Goal: Task Accomplishment & Management: Manage account settings

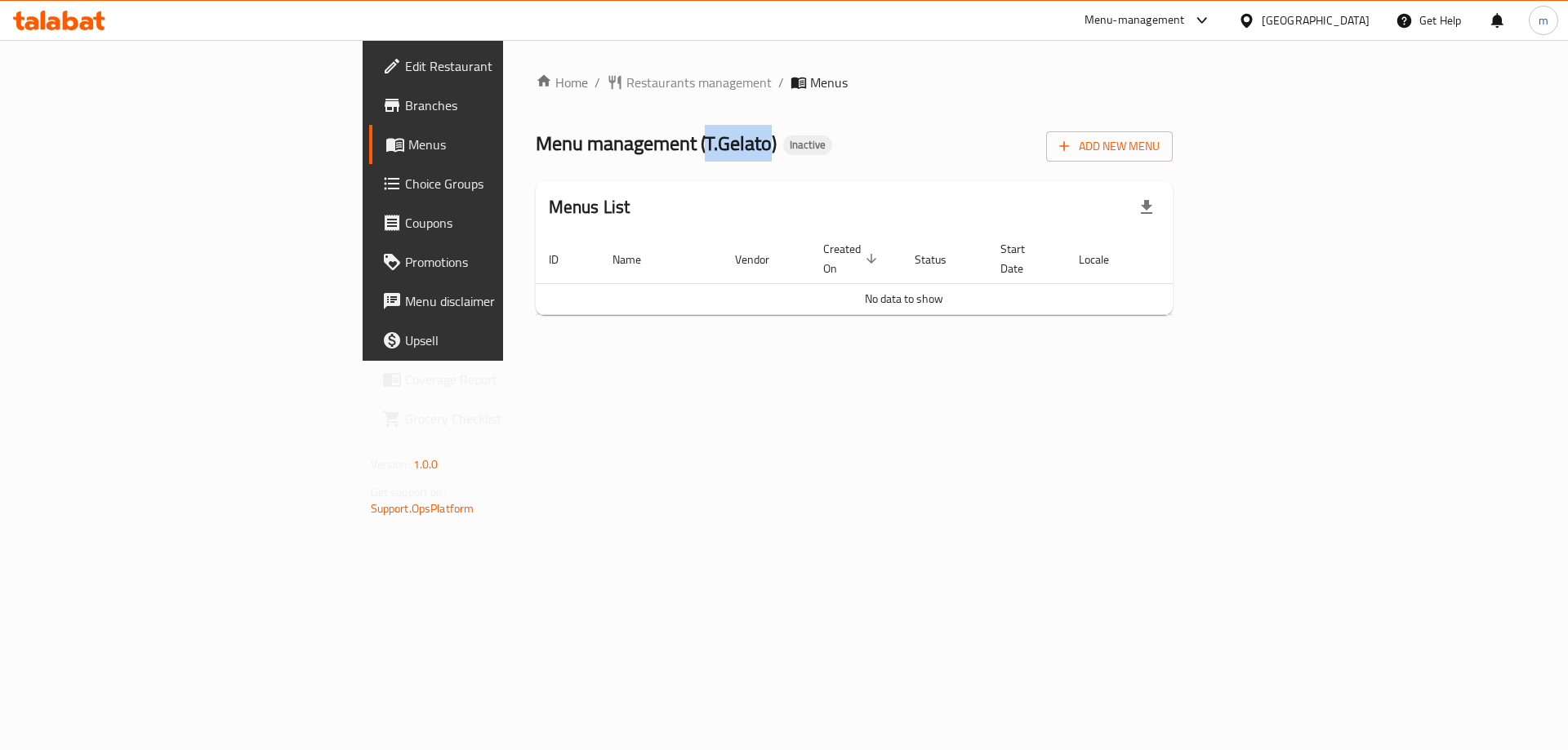
click at [535, 149] on span "Menu management ( T.Gelato )" at bounding box center [656, 143] width 241 height 37
copy span "T.Gelato"
click at [1173, 162] on div "Home / Restaurants management / Menus Menu management ( T.Gelato ) Inactive Add…" at bounding box center [854, 201] width 638 height 256
click at [1160, 152] on span "Add New Menu" at bounding box center [1109, 146] width 101 height 20
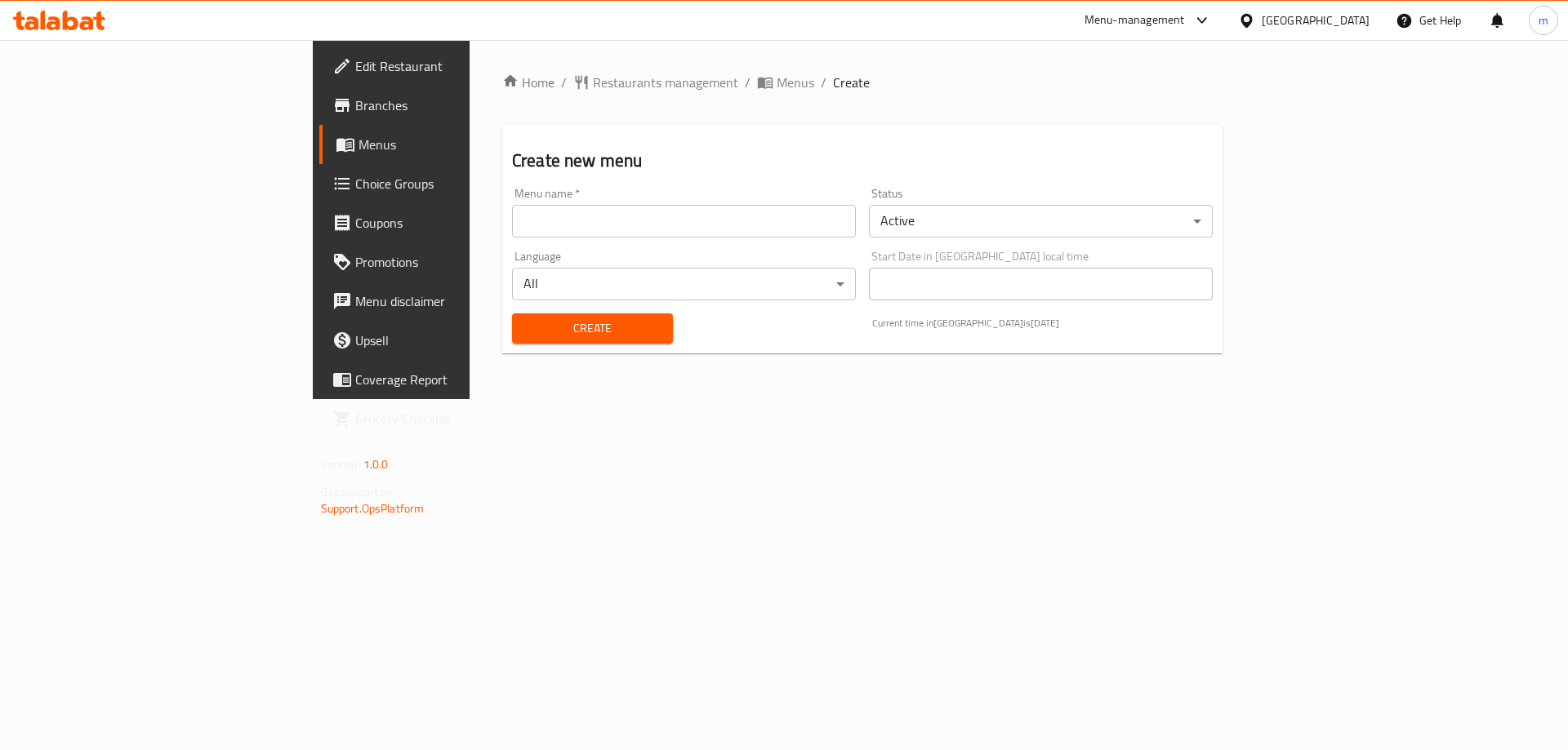
click at [588, 228] on input "text" at bounding box center [683, 221] width 344 height 33
paste input "T.Gelato"
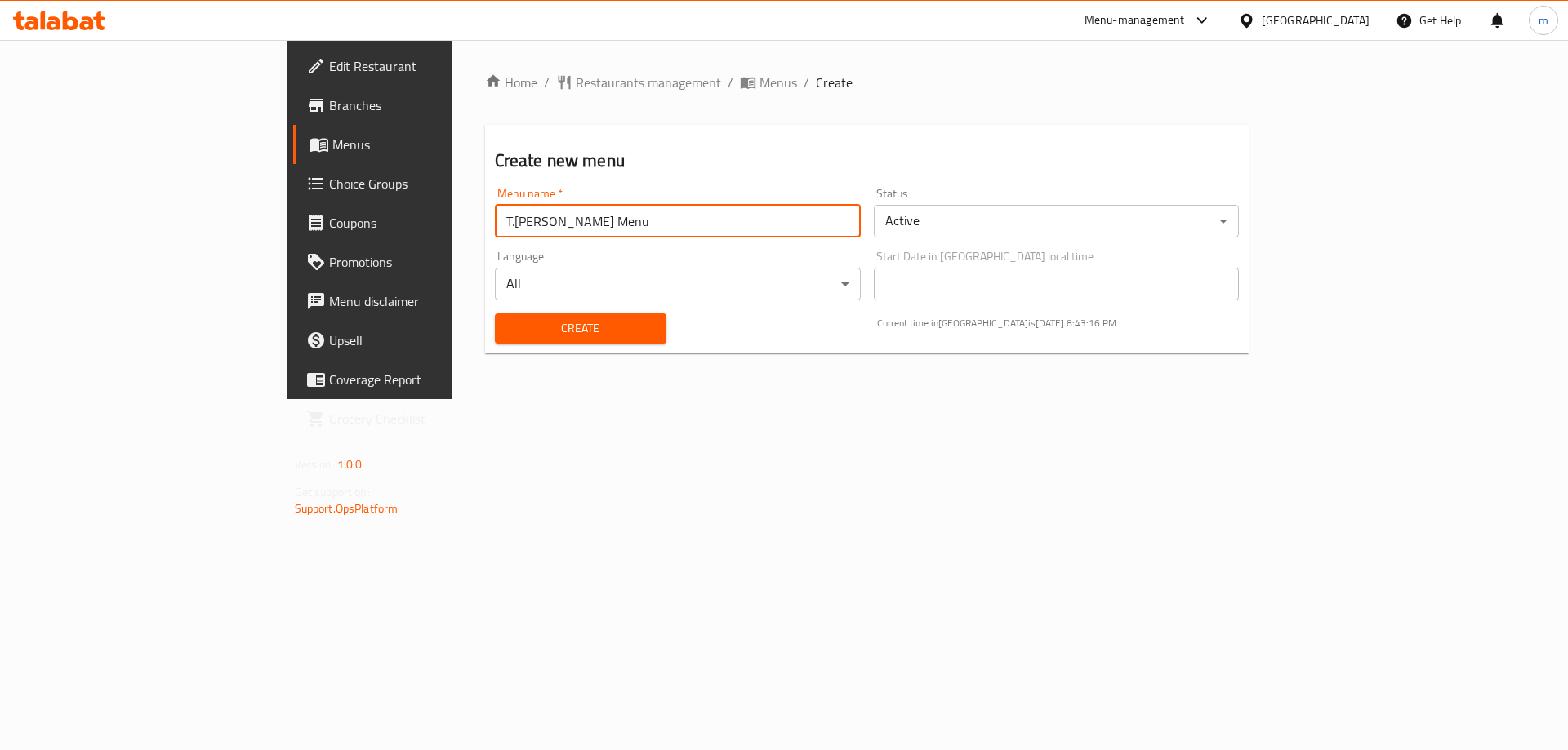
type input "T.Gelato's Menu"
click at [499, 312] on div "Create" at bounding box center [580, 328] width 191 height 50
click at [499, 317] on button "Create" at bounding box center [581, 328] width 172 height 30
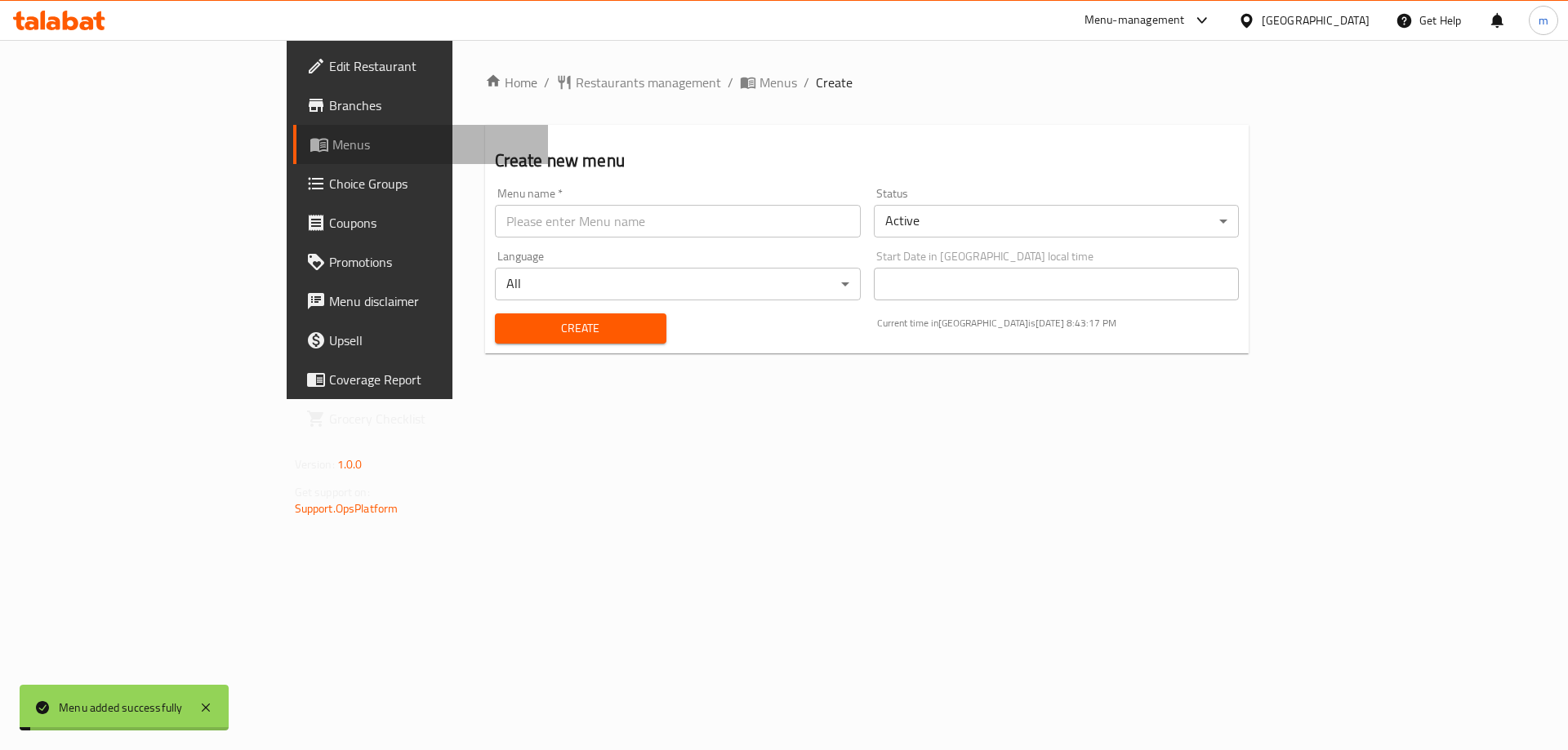
click at [333, 143] on span "Menus" at bounding box center [434, 143] width 204 height 19
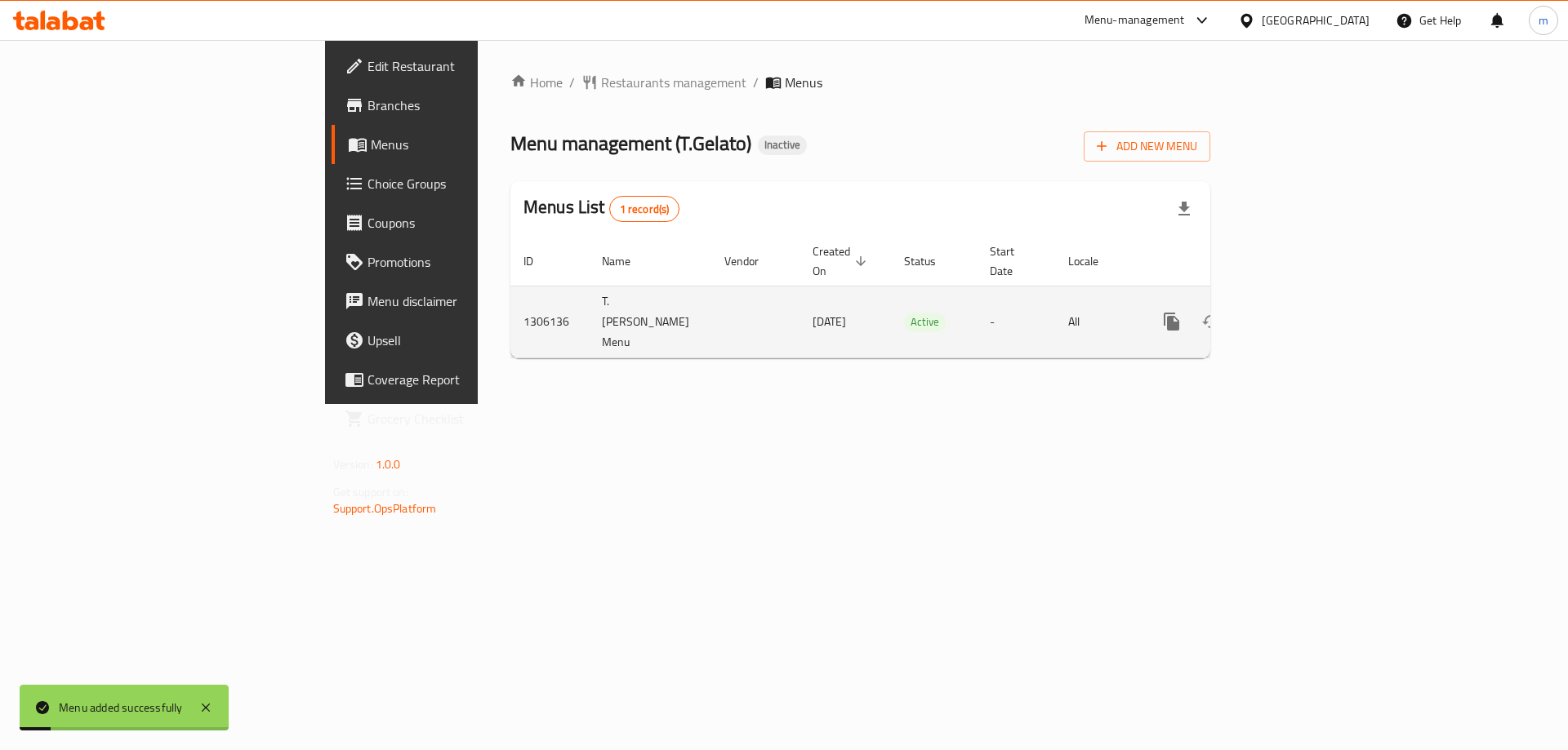
click at [1309, 302] on link "enhanced table" at bounding box center [1289, 322] width 39 height 39
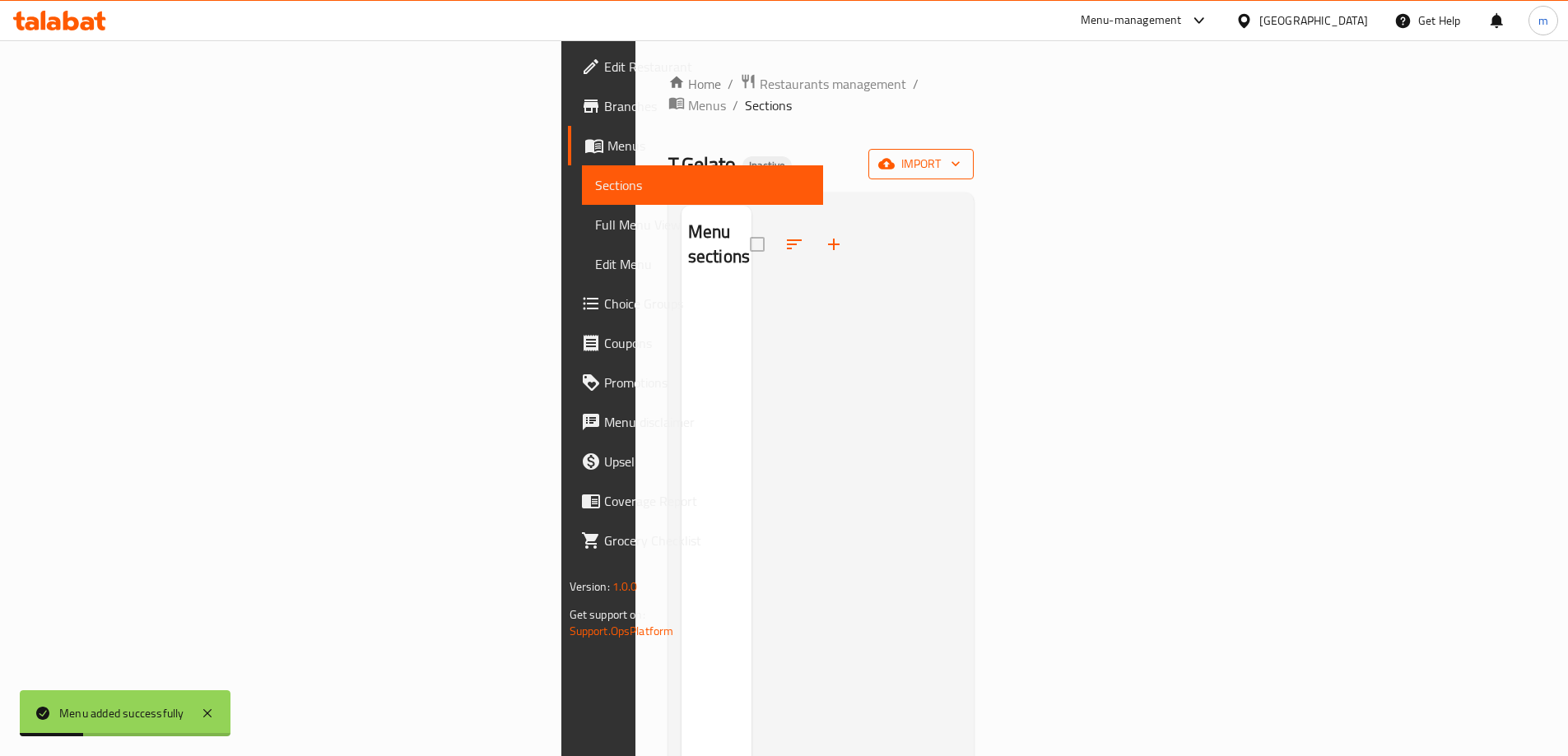
click at [974, 149] on button "import" at bounding box center [921, 164] width 105 height 30
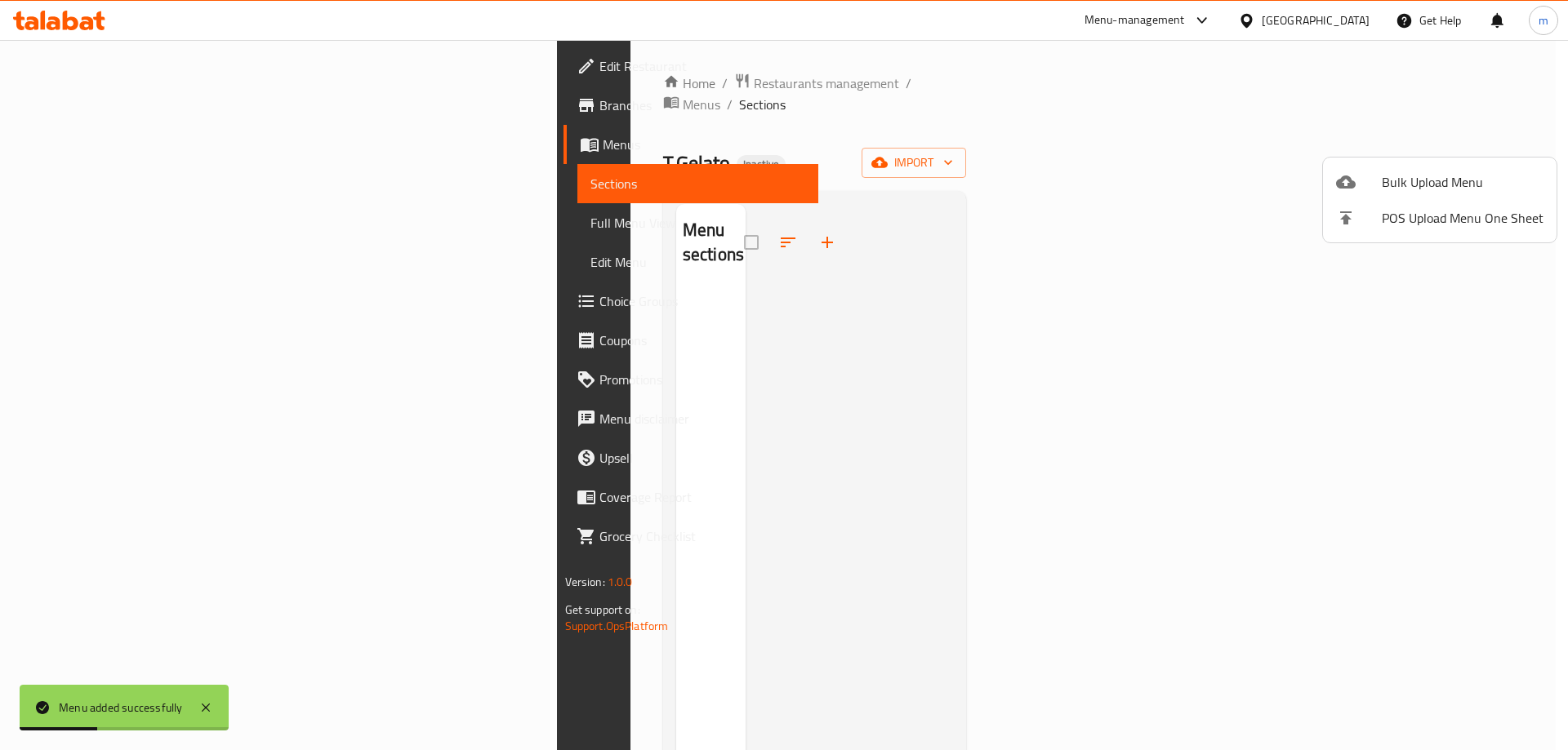
click at [1467, 162] on ul "Bulk Upload Menu POS Upload Menu One Sheet" at bounding box center [1440, 199] width 234 height 85
click at [1463, 175] on span "Bulk Upload Menu" at bounding box center [1462, 182] width 162 height 19
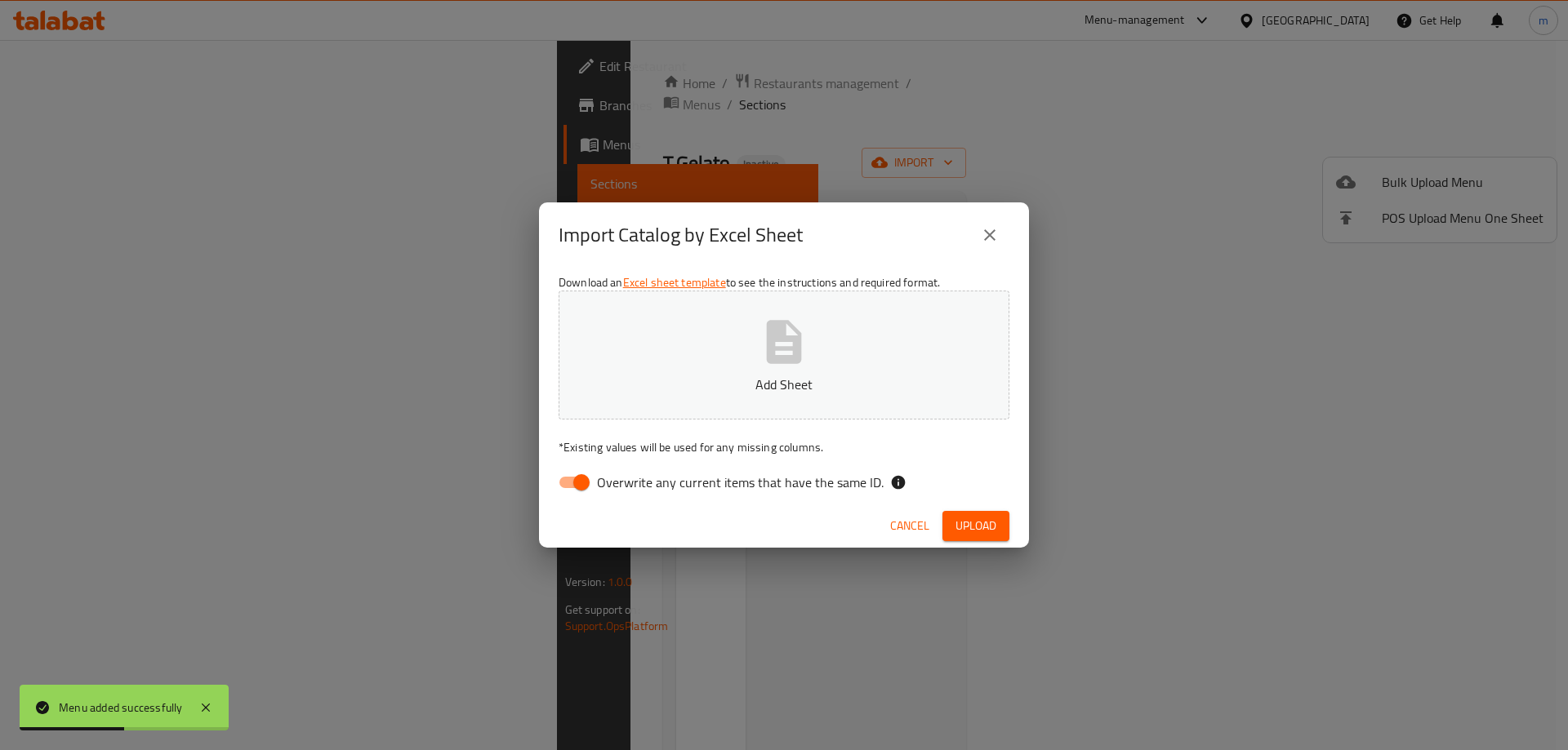
click at [770, 485] on span "Overwrite any current items that have the same ID." at bounding box center [740, 481] width 287 height 19
click at [628, 485] on input "Overwrite any current items that have the same ID." at bounding box center [581, 482] width 93 height 31
checkbox input "false"
click at [988, 543] on div "Cancel Upload" at bounding box center [784, 525] width 490 height 43
click at [993, 527] on span "Upload" at bounding box center [976, 526] width 41 height 20
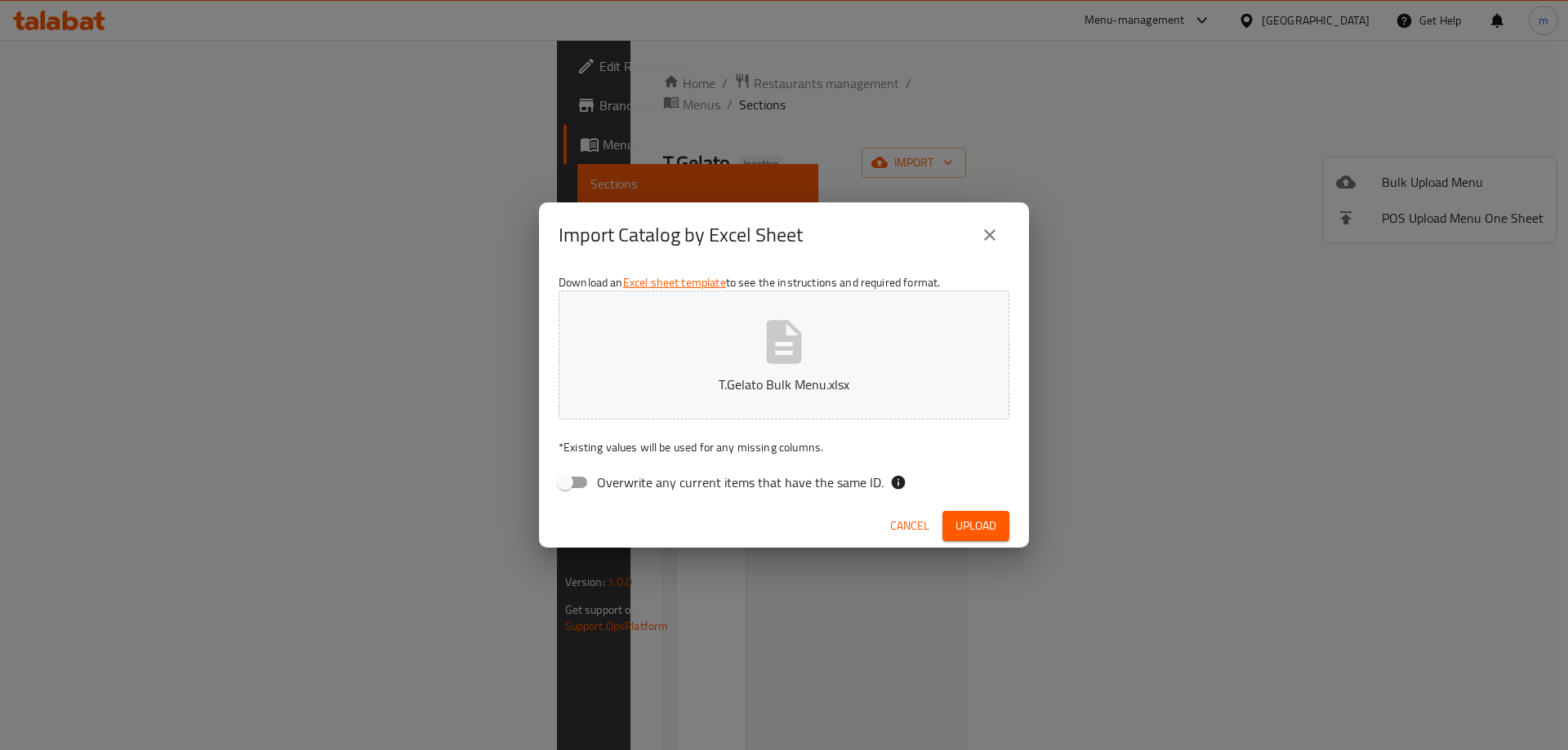
click at [896, 524] on span "Cancel" at bounding box center [909, 526] width 39 height 20
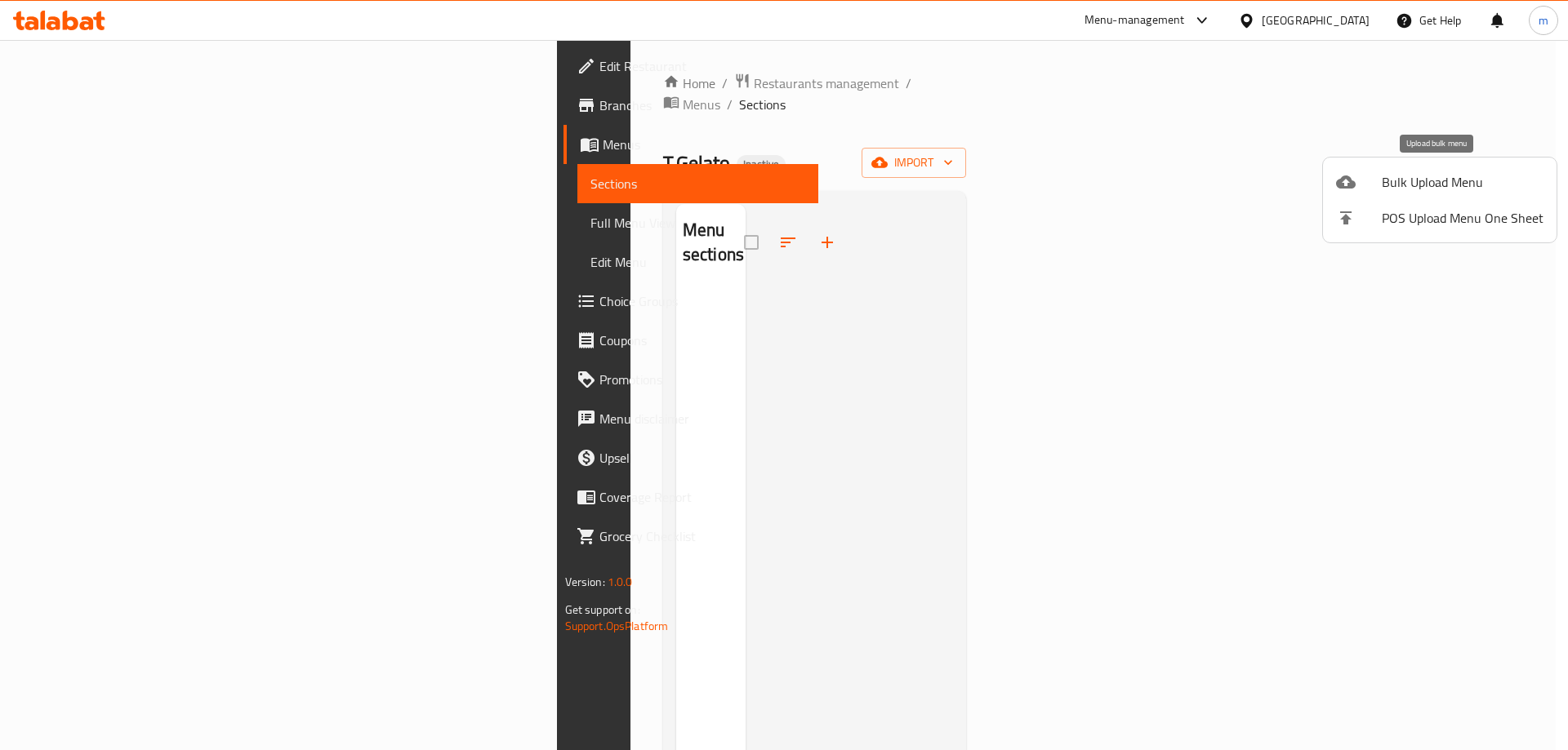
click at [1351, 195] on li "Bulk Upload Menu" at bounding box center [1440, 182] width 234 height 36
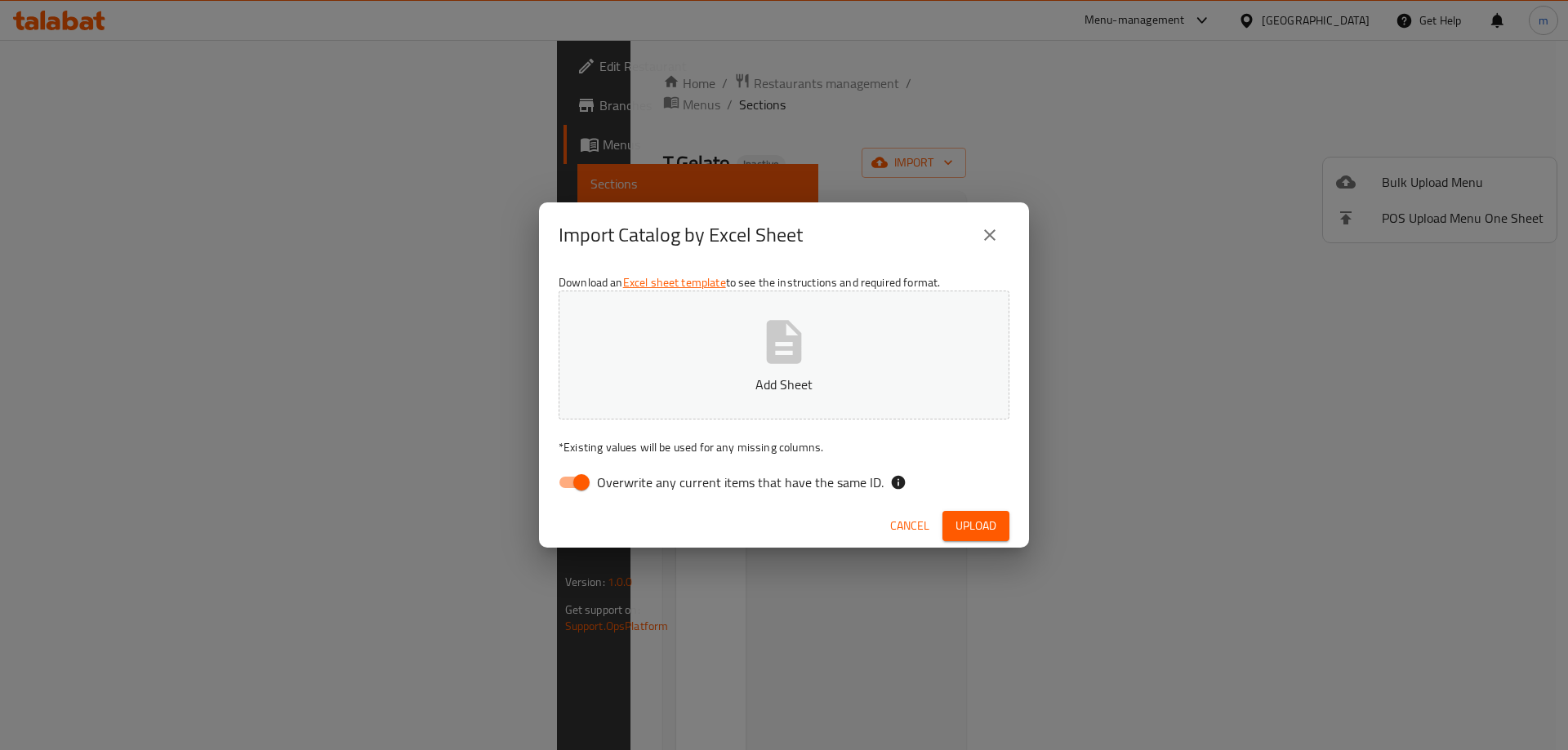
click at [765, 480] on span "Overwrite any current items that have the same ID." at bounding box center [740, 481] width 287 height 19
click at [628, 480] on input "Overwrite any current items that have the same ID." at bounding box center [581, 482] width 93 height 31
checkbox input "false"
click at [980, 524] on span "Upload" at bounding box center [976, 526] width 41 height 20
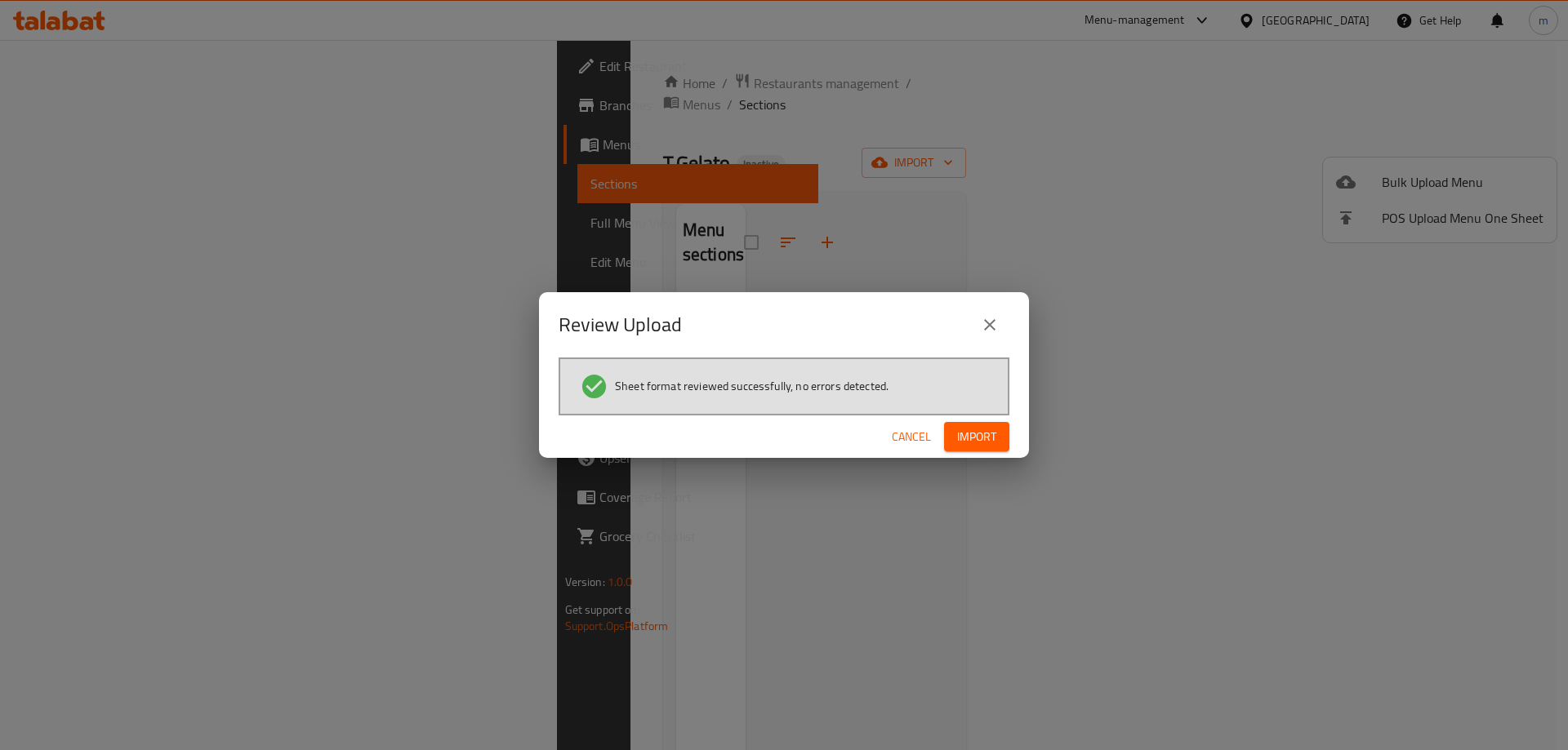
click at [987, 434] on span "Import" at bounding box center [976, 437] width 39 height 20
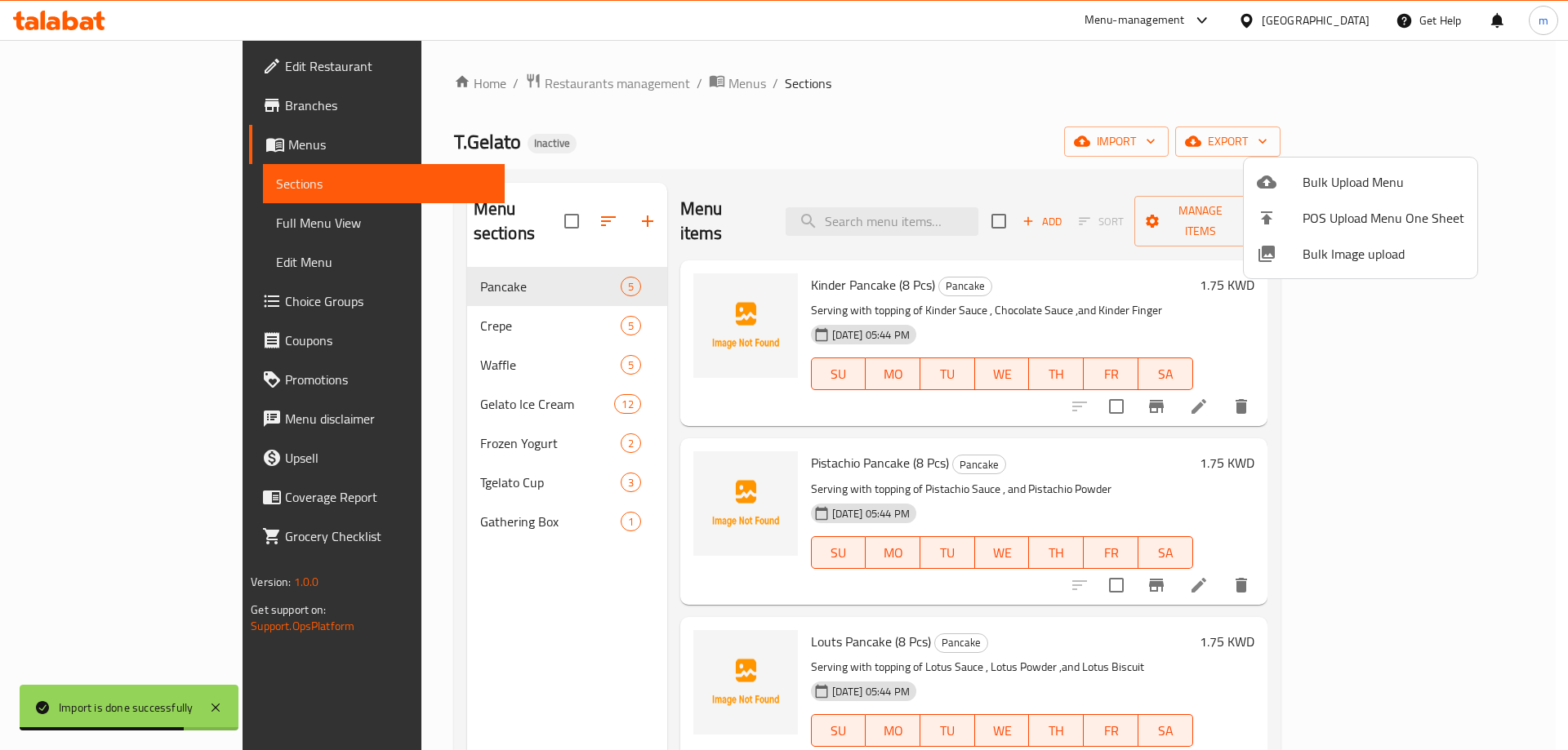
click at [123, 223] on div at bounding box center [784, 375] width 1568 height 750
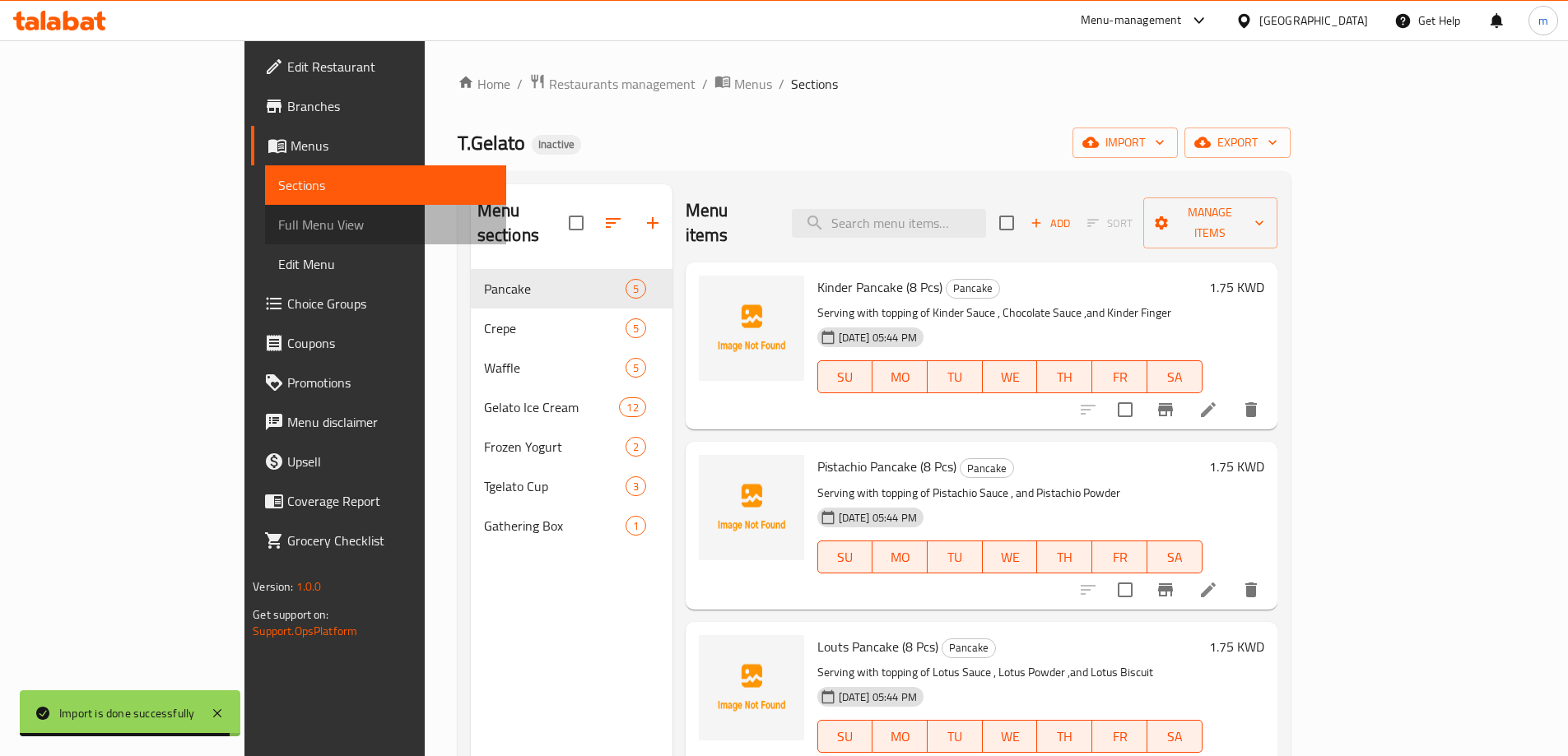
click at [278, 225] on span "Full Menu View" at bounding box center [385, 224] width 215 height 19
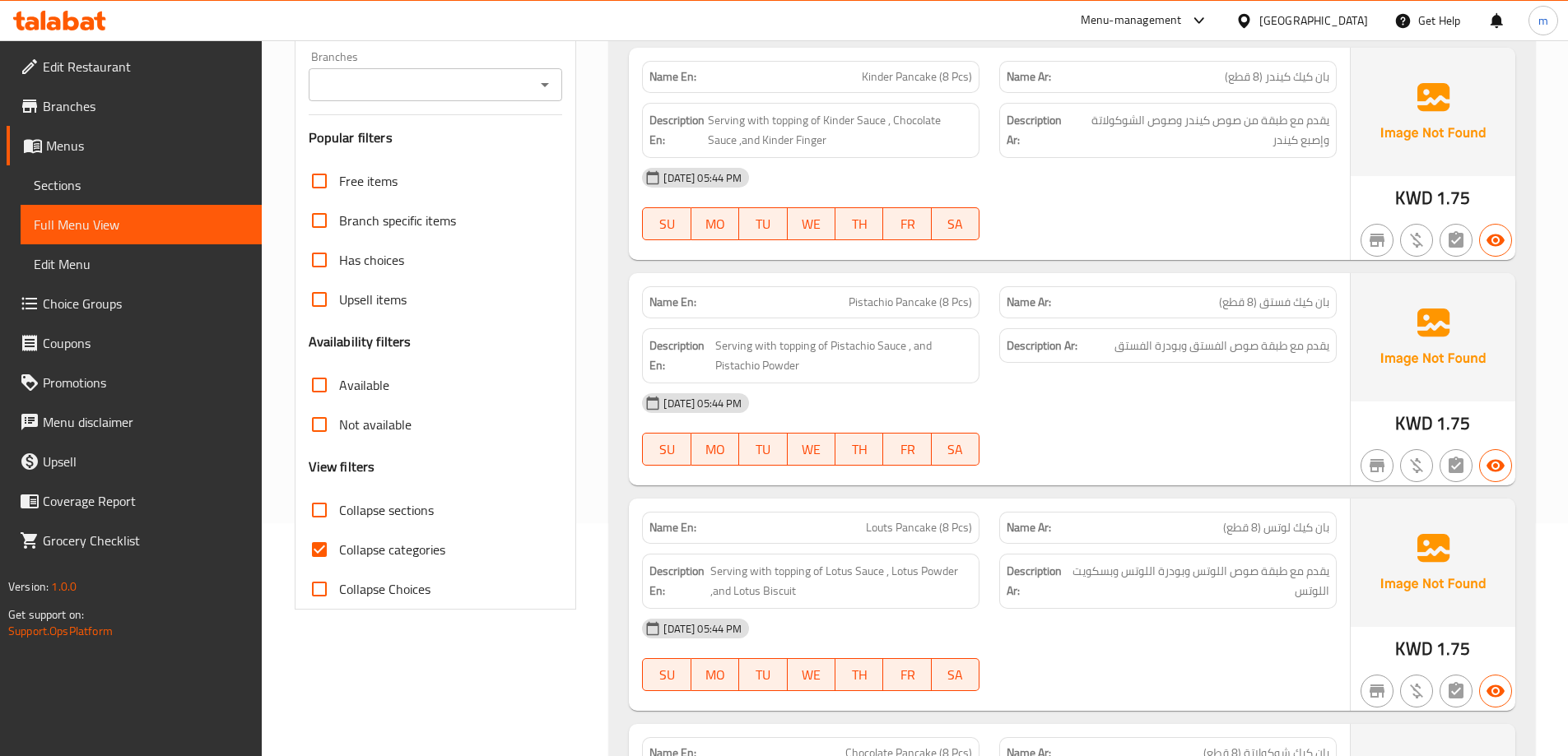
scroll to position [247, 0]
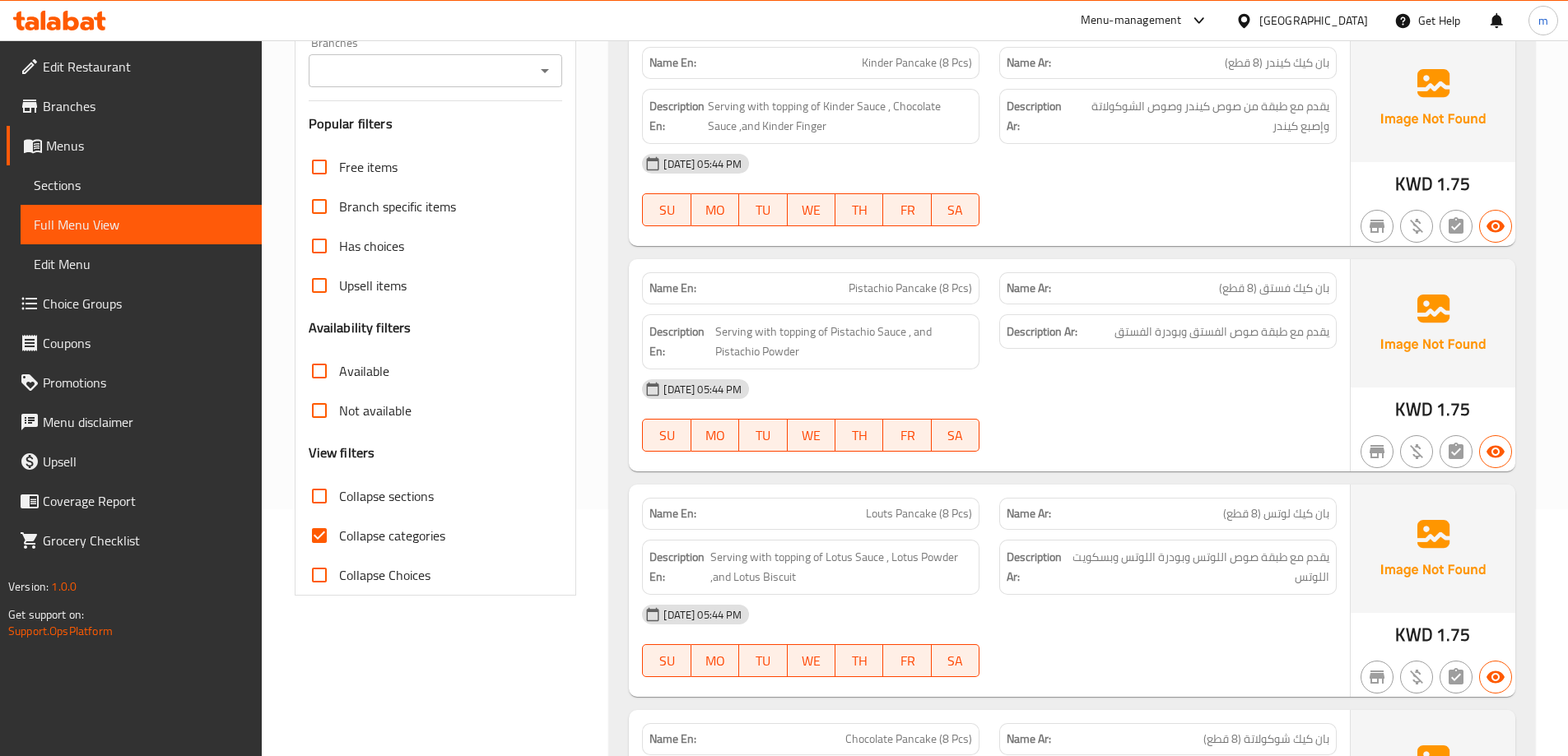
click at [412, 534] on span "Collapse categories" at bounding box center [392, 535] width 106 height 19
click at [339, 534] on input "Collapse categories" at bounding box center [319, 535] width 40 height 40
checkbox input "false"
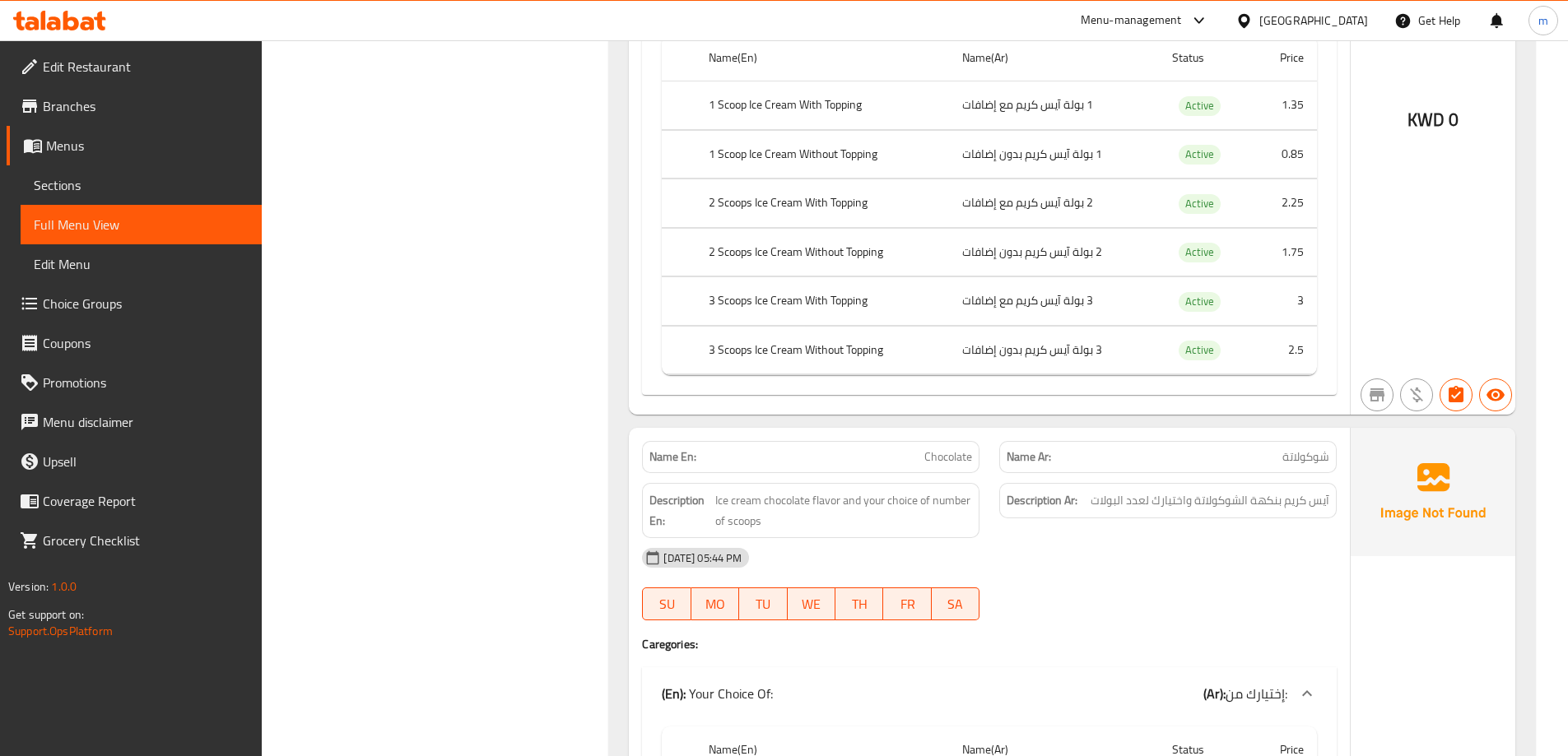
scroll to position [5678, 0]
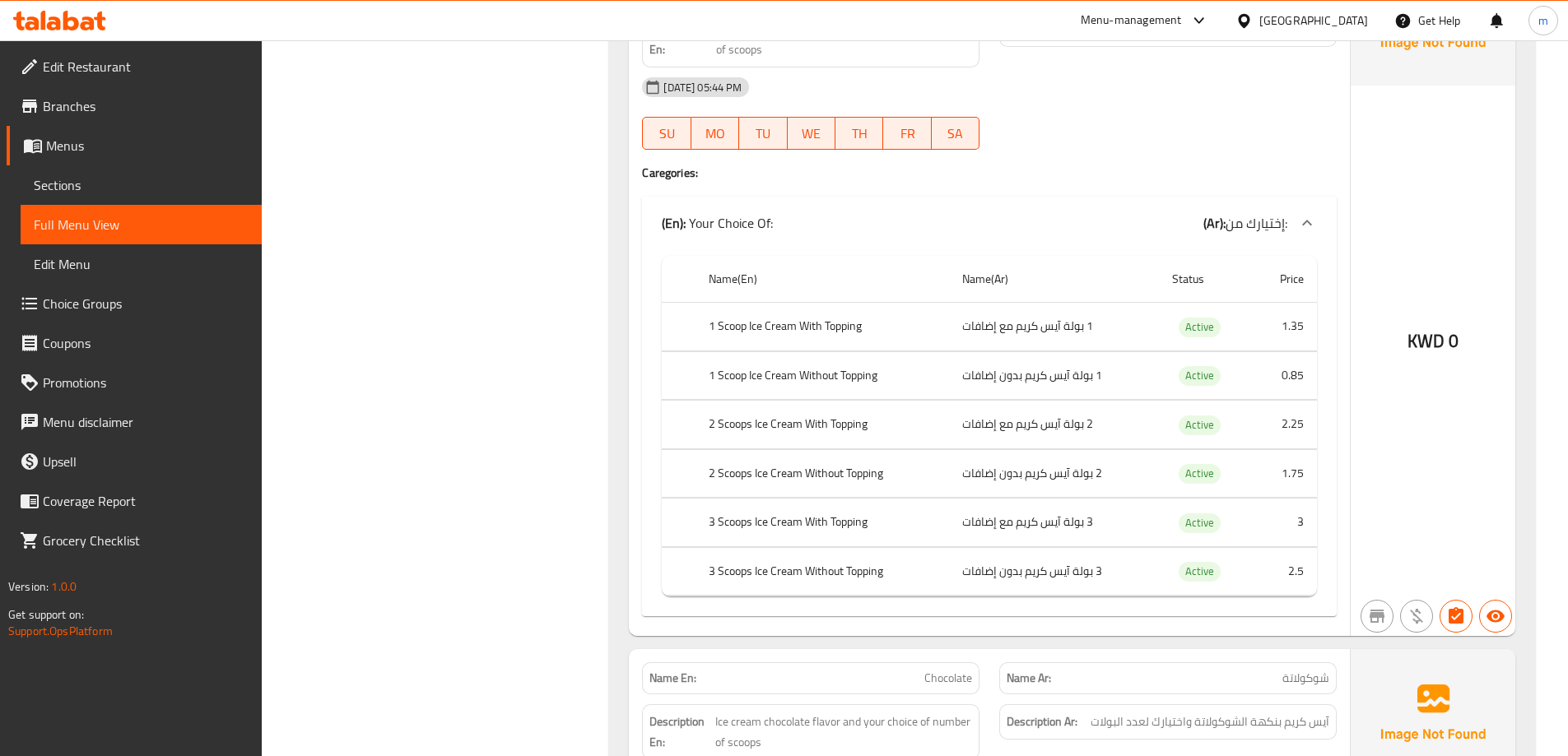
scroll to position [5184, 0]
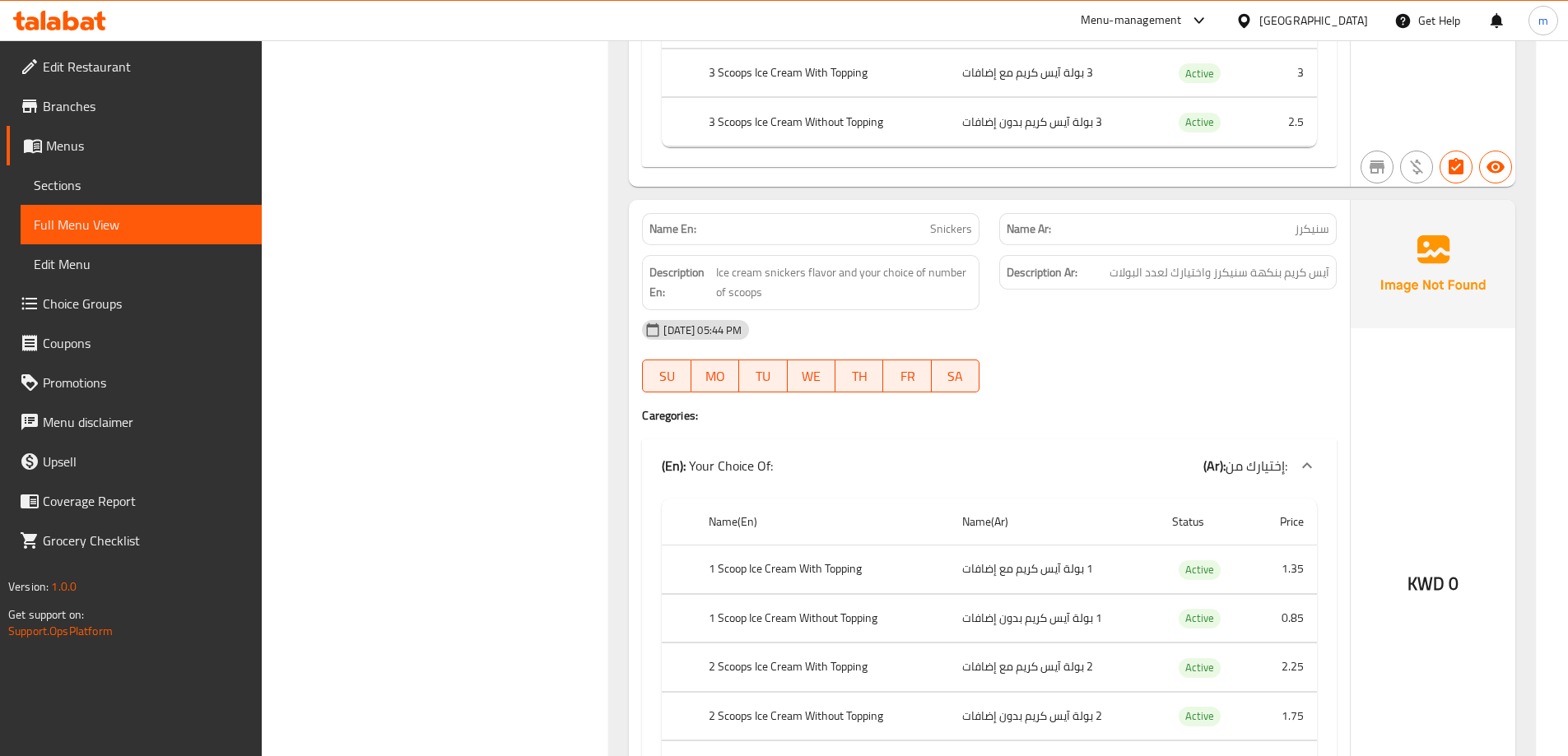
click at [103, 301] on span "Choice Groups" at bounding box center [145, 303] width 205 height 19
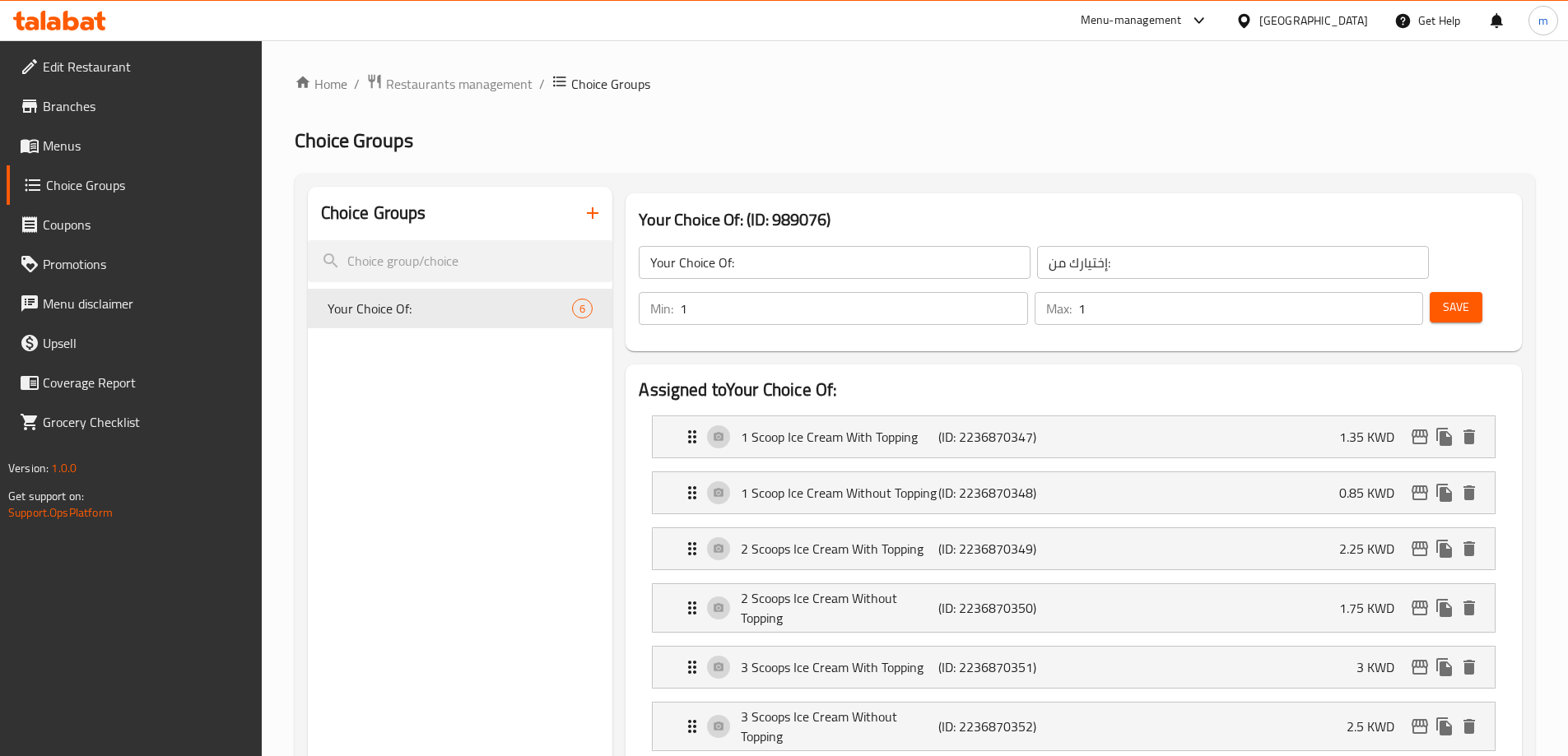
scroll to position [165, 0]
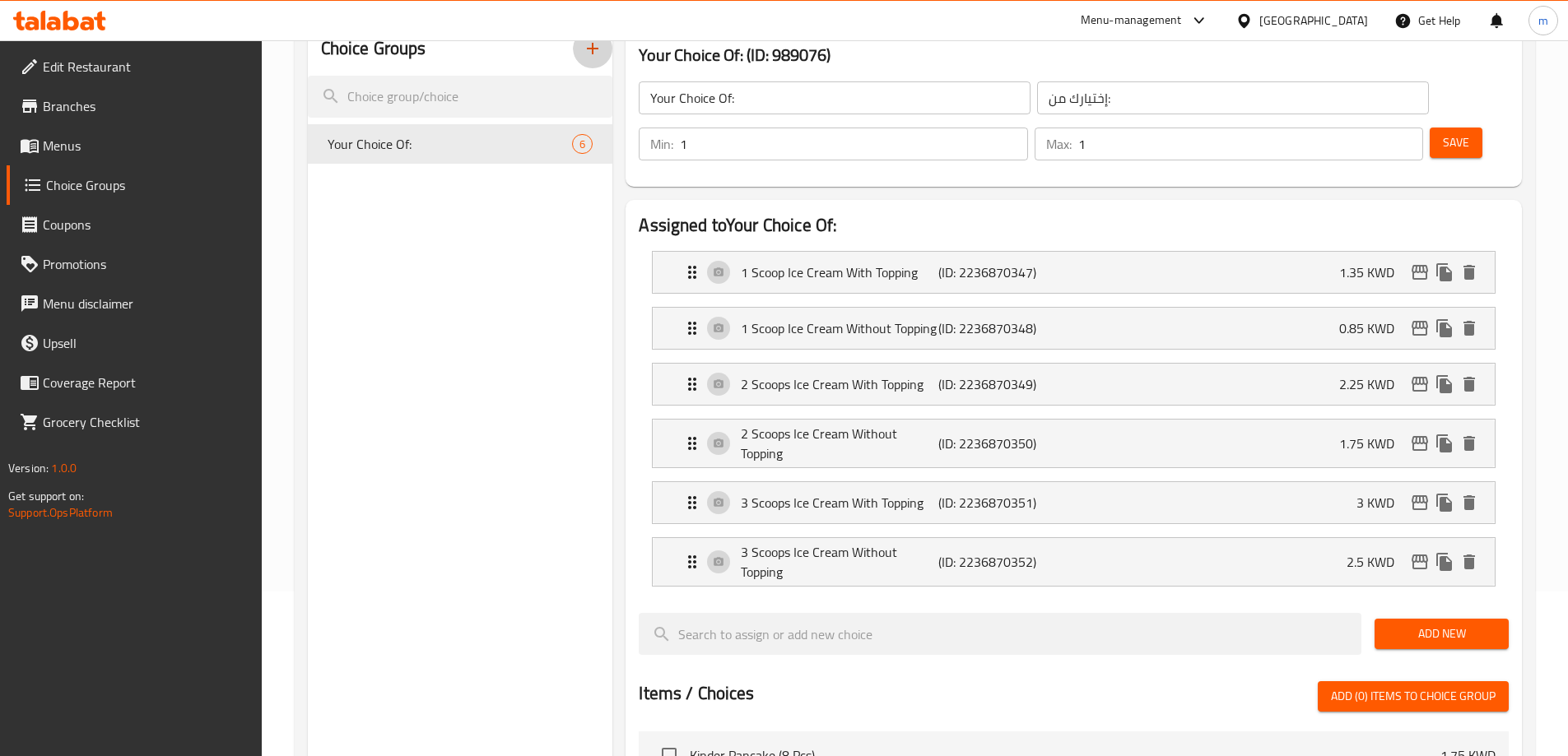
click at [584, 44] on icon "button" at bounding box center [592, 48] width 19 height 19
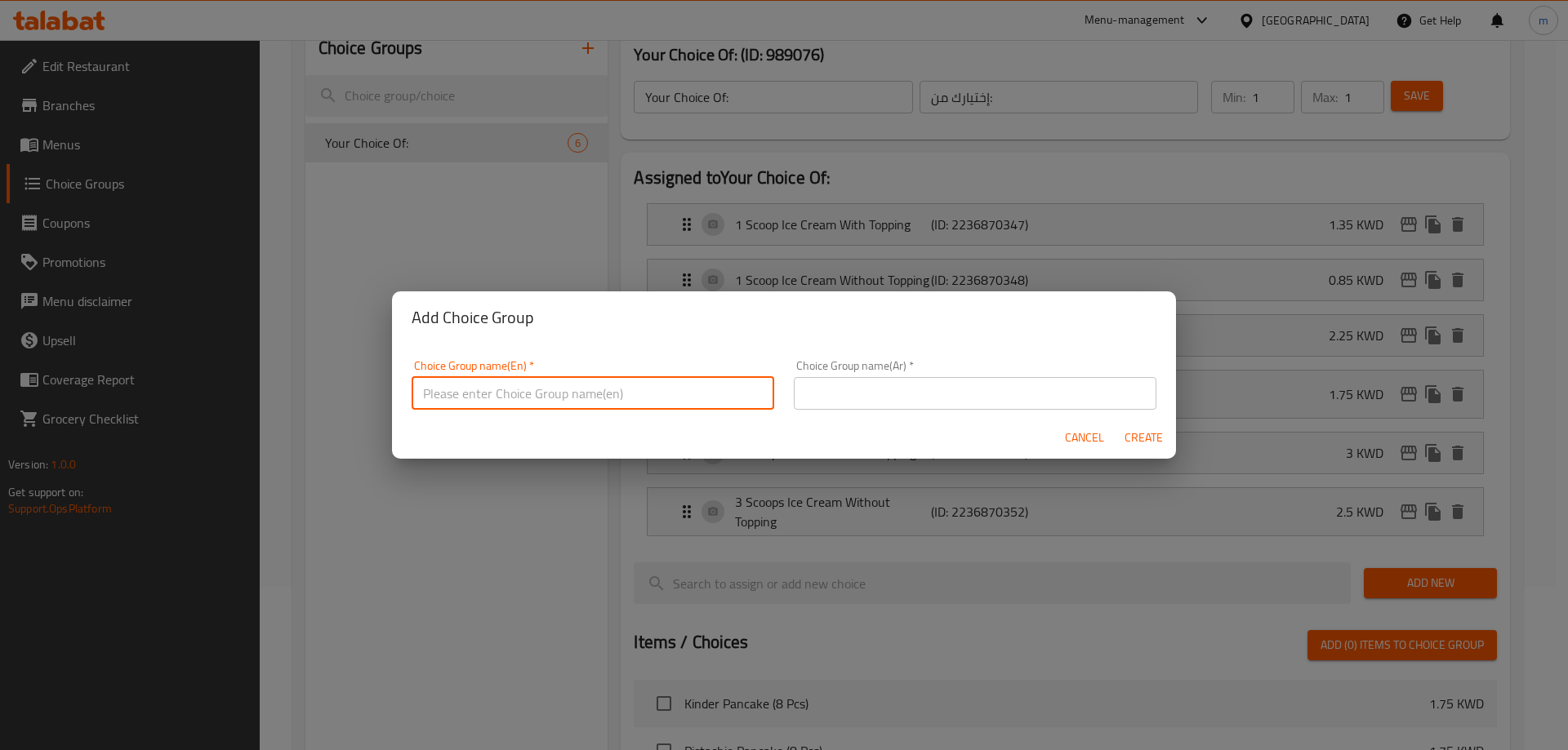
click at [535, 402] on input "text" at bounding box center [592, 394] width 363 height 33
type input "Toppings"
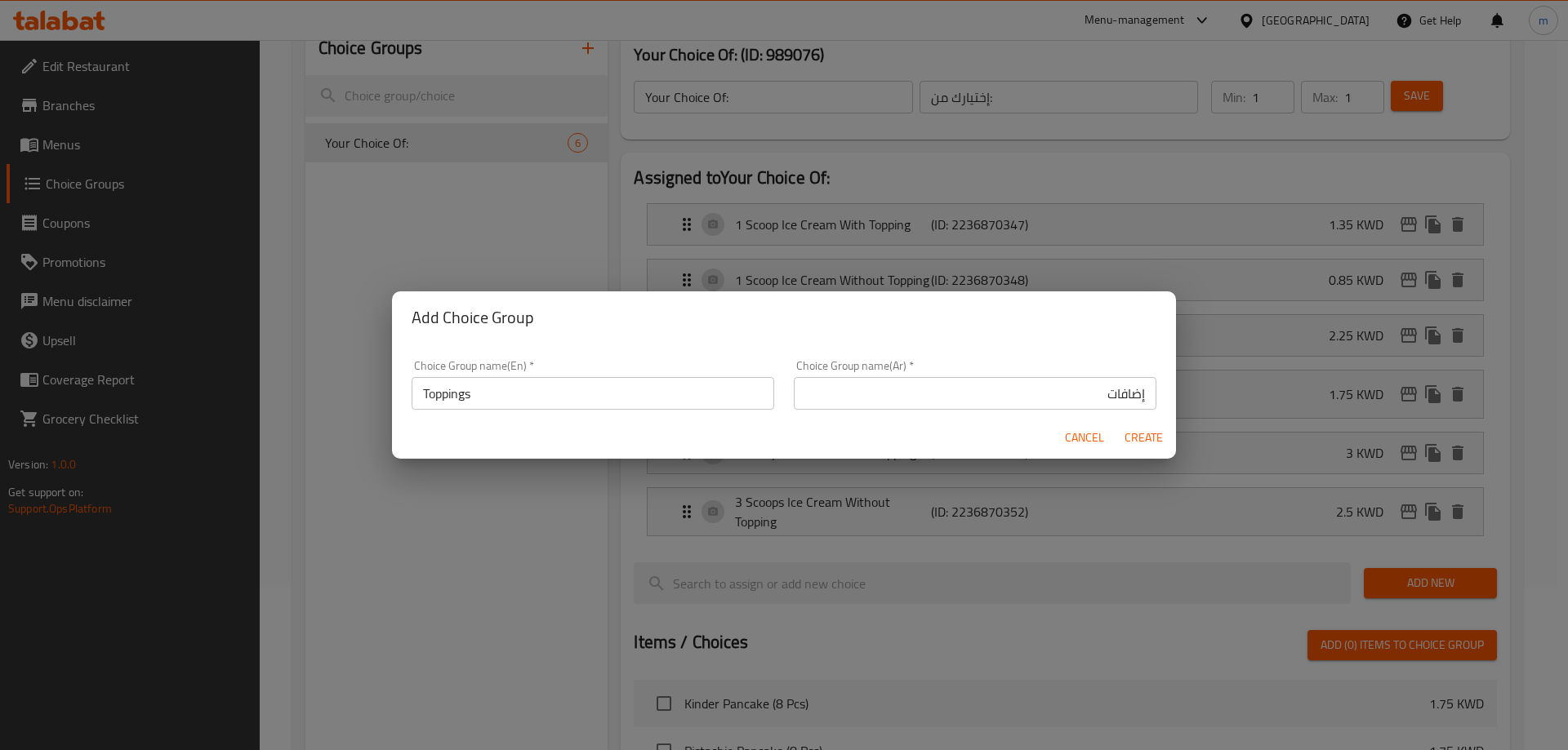
click at [731, 319] on h2 "Add Choice Group" at bounding box center [783, 317] width 745 height 26
click at [931, 406] on input "إضافات" at bounding box center [975, 394] width 363 height 33
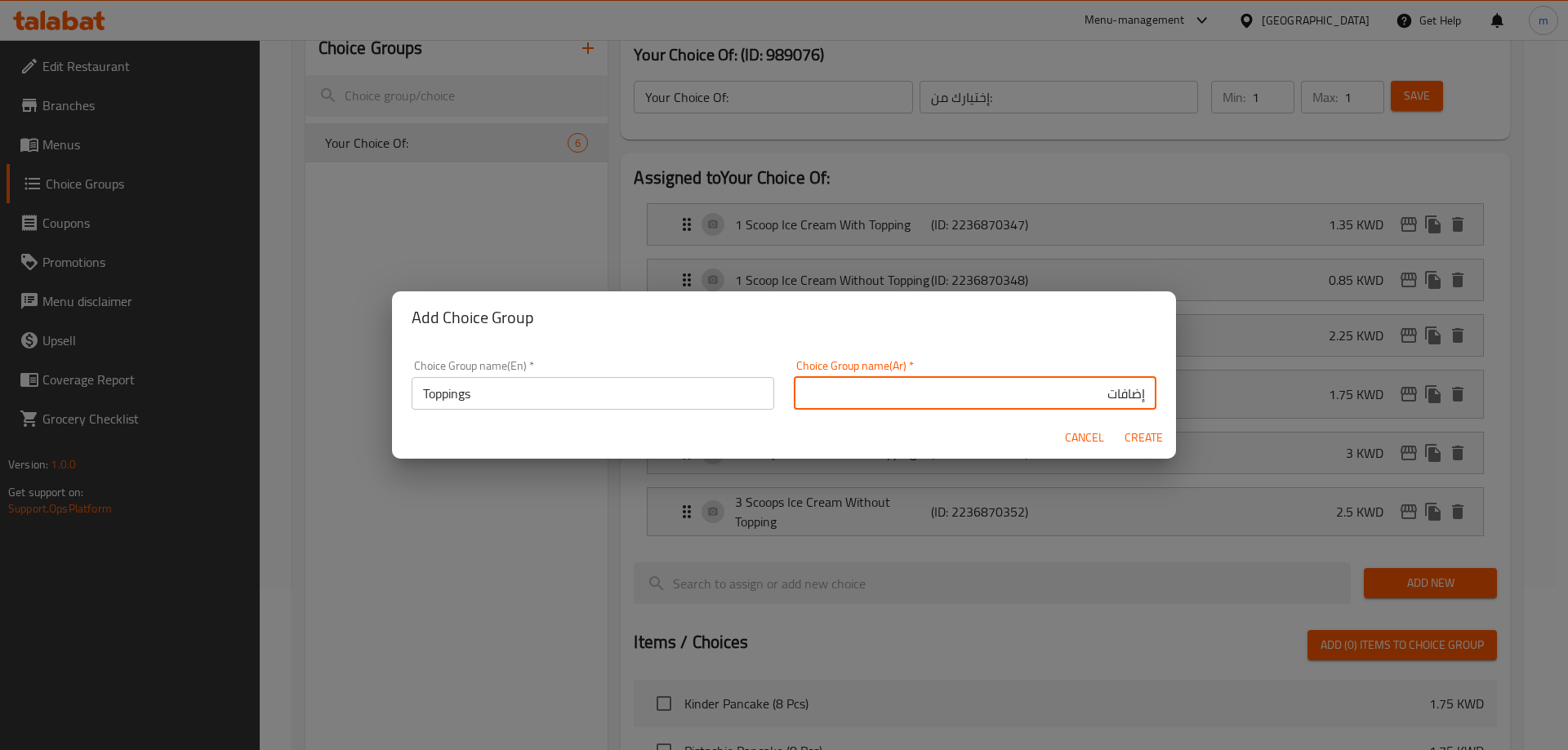
click at [957, 432] on div "Cancel Create" at bounding box center [784, 438] width 784 height 43
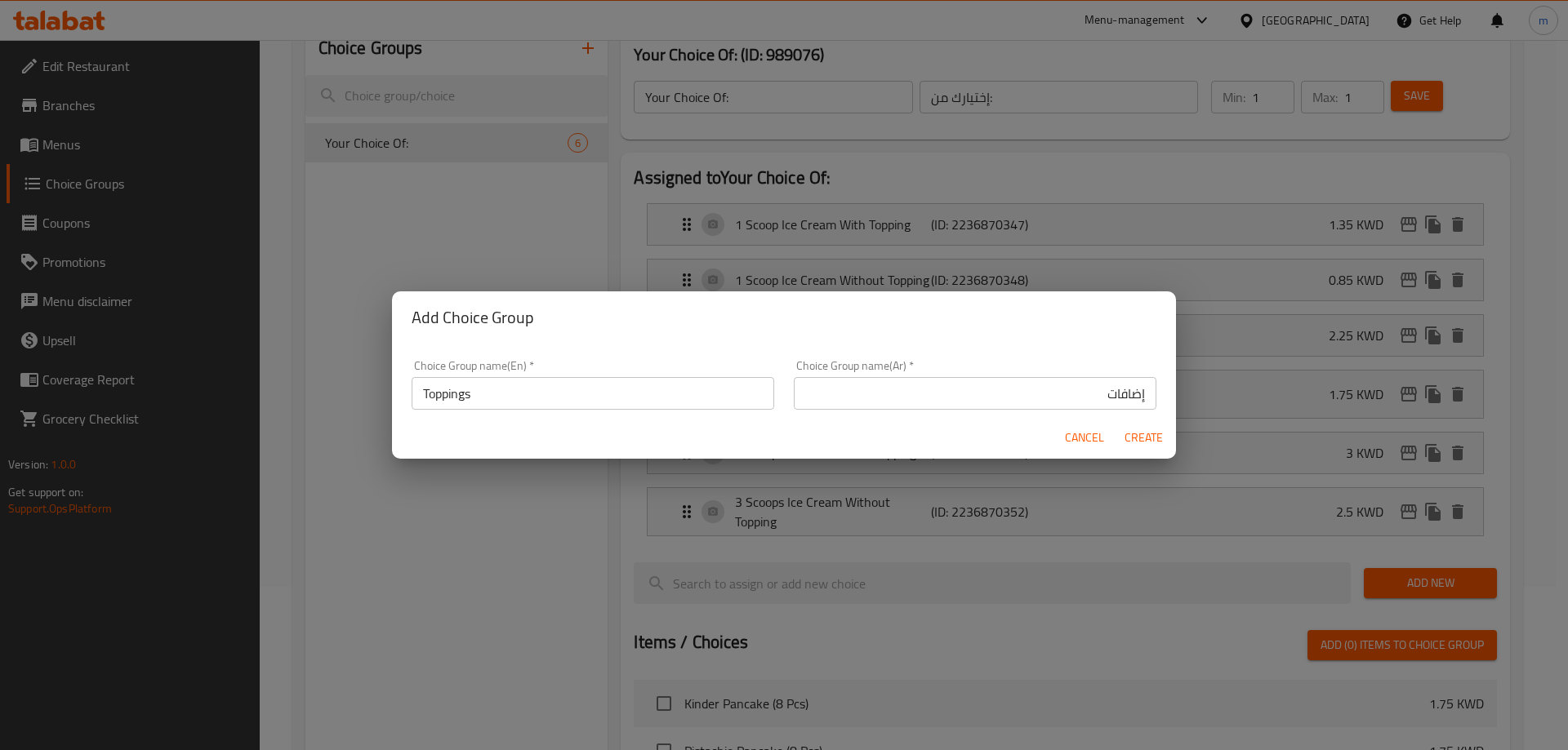
click at [878, 372] on div "Choice Group name(Ar)   * إضافات Choice Group name(Ar) *" at bounding box center [975, 385] width 363 height 50
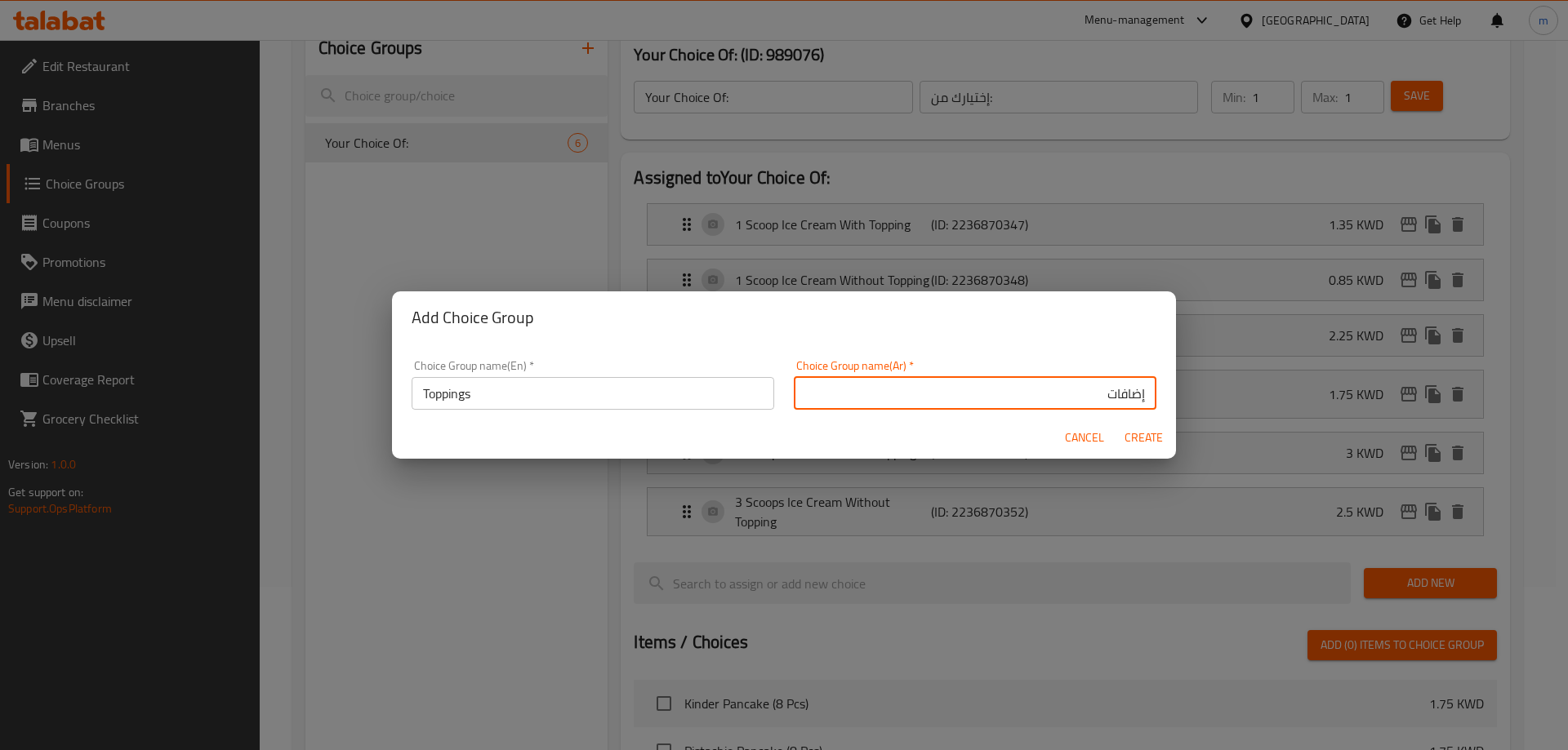
click at [840, 382] on input "إضافات" at bounding box center [975, 394] width 363 height 33
click at [697, 373] on div "Choice Group name(En)   * Toppings Choice Group name(En) *" at bounding box center [592, 385] width 363 height 50
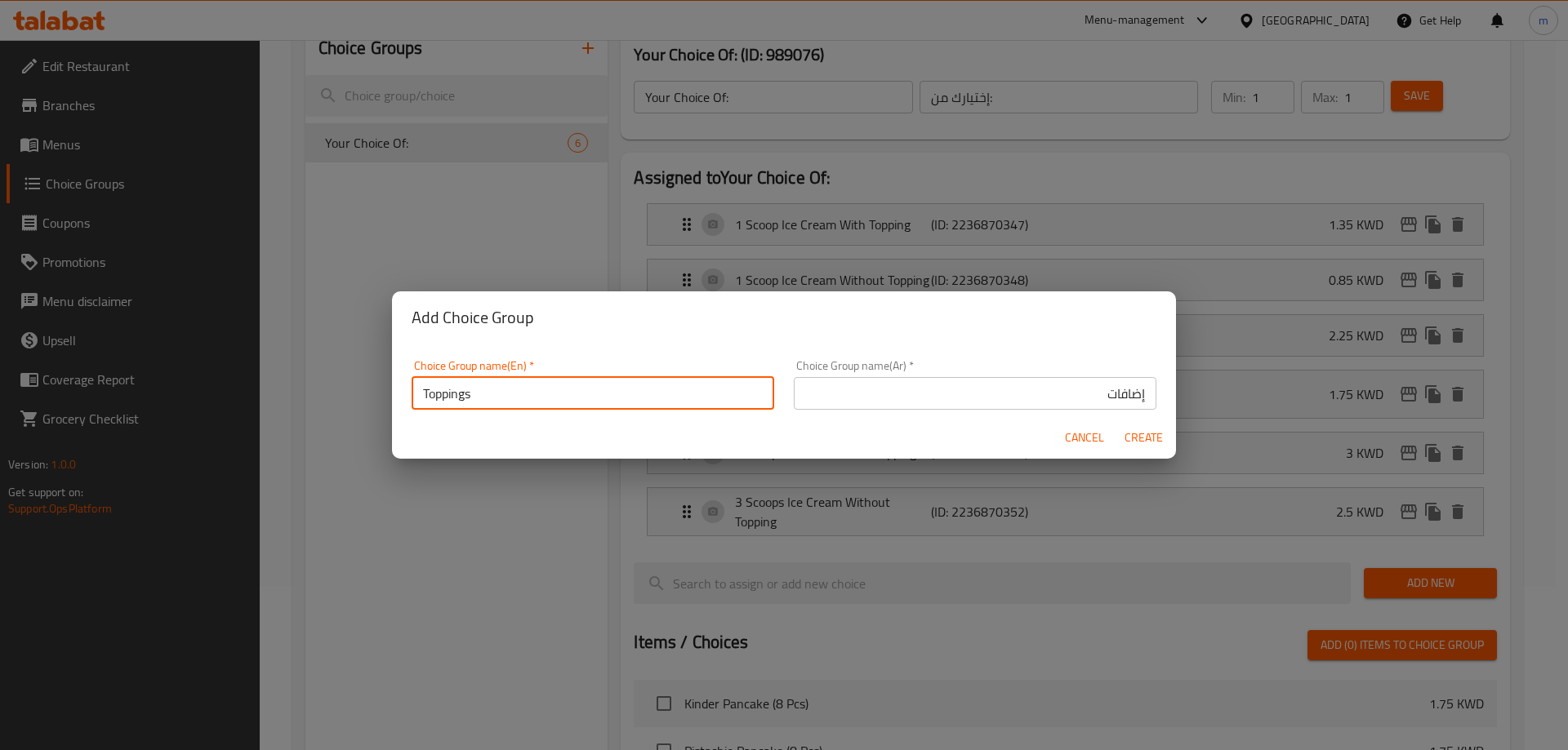
click at [688, 390] on input "Toppings" at bounding box center [592, 394] width 363 height 33
click at [456, 388] on input "Toppings" at bounding box center [592, 394] width 363 height 33
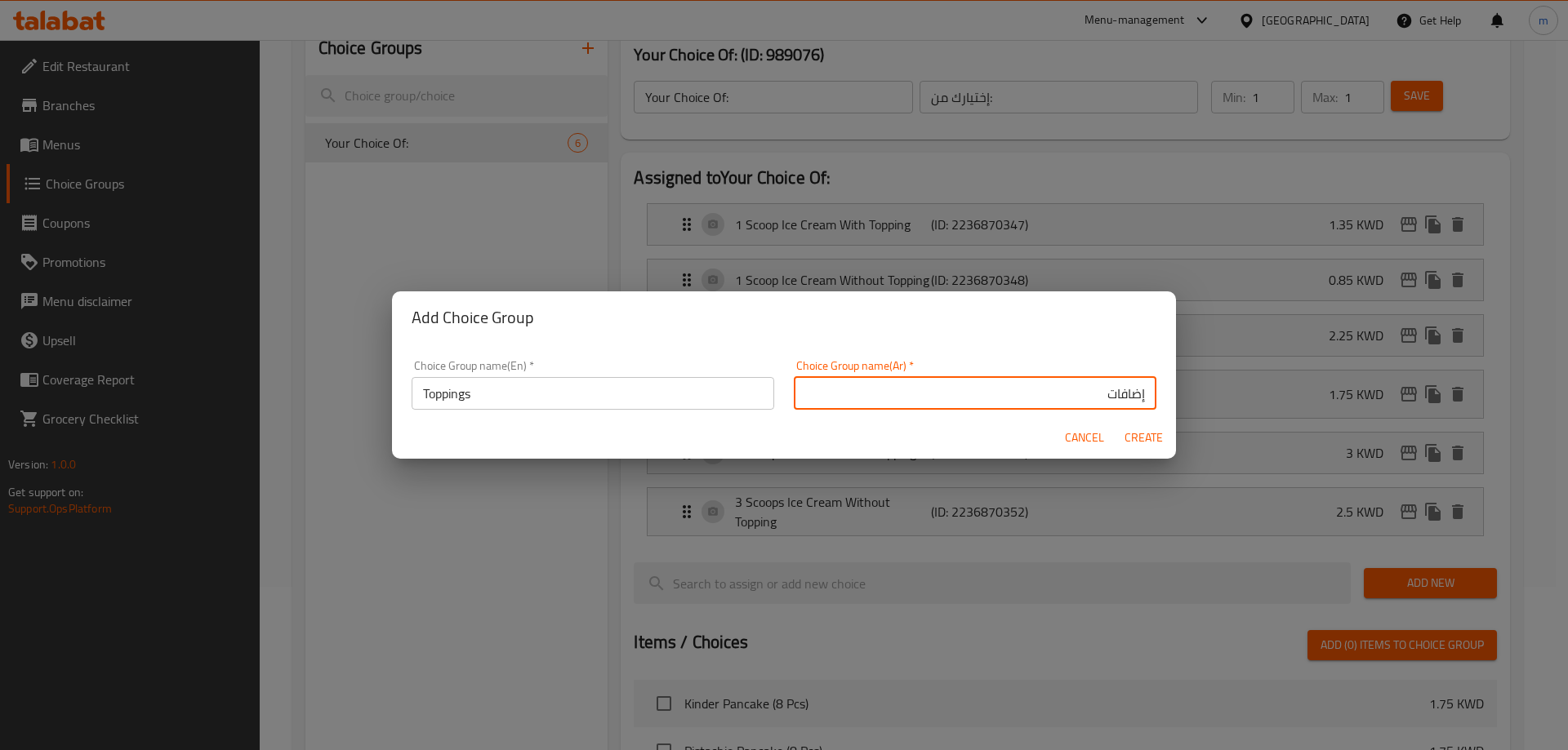
click at [1048, 399] on input "إضافات" at bounding box center [975, 394] width 363 height 33
type input "الإضافات"
click at [1146, 445] on span "Create" at bounding box center [1143, 438] width 39 height 20
type input "Toppings"
type input "الإضافات"
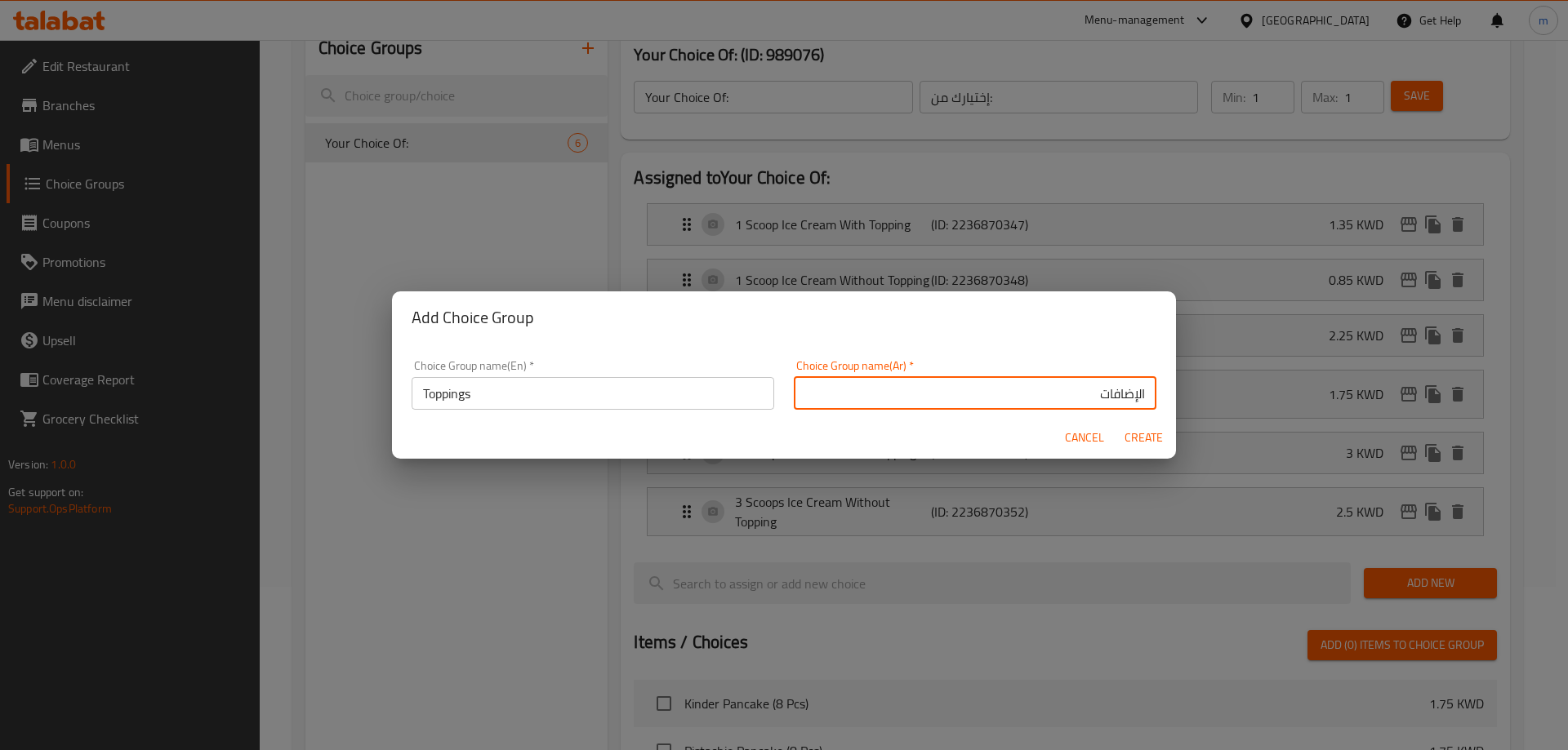
type input "0"
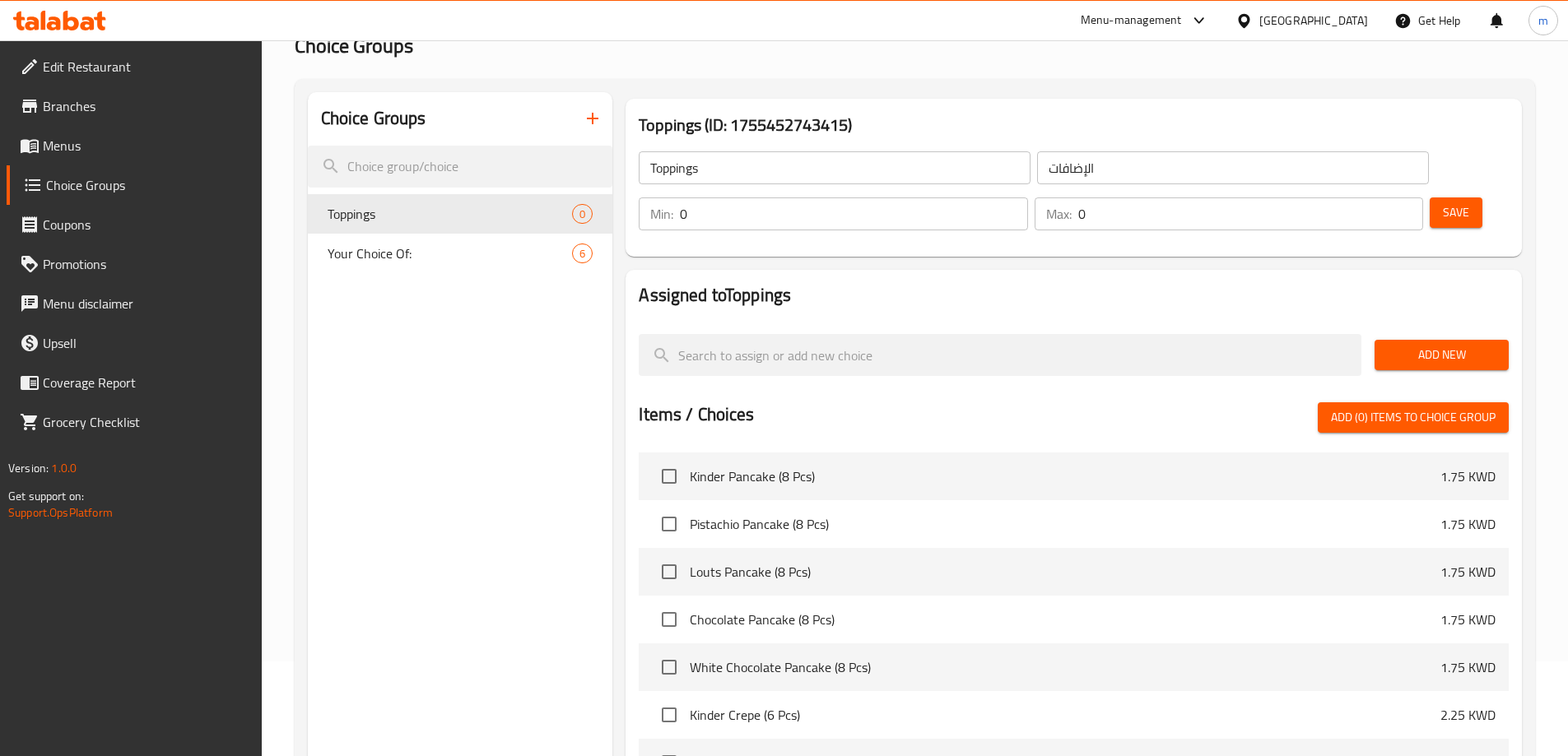
scroll to position [0, 0]
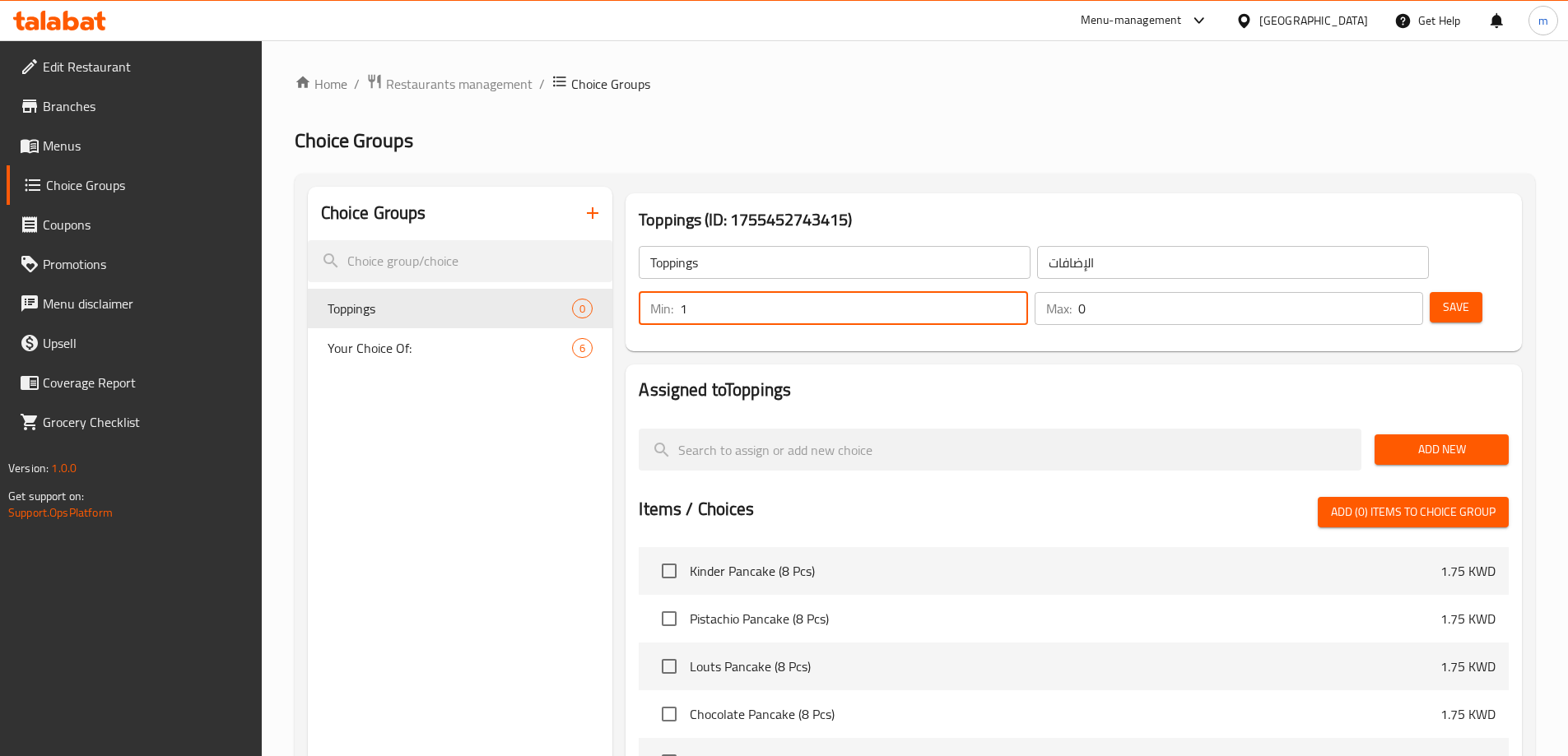
click at [1027, 292] on input "1" at bounding box center [853, 308] width 347 height 33
type input "0"
click at [1027, 292] on input "0" at bounding box center [853, 308] width 347 height 33
click at [1289, 290] on div "Toppings ​ الإضافات ​ Min: 0 ​ Max: 0 ​ Save" at bounding box center [1073, 285] width 883 height 119
click at [1408, 439] on span "Add New" at bounding box center [1442, 449] width 108 height 20
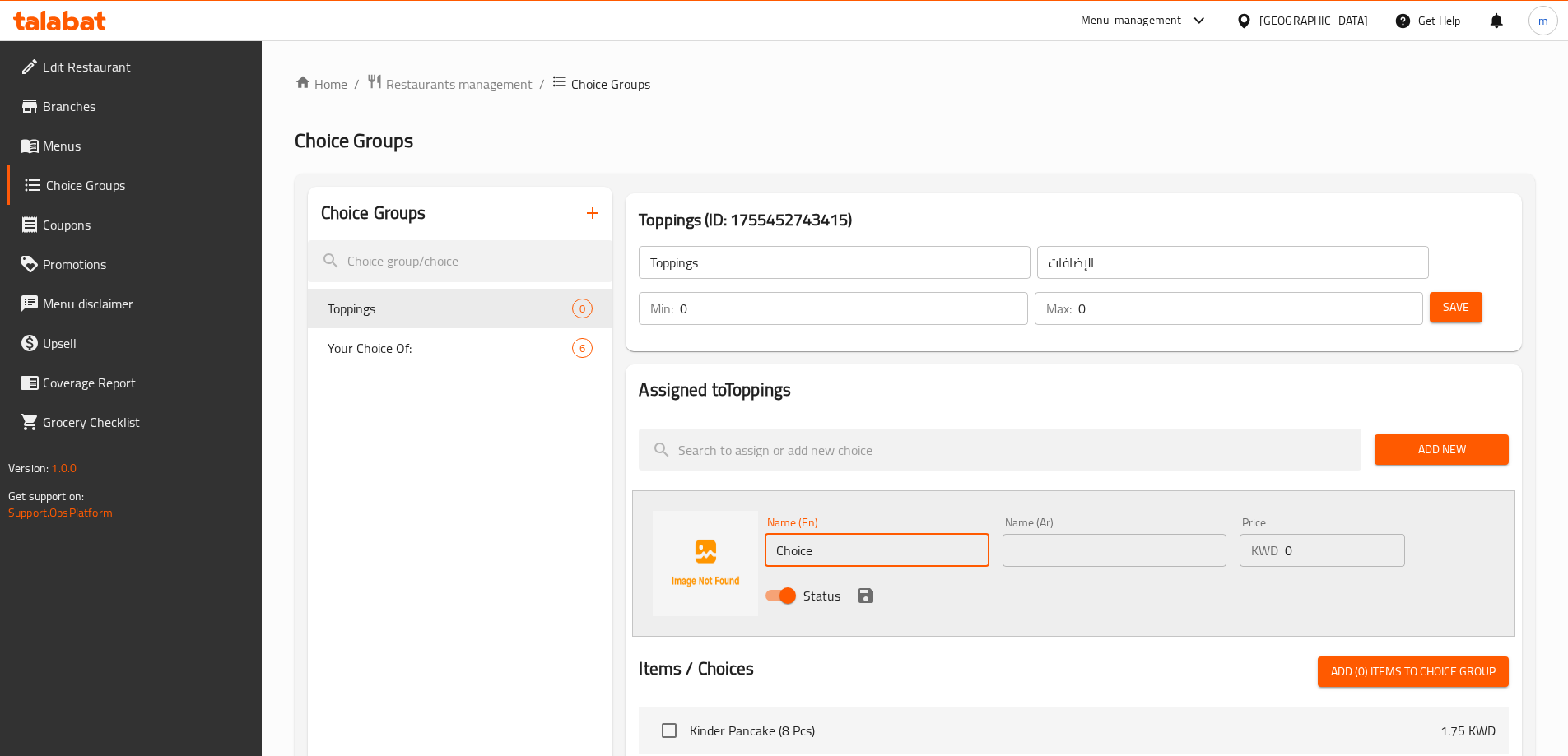
click at [879, 534] on input "Choice" at bounding box center [876, 551] width 224 height 33
click at [891, 534] on input "Choice" at bounding box center [876, 551] width 224 height 33
paste input "Pommegrenat"
type input "Pomegranate"
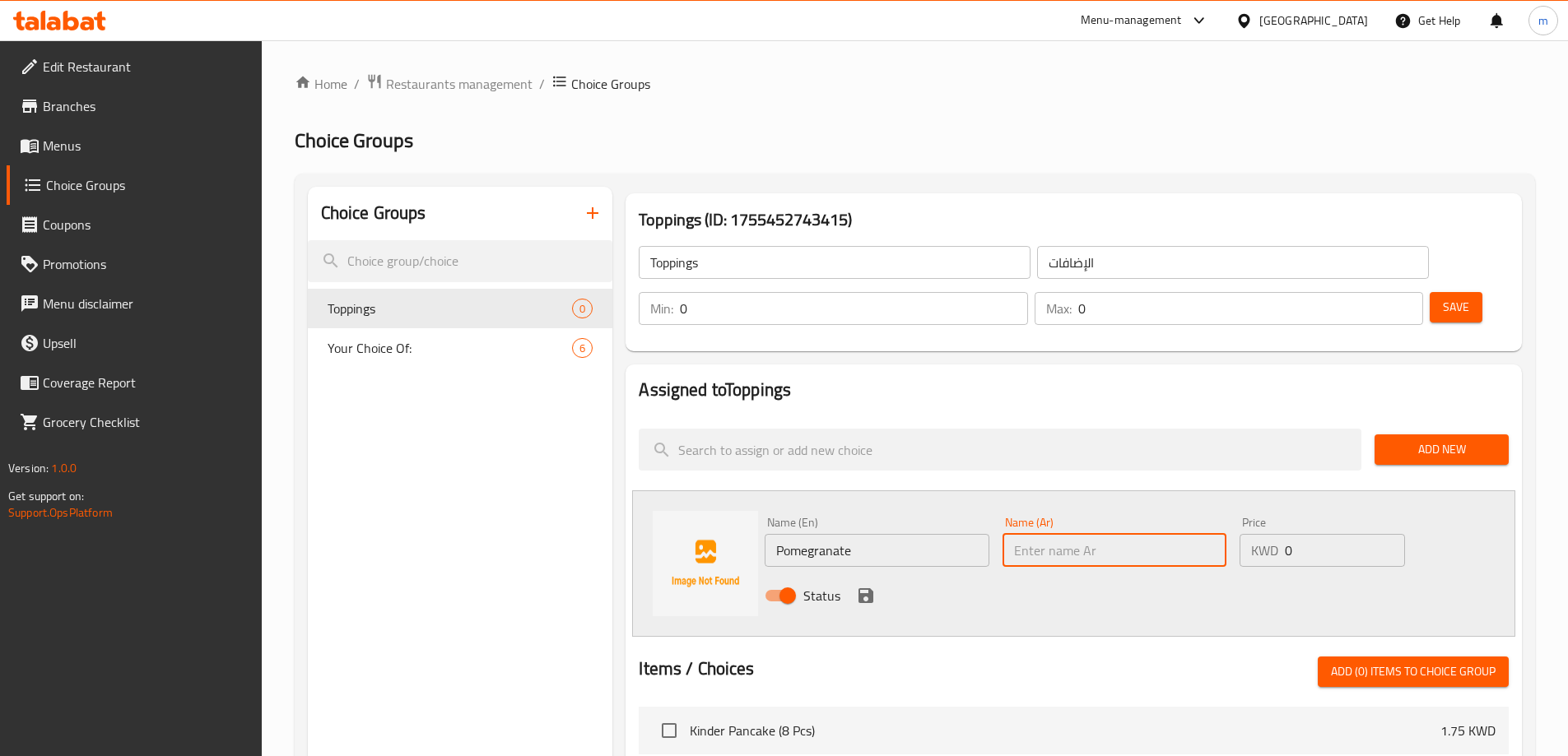
click at [1117, 534] on input "text" at bounding box center [1115, 551] width 224 height 33
type input "رمان"
type input "0.5"
click at [871, 588] on icon "save" at bounding box center [866, 596] width 15 height 15
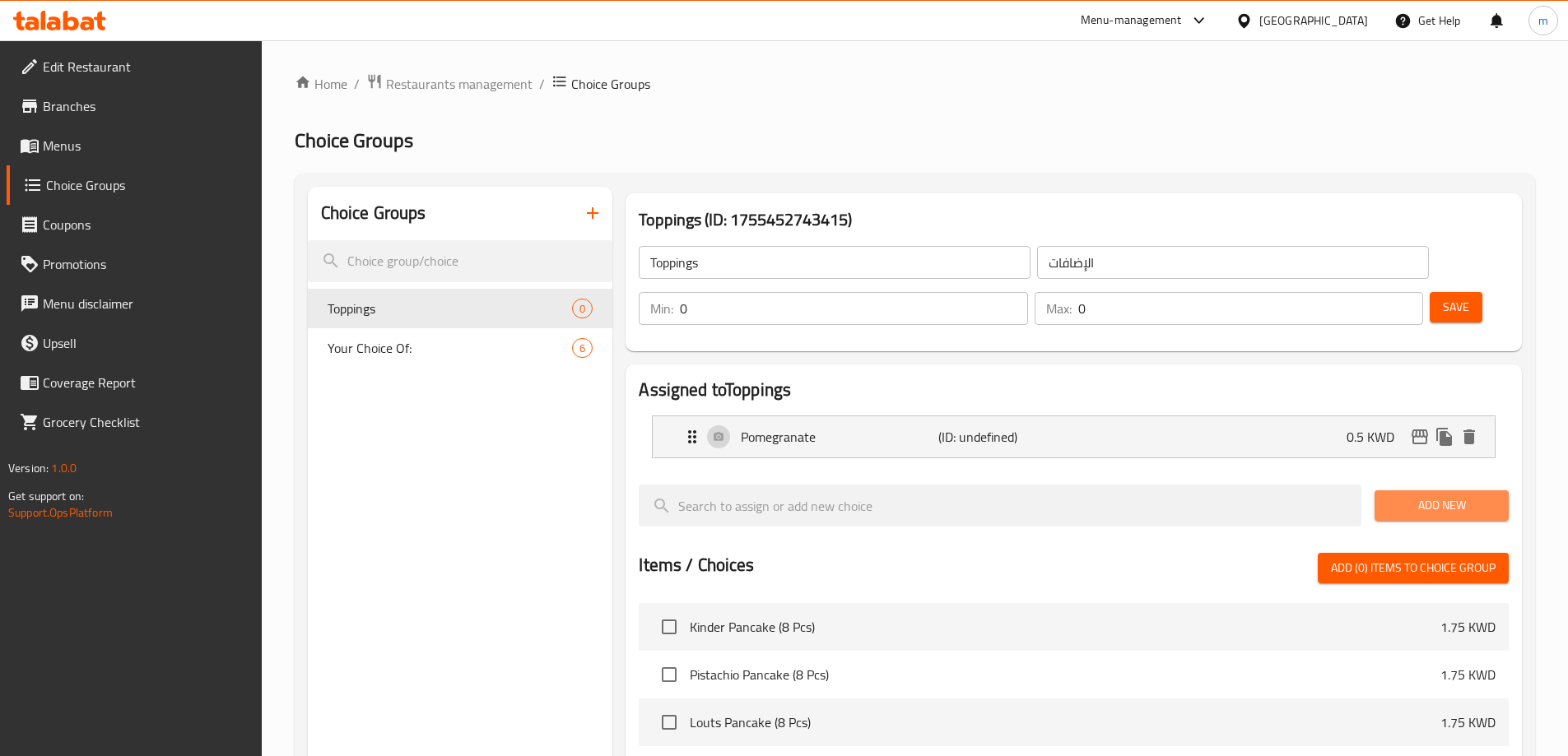
click at [1473, 495] on span "Add New" at bounding box center [1442, 506] width 108 height 20
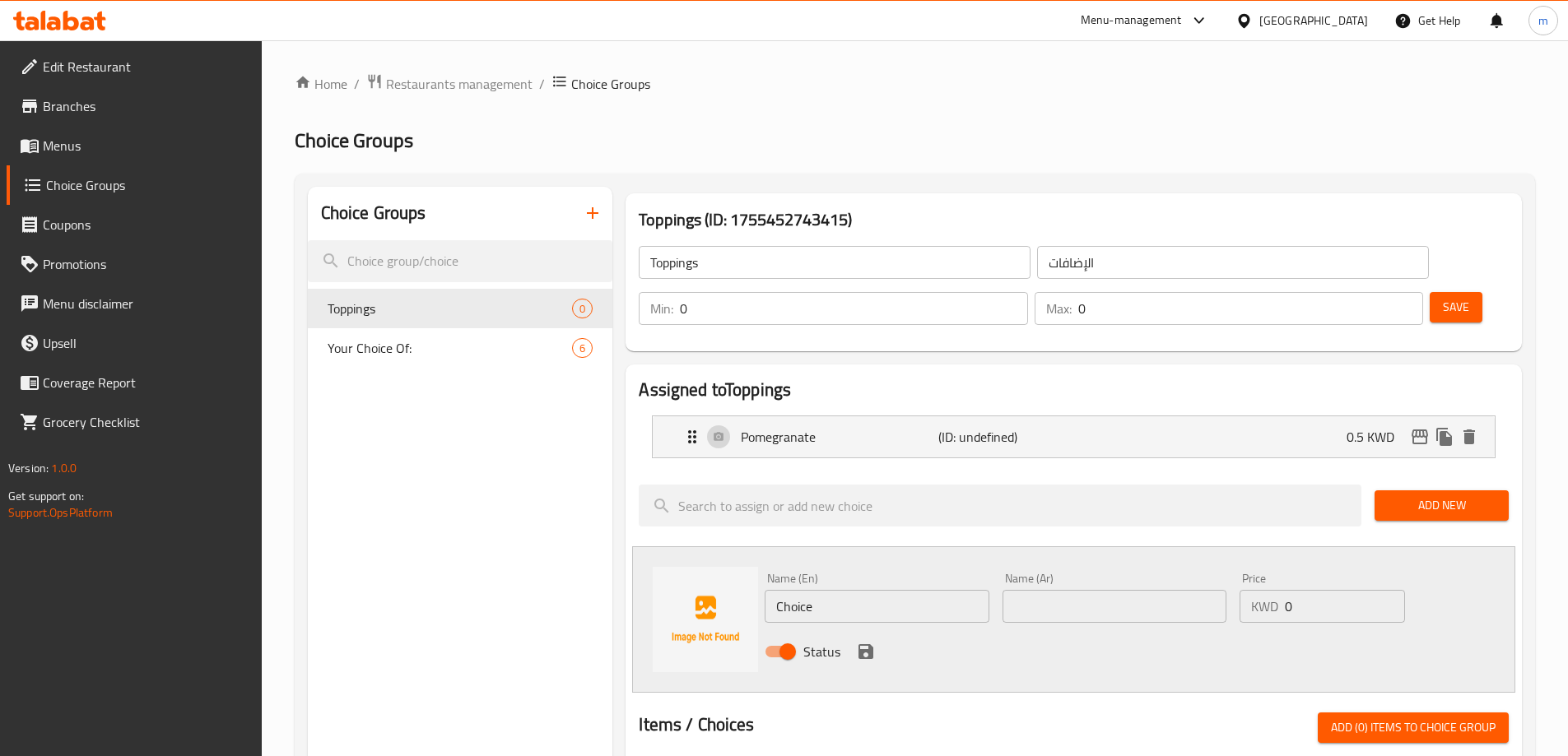
click at [824, 590] on input "Choice" at bounding box center [876, 607] width 224 height 33
paste input "blueberry"
click at [935, 590] on input "Blueberry" at bounding box center [876, 607] width 224 height 33
type input "Blueberry"
click at [1060, 590] on input "text" at bounding box center [1115, 607] width 224 height 33
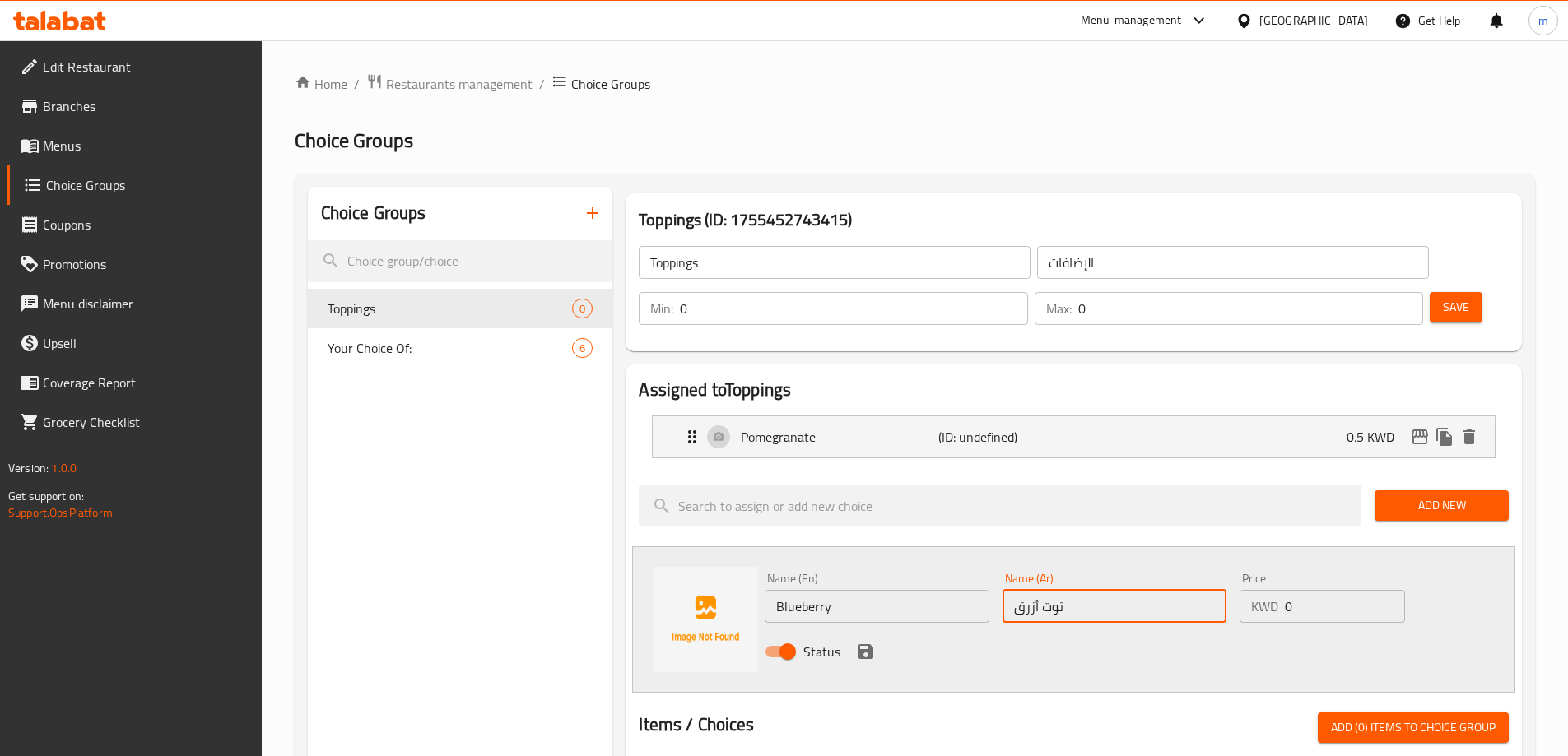
type input "توت أزرق"
type input "0.5"
click at [865, 642] on icon "save" at bounding box center [865, 651] width 19 height 19
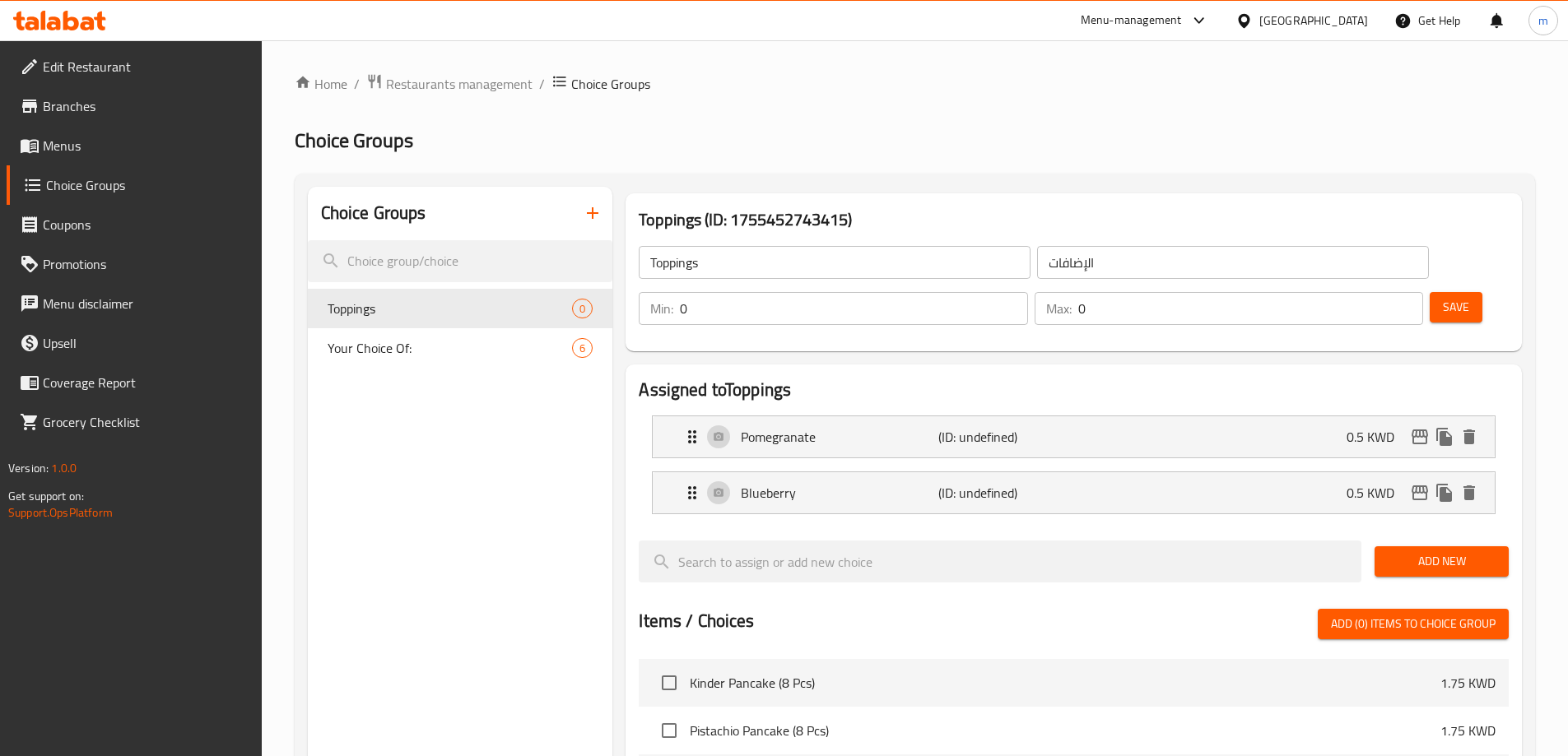
click at [1413, 552] on span "Add New" at bounding box center [1442, 562] width 108 height 20
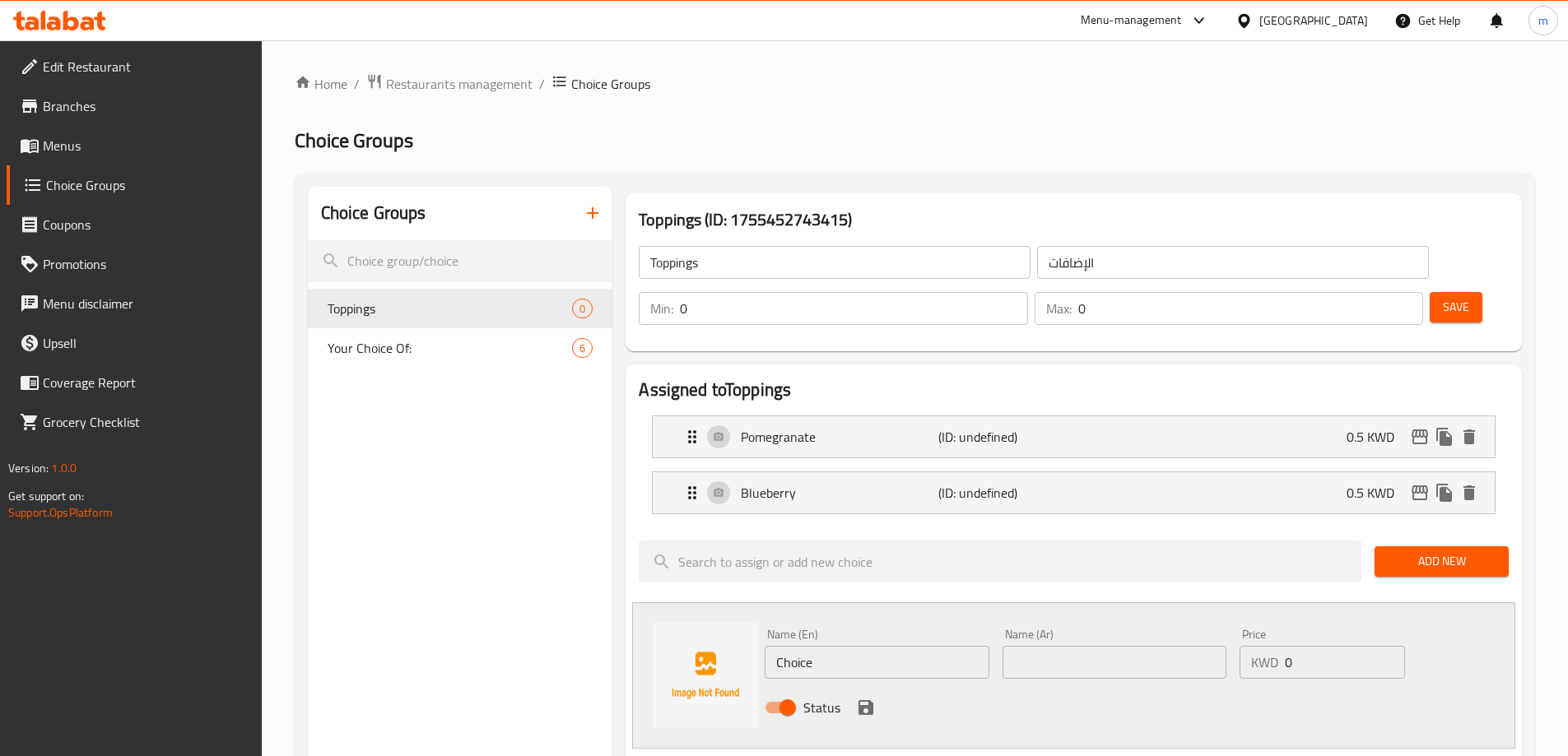
click at [927, 646] on input "Choice" at bounding box center [876, 663] width 224 height 33
paste input "blackberry"
paste input "text"
type input "Blackberry"
click at [1060, 646] on input "text" at bounding box center [1115, 663] width 224 height 33
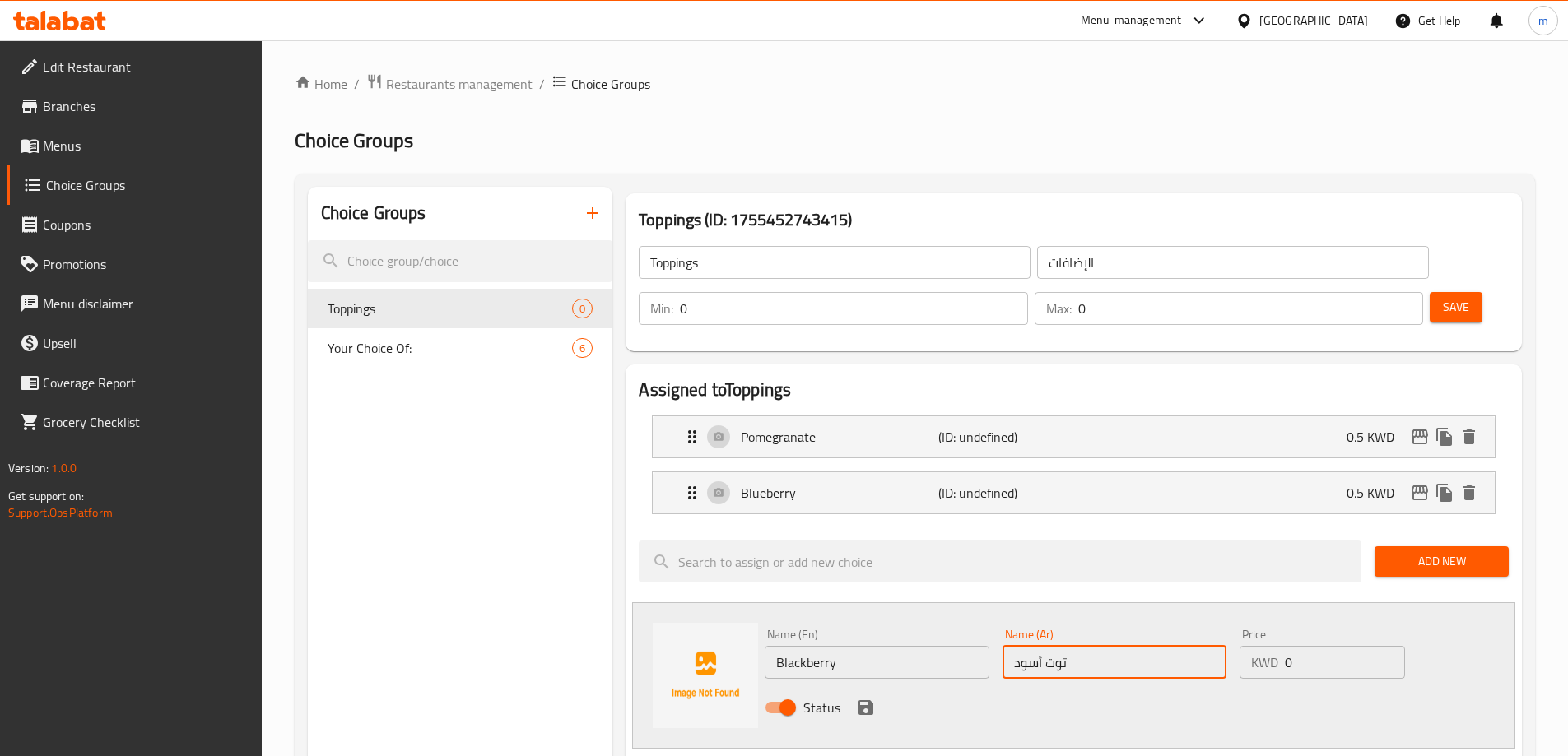
type input "توت أسود"
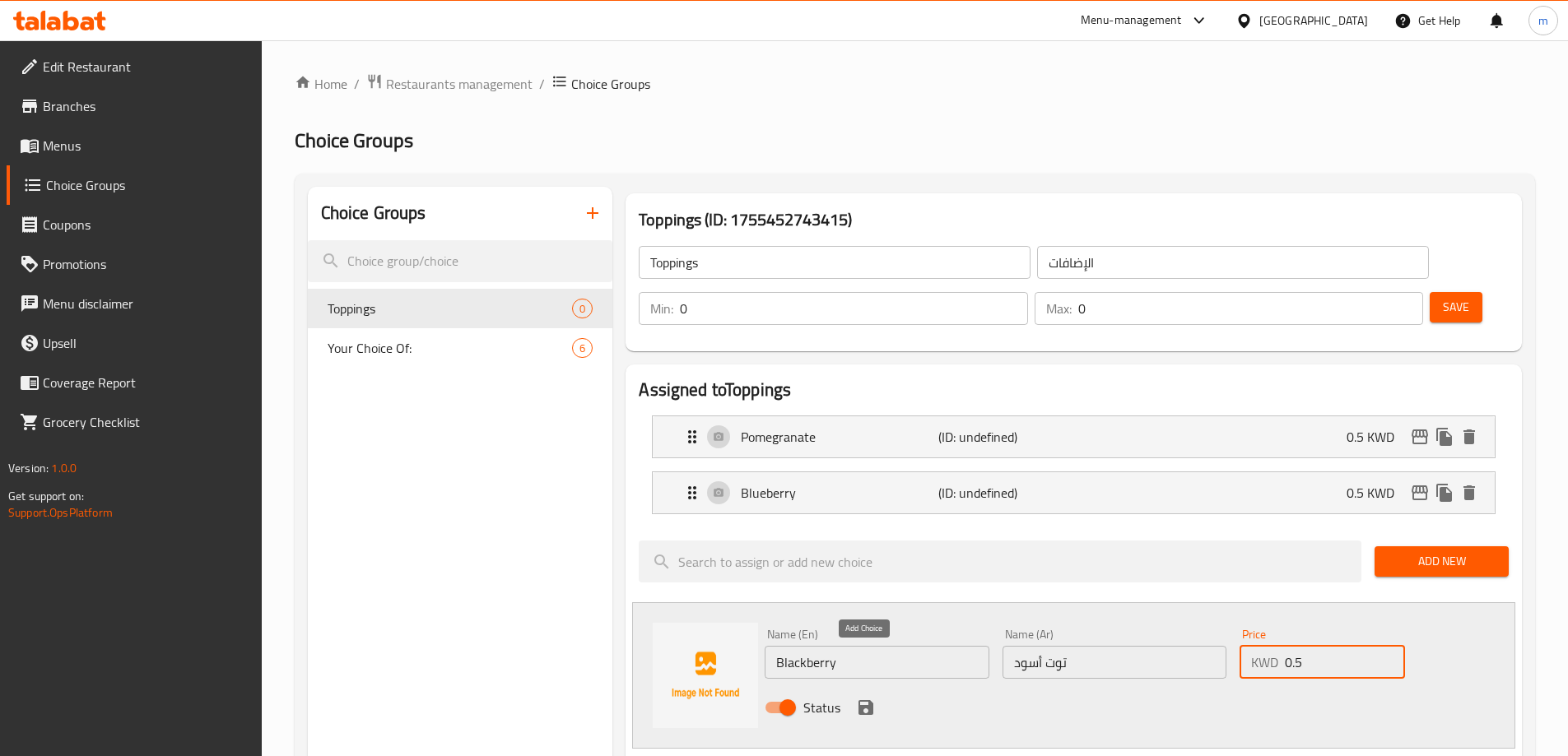
type input "0.5"
click at [872, 701] on icon "save" at bounding box center [866, 708] width 15 height 15
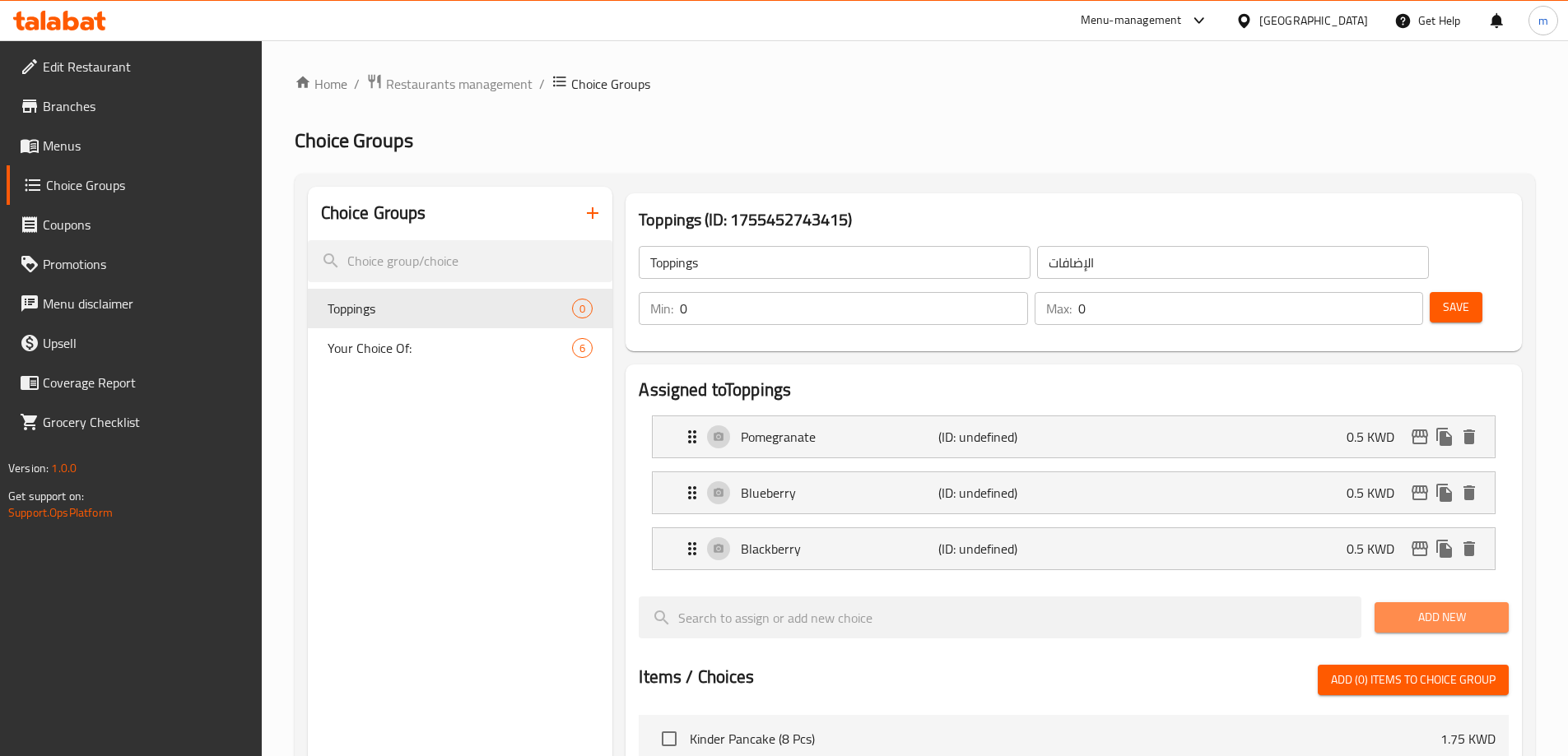
click at [1398, 602] on button "Add New" at bounding box center [1442, 617] width 135 height 30
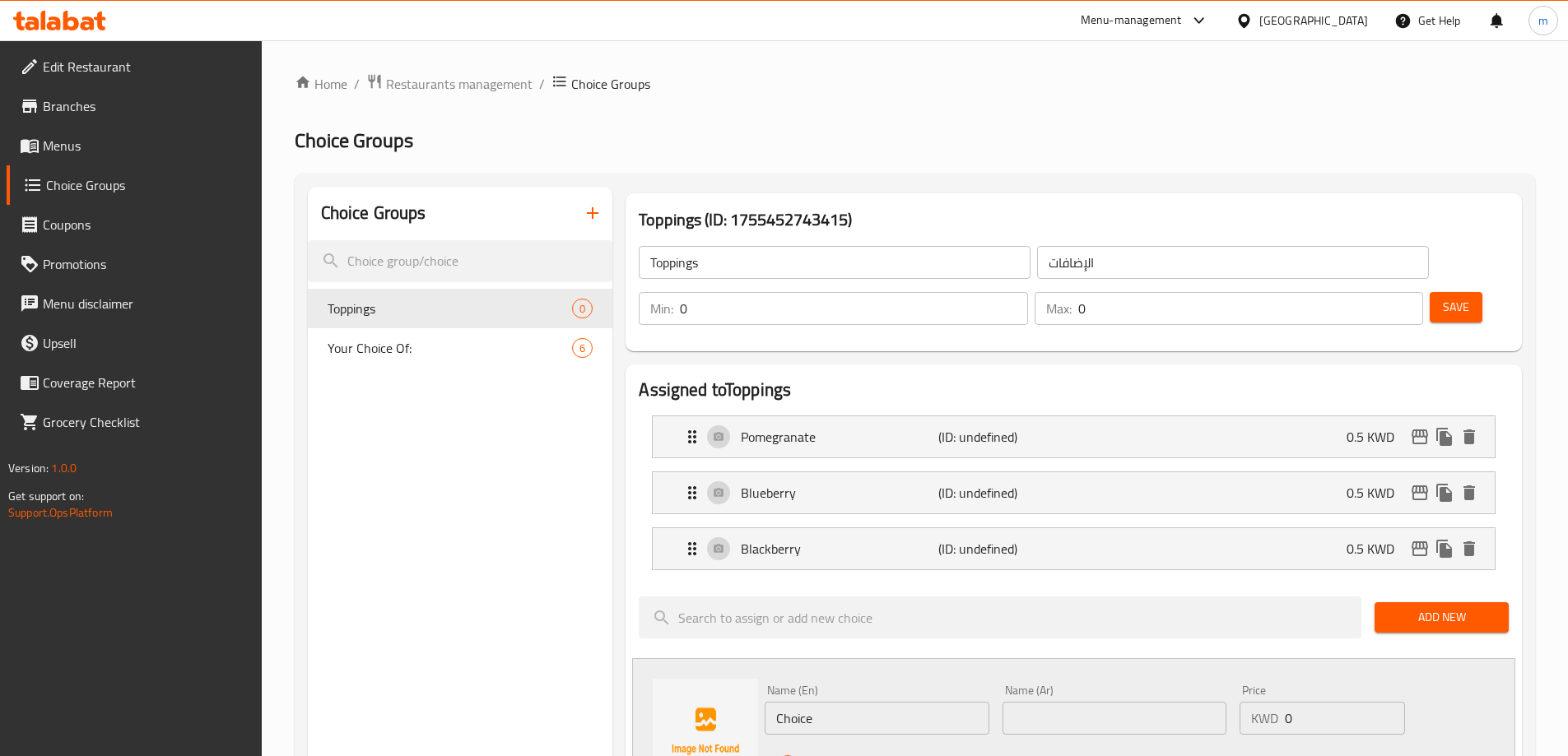
scroll to position [82, 0]
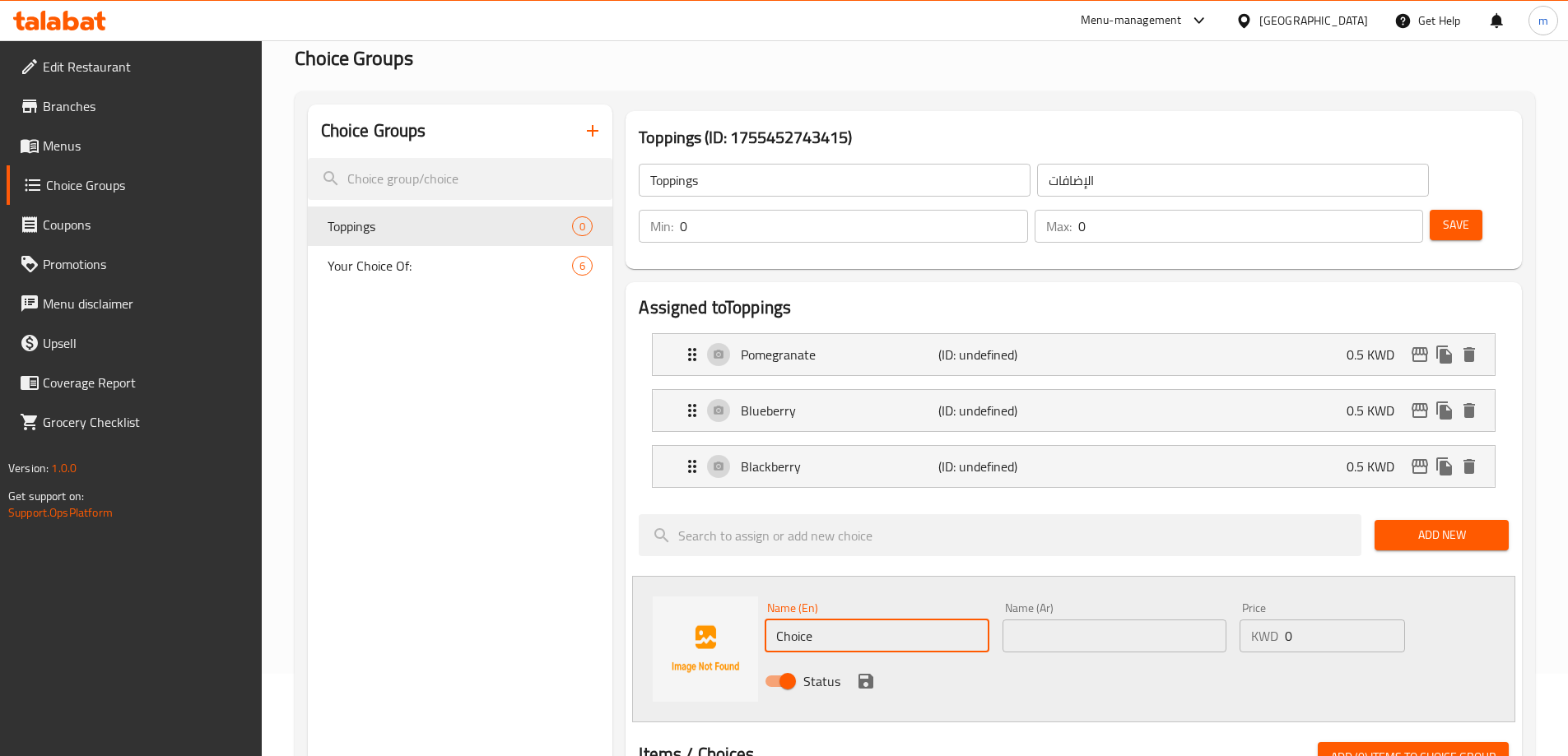
click at [914, 620] on input "Choice" at bounding box center [876, 636] width 224 height 33
paste input "strawberry"
click at [977, 620] on input "Strawberry" at bounding box center [876, 636] width 224 height 33
click at [965, 620] on input "Strawberry" at bounding box center [876, 636] width 224 height 33
type input "Strawberry"
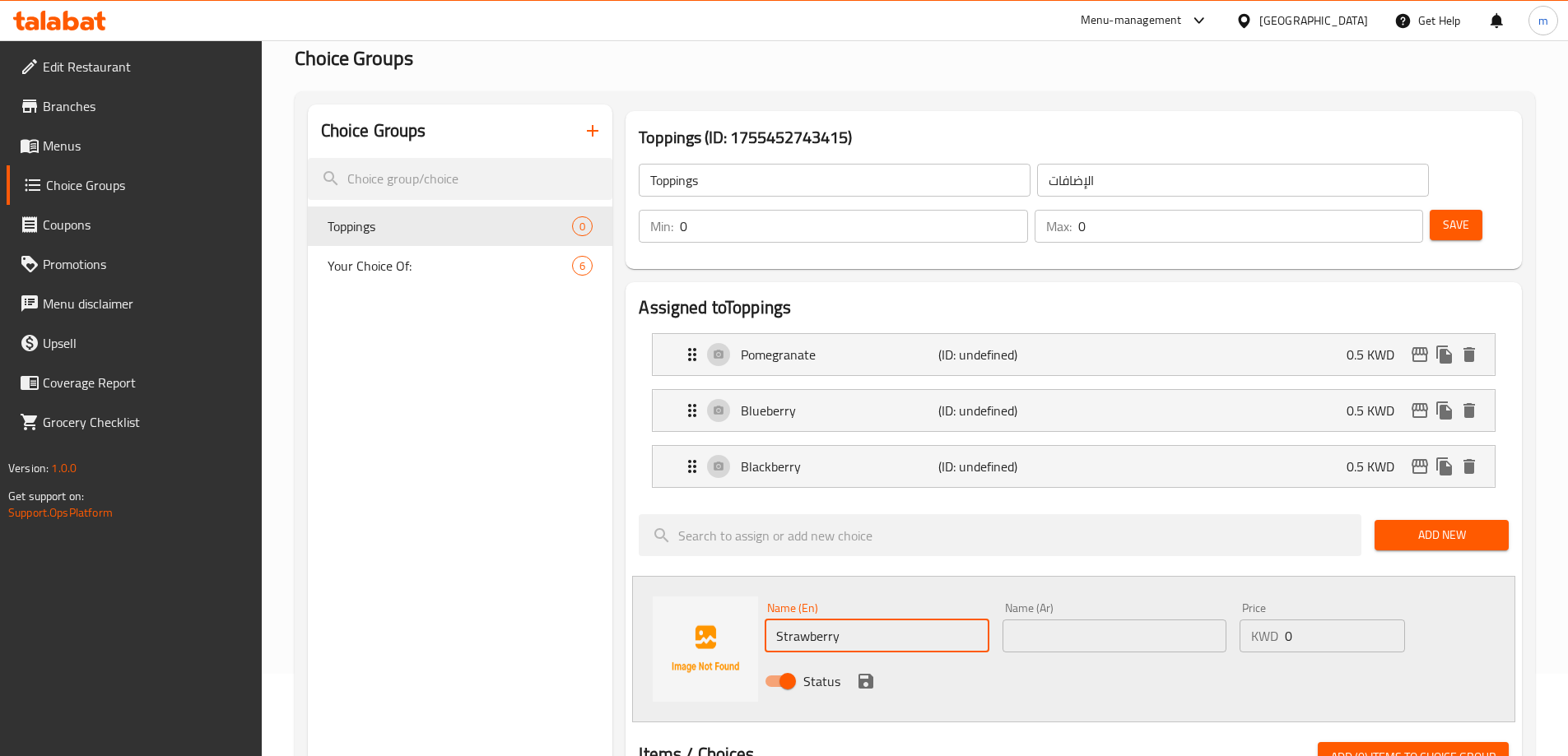
click at [1054, 620] on input "text" at bounding box center [1115, 636] width 224 height 33
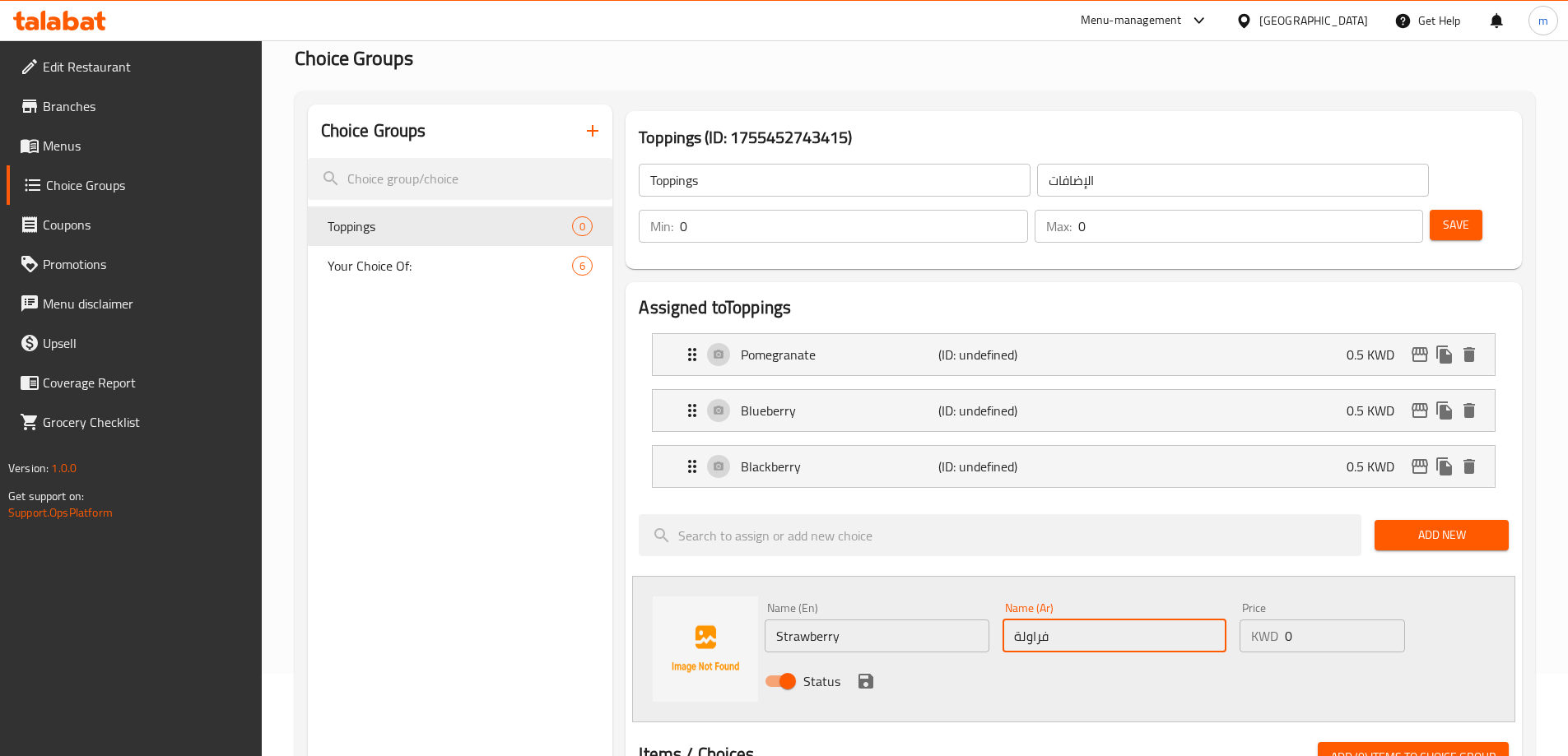
type input "فراولة"
type input "0.5"
click at [867, 669] on button "save" at bounding box center [866, 681] width 25 height 25
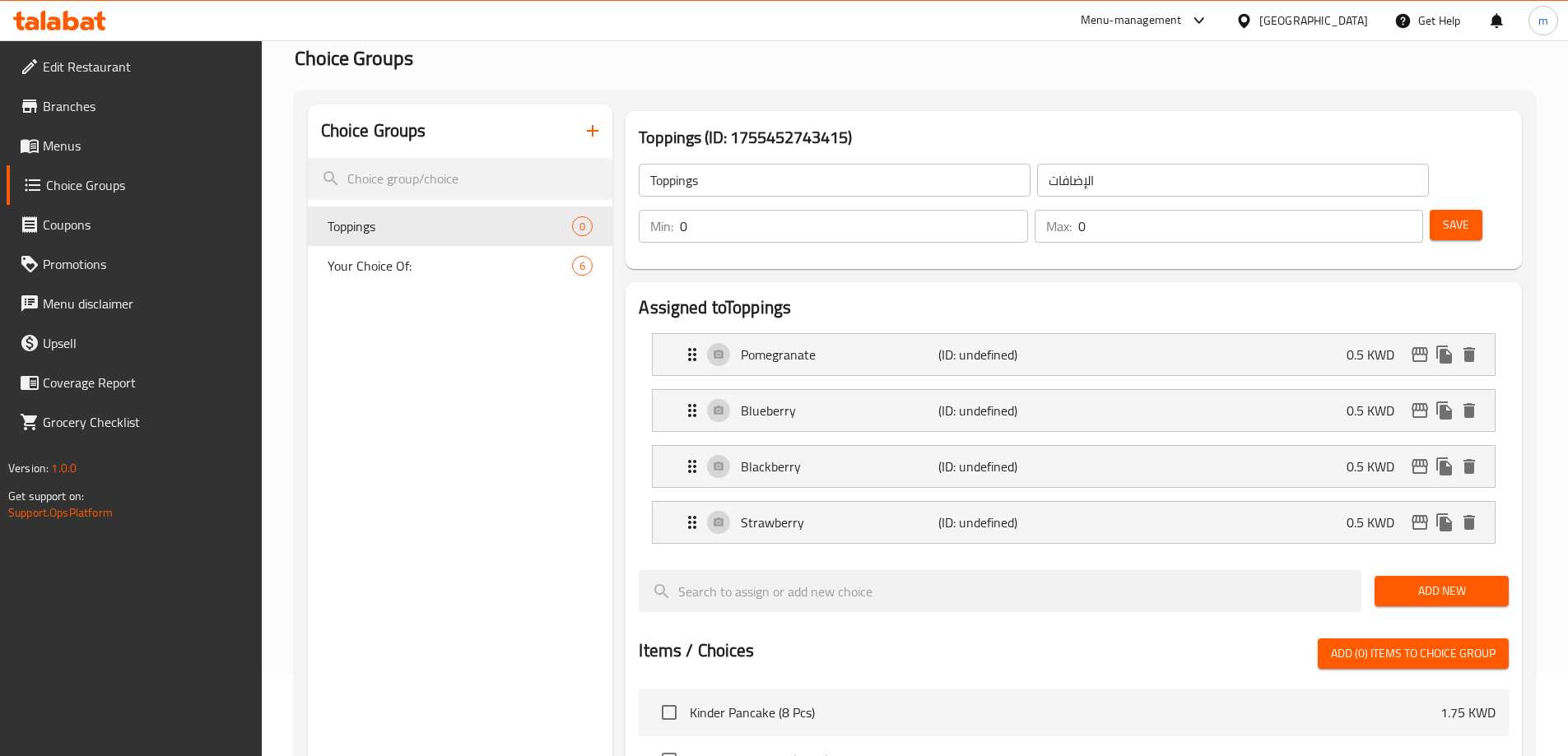
click at [1427, 581] on span "Add New" at bounding box center [1442, 591] width 108 height 20
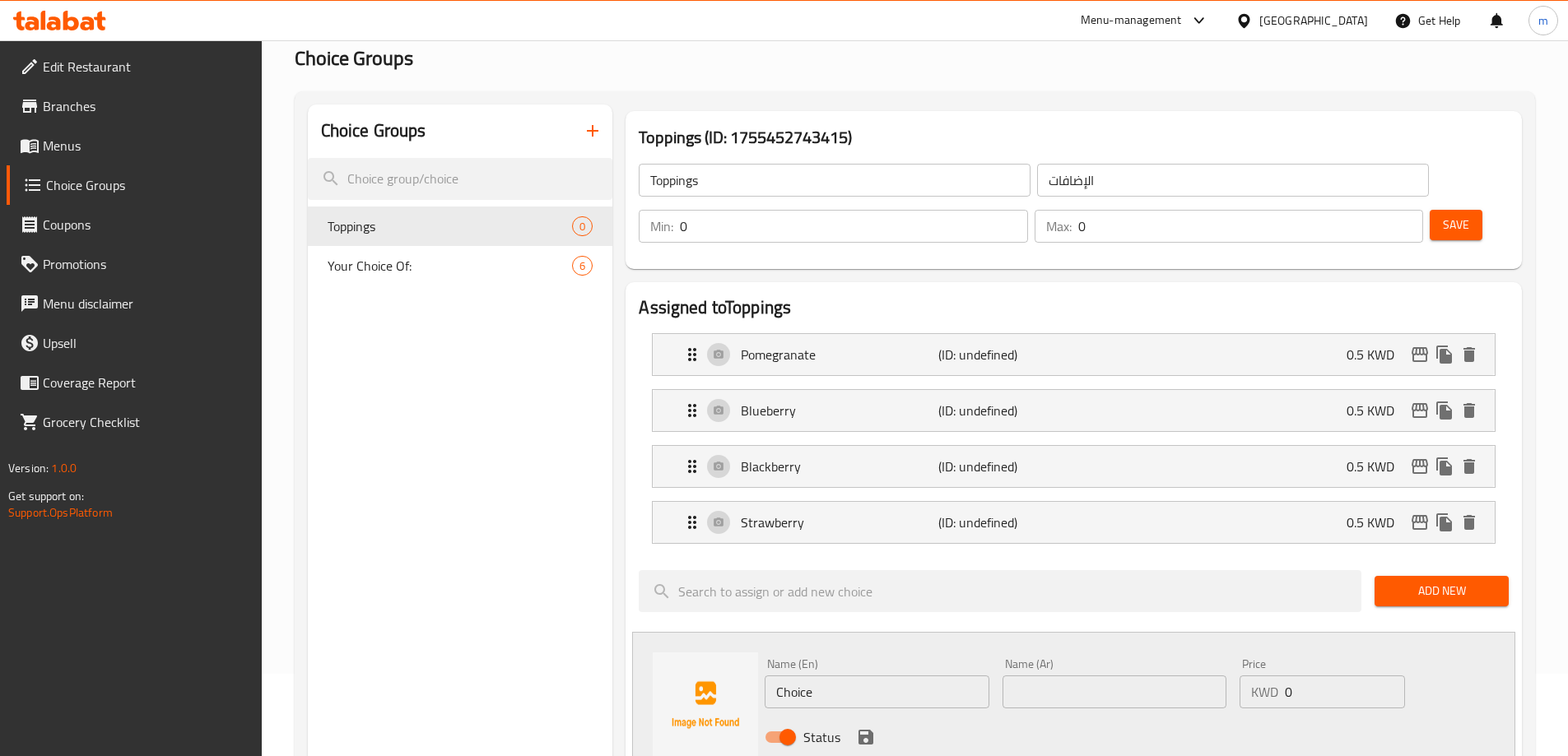
click at [924, 676] on input "Choice" at bounding box center [876, 692] width 224 height 33
paste input "kiwi"
type input "Kiwi"
type input "كيوي"
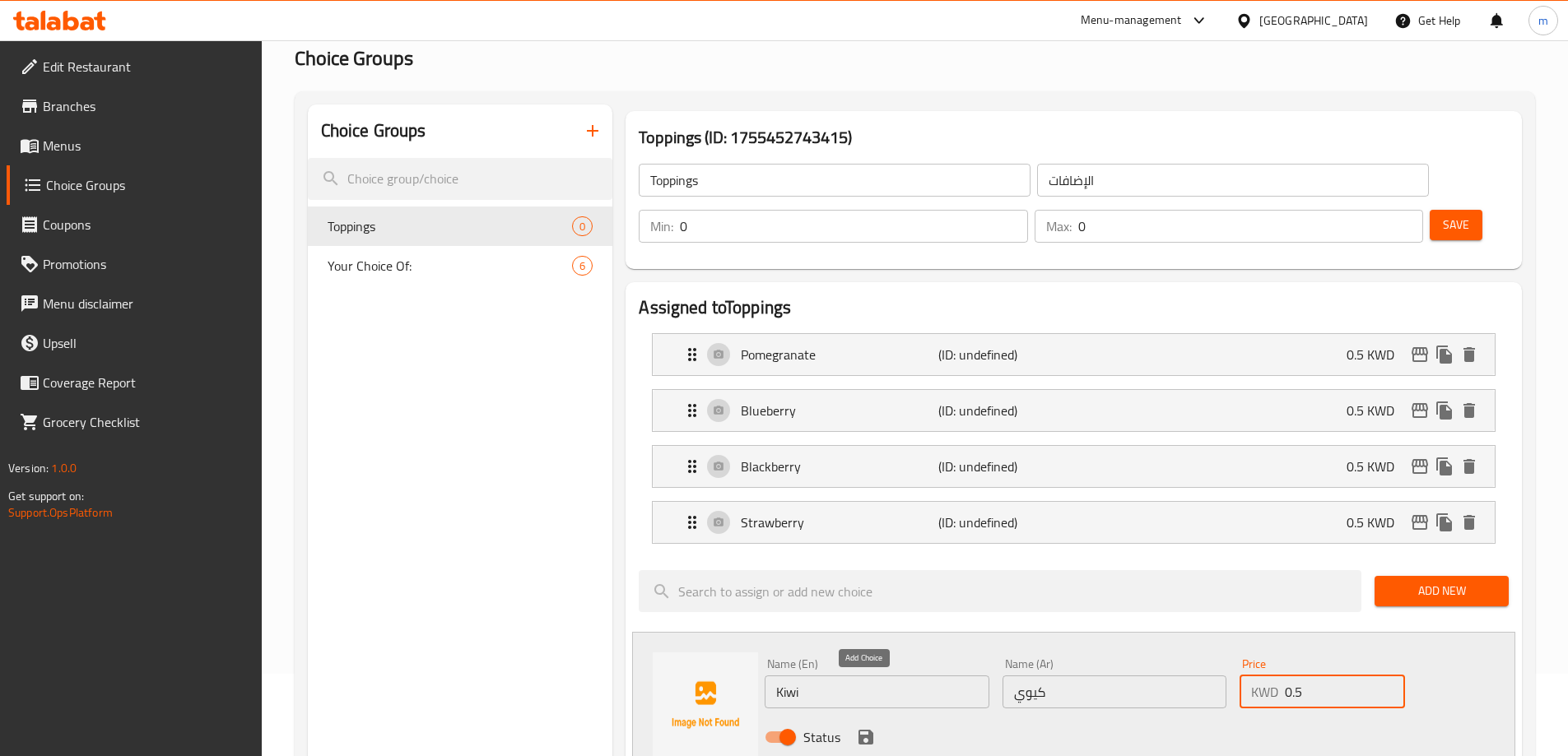
type input "0.5"
click at [871, 730] on icon "save" at bounding box center [866, 738] width 15 height 15
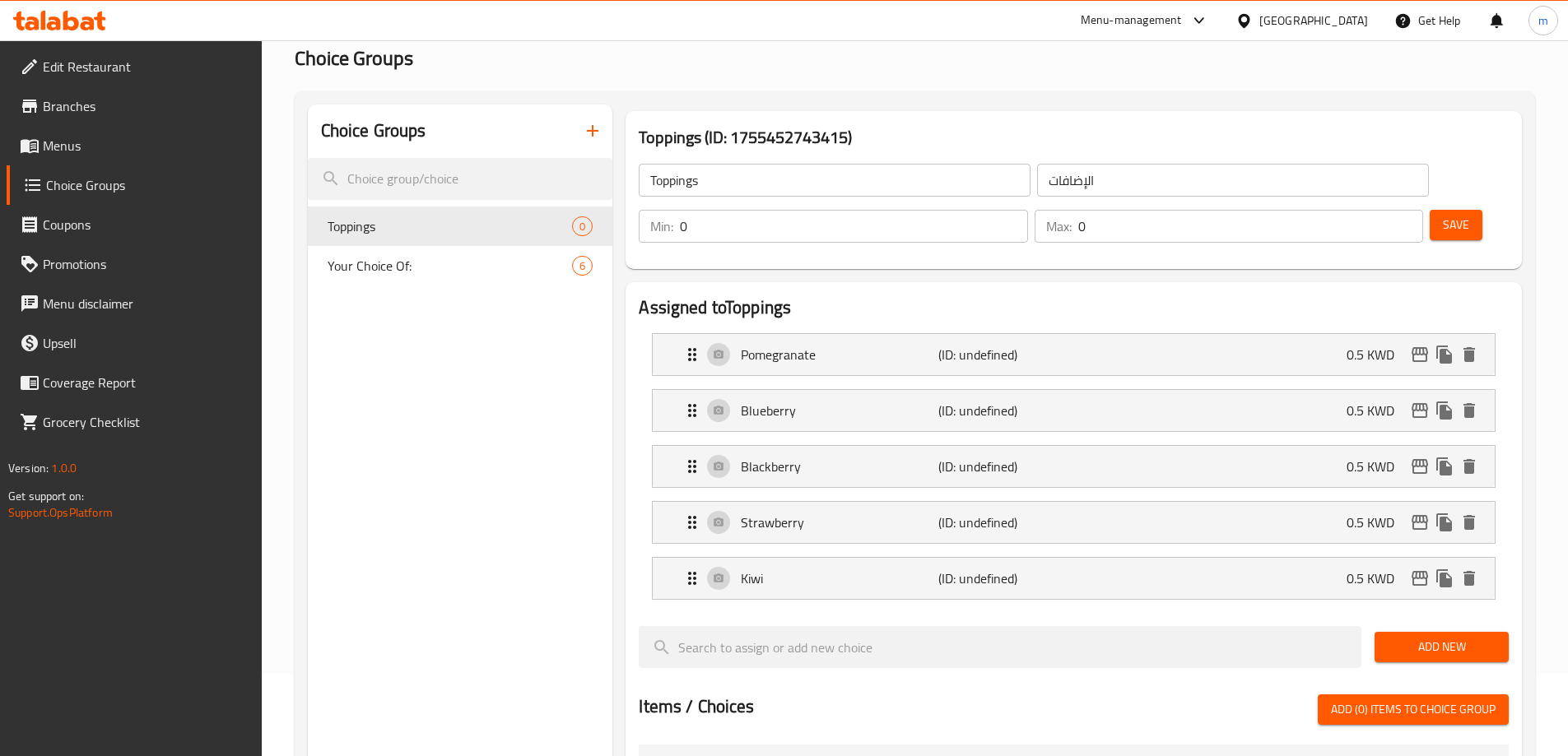
click at [1442, 620] on div "Add New" at bounding box center [1442, 647] width 147 height 55
click at [1436, 637] on span "Add New" at bounding box center [1442, 647] width 108 height 20
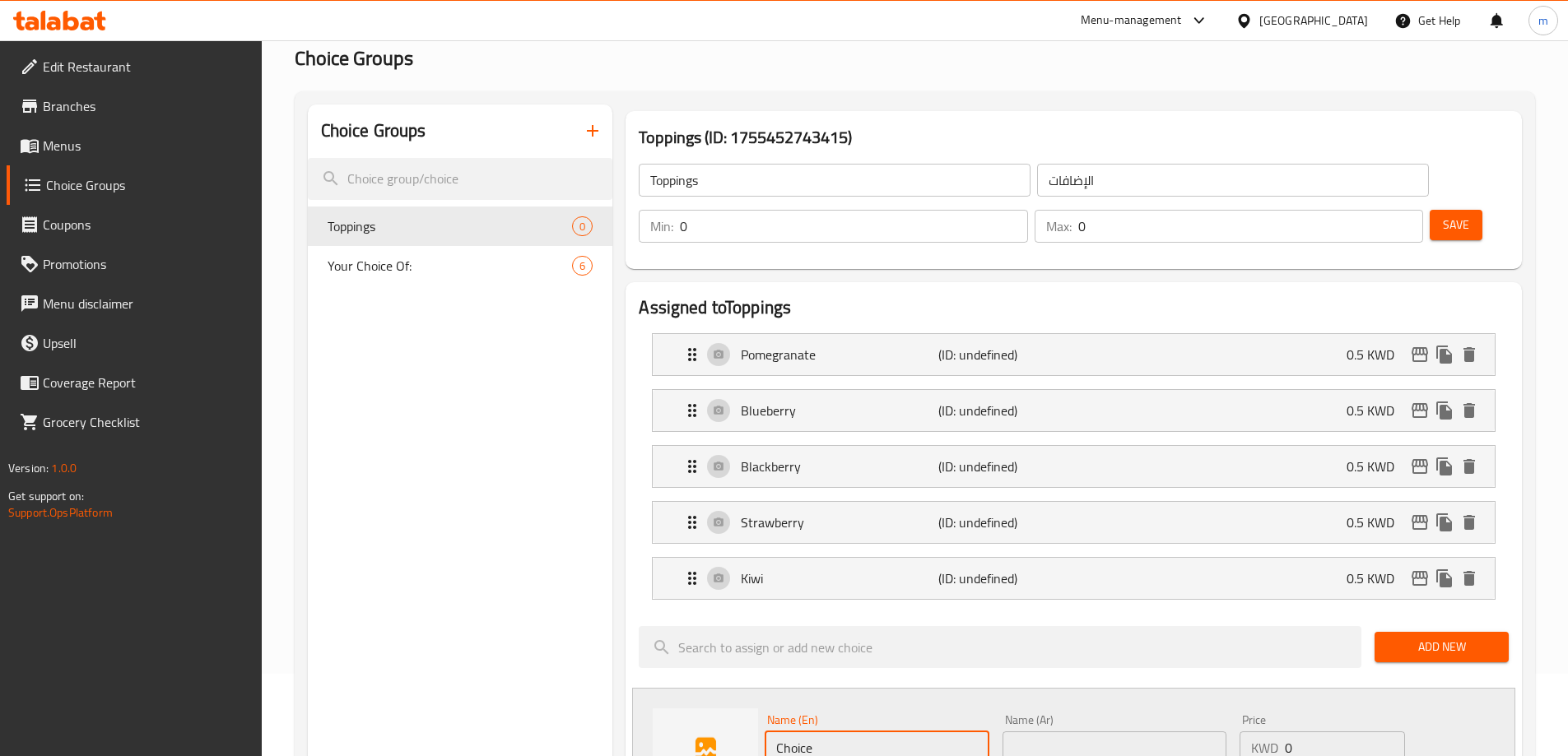
click at [889, 731] on input "Choice" at bounding box center [876, 748] width 224 height 33
paste input "Mango"
type input "Mango"
type input "مانجو"
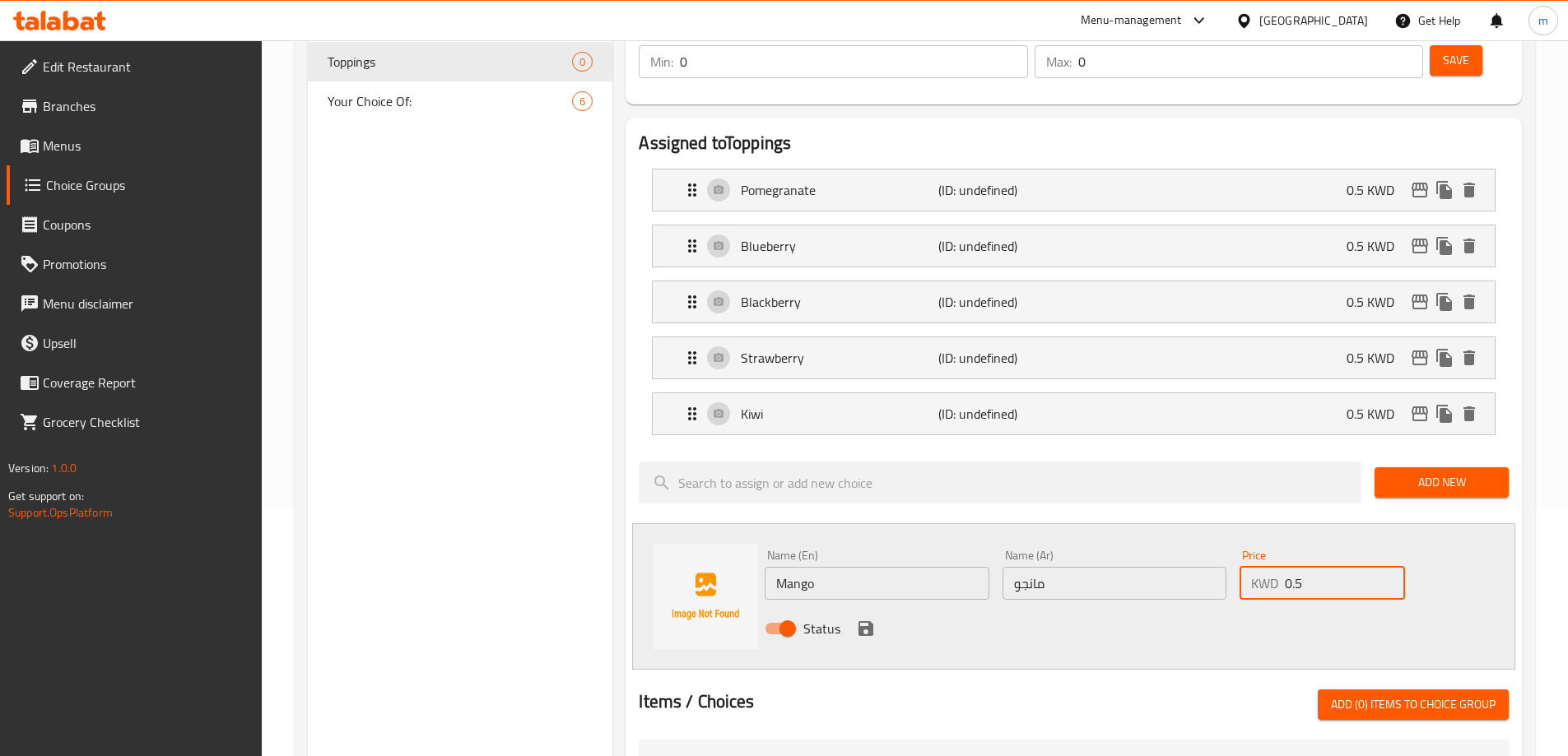
type input "0.5"
click at [867, 616] on button "save" at bounding box center [866, 628] width 25 height 25
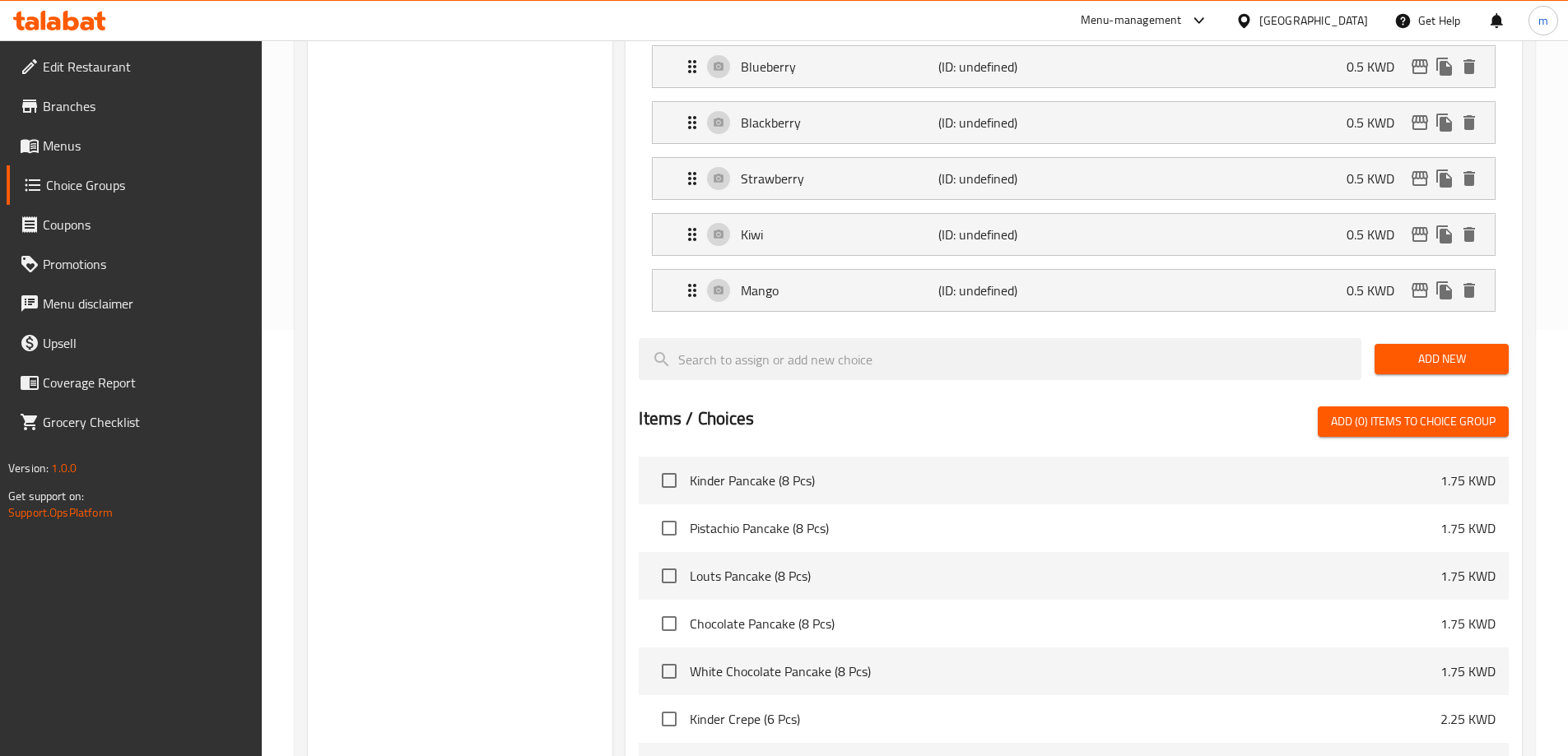
scroll to position [494, 0]
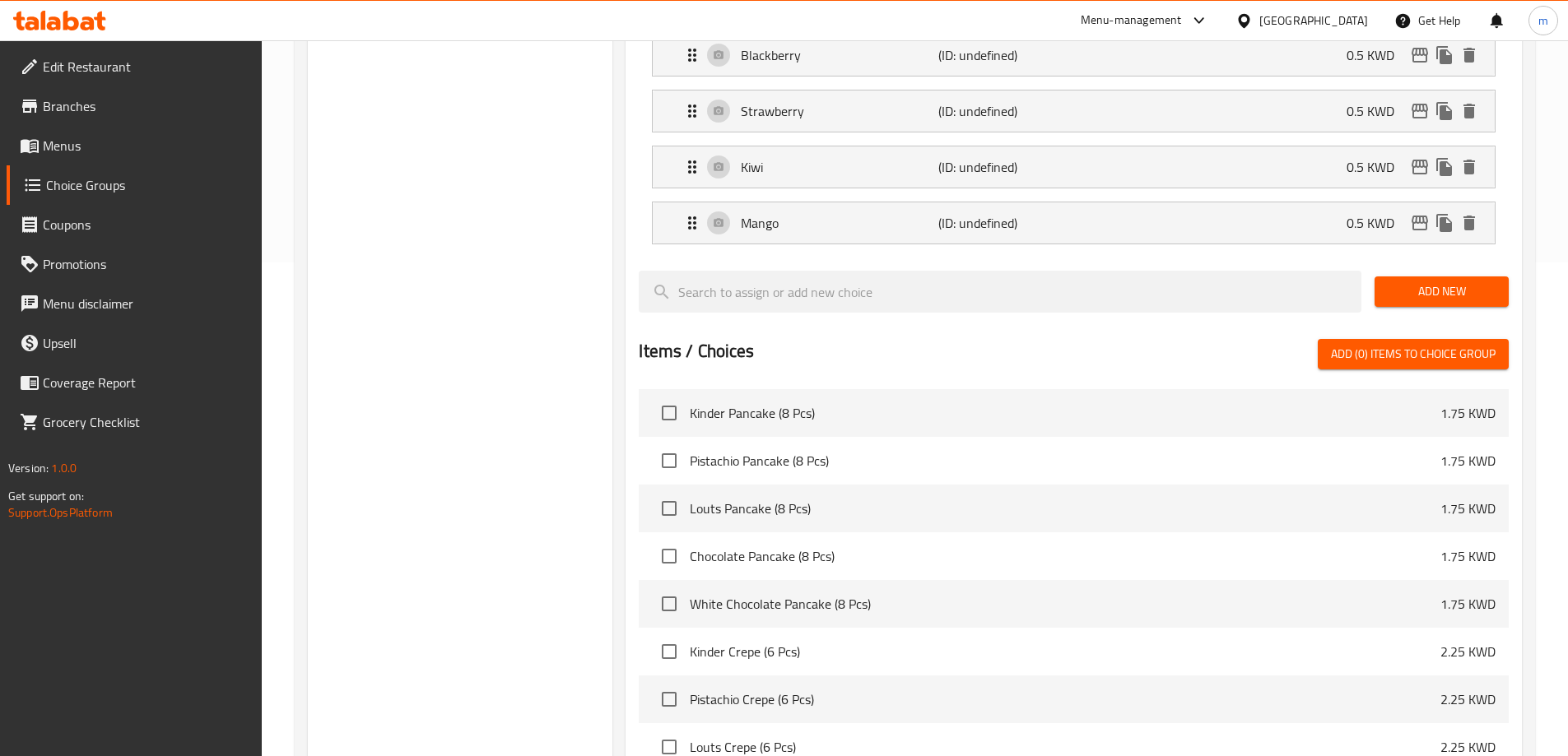
click at [1411, 282] on span "Add New" at bounding box center [1442, 292] width 108 height 20
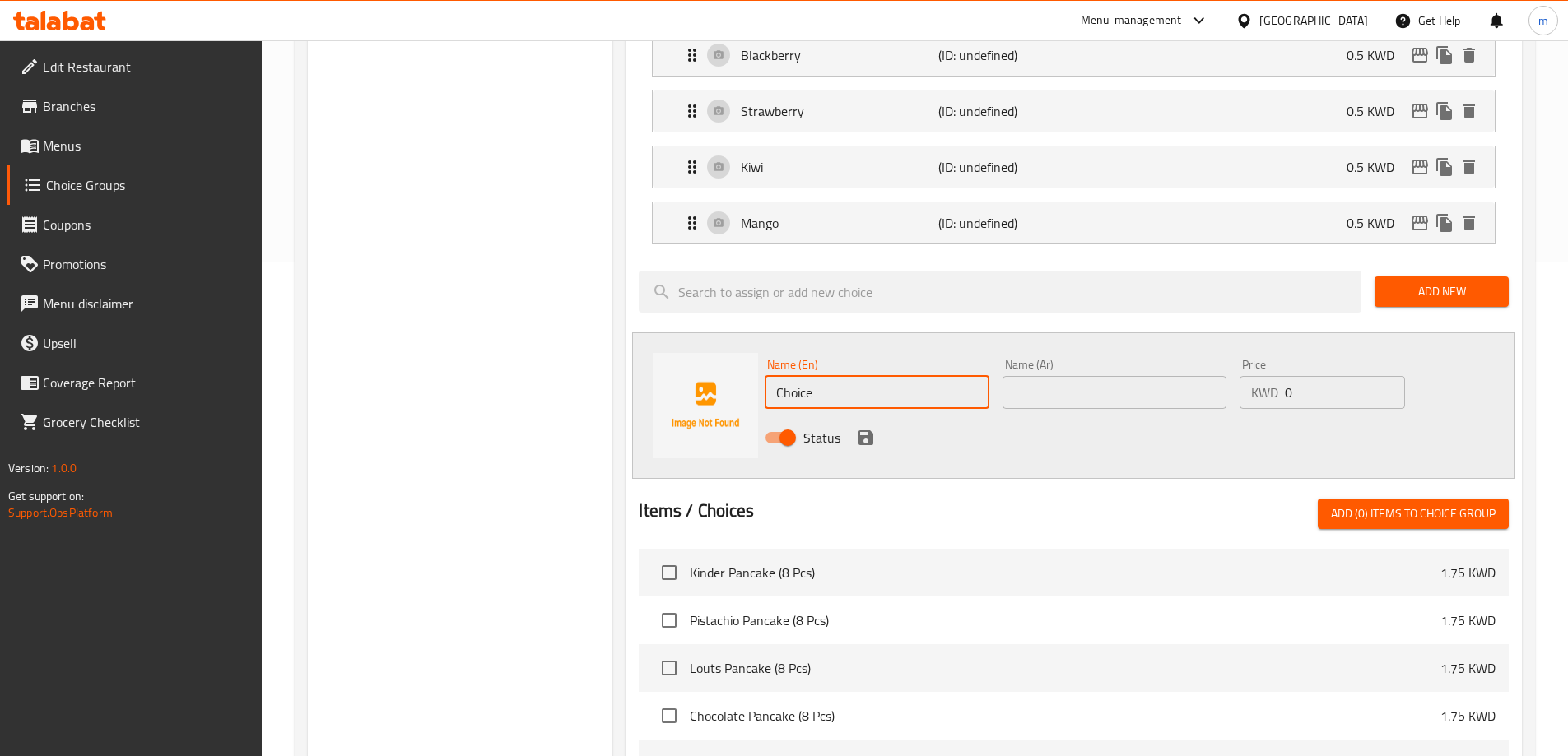
click at [881, 376] on input "Choice" at bounding box center [876, 392] width 224 height 33
paste input "granola"
type input "granola"
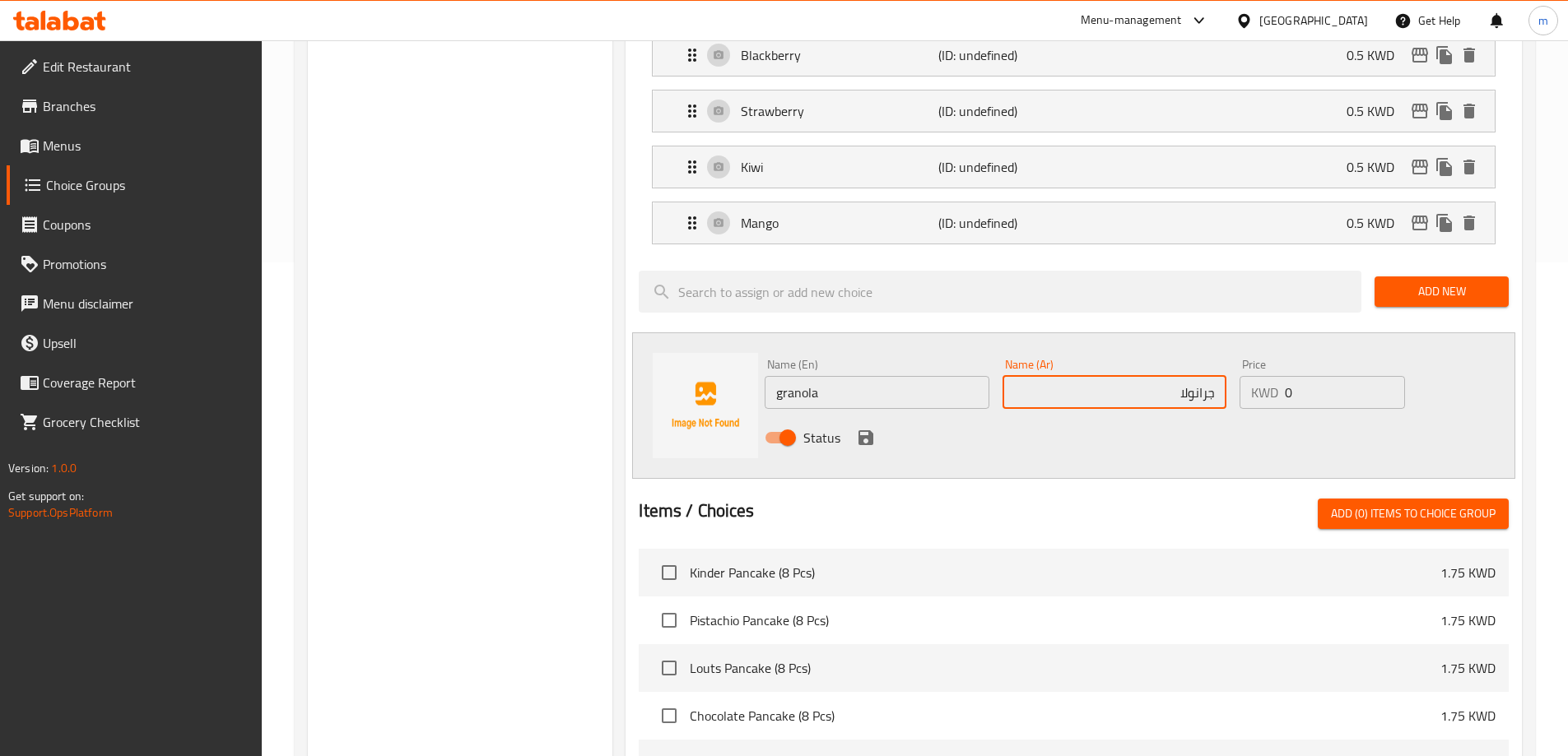
type input "جرانولا"
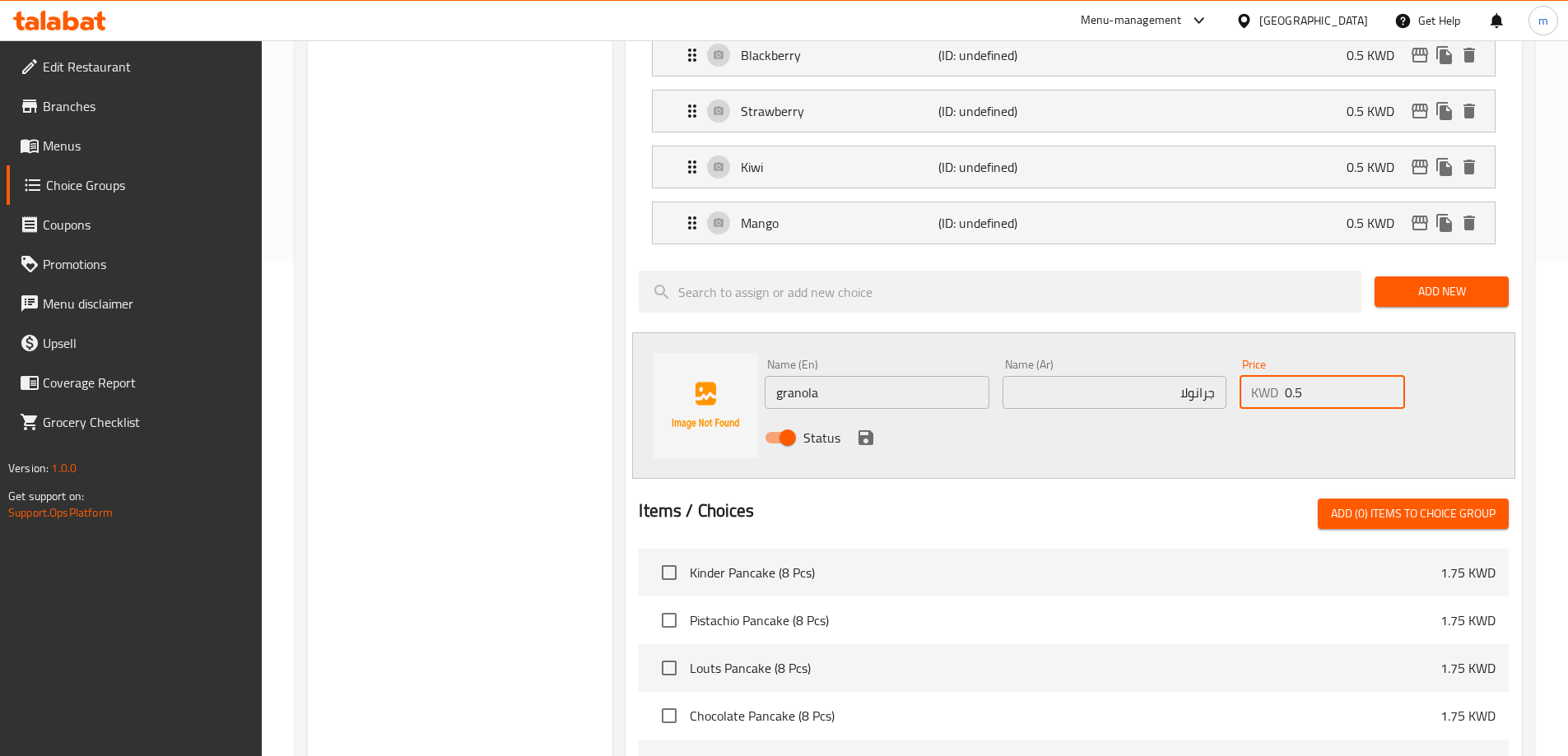
type input "0.5"
click at [862, 428] on icon "save" at bounding box center [865, 437] width 19 height 19
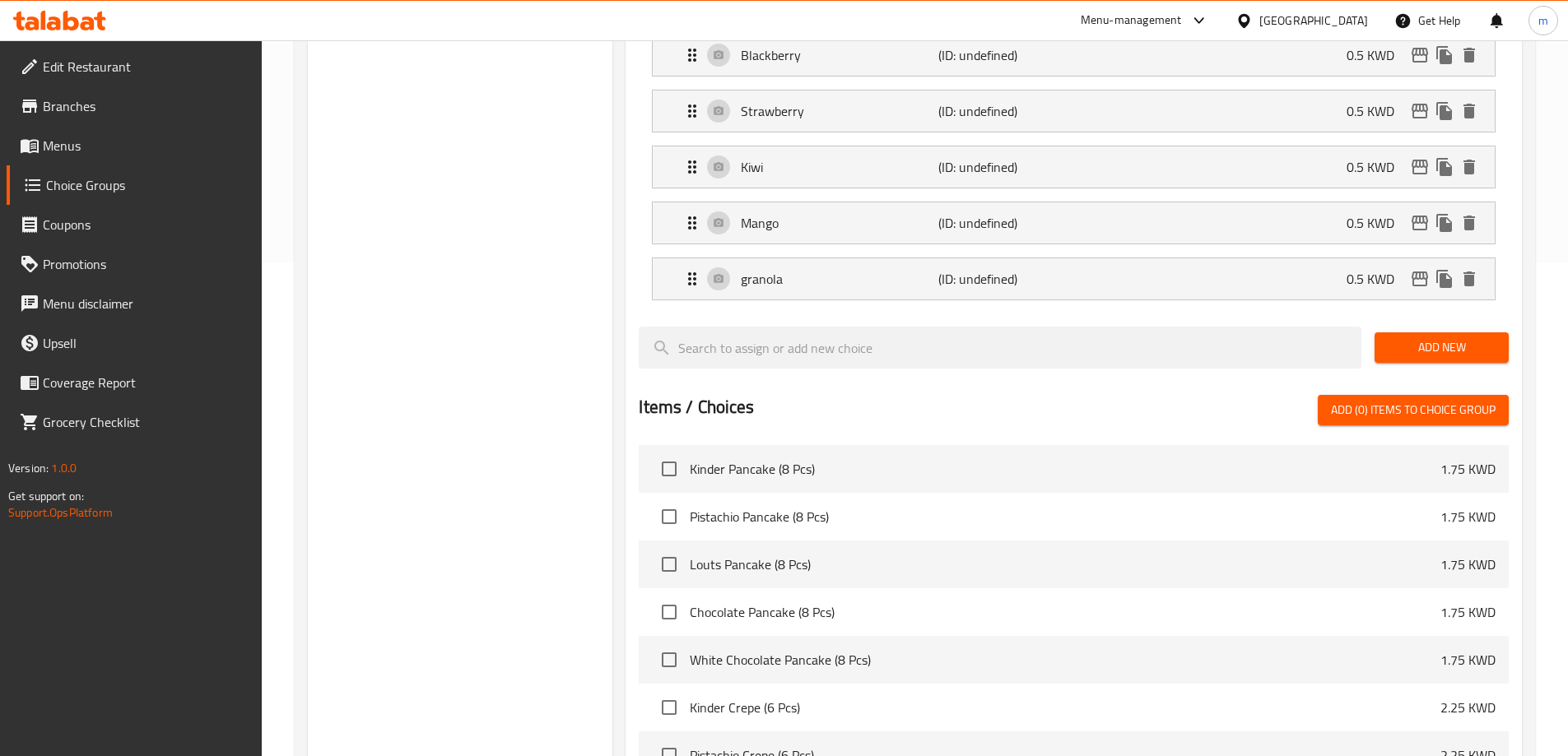
click at [1469, 320] on div "Add New" at bounding box center [1442, 348] width 147 height 55
click at [1455, 337] on span "Add New" at bounding box center [1442, 347] width 108 height 20
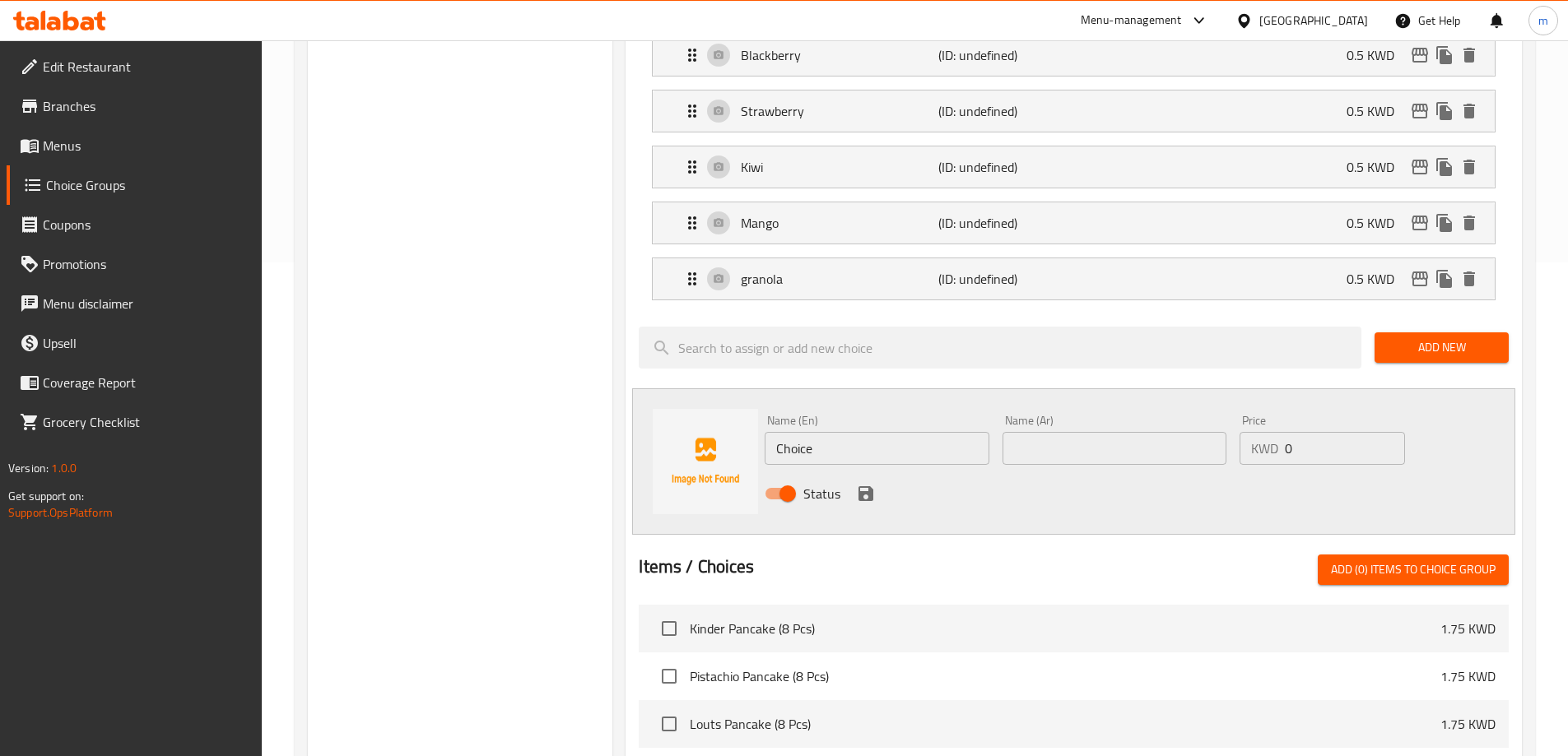
click at [1312, 432] on input "0" at bounding box center [1345, 448] width 120 height 33
type input "0.5"
click at [910, 432] on input "Choice" at bounding box center [876, 448] width 224 height 33
paste input "pistachio"
type input "Pistachio"
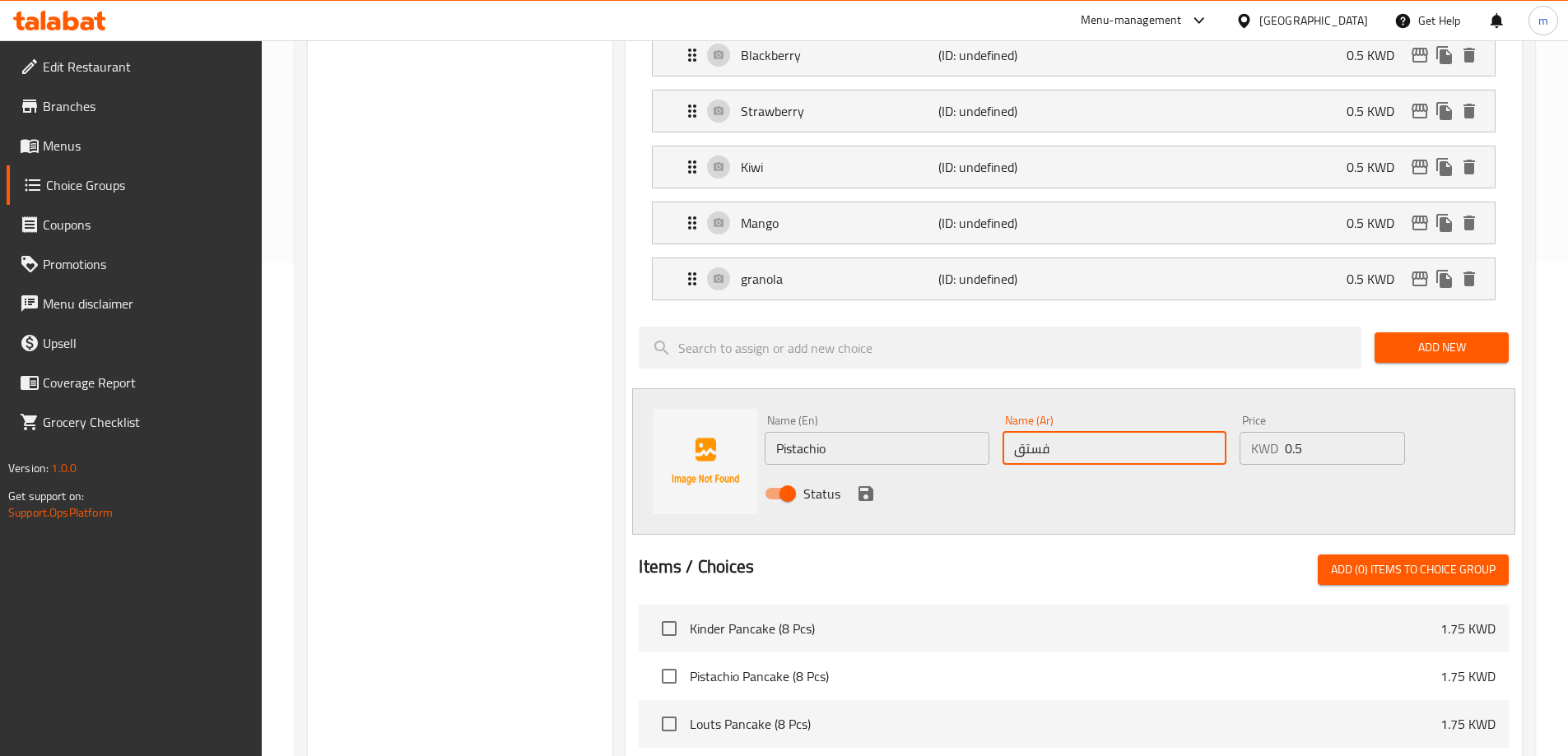
type input "فستق"
click at [863, 486] on icon "save" at bounding box center [866, 494] width 15 height 15
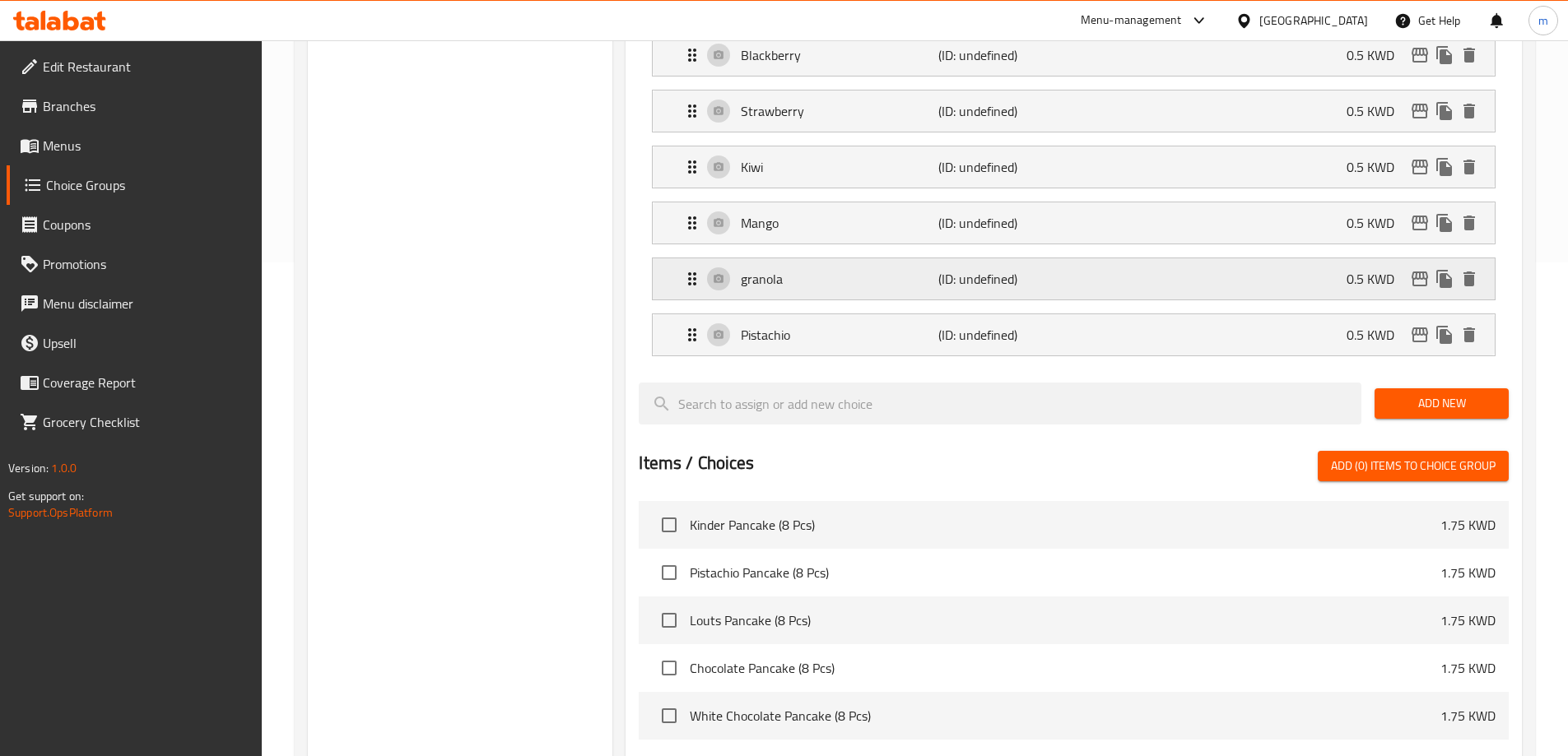
click at [827, 269] on p "granola" at bounding box center [839, 278] width 197 height 19
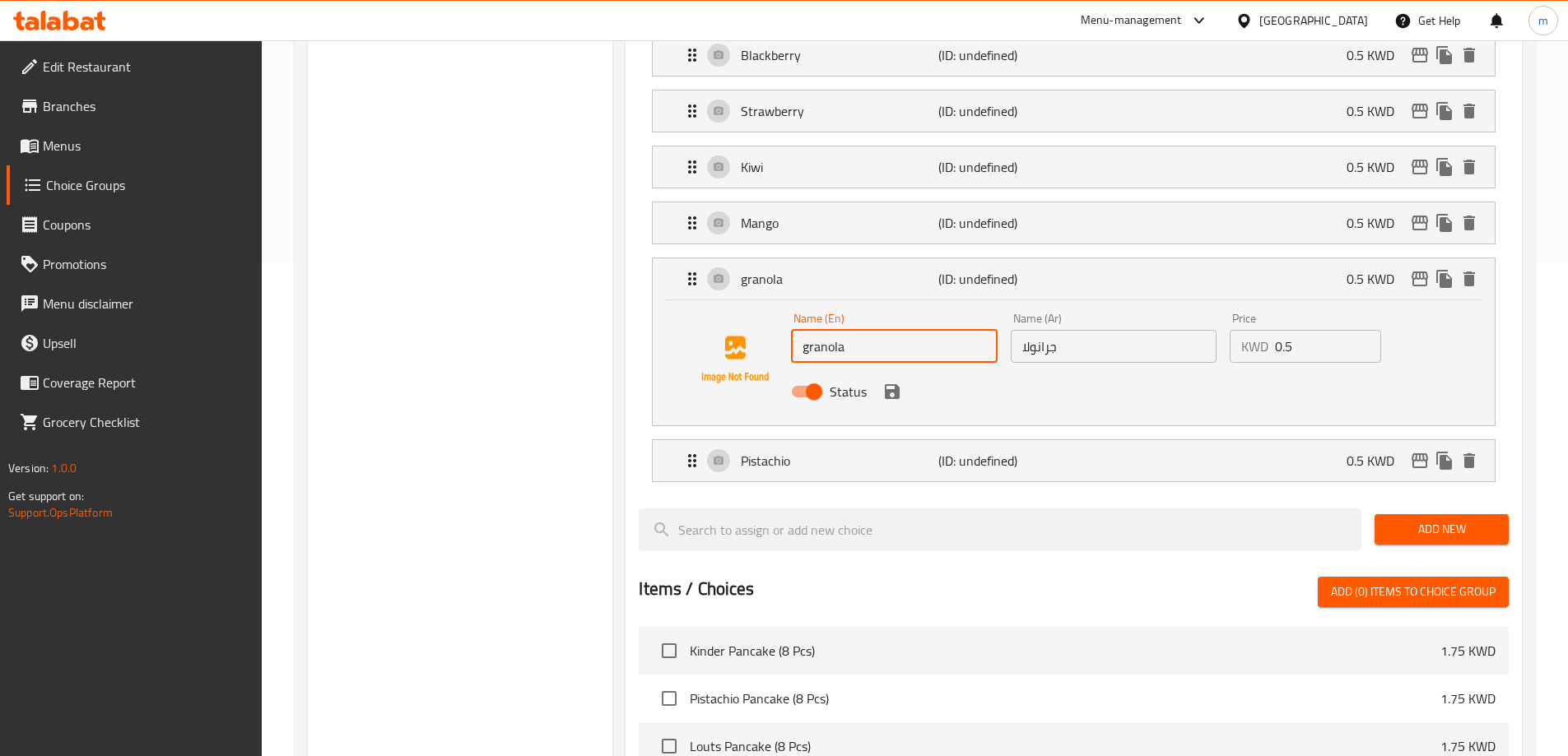
click at [820, 330] on input "granola" at bounding box center [894, 346] width 205 height 33
type input "Granola"
click at [895, 384] on icon "save" at bounding box center [893, 391] width 15 height 15
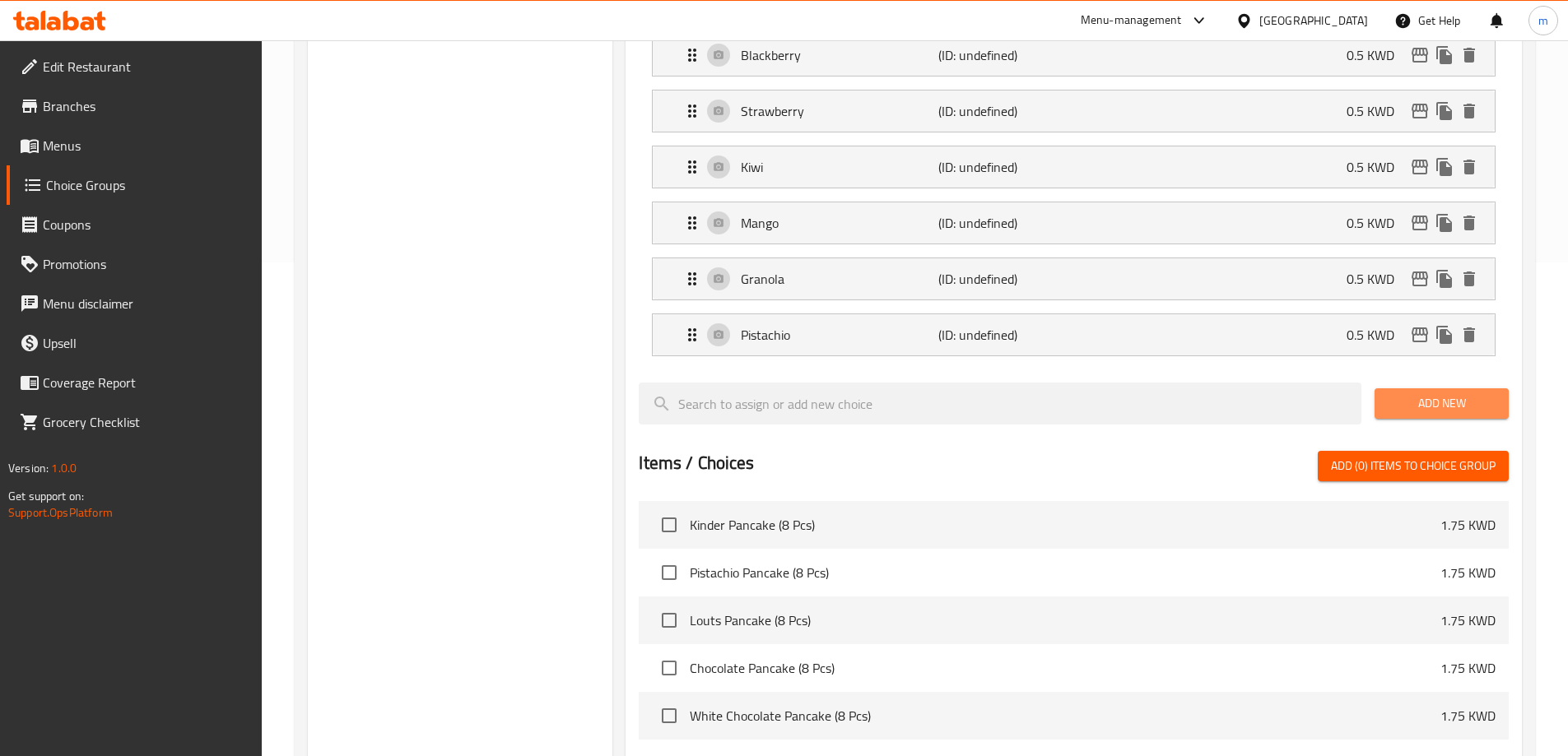
click at [1423, 393] on span "Add New" at bounding box center [1442, 403] width 108 height 20
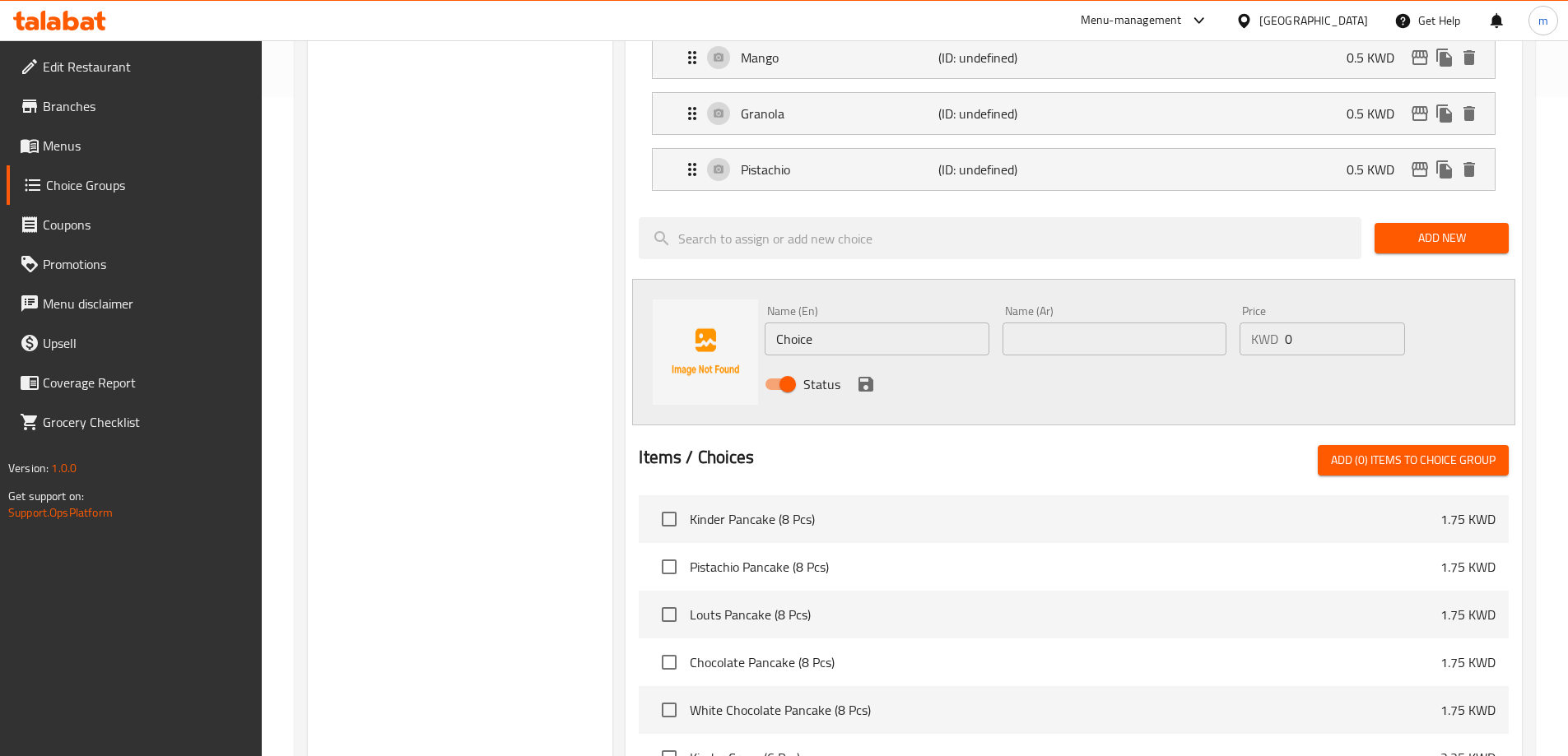
scroll to position [658, 0]
click at [832, 306] on div "Name (En) Choice Name (En)" at bounding box center [876, 331] width 224 height 51
click at [827, 323] on input "Choice" at bounding box center [876, 340] width 224 height 33
paste input "waffer"
type input "Waffer"
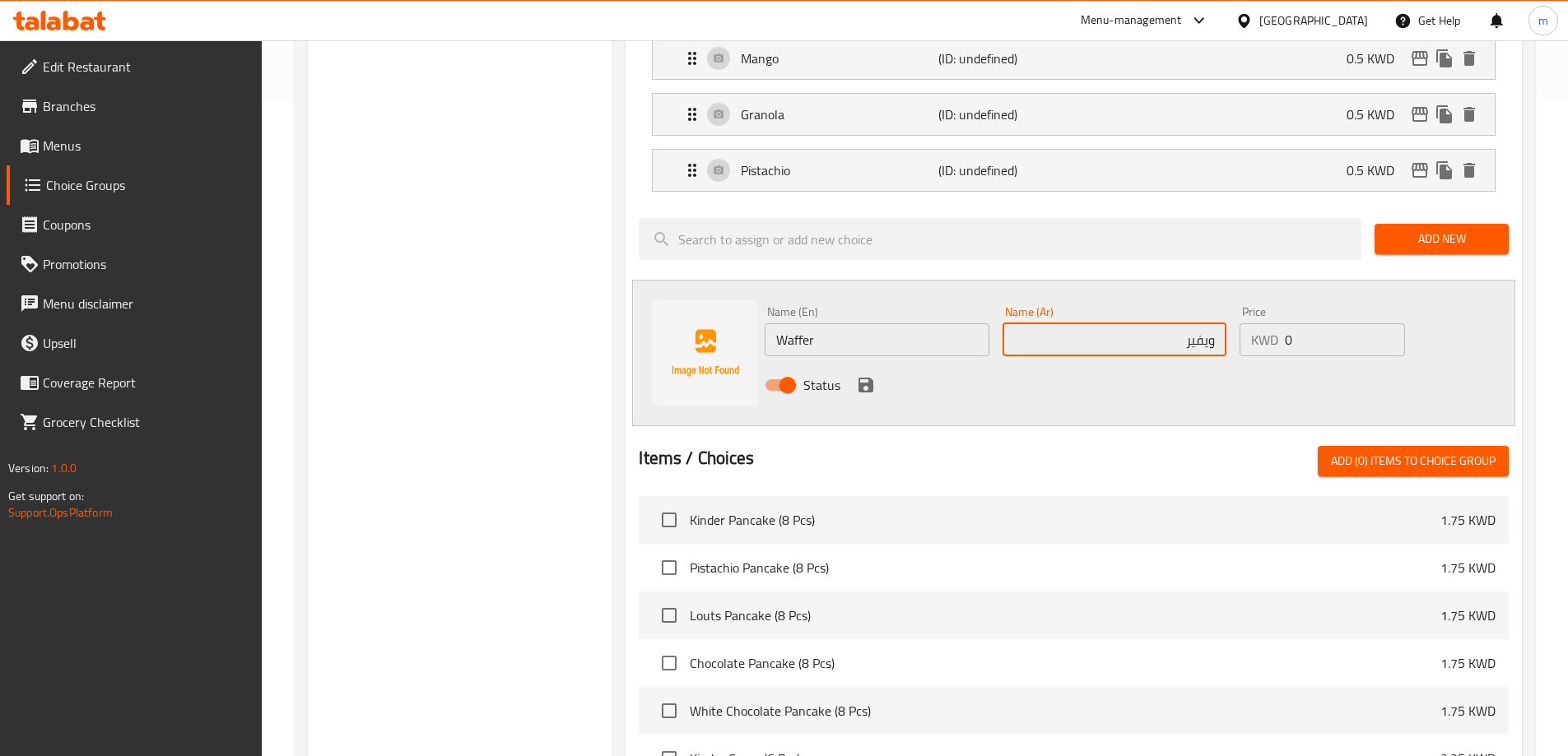
type input "ويفير"
type input "0.5"
click at [856, 376] on icon "save" at bounding box center [865, 385] width 19 height 19
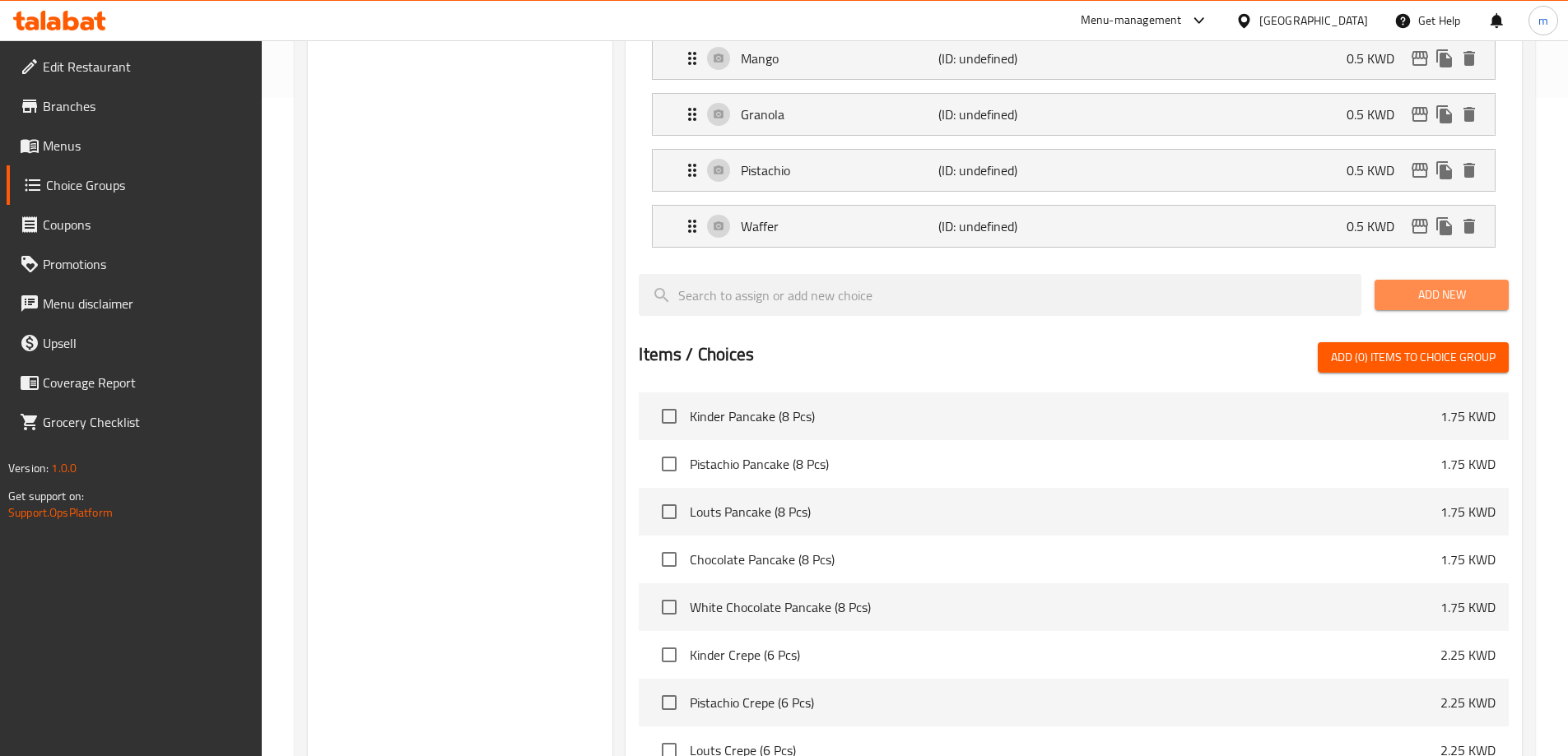
click at [1397, 285] on span "Add New" at bounding box center [1442, 295] width 108 height 20
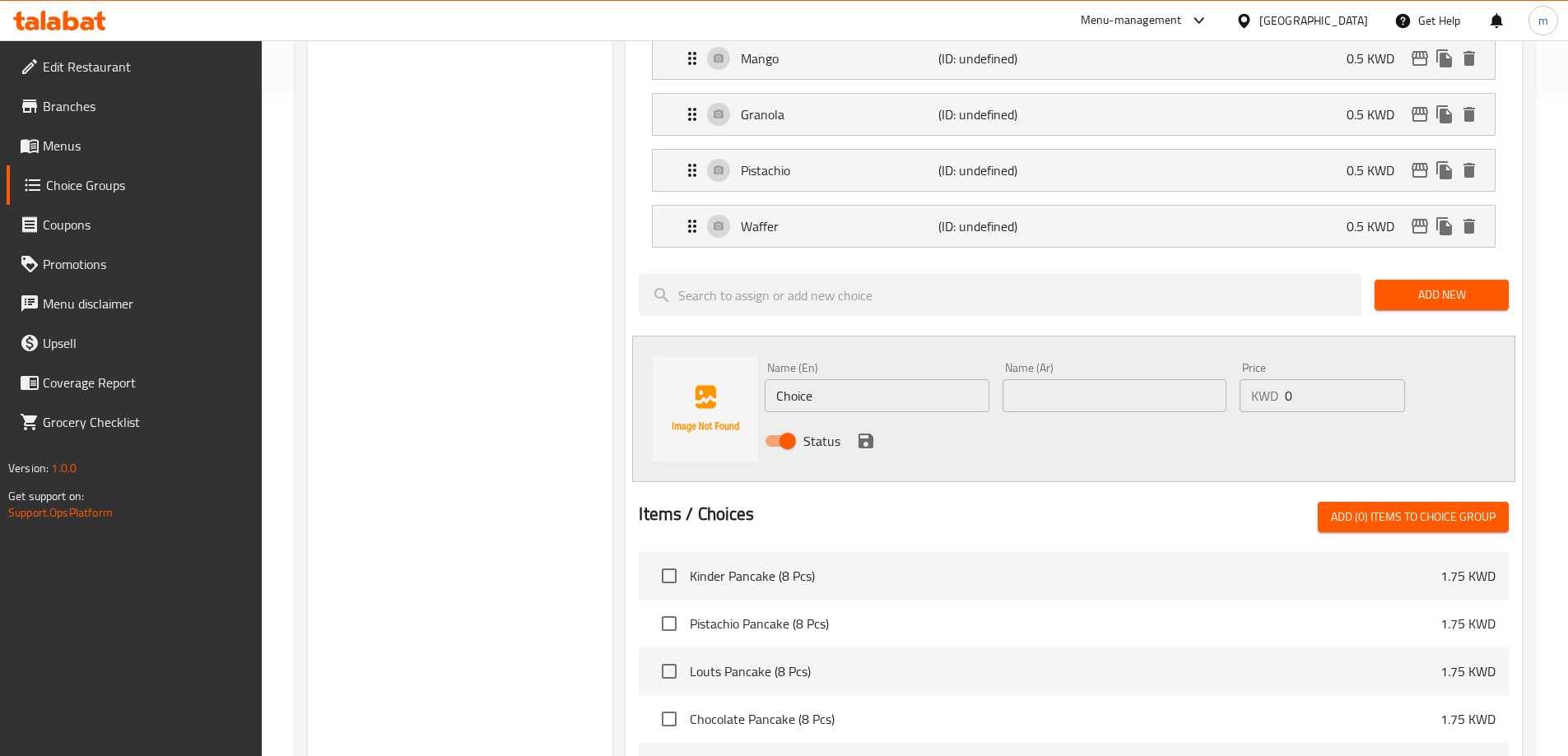
click at [926, 379] on input "Choice" at bounding box center [876, 396] width 224 height 33
paste input "oreo"
type input "Oreo"
click at [1096, 379] on input "text" at bounding box center [1115, 396] width 224 height 33
click at [1178, 379] on input "text" at bounding box center [1115, 396] width 224 height 33
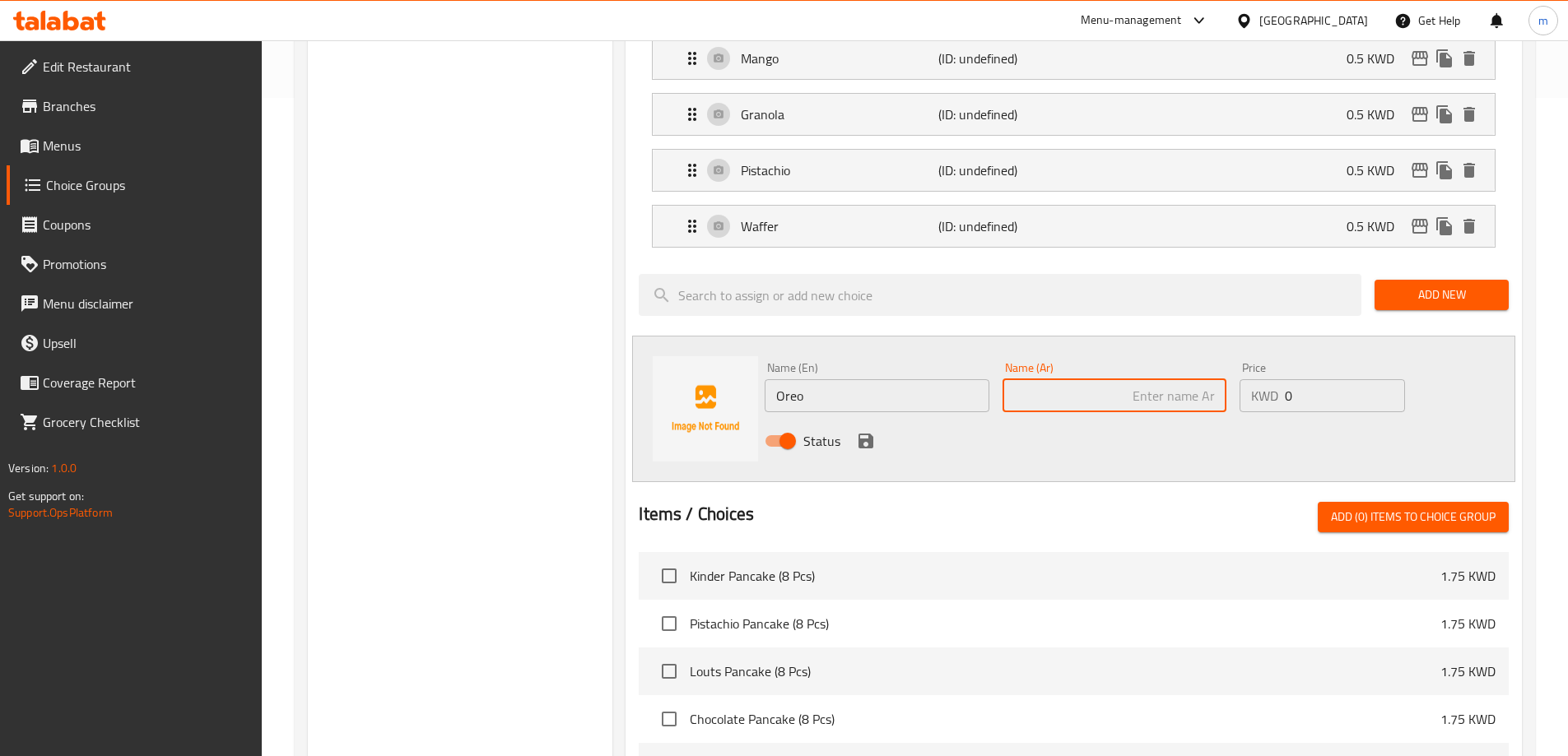
paste input "اوريو"
type input "اوريو"
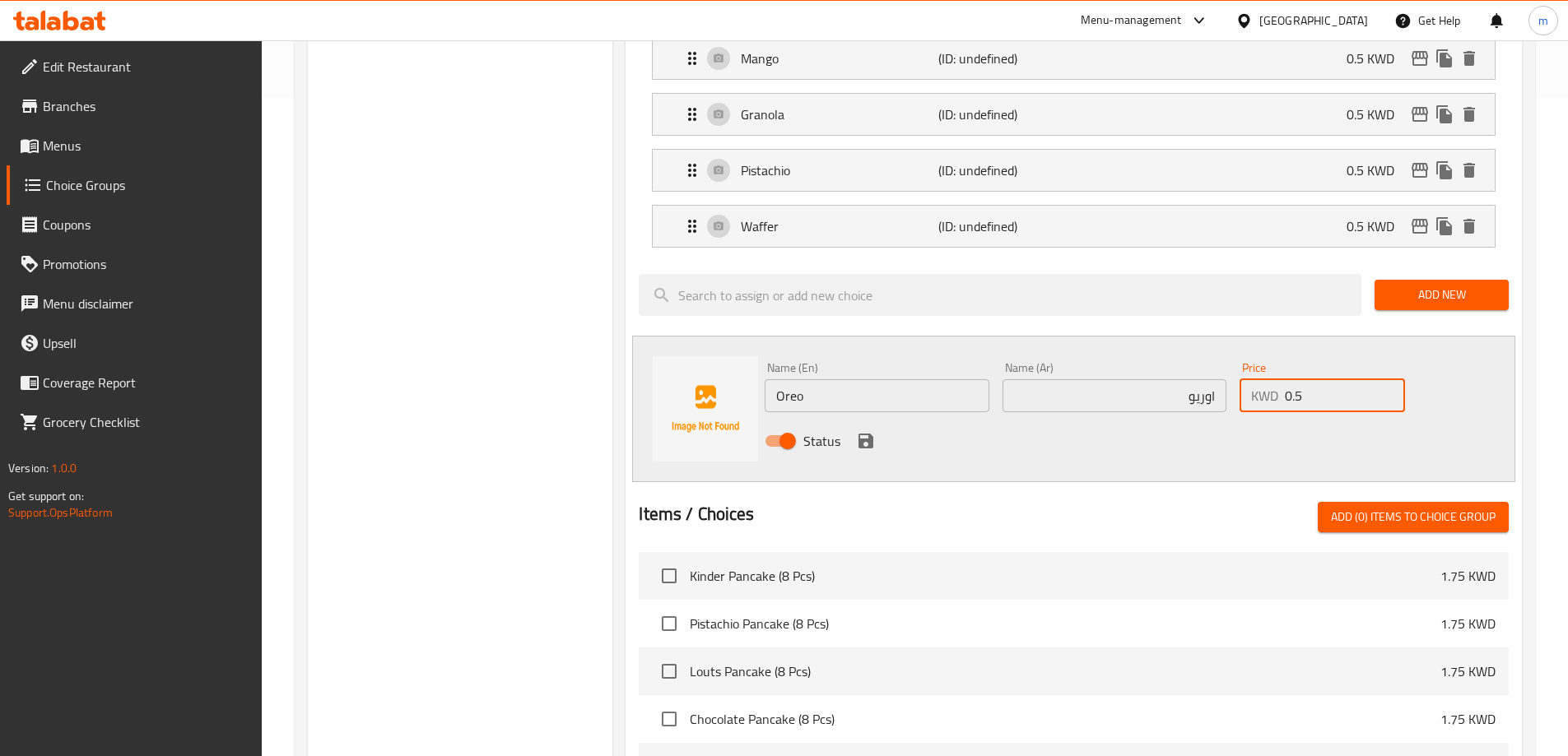
type input "0.5"
click at [869, 434] on icon "save" at bounding box center [866, 441] width 15 height 15
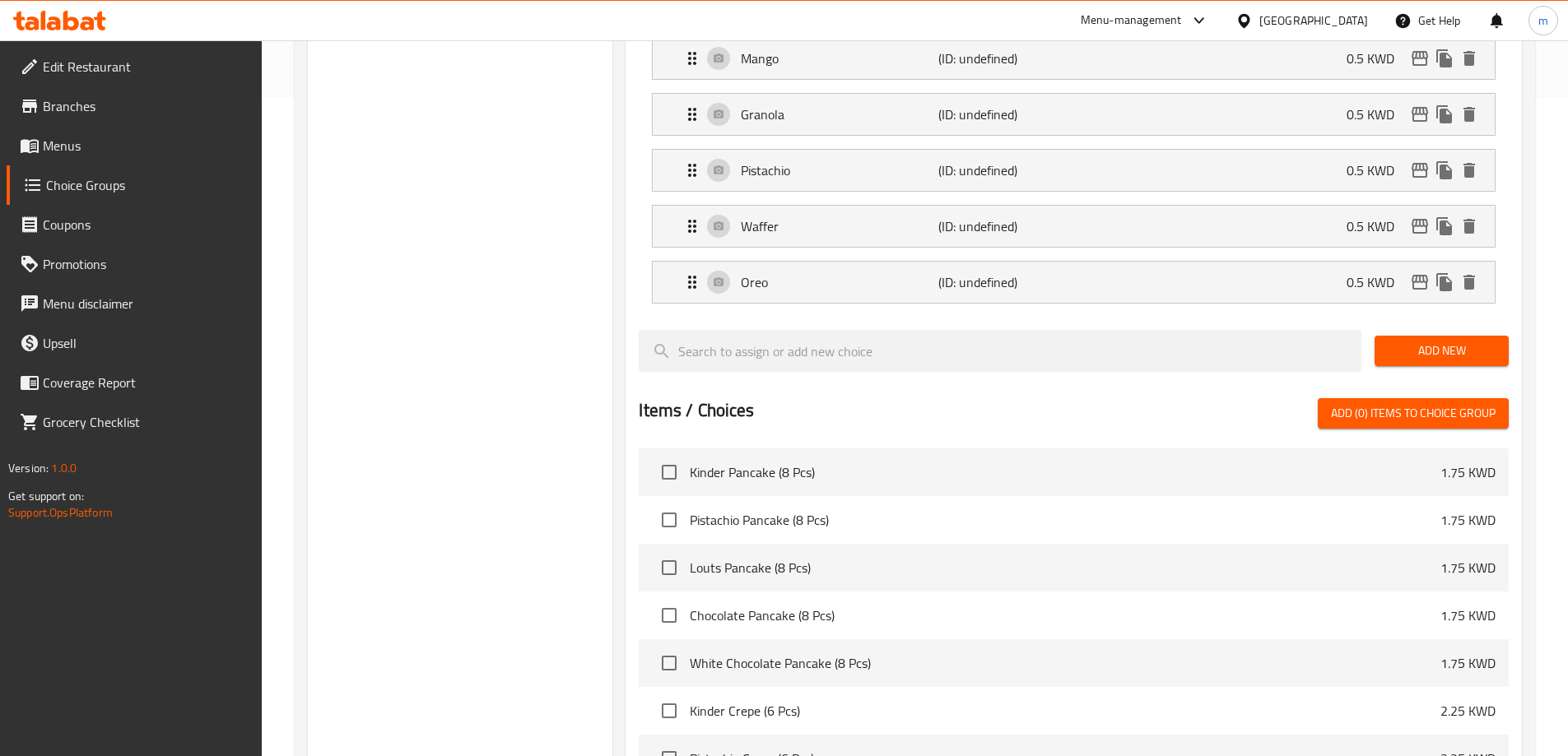
click at [1406, 341] on span "Add New" at bounding box center [1442, 351] width 108 height 20
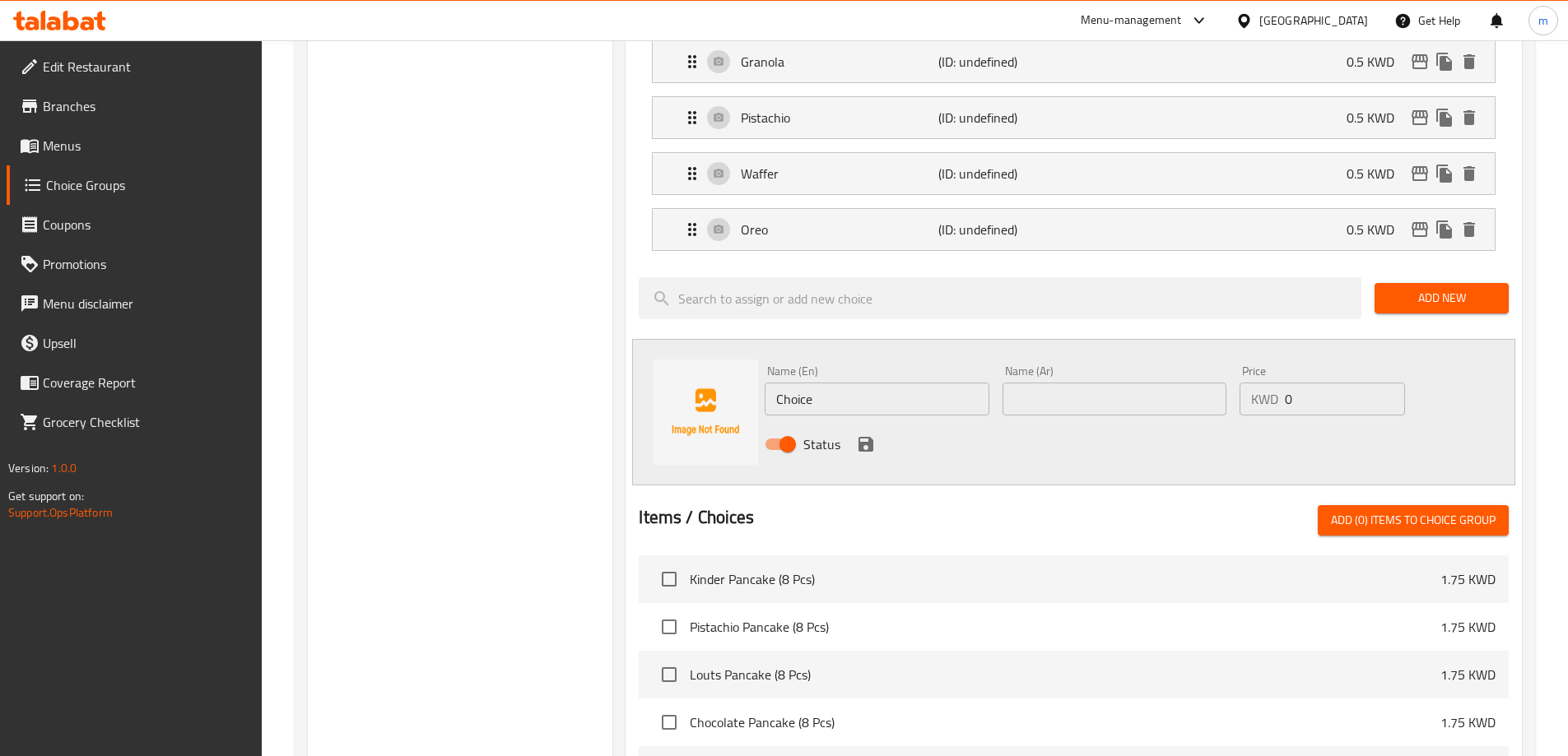
scroll to position [740, 0]
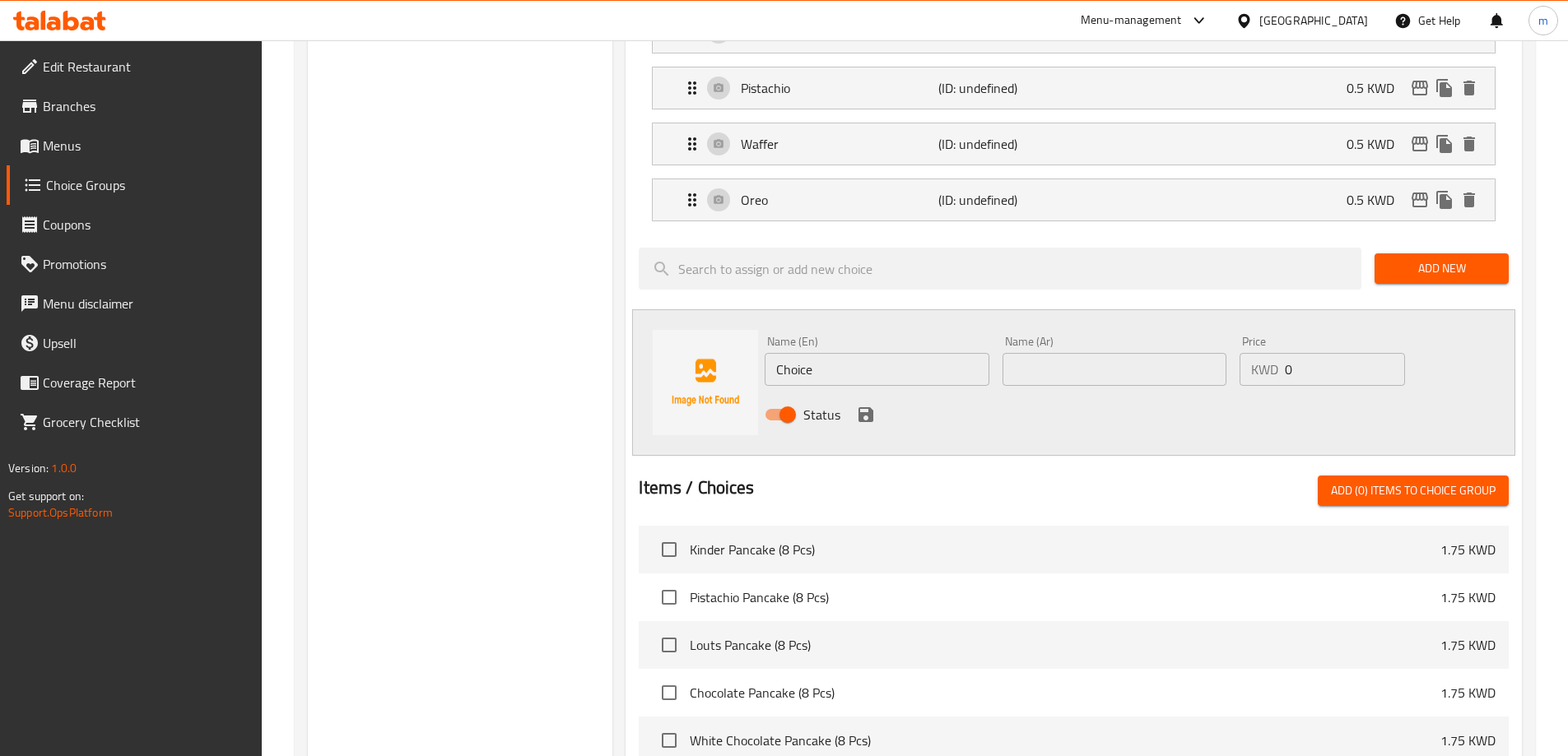
click at [825, 353] on input "Choice" at bounding box center [876, 369] width 224 height 33
paste input "sprinkles"
type input "Sprinkles"
click at [1120, 353] on input "text" at bounding box center [1115, 369] width 224 height 33
paste input "سبرينكلز"
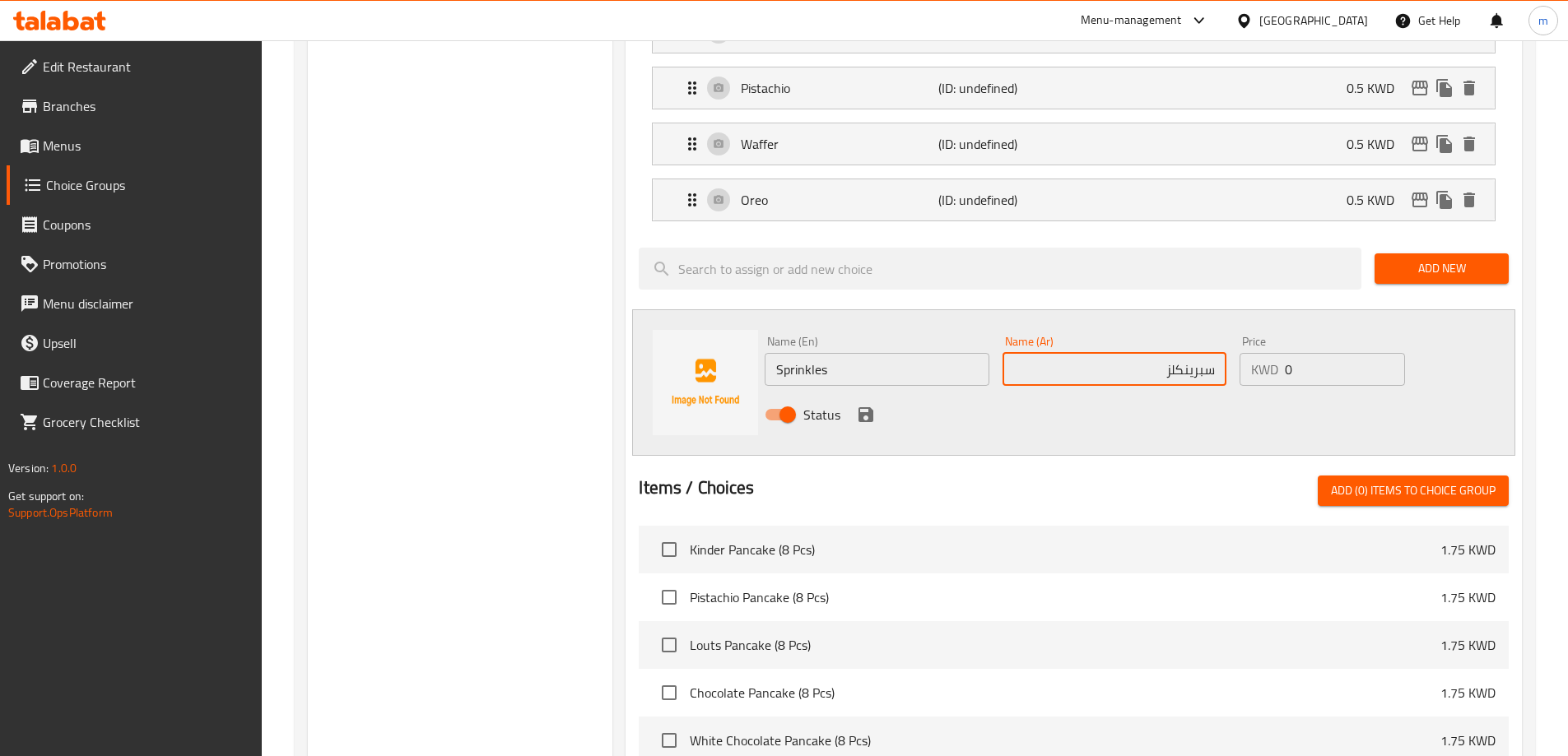
type input "سبرينكلز"
type input "0.5"
click at [863, 407] on icon "save" at bounding box center [866, 414] width 15 height 15
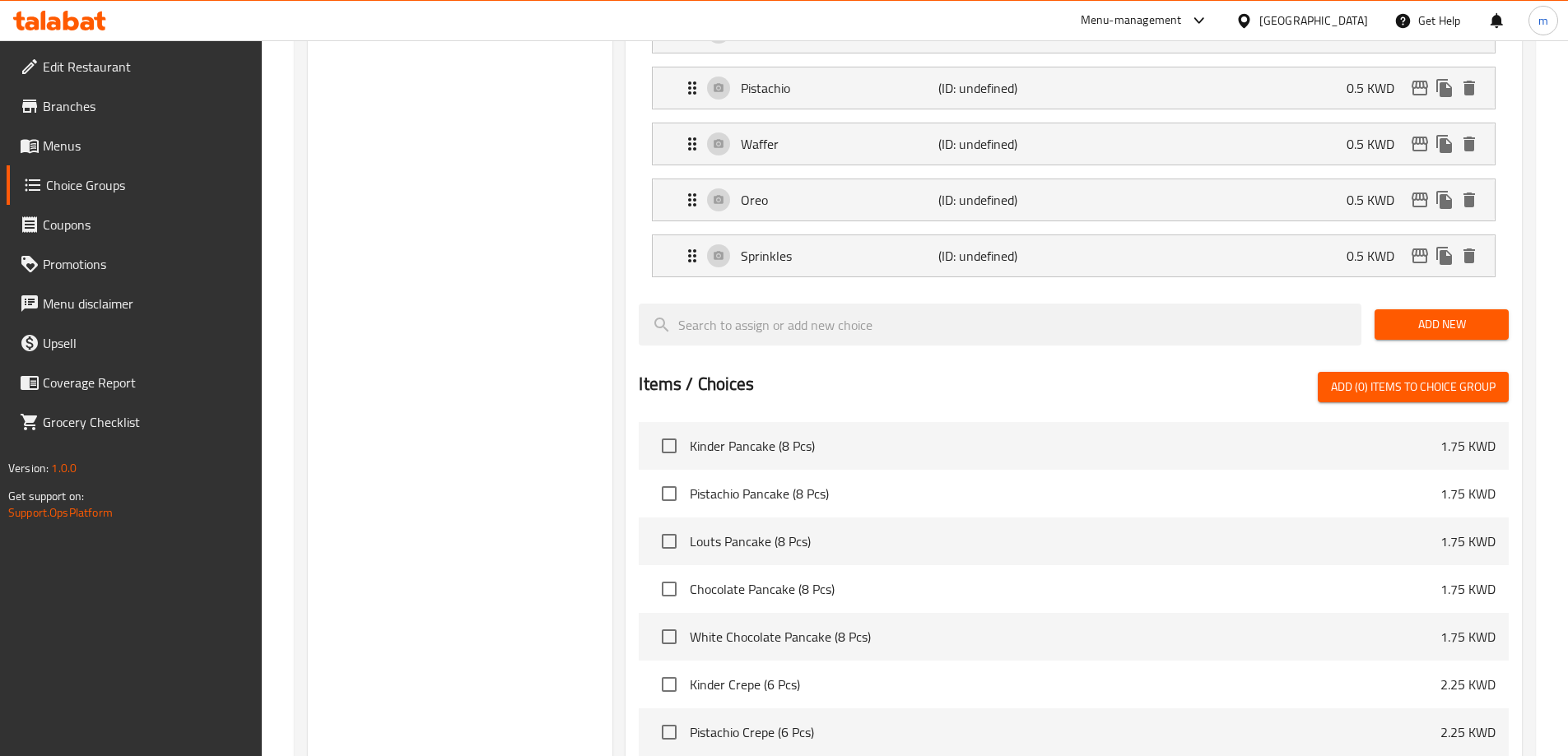
click at [1466, 314] on span "Add New" at bounding box center [1442, 324] width 108 height 20
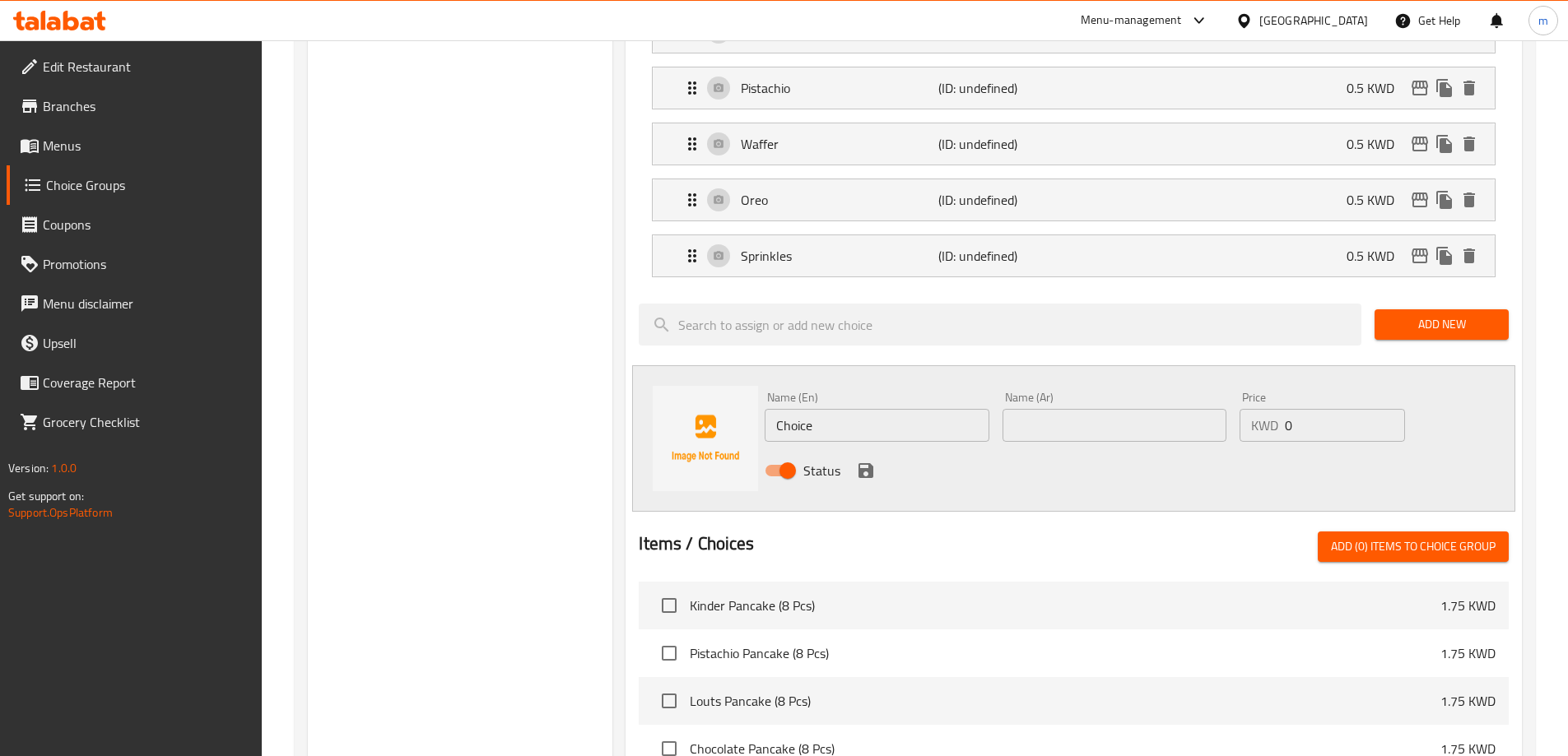
click at [933, 409] on input "Choice" at bounding box center [876, 425] width 224 height 33
paste input "M&M"
type input "M&M"
click at [1118, 409] on input "text" at bounding box center [1115, 425] width 224 height 33
paste input "م اند م"
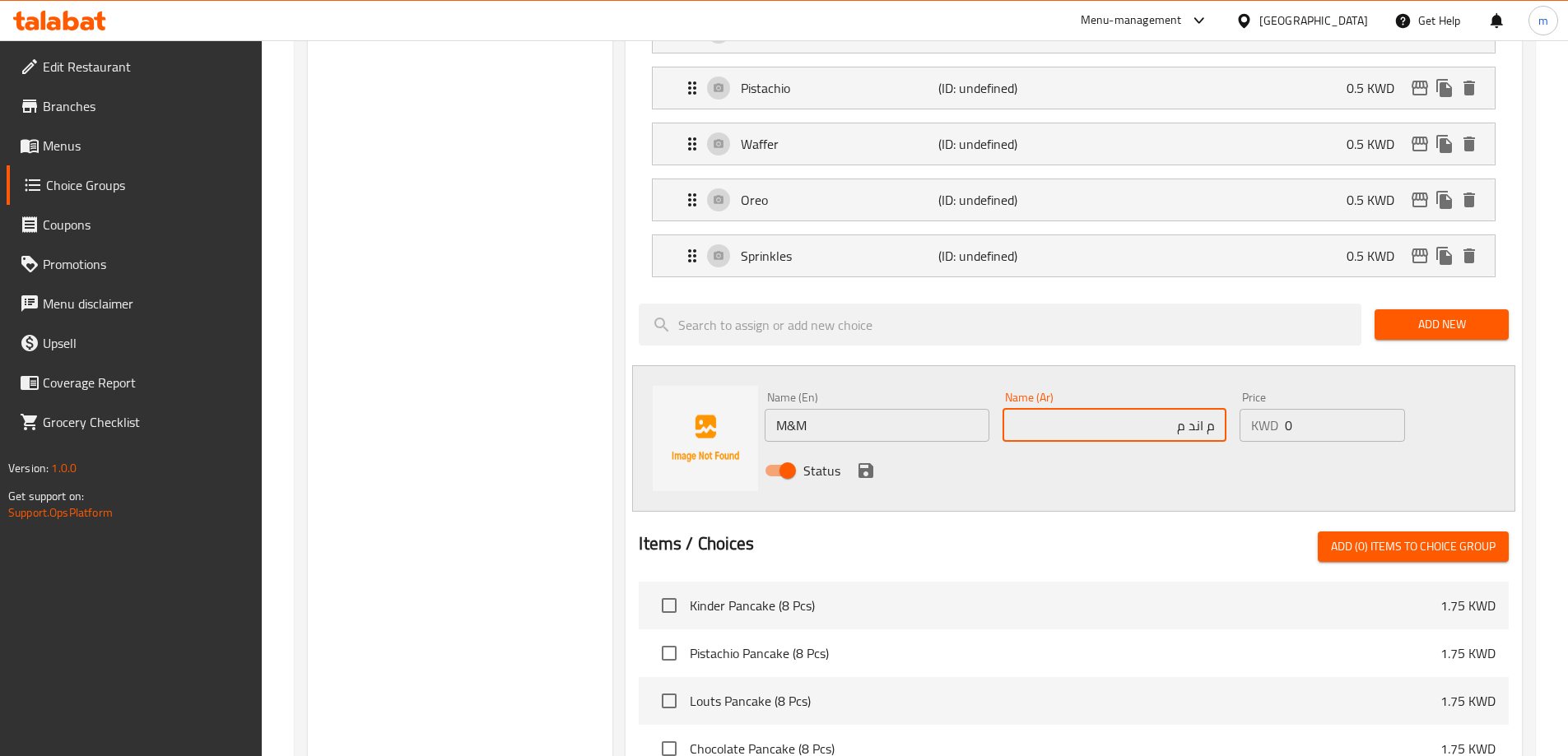
type input "م اند م"
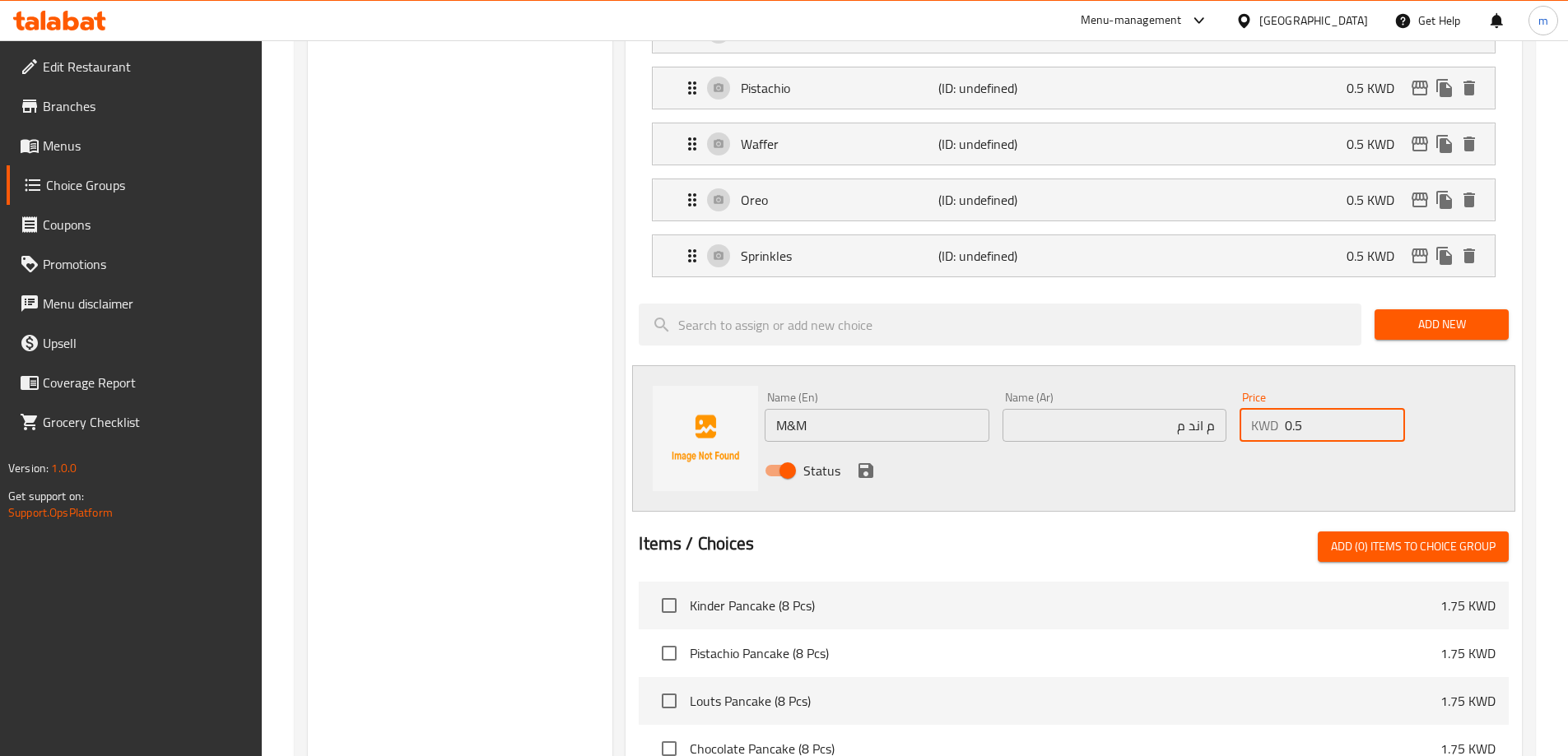
type input "0.5"
click at [880, 448] on div "Status" at bounding box center [1115, 471] width 713 height 44
click at [875, 460] on icon "save" at bounding box center [865, 470] width 19 height 19
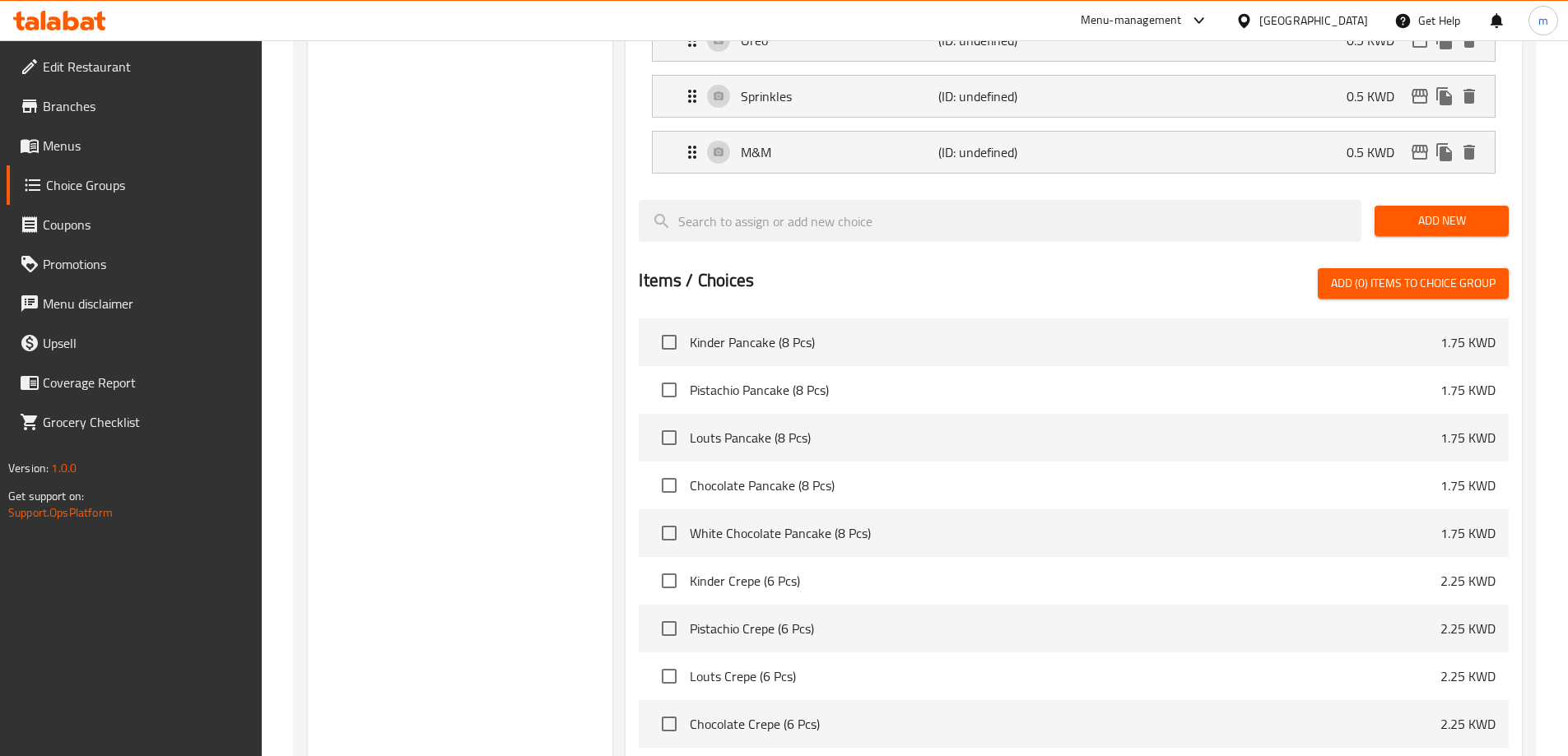
scroll to position [905, 0]
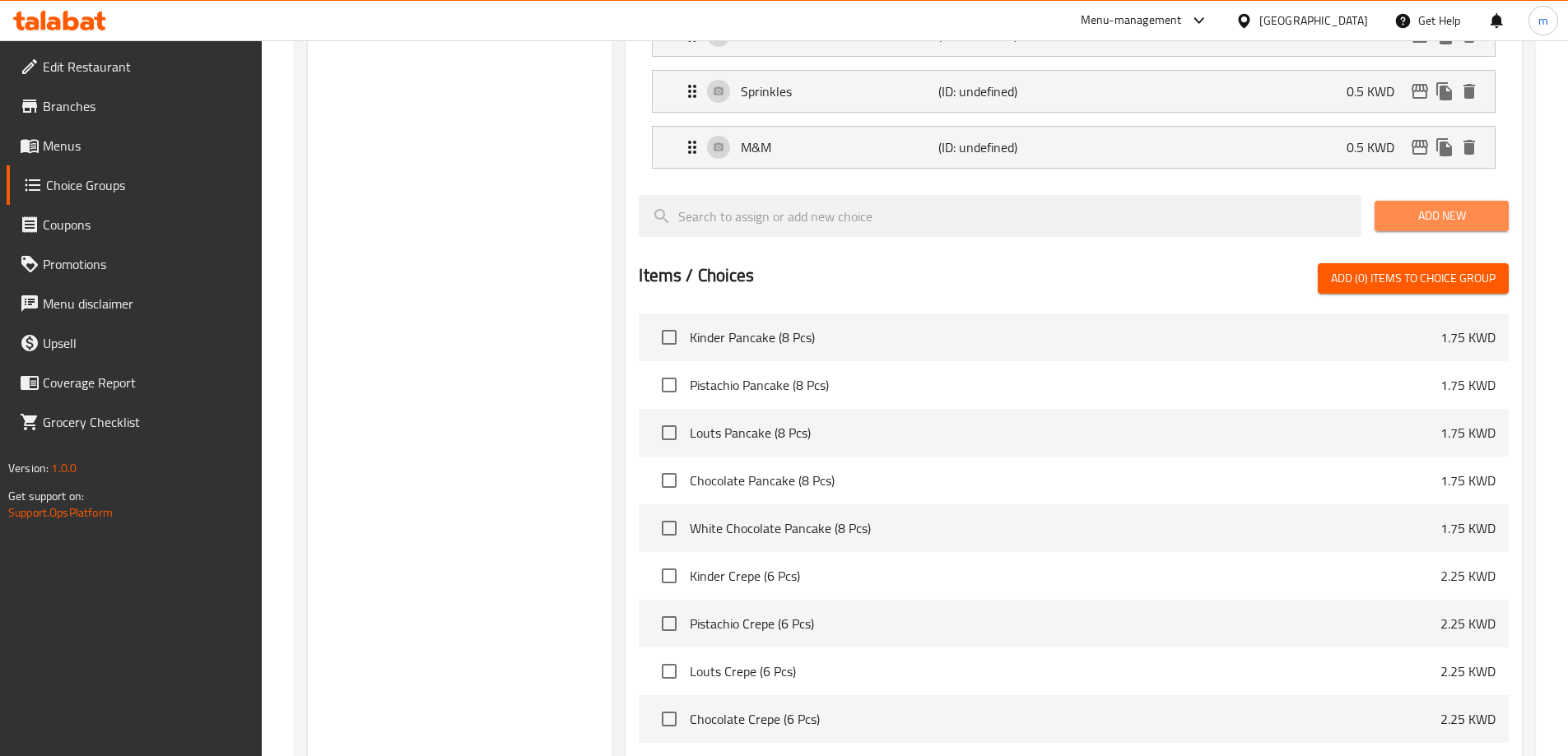
click at [1436, 205] on span "Add New" at bounding box center [1442, 215] width 108 height 20
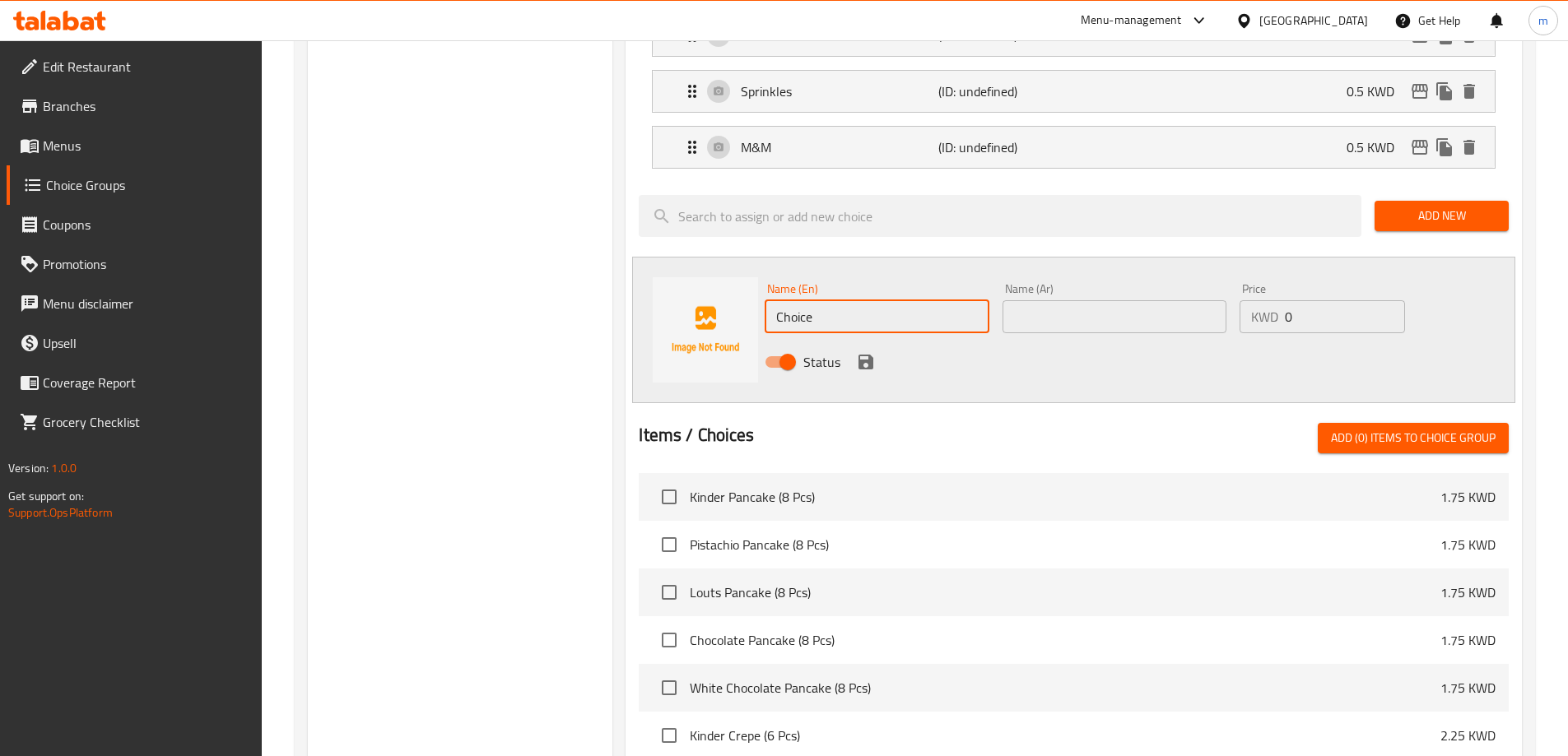
click at [895, 300] on input "Choice" at bounding box center [876, 317] width 224 height 33
paste input "marchmellow"
type input "Marchmellow"
drag, startPoint x: 826, startPoint y: 273, endPoint x: 1052, endPoint y: 260, distance: 226.4
click at [1052, 300] on input "text" at bounding box center [1115, 317] width 224 height 33
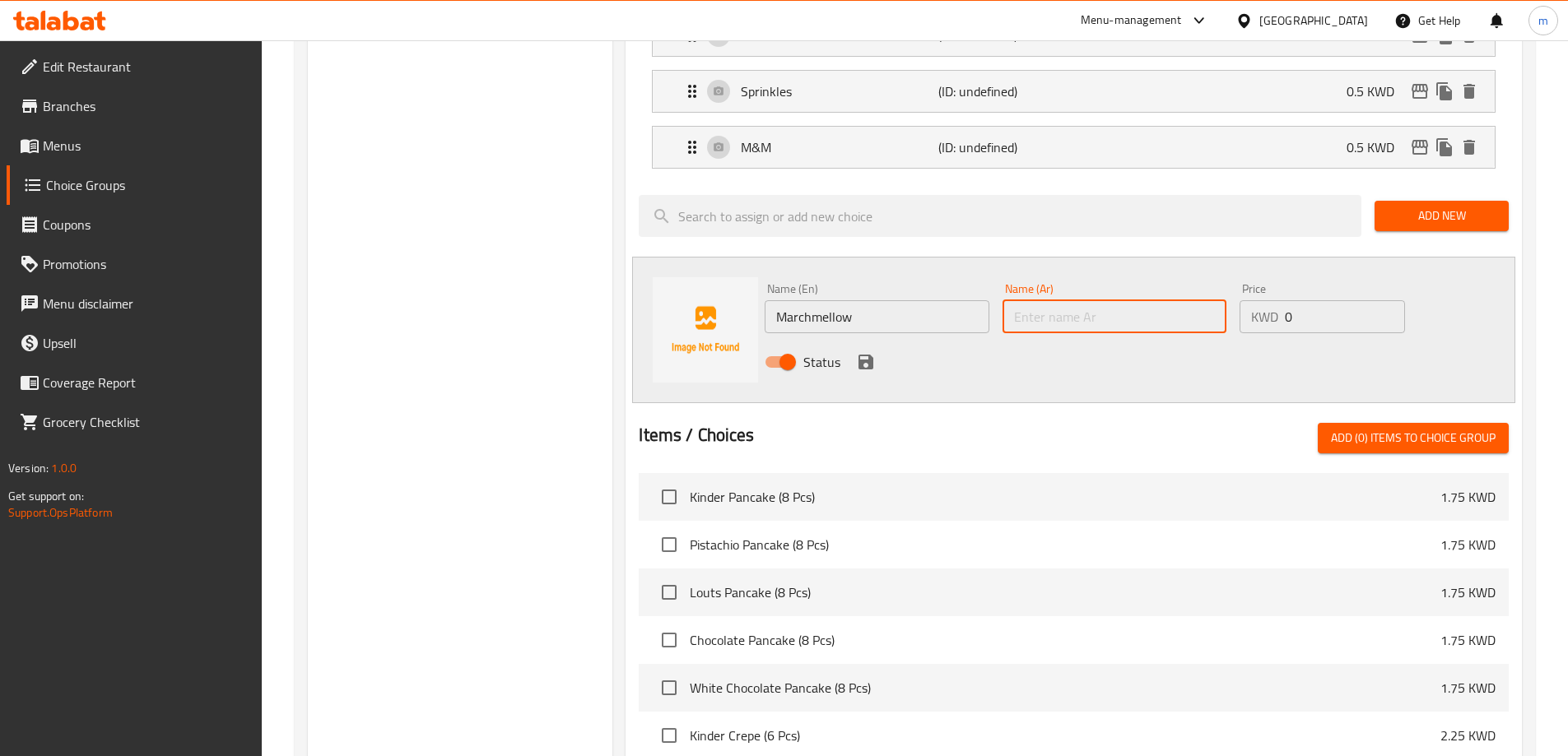
click at [1113, 300] on input "text" at bounding box center [1115, 317] width 224 height 33
paste input "مارشميلو"
type input "مارشميلو"
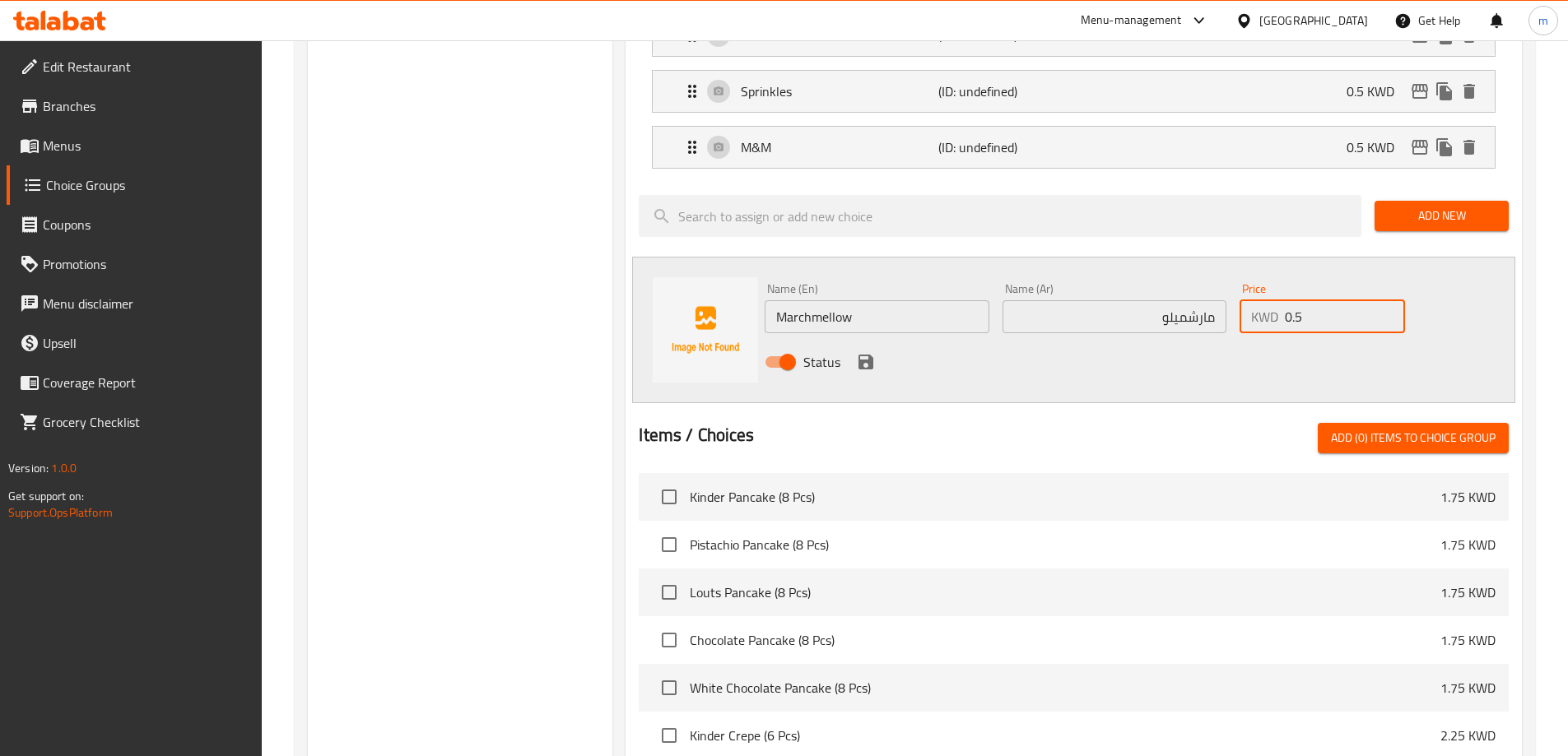
type input "0.5"
click at [876, 350] on button "save" at bounding box center [866, 362] width 25 height 25
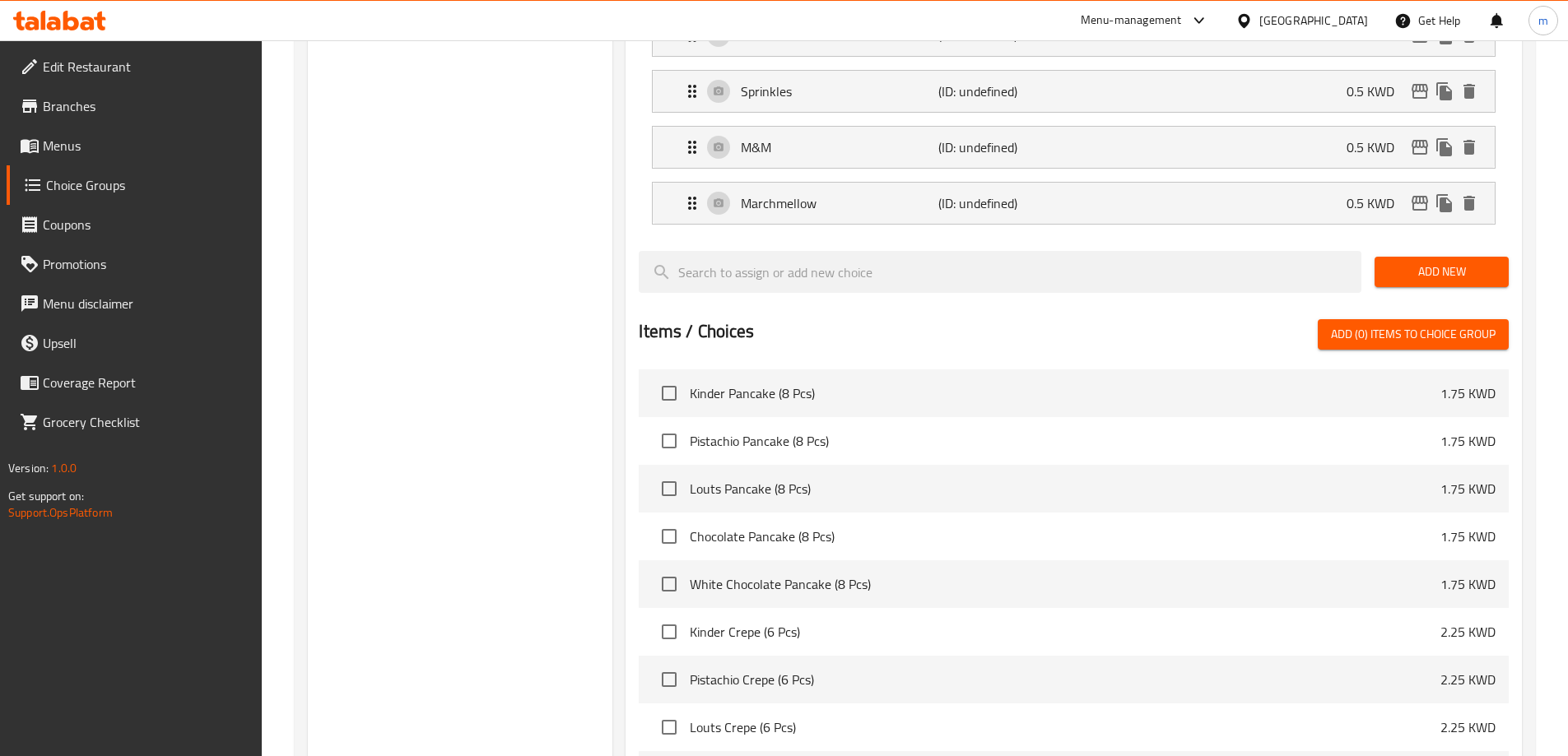
click at [1453, 257] on button "Add New" at bounding box center [1442, 272] width 135 height 30
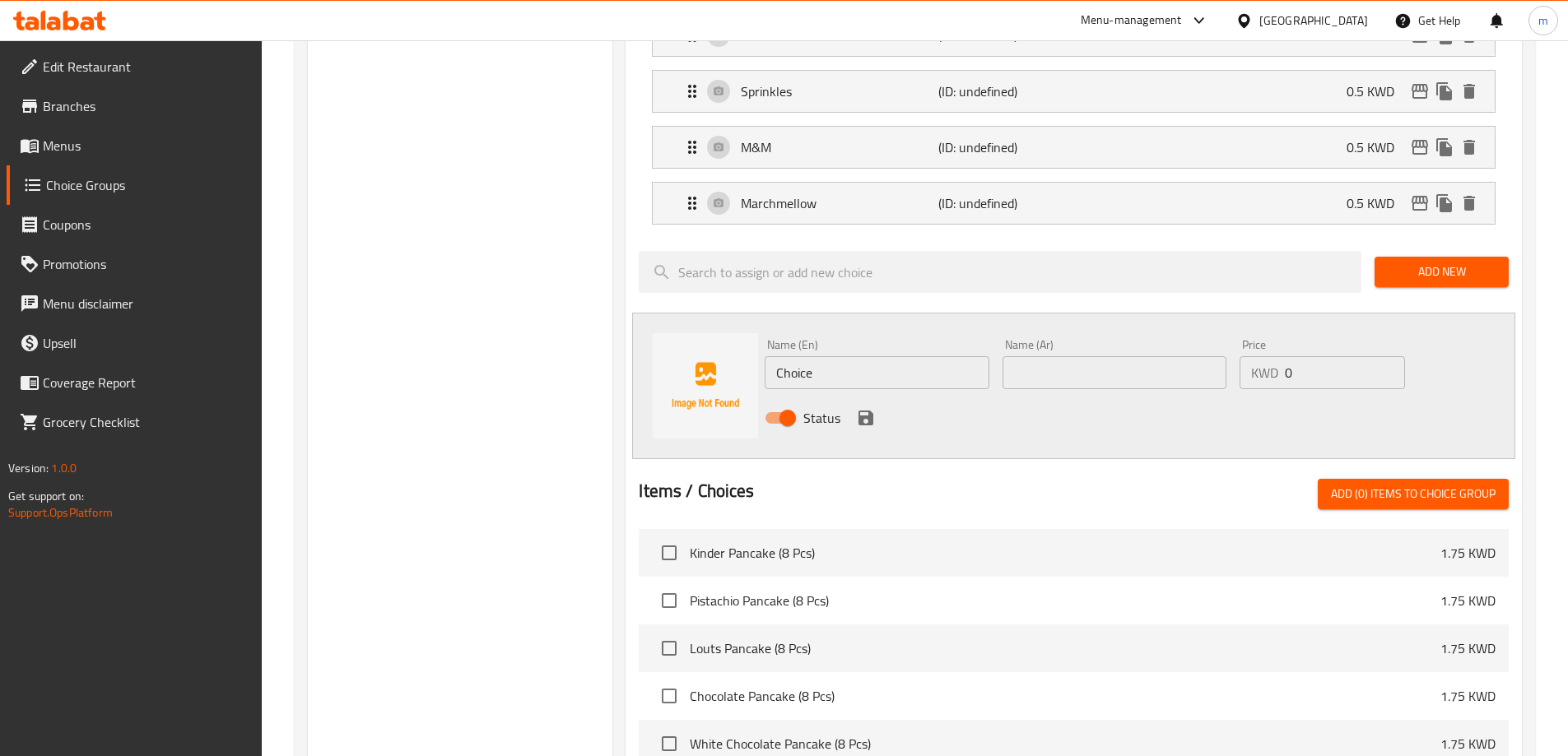
click at [939, 356] on input "Choice" at bounding box center [876, 373] width 224 height 33
paste input "Digestiv"
type input "Digestive"
click at [1050, 356] on input "text" at bounding box center [1115, 373] width 224 height 33
paste input "دايجستيف"
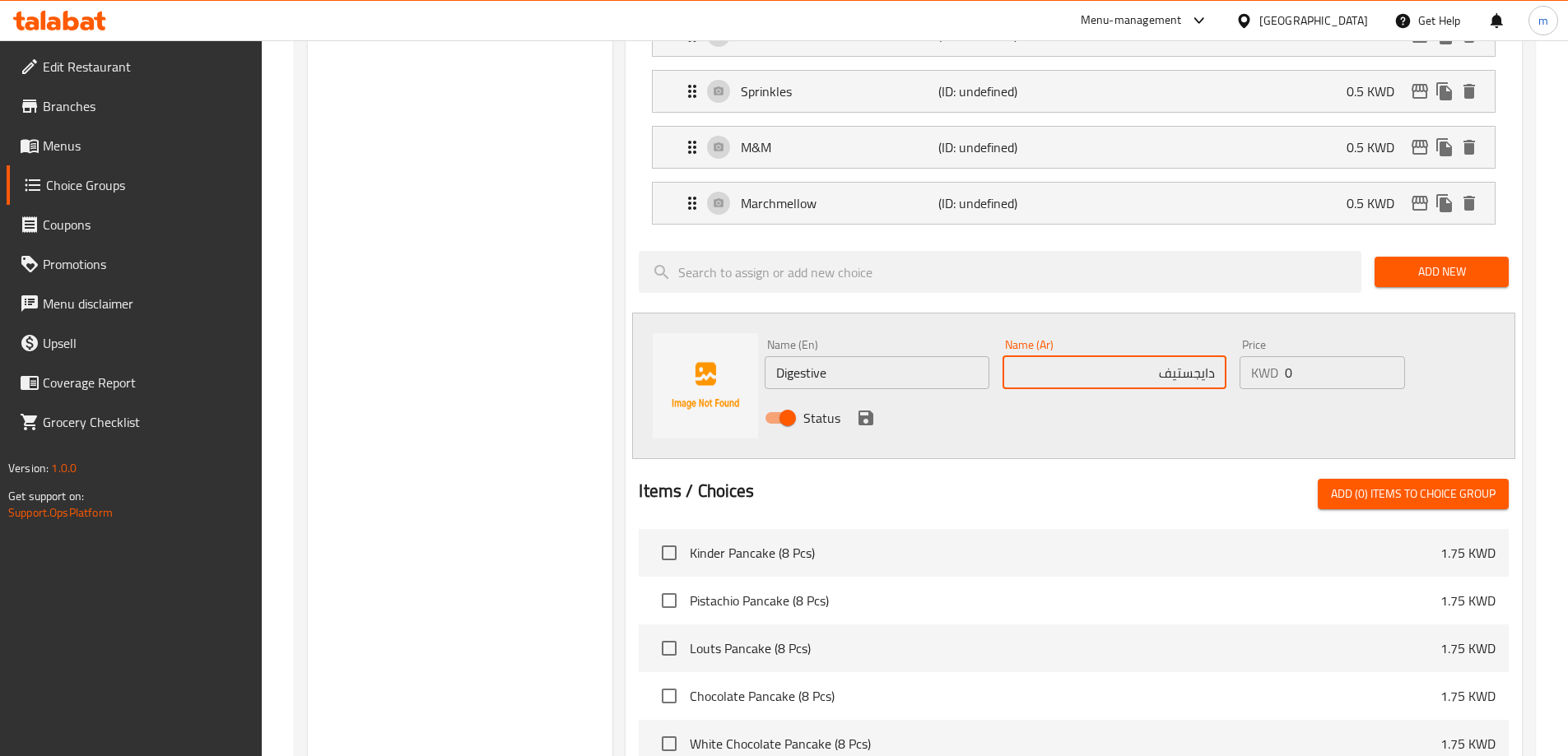
type input "دايجستيف"
type input "0.5"
click at [877, 406] on button "save" at bounding box center [866, 418] width 25 height 25
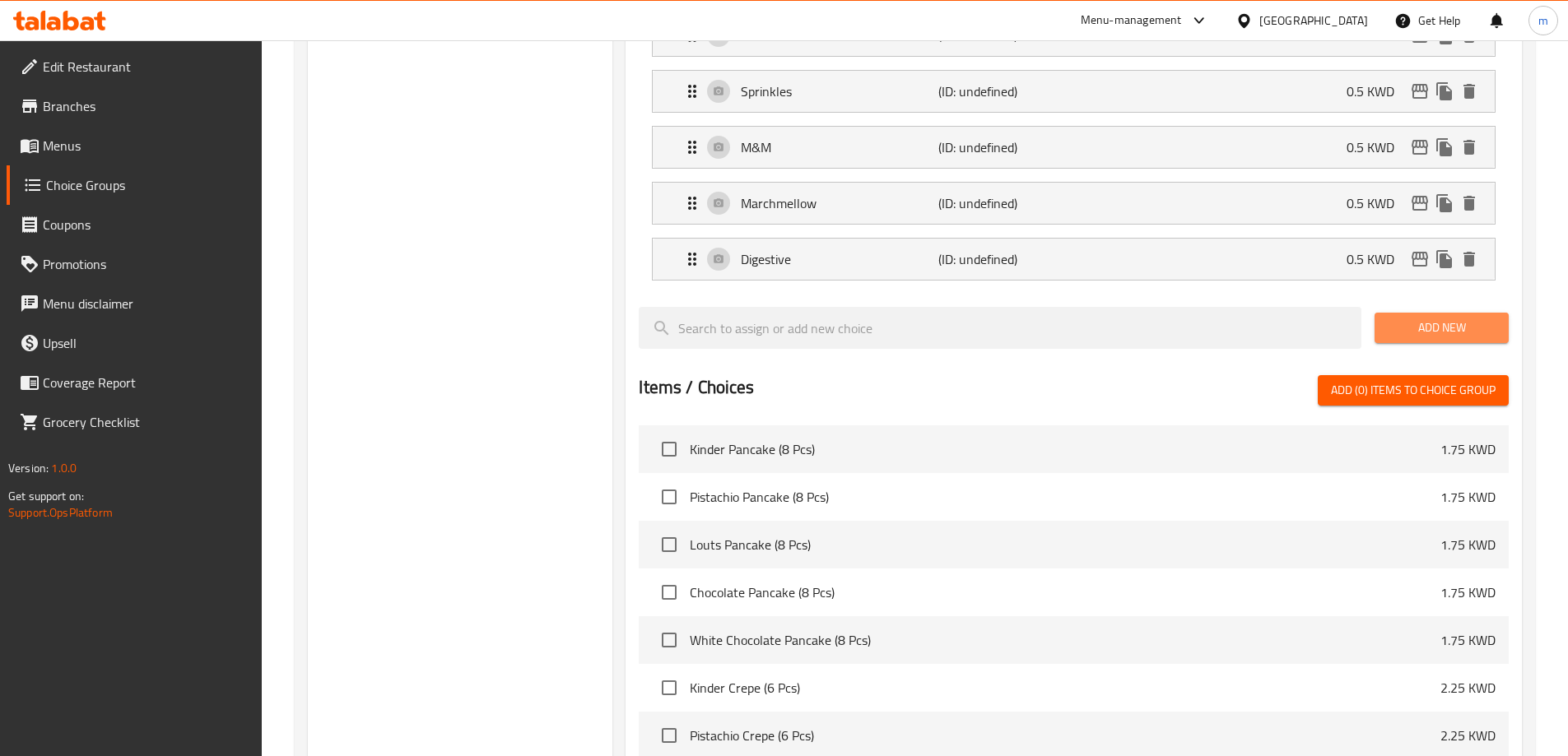
click at [1408, 313] on button "Add New" at bounding box center [1442, 328] width 135 height 30
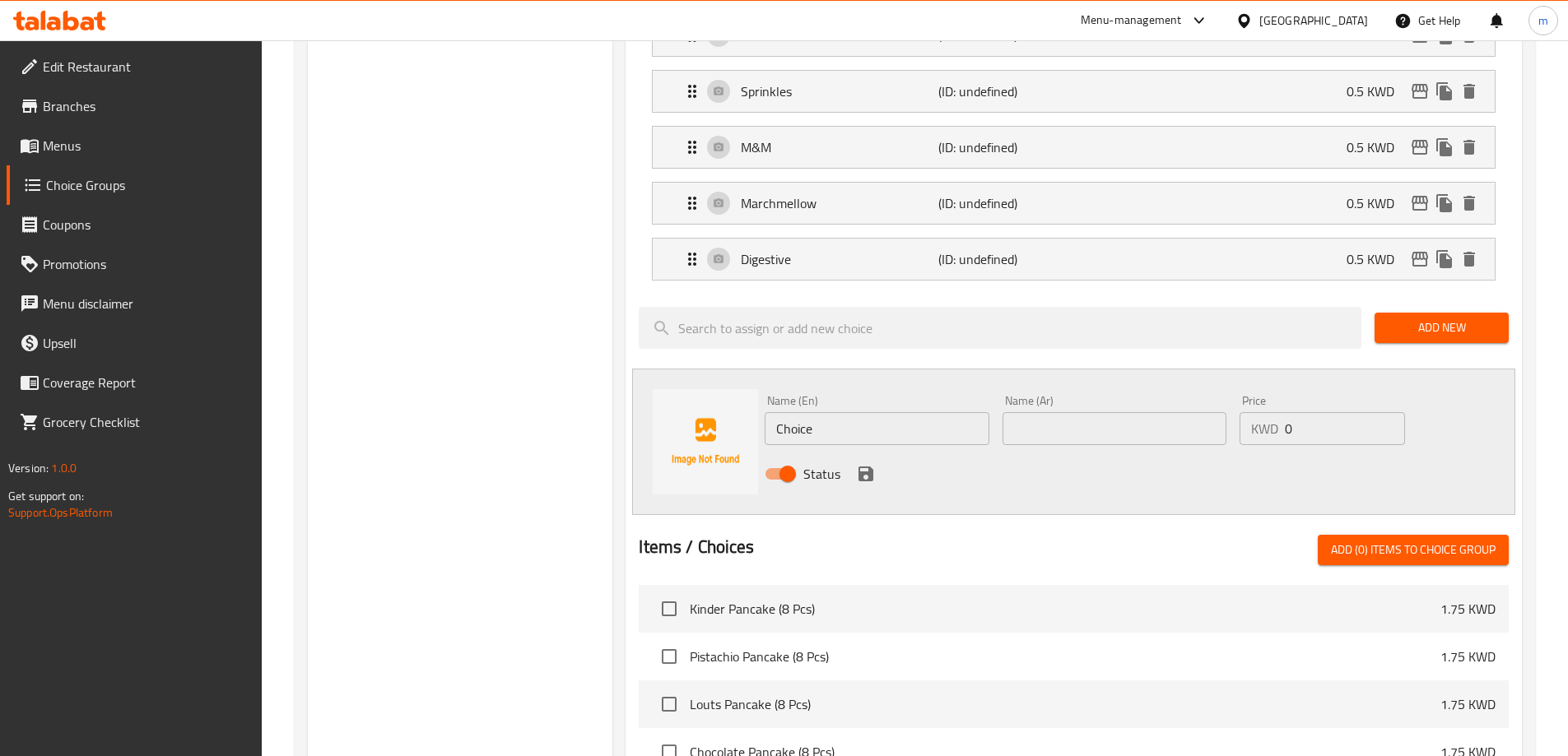
click at [949, 413] on input "Choice" at bounding box center [876, 429] width 224 height 33
paste input "lotus powder"
type input "lotus powder"
type input "Lotus Powder"
click at [1041, 413] on input "text" at bounding box center [1115, 429] width 224 height 33
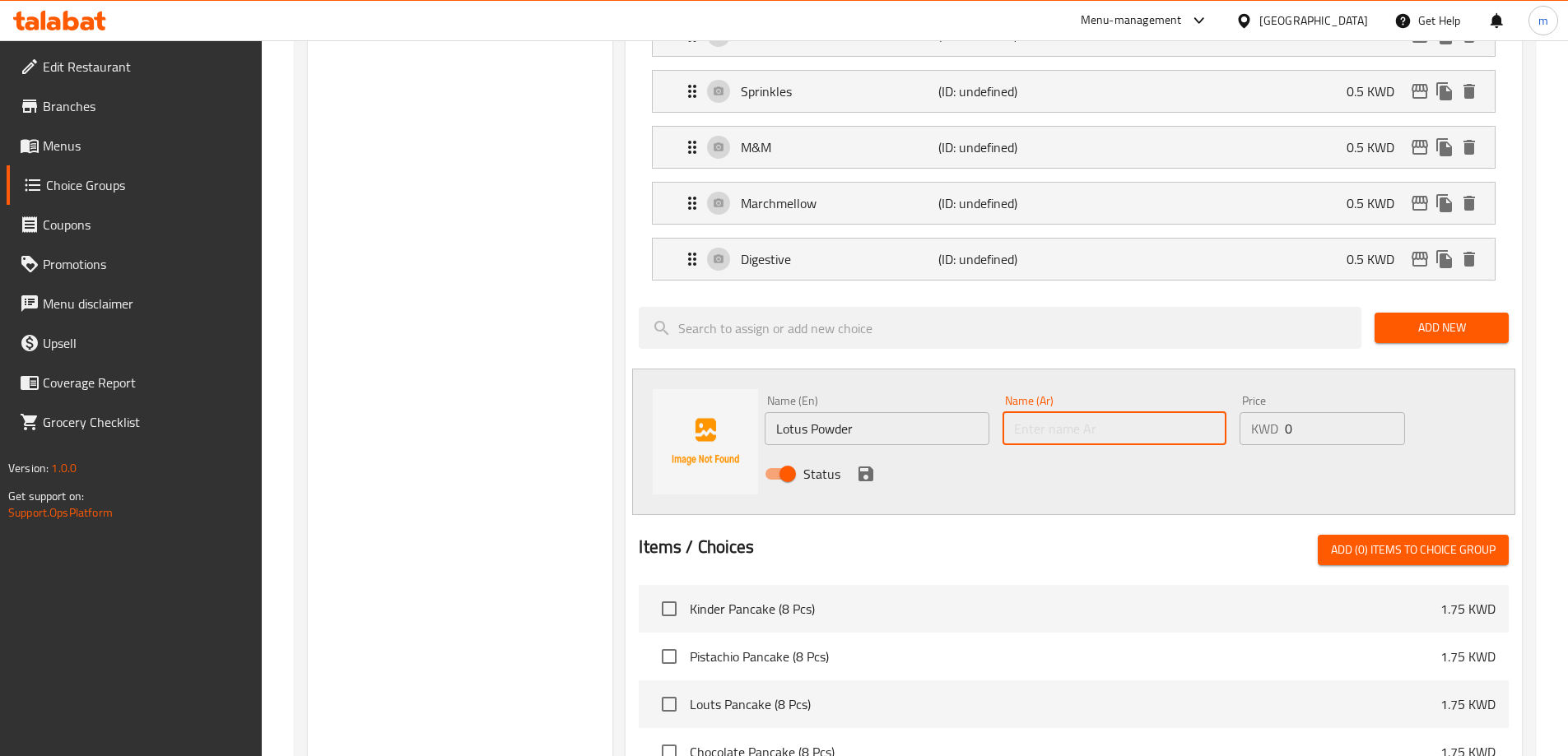
paste input "[PERSON_NAME]"
type input "[PERSON_NAME]"
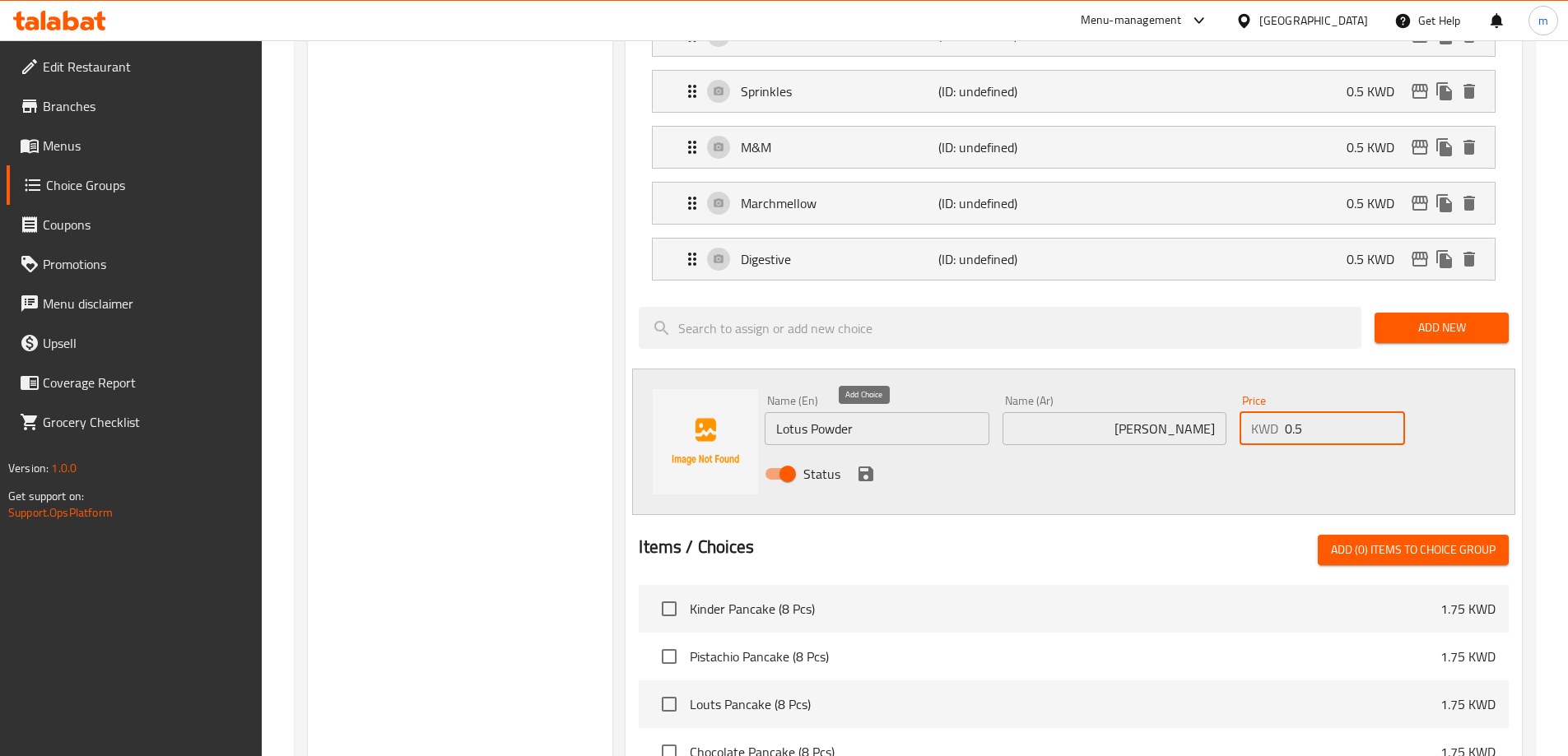
type input "0.5"
click at [861, 464] on icon "save" at bounding box center [865, 473] width 19 height 19
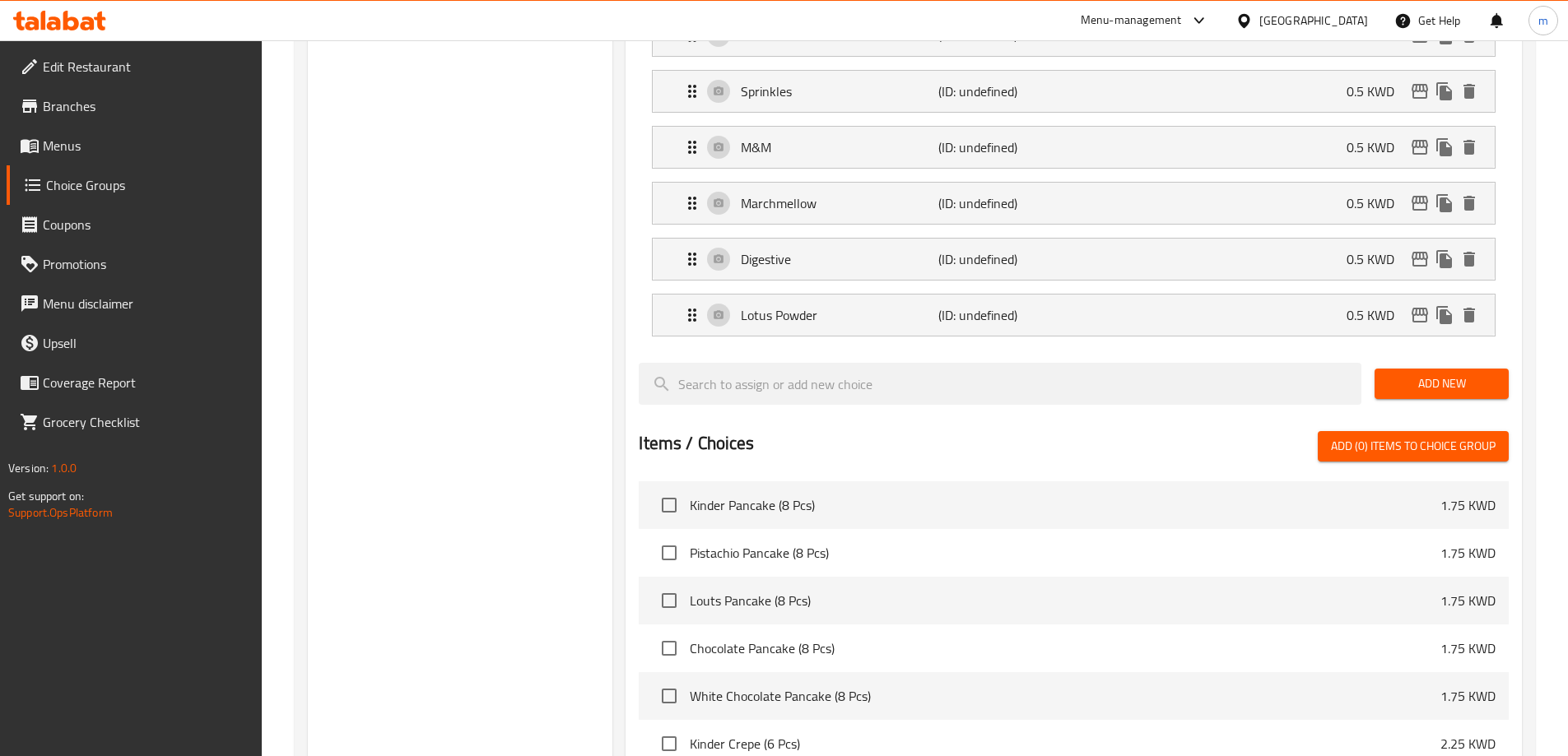
drag, startPoint x: 1357, startPoint y: 324, endPoint x: 1371, endPoint y: 325, distance: 14.0
click at [1365, 356] on div at bounding box center [1000, 384] width 736 height 55
click at [1383, 368] on button "Add New" at bounding box center [1442, 383] width 135 height 30
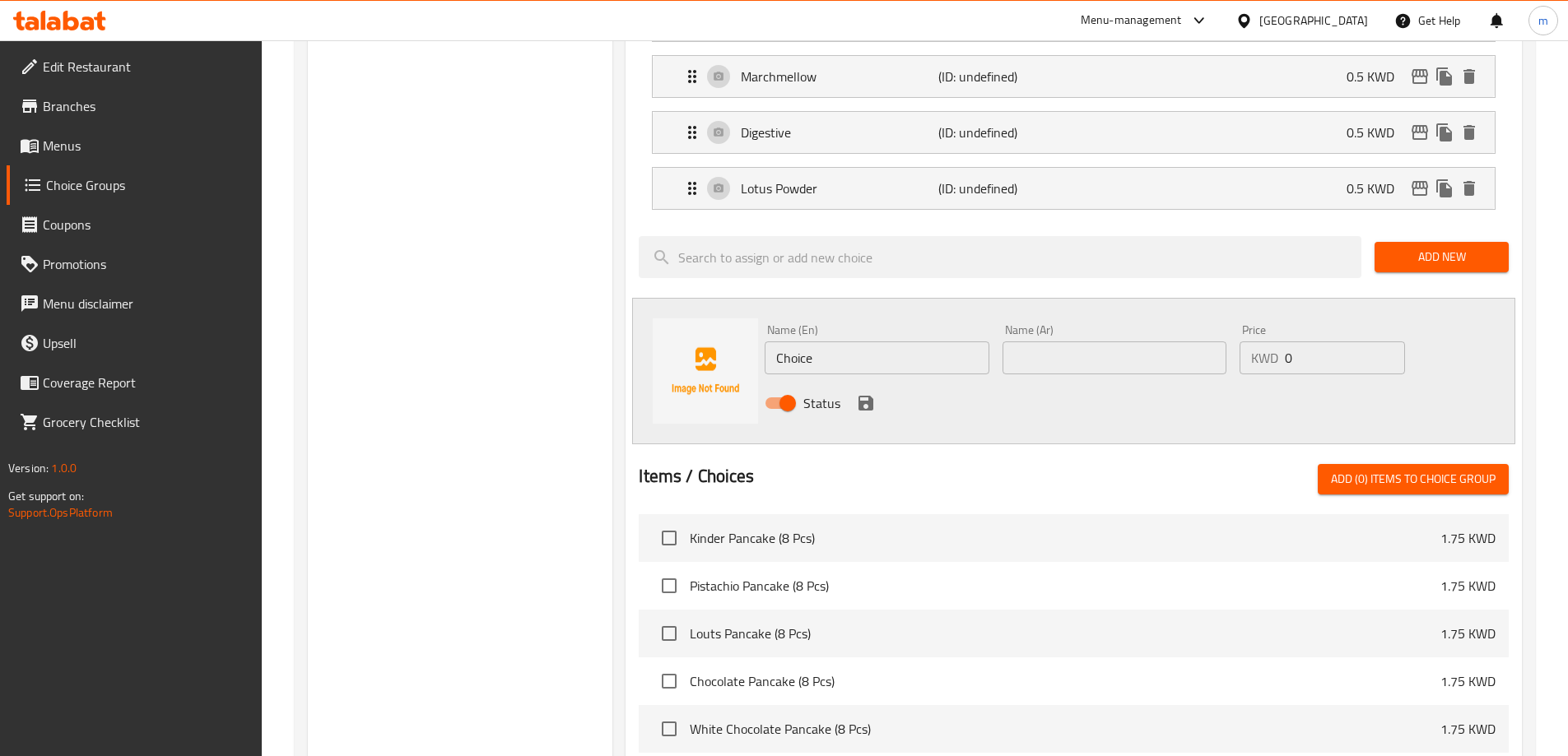
scroll to position [1070, 0]
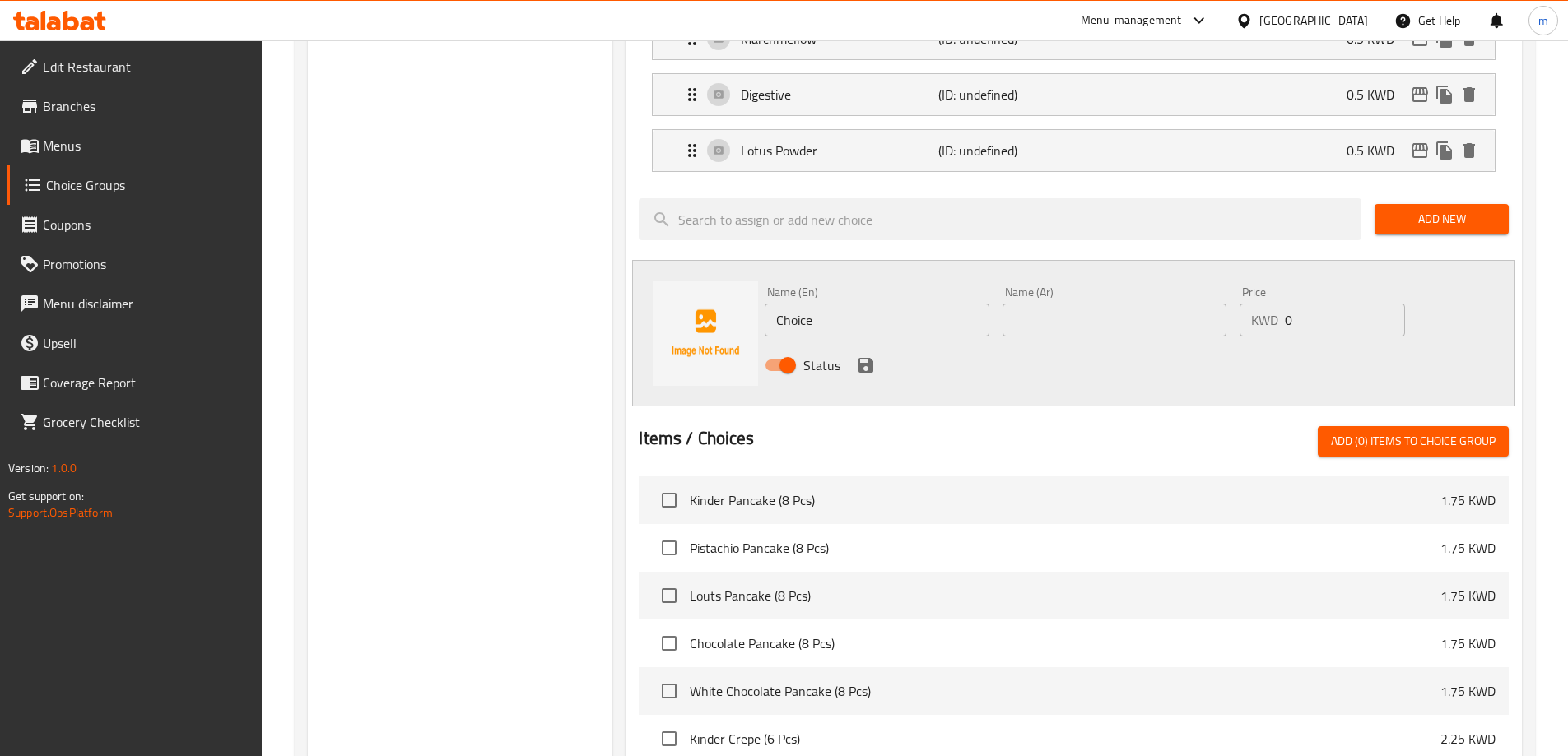
click at [873, 286] on div "Name (En) Choice Name (En)" at bounding box center [876, 311] width 224 height 51
click at [872, 304] on input "Choice" at bounding box center [876, 320] width 224 height 33
paste input "lotus sau"
type input "Lotus Sauce"
type input "0.5"
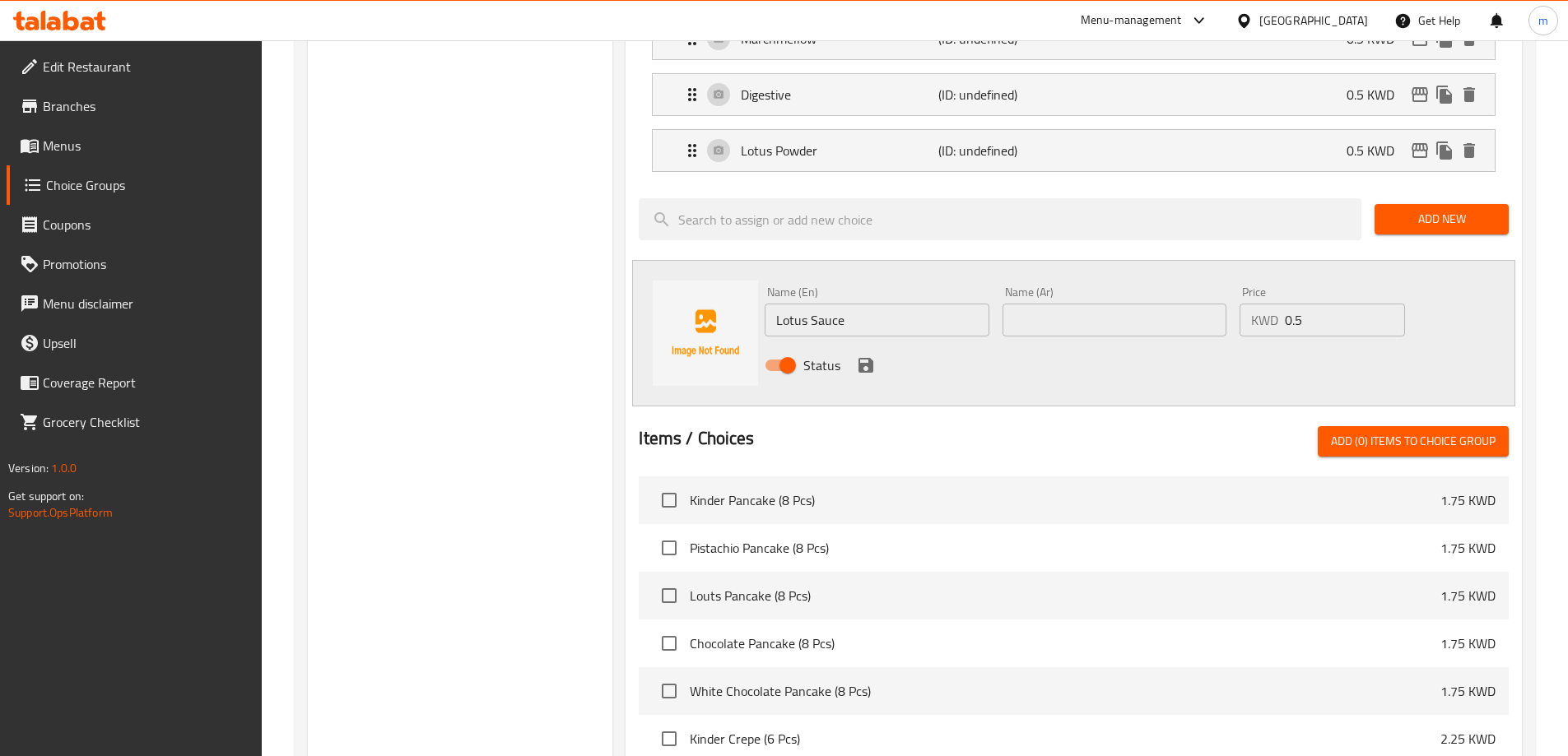
click at [1119, 304] on input "text" at bounding box center [1115, 320] width 224 height 33
paste input "لوتوس صوص"
type input "لوتوس صوص"
click at [882, 343] on div "Status" at bounding box center [1115, 366] width 713 height 44
click at [872, 343] on div "Status" at bounding box center [1115, 366] width 713 height 44
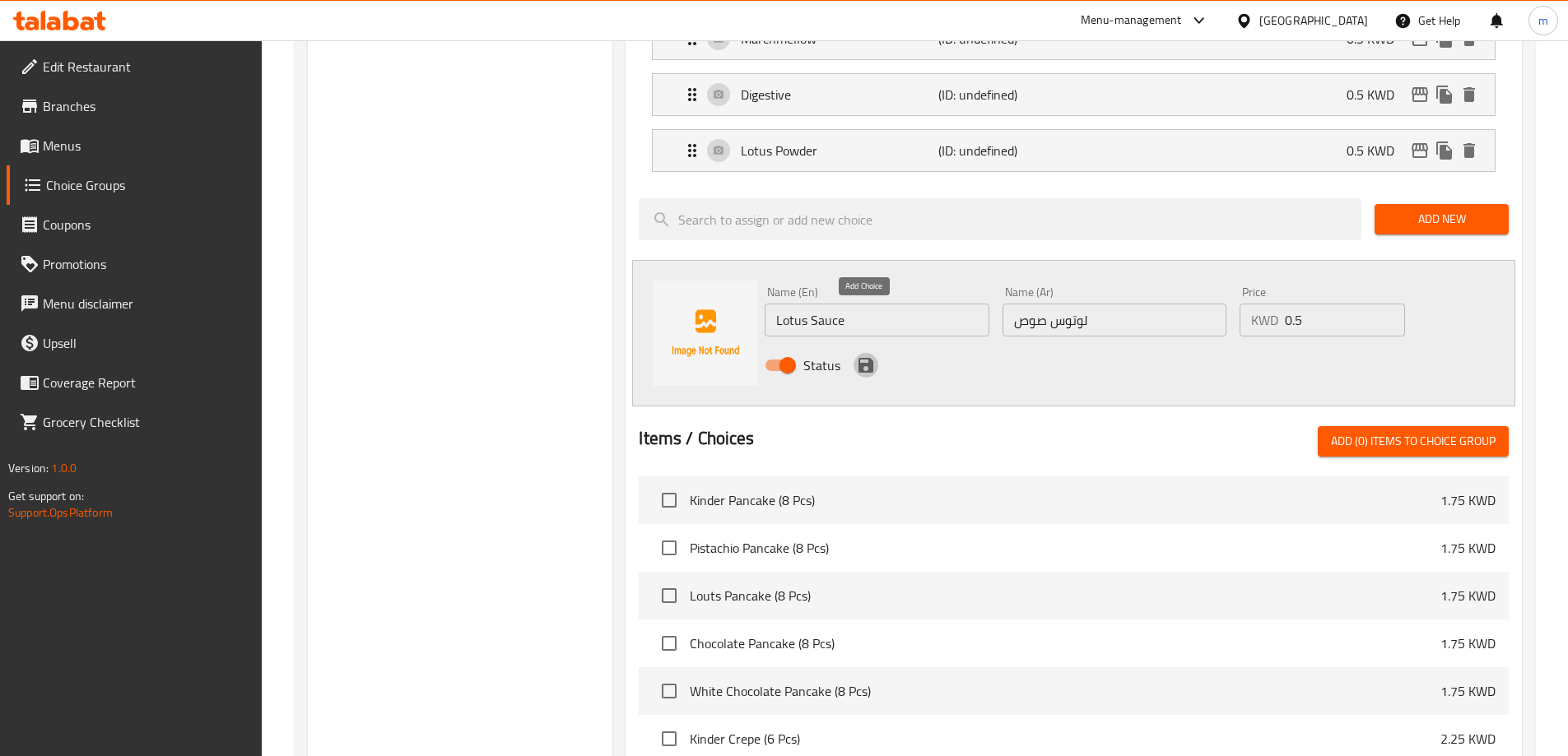
click at [871, 358] on icon "save" at bounding box center [866, 366] width 15 height 15
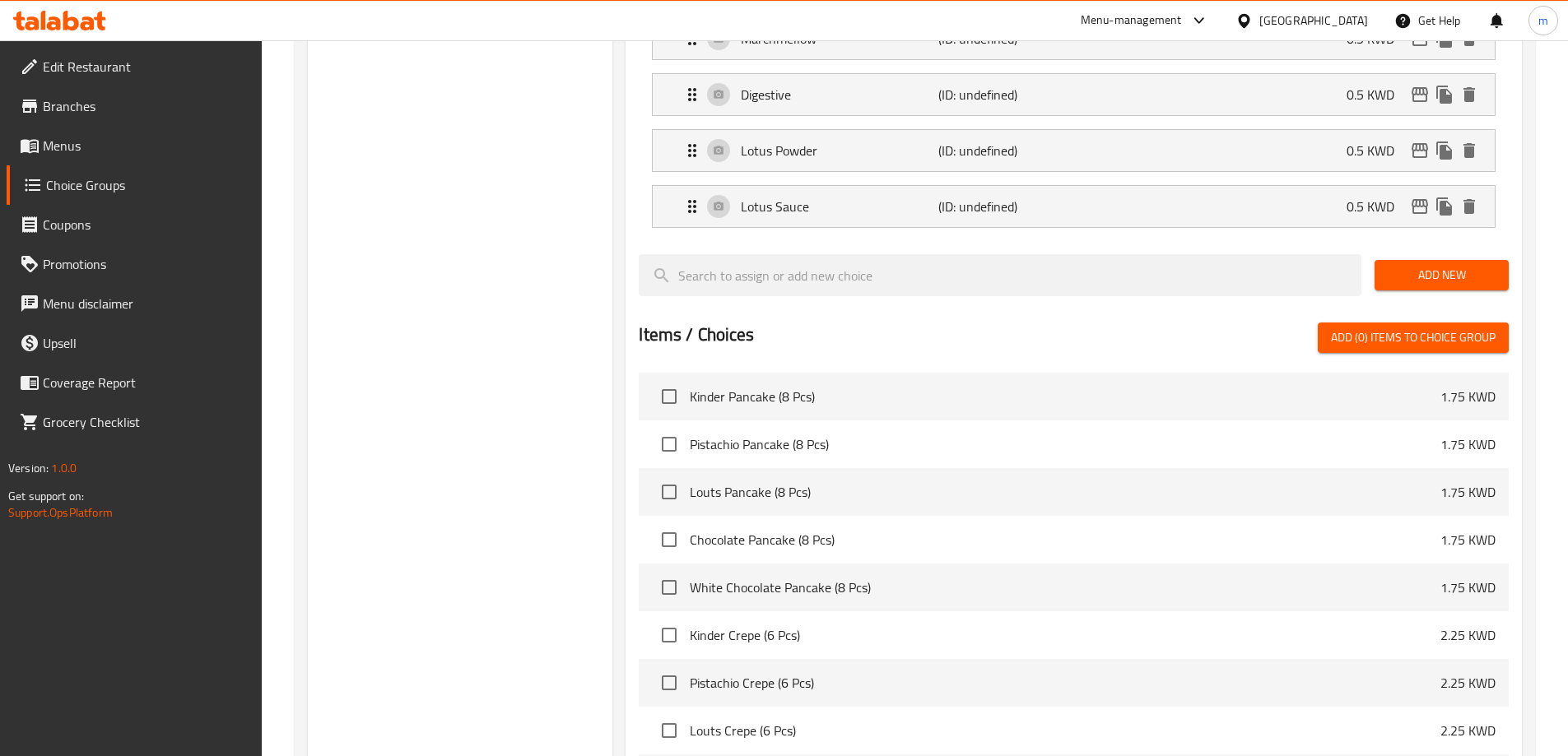
click at [1413, 260] on button "Add New" at bounding box center [1442, 274] width 135 height 30
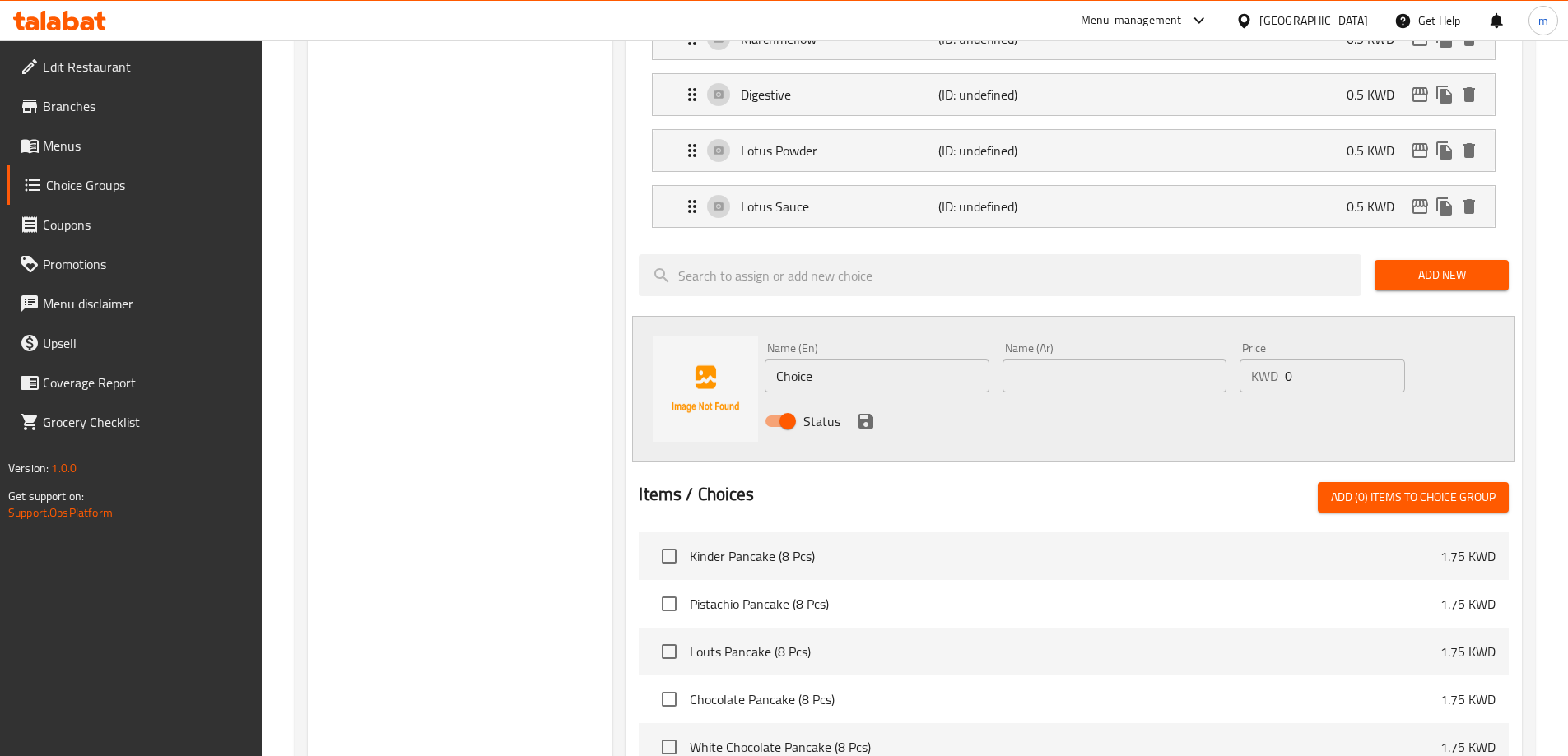
click at [856, 360] on input "Choice" at bounding box center [876, 377] width 224 height 33
paste input "almond"
type input "Almond"
click at [1335, 360] on input "0" at bounding box center [1345, 377] width 120 height 33
type input "0.5"
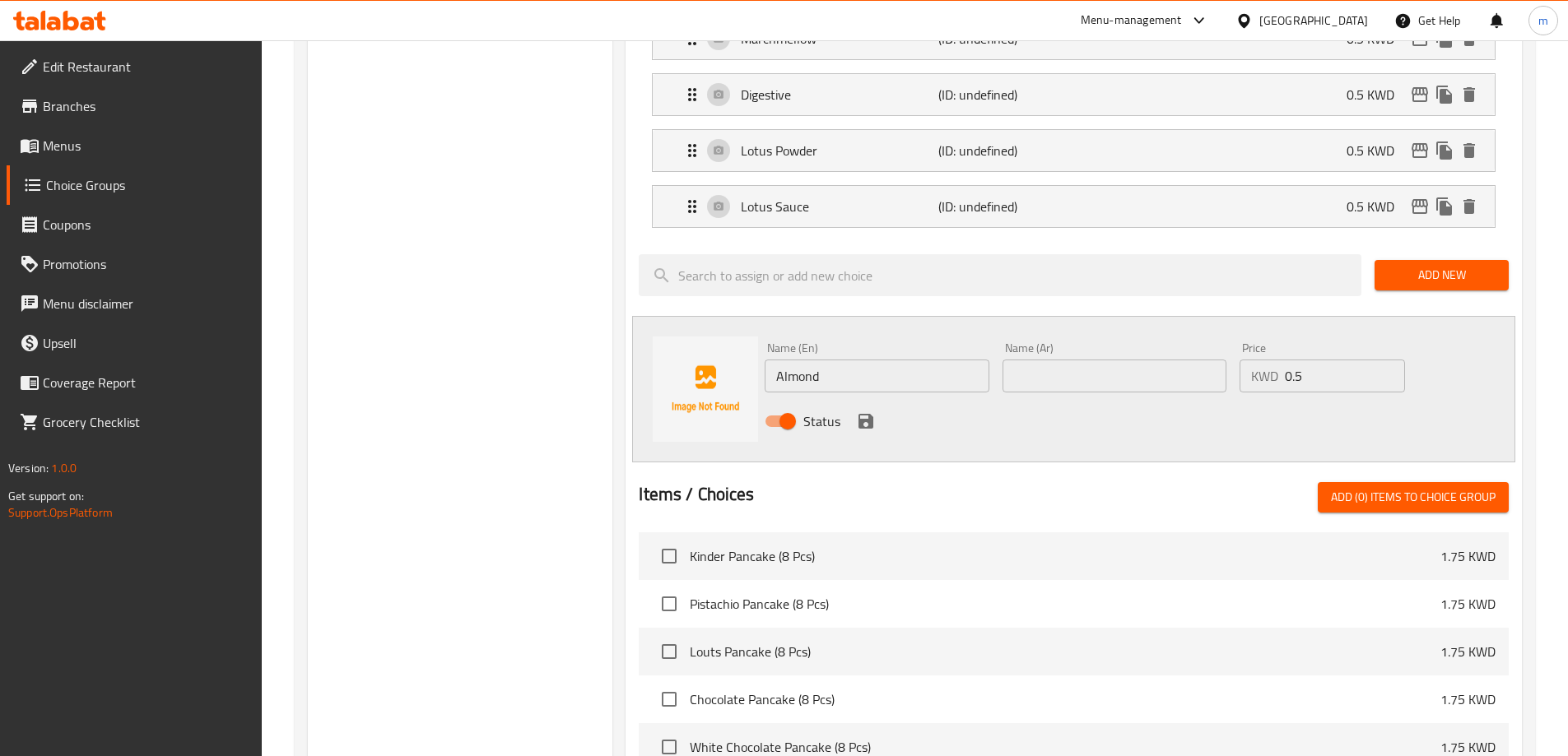
click at [1052, 360] on input "text" at bounding box center [1115, 377] width 224 height 33
paste input "لوز"
type input "لوز"
click at [872, 414] on icon "save" at bounding box center [866, 422] width 15 height 15
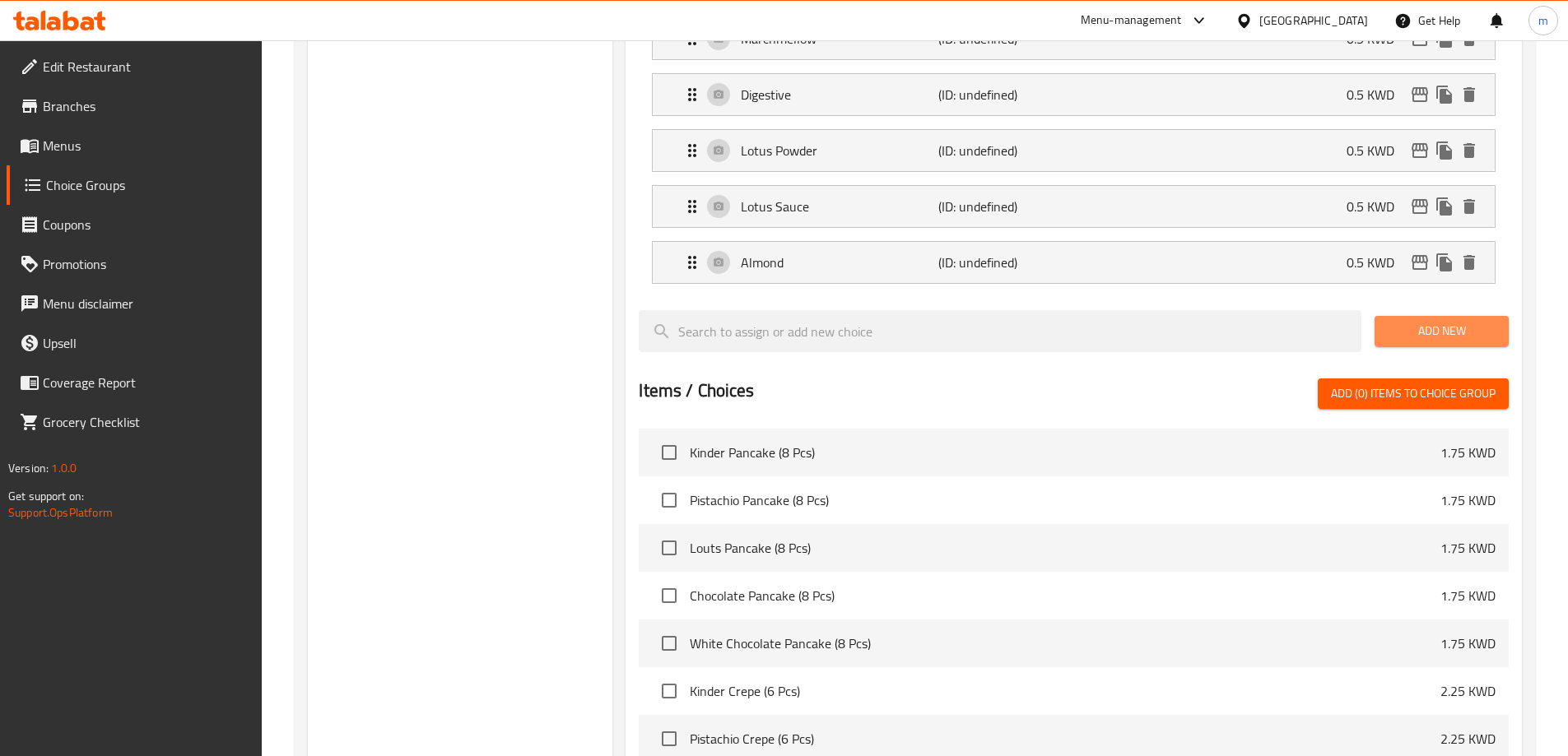
click at [1395, 321] on span "Add New" at bounding box center [1442, 331] width 108 height 20
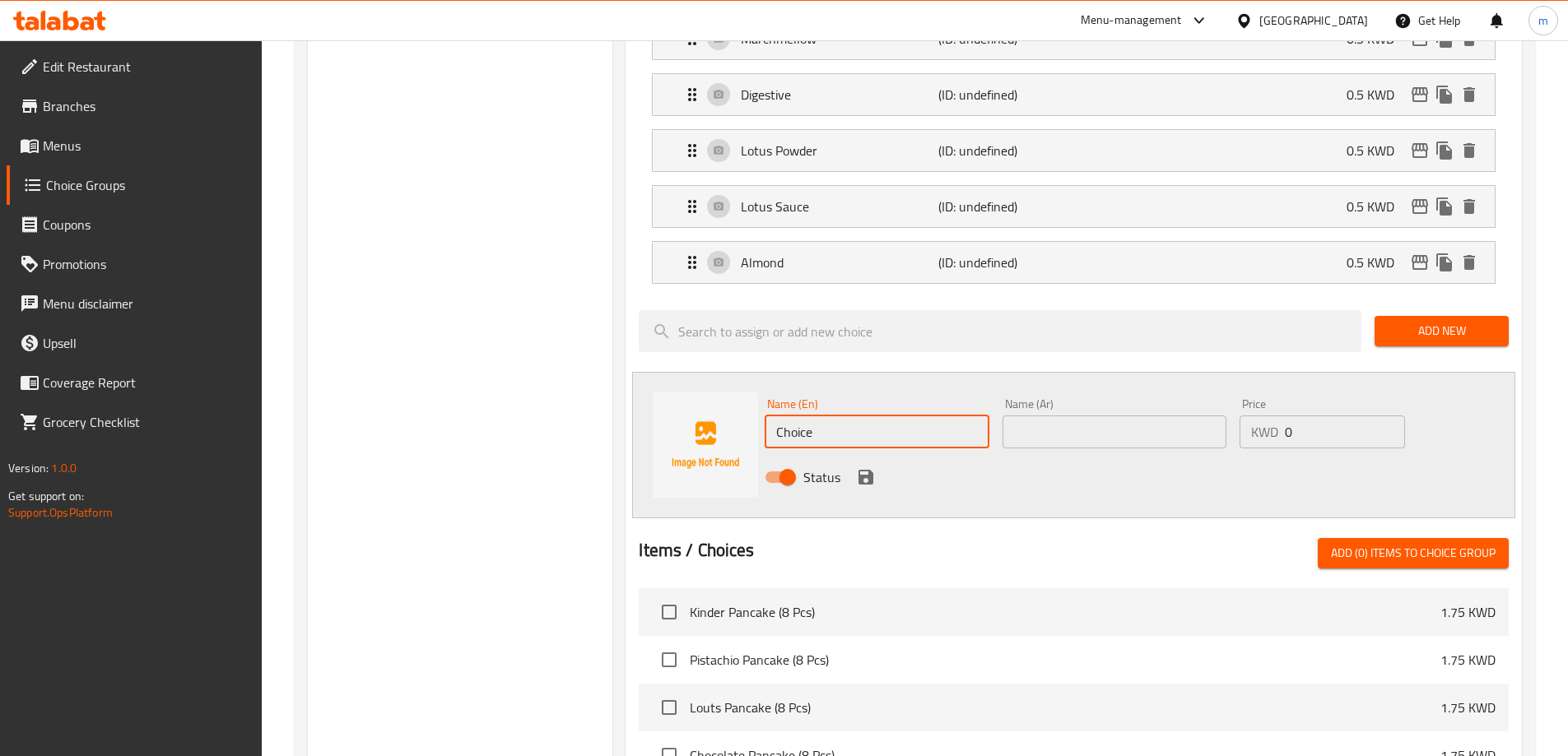
click at [825, 415] on input "Choice" at bounding box center [876, 432] width 224 height 33
paste input "white chocolat"
type input "White Chocolate"
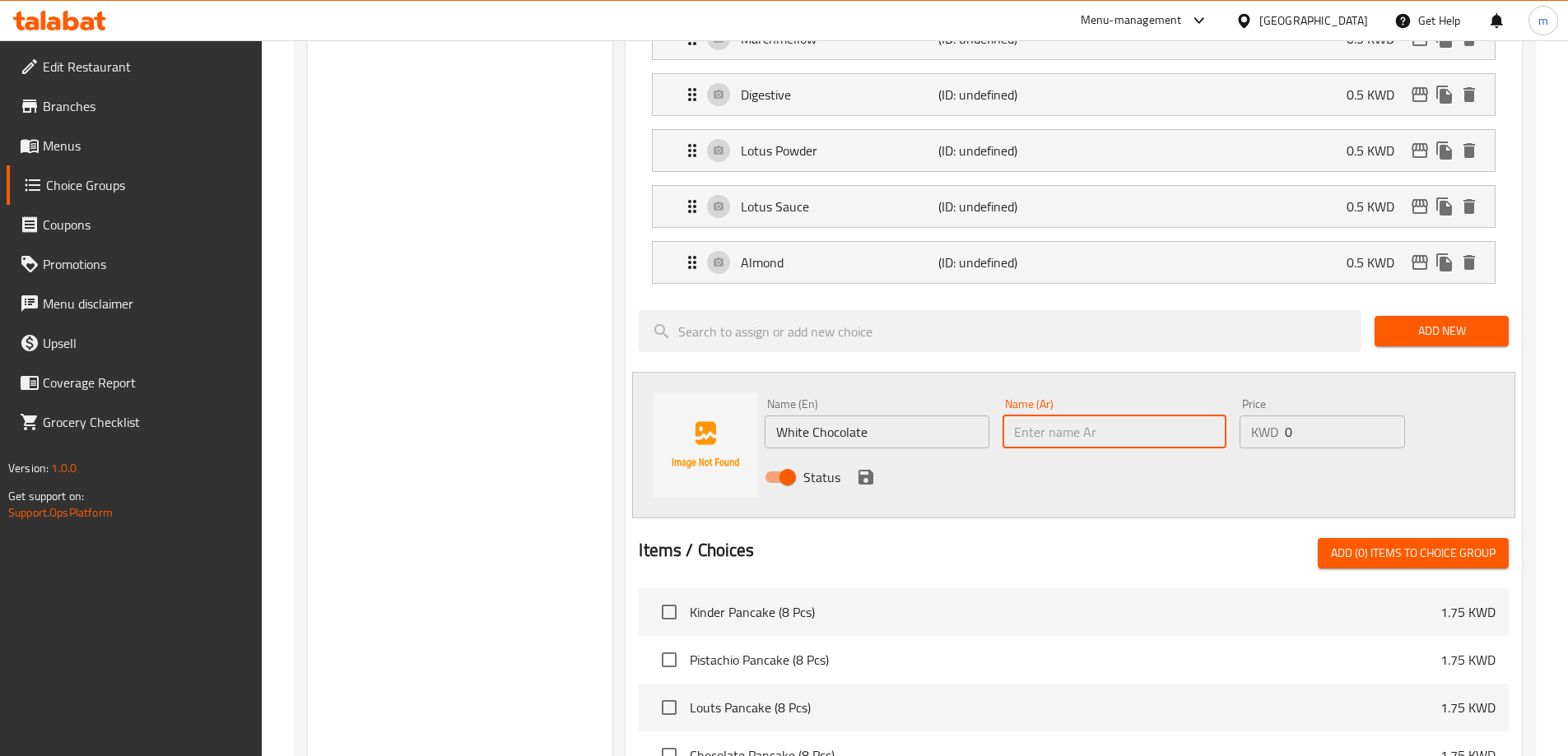
click at [1049, 415] on input "text" at bounding box center [1115, 432] width 224 height 33
paste input "شوكولاته بيضاء"
type input "شوكولاته بيضاء"
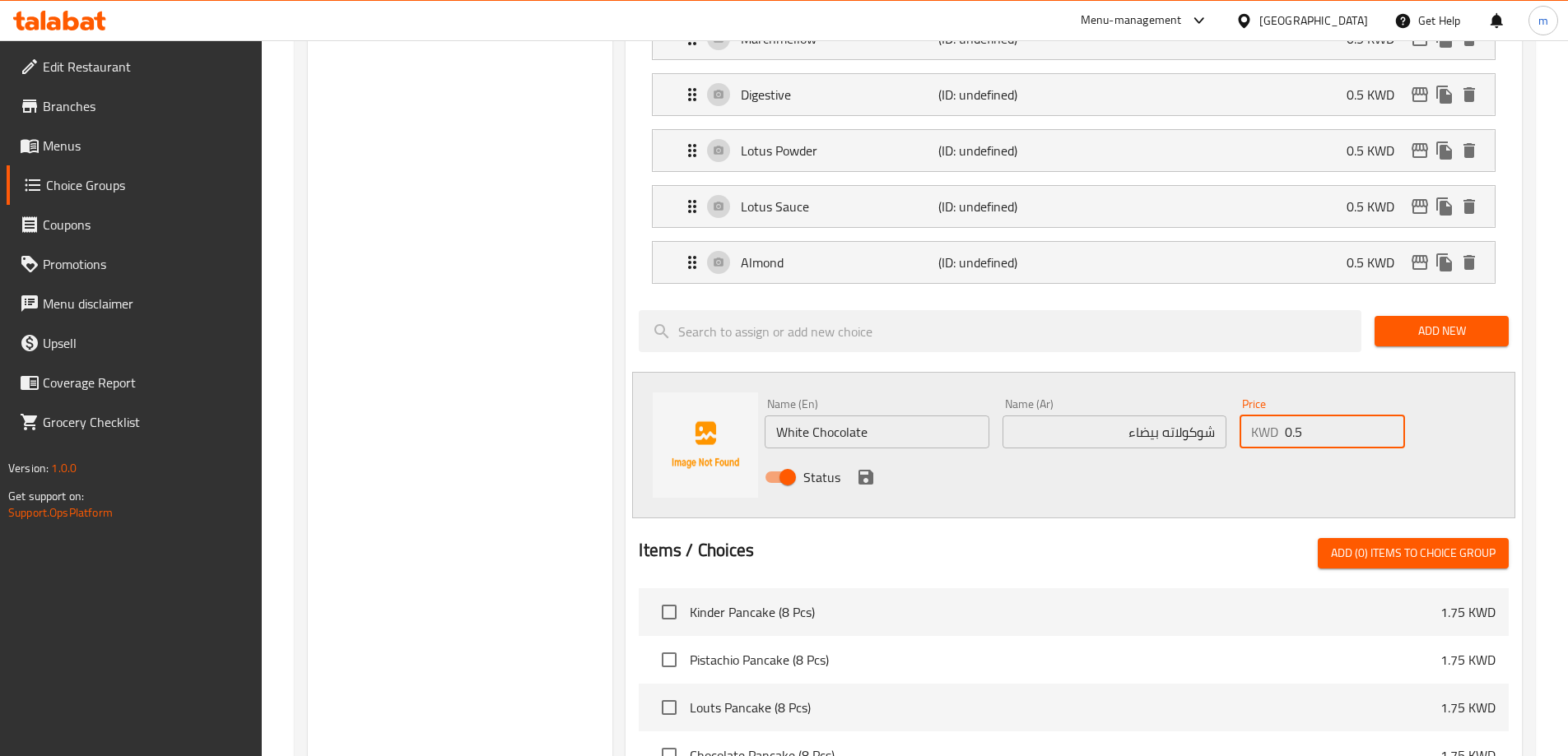
type input "0.5"
click at [1280, 455] on div "Status" at bounding box center [1115, 477] width 713 height 44
click at [866, 470] on icon "save" at bounding box center [866, 477] width 15 height 15
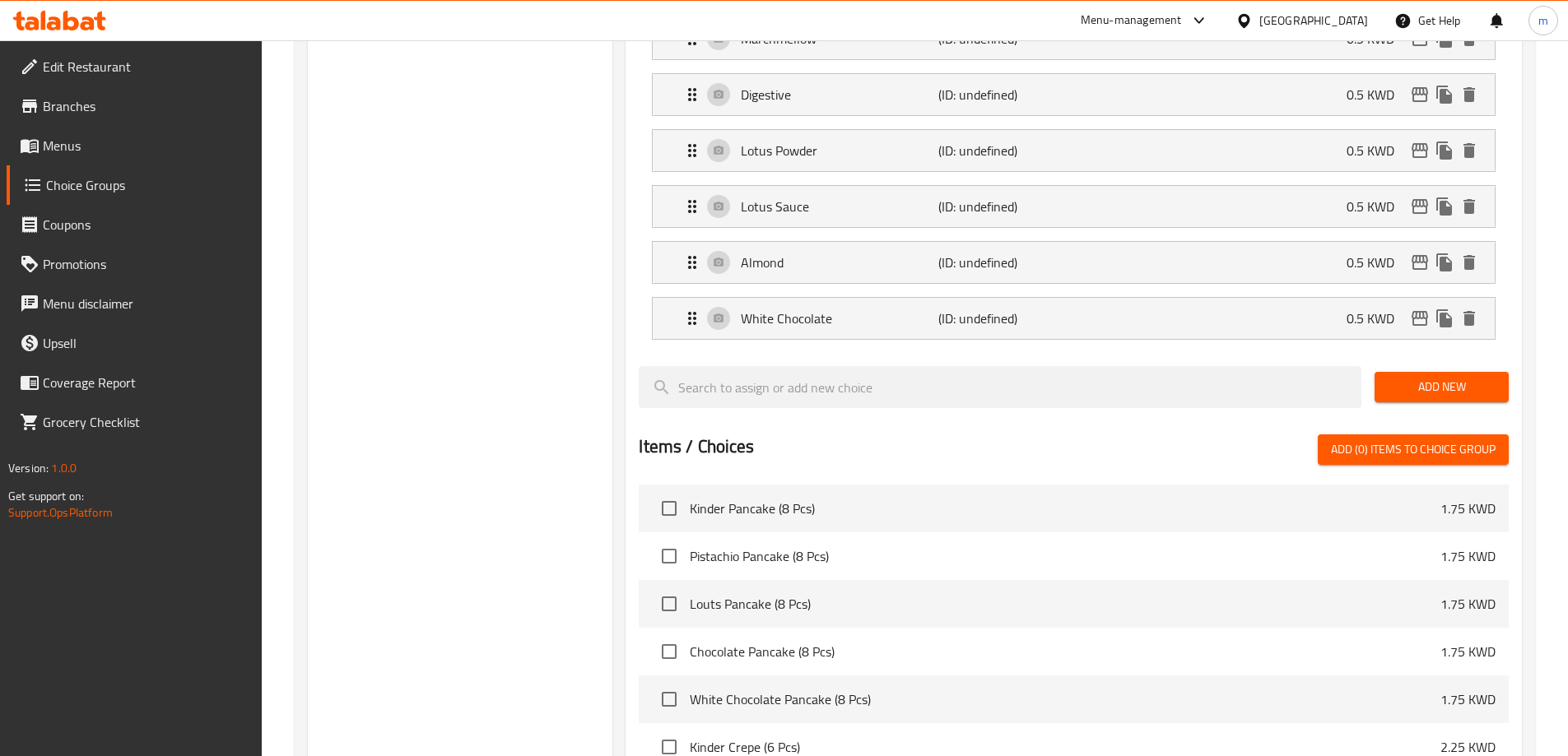
click at [1403, 377] on span "Add New" at bounding box center [1442, 387] width 108 height 20
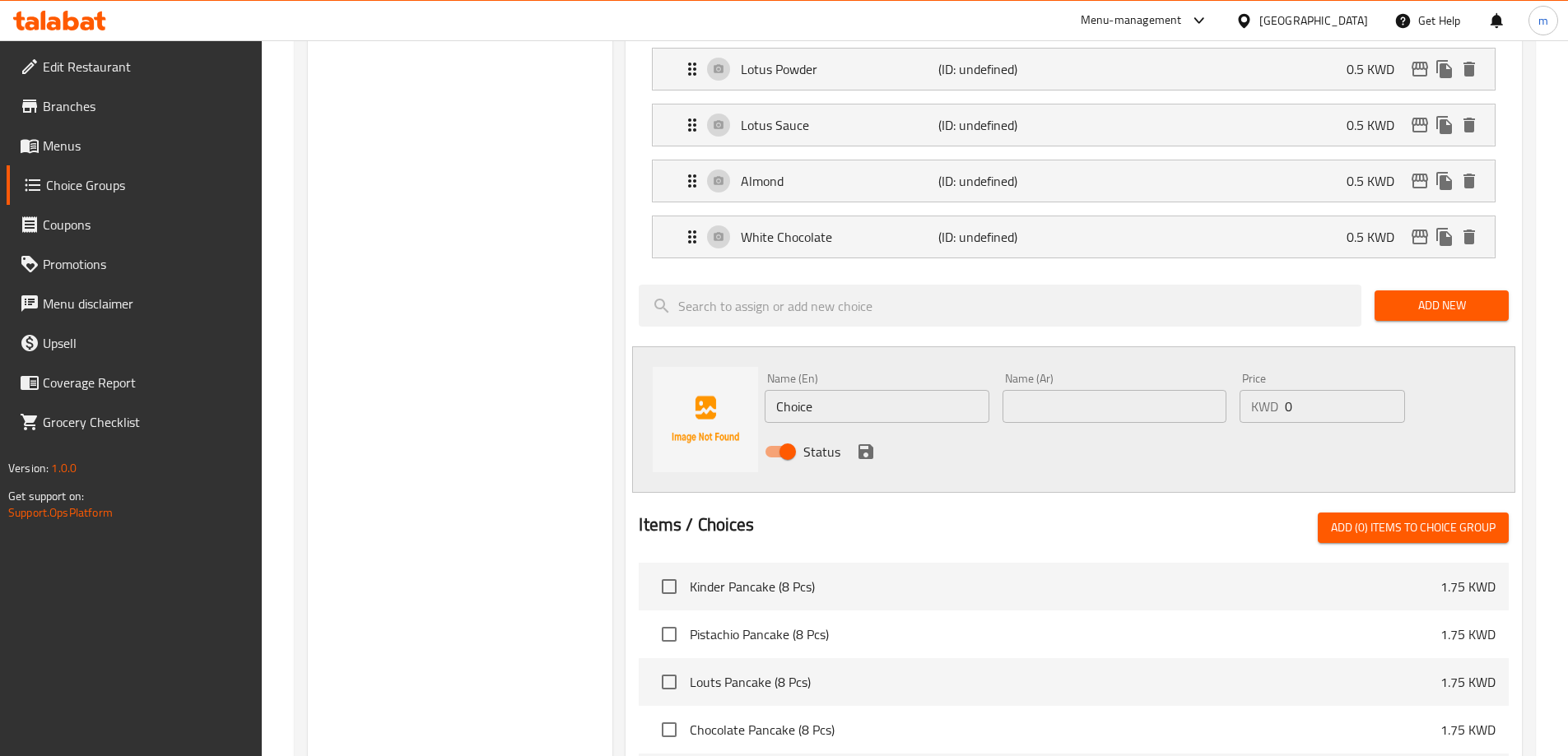
scroll to position [1152, 0]
click at [897, 390] on input "Choice" at bounding box center [876, 406] width 224 height 33
paste input "chocolate sau"
type input "Chocolate Sauce"
click at [1106, 390] on input "text" at bounding box center [1115, 406] width 224 height 33
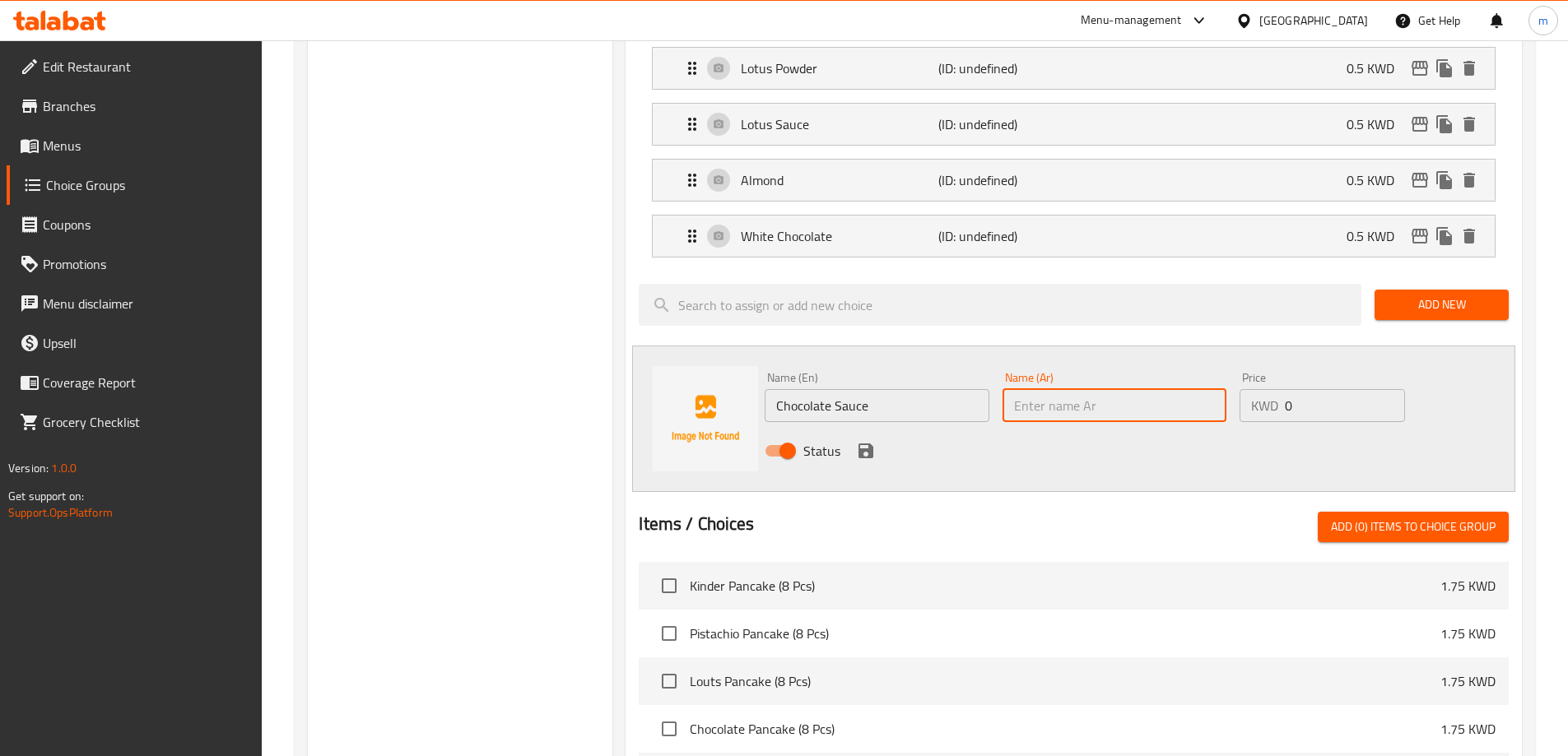
paste input "شوكولاته صوص"
type input "شوكولاته صوص"
click at [873, 441] on icon "save" at bounding box center [865, 450] width 19 height 19
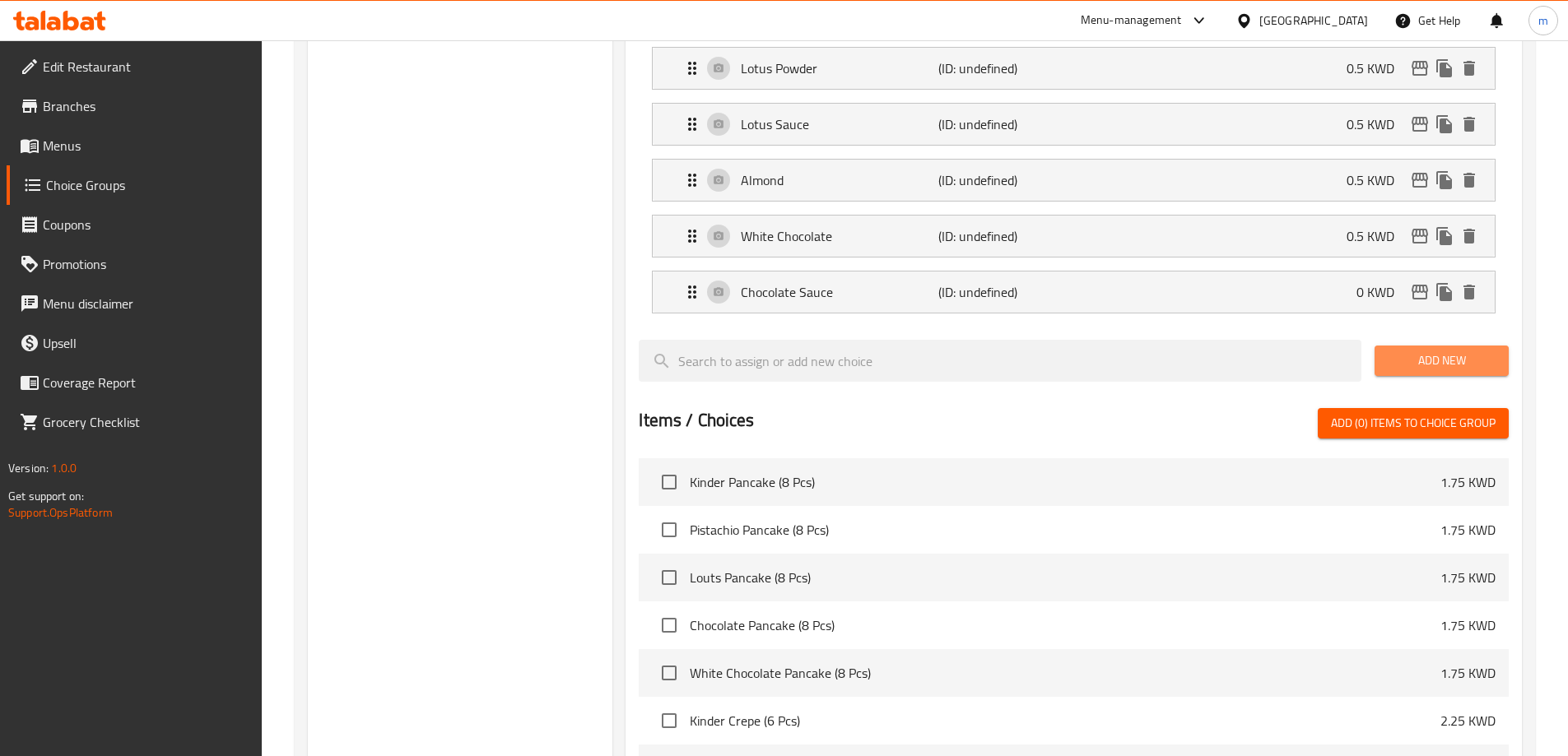
click at [1393, 351] on span "Add New" at bounding box center [1442, 361] width 108 height 20
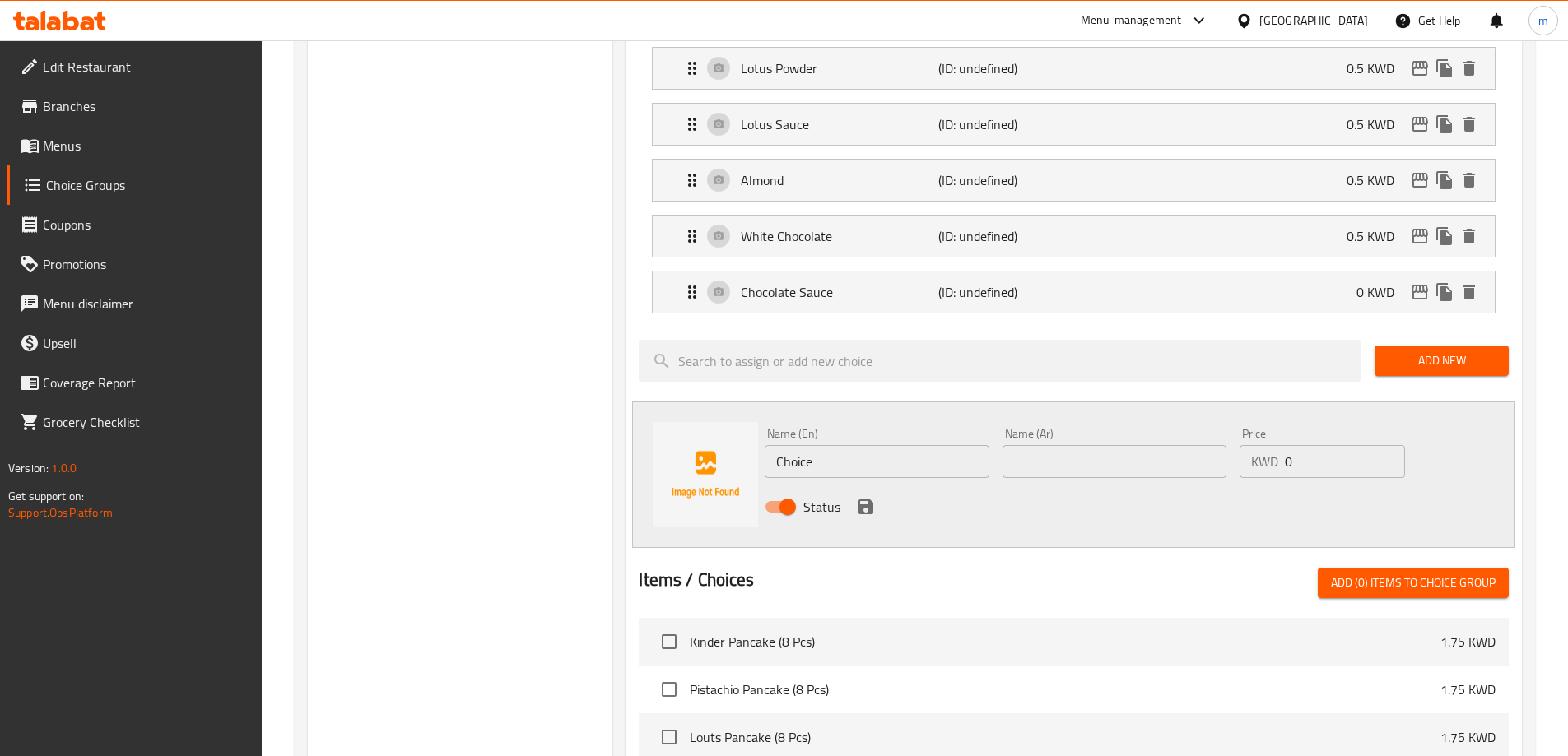
click at [940, 445] on input "Choice" at bounding box center [876, 461] width 224 height 33
paste input "chocolate stones"
type input "Chocolate Stones"
click at [1013, 445] on input "text" at bounding box center [1115, 461] width 224 height 33
click at [1152, 445] on input "text" at bounding box center [1115, 461] width 224 height 33
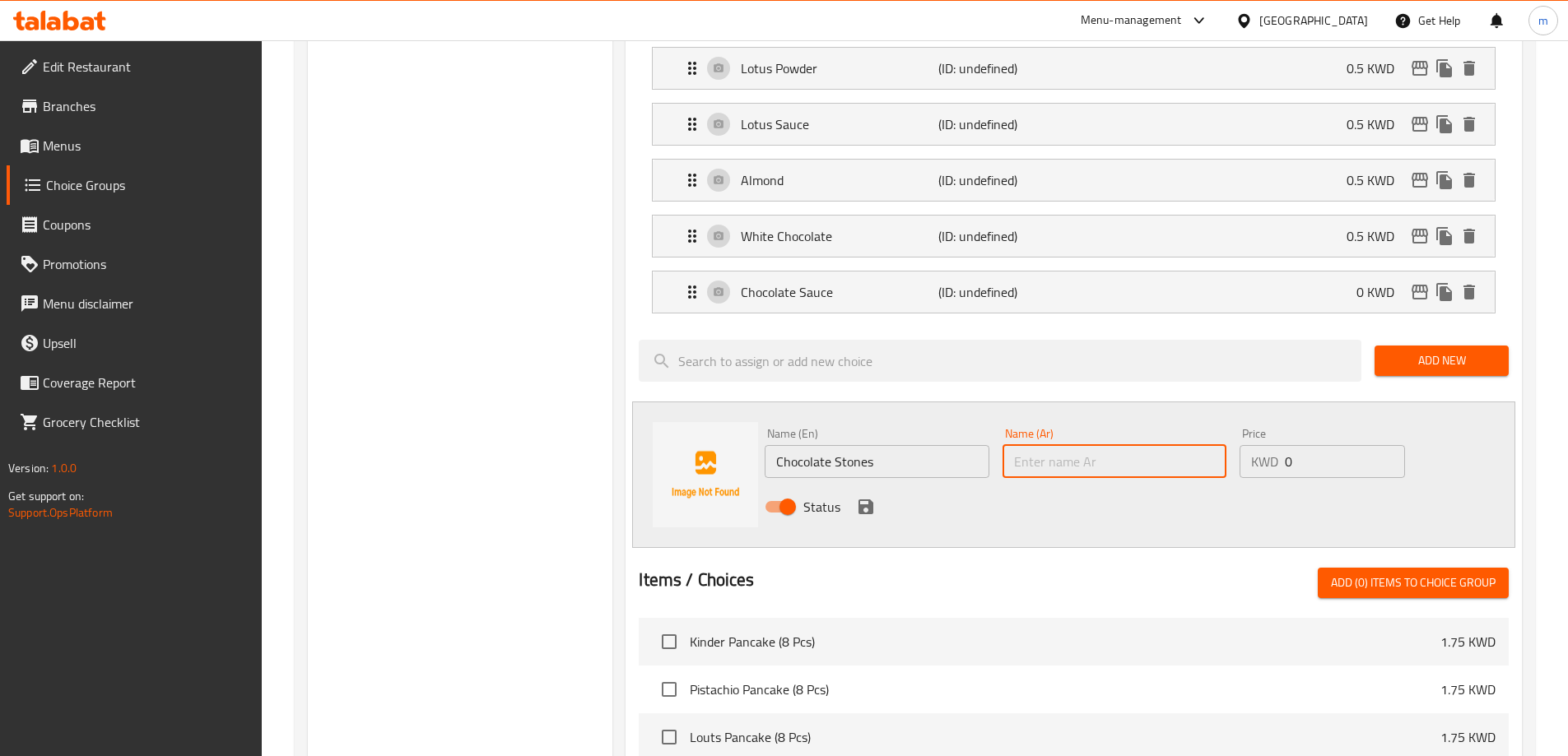
paste input "شوكولاته احجار"
type input "شوكولاته احجار"
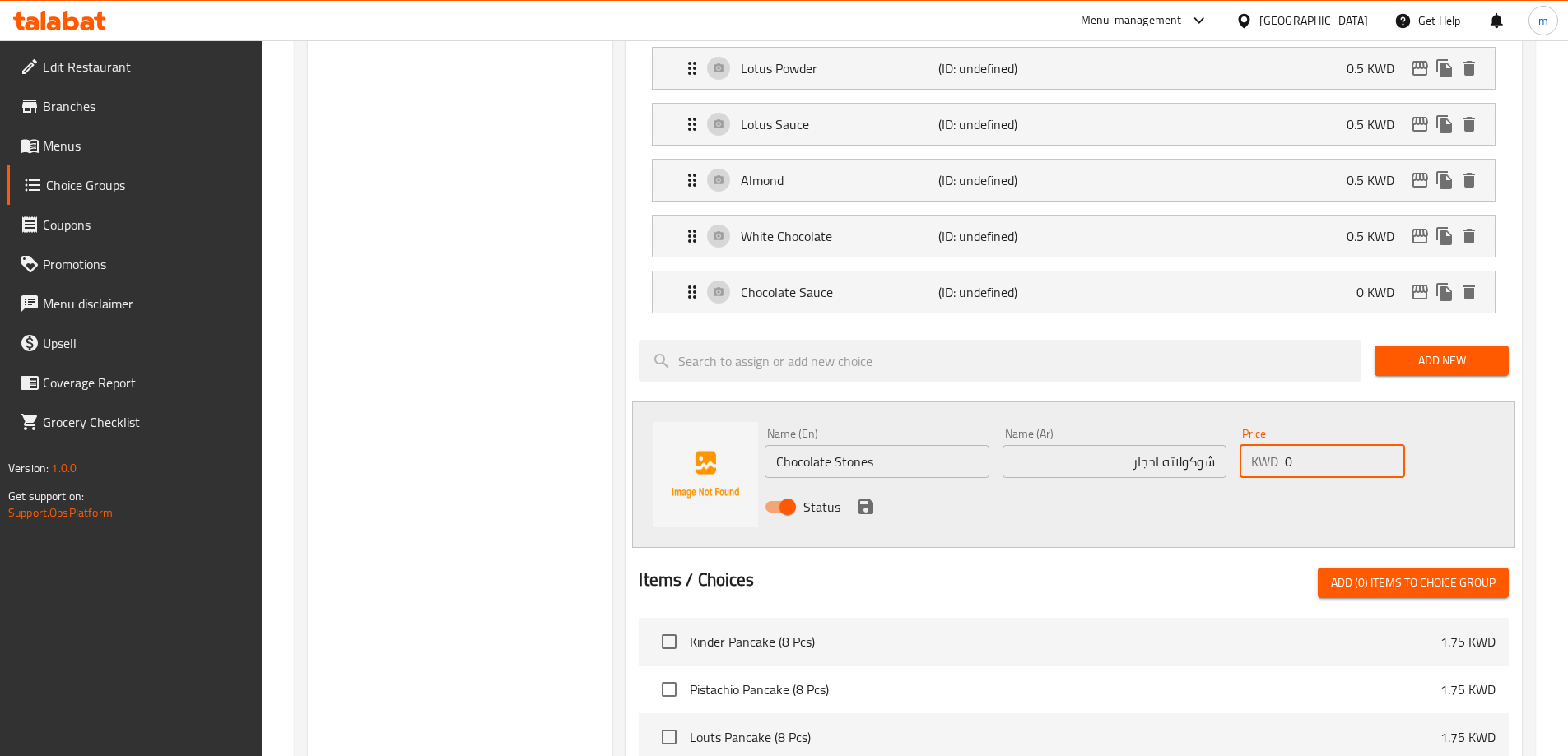
click at [1336, 445] on input "0" at bounding box center [1345, 461] width 120 height 33
type input "0.5"
click at [1117, 428] on div "Name (Ar) شوكولاته احجار Name (Ar)" at bounding box center [1115, 453] width 224 height 51
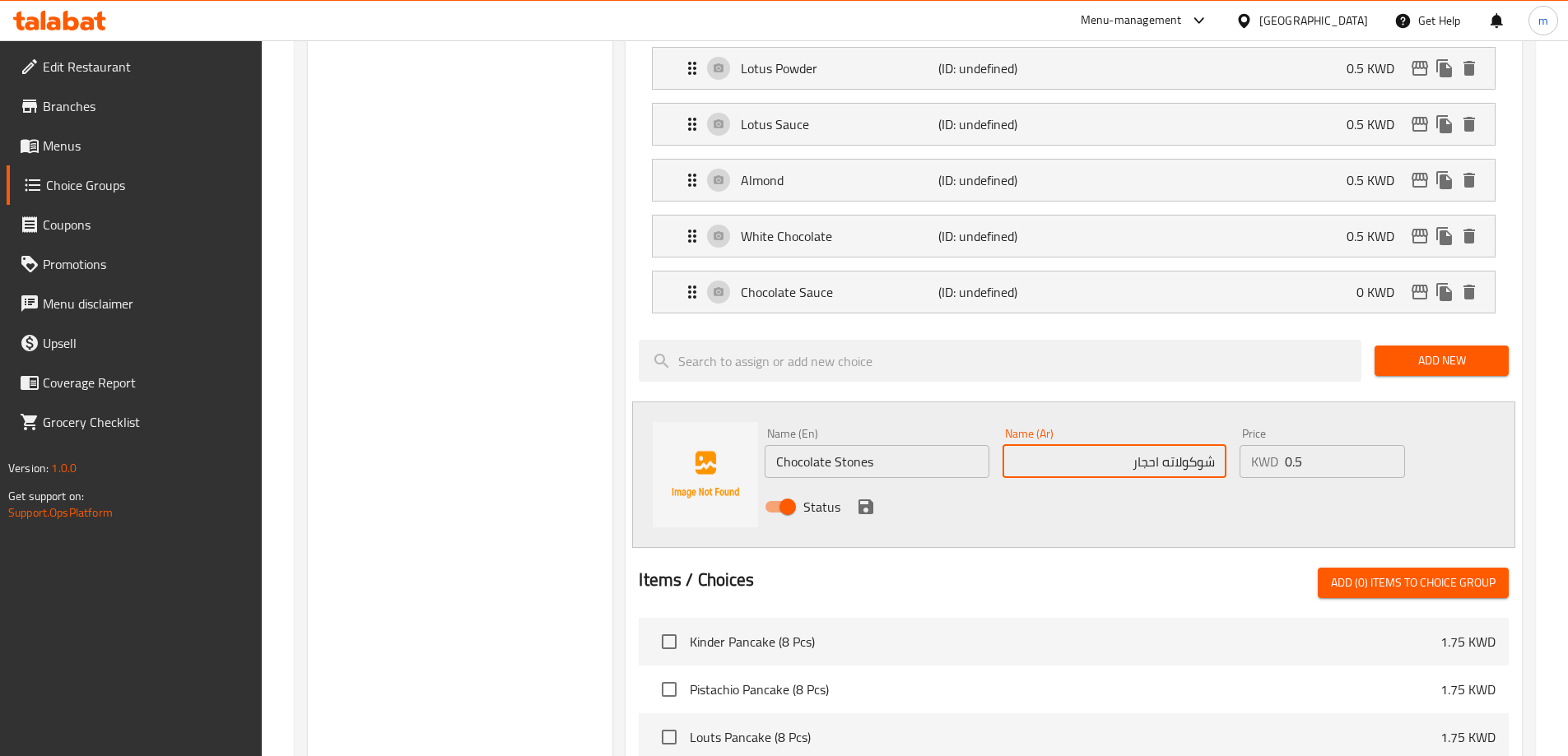
click at [1125, 445] on input "شوكولاته احجار" at bounding box center [1115, 461] width 224 height 33
click at [917, 484] on div "Status" at bounding box center [1115, 506] width 713 height 44
click at [862, 497] on icon "save" at bounding box center [865, 506] width 19 height 19
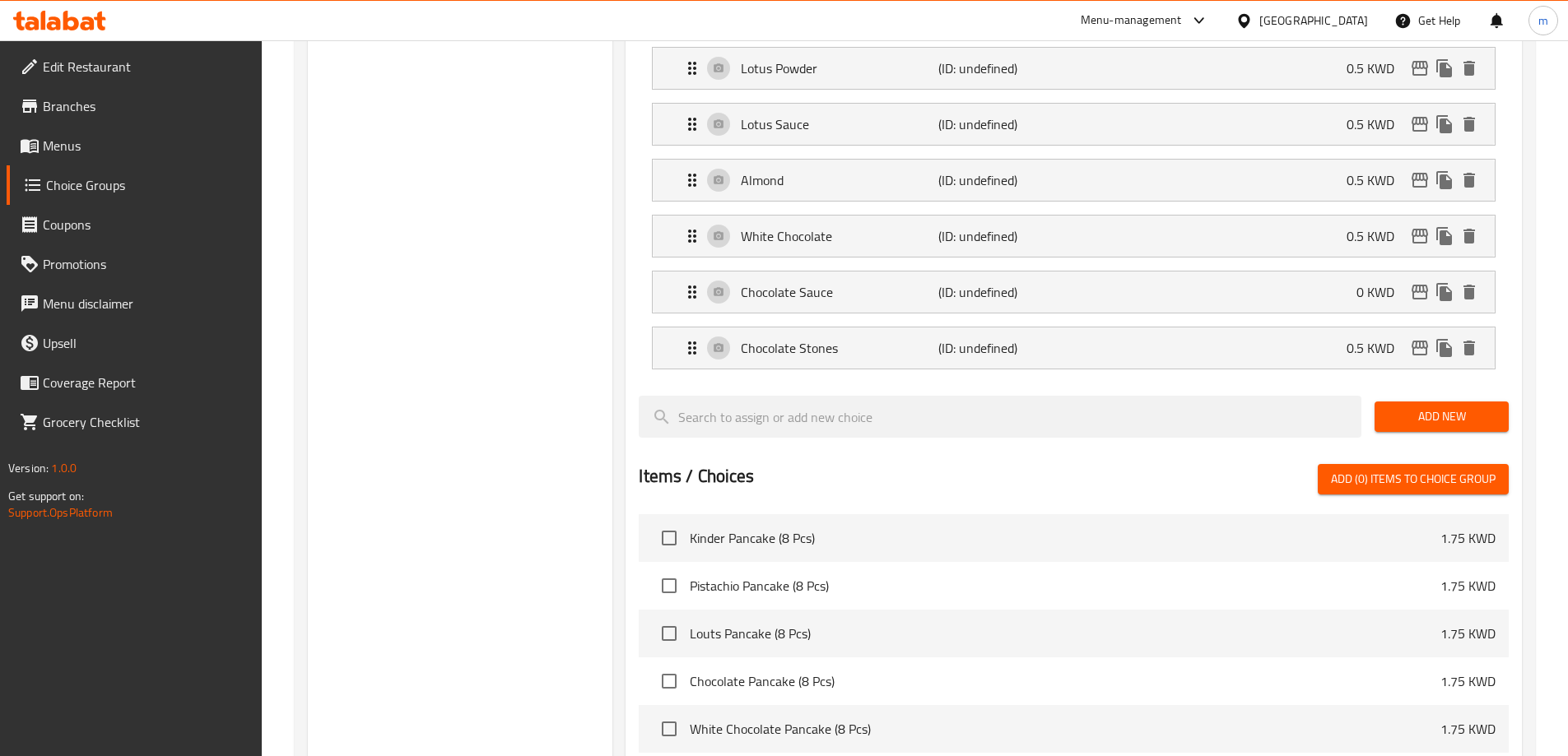
click at [1482, 406] on span "Add New" at bounding box center [1442, 416] width 108 height 20
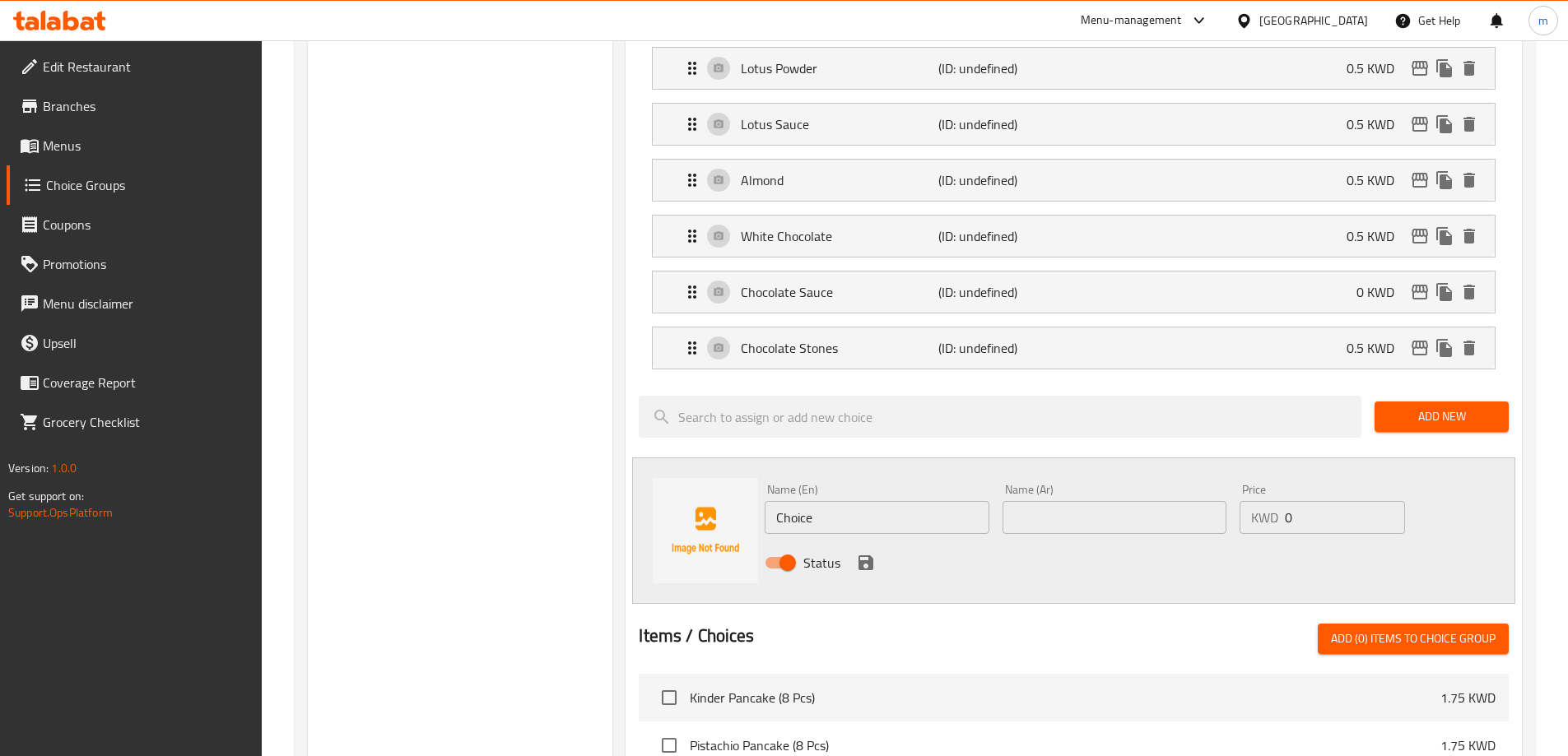
click at [877, 501] on input "Choice" at bounding box center [876, 518] width 224 height 33
paste input "Nutella"
type input "Nutella"
drag, startPoint x: 1150, startPoint y: 445, endPoint x: 1140, endPoint y: 462, distance: 19.7
click at [1150, 483] on div "Name (Ar) Name (Ar)" at bounding box center [1115, 508] width 224 height 51
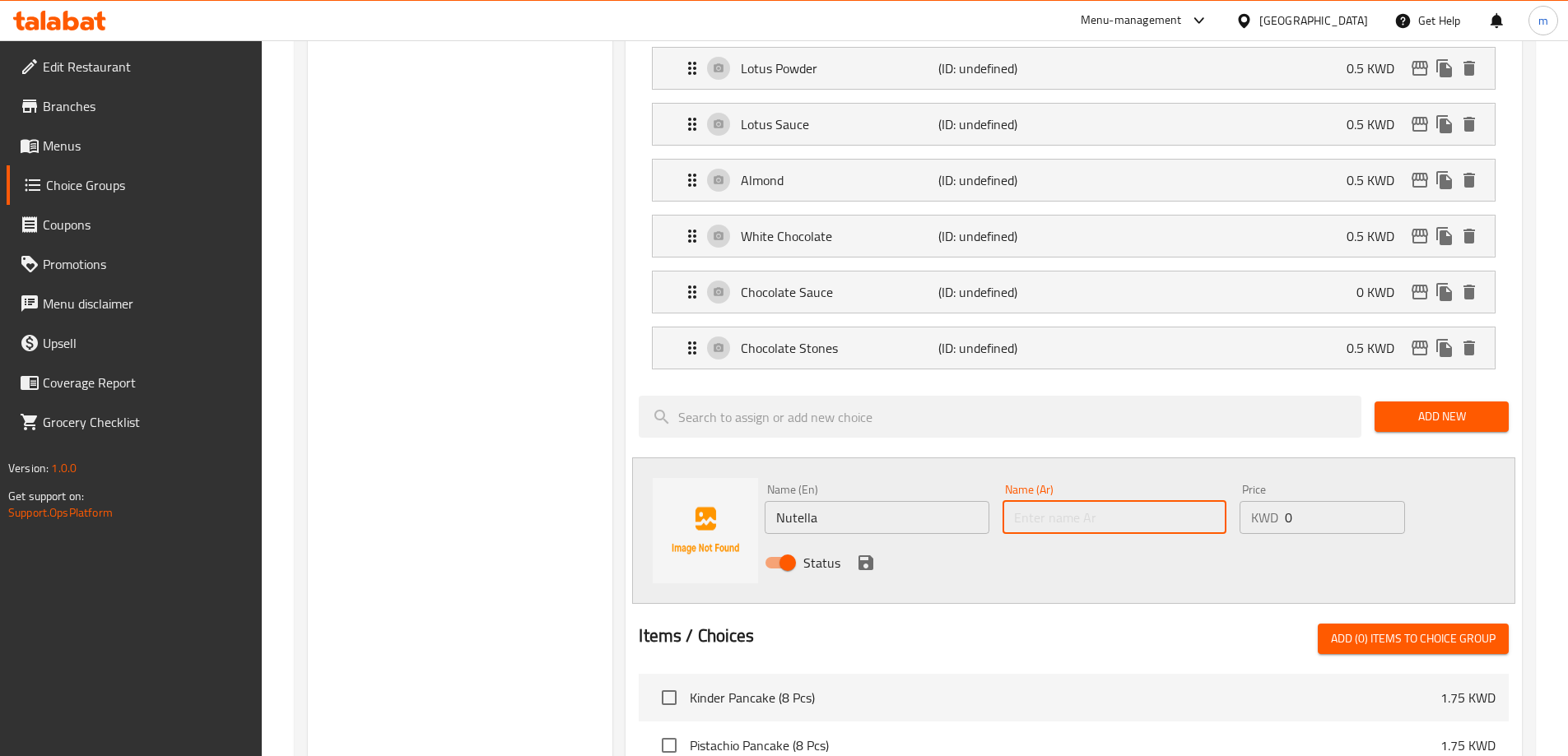
click at [1138, 501] on input "text" at bounding box center [1115, 518] width 224 height 33
paste input "نوتيلا"
type input "نوتيلا"
type input "0.5"
click at [1080, 501] on input "نوتيلا" at bounding box center [1115, 518] width 224 height 33
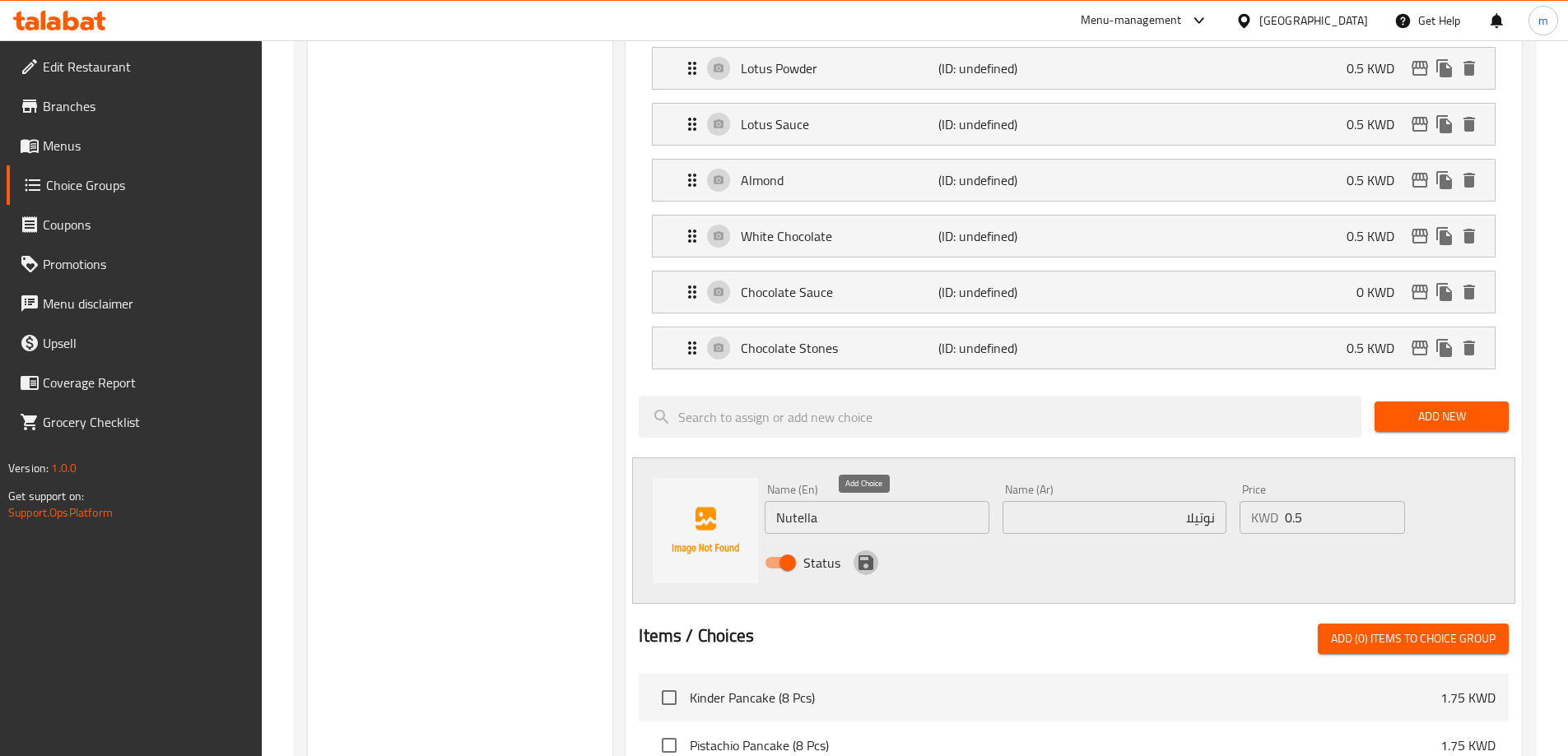
click at [865, 553] on icon "save" at bounding box center [865, 563] width 19 height 19
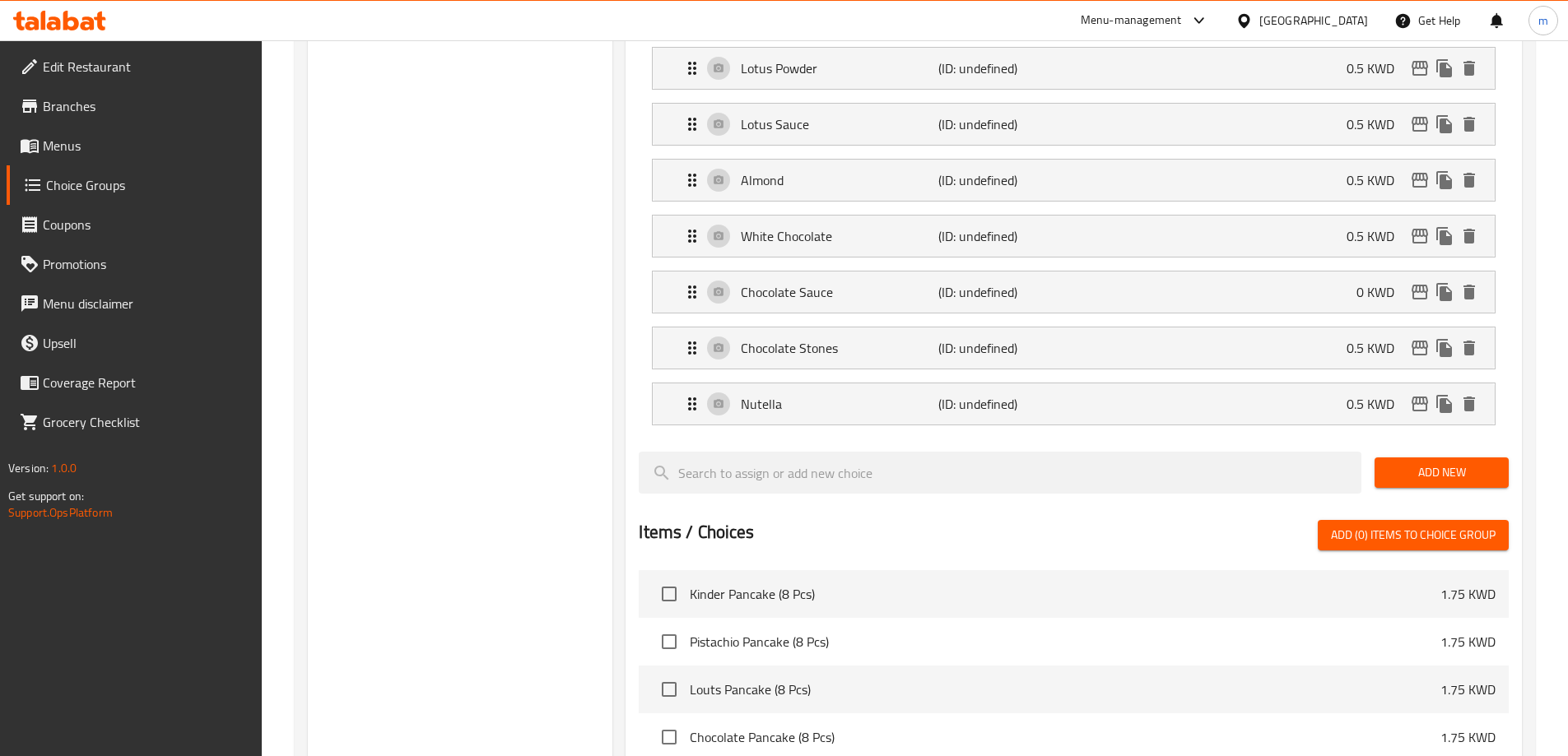
click at [1187, 271] on div "Chocolate Sauce (ID: undefined) 0 KWD Name (En) Chocolate Sauce Name (En) Name …" at bounding box center [1074, 292] width 844 height 42
click at [1151, 272] on div "Chocolate Sauce (ID: undefined) 0 KWD" at bounding box center [1079, 292] width 793 height 41
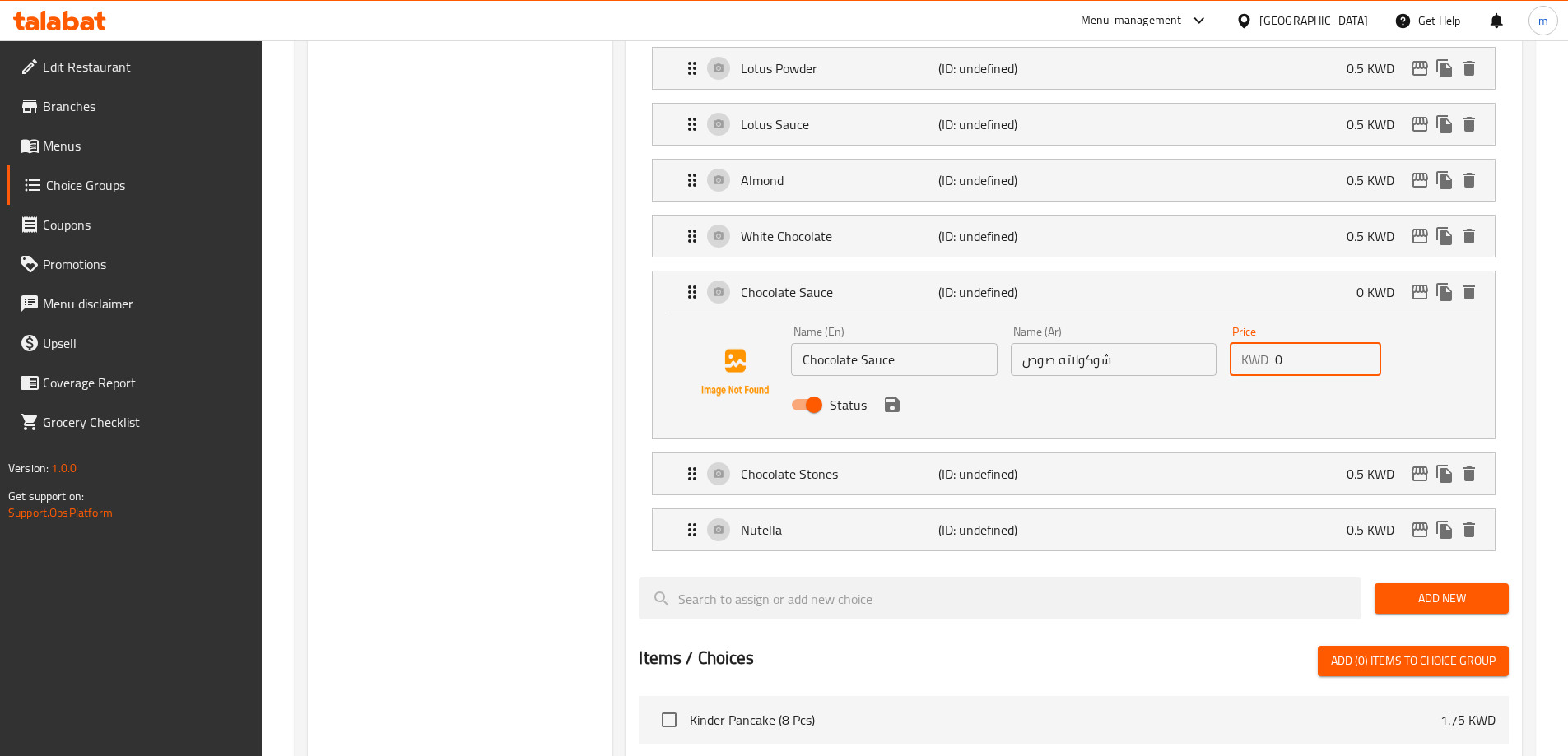
drag, startPoint x: 1287, startPoint y: 323, endPoint x: 1072, endPoint y: 295, distance: 216.8
click at [1072, 320] on div "Name (En) Chocolate Sauce Name (En) Name (Ar) شوكولاته صوص Name (Ar) Price KWD …" at bounding box center [1114, 373] width 658 height 108
click at [885, 398] on icon "save" at bounding box center [893, 405] width 15 height 15
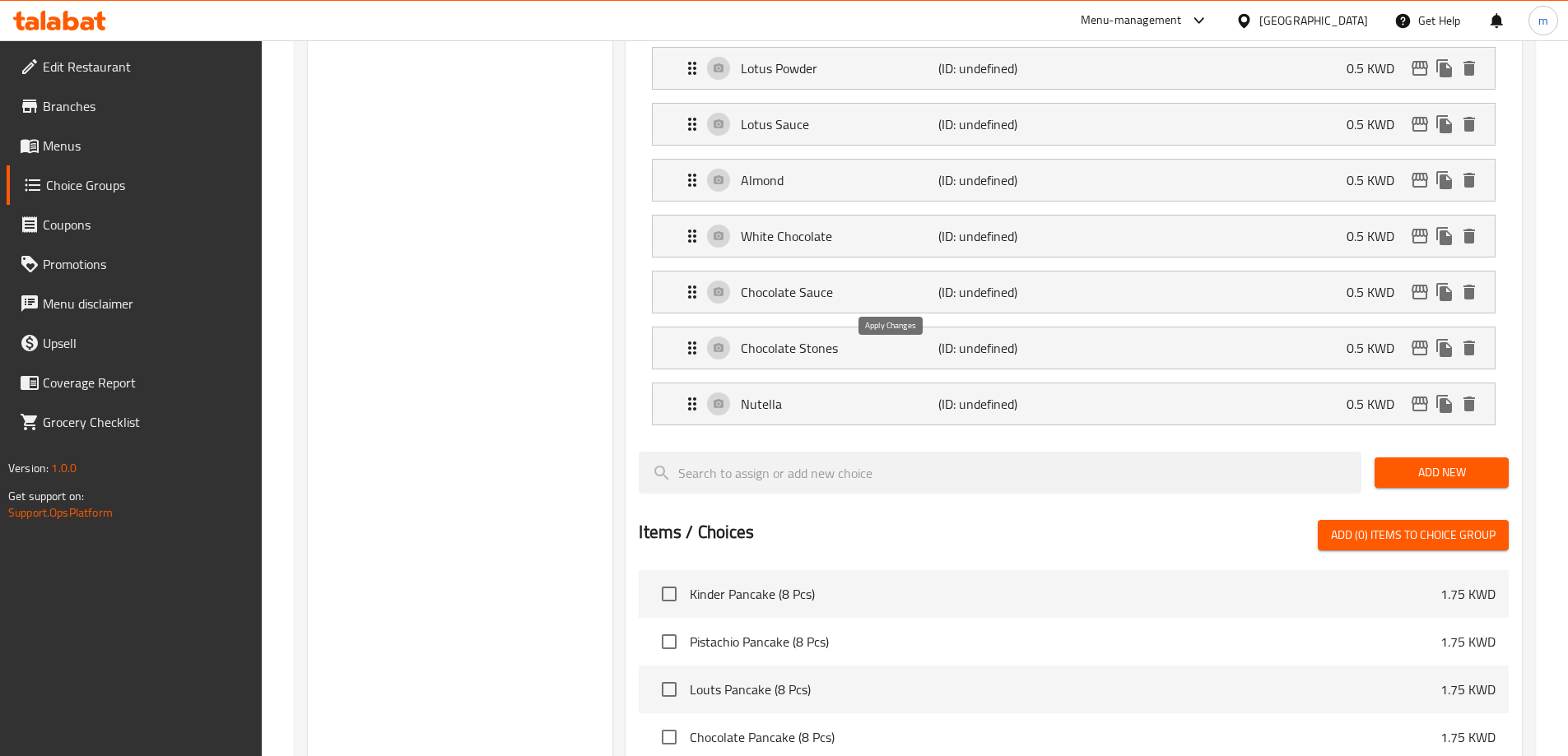
type input "0.5"
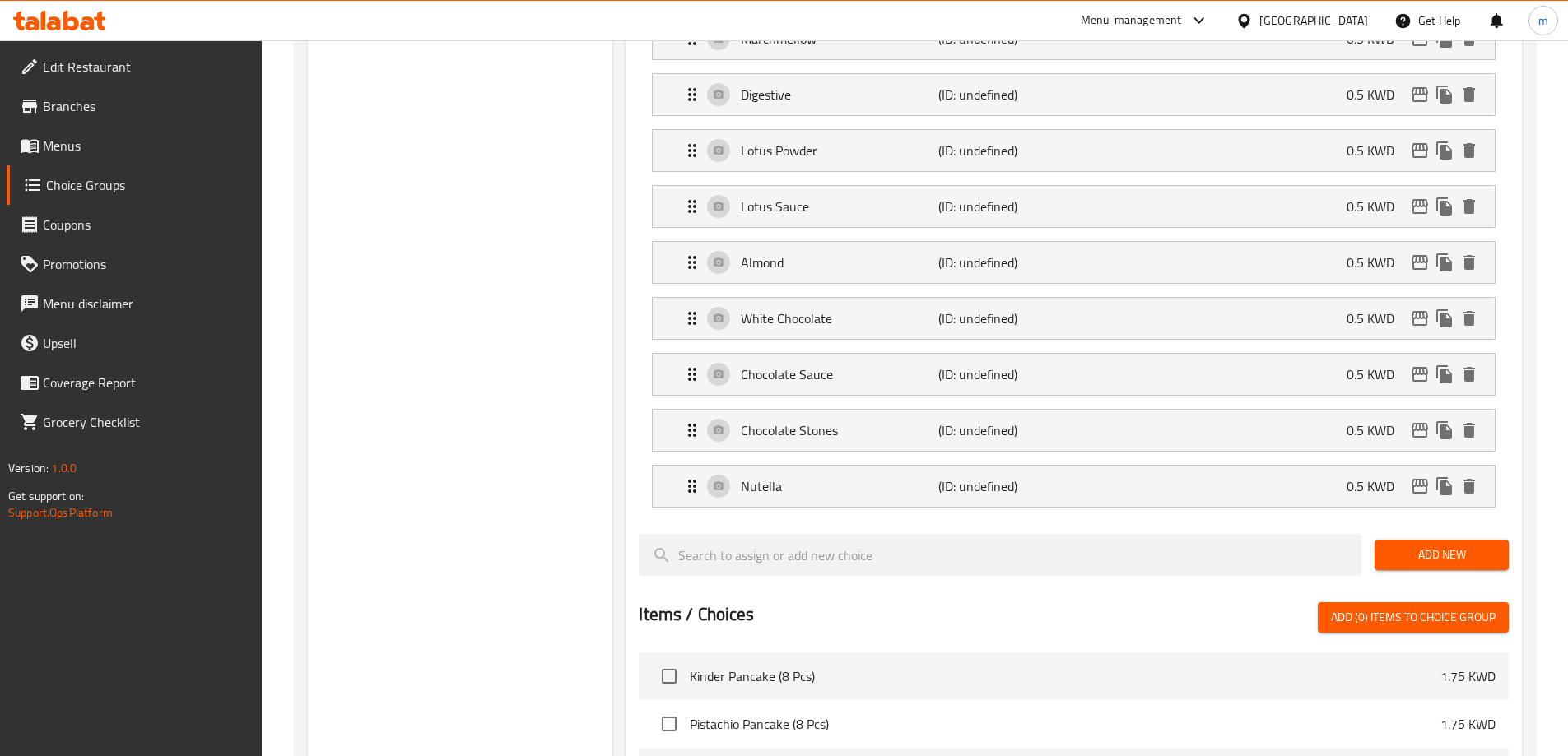
scroll to position [1399, 0]
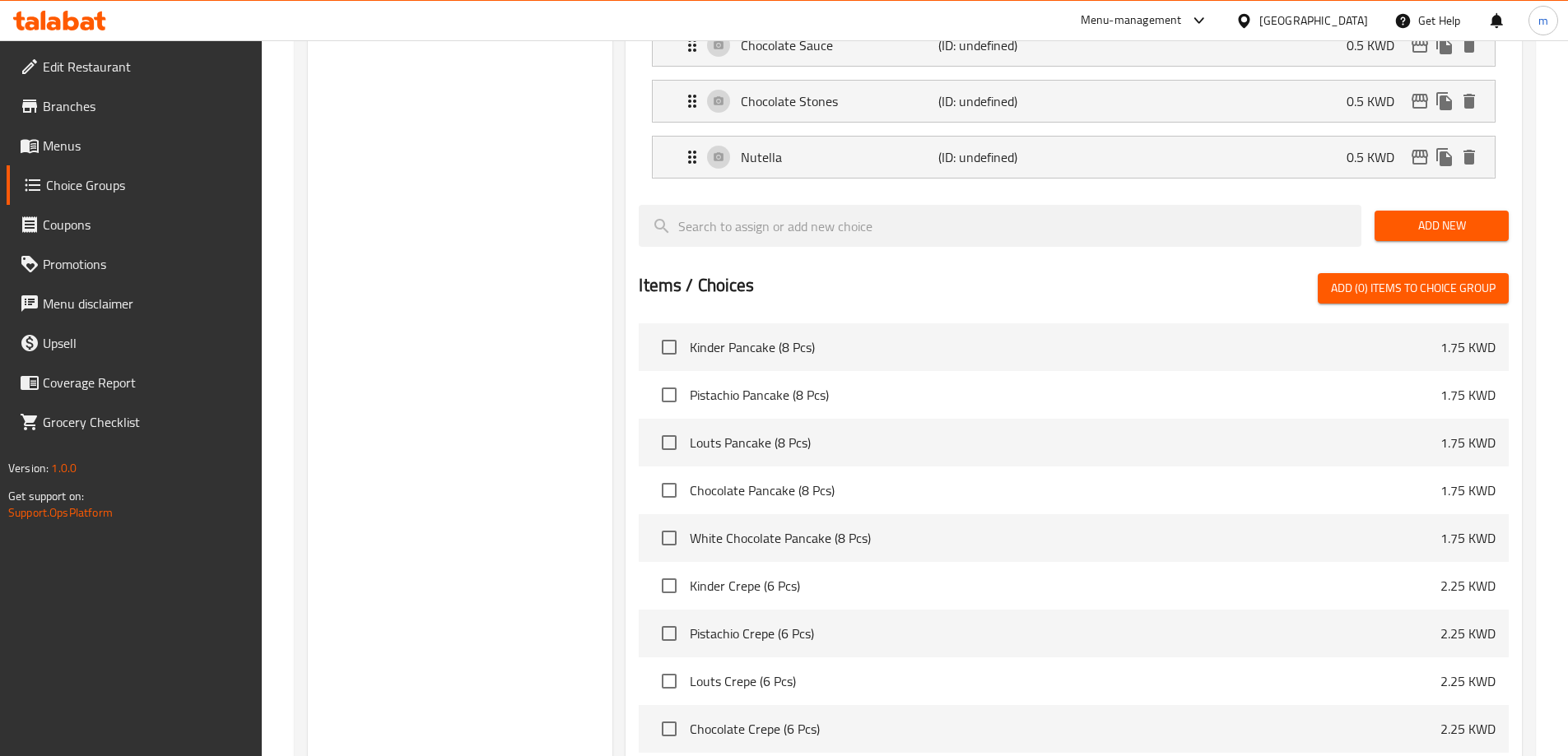
click at [1404, 211] on button "Add New" at bounding box center [1442, 226] width 135 height 30
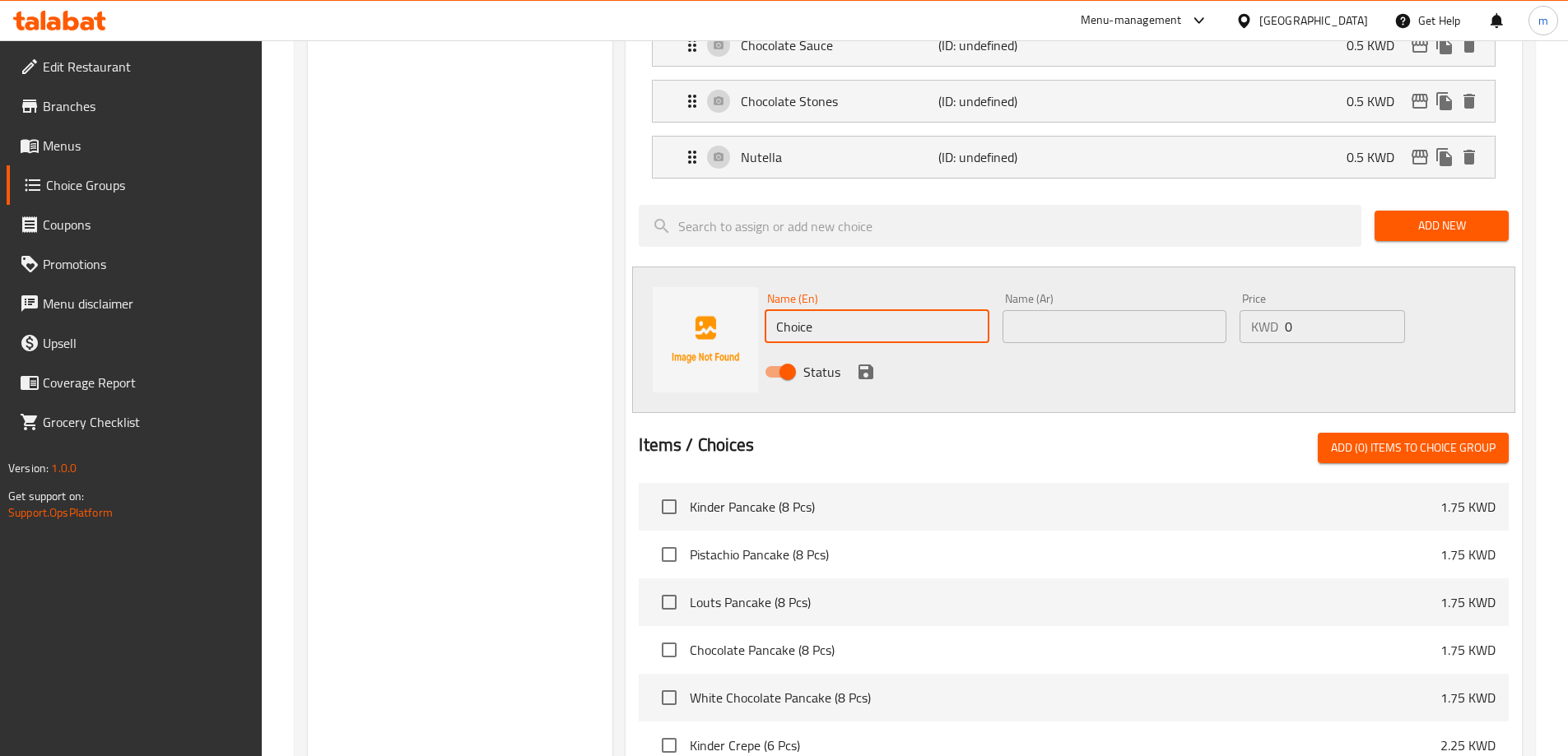
click at [918, 310] on input "Choice" at bounding box center [876, 327] width 224 height 33
paste input "pistachio sau"
type input "Pistachio Sauce"
click at [1139, 310] on input "text" at bounding box center [1115, 327] width 224 height 33
paste input "بيستاشيو صوص"
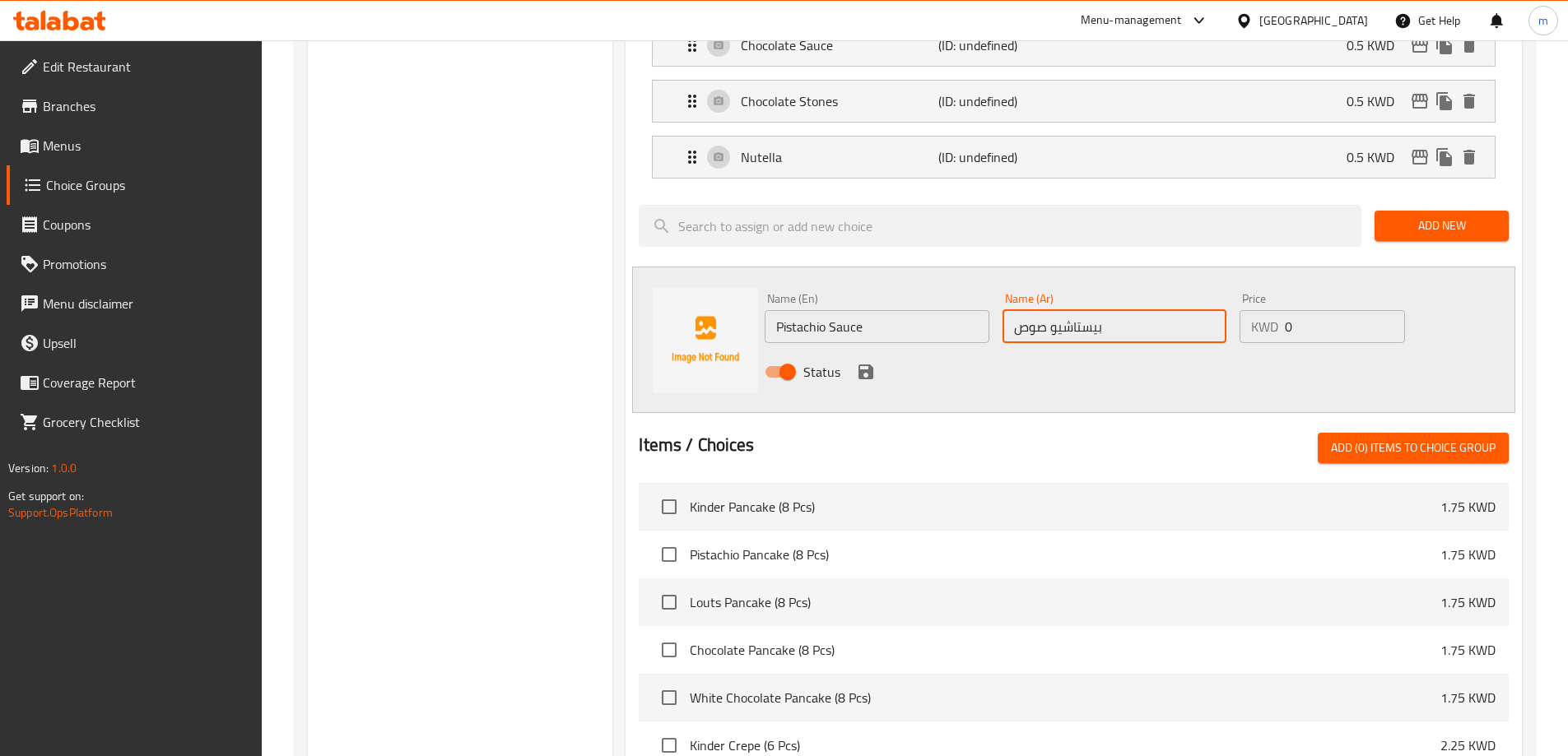
type input "بيستاشيو صوص"
drag, startPoint x: 1323, startPoint y: 291, endPoint x: 1290, endPoint y: 285, distance: 33.5
click at [1328, 310] on input "0" at bounding box center [1345, 327] width 120 height 33
click at [1165, 310] on input "بيستاشيو صوص" at bounding box center [1115, 327] width 224 height 33
click at [1297, 310] on input "0" at bounding box center [1345, 327] width 120 height 33
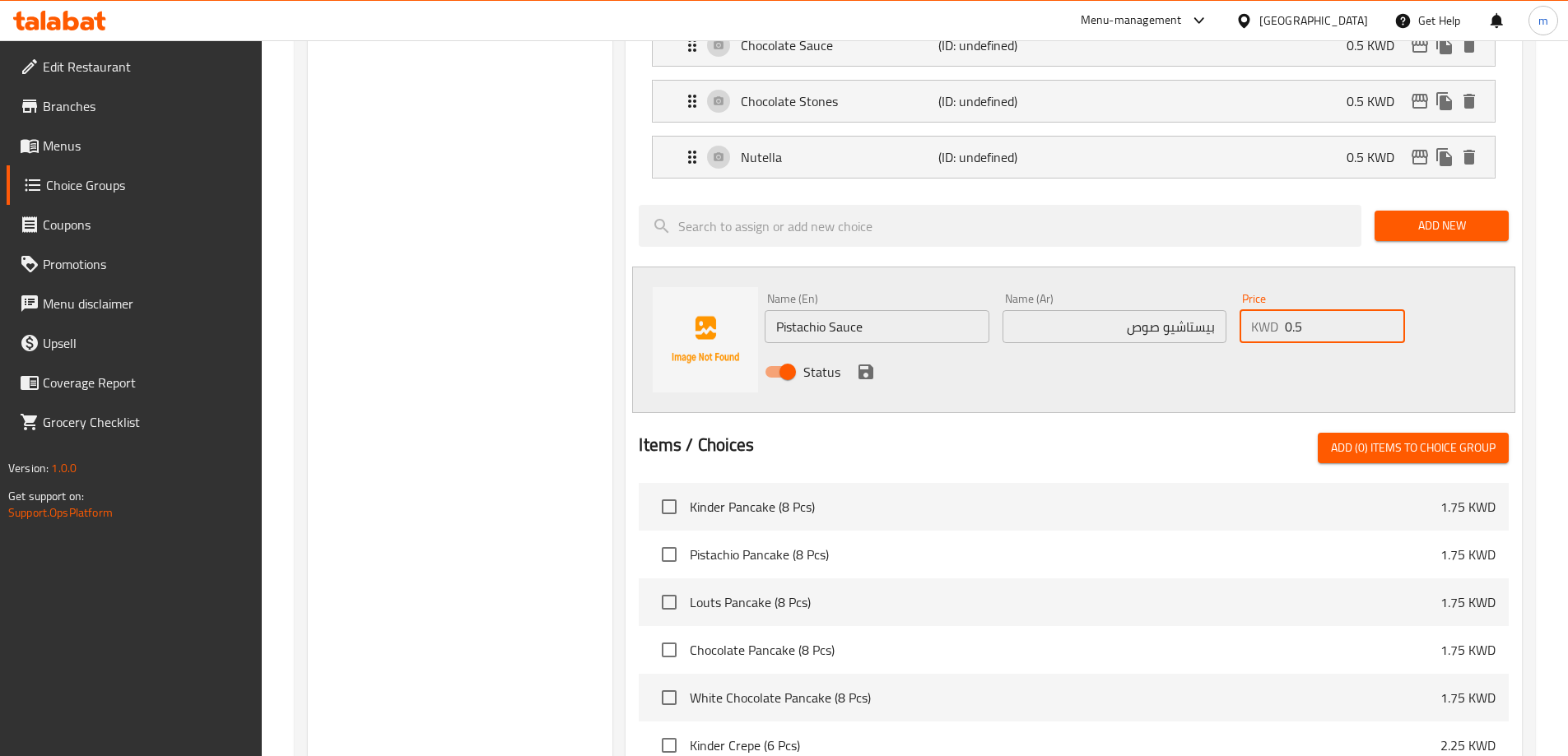
type input "0.5"
click at [886, 350] on div "Status" at bounding box center [1115, 372] width 713 height 44
click at [869, 365] on icon "save" at bounding box center [866, 372] width 15 height 15
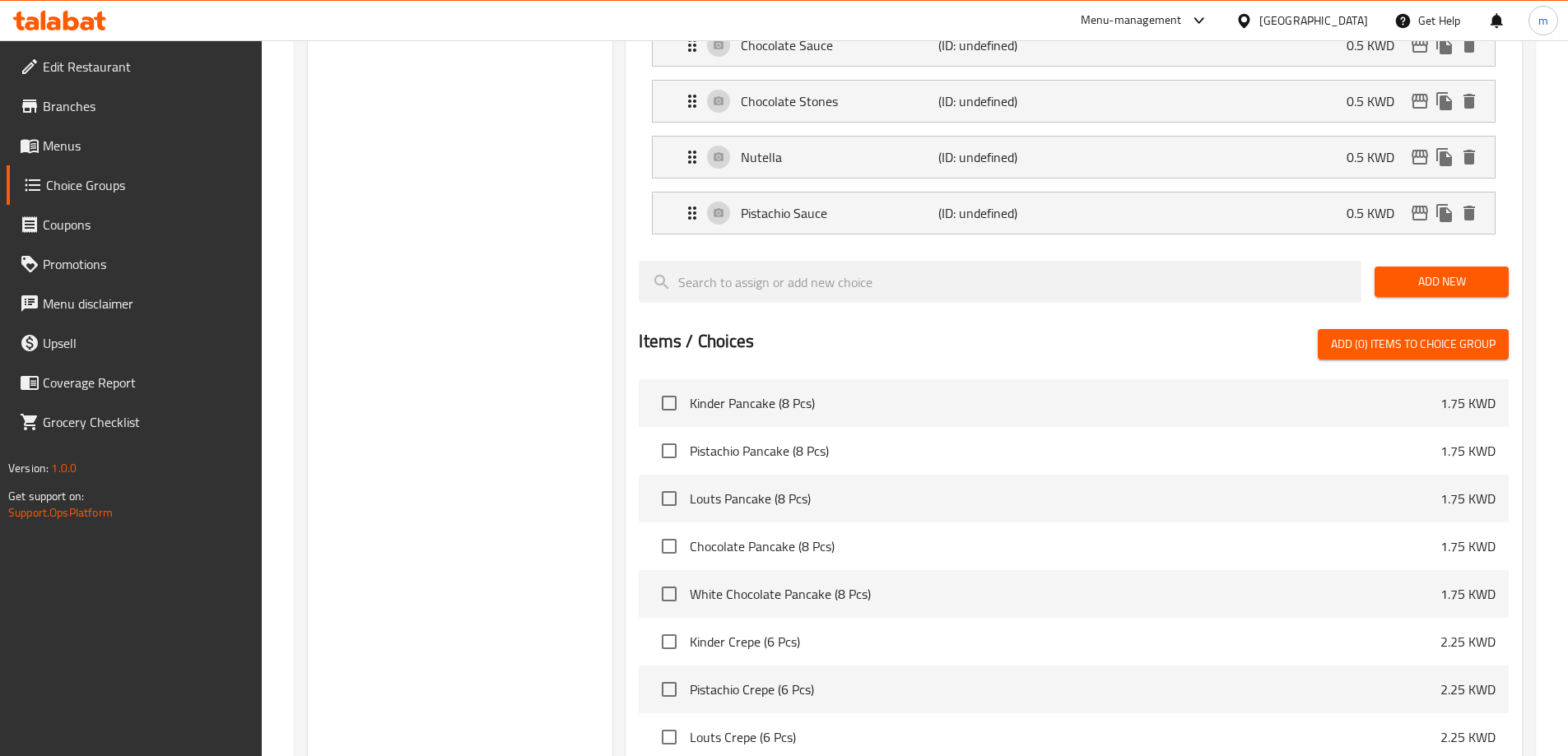
click at [1432, 272] on span "Add New" at bounding box center [1442, 282] width 108 height 20
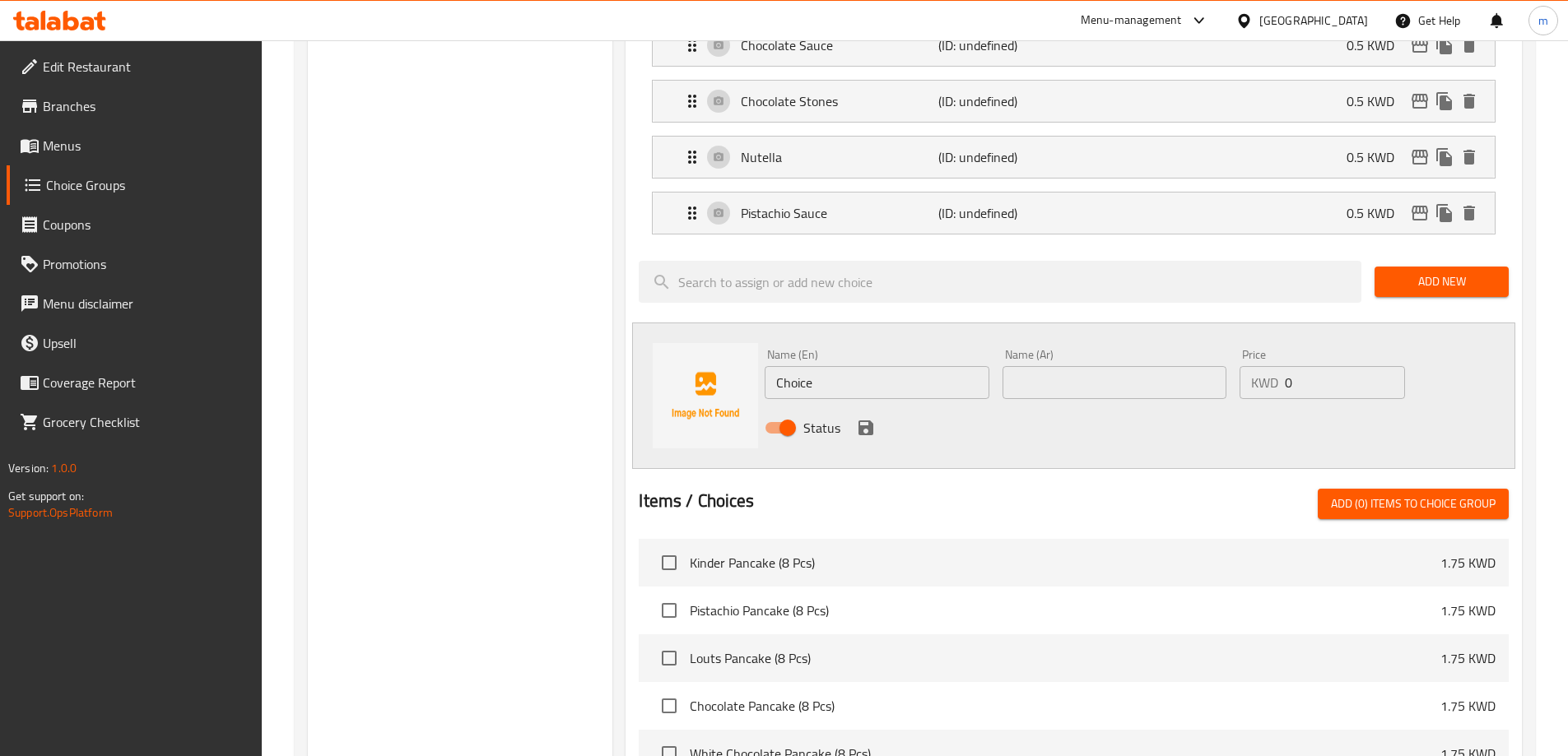
click at [838, 366] on input "Choice" at bounding box center [876, 383] width 224 height 33
paste input "flakes"
type input "Flakes"
click at [1061, 366] on input "text" at bounding box center [1115, 383] width 224 height 33
paste input "فليك"
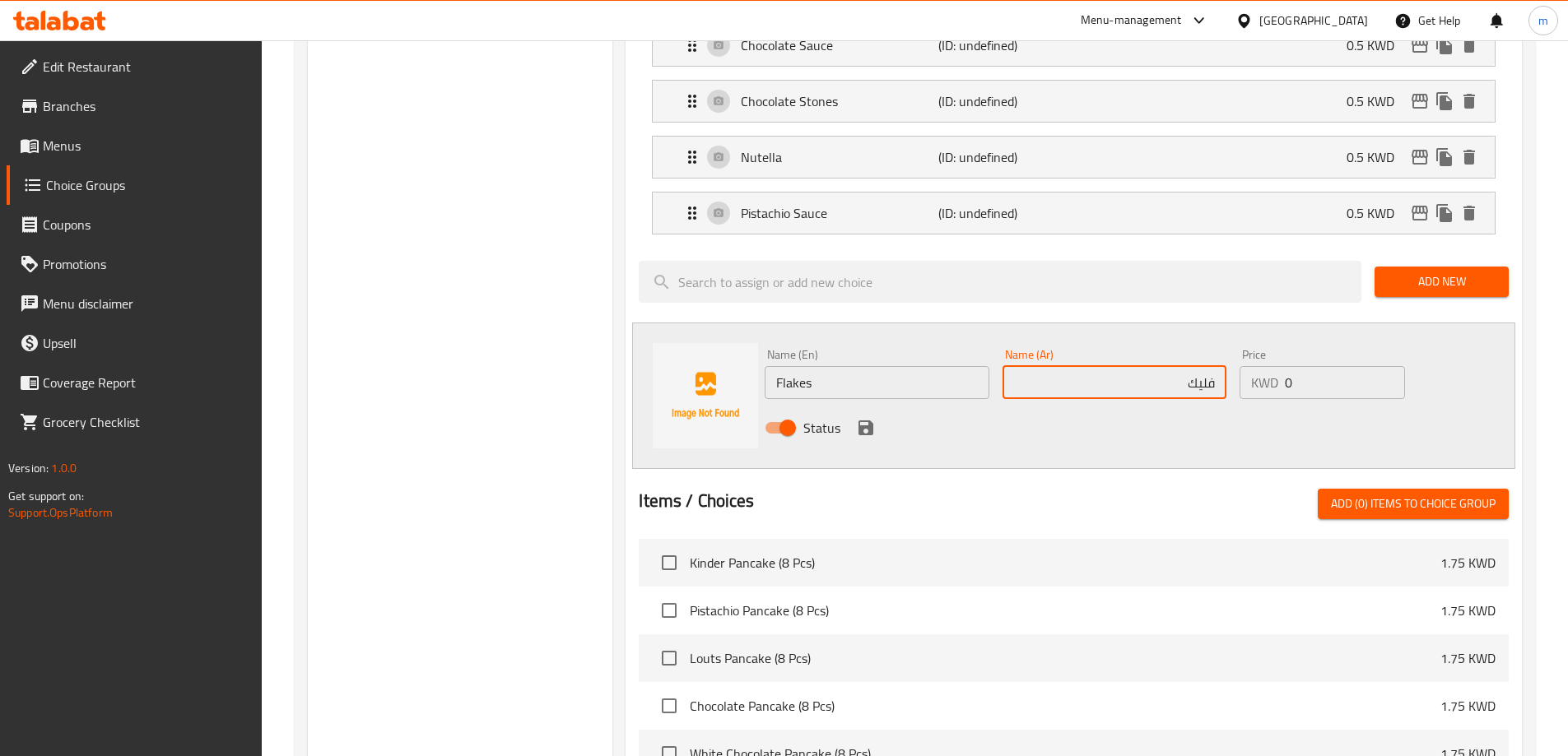
type input "فليك"
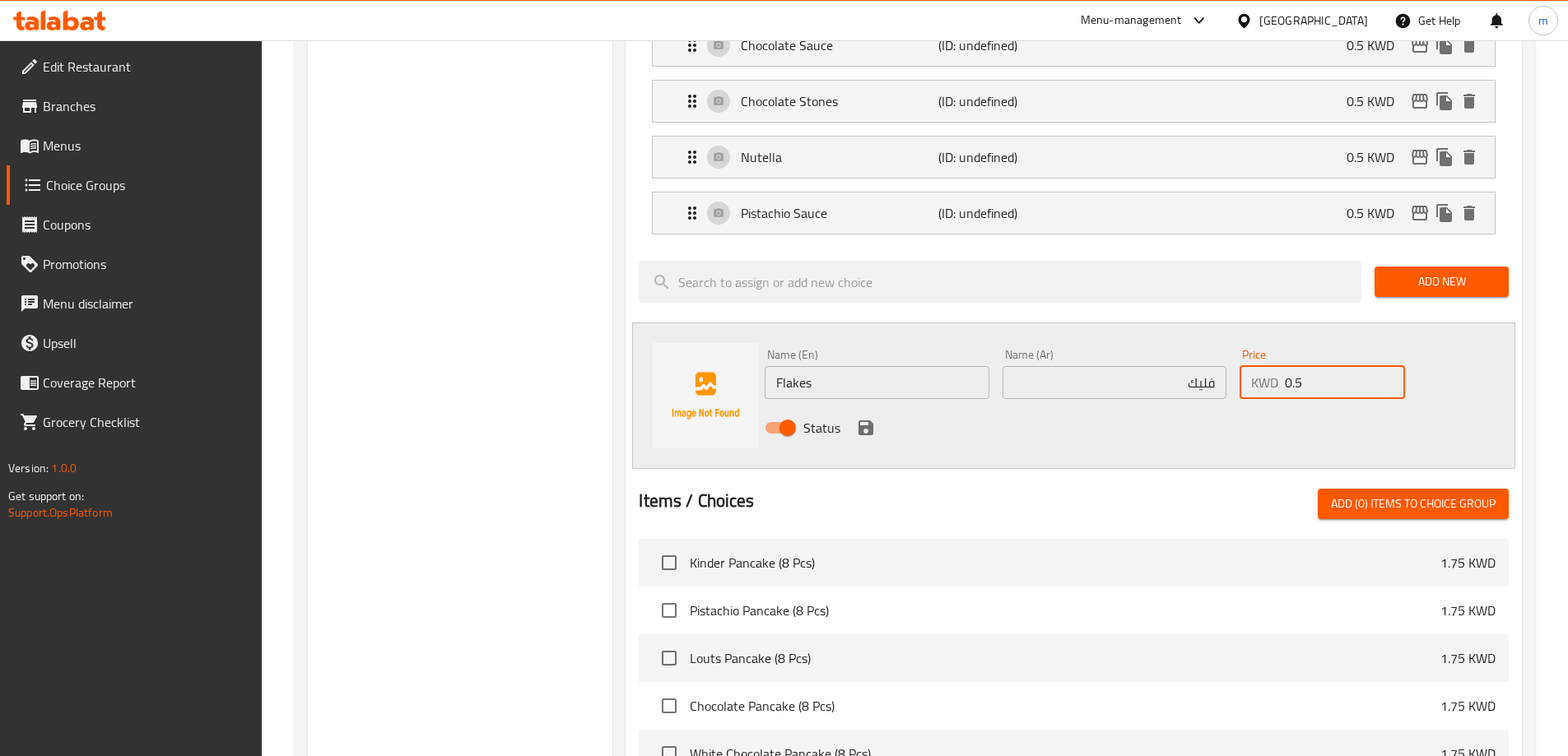
type input "0.5"
click at [838, 366] on input "Flakes" at bounding box center [876, 383] width 224 height 33
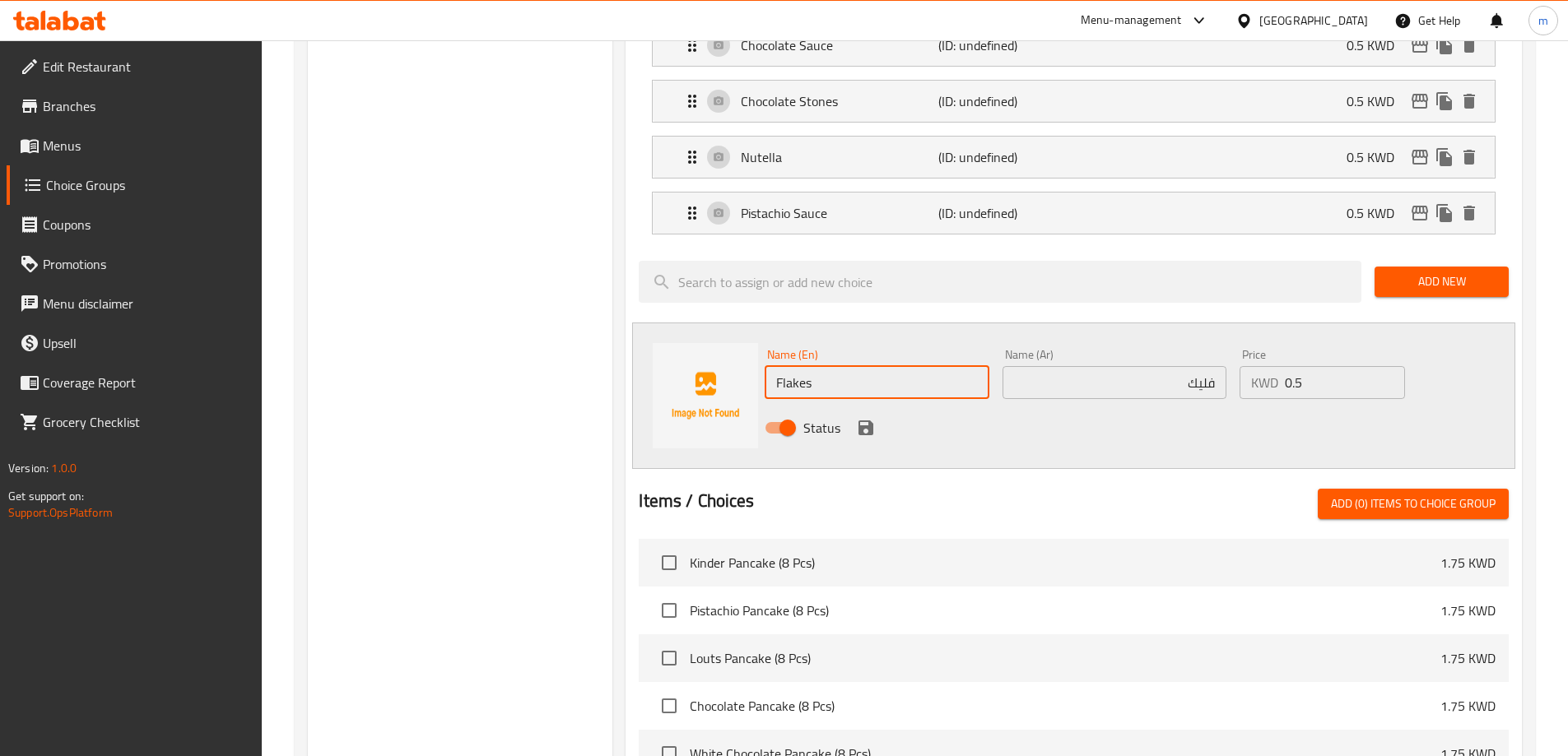
click at [860, 421] on icon "save" at bounding box center [866, 428] width 15 height 15
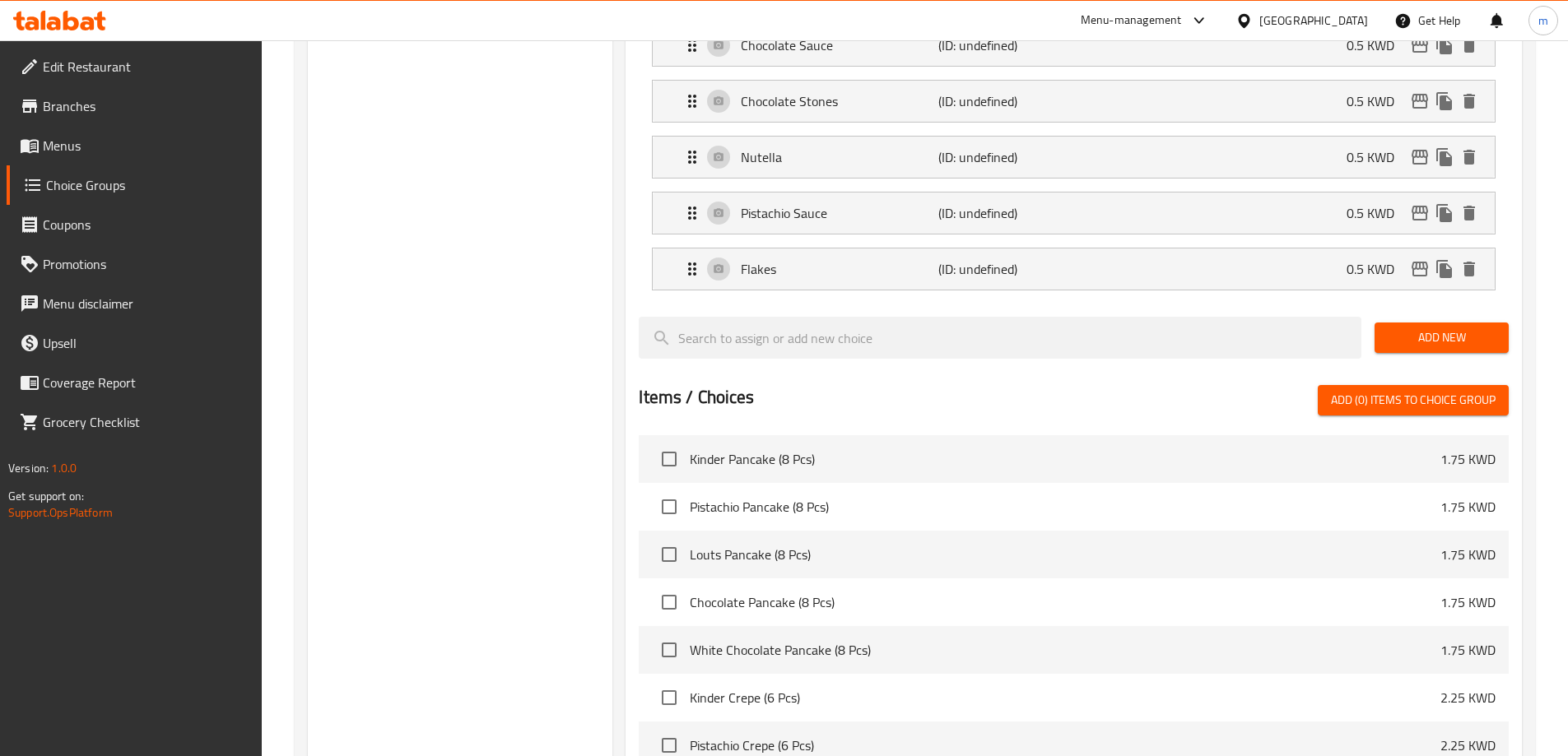
click at [1488, 328] on span "Add New" at bounding box center [1442, 338] width 108 height 20
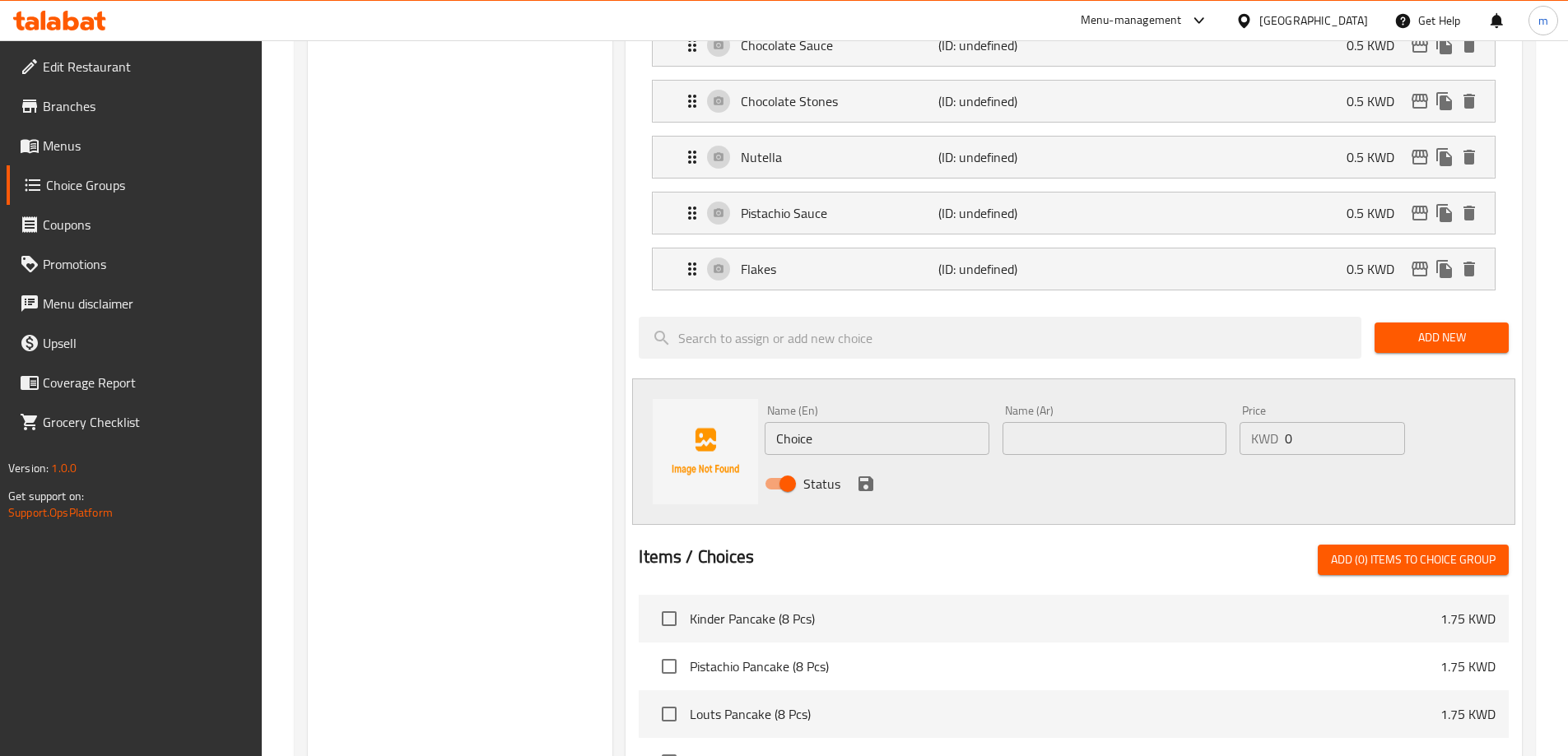
click at [936, 422] on input "Choice" at bounding box center [876, 438] width 224 height 33
paste input "blueberry sau"
click at [1028, 422] on input "text" at bounding box center [1115, 438] width 224 height 33
click at [914, 422] on input "blueberry sauce" at bounding box center [876, 438] width 224 height 33
type input "Blueberry Sauce"
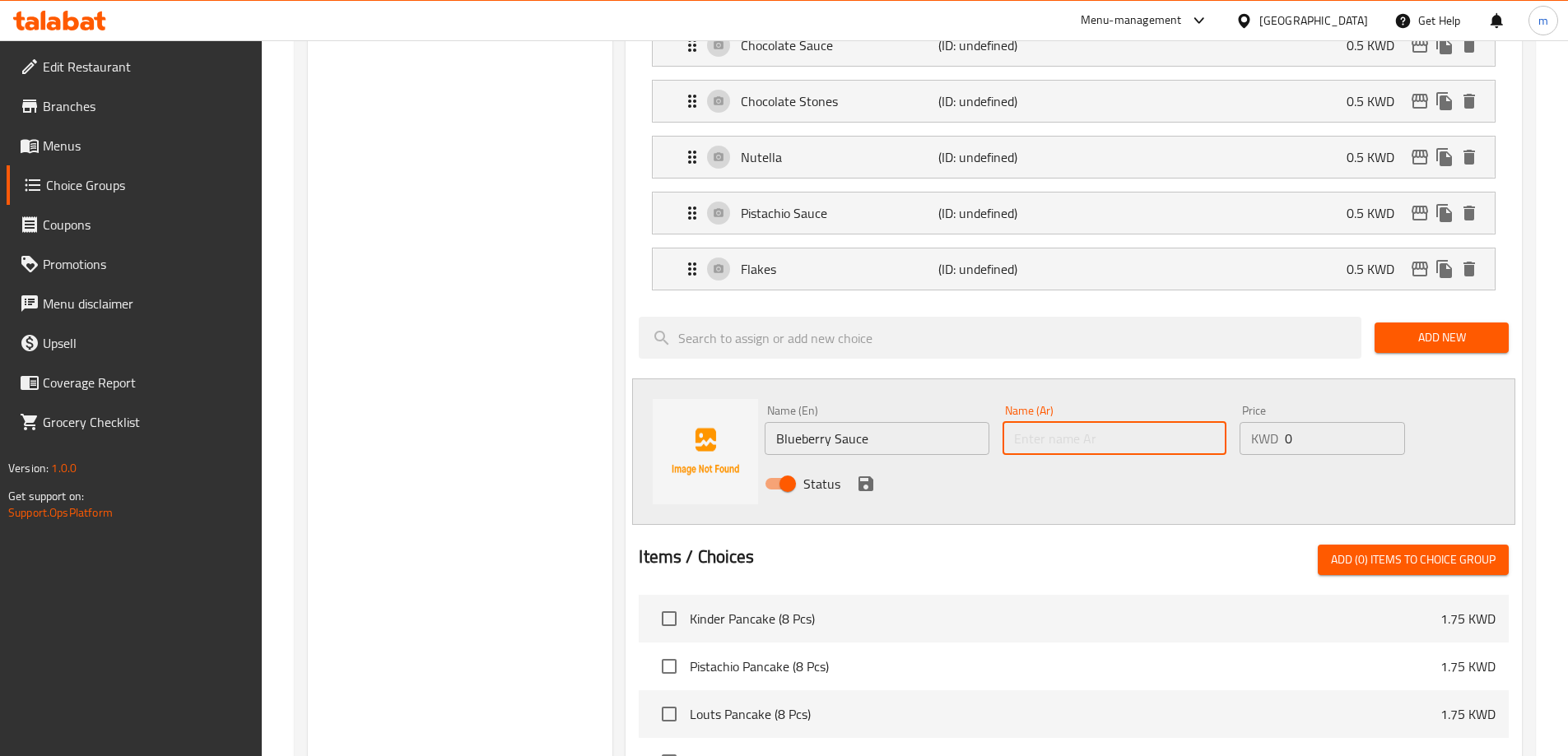
click at [1077, 422] on input "text" at bounding box center [1115, 438] width 224 height 33
paste input "توت ازرق صوص"
type input "توت ازرق صوص"
click at [1315, 422] on input "0" at bounding box center [1345, 438] width 120 height 33
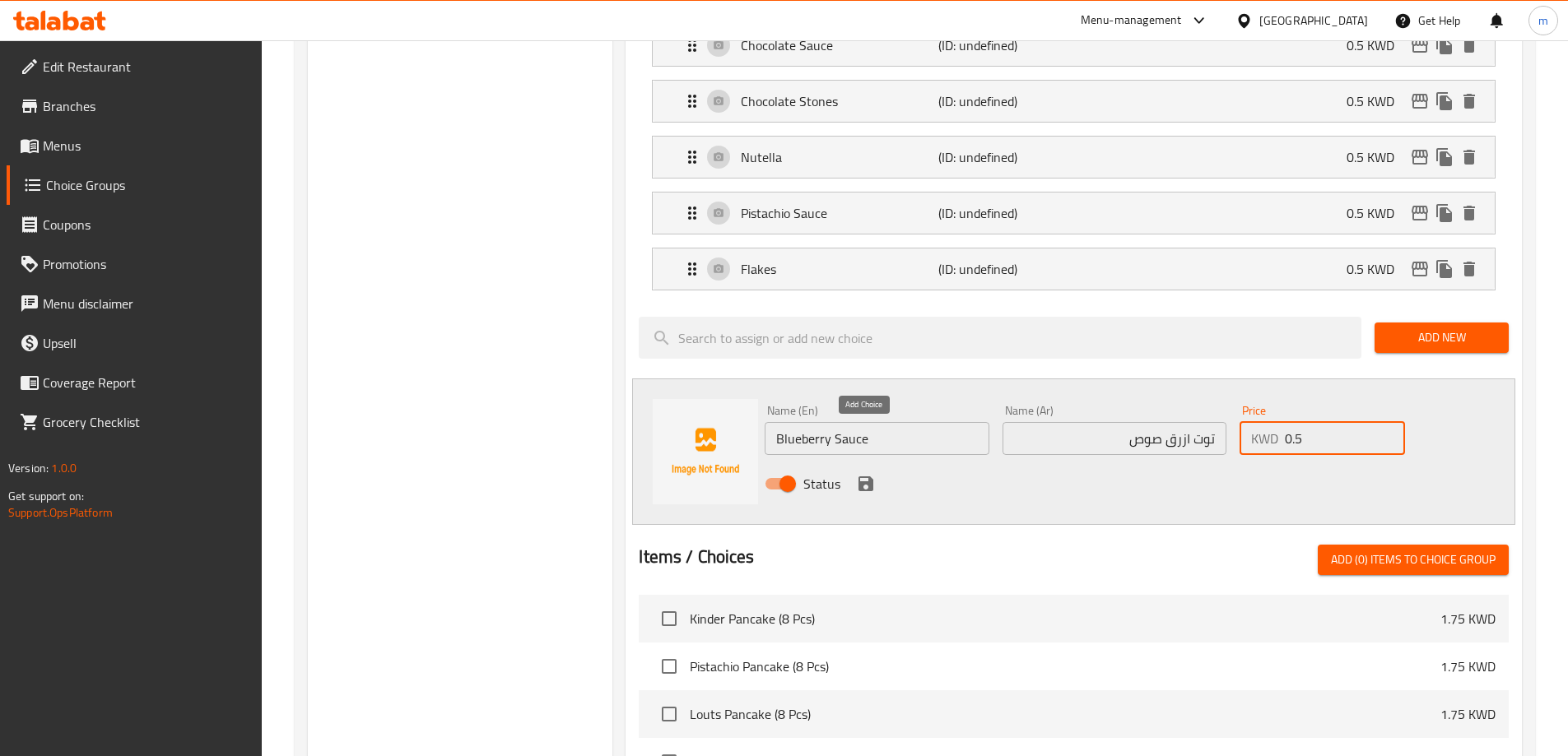
type input "0.5"
click at [861, 476] on icon "save" at bounding box center [866, 483] width 15 height 15
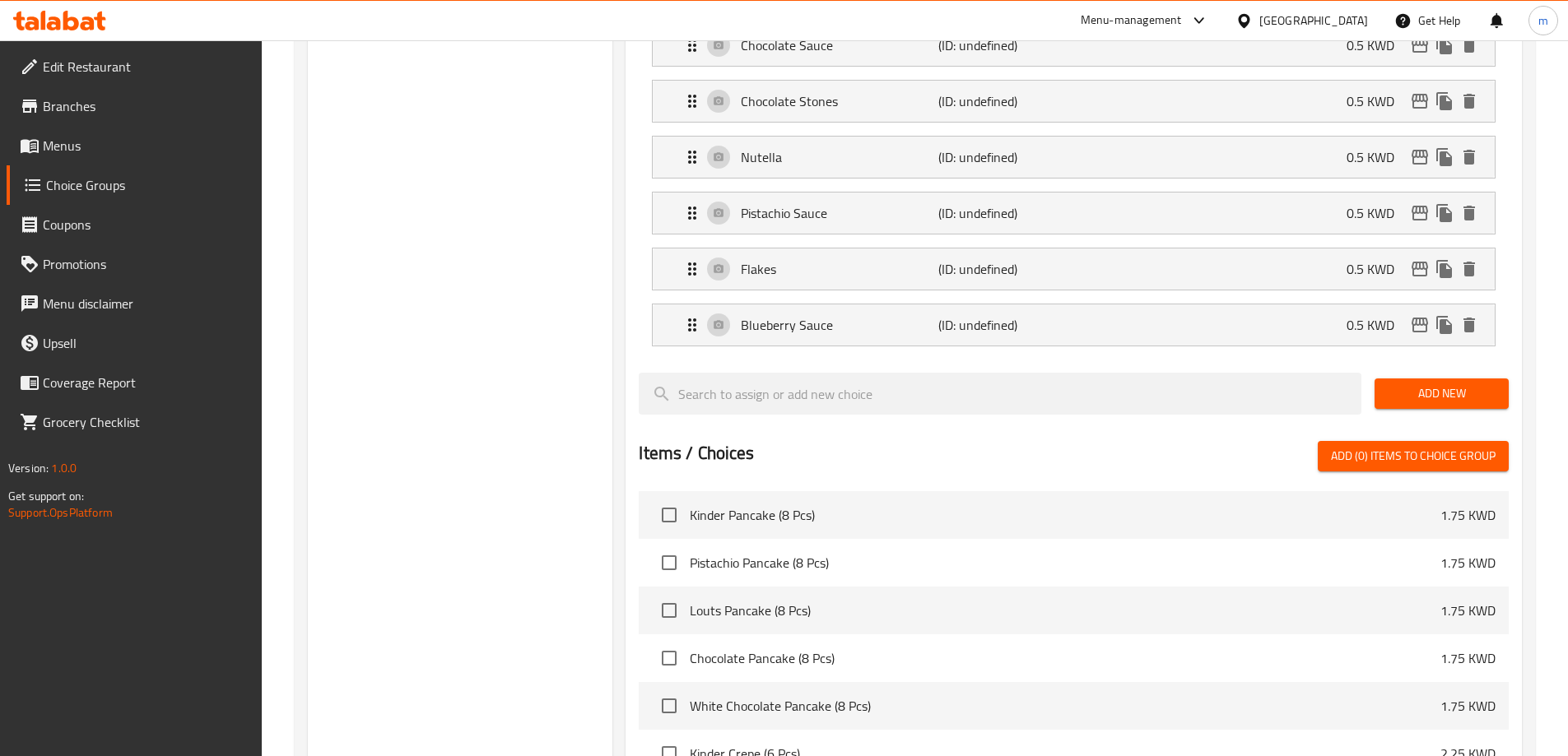
click at [1466, 367] on div "Add New" at bounding box center [1442, 394] width 147 height 55
click at [1466, 366] on div "Add New" at bounding box center [1442, 394] width 147 height 55
click at [1469, 378] on button "Add New" at bounding box center [1442, 393] width 135 height 30
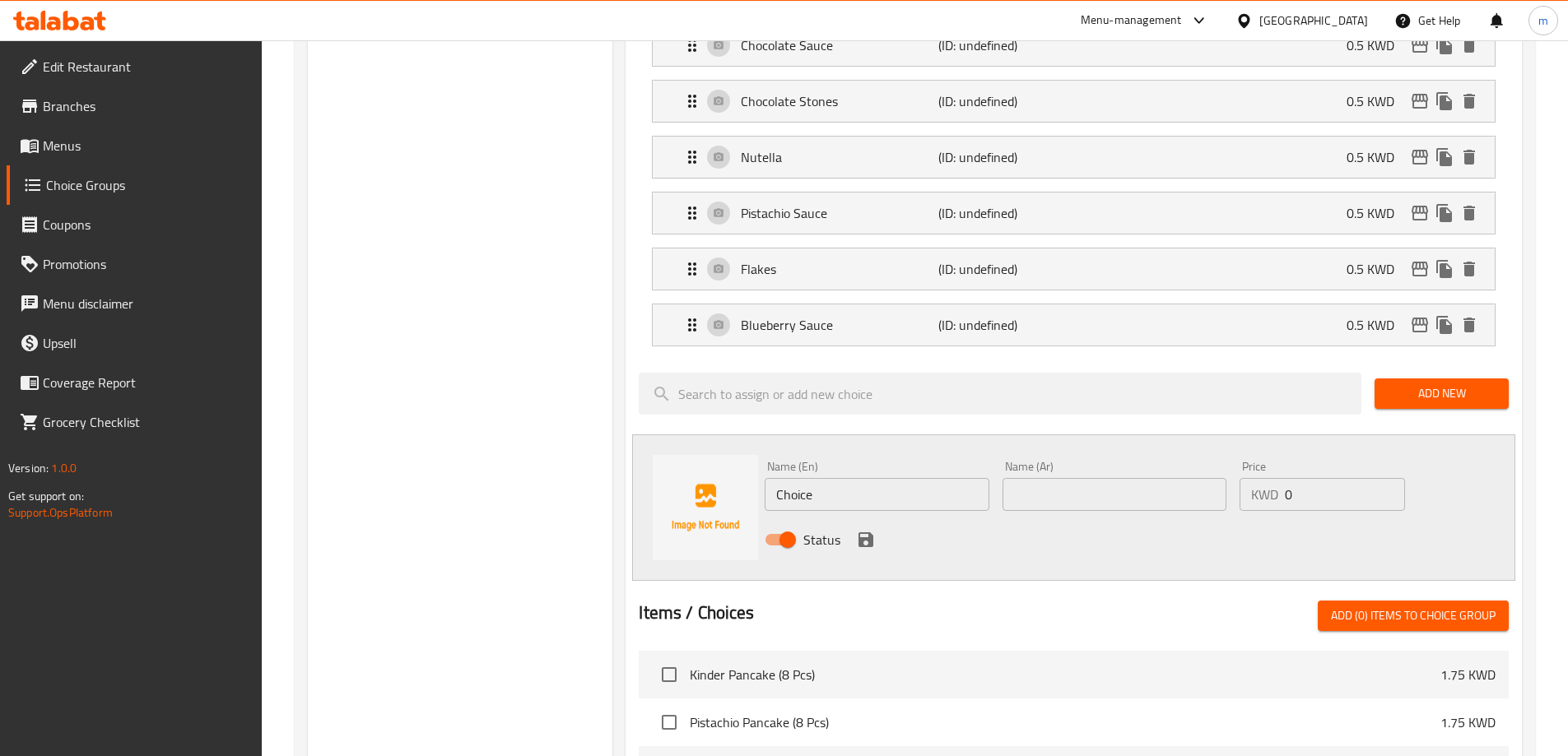
click at [889, 478] on input "Choice" at bounding box center [876, 494] width 224 height 33
paste input "pistachio nuts"
type input "pistachio nuts"
type input "Pistachio Nuts"
click at [1028, 478] on input "text" at bounding box center [1115, 494] width 224 height 33
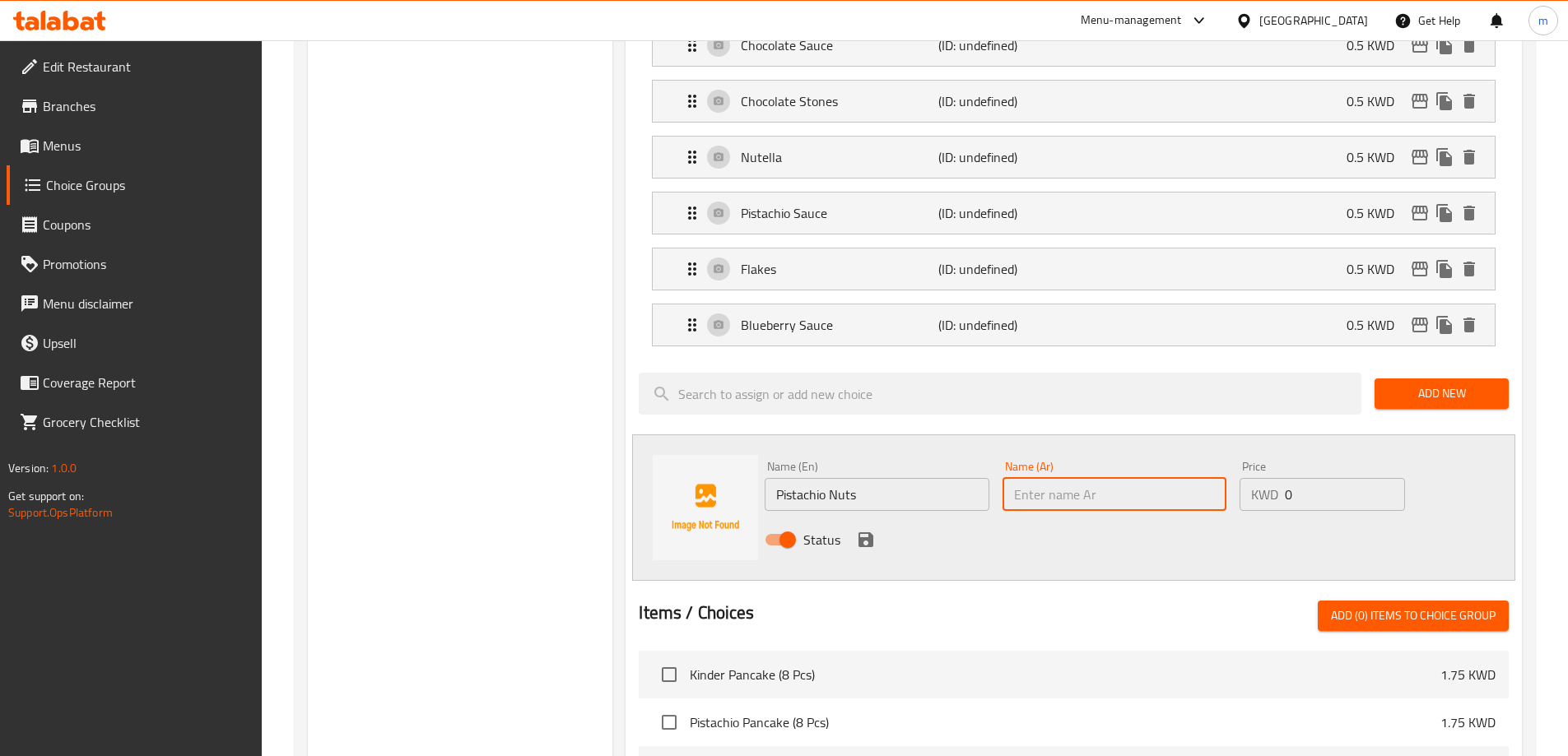
paste input "[PERSON_NAME]"
type input "[PERSON_NAME]"
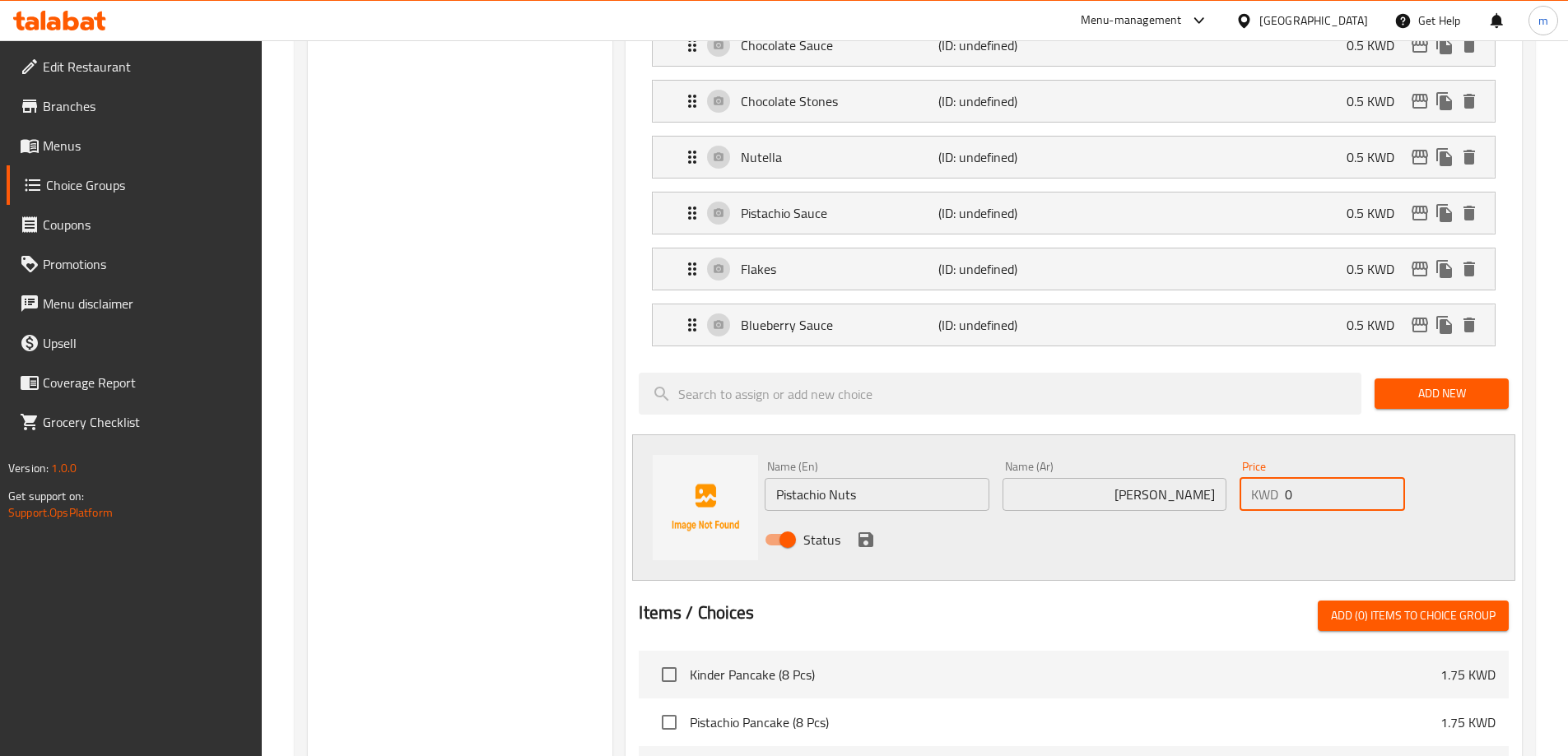
click at [1314, 478] on input "0" at bounding box center [1345, 494] width 120 height 33
type input "0.5"
click at [864, 530] on icon "save" at bounding box center [865, 540] width 19 height 19
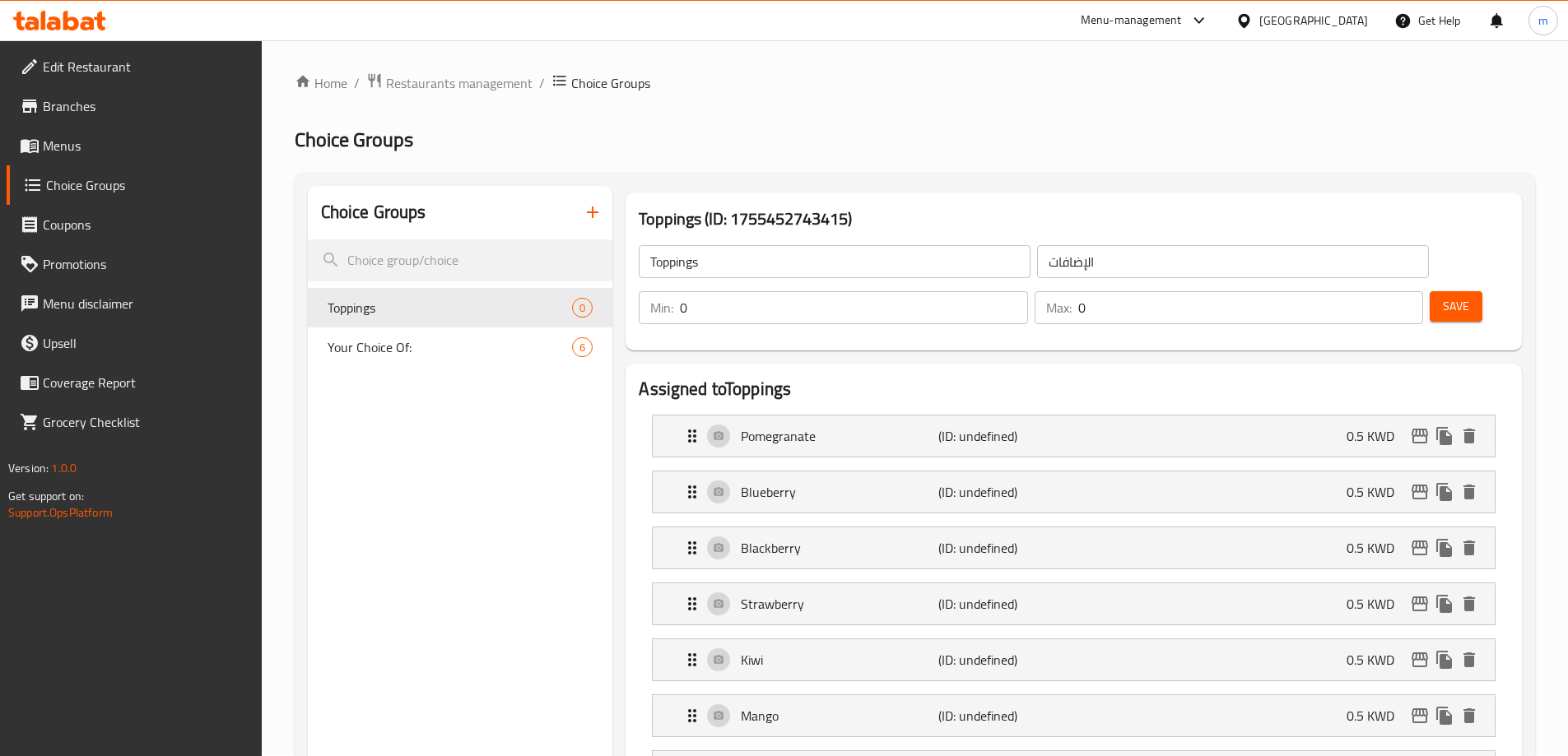
scroll to position [0, 0]
click at [1165, 277] on input "الإضافات" at bounding box center [1233, 262] width 392 height 33
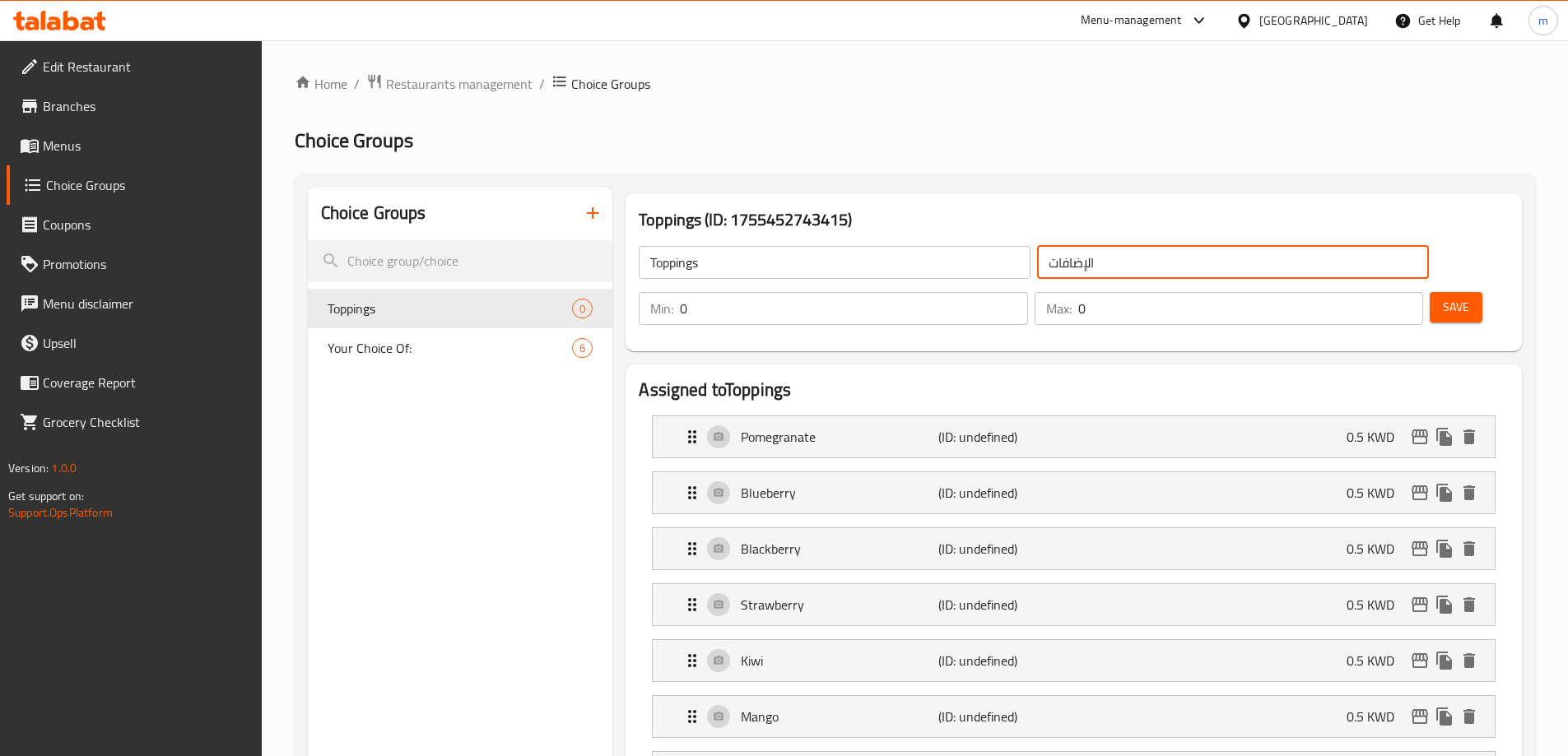
click at [1173, 268] on input "الإضافات" at bounding box center [1233, 262] width 392 height 33
click at [1124, 271] on input "الإضافات" at bounding box center [1233, 262] width 392 height 33
type input "الإضافات:"
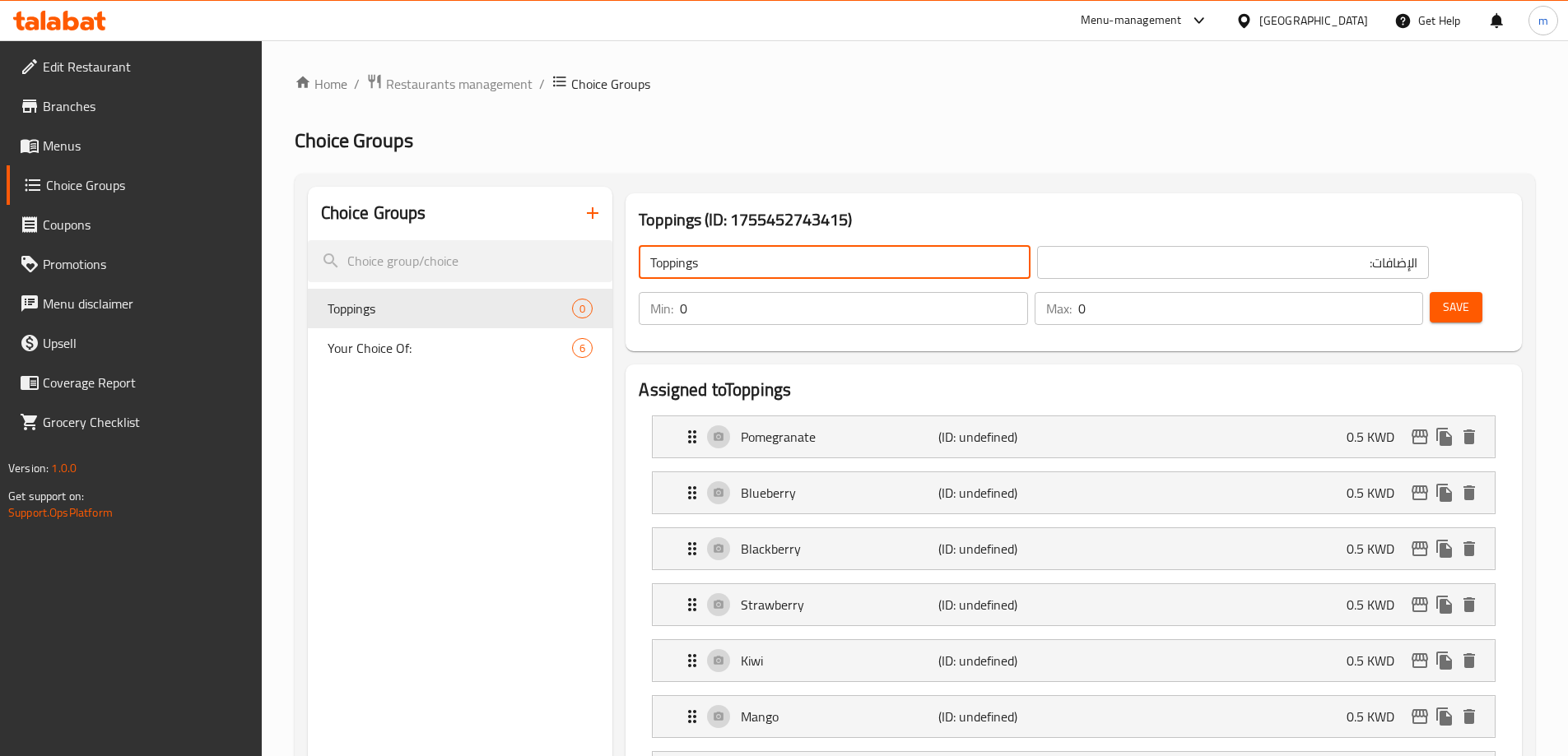
click at [744, 260] on input "Toppings" at bounding box center [835, 262] width 392 height 33
type input "Toppings:"
click at [1430, 292] on button "Save" at bounding box center [1456, 307] width 53 height 30
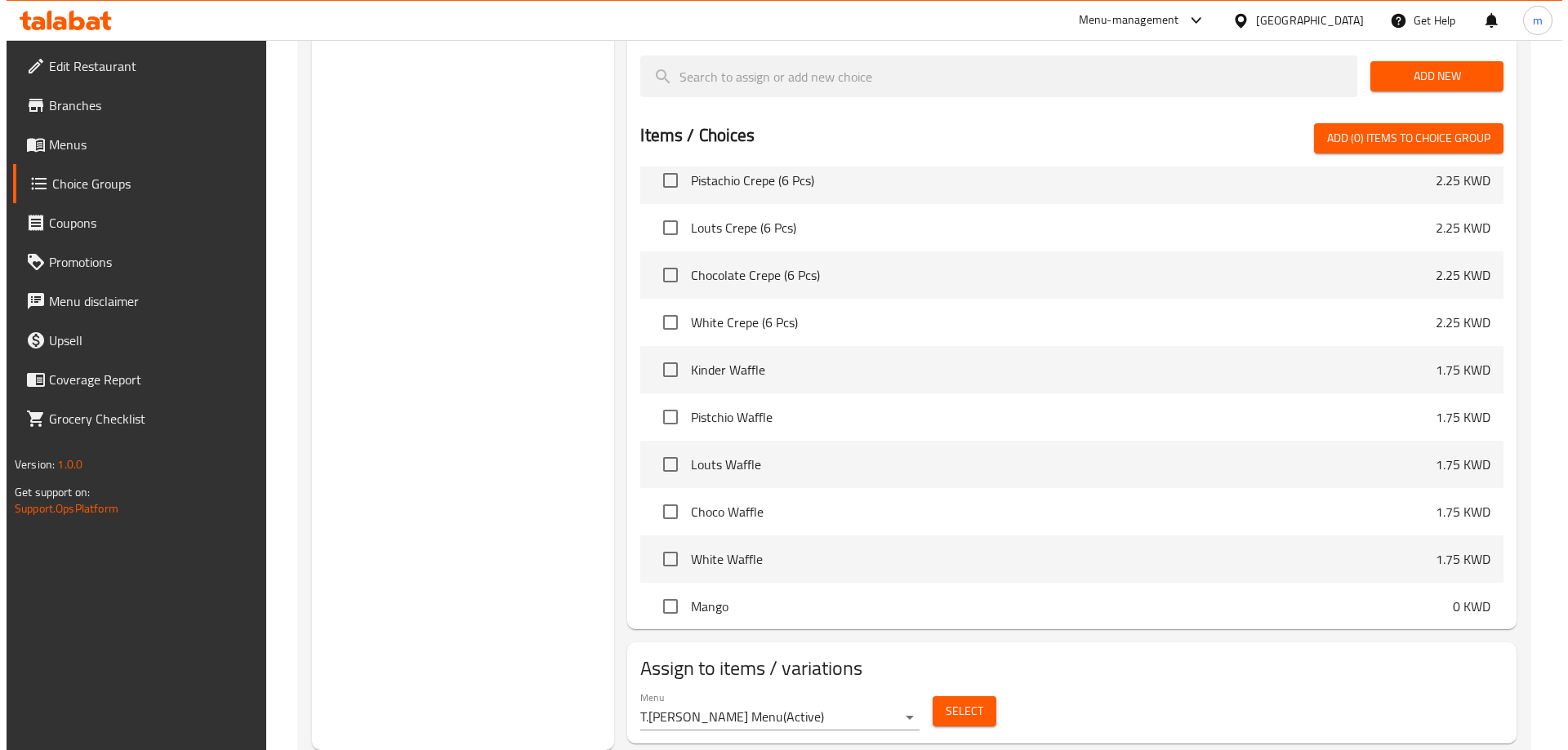
scroll to position [408, 0]
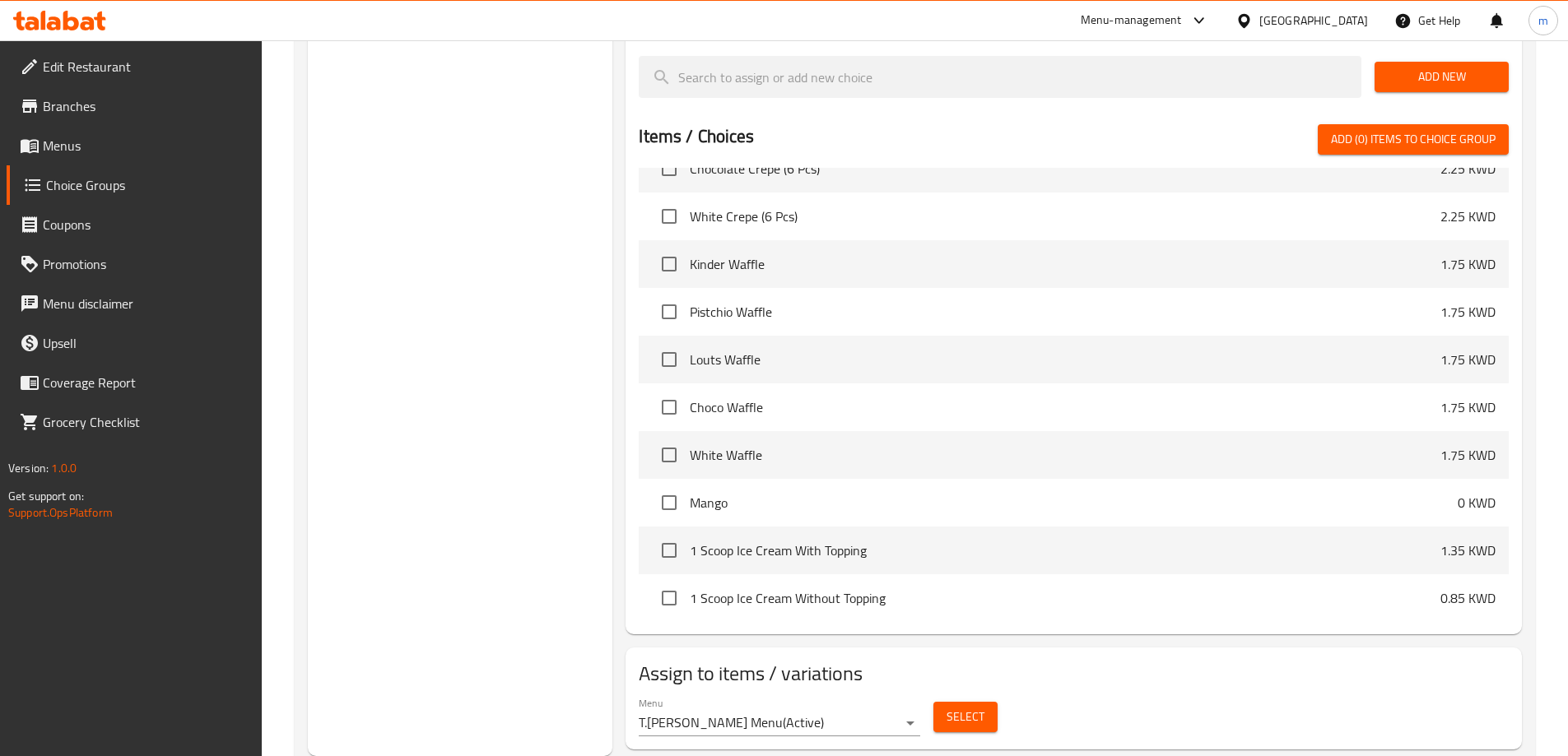
click at [963, 702] on button "Select" at bounding box center [965, 716] width 64 height 30
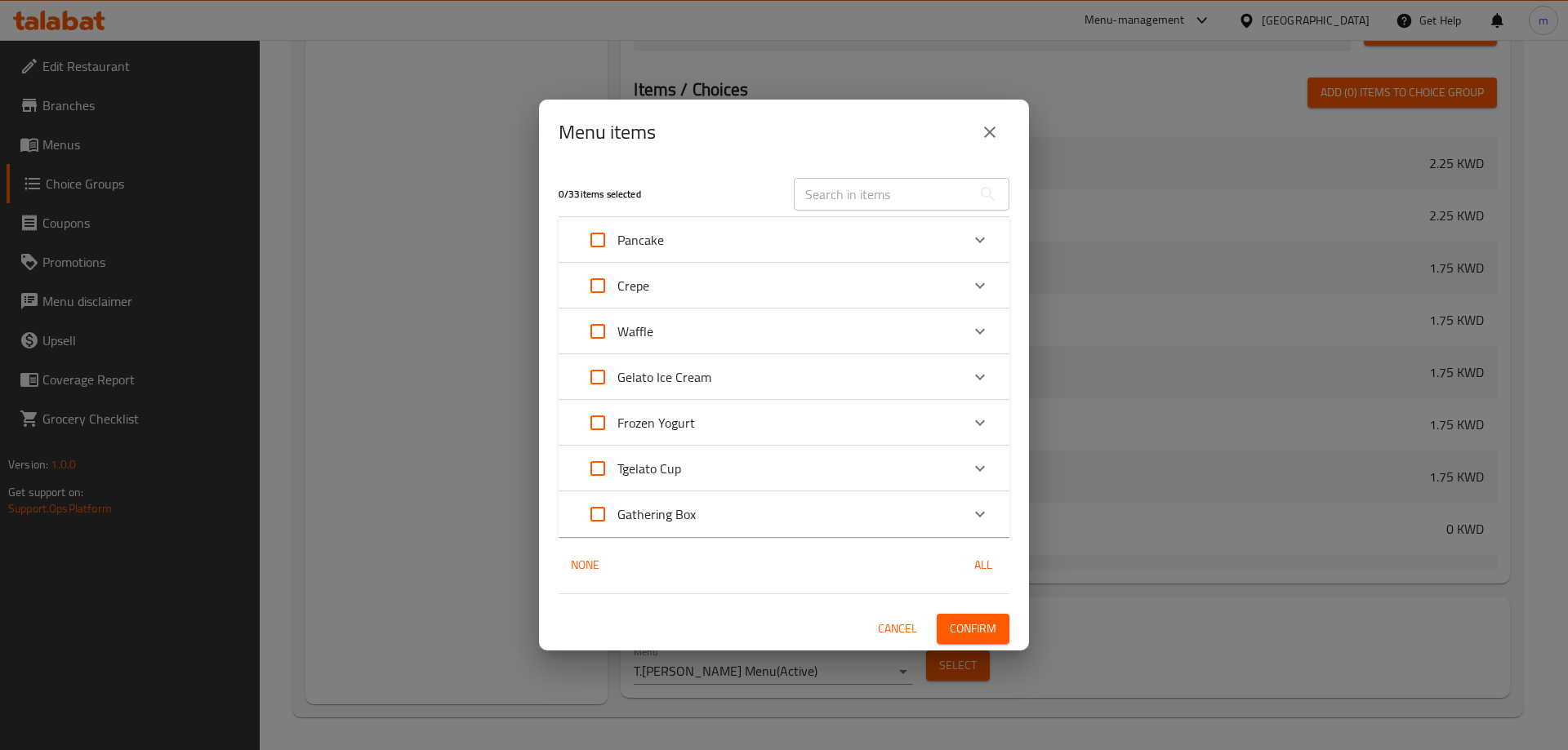
click at [832, 386] on div "Gelato Ice Cream" at bounding box center [769, 376] width 382 height 39
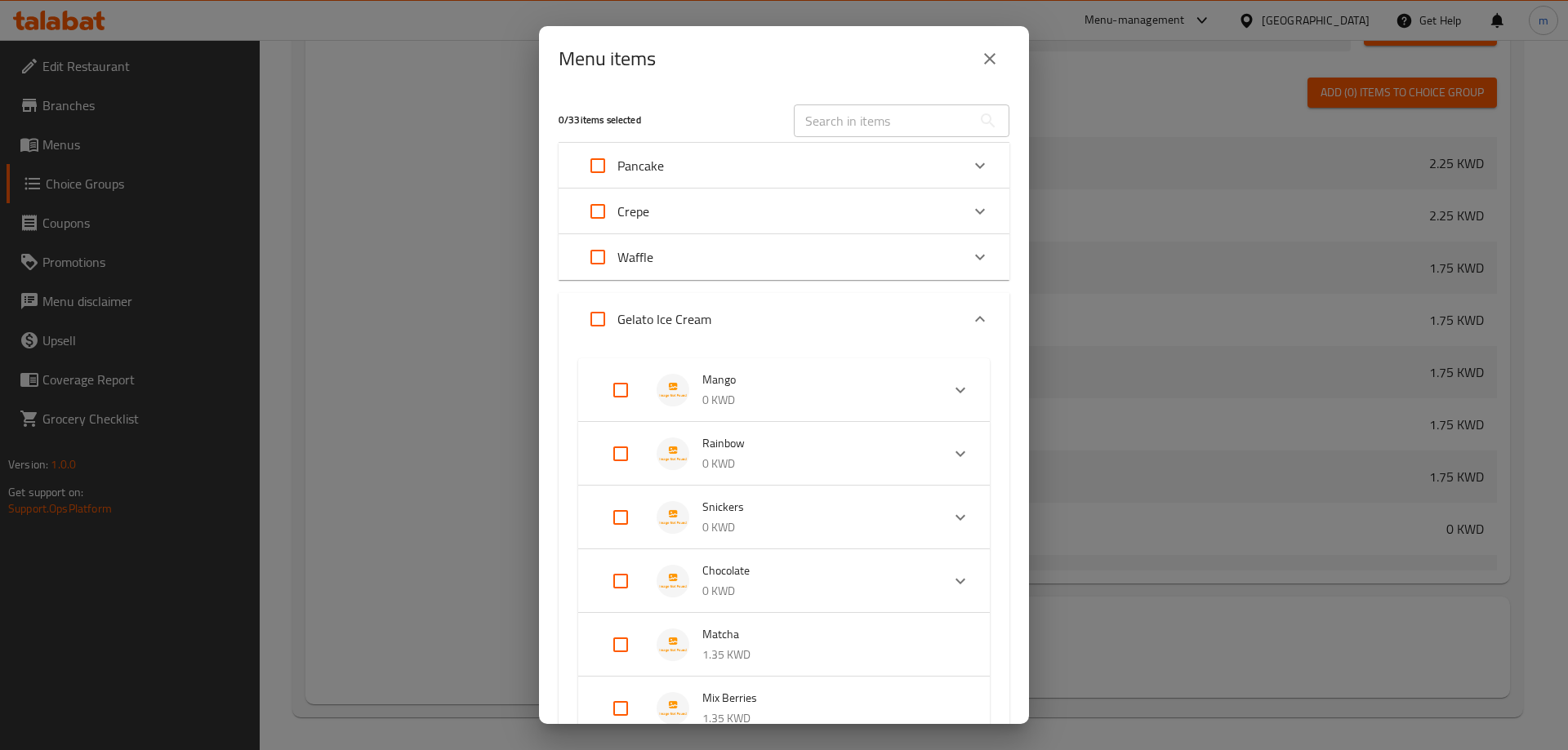
click at [883, 396] on p "0 KWD" at bounding box center [815, 400] width 226 height 20
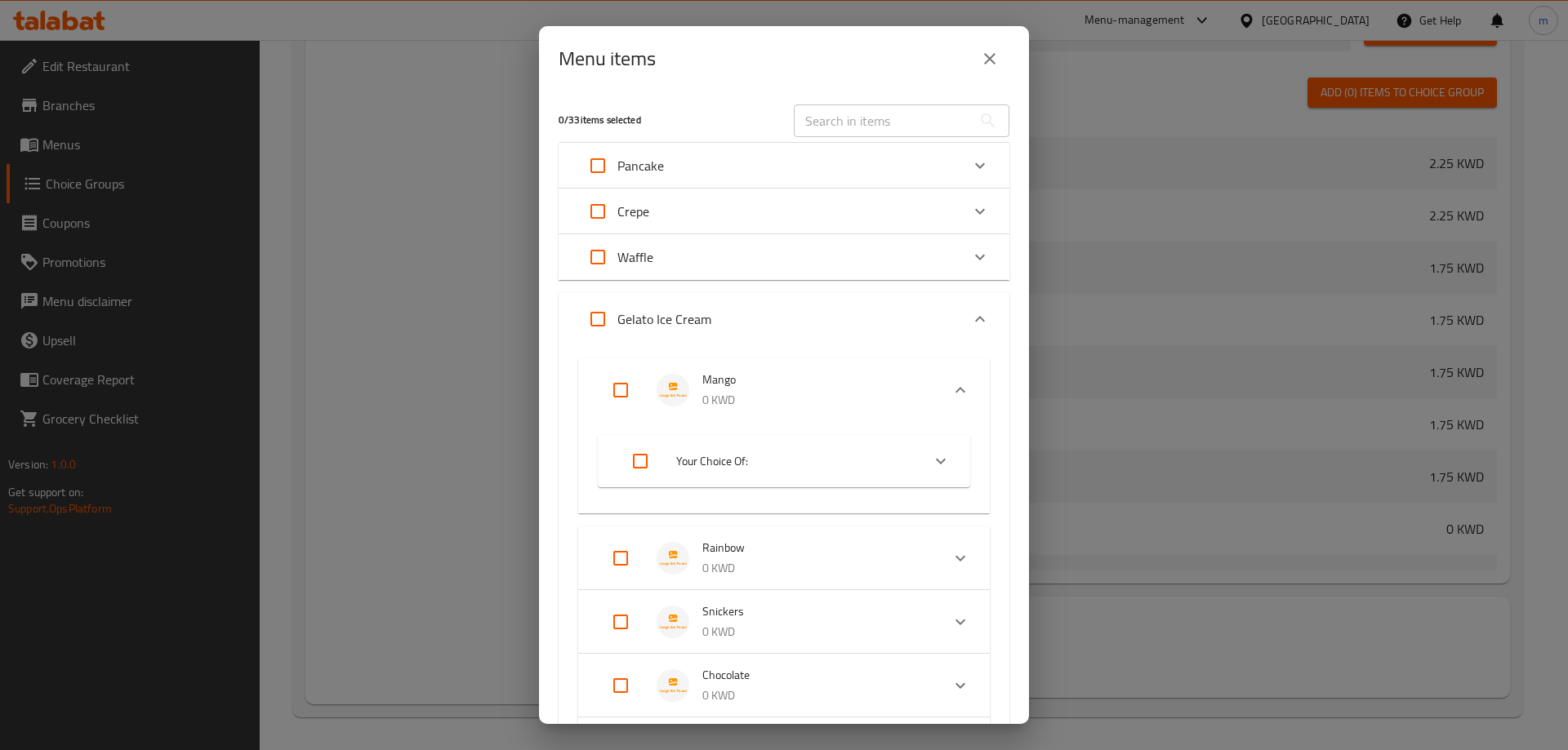
click at [743, 459] on span "Your Choice Of:" at bounding box center [792, 461] width 232 height 20
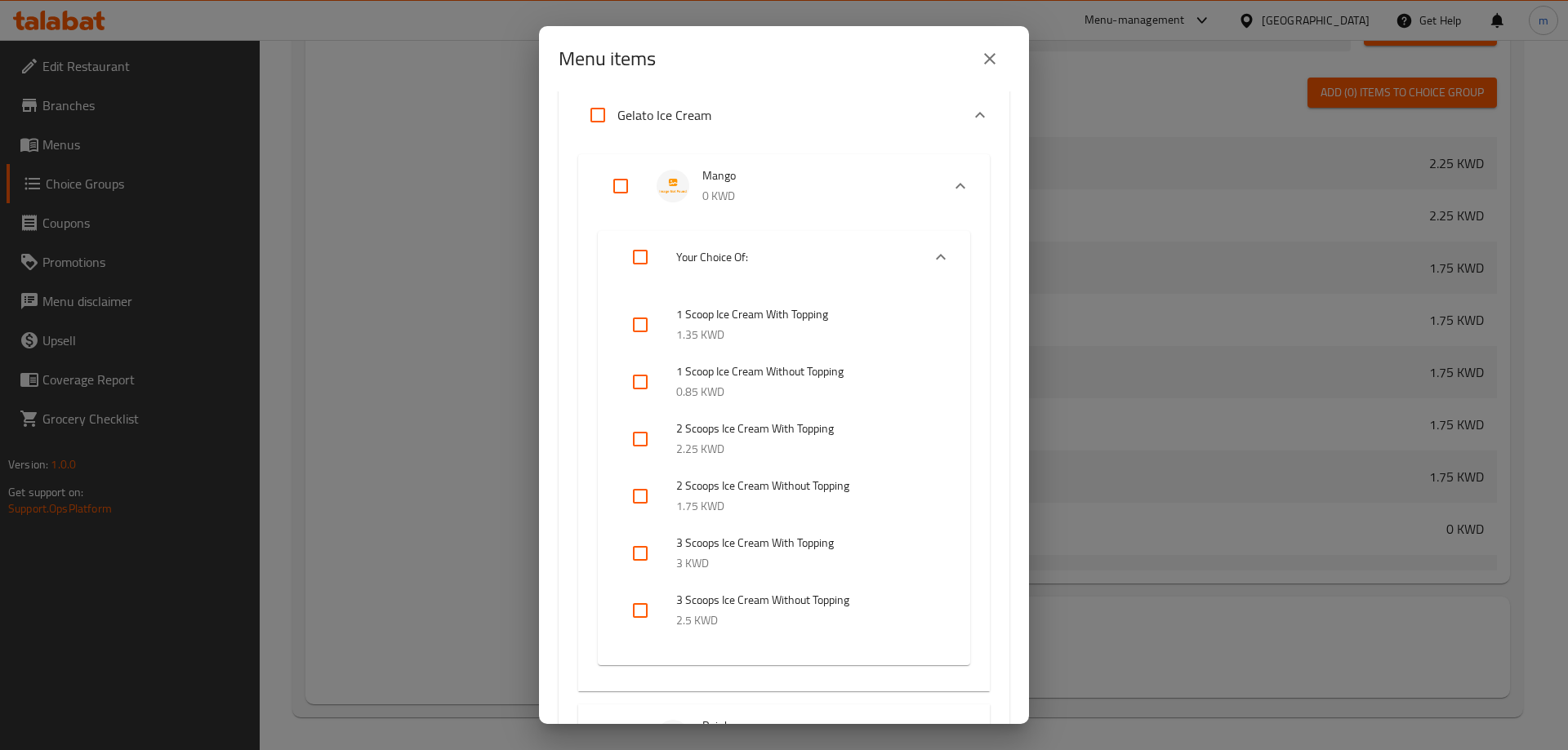
scroll to position [245, 0]
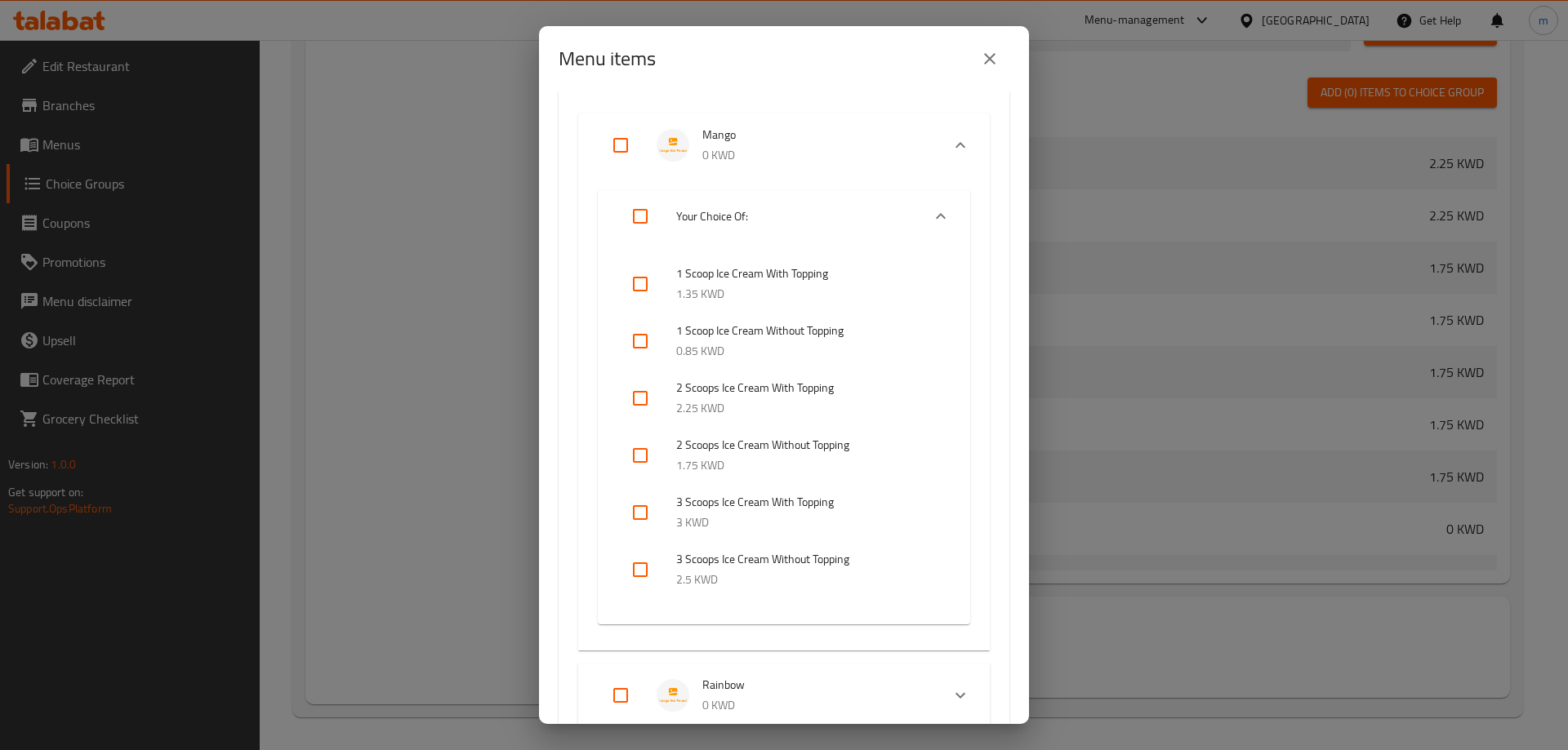
click at [637, 296] on input "checkbox" at bounding box center [640, 284] width 39 height 39
checkbox input "true"
click at [650, 398] on input "checkbox" at bounding box center [640, 398] width 39 height 39
checkbox input "true"
click at [644, 512] on input "checkbox" at bounding box center [640, 512] width 39 height 39
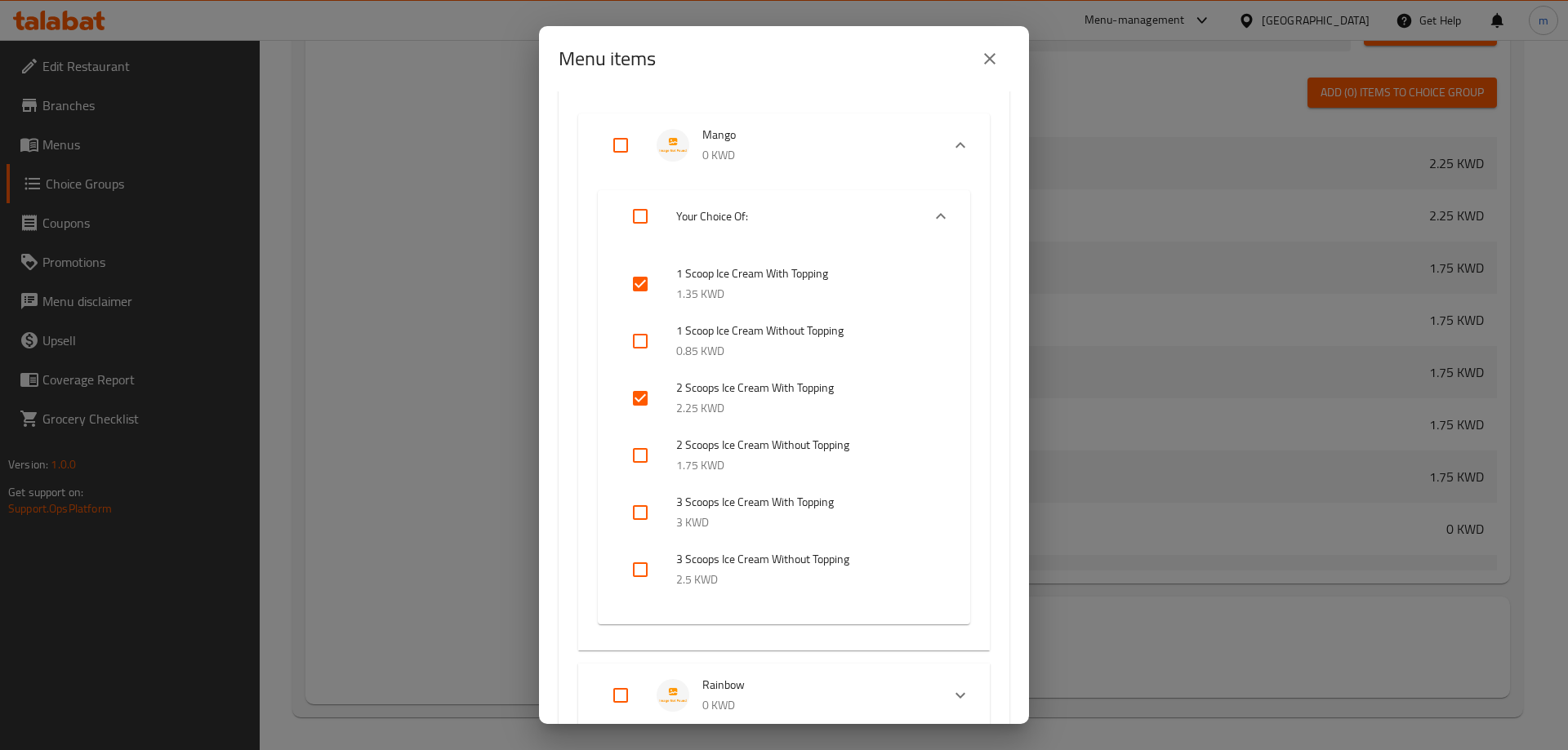
checkbox input "true"
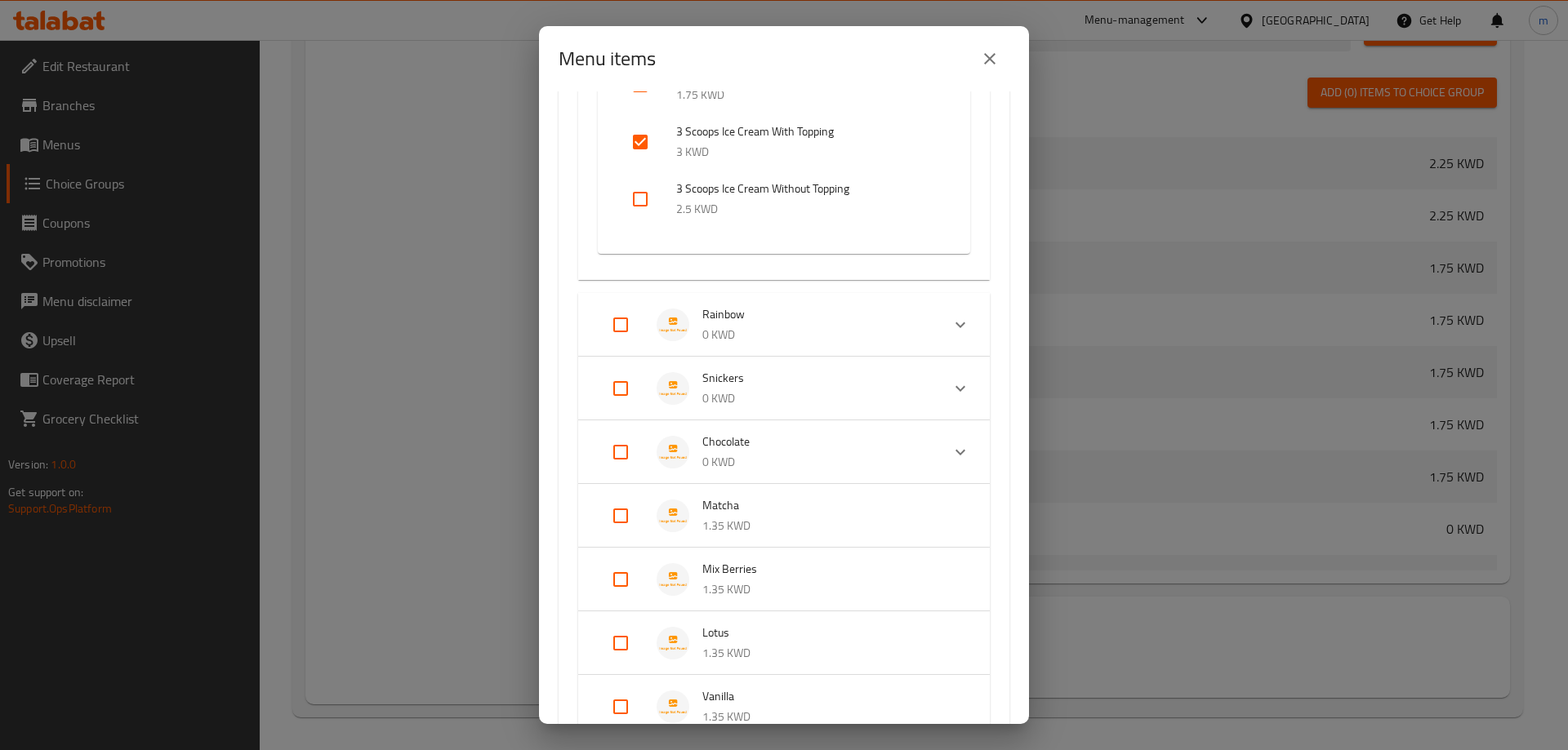
scroll to position [653, 0]
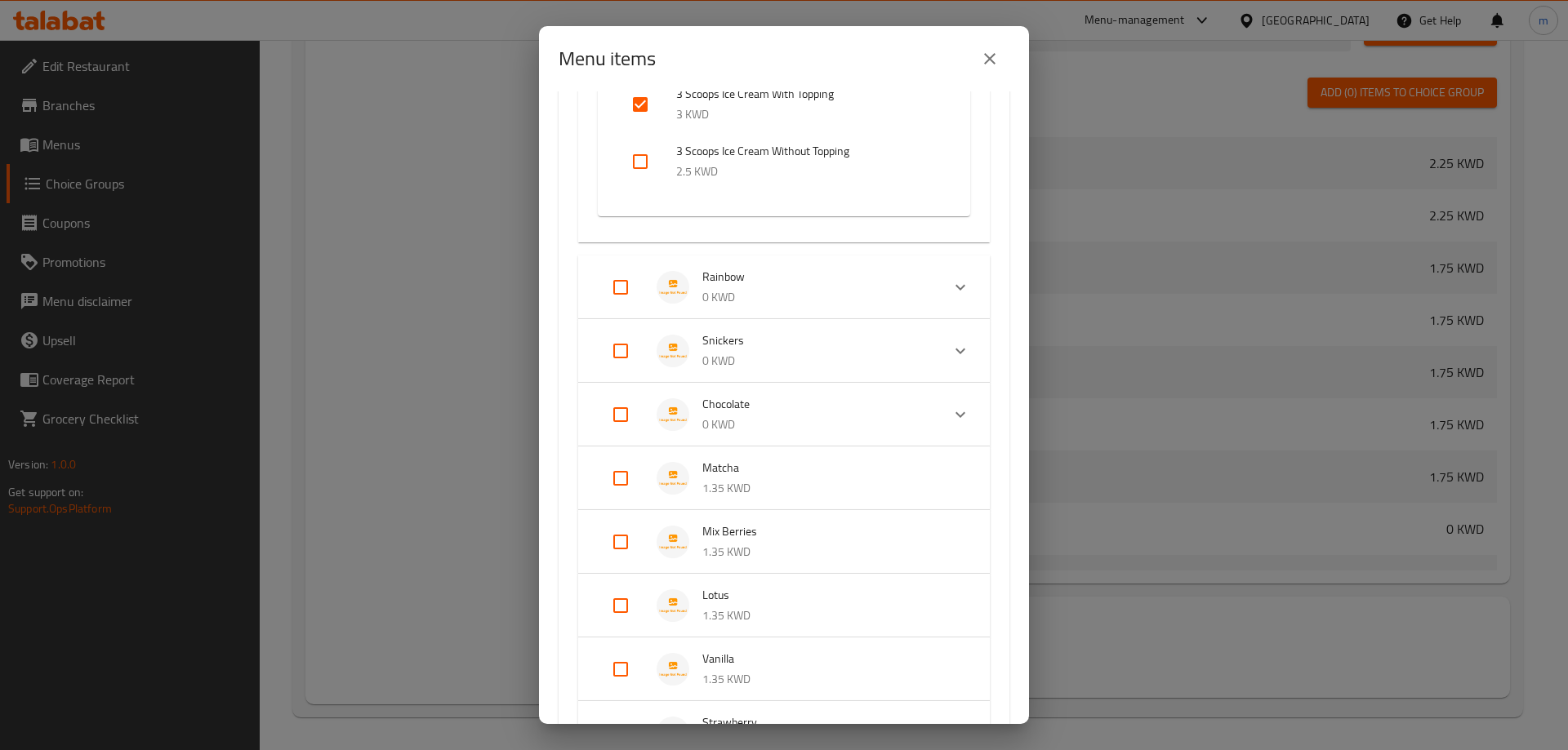
click at [779, 293] on p "0 KWD" at bounding box center [815, 298] width 226 height 20
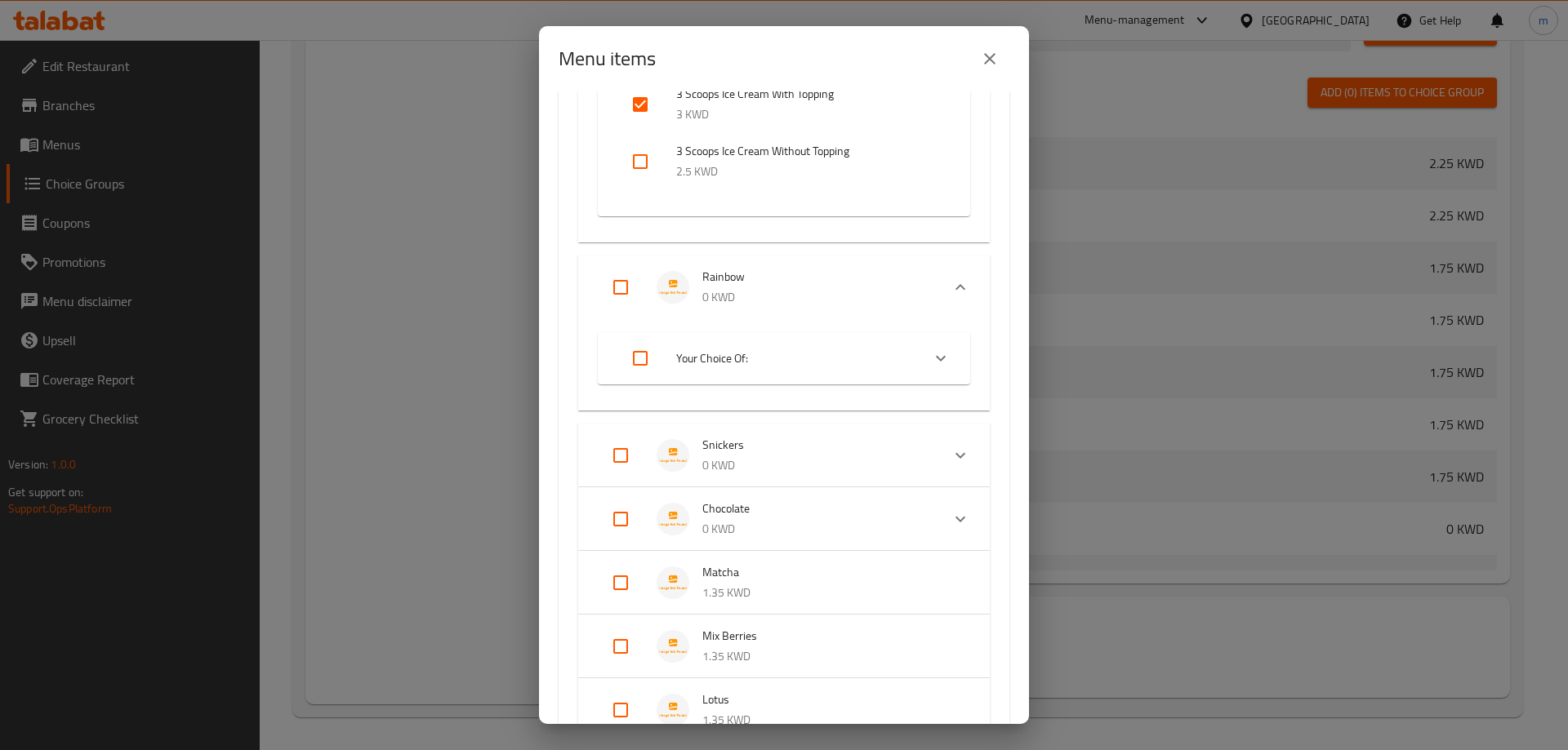
click at [710, 365] on span "Your Choice Of:" at bounding box center [792, 359] width 232 height 20
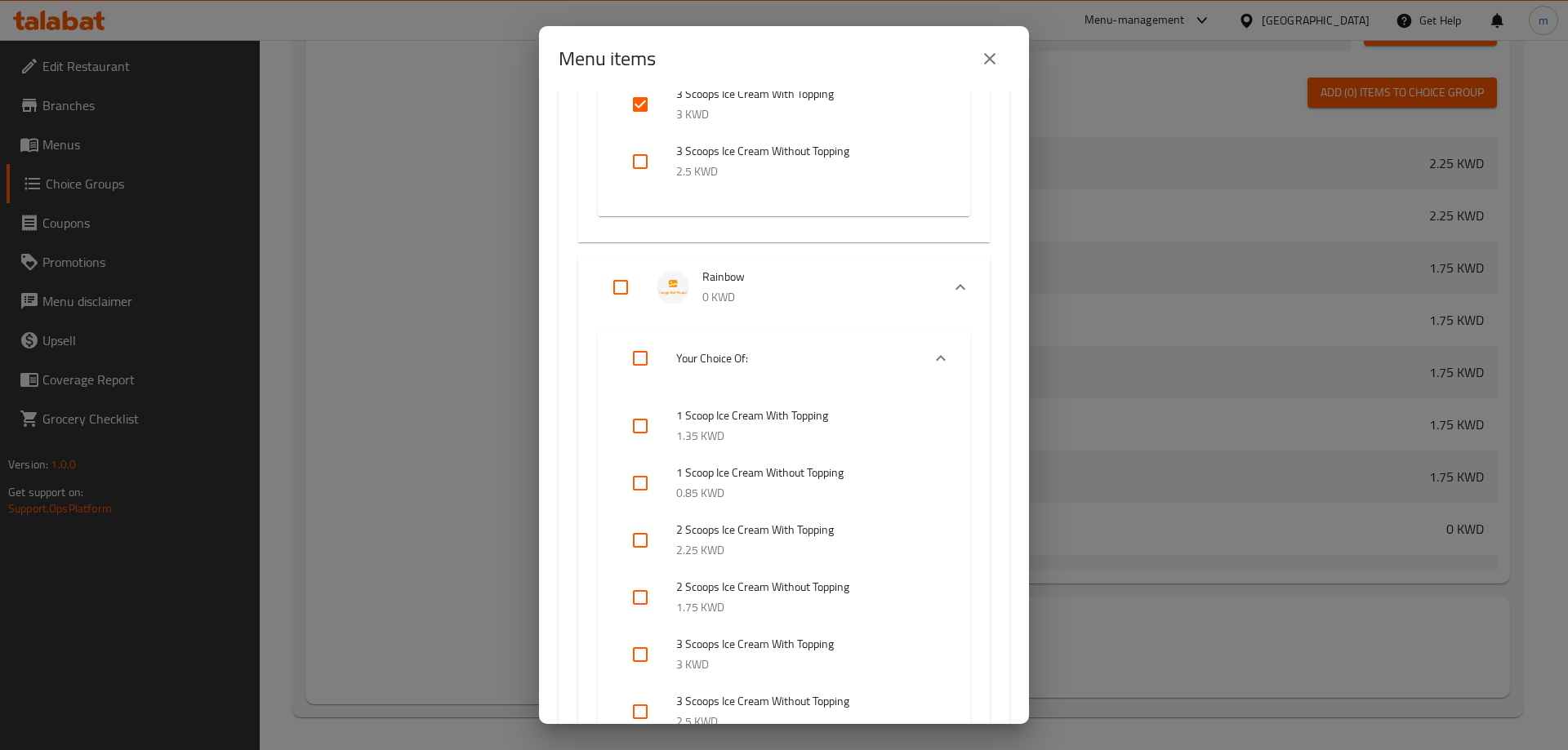
click at [634, 421] on input "checkbox" at bounding box center [640, 426] width 39 height 39
checkbox input "true"
click at [637, 536] on input "checkbox" at bounding box center [640, 540] width 39 height 39
checkbox input "true"
click at [646, 647] on input "checkbox" at bounding box center [640, 654] width 39 height 39
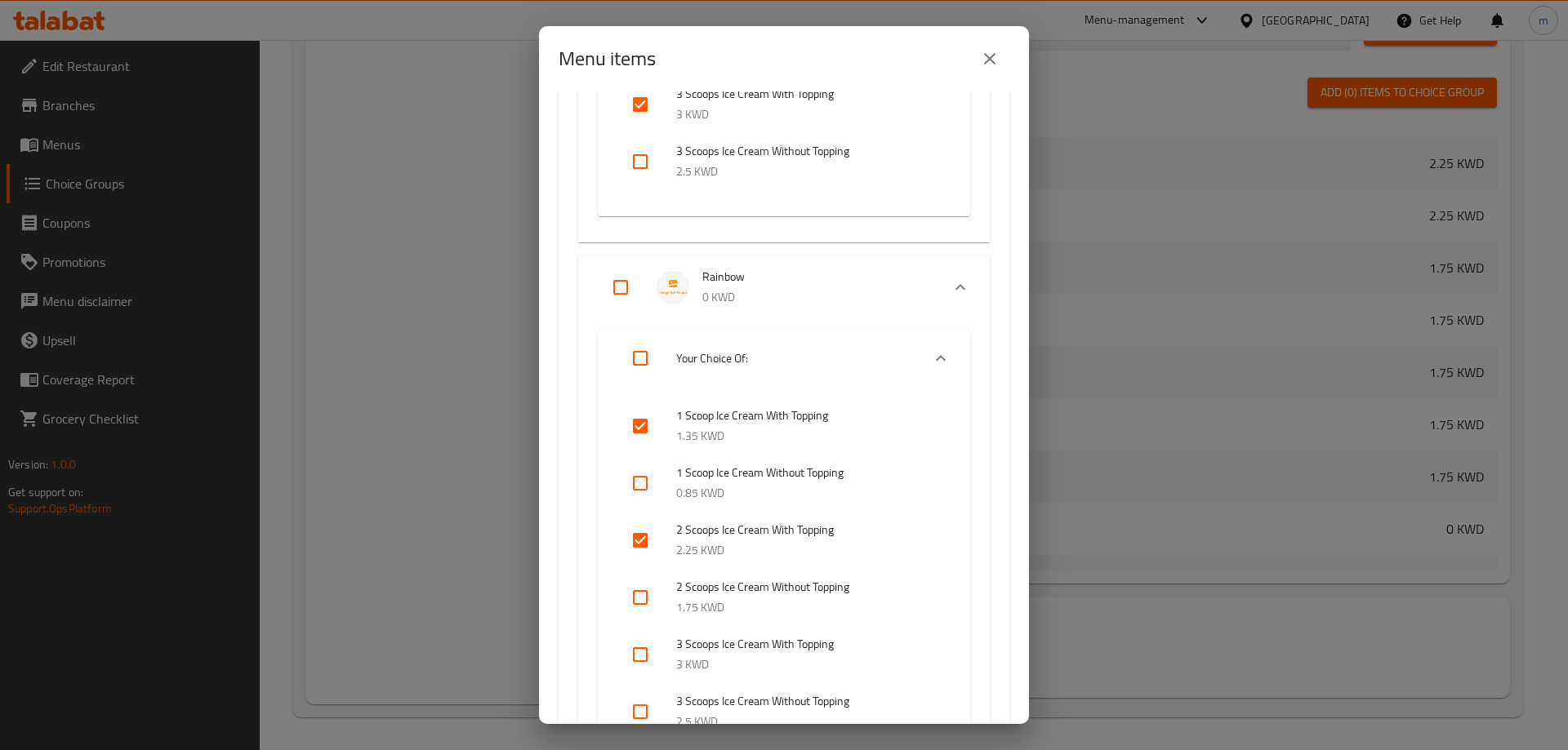
checkbox input "true"
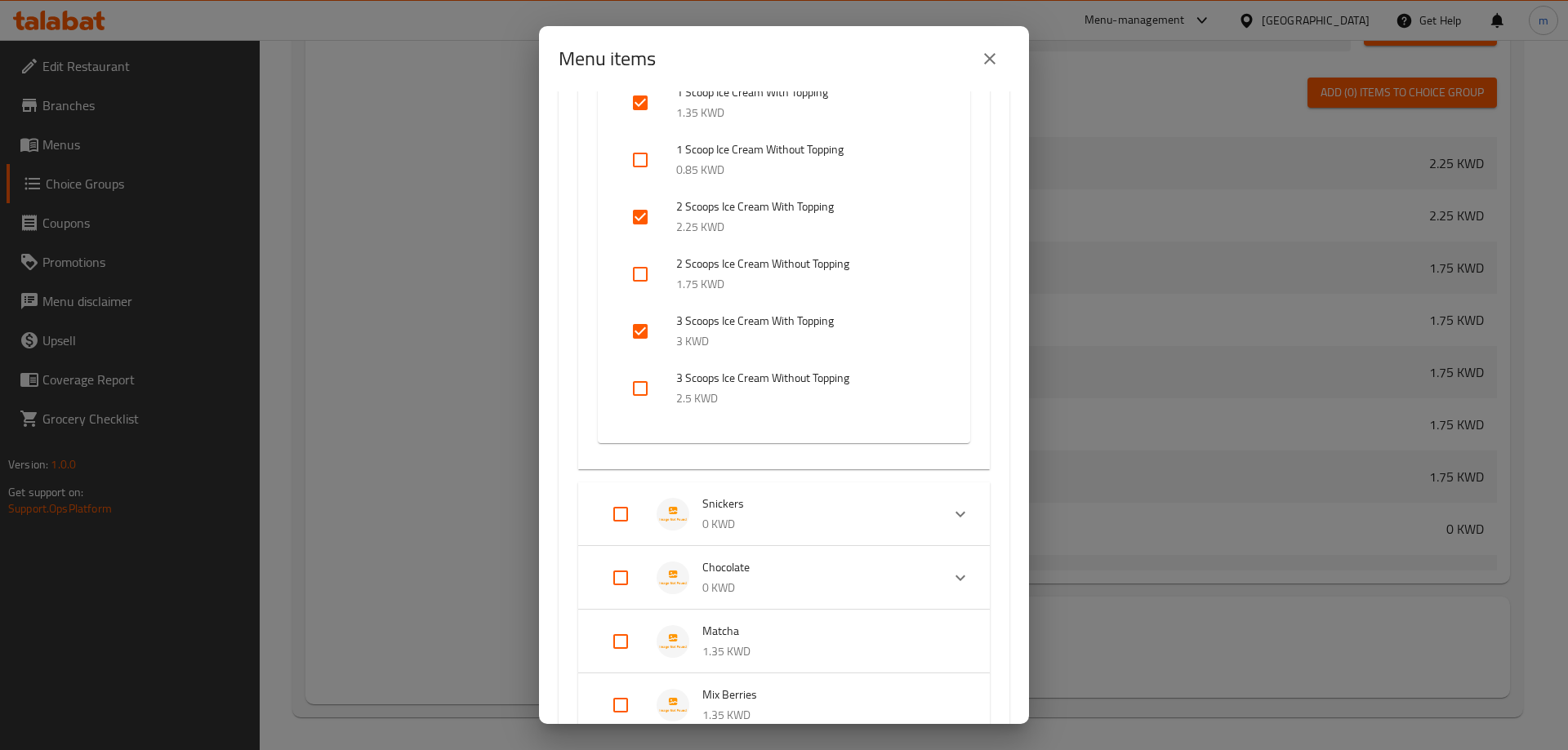
scroll to position [979, 0]
click at [736, 503] on span "Snickers" at bounding box center [815, 501] width 226 height 20
click at [753, 580] on span "Your Choice Of:" at bounding box center [792, 582] width 232 height 20
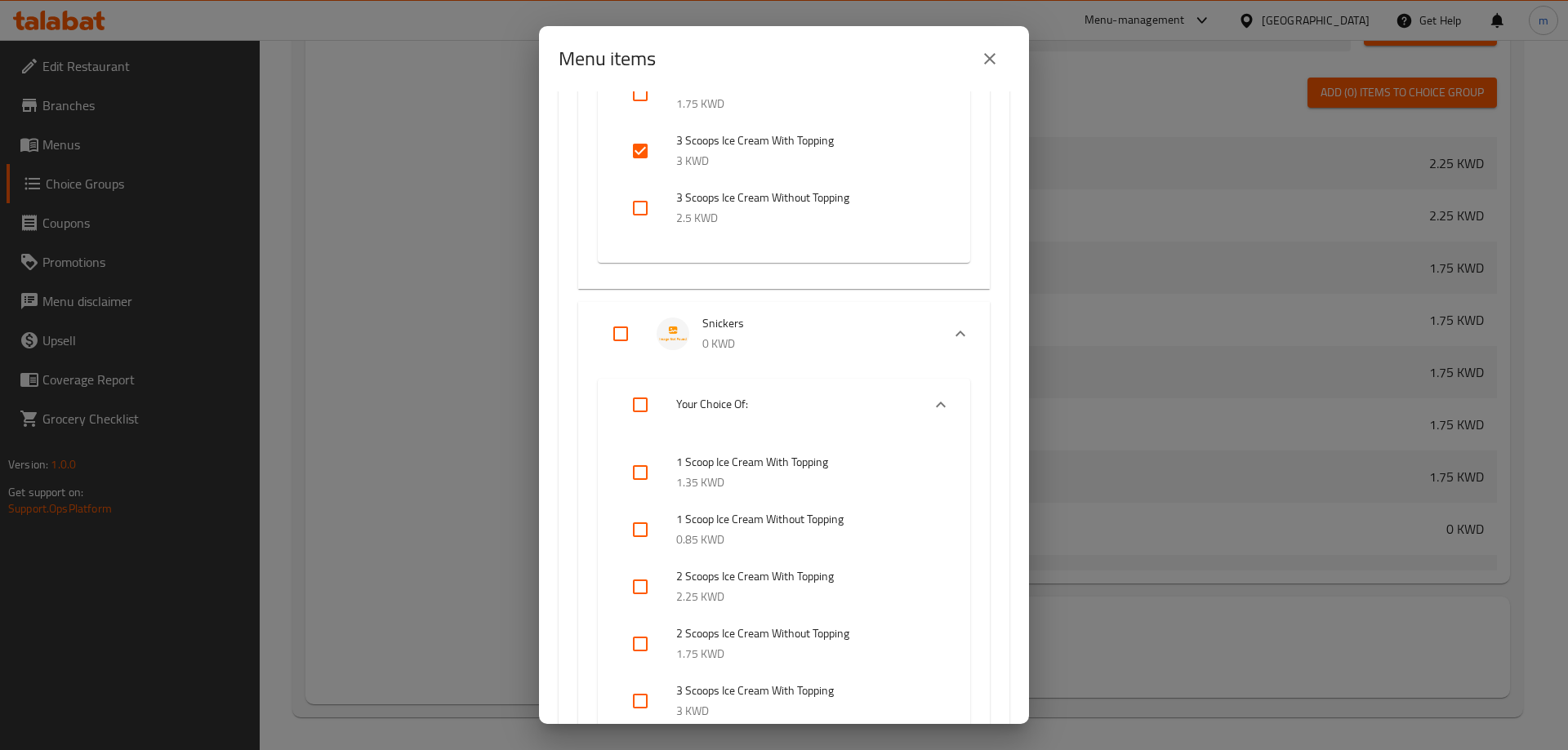
scroll to position [1306, 0]
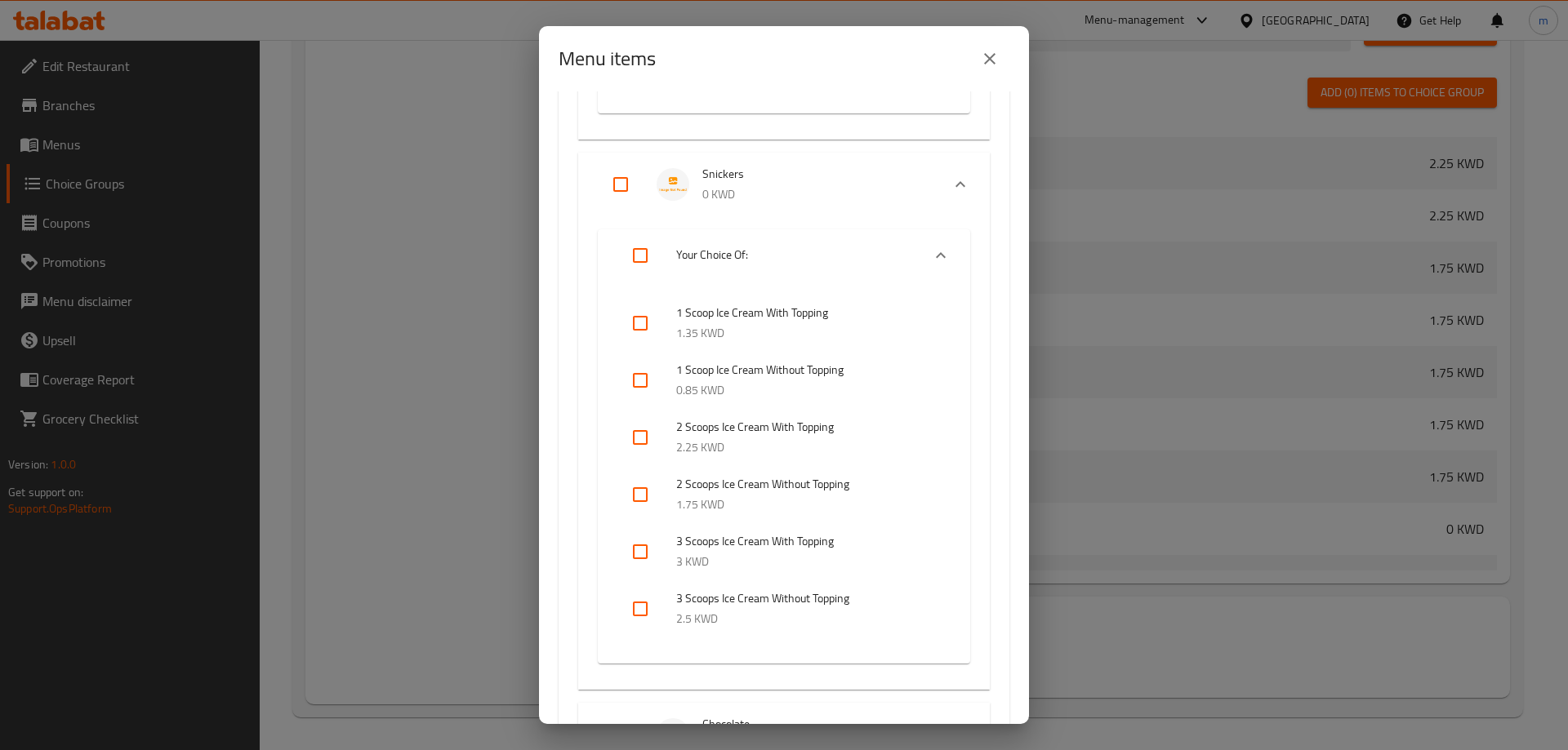
click at [647, 322] on input "checkbox" at bounding box center [640, 322] width 39 height 39
checkbox input "true"
click at [648, 434] on input "checkbox" at bounding box center [640, 438] width 39 height 39
checkbox input "true"
click at [649, 555] on input "checkbox" at bounding box center [640, 552] width 39 height 39
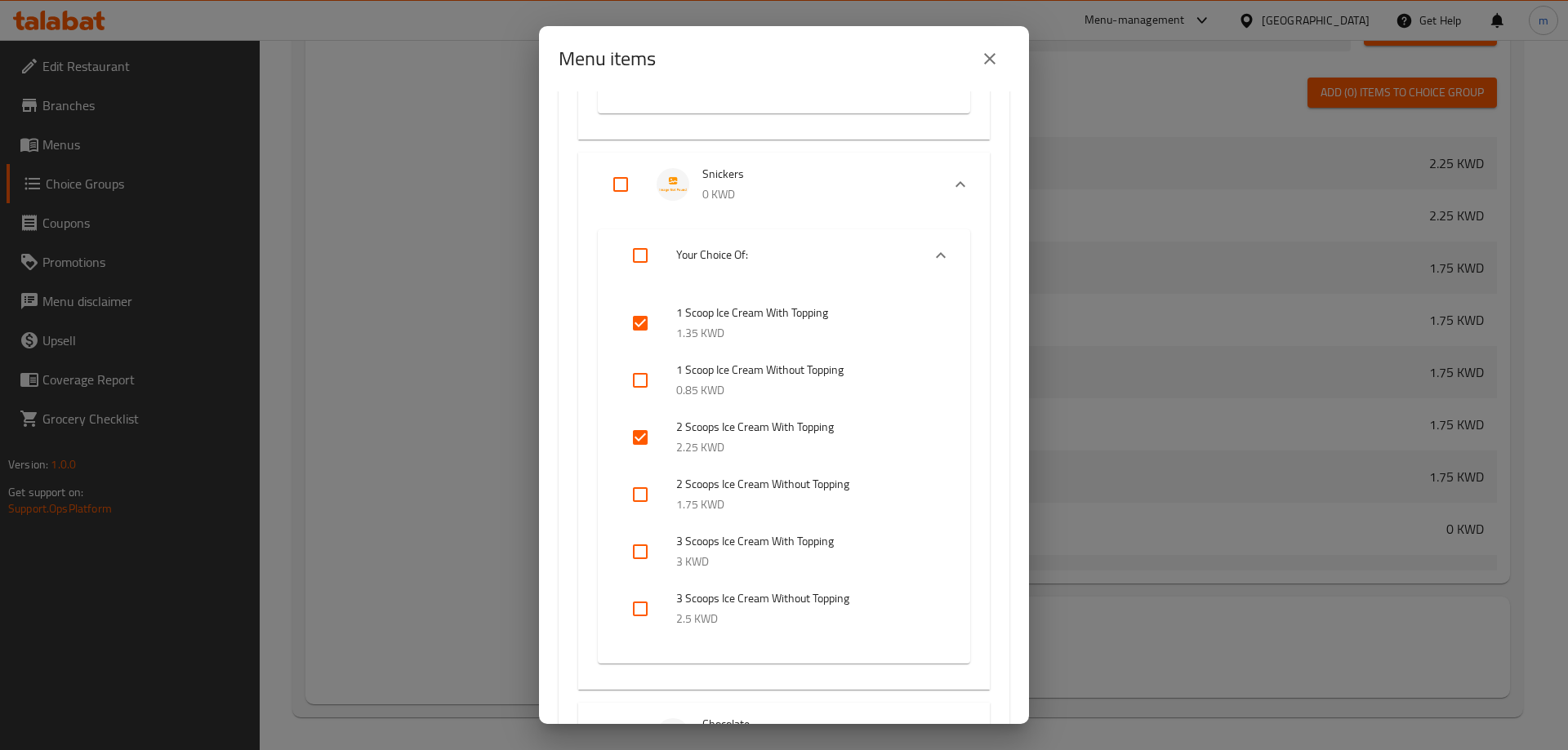
checkbox input "true"
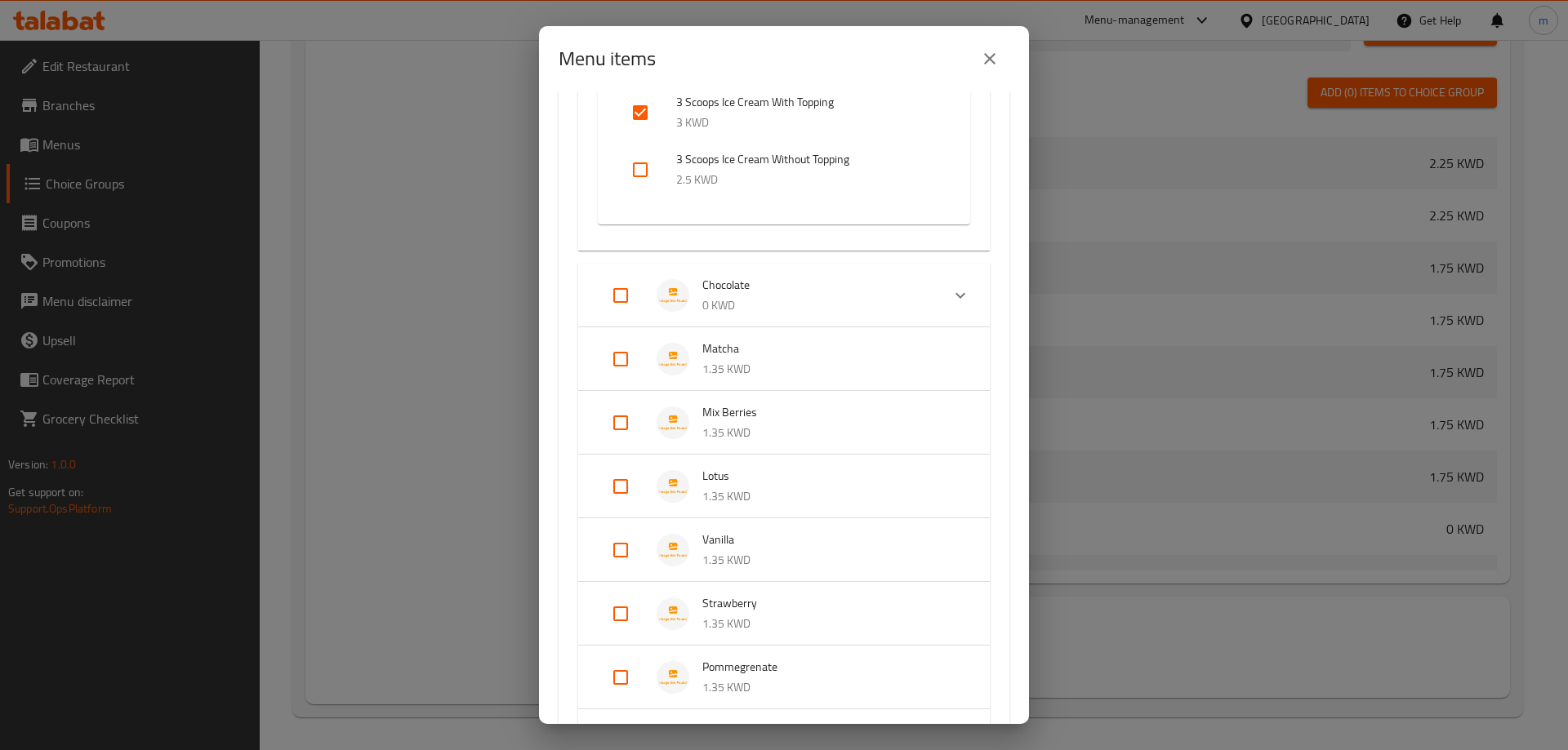
scroll to position [1796, 0]
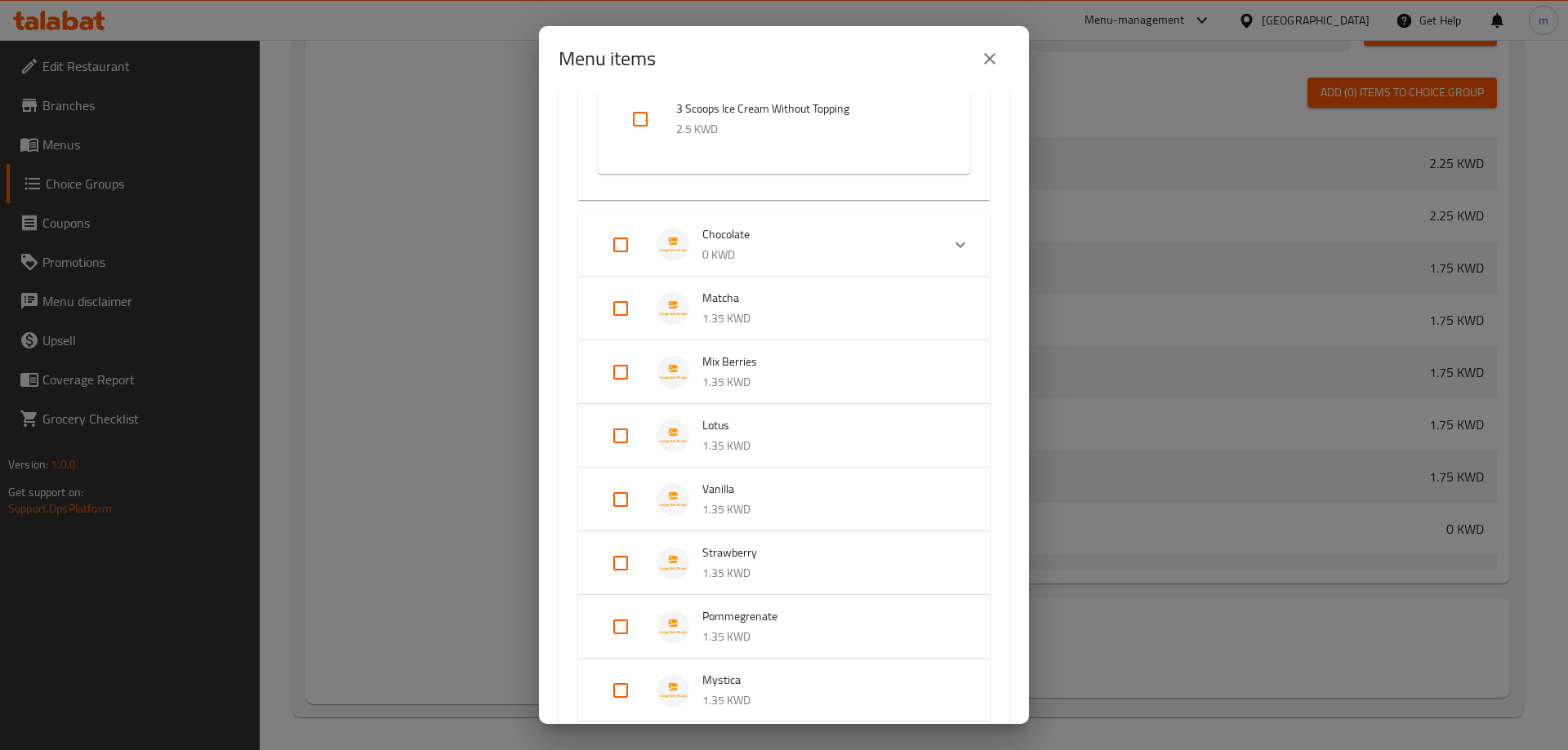
click at [801, 255] on p "0 KWD" at bounding box center [815, 255] width 226 height 20
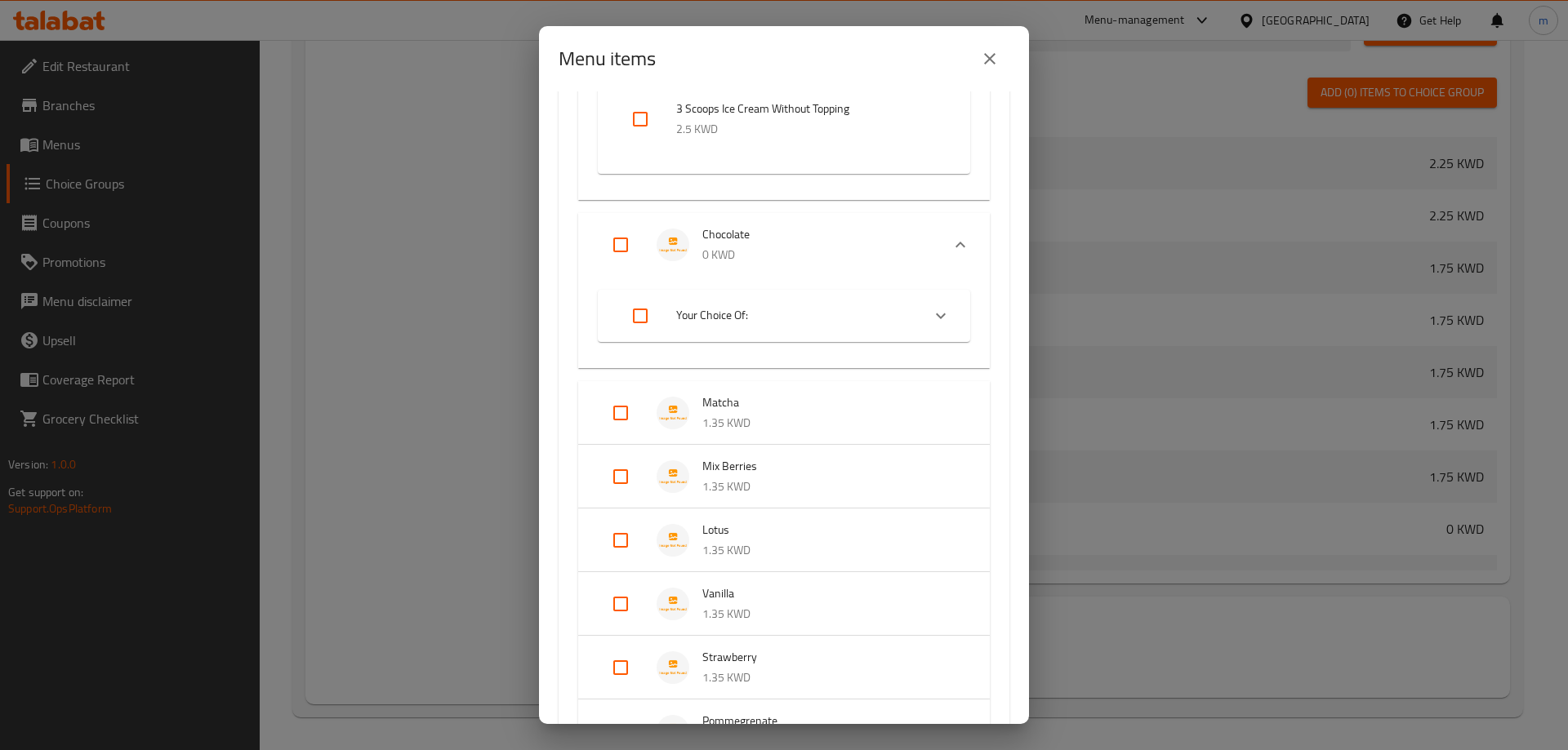
click at [768, 313] on span "Your Choice Of:" at bounding box center [792, 315] width 232 height 20
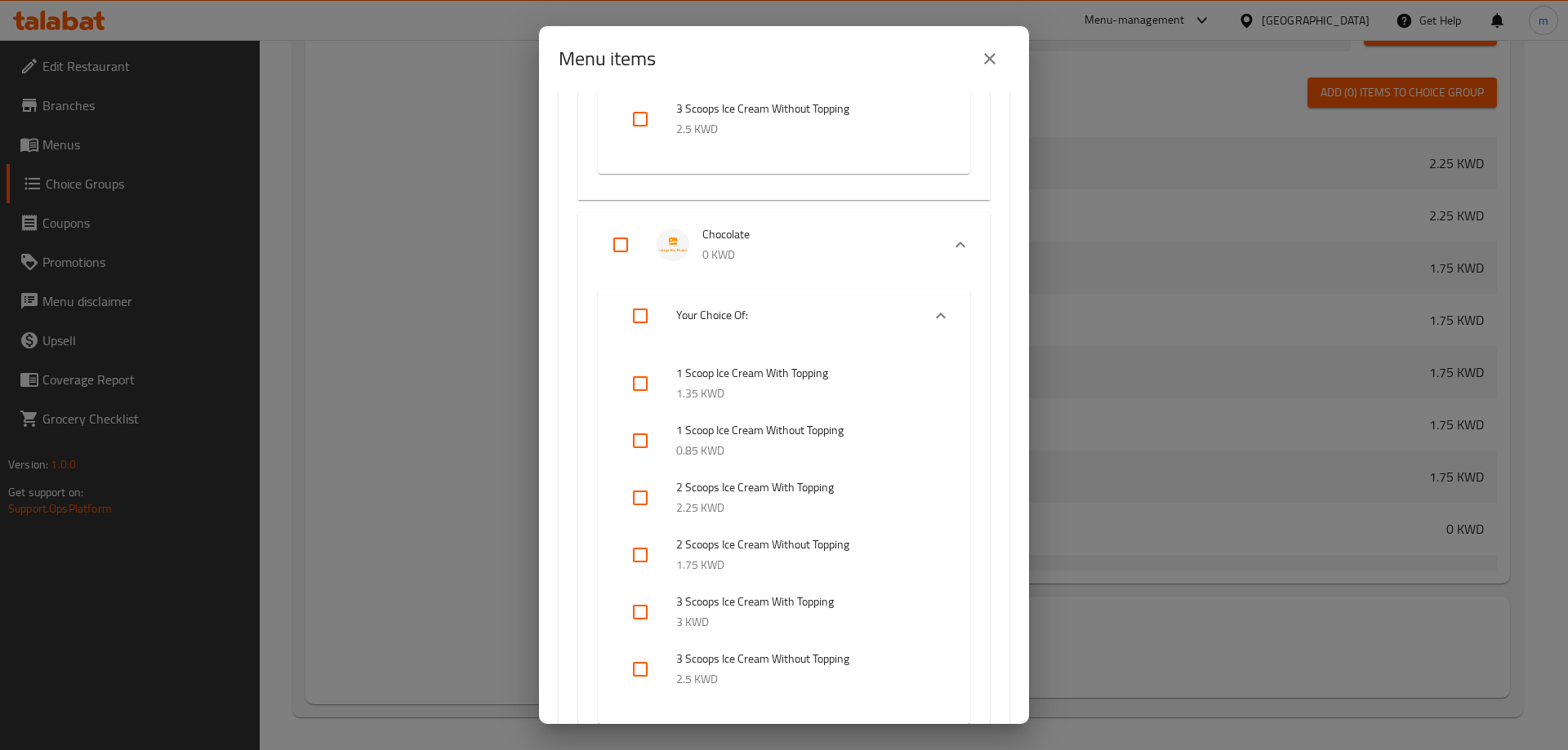
click at [649, 388] on input "checkbox" at bounding box center [640, 384] width 39 height 39
checkbox input "true"
click at [639, 503] on input "checkbox" at bounding box center [640, 498] width 39 height 39
checkbox input "true"
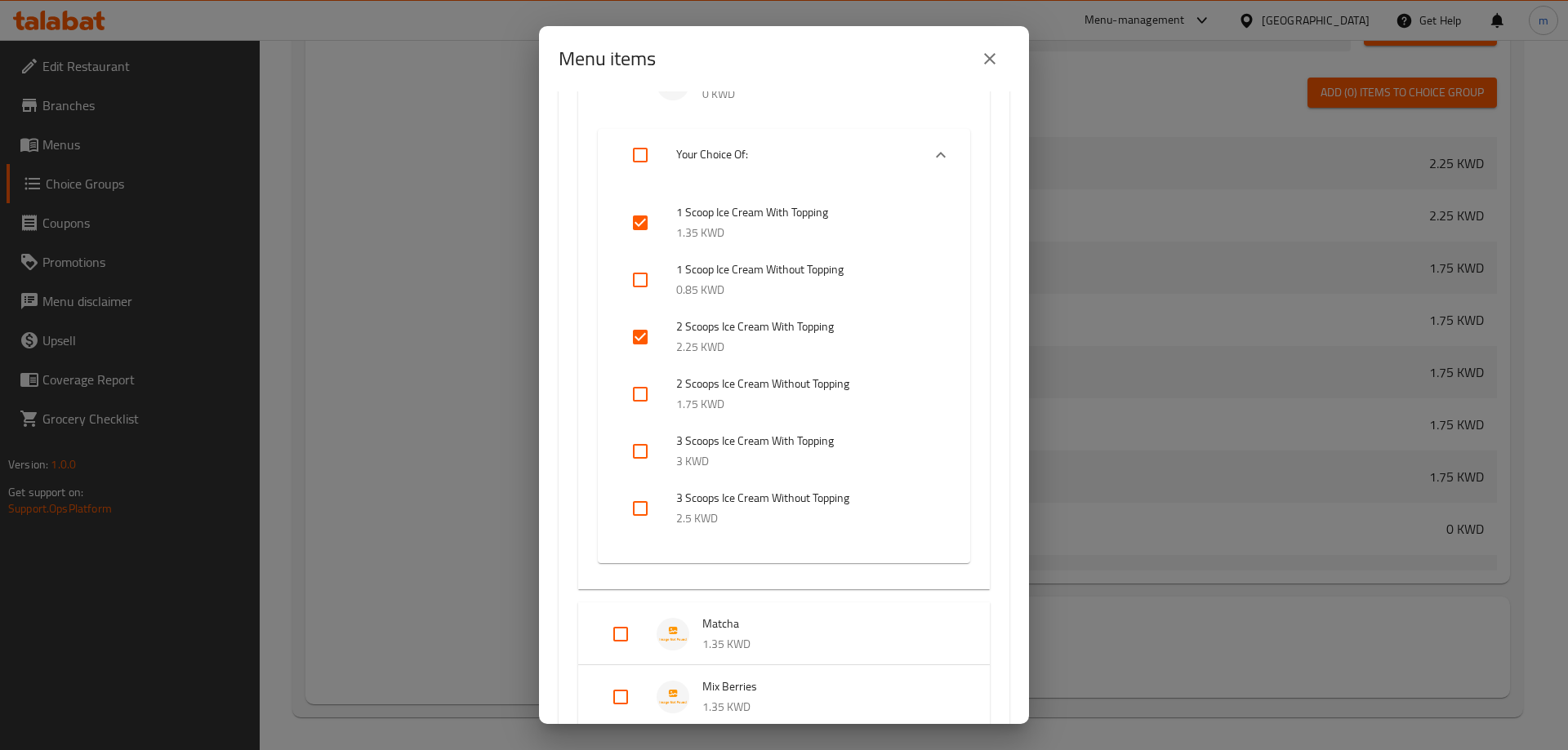
scroll to position [1960, 0]
click at [648, 452] on input "checkbox" at bounding box center [640, 449] width 39 height 39
checkbox input "true"
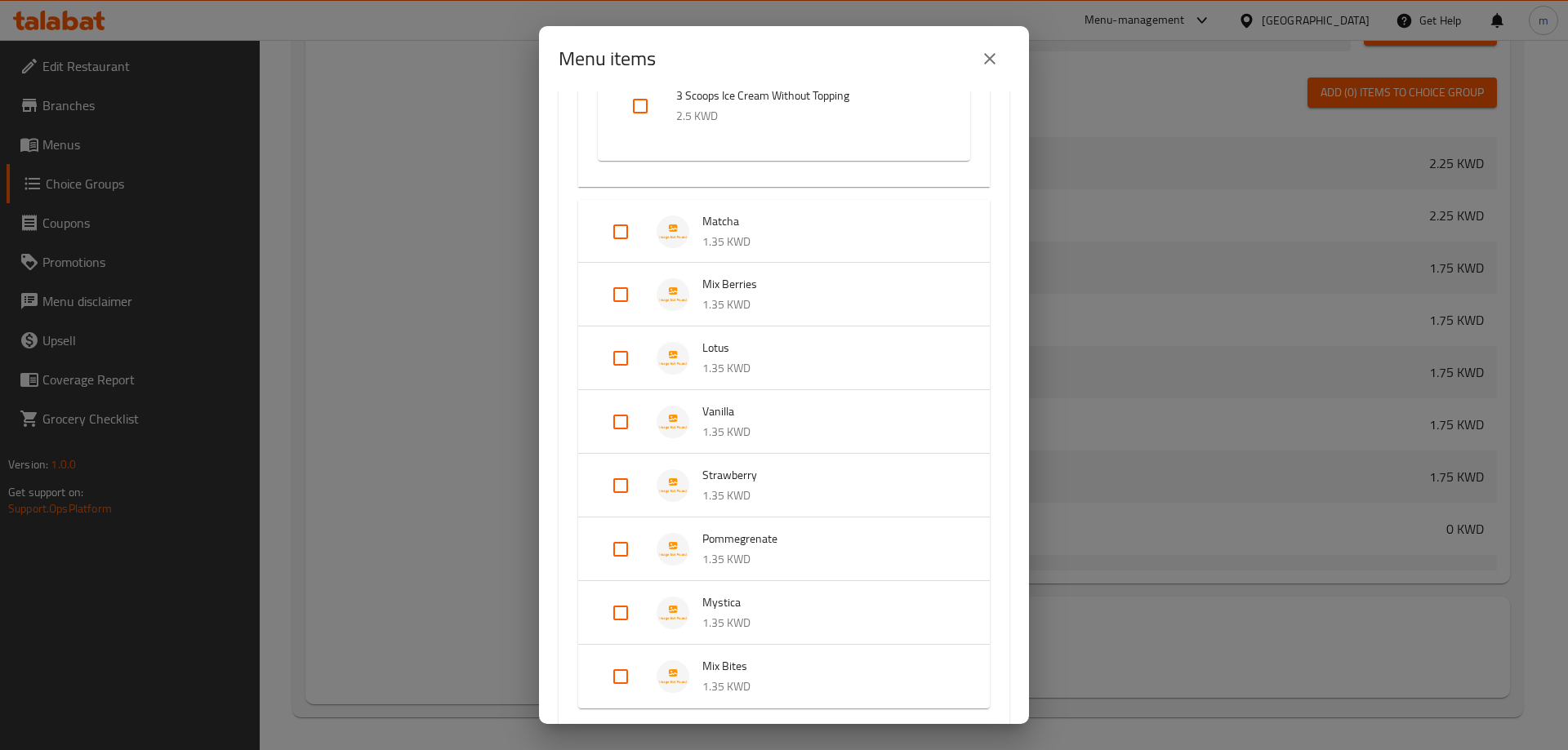
scroll to position [2368, 0]
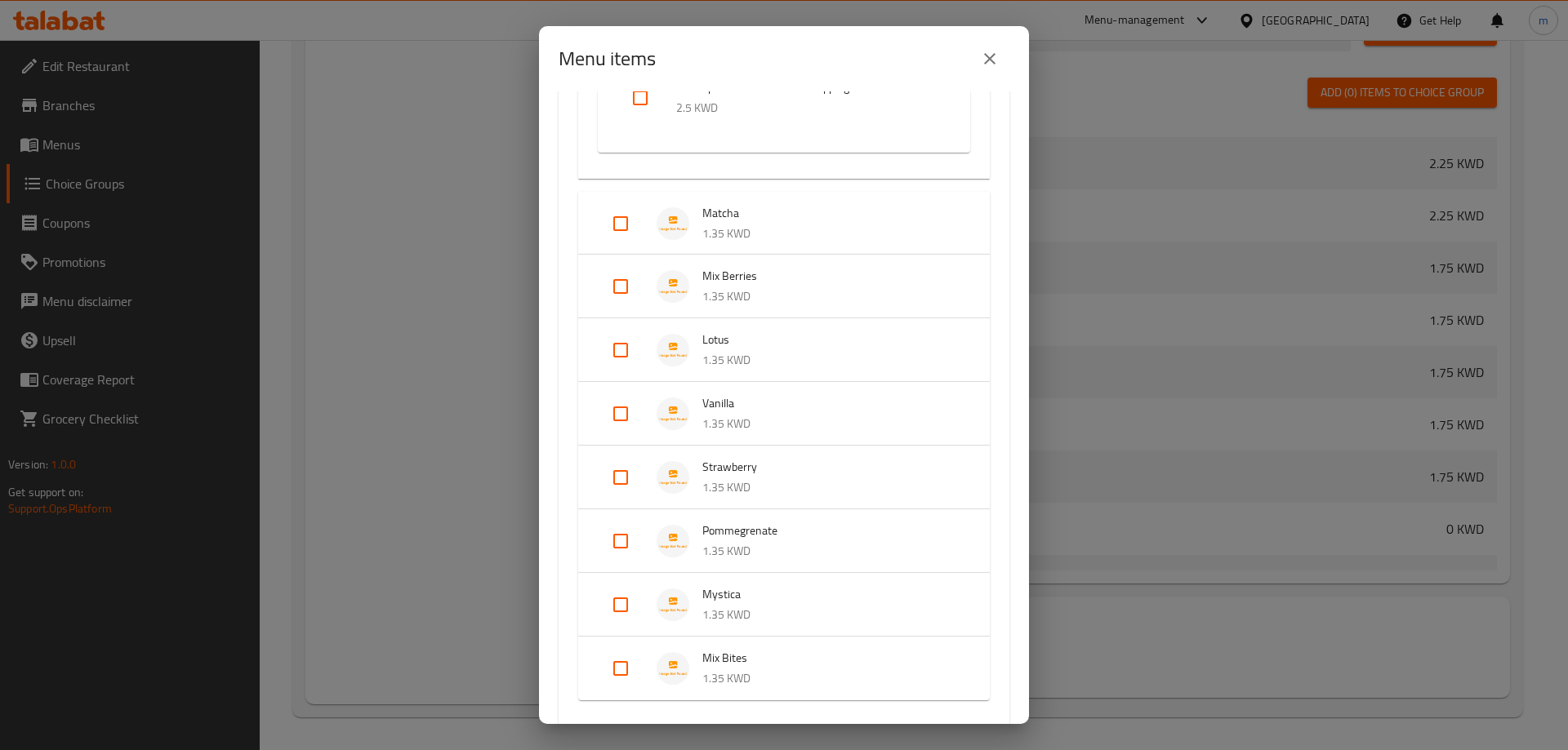
click at [752, 227] on p "1.35 KWD" at bounding box center [830, 234] width 255 height 20
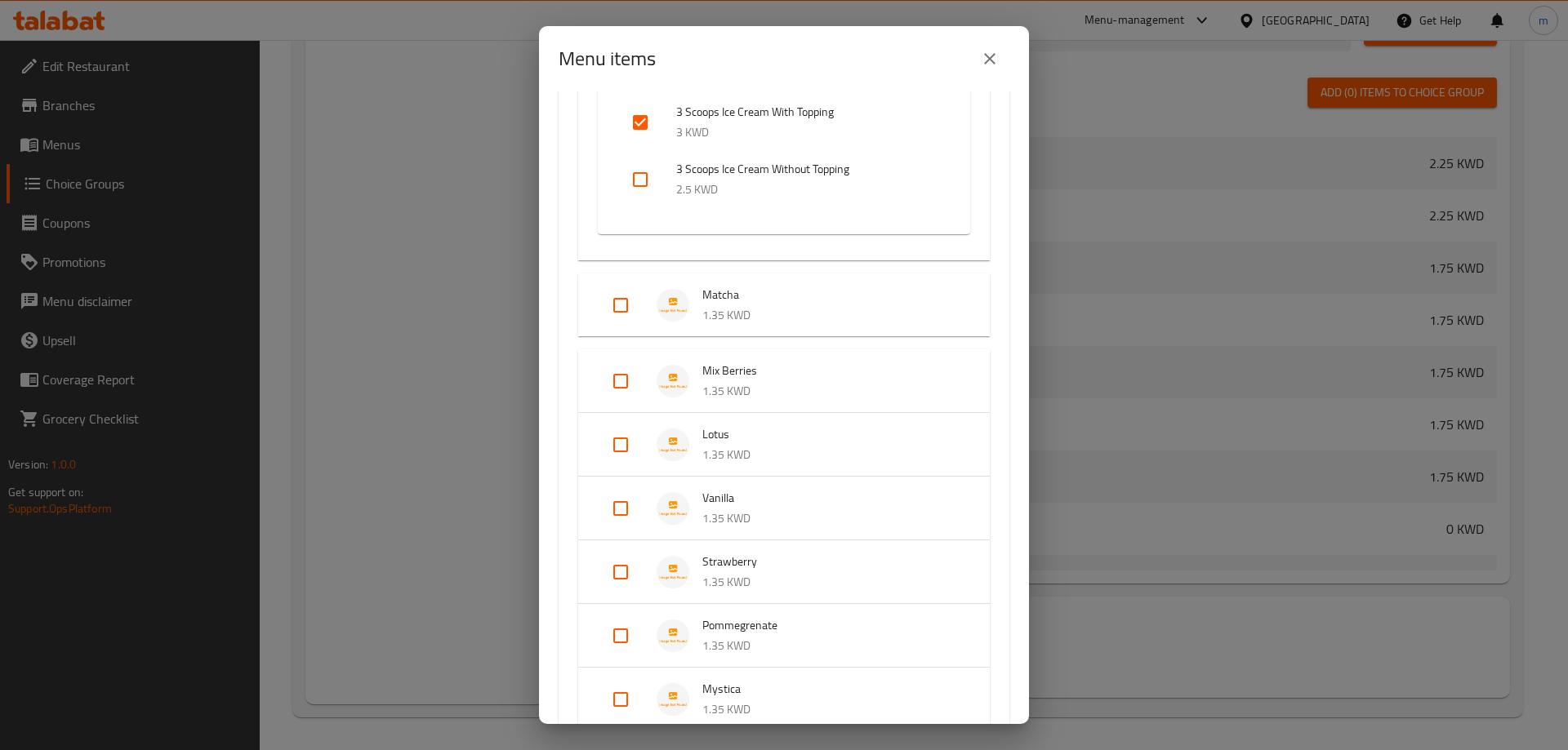
click at [769, 313] on p "1.35 KWD" at bounding box center [830, 315] width 255 height 20
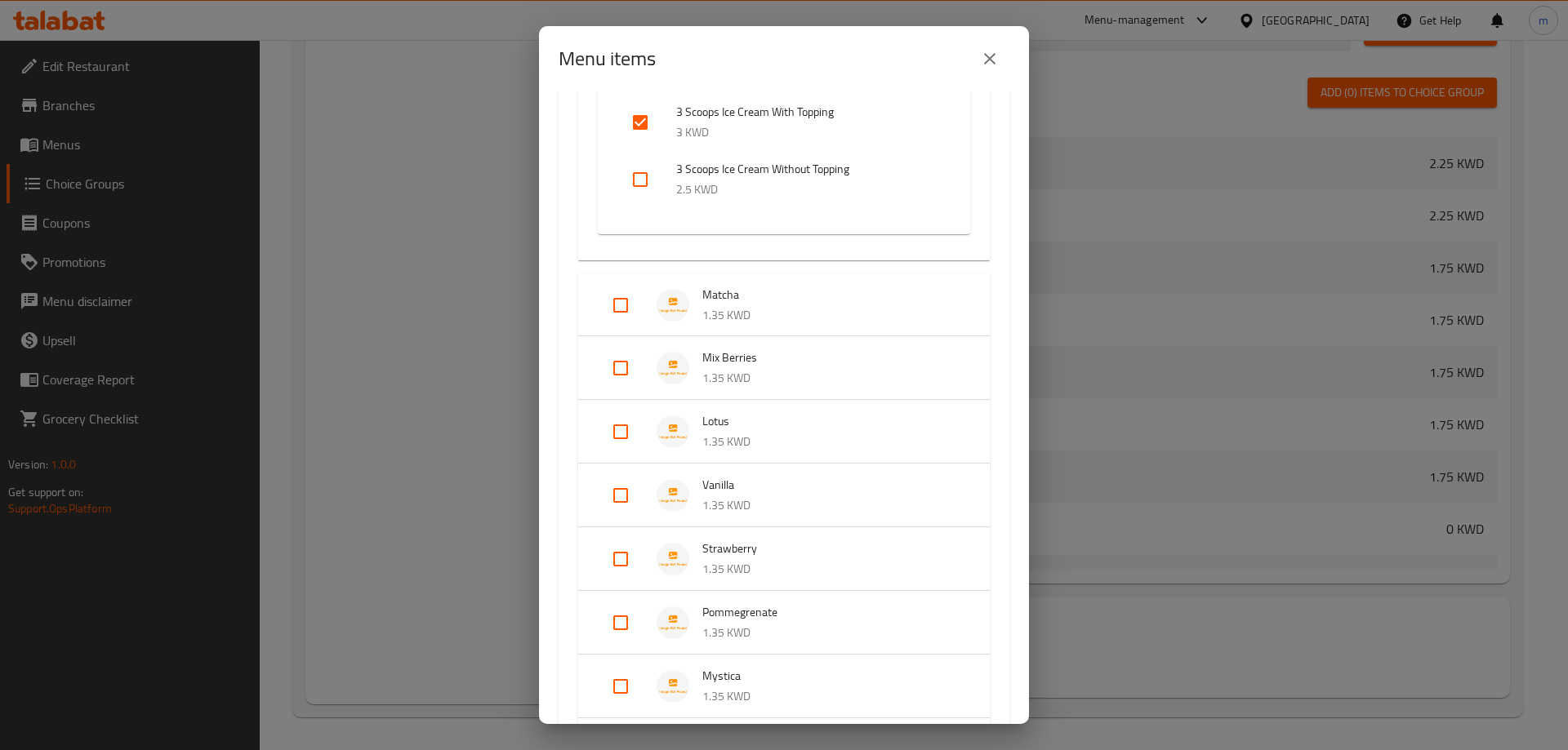
click at [769, 310] on p "1.35 KWD" at bounding box center [830, 315] width 255 height 20
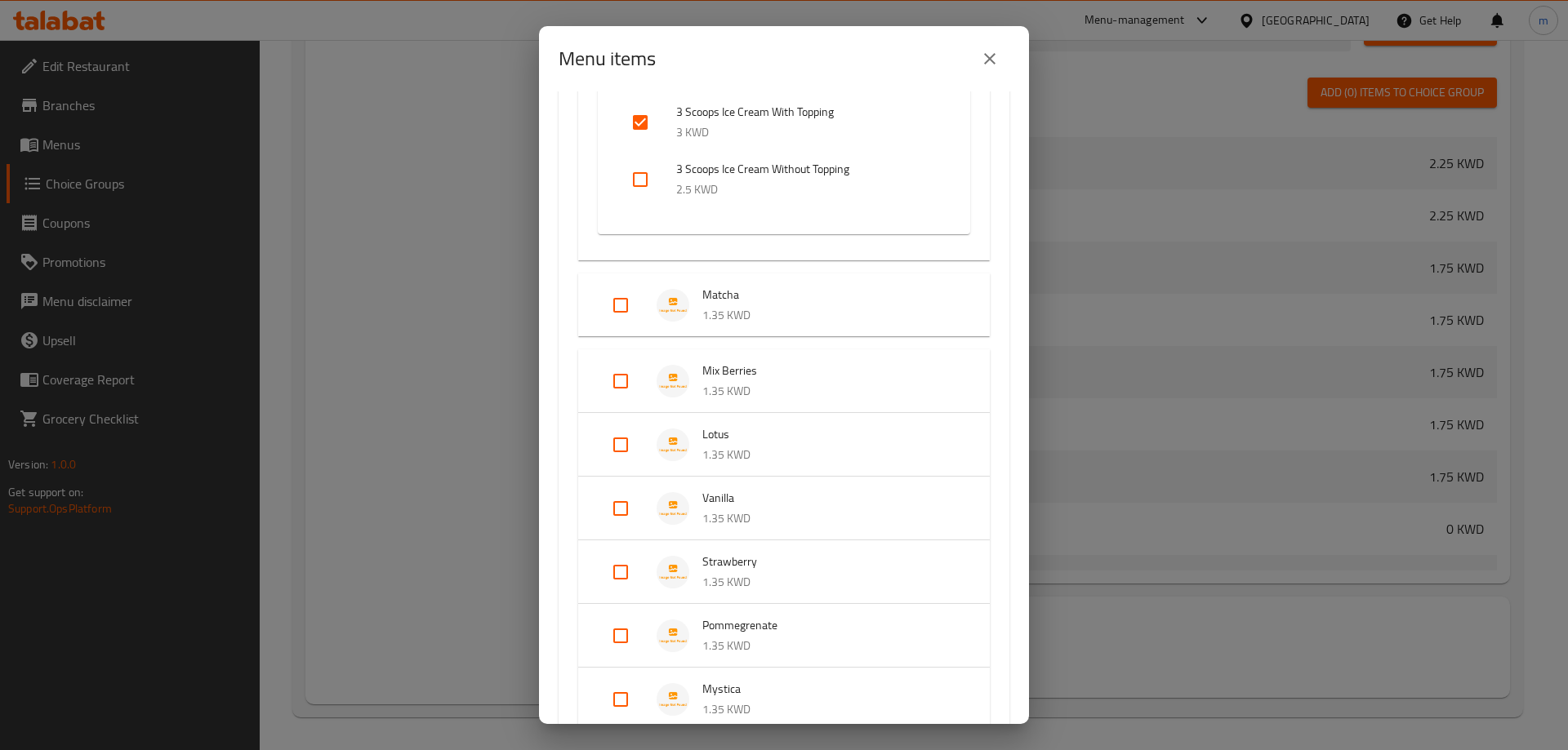
click at [769, 310] on p "1.35 KWD" at bounding box center [830, 315] width 255 height 20
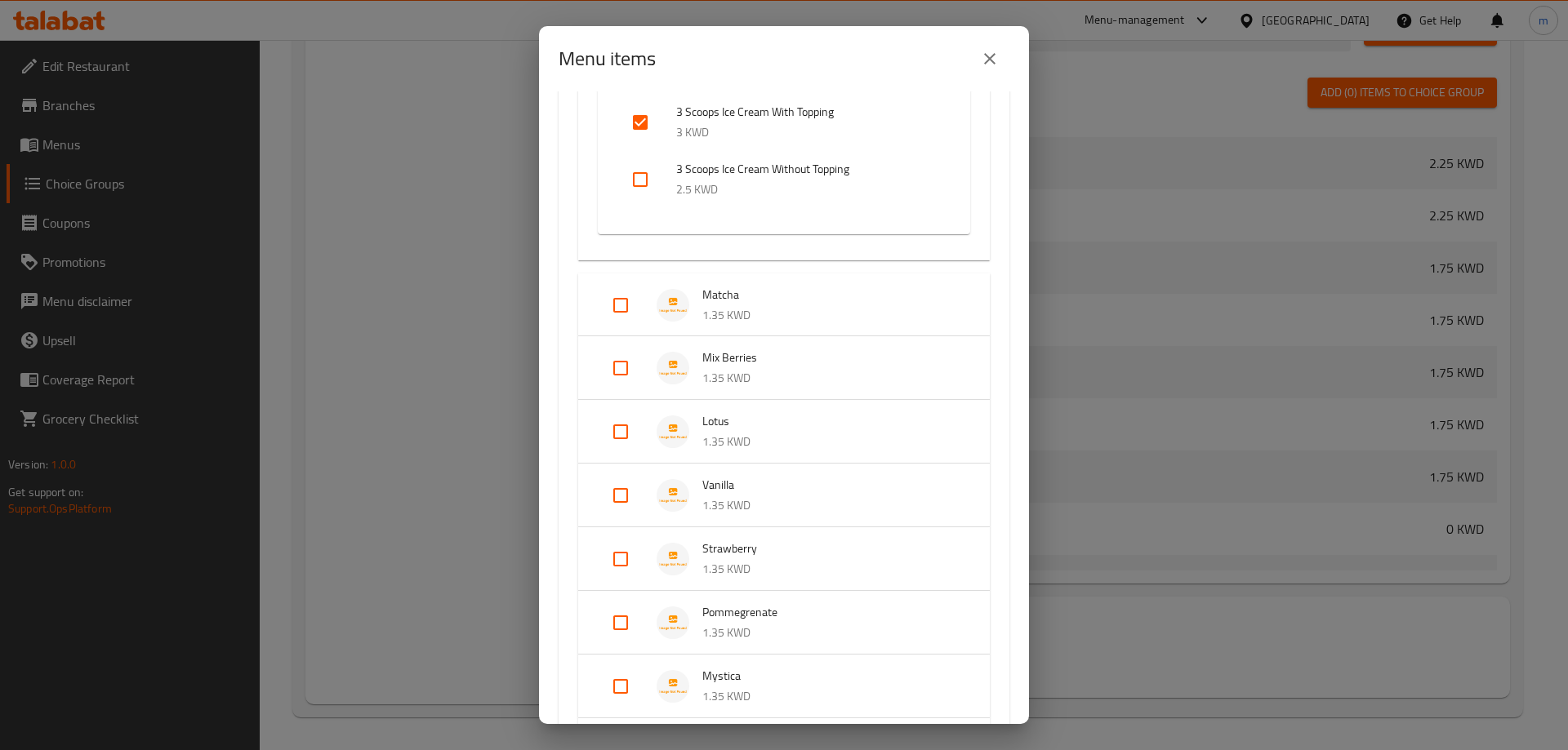
click at [761, 352] on span "Mix Berries" at bounding box center [830, 358] width 255 height 20
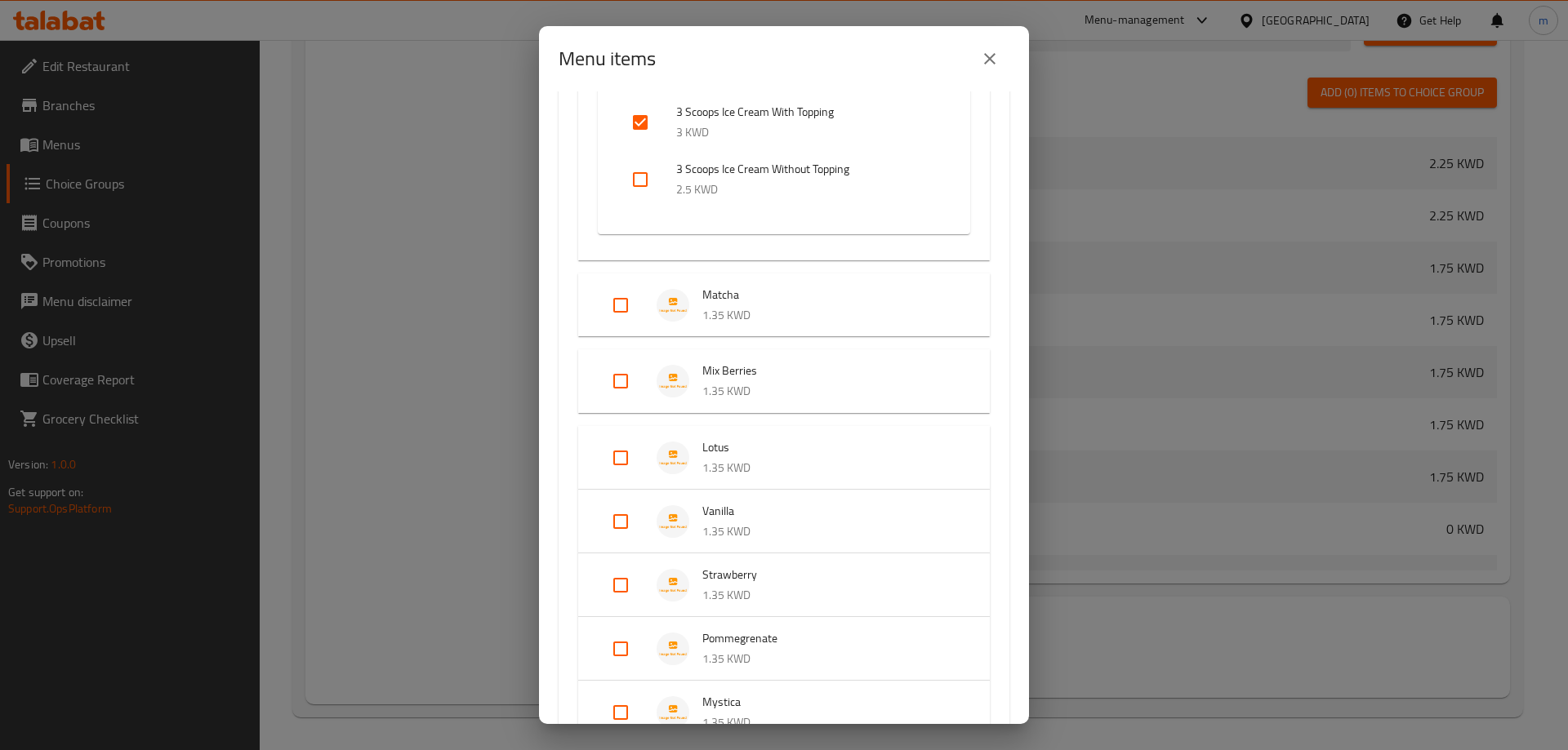
click at [756, 362] on span "Mix Berries" at bounding box center [830, 371] width 255 height 20
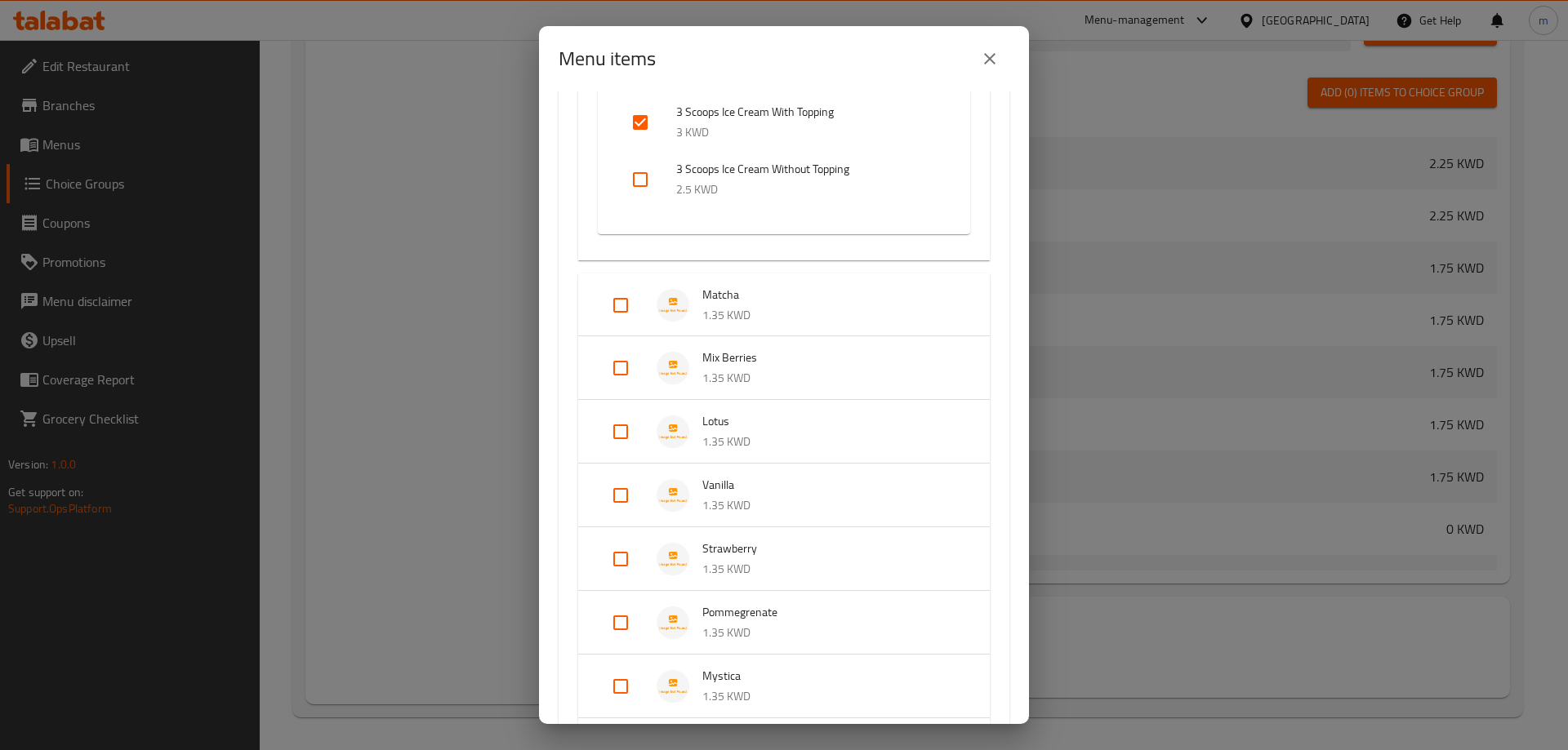
click at [725, 429] on span "Lotus" at bounding box center [830, 421] width 255 height 20
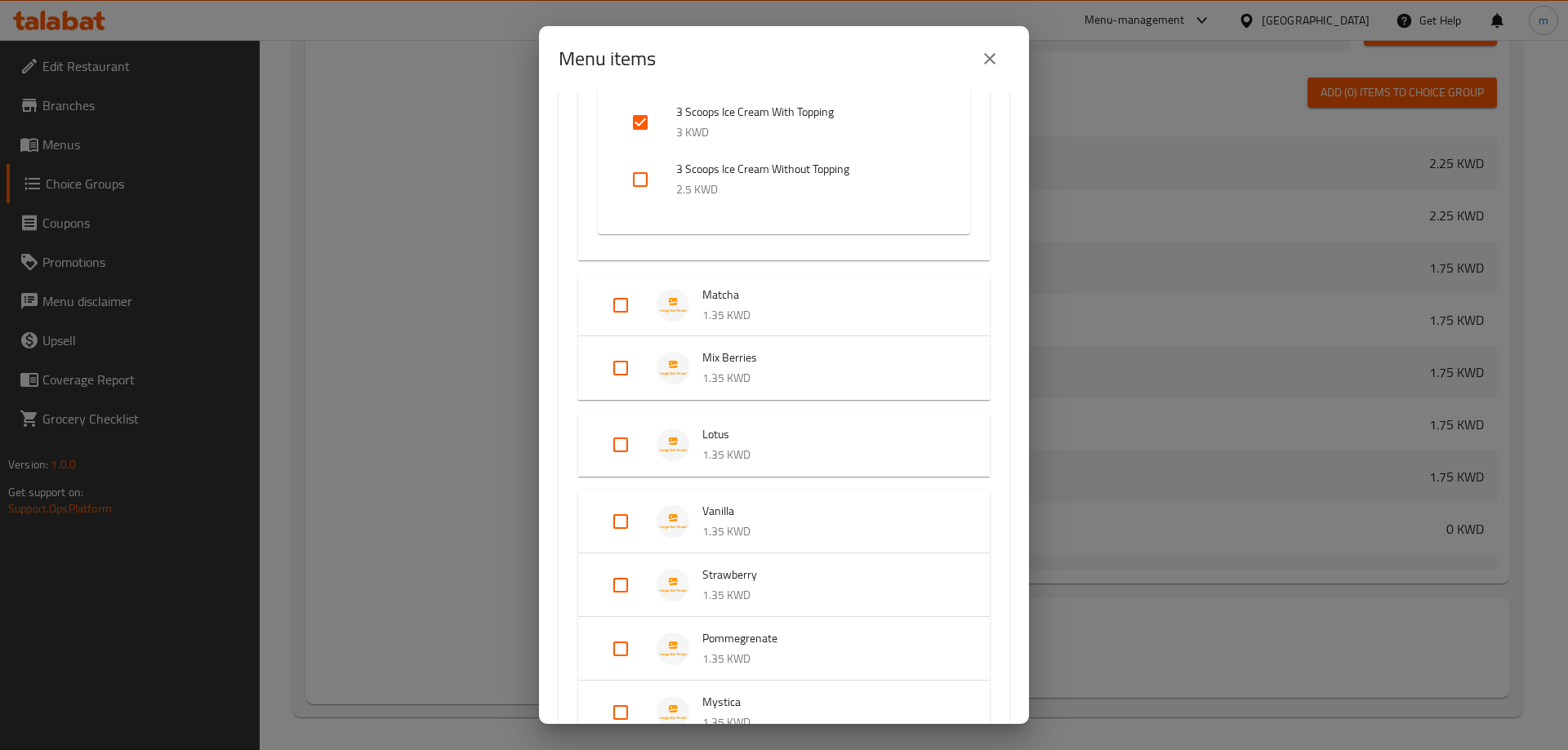
click at [724, 431] on span "Lotus" at bounding box center [830, 435] width 255 height 20
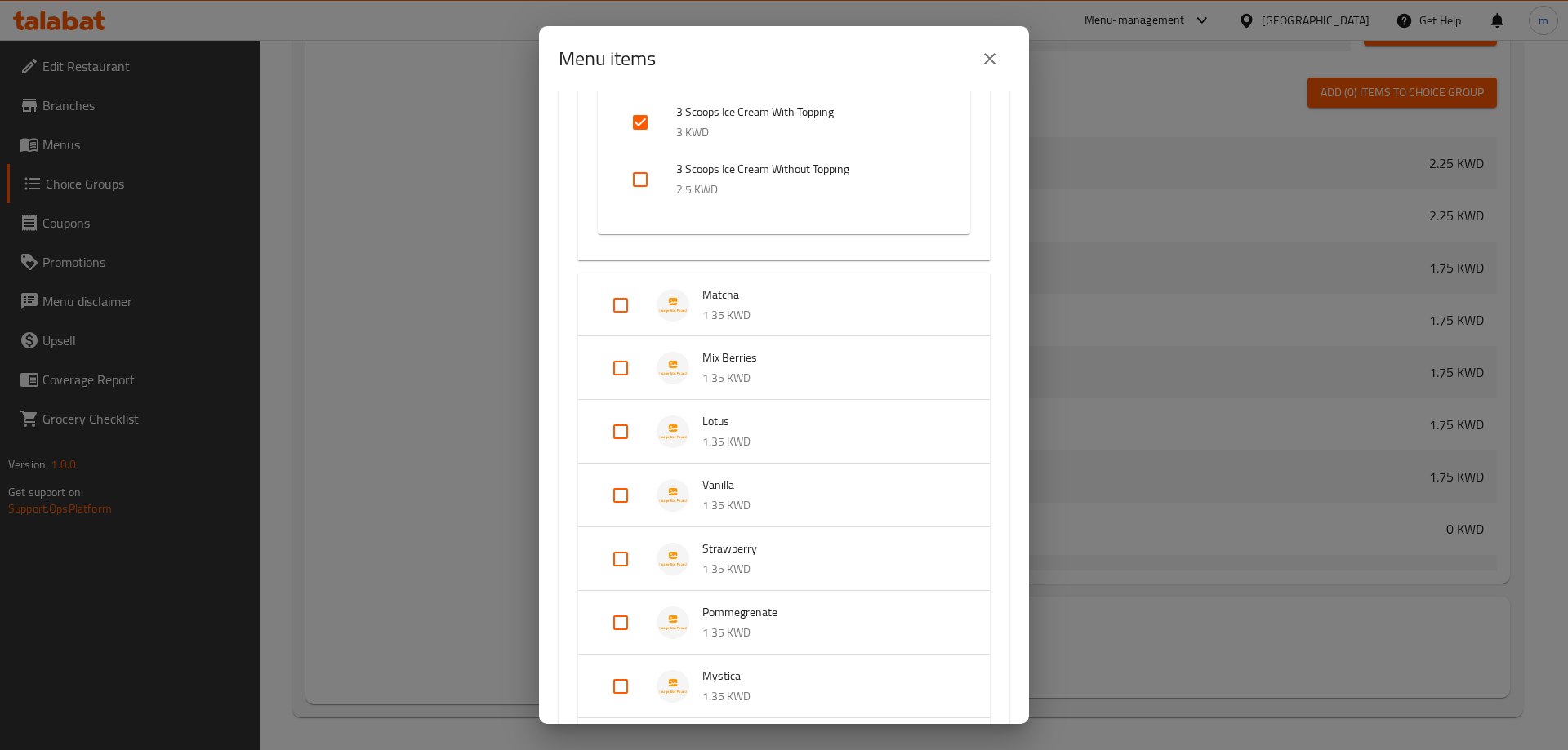
click at [736, 475] on span "Vanilla" at bounding box center [830, 485] width 255 height 20
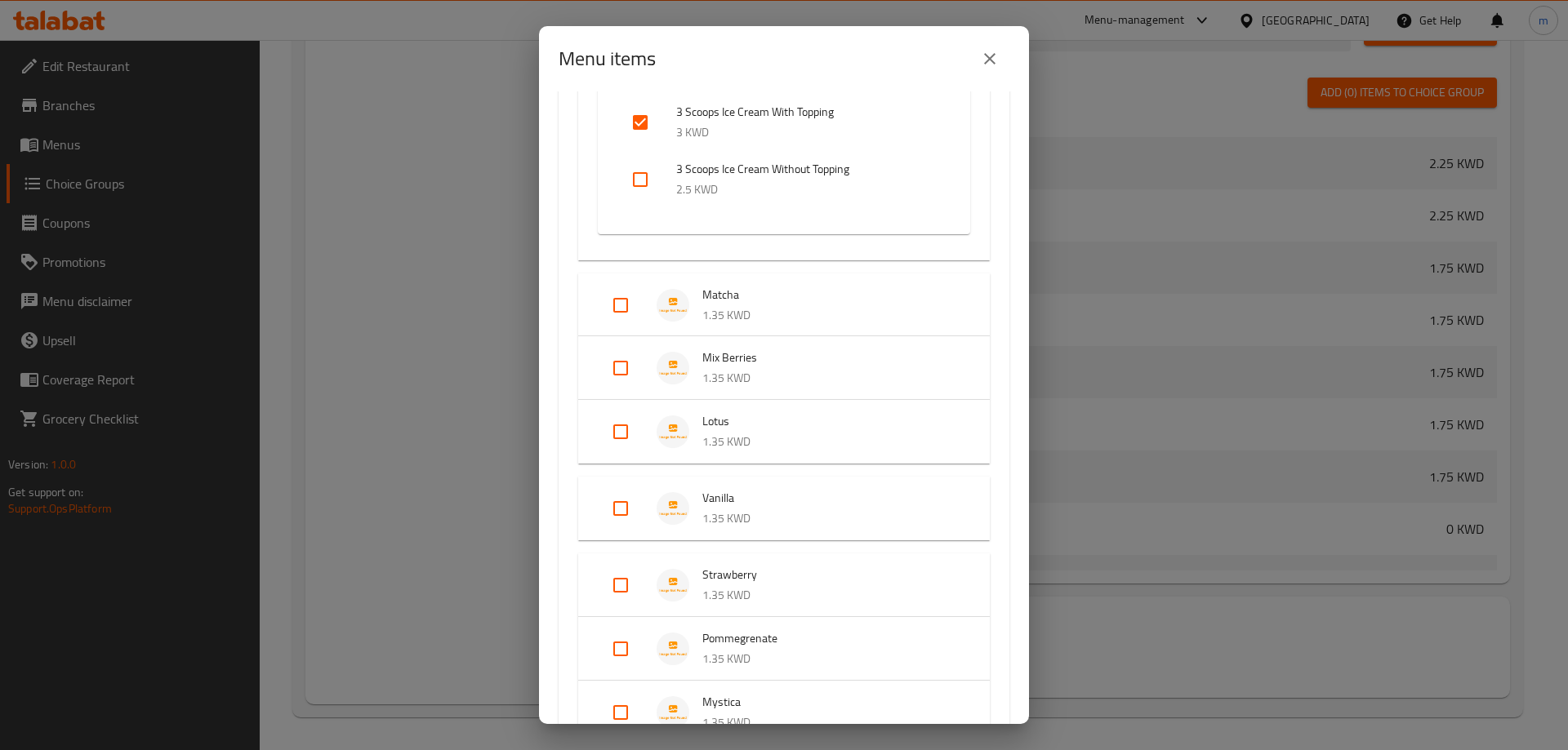
click at [741, 501] on span "Vanilla" at bounding box center [830, 498] width 255 height 20
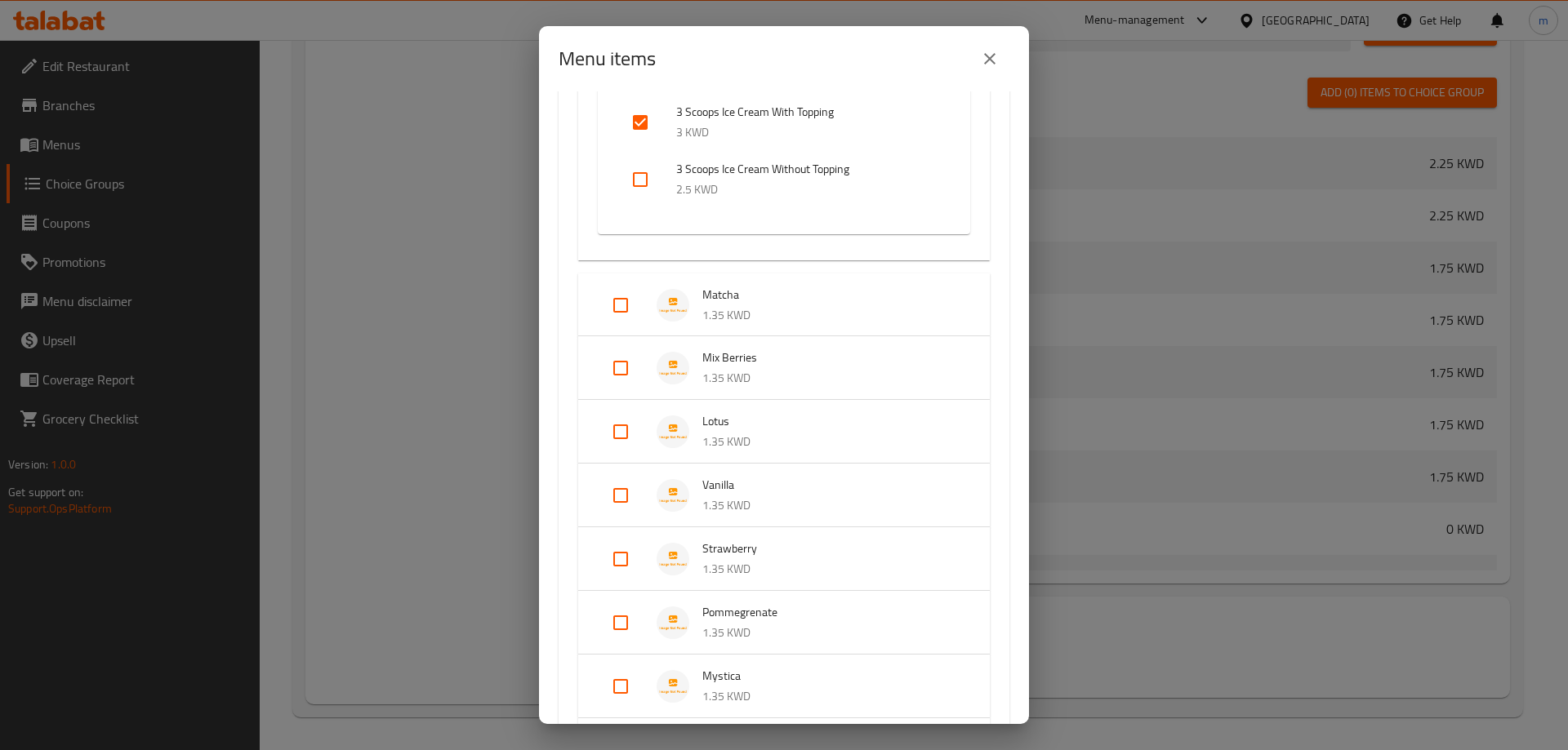
click at [745, 565] on p "1.35 KWD" at bounding box center [830, 569] width 255 height 20
click at [745, 565] on span "Strawberry" at bounding box center [830, 562] width 255 height 20
click at [745, 612] on span "Pommegrenate" at bounding box center [830, 613] width 255 height 20
click at [744, 618] on span "Pommegrenate" at bounding box center [830, 626] width 255 height 20
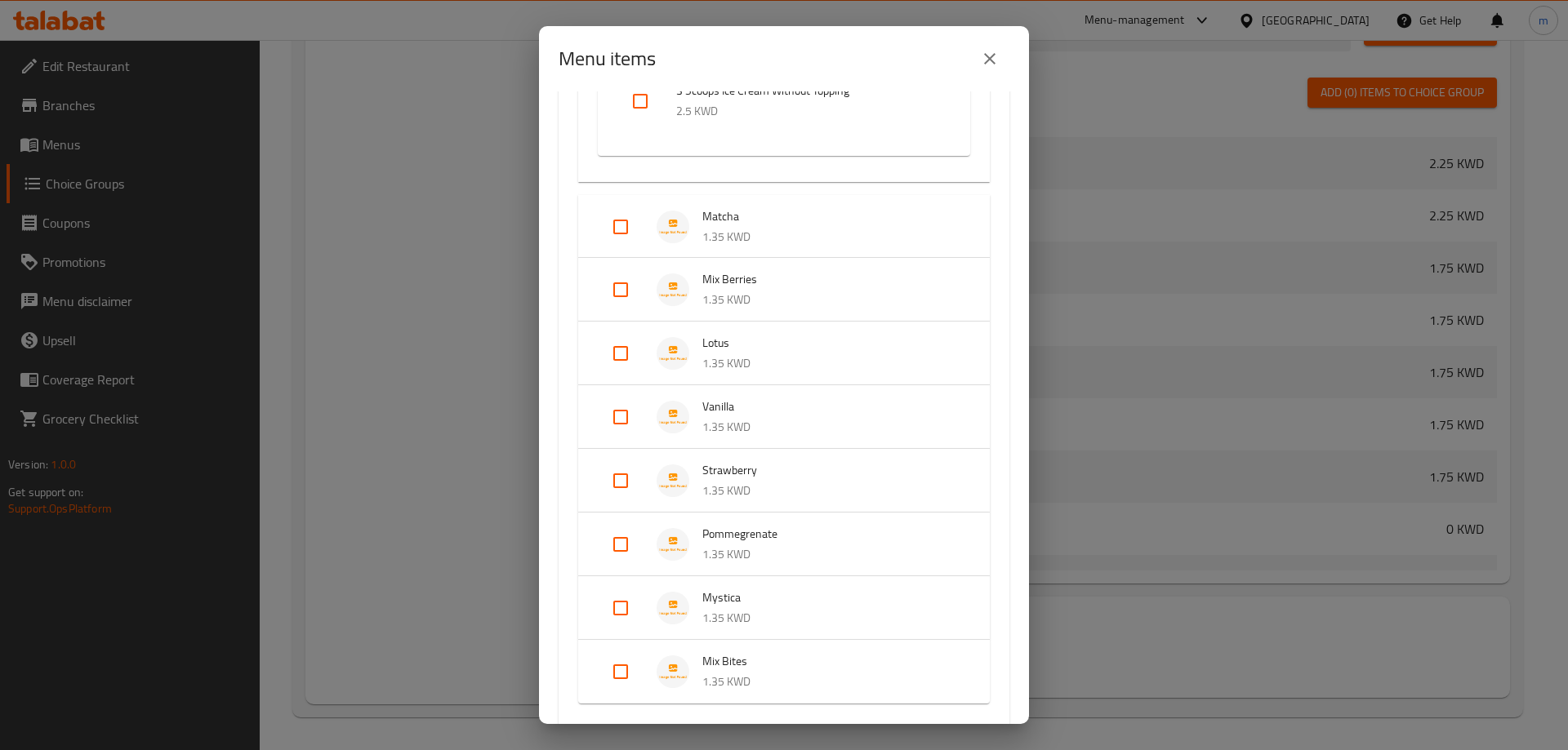
scroll to position [2530, 0]
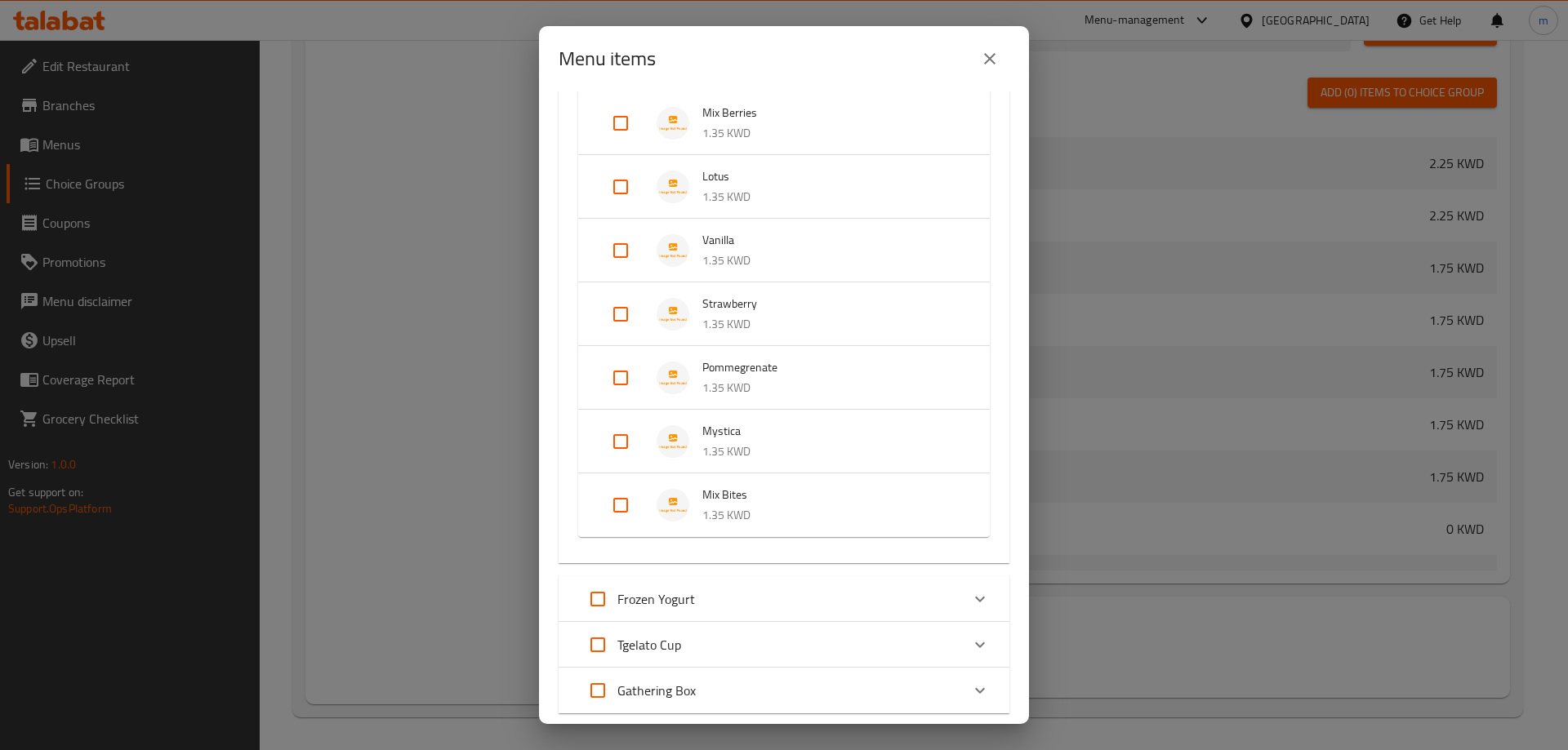
click at [746, 444] on p "1.35 KWD" at bounding box center [830, 451] width 255 height 20
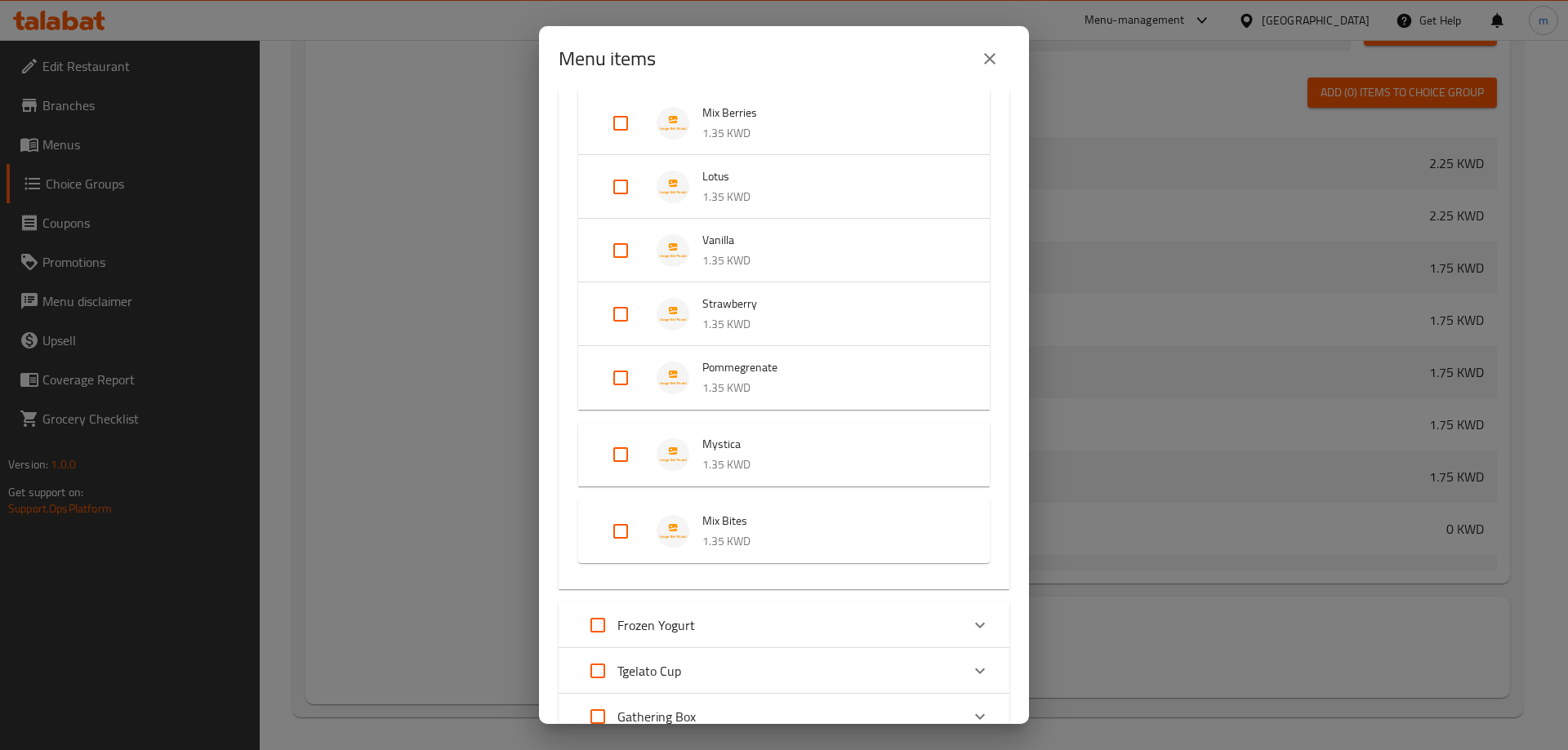
click at [746, 444] on span "Mystica" at bounding box center [830, 444] width 255 height 20
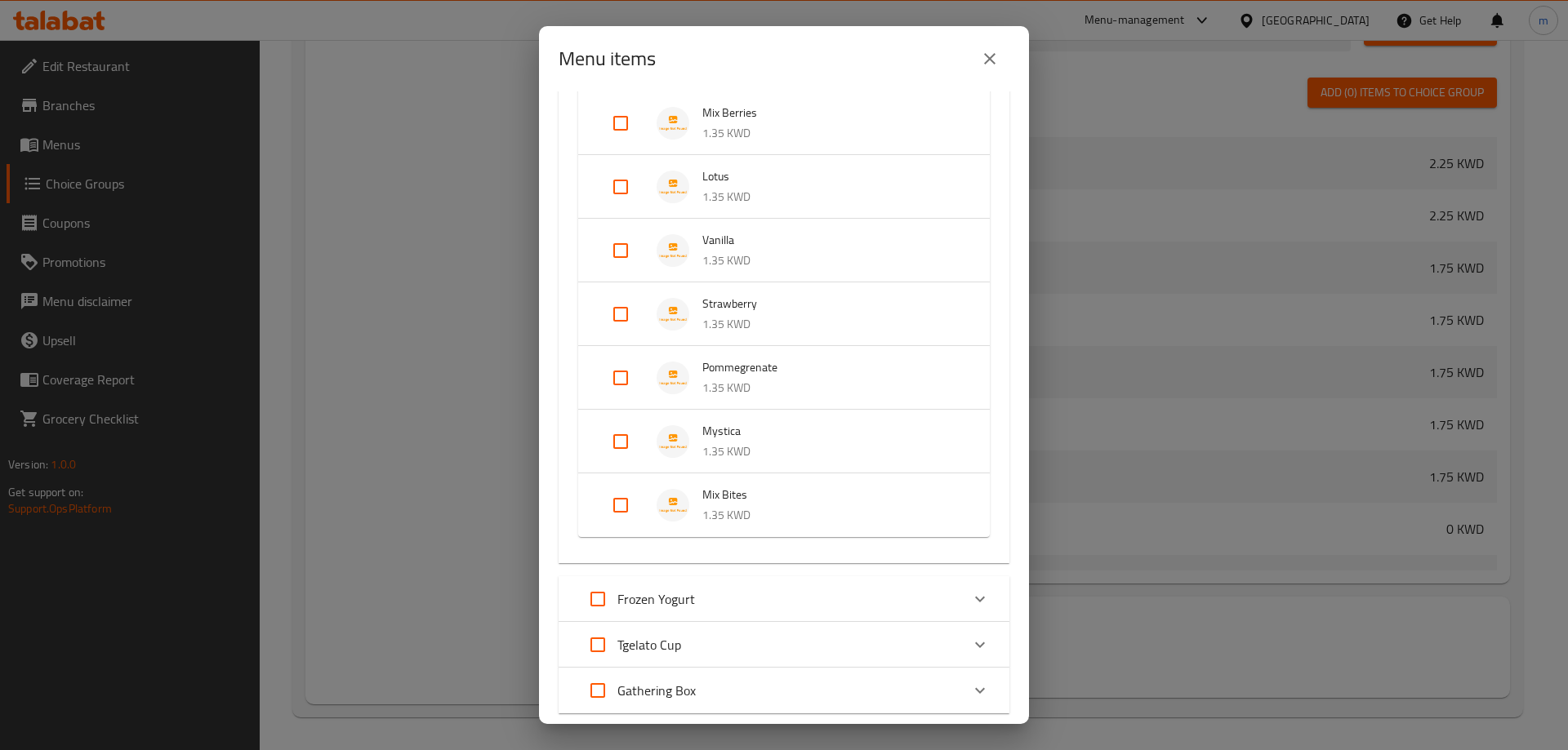
click at [732, 500] on span "Mix Bites" at bounding box center [830, 495] width 255 height 20
click at [732, 500] on span "Mix Bites" at bounding box center [830, 508] width 255 height 20
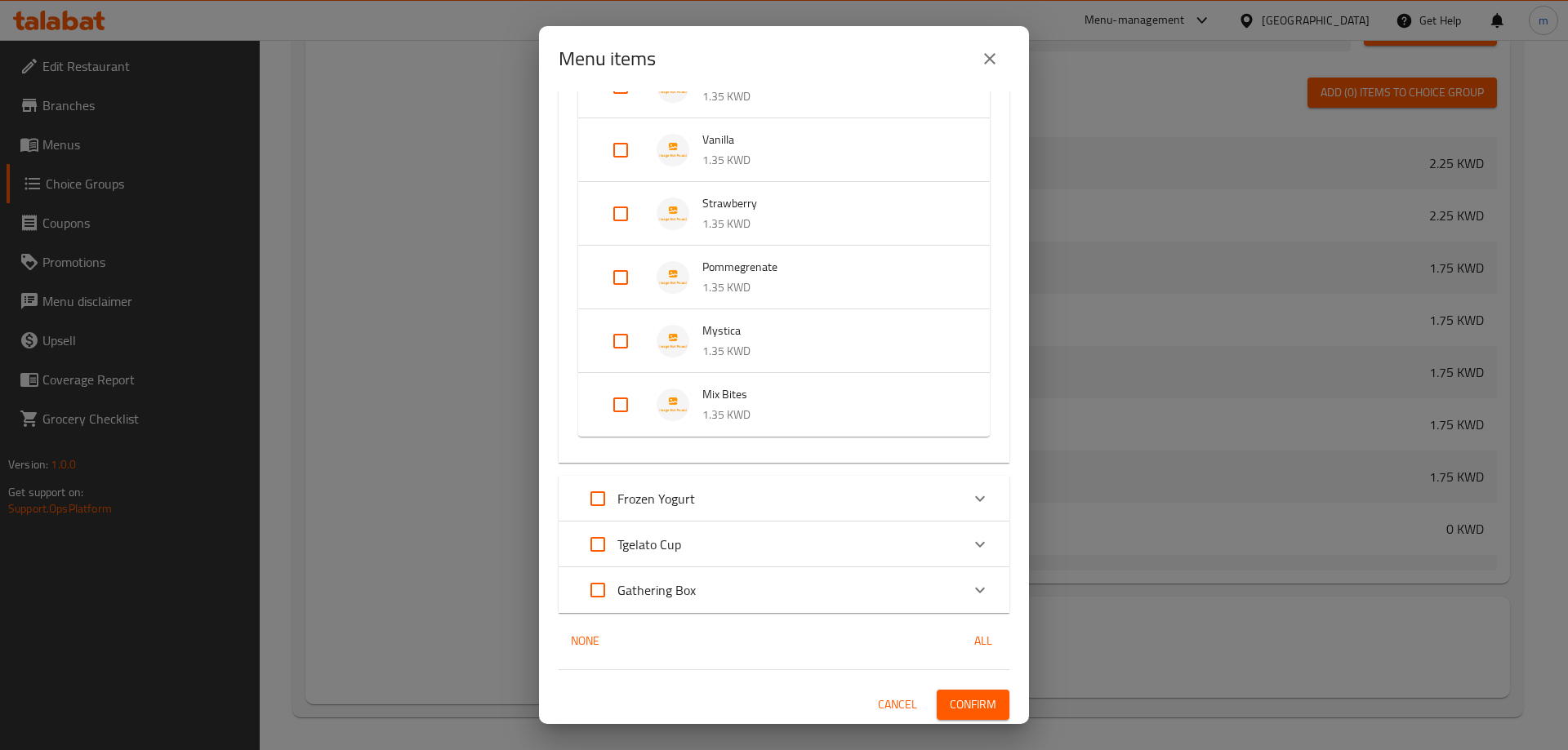
scroll to position [2634, 0]
click at [777, 491] on div "Frozen Yogurt" at bounding box center [769, 496] width 382 height 39
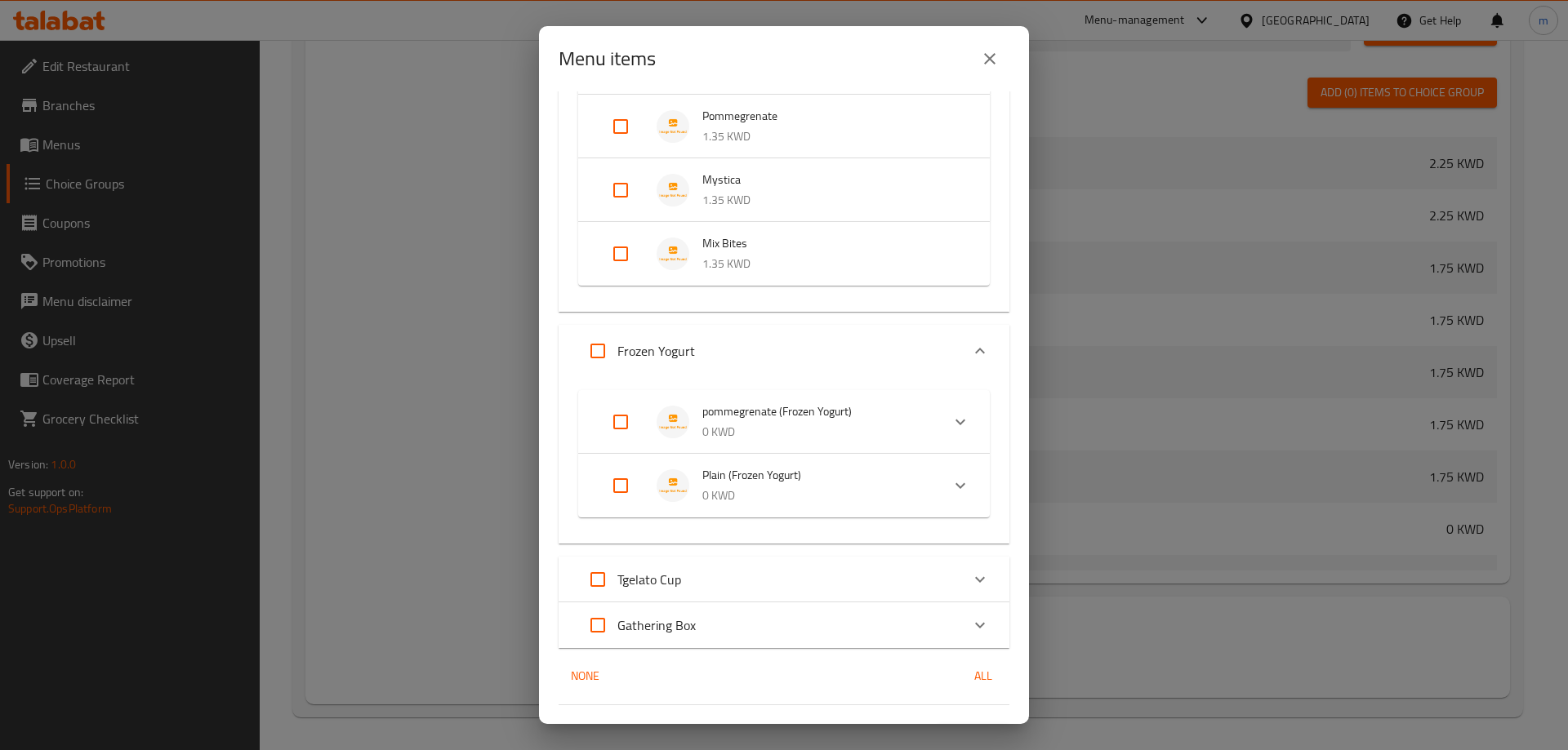
scroll to position [2797, 0]
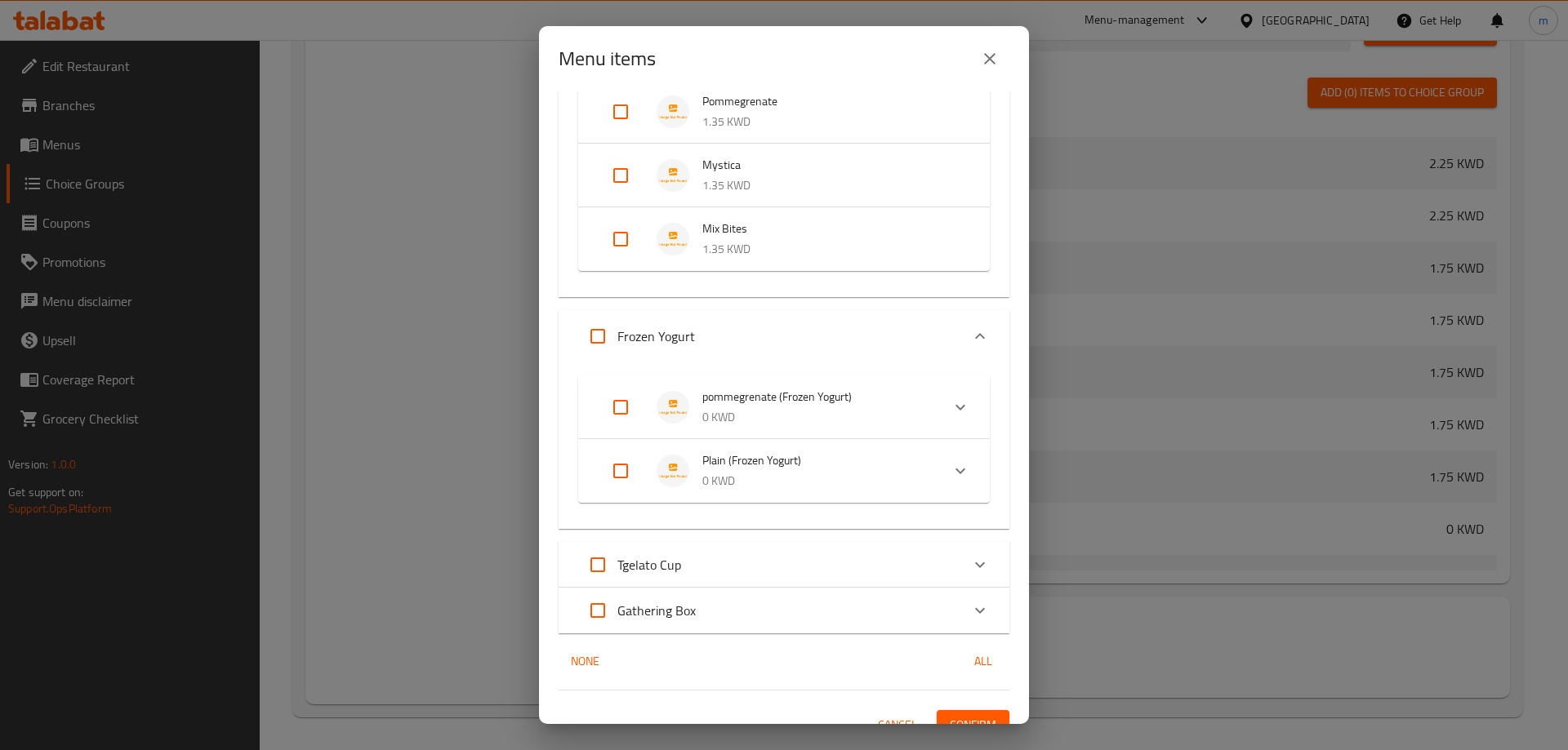
click at [812, 418] on p "0 KWD" at bounding box center [815, 417] width 226 height 20
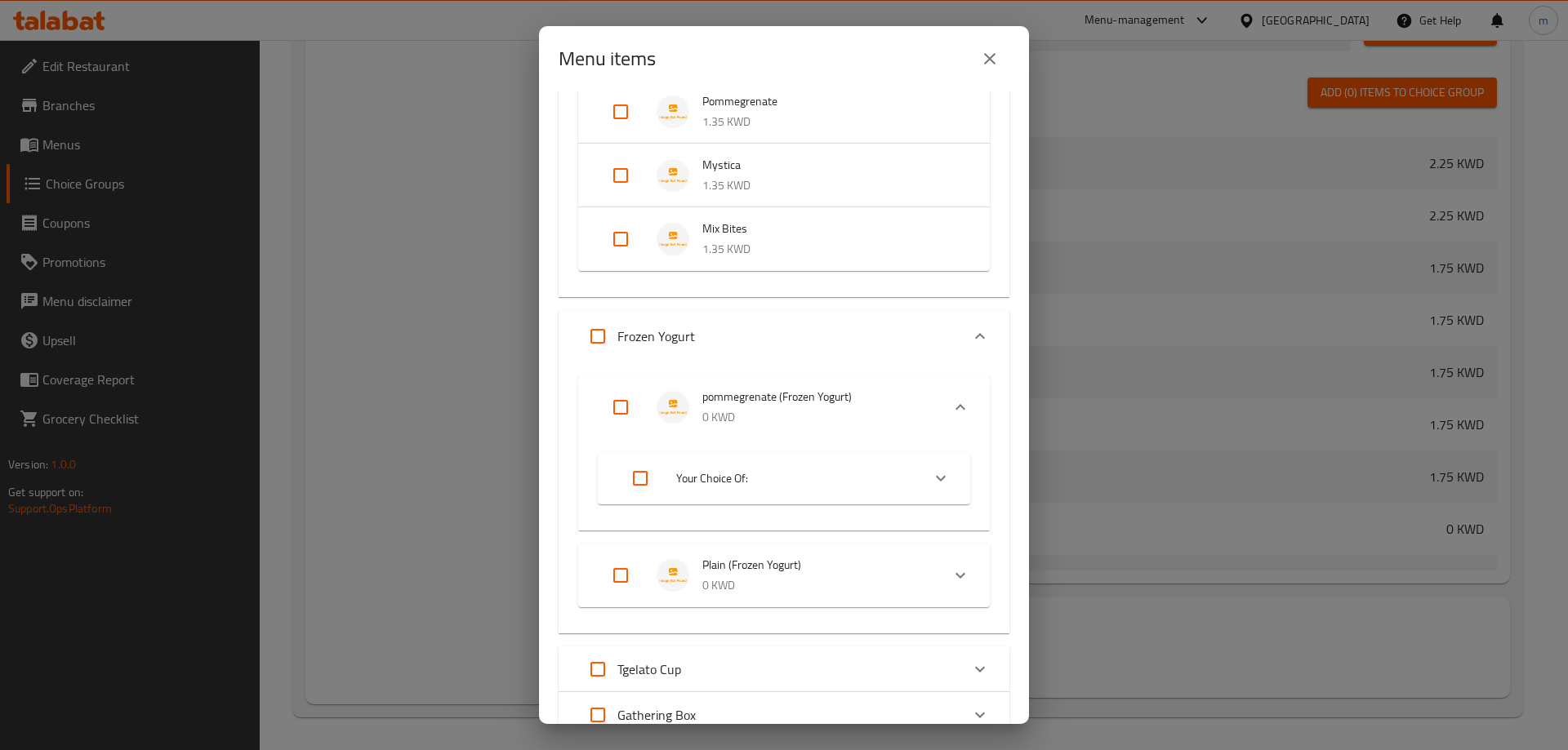
click at [792, 478] on span "Your Choice Of:" at bounding box center [792, 479] width 232 height 20
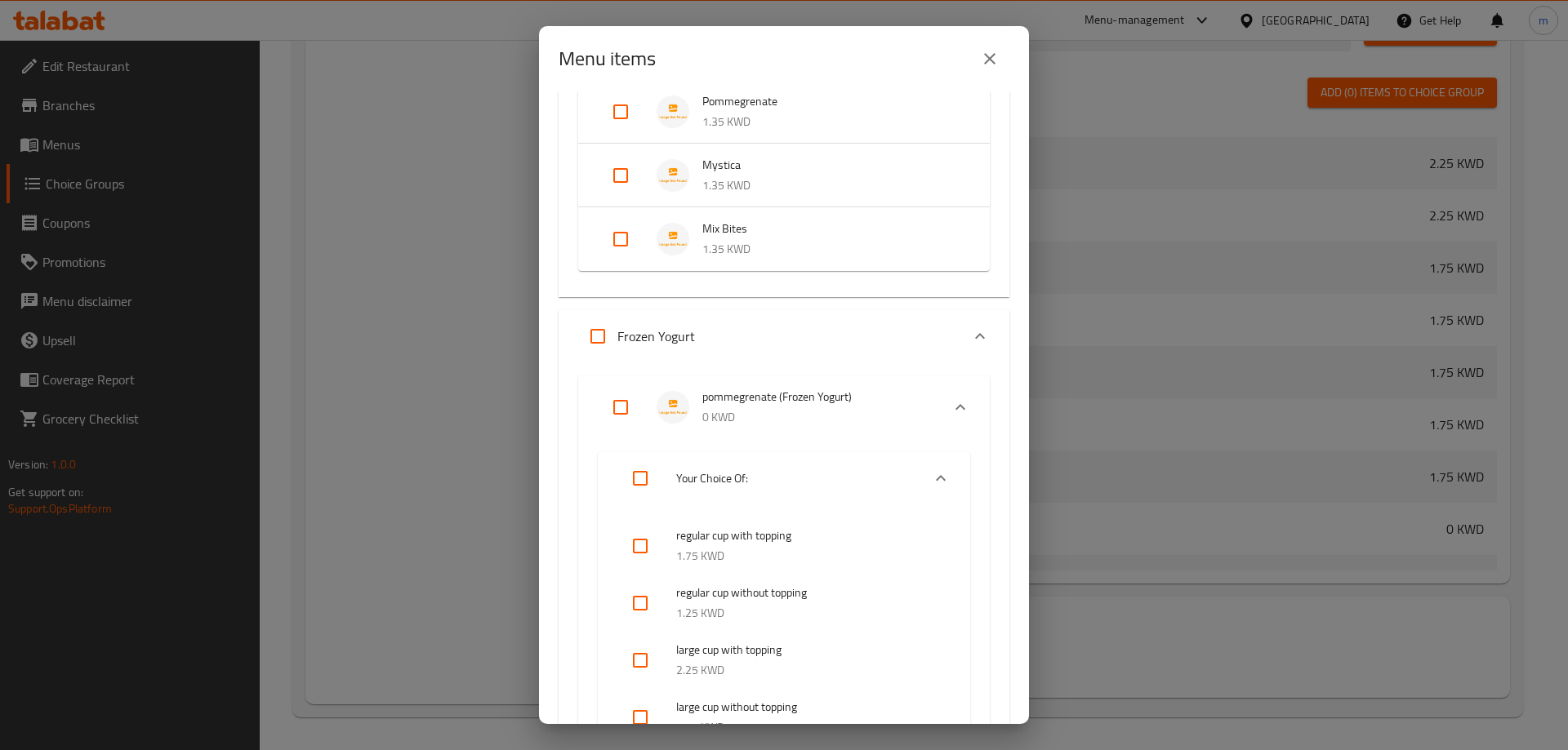
scroll to position [2961, 0]
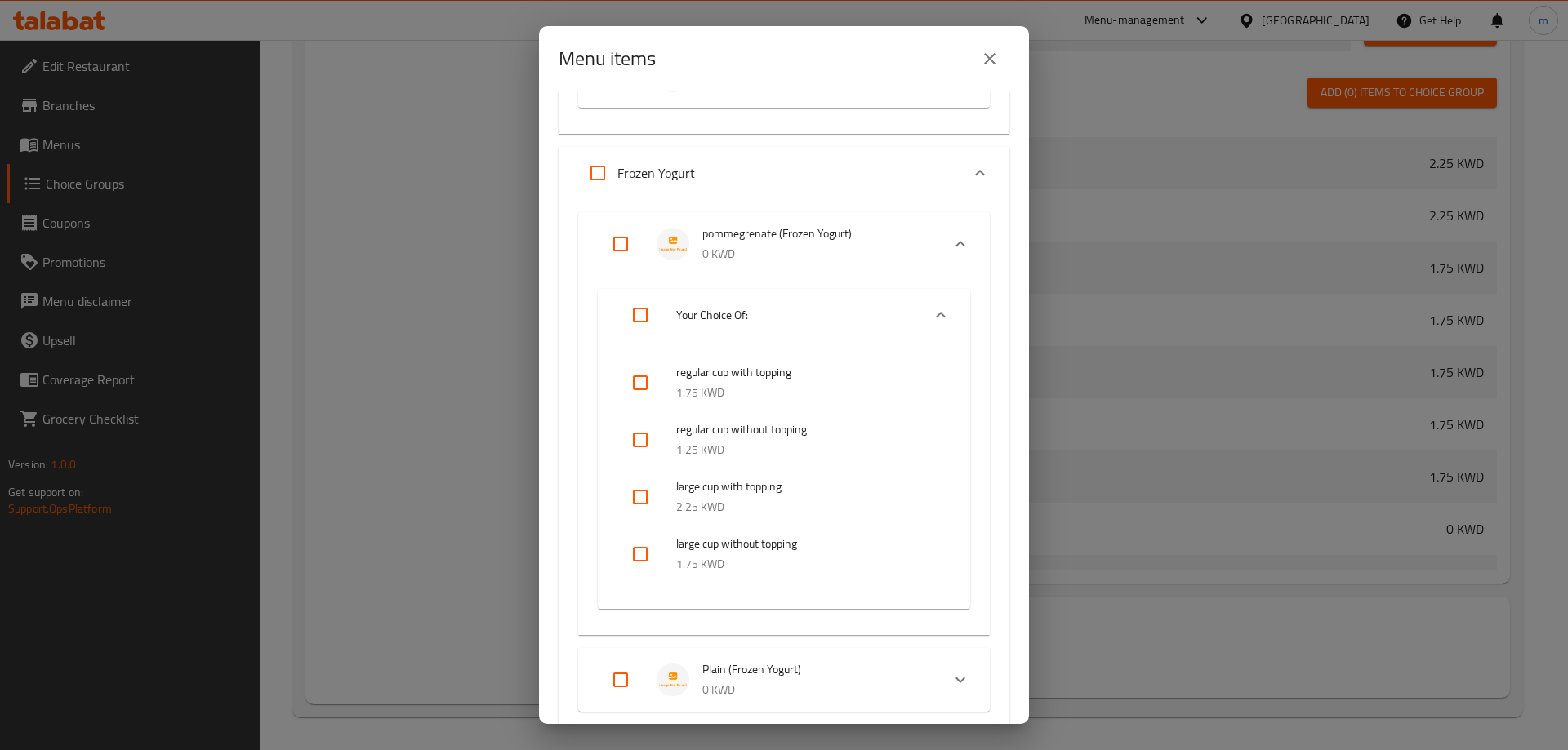
click at [641, 385] on input "checkbox" at bounding box center [640, 383] width 39 height 39
checkbox input "true"
click at [643, 495] on input "checkbox" at bounding box center [640, 497] width 39 height 39
checkbox input "true"
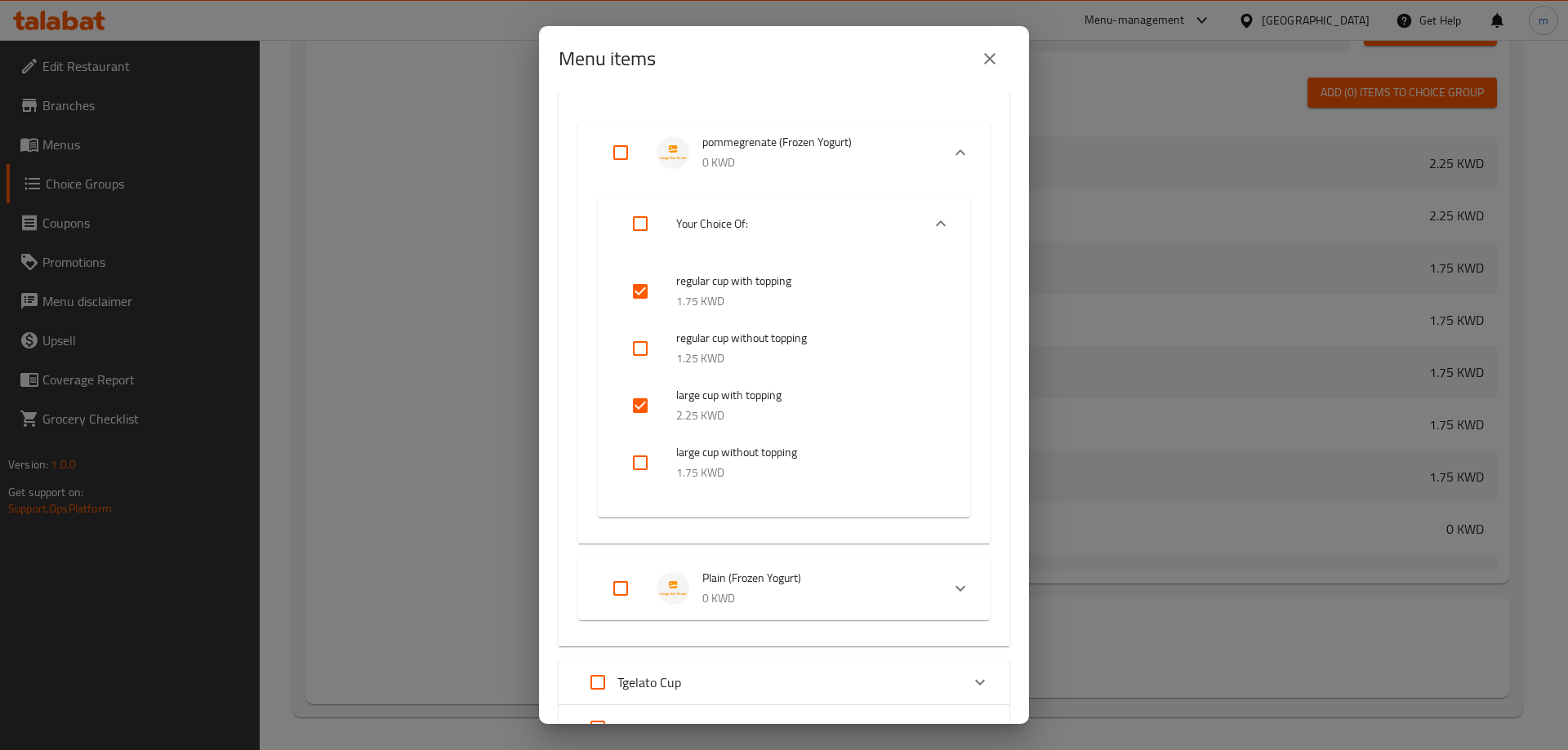
scroll to position [3192, 0]
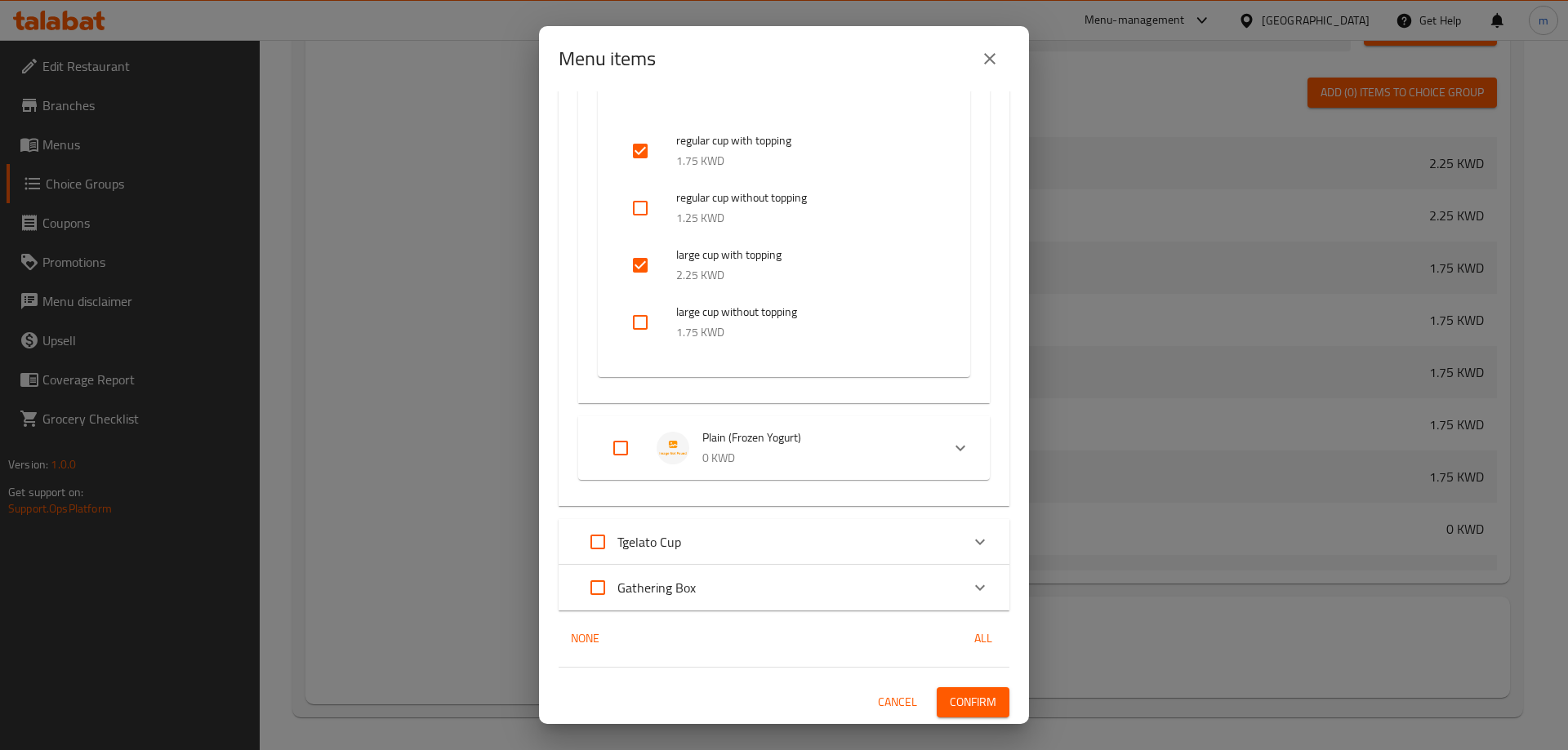
click at [770, 451] on p "0 KWD" at bounding box center [815, 459] width 226 height 20
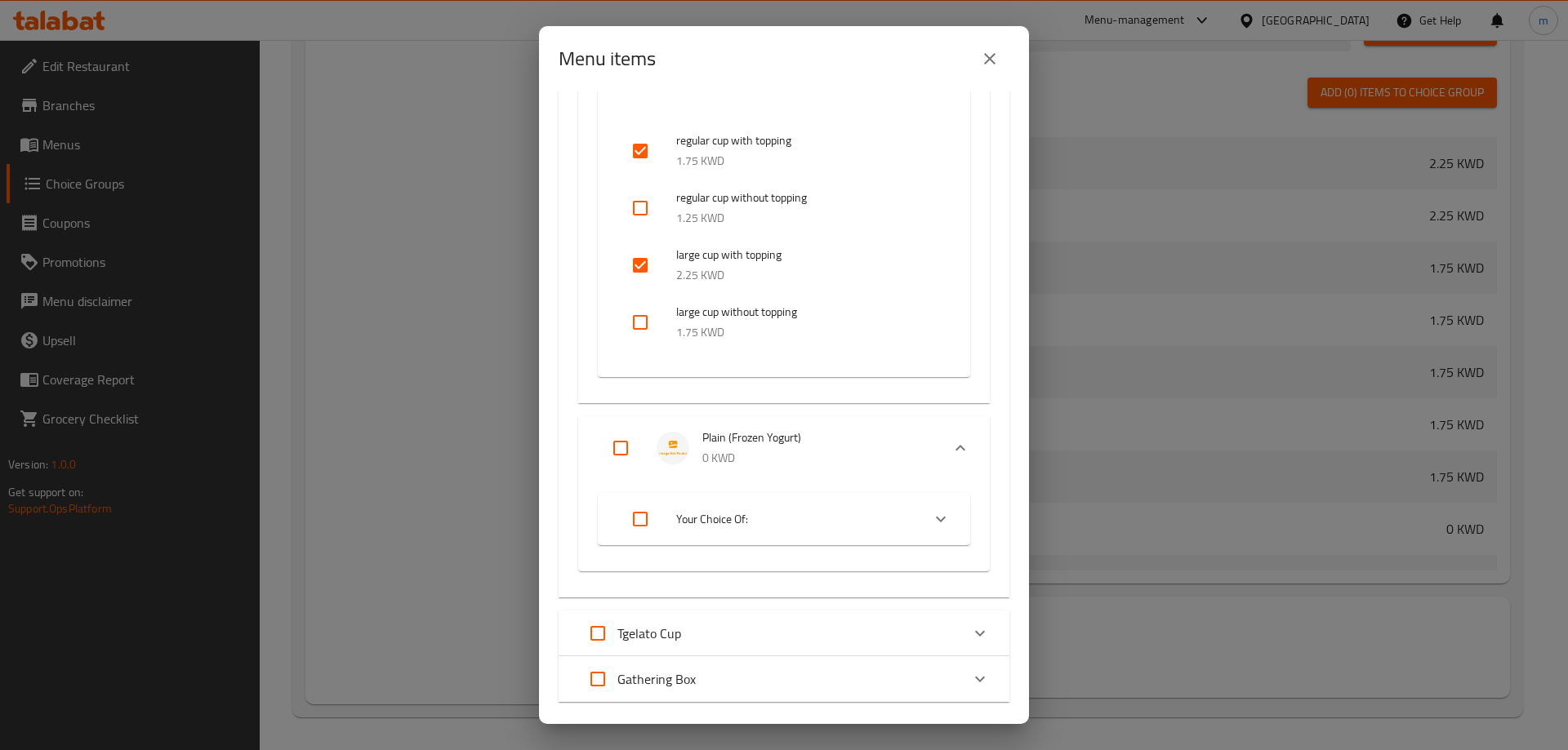
click at [749, 518] on span "Your Choice Of:" at bounding box center [792, 520] width 232 height 20
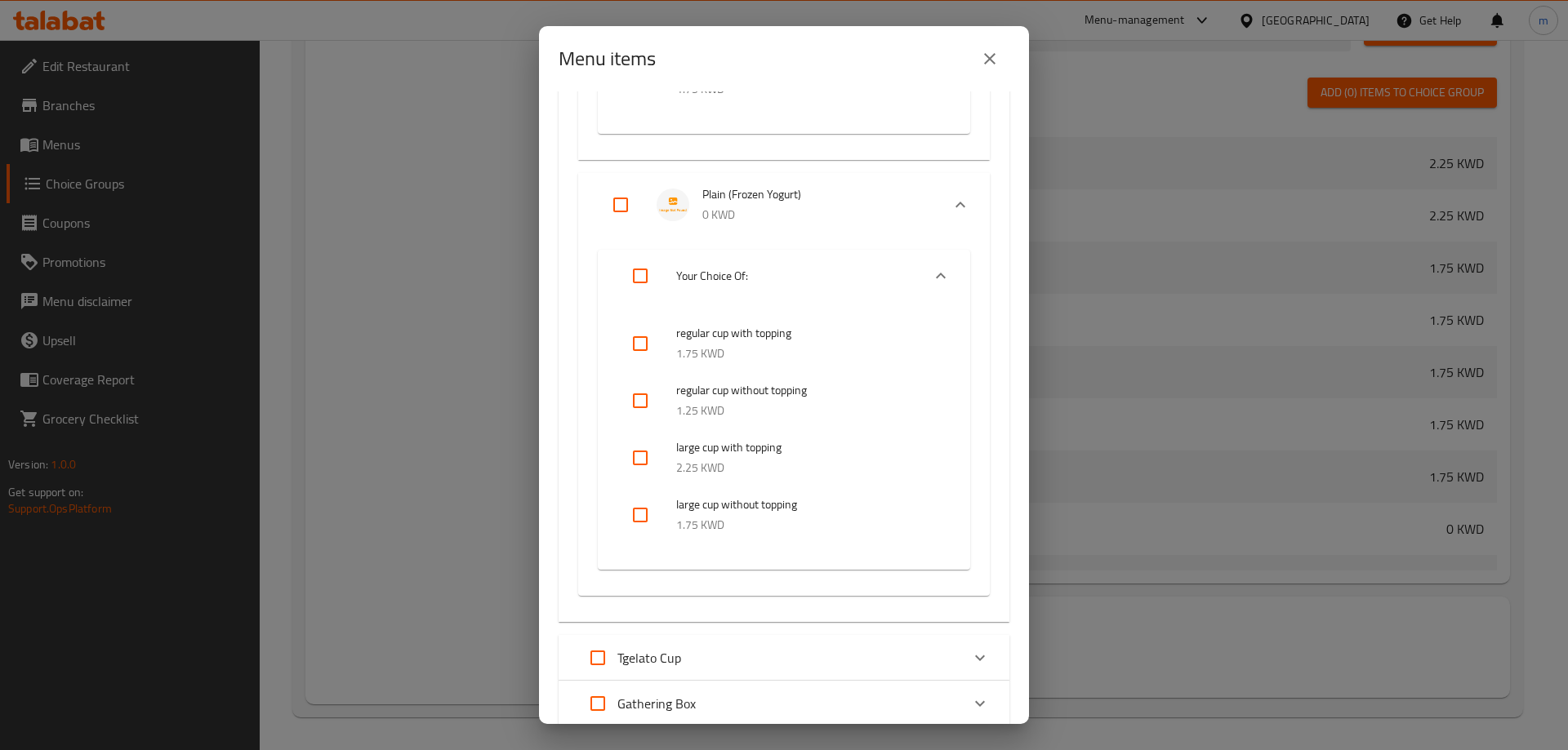
scroll to position [3437, 0]
click at [643, 345] on input "checkbox" at bounding box center [640, 342] width 39 height 39
checkbox input "true"
click at [648, 449] on input "checkbox" at bounding box center [640, 456] width 39 height 39
checkbox input "true"
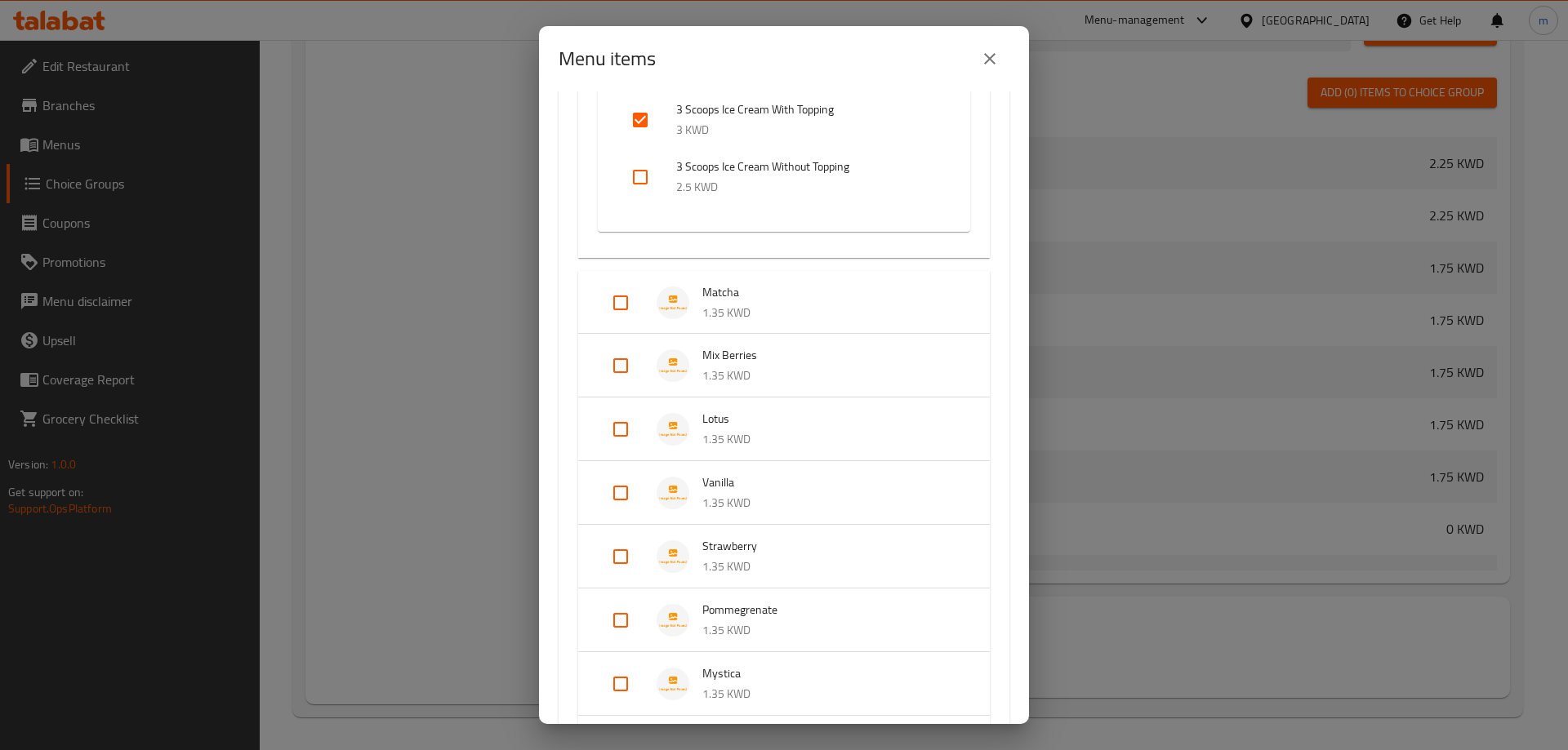
scroll to position [2323, 0]
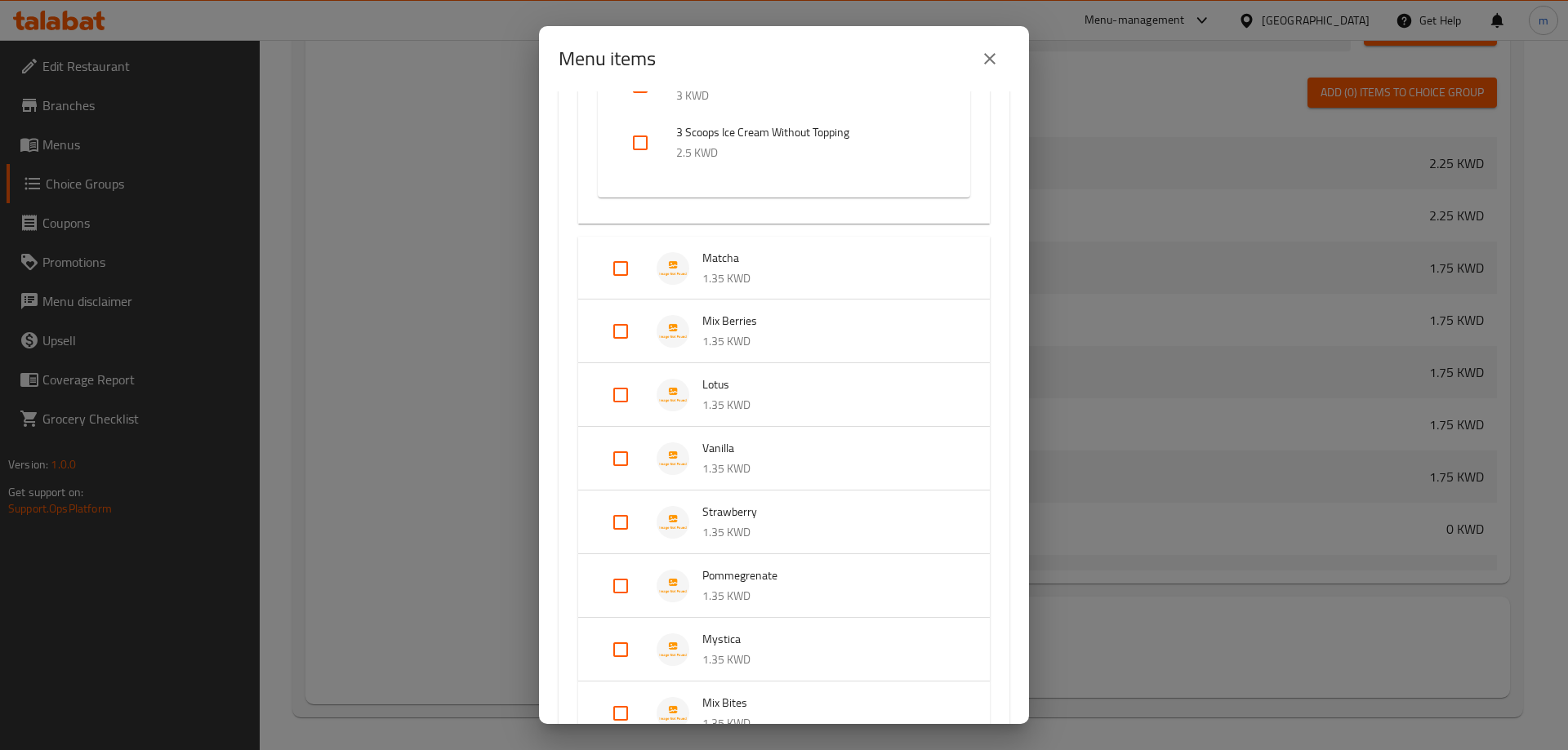
click at [756, 274] on p "1.35 KWD" at bounding box center [830, 279] width 255 height 20
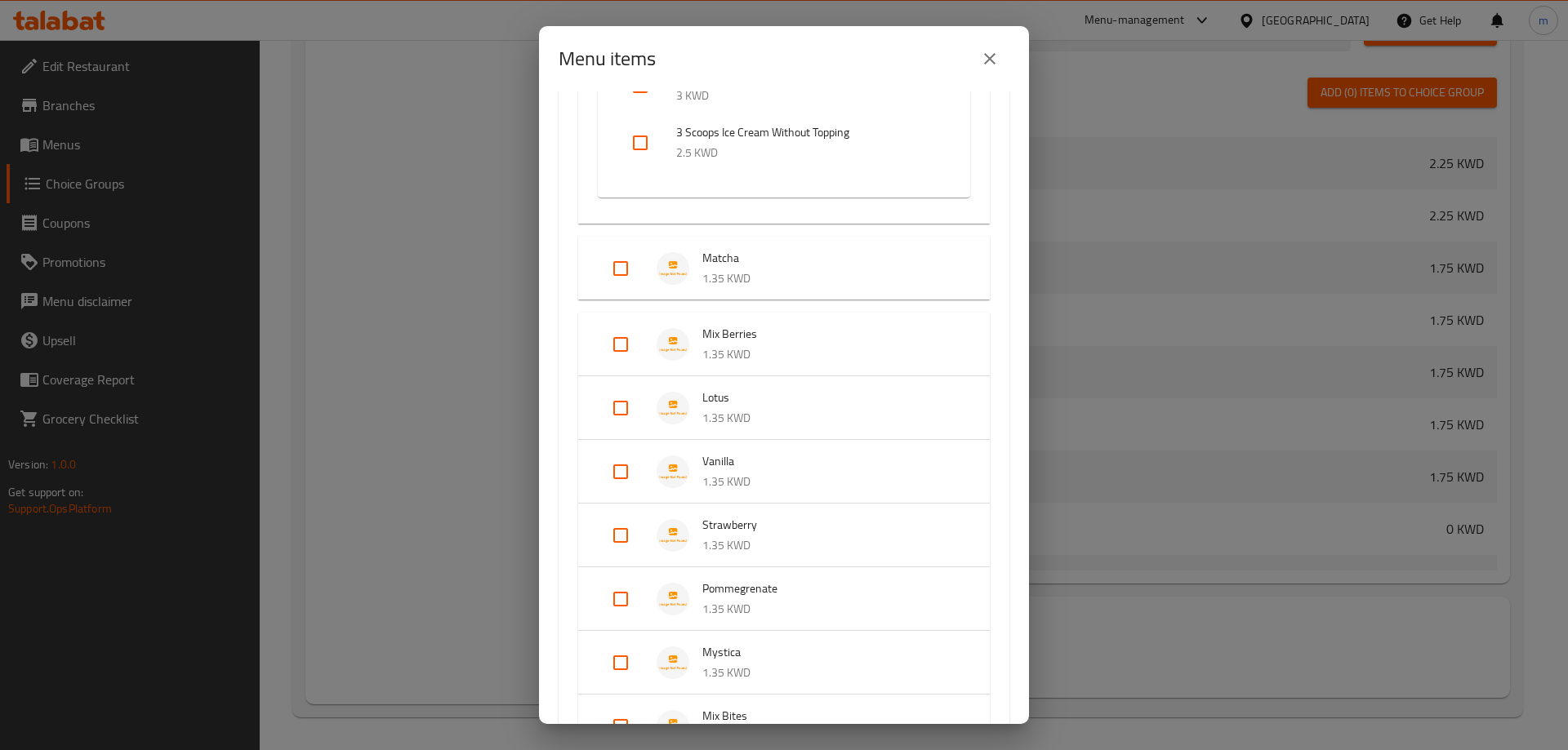
click at [756, 274] on p "1.35 KWD" at bounding box center [830, 279] width 255 height 20
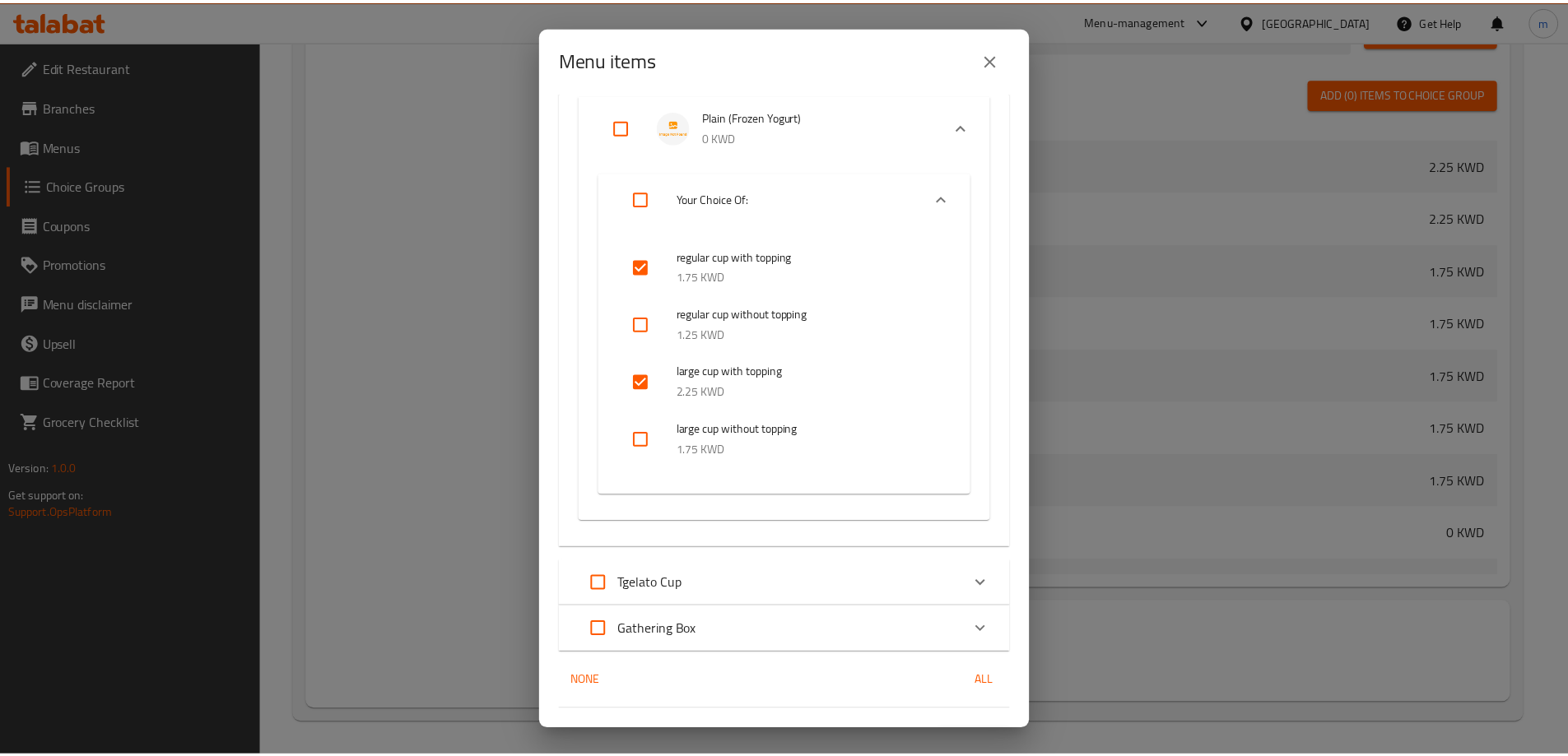
scroll to position [3580, 0]
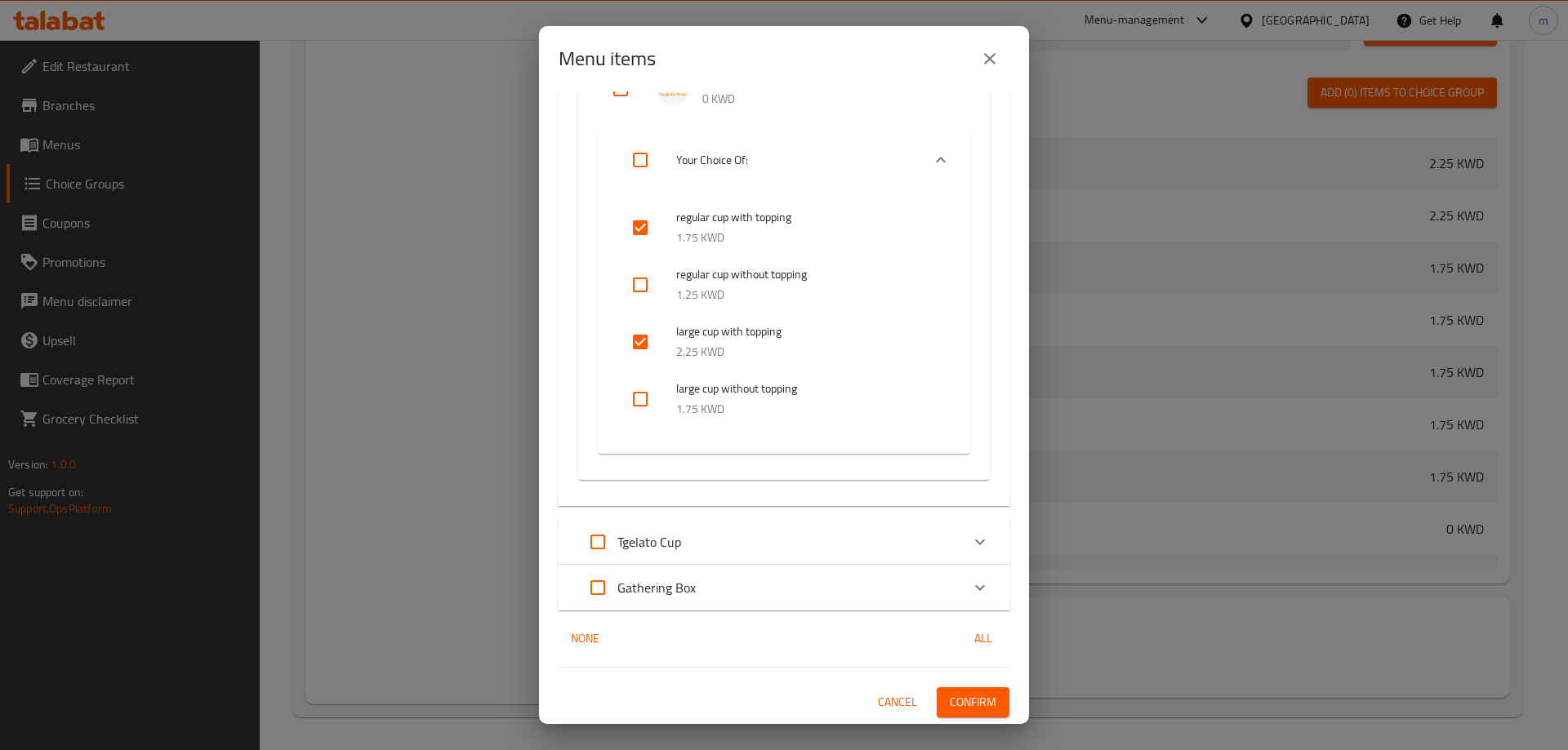
click at [972, 701] on span "Confirm" at bounding box center [972, 702] width 47 height 20
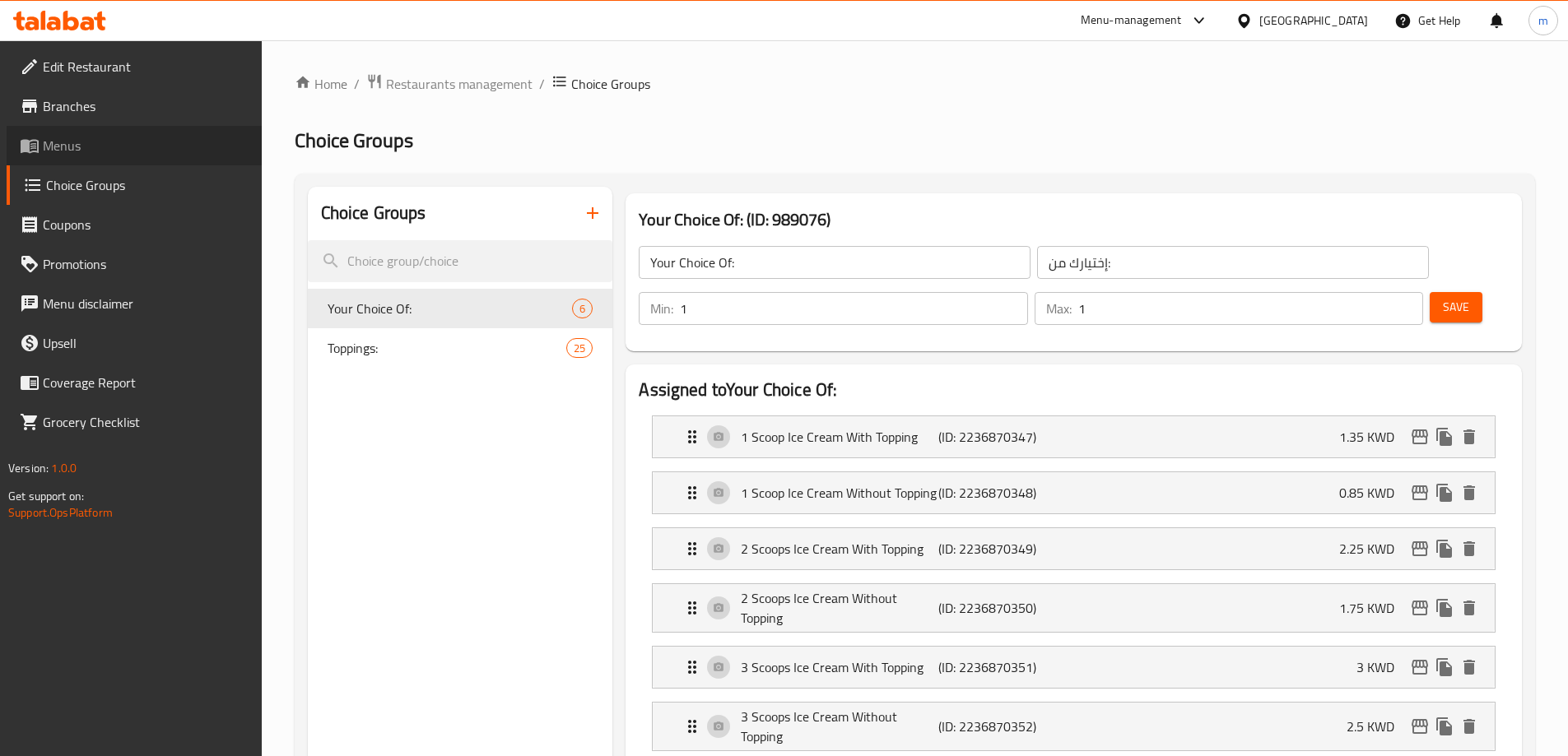
click at [99, 144] on span "Menus" at bounding box center [145, 145] width 205 height 19
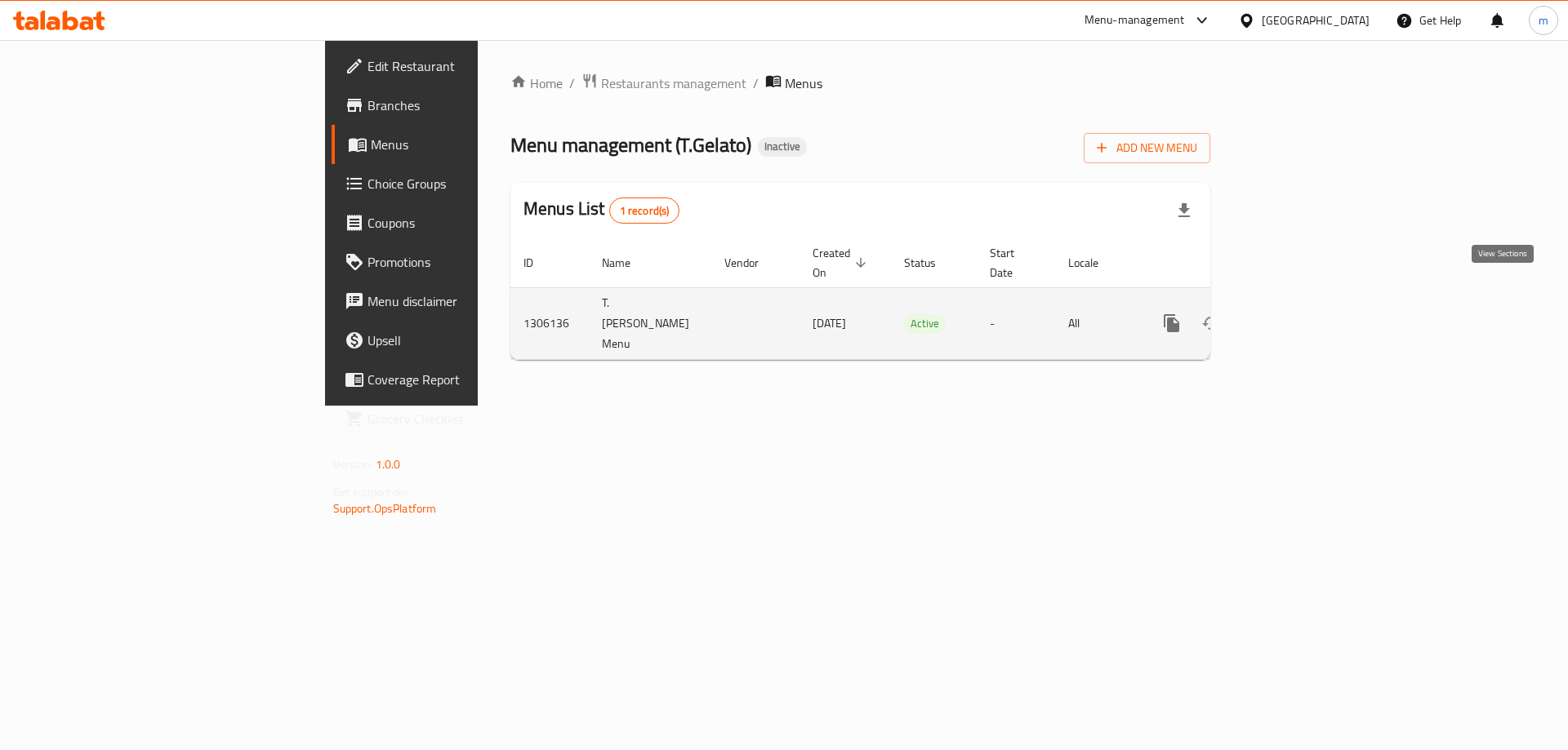
click at [1309, 303] on link "enhanced table" at bounding box center [1289, 322] width 39 height 39
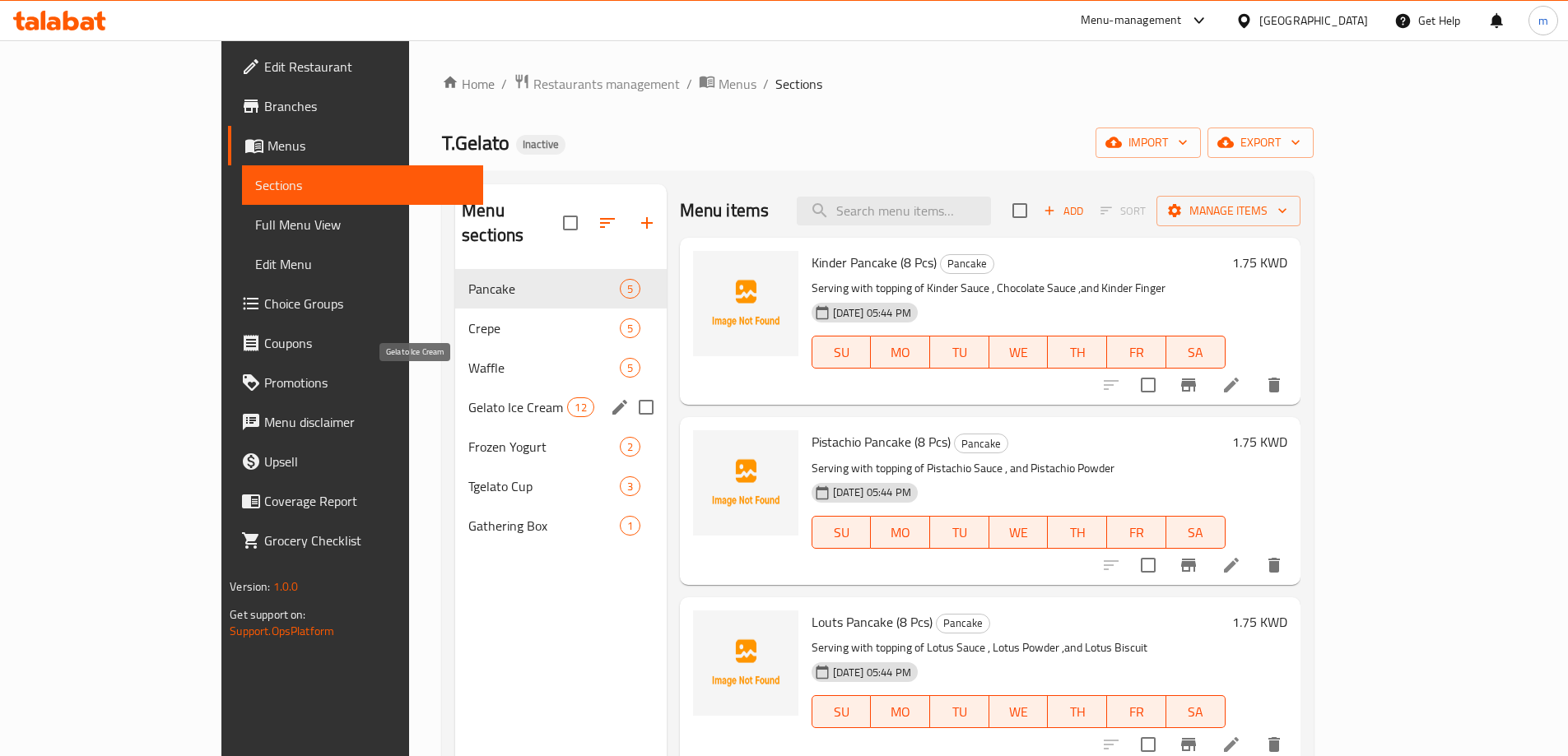
click at [469, 398] on span "Gelato Ice Cream" at bounding box center [518, 407] width 99 height 19
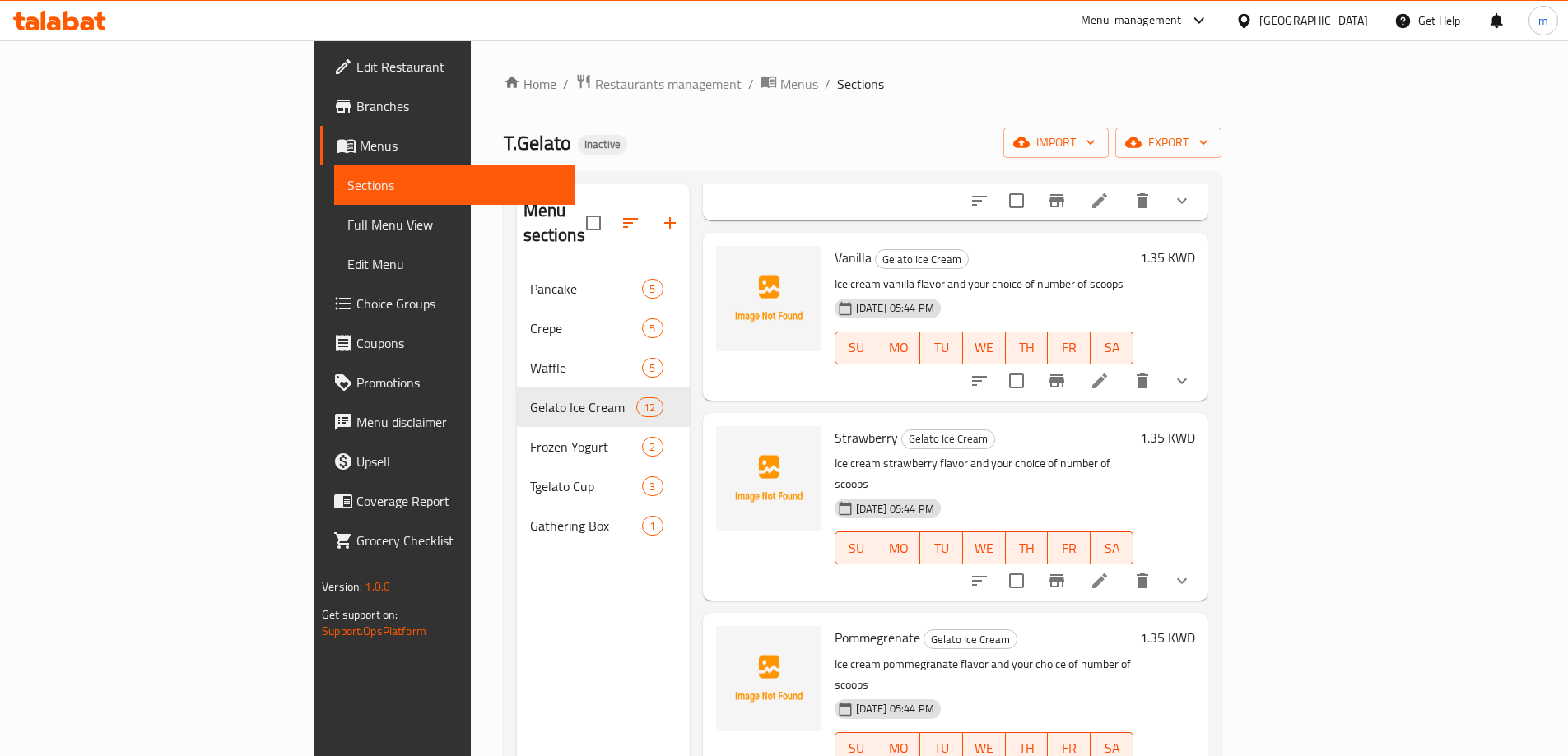
scroll to position [1399, 0]
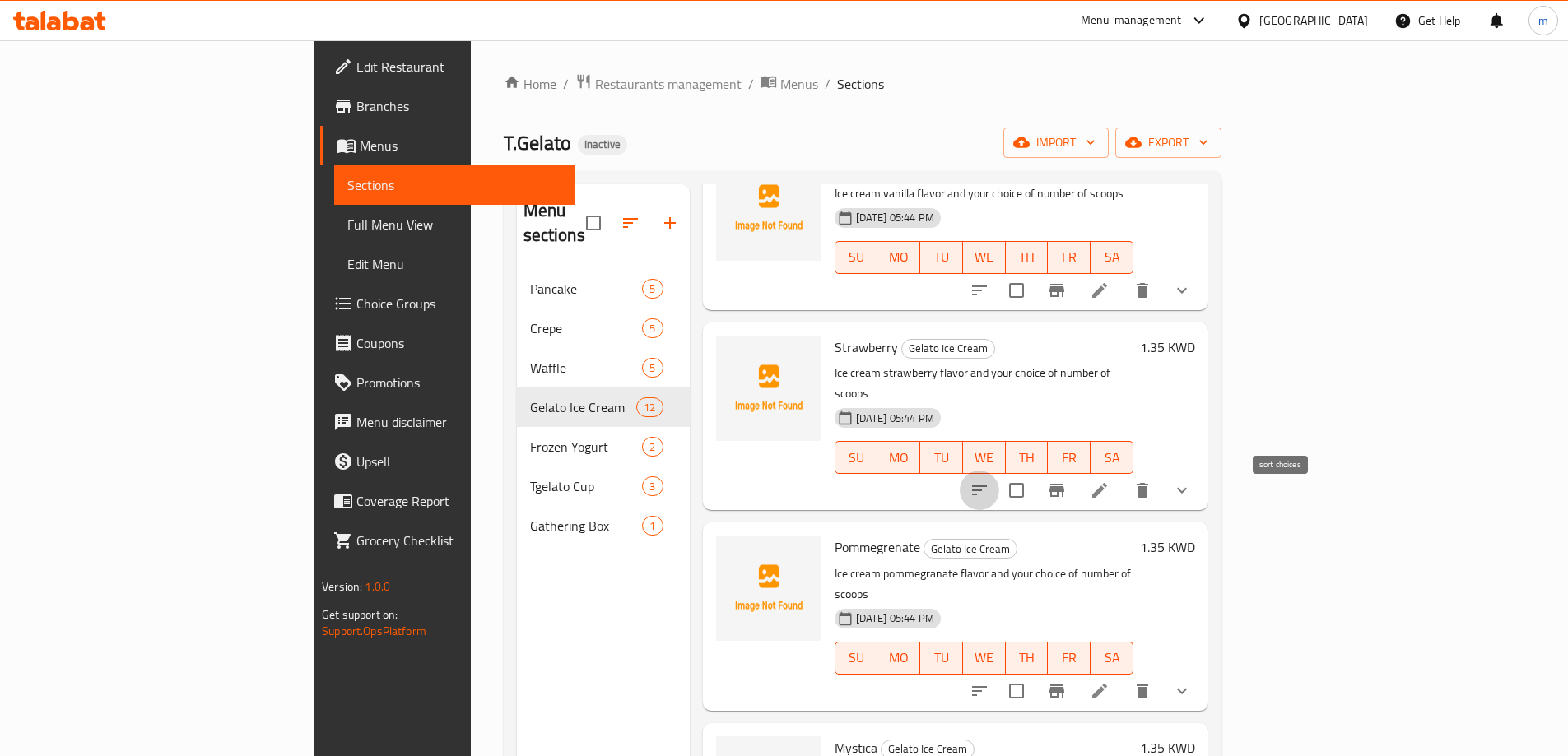
click at [1000, 471] on button "sort-choices" at bounding box center [979, 490] width 40 height 40
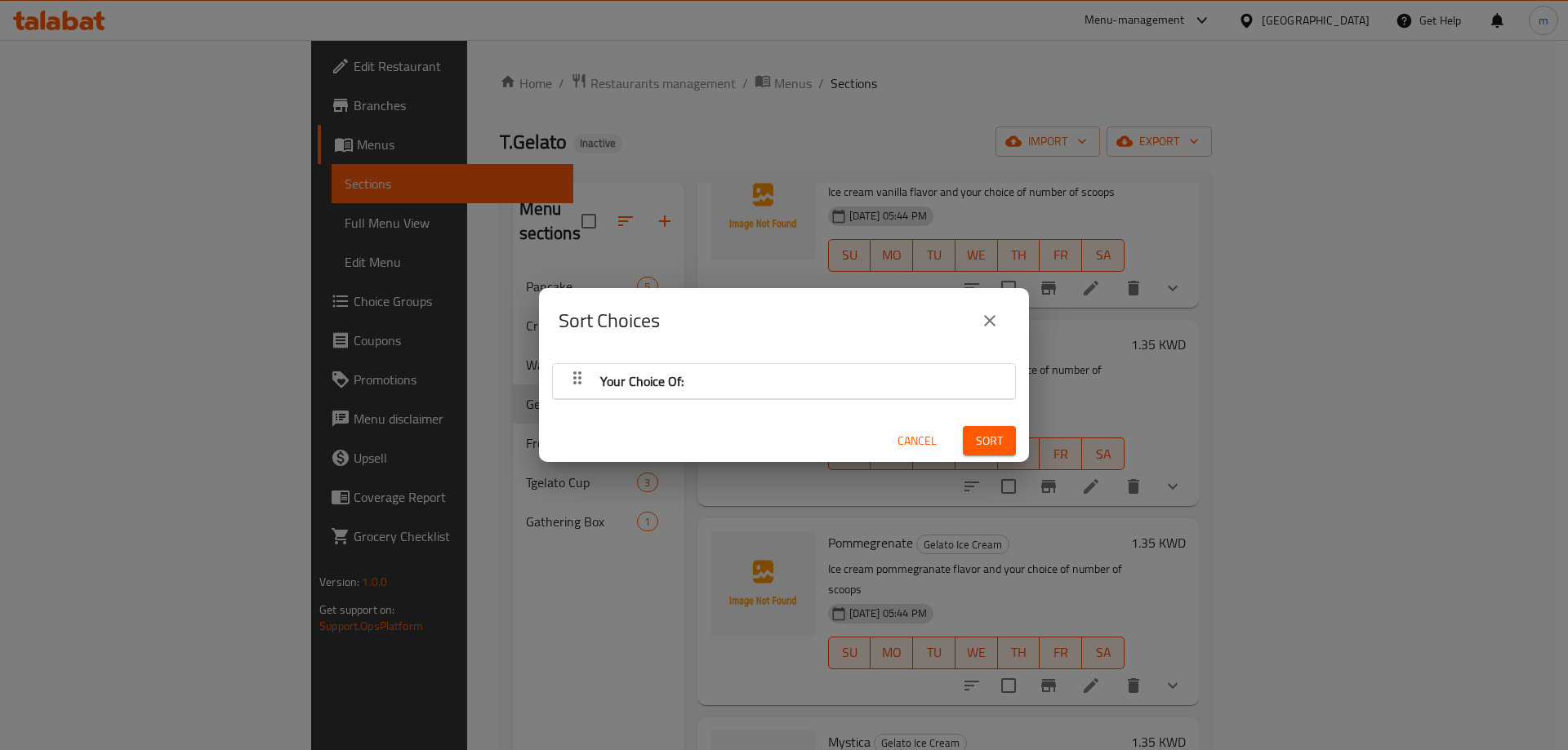
click at [1276, 433] on div "Sort Choices Your Choice Of: Cancel Sort" at bounding box center [784, 375] width 1568 height 750
click at [909, 439] on span "Cancel" at bounding box center [916, 441] width 39 height 20
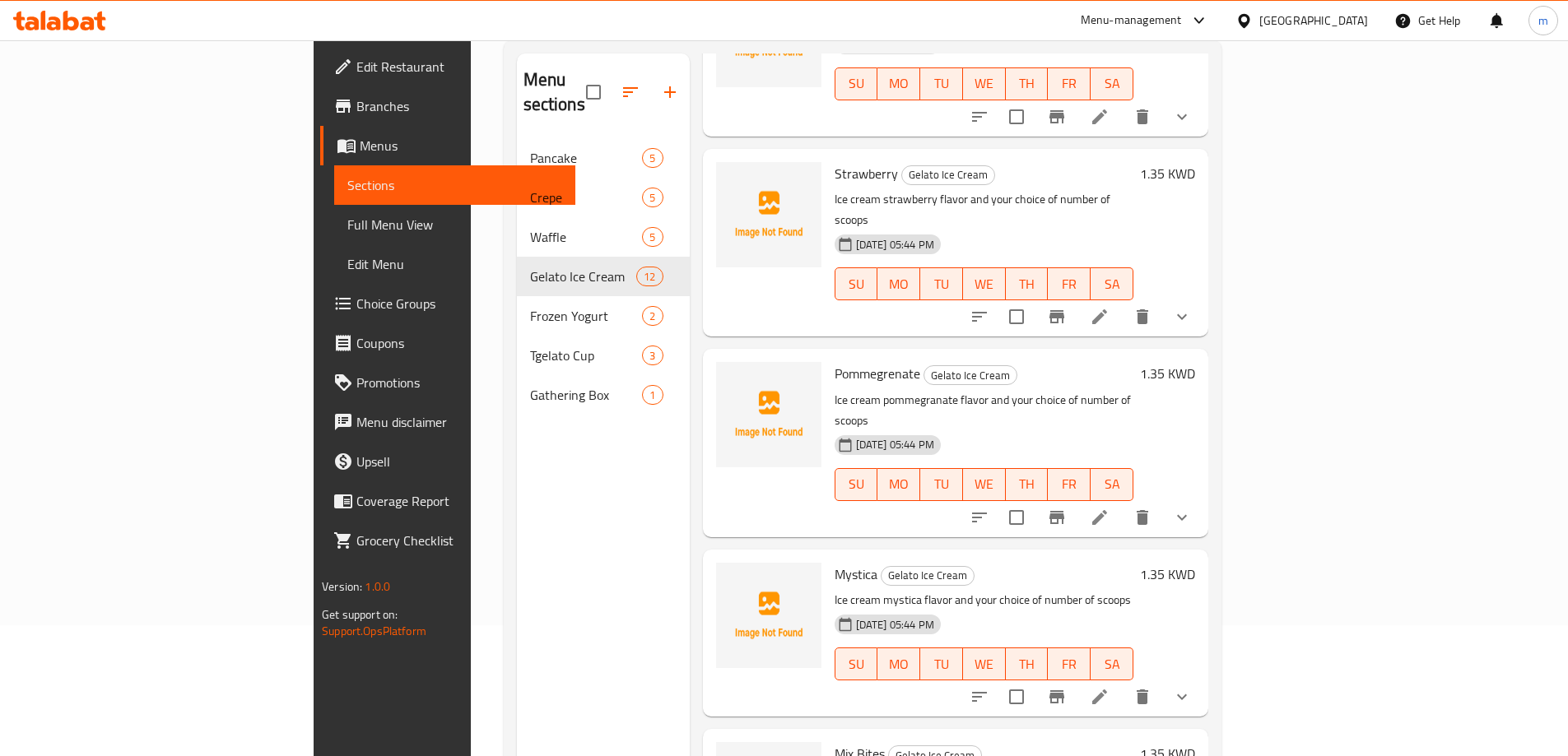
scroll to position [230, 0]
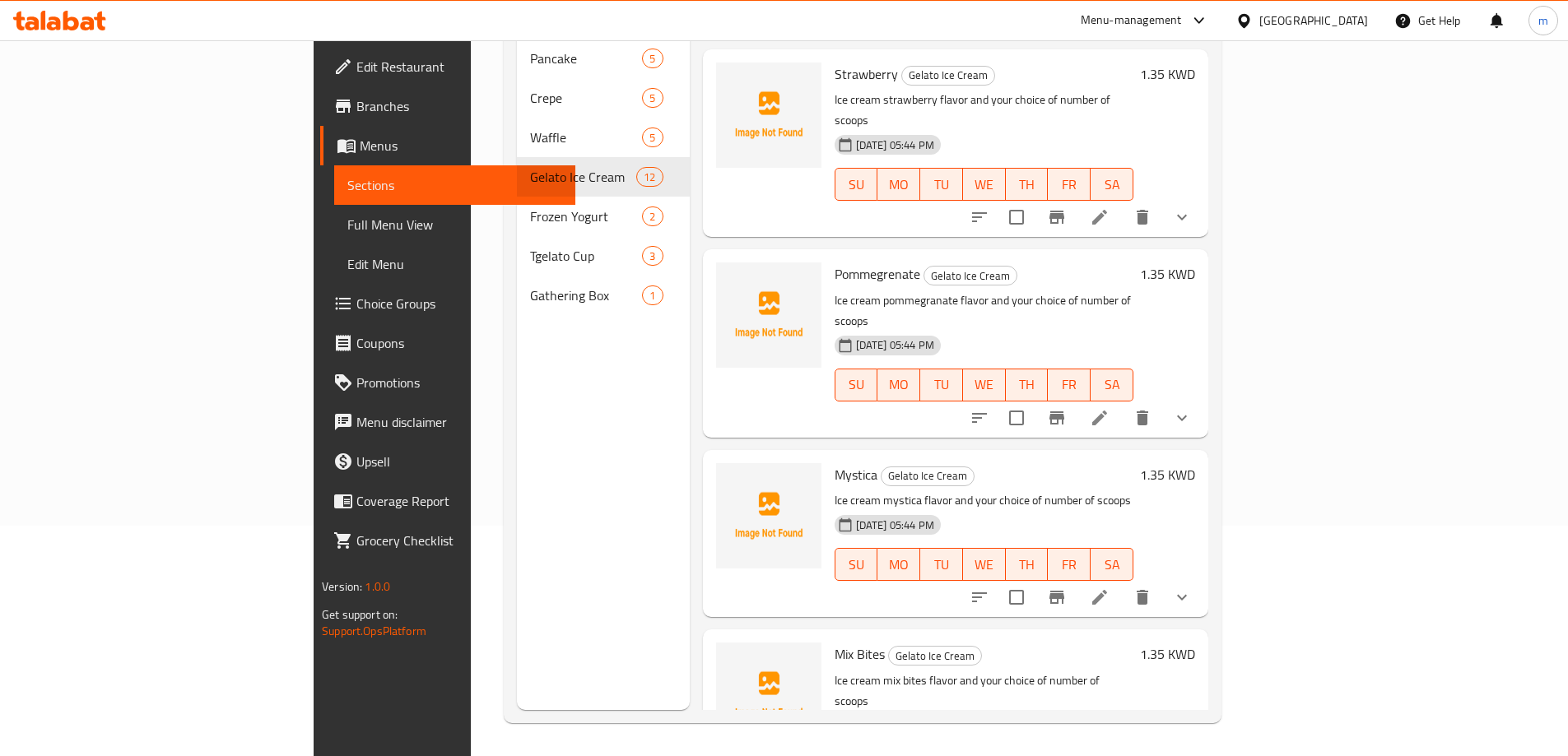
click at [989, 587] on icon "sort-choices" at bounding box center [979, 597] width 19 height 19
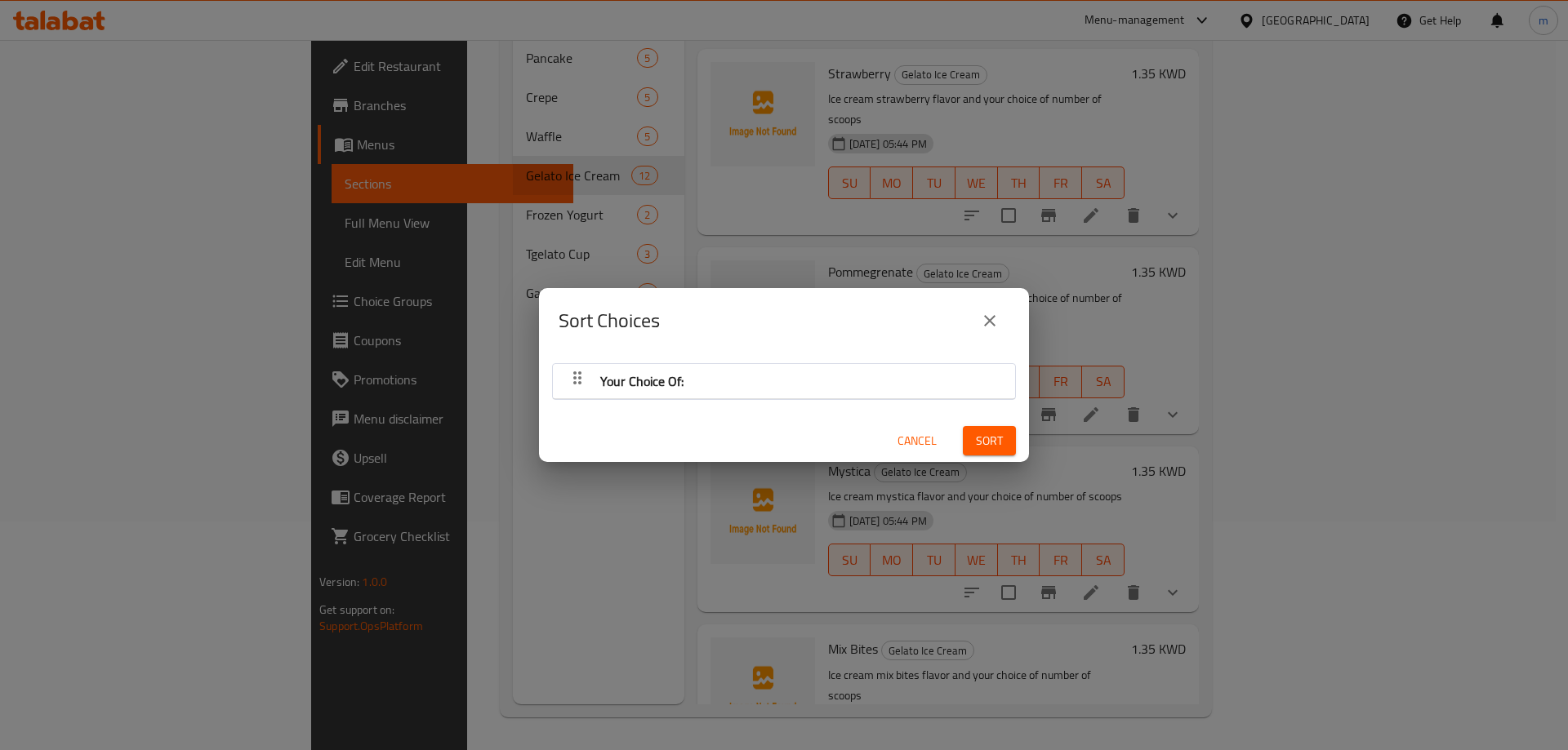
click at [757, 383] on div "Your Choice Of:" at bounding box center [784, 381] width 446 height 39
click at [610, 370] on span "Your Choice Of:" at bounding box center [641, 381] width 83 height 25
click at [595, 377] on div "Your Choice Of:" at bounding box center [641, 381] width 96 height 39
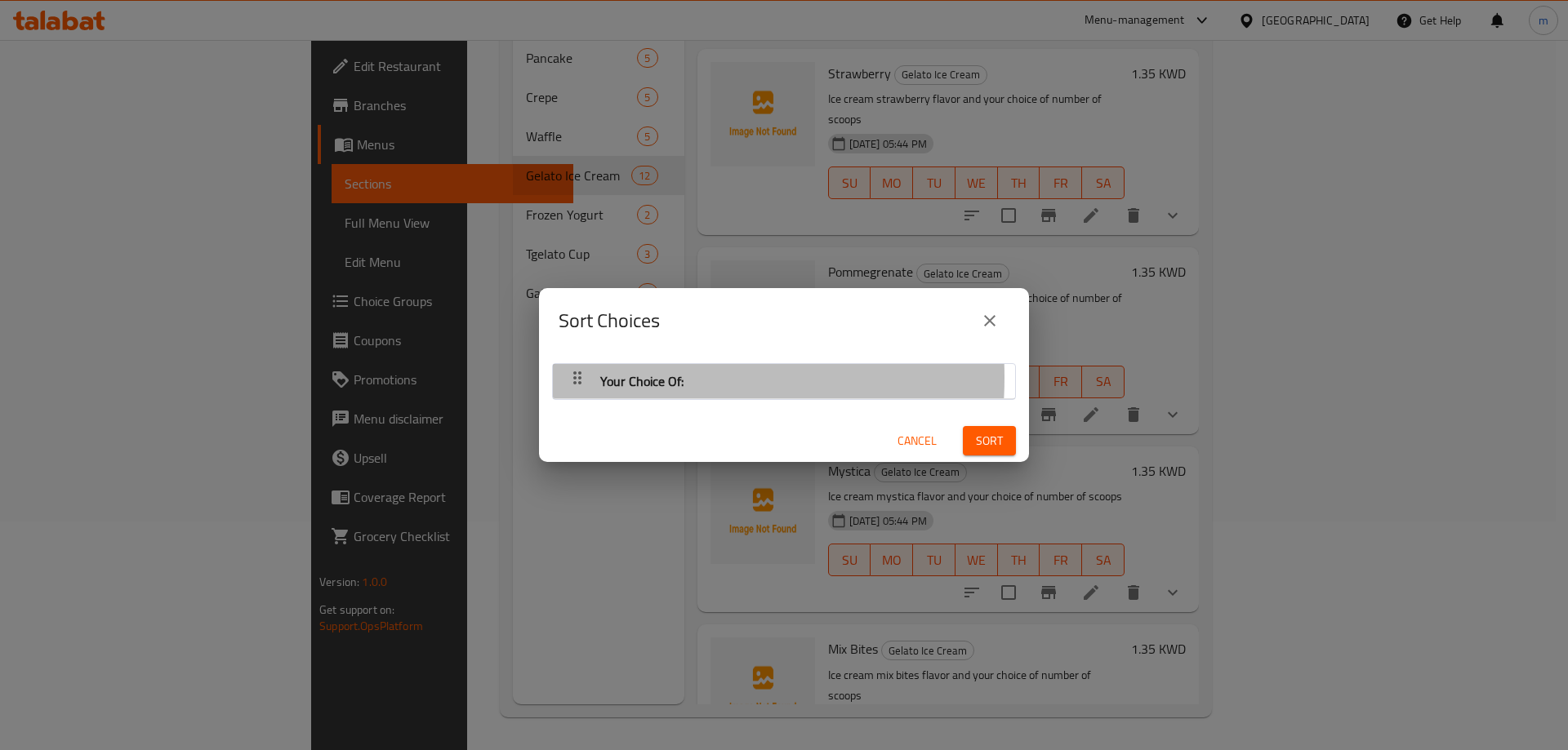
click at [595, 377] on div "Your Choice Of:" at bounding box center [641, 381] width 96 height 39
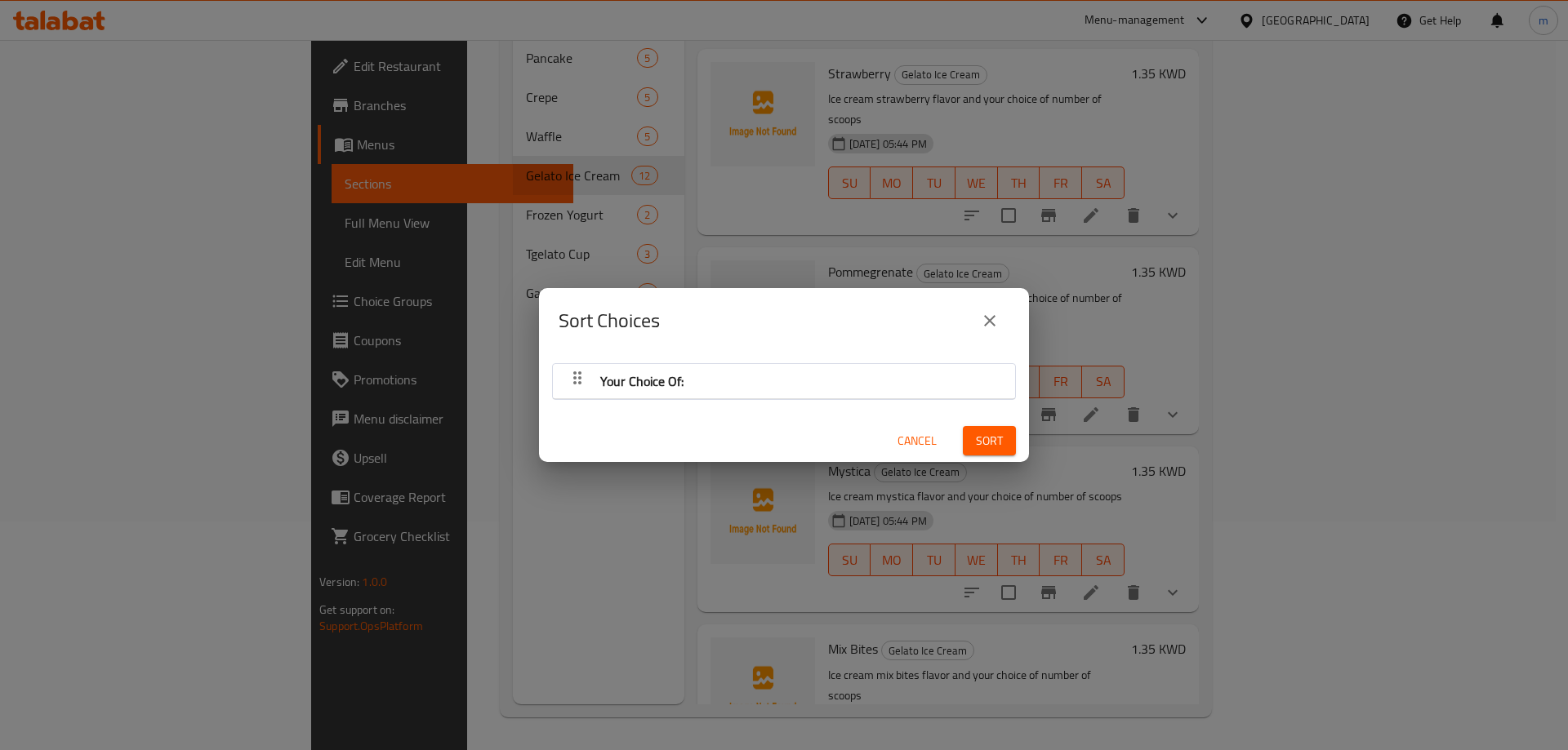
click at [802, 386] on div "Your Choice Of:" at bounding box center [784, 381] width 446 height 39
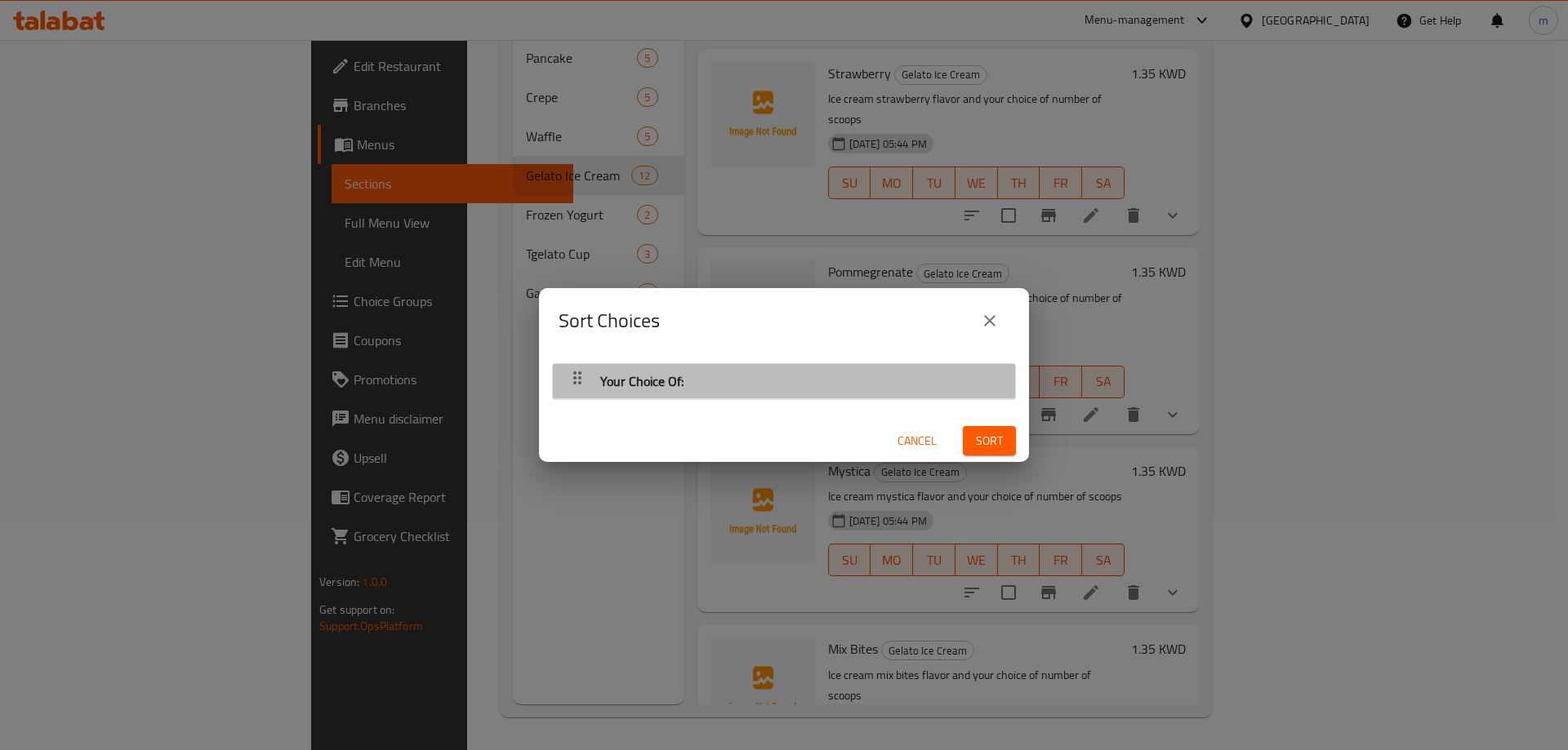
click at [802, 386] on div "Your Choice Of:" at bounding box center [784, 381] width 446 height 39
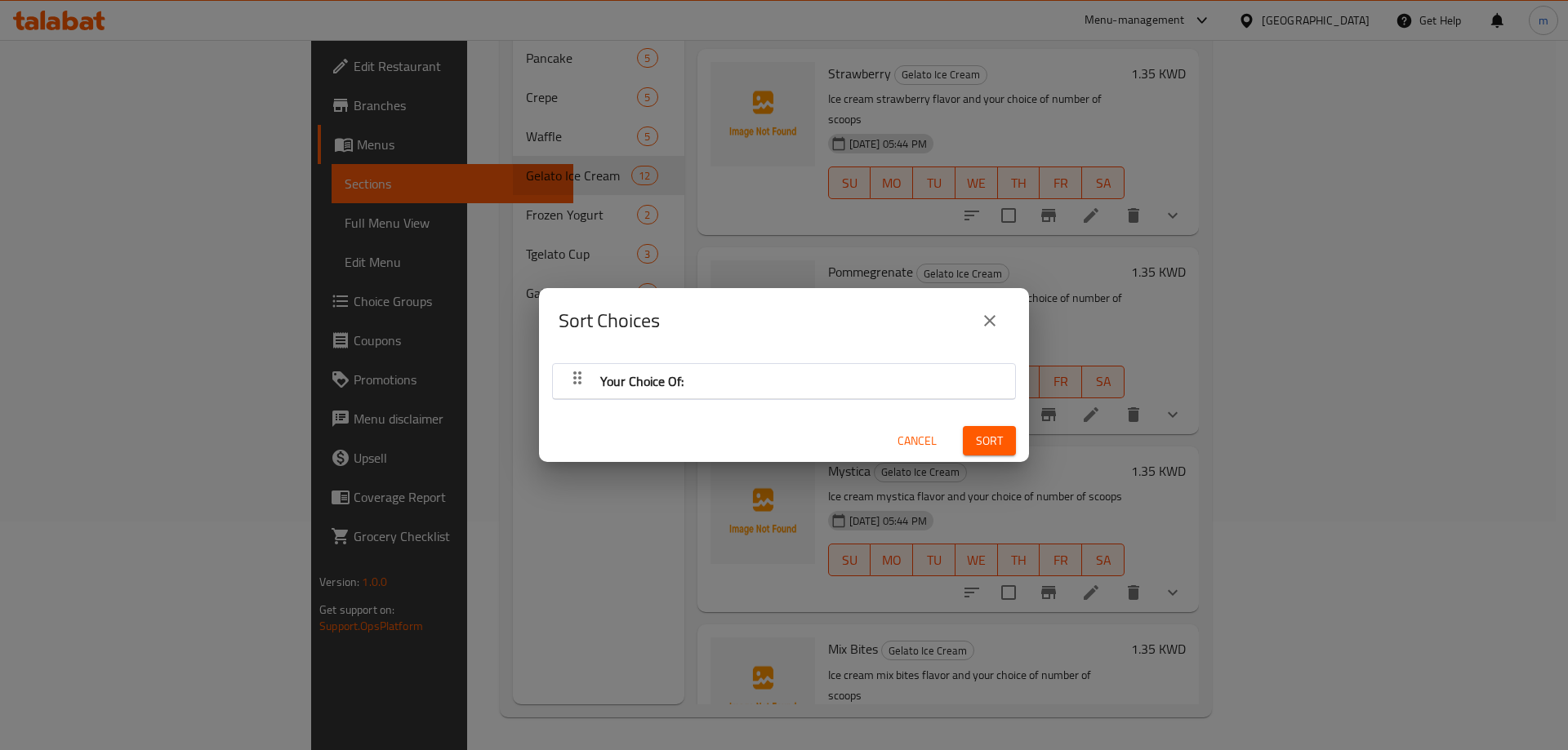
click at [802, 386] on div "Your Choice Of:" at bounding box center [784, 381] width 446 height 39
click at [897, 443] on span "Cancel" at bounding box center [916, 441] width 39 height 20
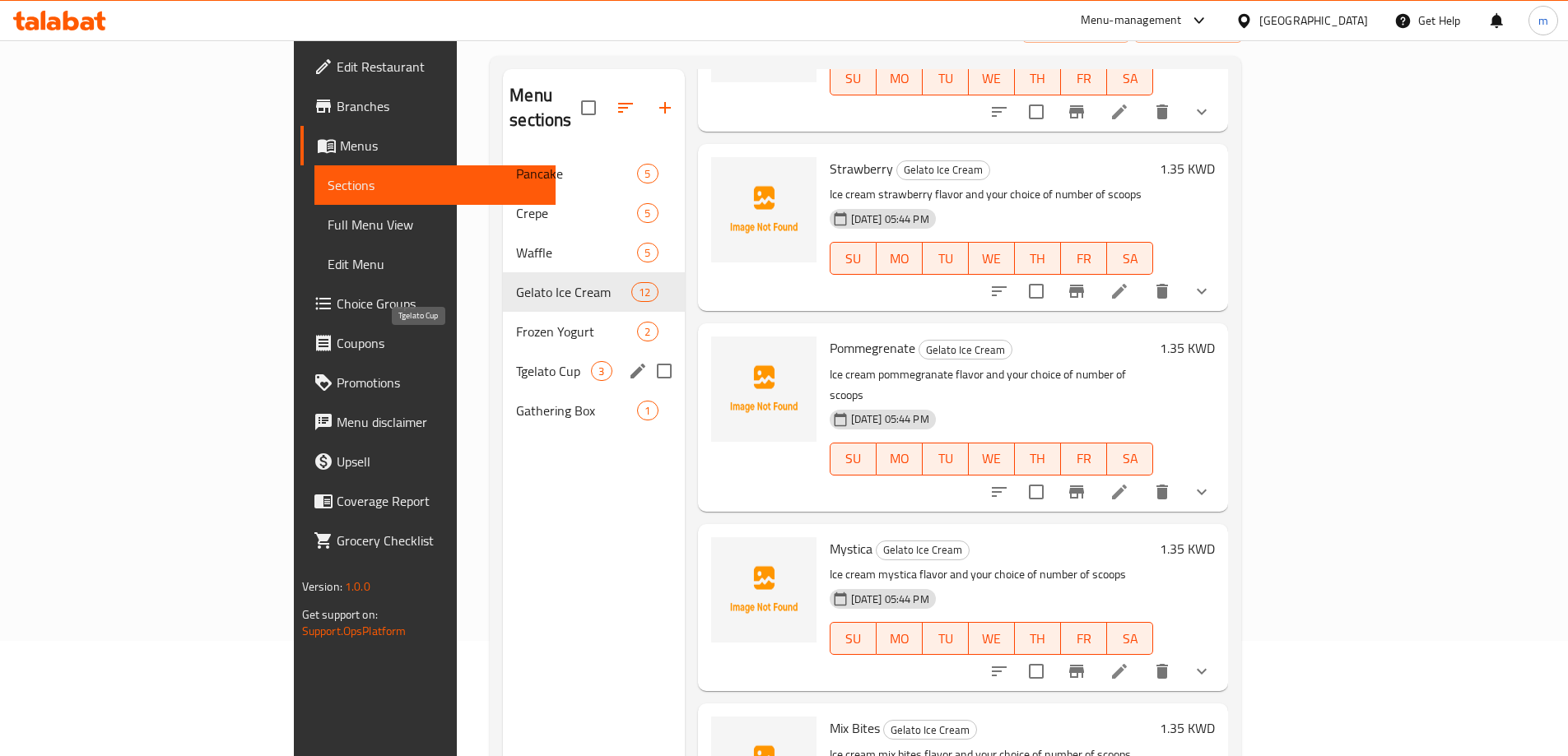
scroll to position [0, 0]
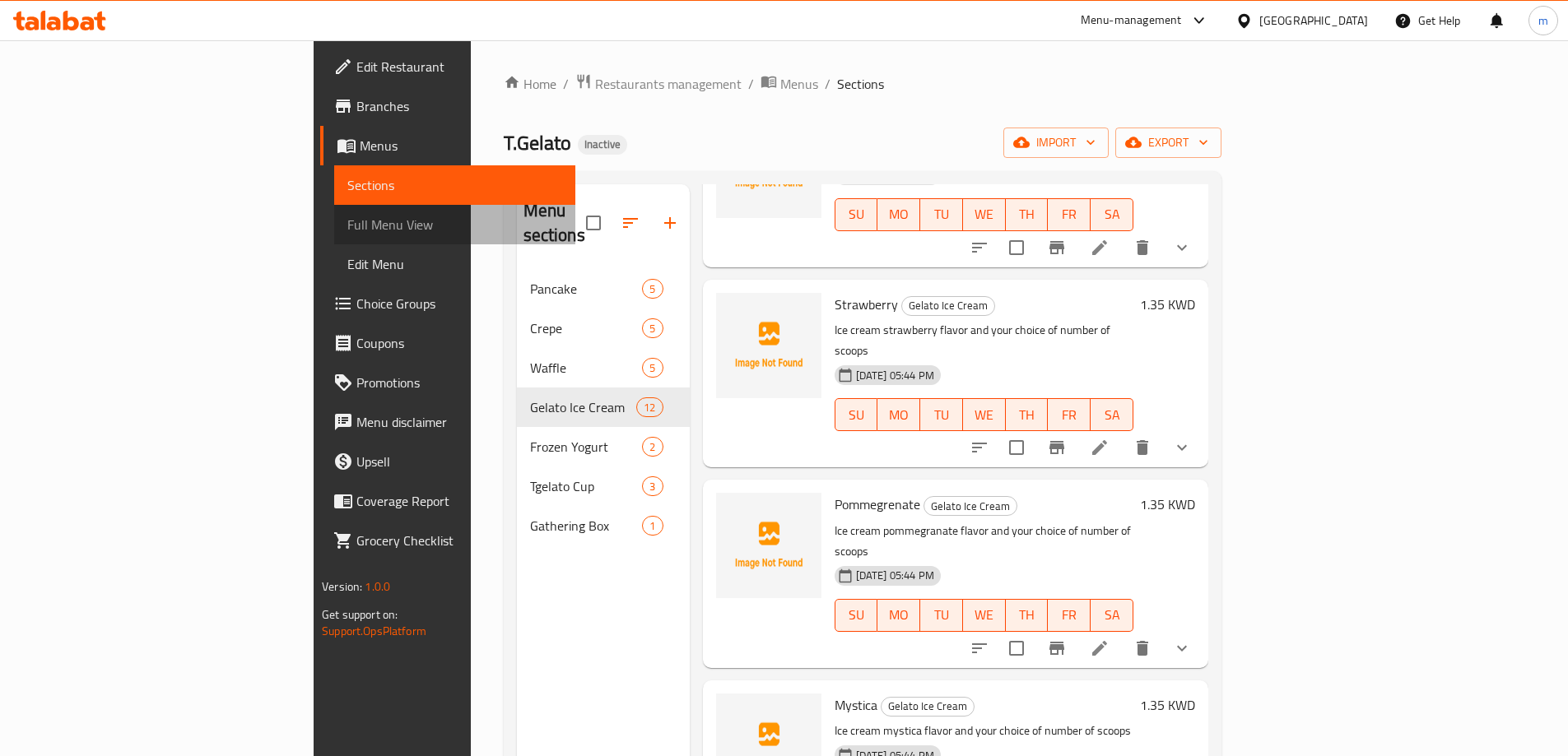
click at [347, 215] on span "Full Menu View" at bounding box center [454, 224] width 215 height 19
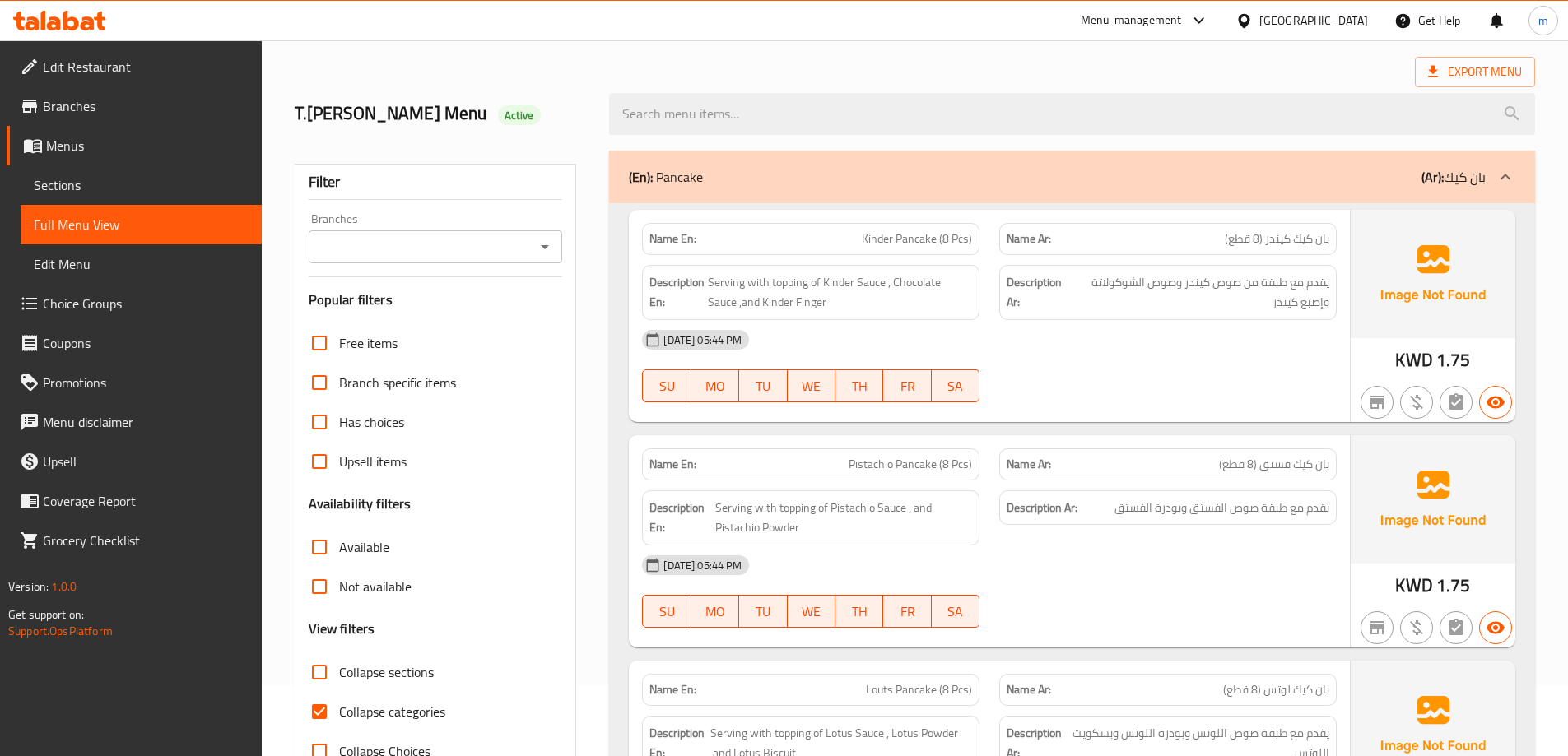
scroll to position [165, 0]
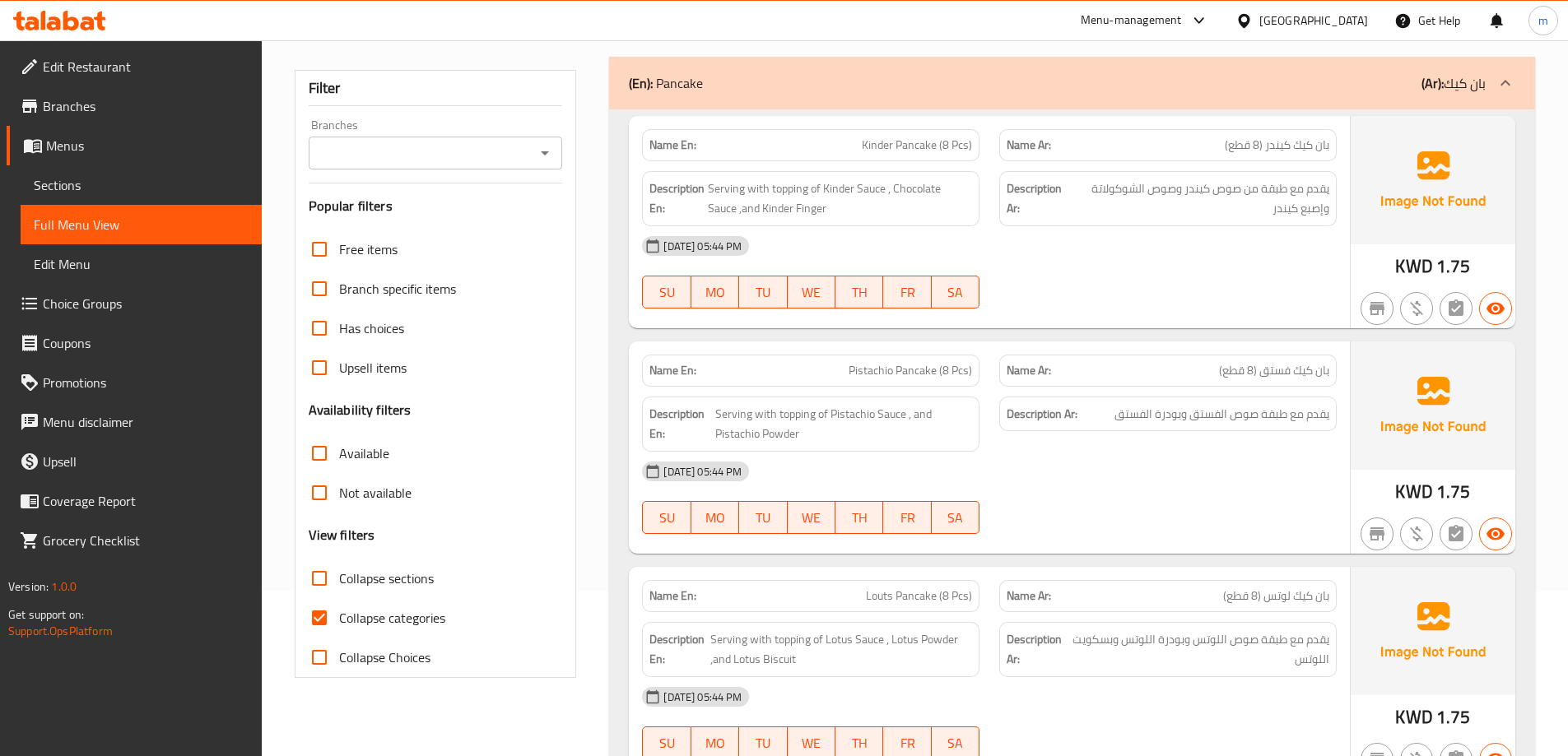
click at [383, 579] on span "Collapse sections" at bounding box center [386, 578] width 95 height 19
click at [339, 579] on input "Collapse sections" at bounding box center [319, 578] width 40 height 40
checkbox input "true"
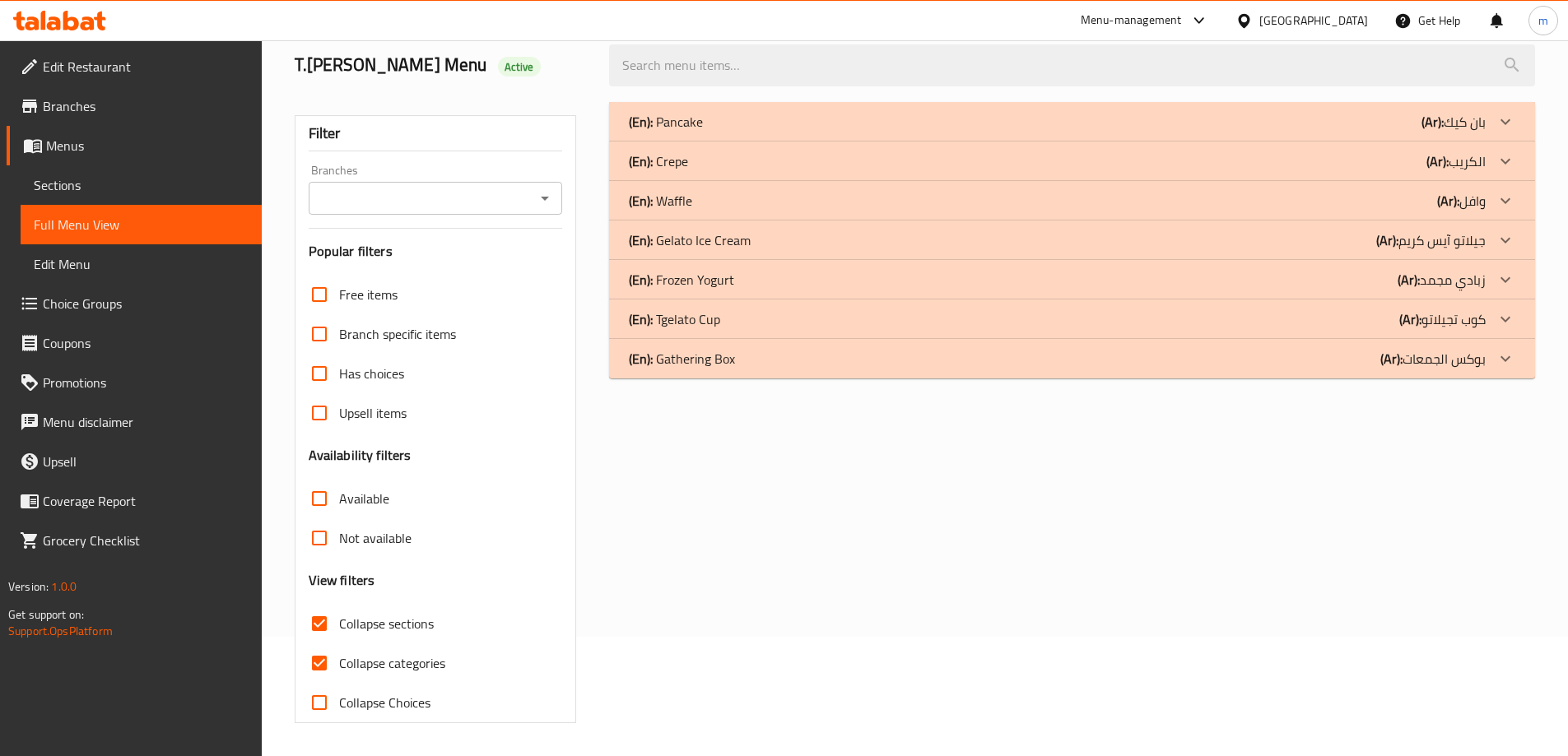
click at [390, 654] on span "Collapse categories" at bounding box center [392, 663] width 106 height 19
click at [339, 644] on input "Collapse categories" at bounding box center [319, 663] width 40 height 40
checkbox input "false"
click at [751, 132] on div "(En): Gelato Ice Cream (Ar): جيلاتو آيس كريم" at bounding box center [1058, 122] width 857 height 19
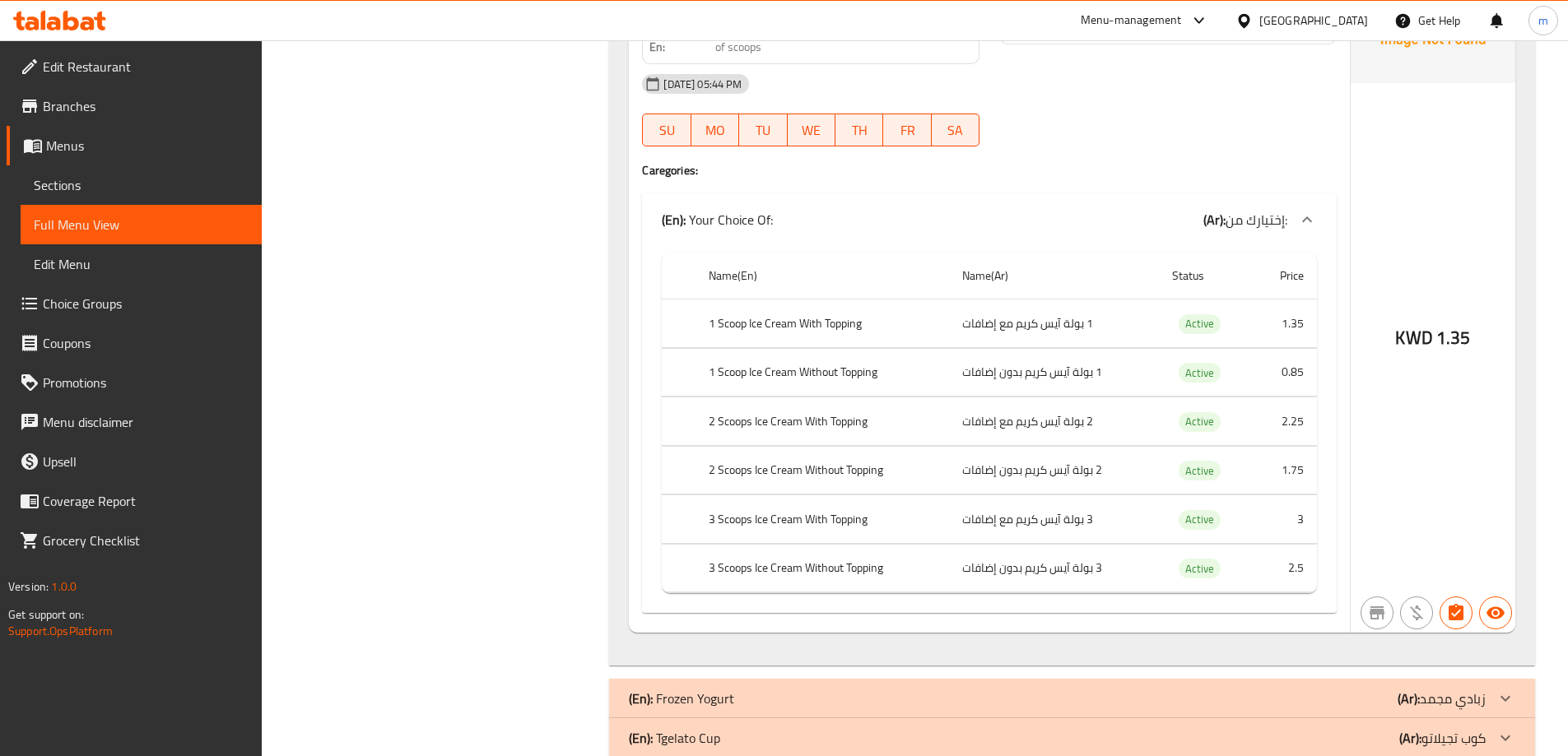
scroll to position [18625, 0]
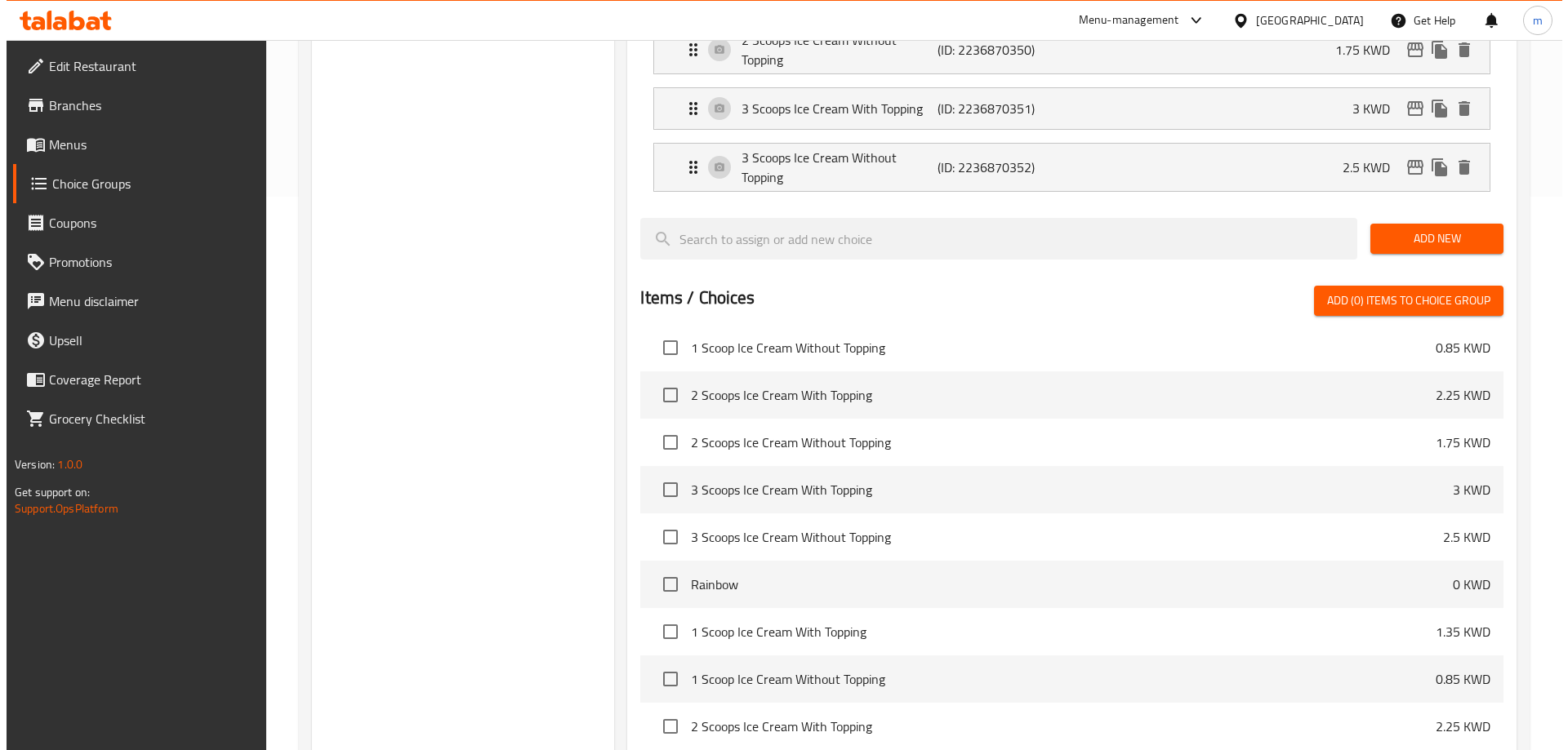
scroll to position [716, 0]
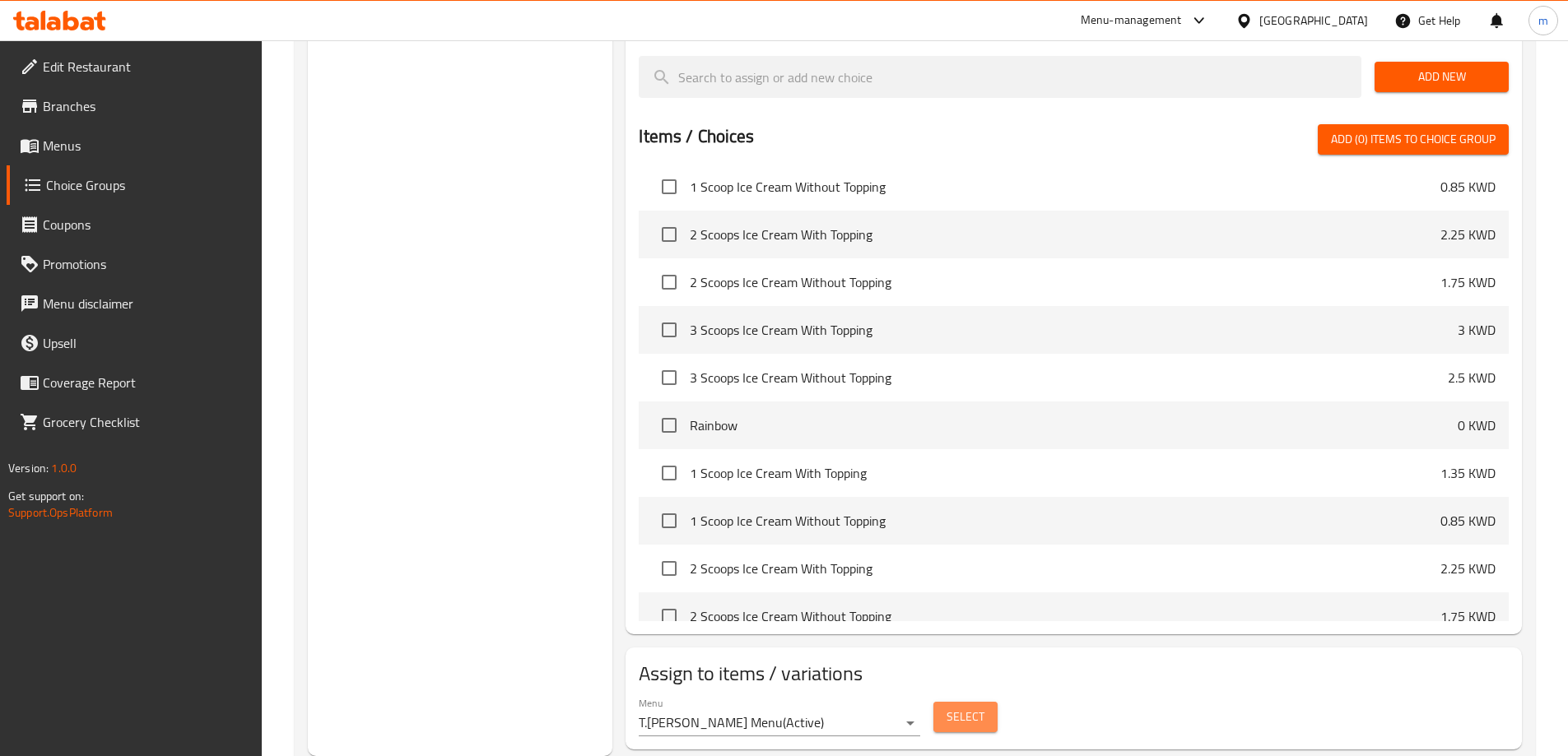
click at [971, 707] on span "Select" at bounding box center [965, 717] width 38 height 20
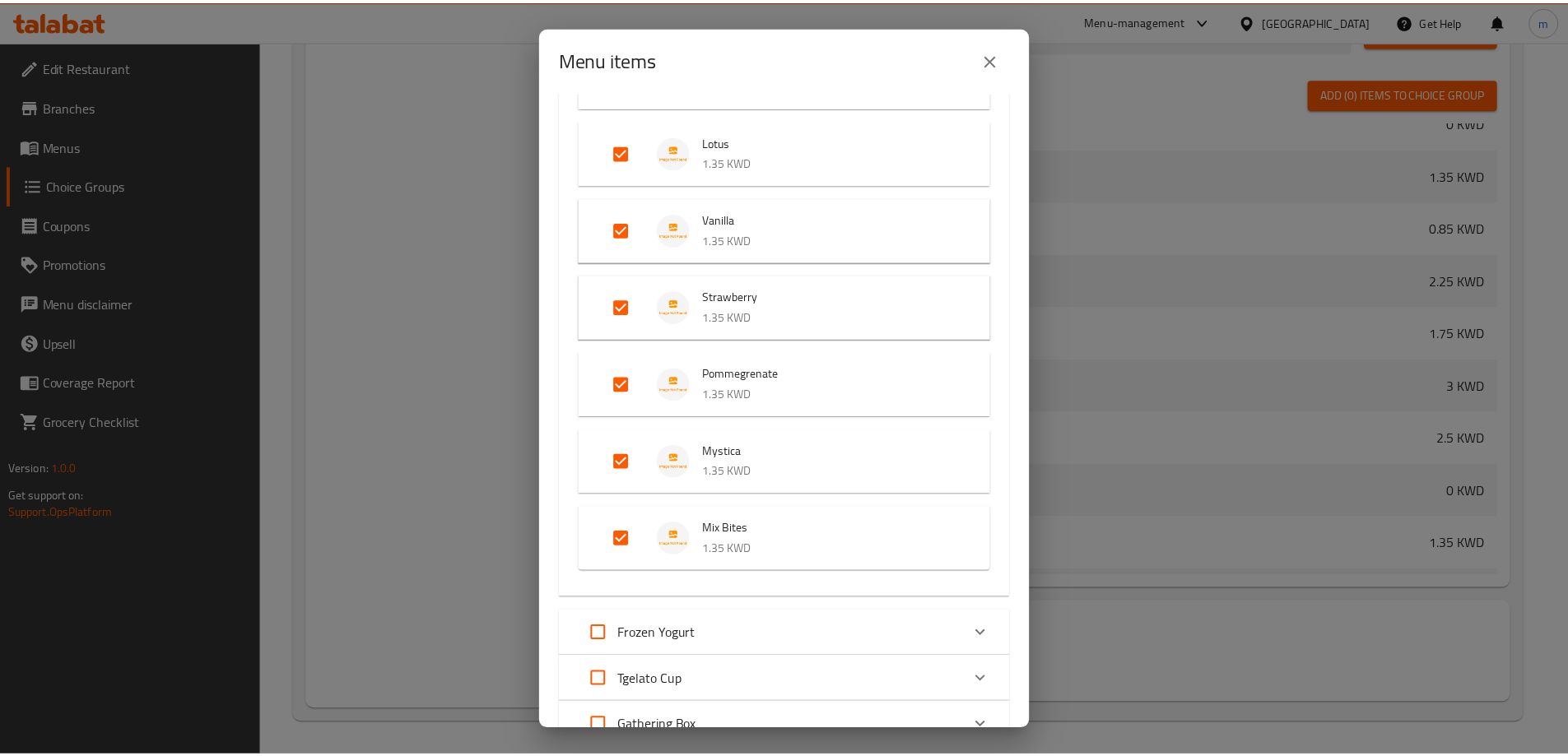
scroll to position [799, 0]
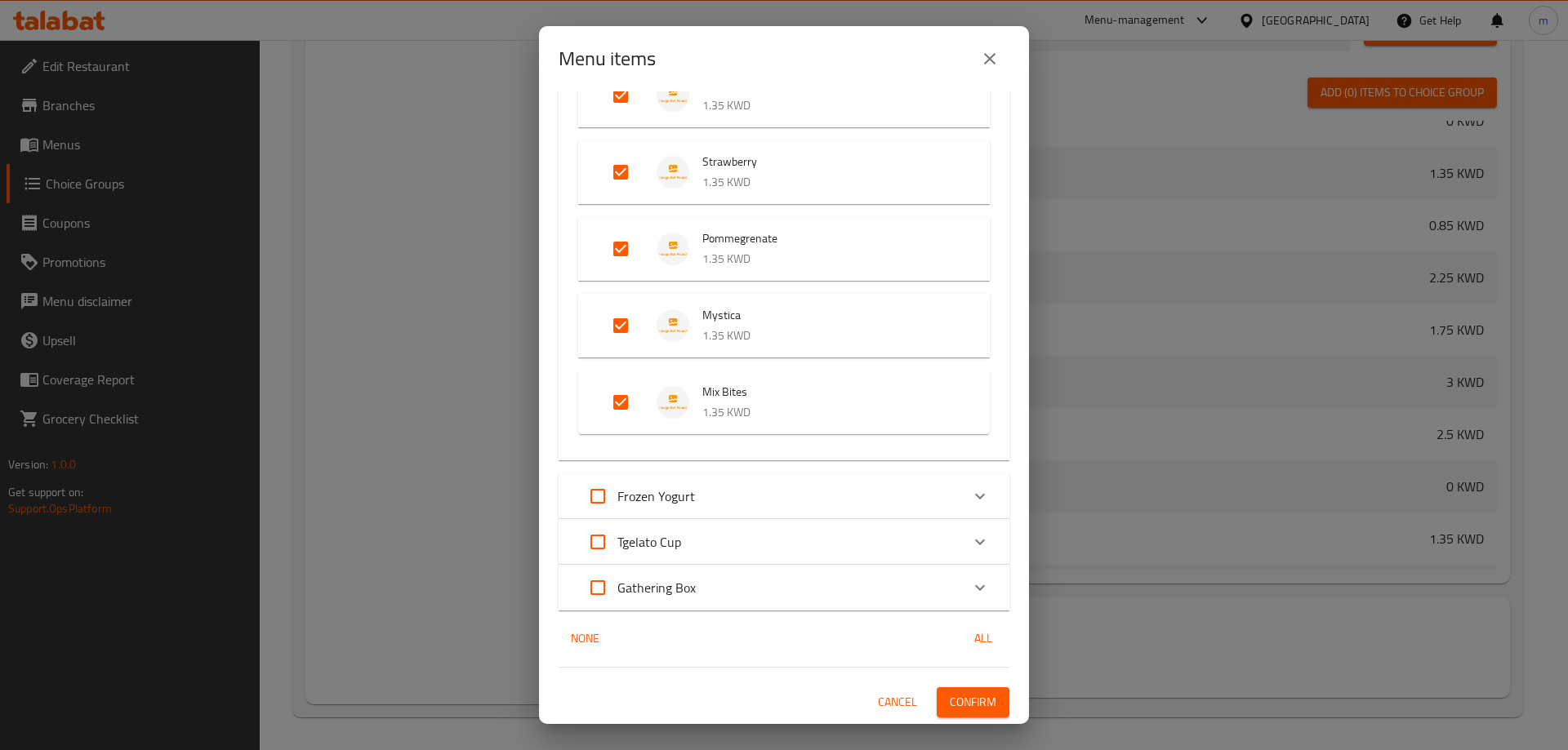
click at [826, 413] on p "1.35 KWD" at bounding box center [830, 413] width 255 height 20
click at [774, 400] on span "Mix Bites" at bounding box center [830, 392] width 255 height 20
click at [772, 329] on p "1.35 KWD" at bounding box center [830, 336] width 255 height 20
click at [872, 699] on button "Cancel" at bounding box center [897, 702] width 52 height 30
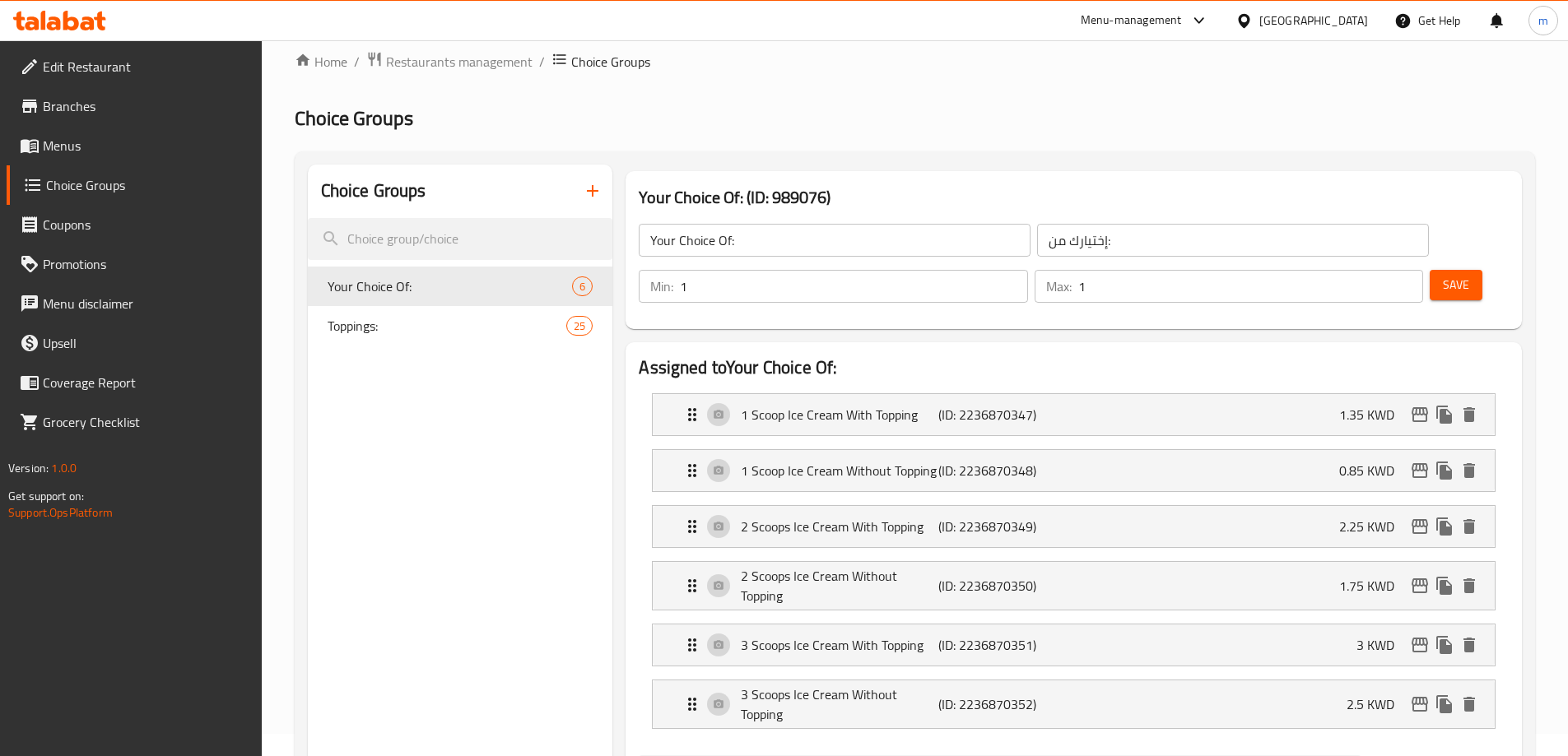
scroll to position [0, 0]
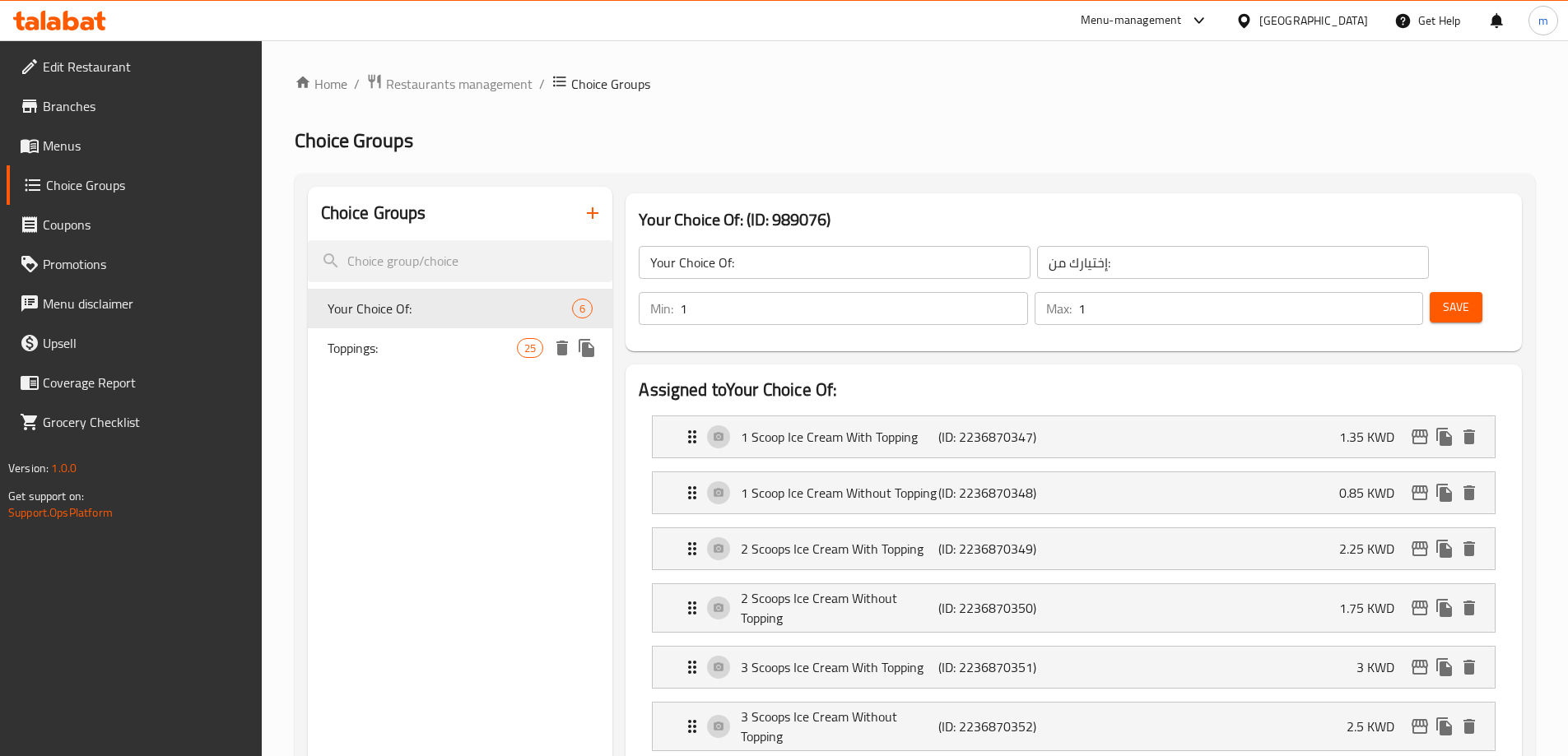
click at [411, 338] on span "Toppings:" at bounding box center [423, 347] width 190 height 19
type input "Toppings:"
type input "الإضافات:"
type input "0"
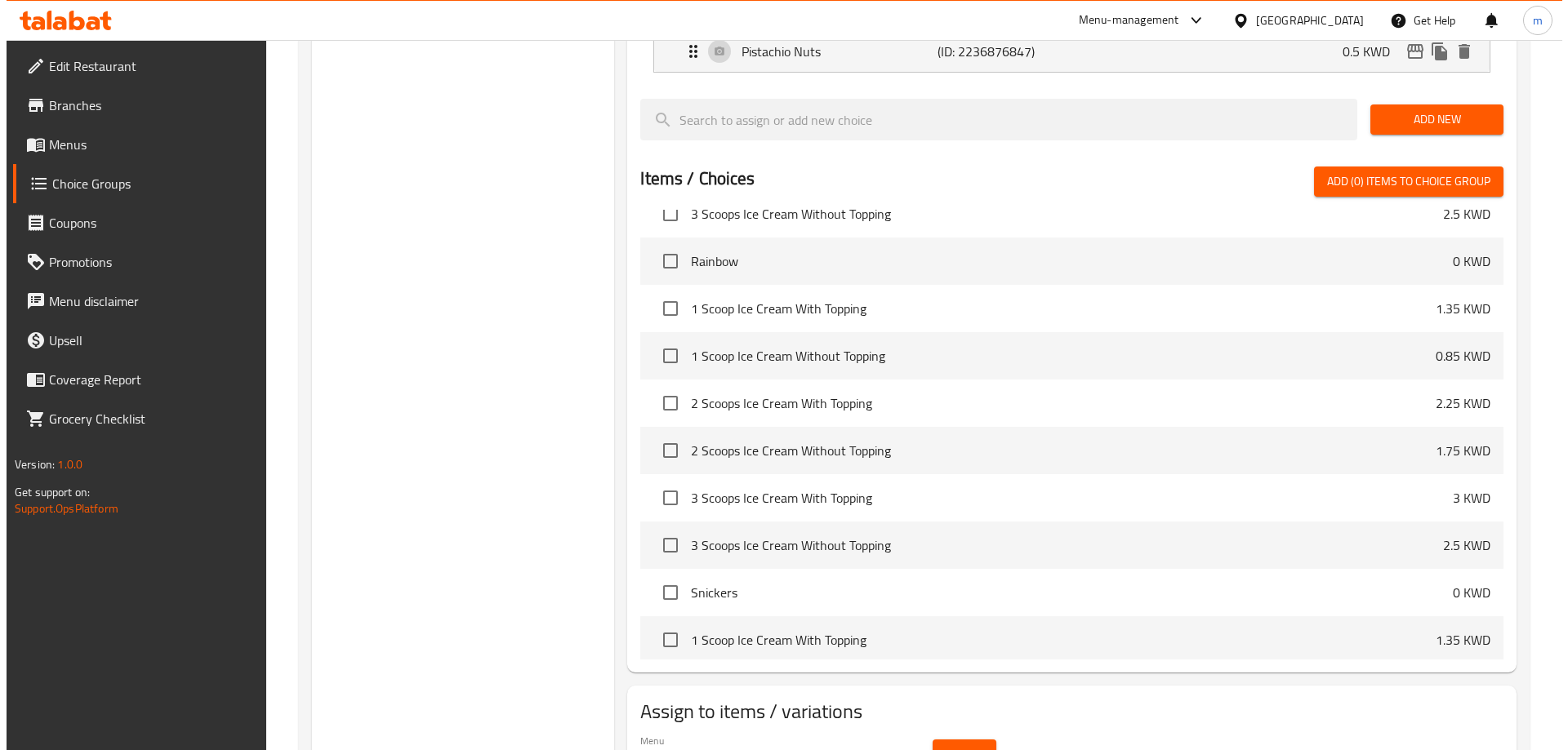
scroll to position [1143, 0]
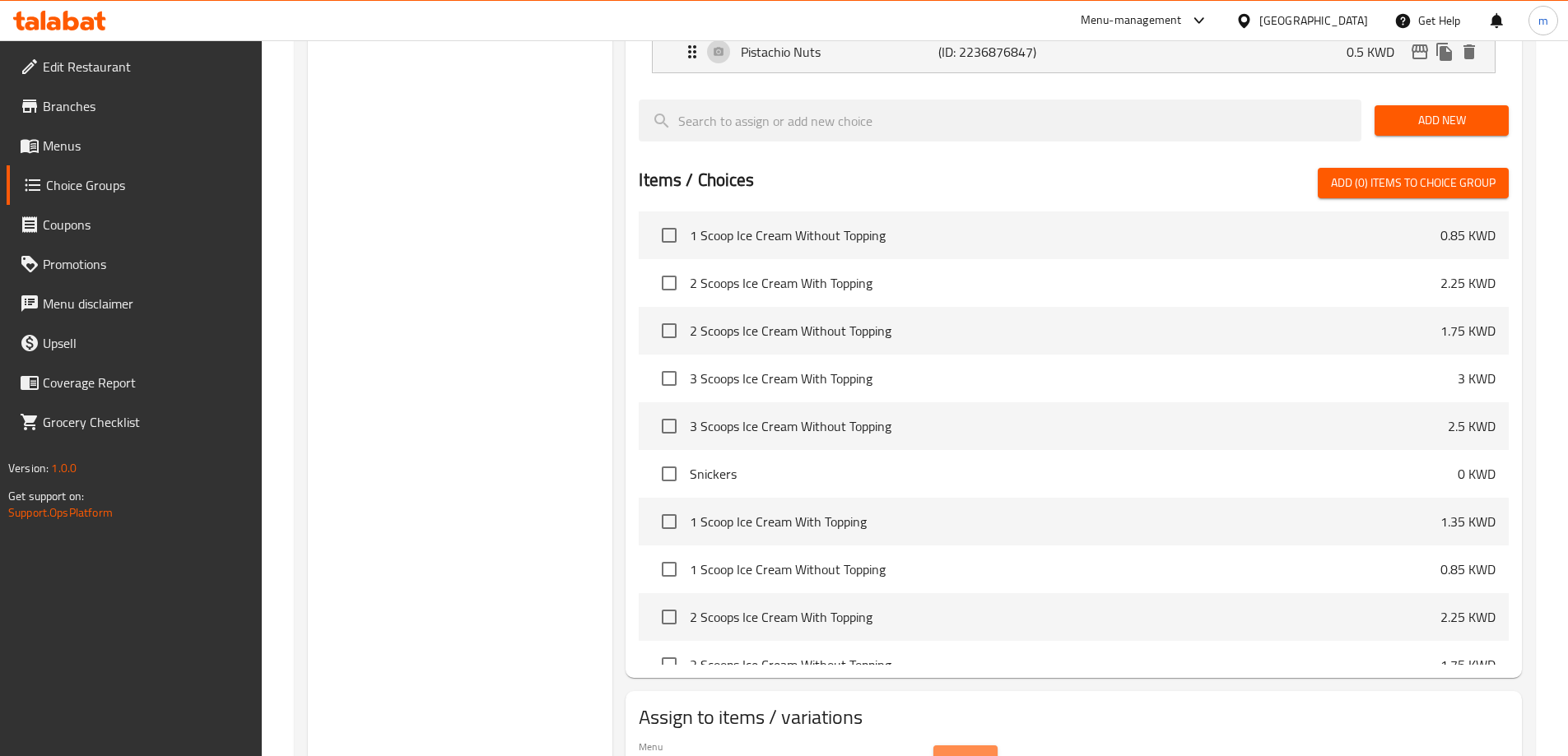
click at [976, 746] on button "Select" at bounding box center [965, 761] width 64 height 30
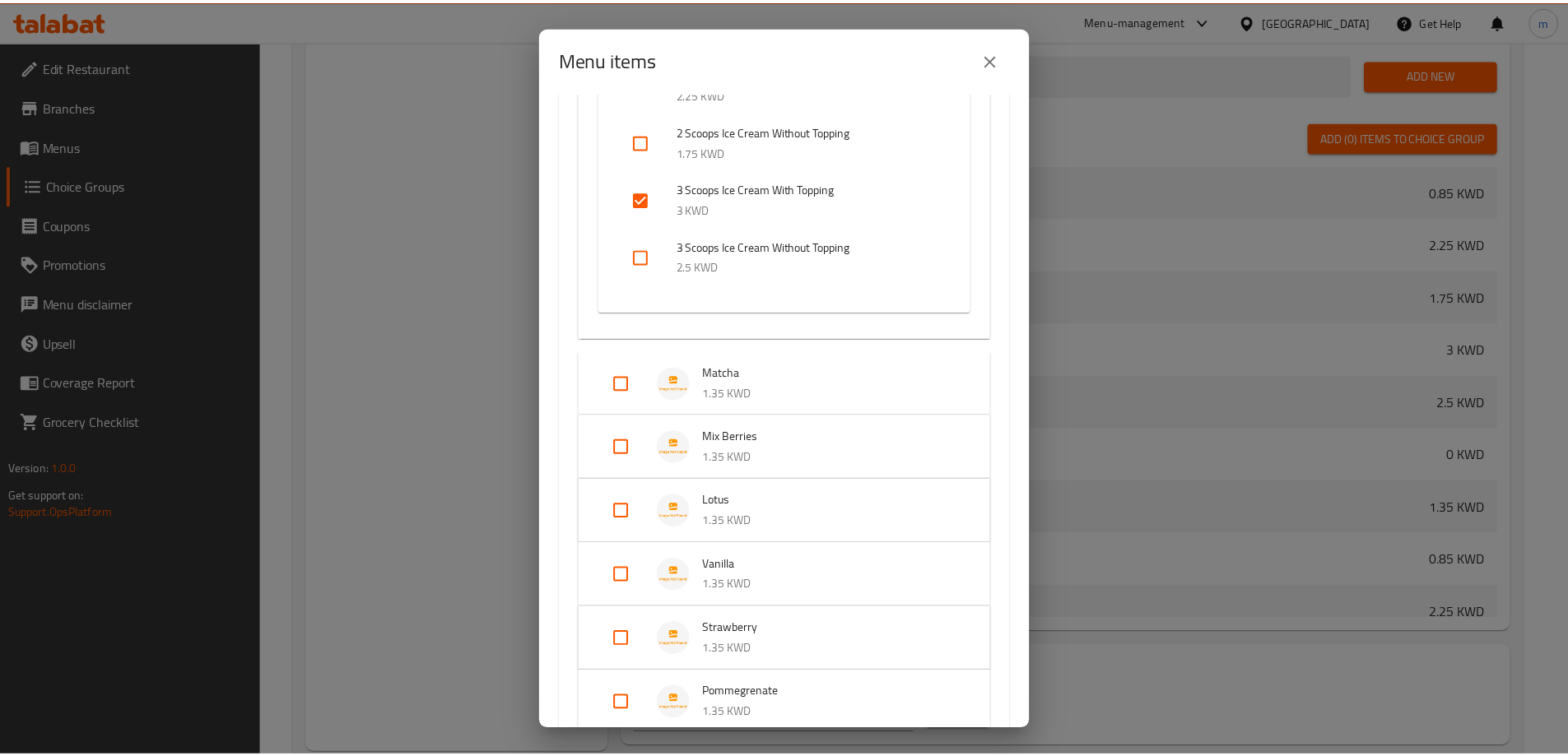
scroll to position [2222, 0]
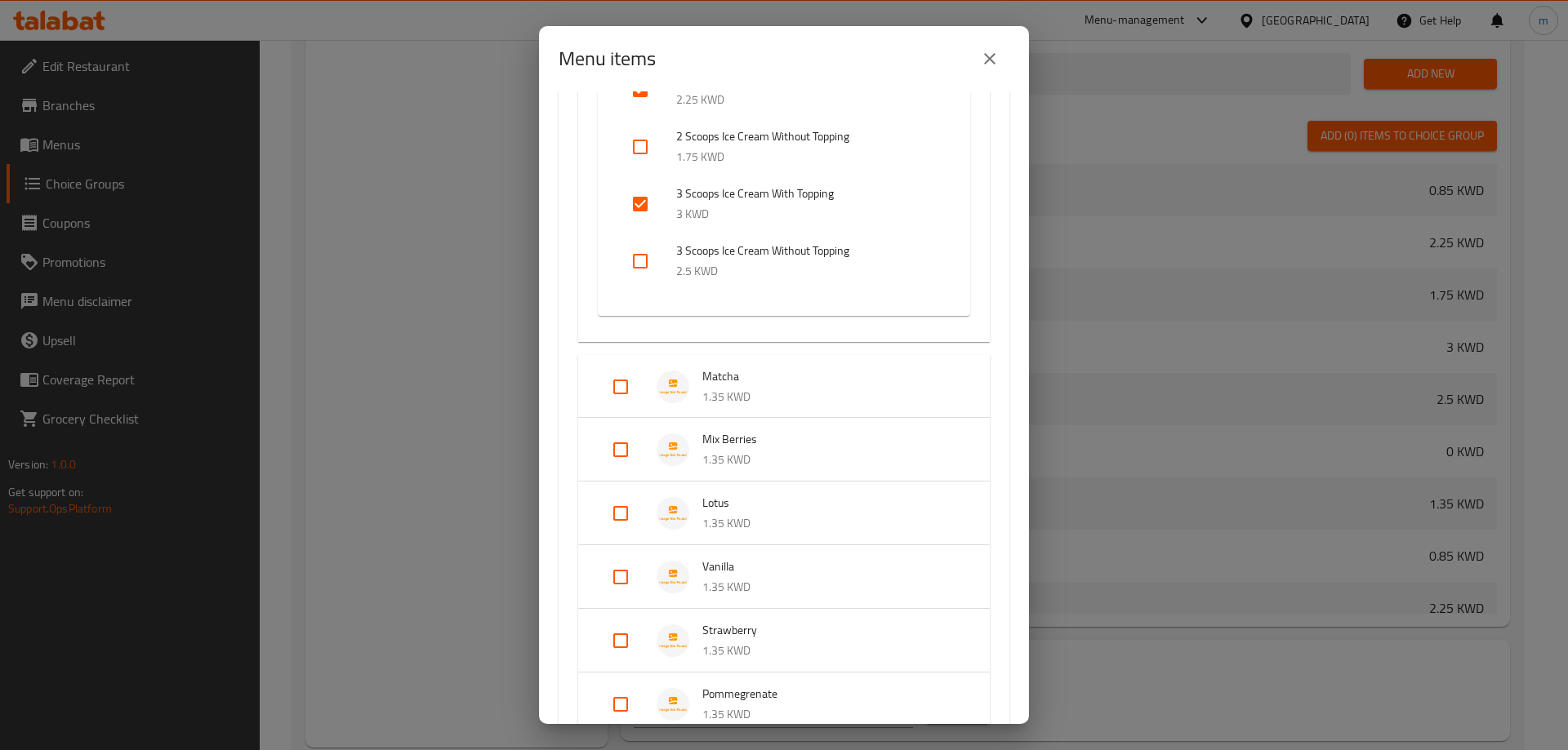
click at [719, 377] on span "Matcha" at bounding box center [830, 376] width 255 height 20
click at [446, 295] on div "Menu items 0 / 33 items selected ​ Pancake Kinder Pancake (8 Pcs) 1.75 KWD Pist…" at bounding box center [784, 375] width 1568 height 750
click at [988, 69] on button "close" at bounding box center [990, 58] width 39 height 39
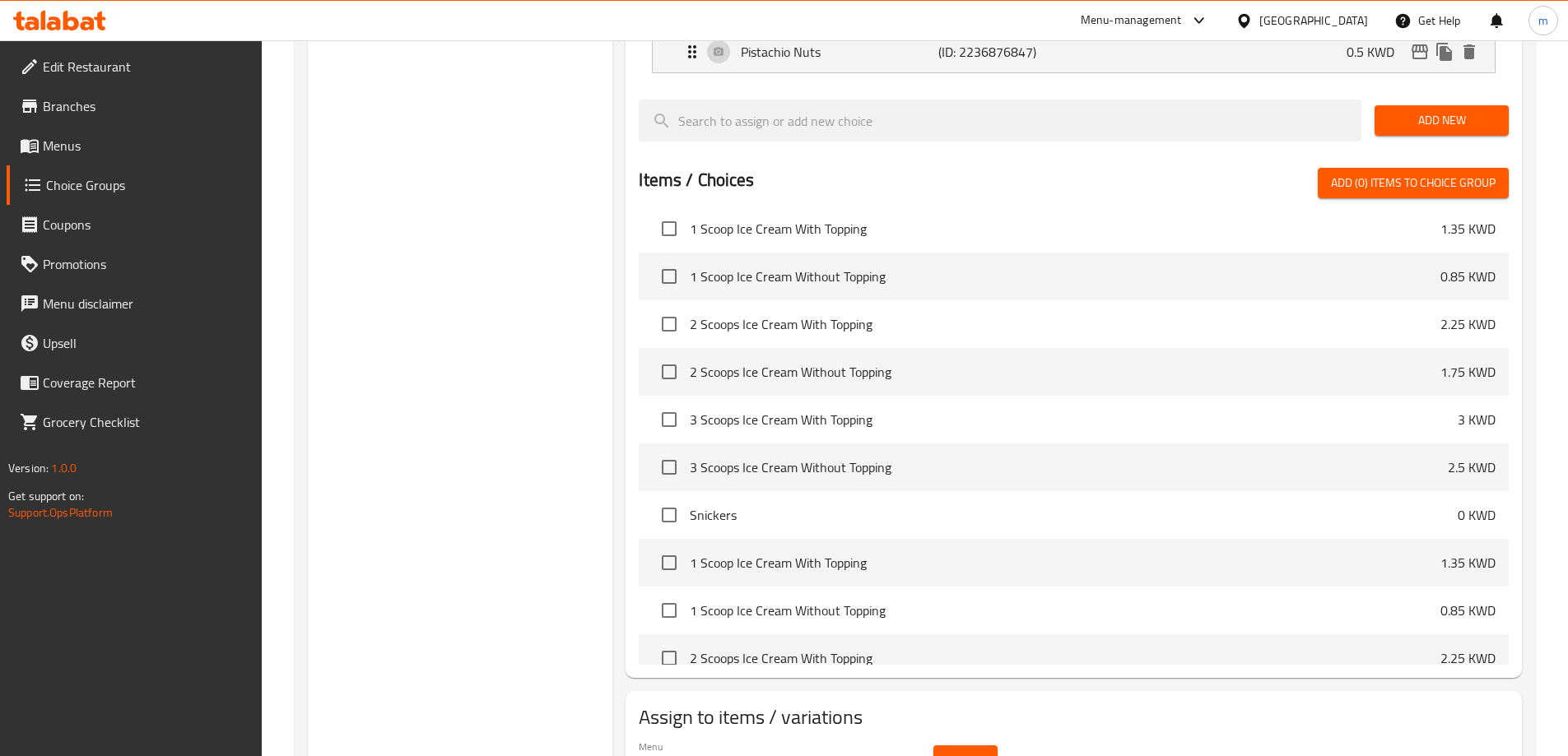
scroll to position [1070, 0]
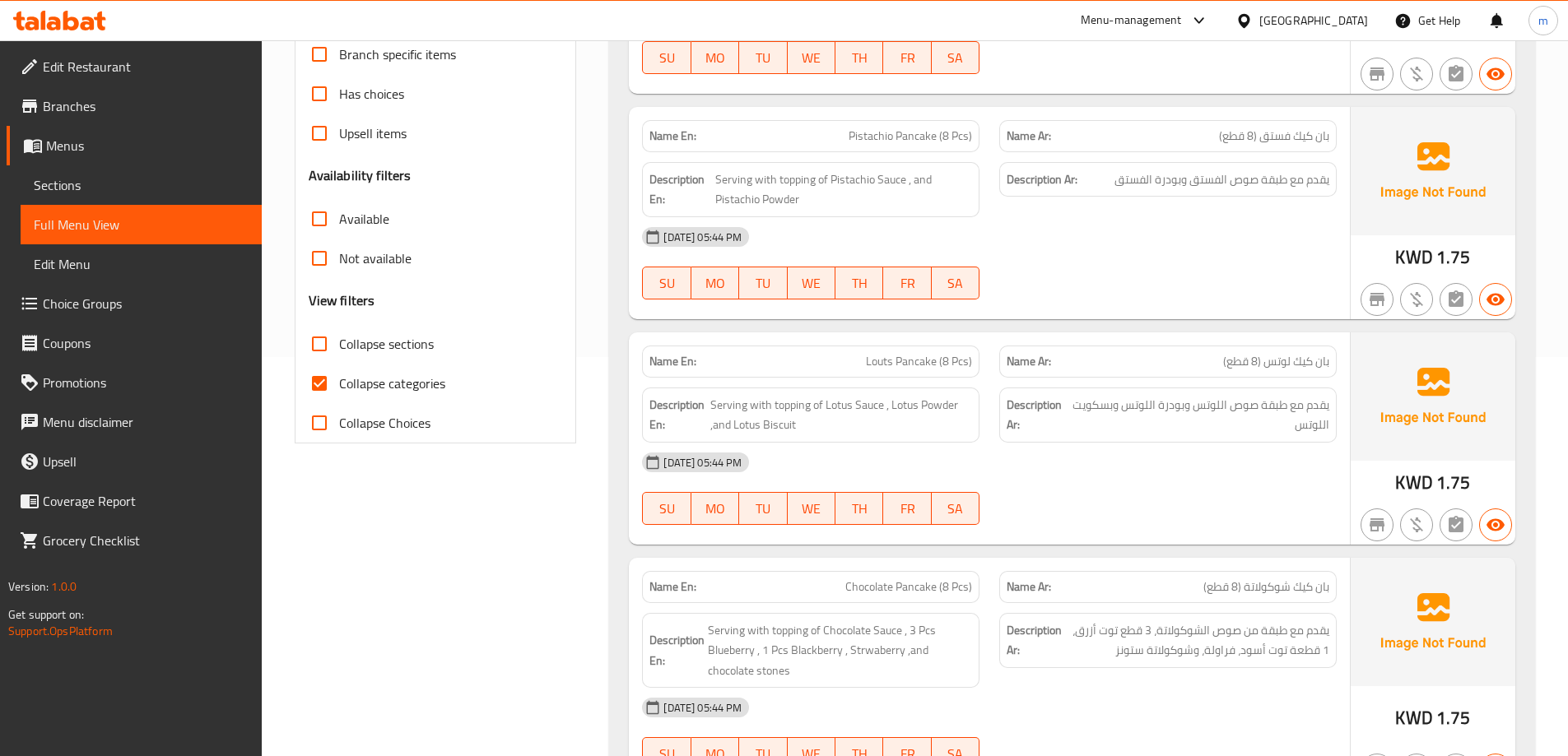
scroll to position [412, 0]
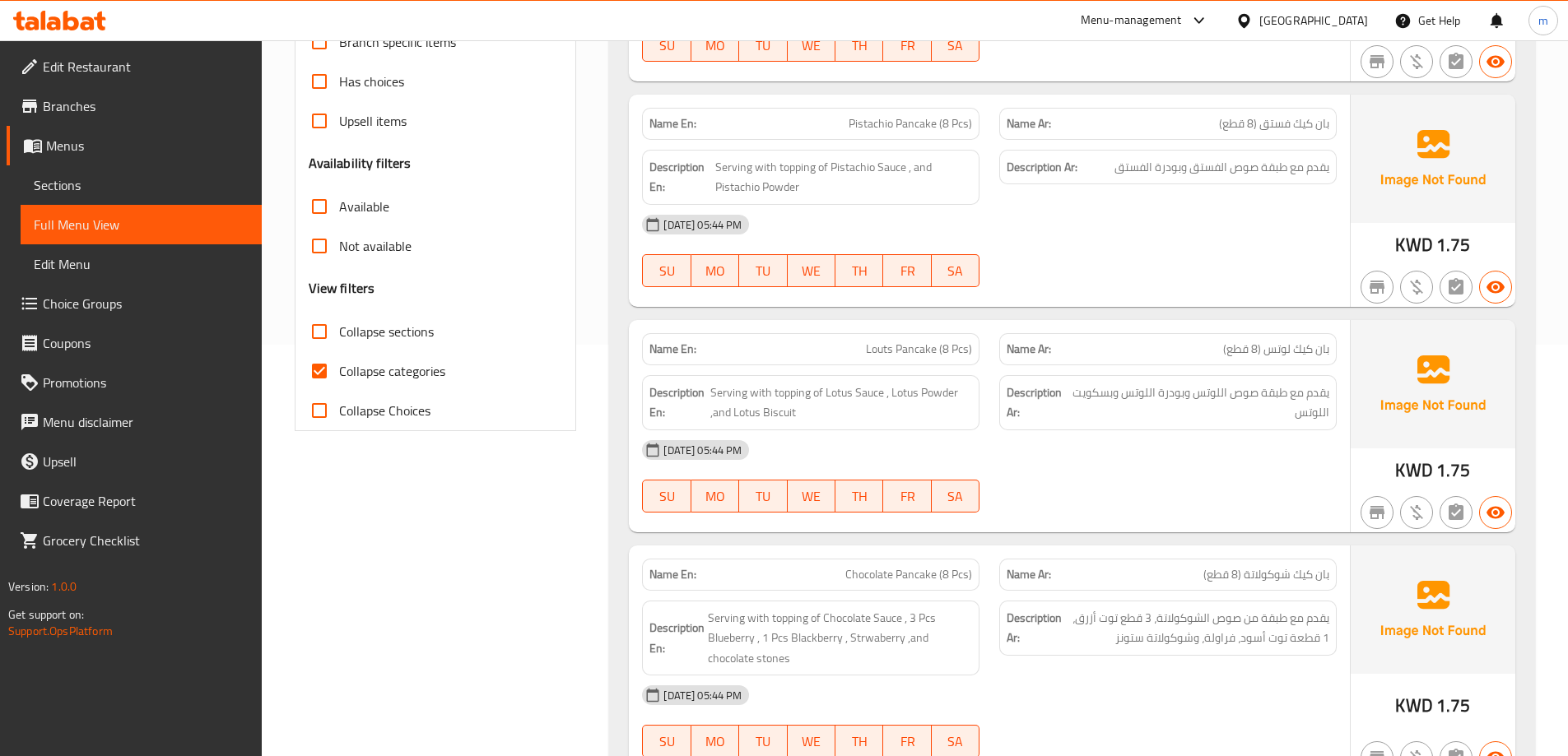
click at [399, 333] on span "Collapse sections" at bounding box center [386, 331] width 95 height 19
click at [339, 333] on input "Collapse sections" at bounding box center [319, 331] width 40 height 40
checkbox input "true"
click at [392, 375] on span "Collapse categories" at bounding box center [392, 370] width 106 height 19
click at [339, 375] on input "Collapse categories" at bounding box center [319, 371] width 40 height 40
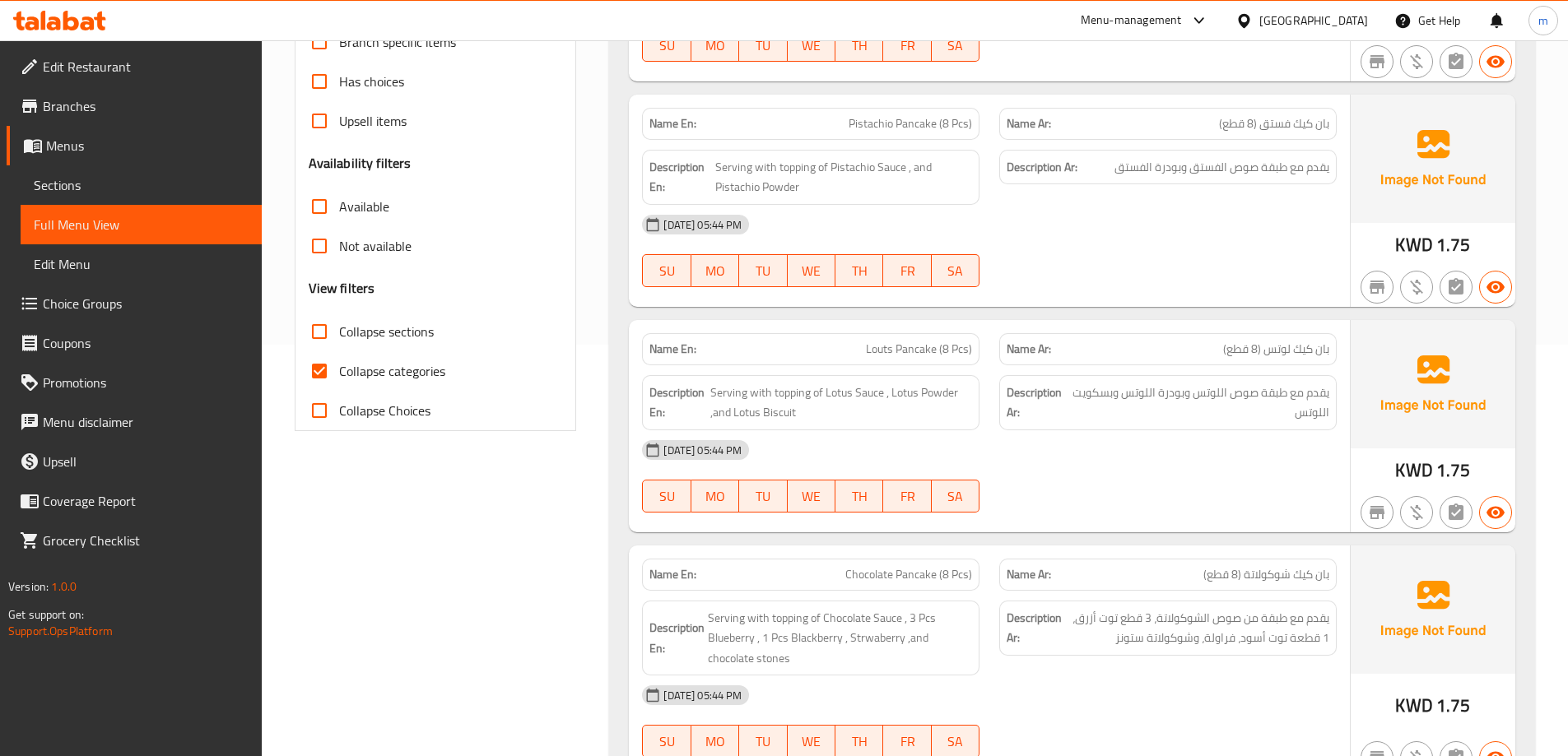
checkbox input "false"
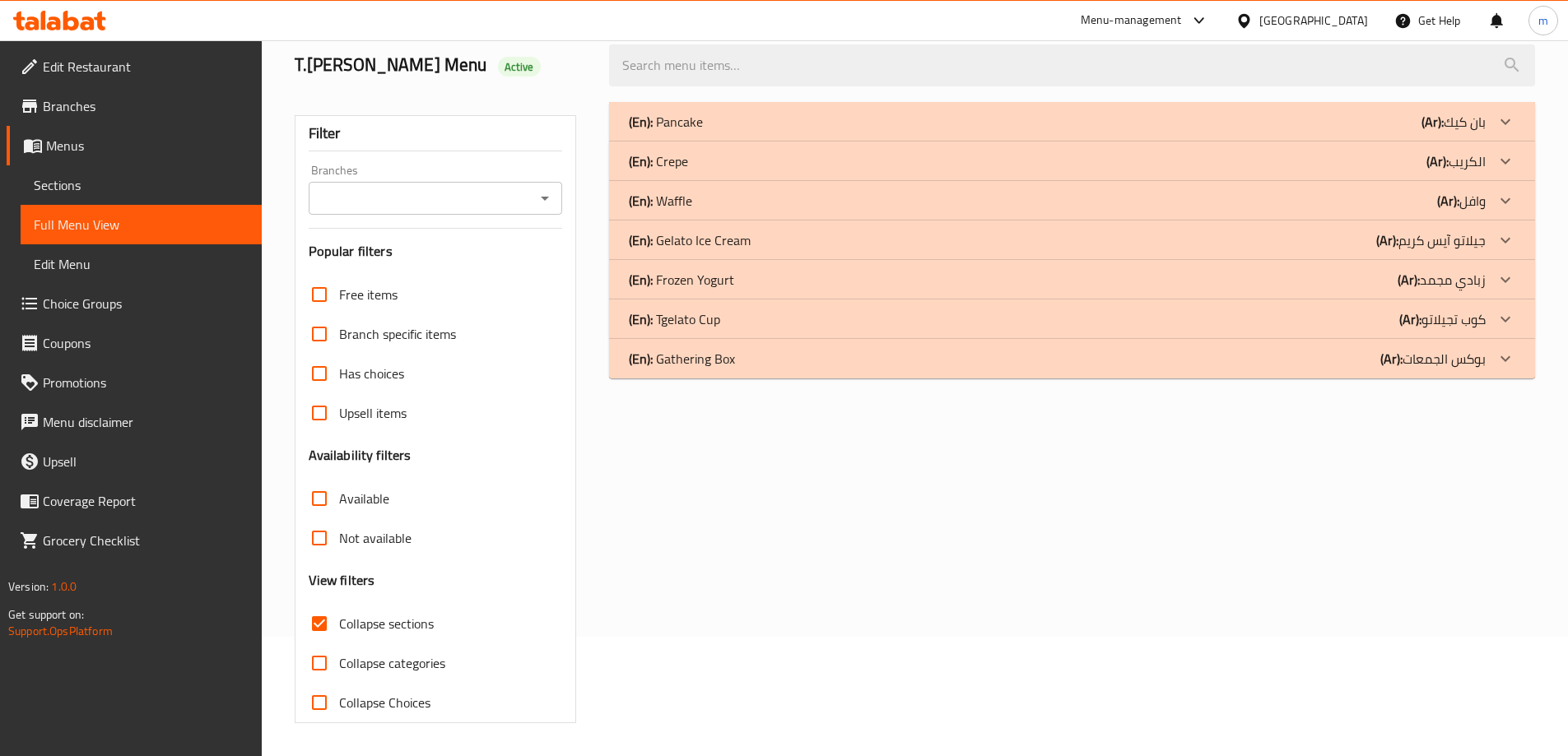
scroll to position [120, 0]
click at [696, 142] on div "(En): Gelato Ice Cream (Ar): جيلاتو آيس كريم" at bounding box center [1071, 122] width 926 height 40
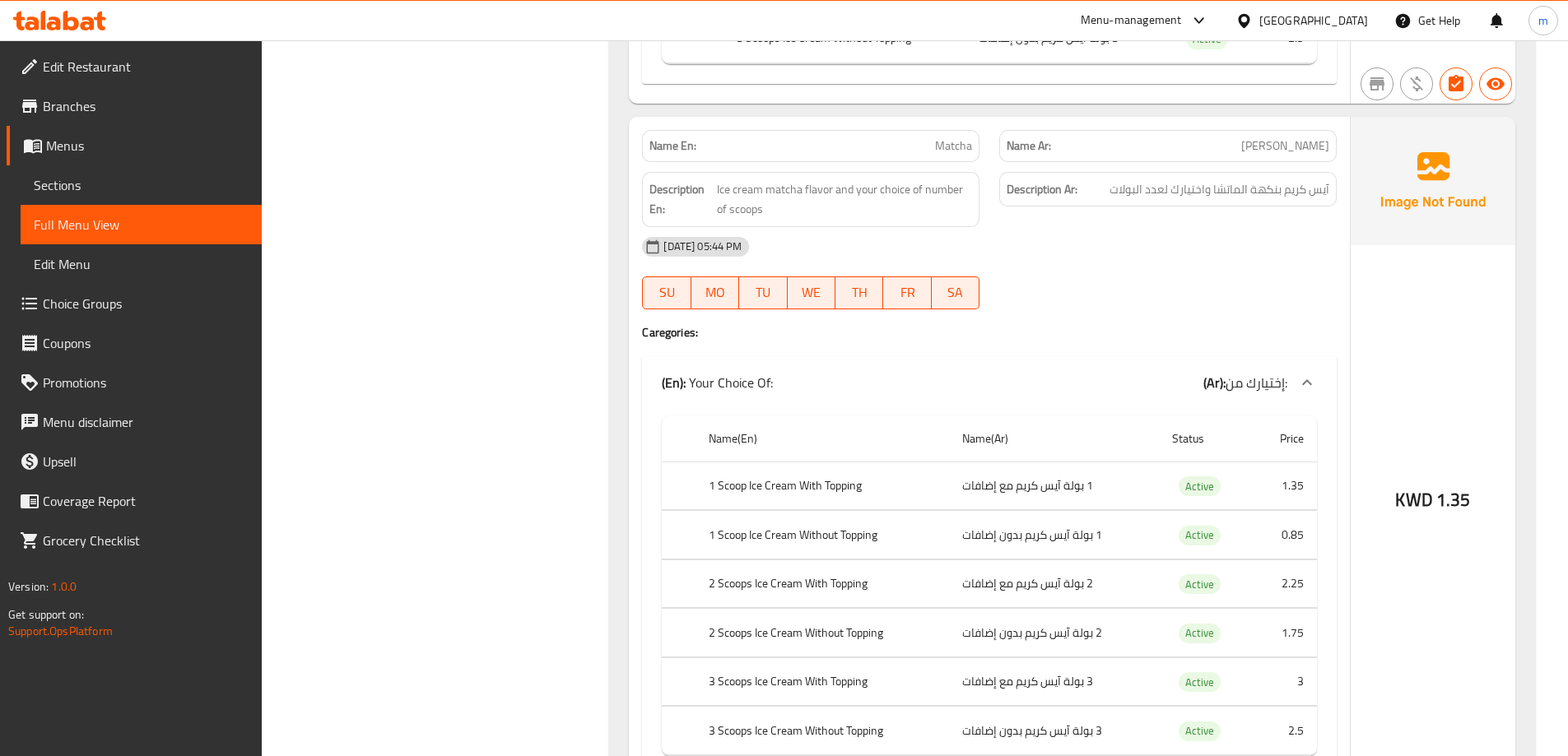
scroll to position [13533, 0]
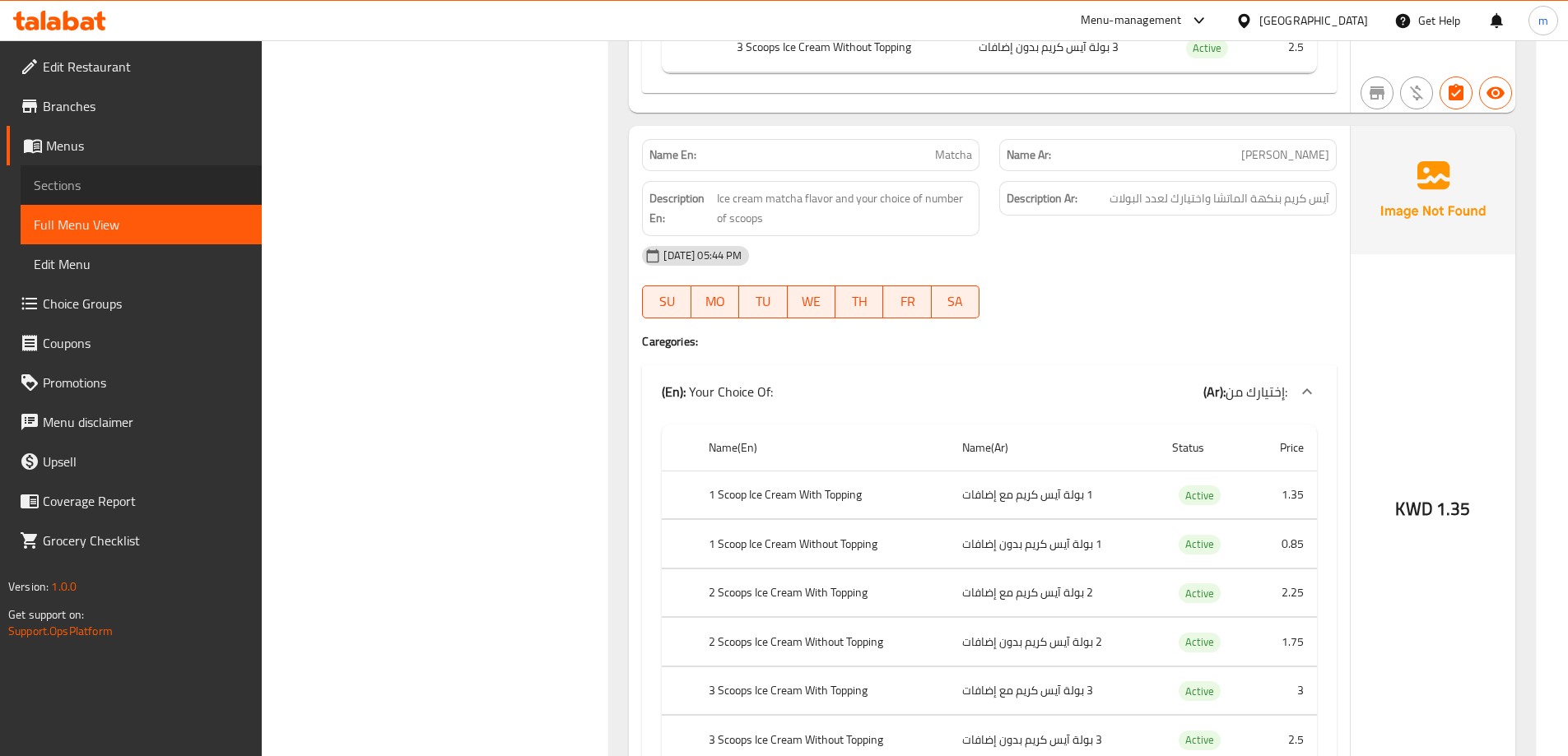
click at [166, 178] on span "Sections" at bounding box center [141, 184] width 215 height 19
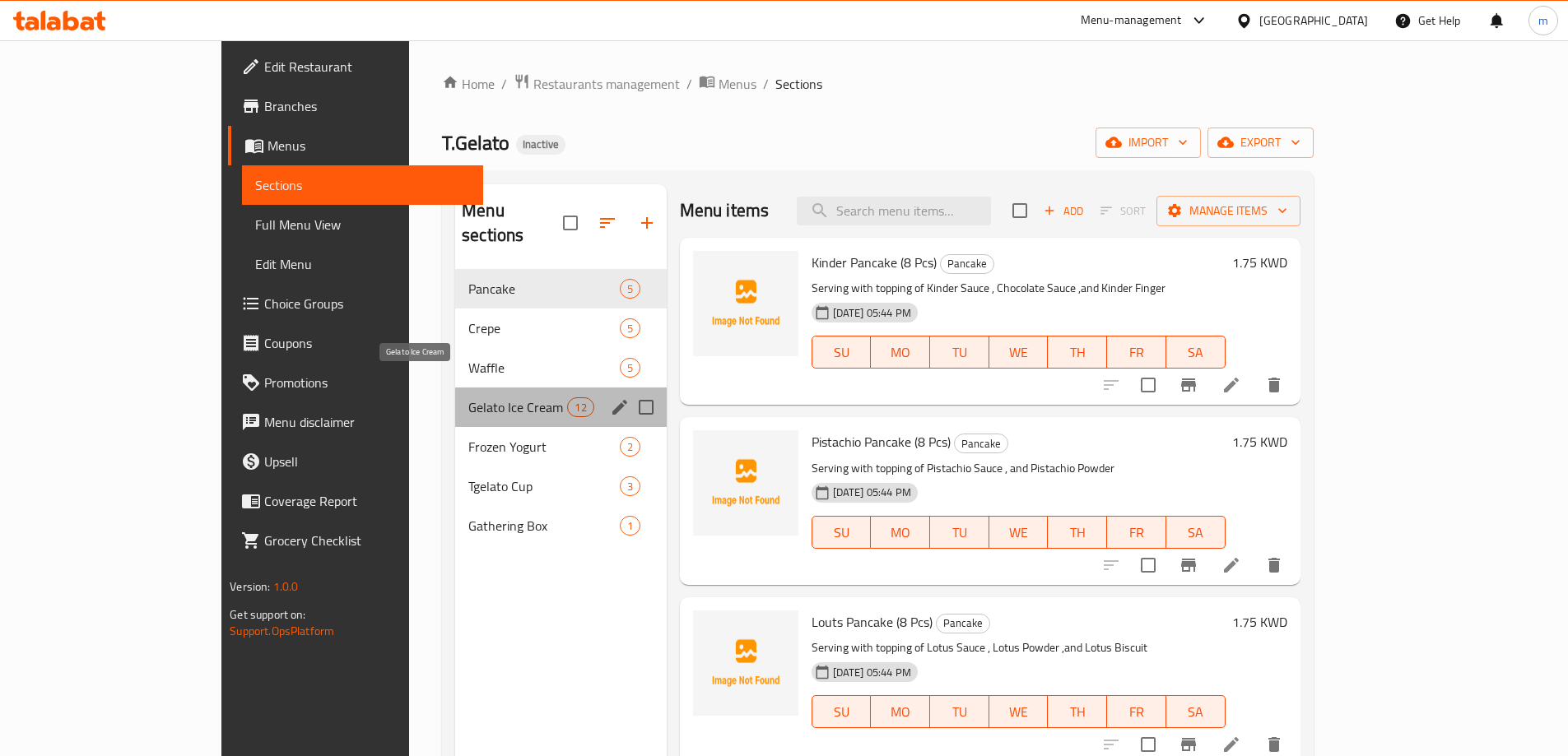
click at [469, 398] on span "Gelato Ice Cream" at bounding box center [518, 407] width 99 height 19
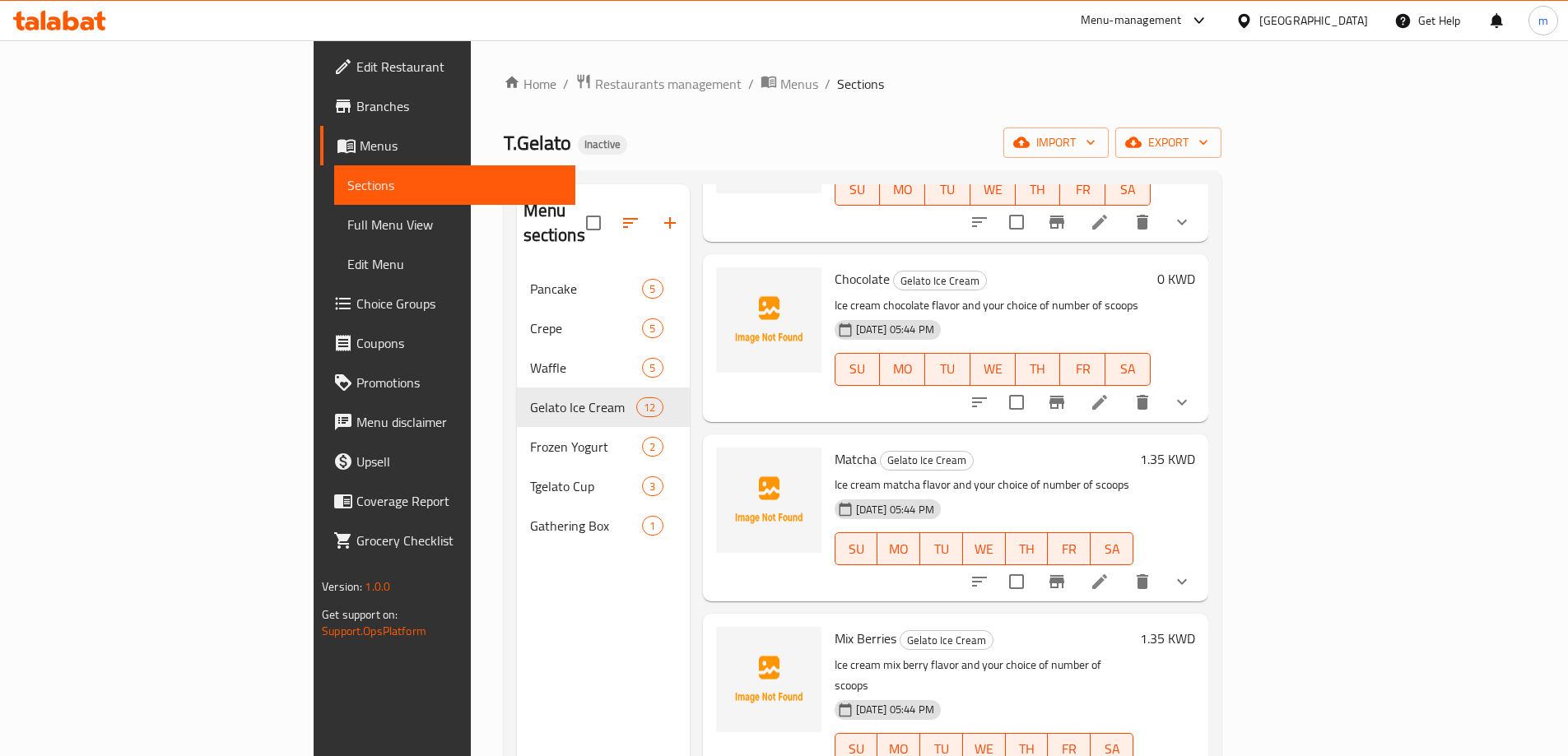
scroll to position [576, 0]
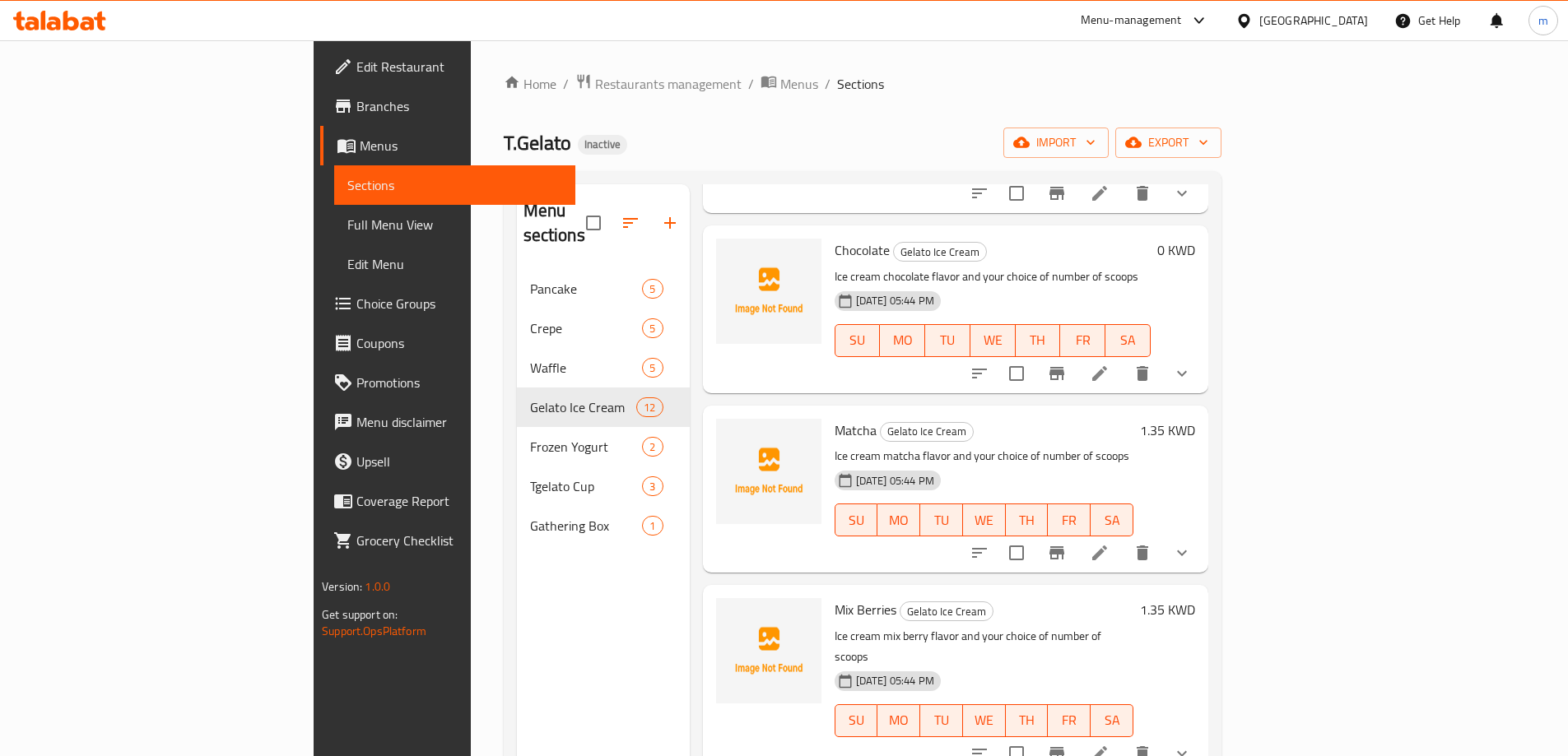
click at [1123, 541] on li at bounding box center [1100, 552] width 46 height 29
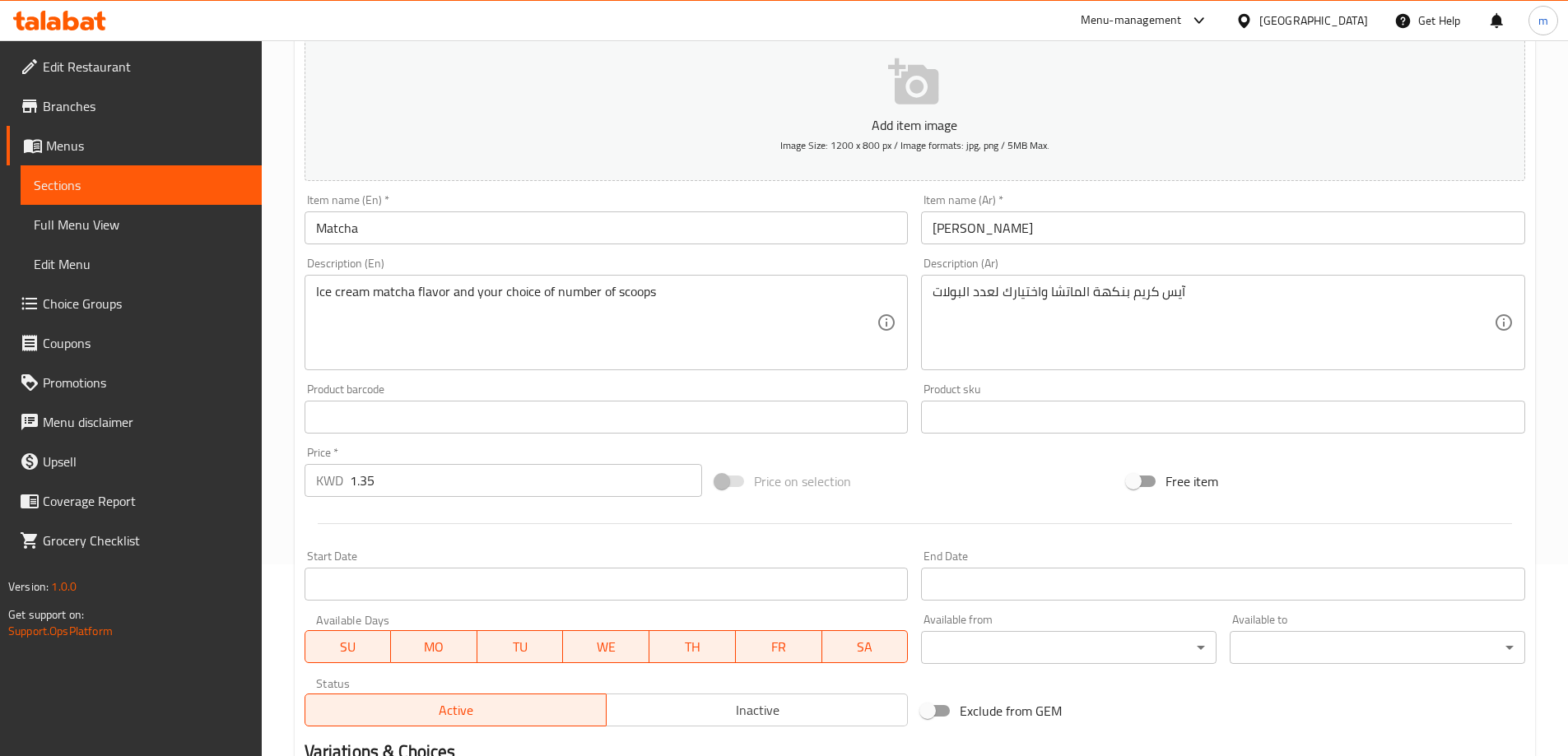
scroll to position [434, 0]
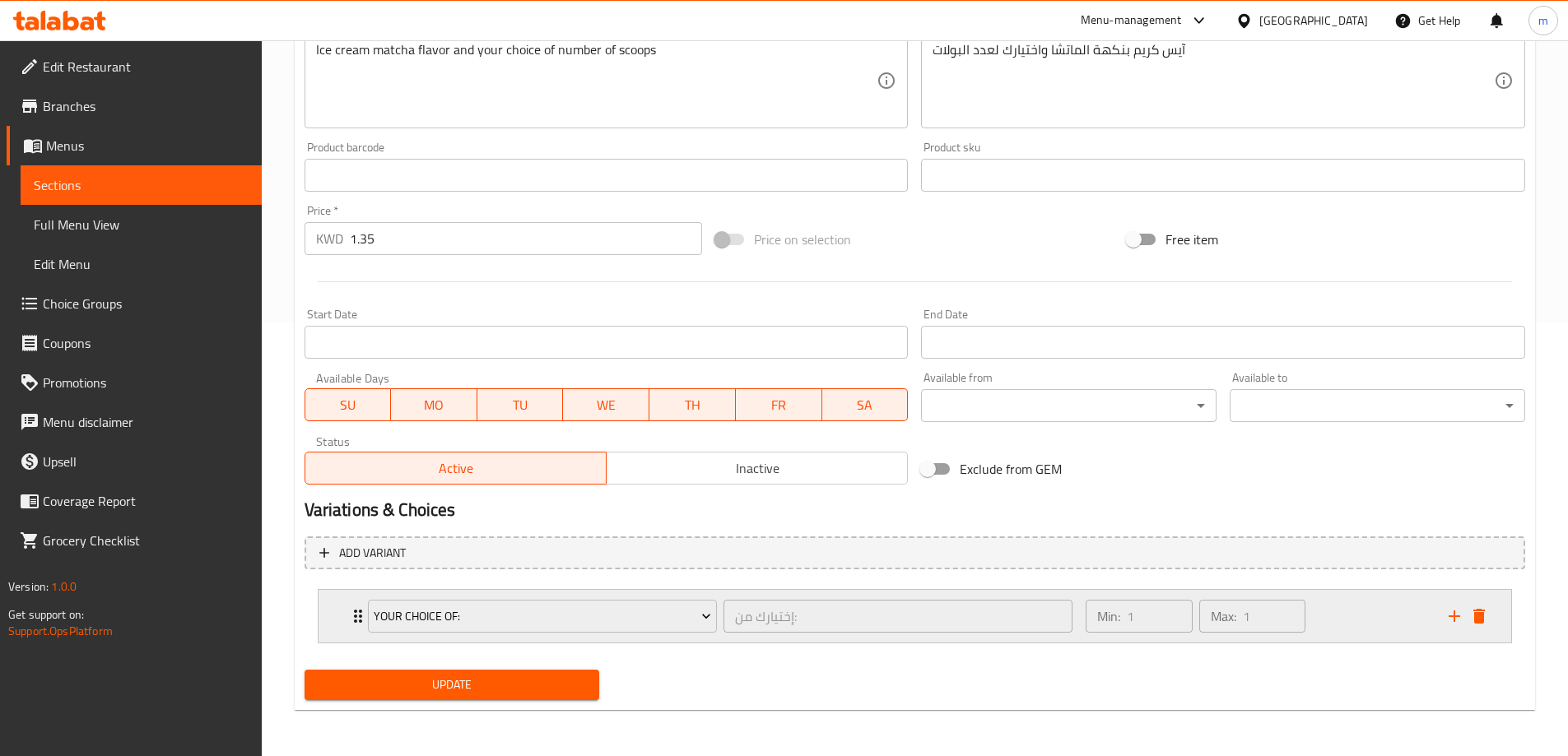
click at [356, 622] on icon "Expand" at bounding box center [357, 616] width 8 height 13
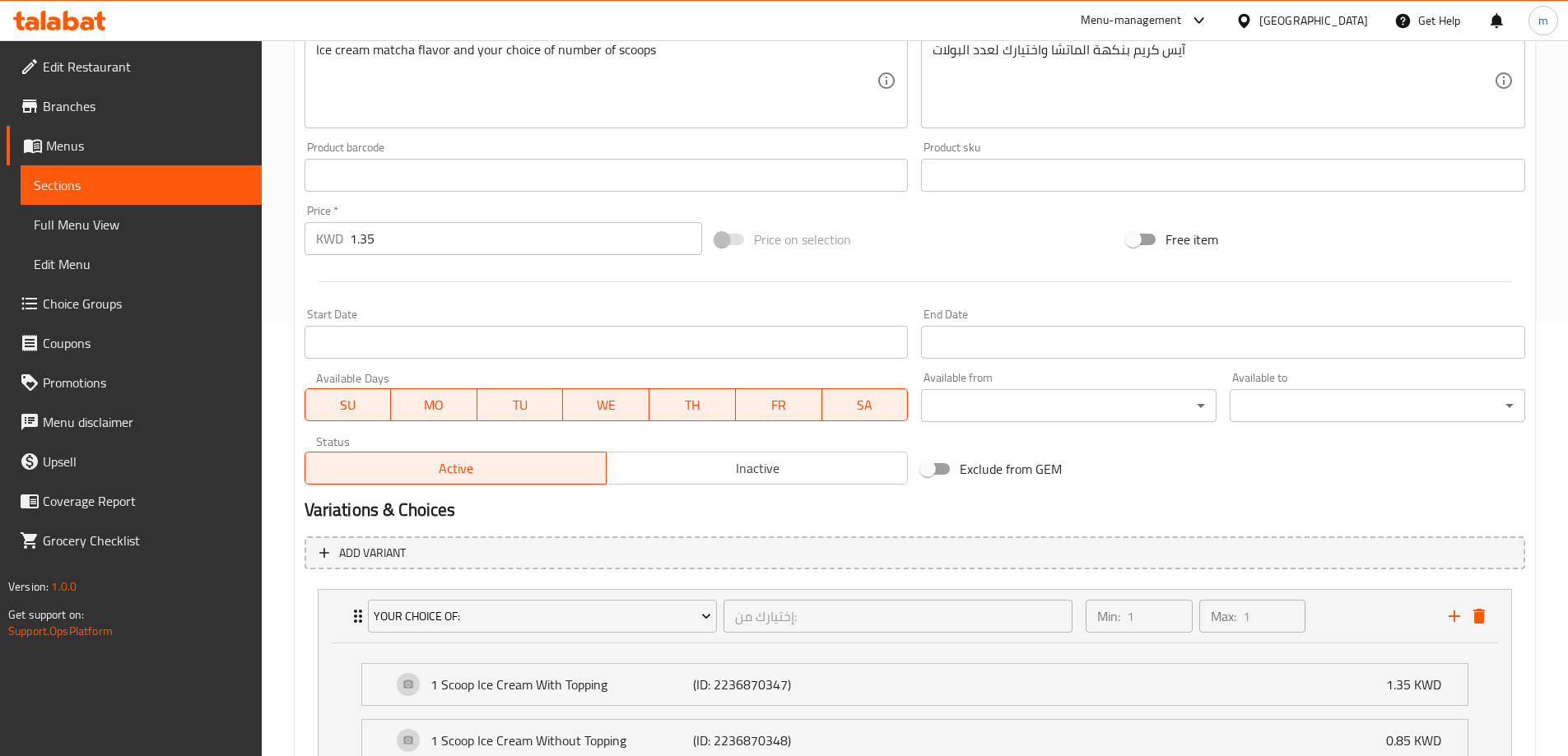
scroll to position [803, 0]
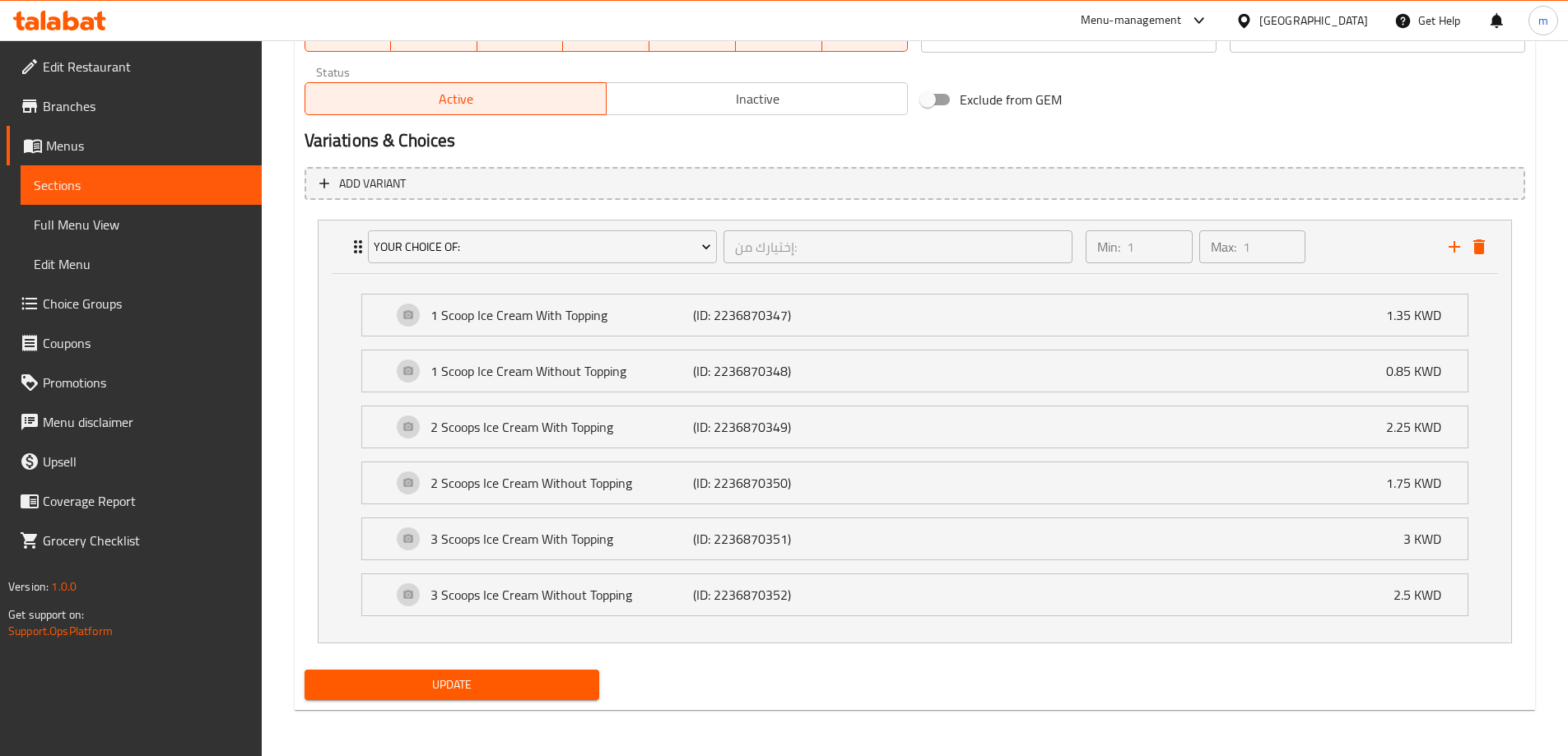
click at [493, 701] on div "Update" at bounding box center [452, 684] width 309 height 43
click at [493, 693] on span "Update" at bounding box center [452, 685] width 269 height 20
click at [143, 227] on span "Full Menu View" at bounding box center [141, 224] width 215 height 19
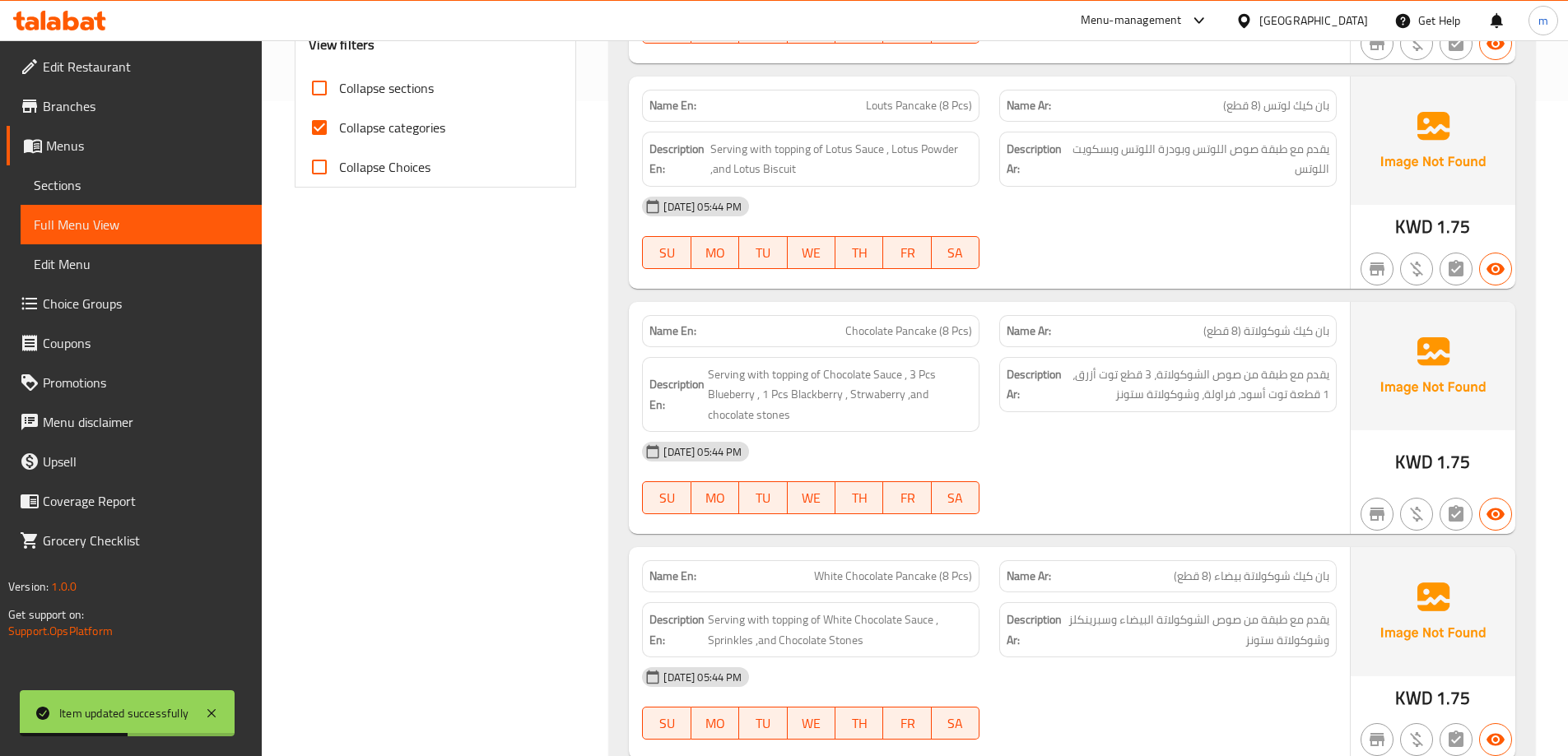
scroll to position [556, 0]
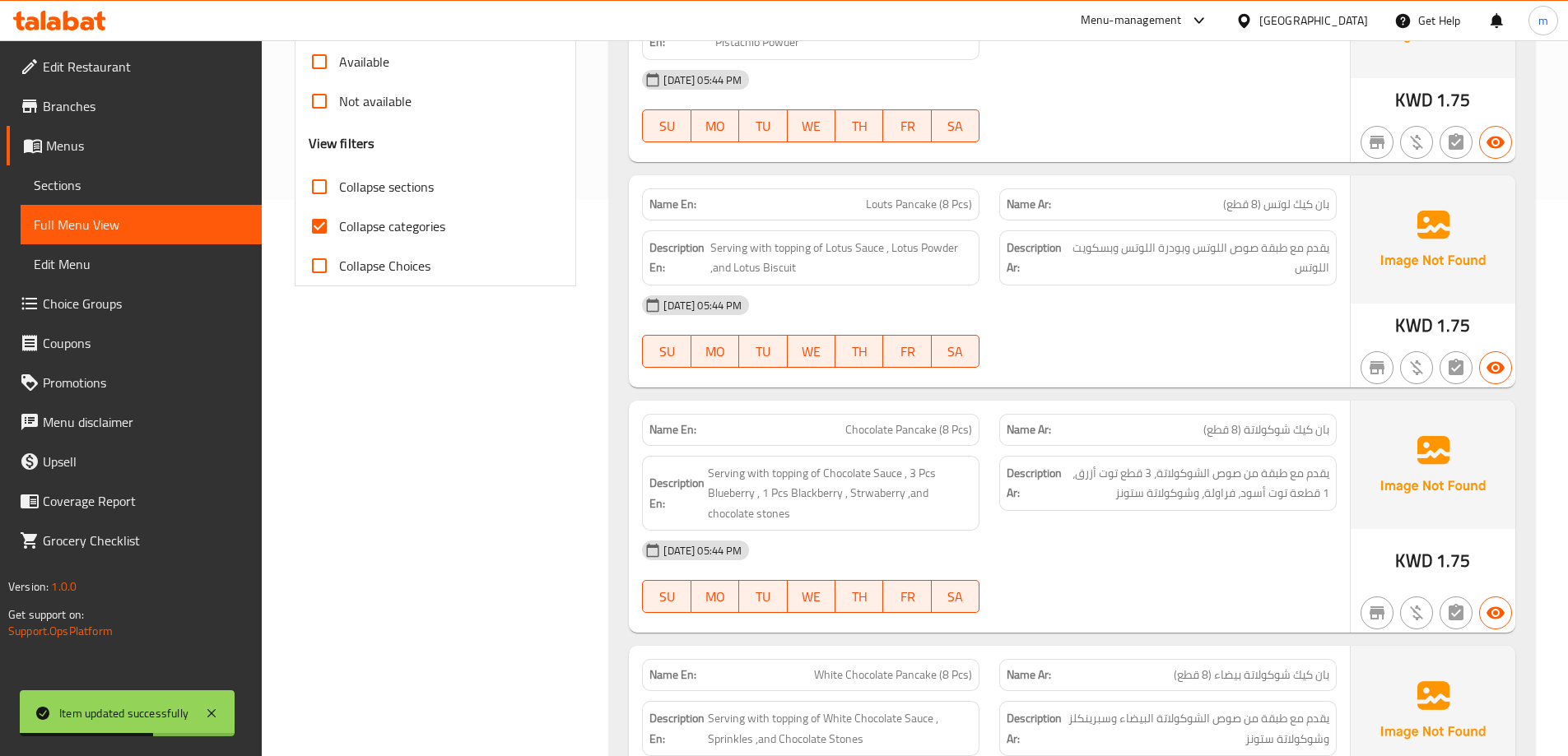
click at [404, 224] on span "Collapse categories" at bounding box center [392, 226] width 106 height 19
click at [339, 224] on input "Collapse categories" at bounding box center [319, 226] width 40 height 40
checkbox input "false"
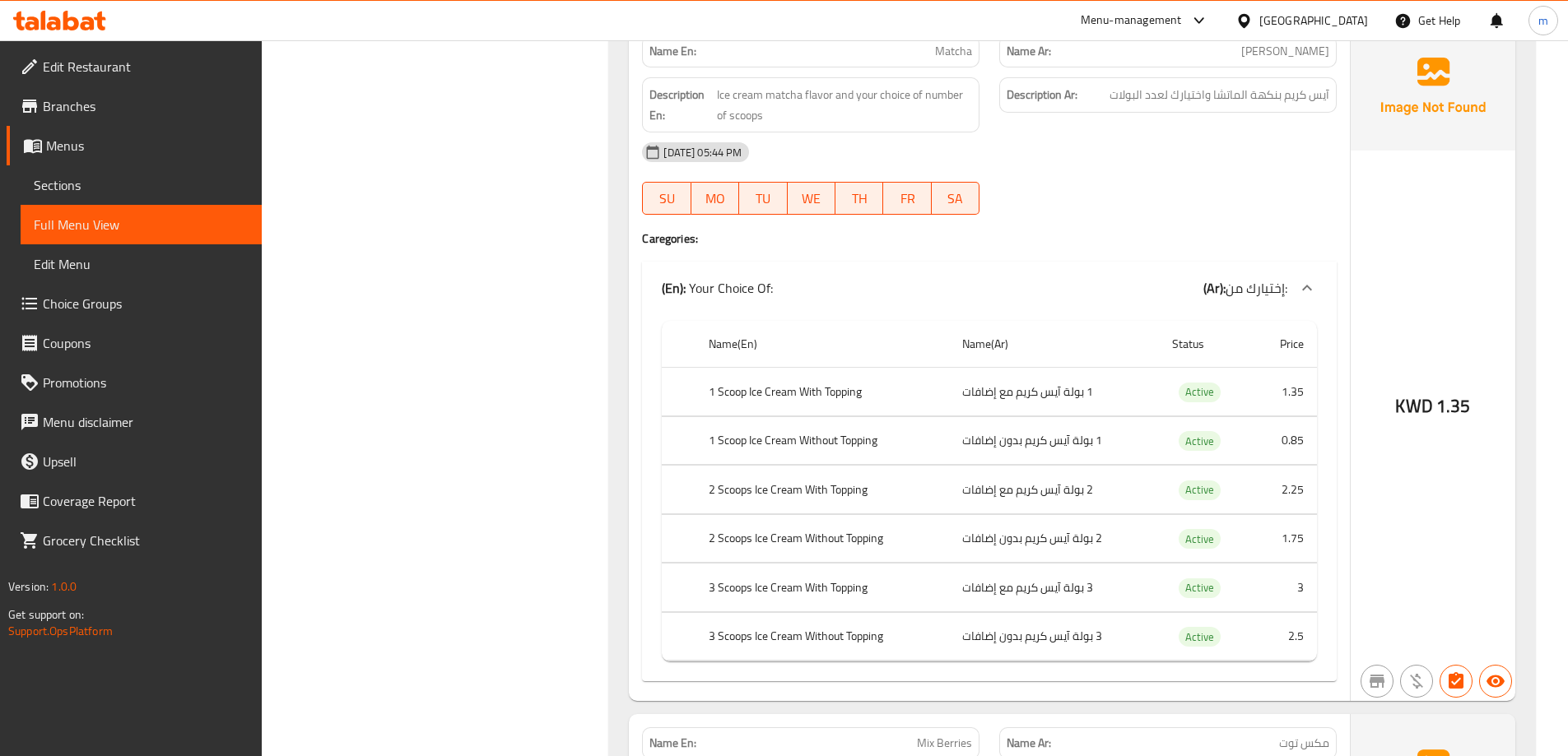
scroll to position [17161, 0]
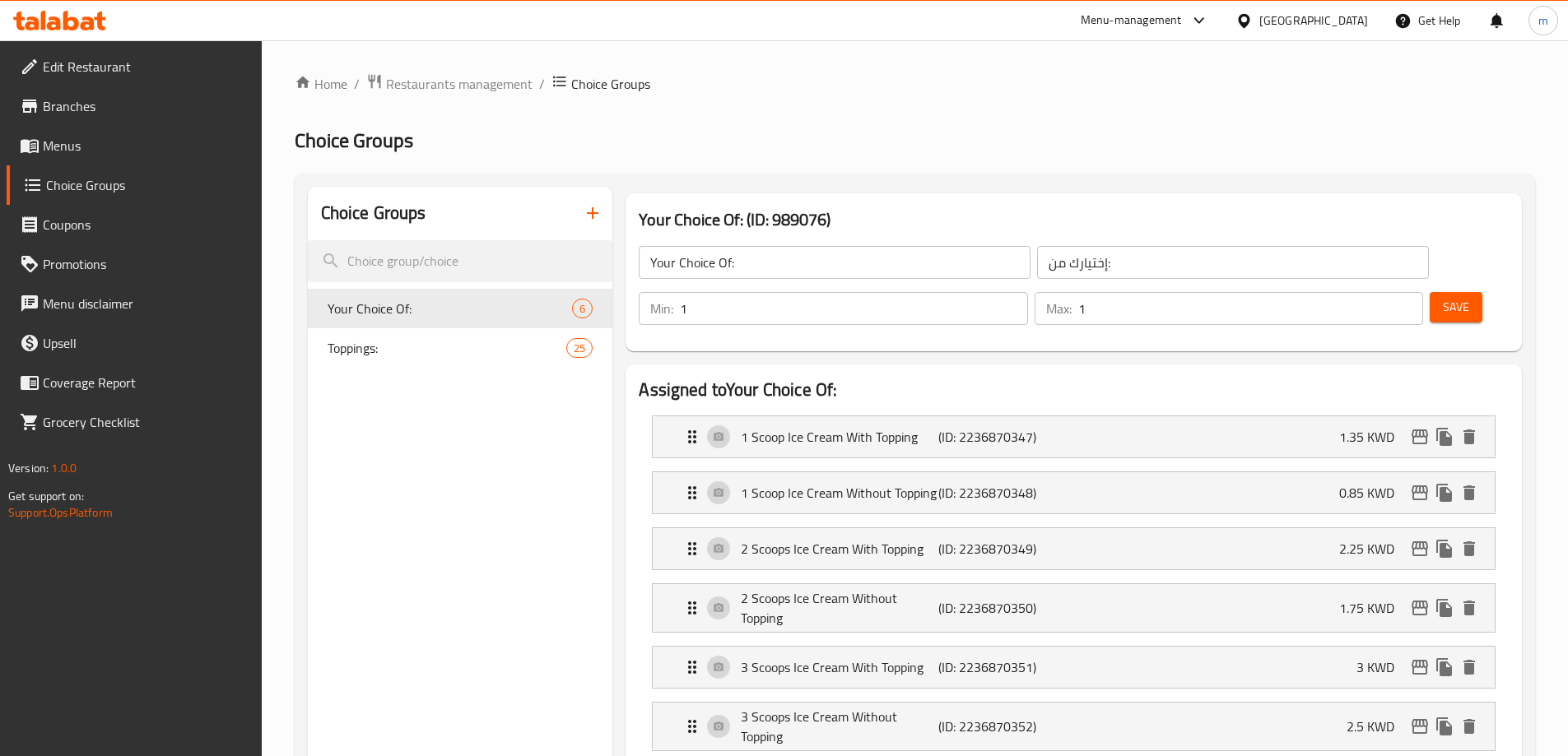
click at [402, 344] on span "Toppings:" at bounding box center [448, 347] width 240 height 19
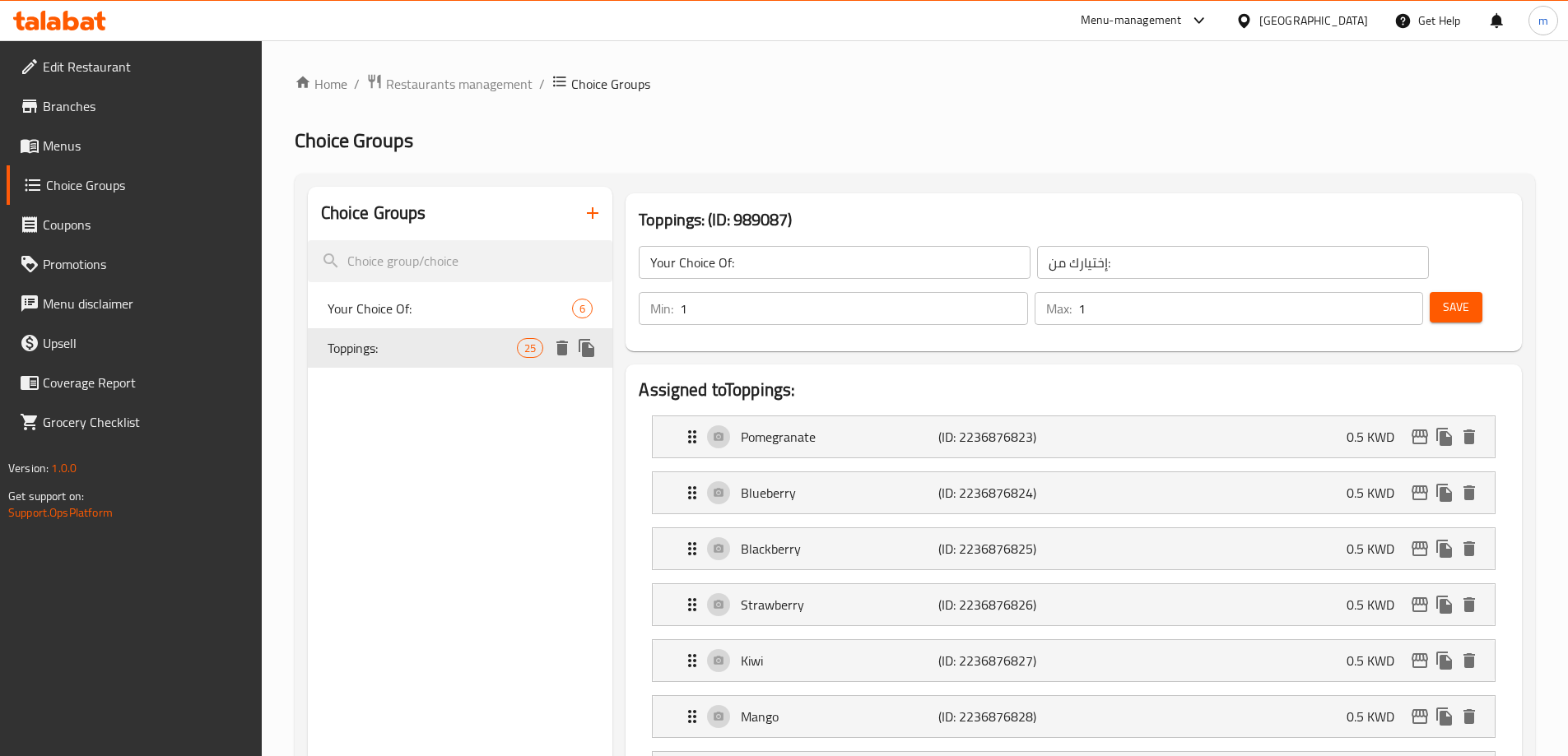
type input "Toppings:"
type input "الإضافات:"
type input "0"
click at [402, 344] on span "Toppings:" at bounding box center [423, 347] width 190 height 19
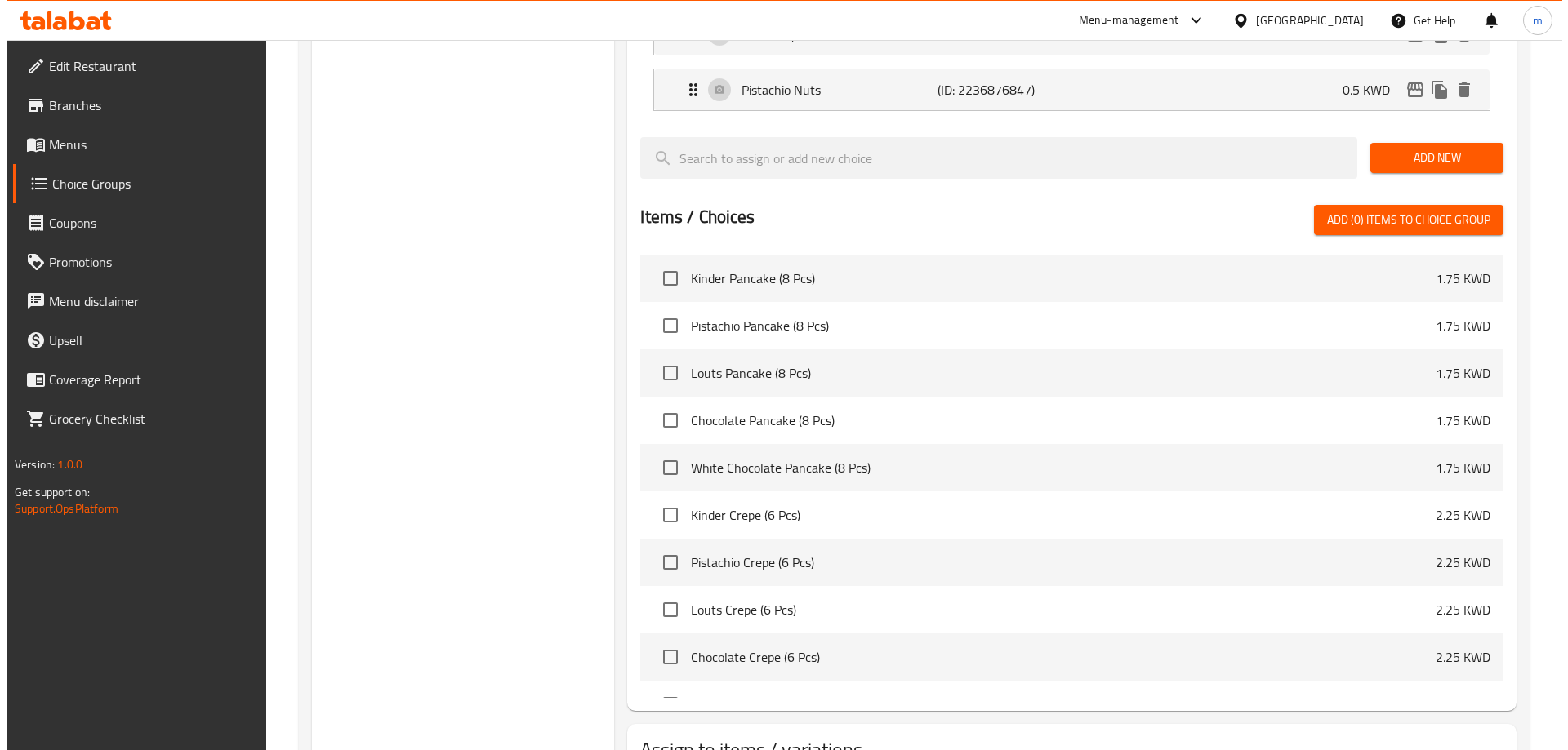
scroll to position [1758, 0]
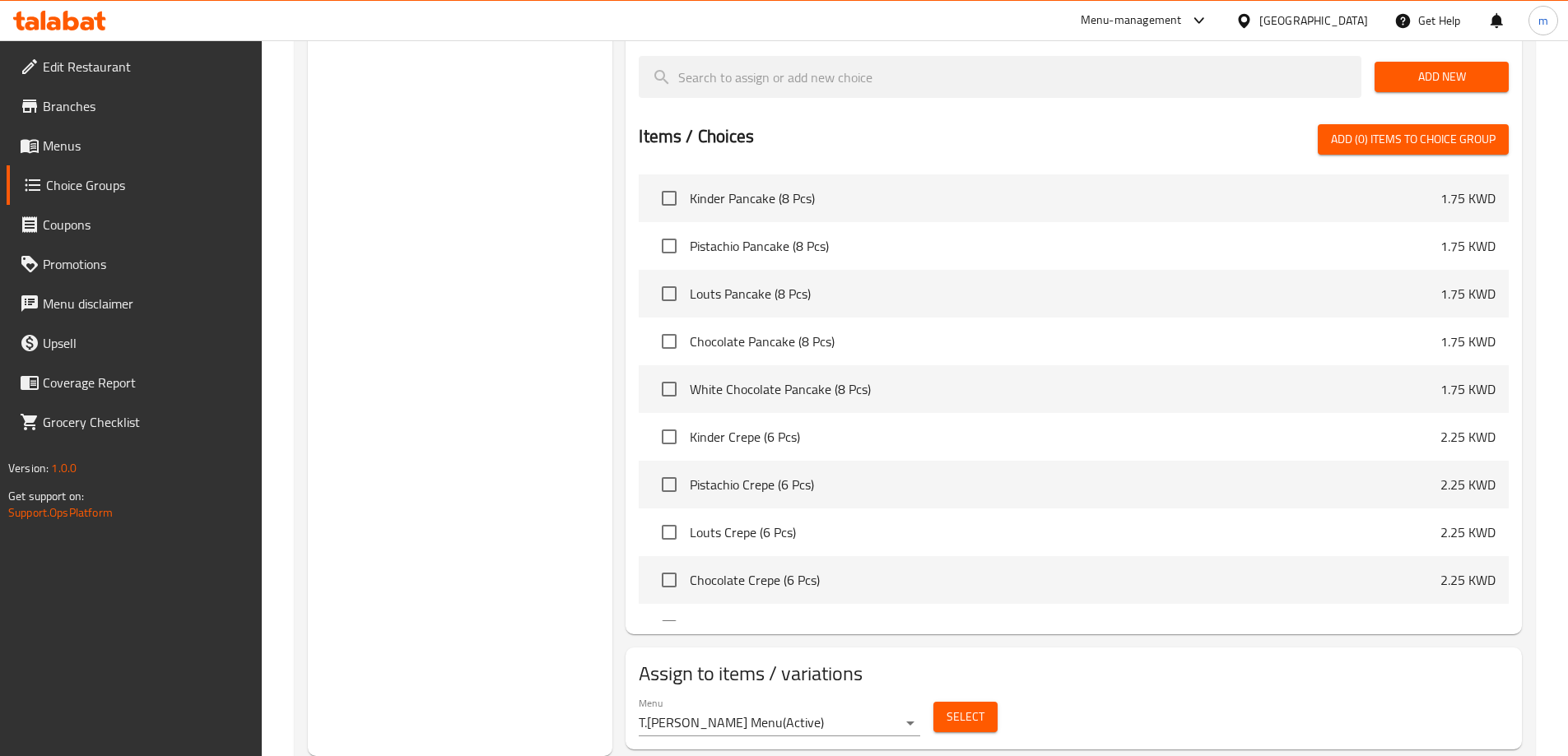
click at [979, 707] on span "Select" at bounding box center [965, 717] width 38 height 20
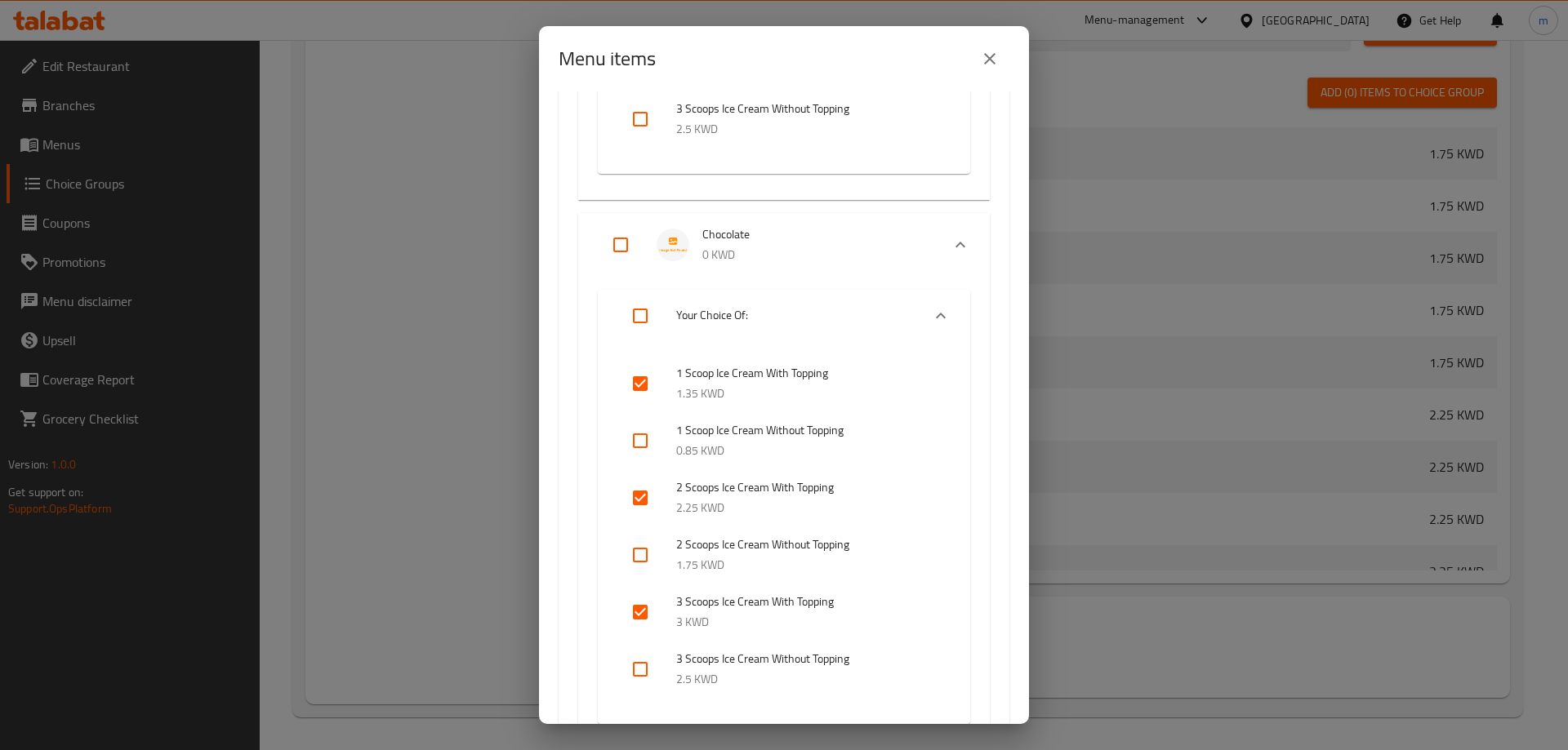
scroll to position [2368, 0]
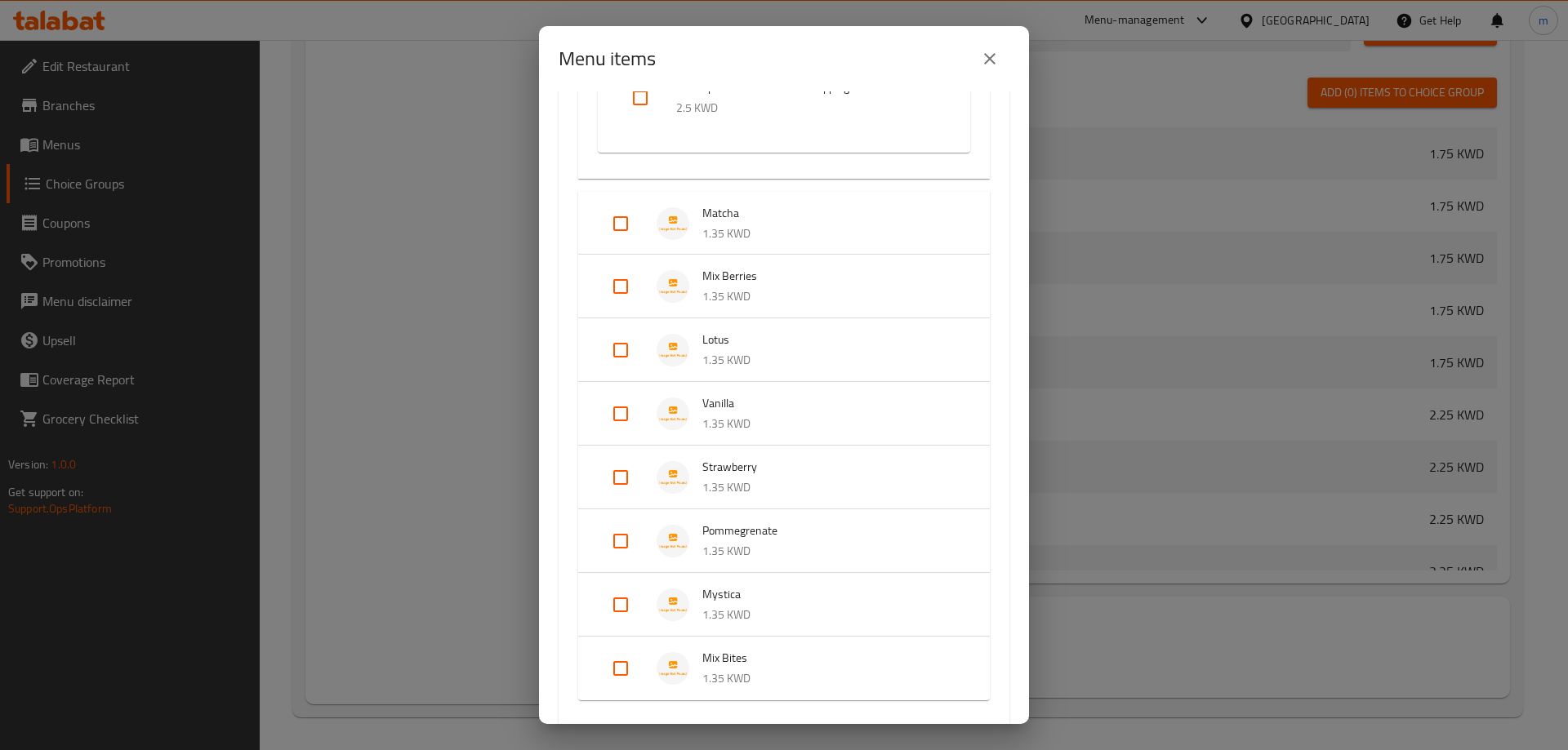
click at [747, 232] on p "1.35 KWD" at bounding box center [830, 234] width 255 height 20
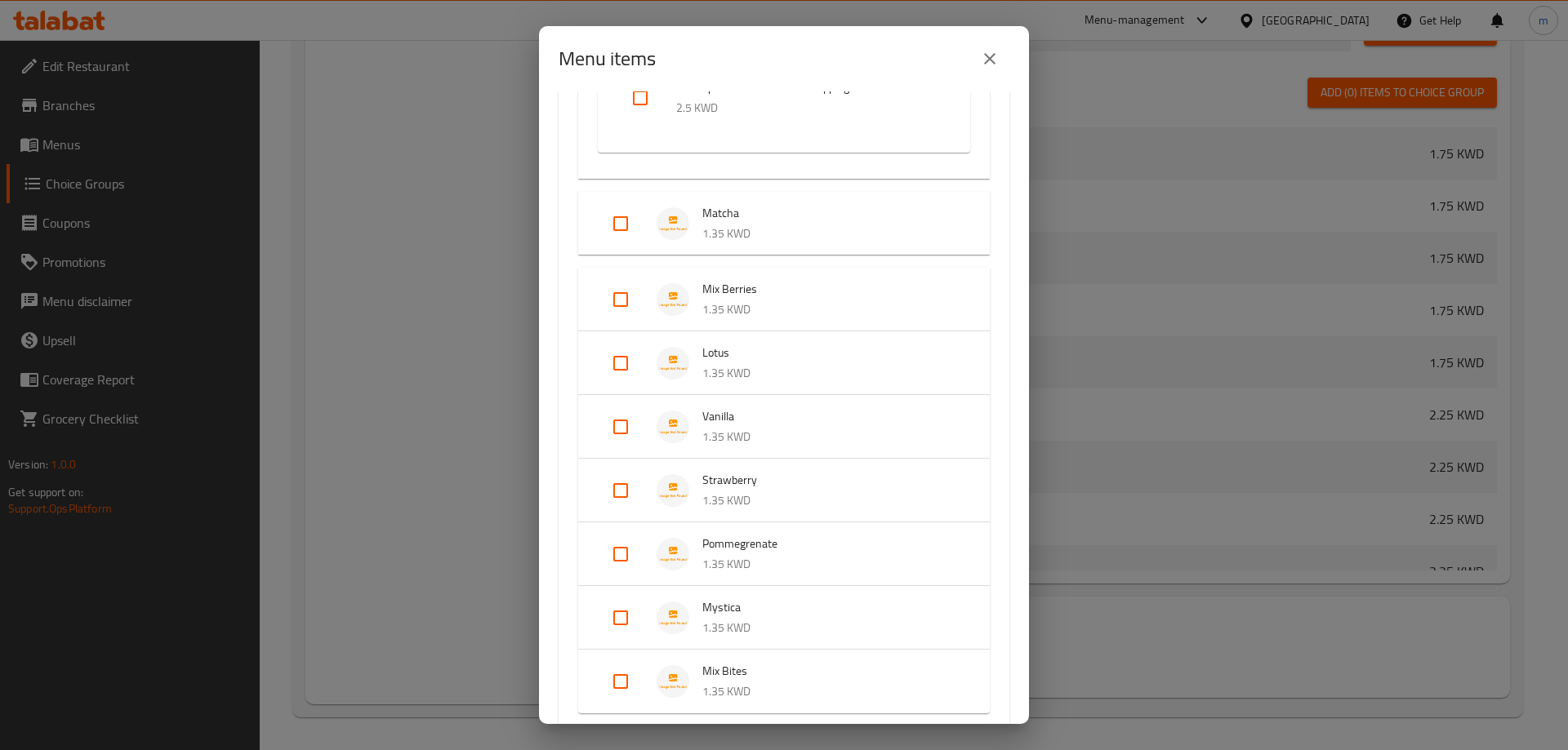
click at [709, 315] on p "1.35 KWD" at bounding box center [830, 310] width 255 height 20
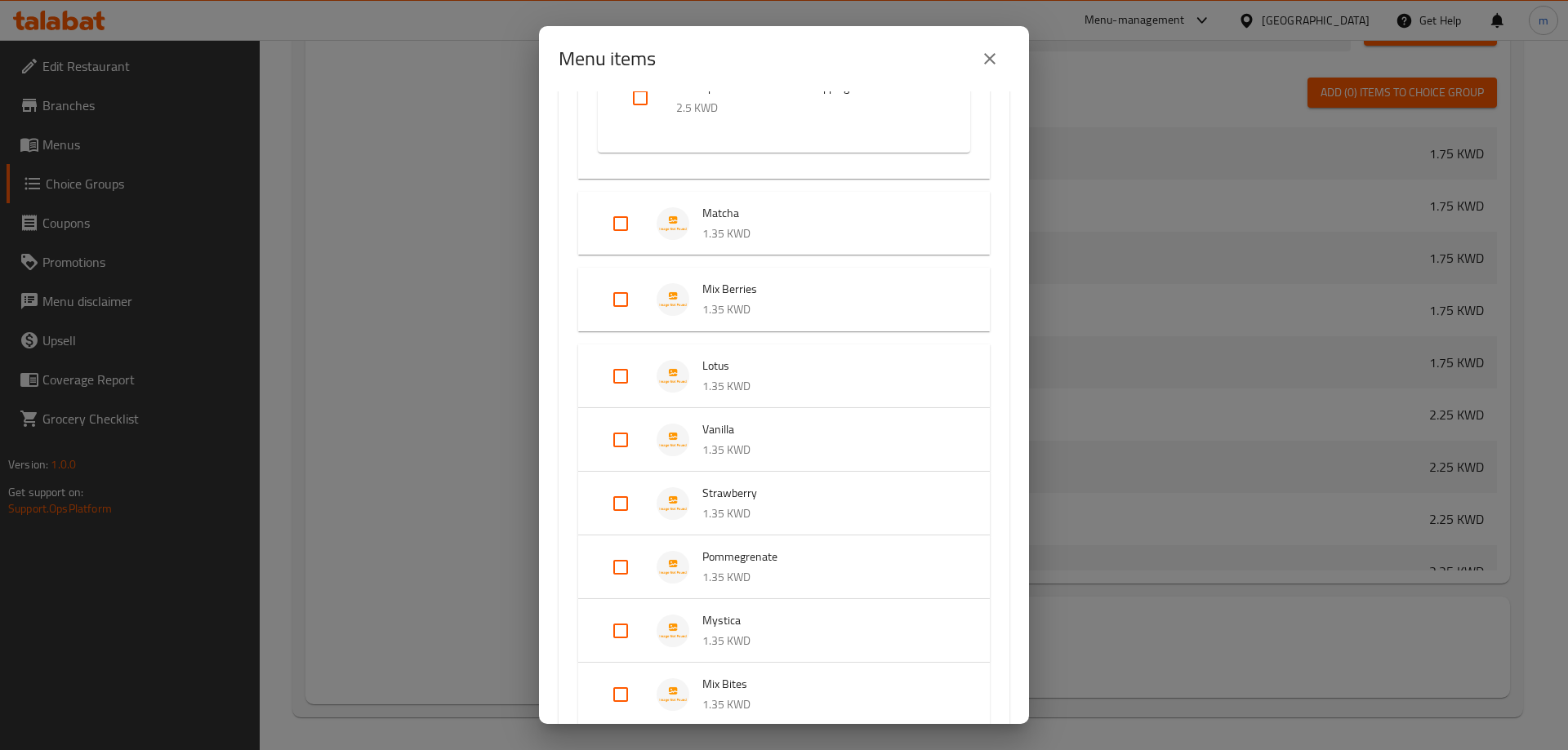
click at [630, 227] on input "Expand" at bounding box center [620, 223] width 39 height 39
click at [719, 227] on p "1.35 KWD" at bounding box center [830, 234] width 255 height 20
click at [709, 305] on p "1.35 KWD" at bounding box center [830, 310] width 255 height 20
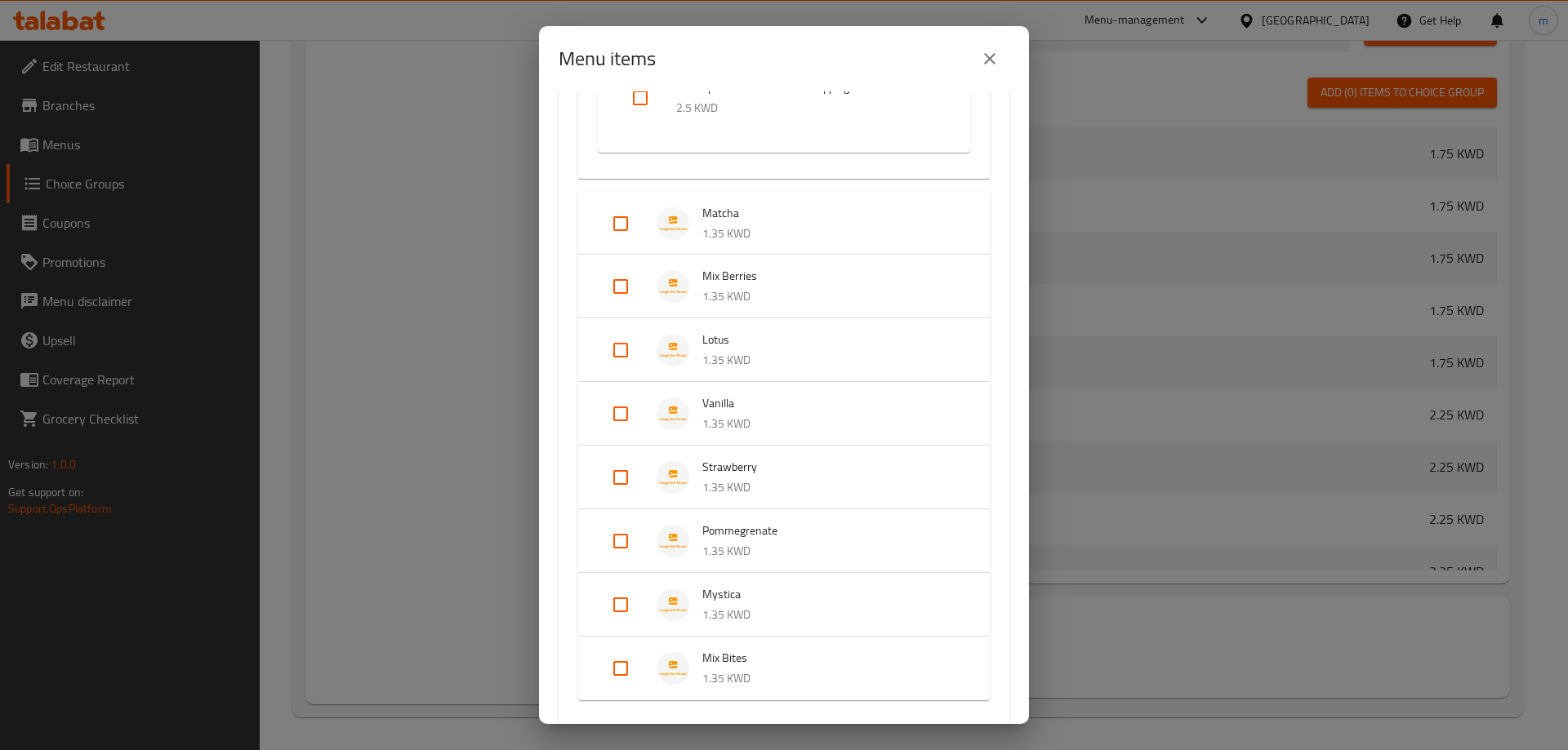
click at [709, 305] on p "1.35 KWD" at bounding box center [830, 297] width 255 height 20
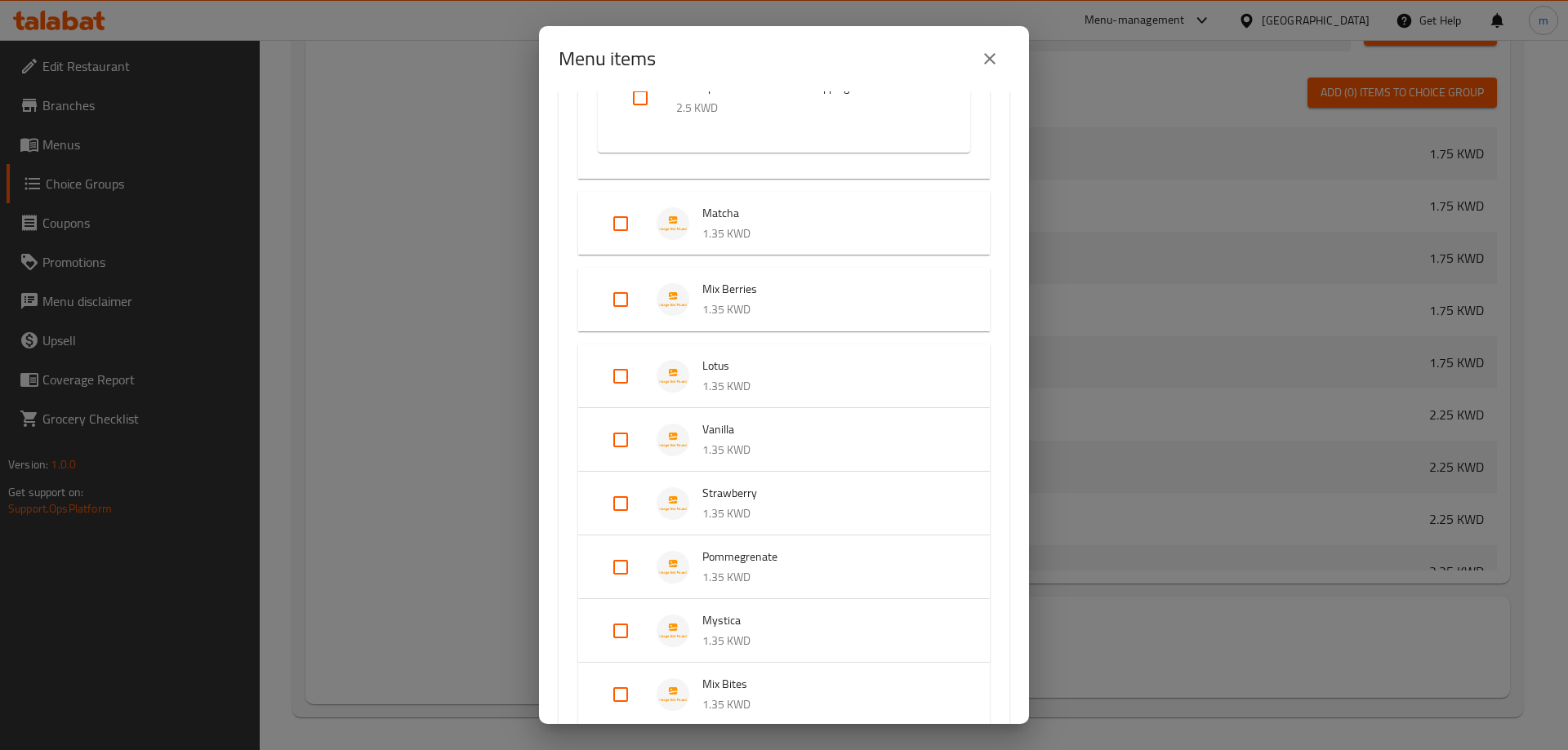
click at [709, 305] on p "1.35 KWD" at bounding box center [830, 310] width 255 height 20
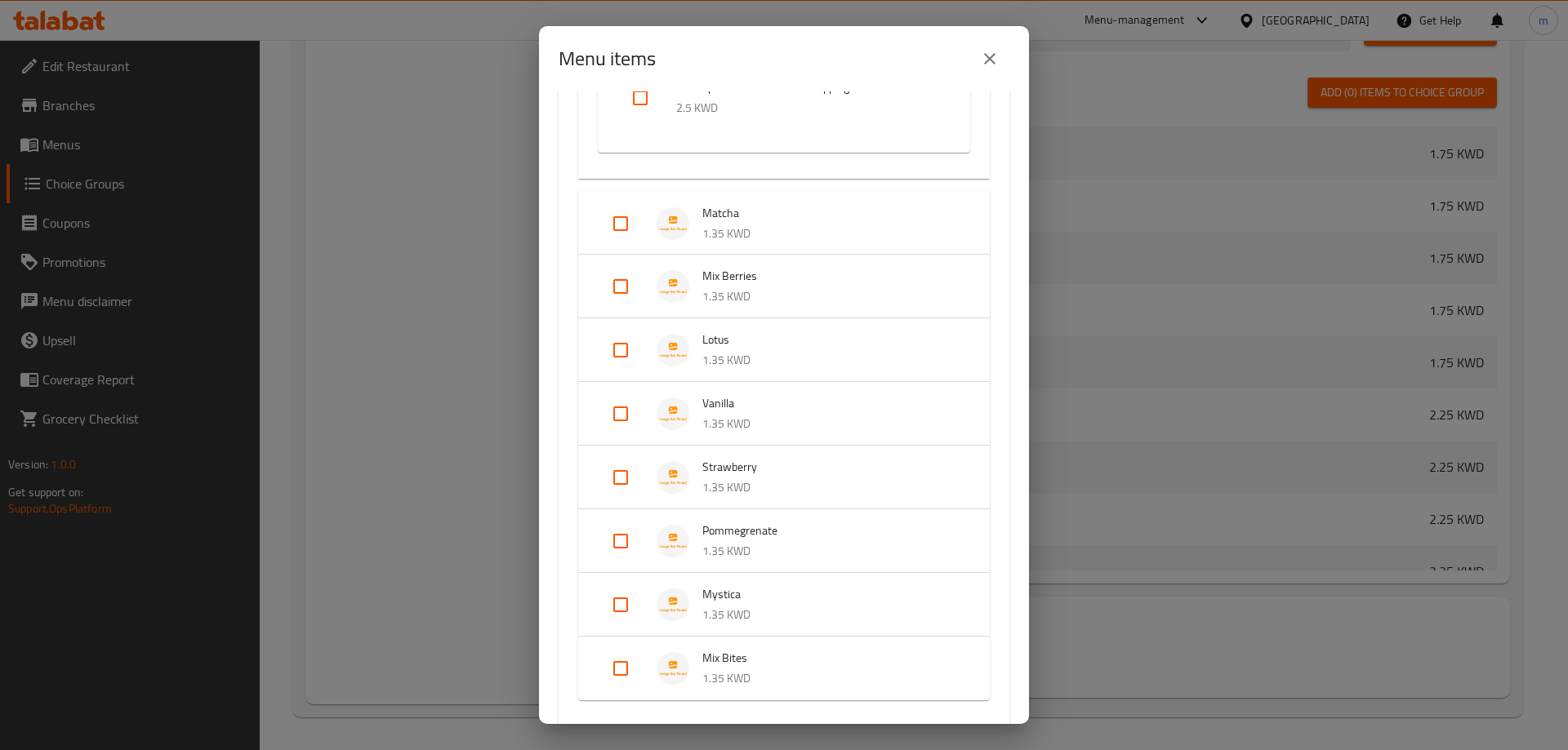
click at [706, 342] on span "Lotus" at bounding box center [830, 340] width 255 height 20
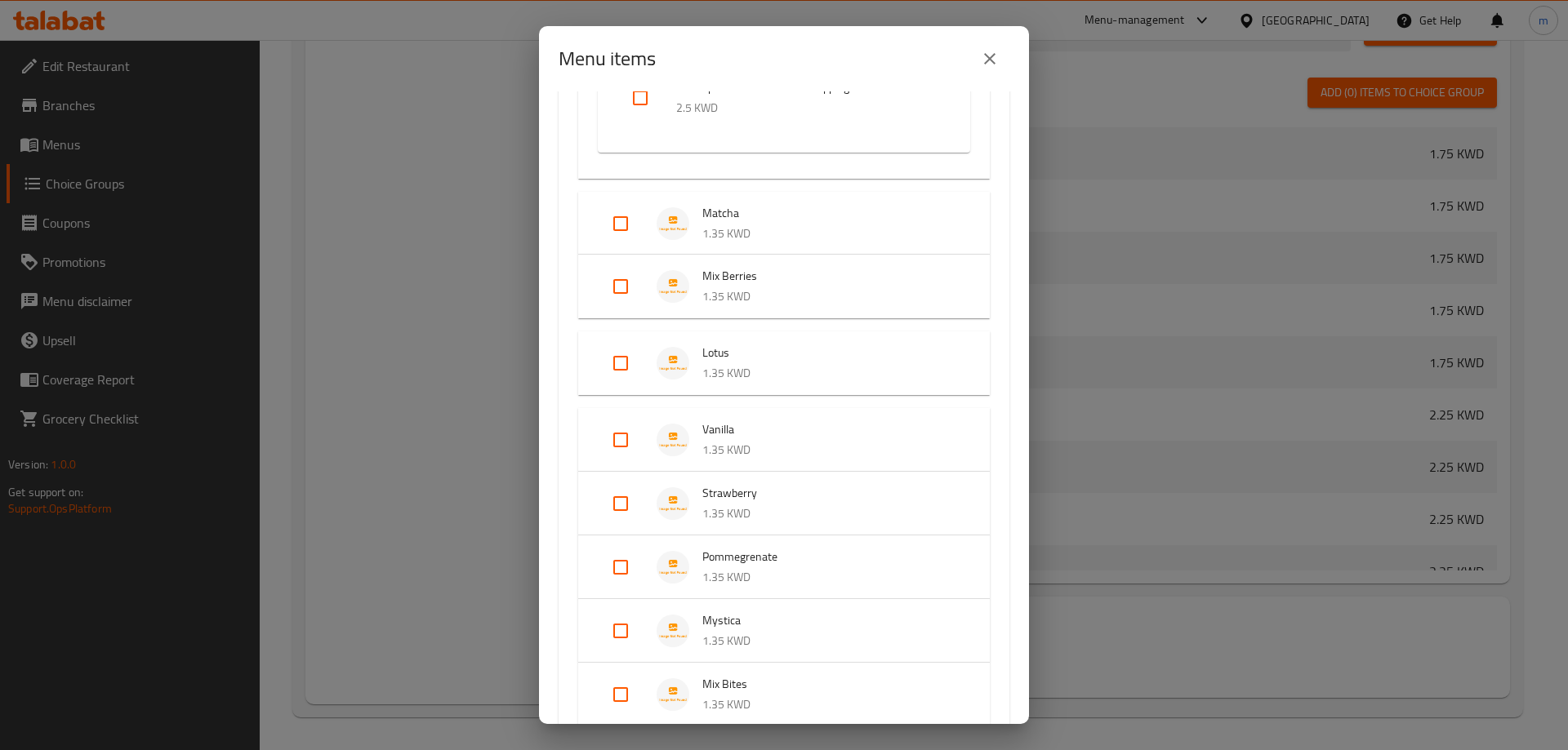
click at [706, 343] on span "Lotus" at bounding box center [830, 353] width 255 height 20
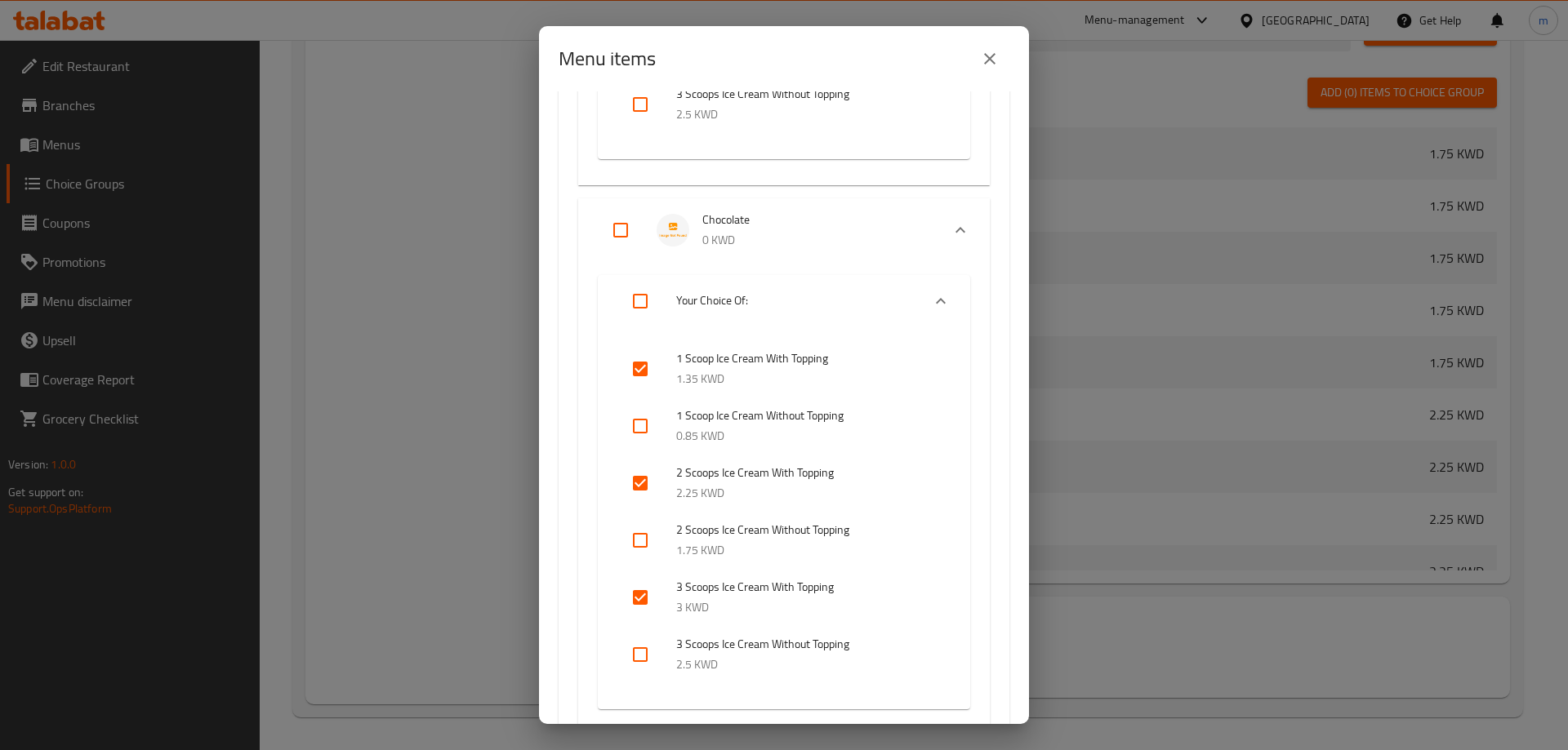
scroll to position [1632, 0]
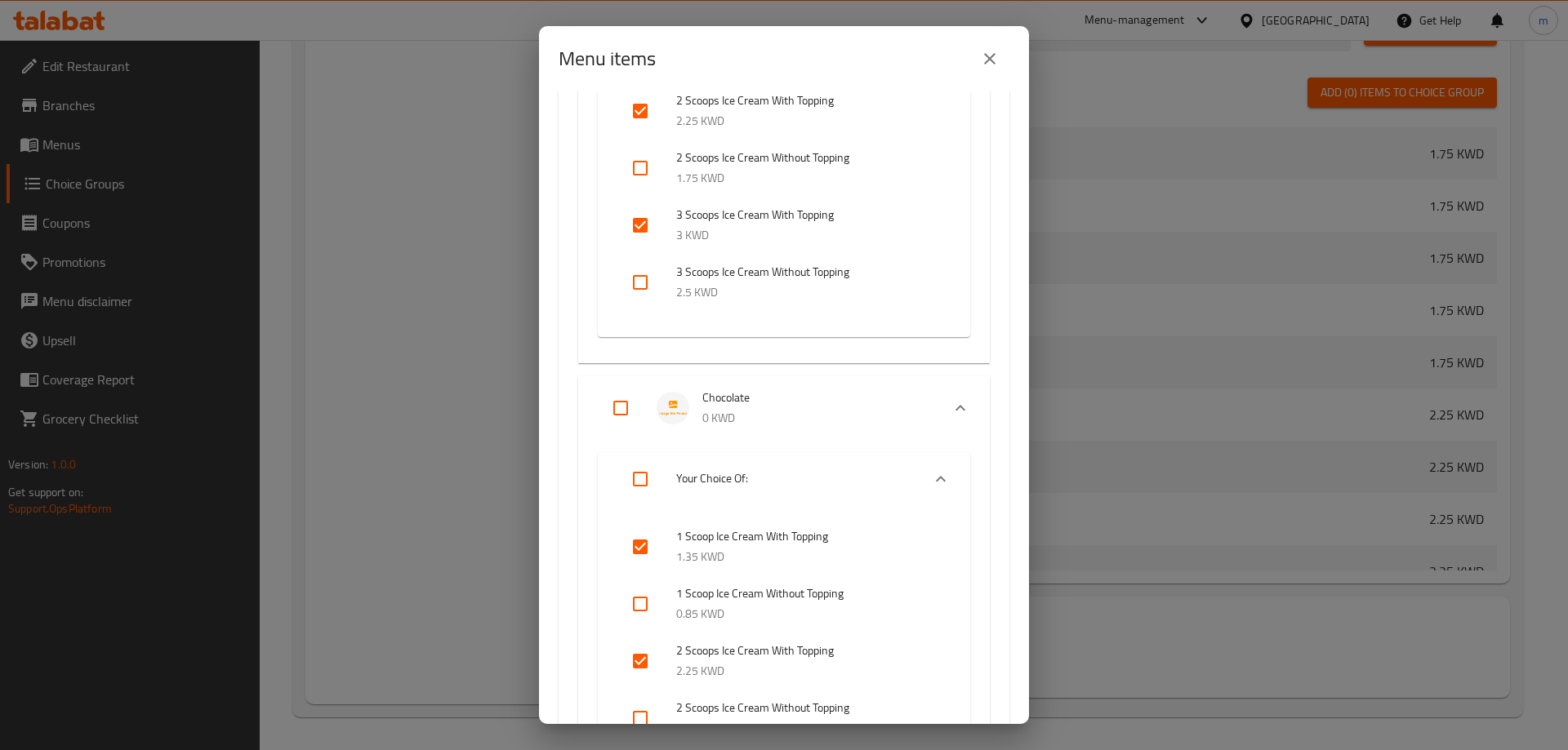
click at [741, 396] on span "Chocolate" at bounding box center [815, 398] width 226 height 20
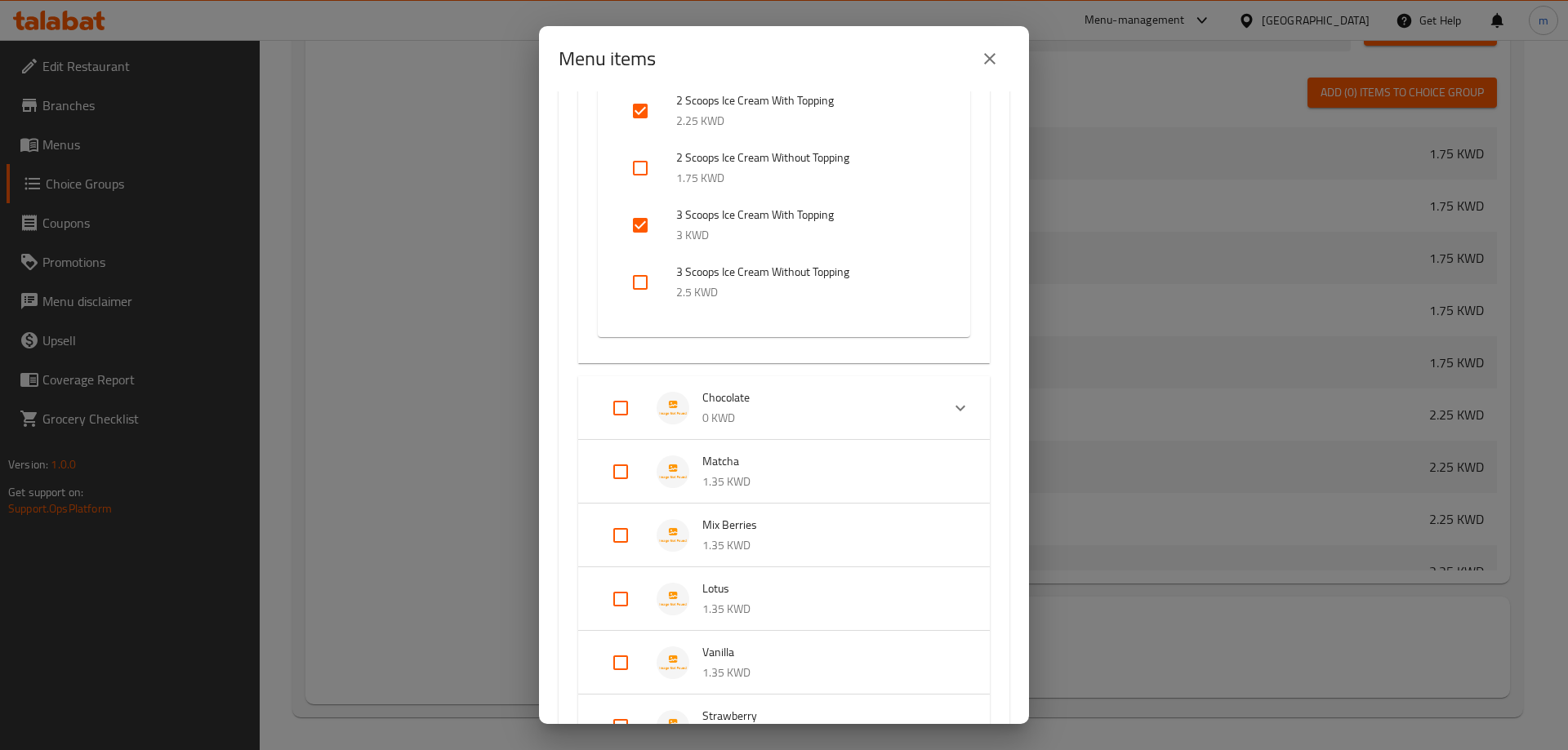
click at [741, 396] on span "Chocolate" at bounding box center [815, 398] width 226 height 20
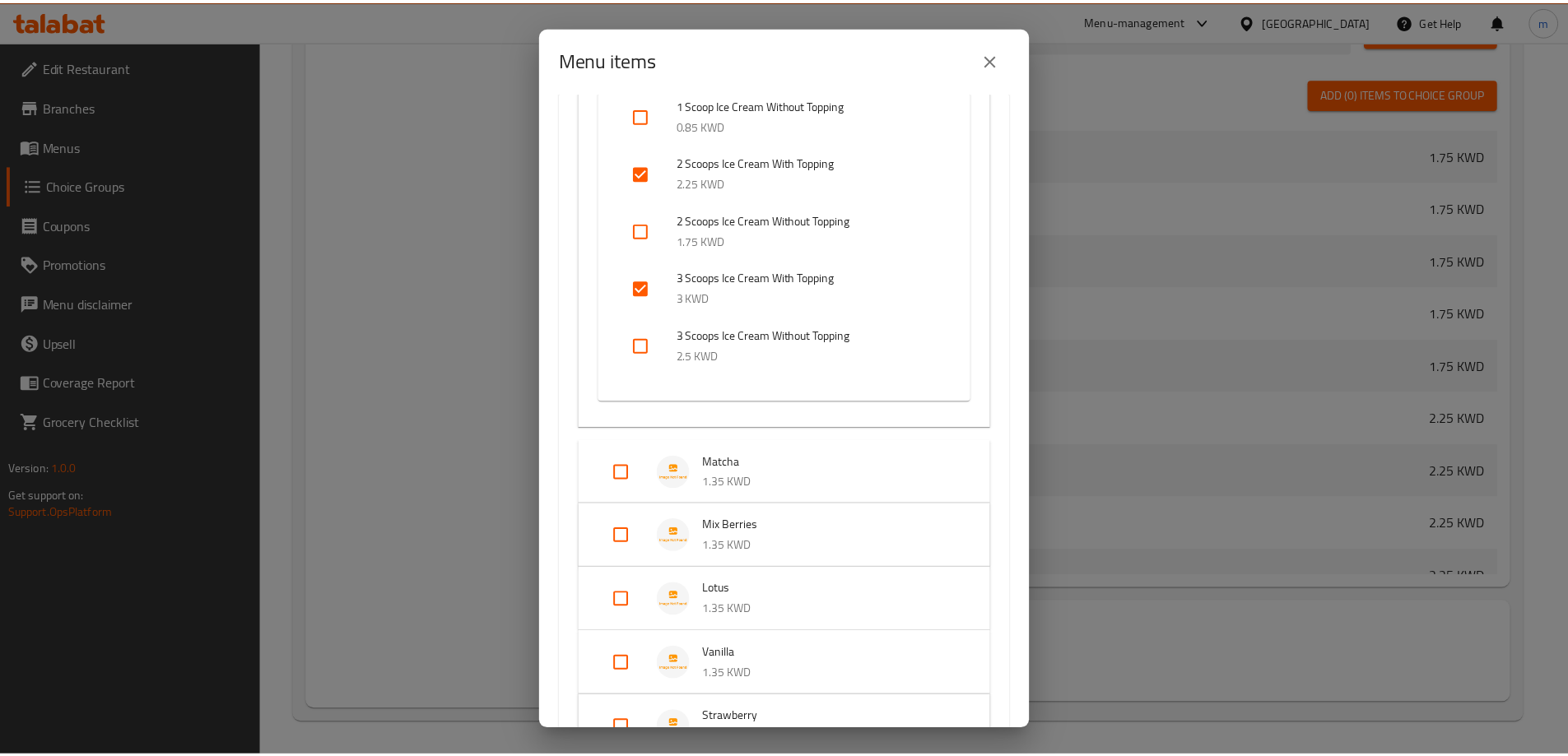
scroll to position [2304, 0]
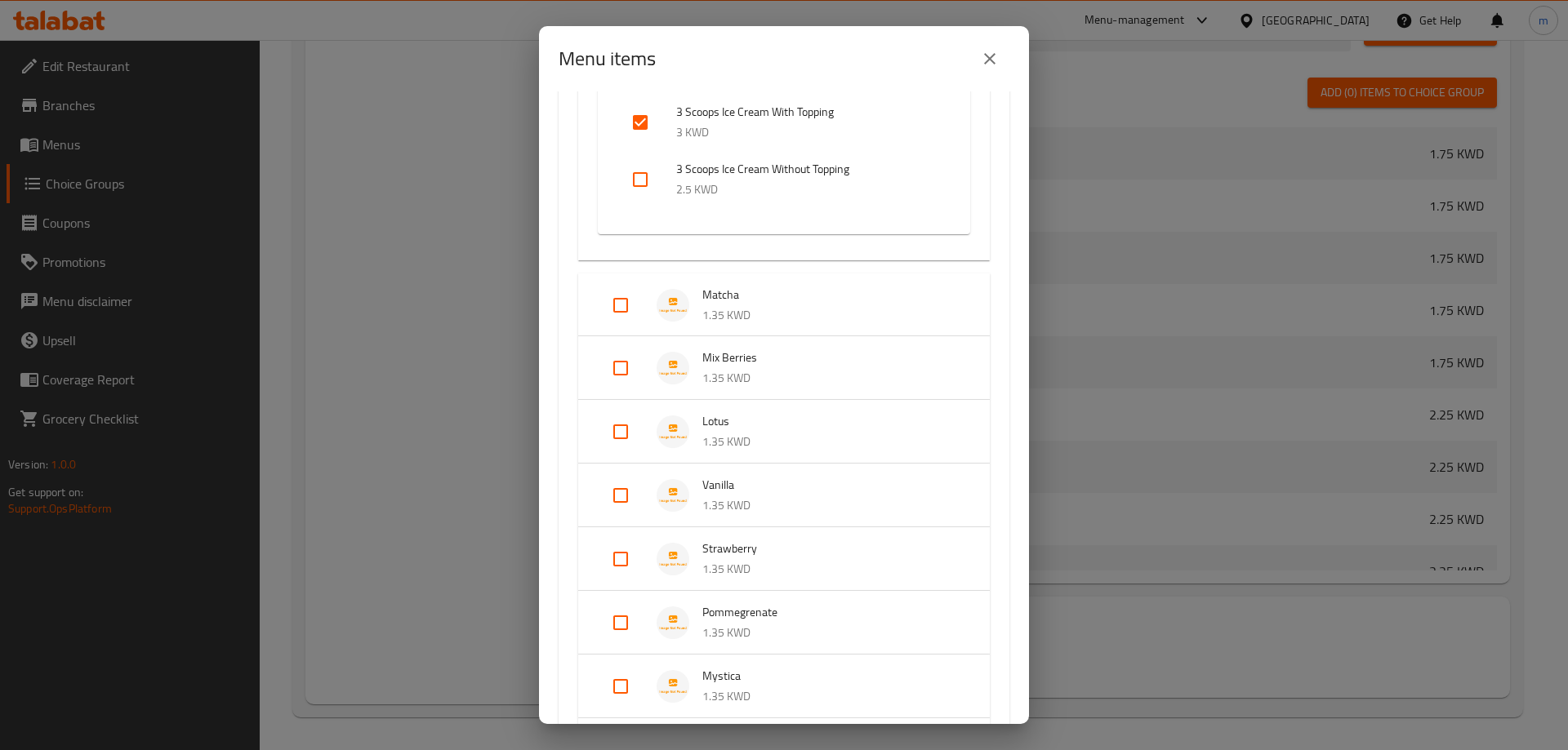
click at [747, 301] on span "Matcha" at bounding box center [830, 295] width 255 height 20
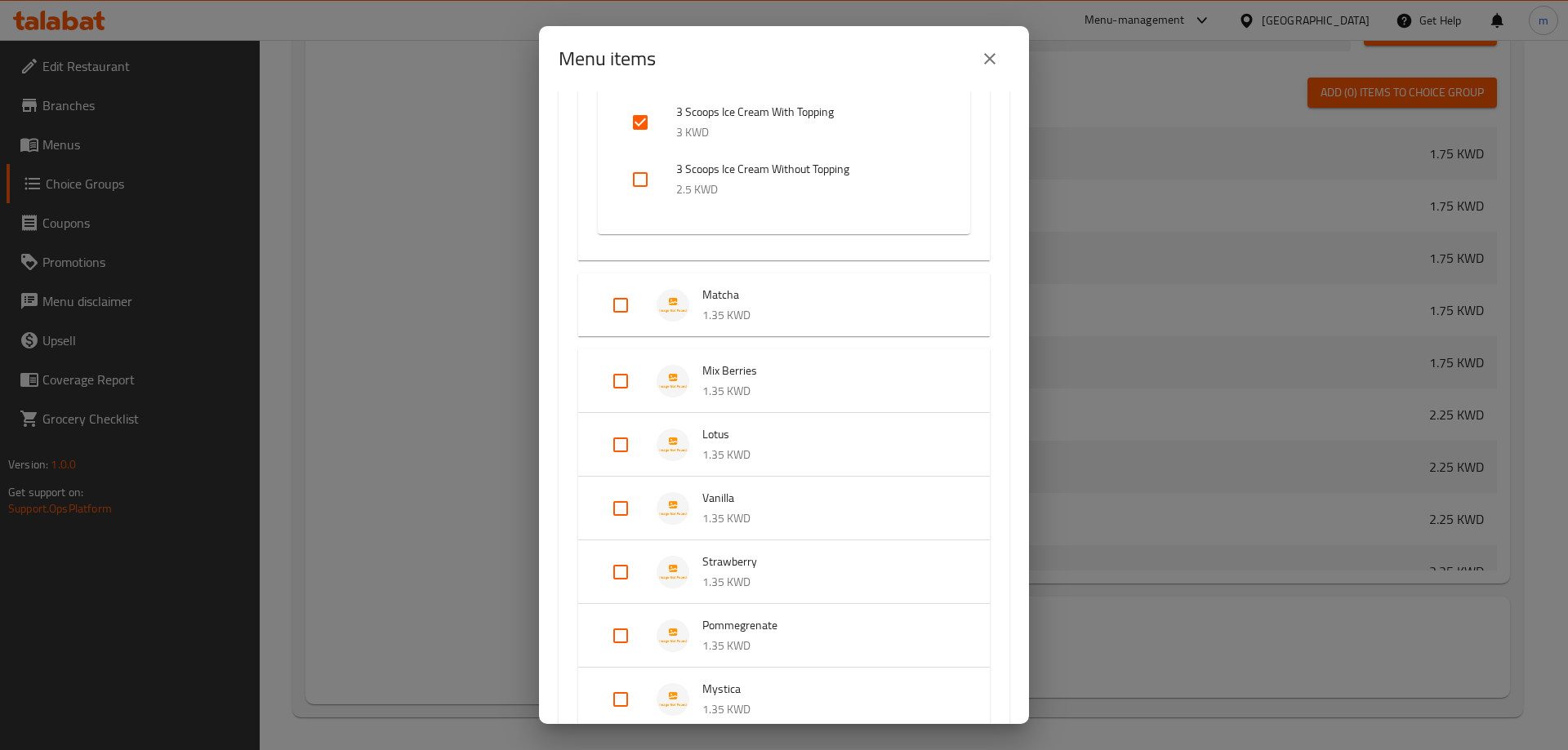
click at [747, 301] on span "Matcha" at bounding box center [830, 295] width 255 height 20
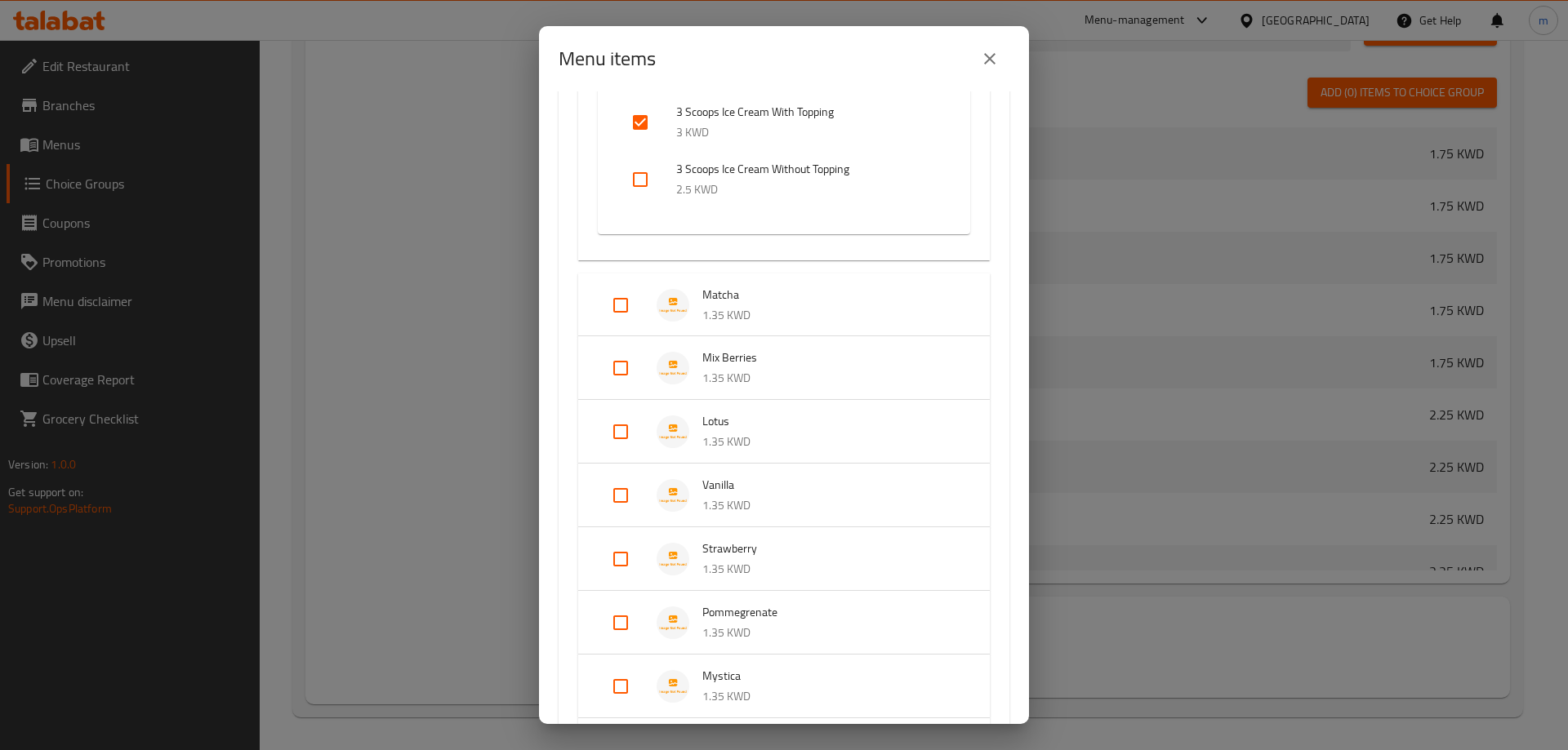
click at [777, 298] on span "Matcha" at bounding box center [830, 295] width 255 height 20
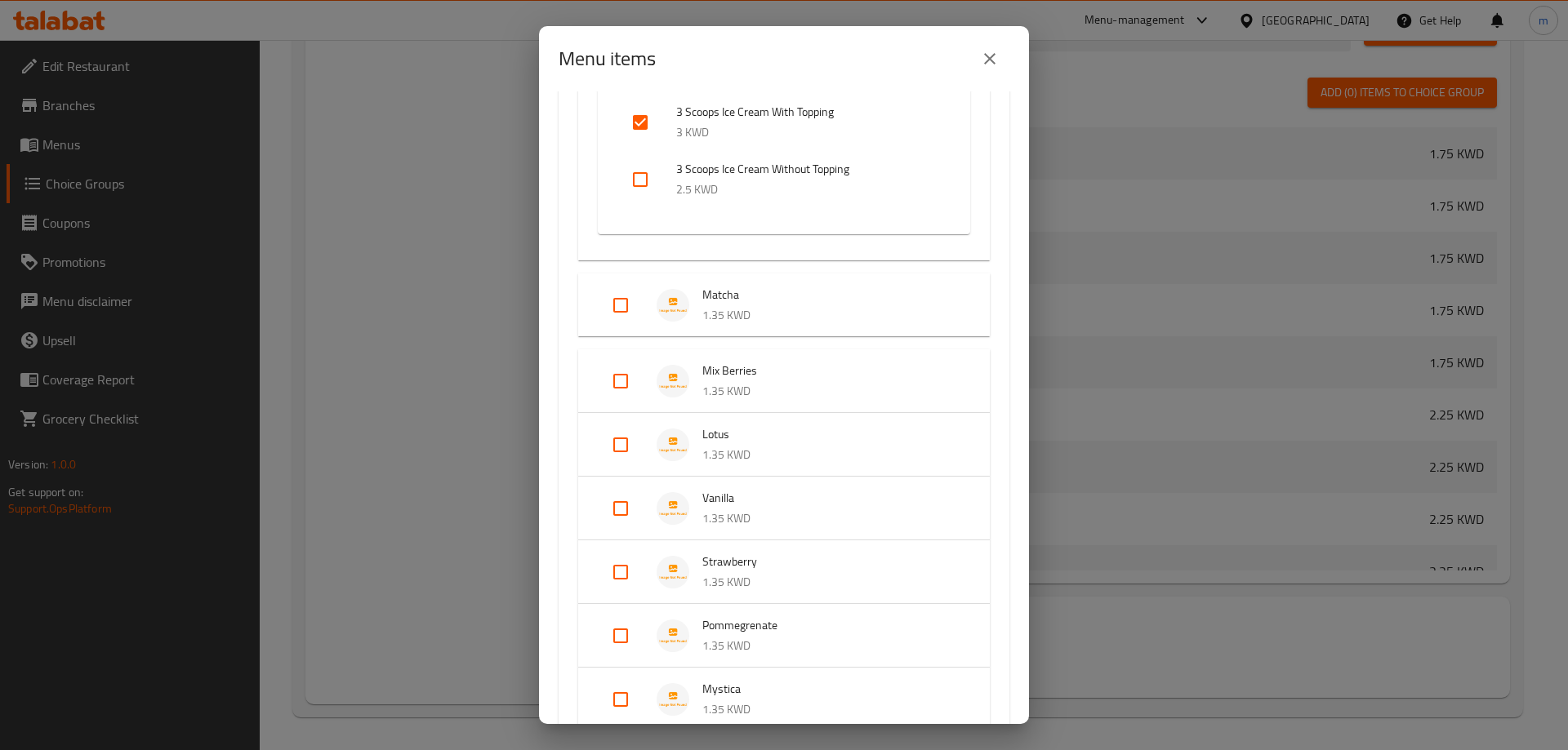
click at [777, 298] on span "Matcha" at bounding box center [830, 295] width 255 height 20
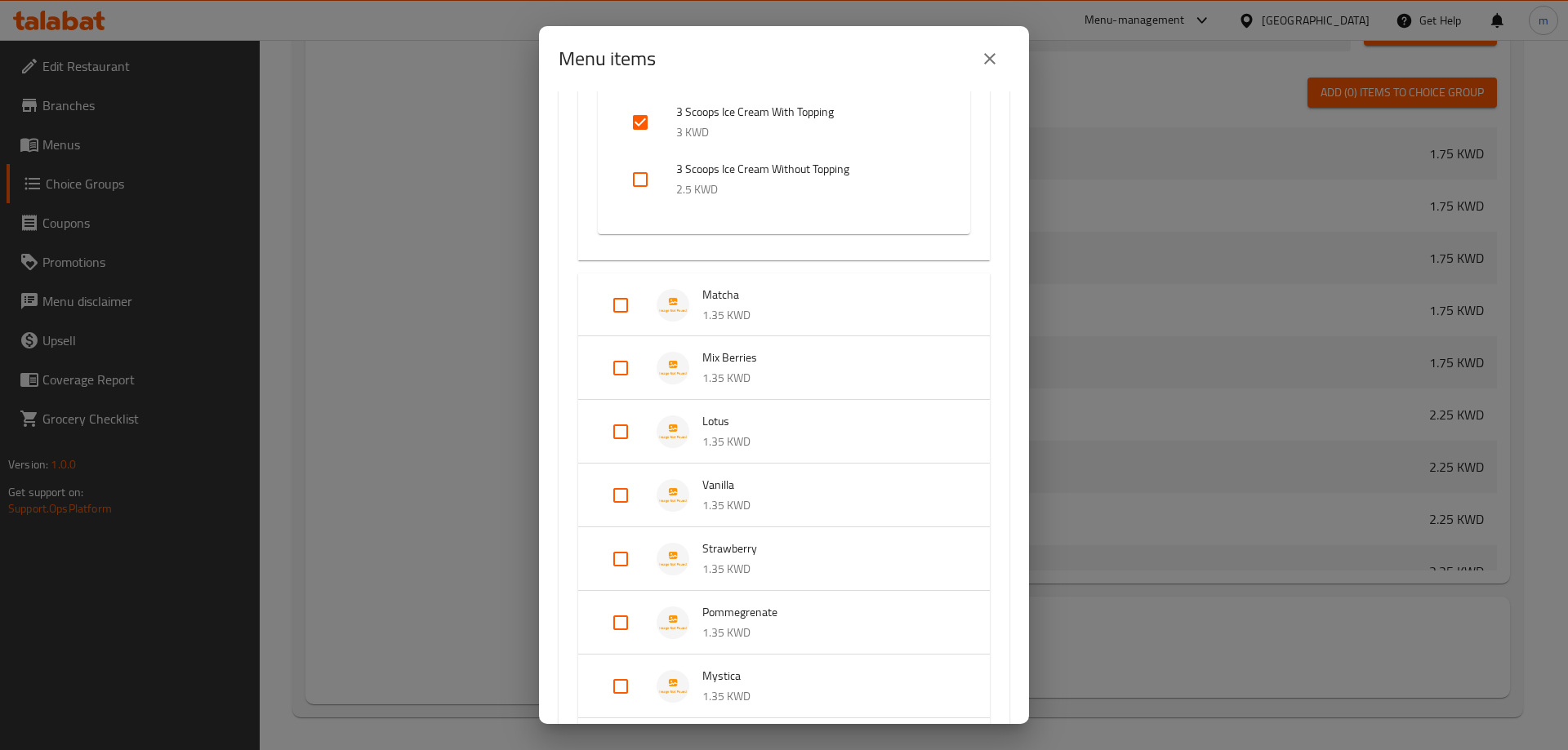
click at [614, 302] on input "Expand" at bounding box center [620, 305] width 39 height 39
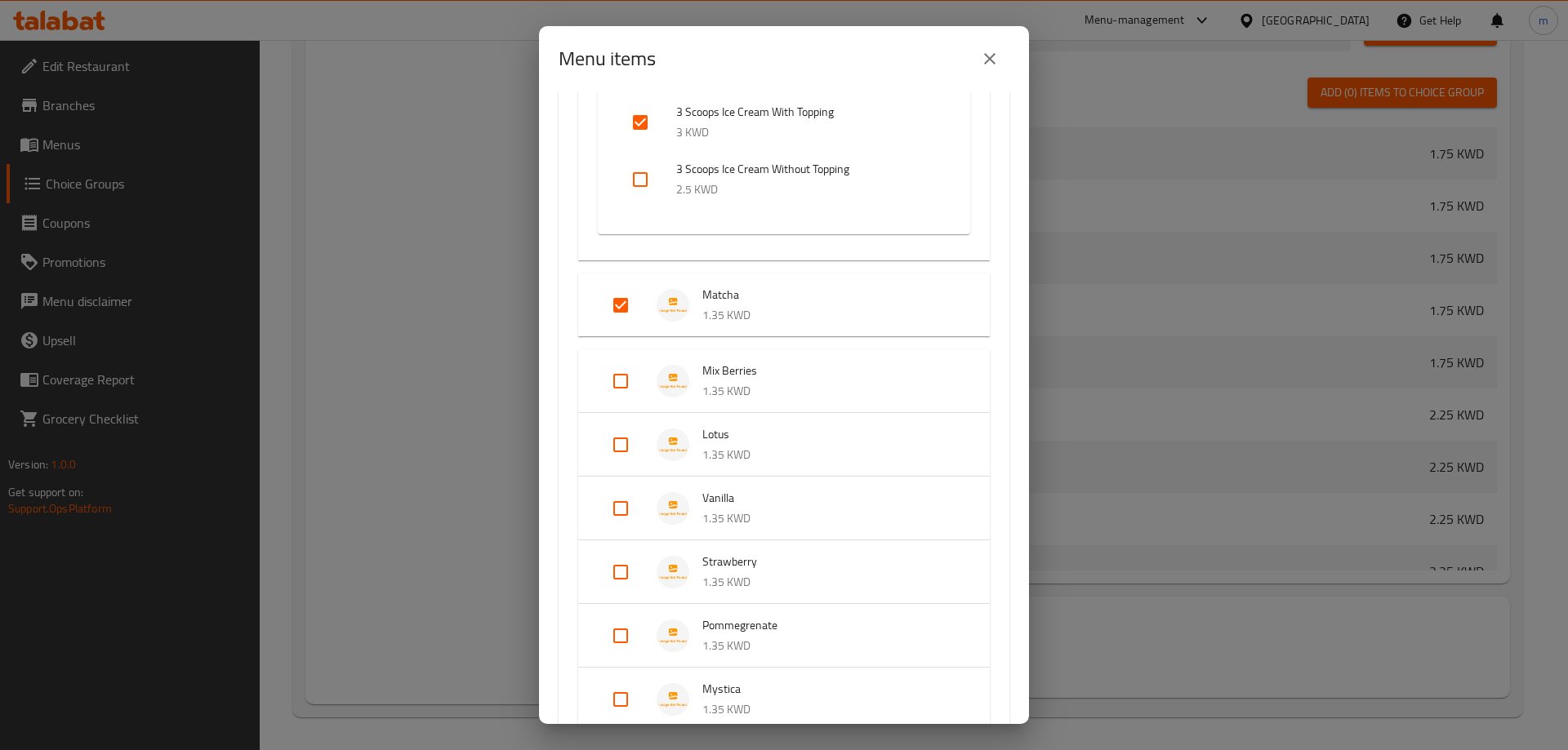
click at [614, 302] on input "Expand" at bounding box center [620, 305] width 39 height 39
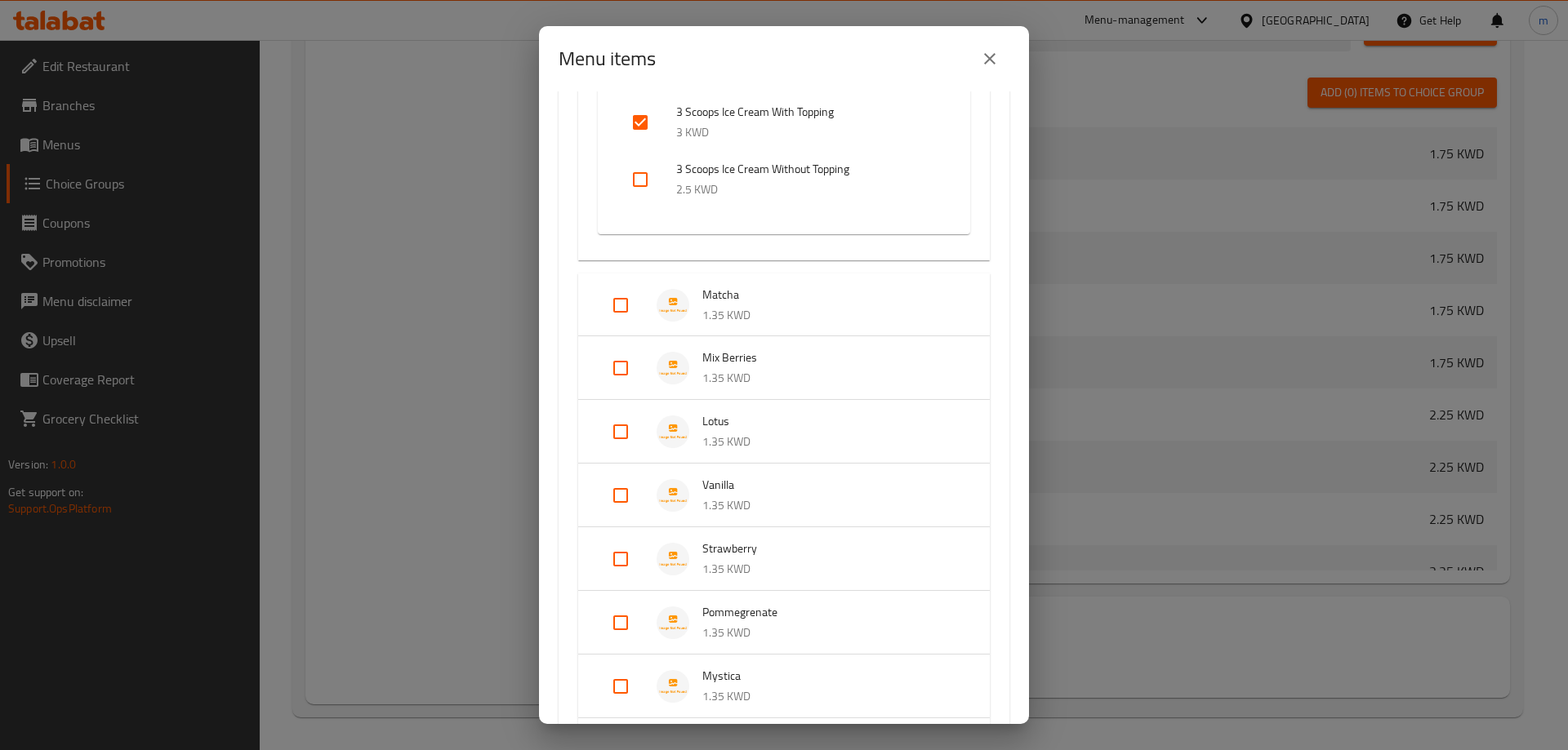
click at [614, 302] on input "Expand" at bounding box center [620, 305] width 39 height 39
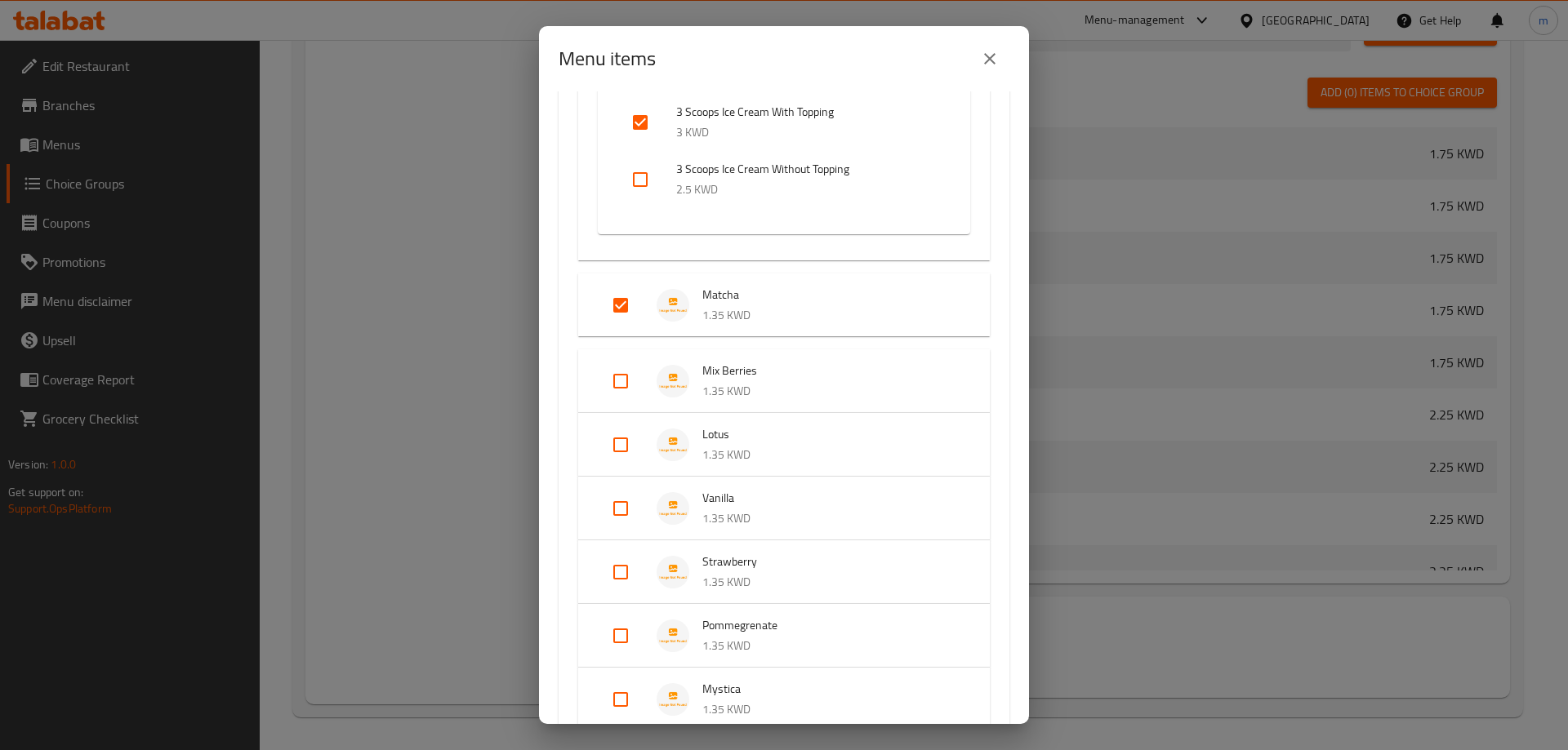
click at [619, 304] on input "Expand" at bounding box center [620, 305] width 39 height 39
checkbox input "false"
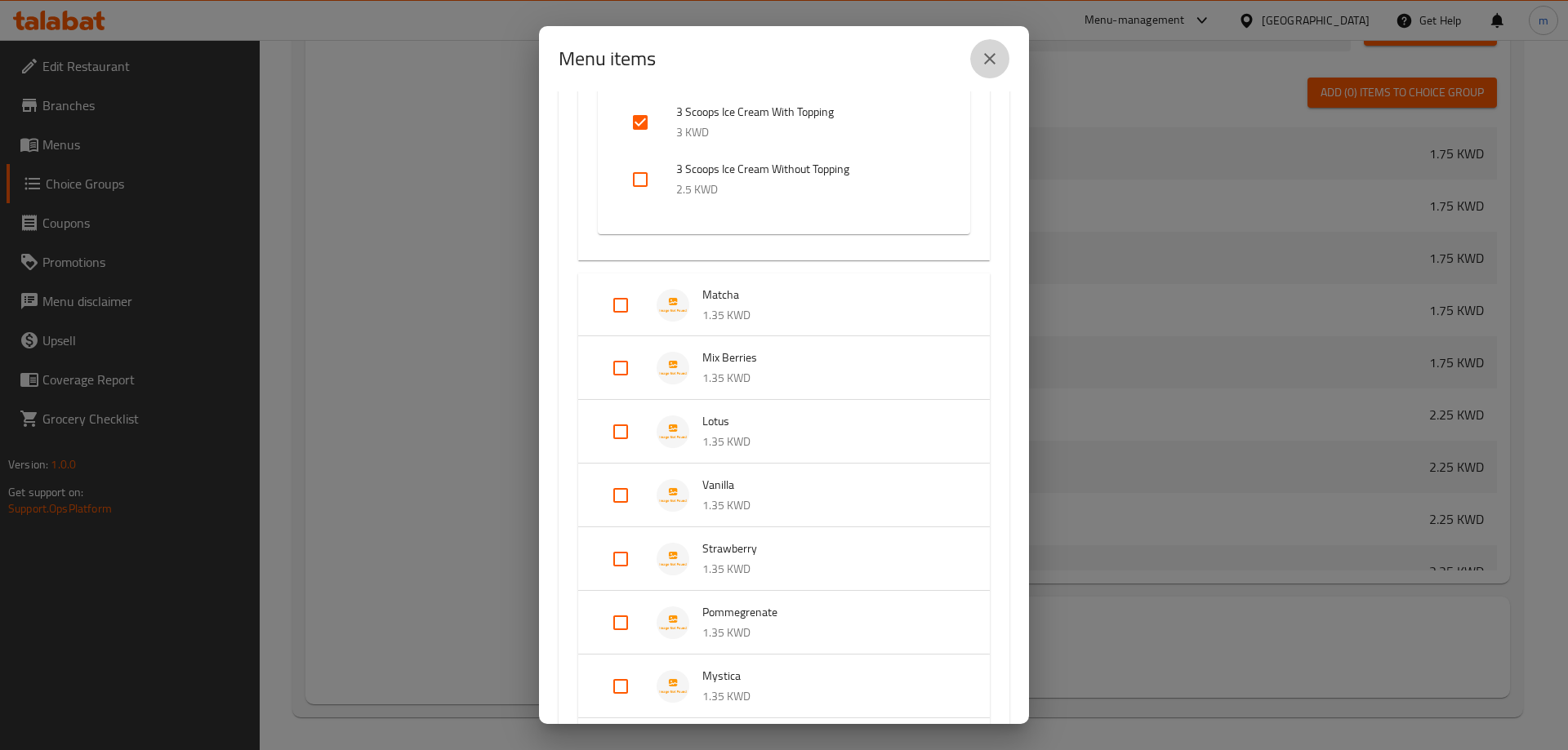
click at [995, 59] on icon "close" at bounding box center [989, 58] width 19 height 19
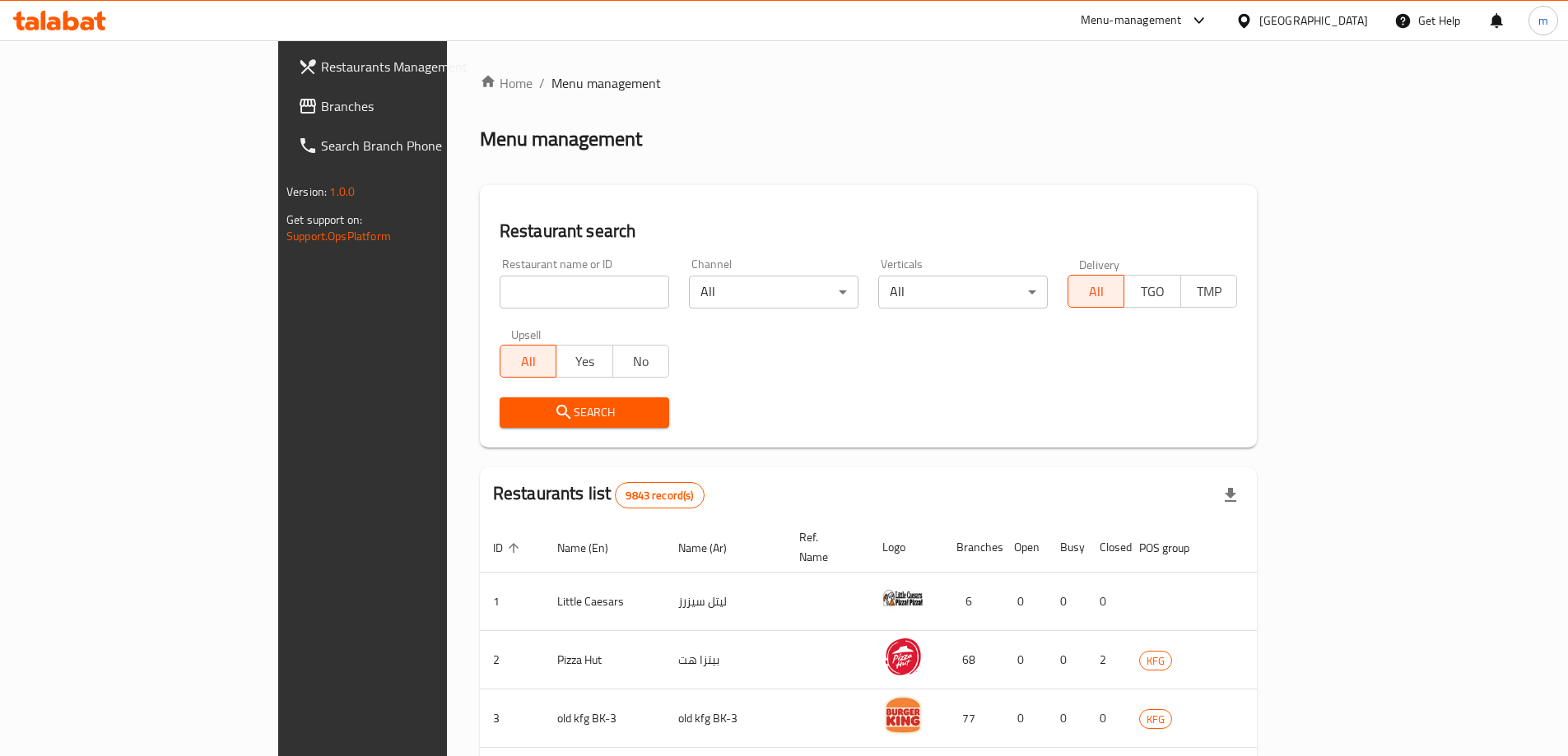
click at [322, 98] on span "Branches" at bounding box center [424, 106] width 205 height 19
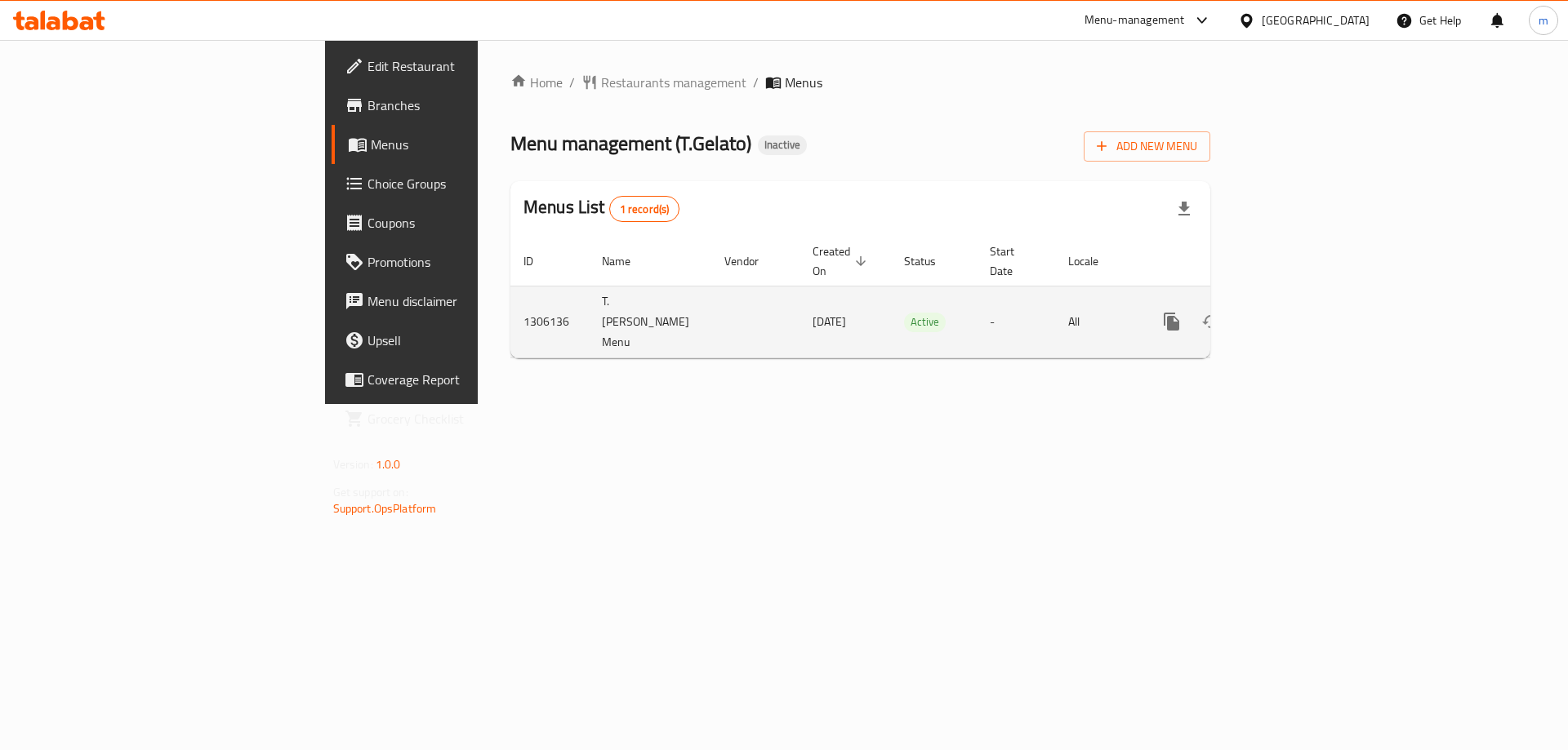
click at [1309, 302] on link "enhanced table" at bounding box center [1289, 322] width 39 height 39
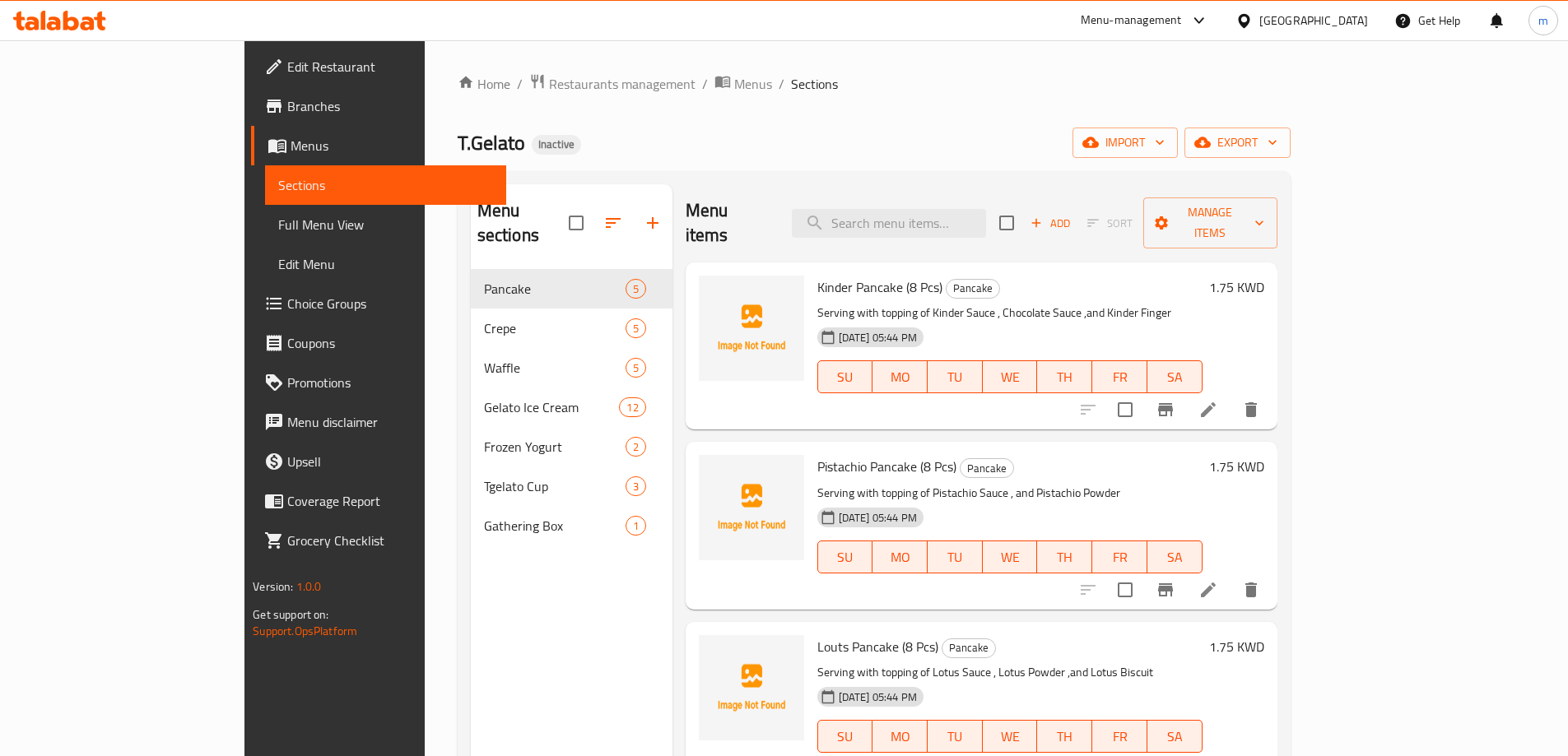
click at [287, 304] on span "Choice Groups" at bounding box center [390, 303] width 205 height 19
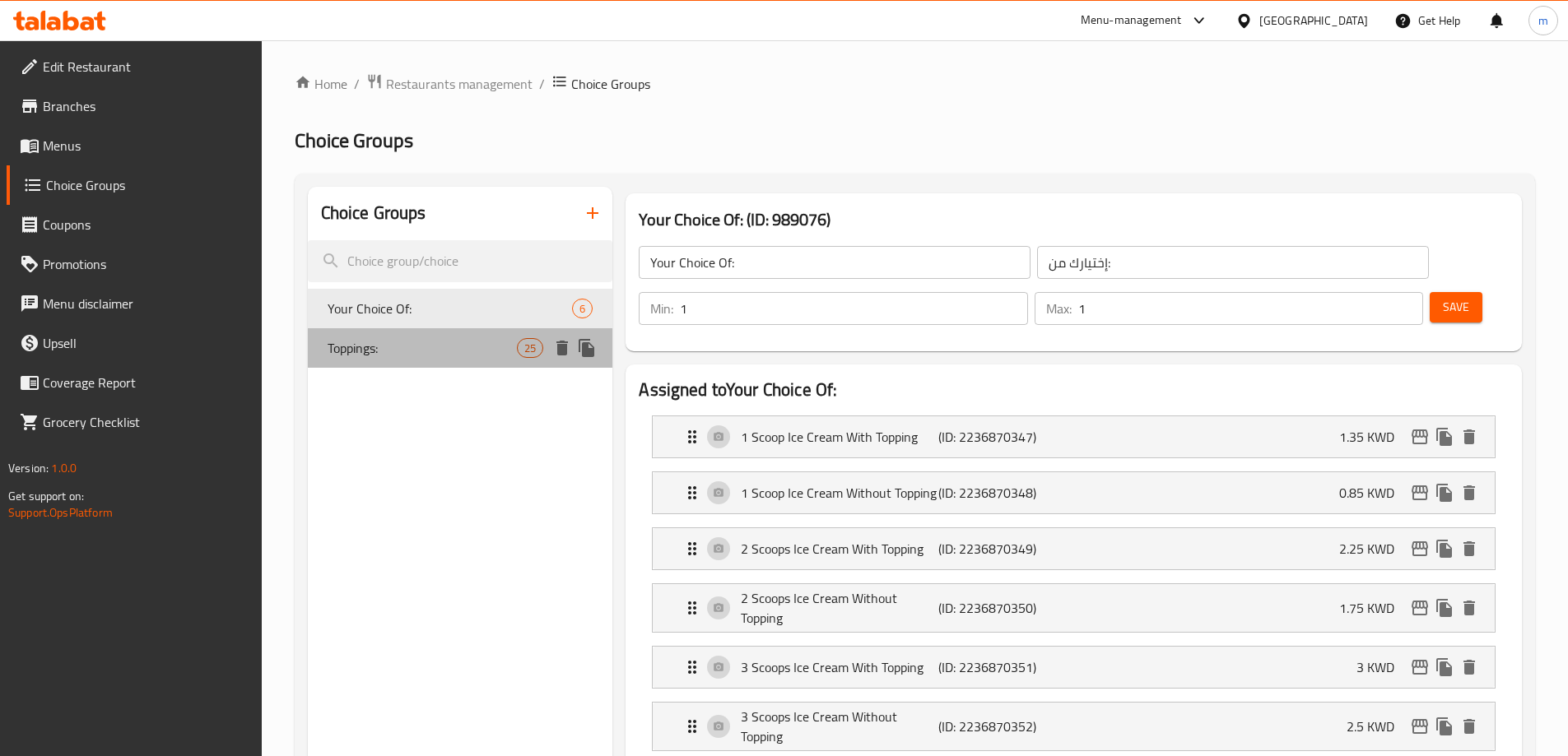
click at [381, 351] on span "Toppings:" at bounding box center [423, 347] width 190 height 19
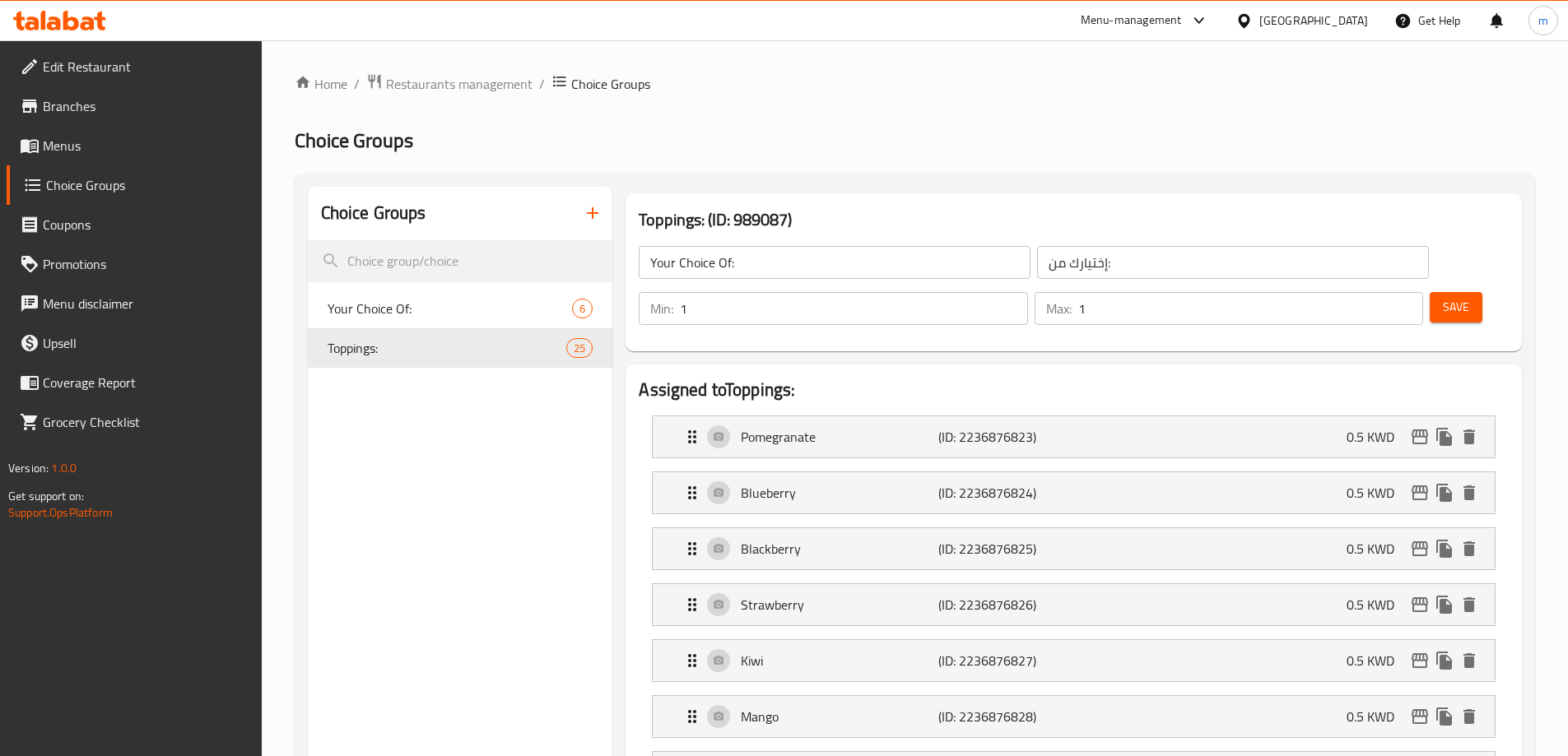
type input "Toppings:"
type input "الإضافات:"
type input "0"
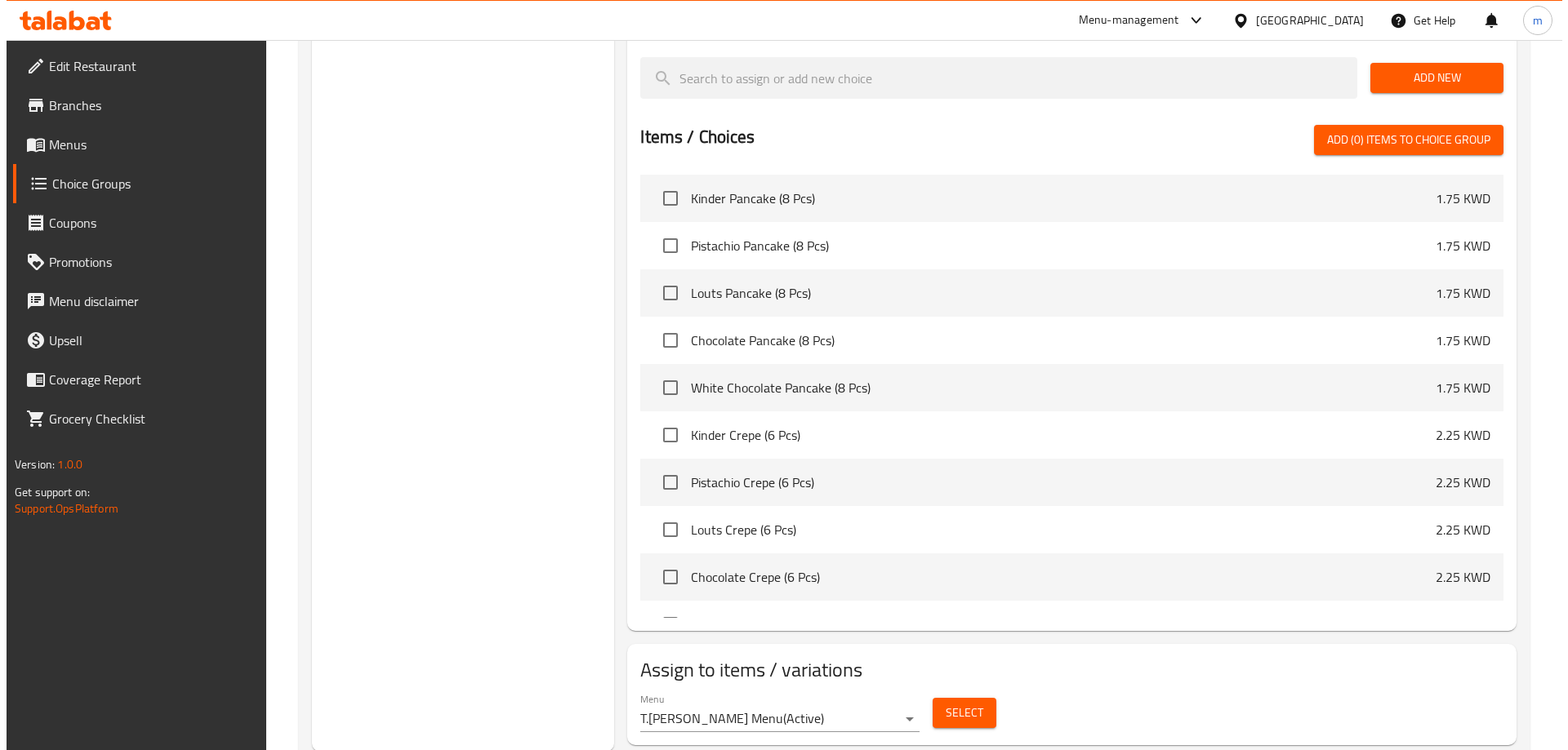
scroll to position [1758, 0]
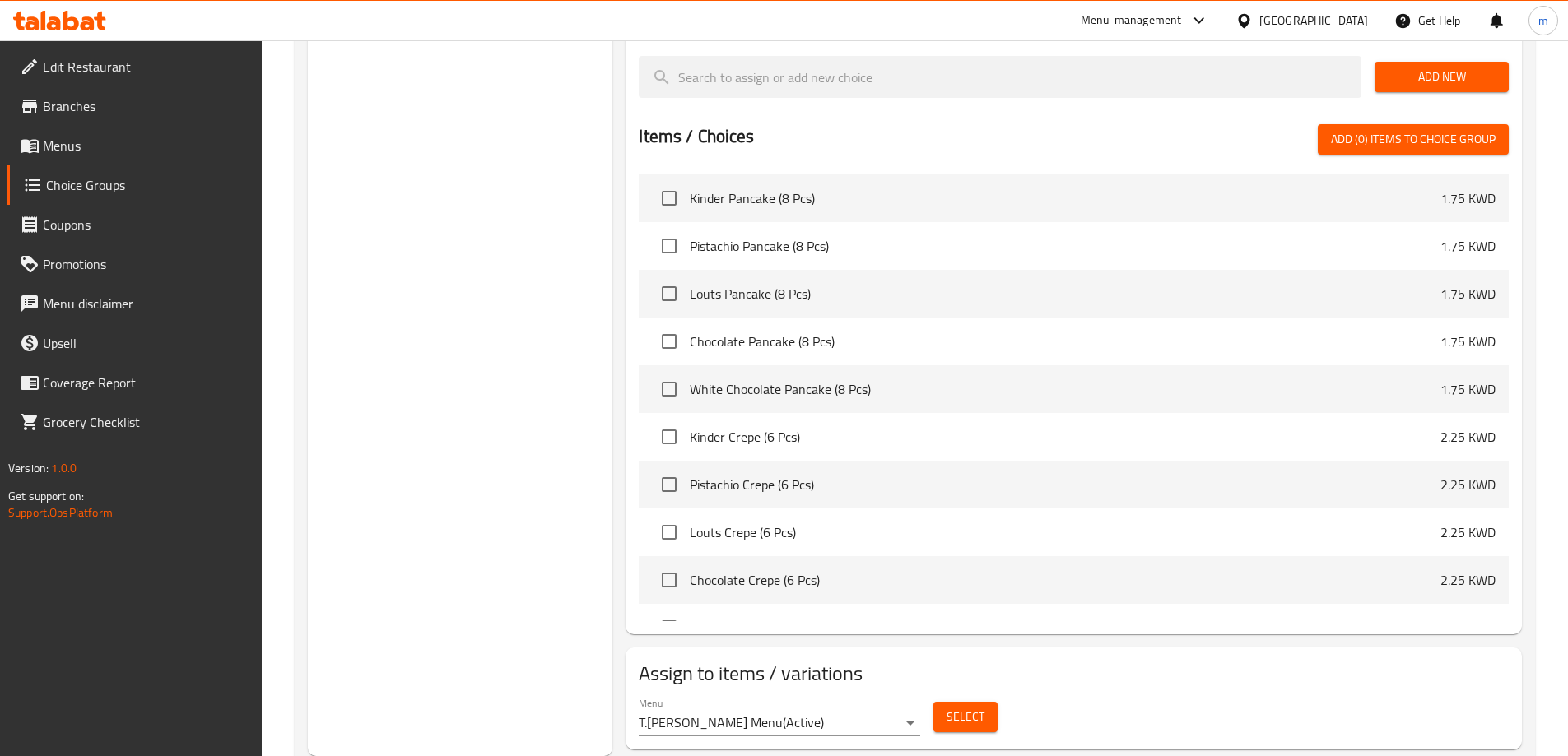
click at [947, 707] on span "Select" at bounding box center [965, 717] width 38 height 20
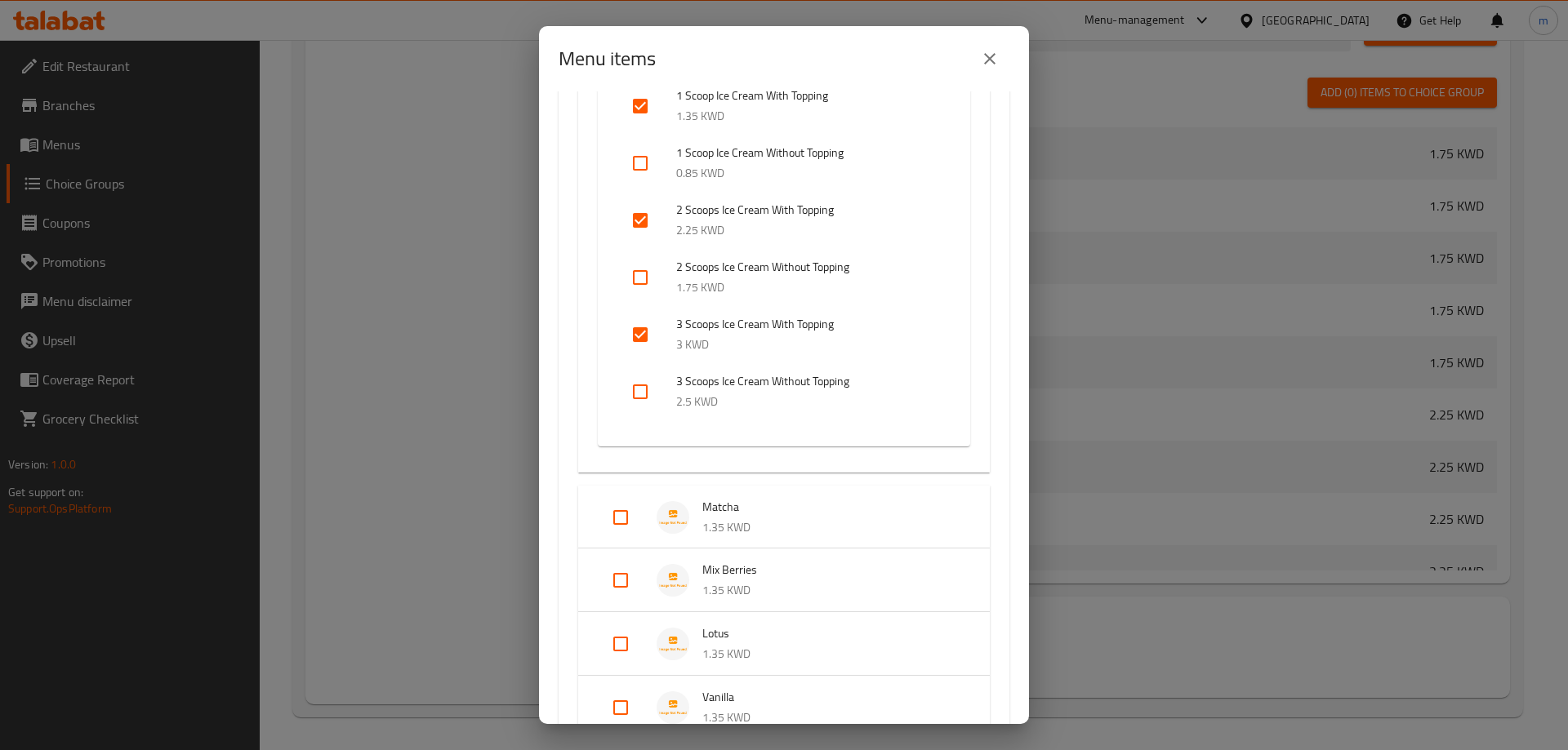
scroll to position [2163, 0]
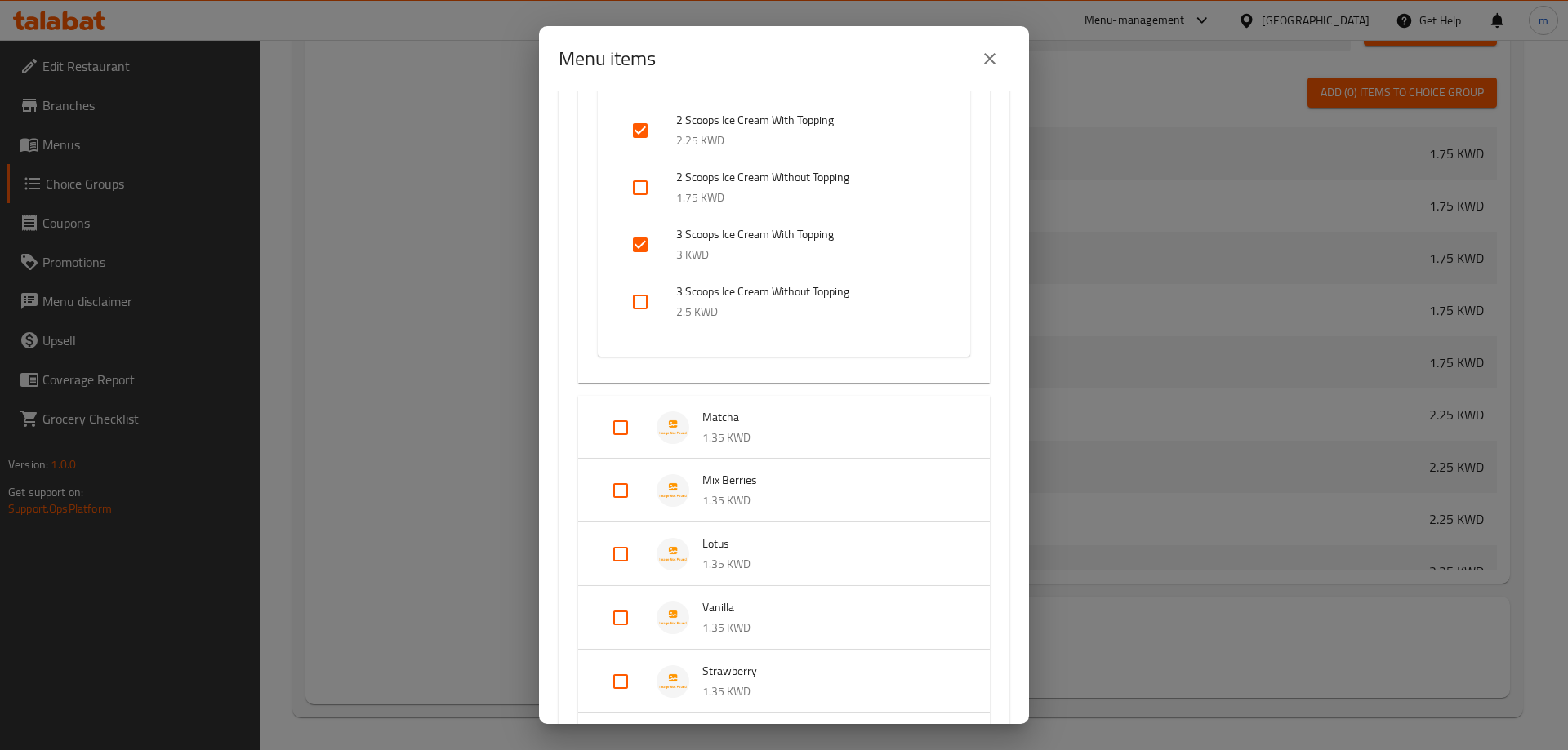
click at [744, 450] on li "Matcha 1.35 KWD" at bounding box center [784, 428] width 373 height 58
click at [741, 495] on span "Mix Berries" at bounding box center [830, 493] width 255 height 20
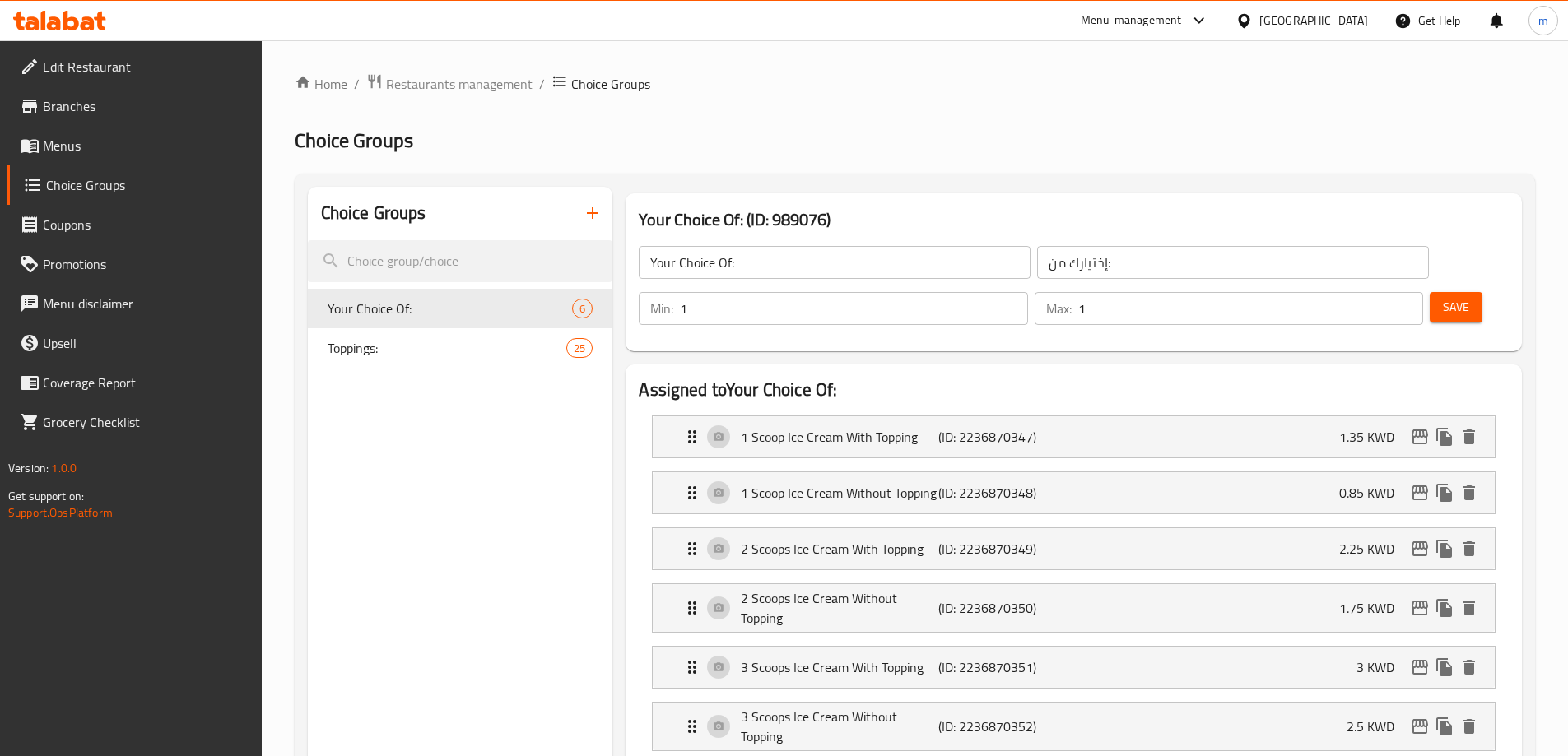
click at [50, 144] on span "Menus" at bounding box center [145, 145] width 205 height 19
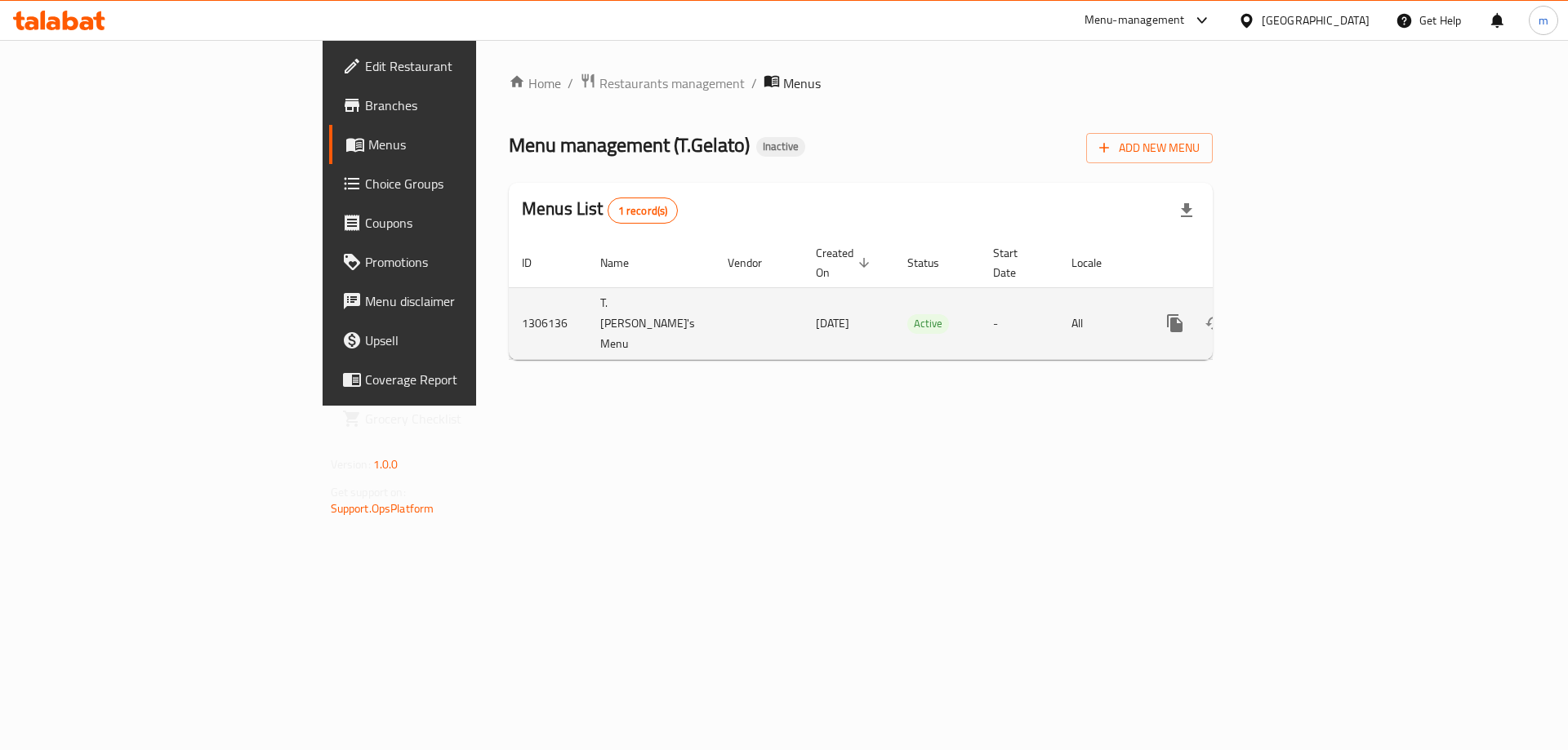
click at [1312, 303] on link "enhanced table" at bounding box center [1292, 322] width 39 height 39
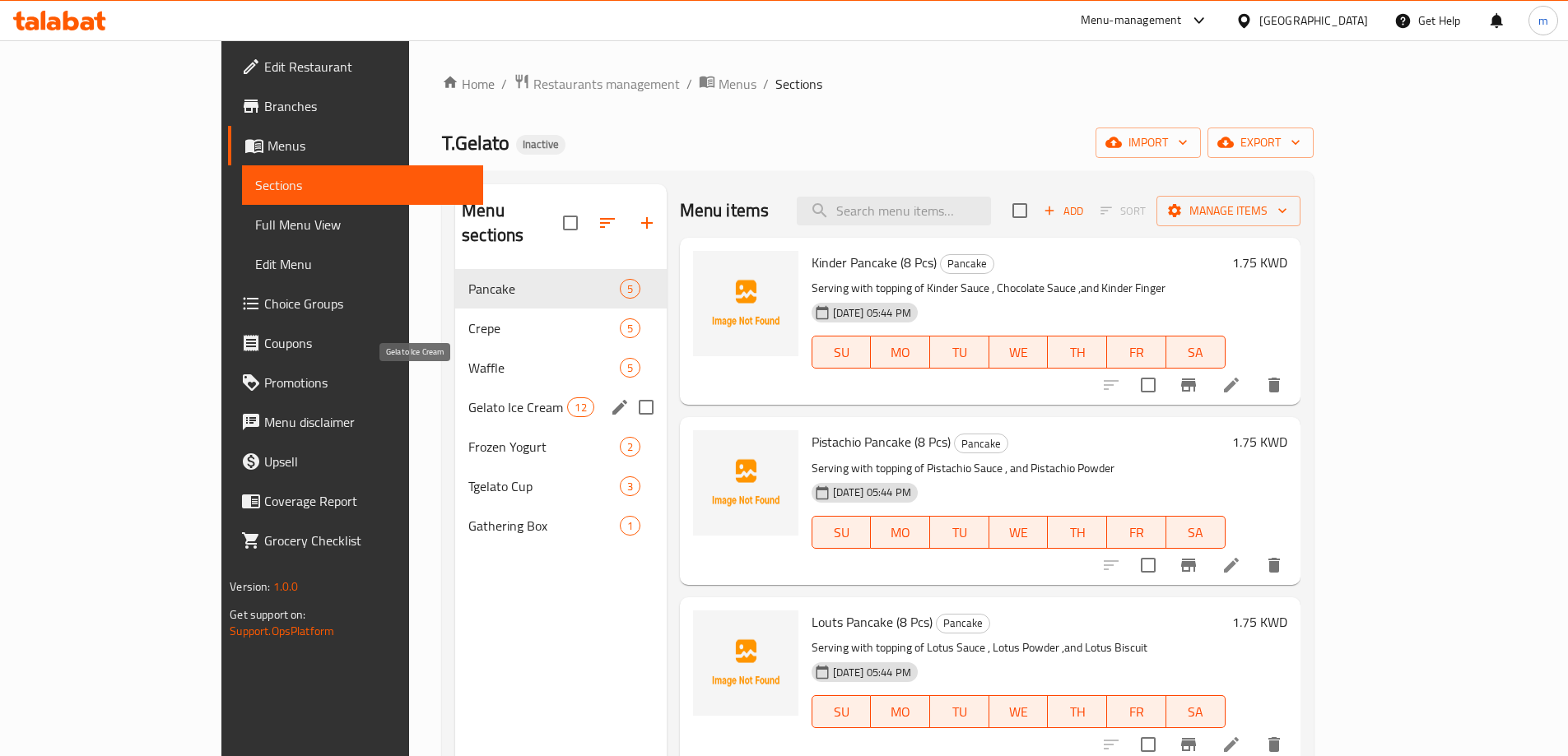
click at [469, 398] on span "Gelato Ice Cream" at bounding box center [518, 407] width 99 height 19
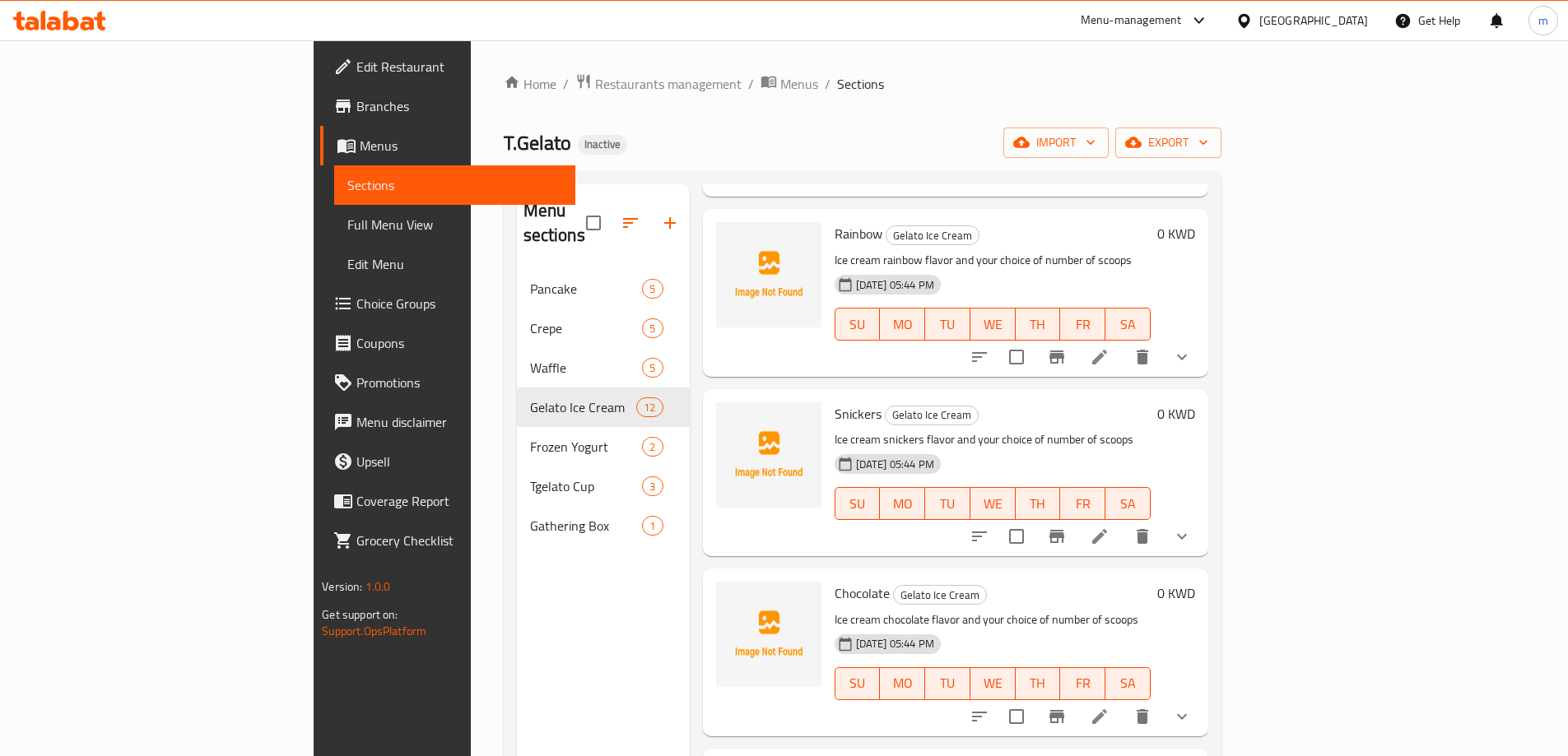
scroll to position [247, 0]
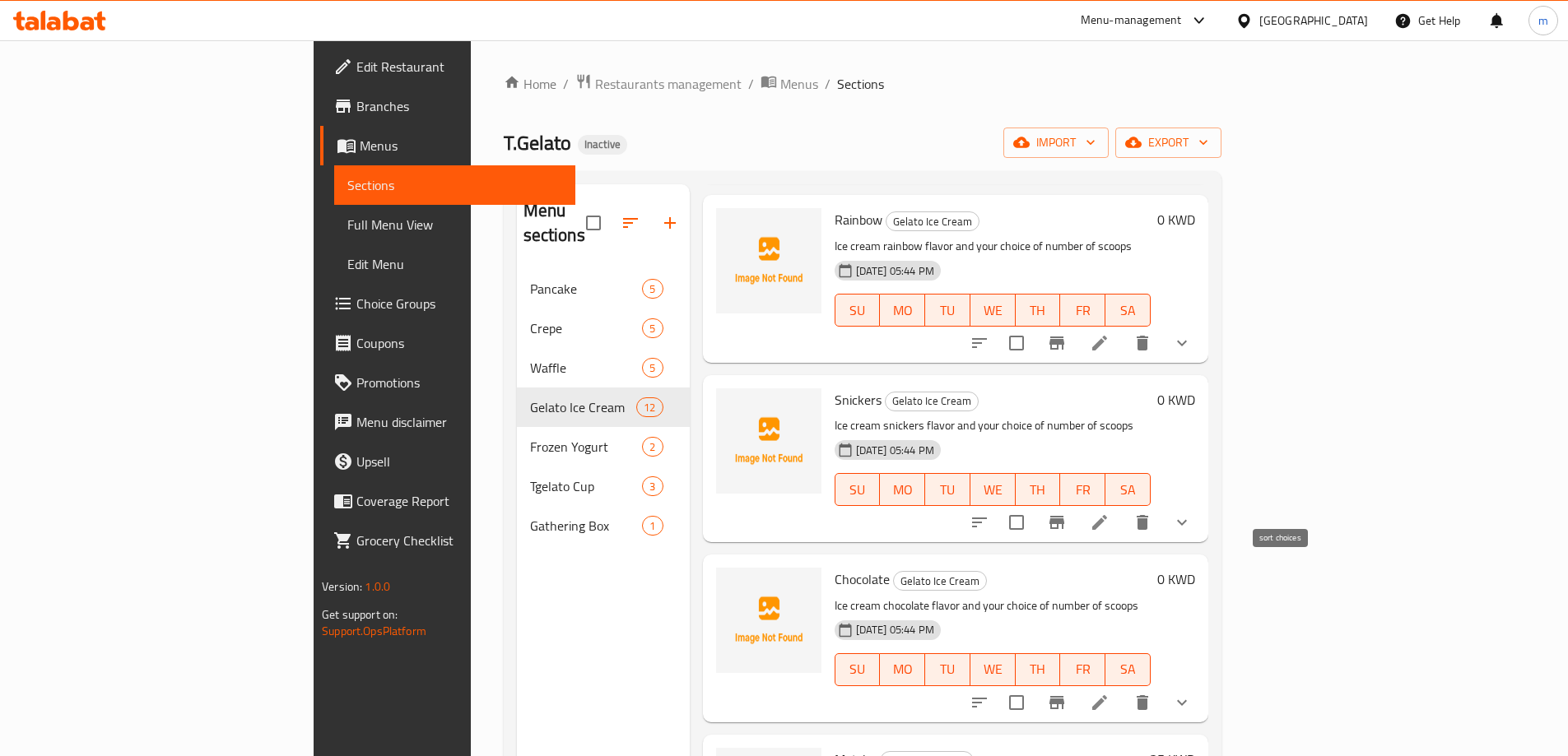
click at [989, 513] on icon "sort-choices" at bounding box center [979, 522] width 19 height 19
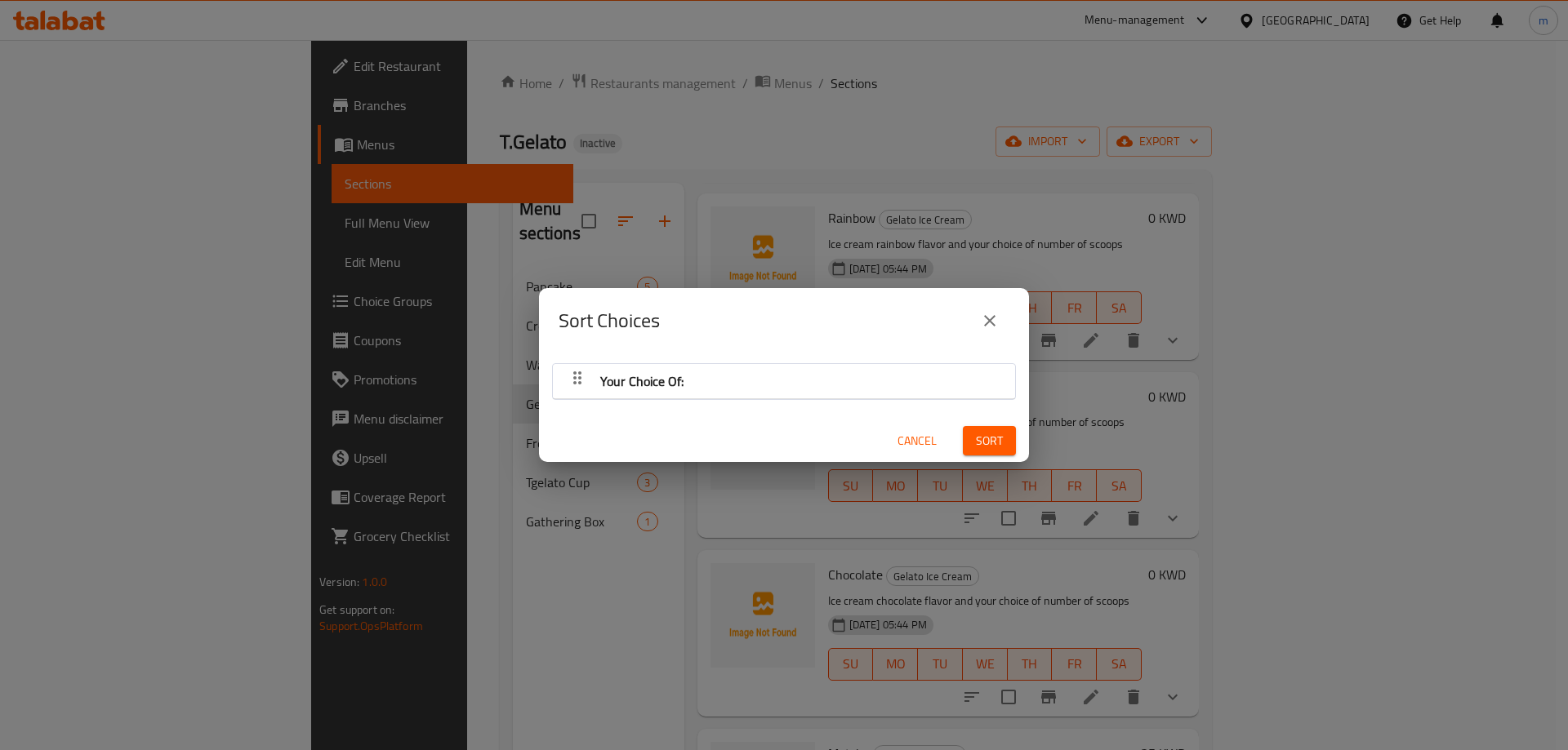
click at [826, 386] on div "Your Choice Of:" at bounding box center [784, 381] width 446 height 39
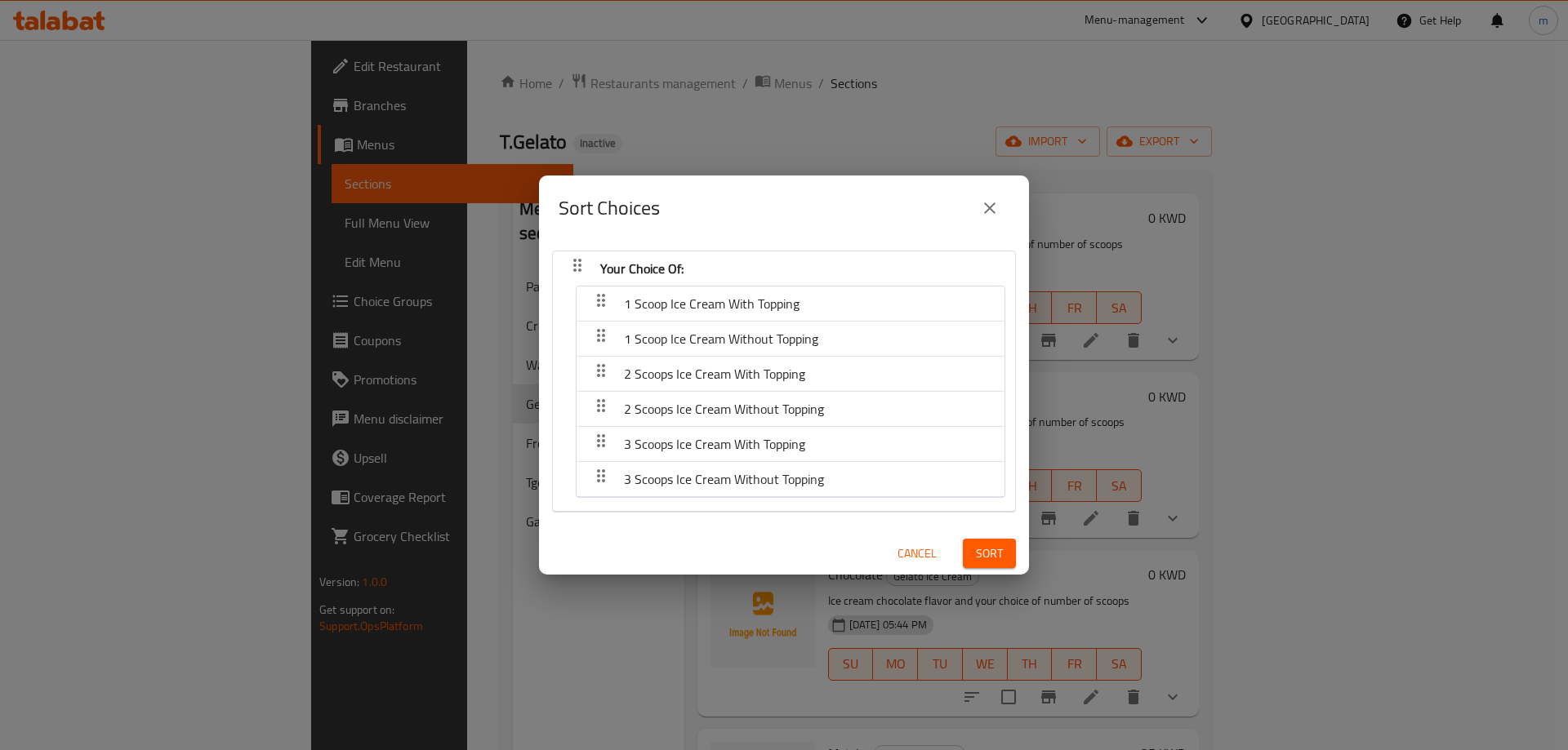
click at [897, 557] on span "Cancel" at bounding box center [916, 554] width 39 height 20
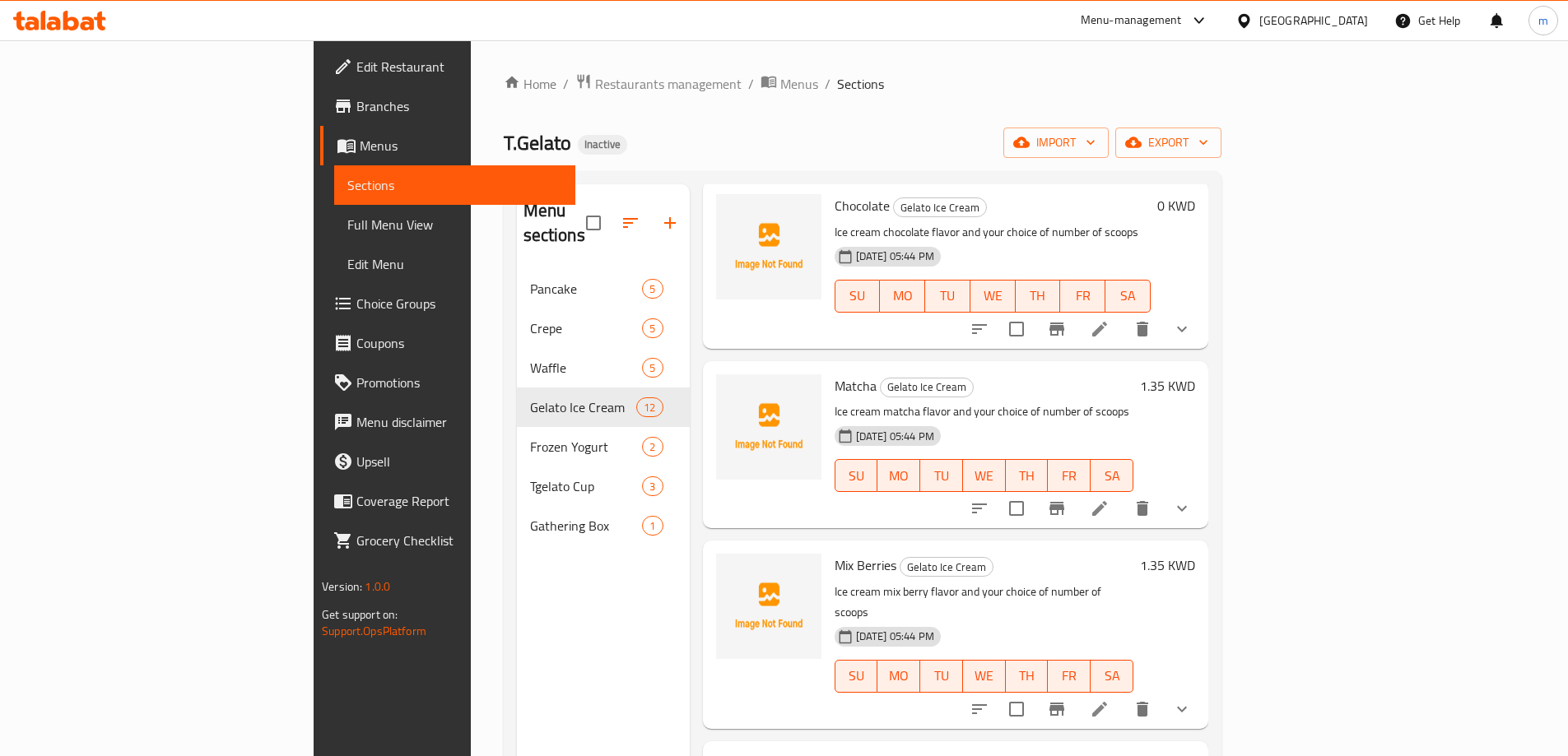
scroll to position [658, 0]
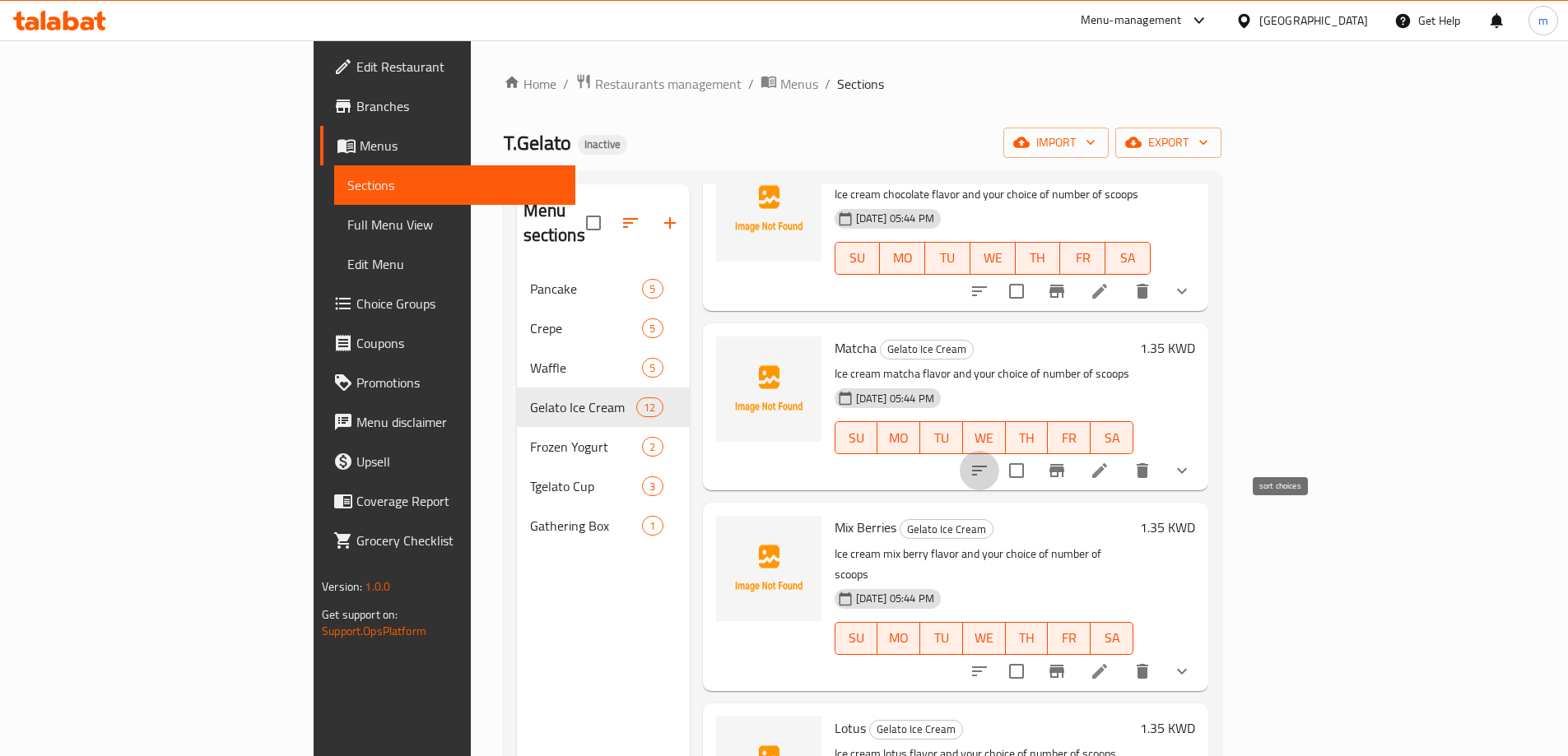
click at [988, 466] on icon "sort-choices" at bounding box center [979, 471] width 15 height 10
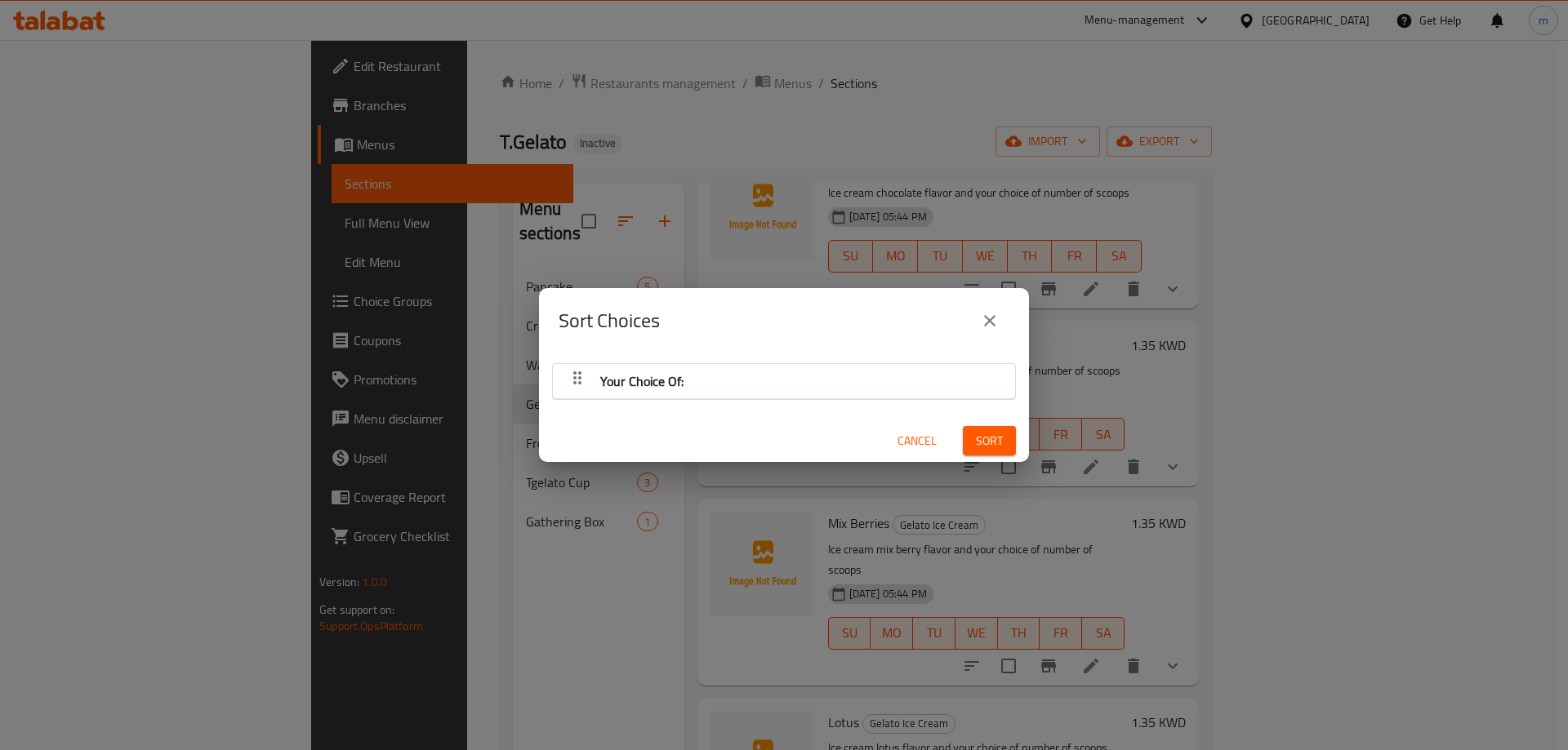
click at [930, 376] on div "Your Choice Of:" at bounding box center [784, 381] width 446 height 39
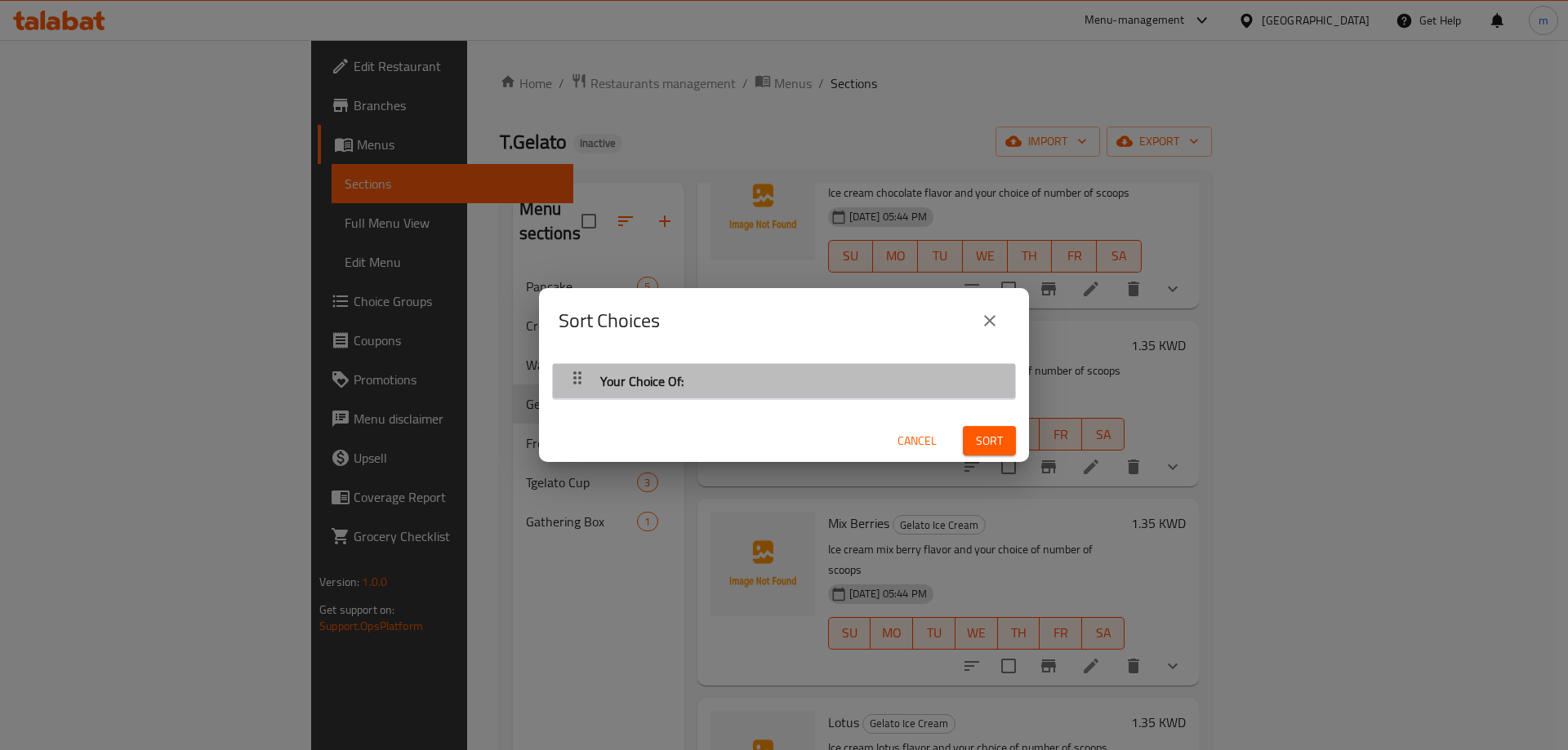
click at [829, 387] on div "Your Choice Of:" at bounding box center [784, 381] width 446 height 39
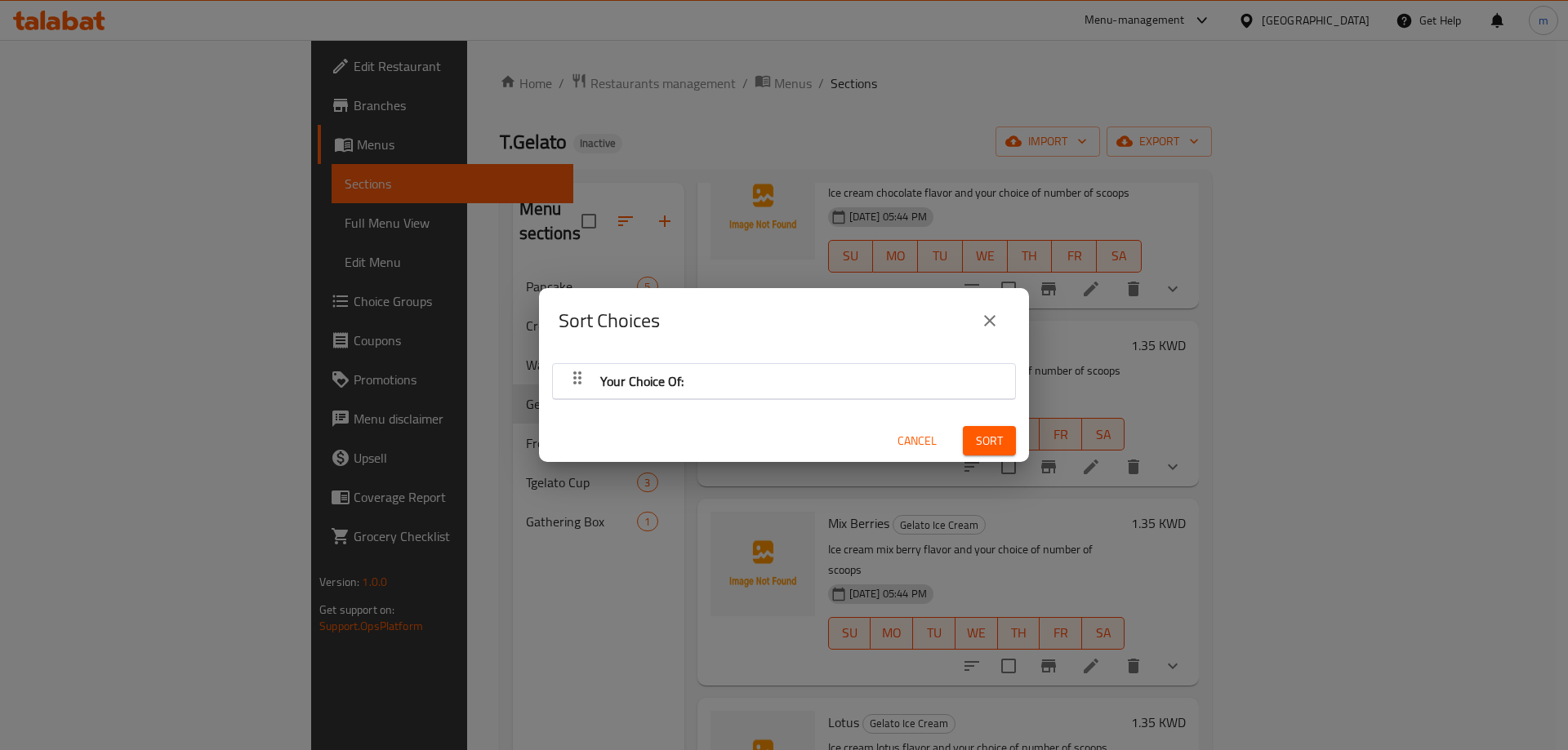
click at [829, 387] on div "Your Choice Of:" at bounding box center [784, 381] width 446 height 39
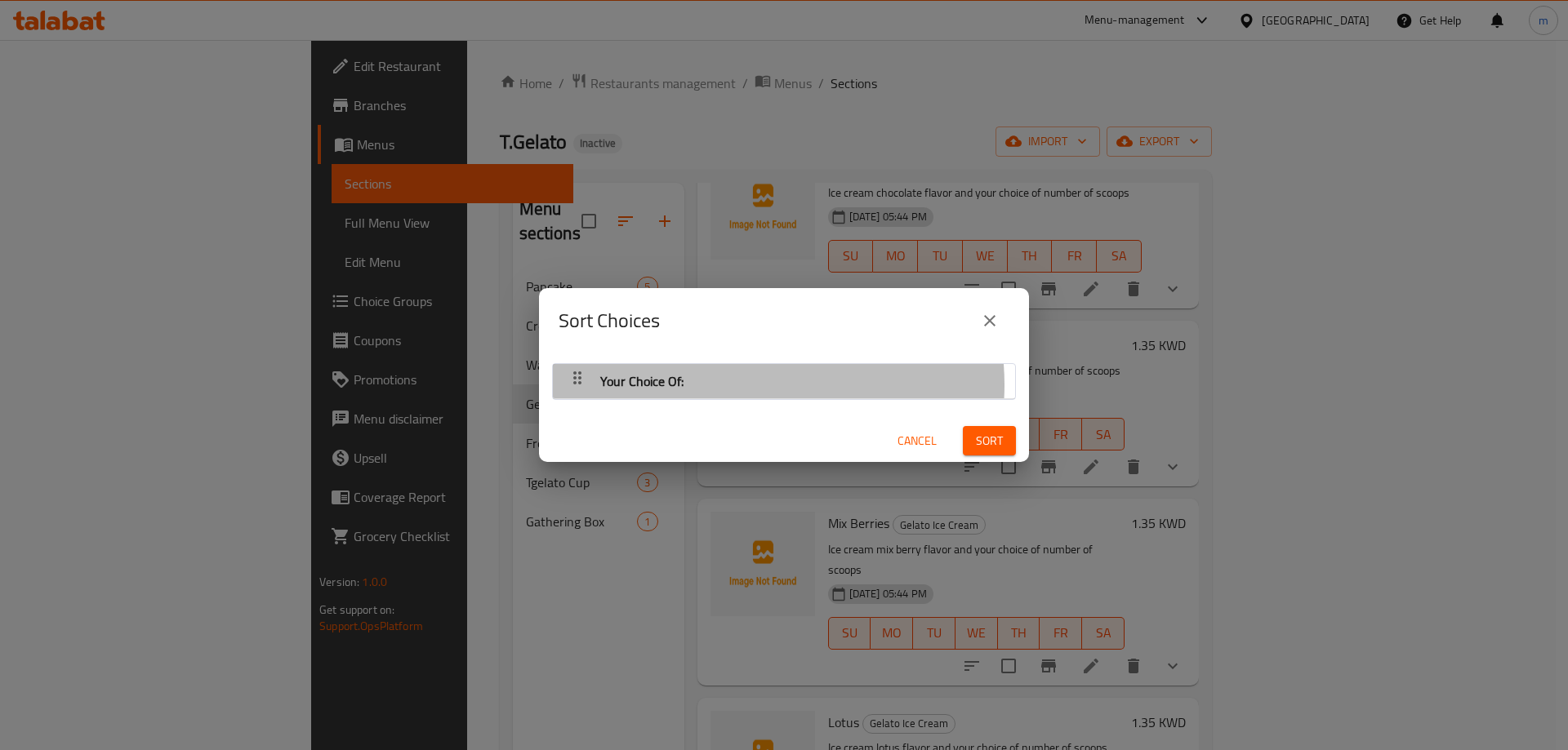
click at [752, 385] on div "Your Choice Of:" at bounding box center [784, 381] width 446 height 39
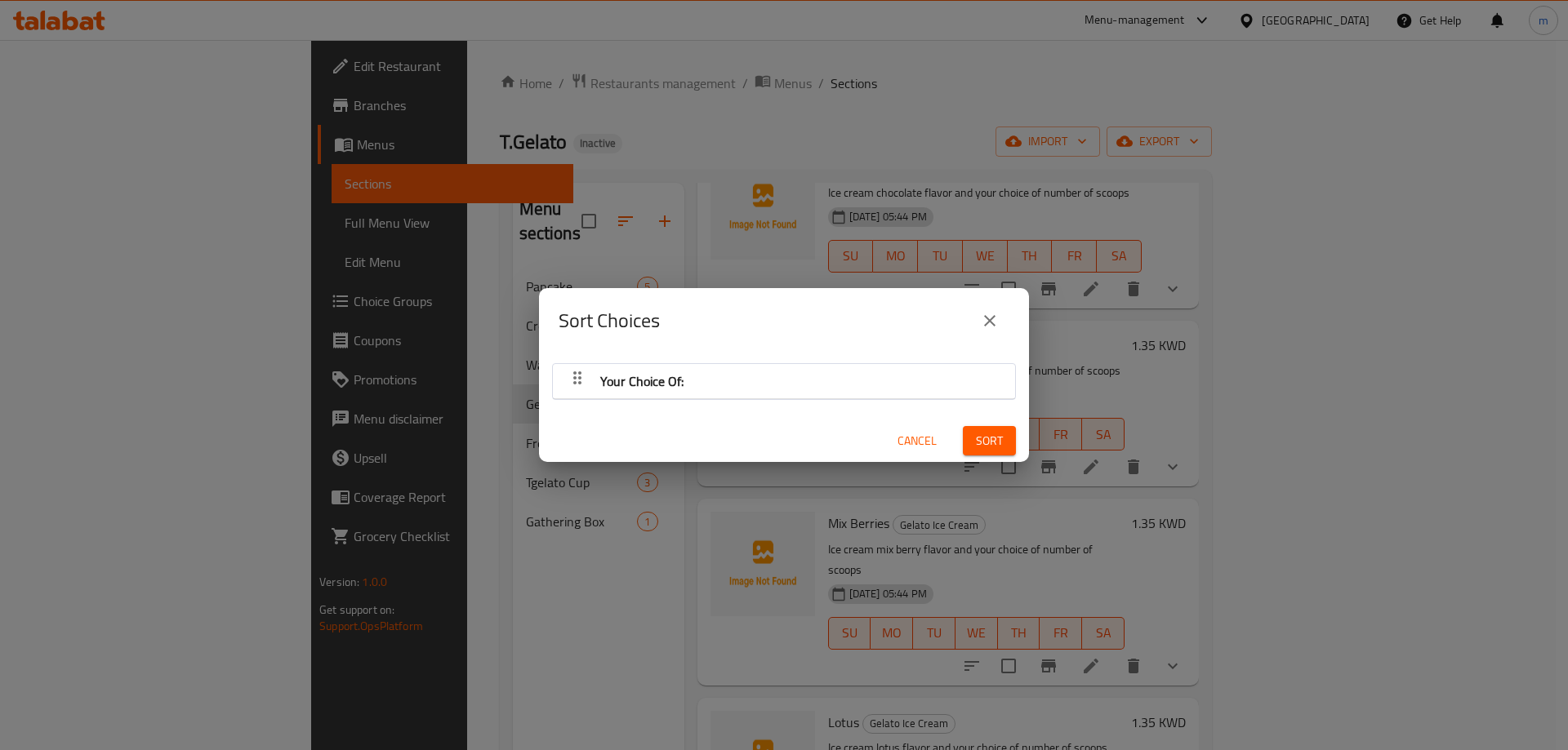
click at [569, 381] on icon "button" at bounding box center [577, 377] width 19 height 19
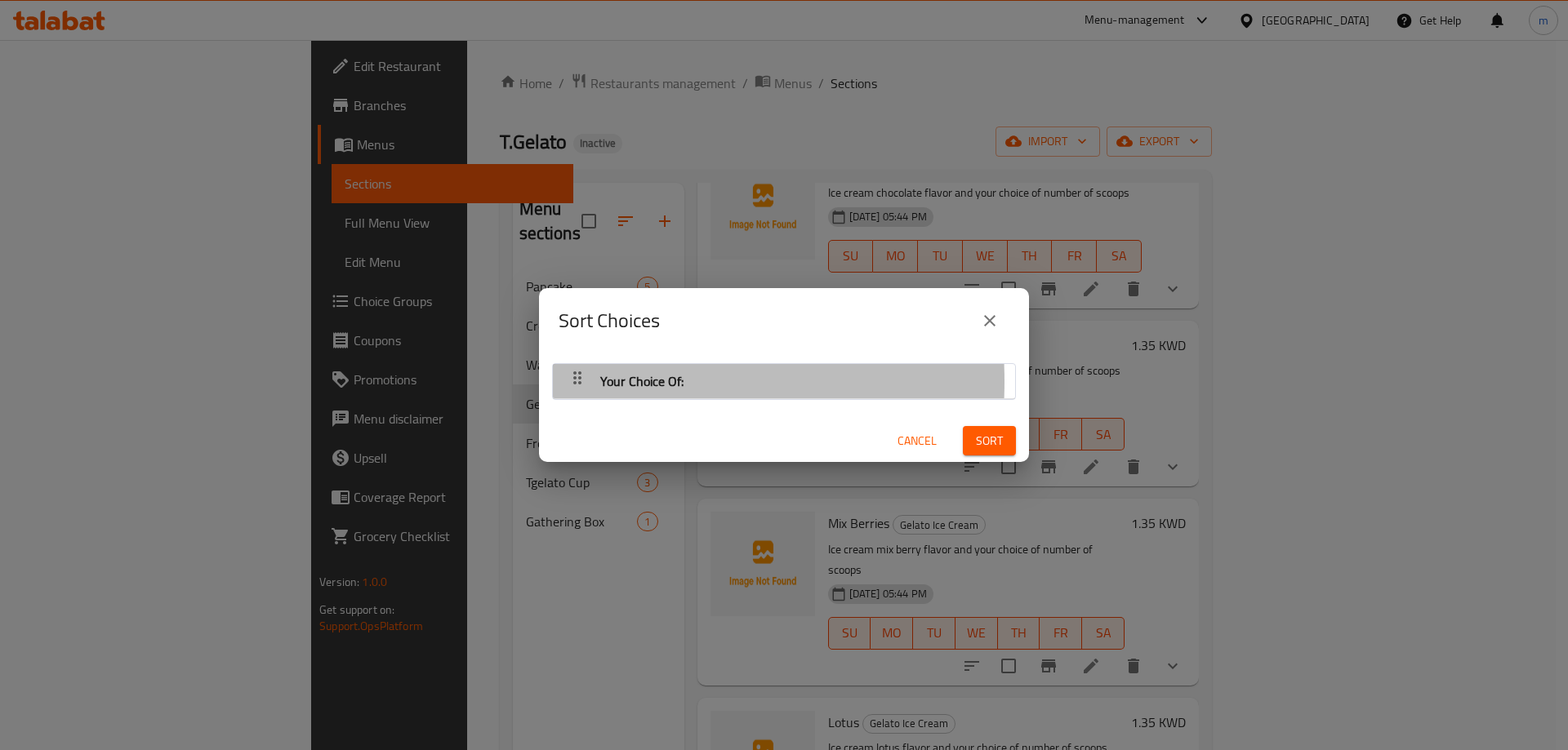
click at [569, 381] on icon "button" at bounding box center [577, 377] width 19 height 19
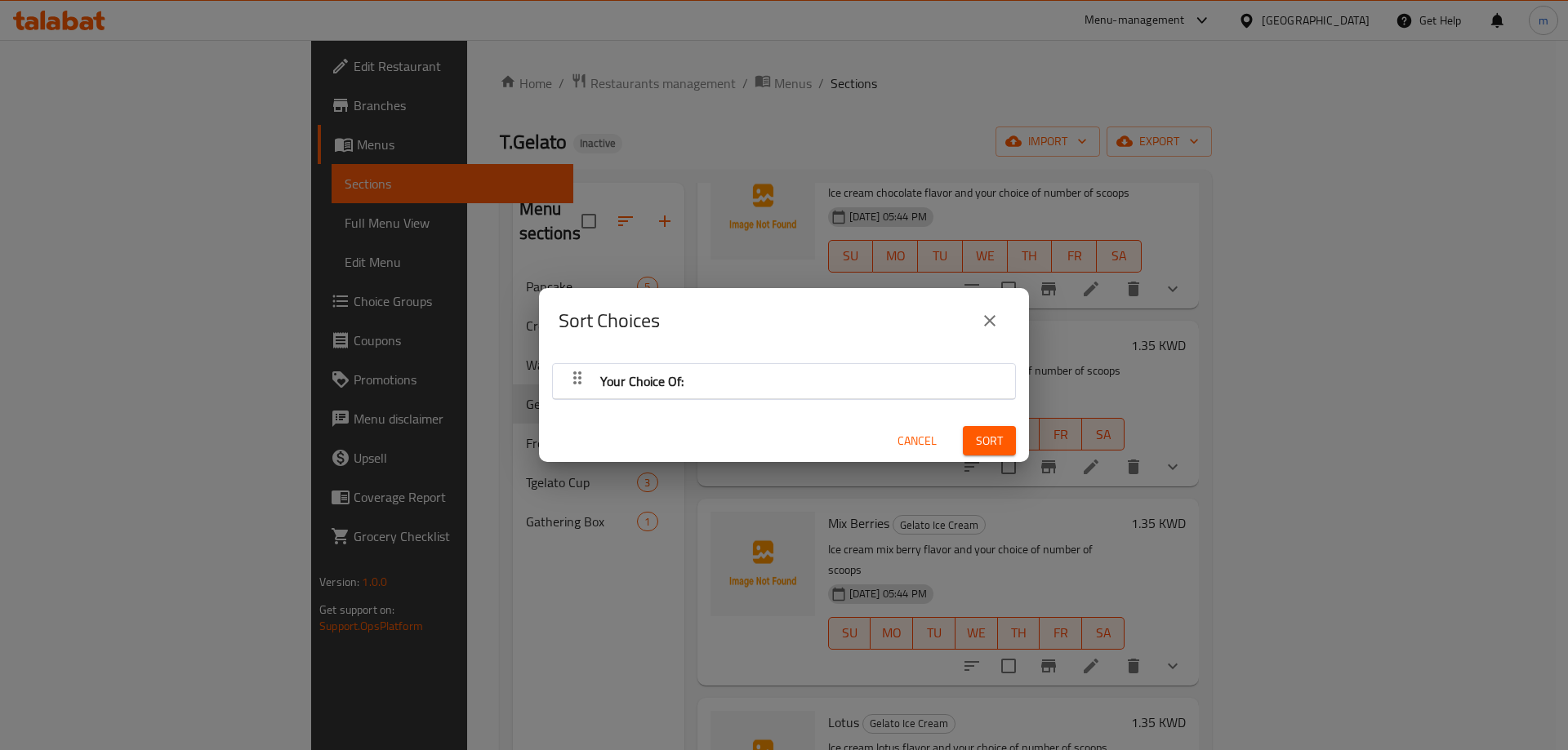
click at [839, 399] on div "Your Choice Of:" at bounding box center [784, 381] width 446 height 39
click at [897, 442] on span "Cancel" at bounding box center [916, 441] width 39 height 20
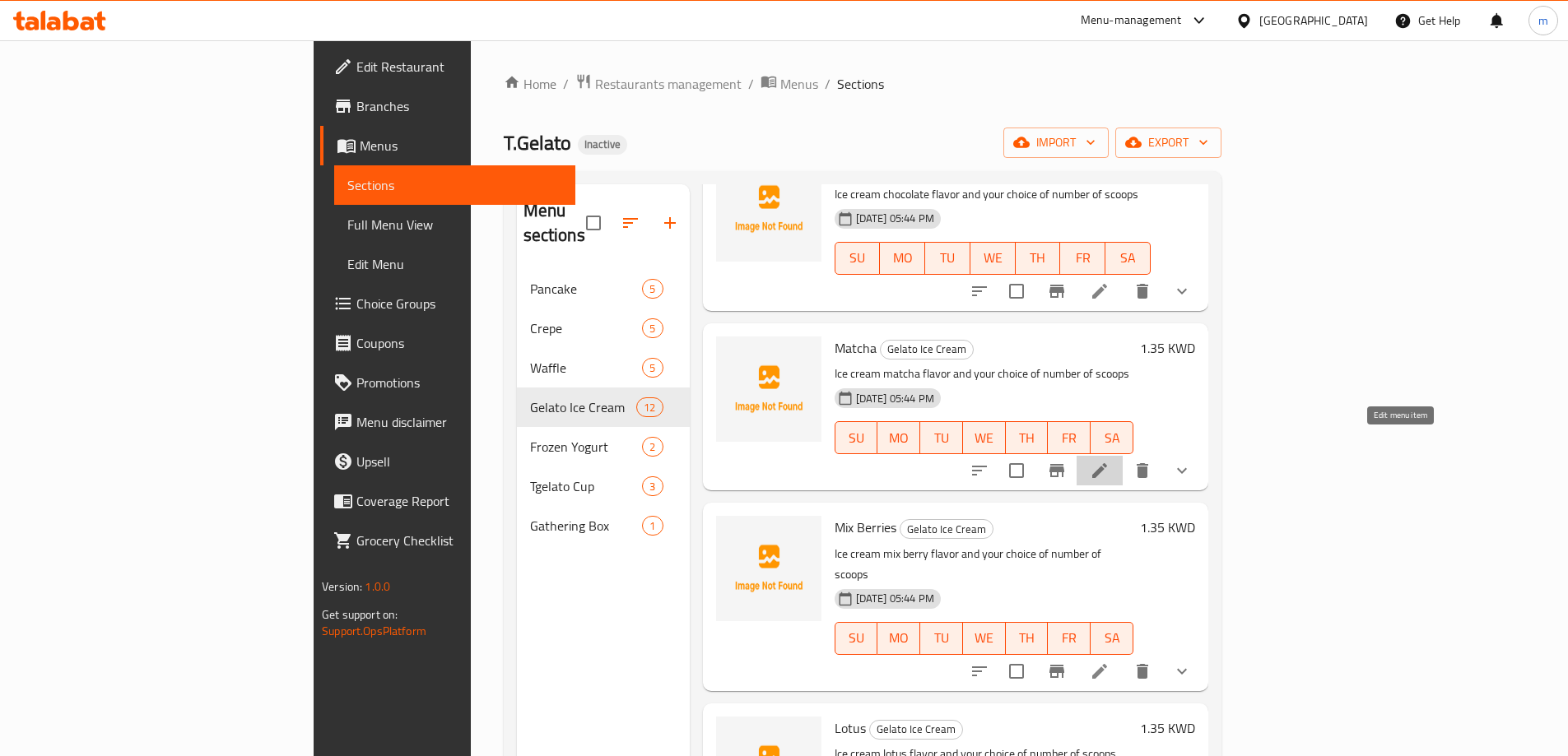
click at [1110, 460] on icon at bounding box center [1099, 470] width 19 height 19
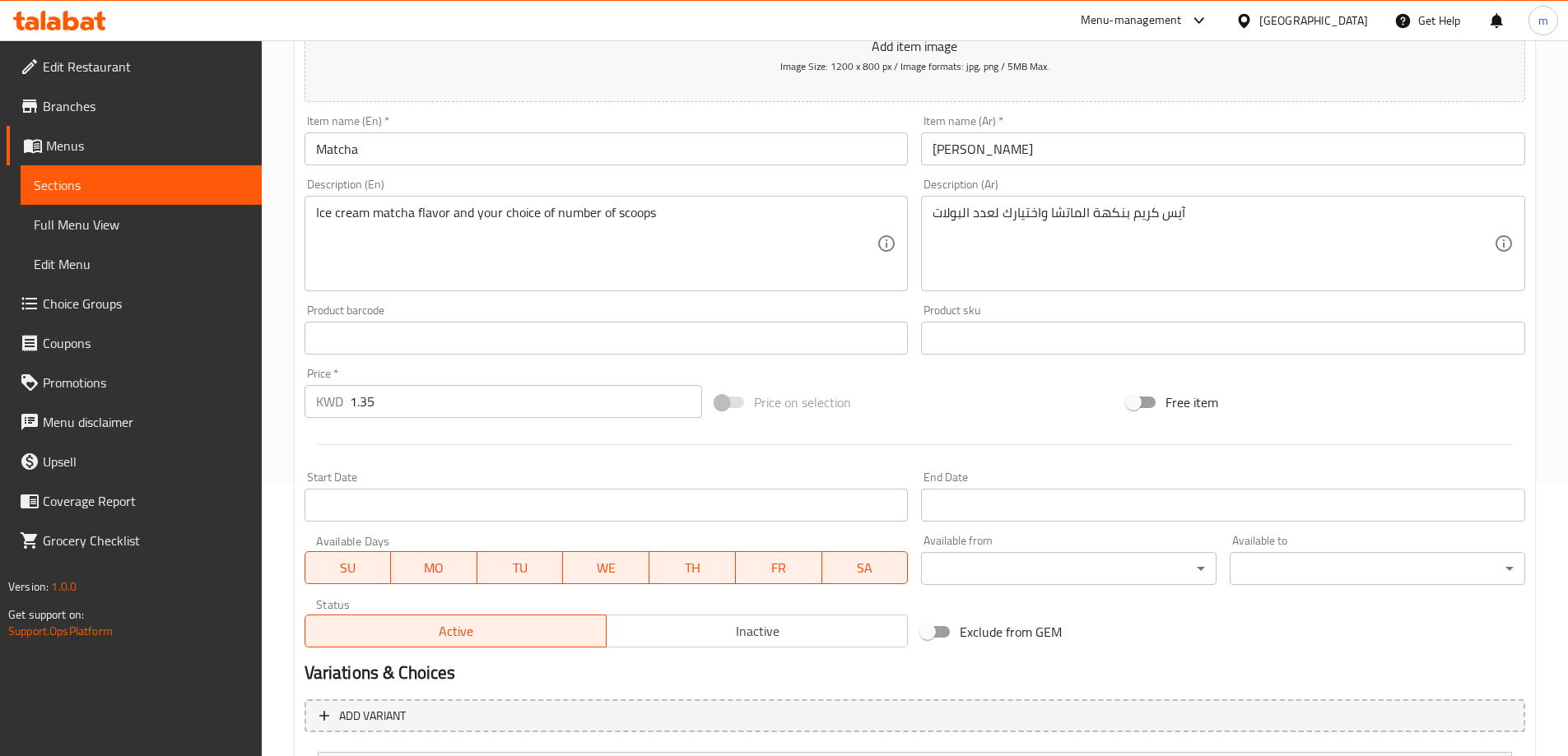
scroll to position [434, 0]
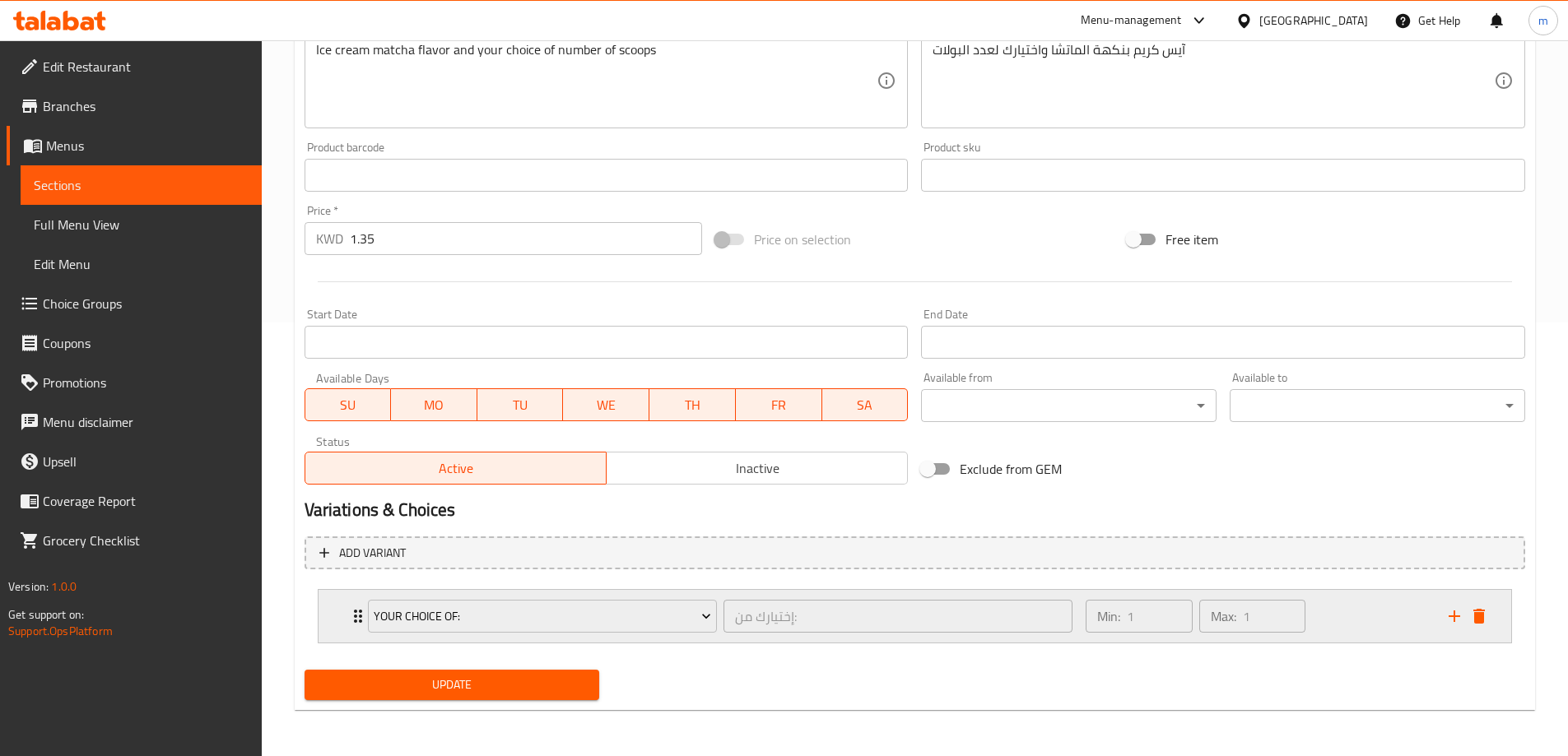
click at [358, 617] on div "Your Choice Of: إختيارك من: ​" at bounding box center [720, 616] width 725 height 52
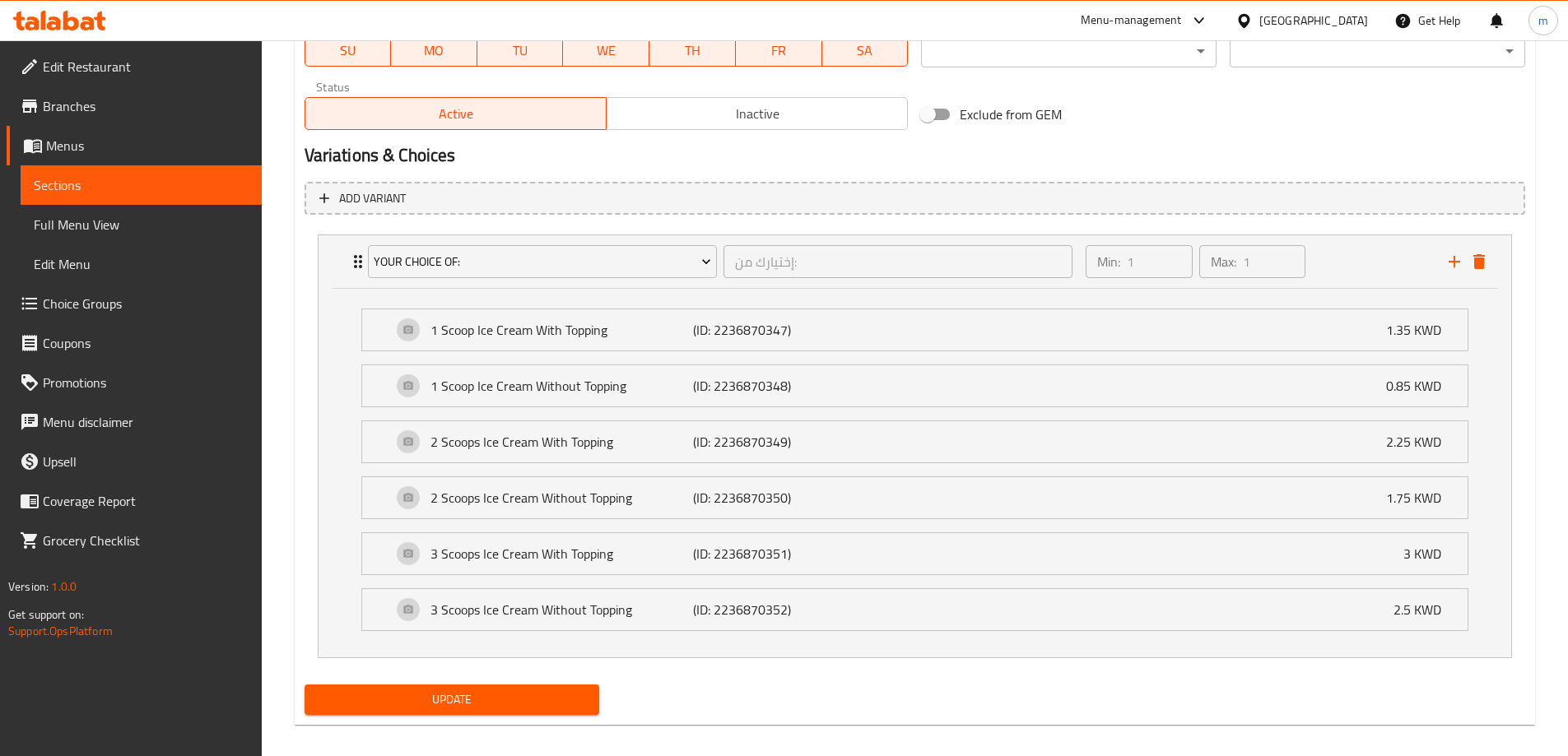
scroll to position [803, 0]
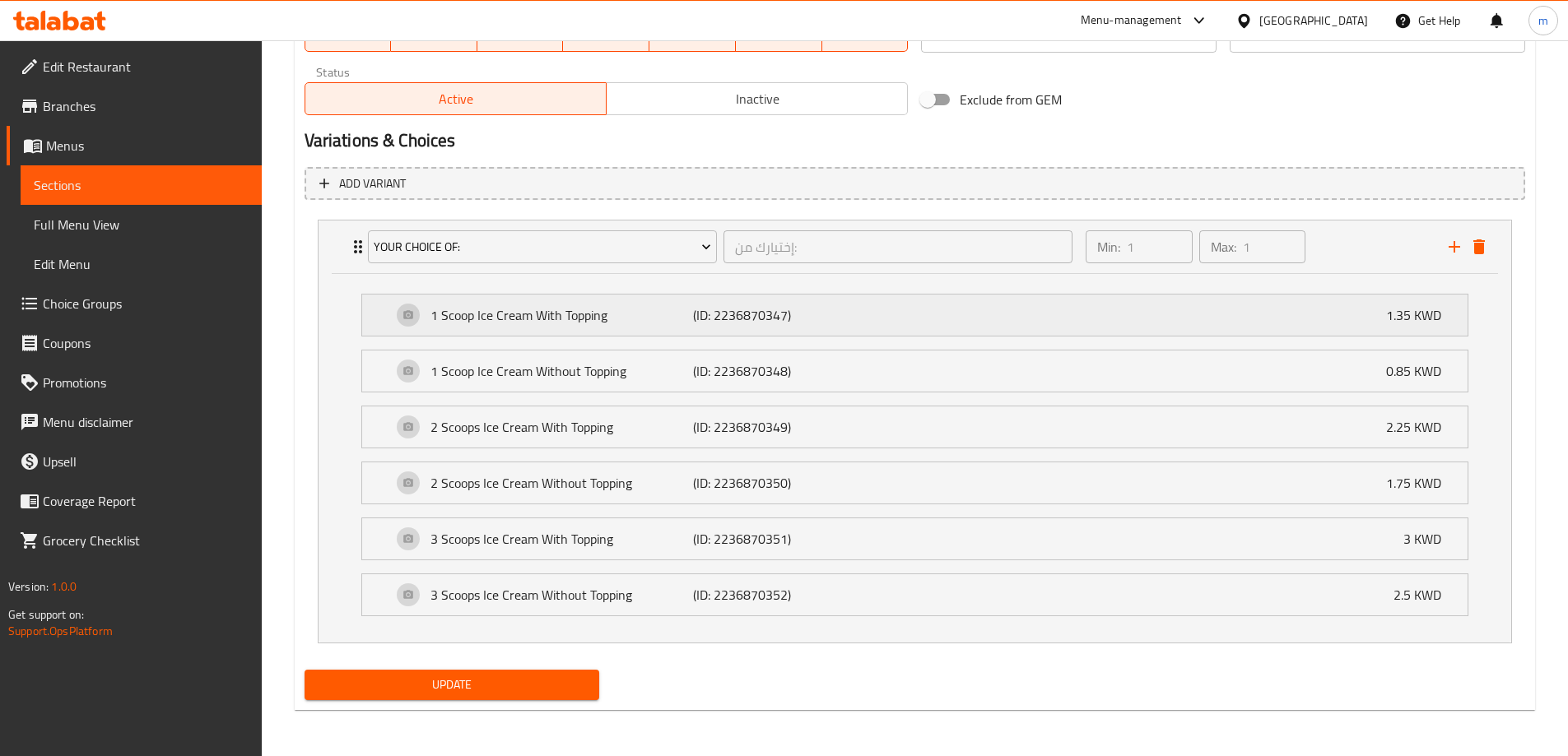
click at [659, 320] on p "1 Scoop Ice Cream With Topping" at bounding box center [562, 315] width 263 height 19
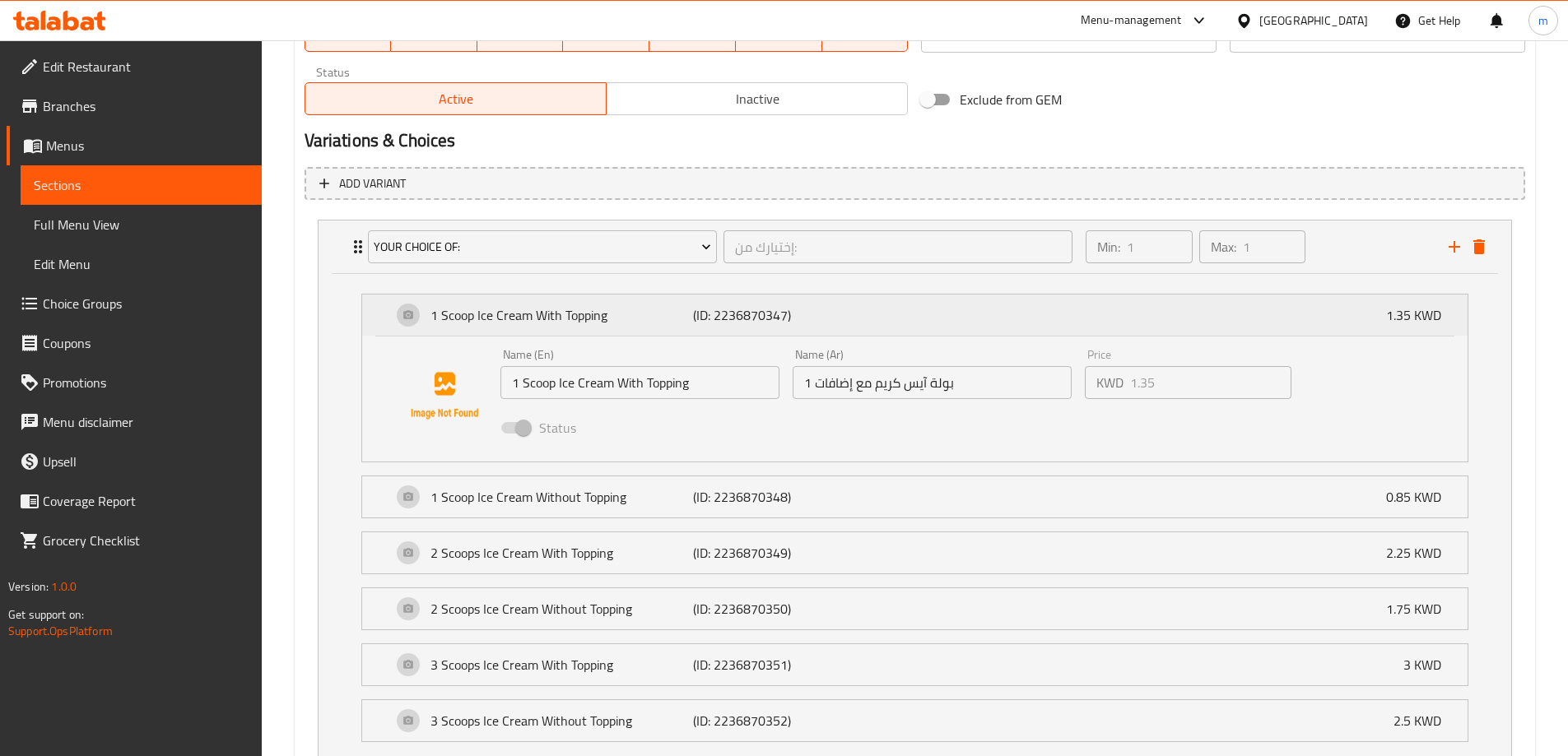
click at [659, 320] on p "1 Scoop Ice Cream With Topping" at bounding box center [562, 315] width 263 height 19
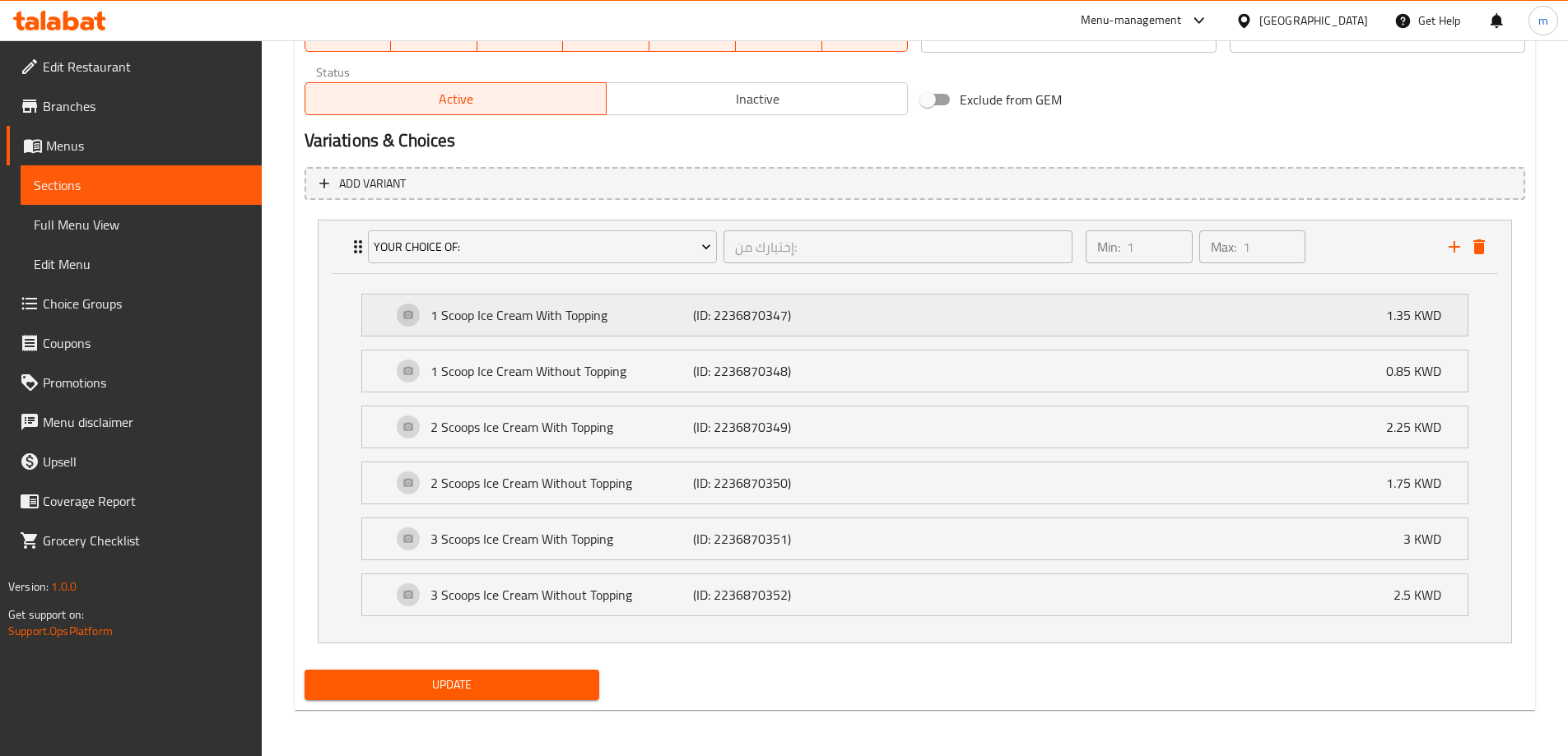
click at [659, 320] on p "1 Scoop Ice Cream With Topping" at bounding box center [562, 315] width 263 height 19
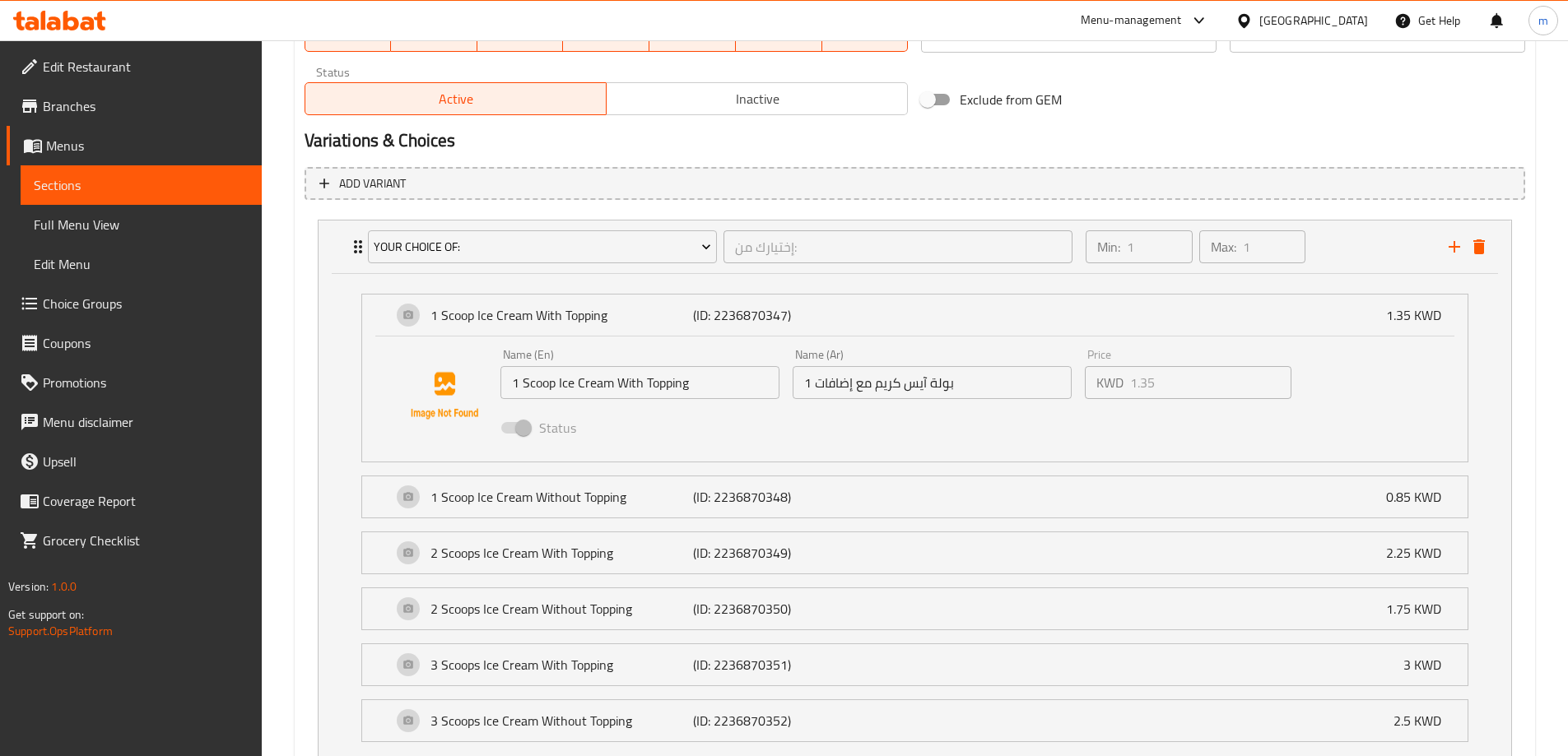
click at [517, 425] on span at bounding box center [515, 427] width 28 height 12
click at [107, 306] on span "Choice Groups" at bounding box center [145, 303] width 205 height 19
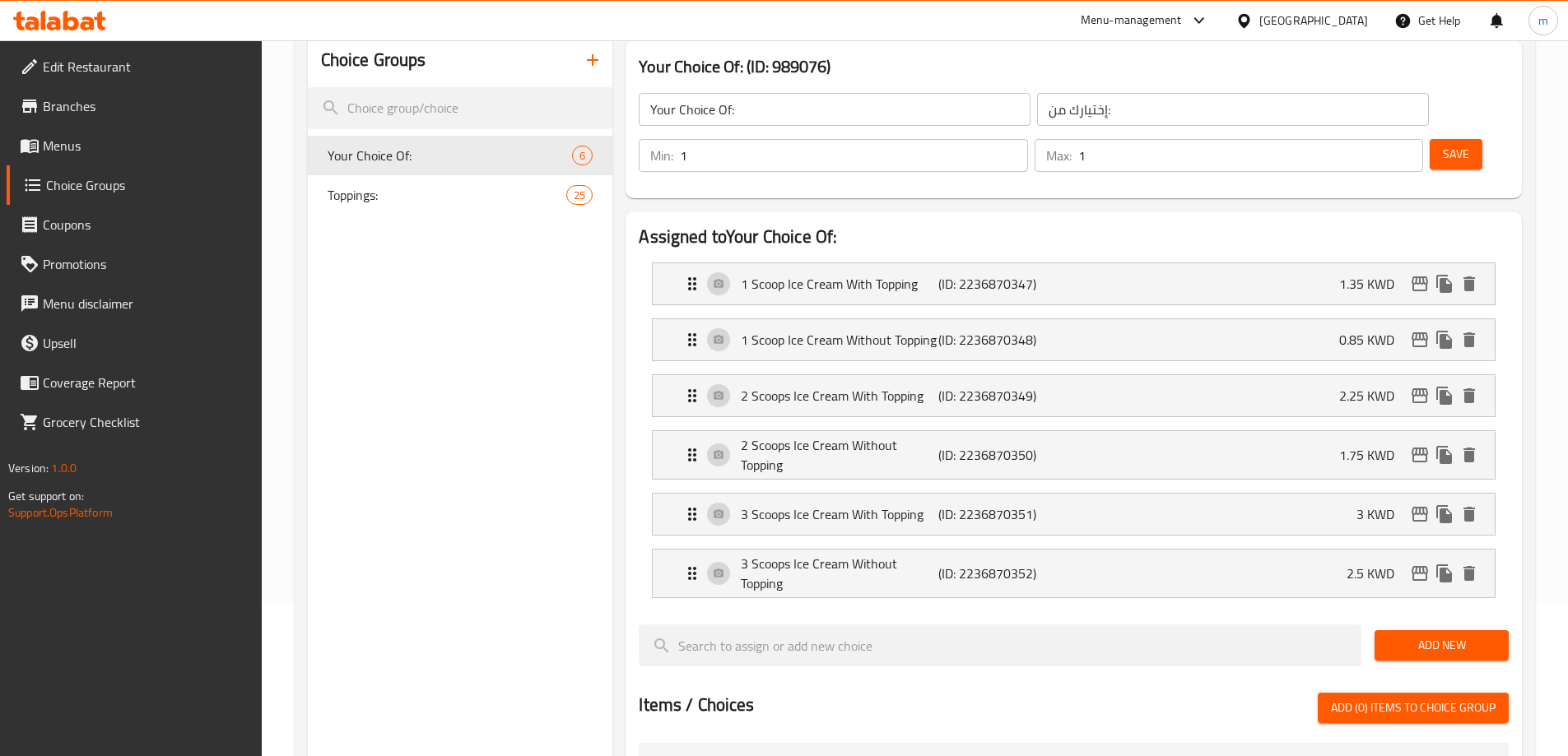
scroll to position [68, 0]
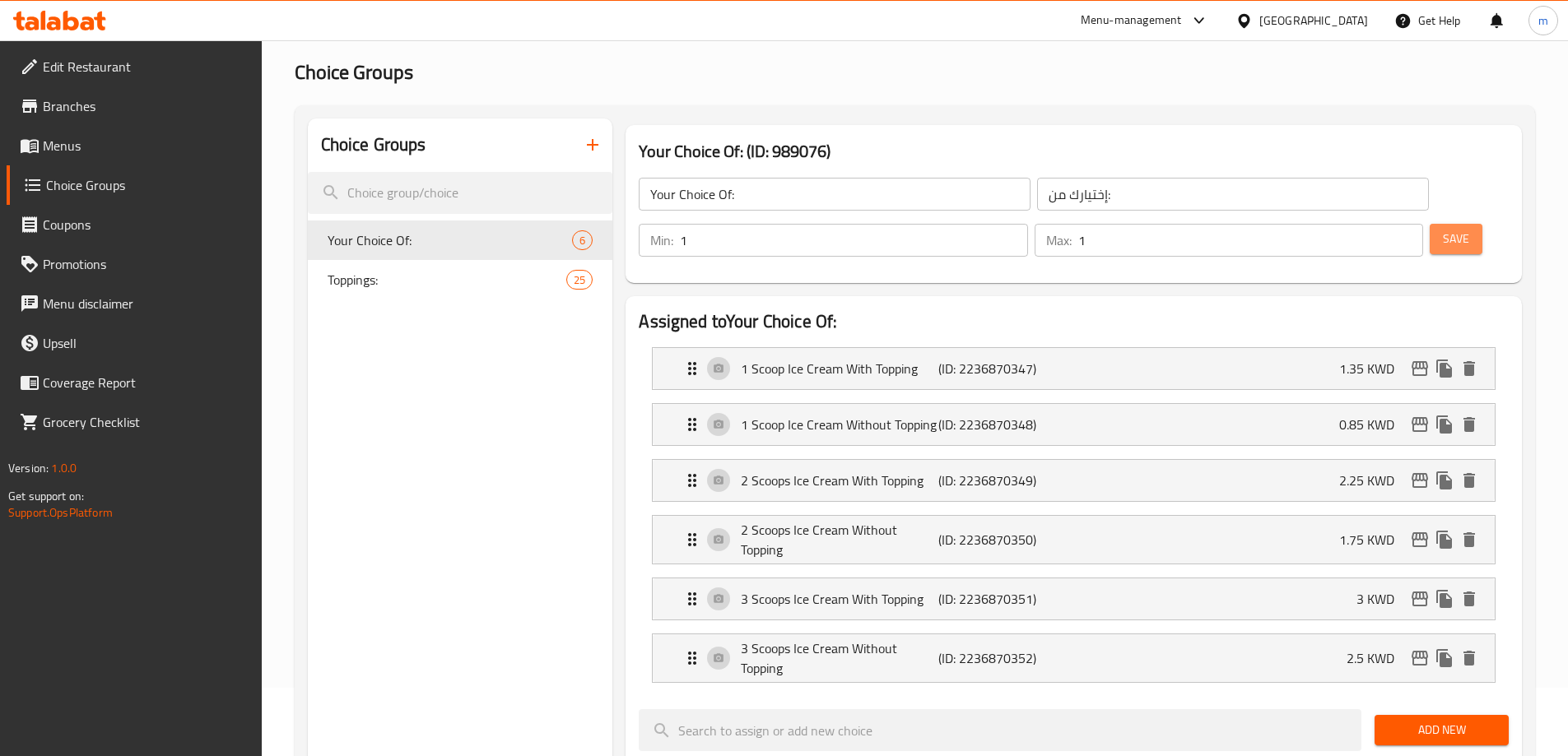
click at [1430, 224] on button "Save" at bounding box center [1456, 238] width 53 height 30
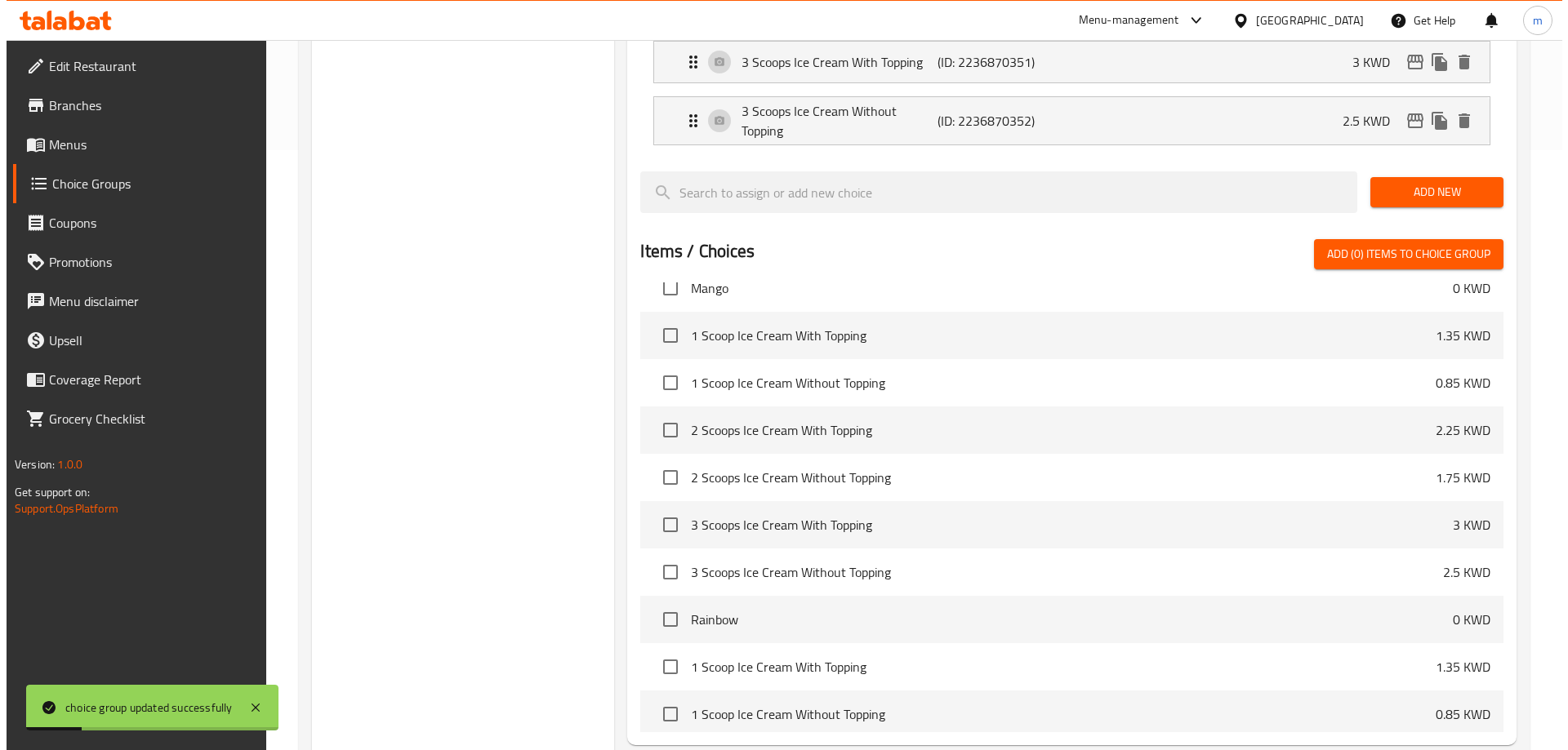
scroll to position [716, 0]
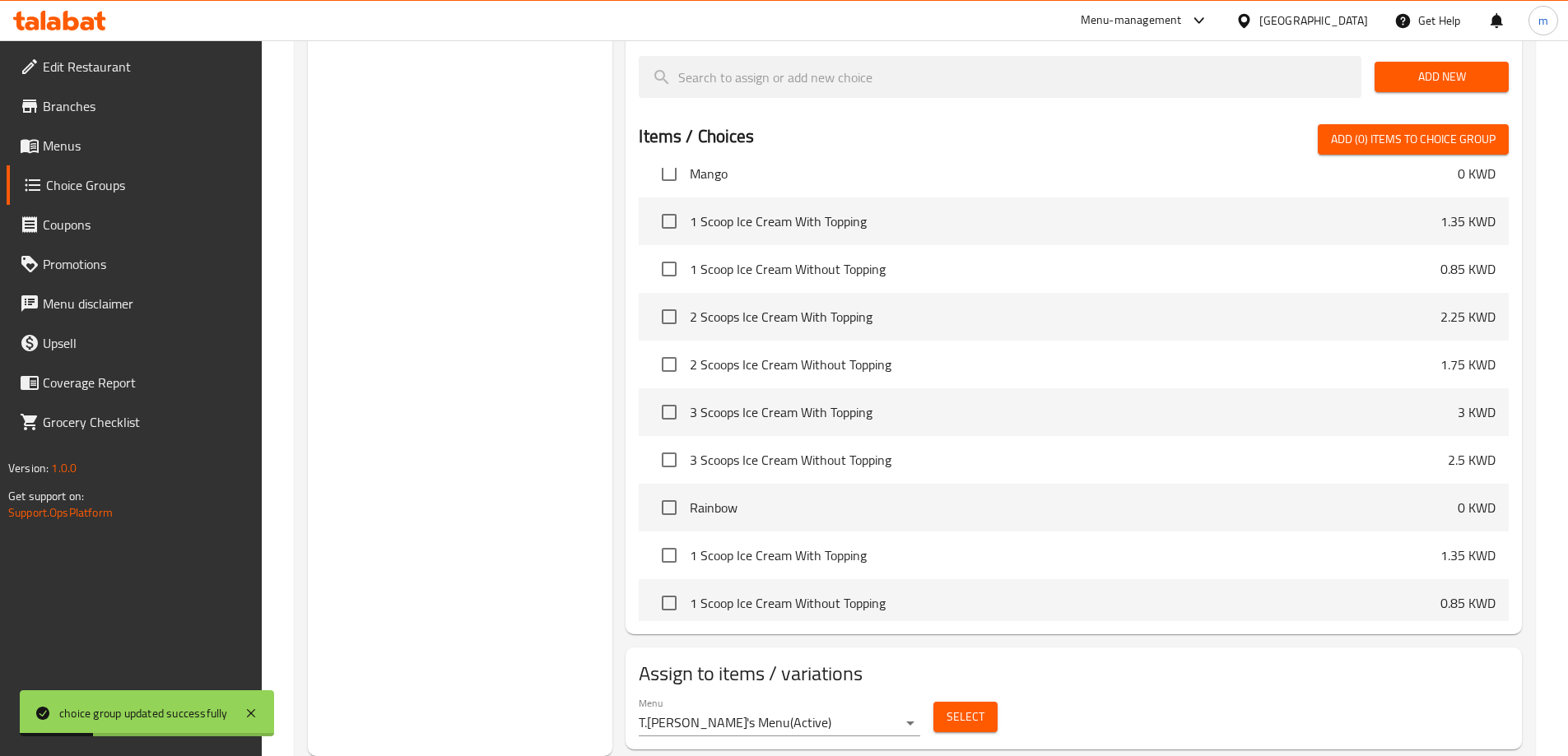
click at [944, 702] on button "Select" at bounding box center [965, 716] width 64 height 30
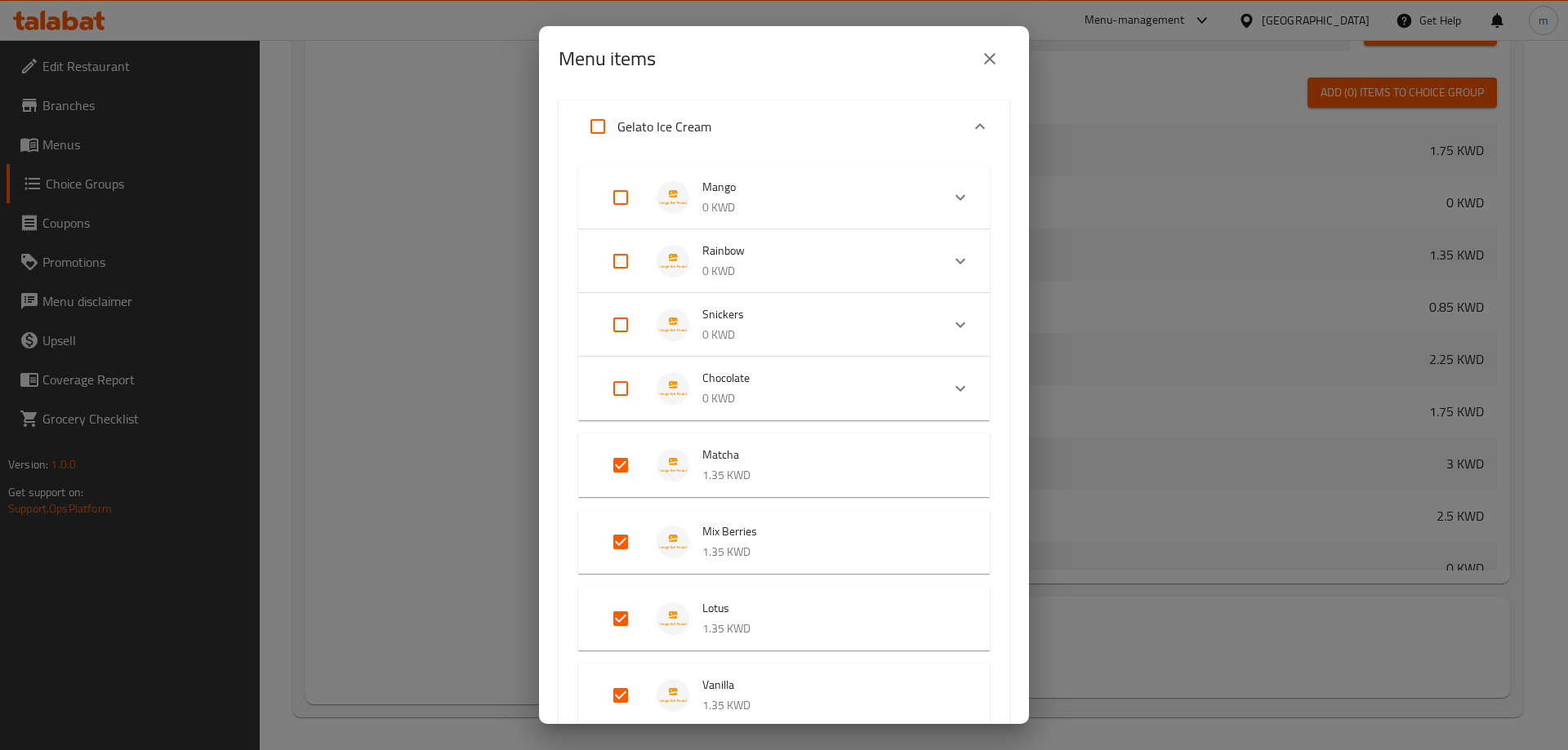
scroll to position [221, 0]
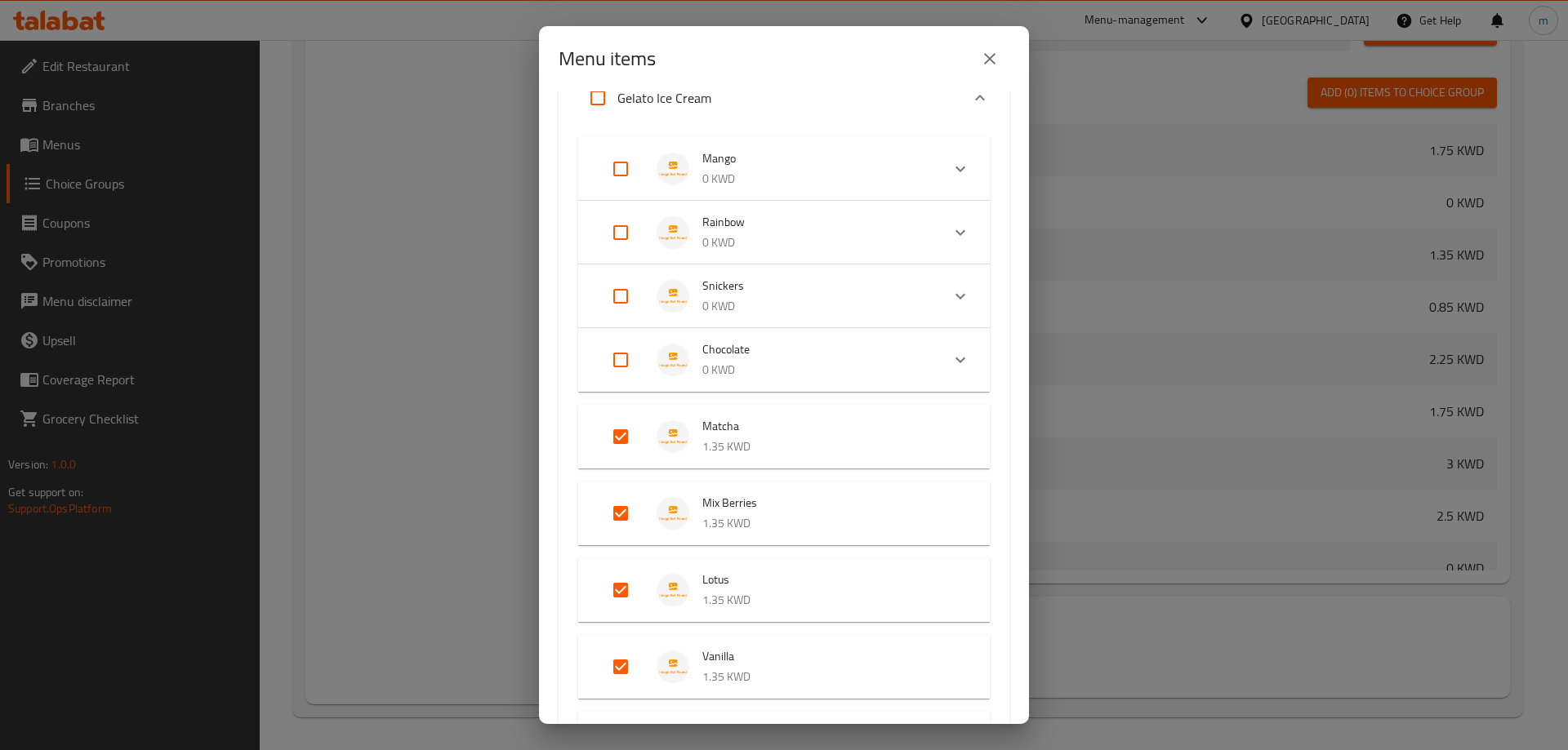
click at [810, 439] on p "1.35 KWD" at bounding box center [830, 447] width 255 height 20
click at [810, 439] on p "1.35 KWD" at bounding box center [830, 434] width 255 height 20
click at [810, 439] on p "1.35 KWD" at bounding box center [830, 447] width 255 height 20
click at [810, 439] on p "1.35 KWD" at bounding box center [830, 434] width 255 height 20
click at [810, 439] on p "1.35 KWD" at bounding box center [830, 447] width 255 height 20
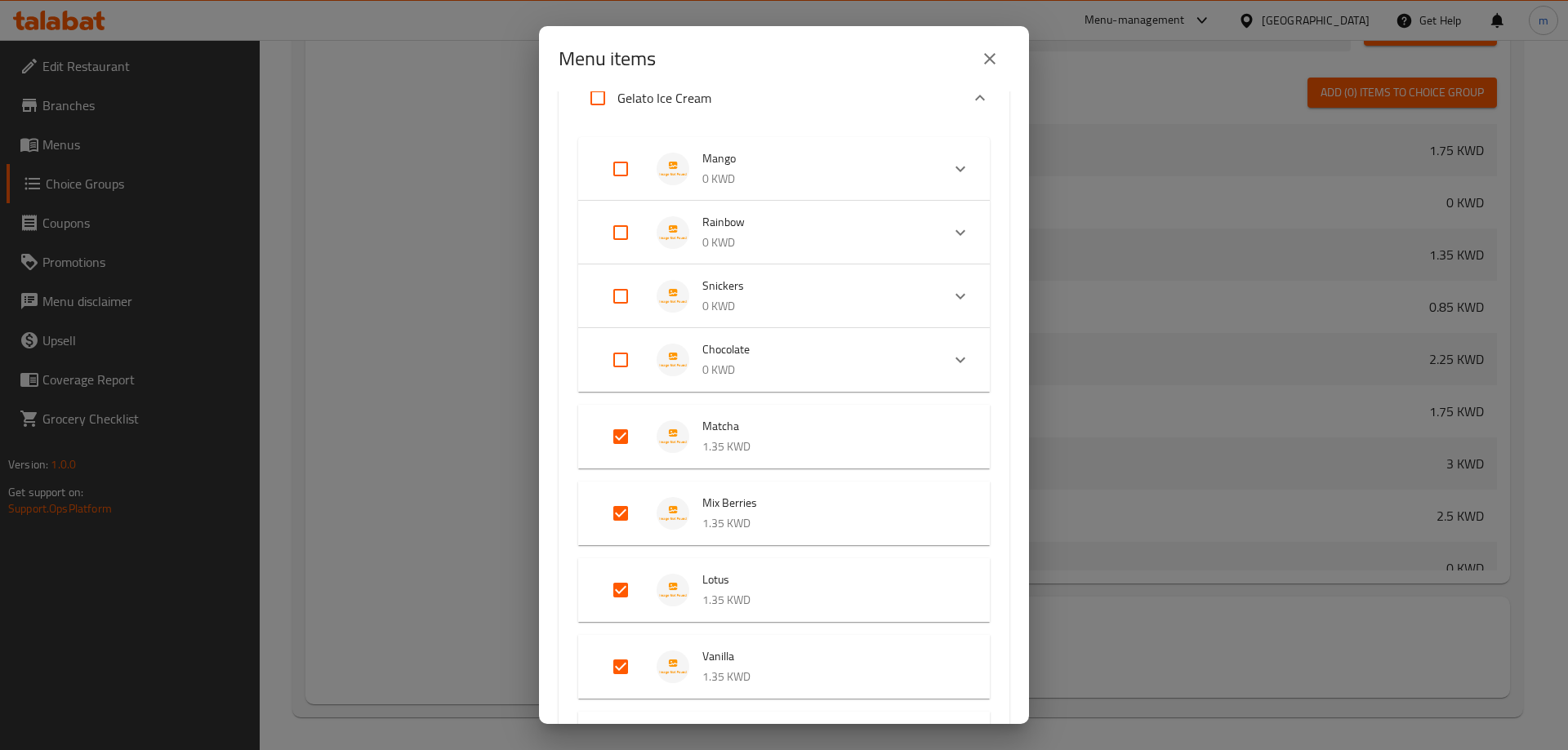
click at [810, 439] on p "1.35 KWD" at bounding box center [830, 447] width 255 height 20
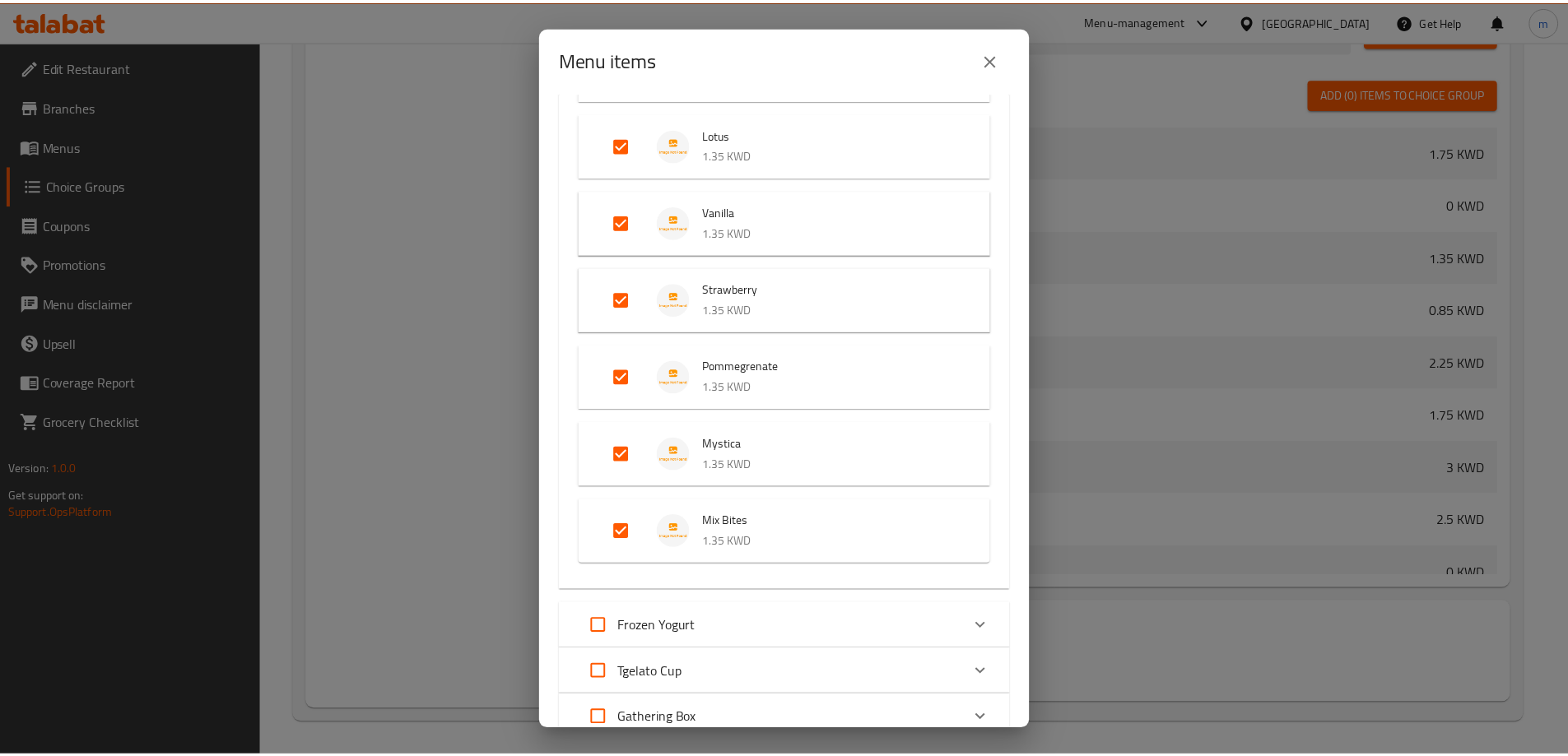
scroll to position [799, 0]
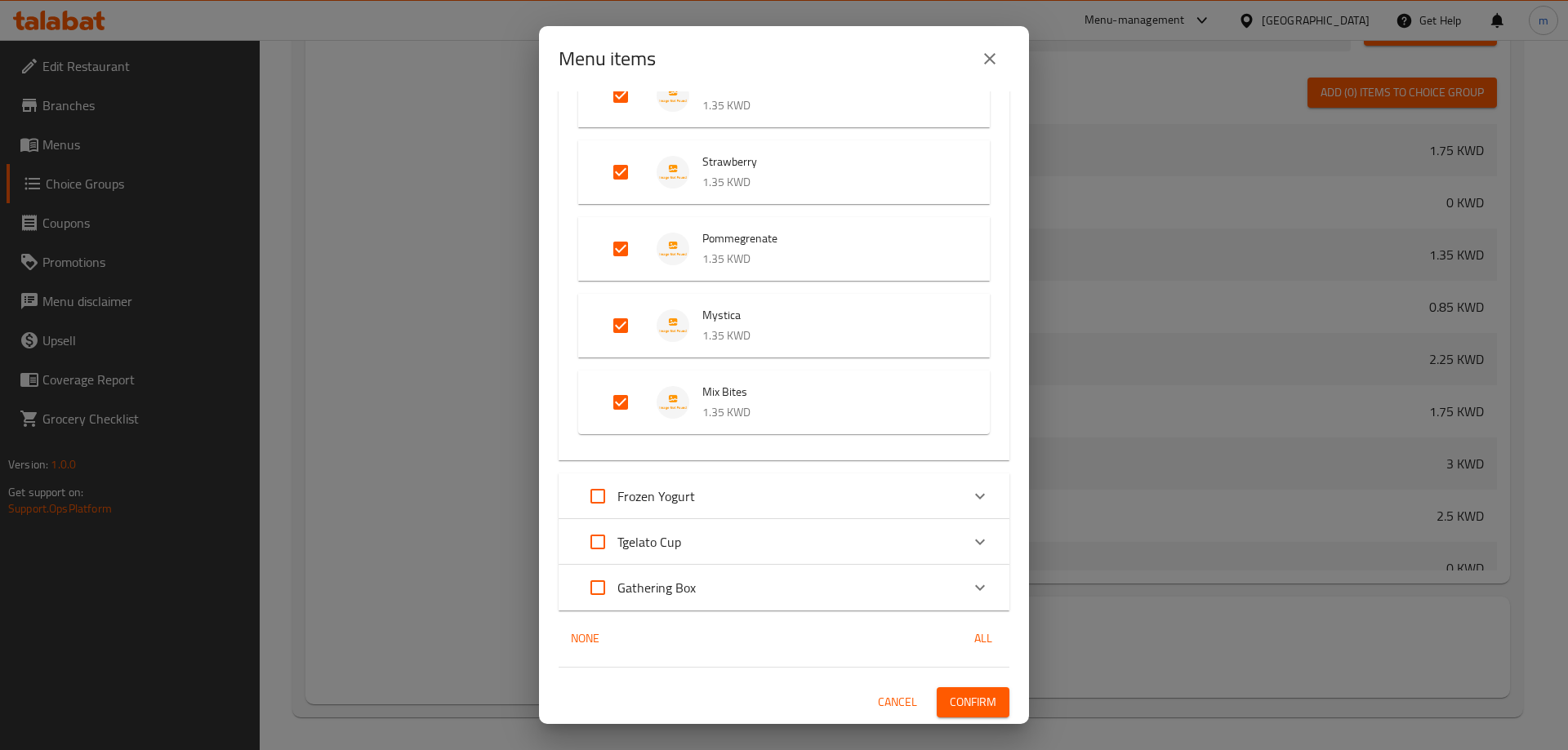
click at [958, 684] on div "8 / 33 items selected ​ Pancake Kinder Pancake (8 Pcs) 1.75 KWD Pistachio Panca…" at bounding box center [784, 407] width 490 height 633
click at [964, 705] on span "Confirm" at bounding box center [972, 702] width 47 height 20
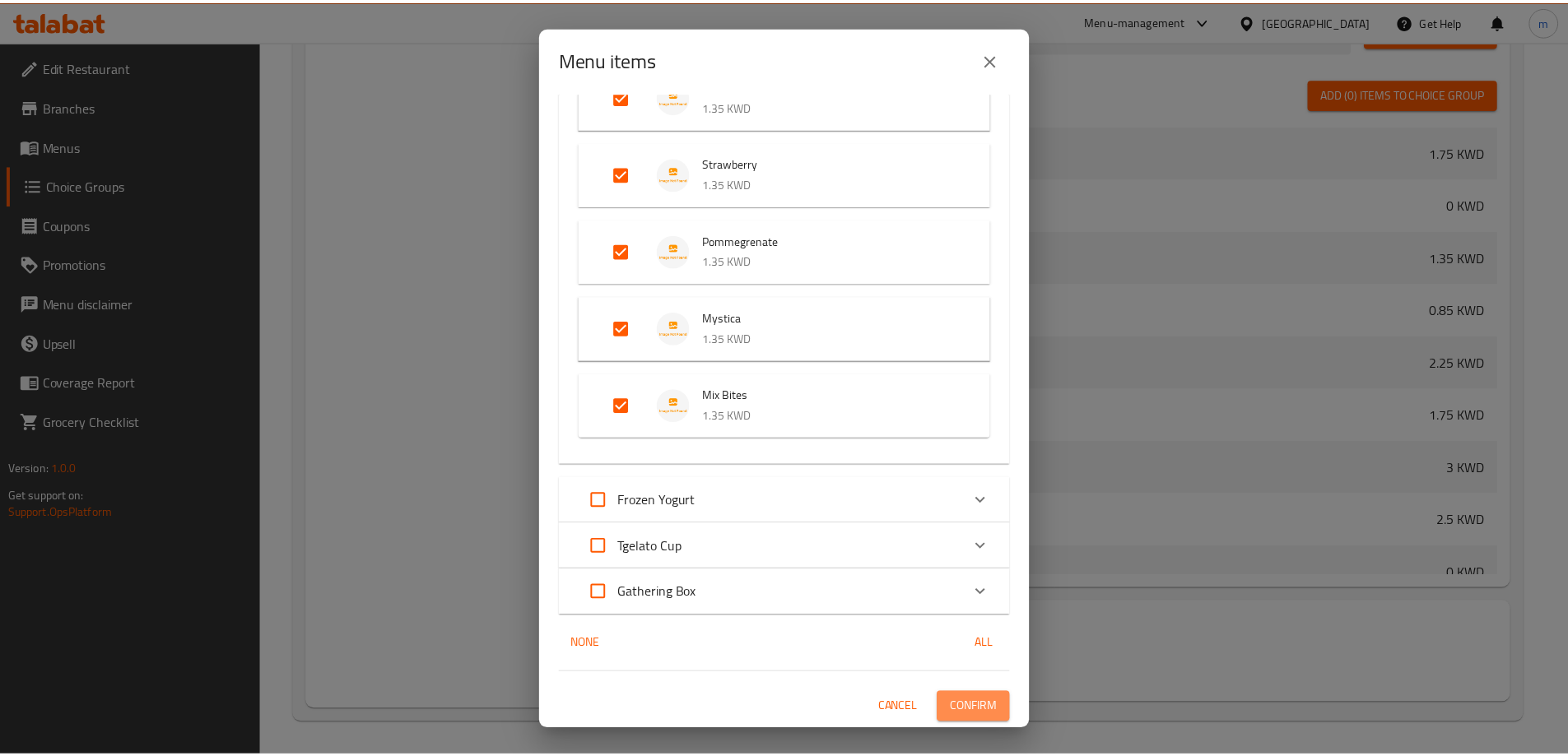
scroll to position [677, 0]
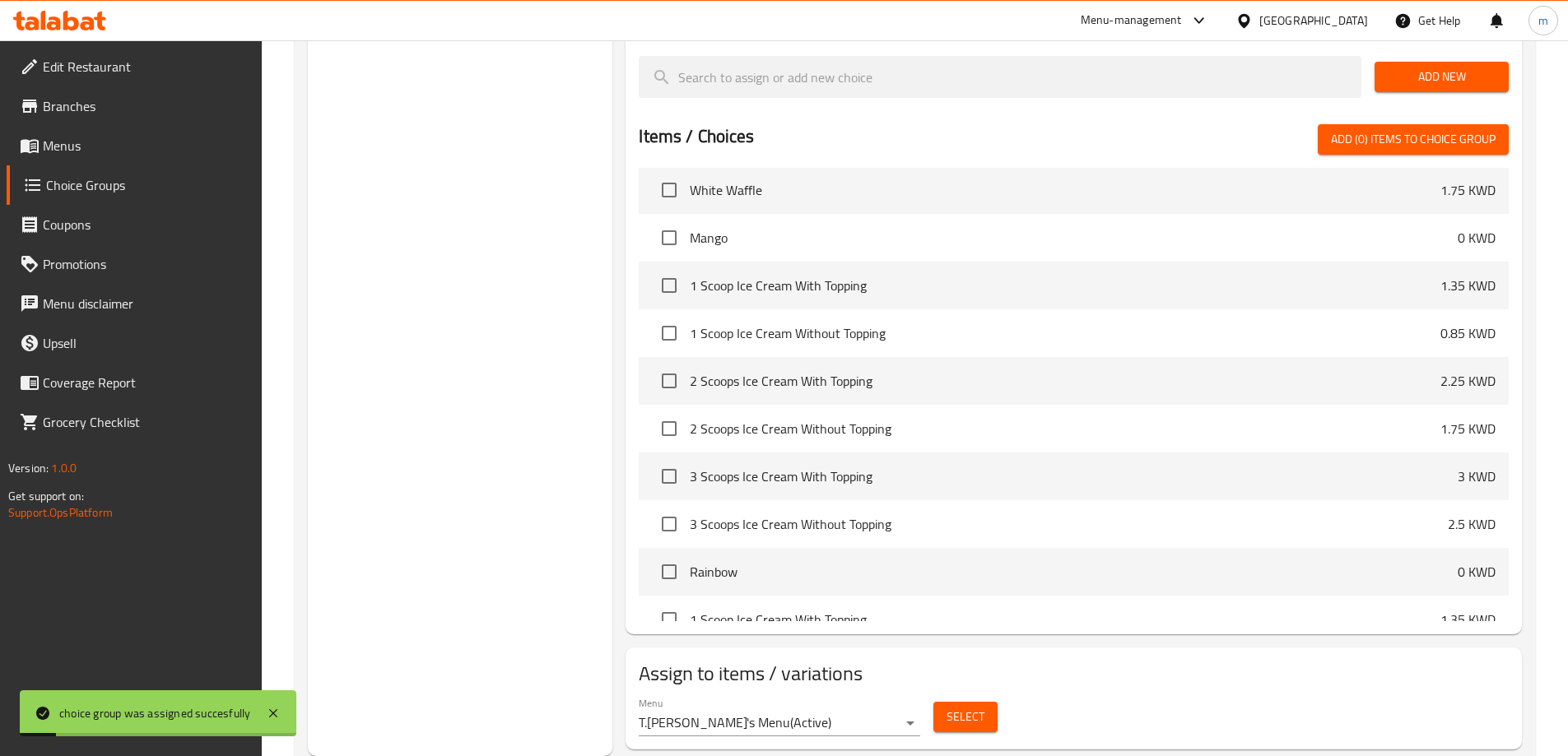
click at [117, 144] on span "Menus" at bounding box center [145, 145] width 205 height 19
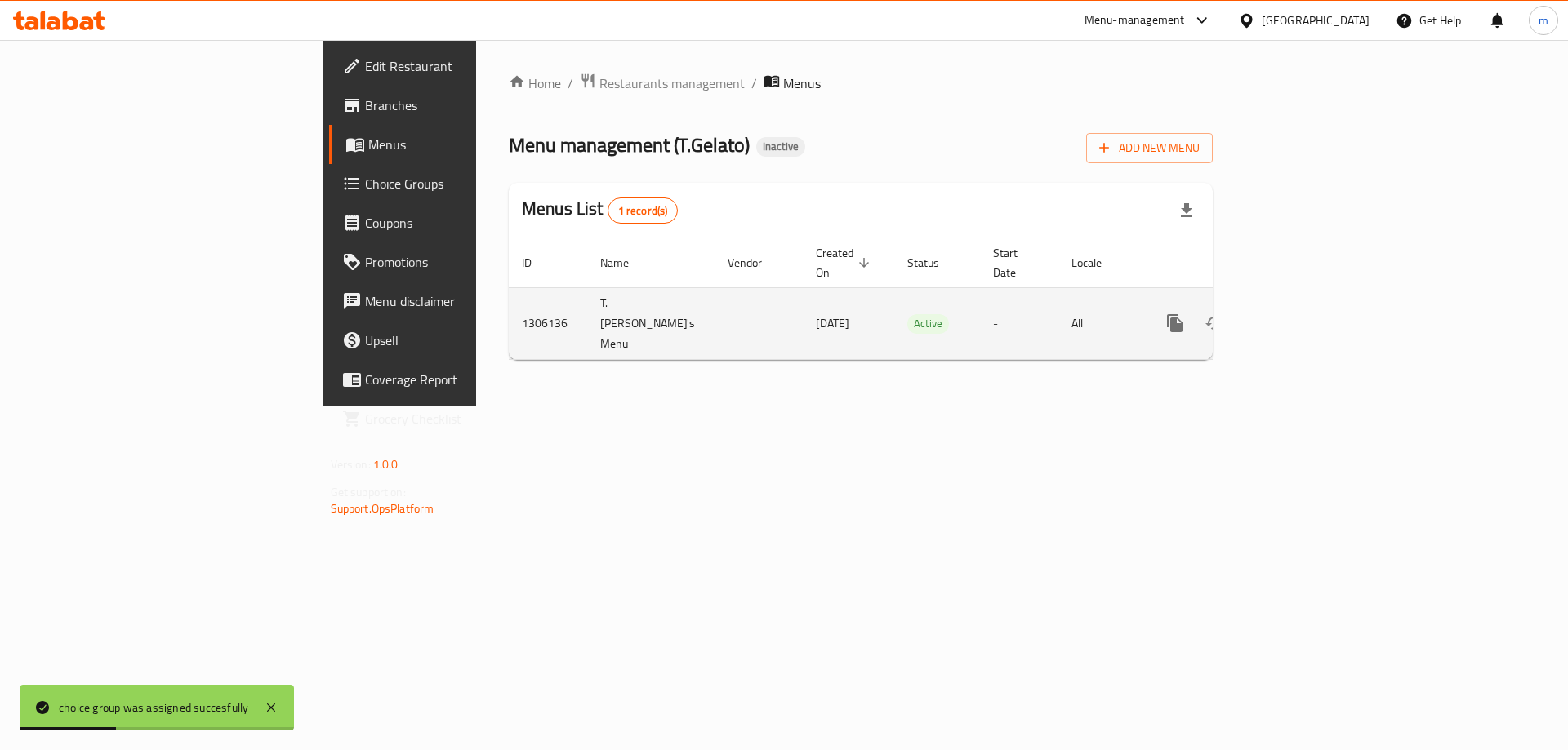
click at [1302, 313] on icon "enhanced table" at bounding box center [1292, 322] width 19 height 19
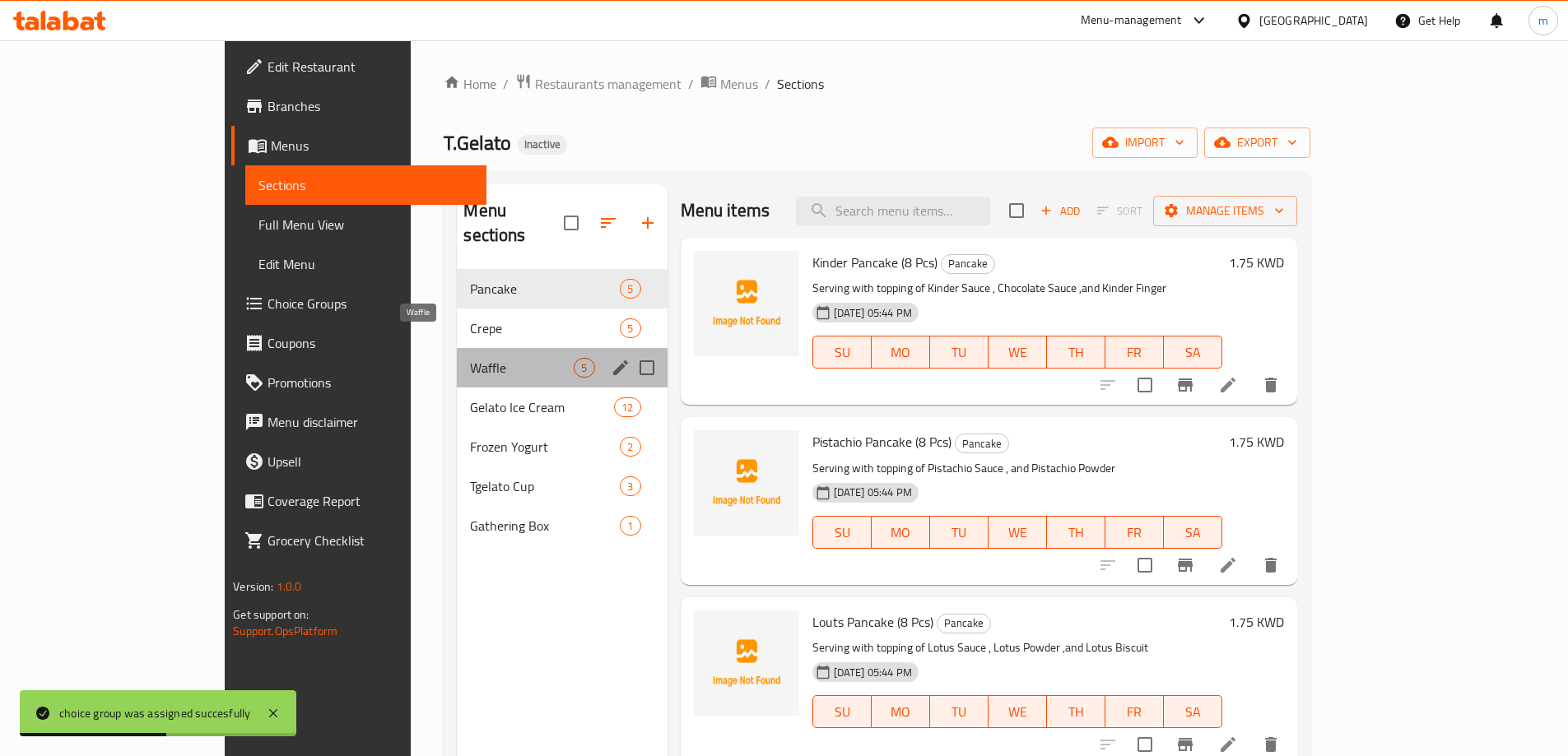
click at [470, 358] on span "Waffle" at bounding box center [521, 367] width 104 height 19
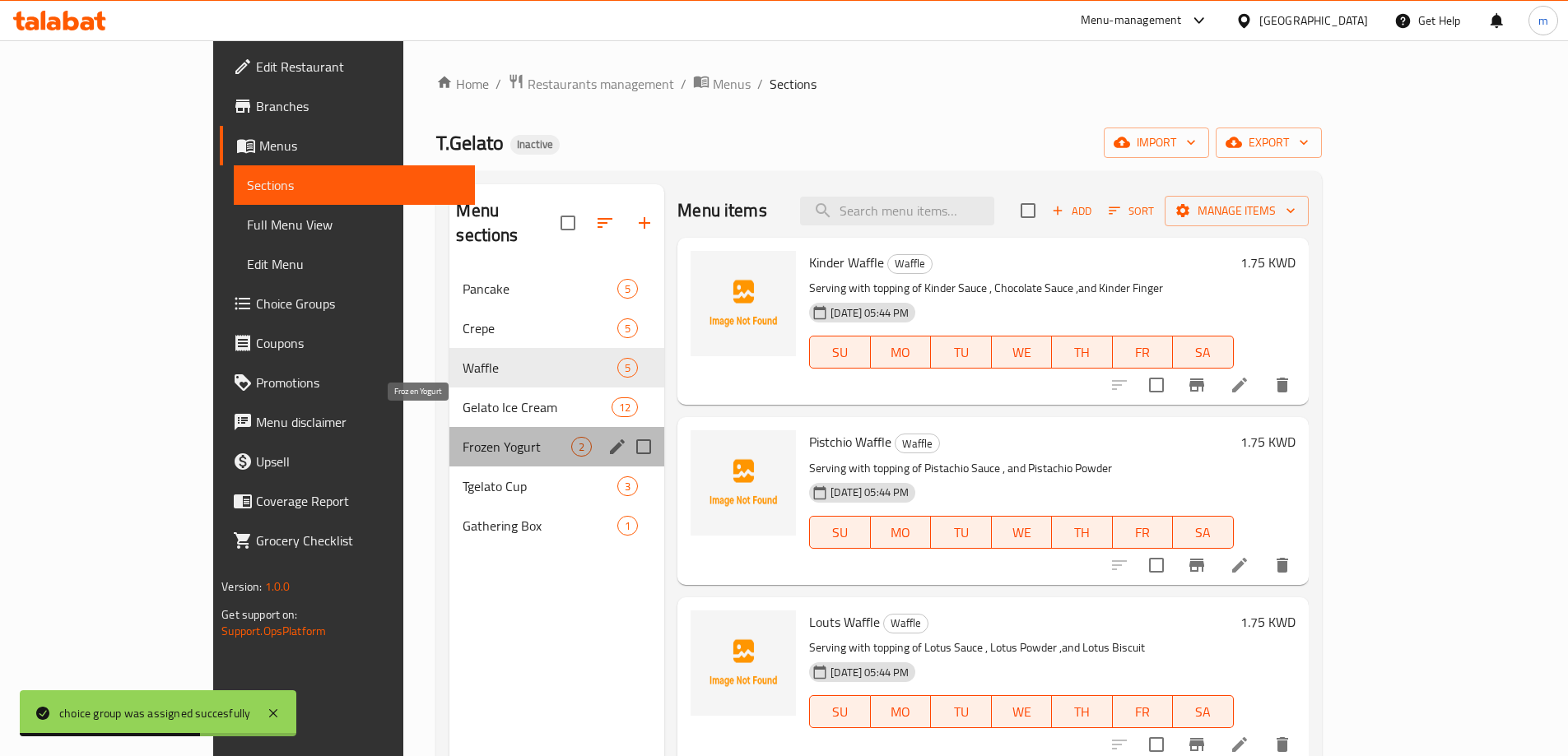
click at [462, 437] on span "Frozen Yogurt" at bounding box center [517, 447] width 109 height 19
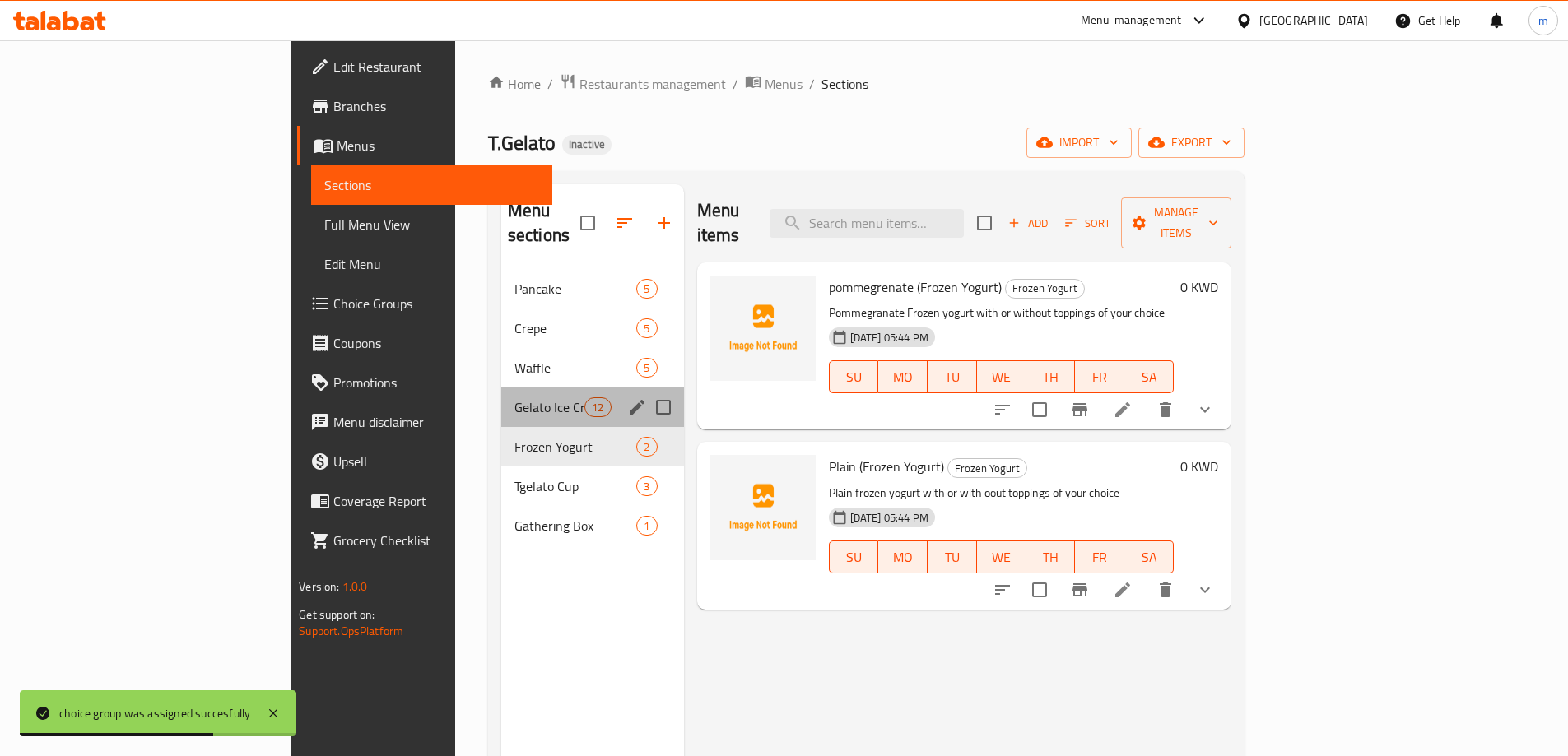
click at [501, 398] on div "Gelato Ice Cream 12" at bounding box center [592, 407] width 182 height 40
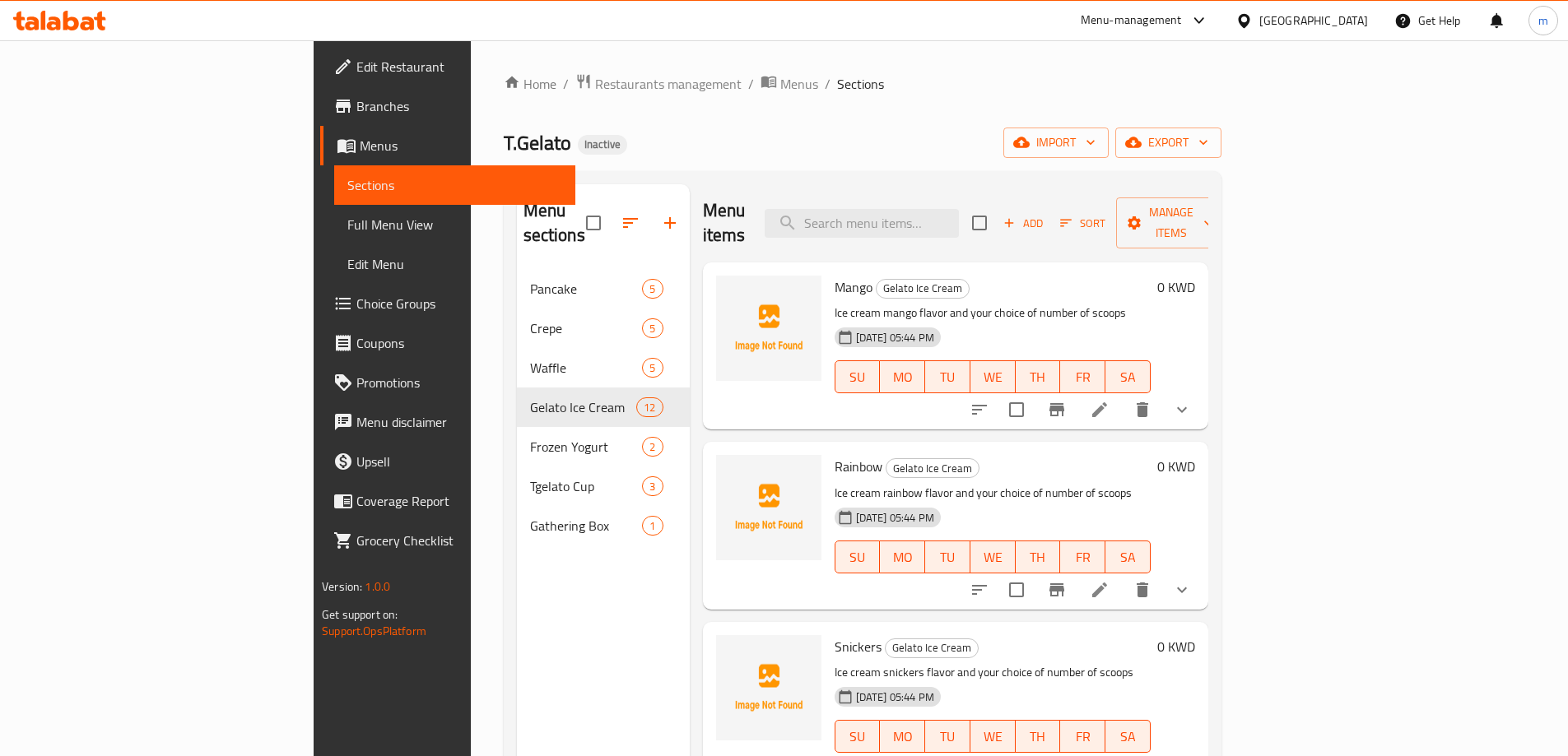
click at [357, 309] on span "Choice Groups" at bounding box center [459, 303] width 205 height 19
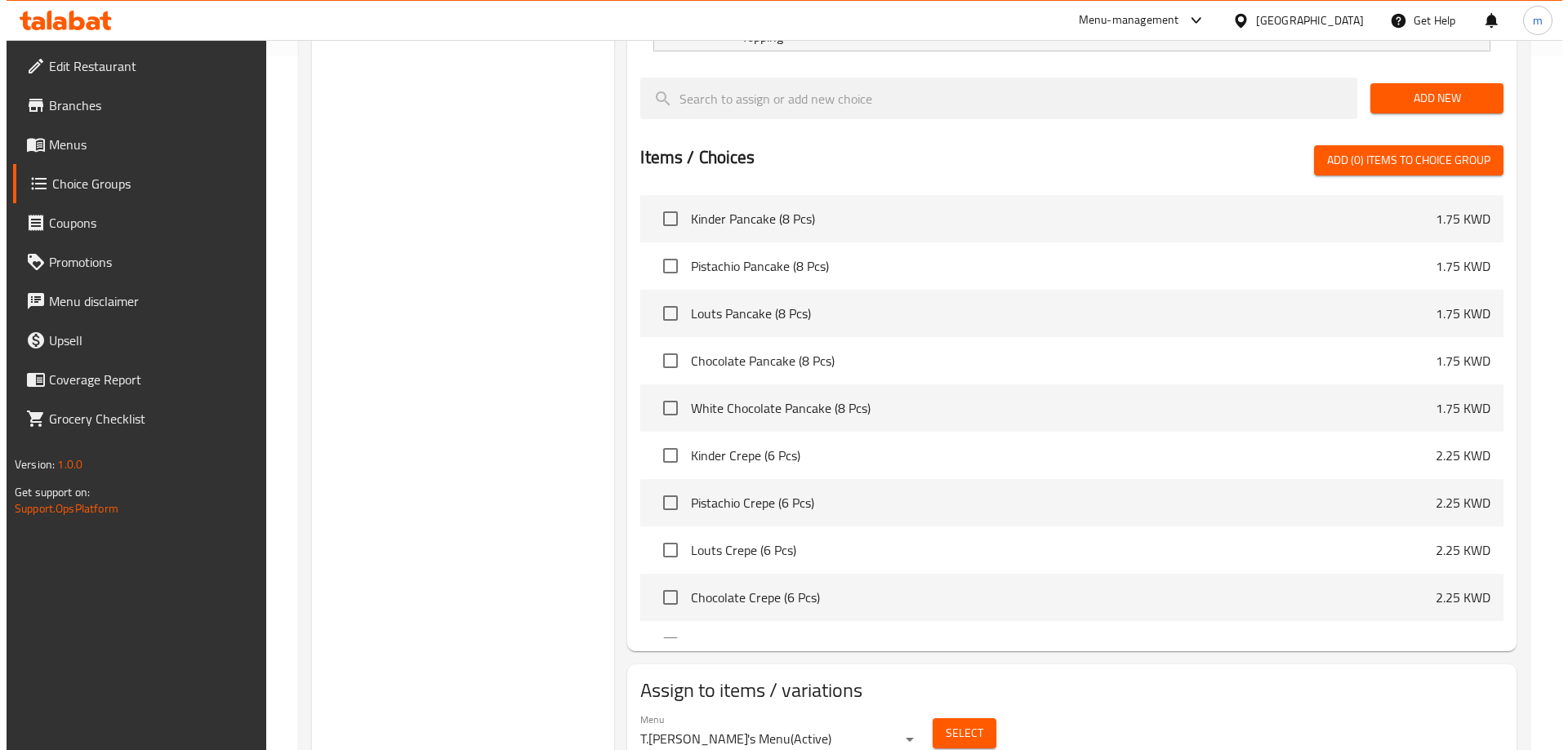
scroll to position [716, 0]
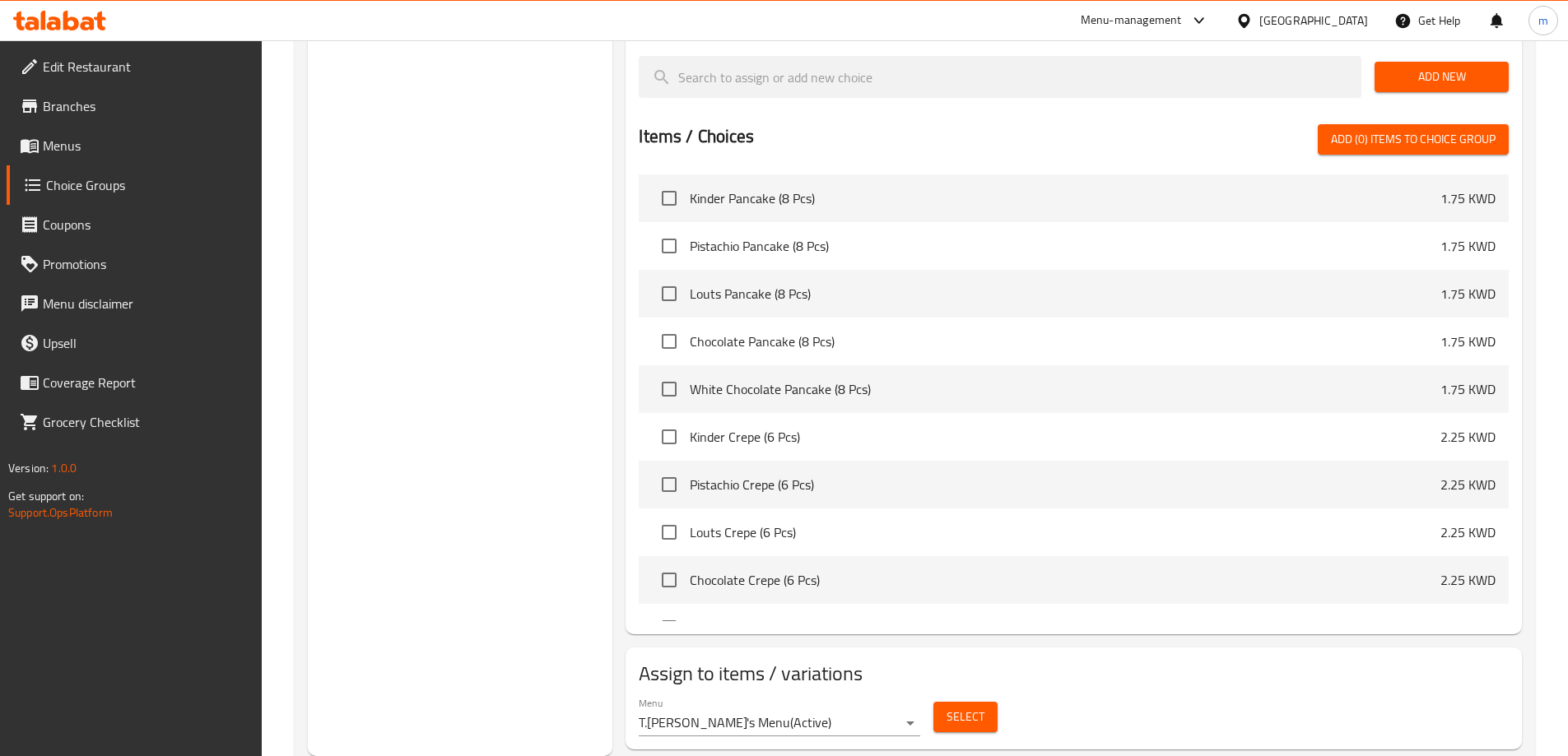
click at [953, 707] on span "Select" at bounding box center [965, 717] width 38 height 20
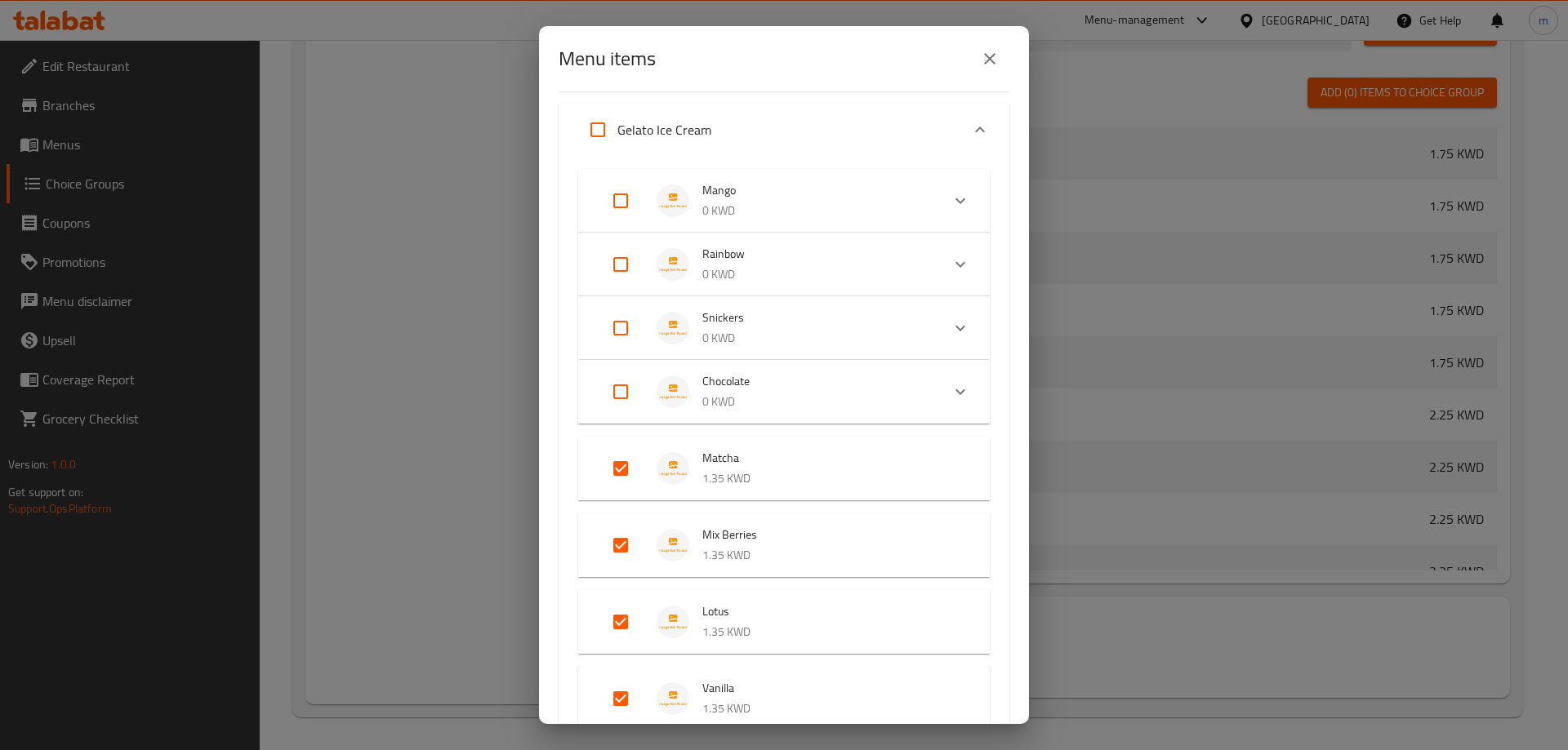
scroll to position [245, 0]
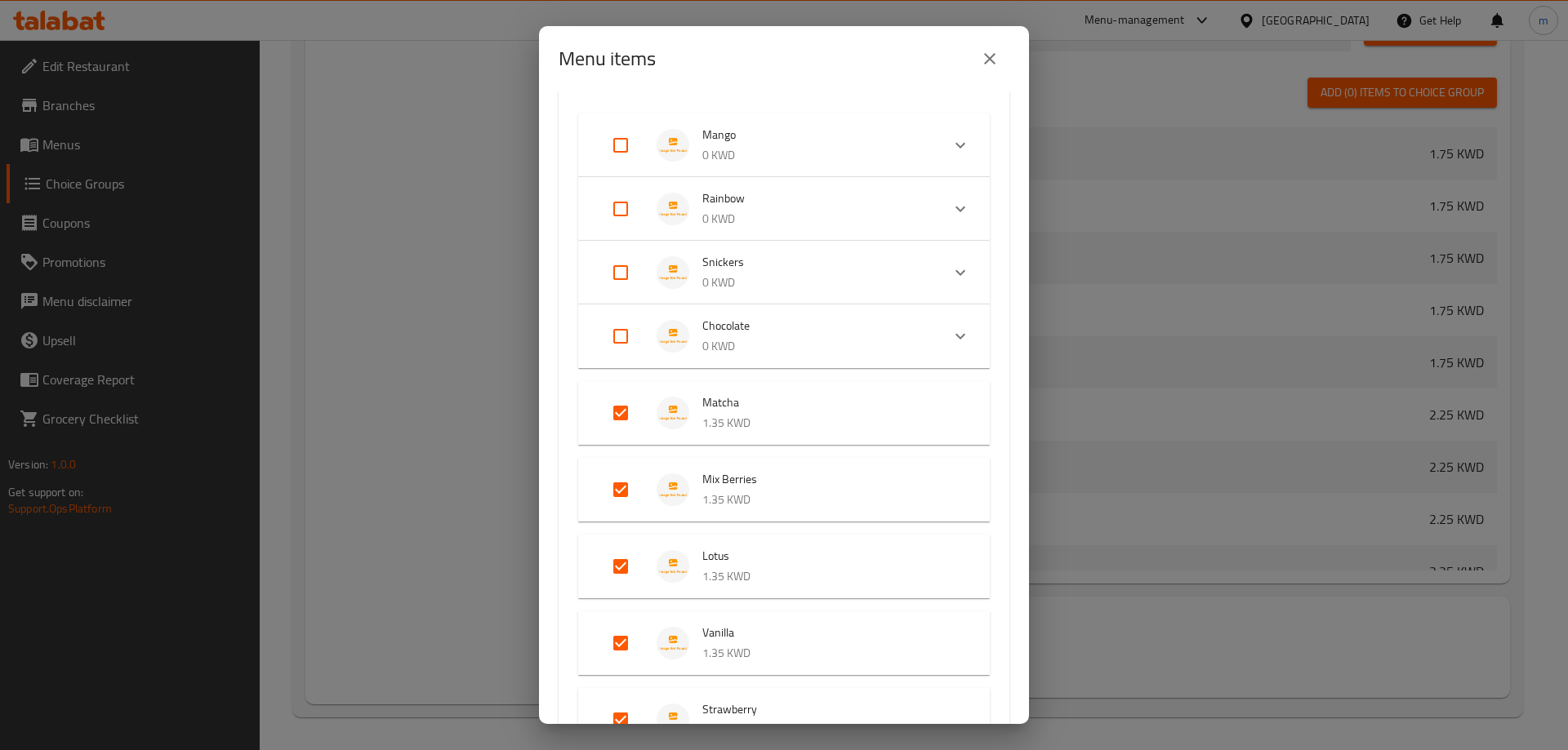
click at [615, 418] on input "Expand" at bounding box center [620, 413] width 39 height 39
checkbox input "false"
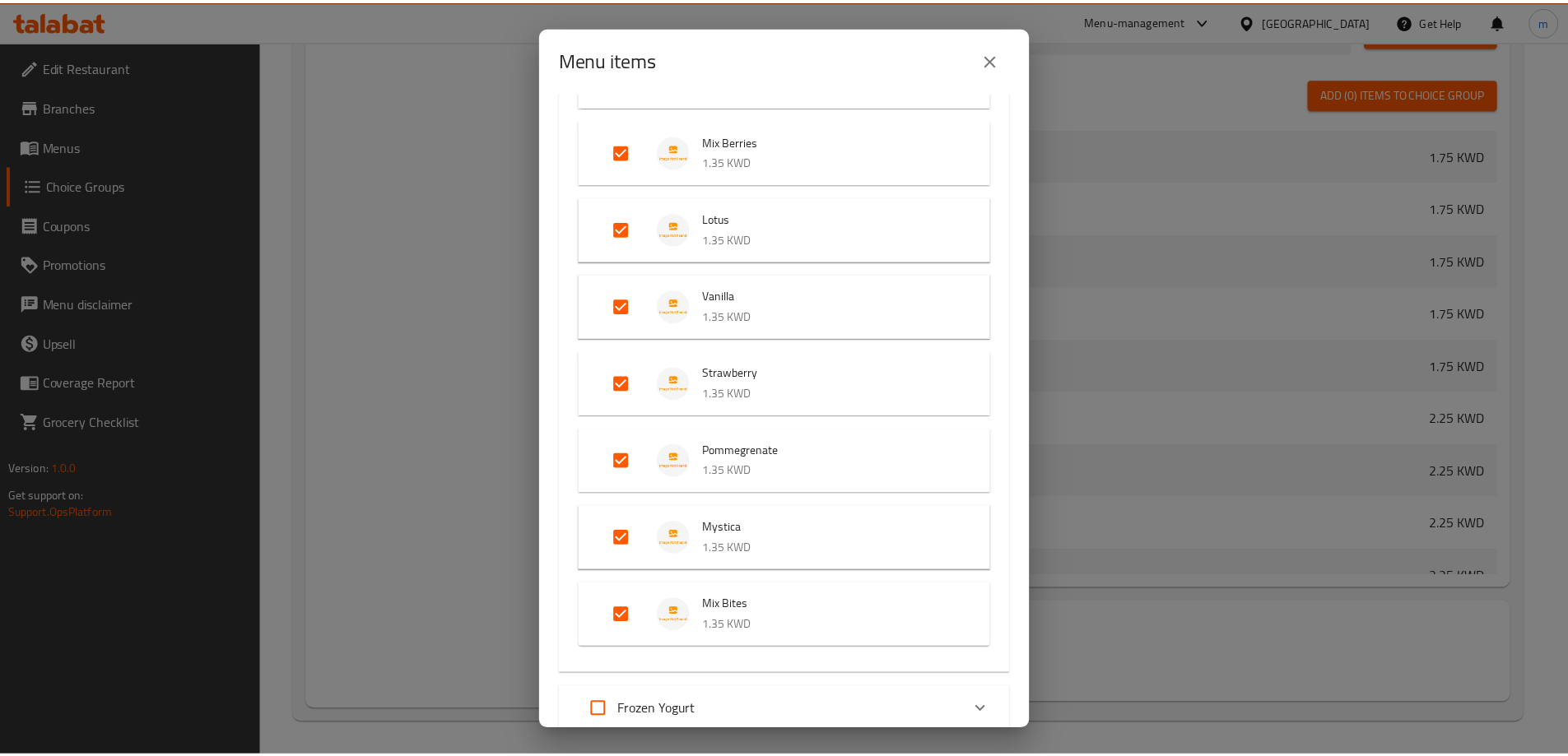
scroll to position [785, 0]
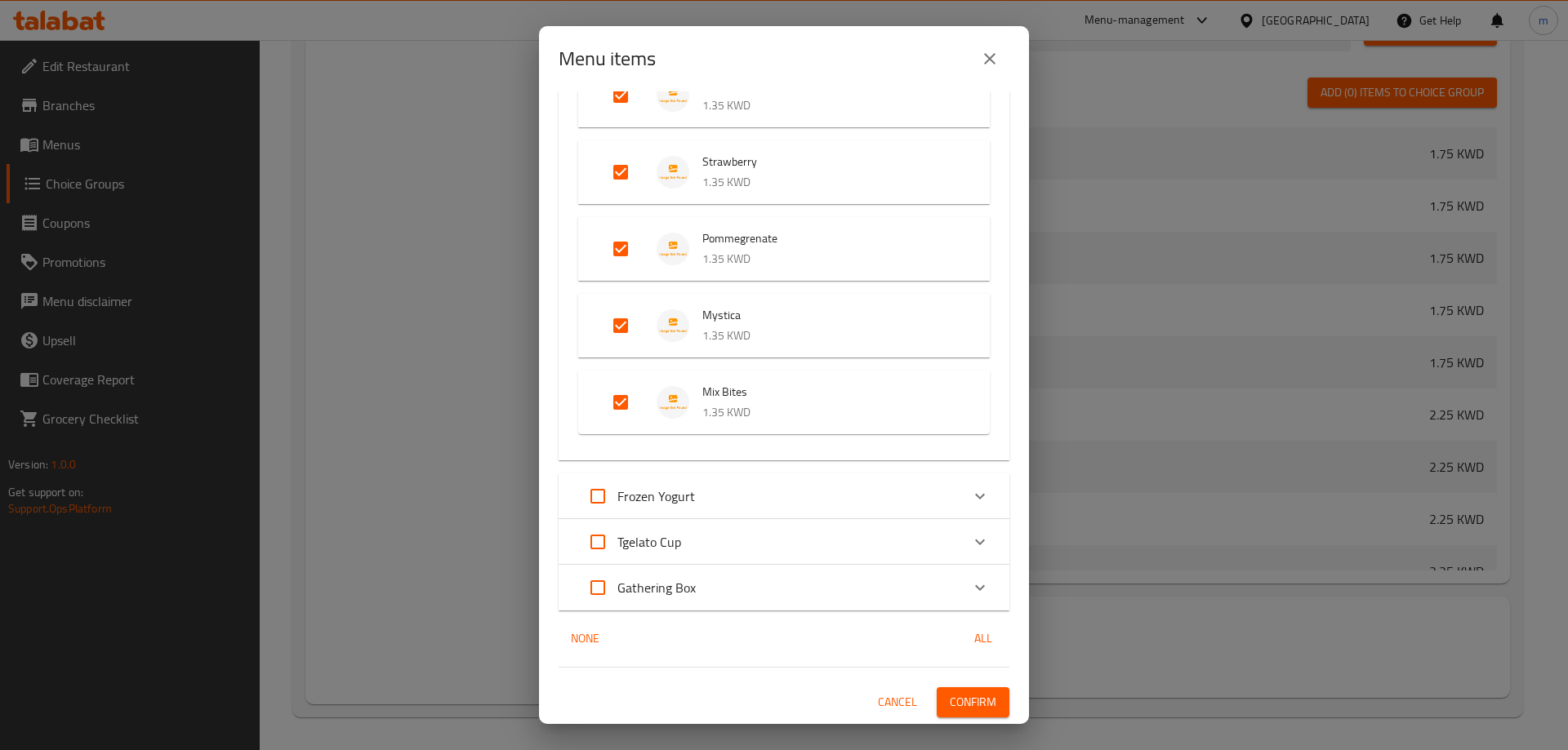
click at [951, 707] on span "Confirm" at bounding box center [972, 702] width 47 height 20
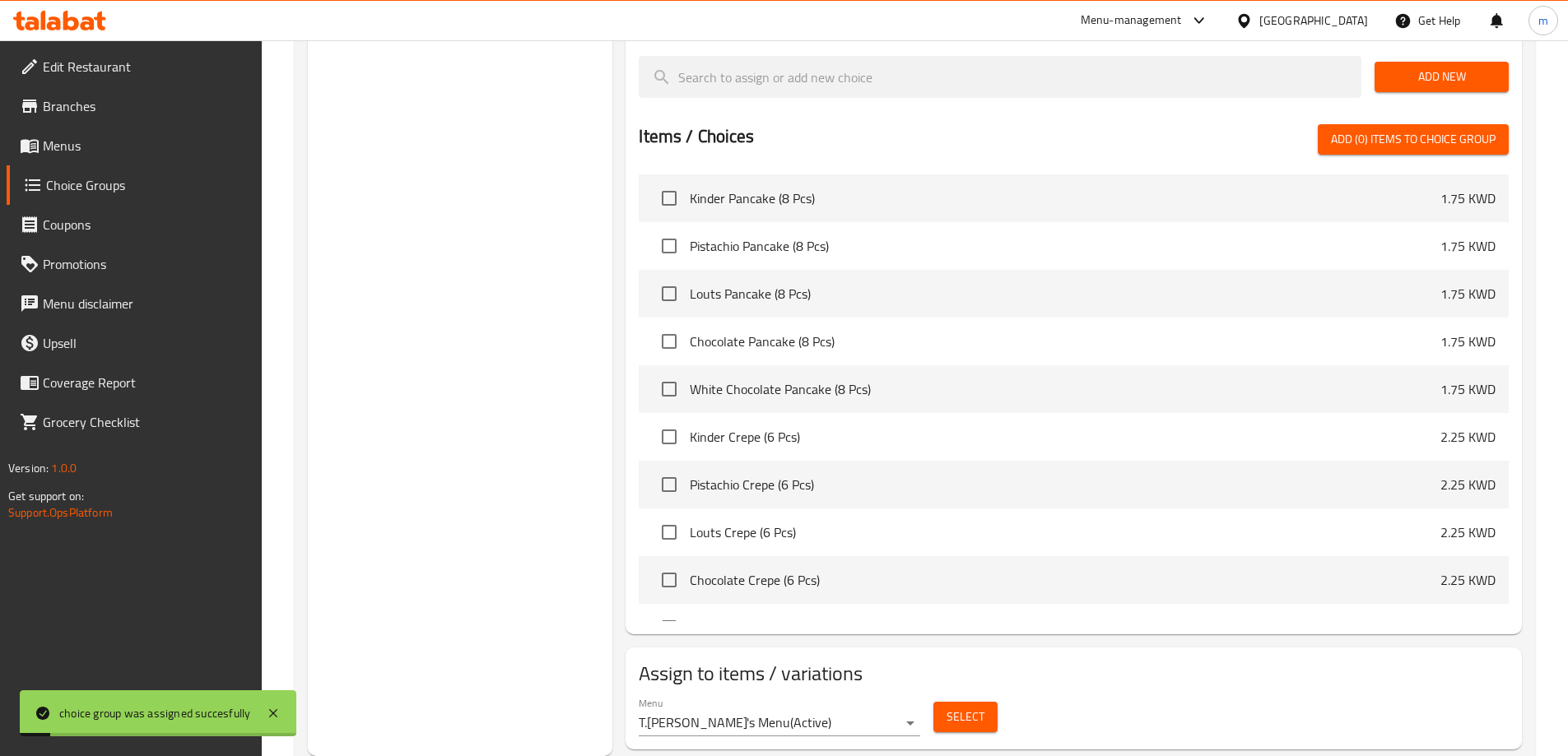
click at [103, 134] on link "Menus" at bounding box center [134, 145] width 255 height 40
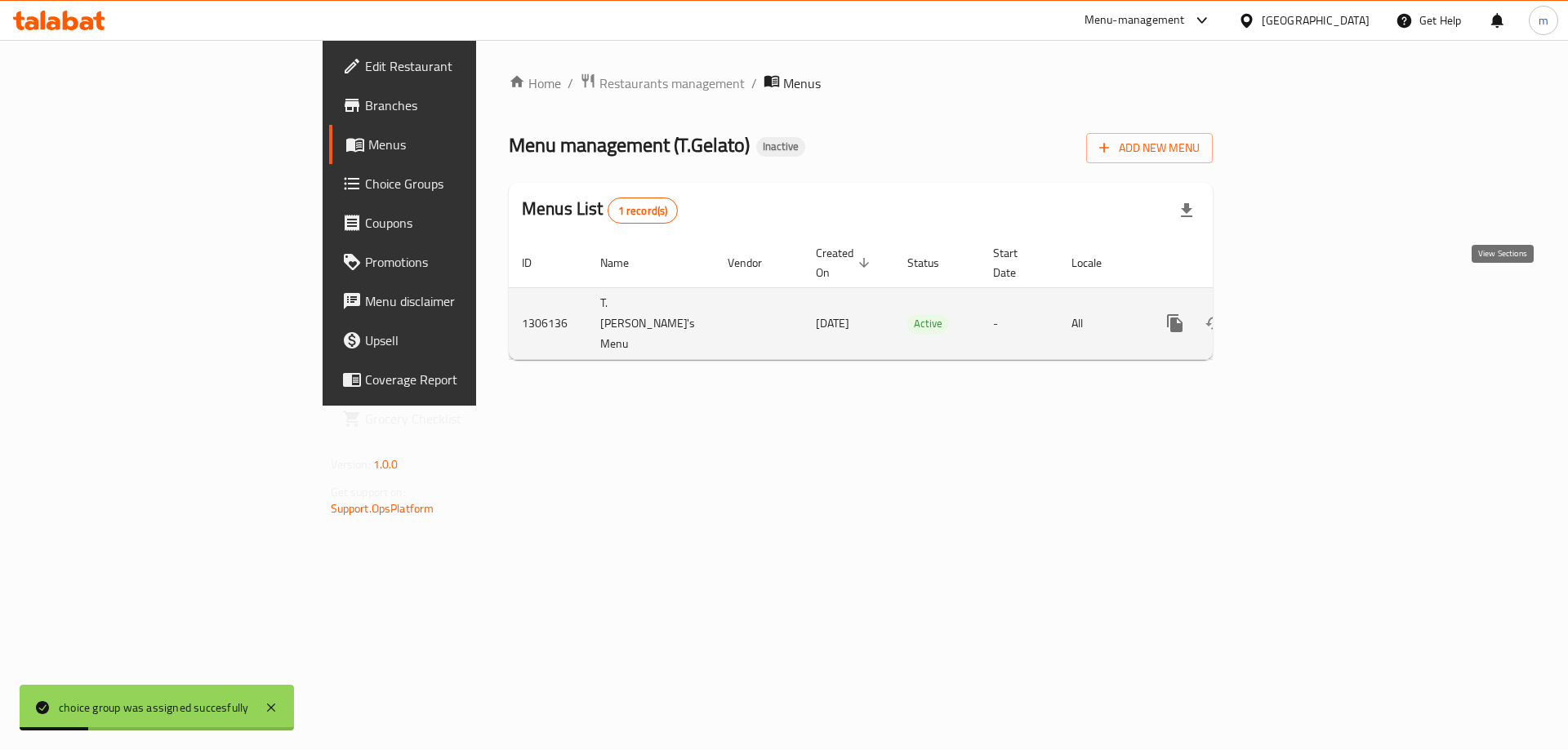
click at [1302, 313] on icon "enhanced table" at bounding box center [1292, 322] width 19 height 19
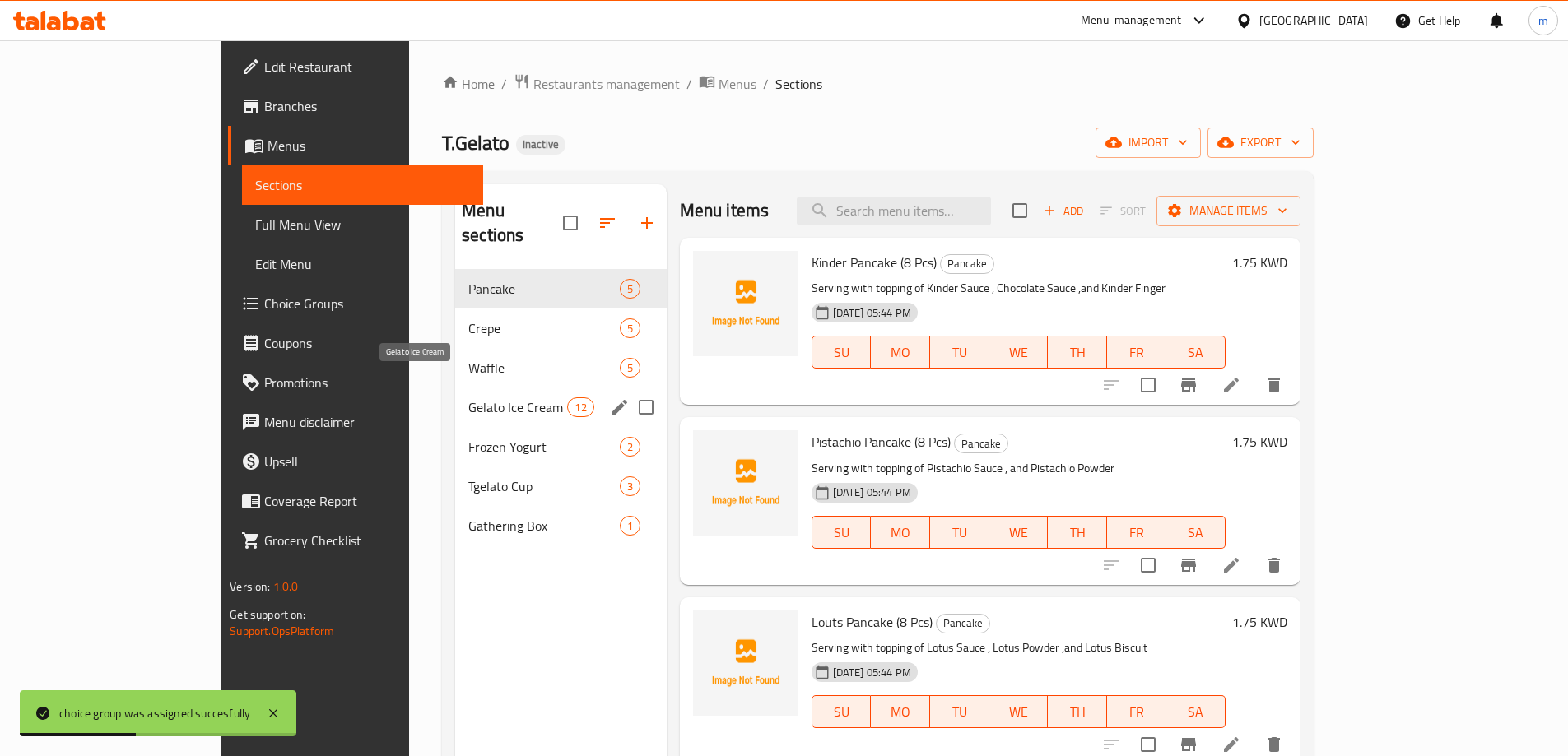
click at [469, 398] on span "Gelato Ice Cream" at bounding box center [518, 407] width 99 height 19
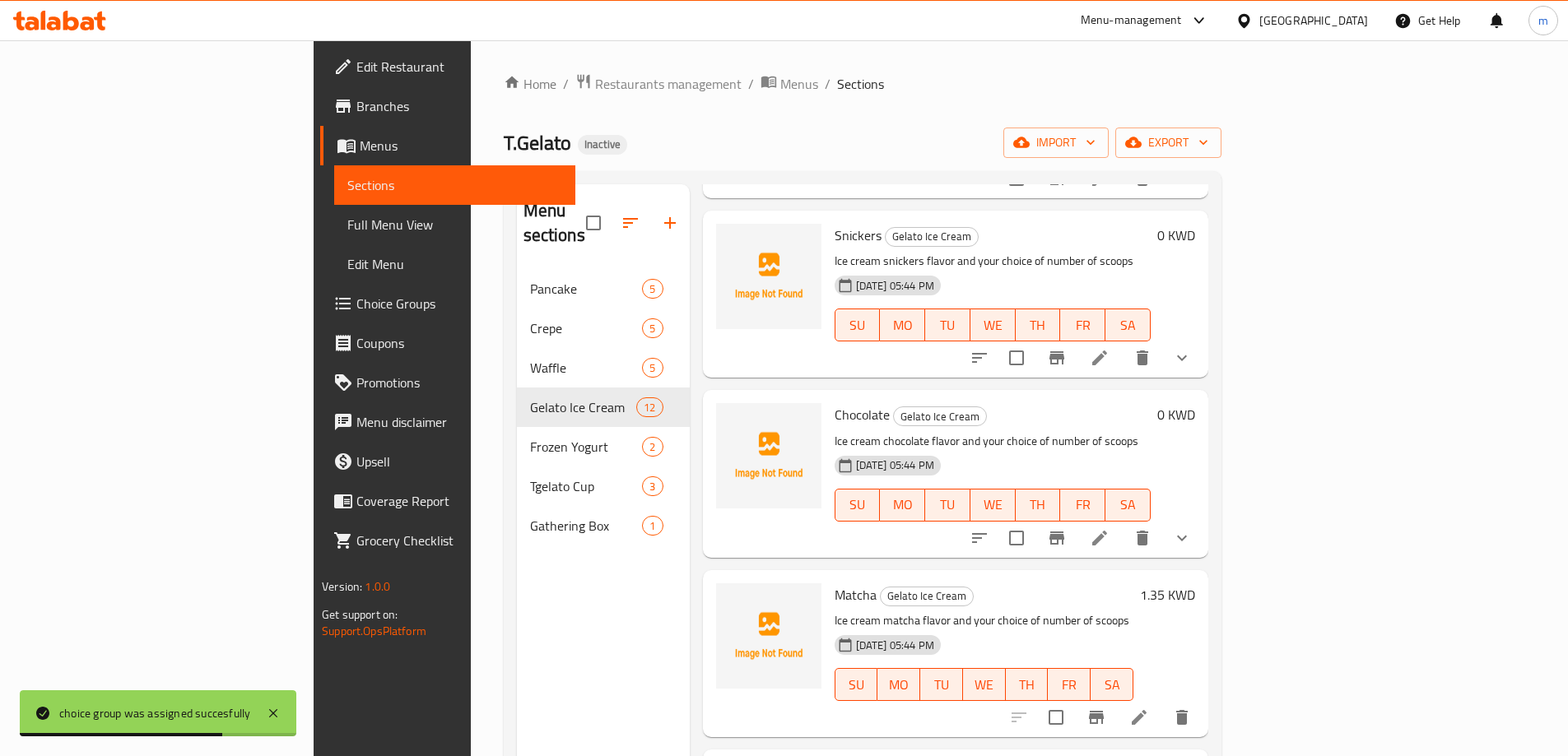
scroll to position [494, 0]
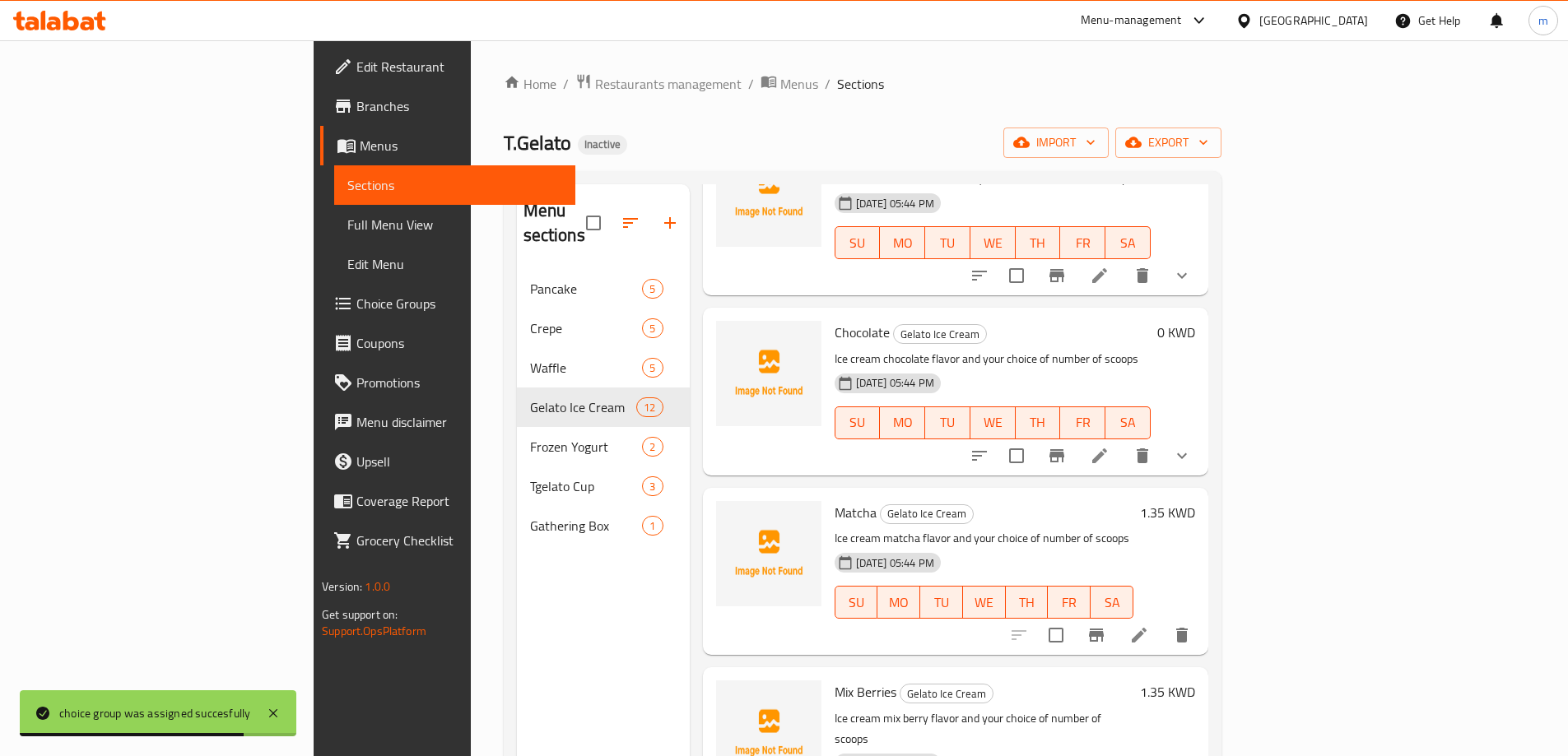
click at [1202, 615] on div at bounding box center [1101, 634] width 203 height 40
click at [1163, 621] on li at bounding box center [1140, 635] width 46 height 29
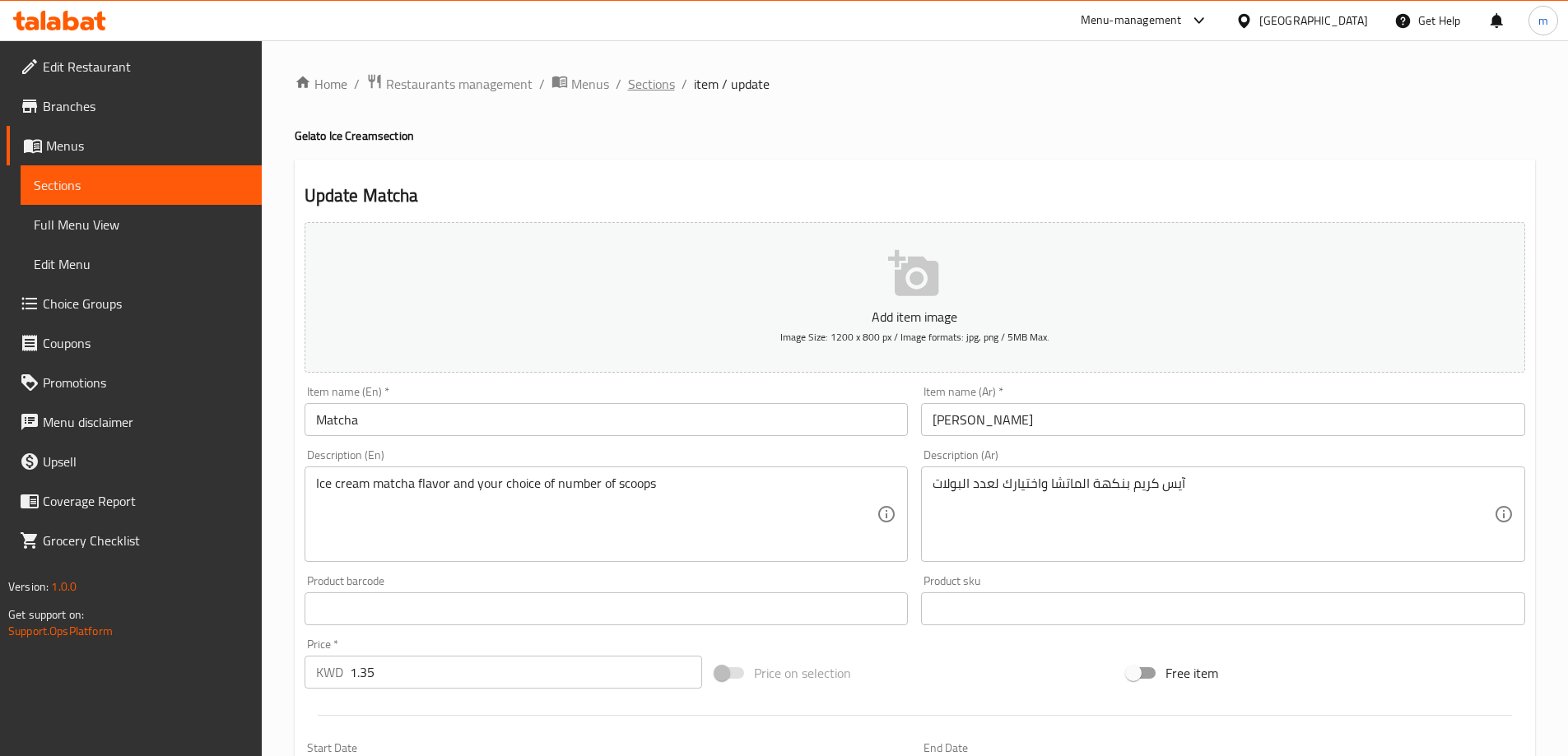
click at [654, 81] on span "Sections" at bounding box center [651, 83] width 47 height 19
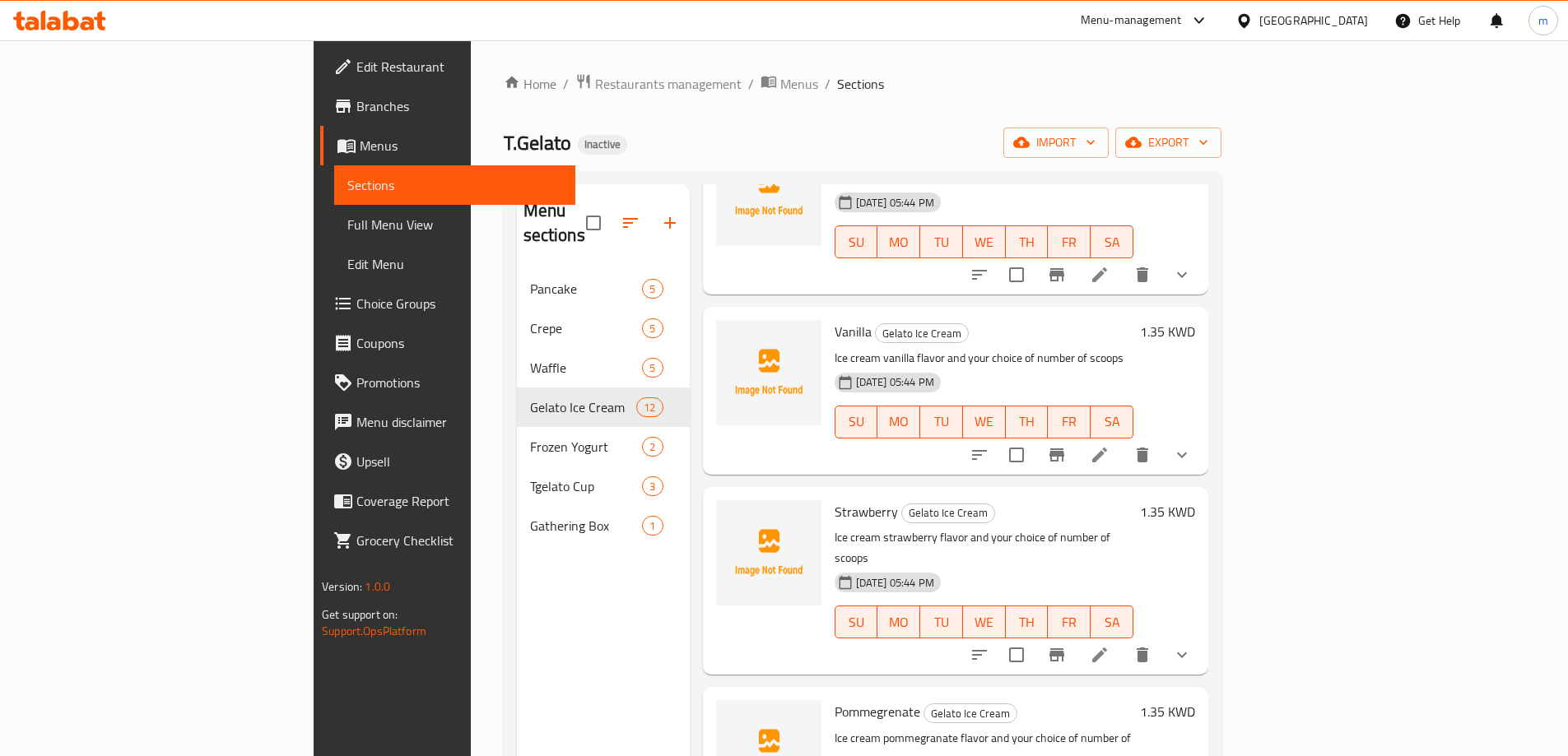
scroll to position [1442, 0]
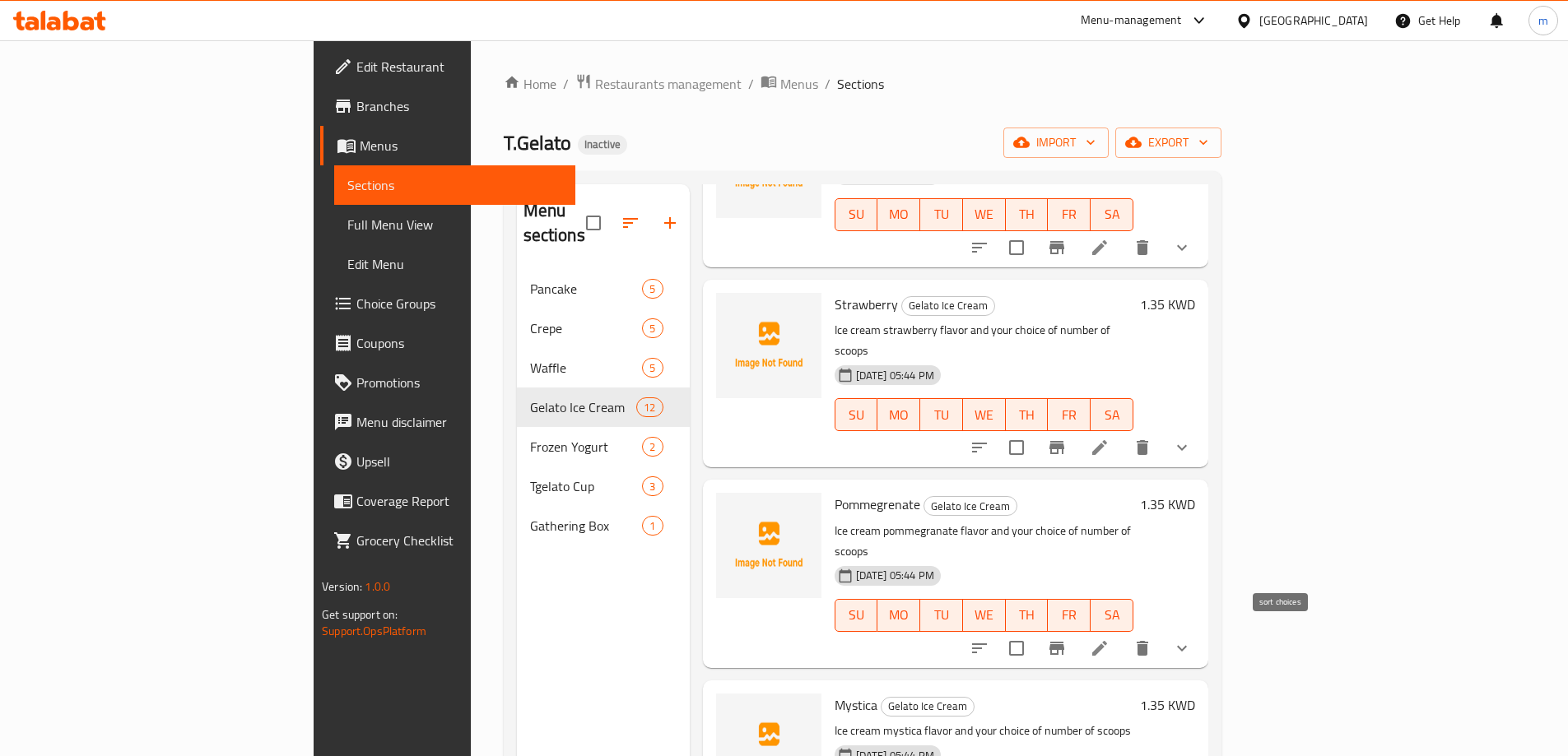
click at [1000, 629] on button "sort-choices" at bounding box center [979, 648] width 40 height 40
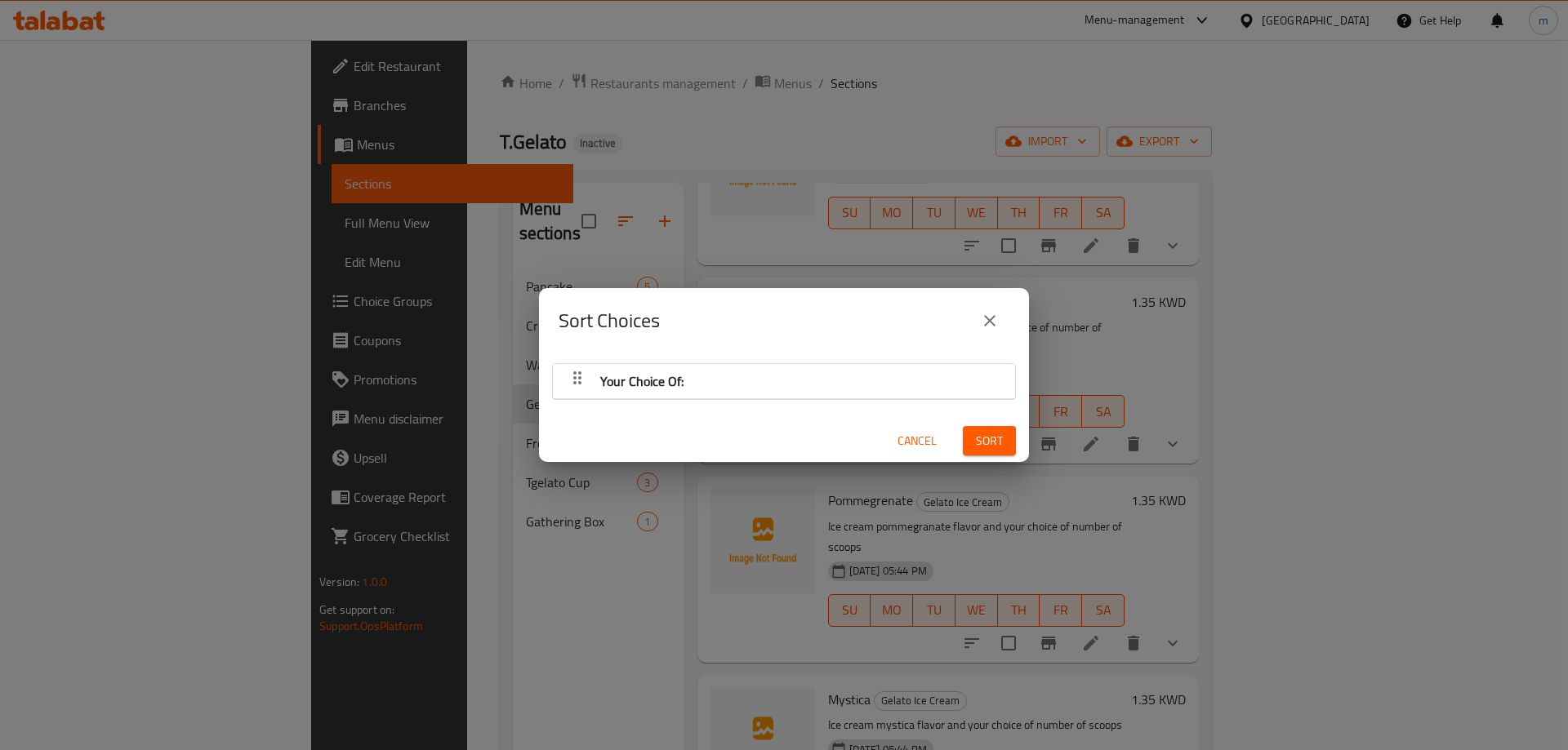
click at [908, 400] on div "Your Choice Of:" at bounding box center [784, 381] width 446 height 39
click at [908, 395] on div "Your Choice Of:" at bounding box center [784, 381] width 446 height 39
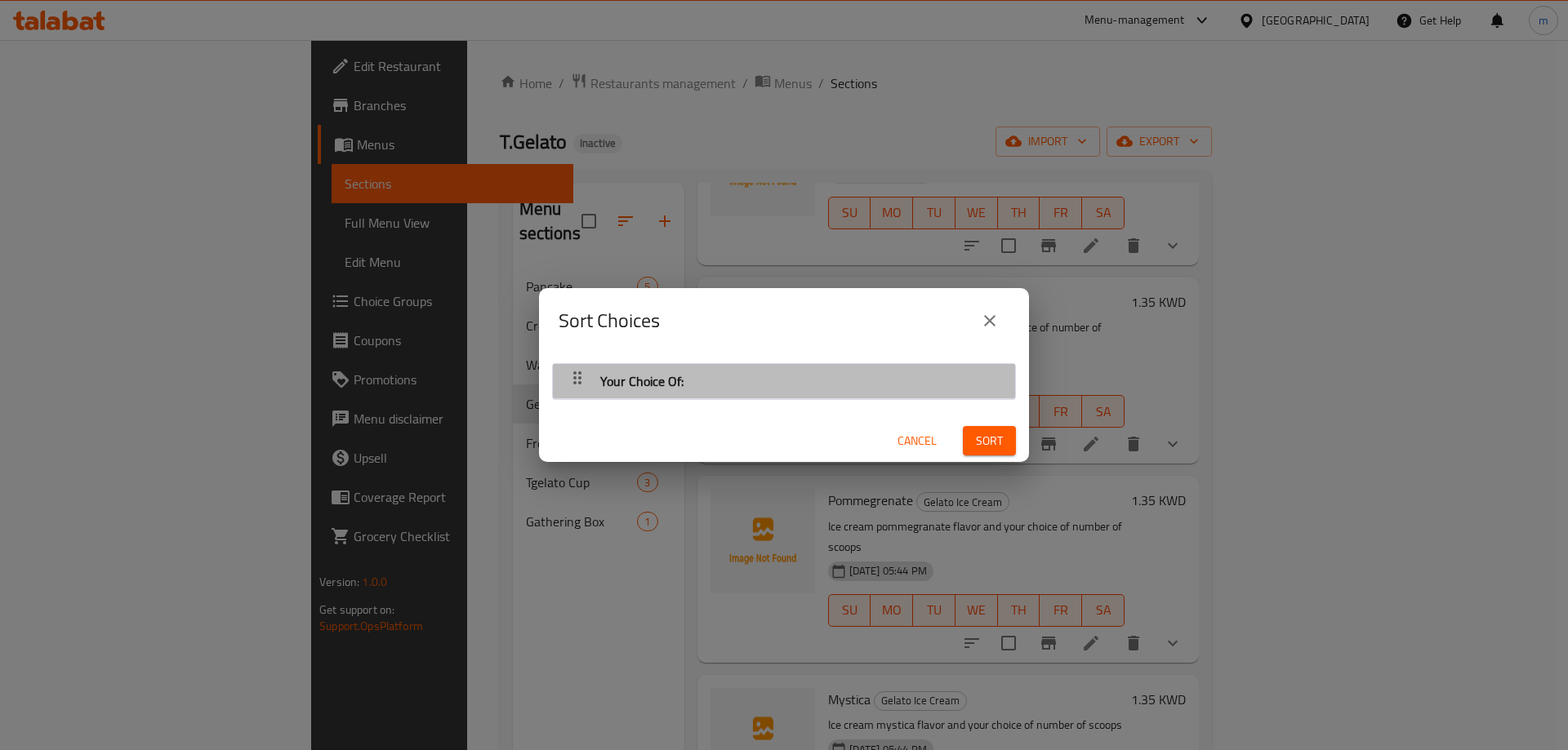
click at [832, 379] on div "Your Choice Of:" at bounding box center [784, 381] width 446 height 39
click at [839, 386] on div "Your Choice Of:" at bounding box center [784, 381] width 446 height 39
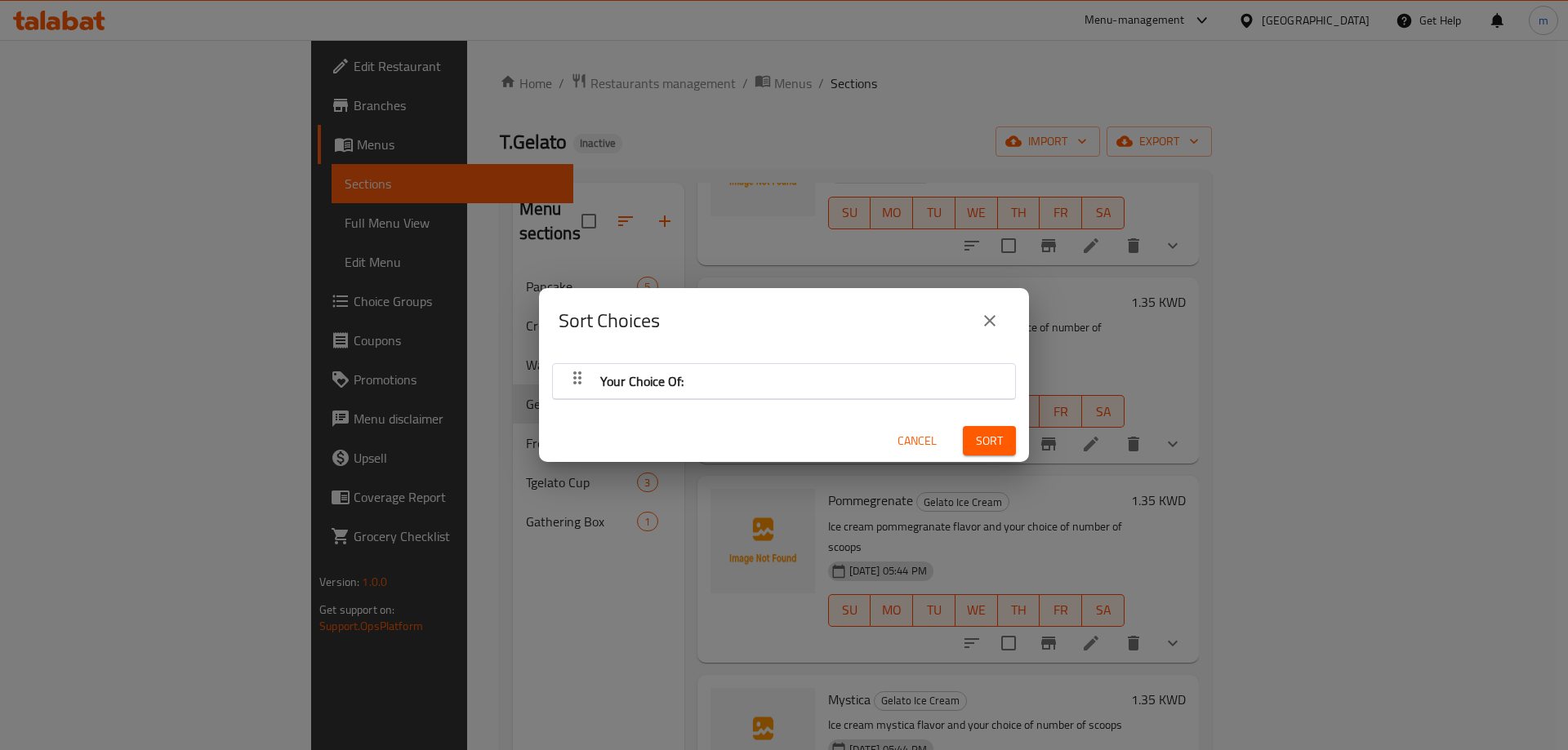
click at [916, 444] on span "Cancel" at bounding box center [916, 441] width 39 height 20
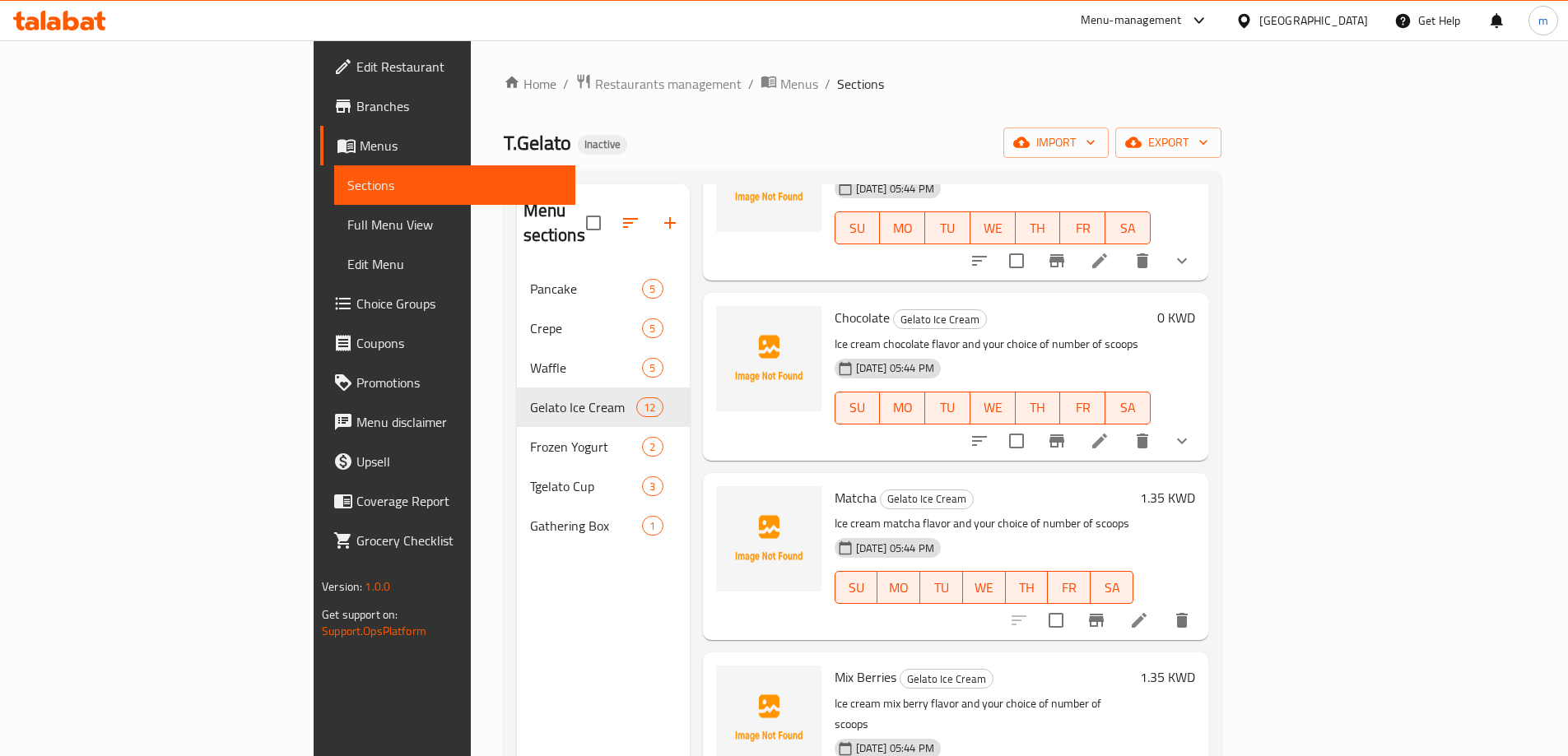
scroll to position [740, 0]
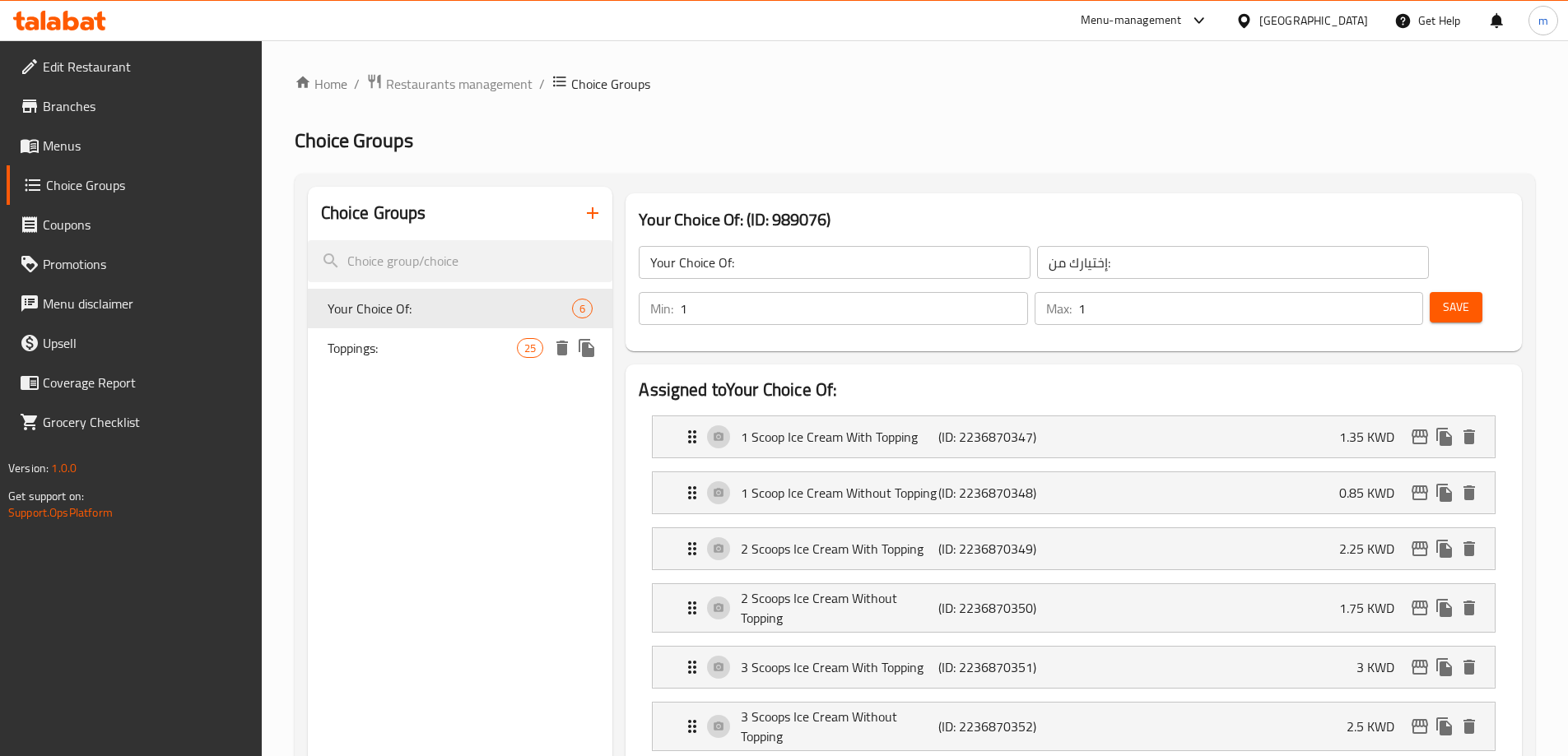
click at [477, 342] on span "Toppings:" at bounding box center [423, 347] width 190 height 19
type input "Toppings:"
type input "الإضافات:"
type input "0"
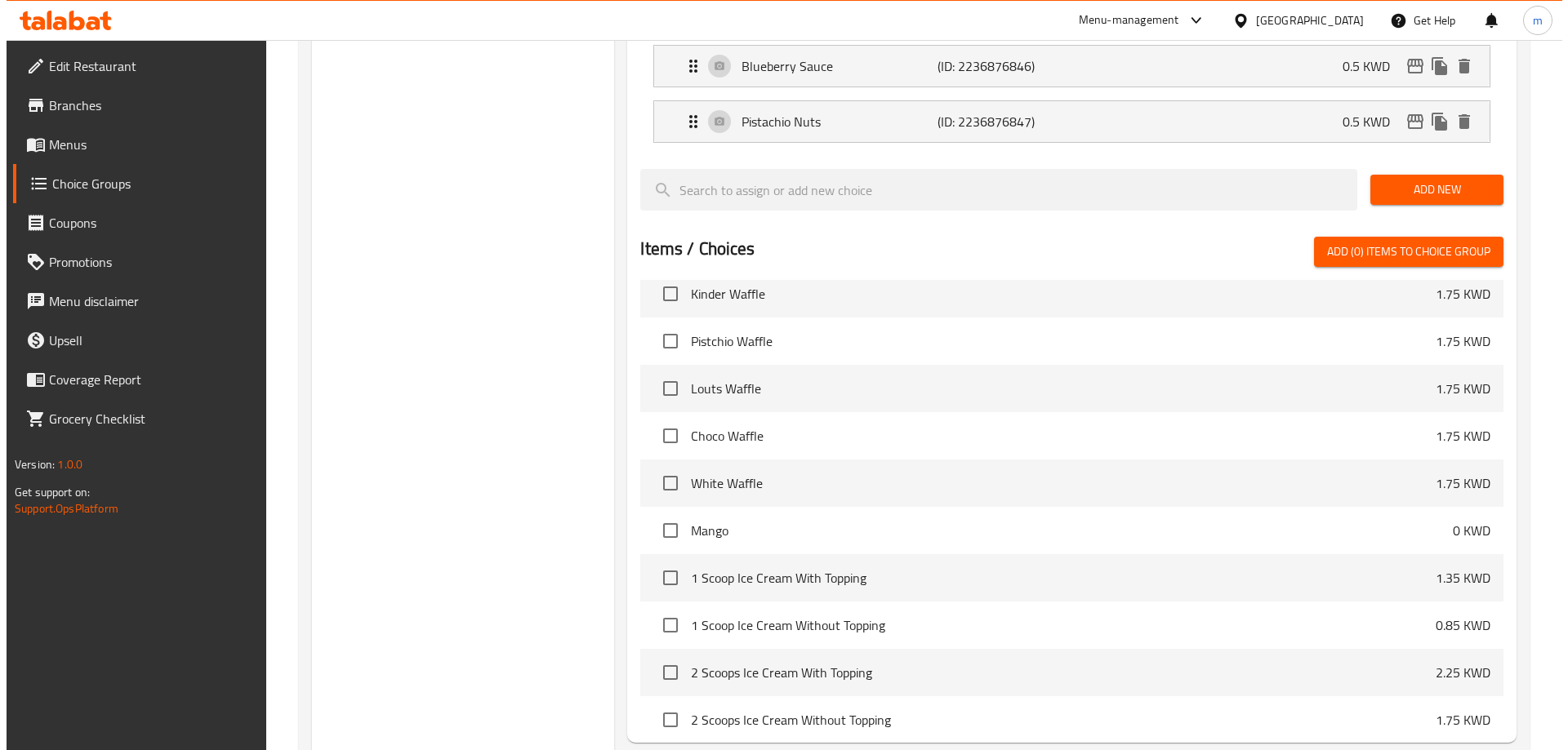
scroll to position [1758, 0]
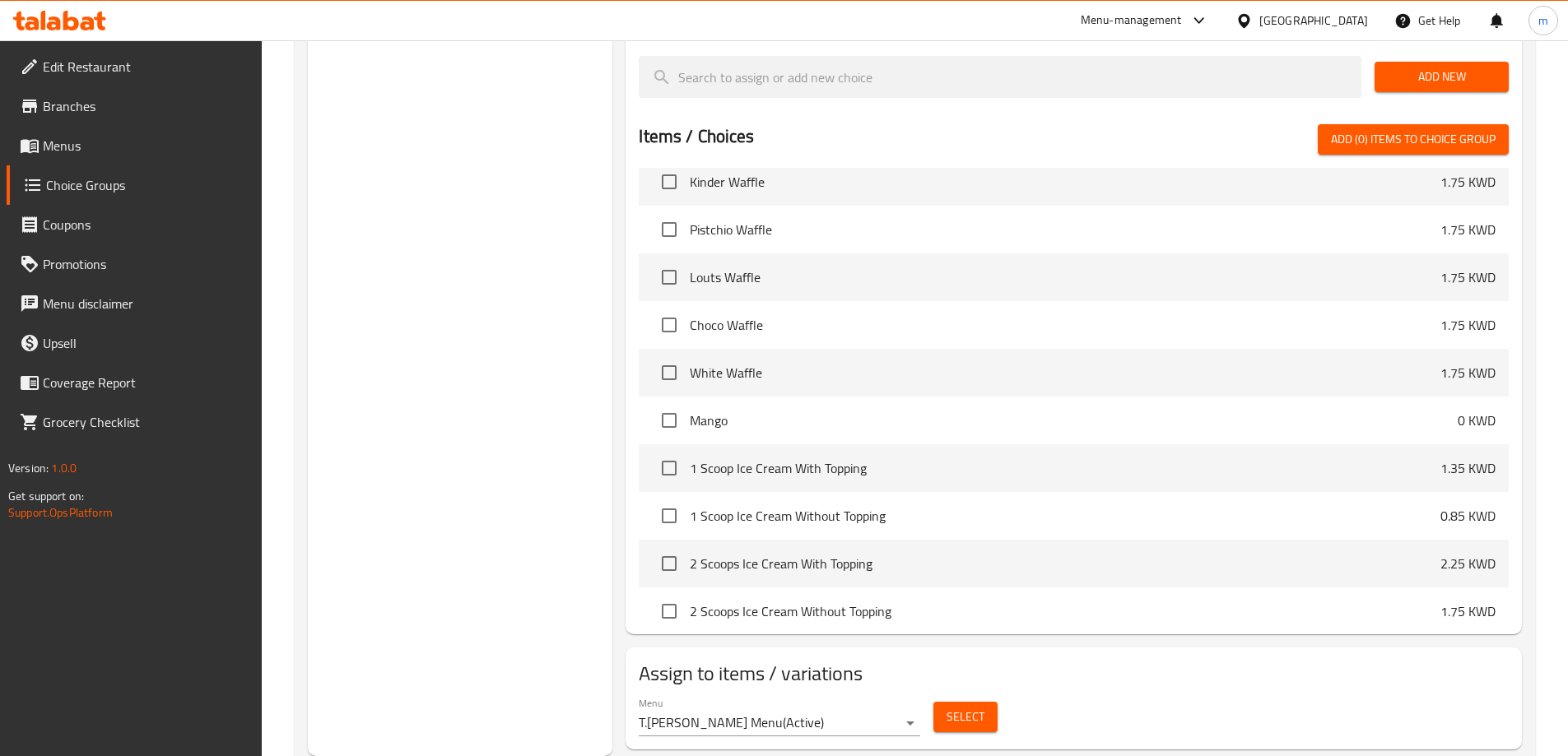
click at [968, 707] on span "Select" at bounding box center [965, 717] width 38 height 20
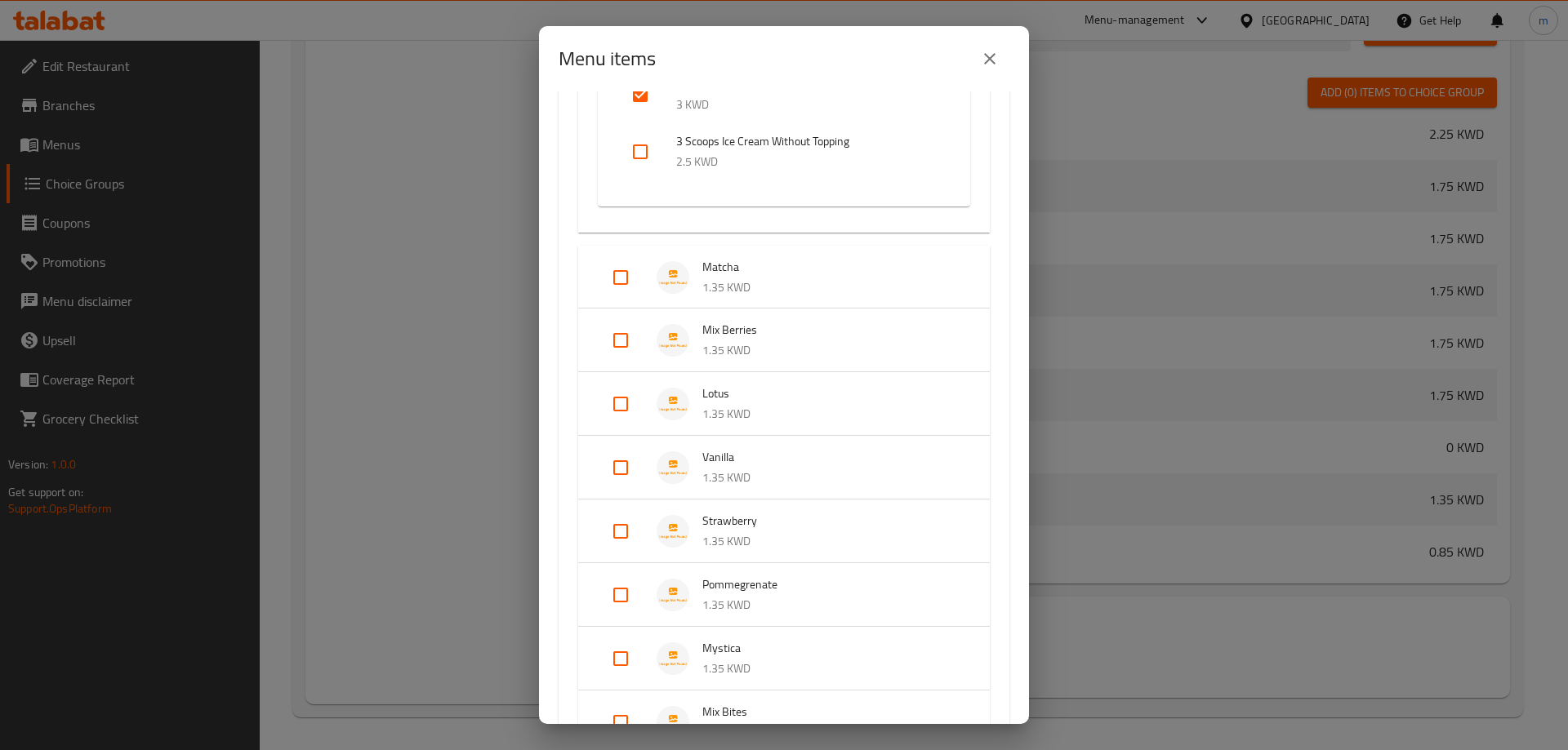
scroll to position [2204, 0]
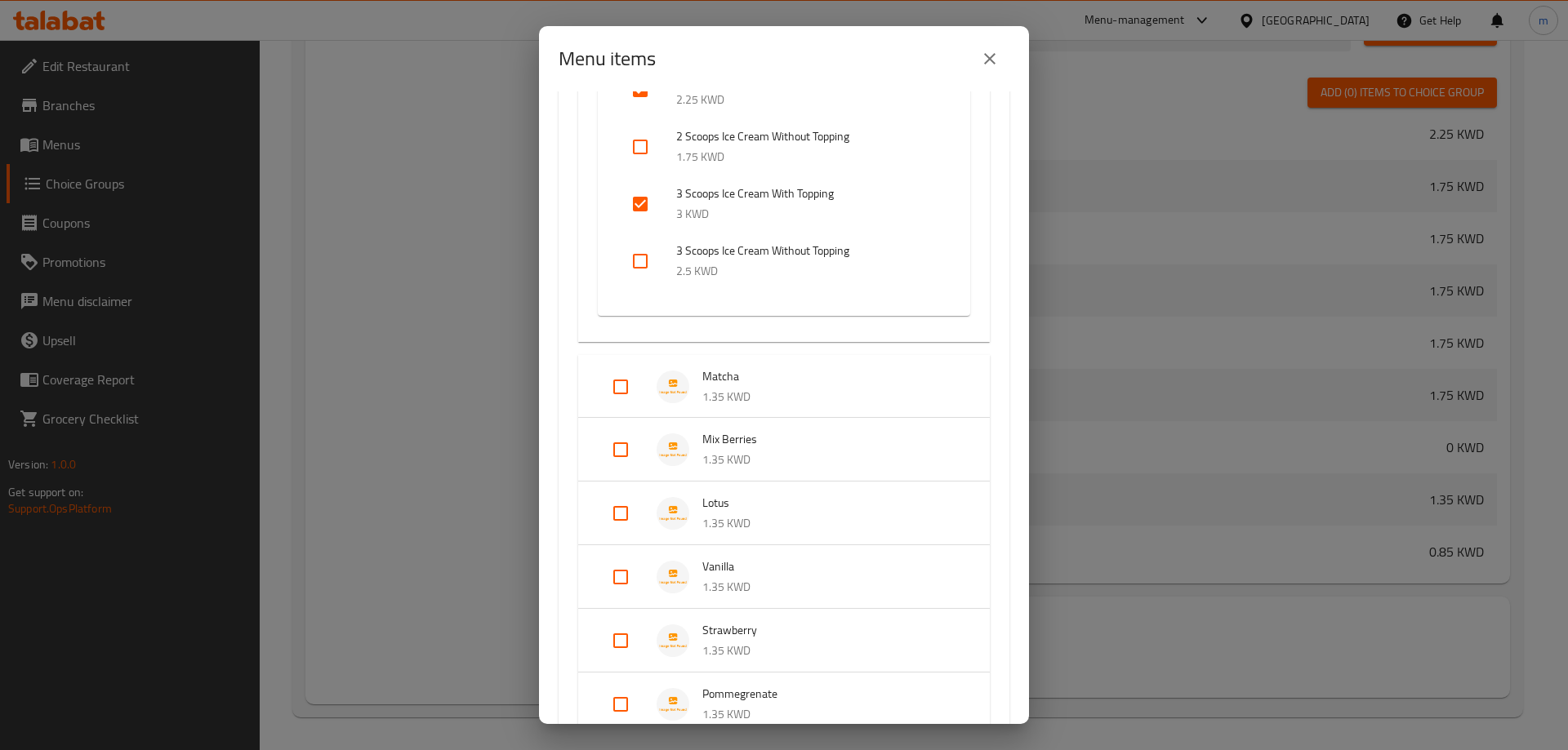
click at [698, 369] on li "Matcha 1.35 KWD" at bounding box center [784, 386] width 373 height 58
click at [700, 373] on div "Expand" at bounding box center [680, 387] width 46 height 33
click at [620, 380] on input "Expand" at bounding box center [620, 386] width 39 height 39
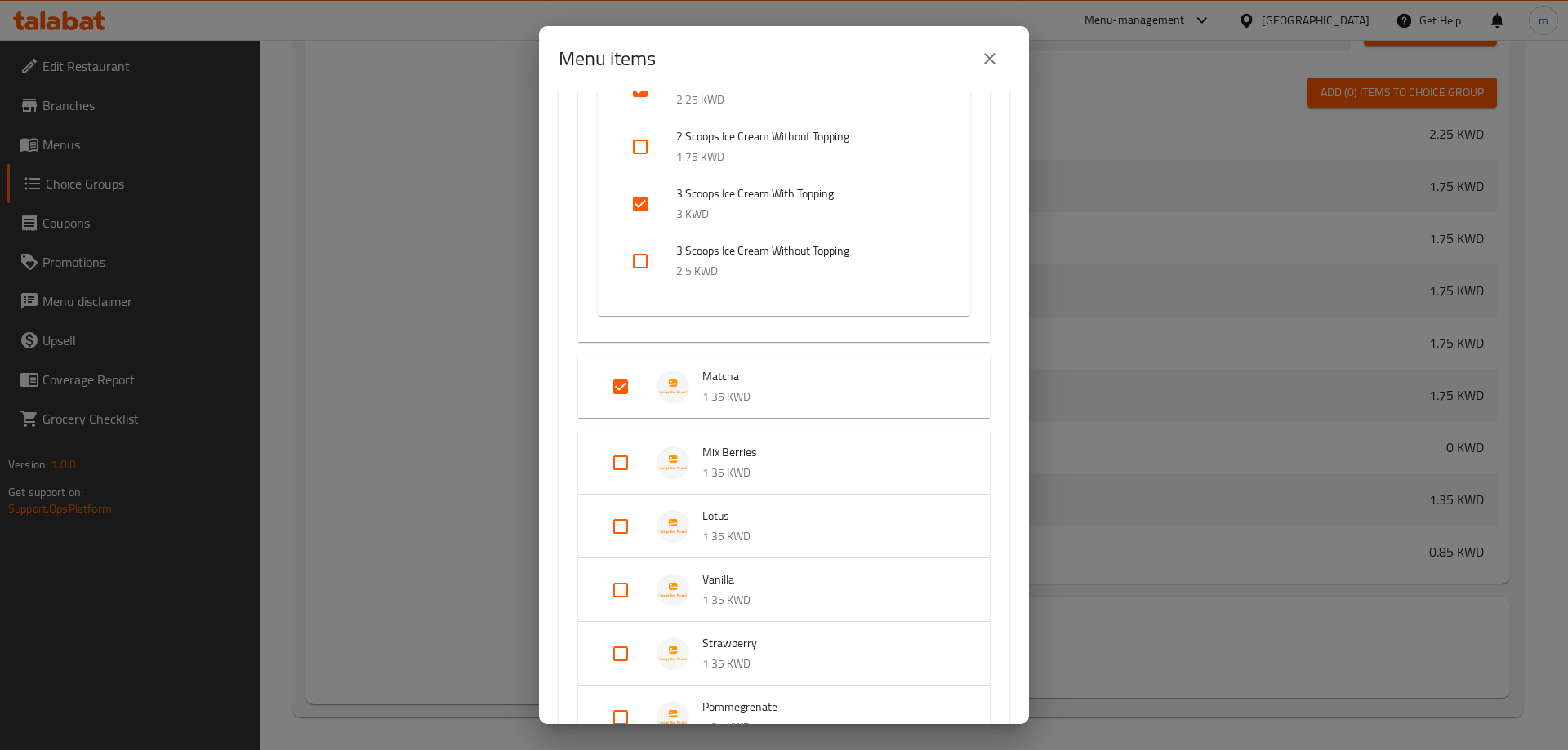
click at [620, 380] on input "Expand" at bounding box center [620, 386] width 39 height 39
checkbox input "false"
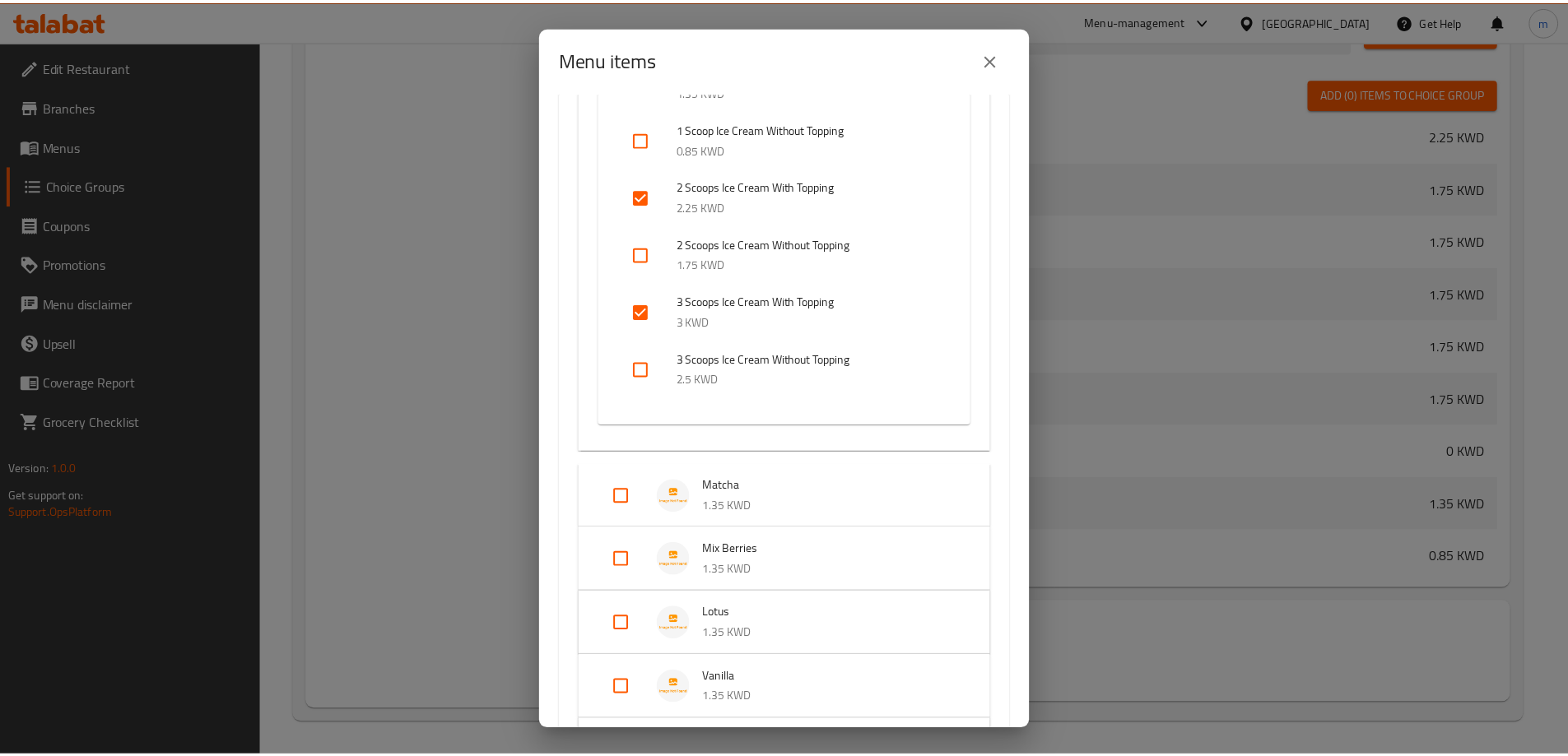
scroll to position [2387, 0]
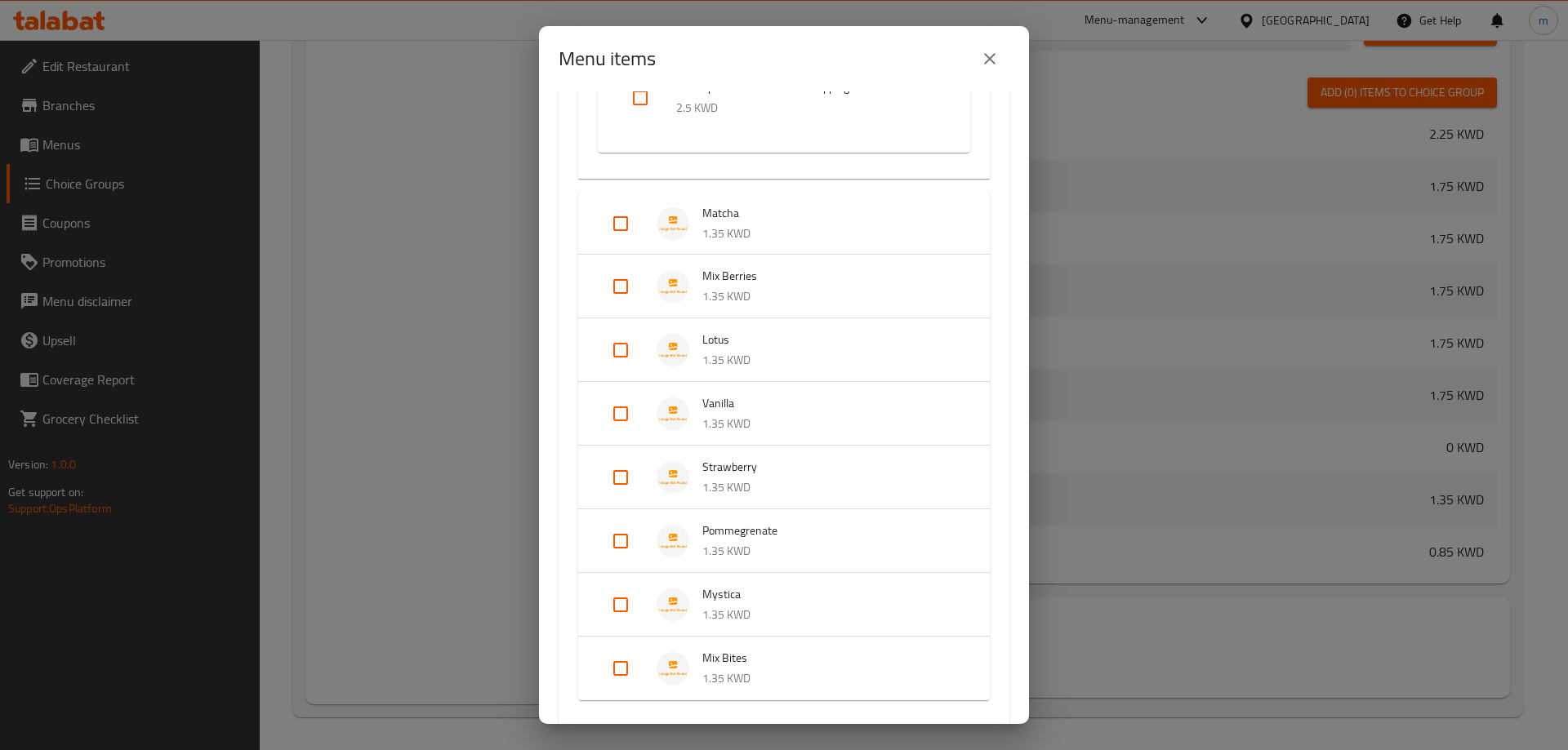
click at [358, 270] on div "Menu items 0 / 33 items selected ​ Pancake Kinder Pancake (8 Pcs) 1.75 KWD Pist…" at bounding box center [784, 375] width 1568 height 750
click at [987, 56] on icon "close" at bounding box center [990, 58] width 12 height 12
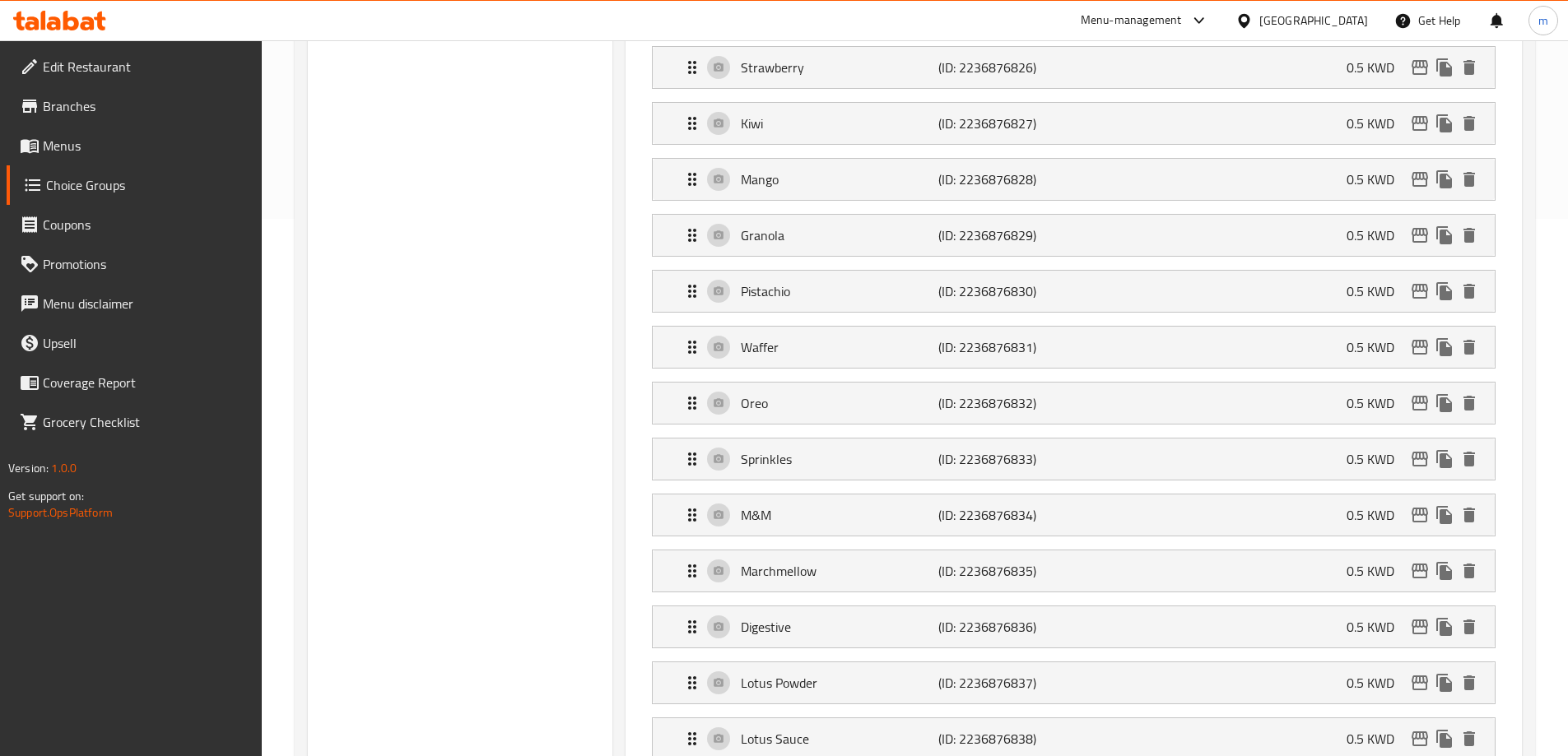
scroll to position [126, 0]
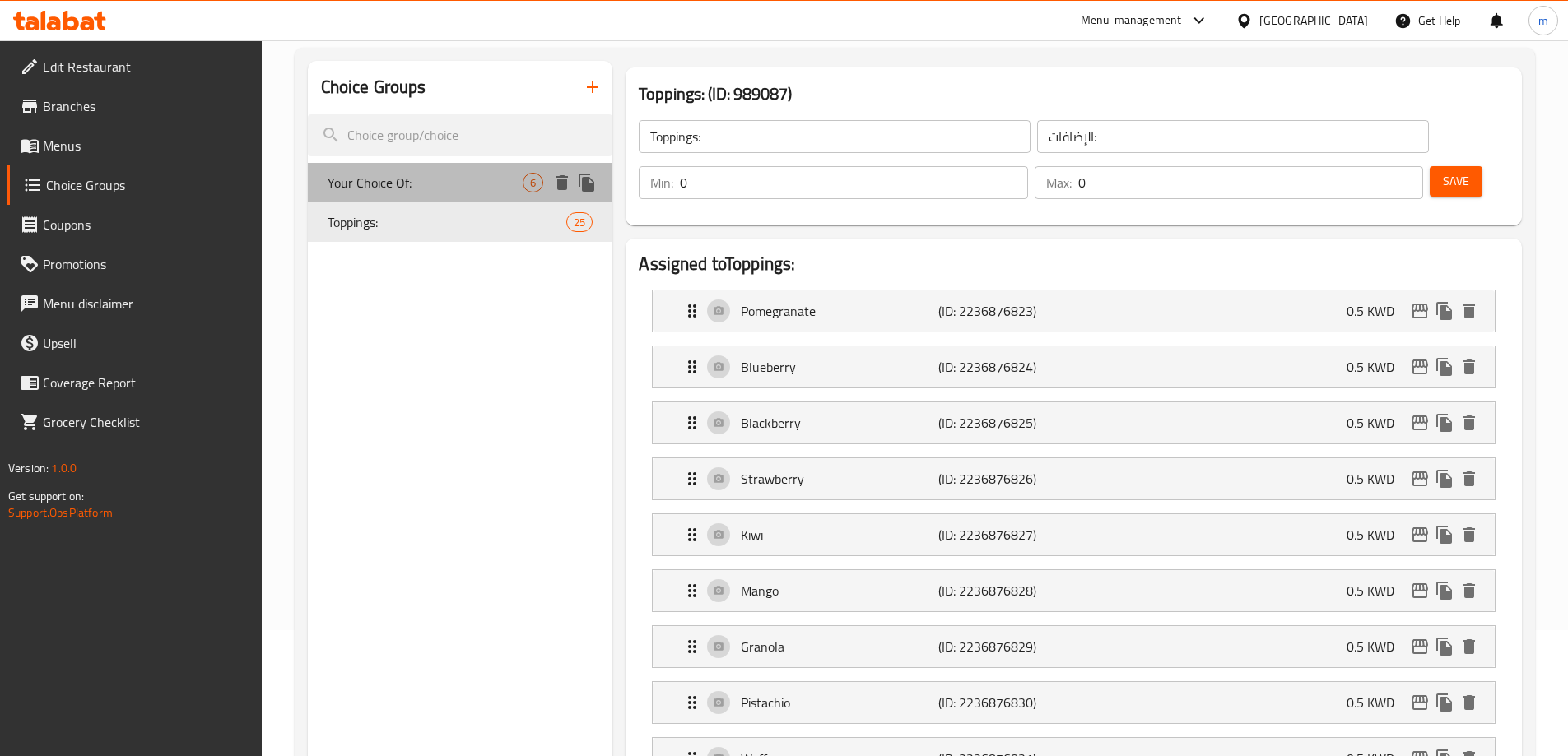
click at [415, 197] on div "Your Choice Of: 6" at bounding box center [461, 182] width 306 height 40
type input "Your Choice Of:"
type input "إختيارك من:"
type input "1"
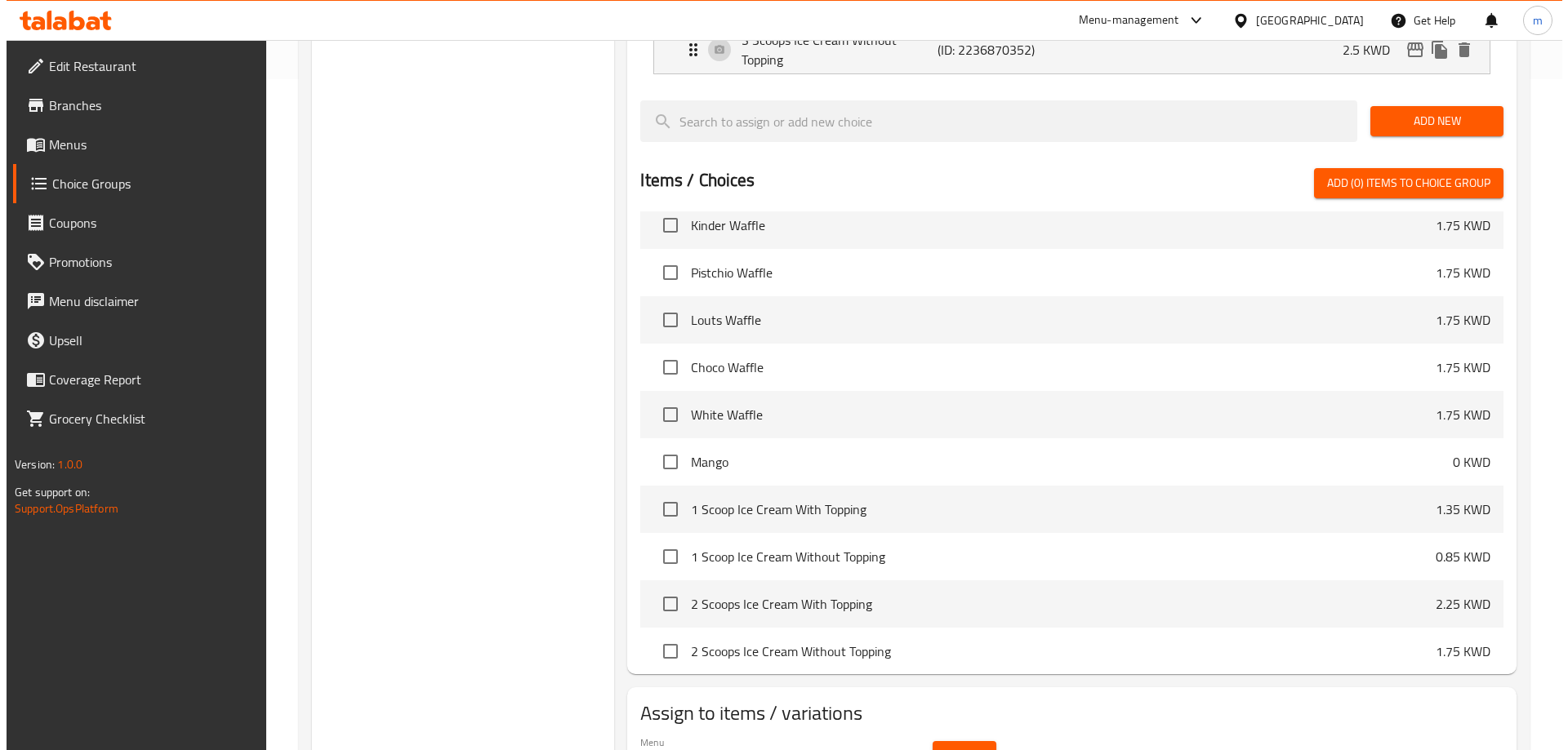
scroll to position [716, 0]
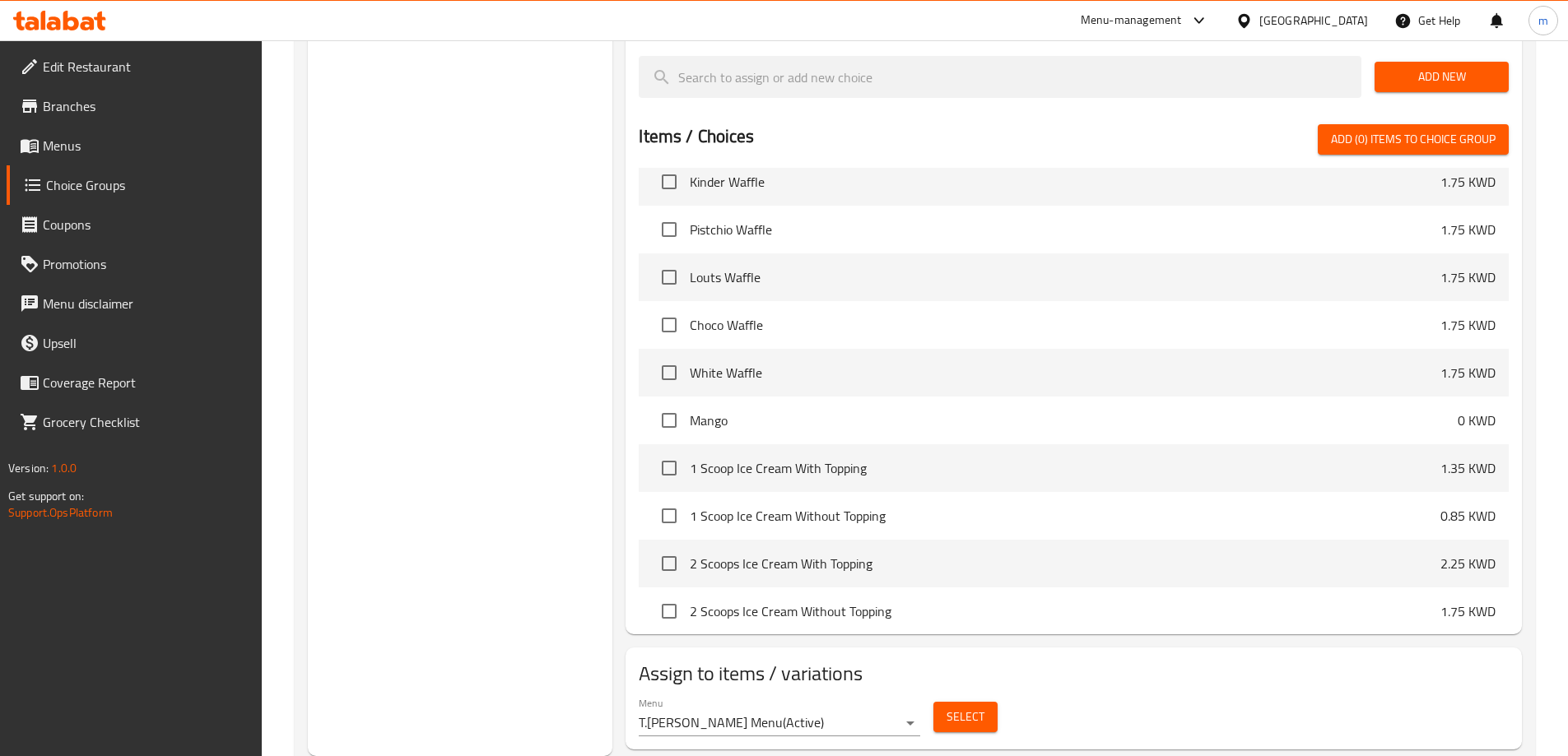
click at [1002, 695] on div "Select" at bounding box center [965, 716] width 77 height 43
click at [979, 707] on span "Select" at bounding box center [965, 717] width 38 height 20
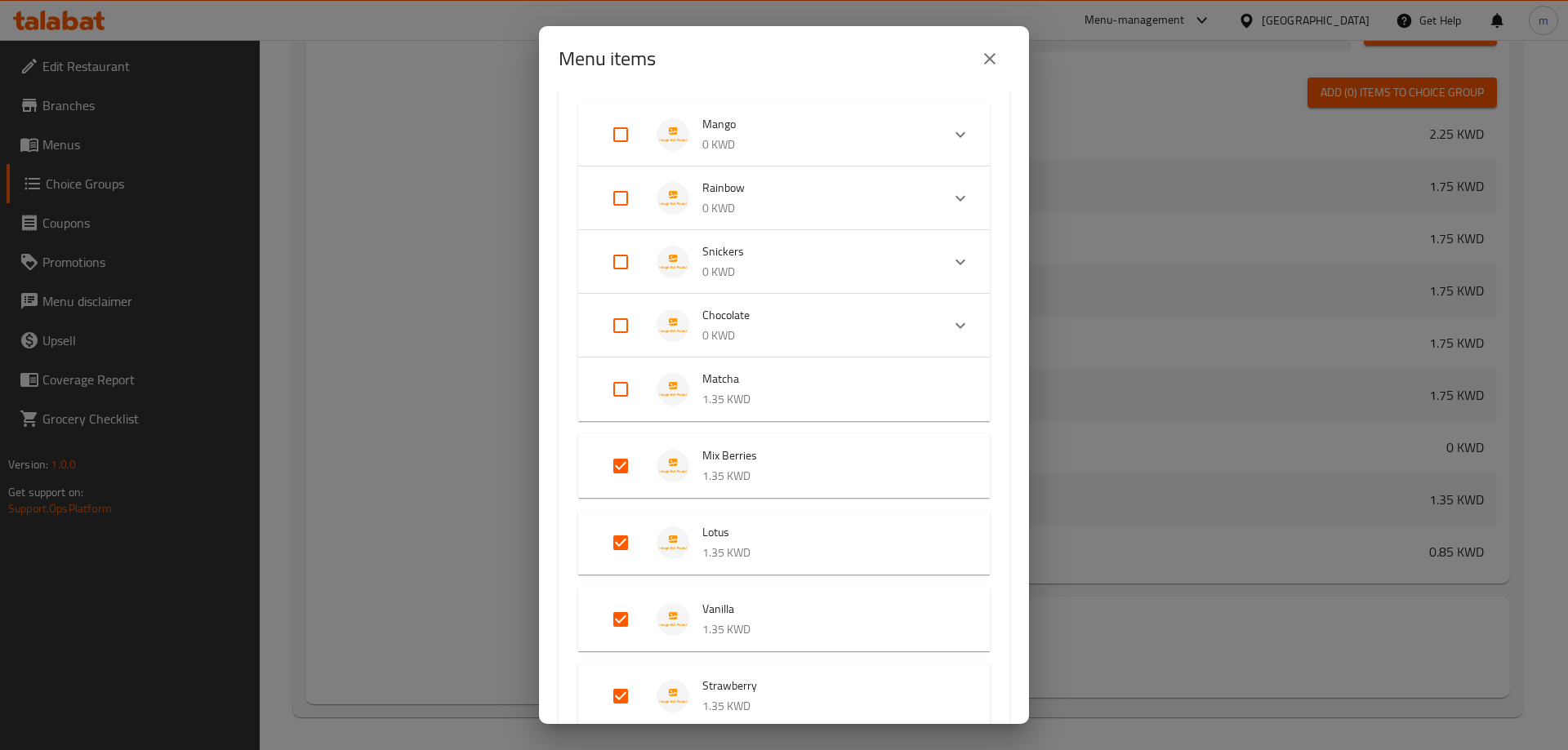
scroll to position [326, 0]
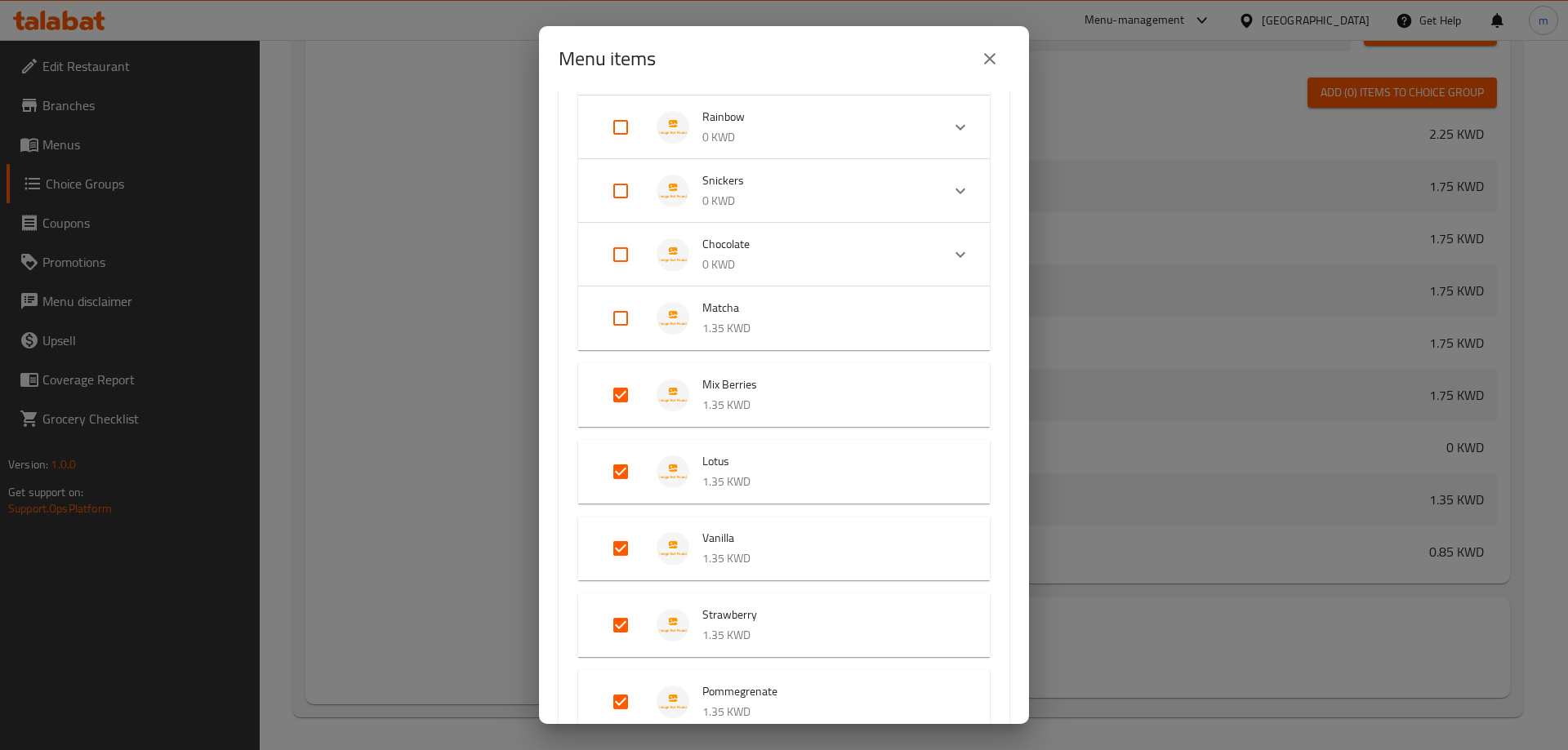
click at [621, 324] on input "Expand" at bounding box center [620, 318] width 39 height 39
checkbox input "true"
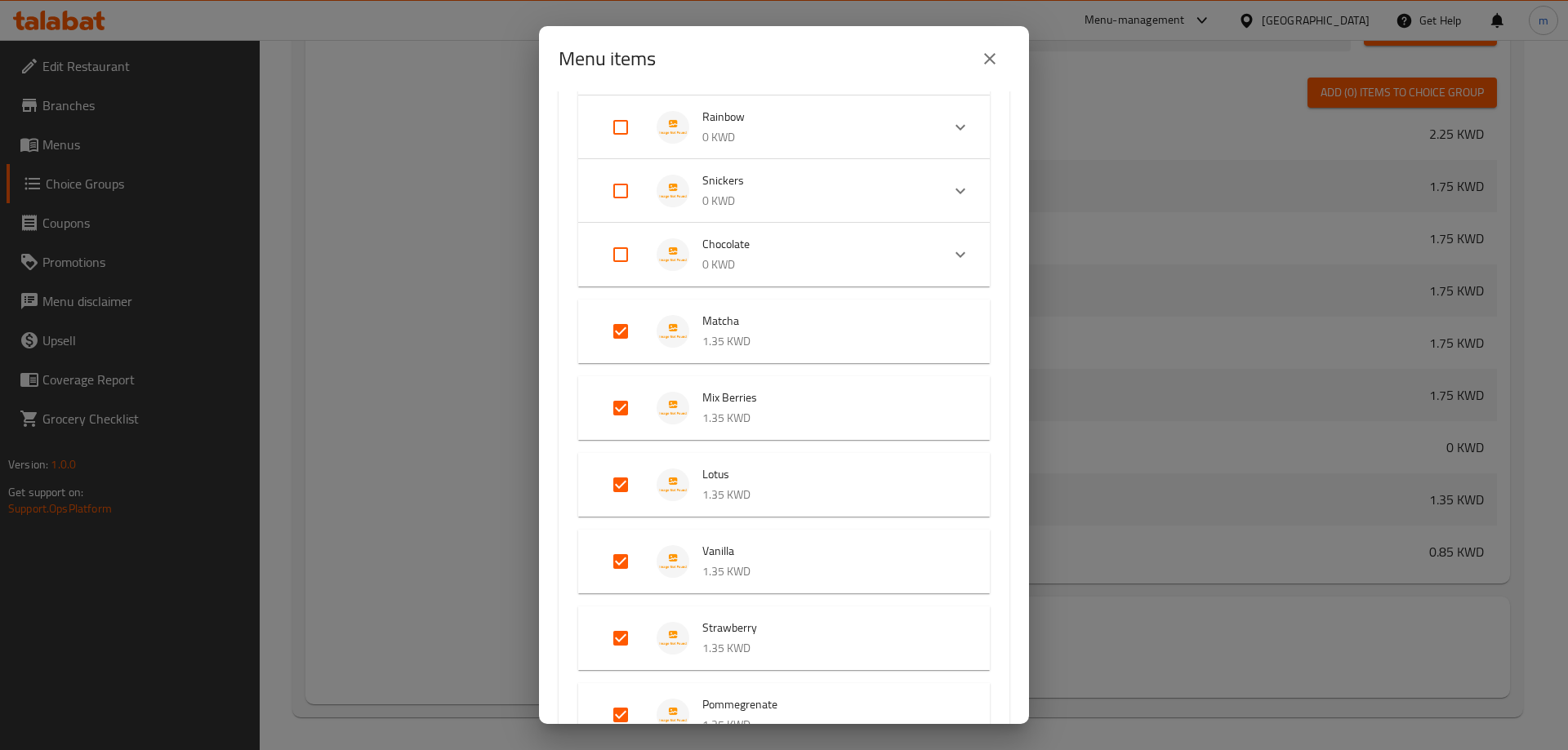
click at [779, 330] on span "Matcha" at bounding box center [830, 321] width 255 height 20
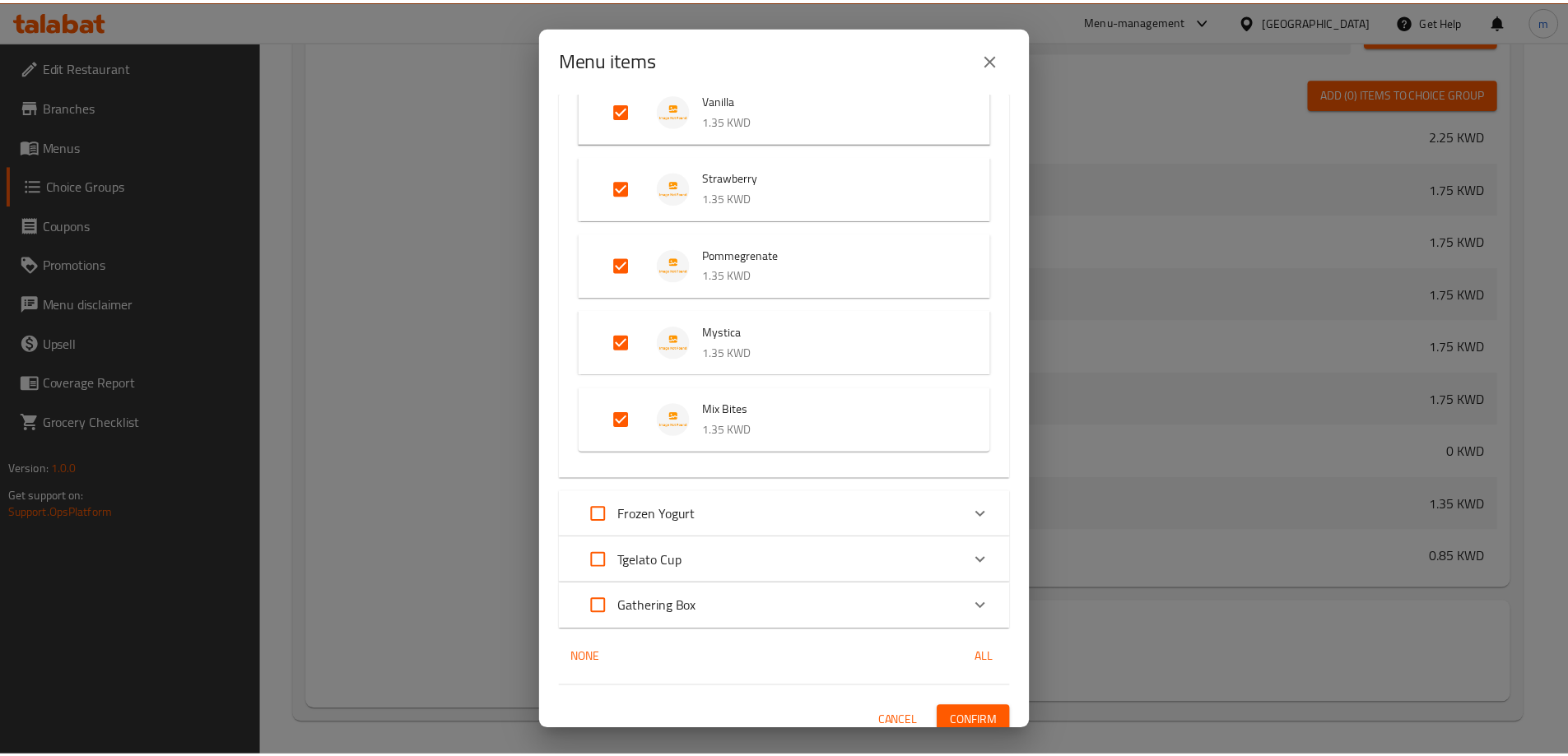
scroll to position [785, 0]
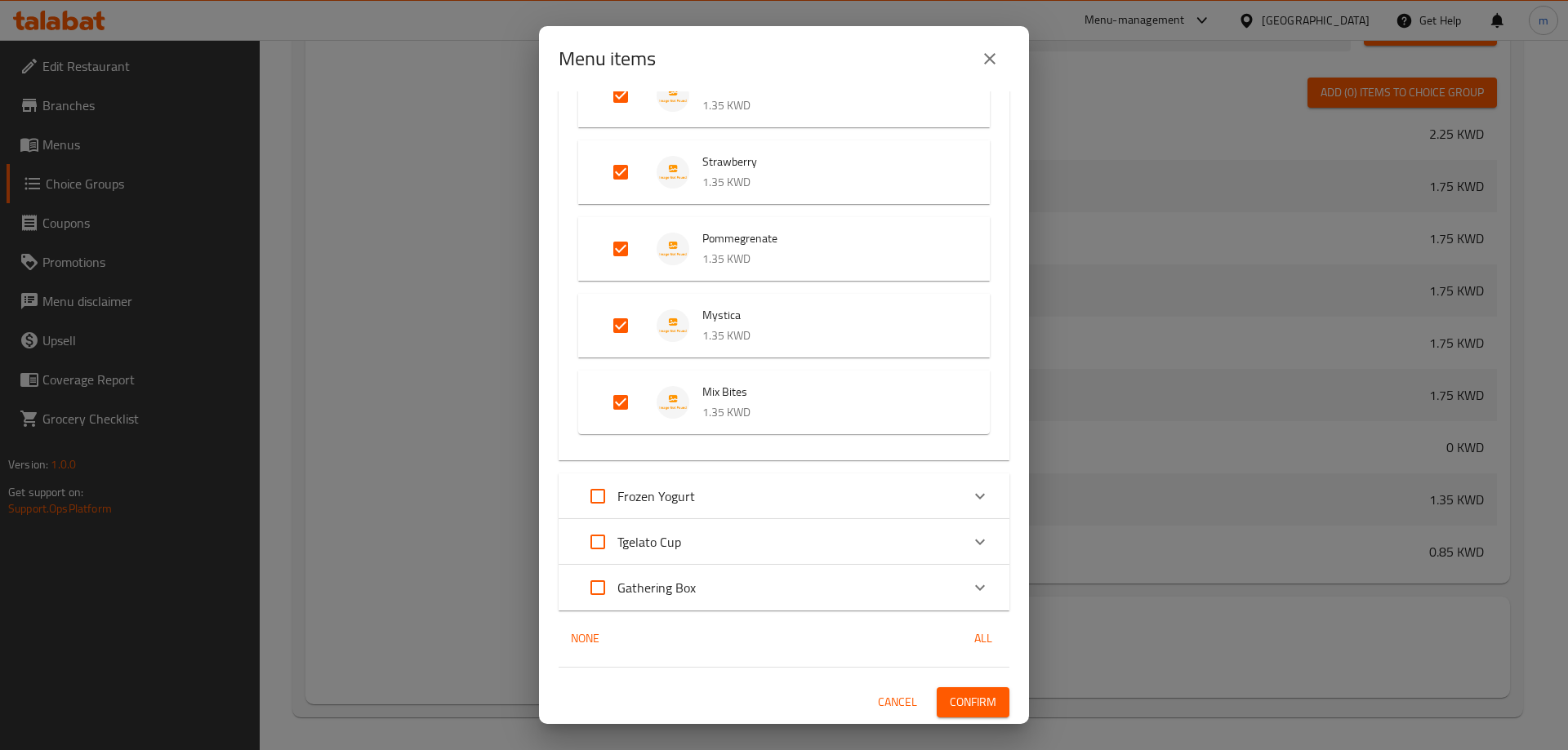
click at [973, 702] on span "Confirm" at bounding box center [972, 702] width 47 height 20
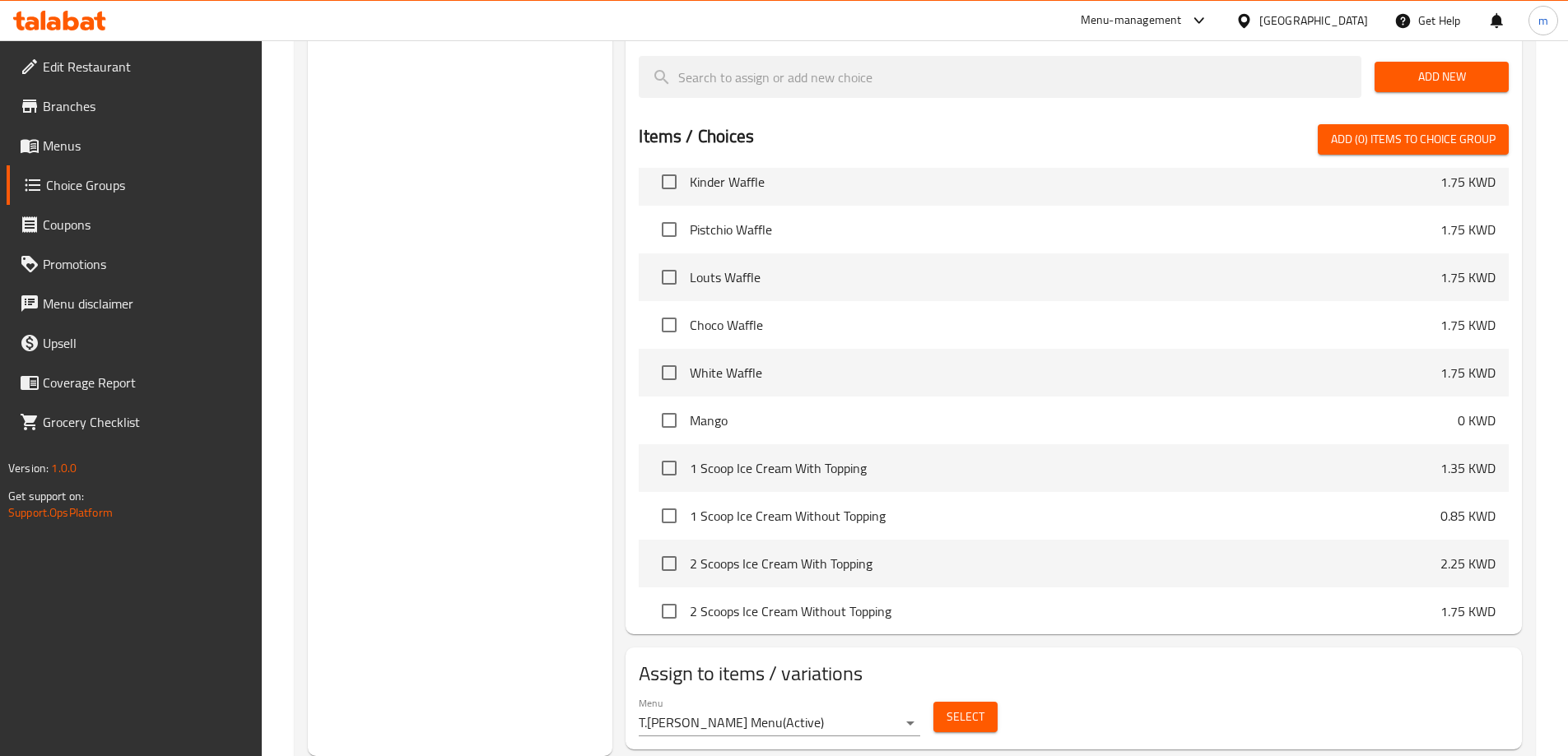
click at [538, 136] on div "Choice Groups Your Choice Of: 6 Toppings: 25" at bounding box center [461, 110] width 306 height 1291
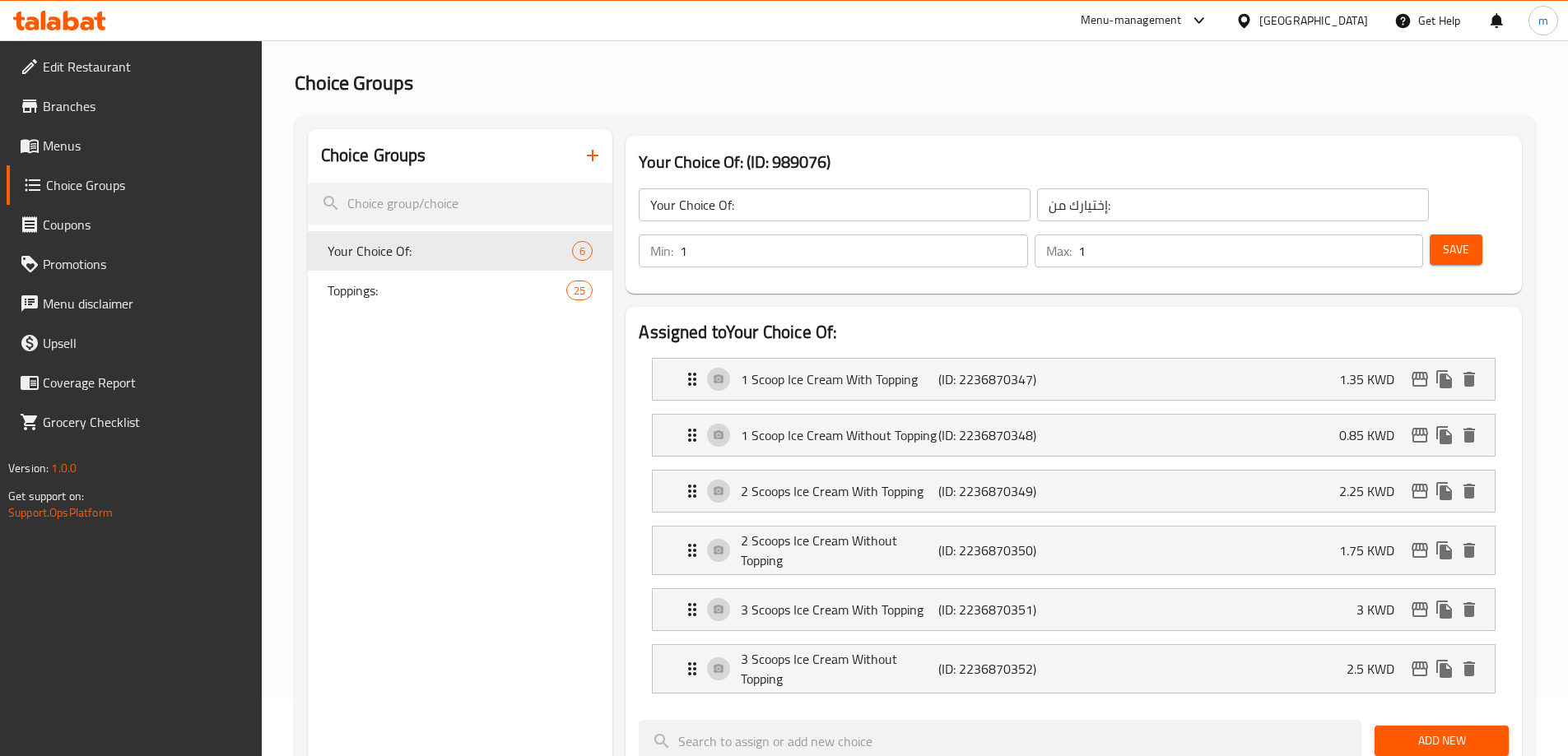
scroll to position [0, 0]
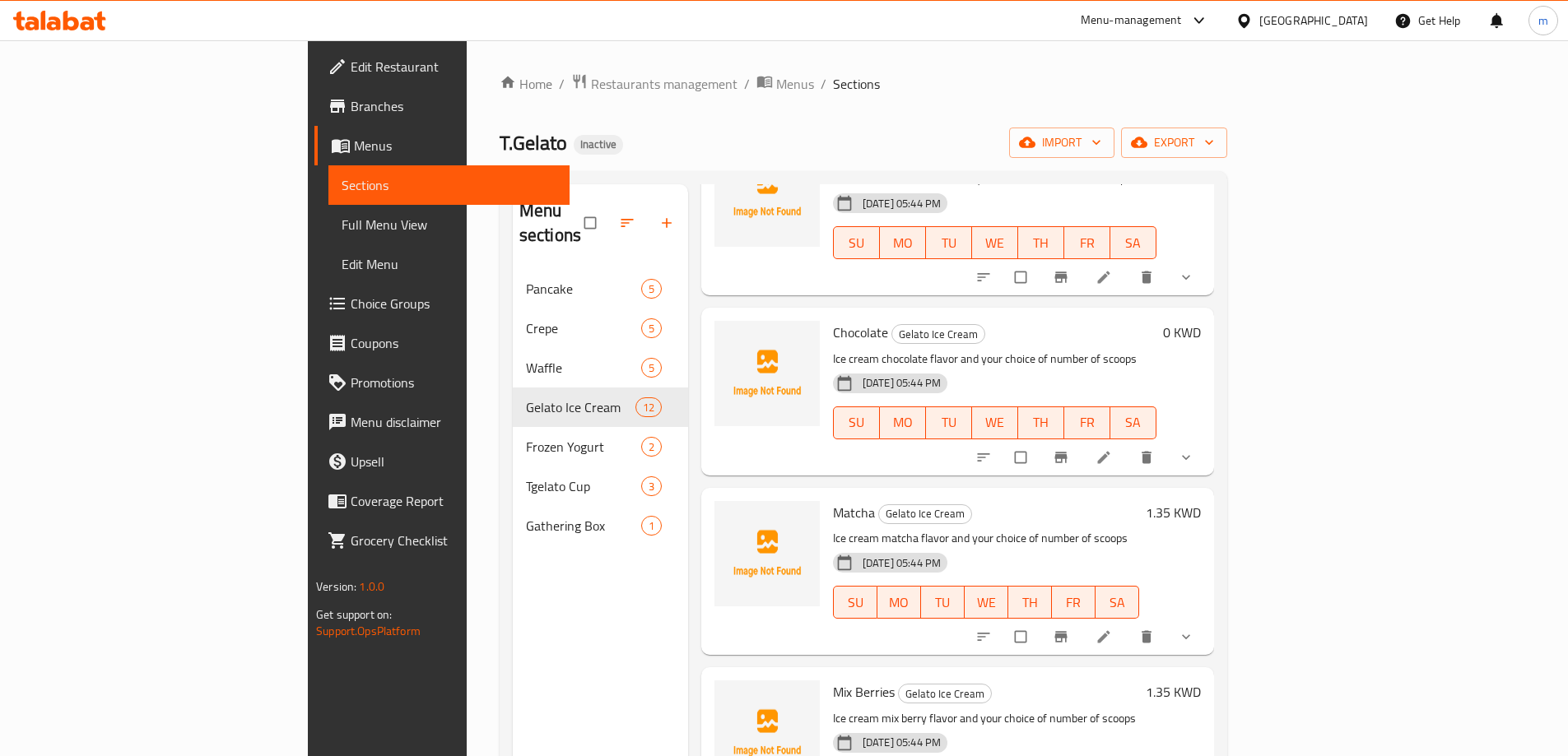
scroll to position [576, 0]
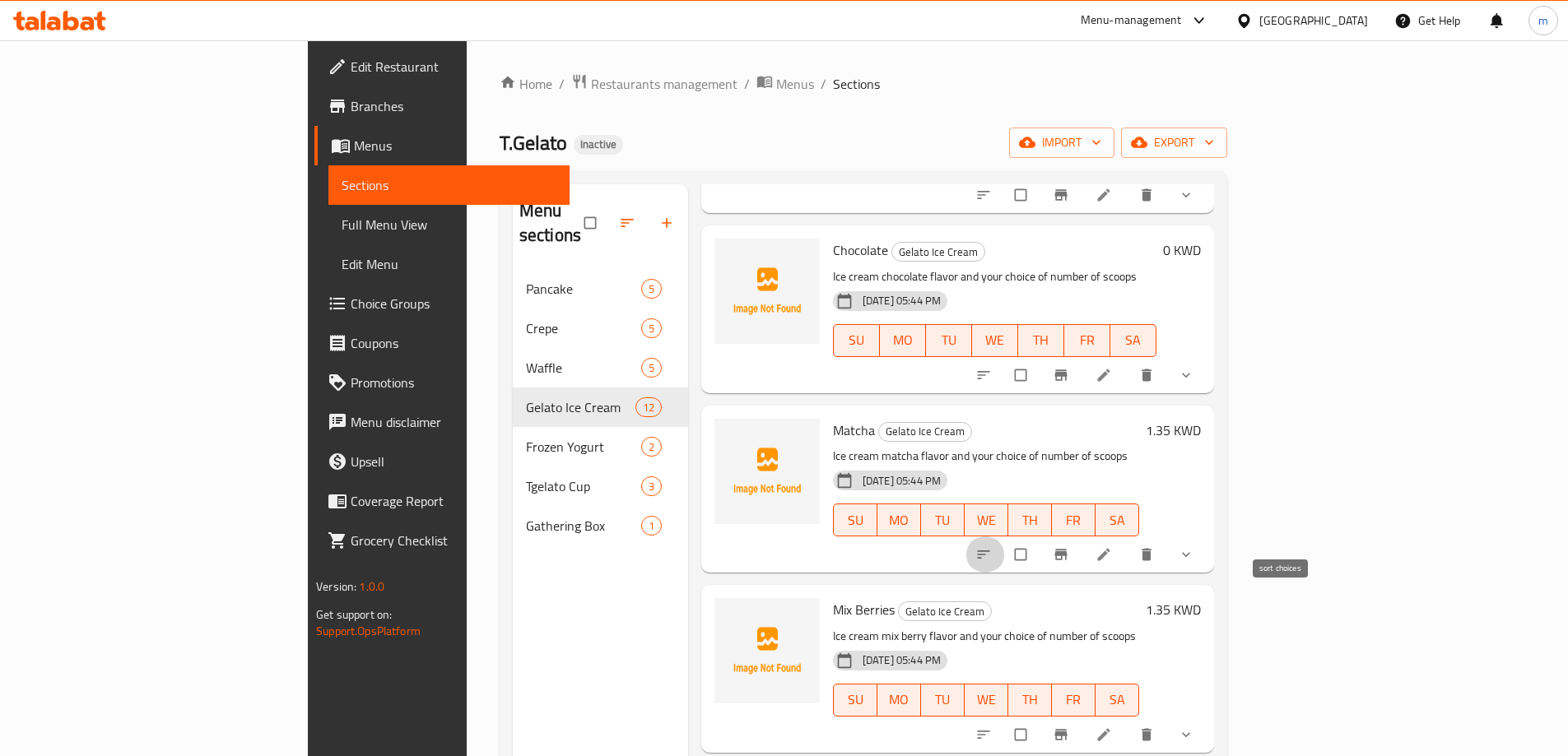
click at [989, 551] on icon "sort-choices" at bounding box center [983, 554] width 12 height 8
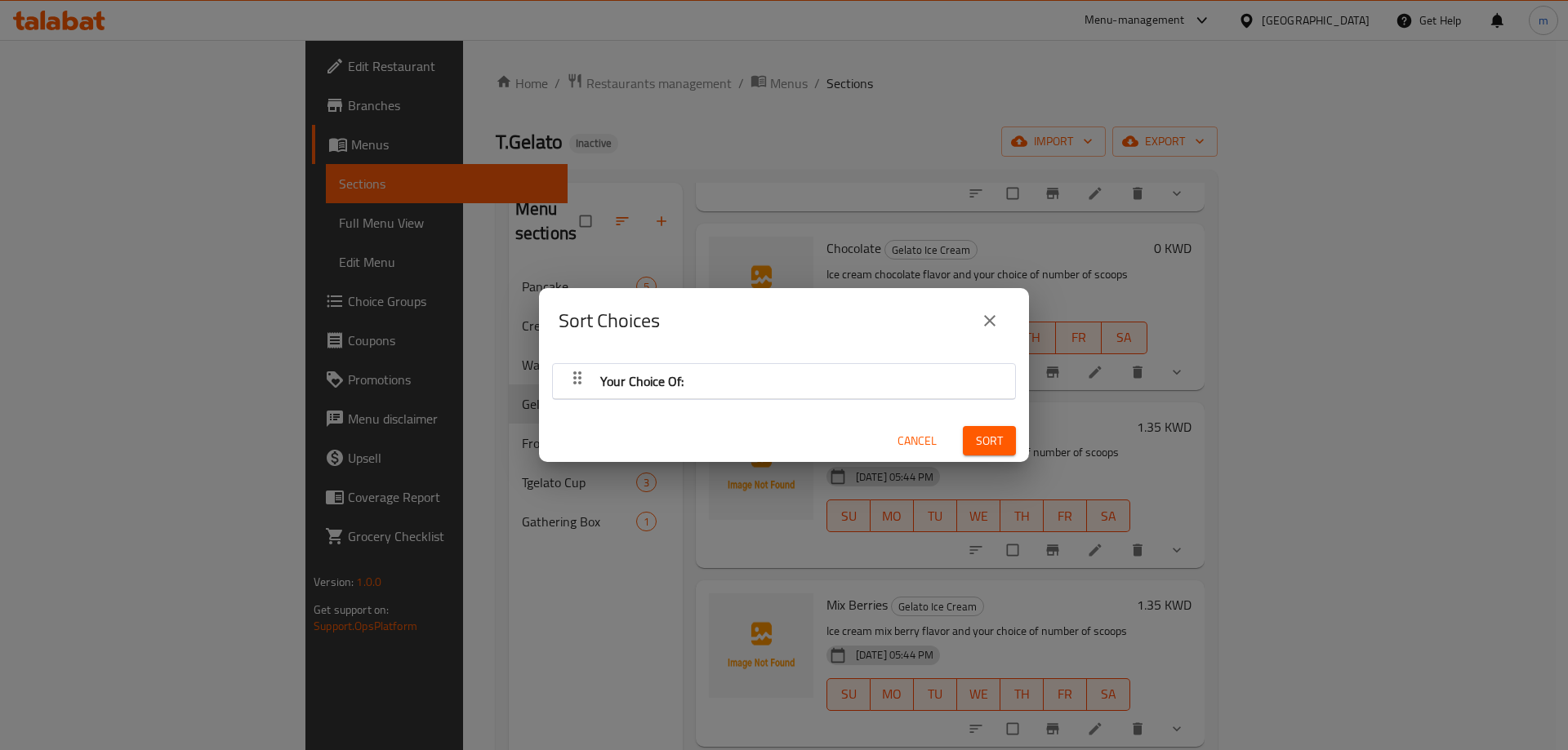
click at [847, 387] on div "Your Choice Of:" at bounding box center [784, 381] width 446 height 39
click at [847, 386] on div "Your Choice Of:" at bounding box center [784, 381] width 446 height 39
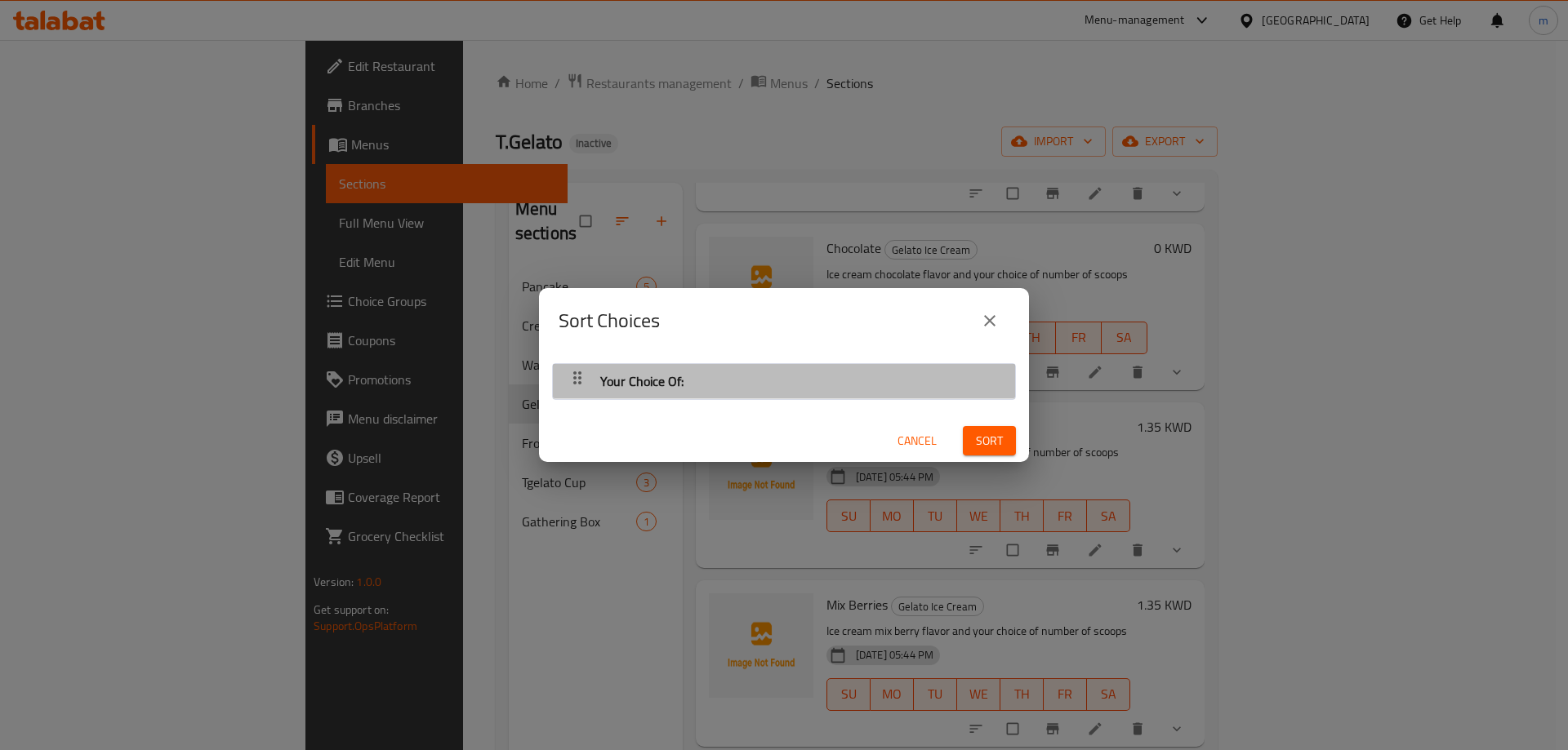
click at [847, 386] on div "Your Choice Of:" at bounding box center [784, 381] width 446 height 39
click at [589, 370] on div "button" at bounding box center [577, 381] width 33 height 39
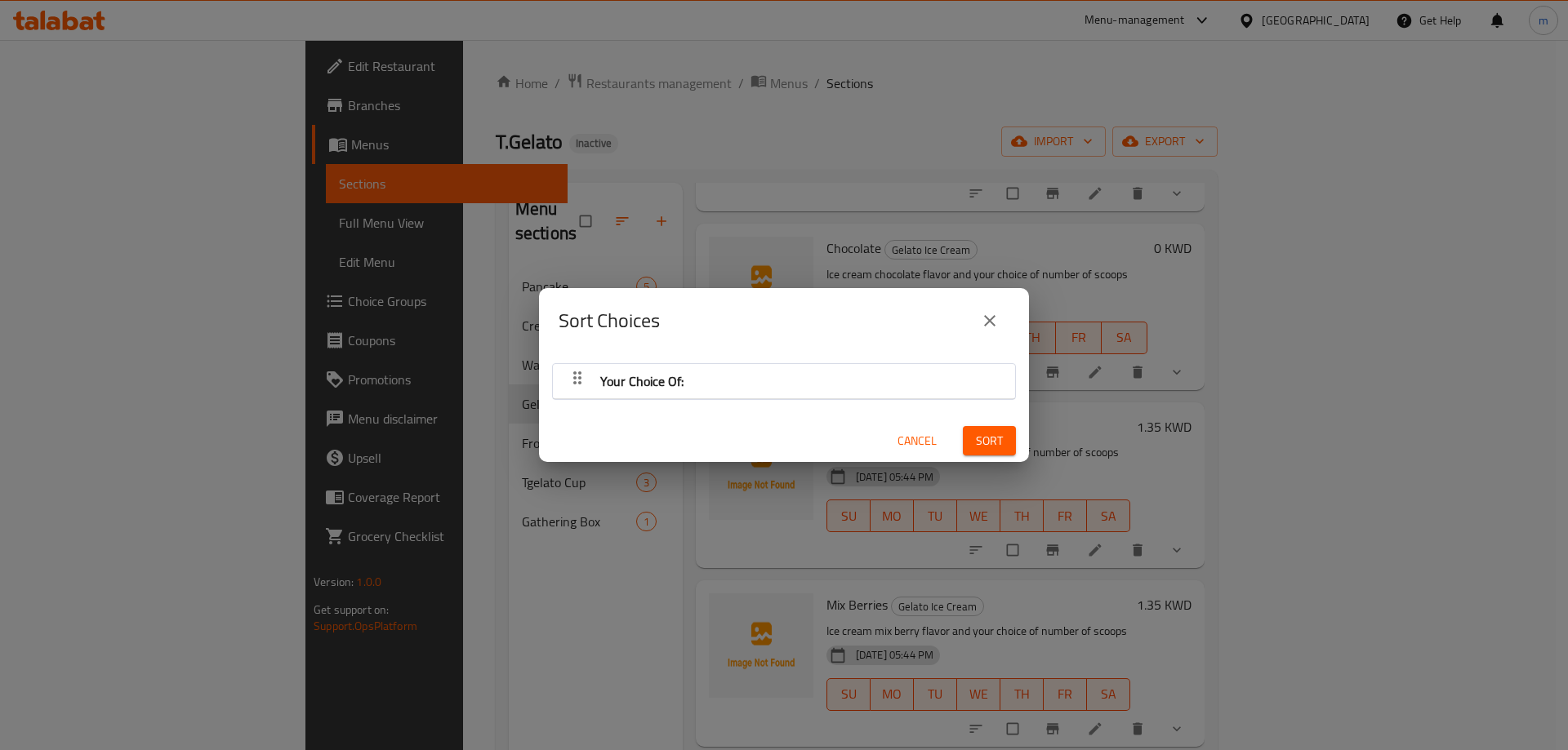
click at [589, 370] on div "button" at bounding box center [577, 381] width 33 height 39
click at [897, 441] on span "Cancel" at bounding box center [916, 441] width 39 height 20
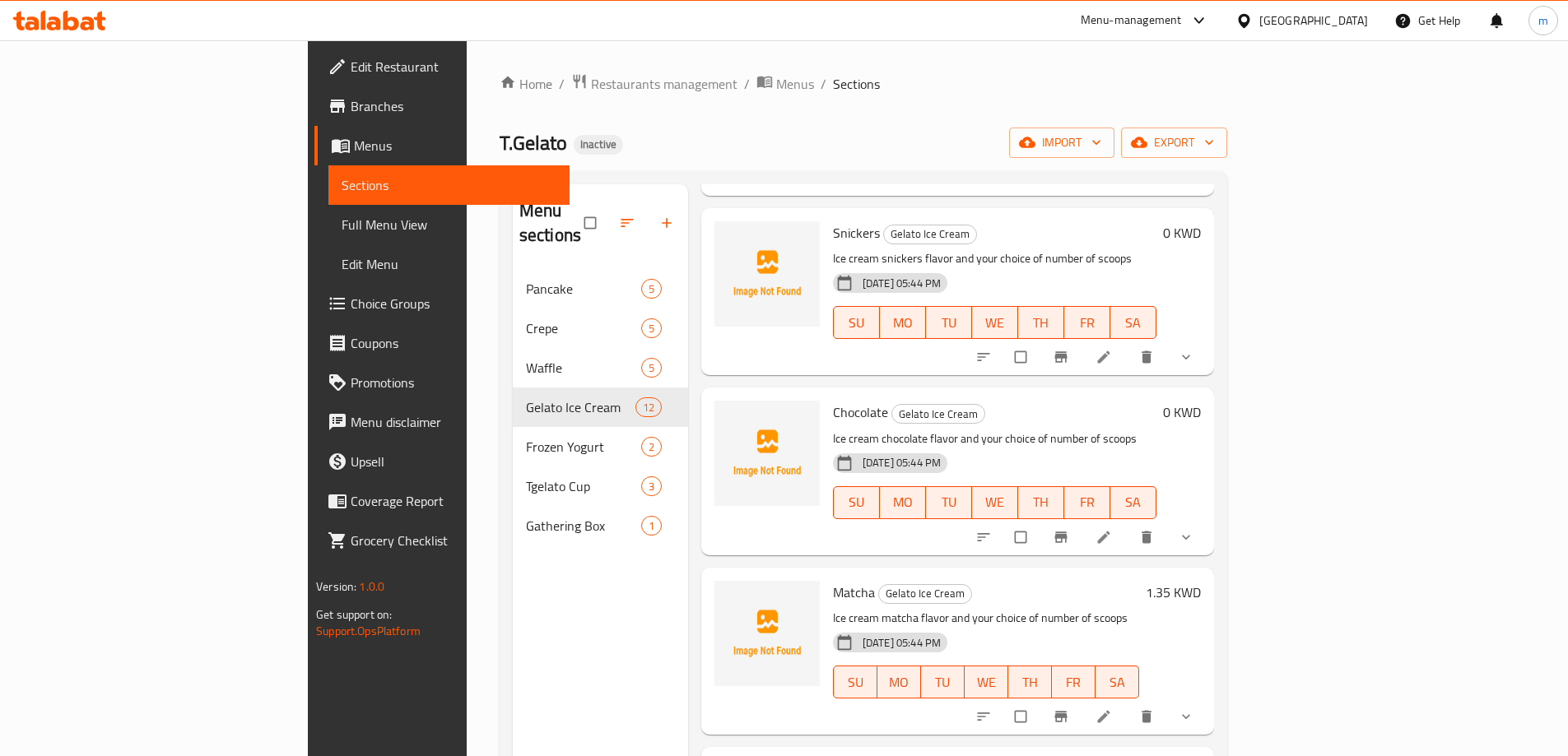
scroll to position [494, 0]
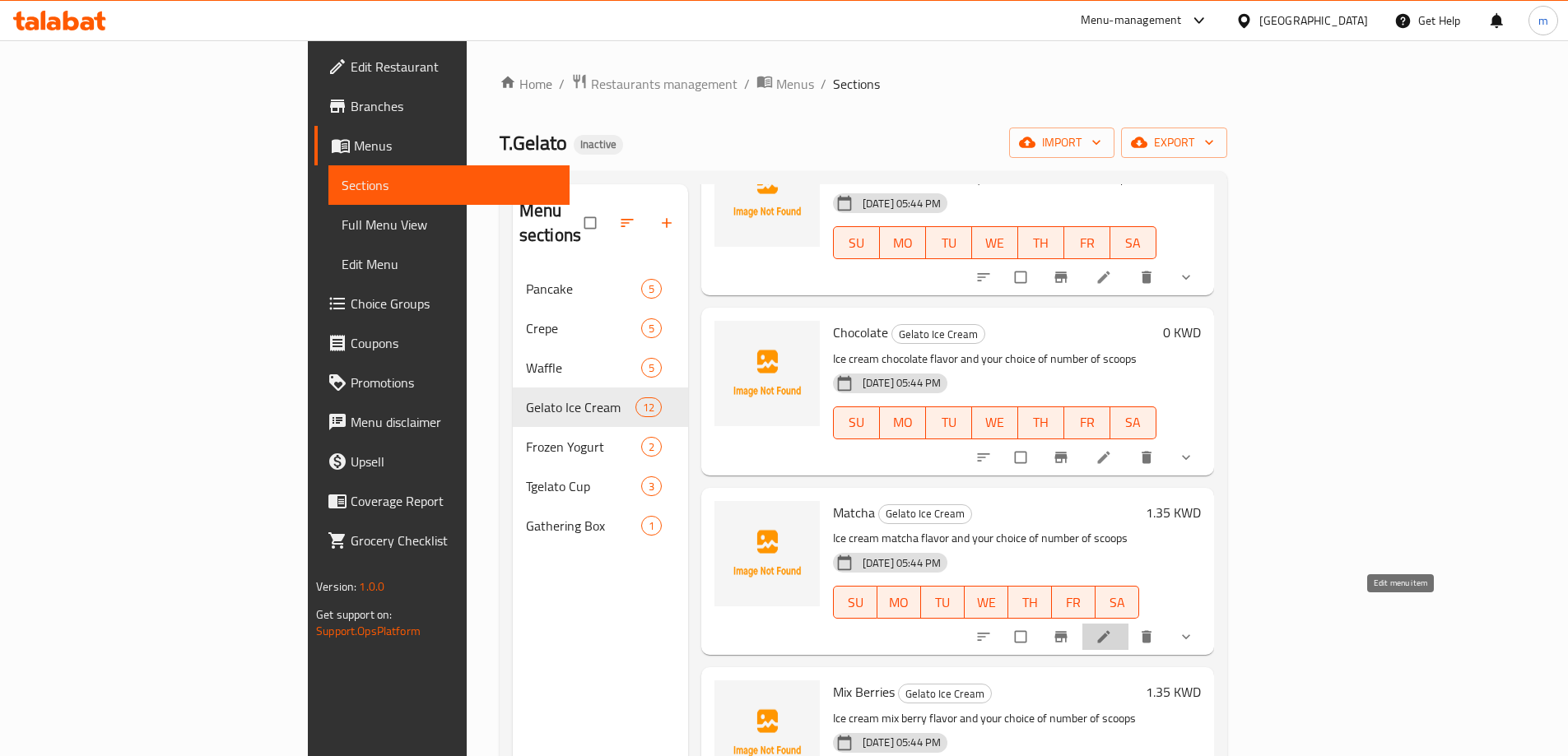
click at [1112, 629] on icon at bounding box center [1105, 637] width 17 height 17
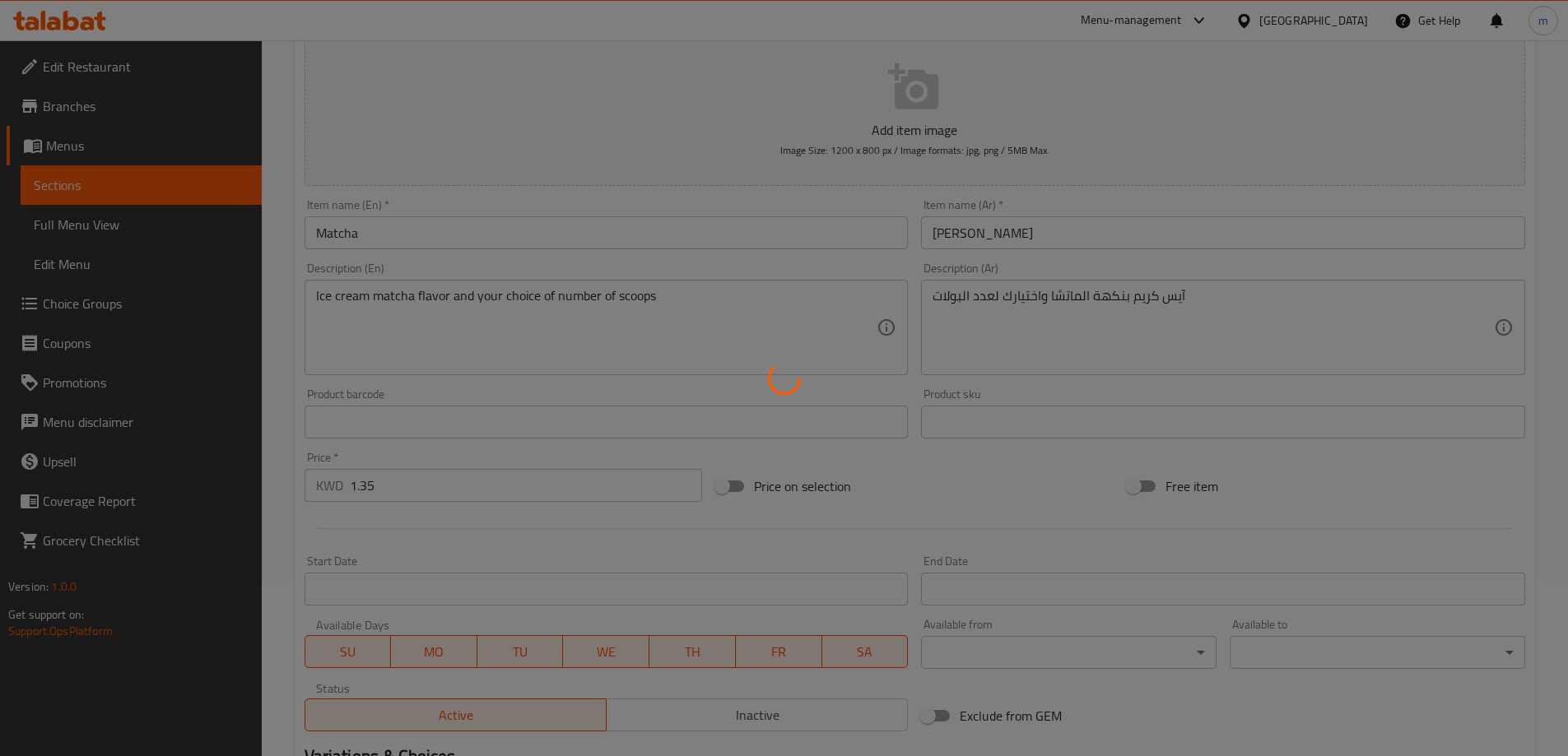
scroll to position [423, 0]
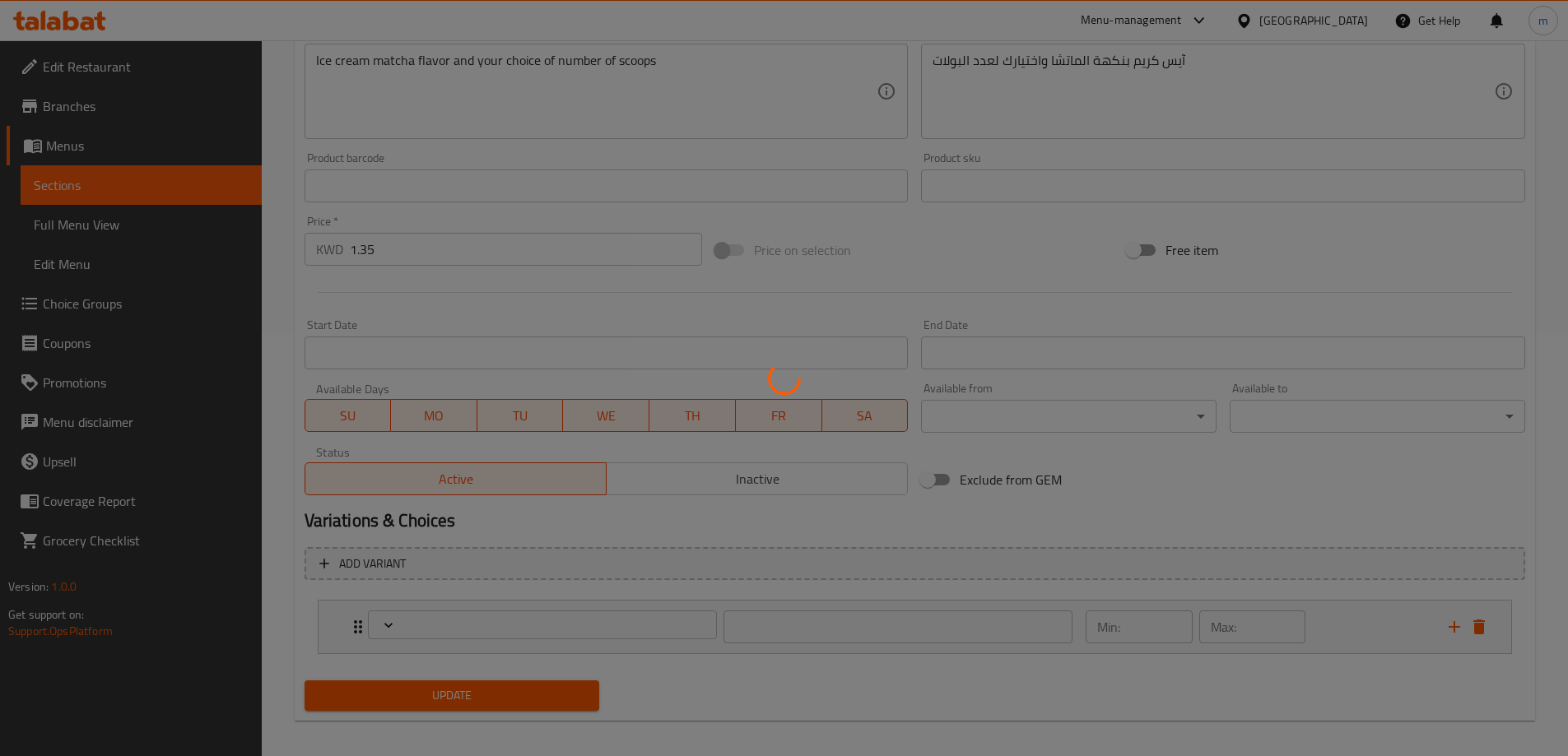
type input "إختيارك من:"
type input "1"
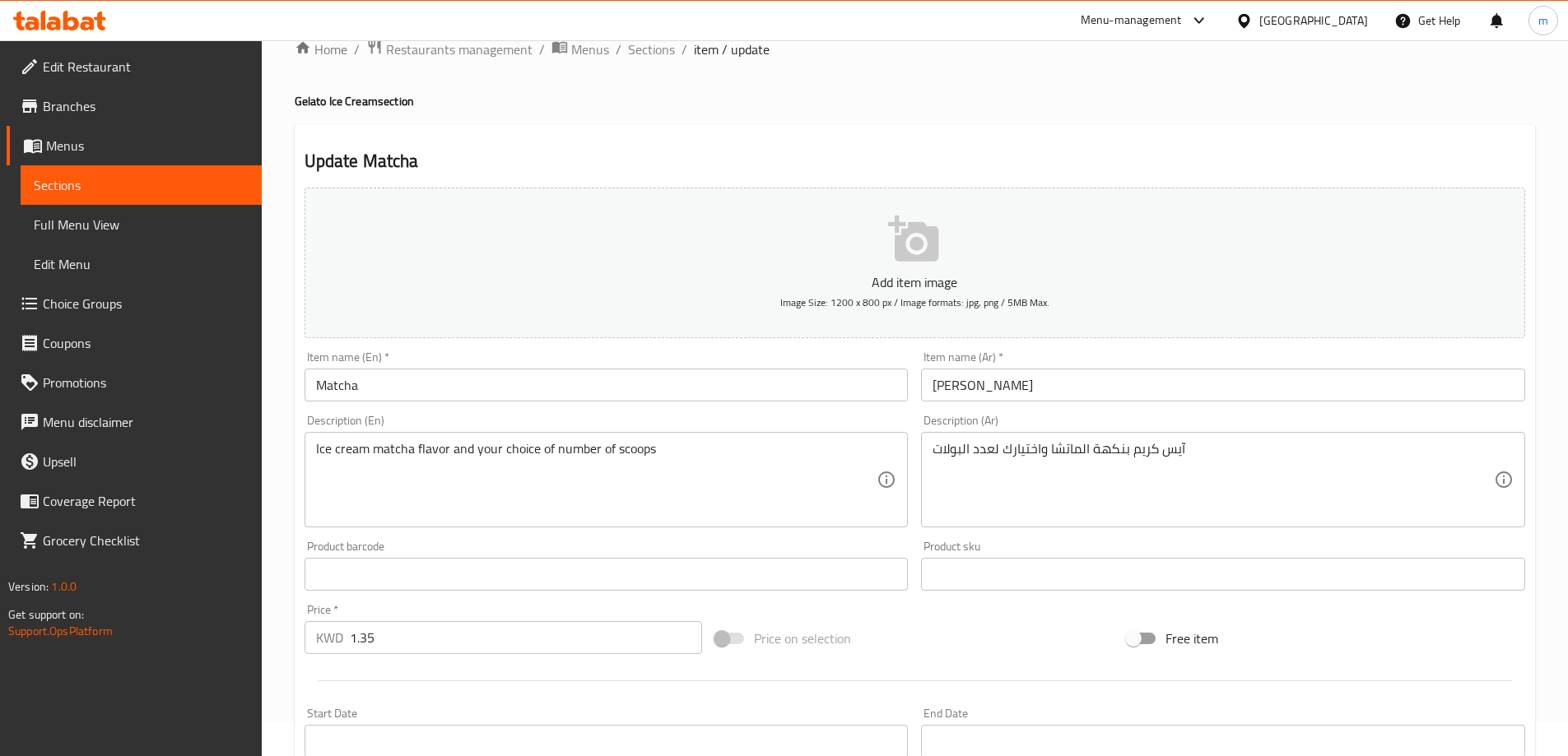
scroll to position [0, 0]
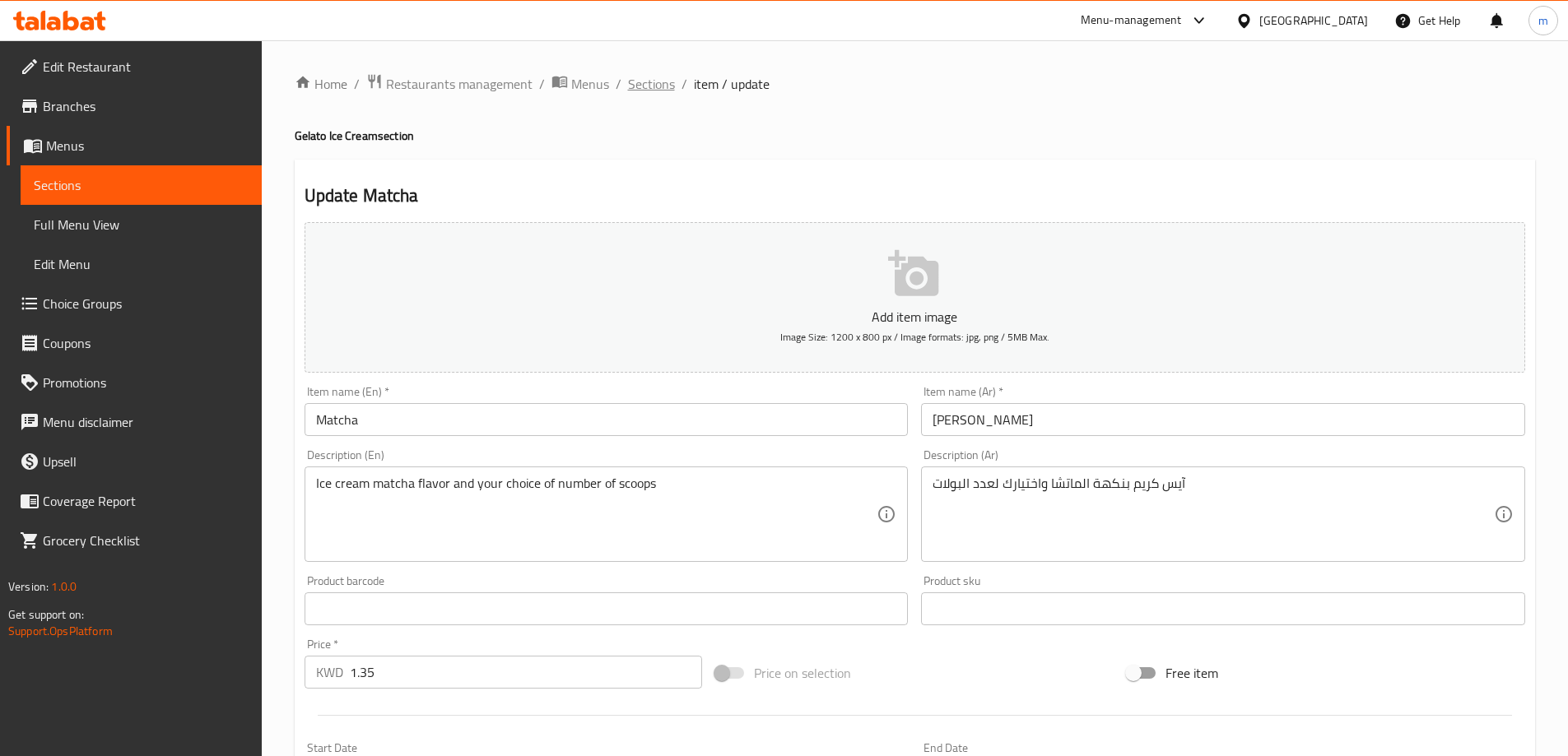
click at [633, 94] on span "Sections" at bounding box center [651, 83] width 47 height 19
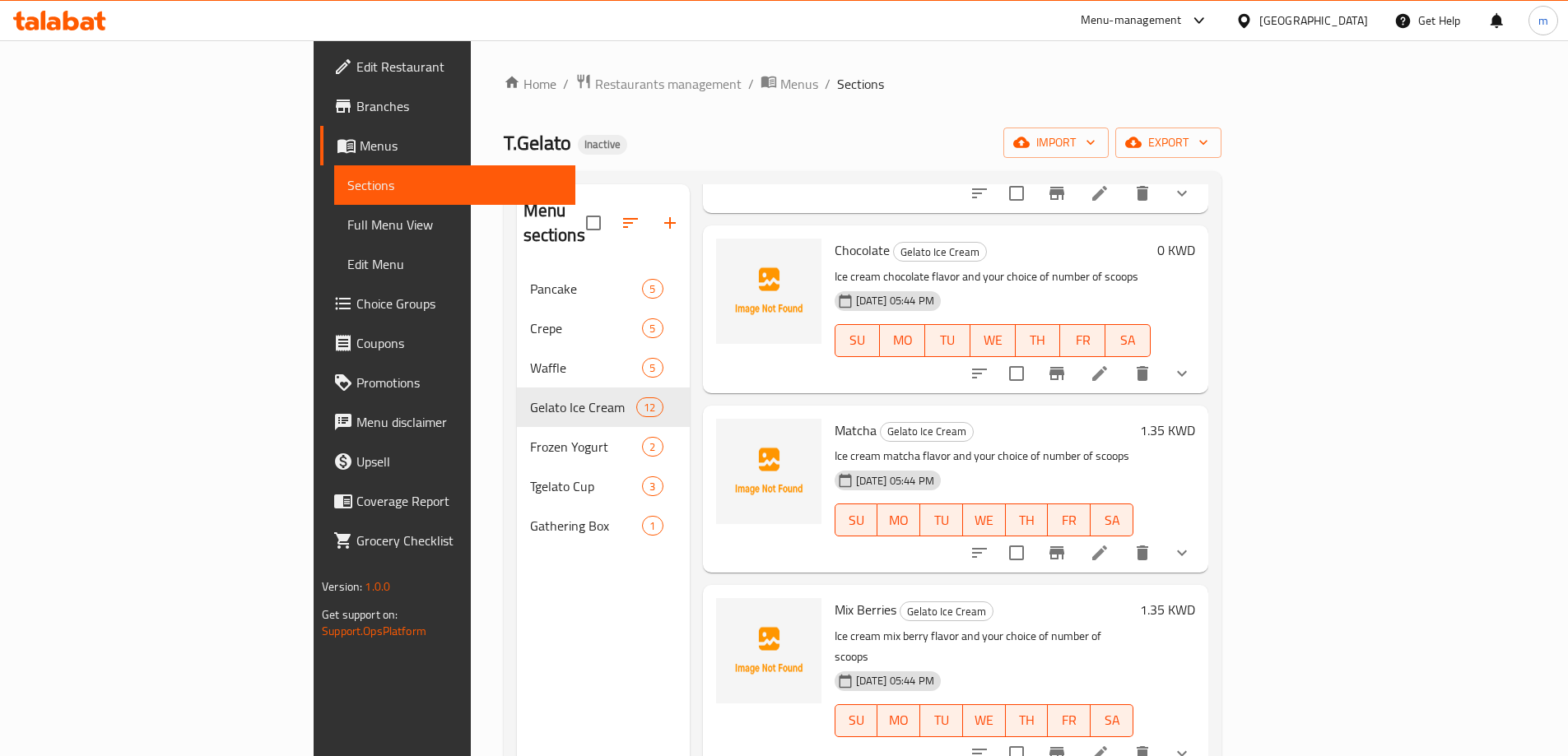
scroll to position [658, 0]
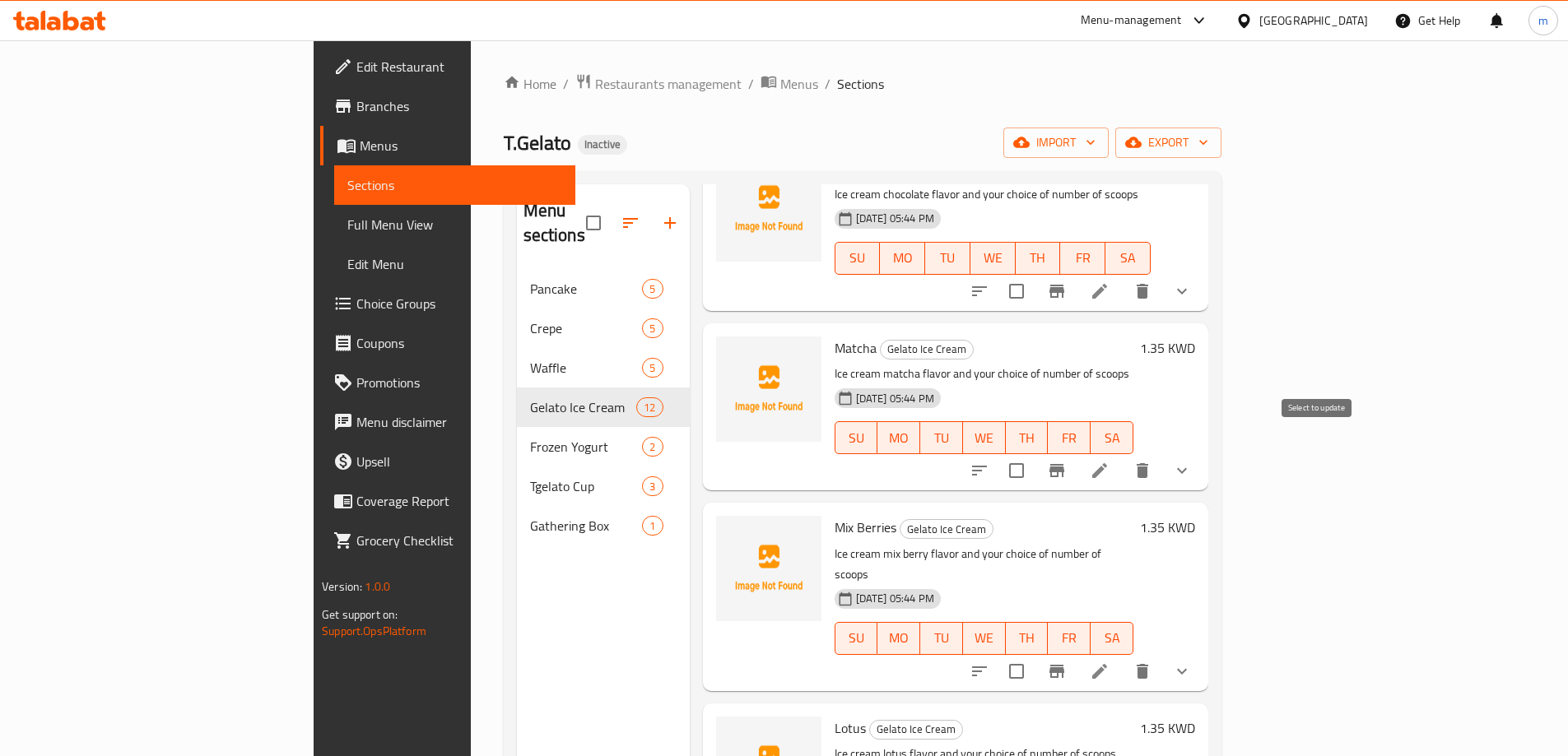
click at [1034, 453] on input "checkbox" at bounding box center [1017, 471] width 35 height 35
checkbox input "true"
click at [1034, 654] on input "checkbox" at bounding box center [1017, 671] width 35 height 35
checkbox input "true"
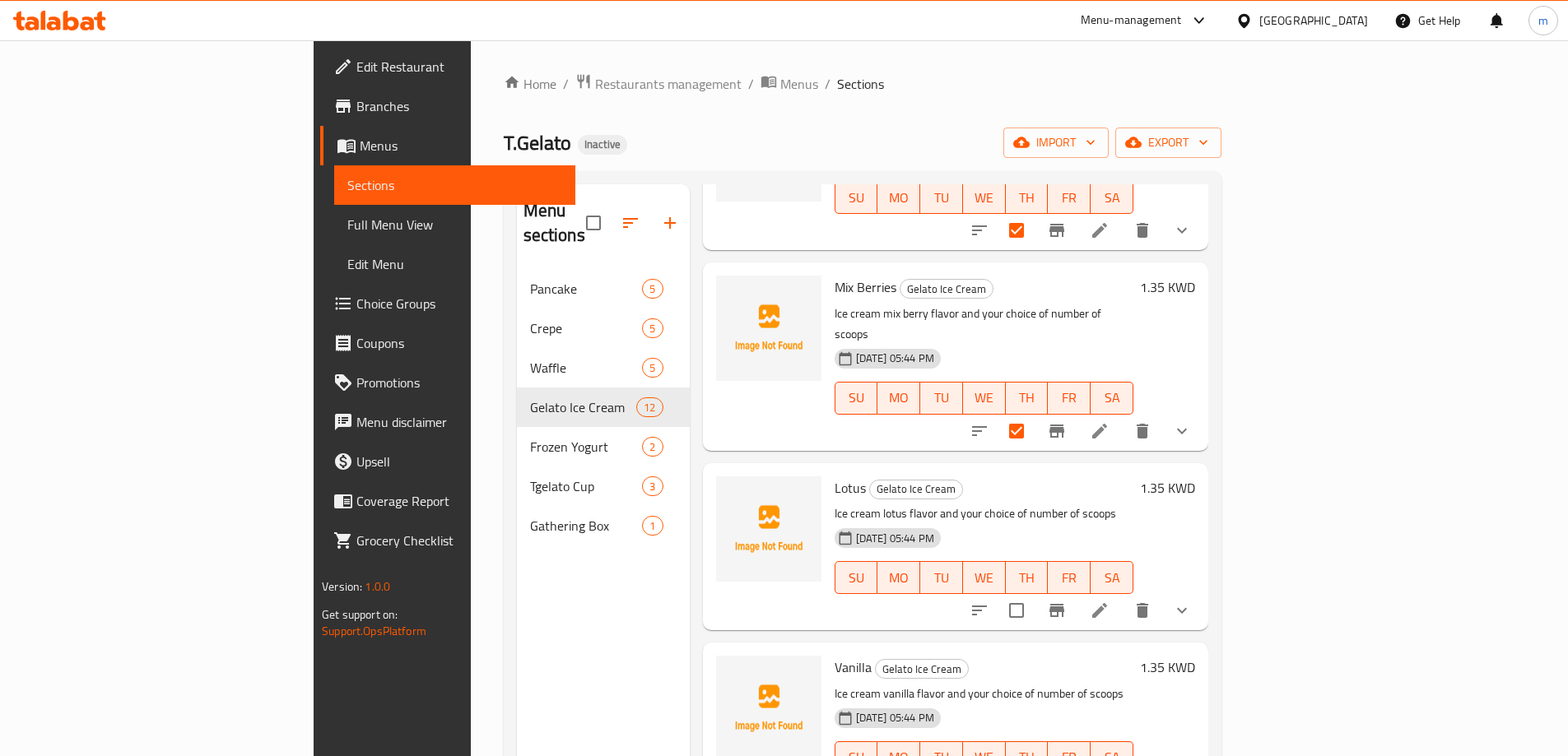
scroll to position [905, 0]
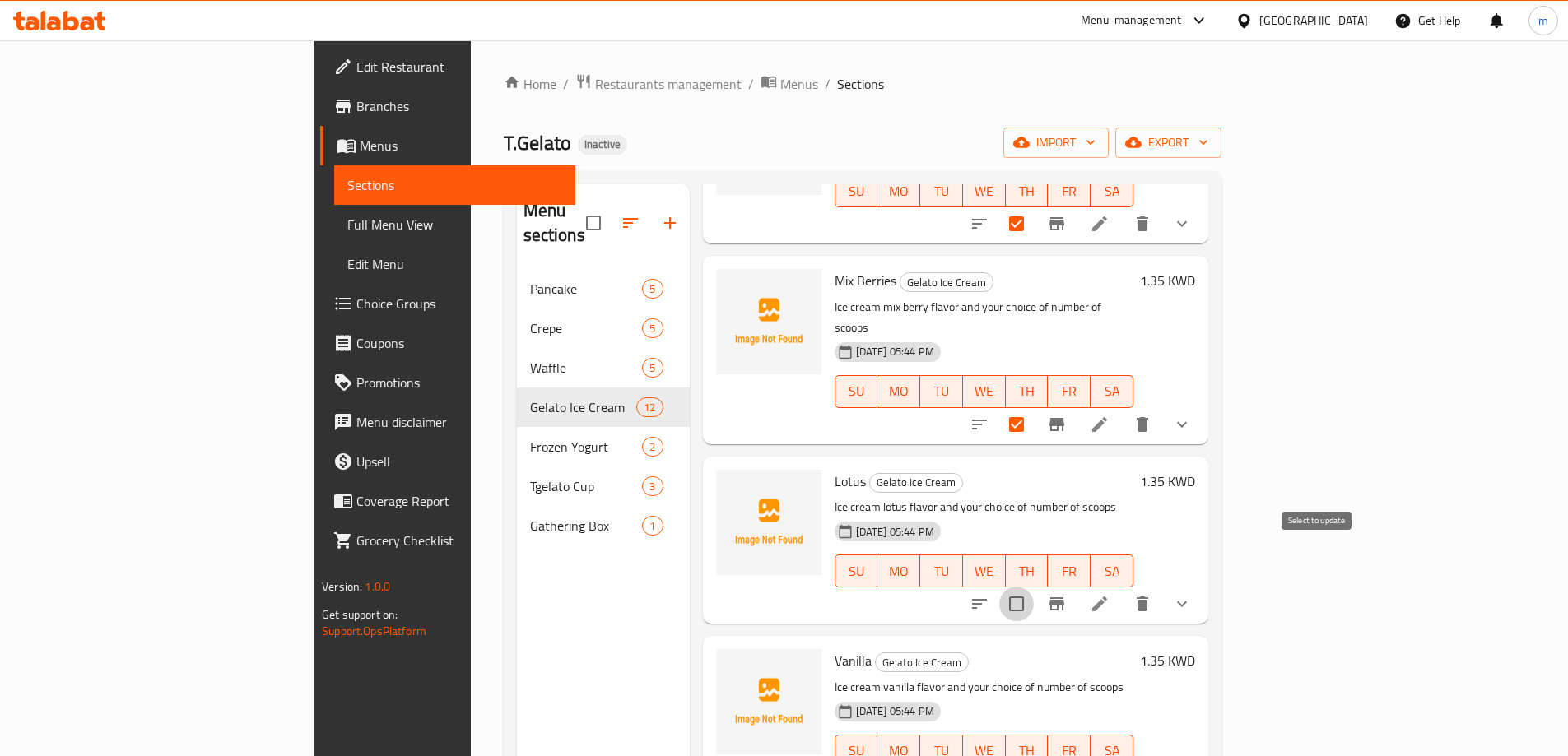
click at [1034, 587] on input "checkbox" at bounding box center [1017, 604] width 35 height 35
checkbox input "true"
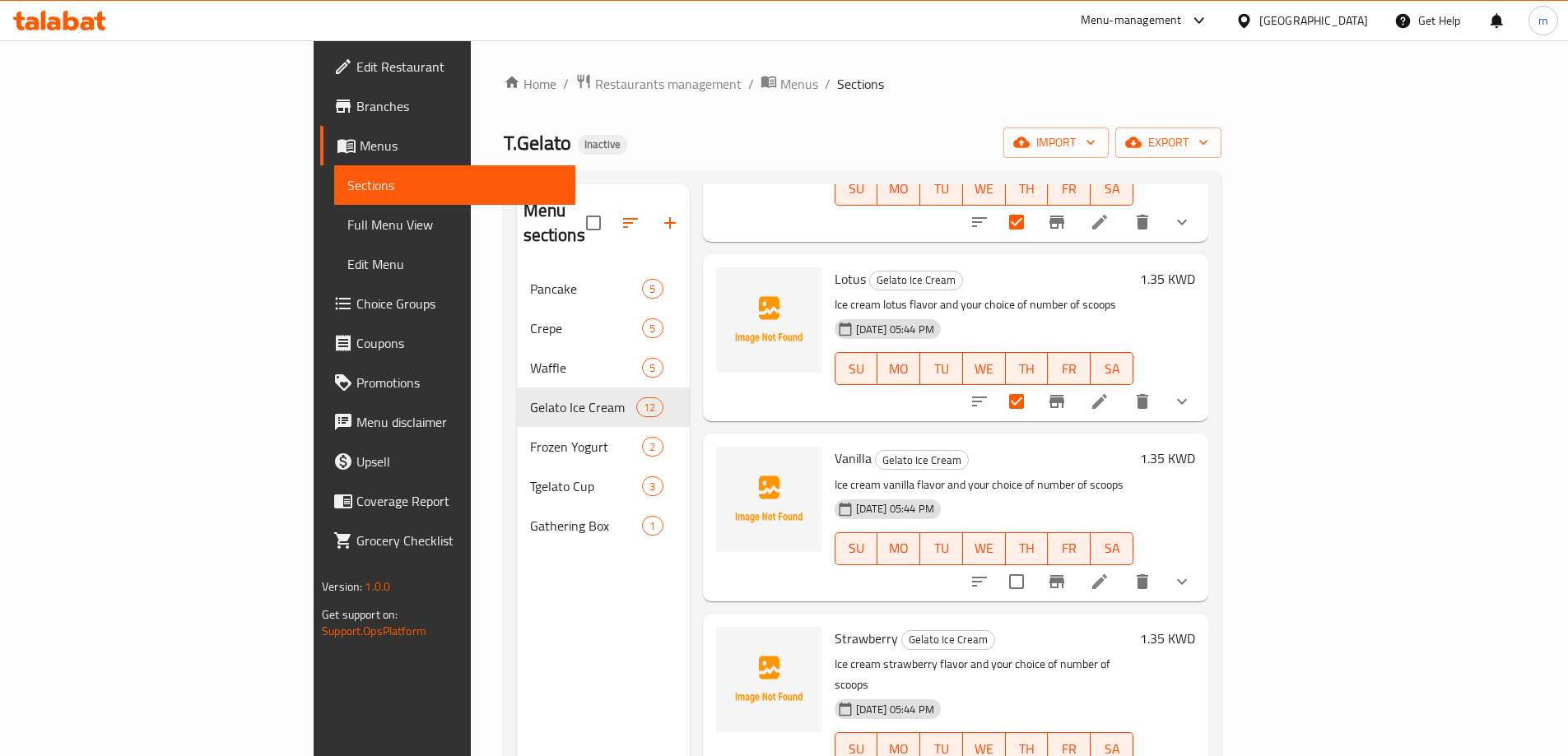
scroll to position [1152, 0]
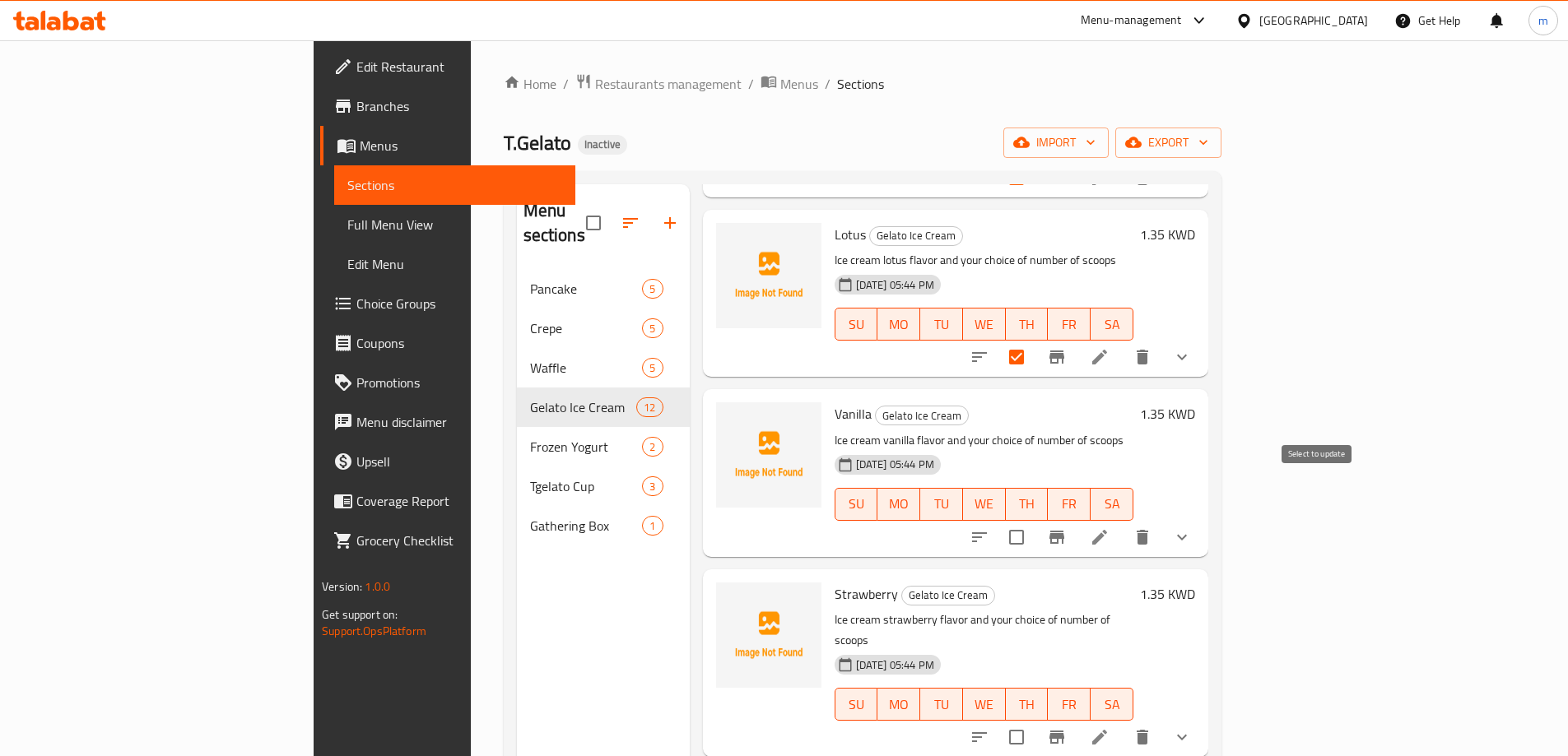
click at [1034, 520] on input "checkbox" at bounding box center [1017, 538] width 35 height 35
checkbox input "true"
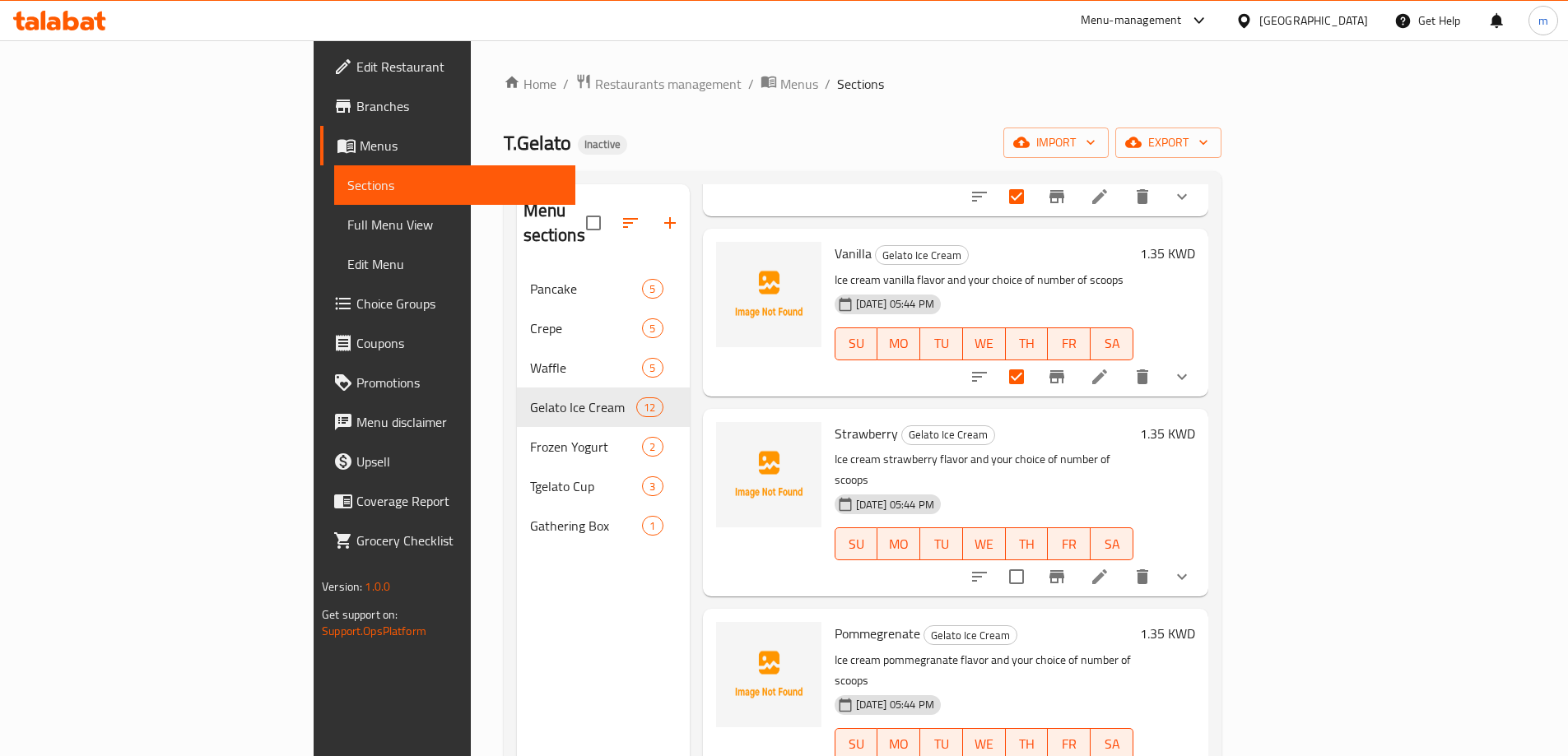
scroll to position [1317, 0]
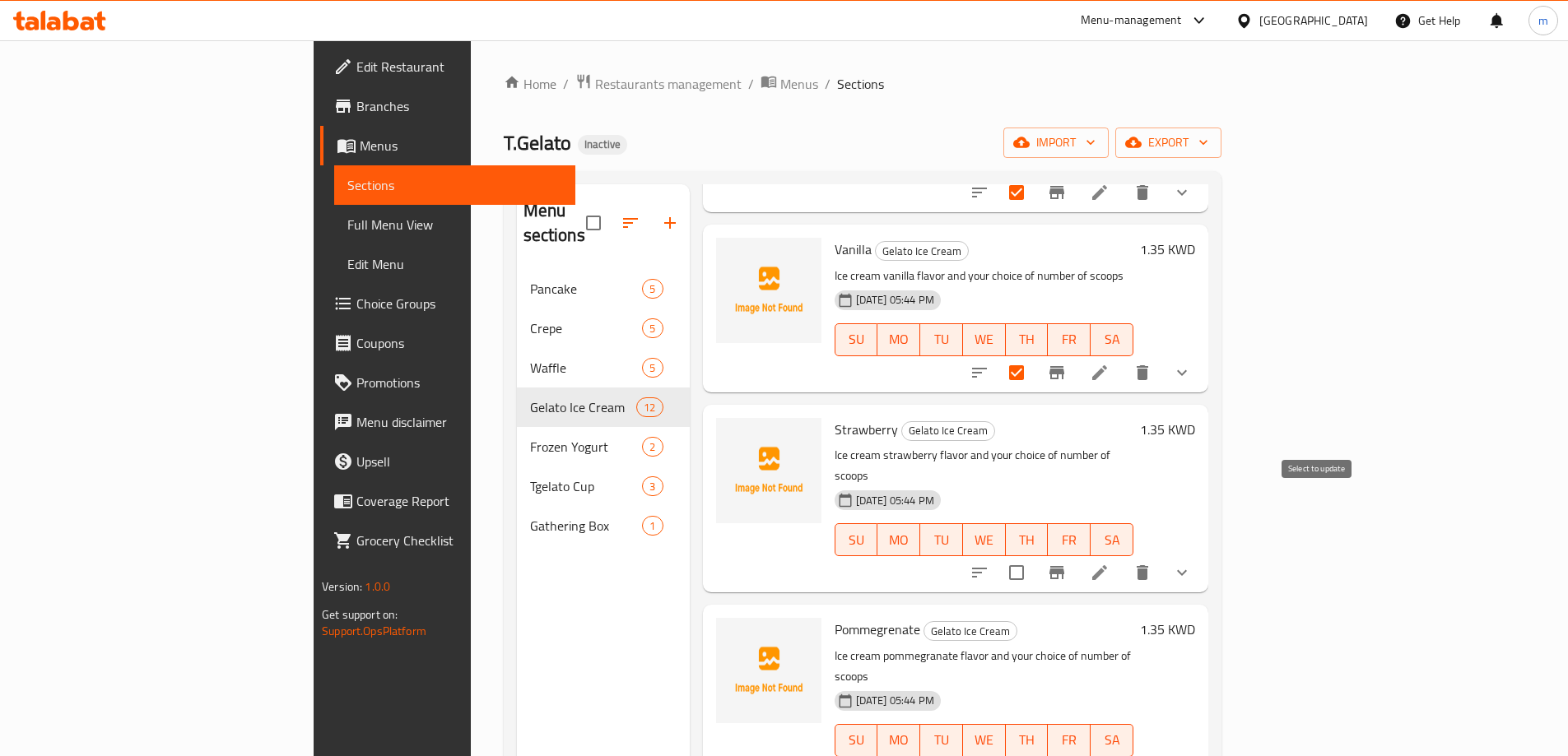
click at [1034, 555] on input "checkbox" at bounding box center [1017, 573] width 35 height 35
checkbox input "true"
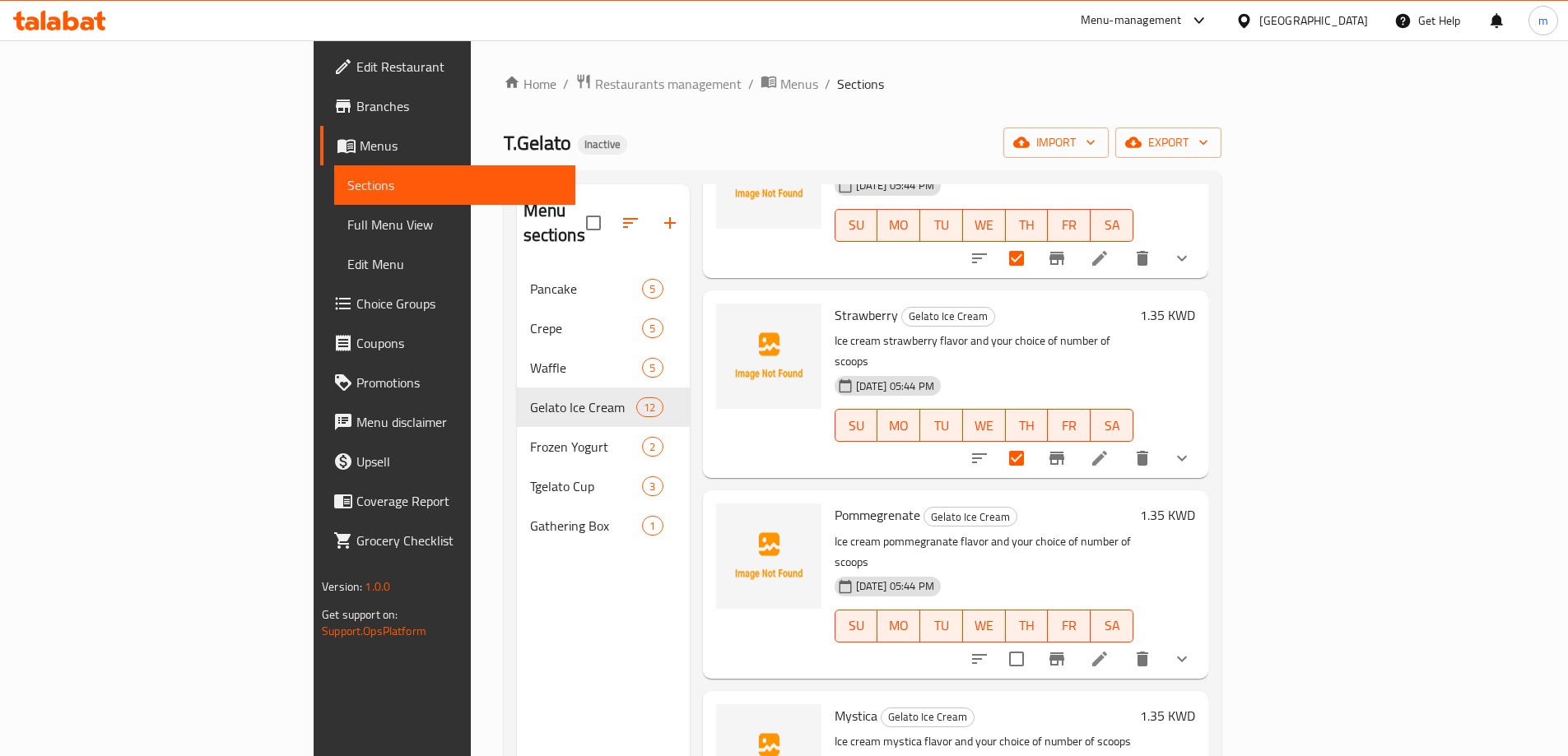
scroll to position [1442, 0]
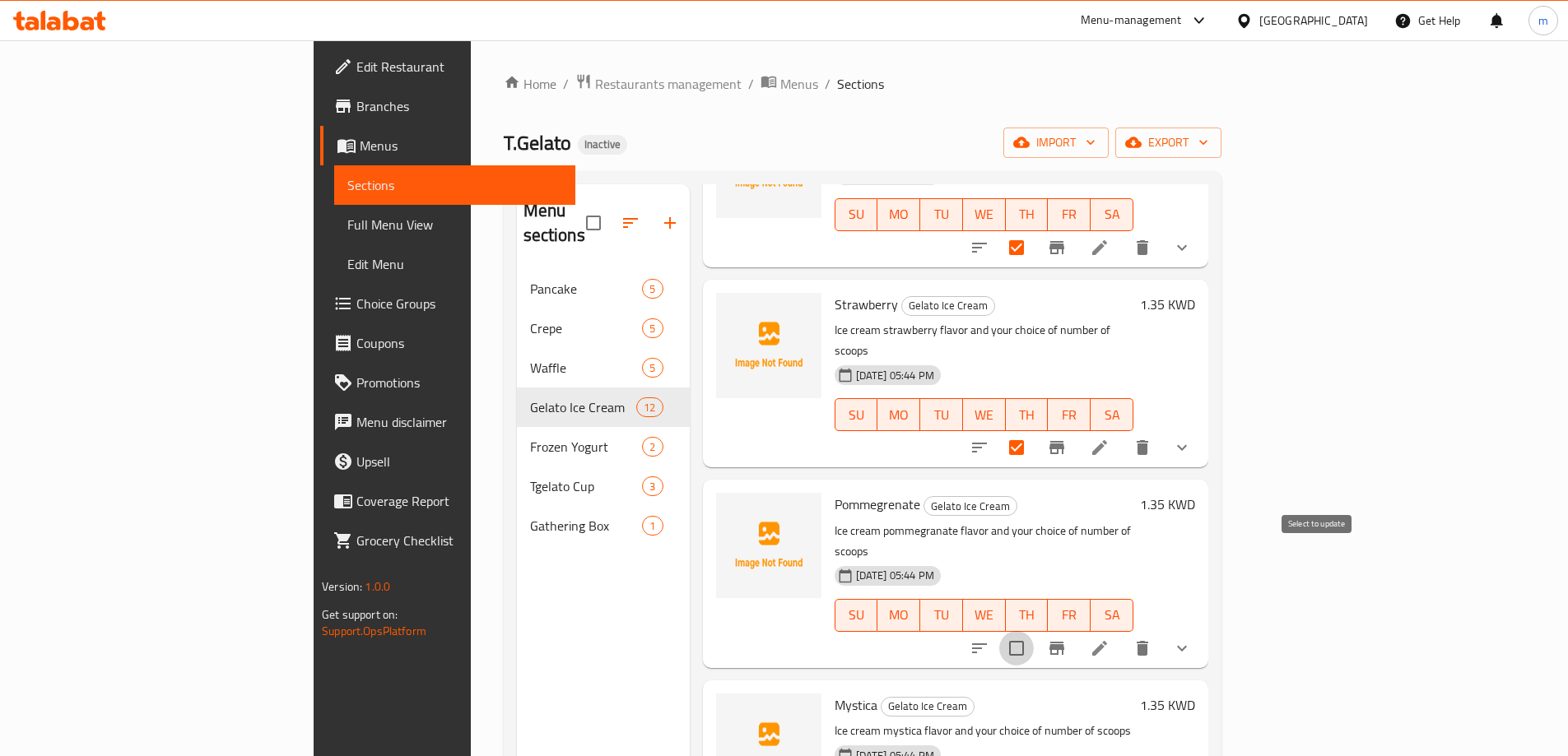
click at [1034, 631] on input "checkbox" at bounding box center [1017, 648] width 35 height 35
checkbox input "true"
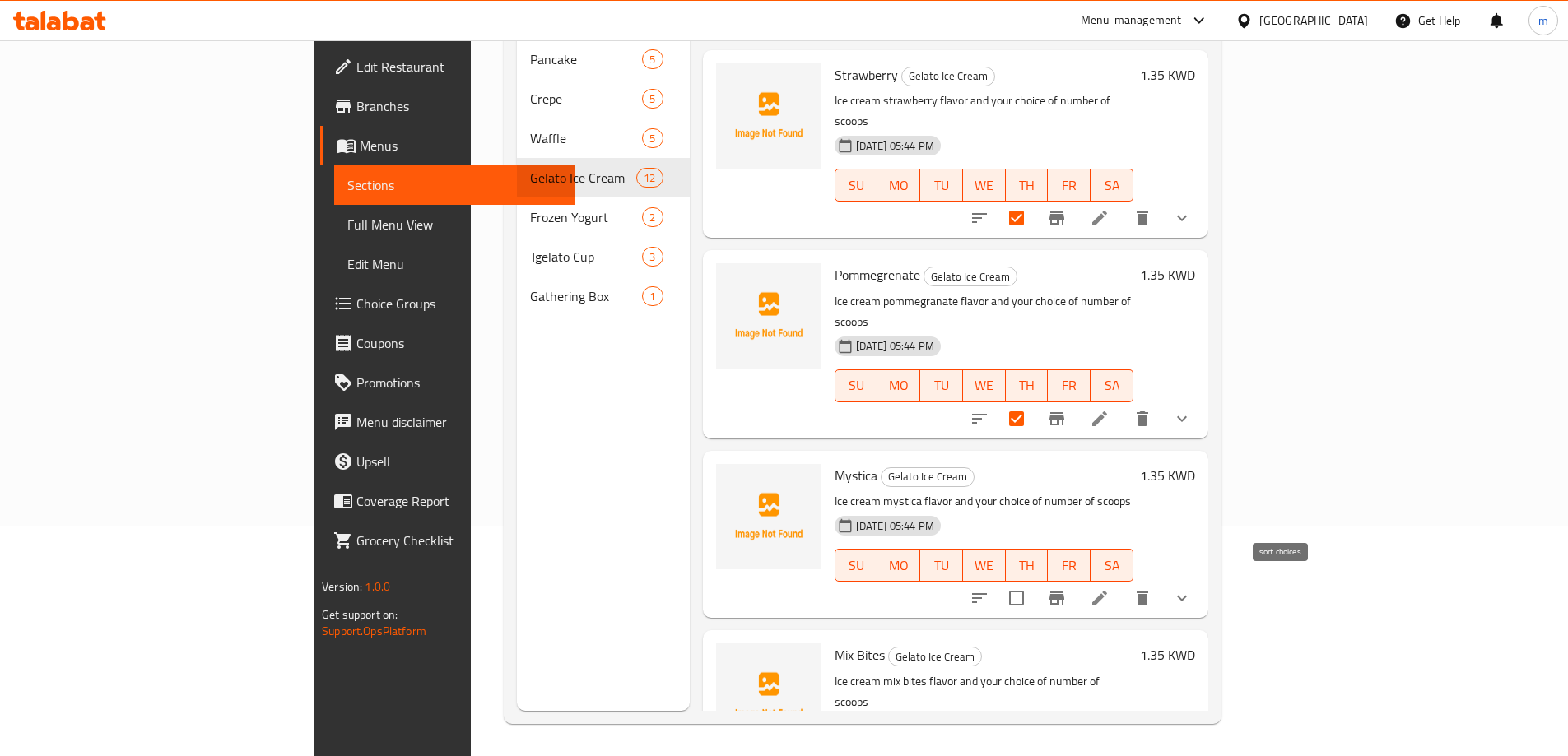
scroll to position [230, 0]
click at [1034, 580] on input "checkbox" at bounding box center [1017, 598] width 35 height 35
checkbox input "true"
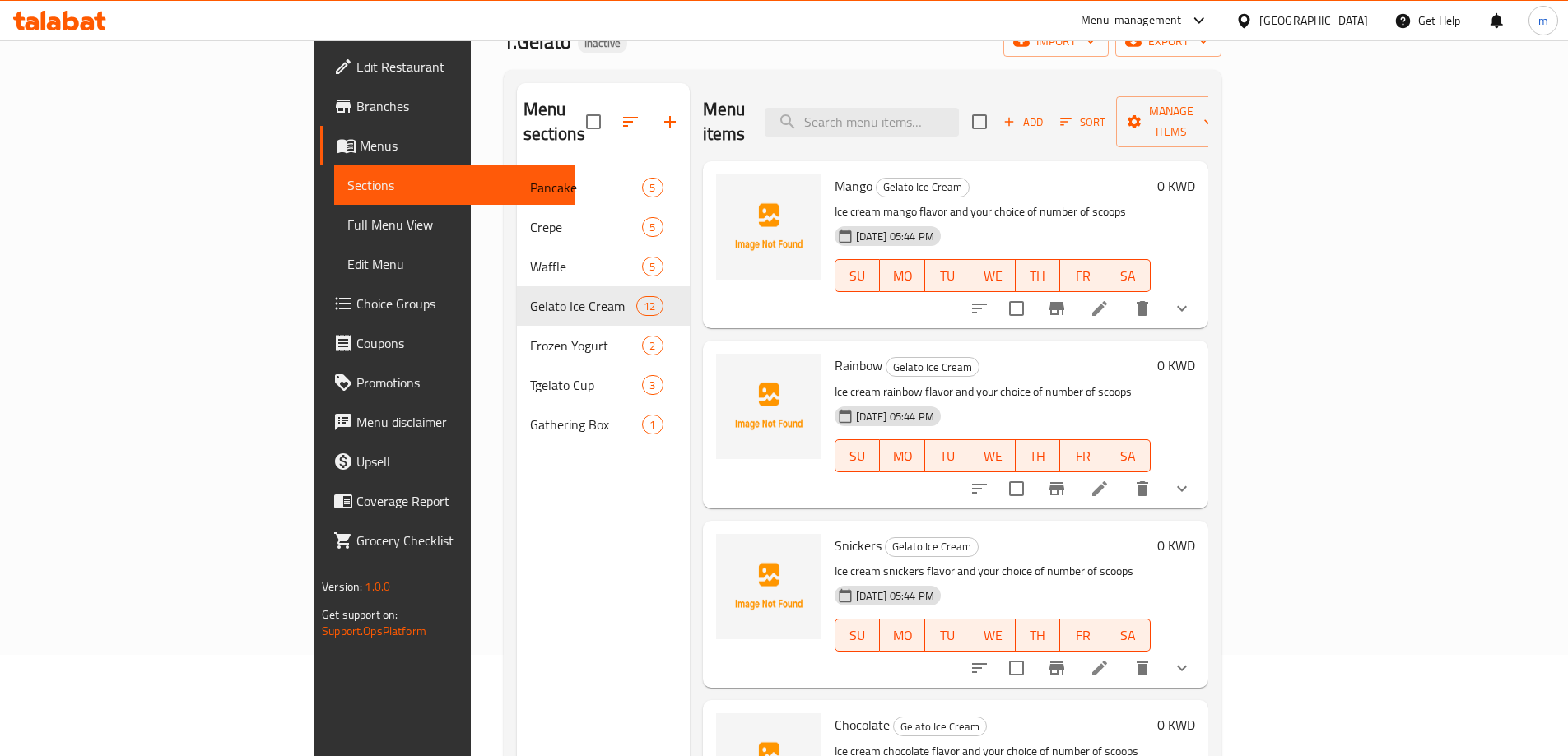
scroll to position [0, 0]
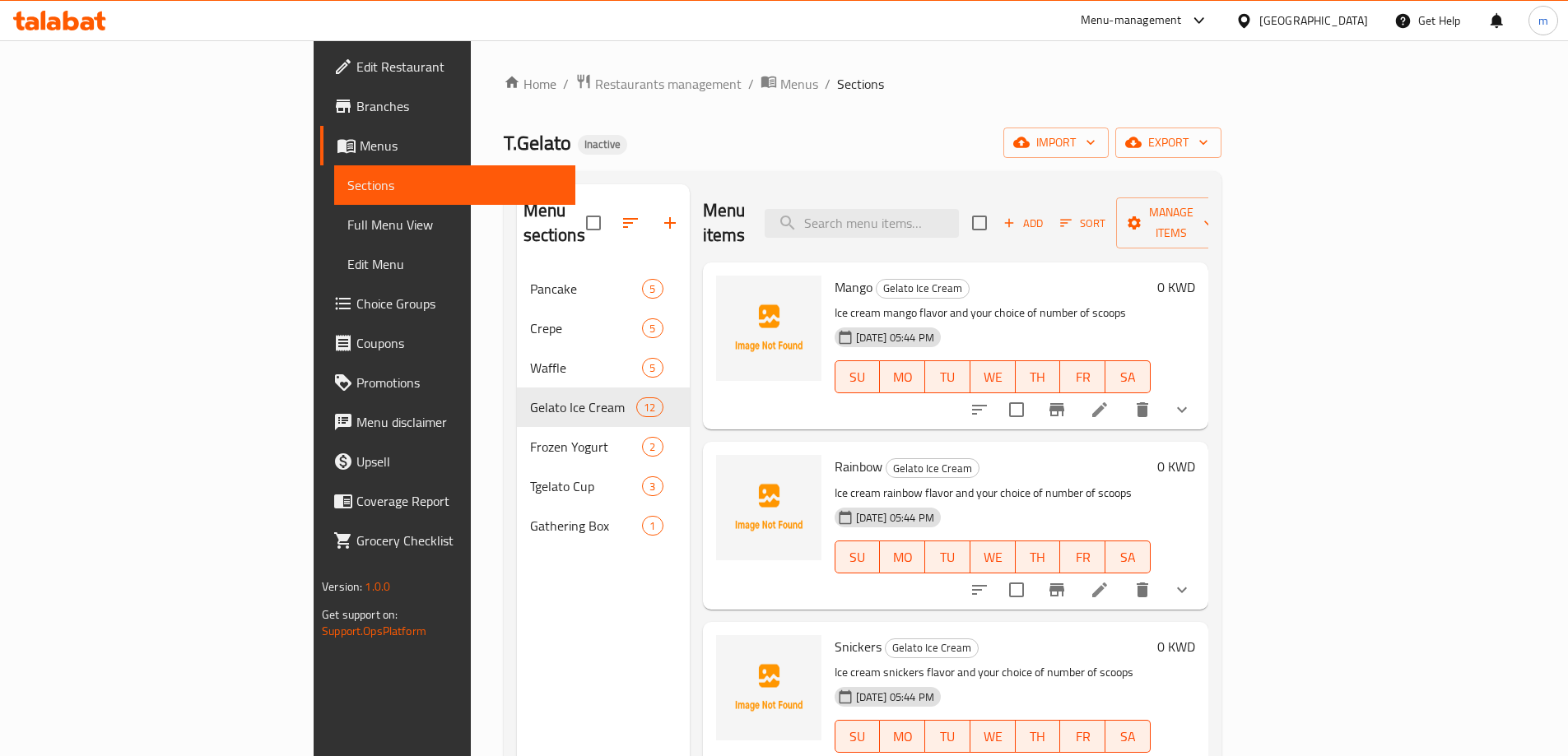
click at [1209, 192] on div "Menu items Add Sort Manage items" at bounding box center [955, 223] width 506 height 78
click at [1213, 203] on span "Manage items" at bounding box center [1171, 223] width 84 height 41
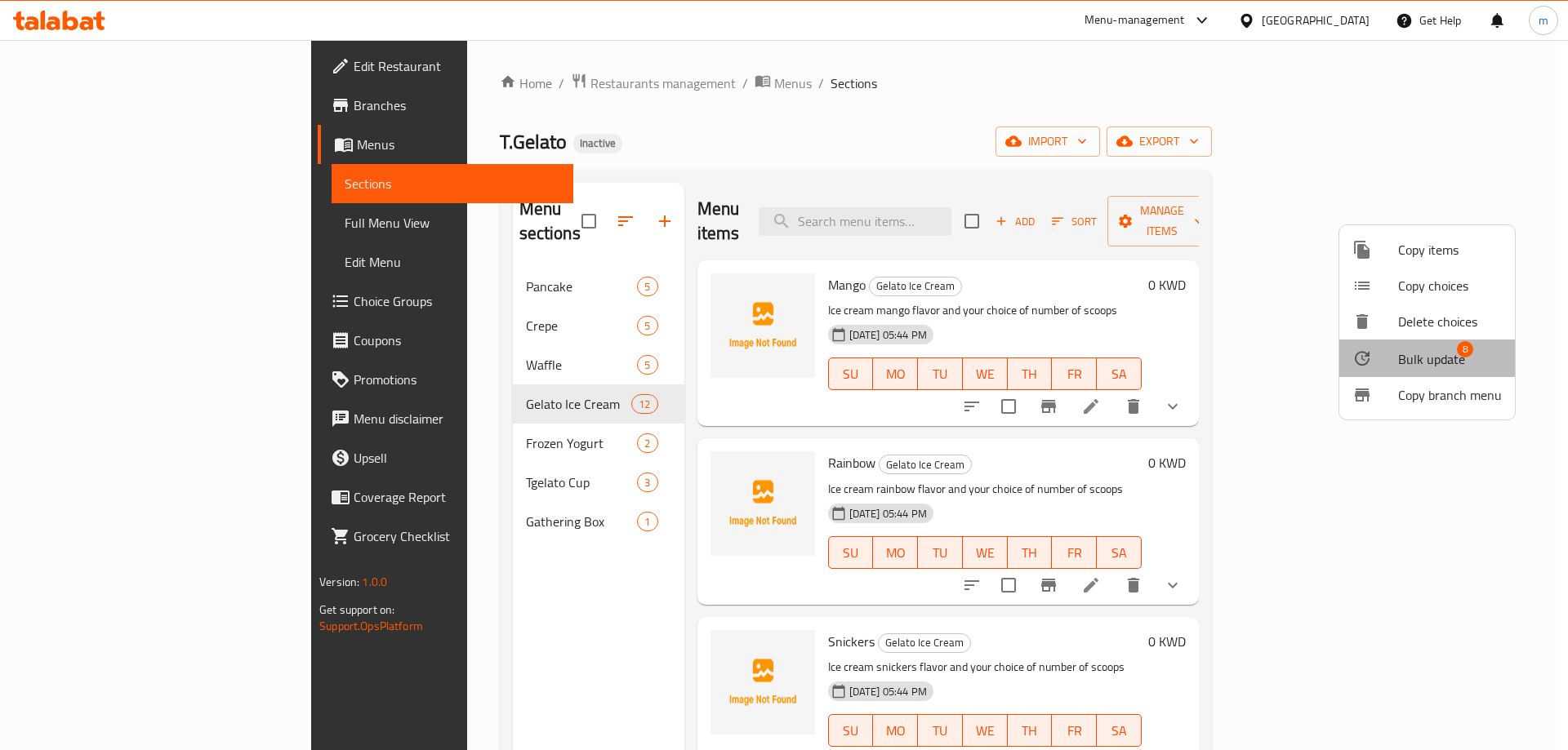
click at [1435, 354] on span "Bulk update" at bounding box center [1431, 358] width 67 height 19
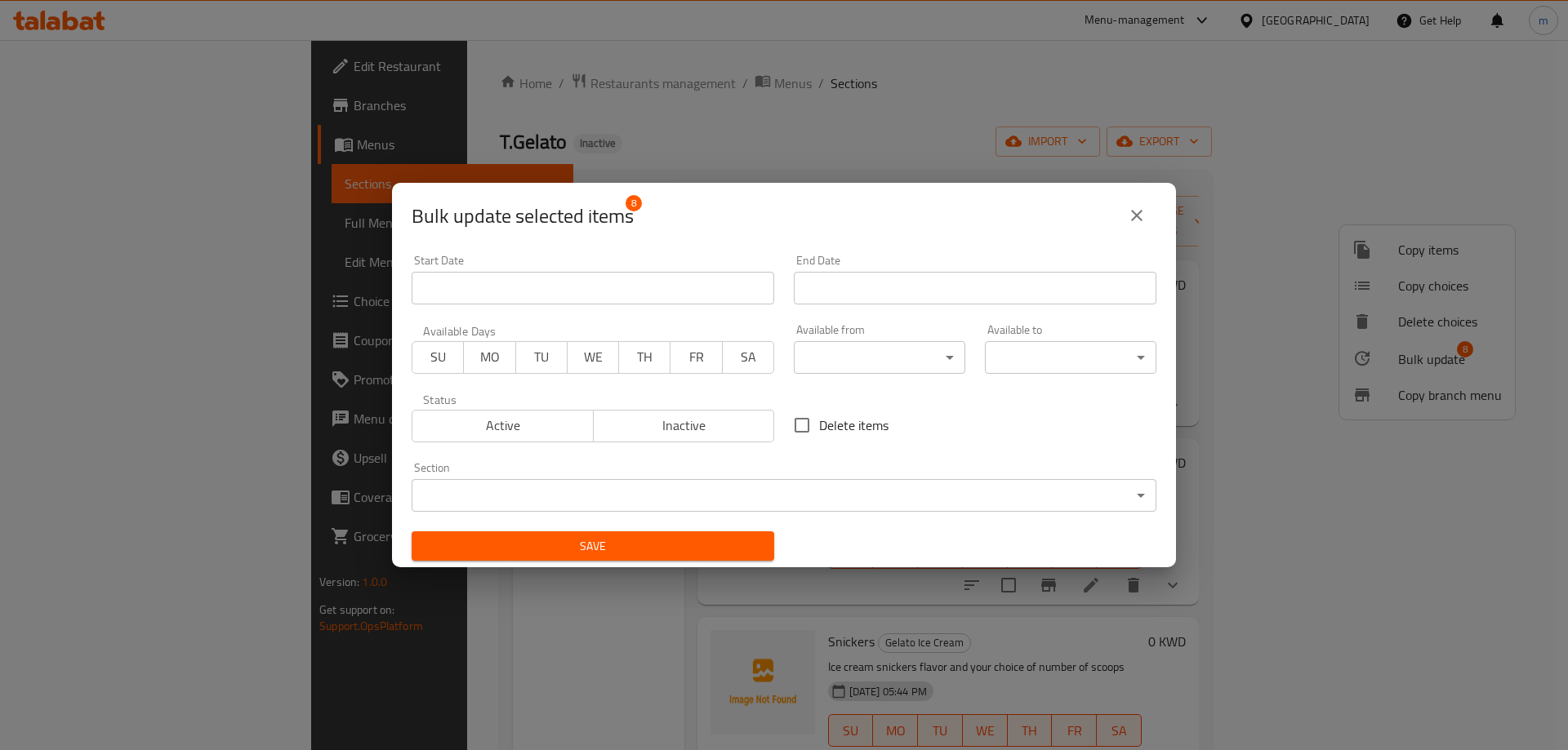
click at [848, 418] on span "Delete items" at bounding box center [853, 425] width 69 height 19
click at [819, 418] on input "Delete items" at bounding box center [802, 426] width 35 height 35
checkbox input "true"
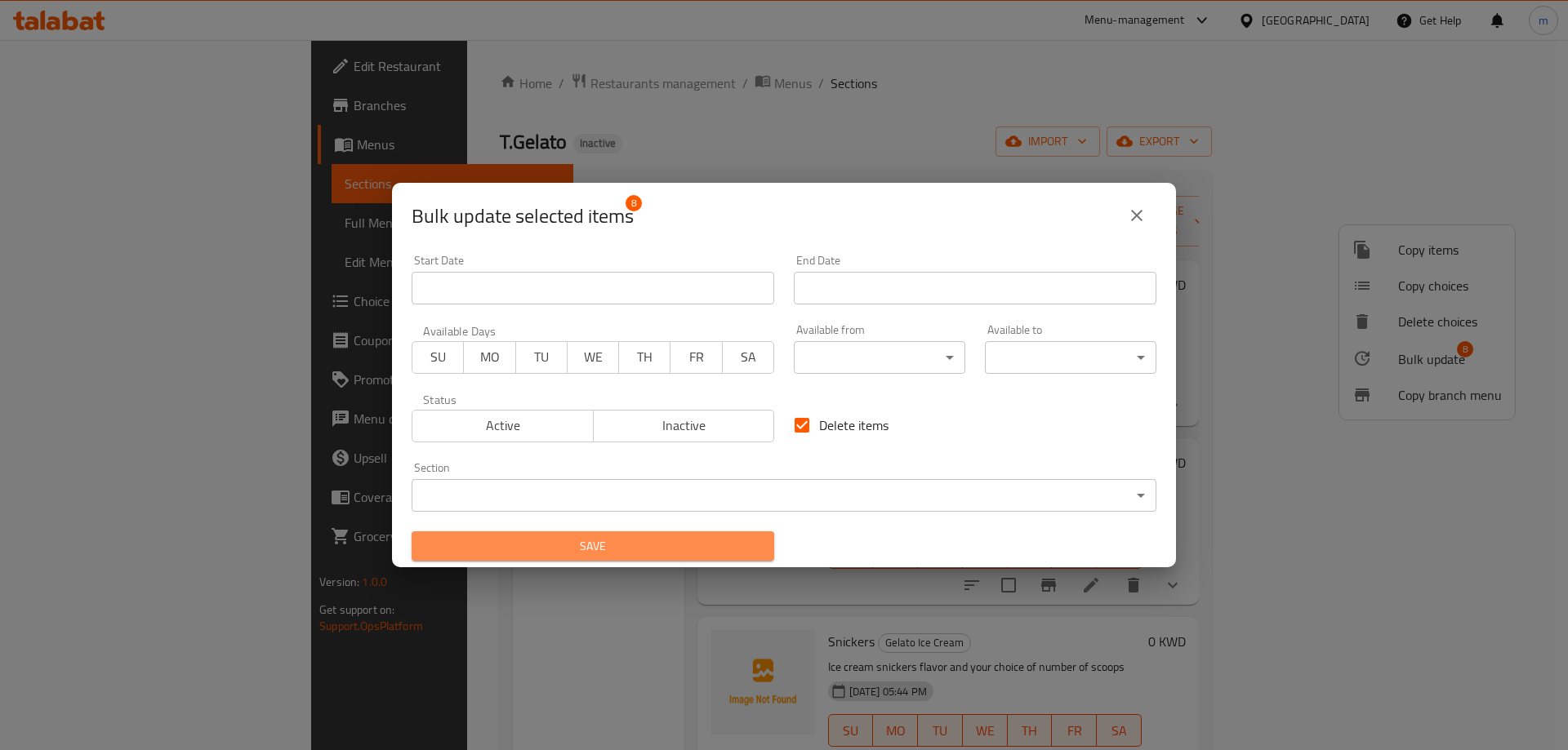
click at [709, 539] on span "Save" at bounding box center [593, 546] width 336 height 20
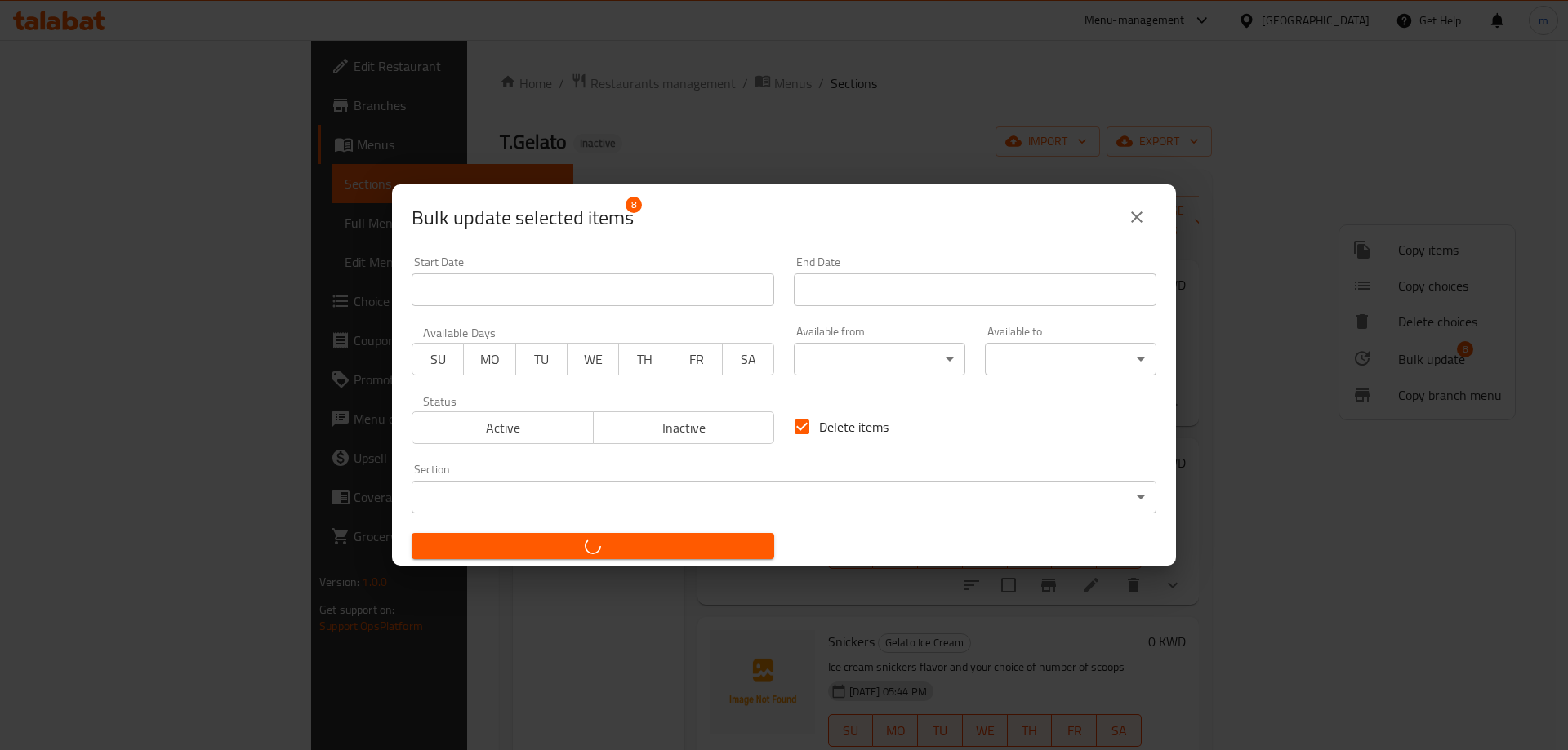
checkbox input "false"
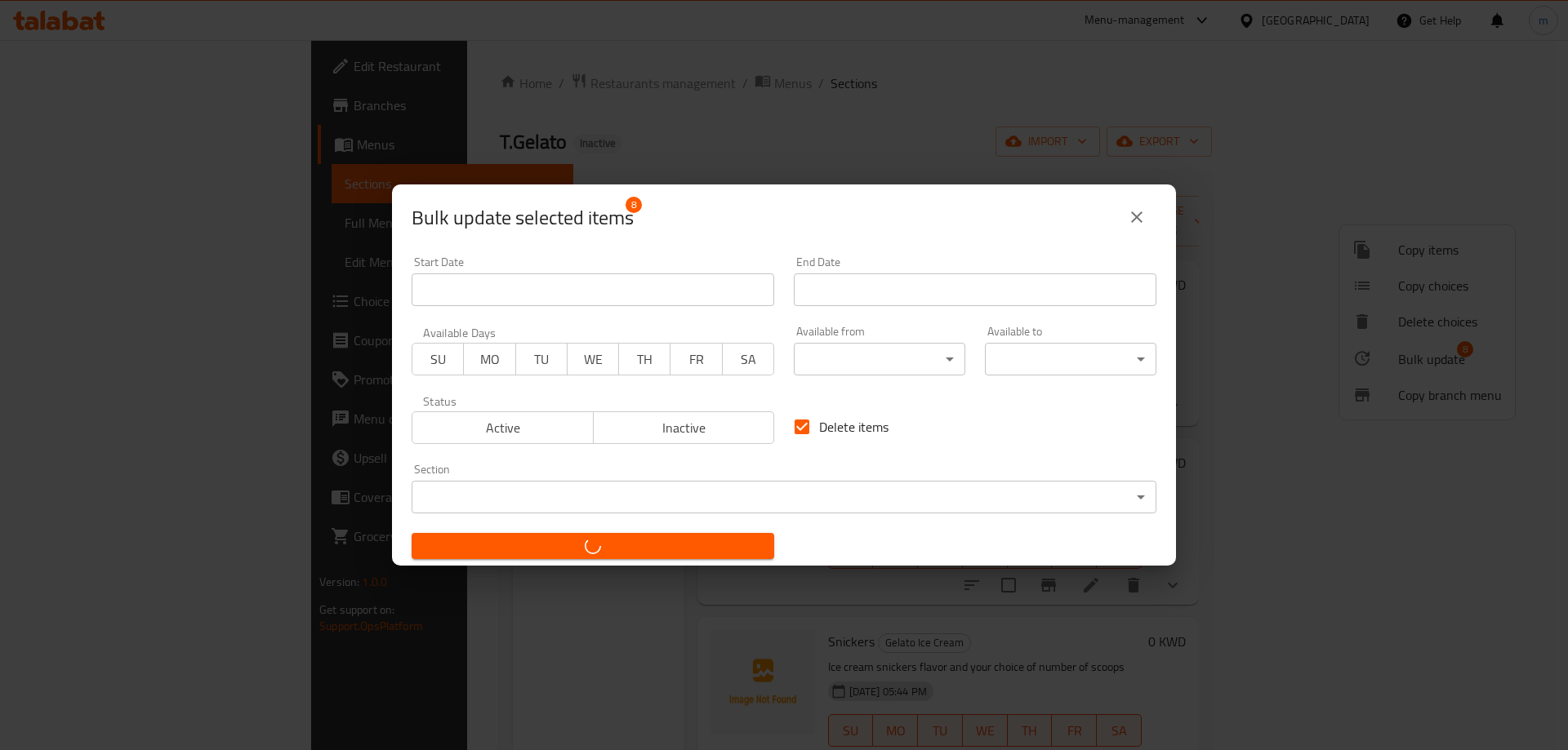
checkbox input "false"
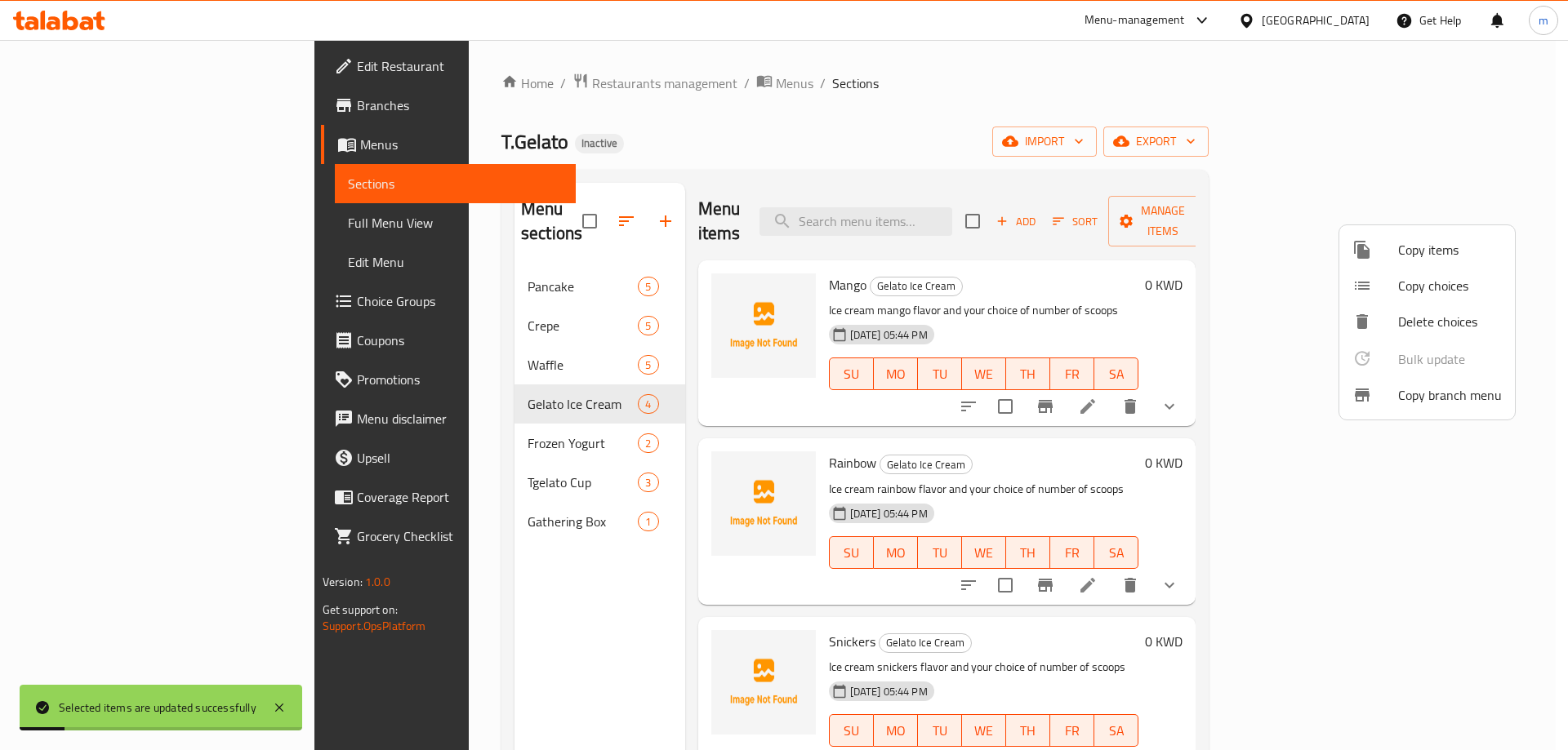
click at [980, 143] on div at bounding box center [784, 375] width 1568 height 750
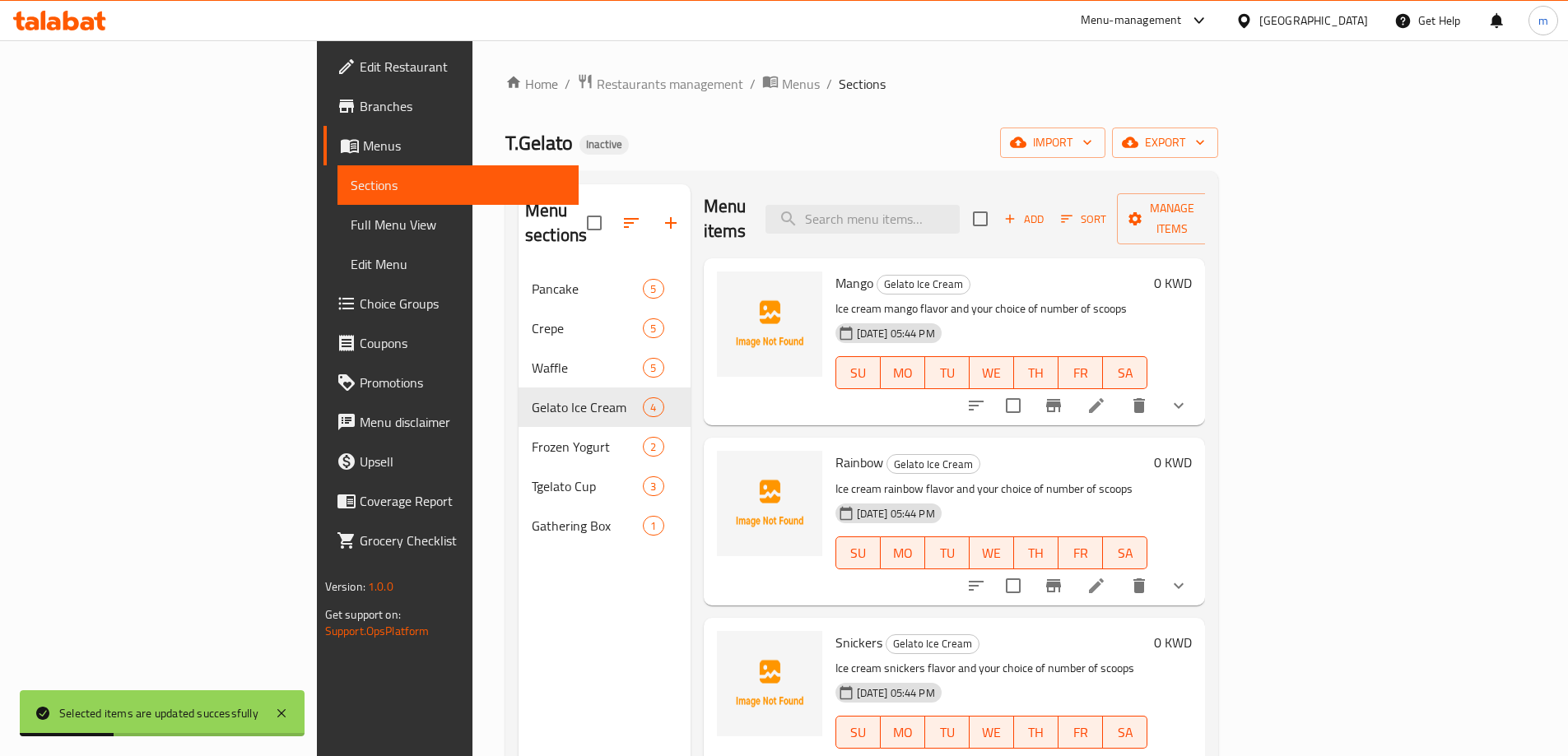
scroll to position [230, 0]
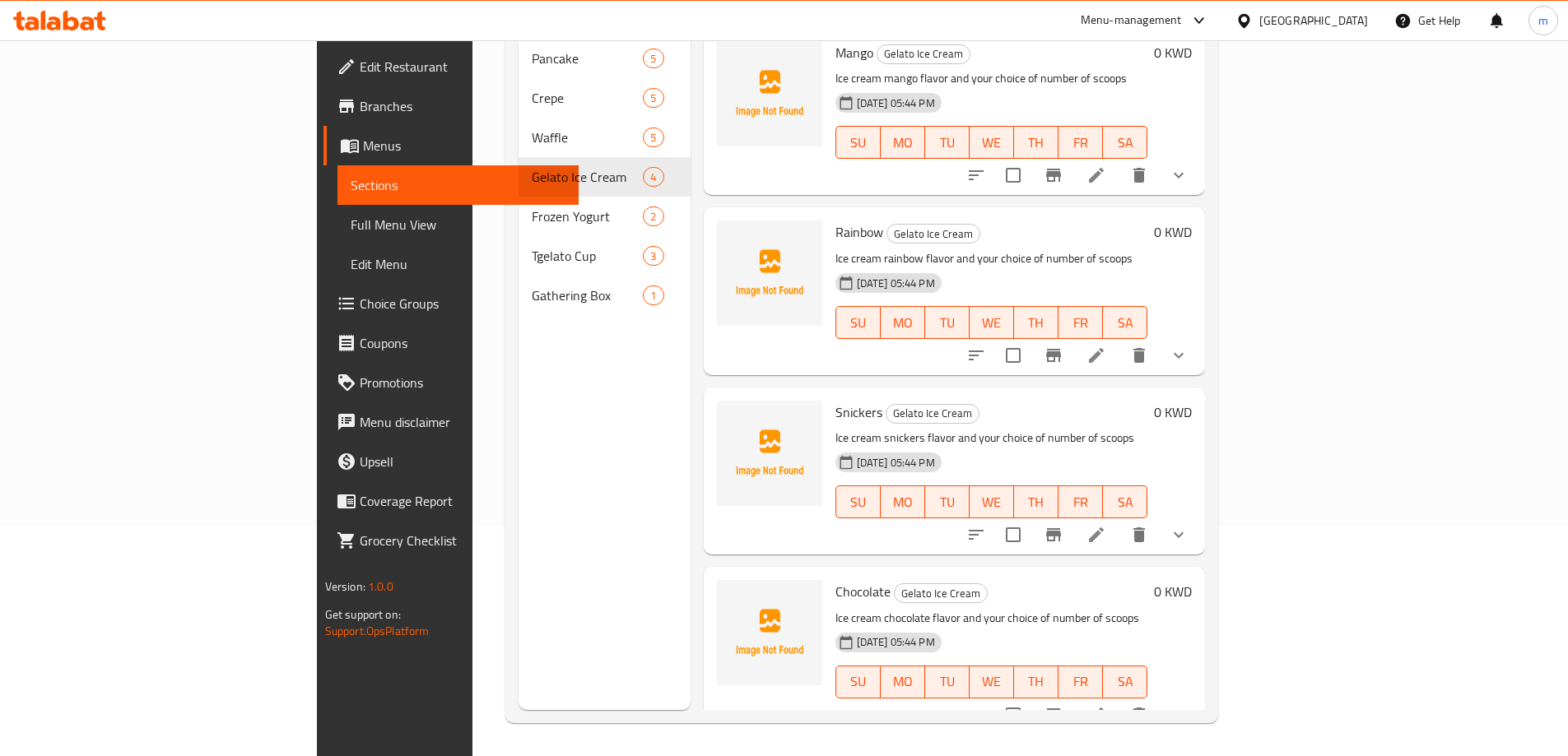
click at [363, 139] on span "Menus" at bounding box center [464, 145] width 203 height 19
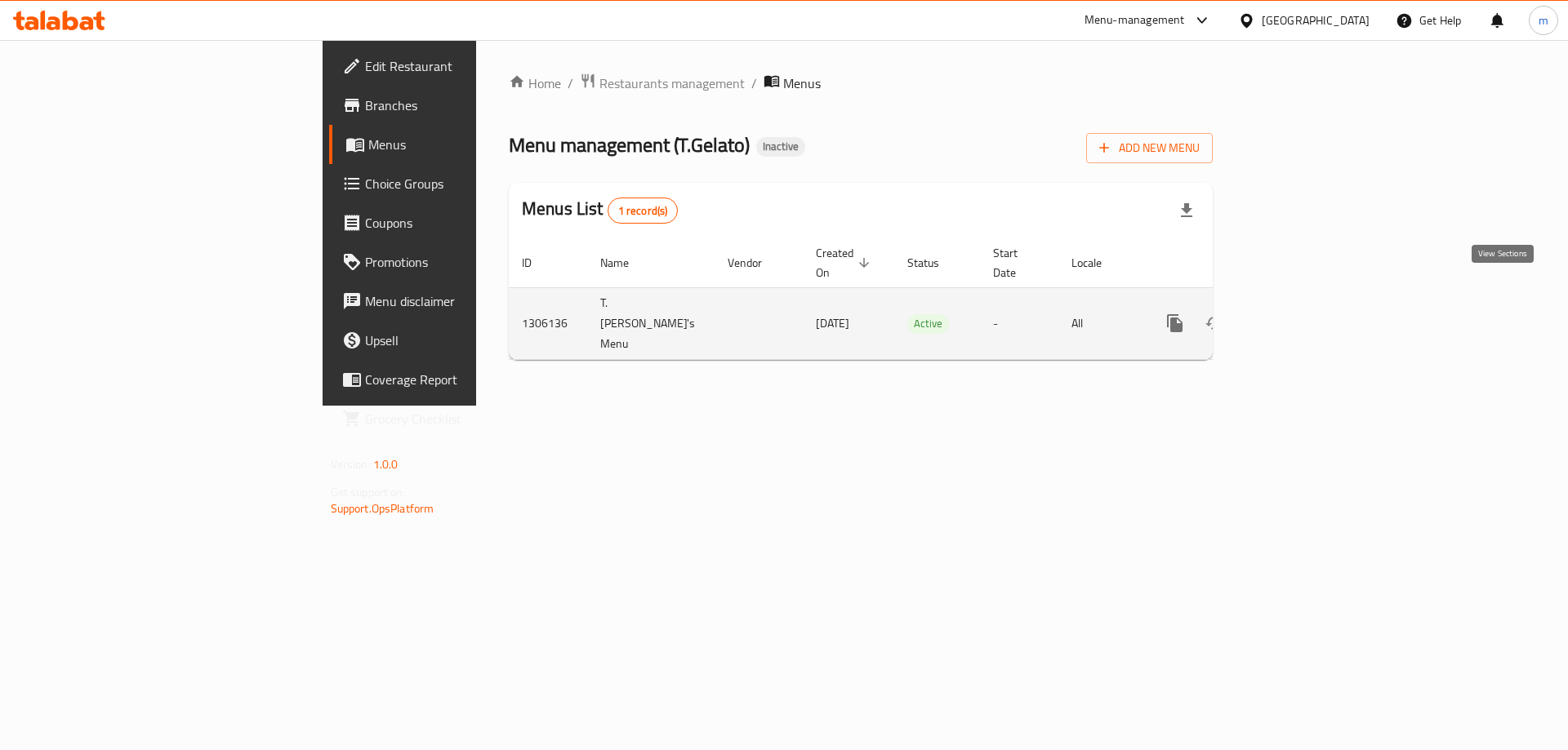
click at [1302, 313] on icon "enhanced table" at bounding box center [1292, 322] width 19 height 19
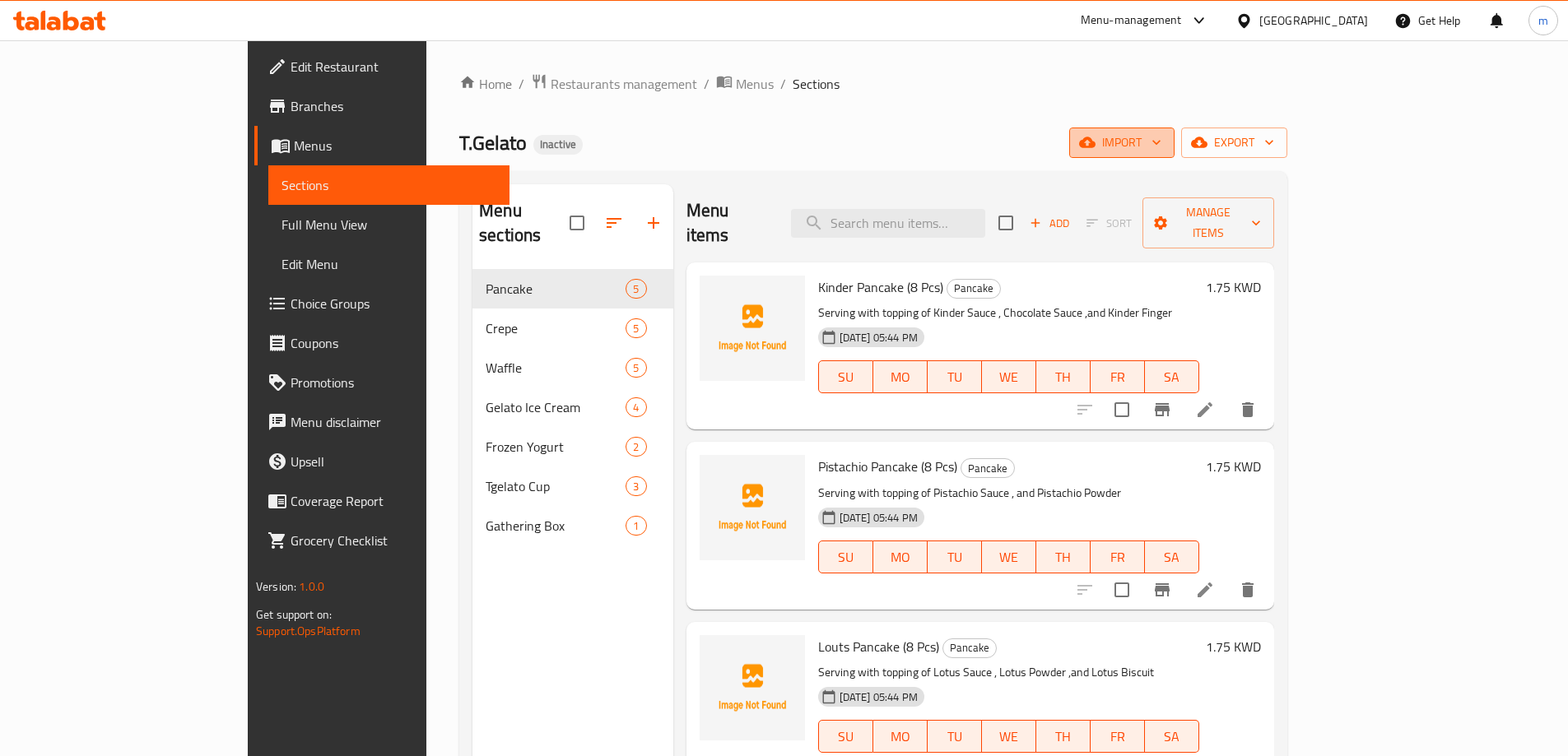
click at [1162, 150] on span "import" at bounding box center [1122, 143] width 79 height 20
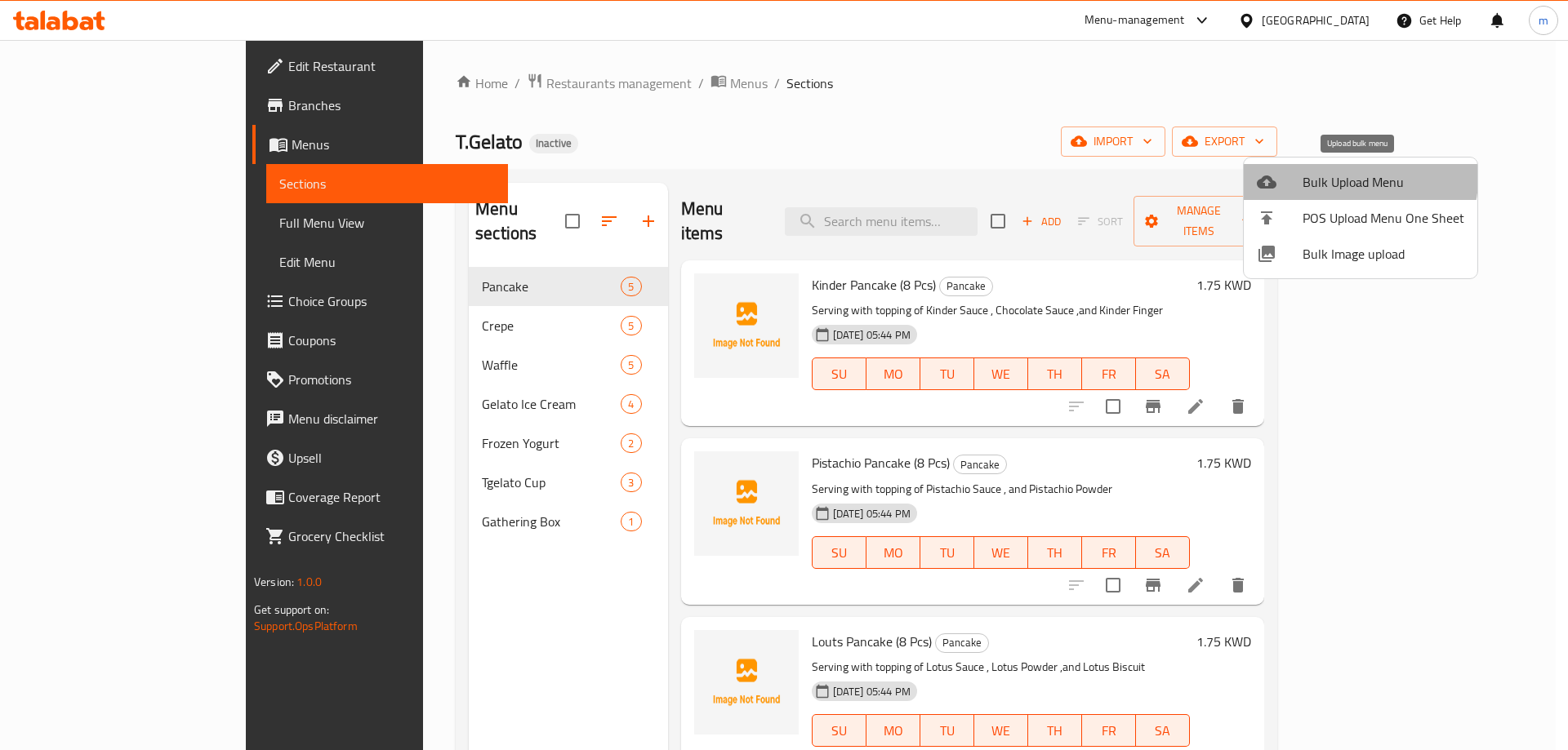
click at [1350, 178] on span "Bulk Upload Menu" at bounding box center [1383, 182] width 162 height 19
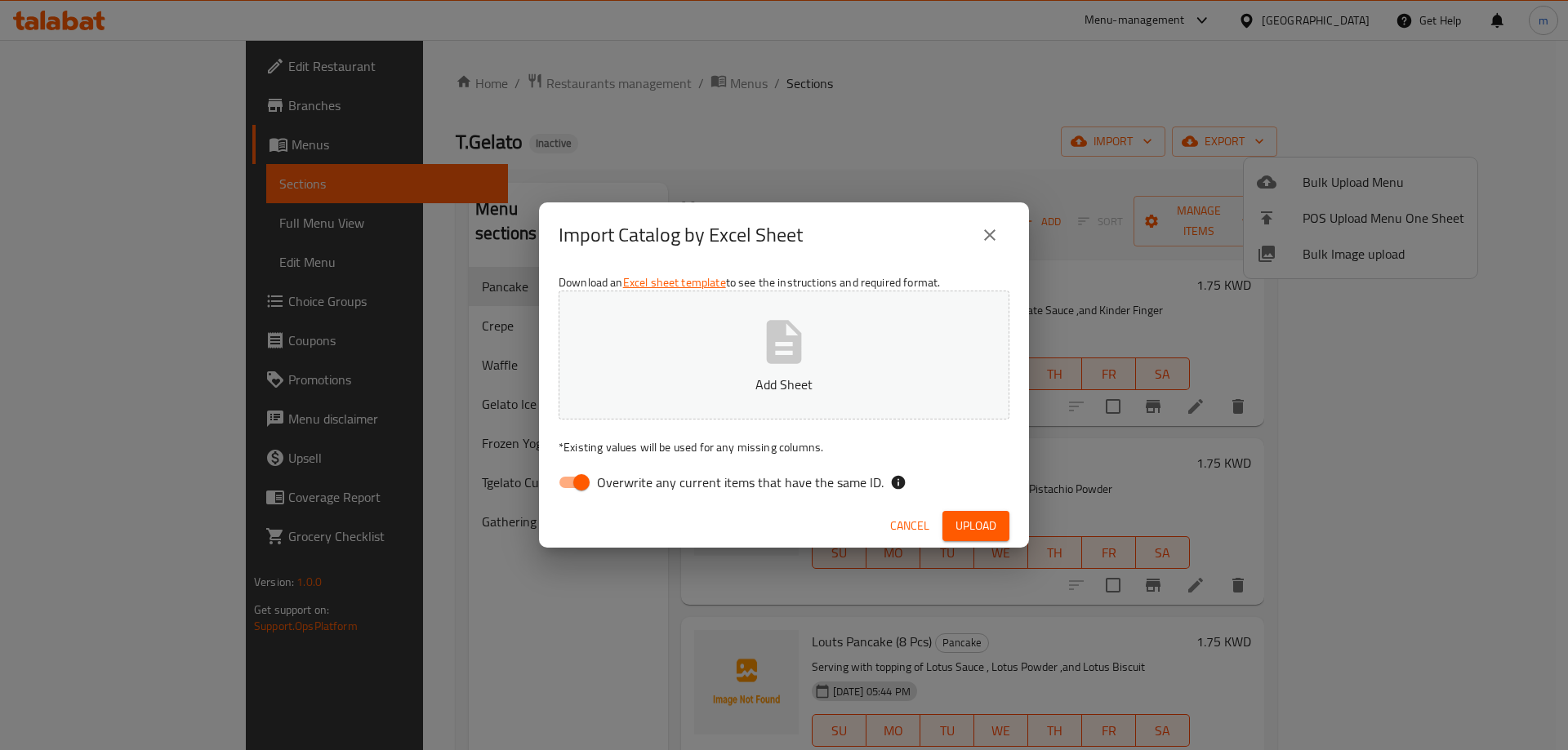
click at [709, 480] on span "Overwrite any current items that have the same ID." at bounding box center [740, 481] width 287 height 19
click at [628, 480] on input "Overwrite any current items that have the same ID." at bounding box center [581, 482] width 93 height 31
checkbox input "false"
click at [973, 513] on button "Upload" at bounding box center [975, 525] width 67 height 30
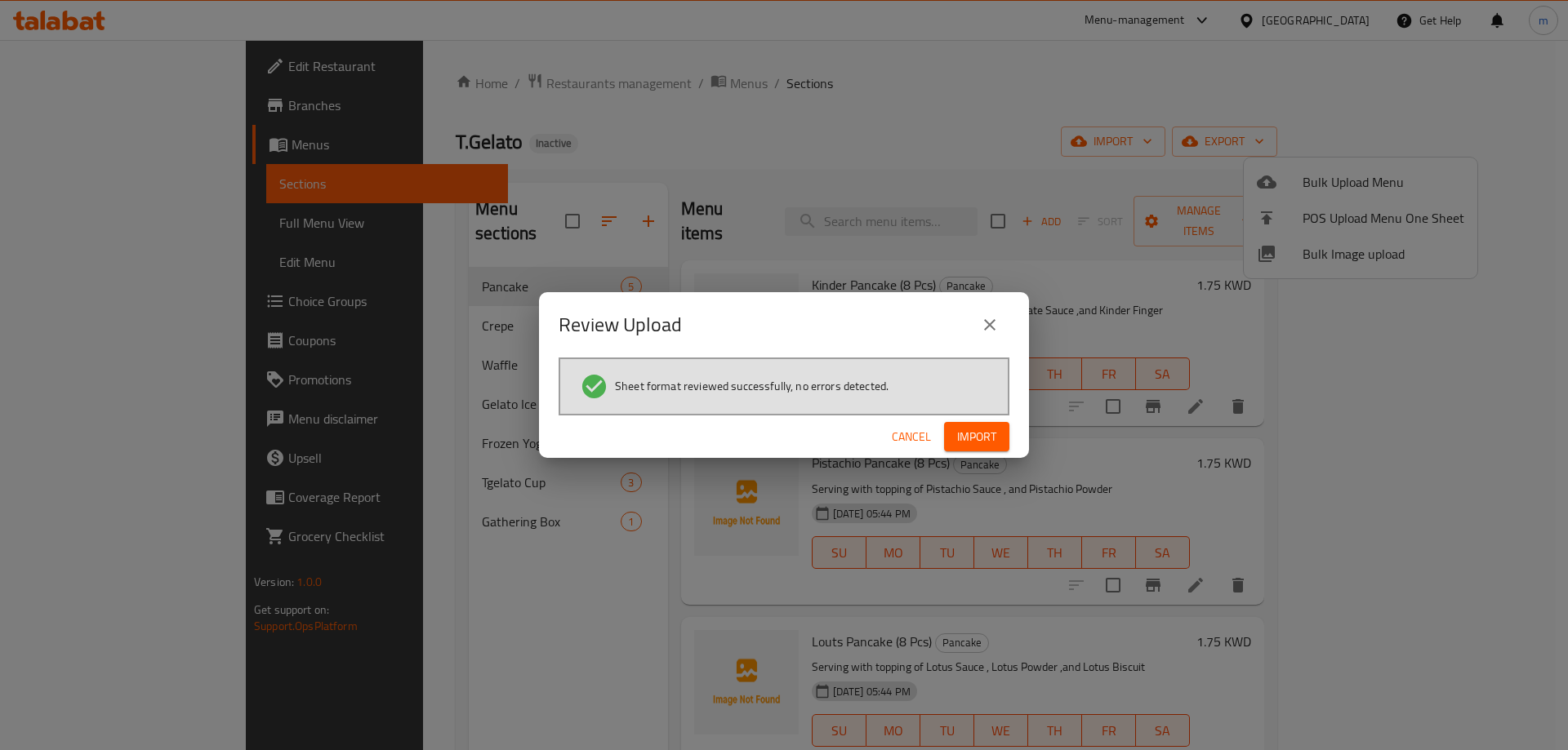
click at [984, 438] on span "Import" at bounding box center [976, 437] width 39 height 20
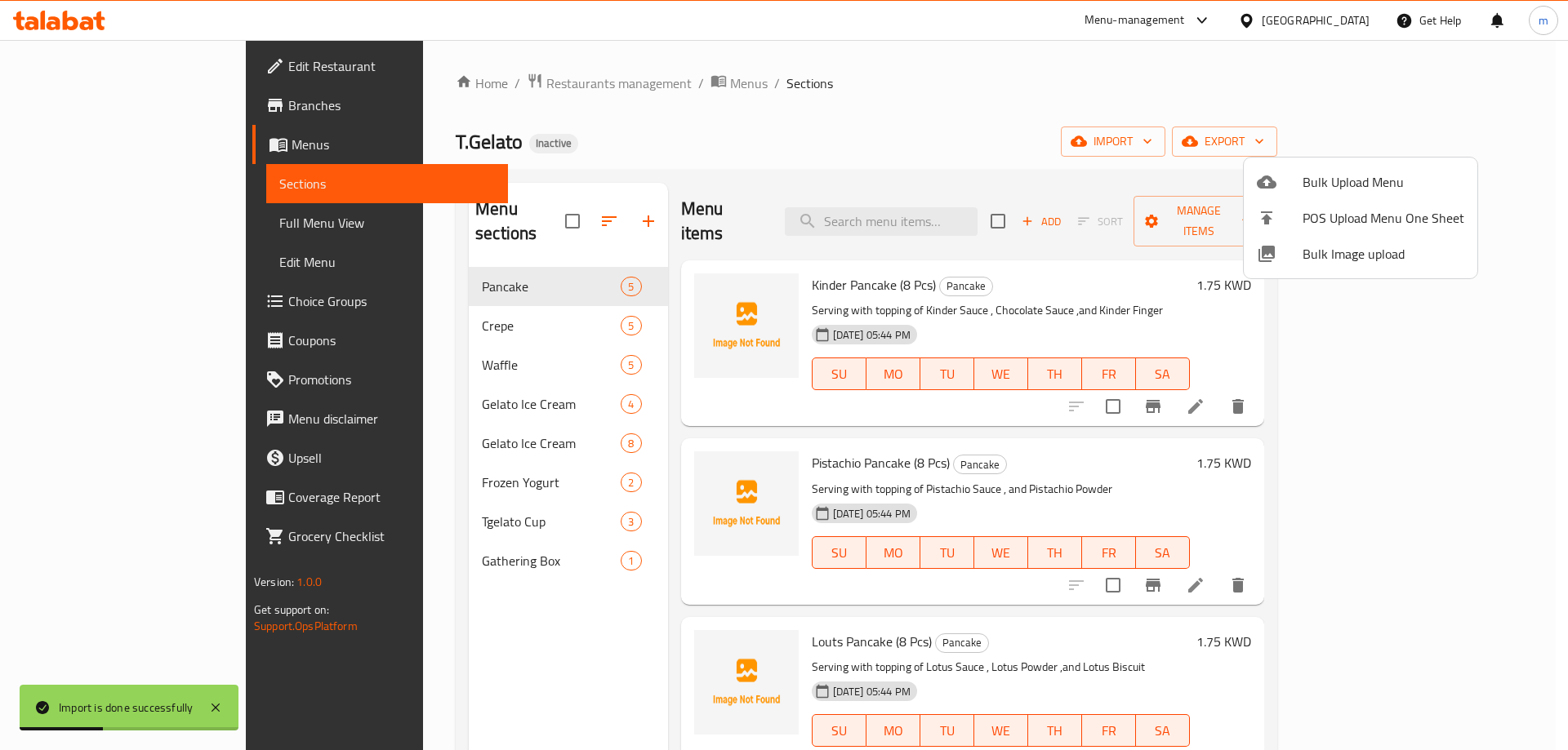
click at [486, 386] on div at bounding box center [784, 375] width 1568 height 750
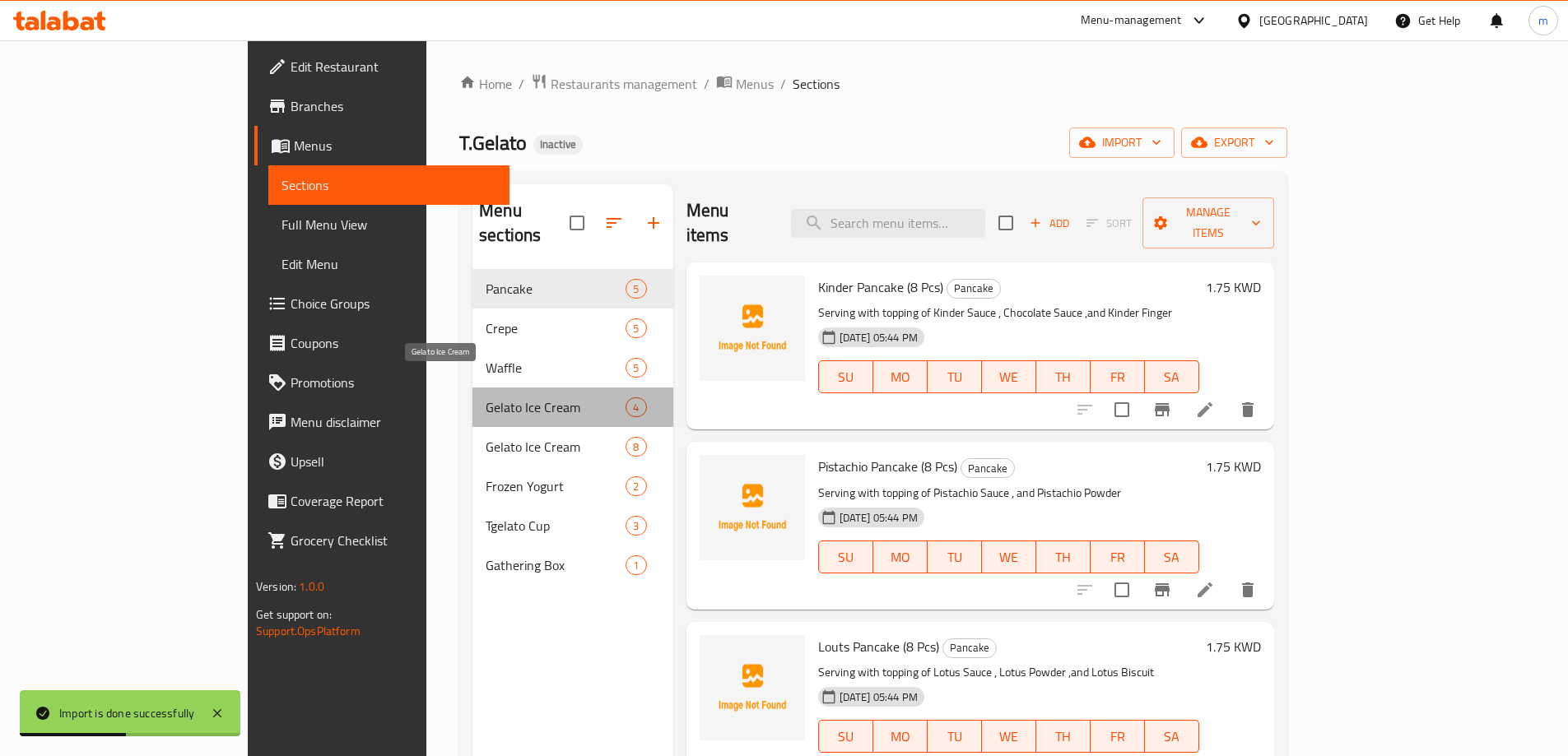
click at [486, 398] on span "Gelato Ice Cream" at bounding box center [556, 407] width 140 height 19
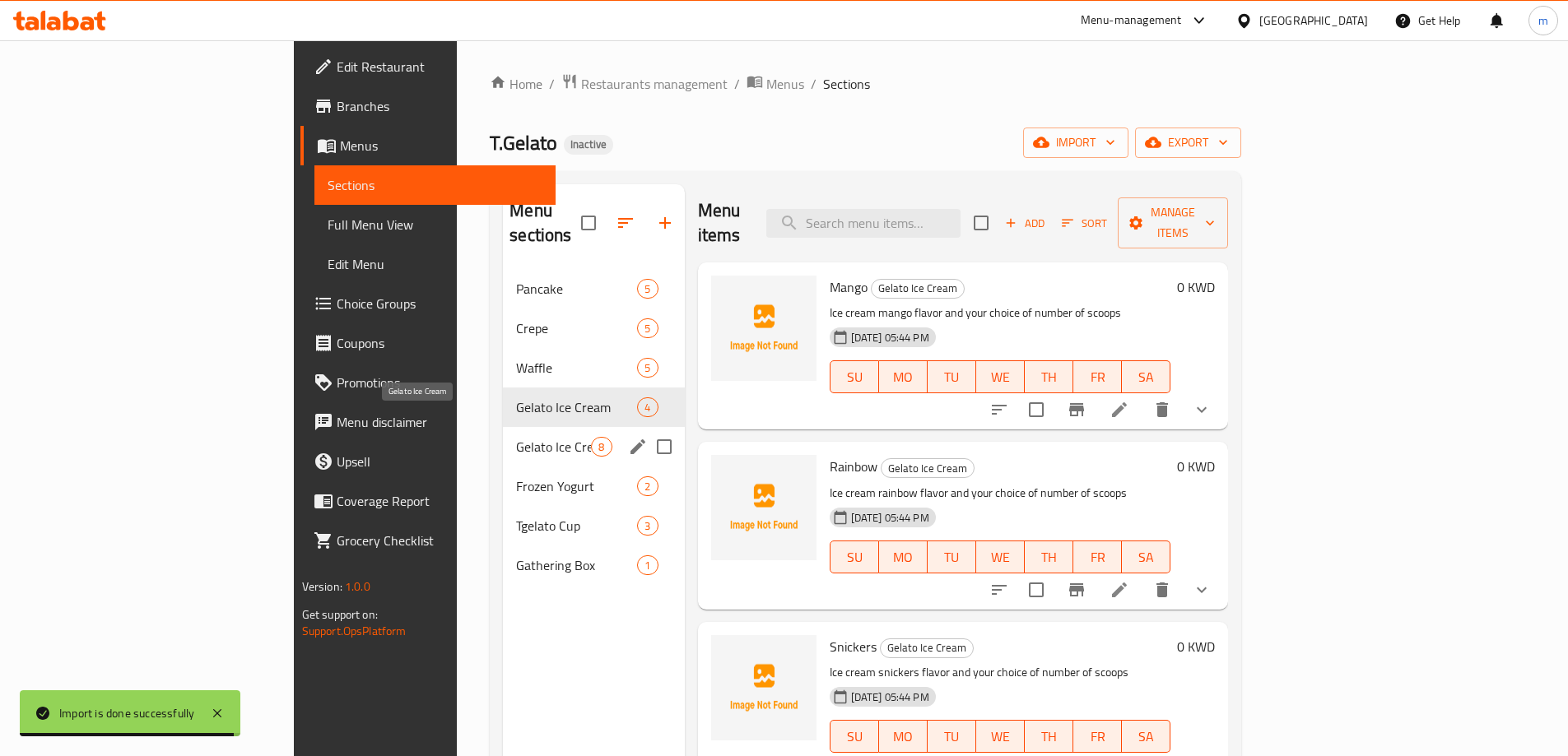
click at [516, 437] on span "Gelato Ice Cream" at bounding box center [553, 447] width 75 height 19
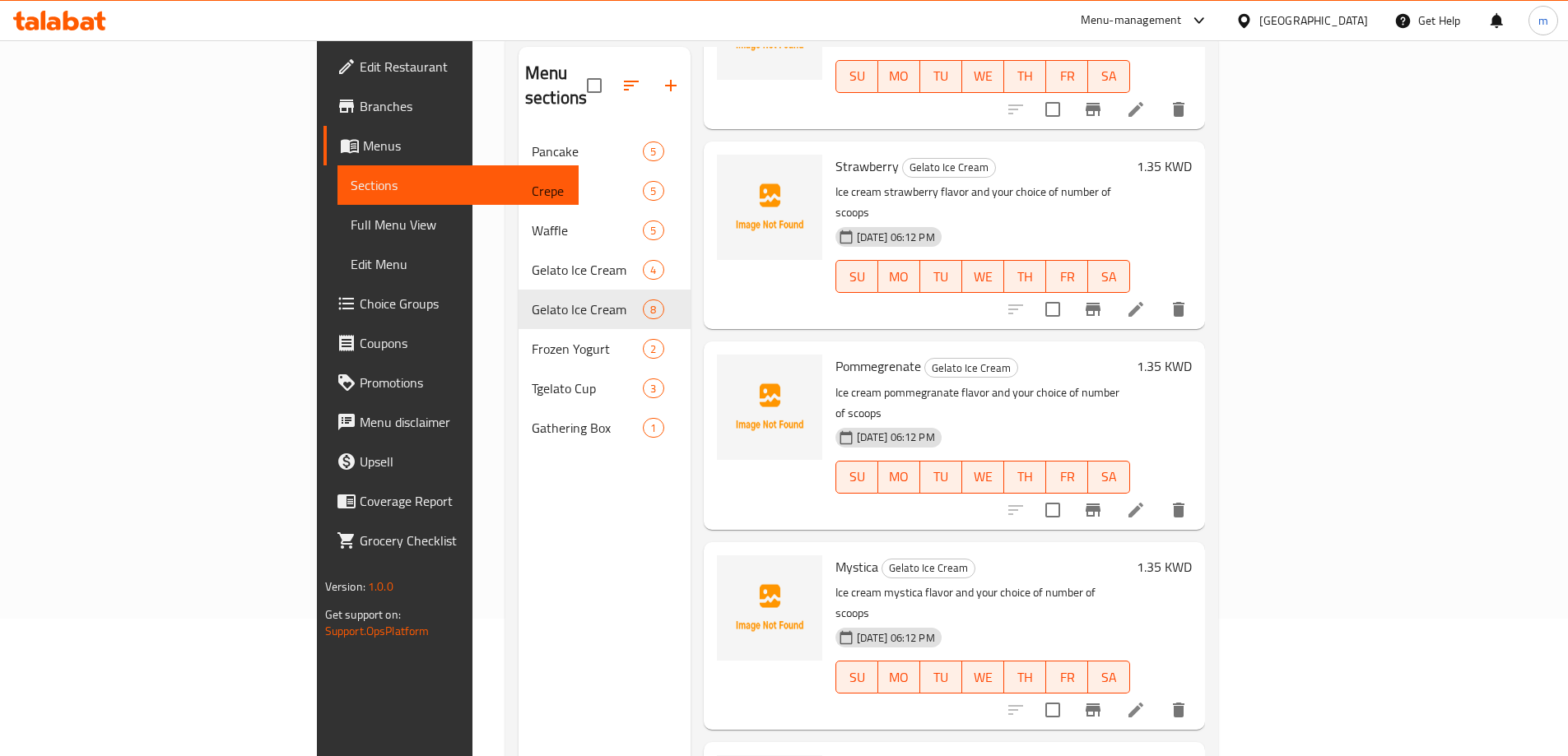
scroll to position [230, 0]
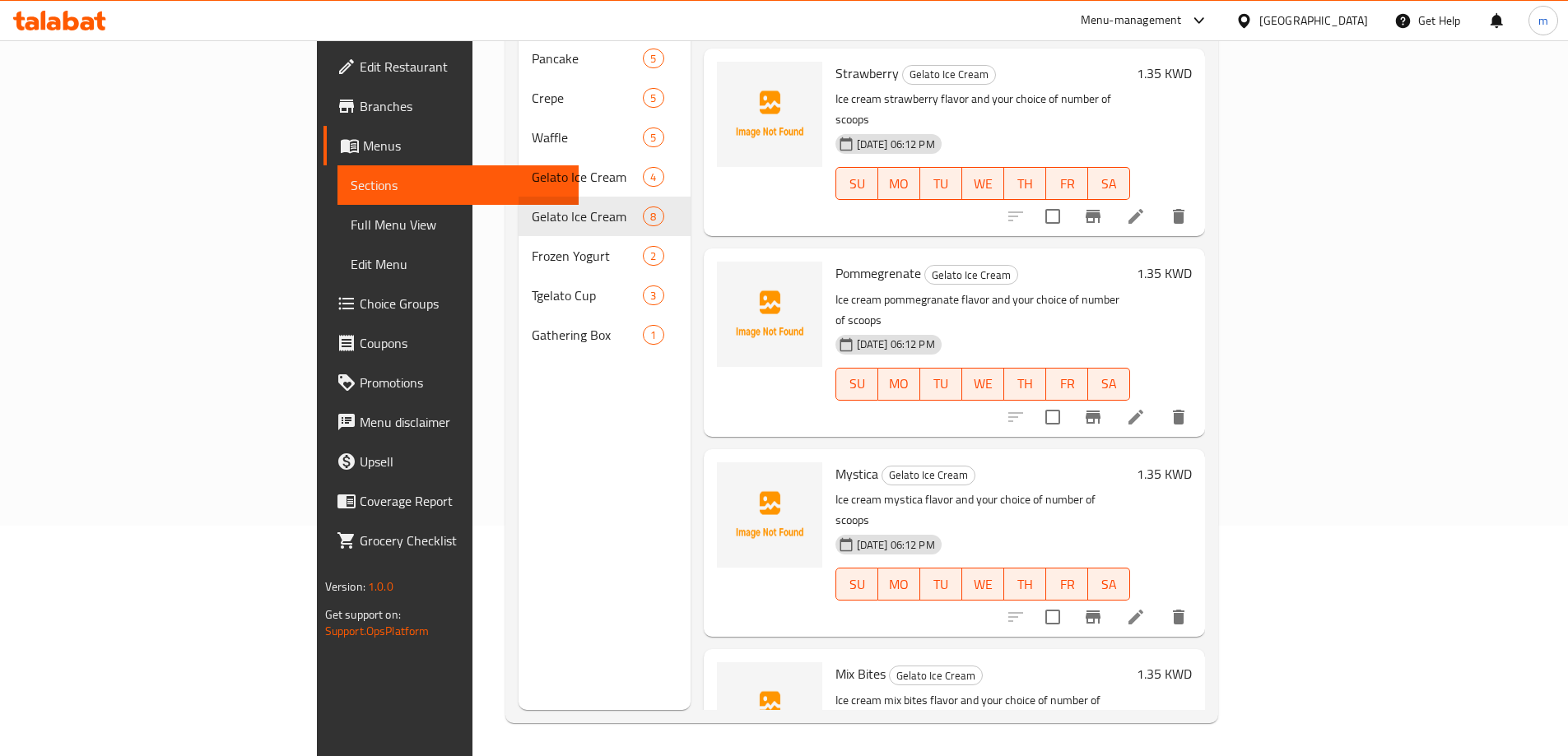
click at [1199, 398] on div at bounding box center [1097, 417] width 203 height 40
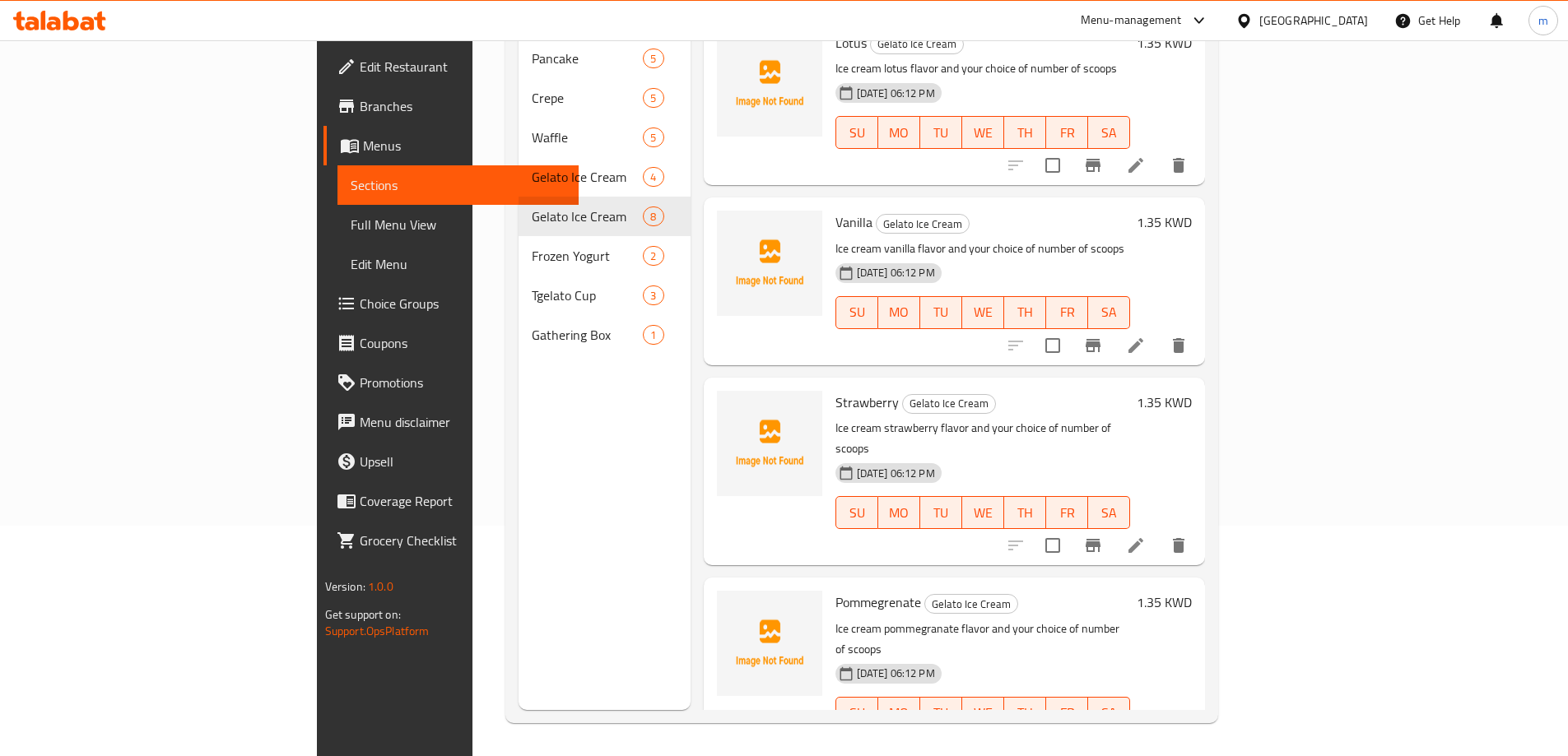
click at [1143, 338] on icon at bounding box center [1136, 345] width 15 height 15
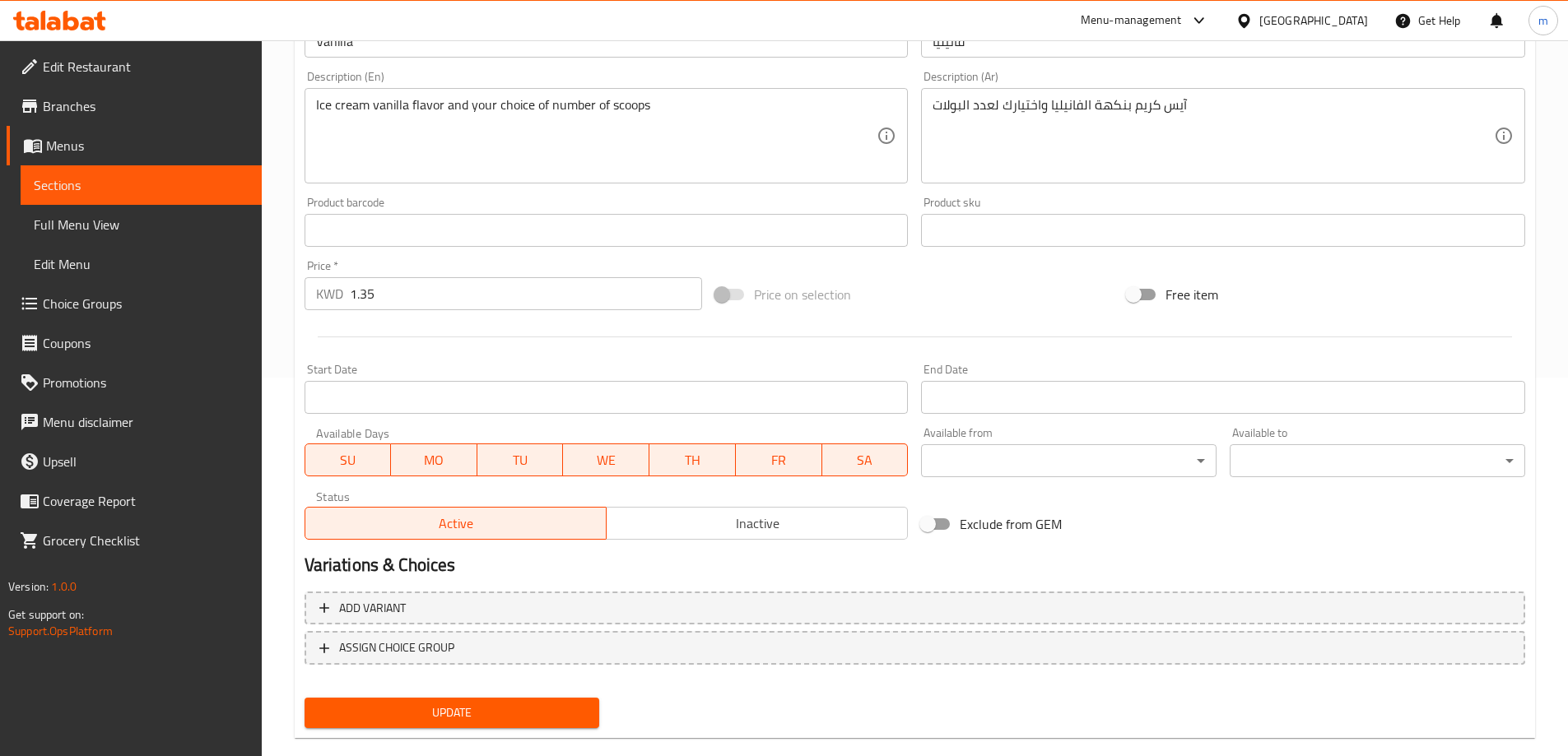
scroll to position [406, 0]
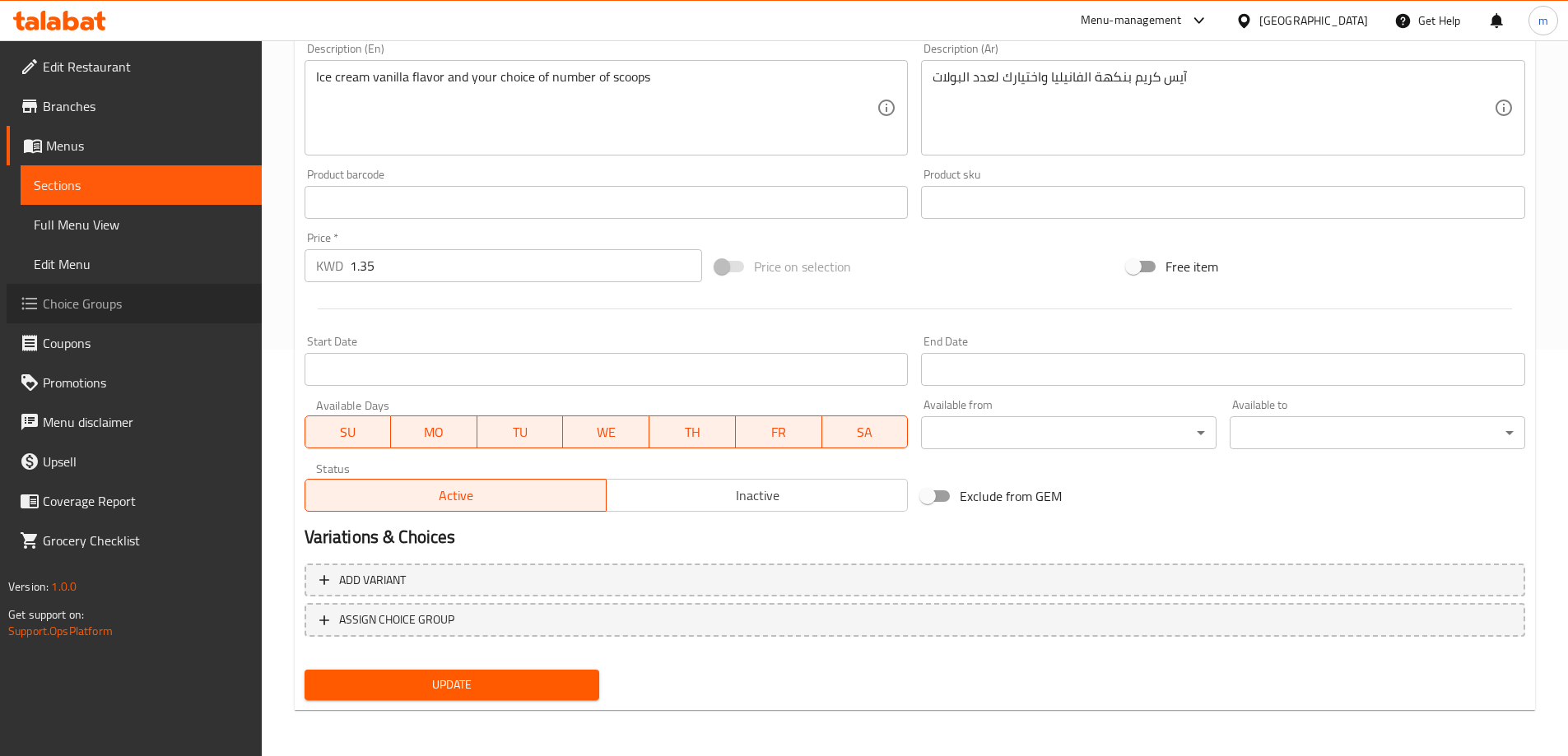
click at [92, 304] on span "Choice Groups" at bounding box center [145, 303] width 205 height 19
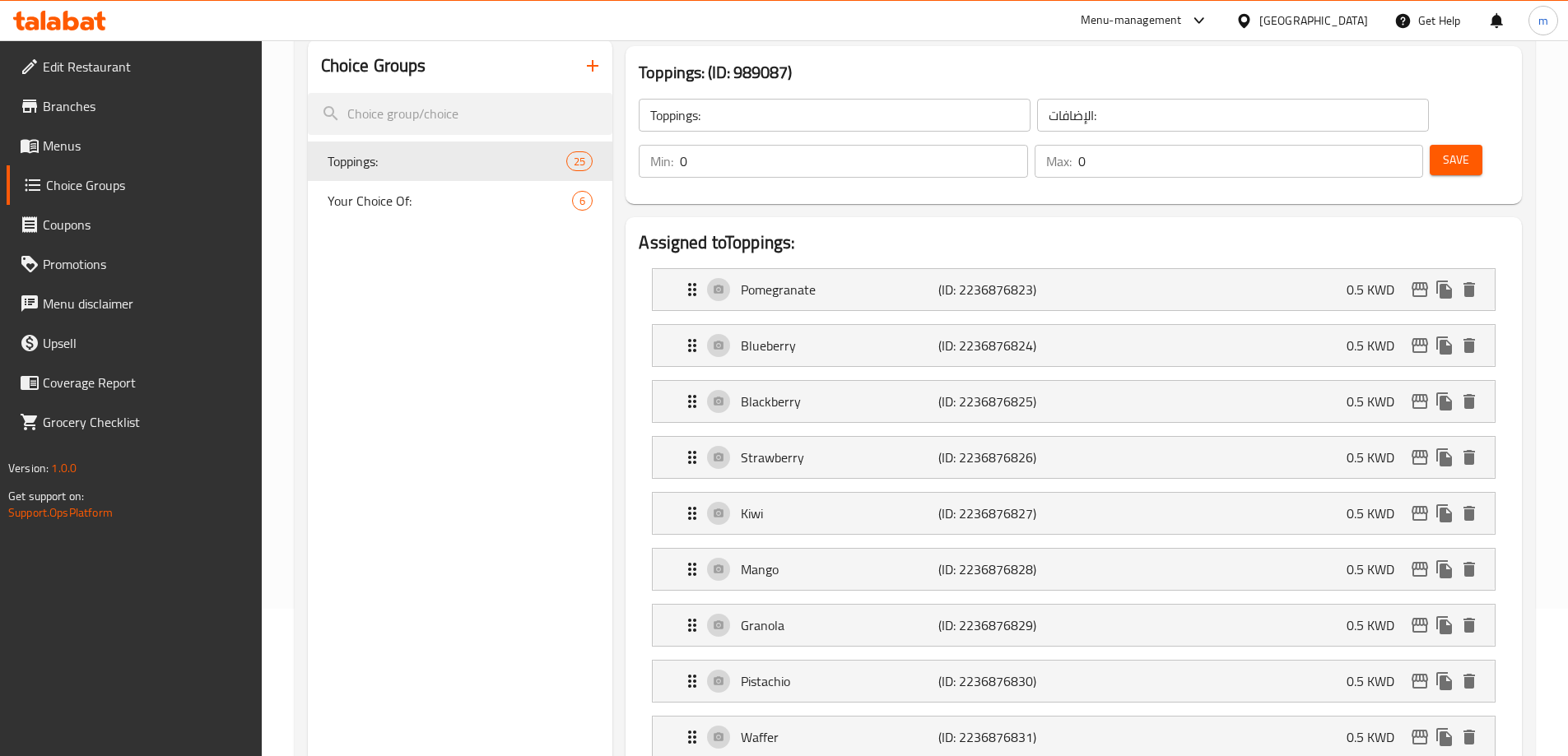
scroll to position [68, 0]
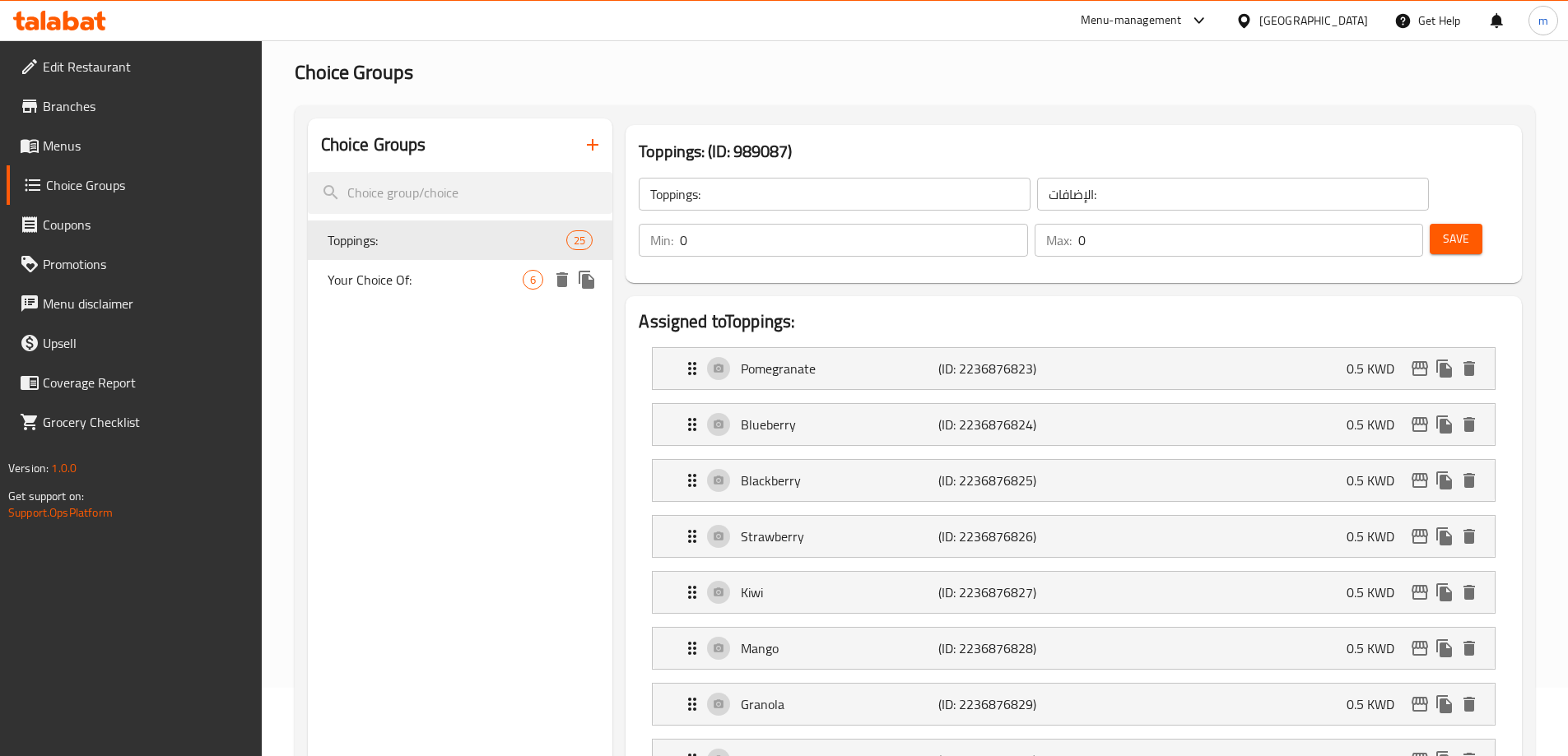
click at [461, 282] on span "Your Choice Of:" at bounding box center [426, 279] width 196 height 19
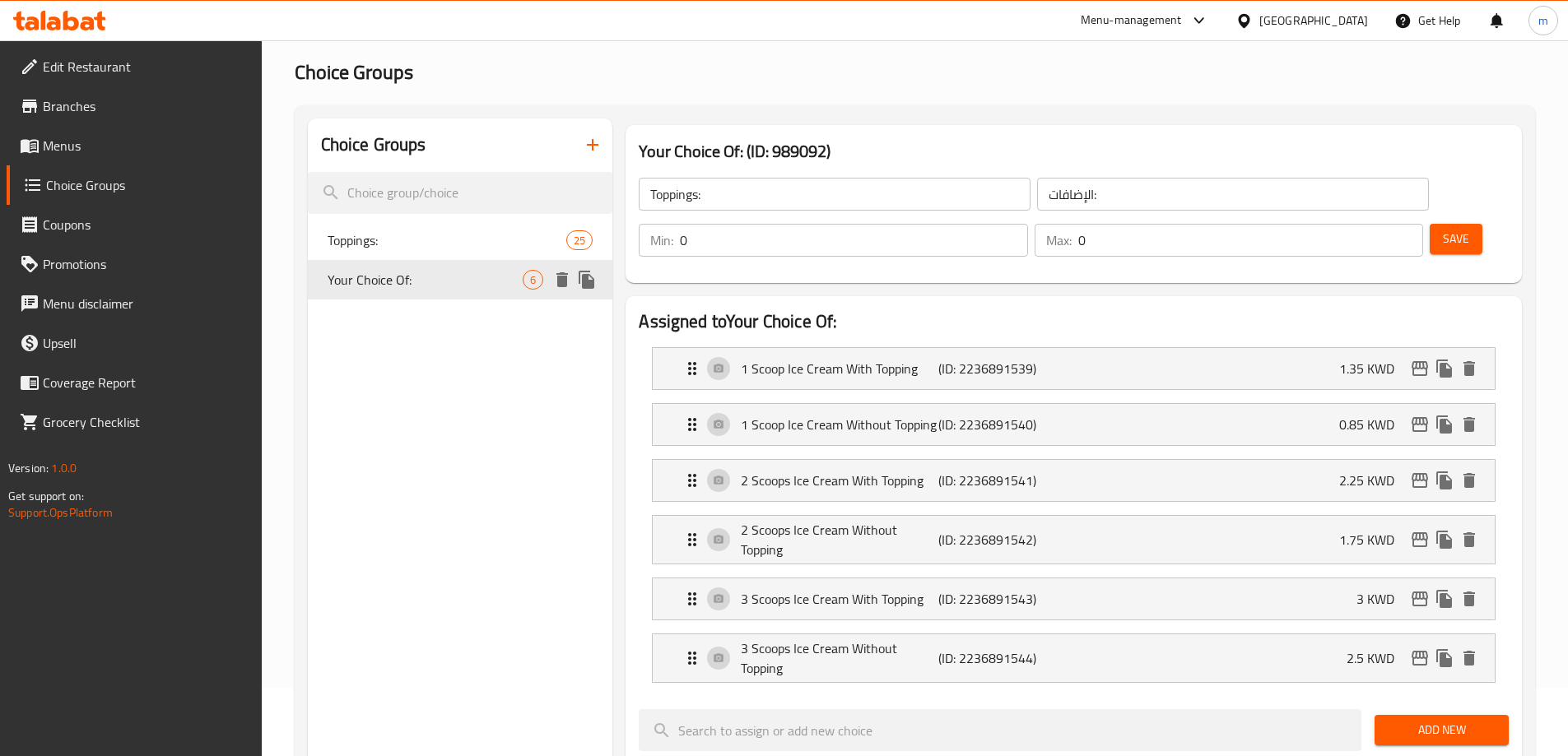
type input "Your Choice Of:"
type input "إختيارك من:"
type input "1"
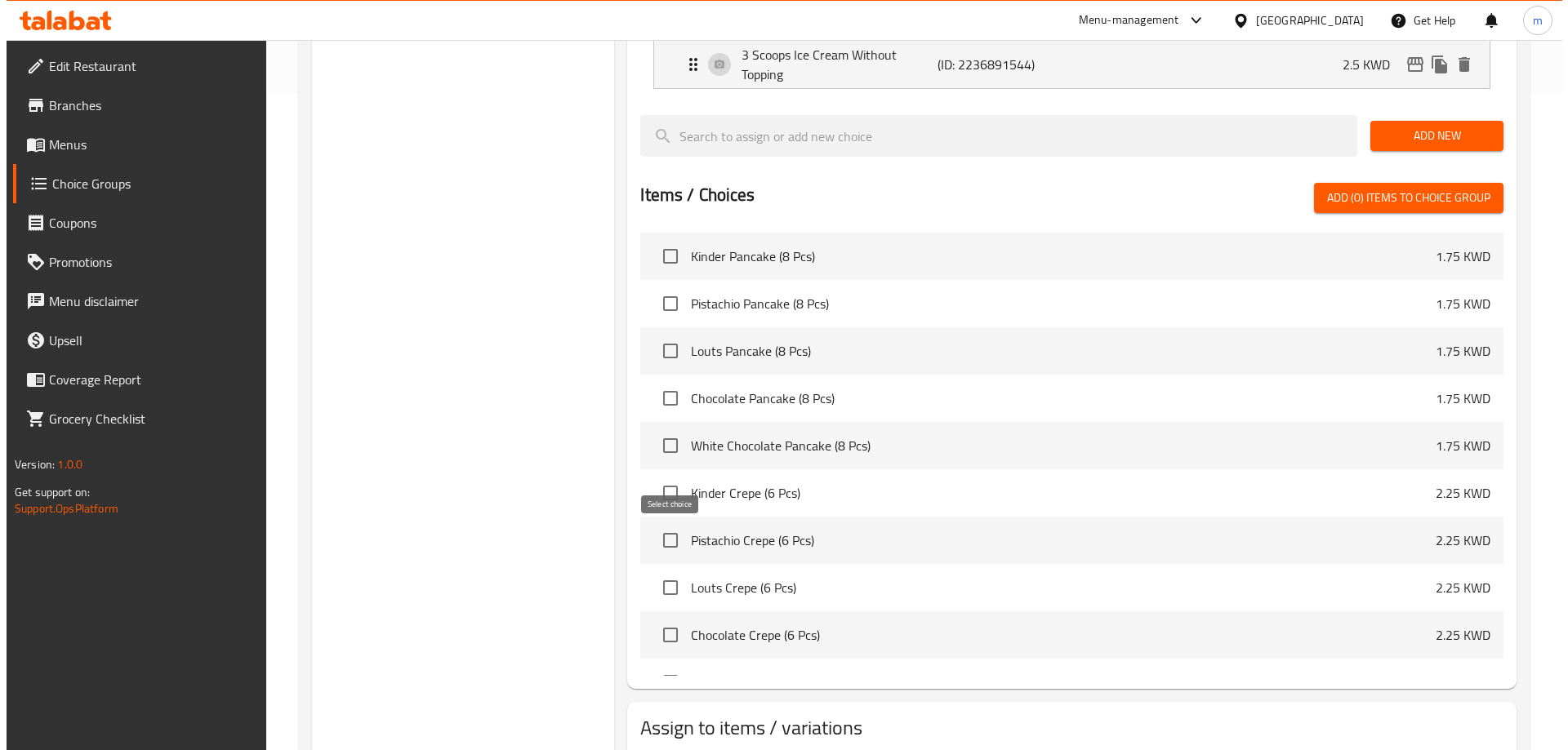
scroll to position [716, 0]
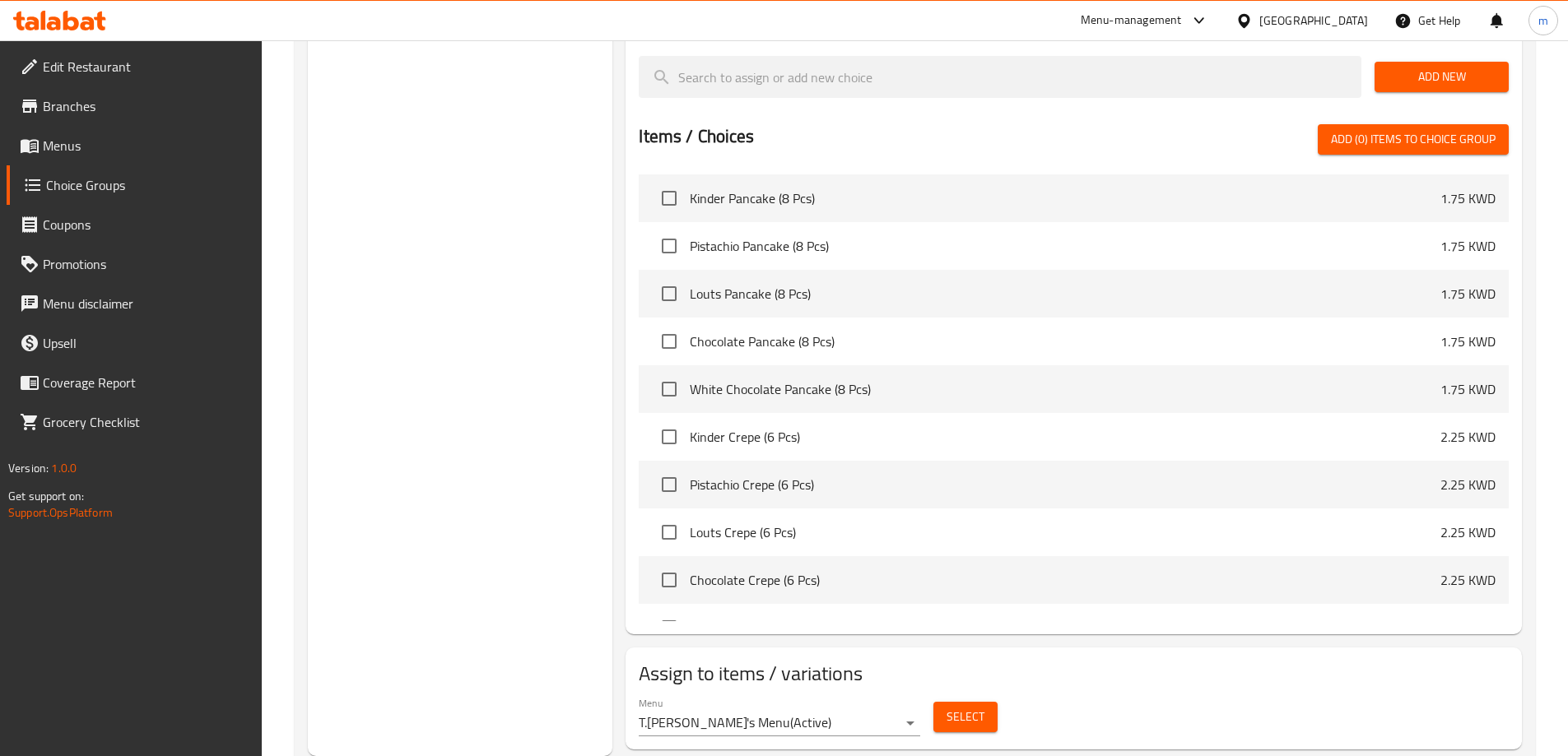
click at [1026, 691] on div "Menu T.Gelato's Menu ( Active ) Select" at bounding box center [1073, 716] width 883 height 52
click at [987, 702] on button "Select" at bounding box center [965, 716] width 64 height 30
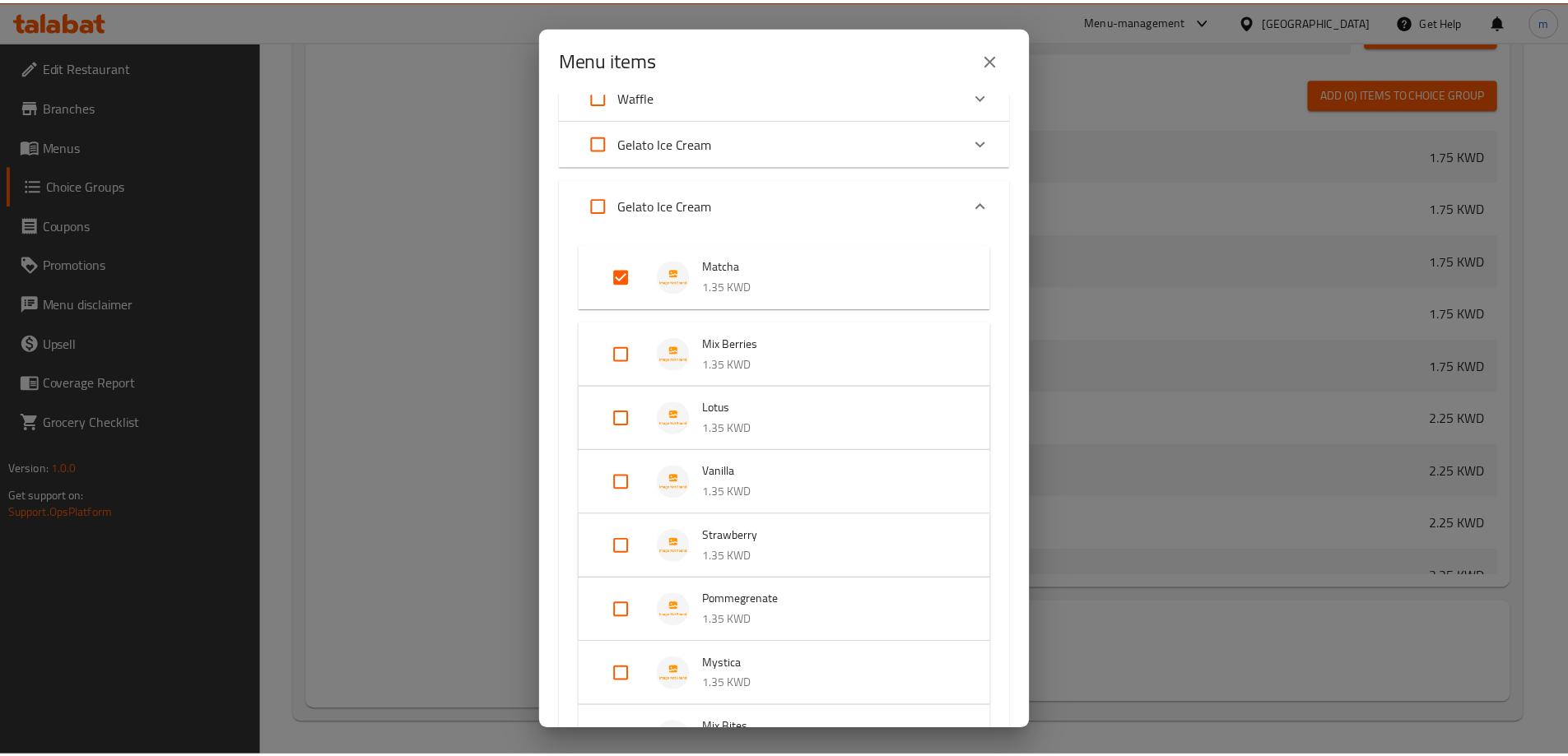
scroll to position [165, 0]
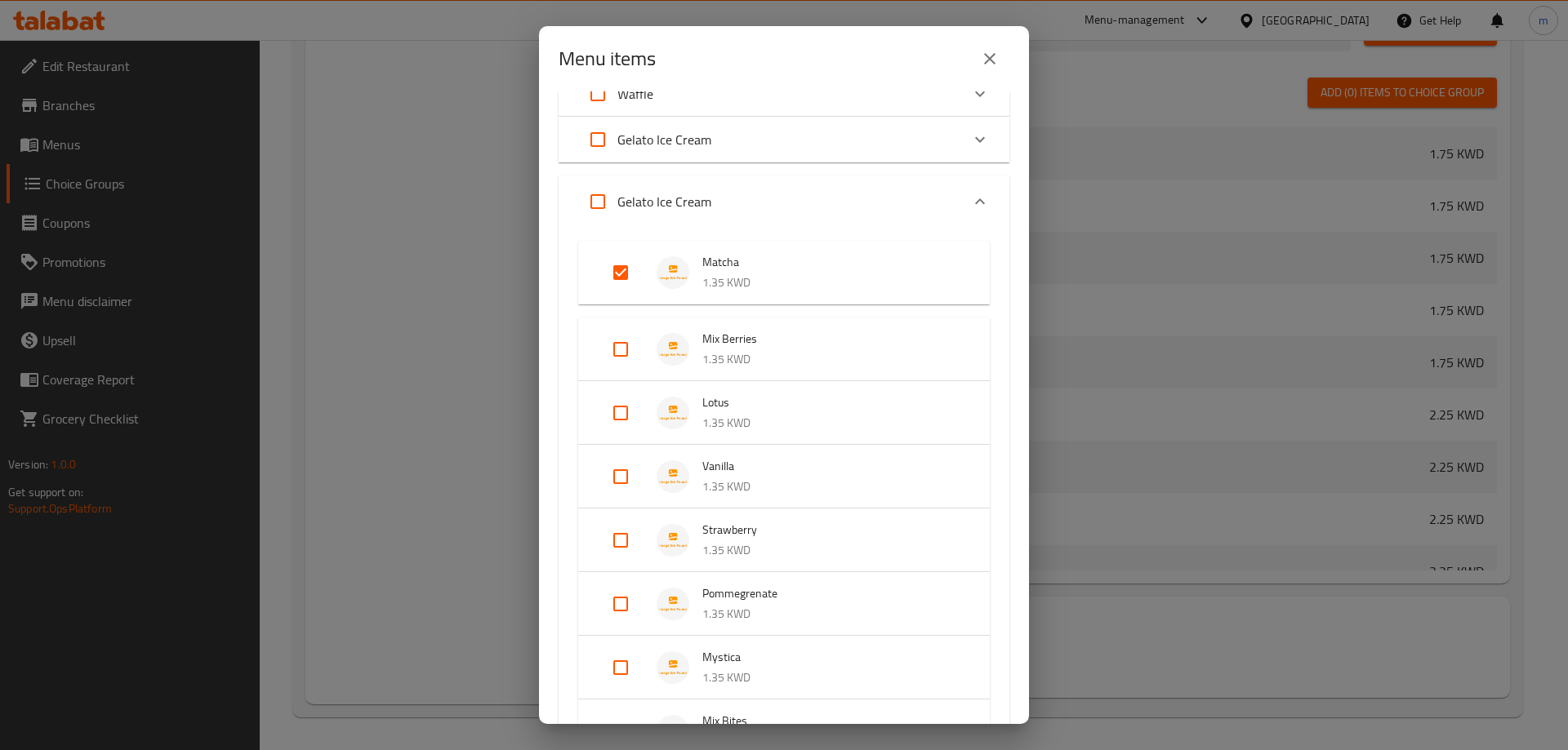
click at [758, 375] on li "Mix Berries 1.35 KWD" at bounding box center [784, 349] width 373 height 58
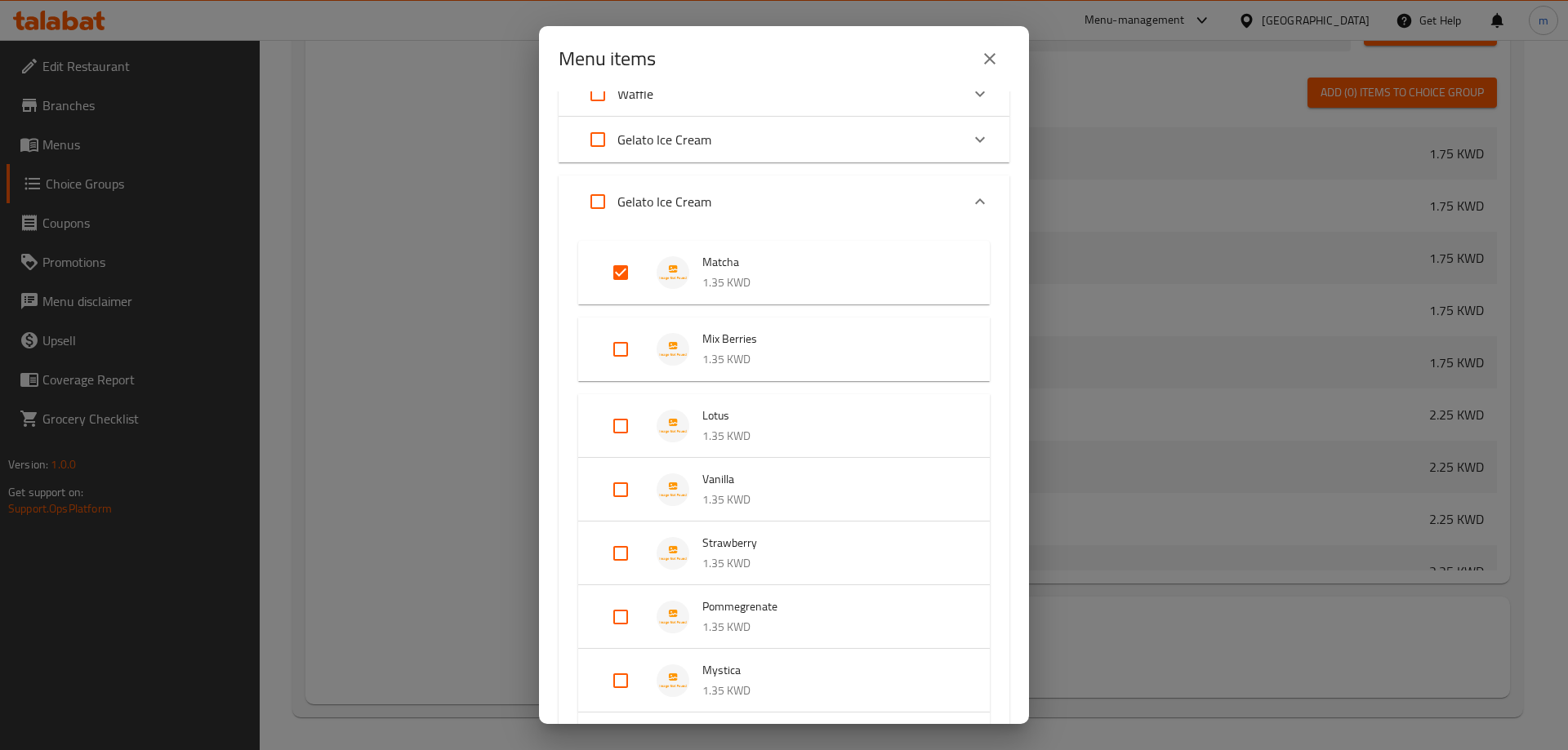
click at [982, 61] on icon "close" at bounding box center [989, 58] width 19 height 19
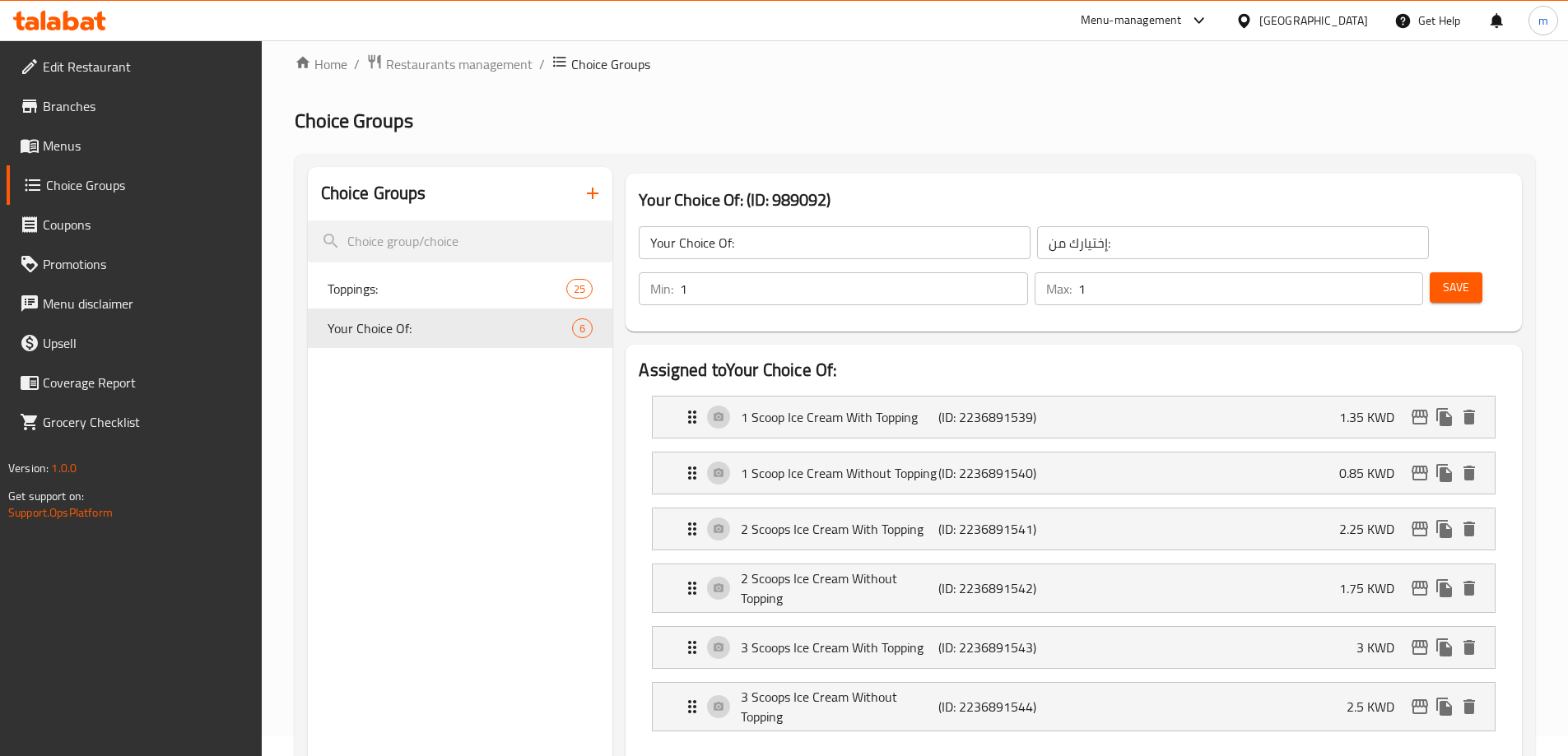
scroll to position [0, 0]
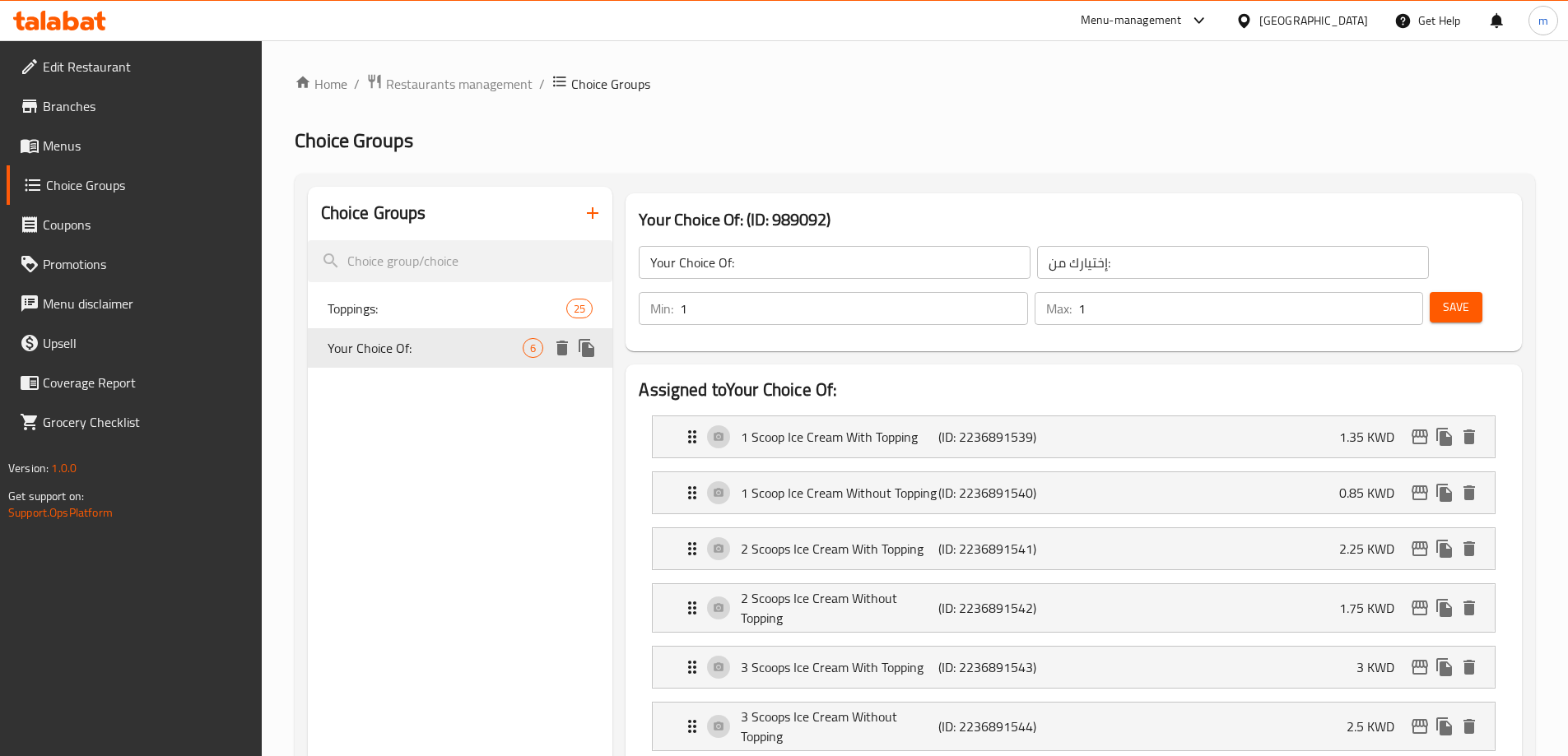
click at [568, 345] on icon "delete" at bounding box center [562, 347] width 19 height 19
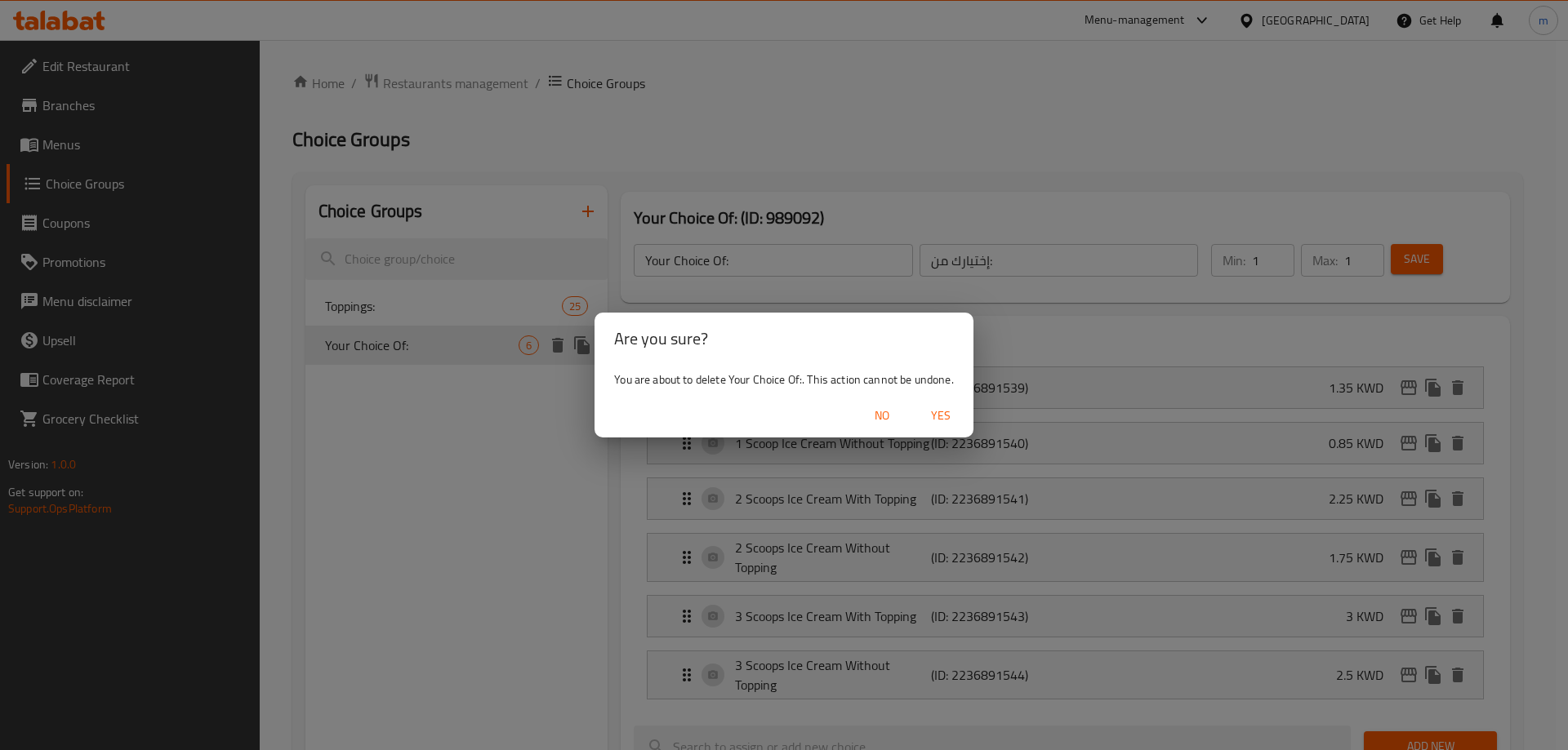
click at [938, 413] on span "Yes" at bounding box center [940, 416] width 39 height 20
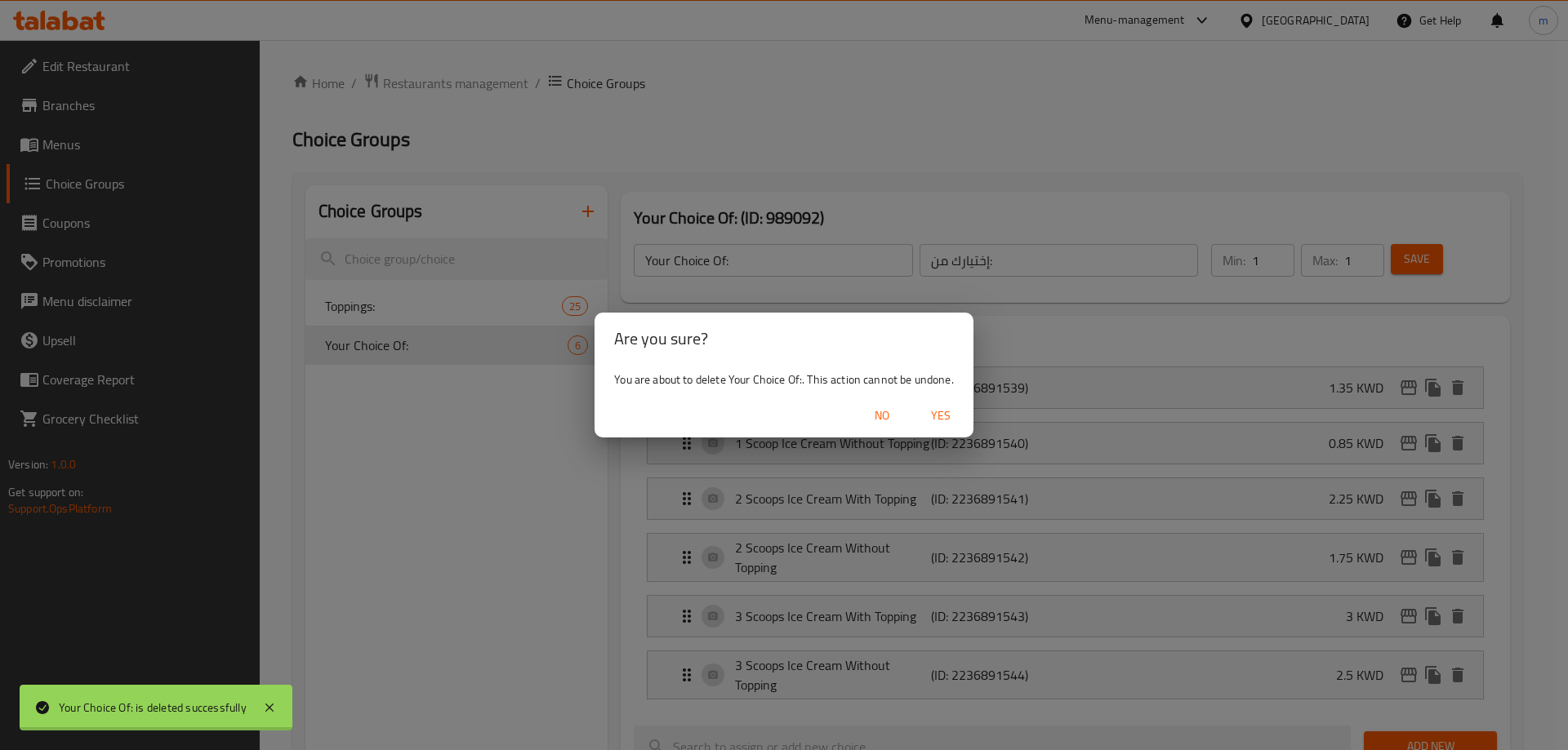
type input "Toppings:"
type input "الإضافات:"
type input "0"
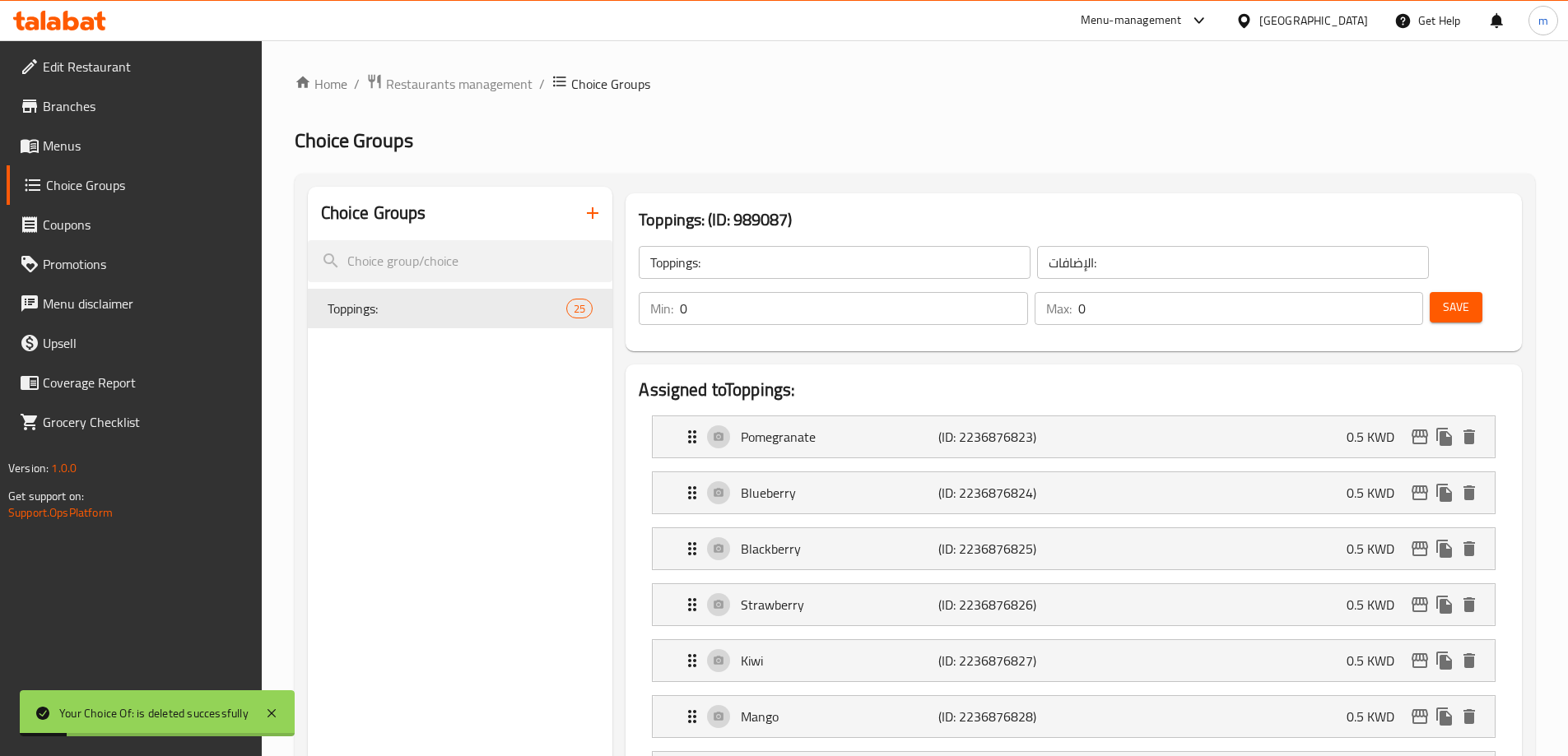
click at [136, 146] on span "Menus" at bounding box center [145, 145] width 205 height 19
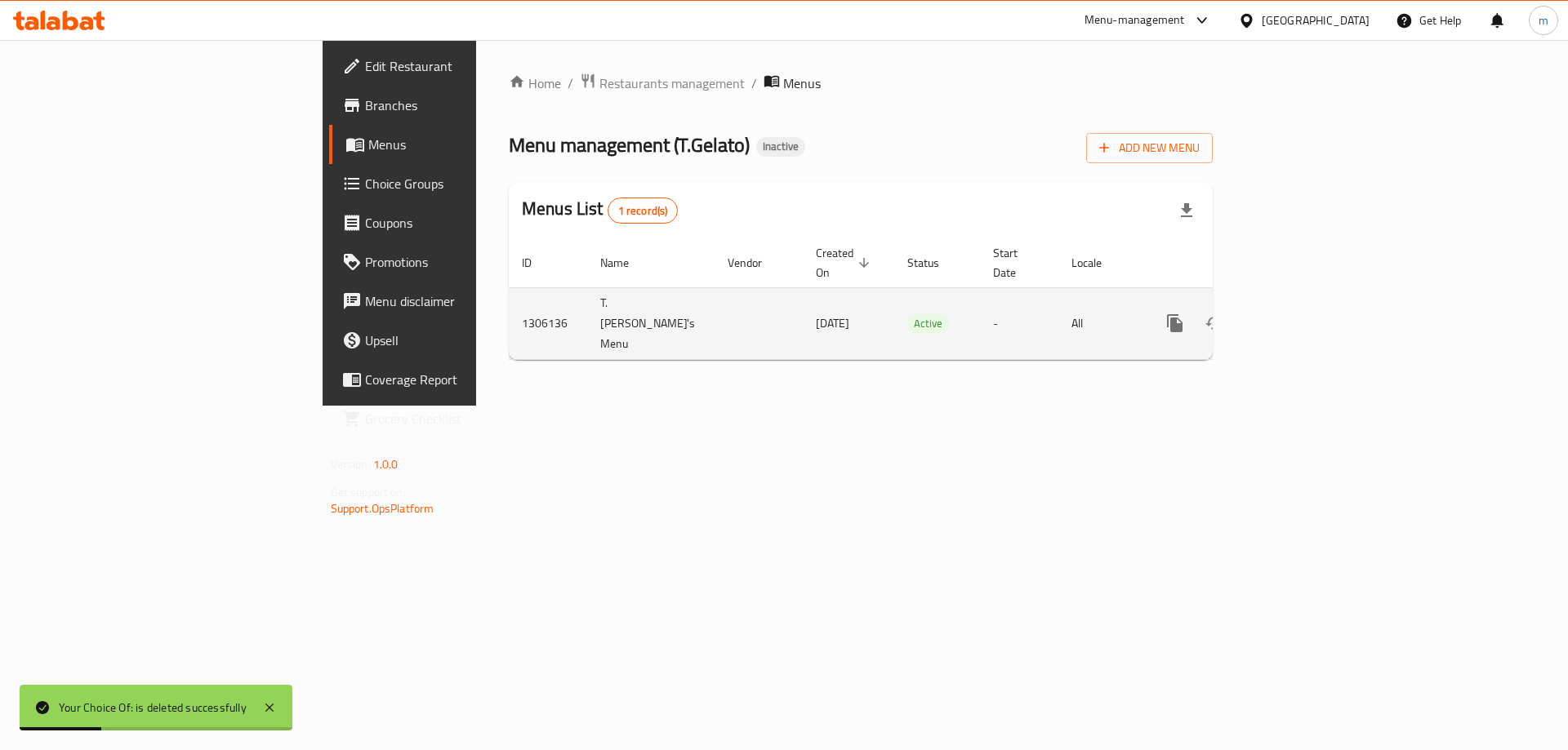
click at [1302, 313] on icon "enhanced table" at bounding box center [1292, 322] width 19 height 19
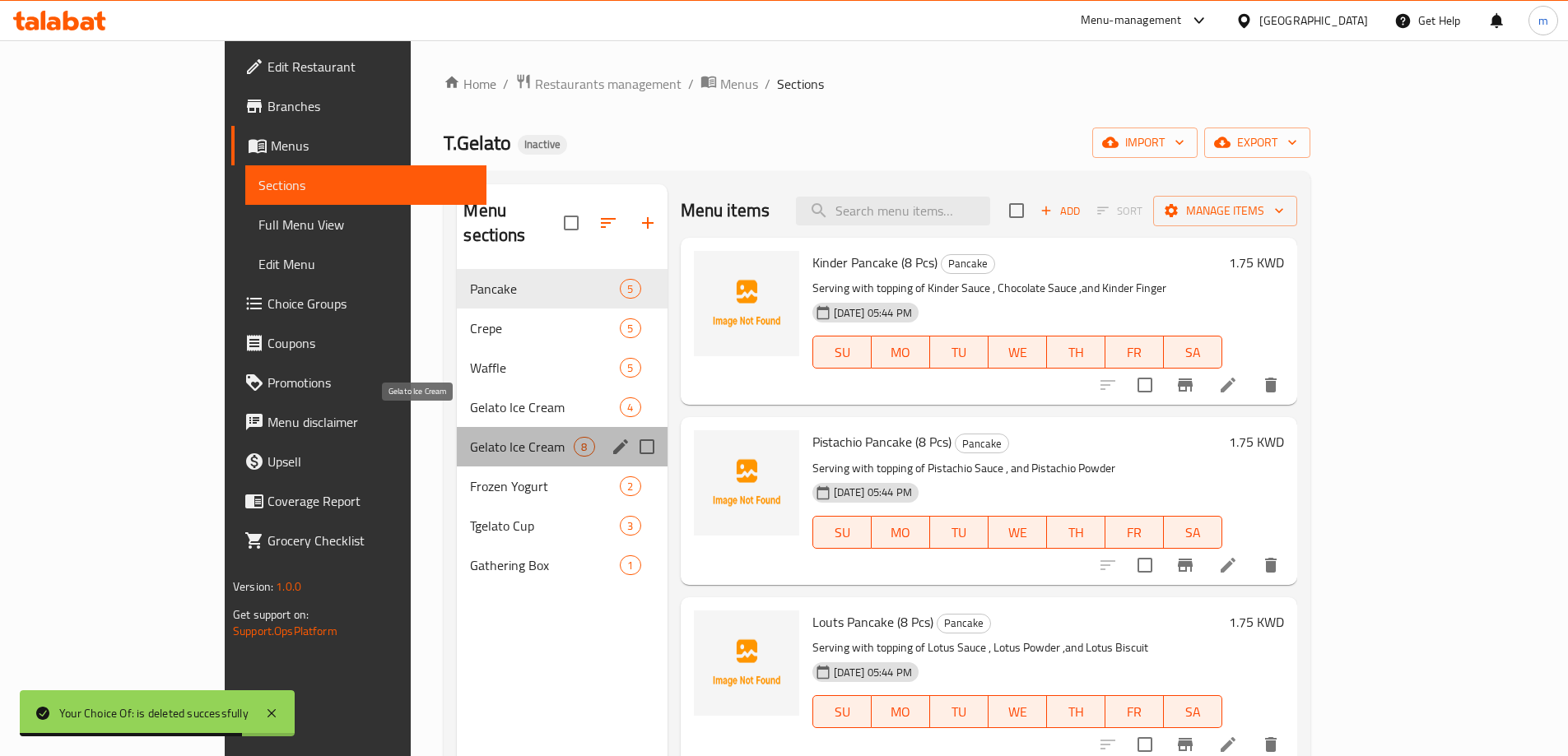
click at [470, 437] on span "Gelato Ice Cream" at bounding box center [521, 447] width 104 height 19
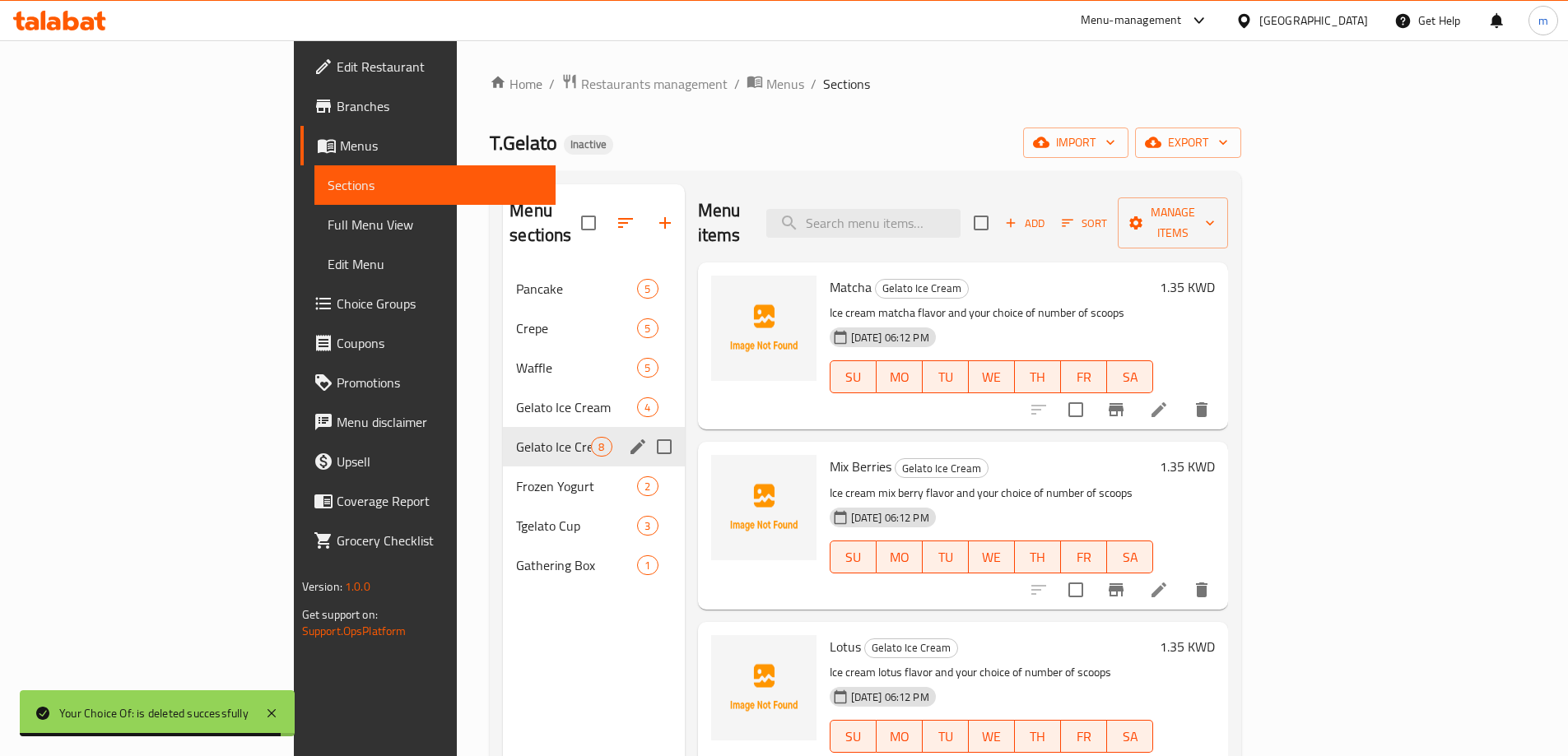
click at [647, 430] on input "Menu sections" at bounding box center [664, 448] width 35 height 35
checkbox input "true"
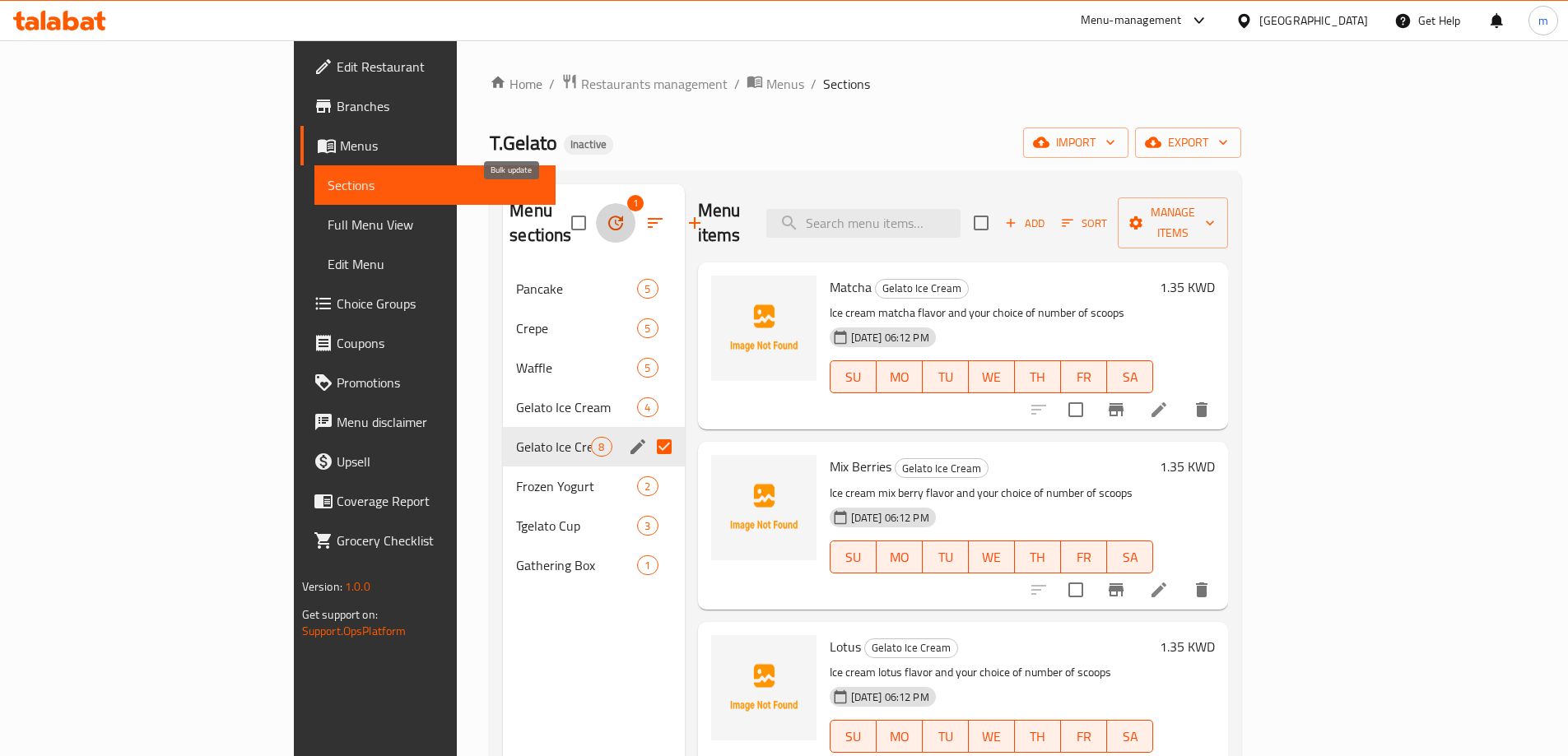
click at [606, 213] on icon "button" at bounding box center [615, 222] width 19 height 19
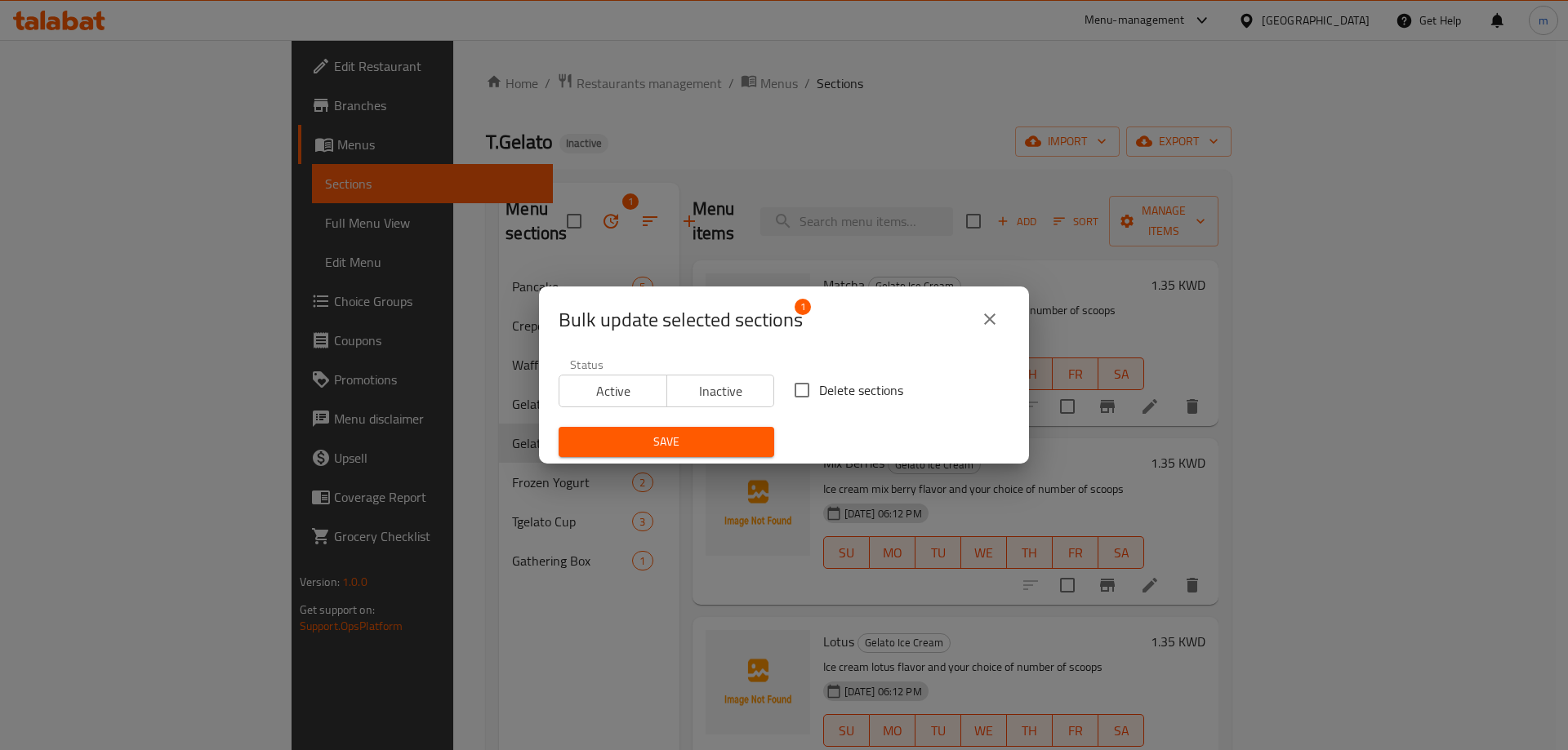
click at [838, 388] on span "Delete sections" at bounding box center [861, 389] width 84 height 19
click at [819, 388] on input "Delete sections" at bounding box center [802, 390] width 35 height 35
checkbox input "true"
click at [709, 441] on span "Save" at bounding box center [666, 442] width 189 height 20
click at [709, 441] on div at bounding box center [784, 375] width 1568 height 750
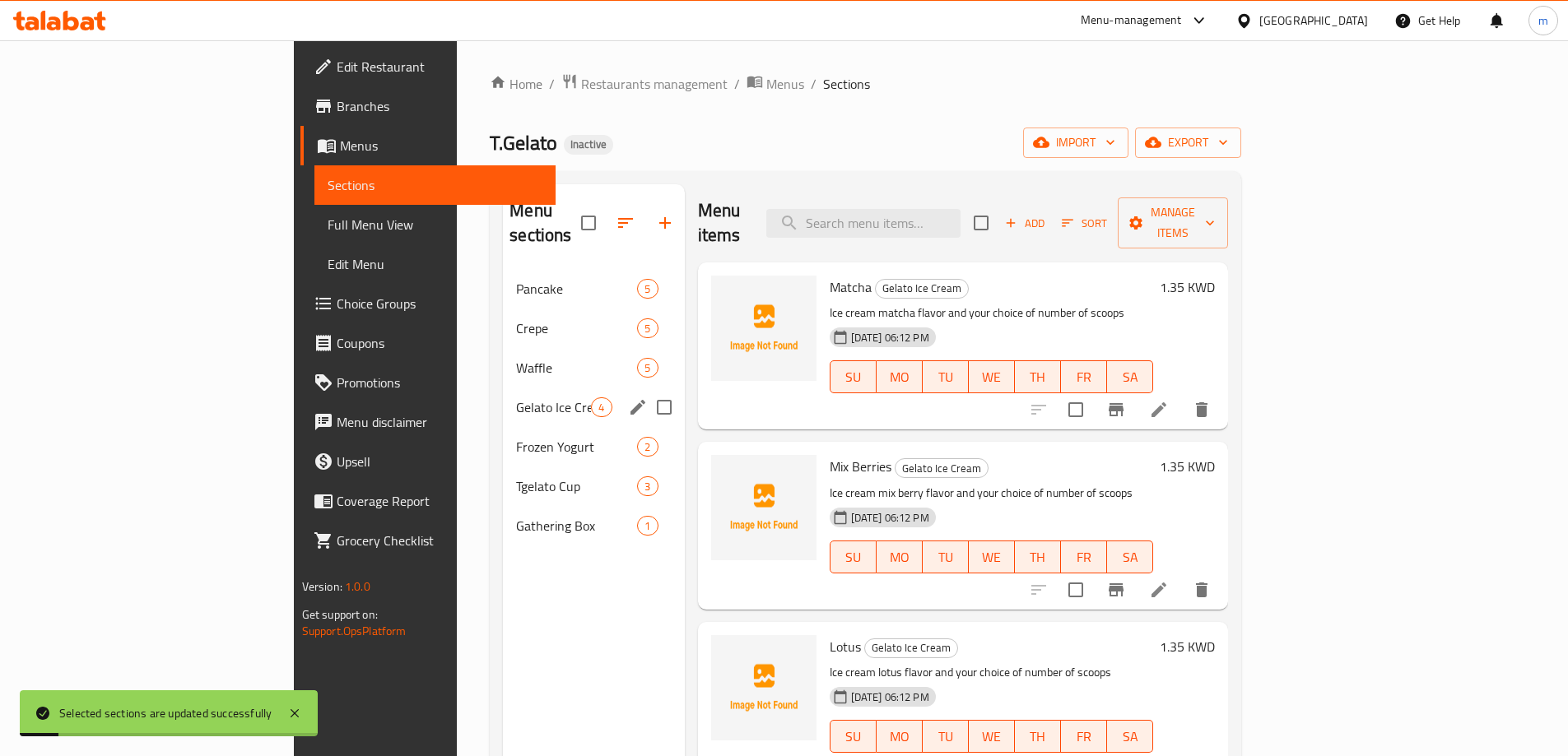
click at [516, 398] on span "Gelato Ice Cream" at bounding box center [553, 407] width 75 height 19
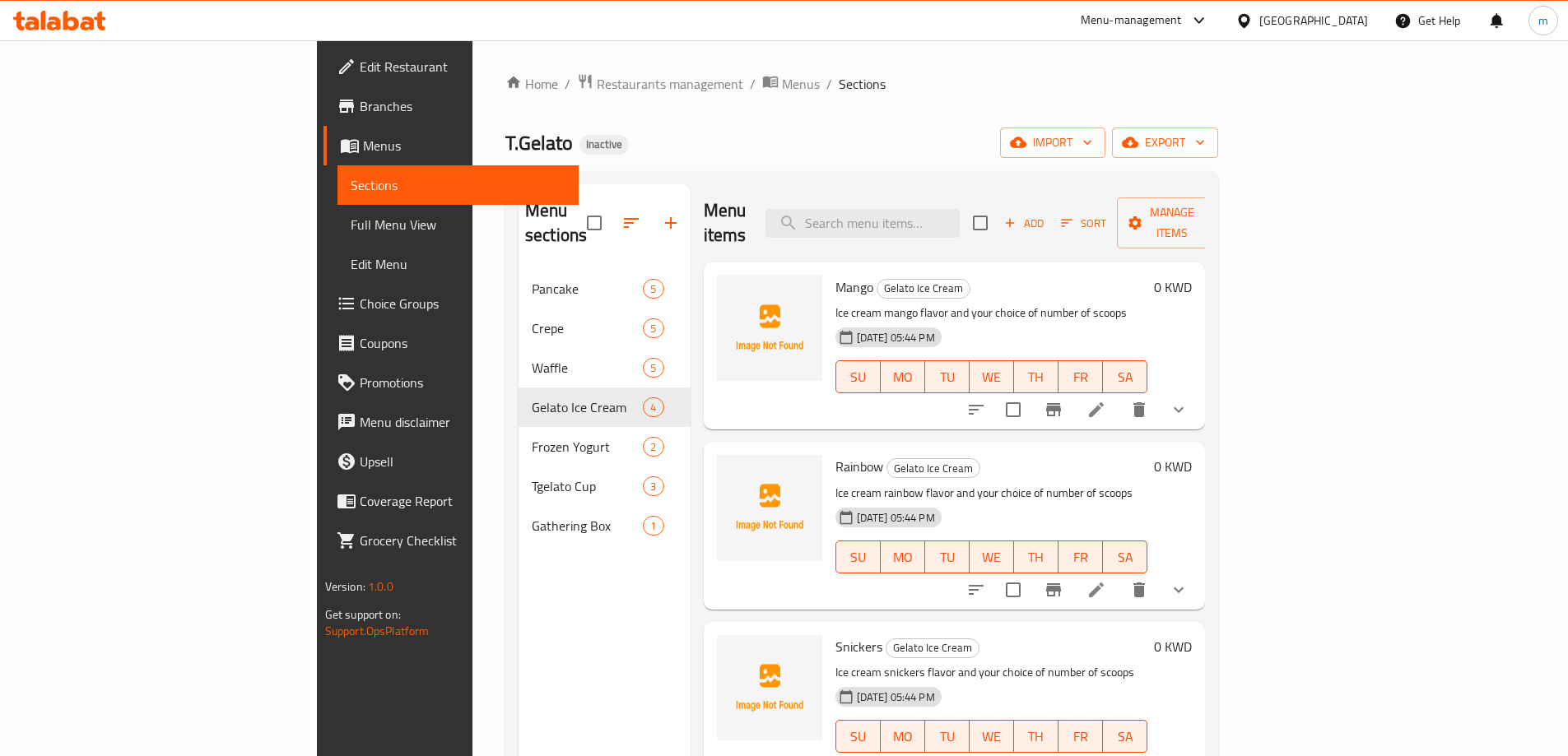
click at [1219, 125] on div "Home / Restaurants management / Menus / Sections T.Gelato Inactive import expor…" at bounding box center [862, 514] width 713 height 880
click at [1093, 134] on span "import" at bounding box center [1053, 143] width 79 height 20
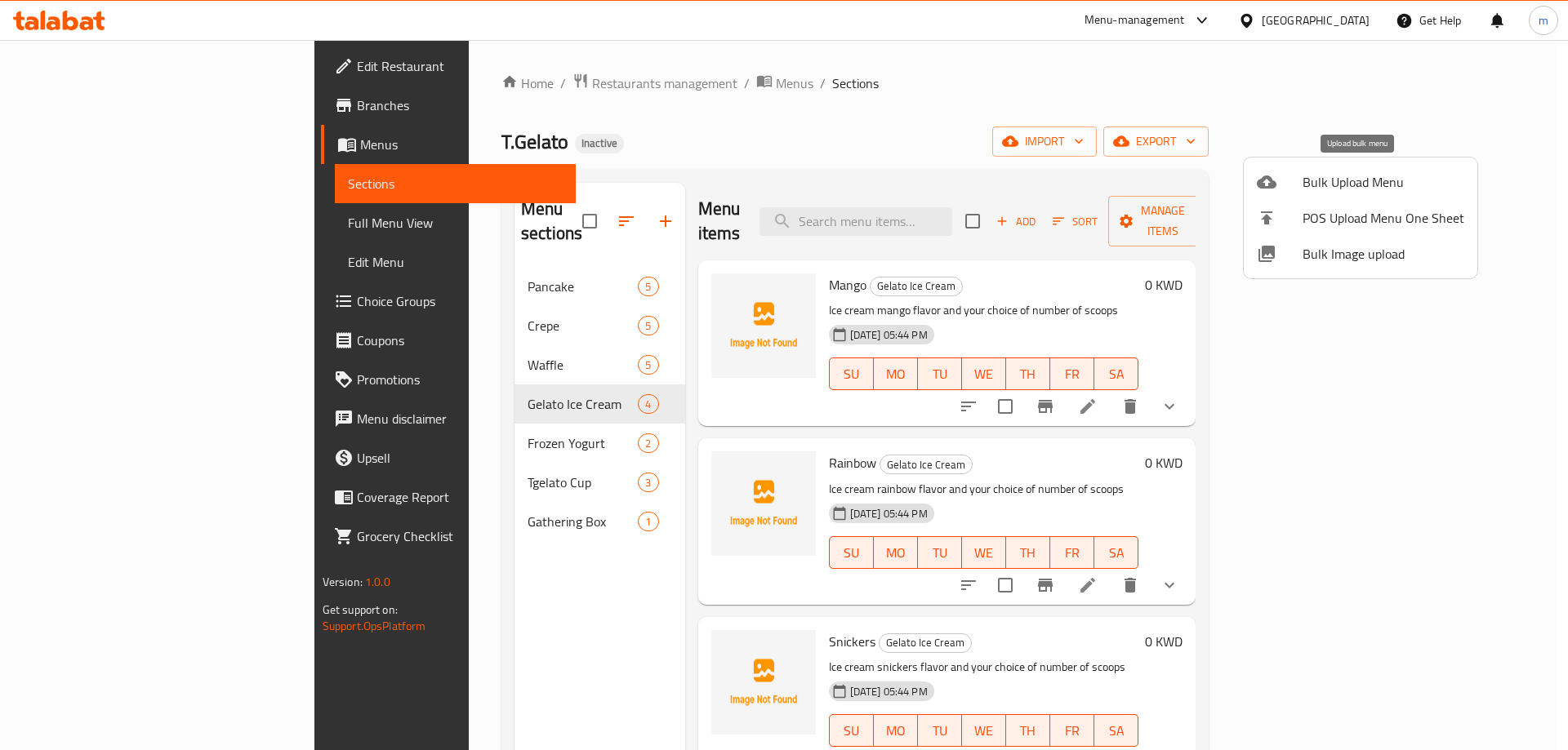
click at [1261, 187] on icon at bounding box center [1266, 182] width 19 height 13
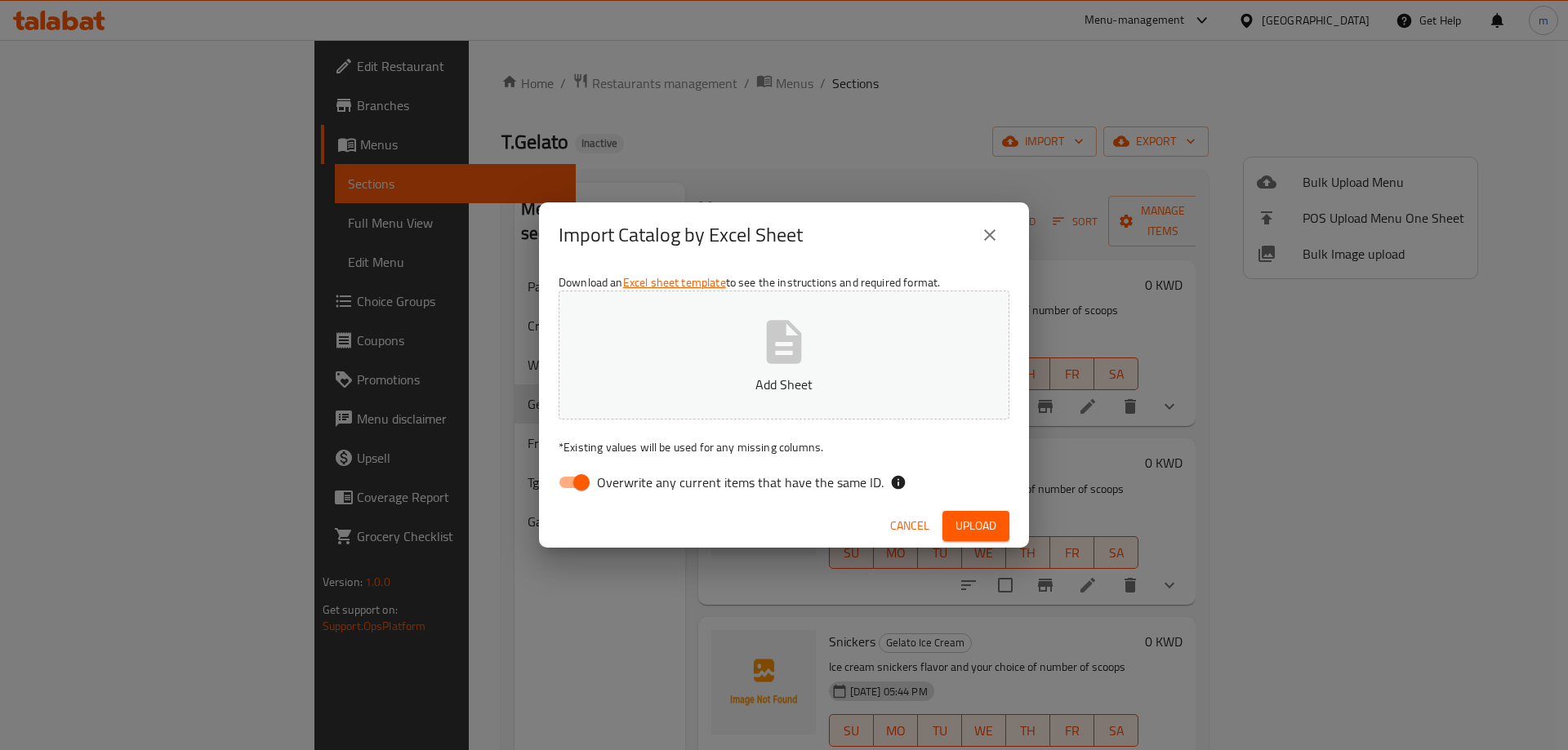
click at [802, 472] on span "Overwrite any current items that have the same ID." at bounding box center [740, 481] width 287 height 19
click at [628, 471] on input "Overwrite any current items that have the same ID." at bounding box center [581, 482] width 93 height 31
checkbox input "false"
click at [970, 526] on span "Upload" at bounding box center [976, 526] width 41 height 20
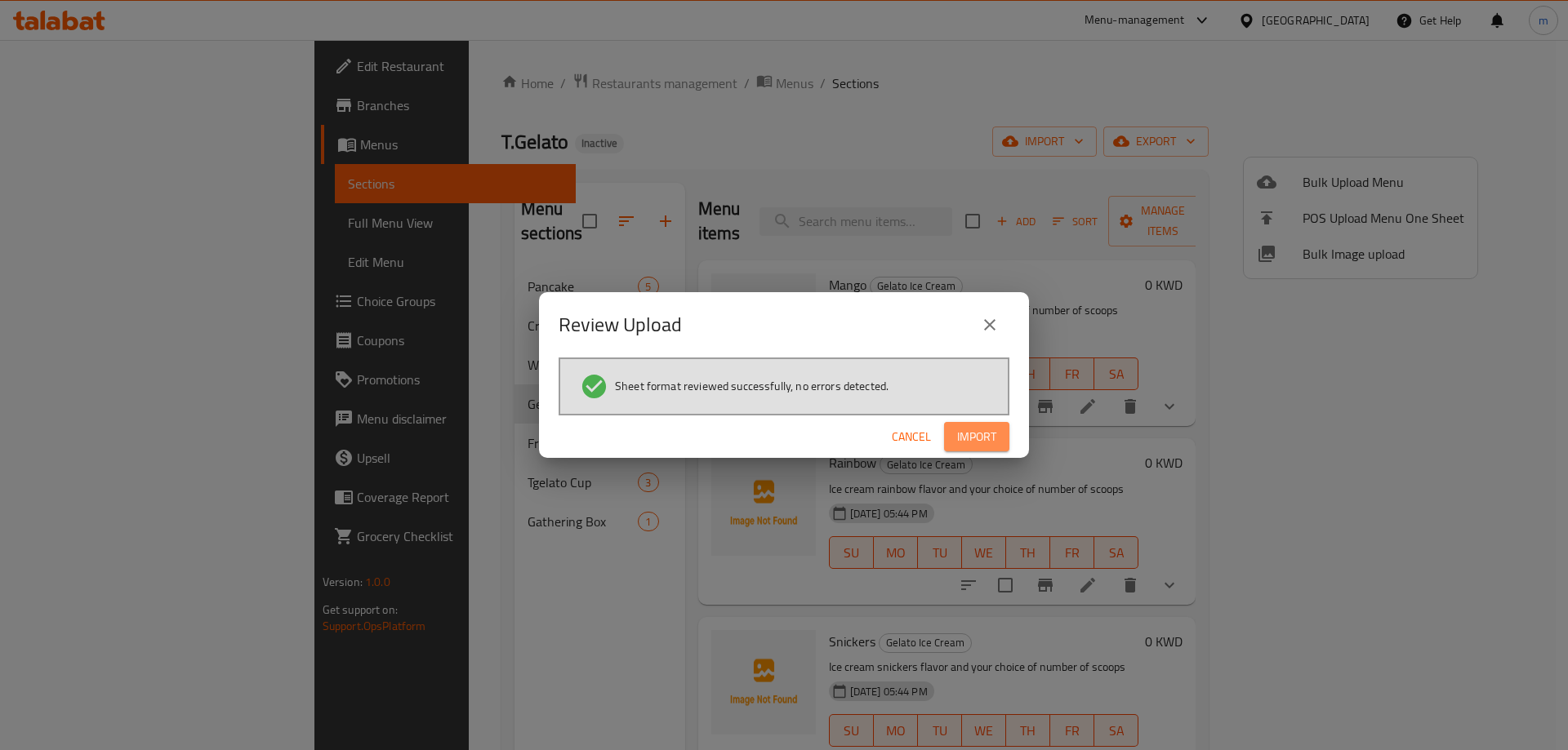
click at [984, 433] on span "Import" at bounding box center [976, 437] width 39 height 20
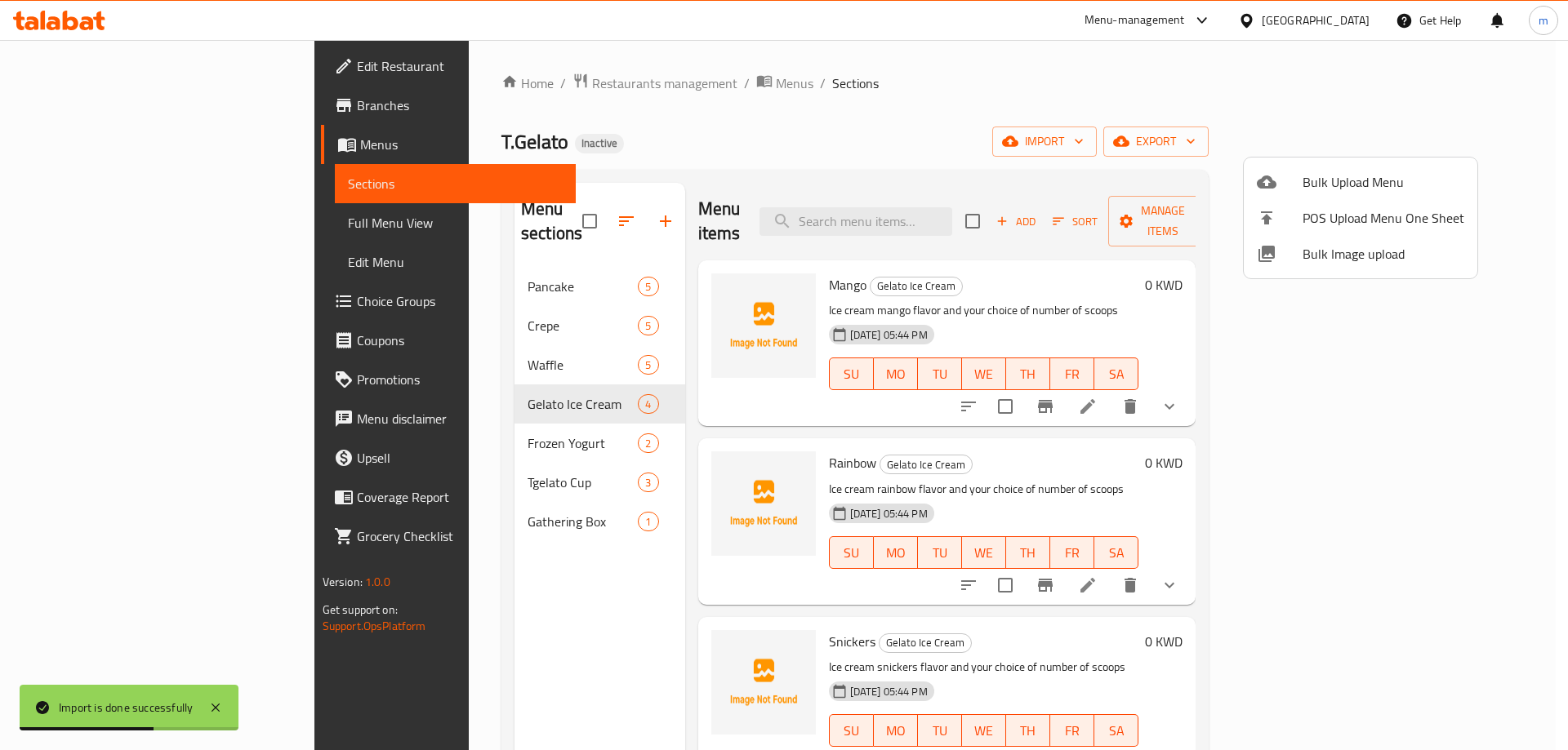
click at [497, 604] on div at bounding box center [784, 375] width 1568 height 750
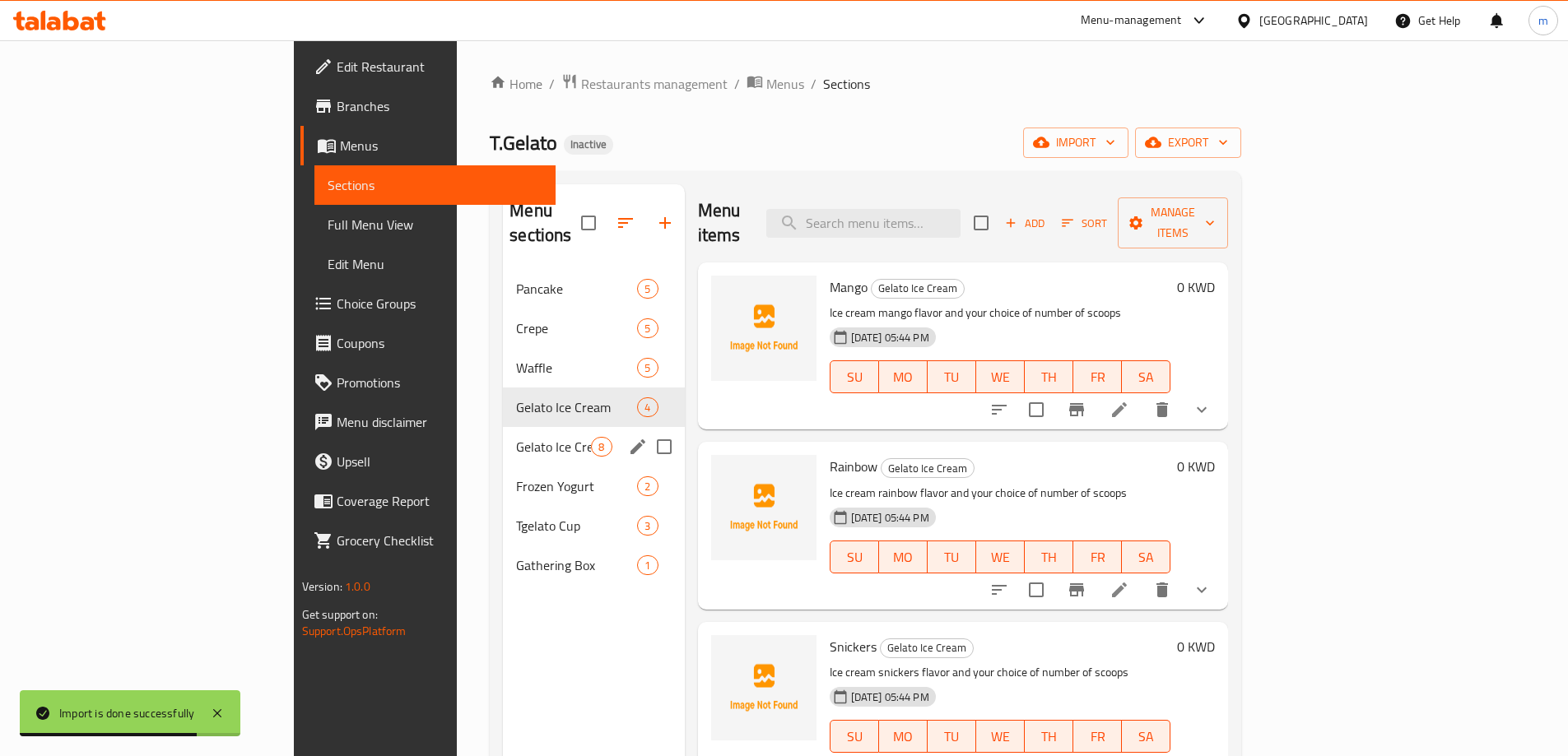
click at [516, 437] on span "Gelato Ice Cream" at bounding box center [553, 447] width 75 height 19
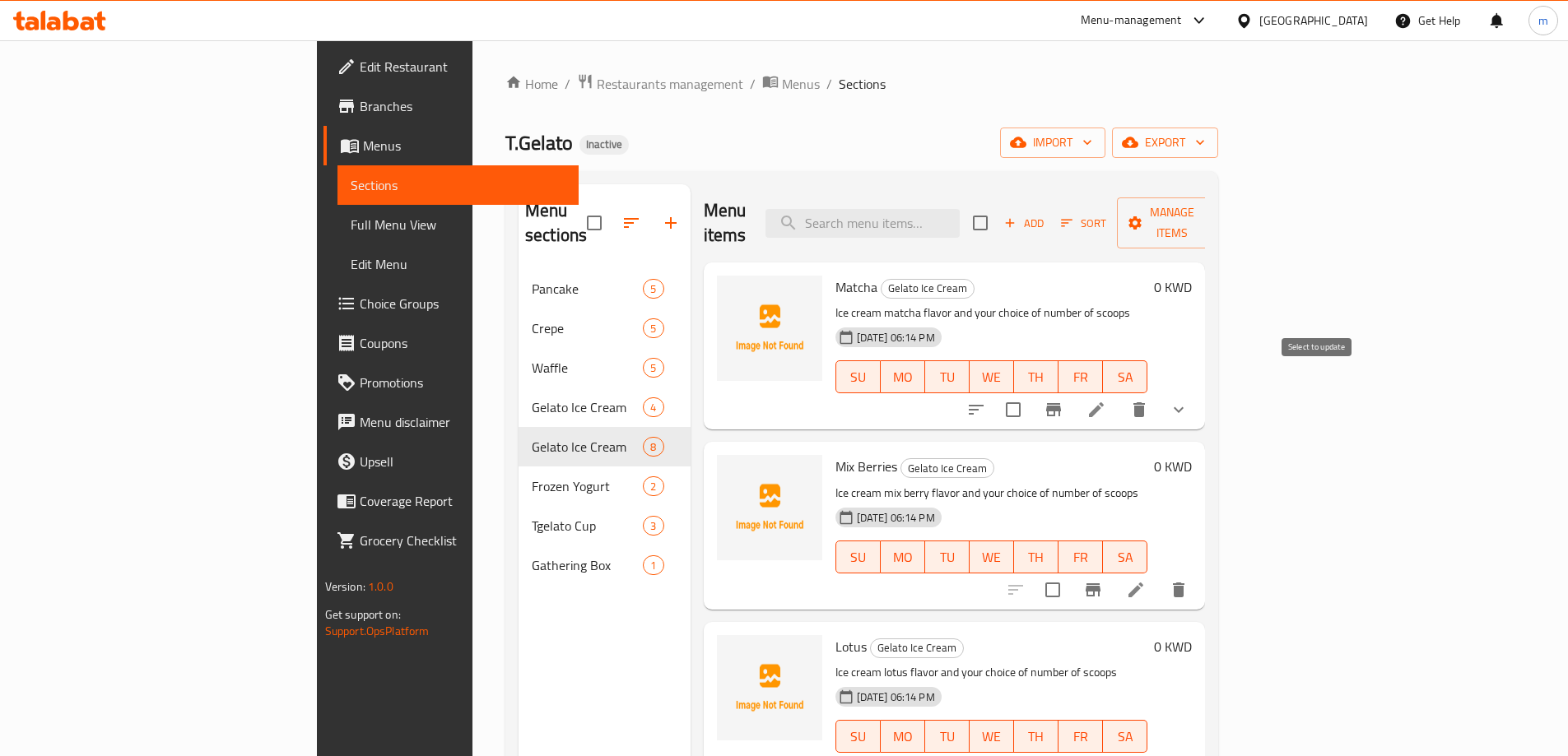
click at [1031, 392] on input "checkbox" at bounding box center [1013, 410] width 35 height 35
checkbox input "true"
click at [1071, 573] on input "checkbox" at bounding box center [1053, 590] width 35 height 35
checkbox input "true"
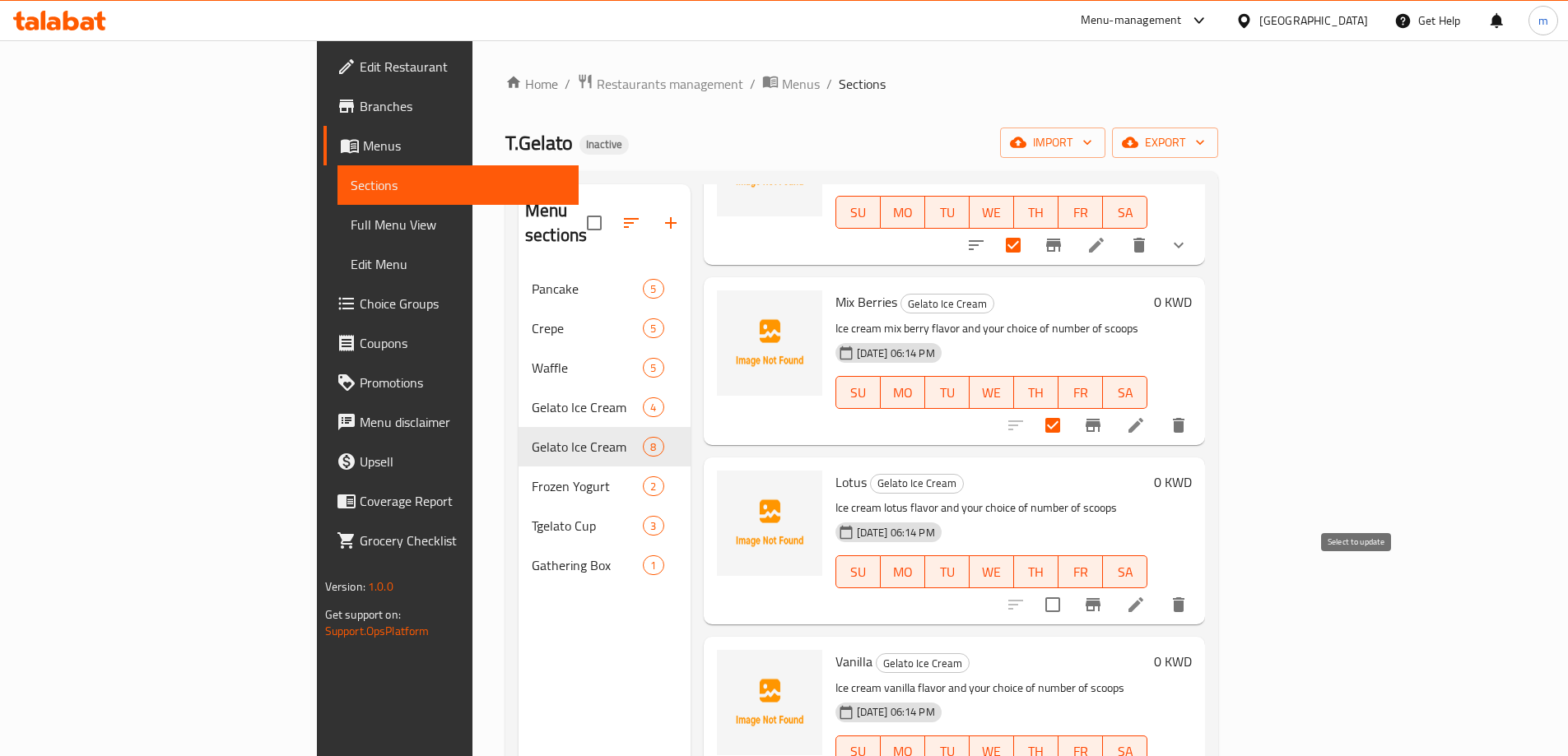
click at [1071, 587] on input "checkbox" at bounding box center [1053, 605] width 35 height 35
checkbox input "true"
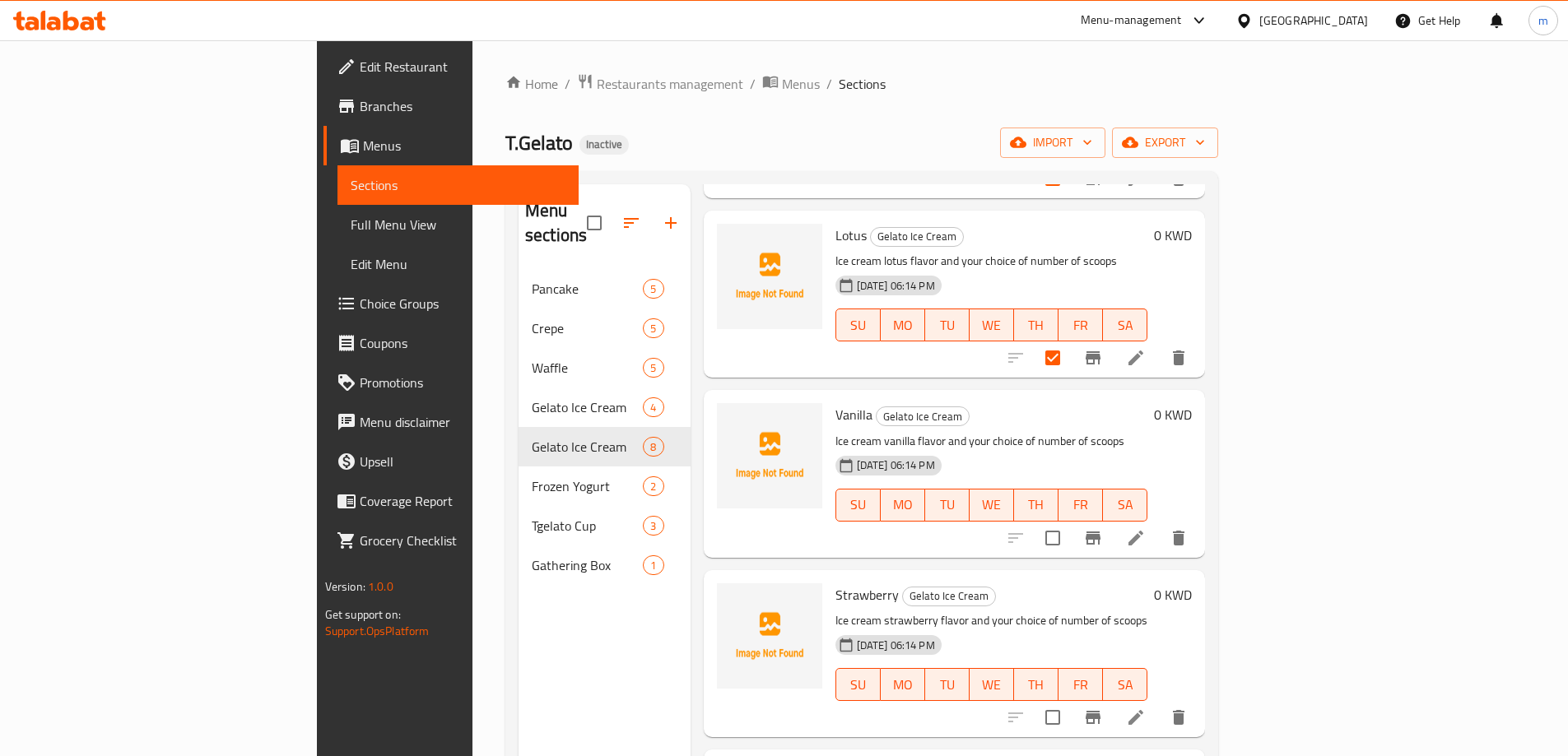
click at [1071, 521] on input "checkbox" at bounding box center [1053, 539] width 35 height 35
checkbox input "true"
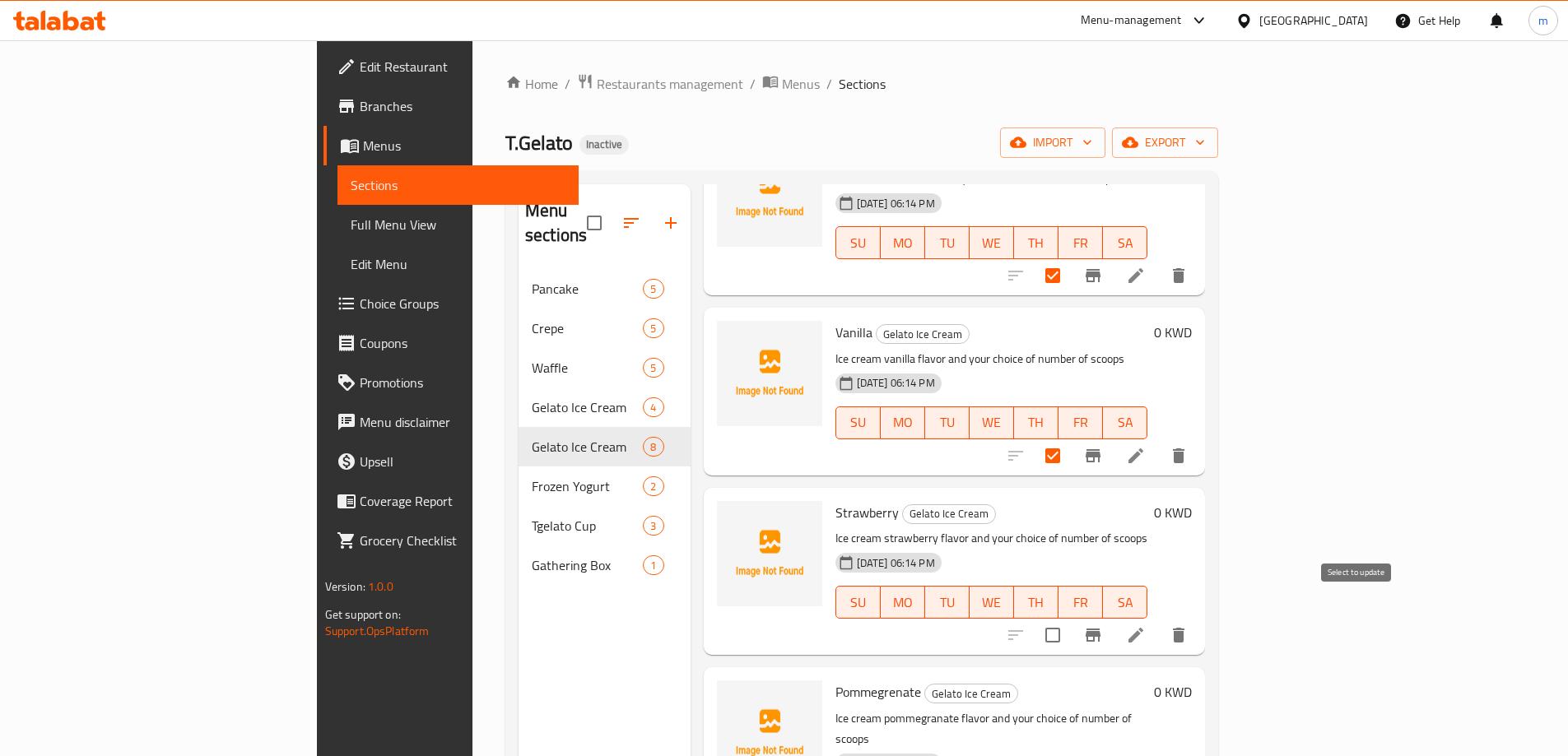
click at [1071, 618] on input "checkbox" at bounding box center [1053, 635] width 35 height 35
checkbox input "true"
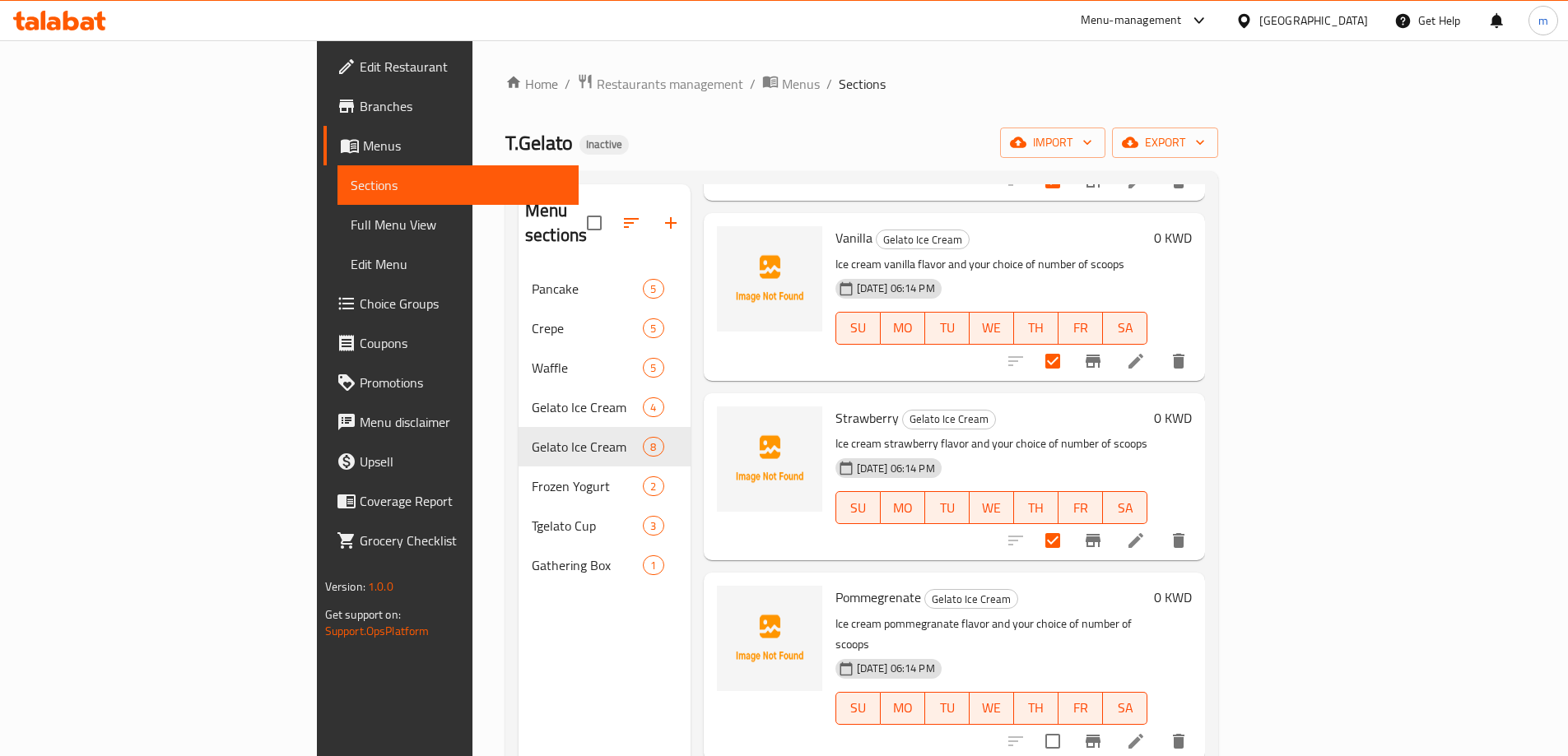
scroll to position [724, 0]
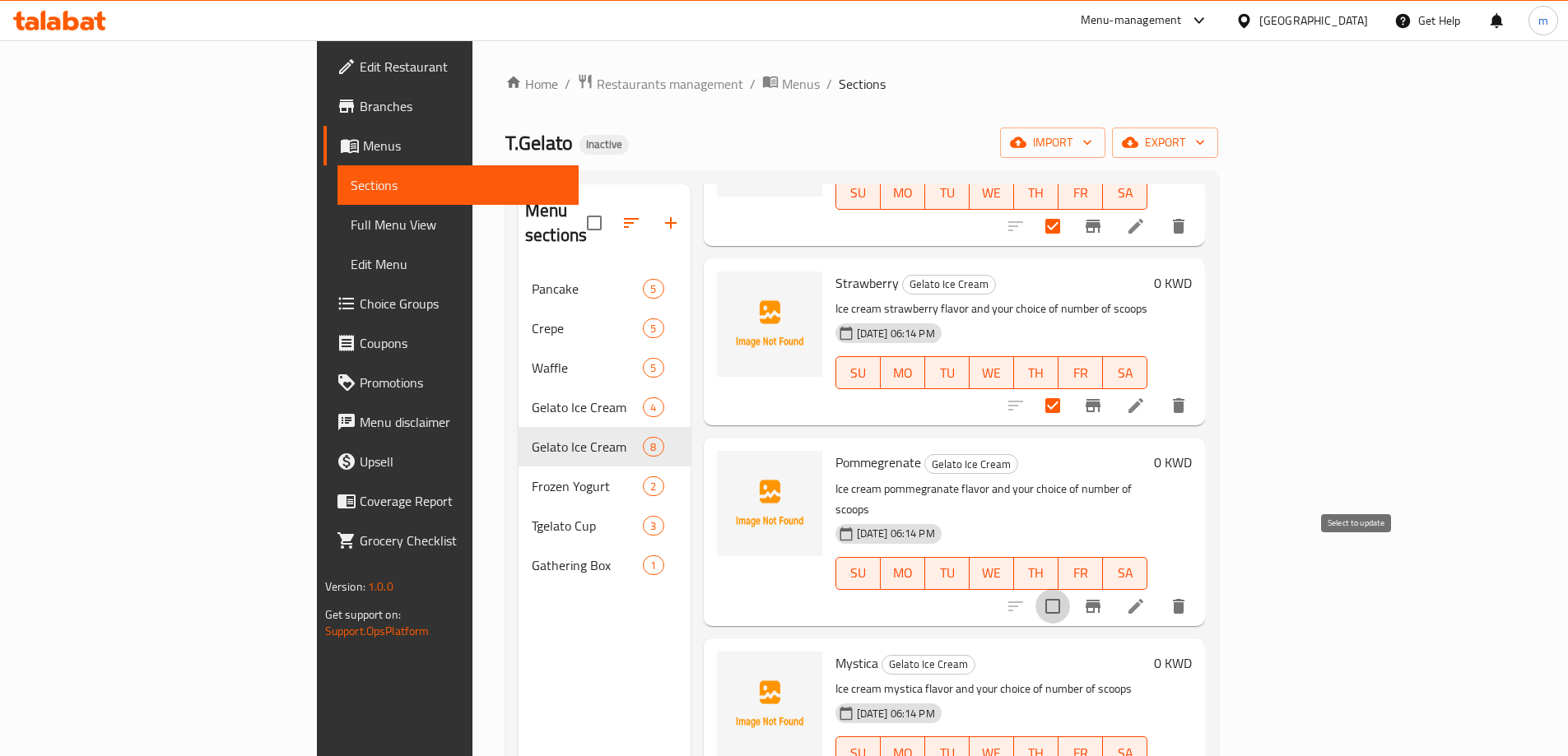
click at [1071, 589] on input "checkbox" at bounding box center [1053, 607] width 35 height 35
checkbox input "true"
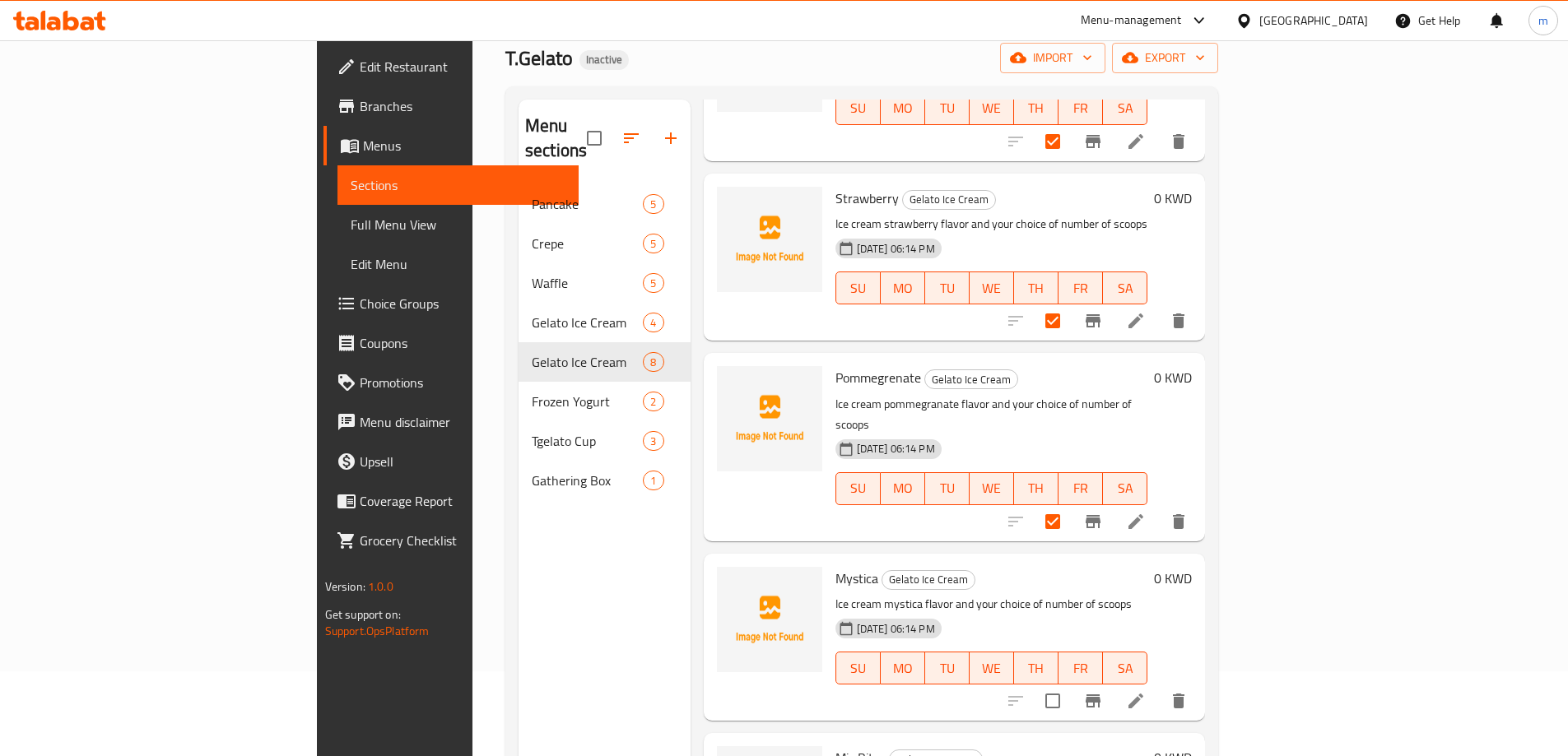
scroll to position [165, 0]
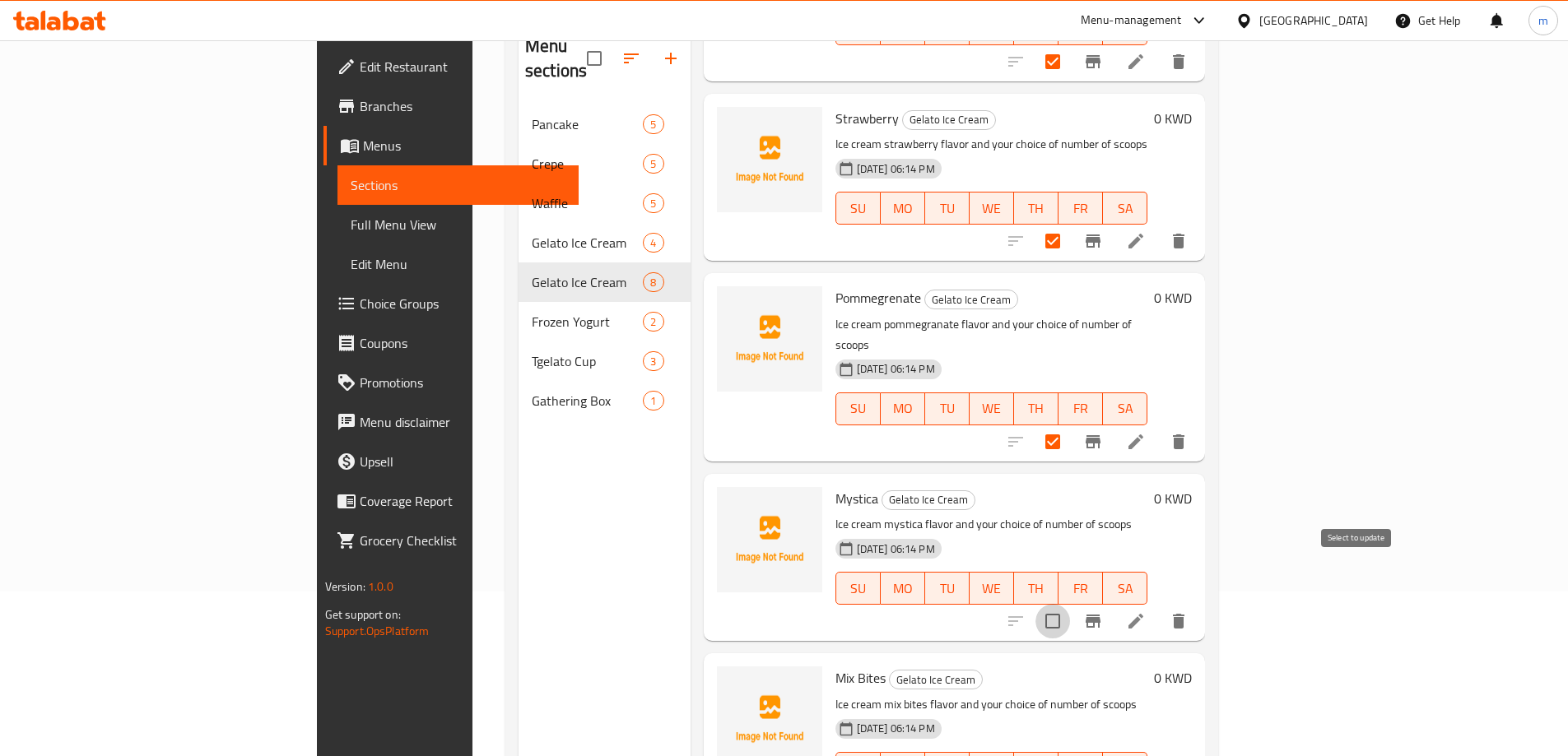
click at [1071, 604] on input "checkbox" at bounding box center [1053, 622] width 35 height 35
checkbox input "true"
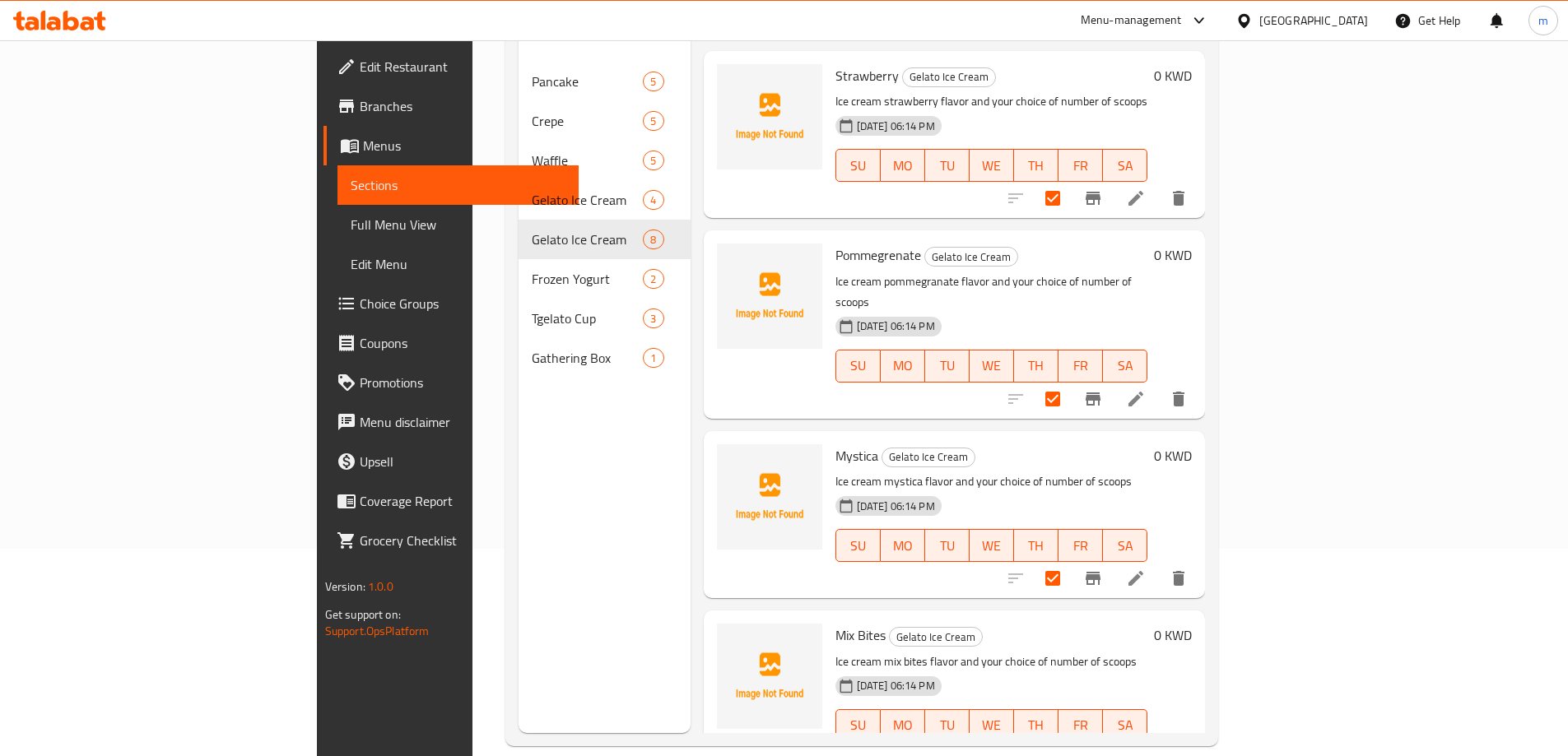
scroll to position [230, 0]
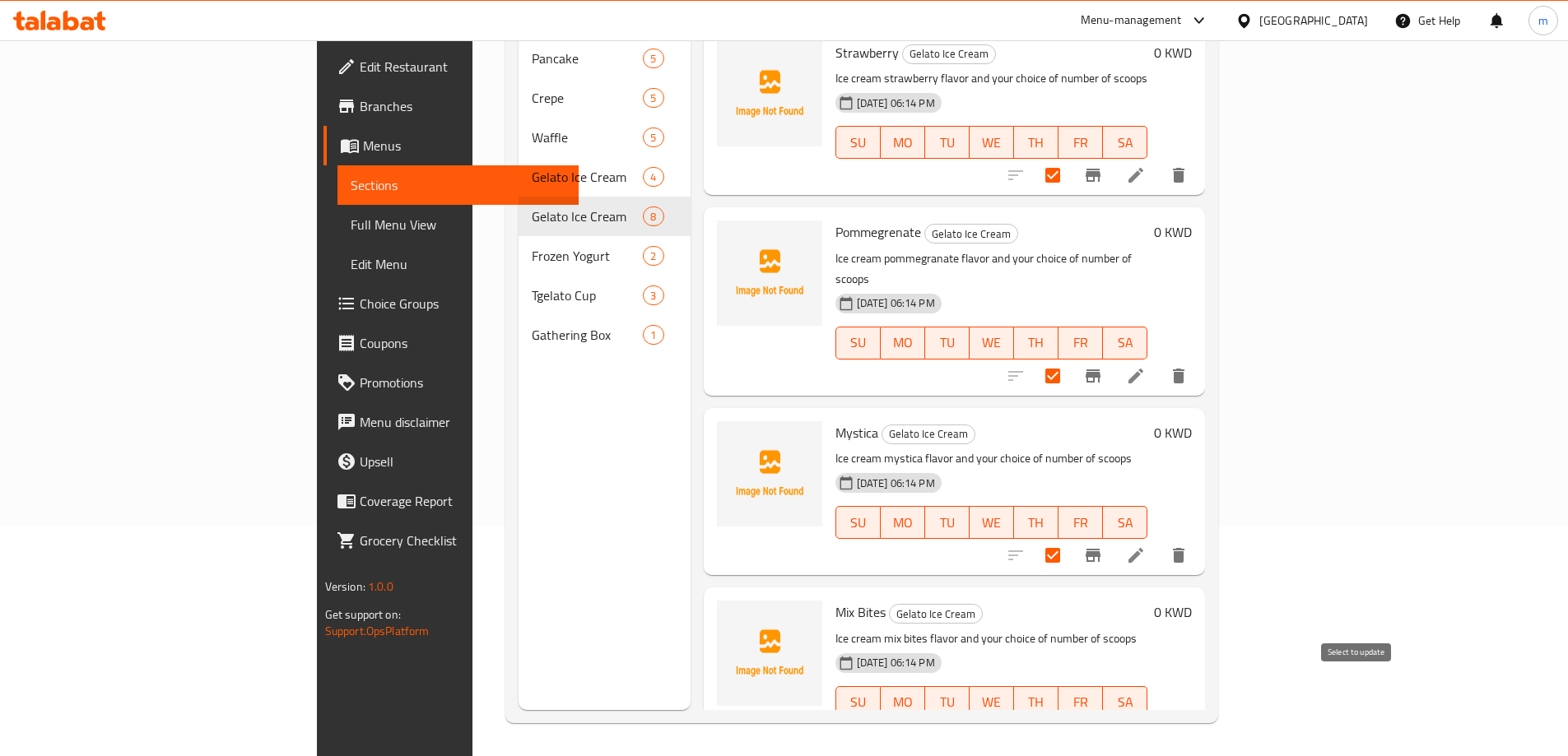
click at [1071, 718] on input "checkbox" at bounding box center [1053, 736] width 35 height 35
checkbox input "true"
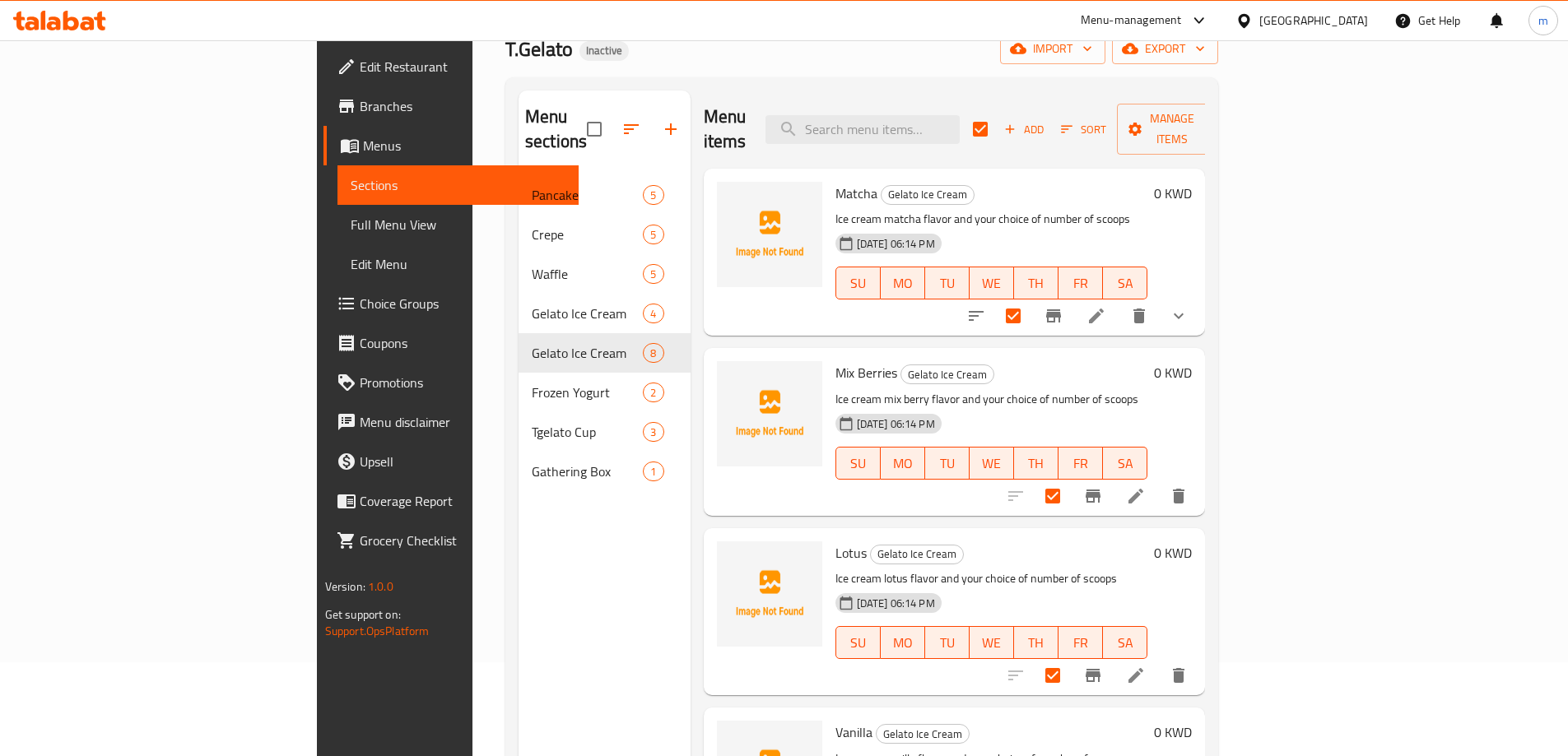
scroll to position [0, 0]
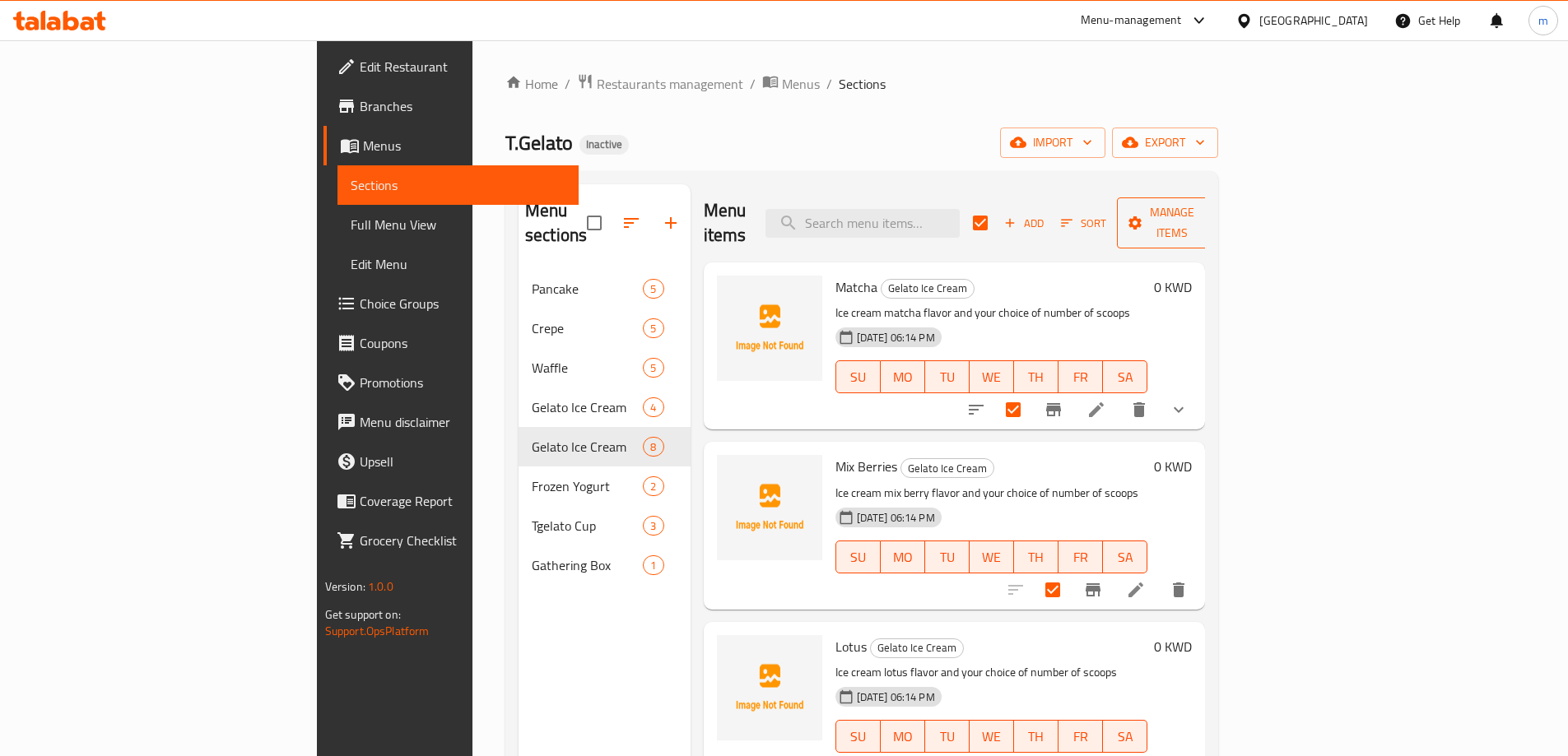
click at [1214, 213] on span "Manage items" at bounding box center [1172, 223] width 84 height 41
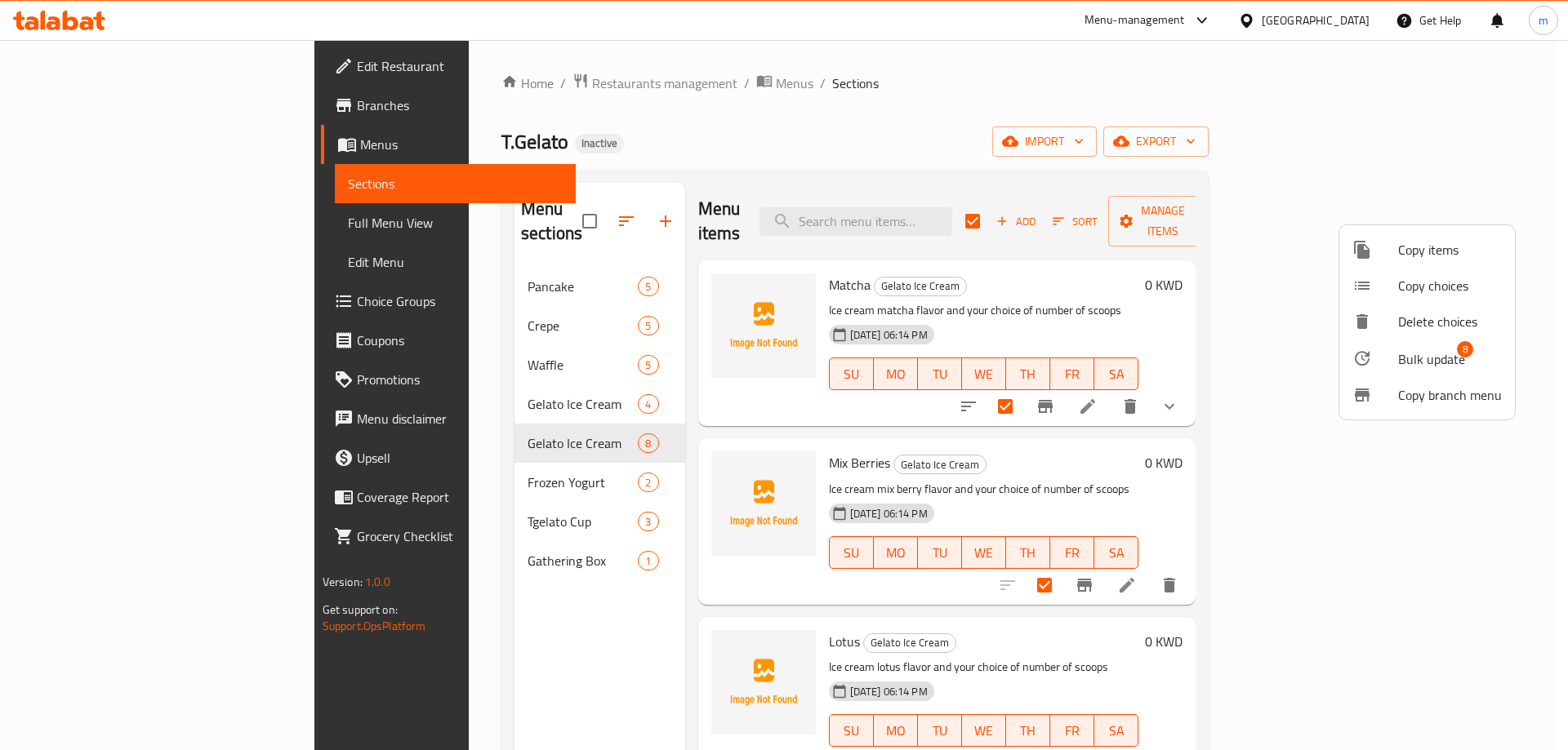
click at [1409, 357] on span "Bulk update" at bounding box center [1431, 358] width 67 height 19
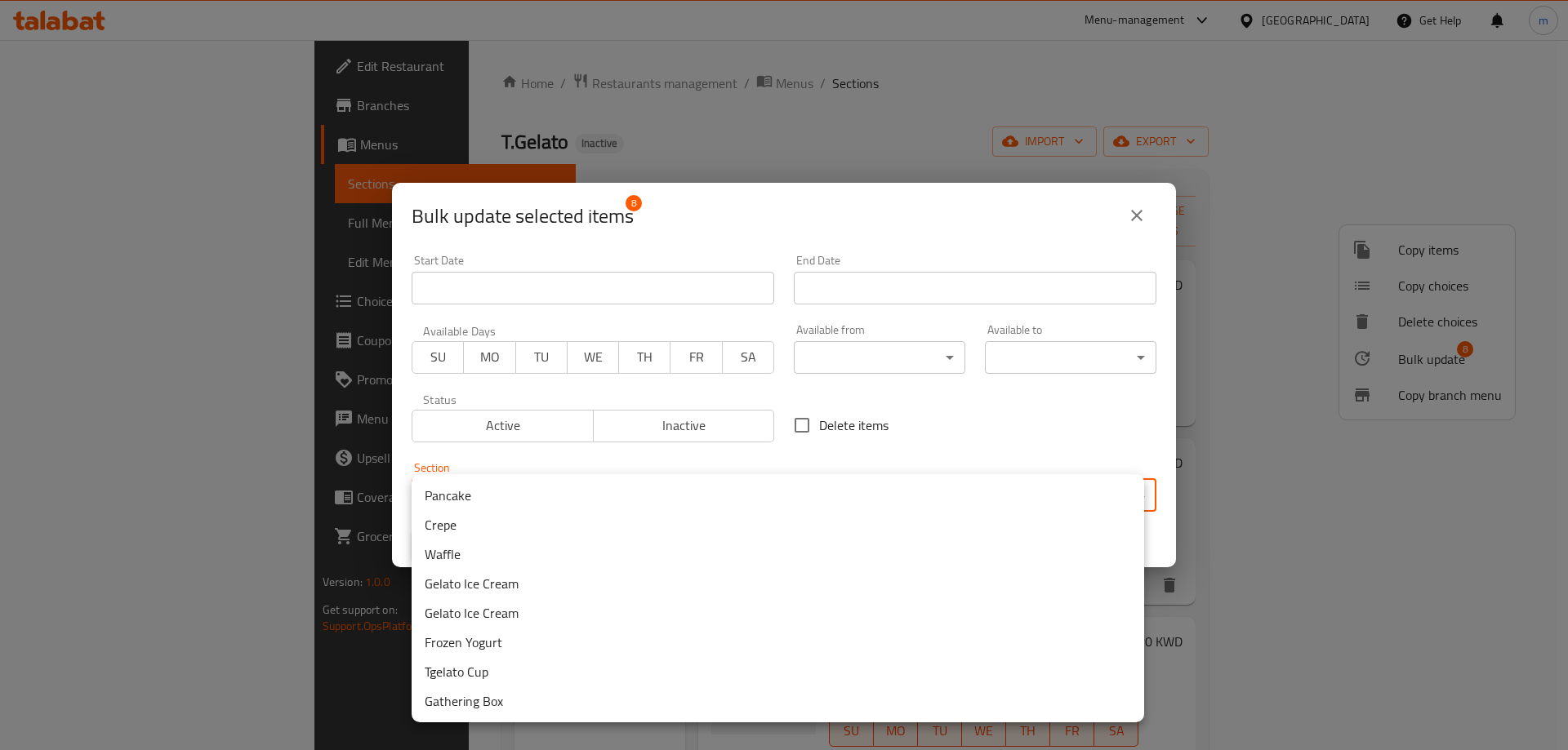
click at [768, 492] on body "​ Menu-management Kuwait Get Help m Edit Restaurant Branches Menus Sections Ful…" at bounding box center [784, 396] width 1568 height 711
click at [528, 590] on li "Gelato Ice Cream" at bounding box center [778, 584] width 733 height 29
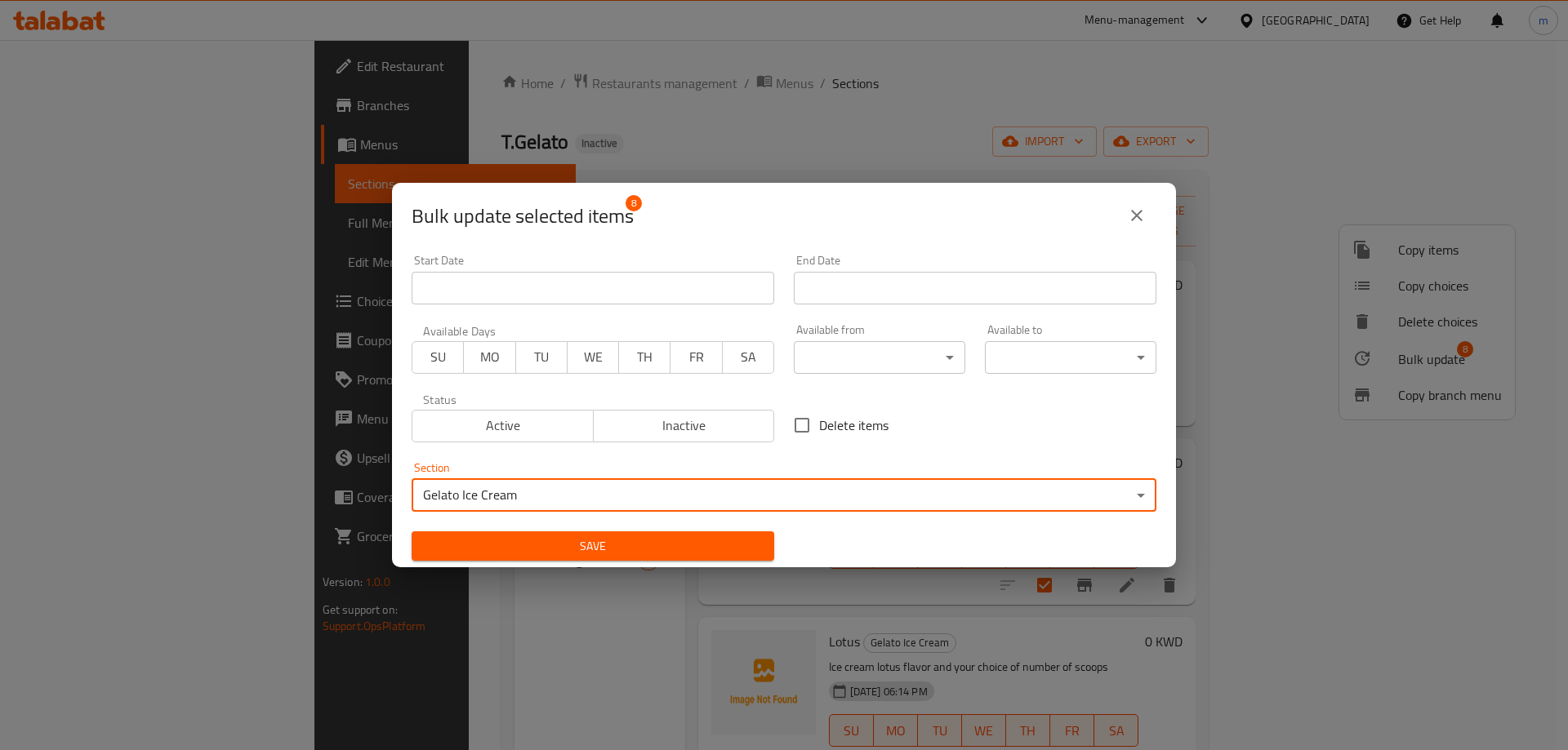
click at [547, 554] on span "Save" at bounding box center [593, 546] width 336 height 20
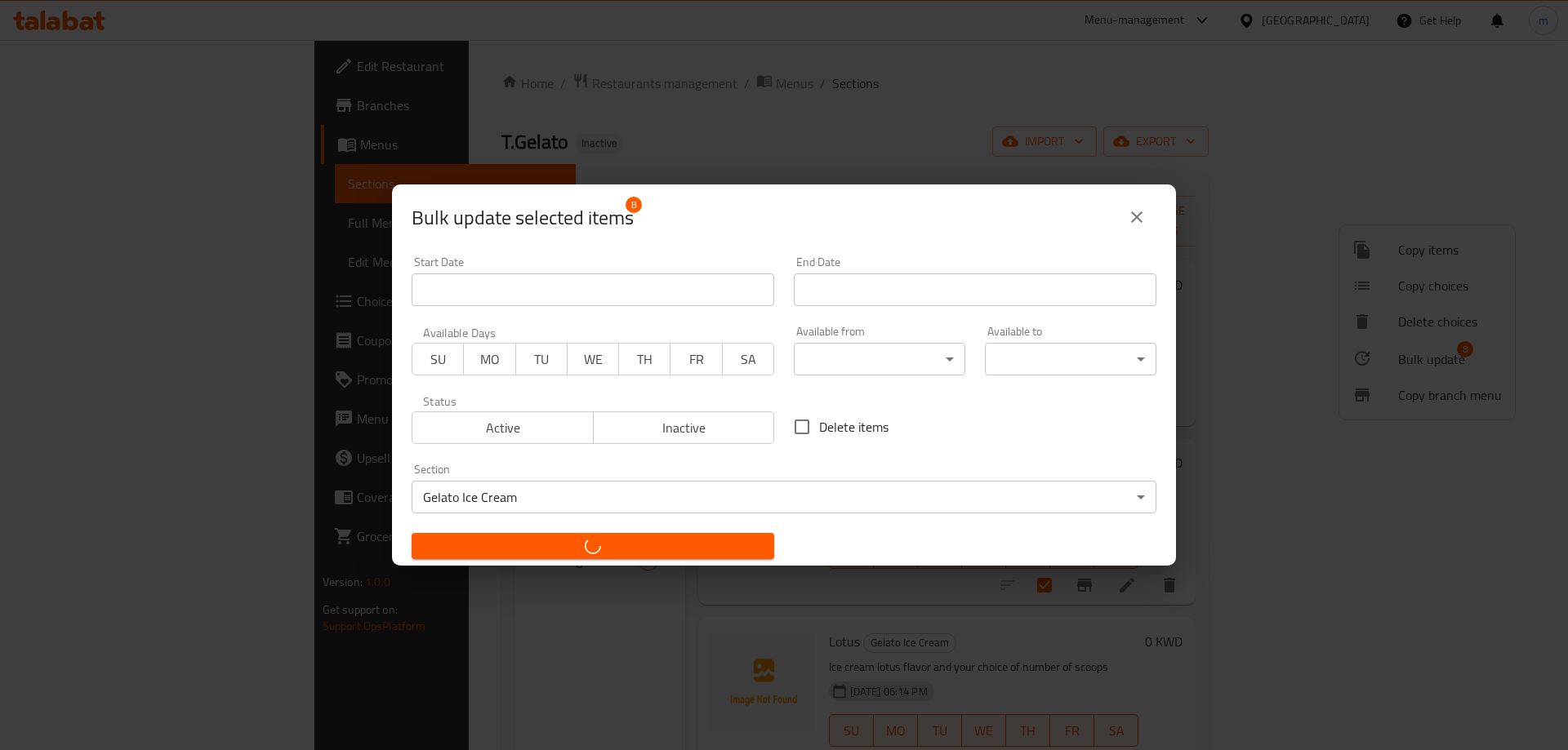
checkbox input "false"
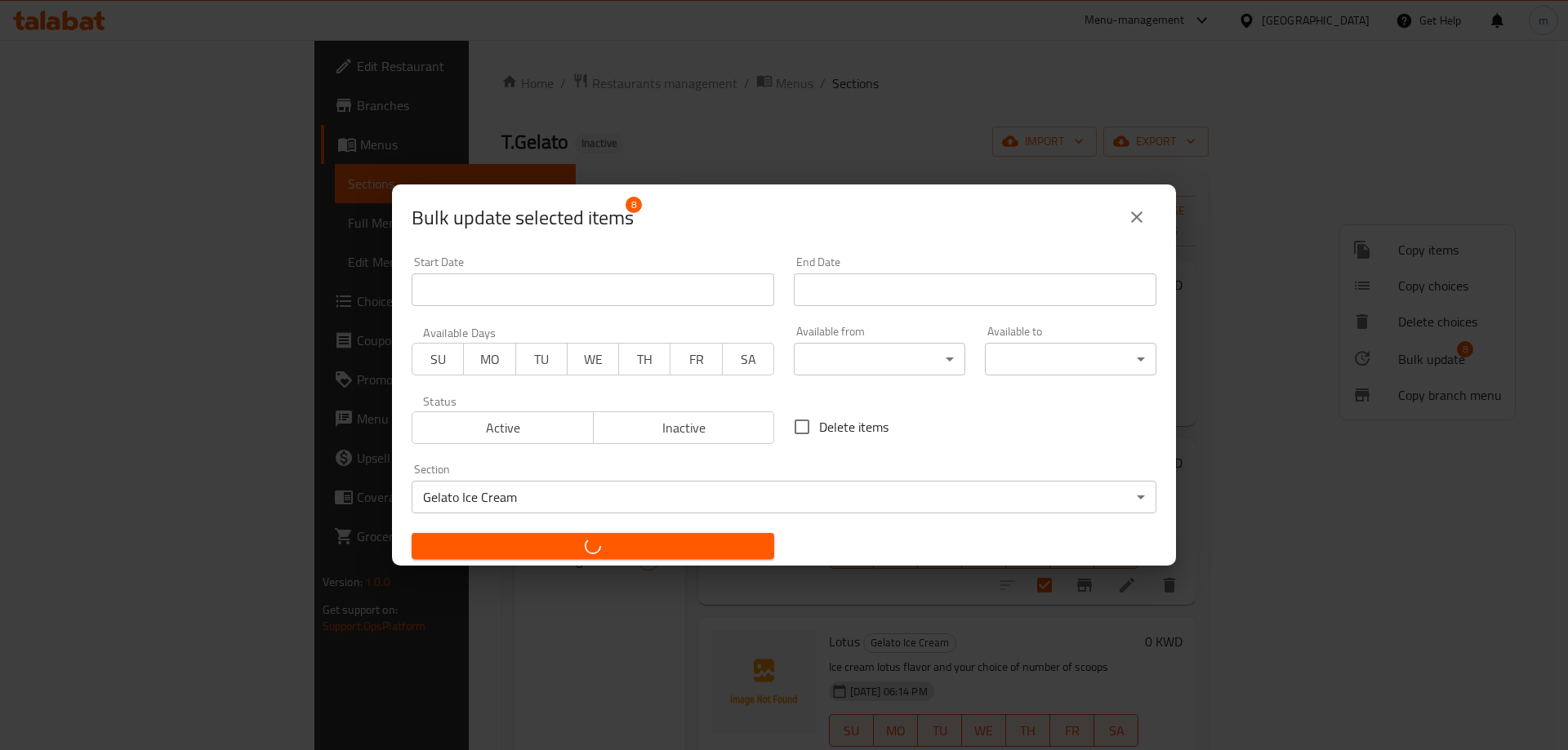
checkbox input "false"
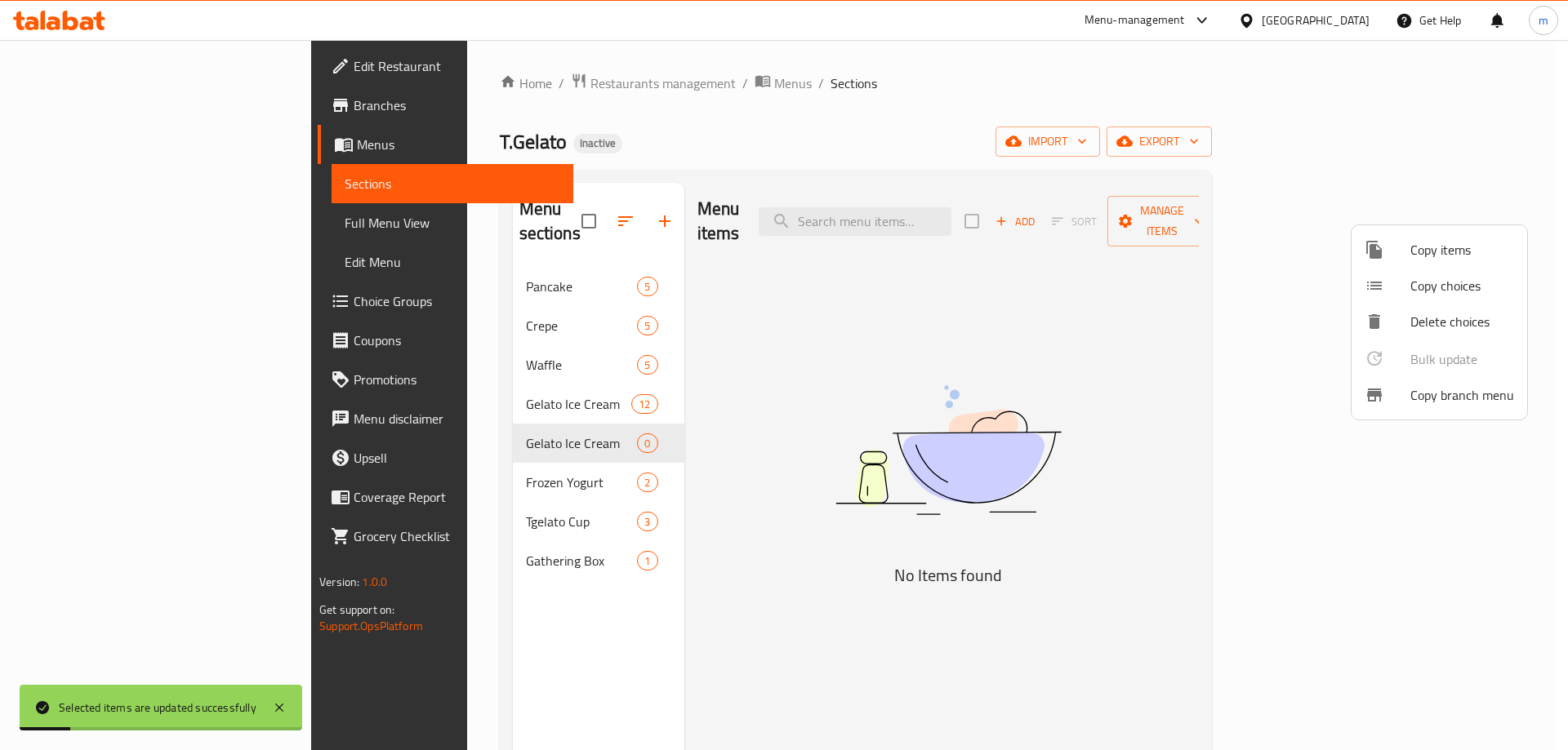
click at [473, 385] on div at bounding box center [784, 375] width 1568 height 750
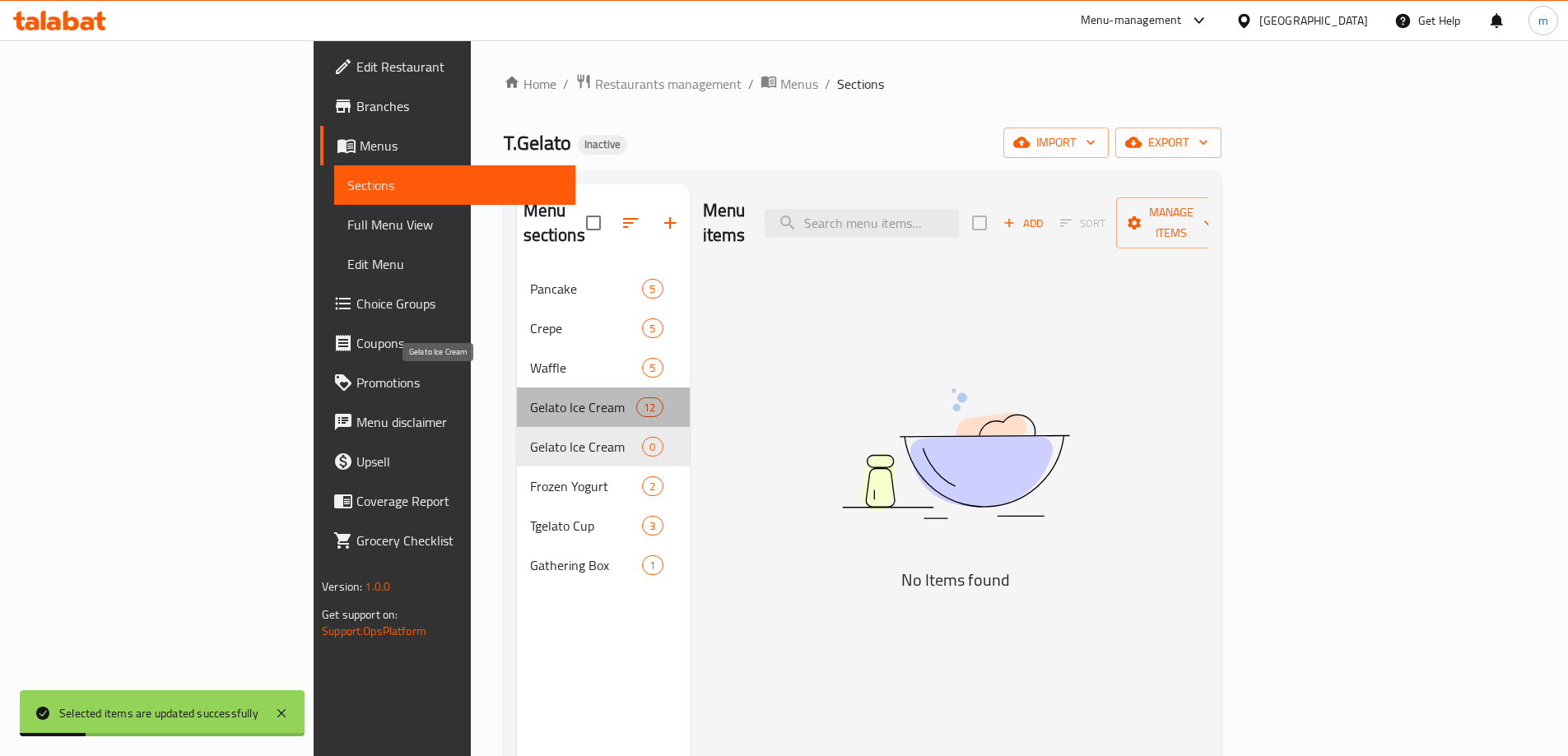
click at [531, 398] on span "Gelato Ice Cream" at bounding box center [584, 407] width 107 height 19
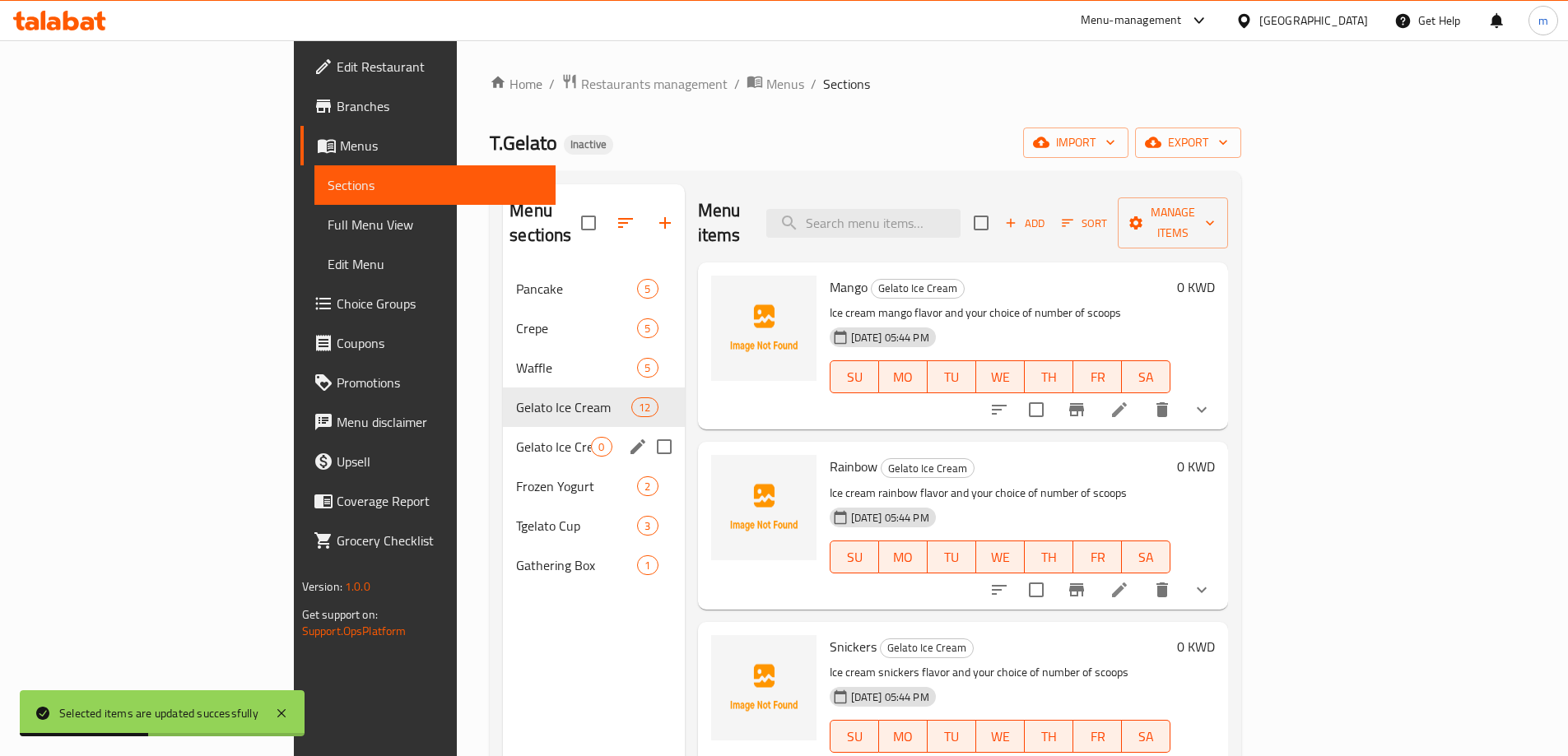
click at [647, 430] on input "Menu sections" at bounding box center [664, 448] width 35 height 35
checkbox input "true"
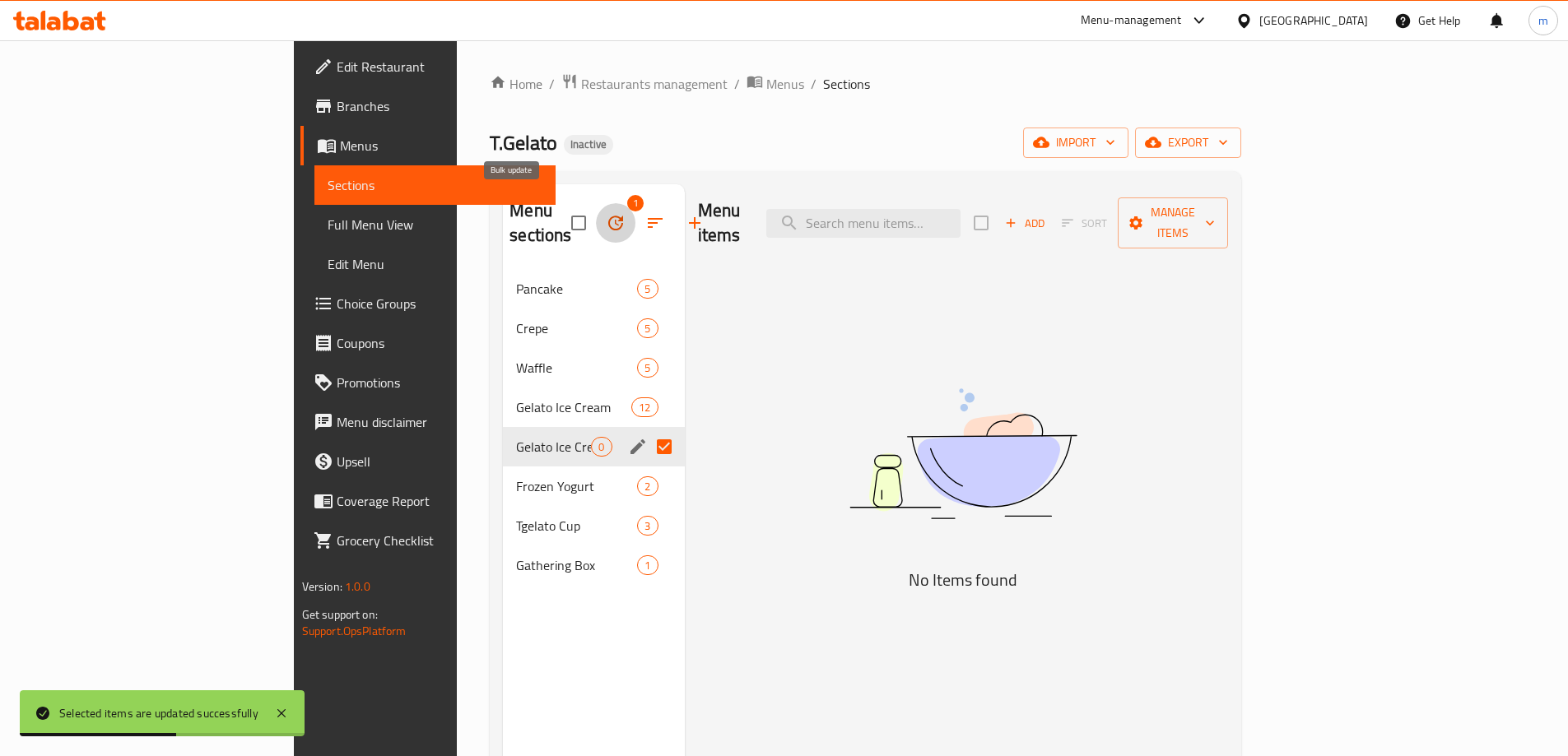
click at [606, 213] on icon "button" at bounding box center [615, 222] width 19 height 19
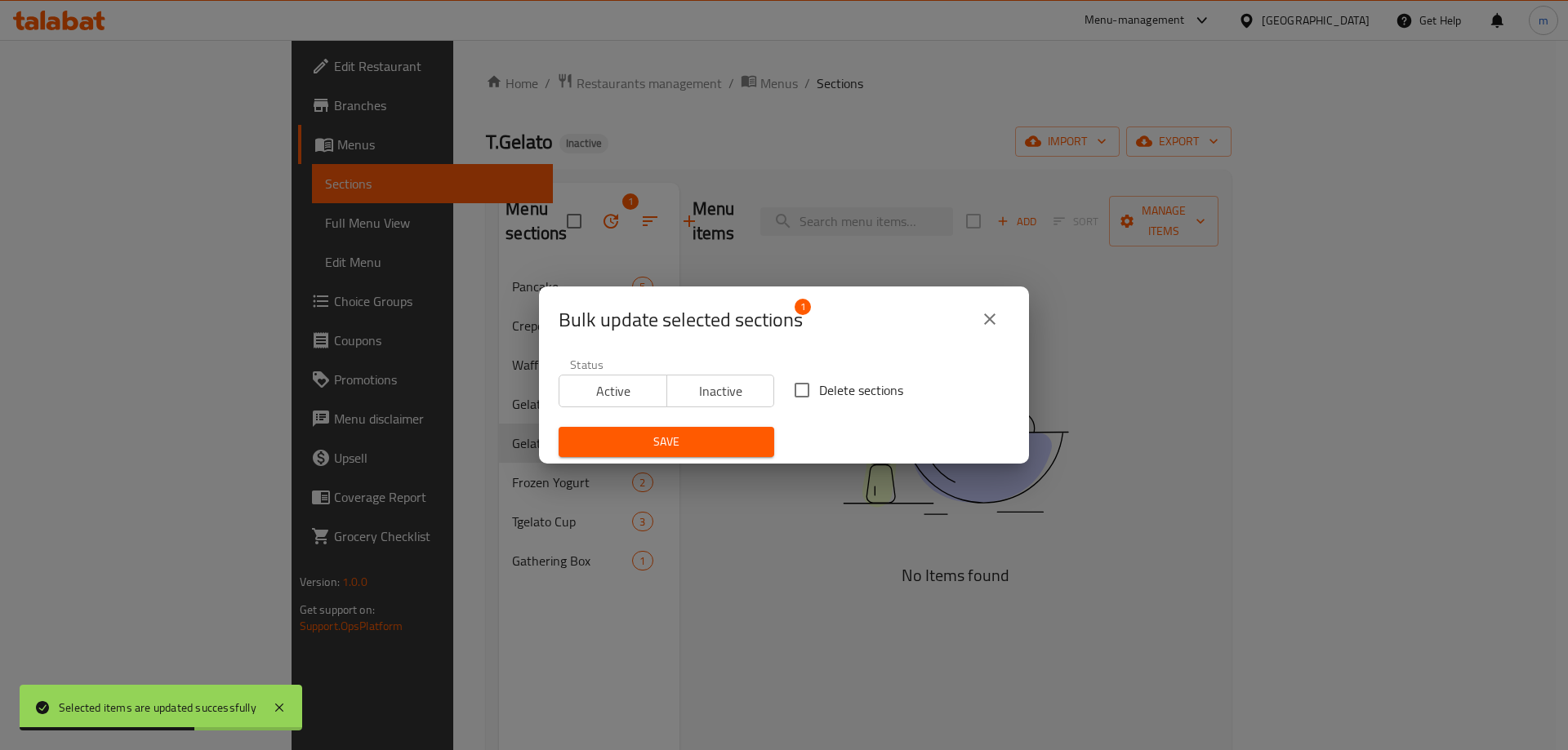
click at [810, 394] on input "Delete sections" at bounding box center [802, 390] width 35 height 35
checkbox input "true"
click at [737, 430] on button "Save" at bounding box center [666, 441] width 216 height 30
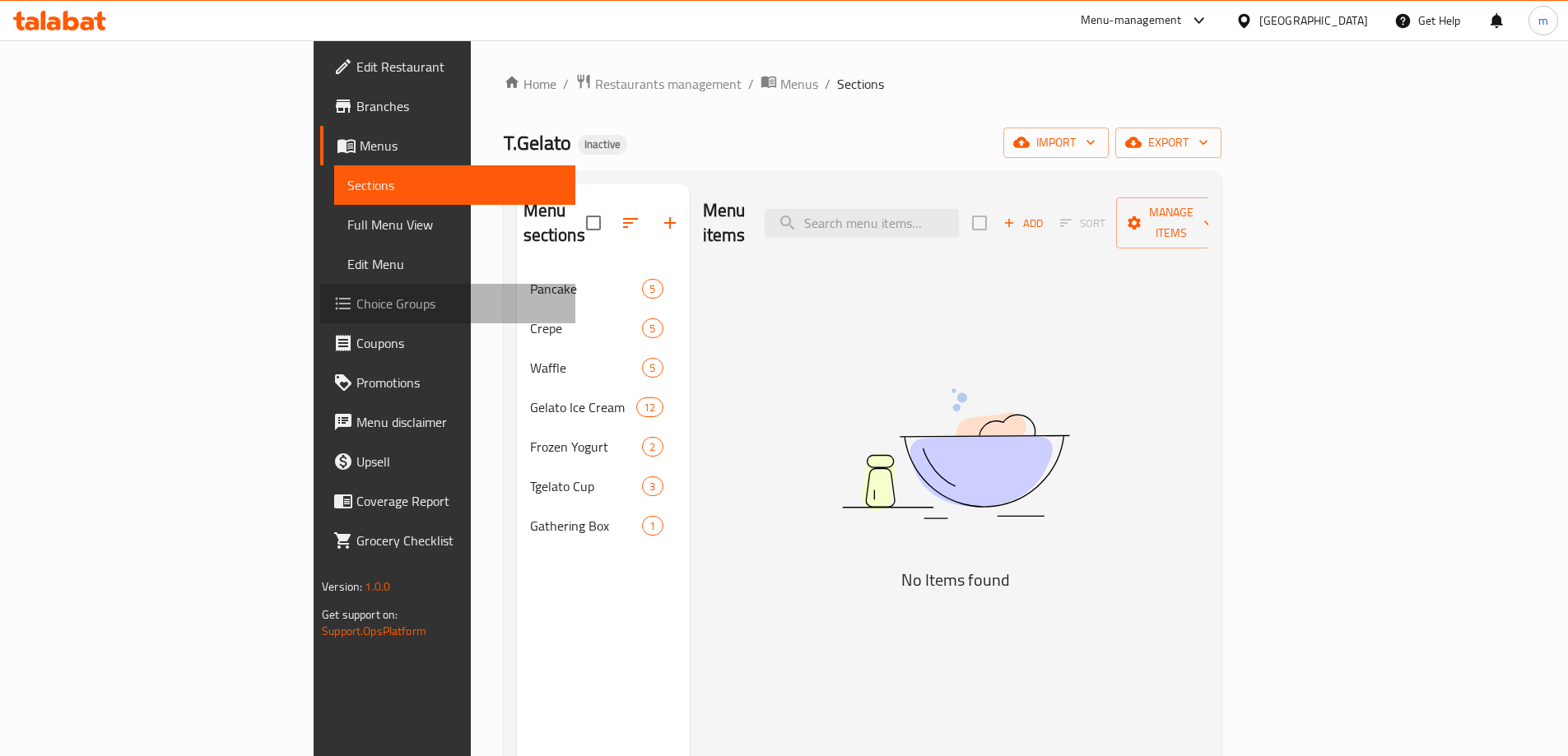
click at [357, 309] on span "Choice Groups" at bounding box center [459, 303] width 205 height 19
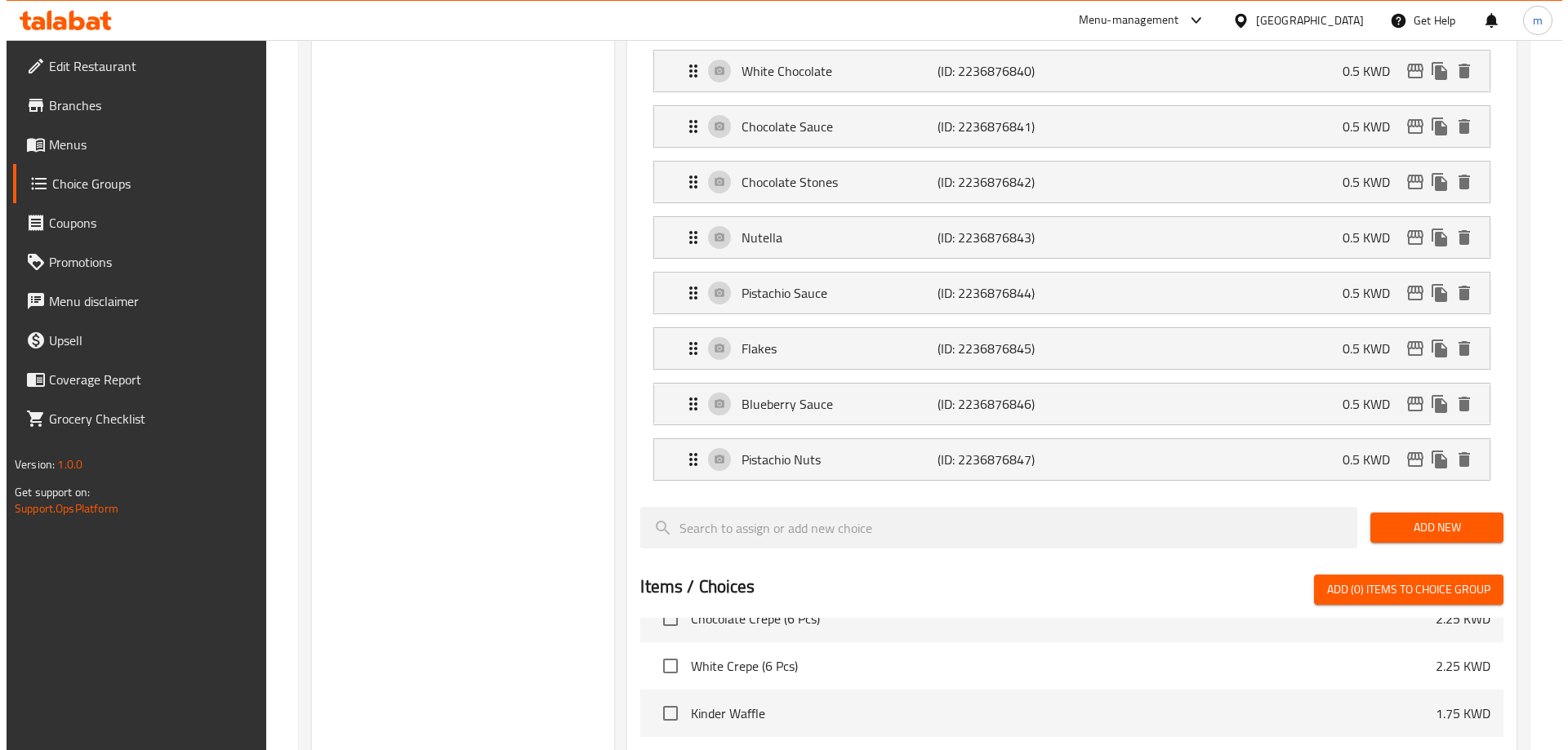
scroll to position [1758, 0]
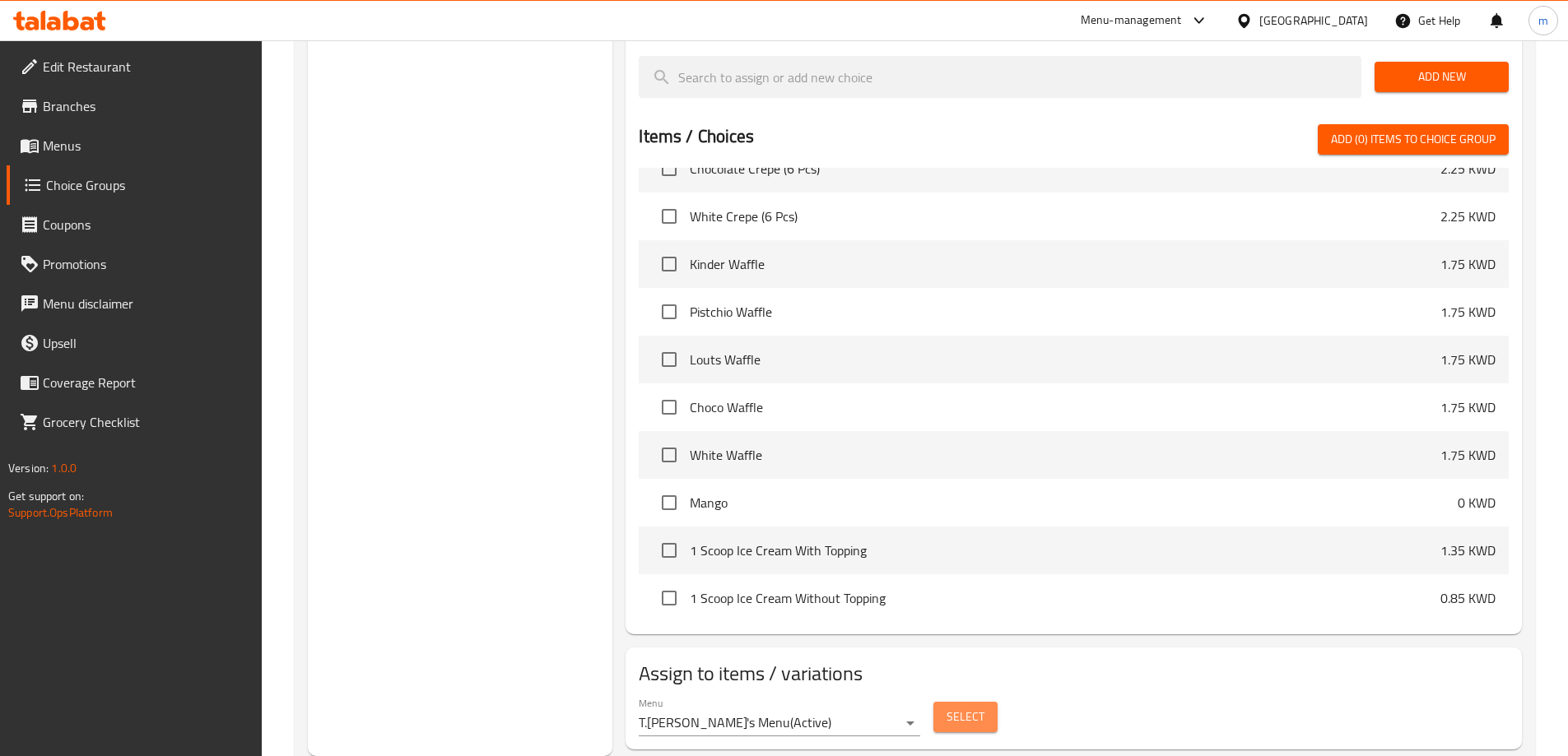
click at [945, 702] on button "Select" at bounding box center [965, 716] width 64 height 30
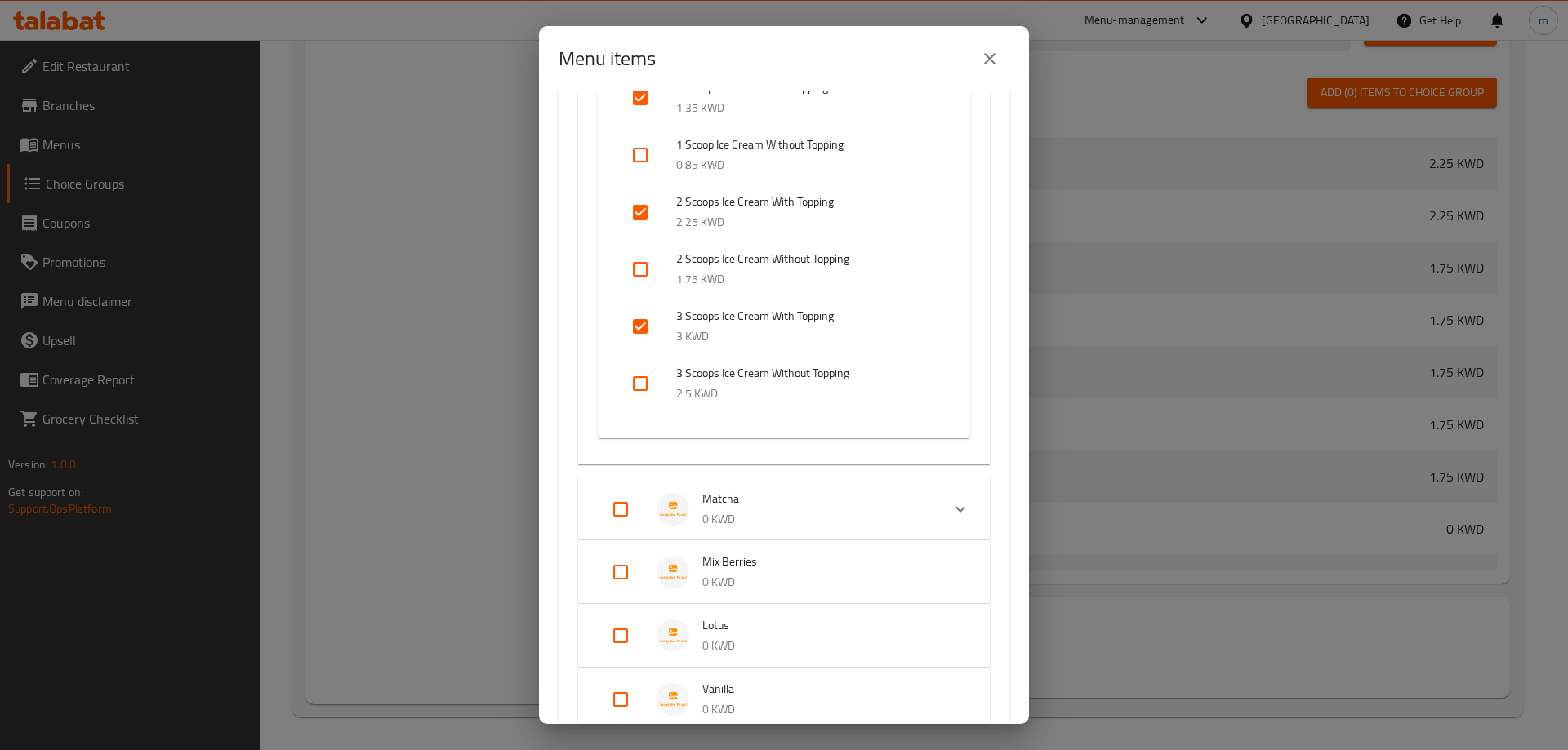
scroll to position [2245, 0]
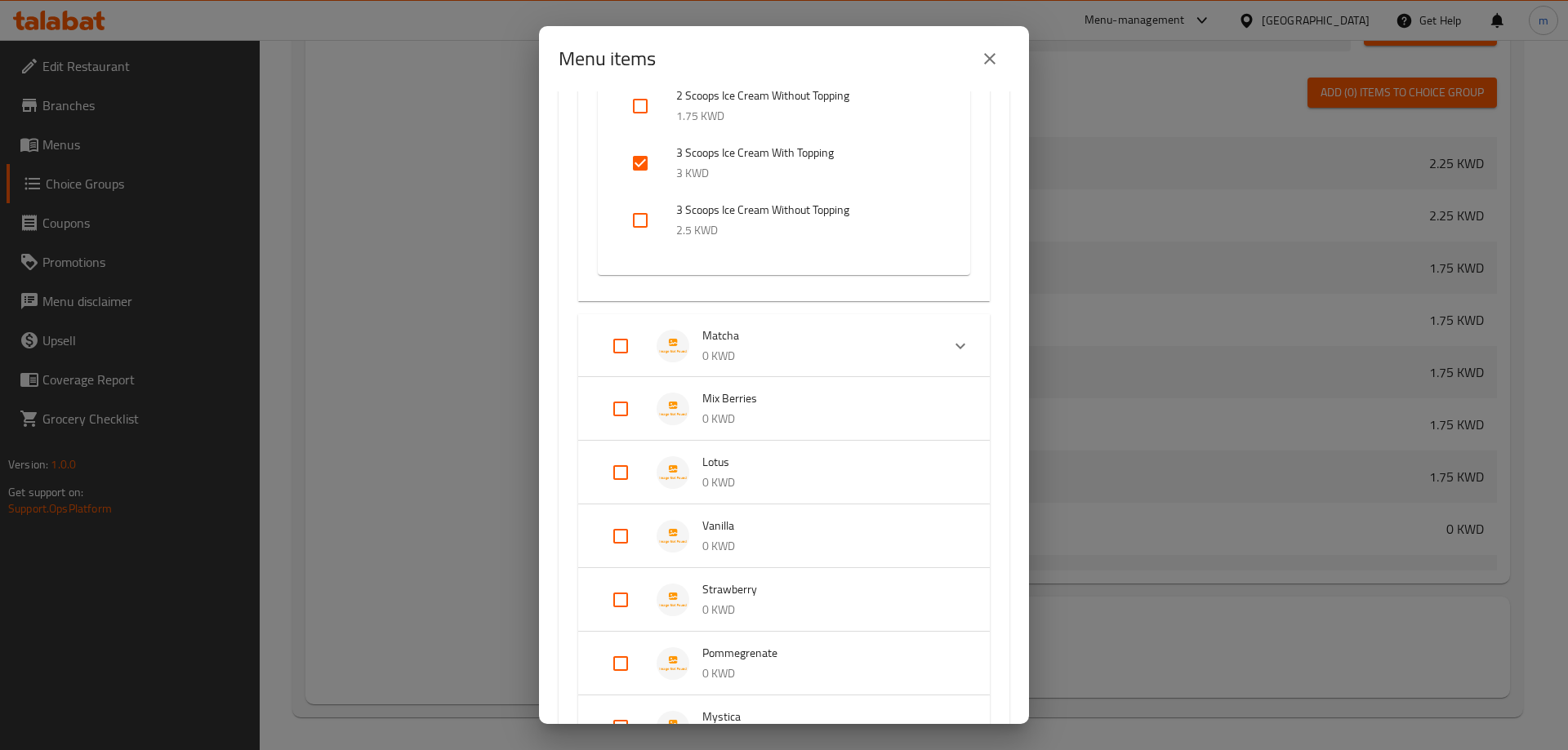
click at [759, 358] on p "0 KWD" at bounding box center [815, 356] width 226 height 20
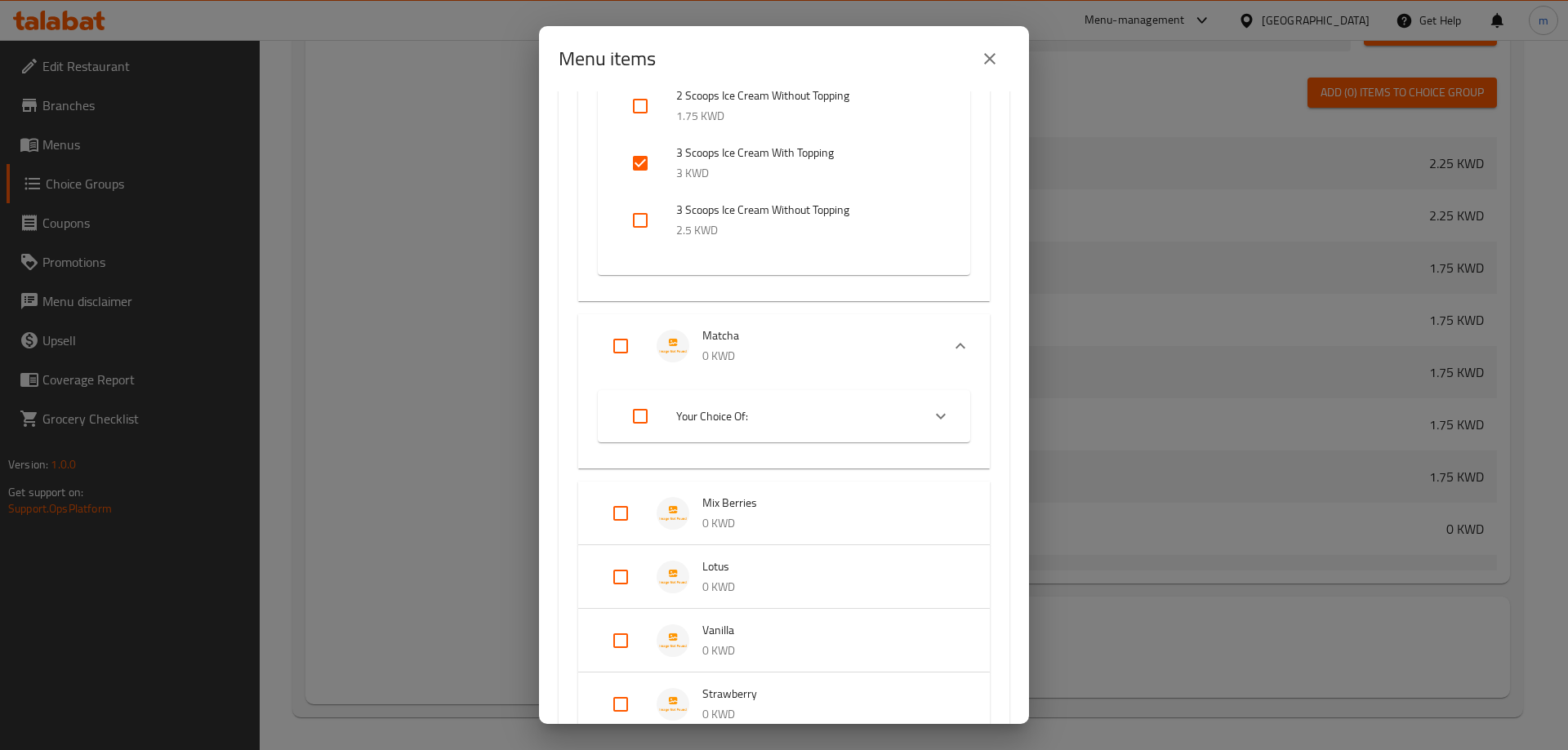
click at [750, 409] on span "Your Choice Of:" at bounding box center [792, 417] width 232 height 20
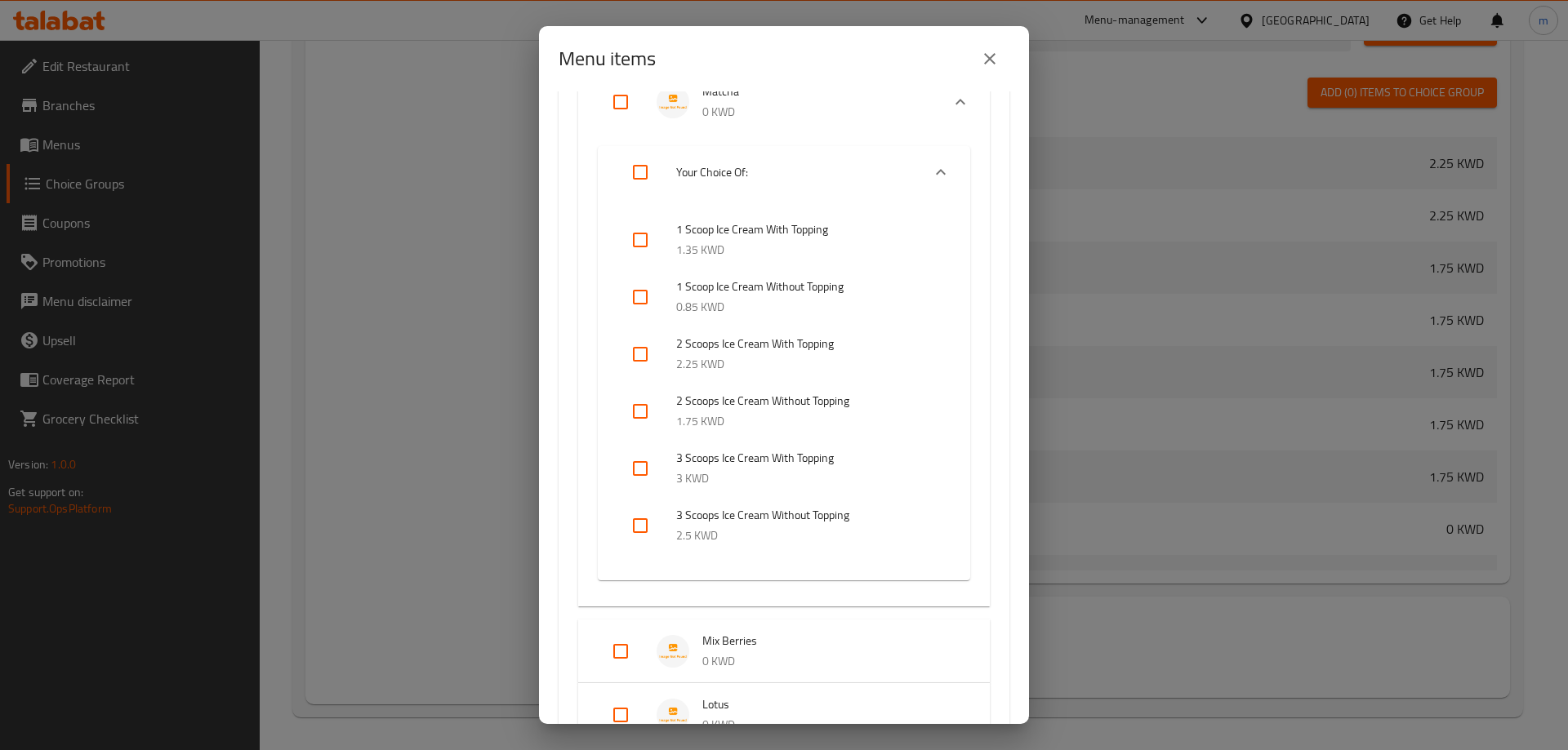
scroll to position [2490, 0]
click at [635, 246] on input "checkbox" at bounding box center [640, 238] width 39 height 39
checkbox input "true"
click at [652, 356] on input "checkbox" at bounding box center [640, 354] width 39 height 39
checkbox input "true"
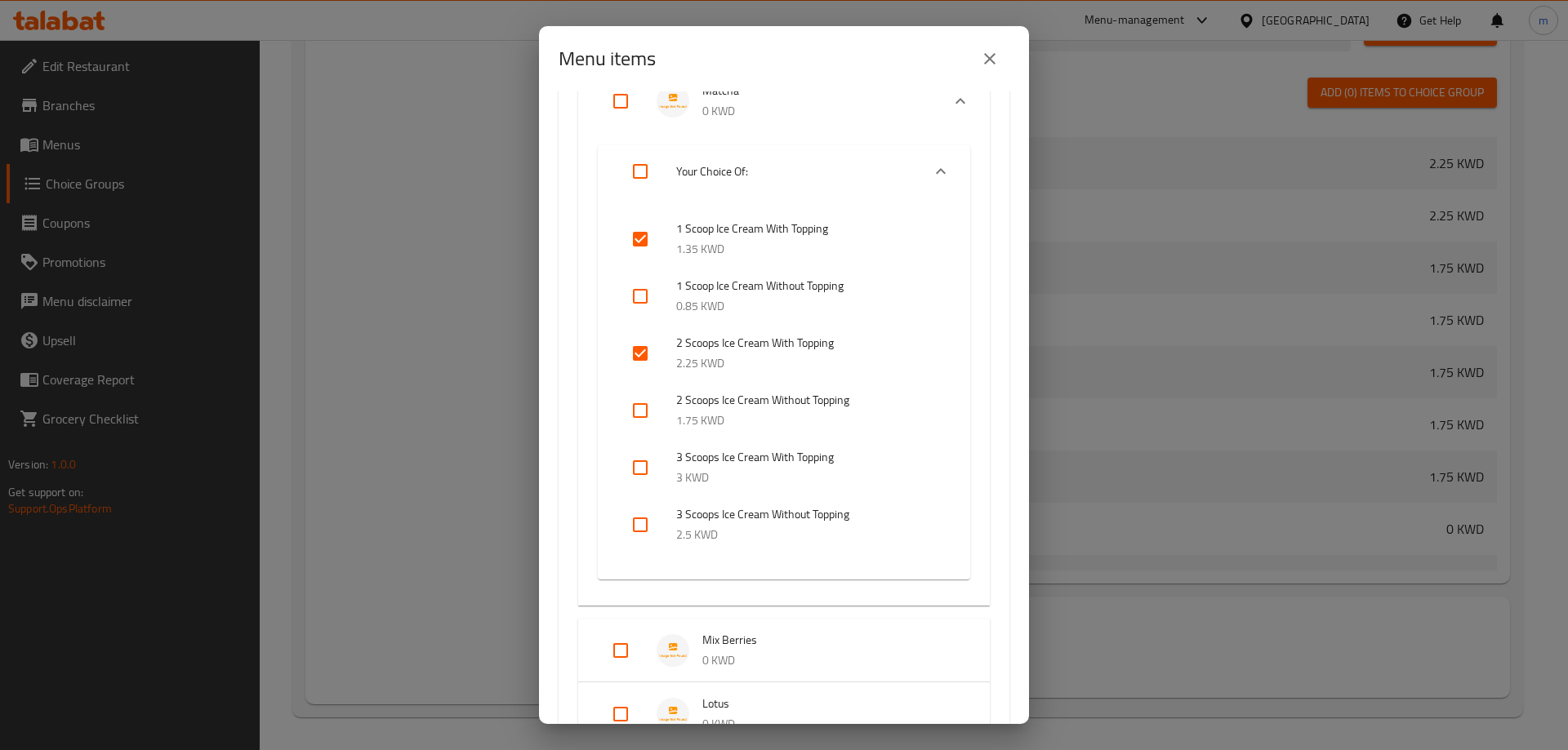
click at [647, 472] on input "checkbox" at bounding box center [640, 468] width 39 height 39
checkbox input "true"
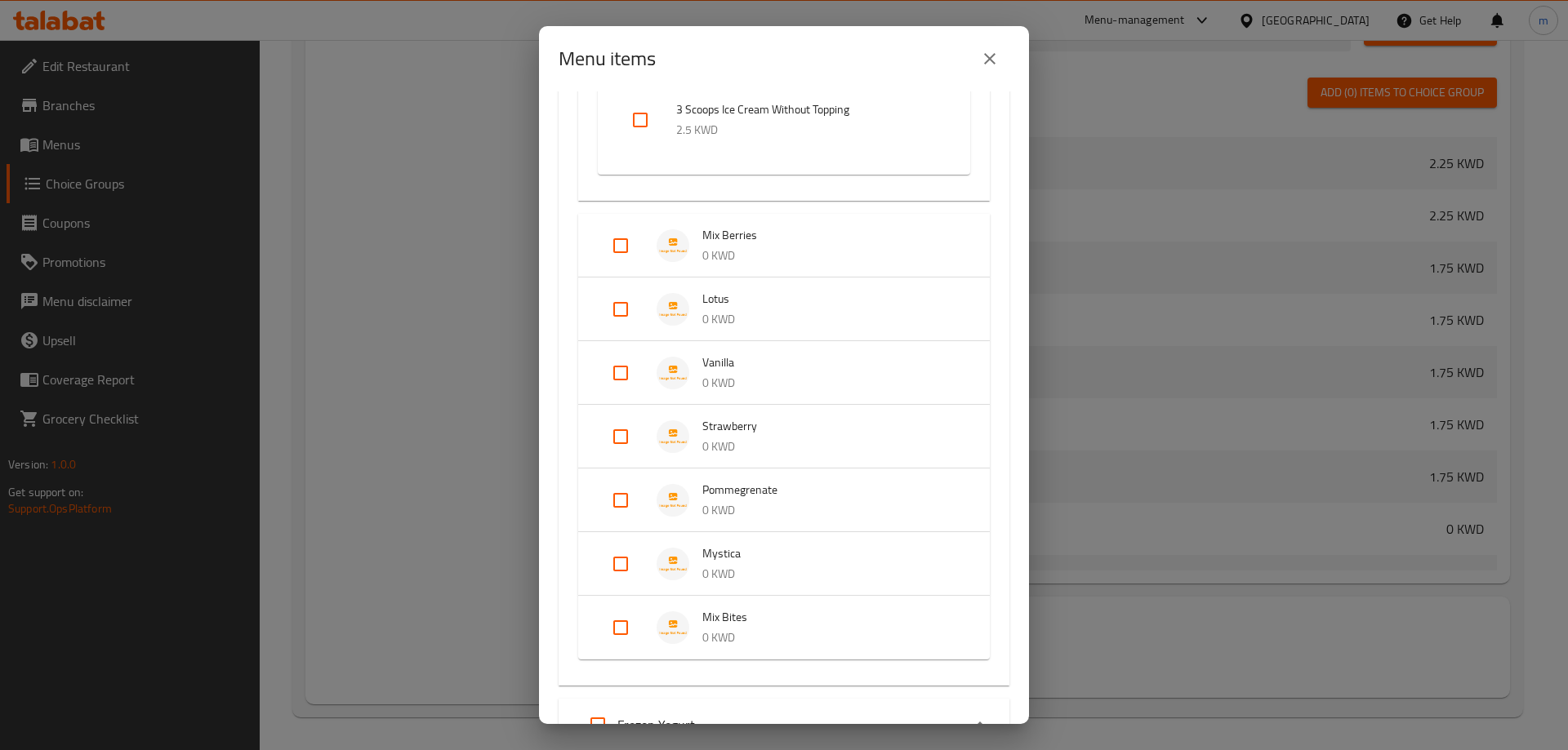
scroll to position [2899, 0]
click at [793, 237] on span "Mix Berries" at bounding box center [830, 232] width 255 height 20
click at [780, 250] on p "0 KWD" at bounding box center [830, 252] width 255 height 20
click at [747, 318] on span "Lotus" at bounding box center [830, 309] width 255 height 20
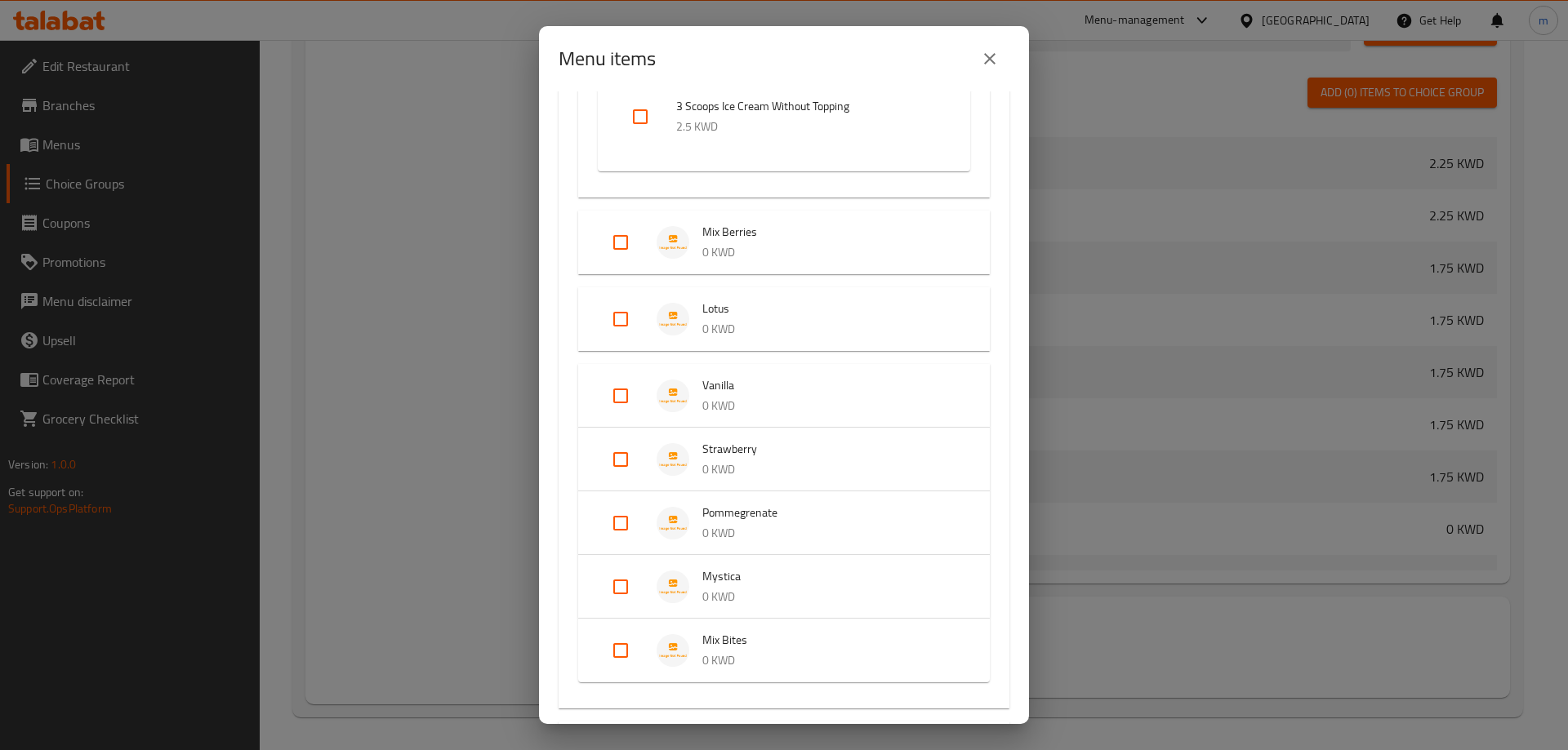
click at [755, 413] on p "0 KWD" at bounding box center [830, 406] width 255 height 20
click at [749, 493] on p "0 KWD" at bounding box center [830, 482] width 255 height 20
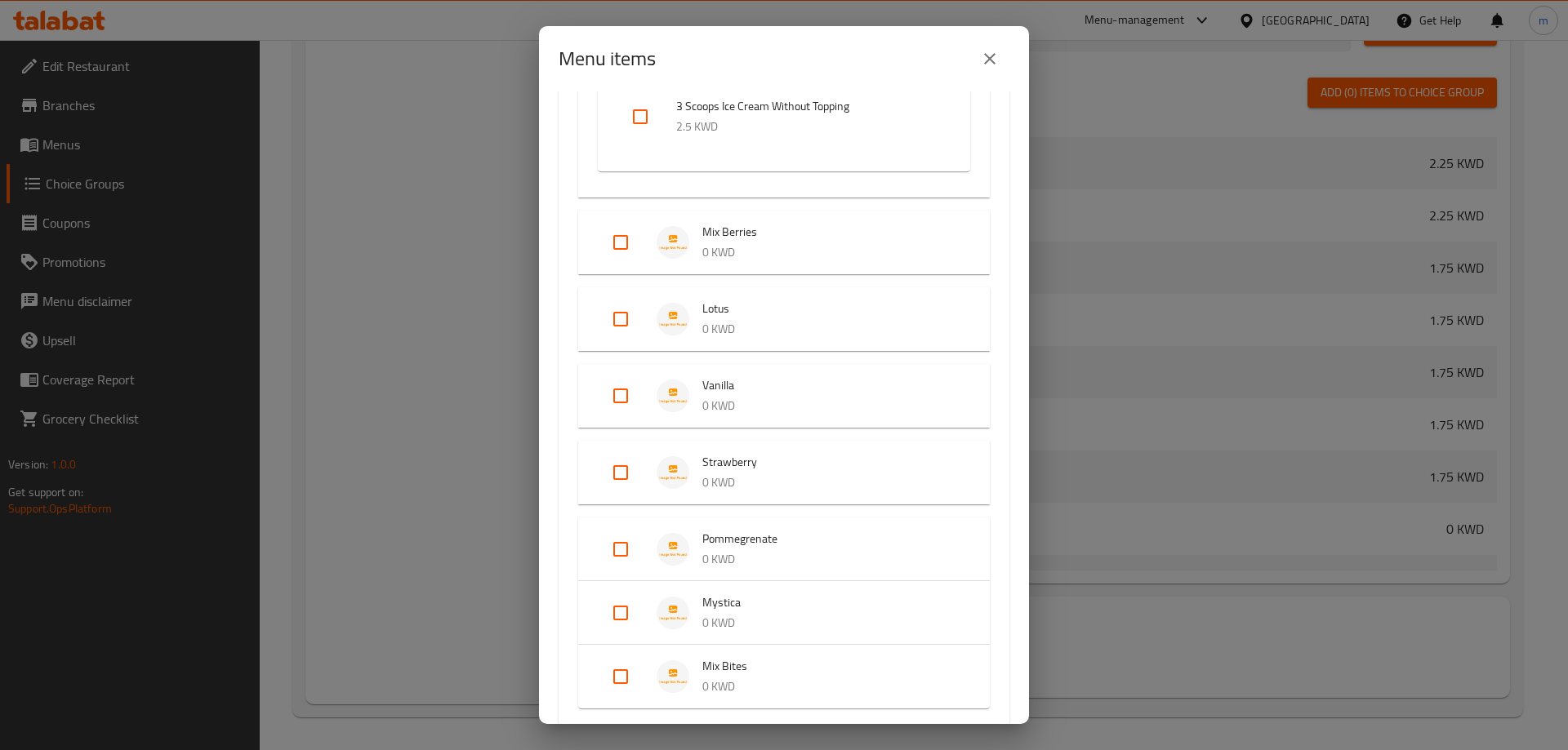
click at [757, 567] on p "0 KWD" at bounding box center [830, 559] width 255 height 20
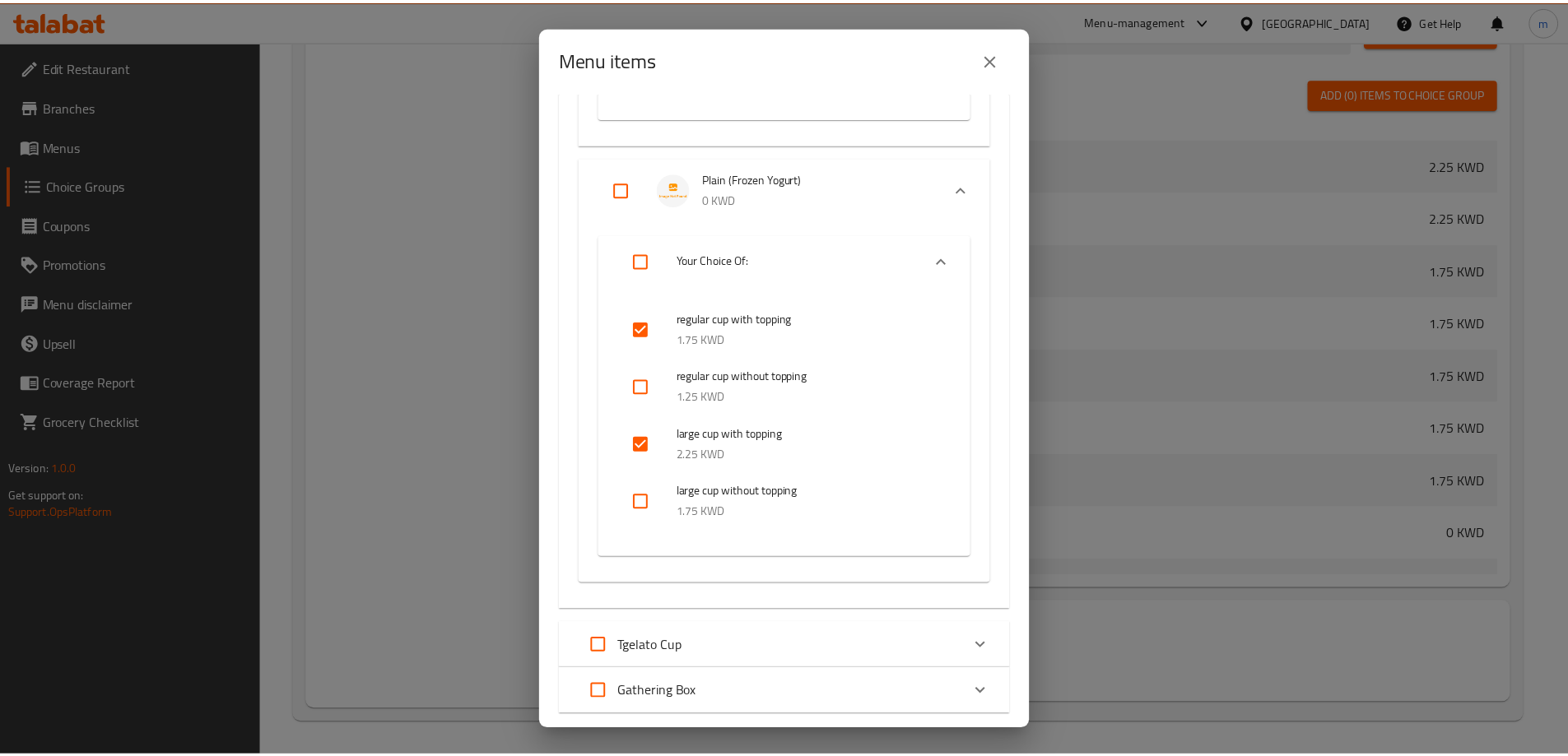
scroll to position [4136, 0]
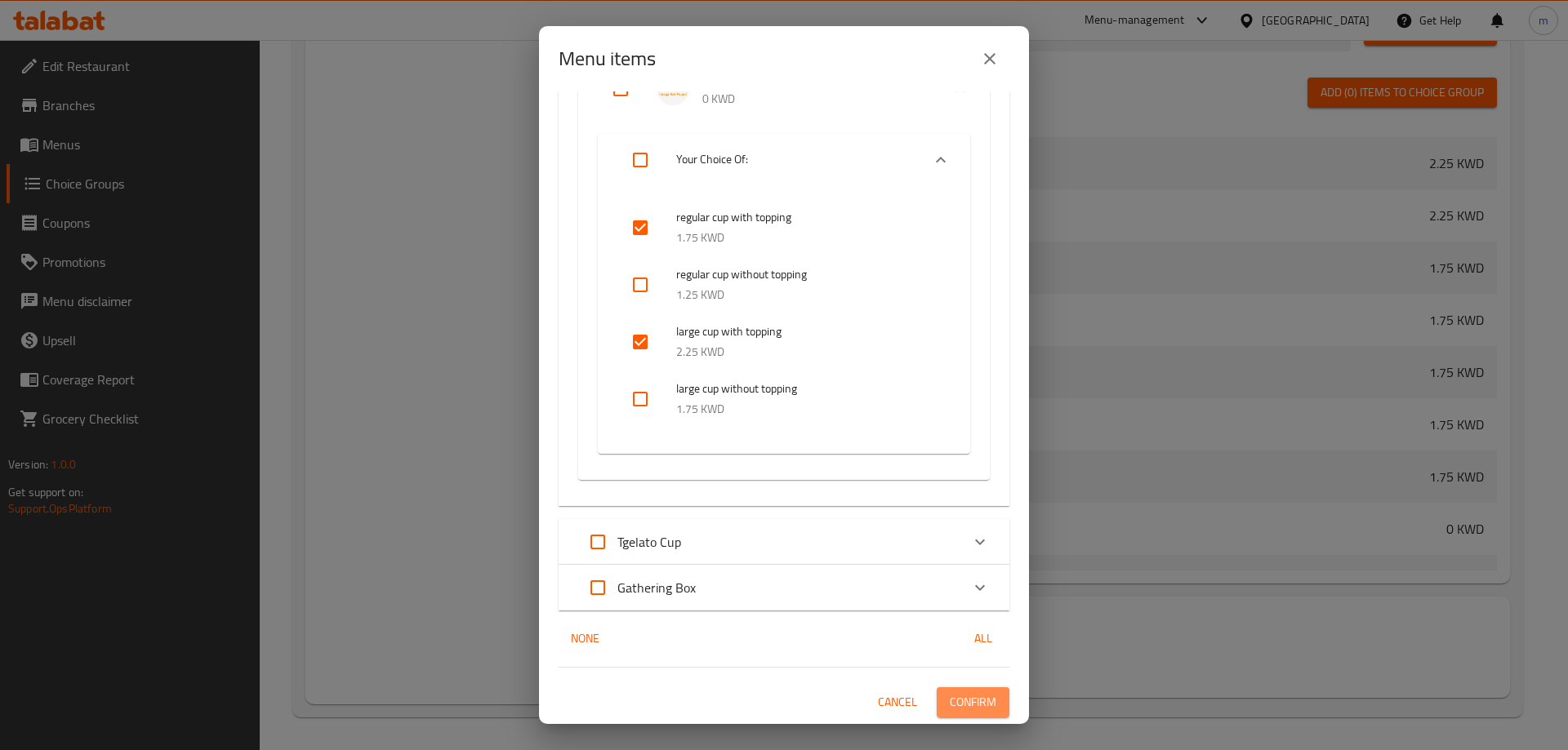
click at [964, 695] on span "Confirm" at bounding box center [972, 702] width 47 height 20
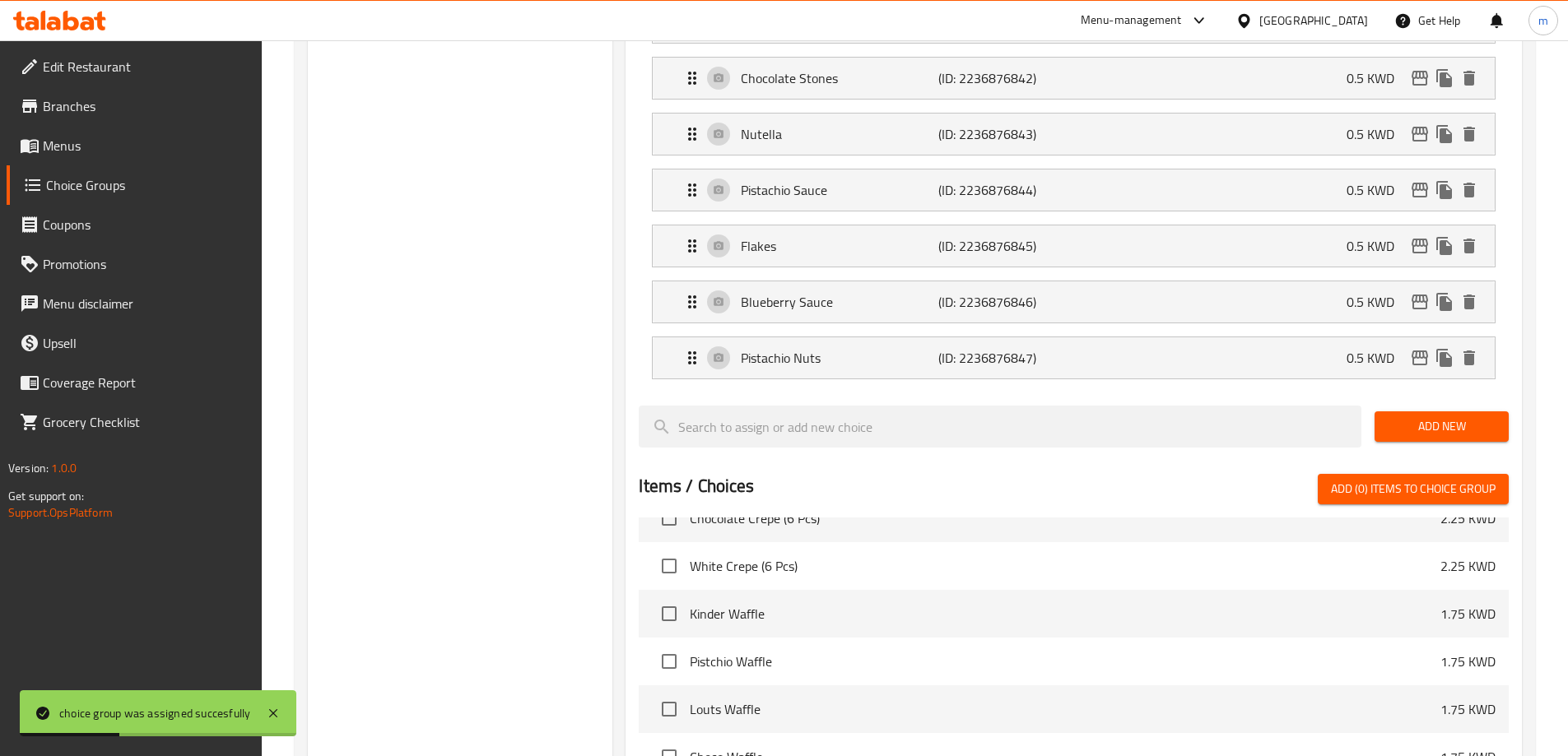
scroll to position [1278, 0]
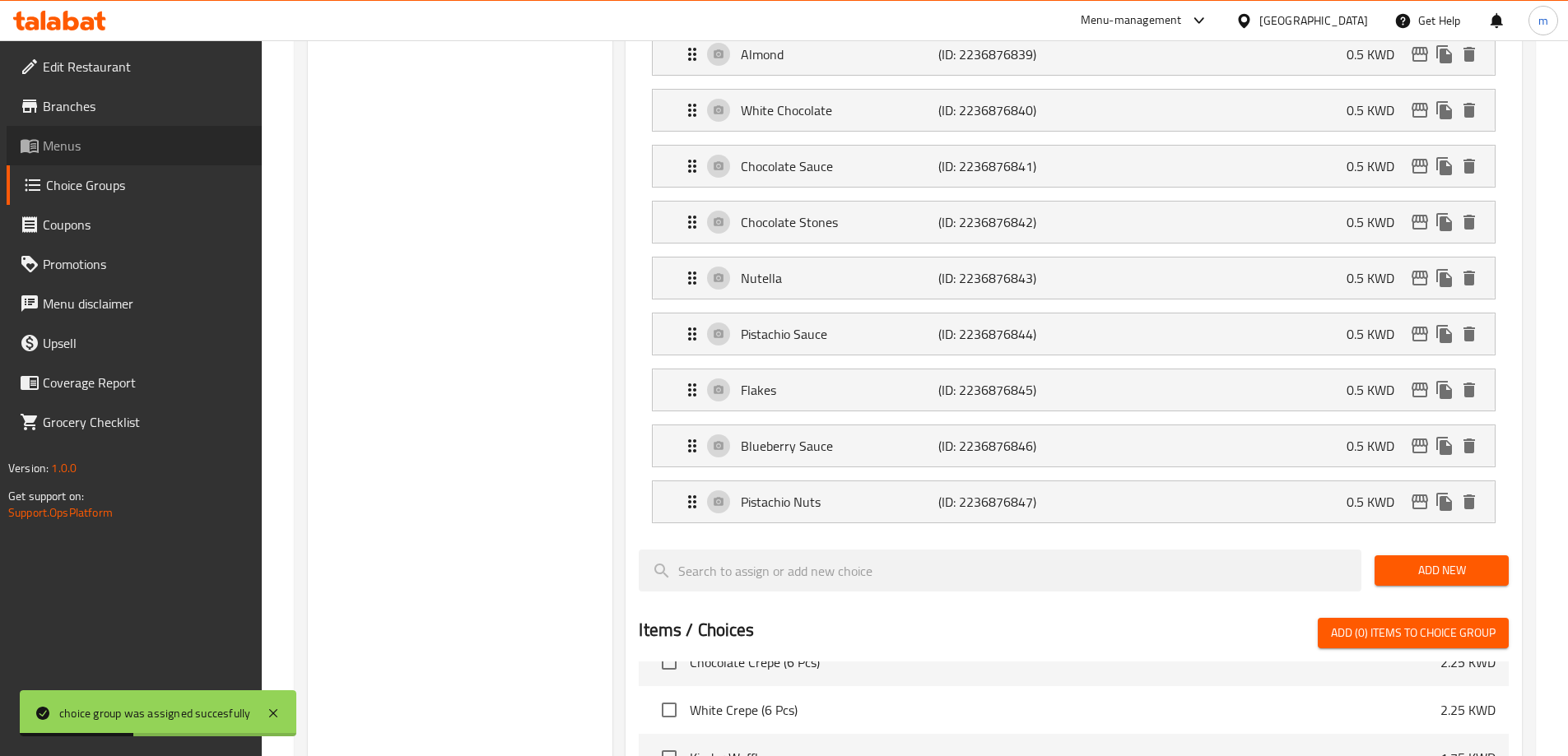
click at [139, 151] on span "Menus" at bounding box center [145, 145] width 205 height 19
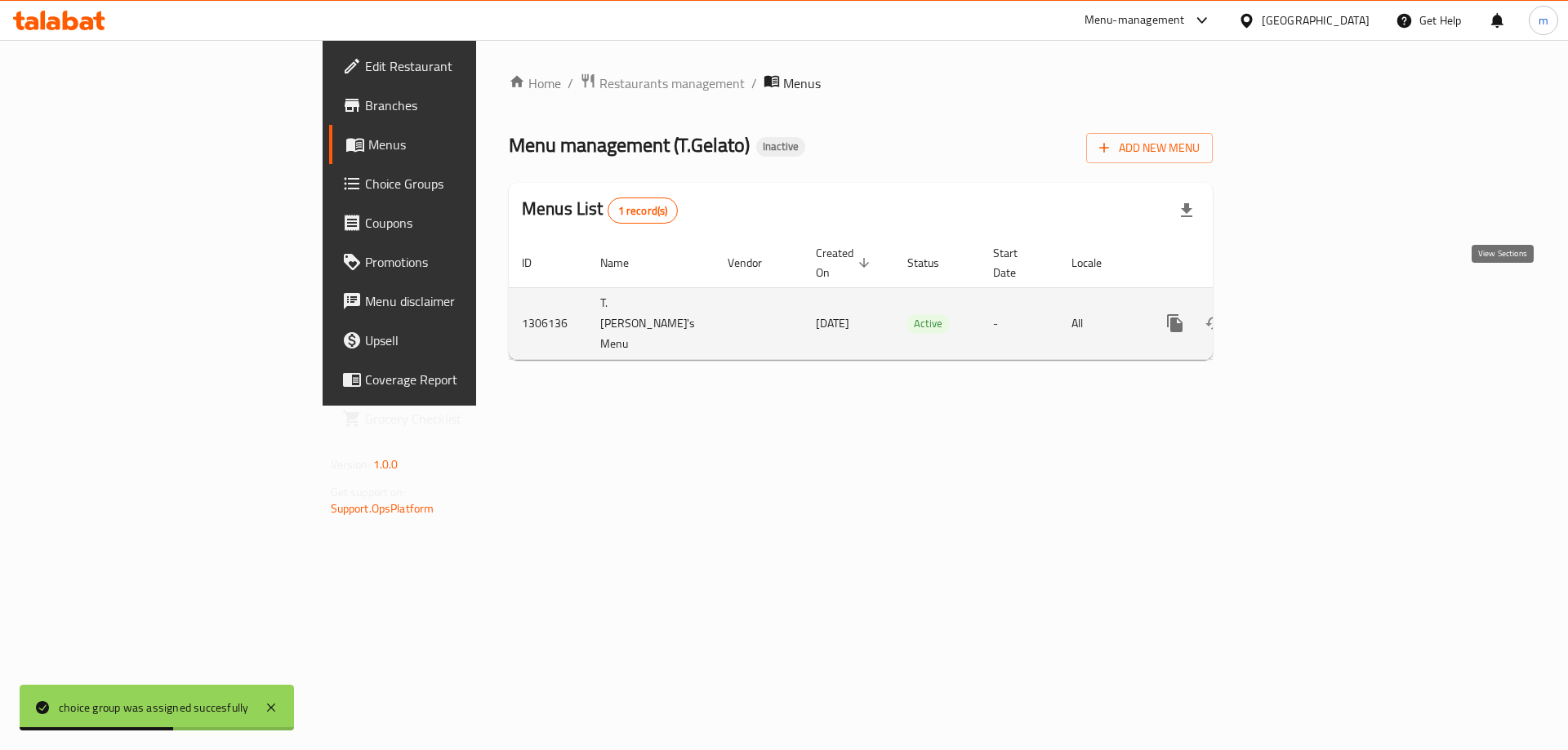
click at [1302, 313] on icon "enhanced table" at bounding box center [1292, 322] width 19 height 19
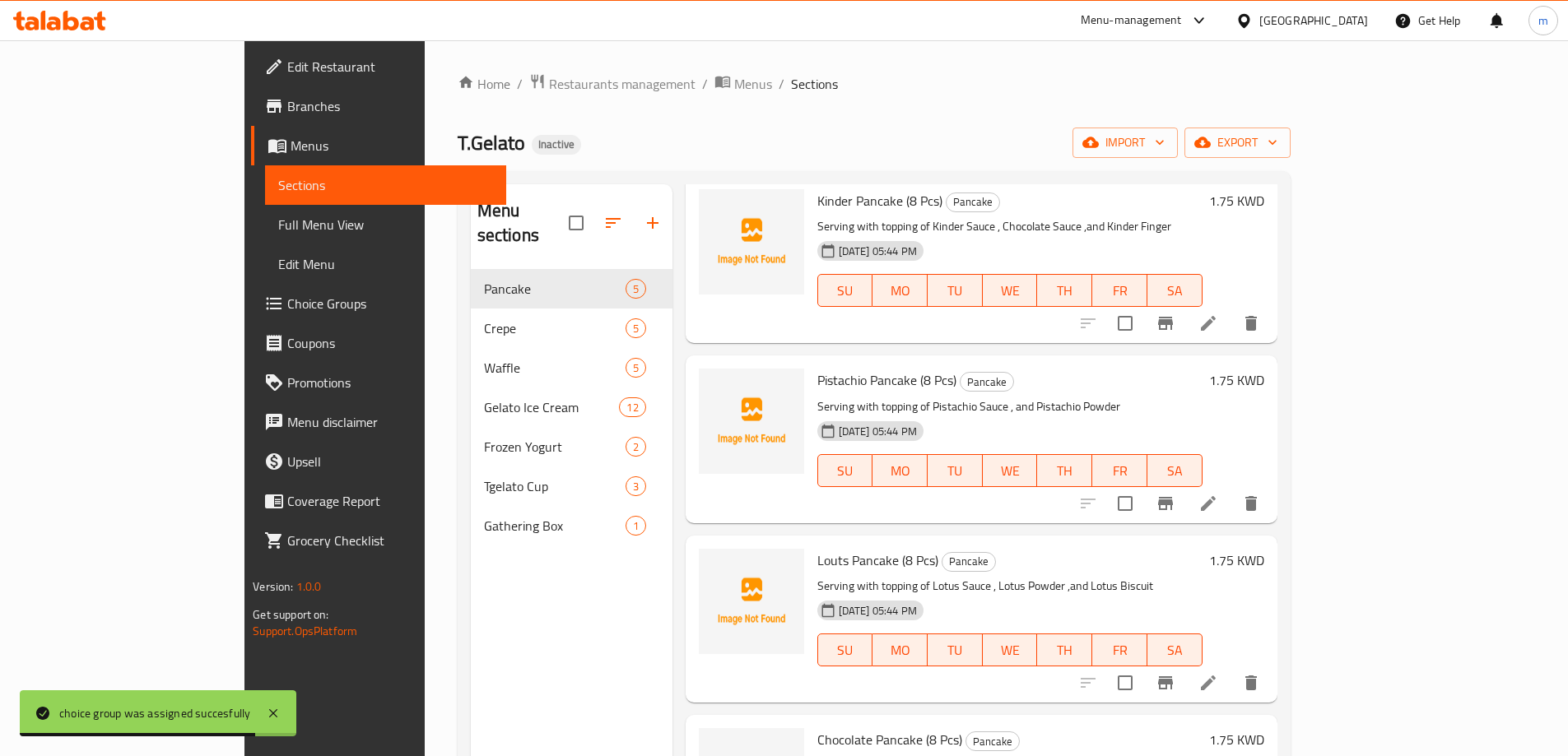
scroll to position [183, 0]
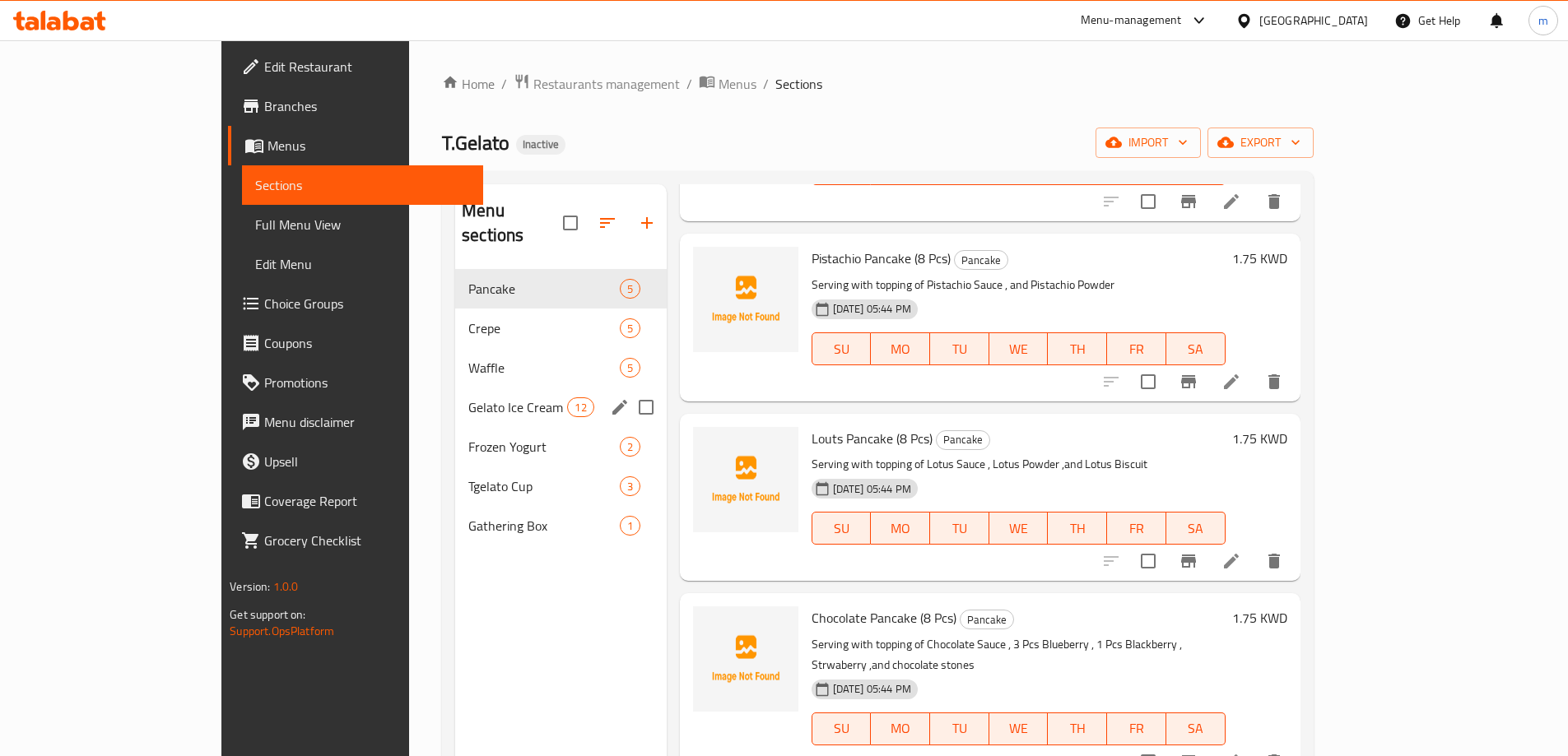
click at [469, 398] on span "Gelato Ice Cream" at bounding box center [518, 407] width 99 height 19
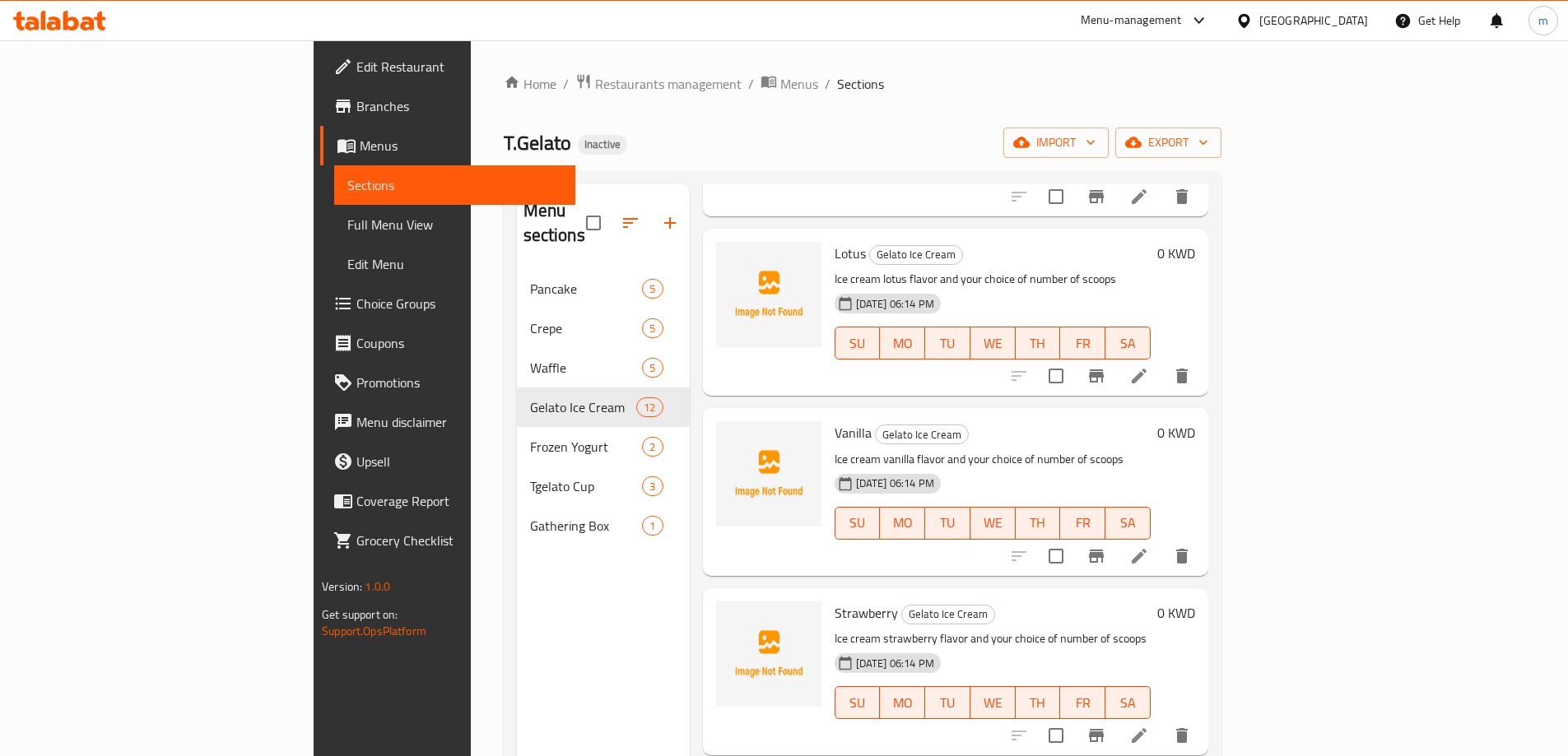
scroll to position [1442, 0]
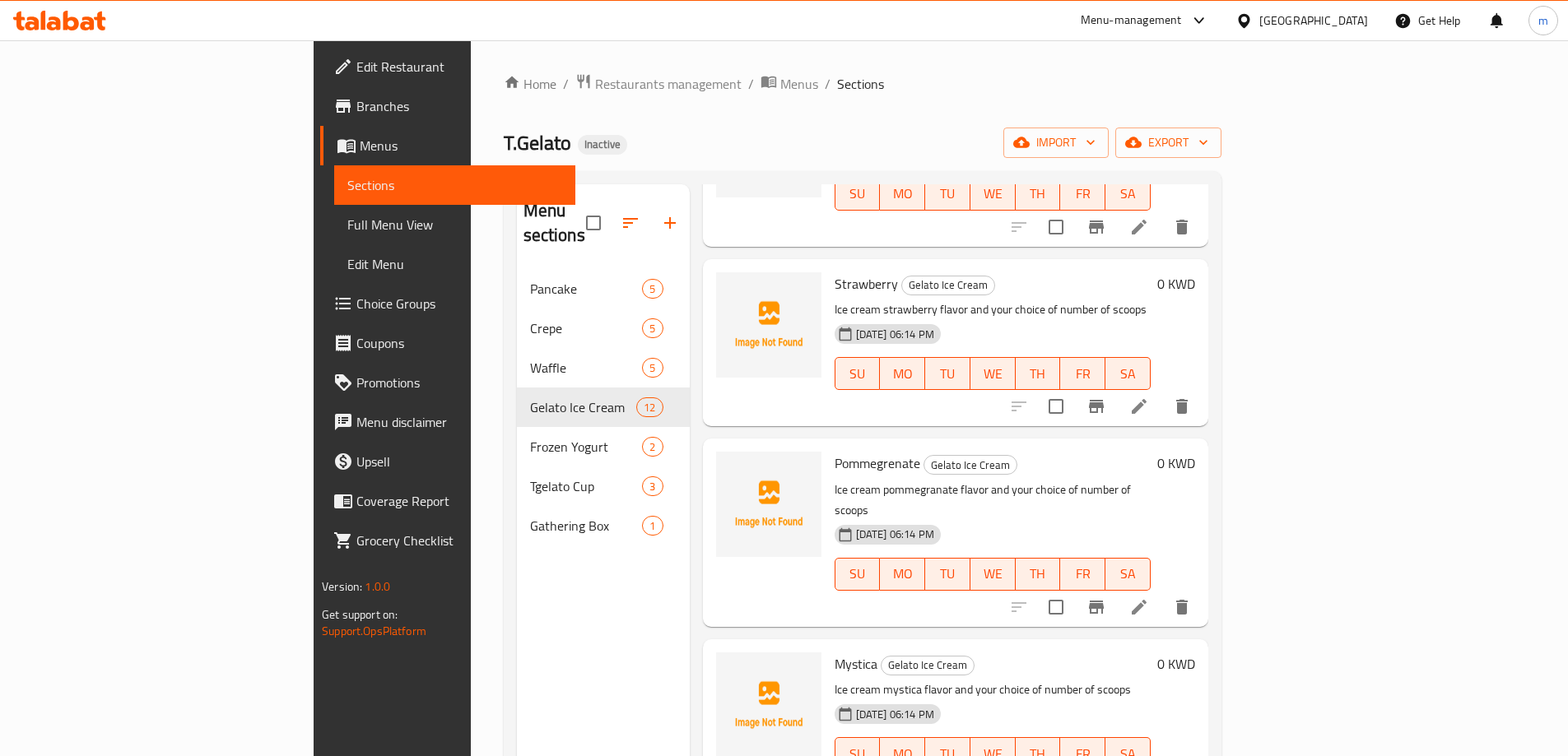
click at [1158, 552] on div "SU MO TU WE TH FR SA" at bounding box center [992, 575] width 329 height 46
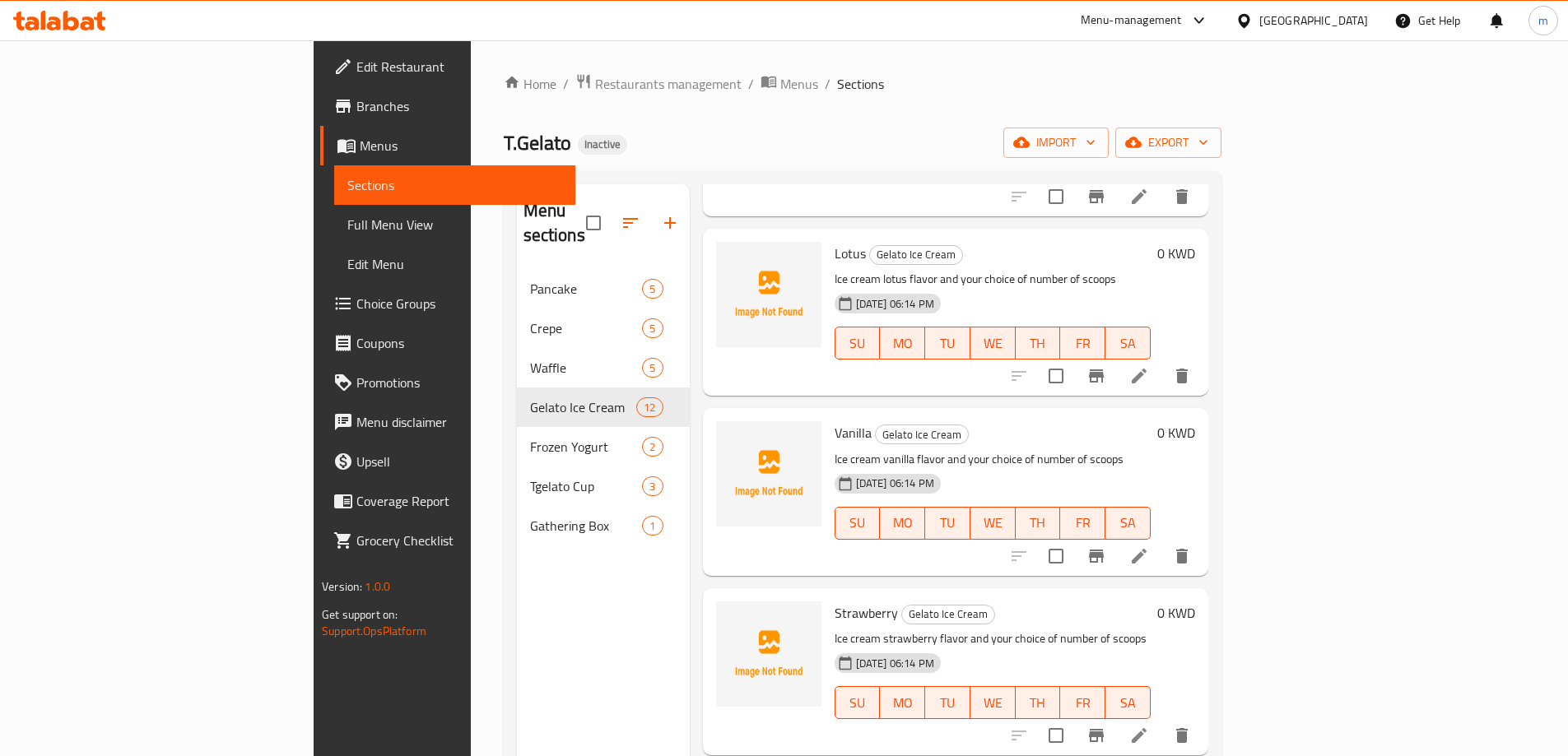
scroll to position [619, 0]
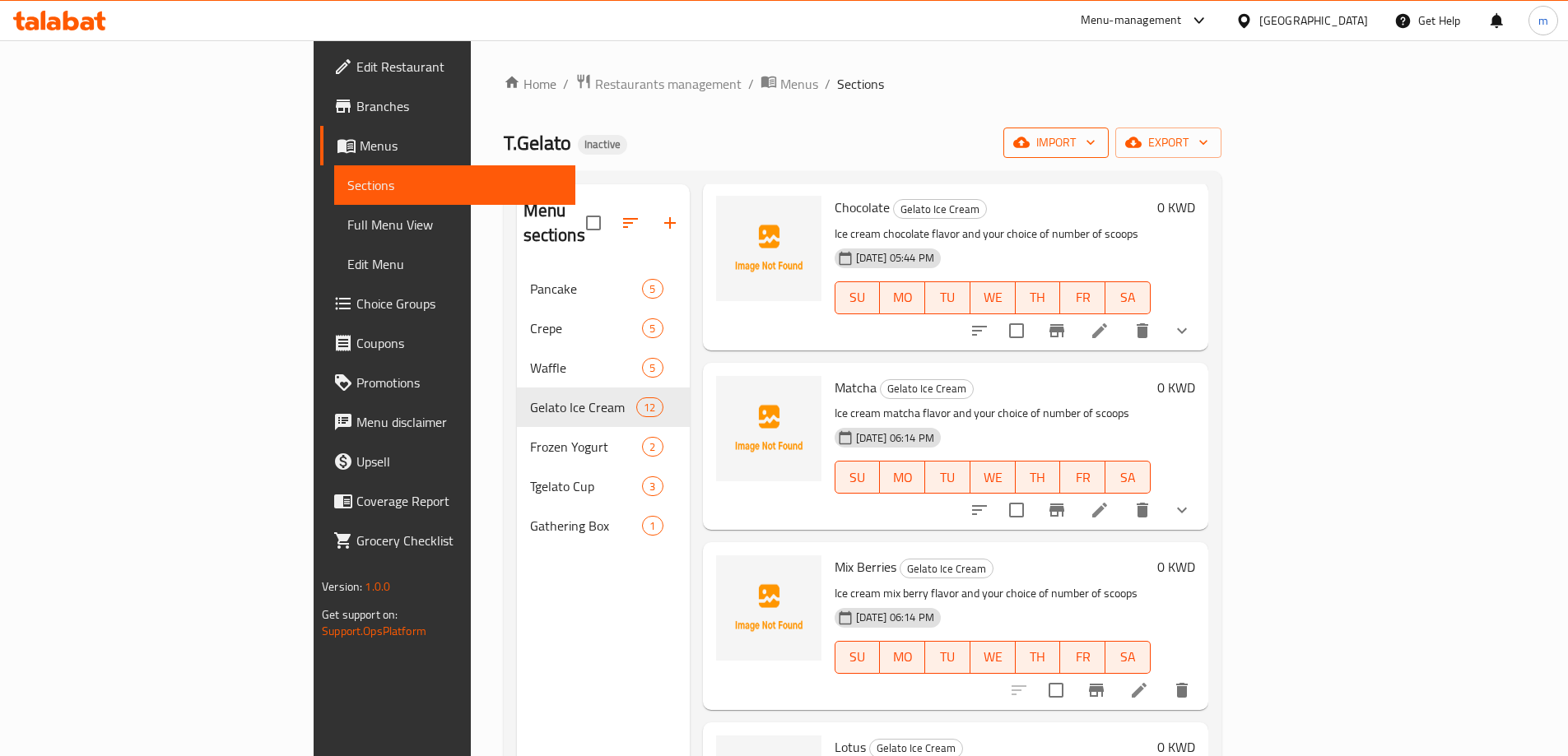
click at [1096, 140] on span "import" at bounding box center [1057, 143] width 79 height 20
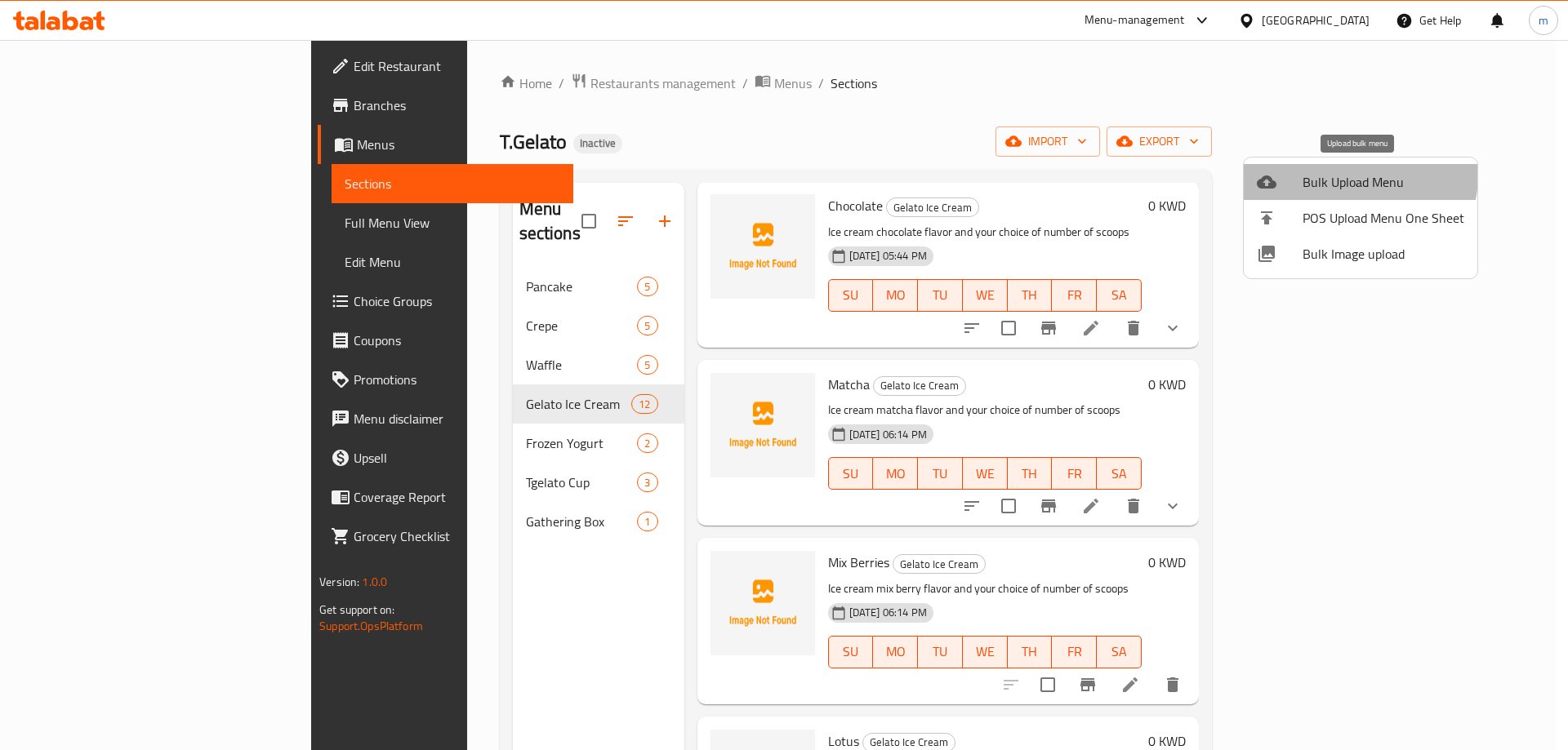
click at [1349, 174] on span "Bulk Upload Menu" at bounding box center [1383, 182] width 162 height 19
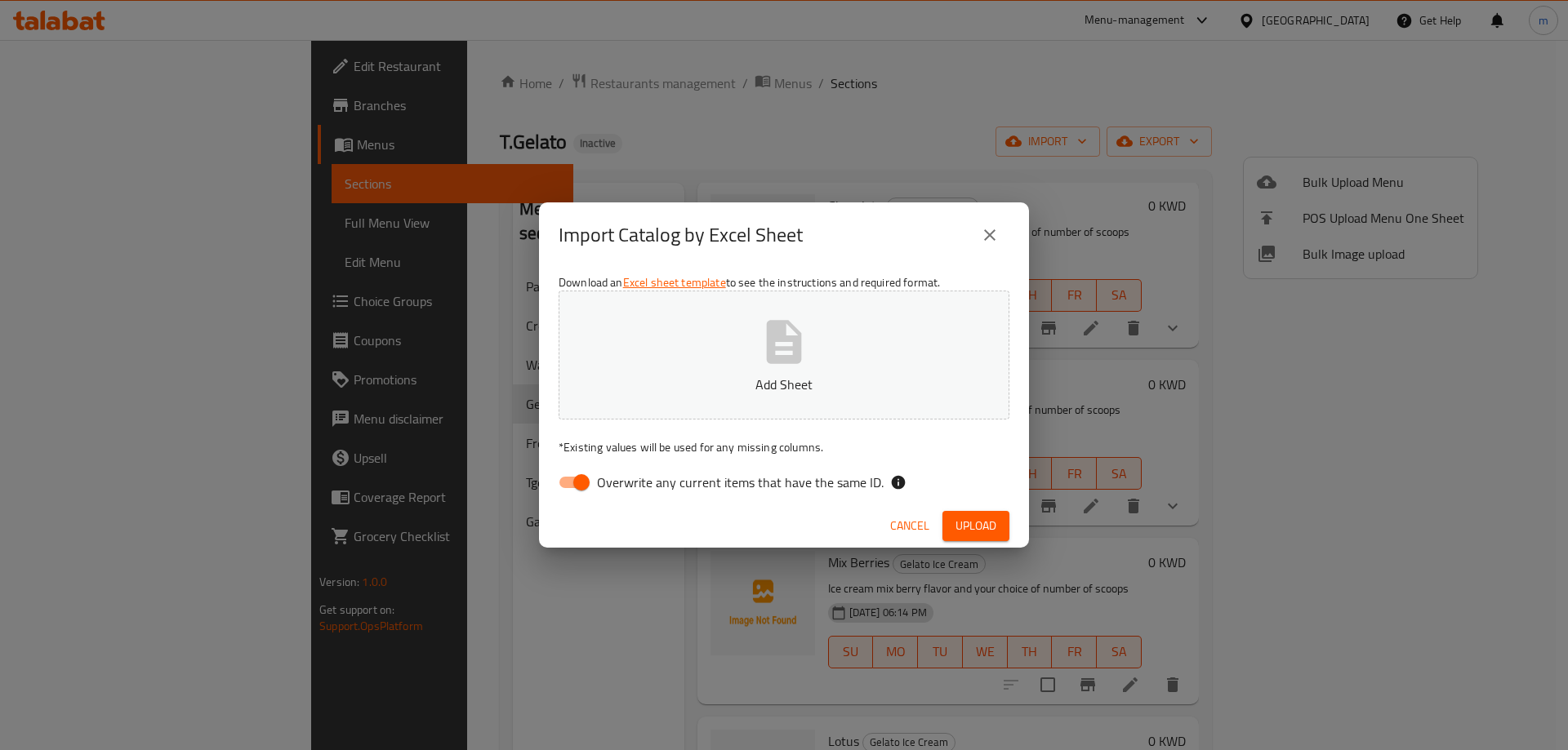
click at [811, 461] on div "Download an Excel sheet template to see the instructions and required format. A…" at bounding box center [784, 386] width 490 height 237
click at [811, 481] on span "Overwrite any current items that have the same ID." at bounding box center [740, 481] width 287 height 19
click at [628, 481] on input "Overwrite any current items that have the same ID." at bounding box center [581, 482] width 93 height 31
checkbox input "false"
click at [1005, 529] on button "Upload" at bounding box center [975, 525] width 67 height 30
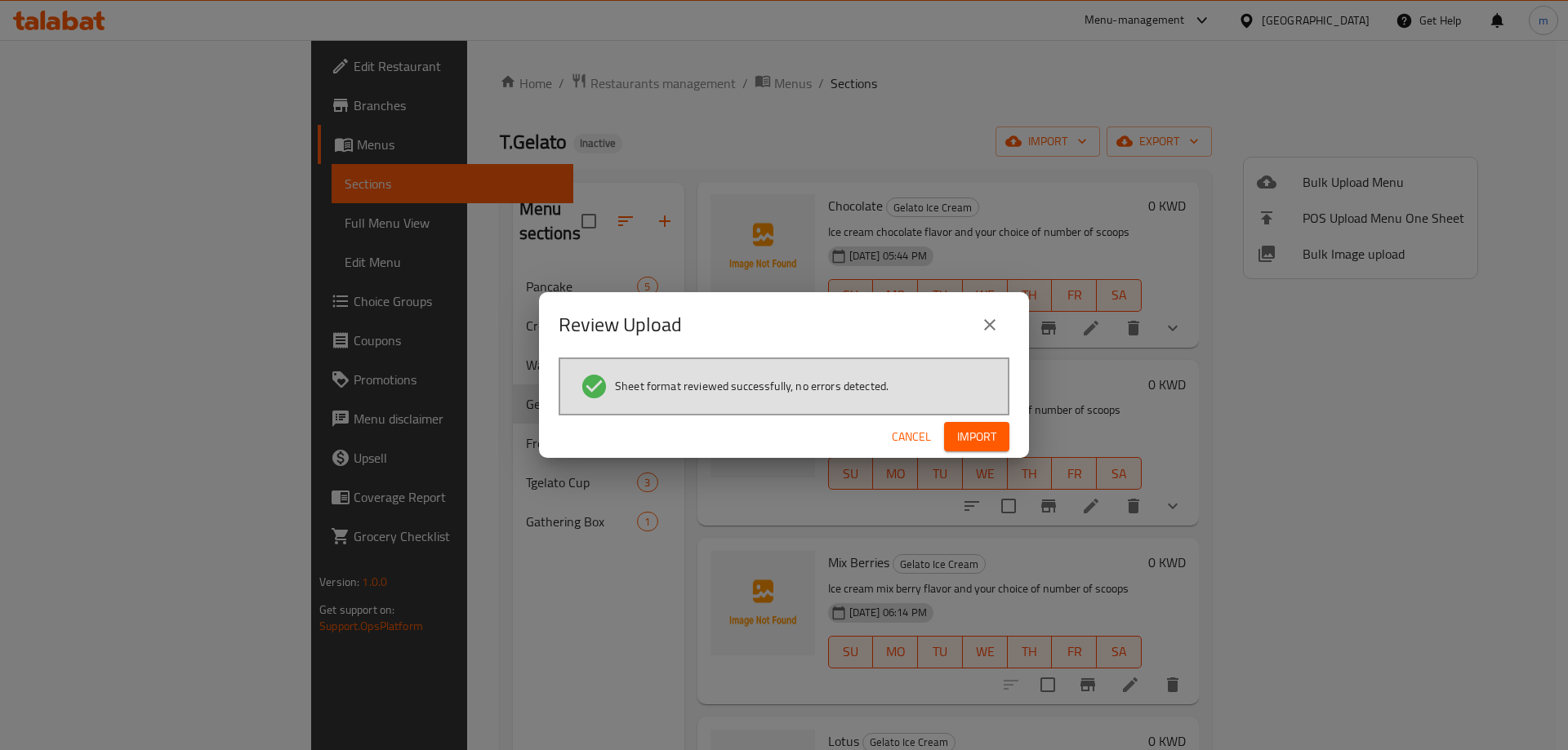
click at [976, 427] on span "Import" at bounding box center [976, 437] width 39 height 20
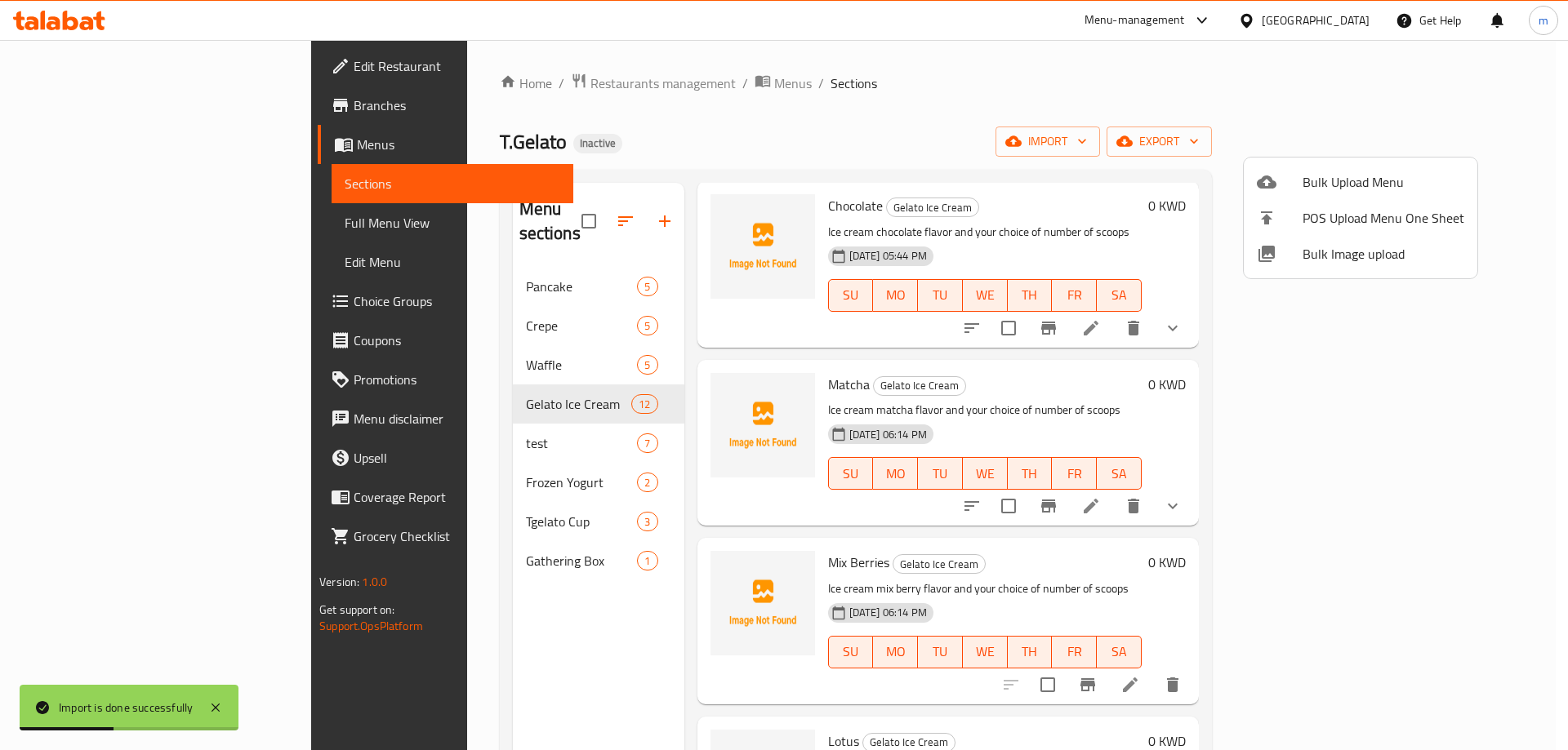
click at [366, 436] on div at bounding box center [784, 375] width 1568 height 750
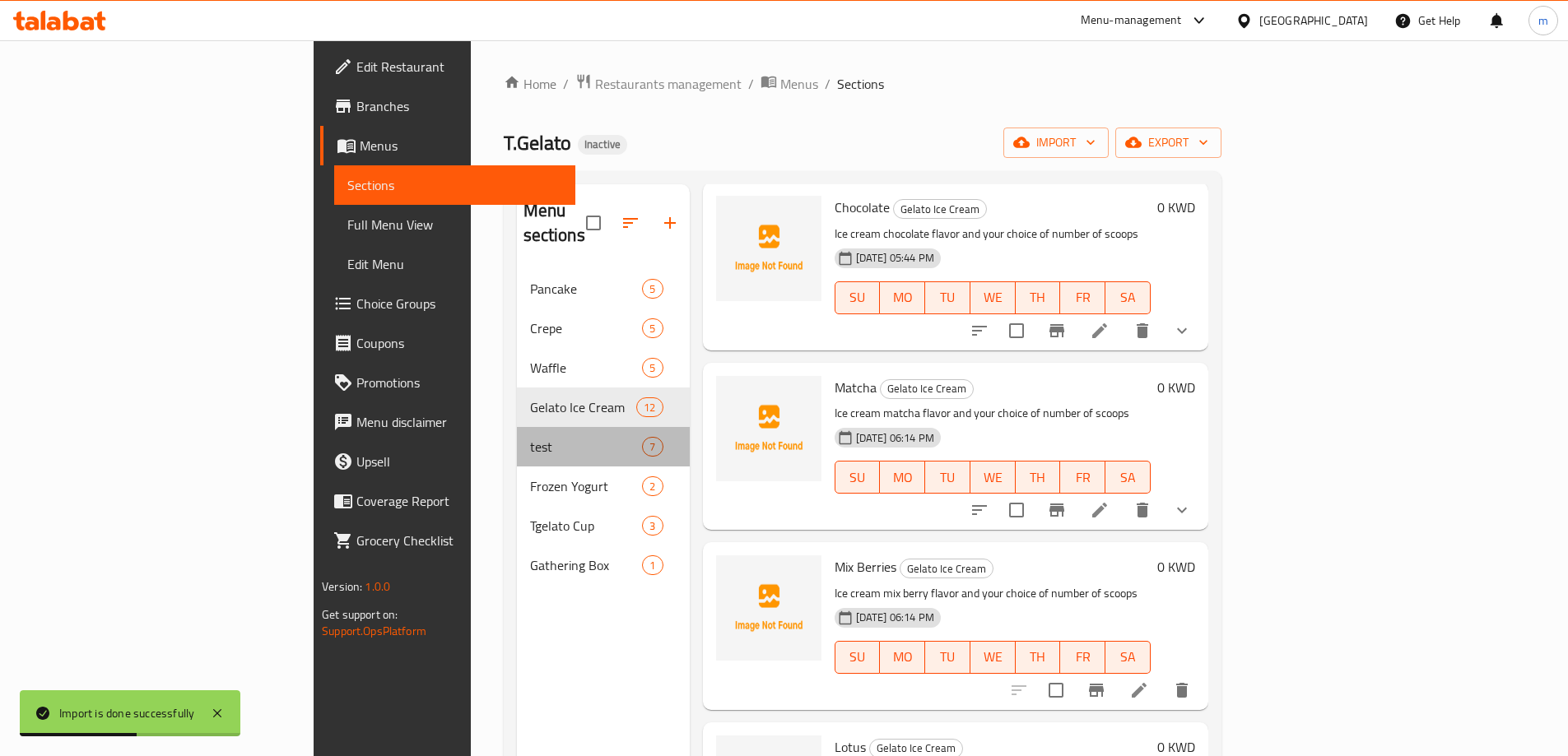
click at [517, 432] on div "test 7" at bounding box center [603, 447] width 173 height 40
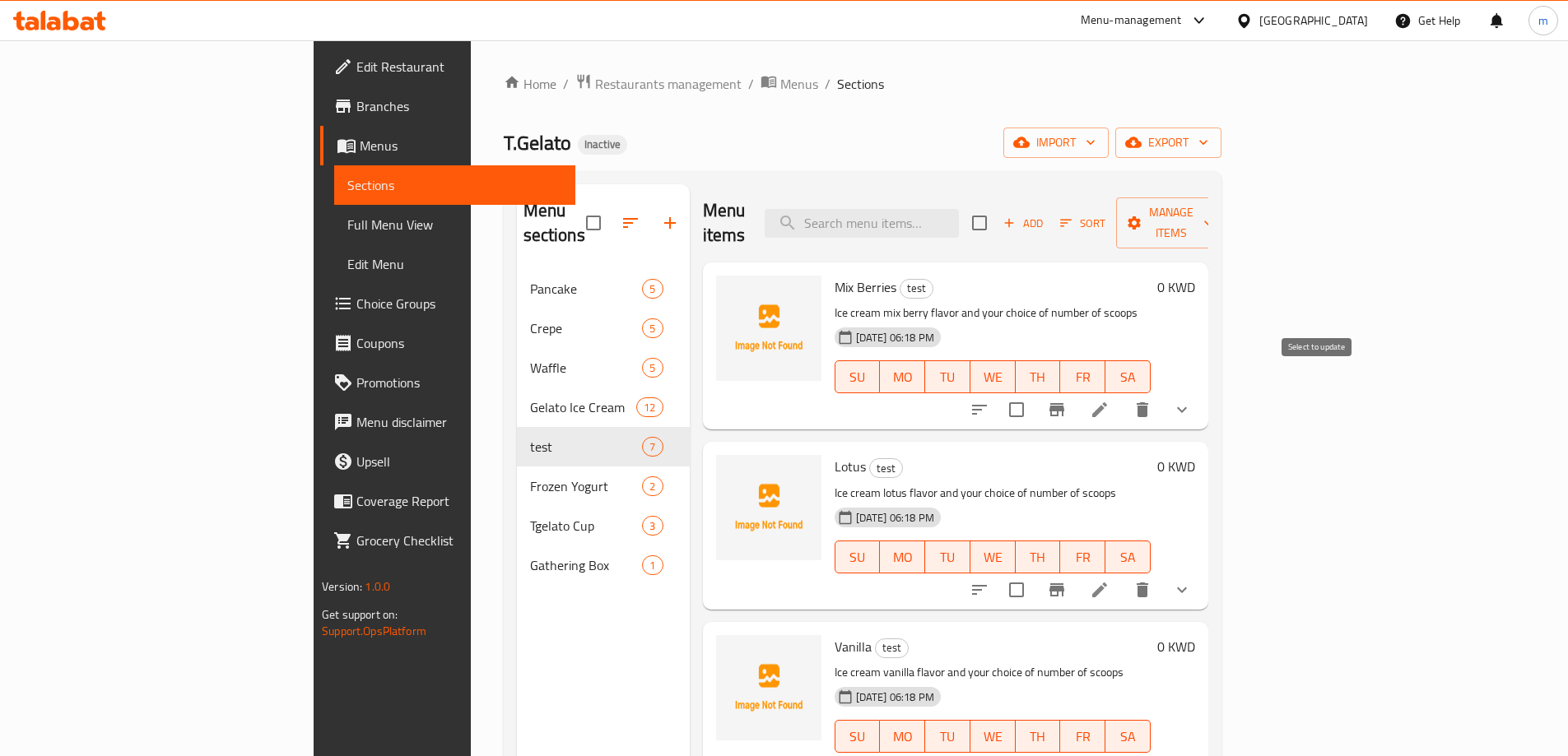
click at [1034, 392] on input "checkbox" at bounding box center [1017, 410] width 35 height 35
checkbox input "true"
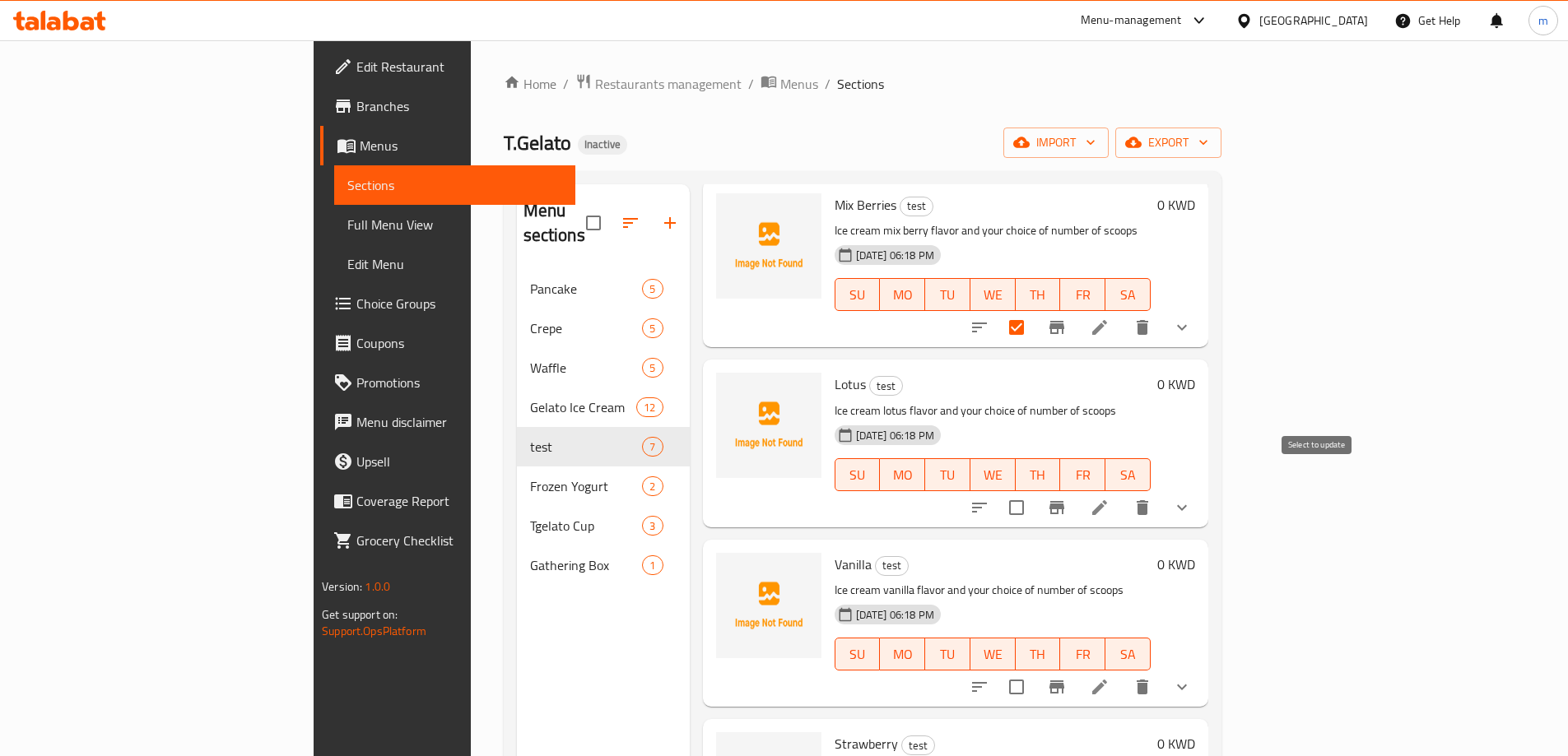
click at [1034, 491] on input "checkbox" at bounding box center [1017, 508] width 35 height 35
checkbox input "true"
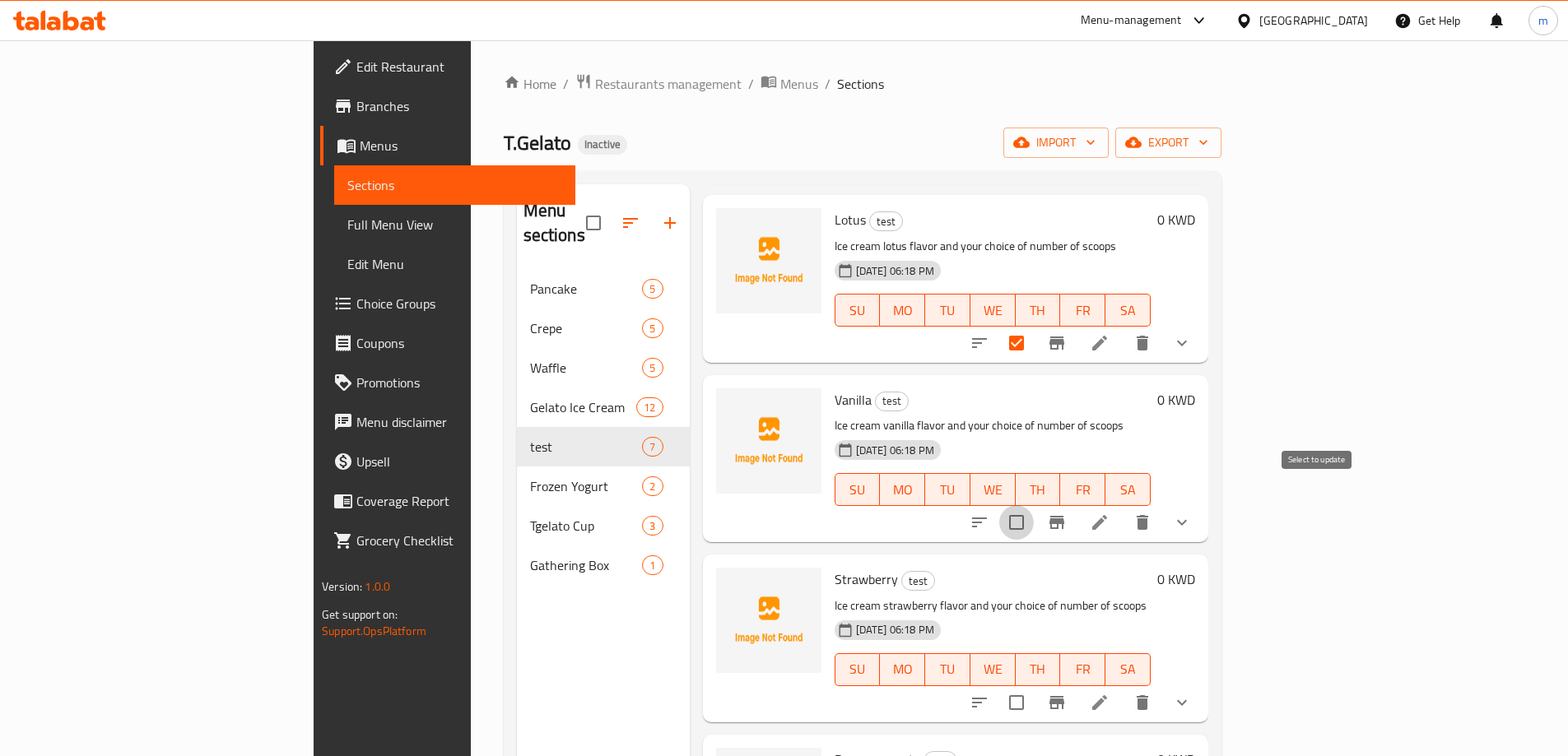
click at [1034, 507] on input "checkbox" at bounding box center [1017, 523] width 35 height 35
checkbox input "true"
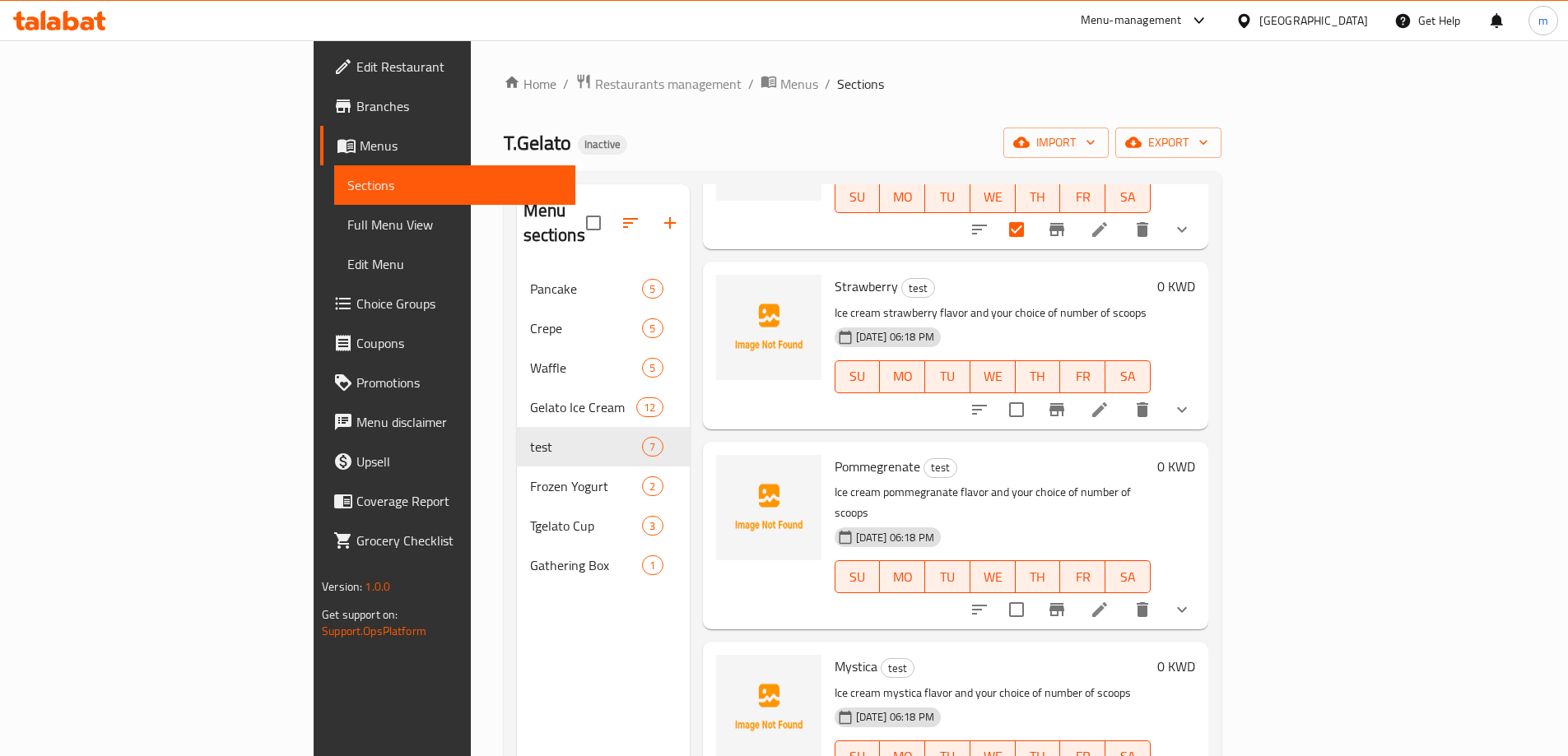
scroll to position [543, 0]
click at [1034, 391] on input "checkbox" at bounding box center [1017, 407] width 35 height 35
checkbox input "true"
click at [1034, 589] on input "checkbox" at bounding box center [1017, 607] width 35 height 35
checkbox input "true"
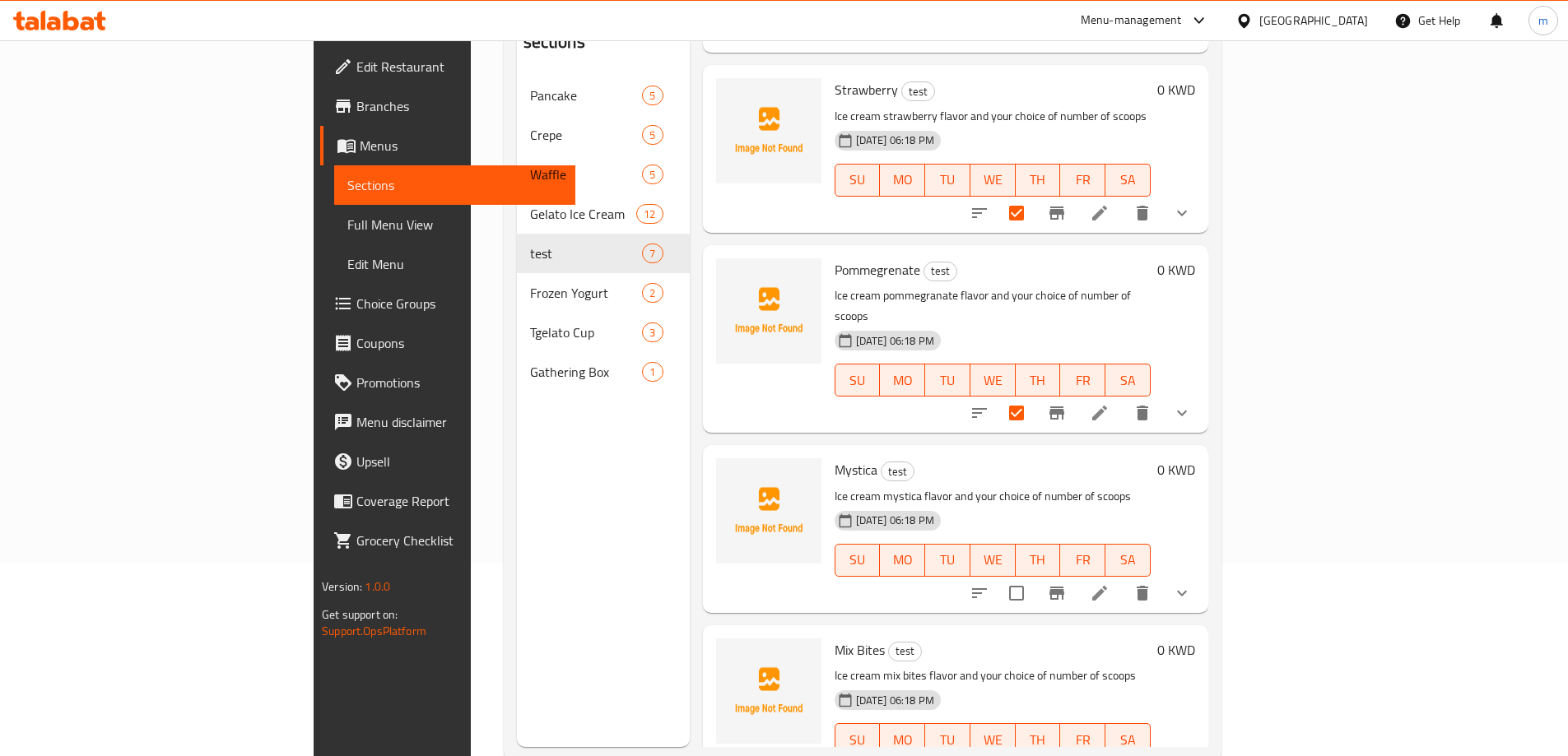
scroll to position [230, 0]
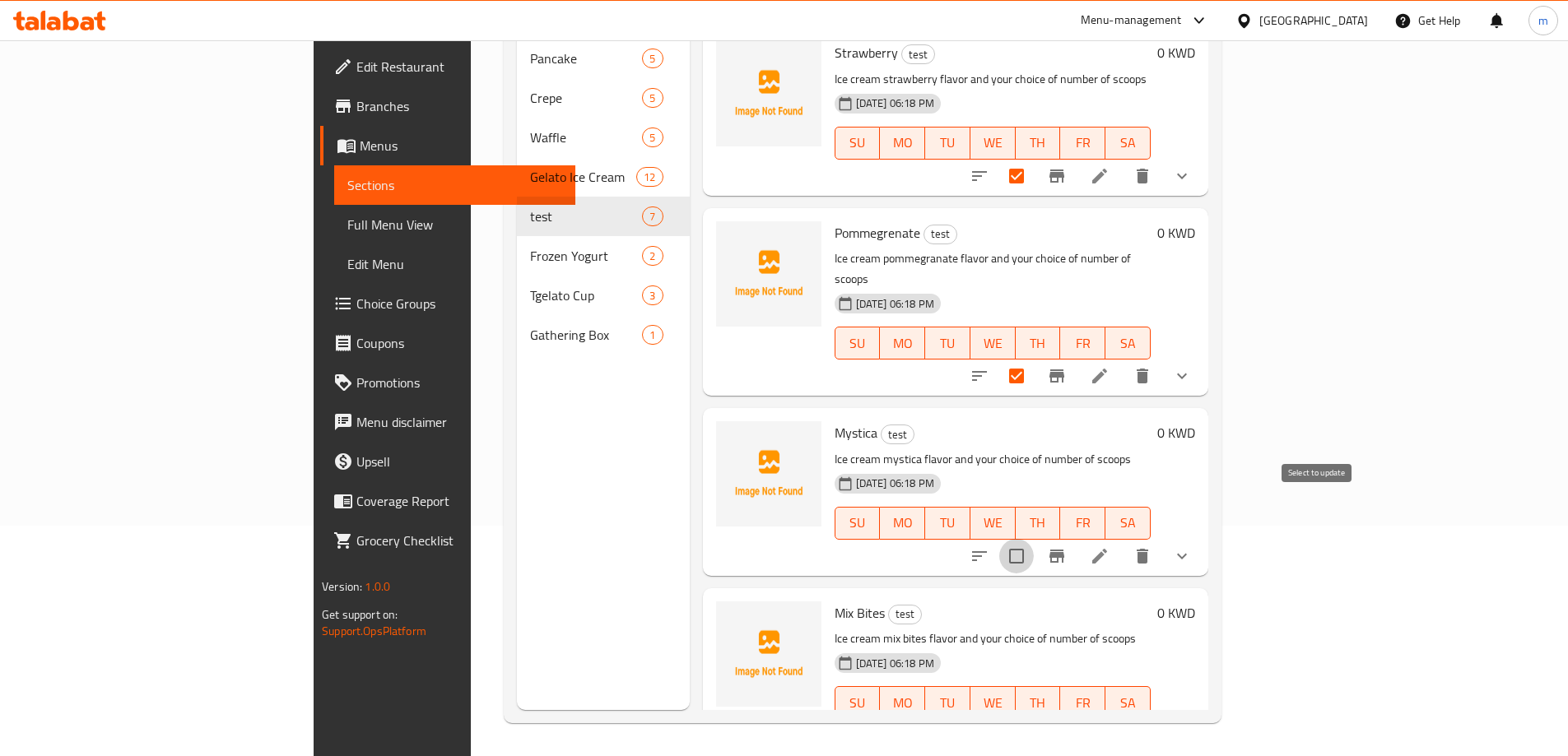
click at [1034, 539] on input "checkbox" at bounding box center [1017, 556] width 35 height 35
checkbox input "true"
click at [1034, 718] on input "checkbox" at bounding box center [1017, 736] width 35 height 35
checkbox input "true"
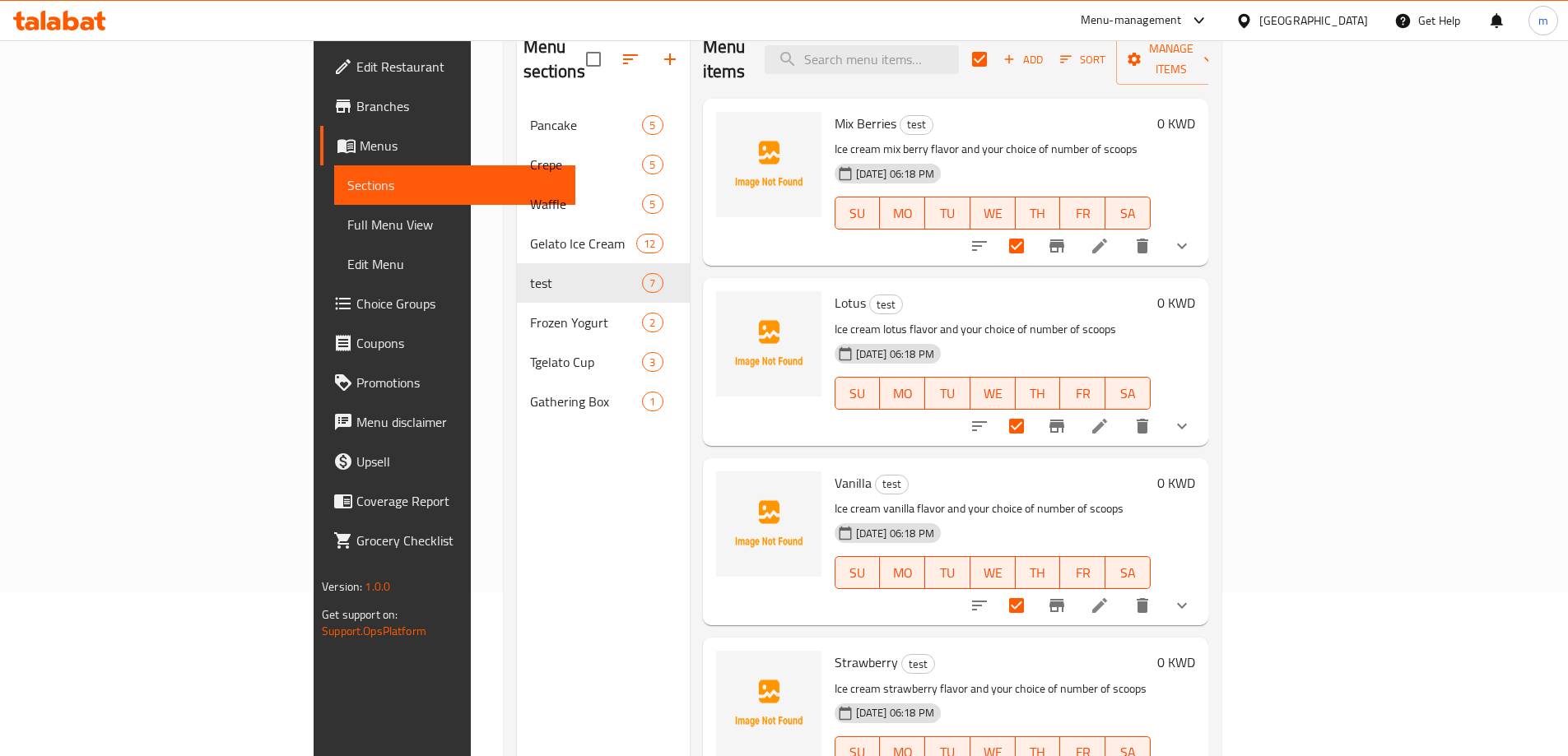
scroll to position [0, 0]
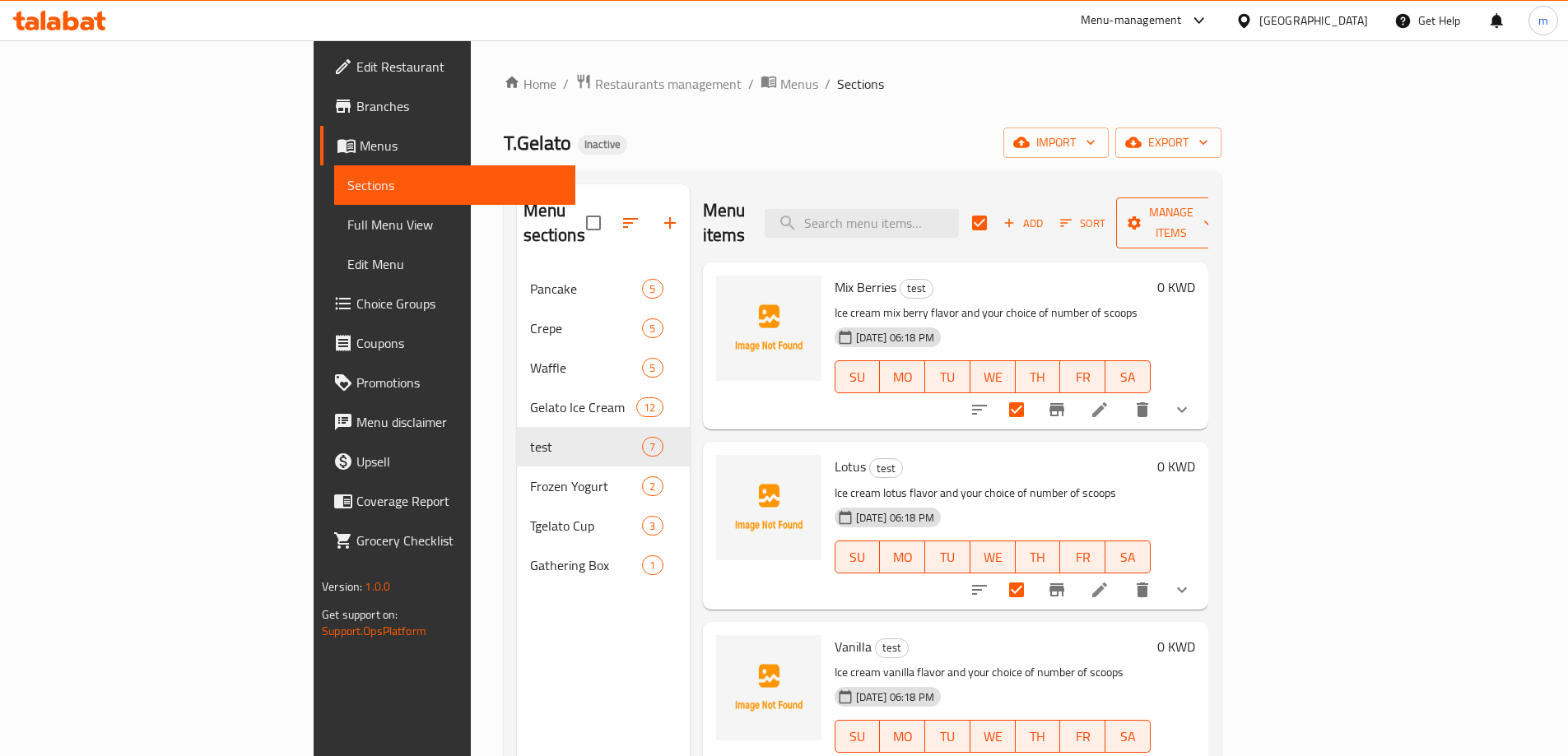
click at [1213, 213] on span "Manage items" at bounding box center [1171, 223] width 84 height 41
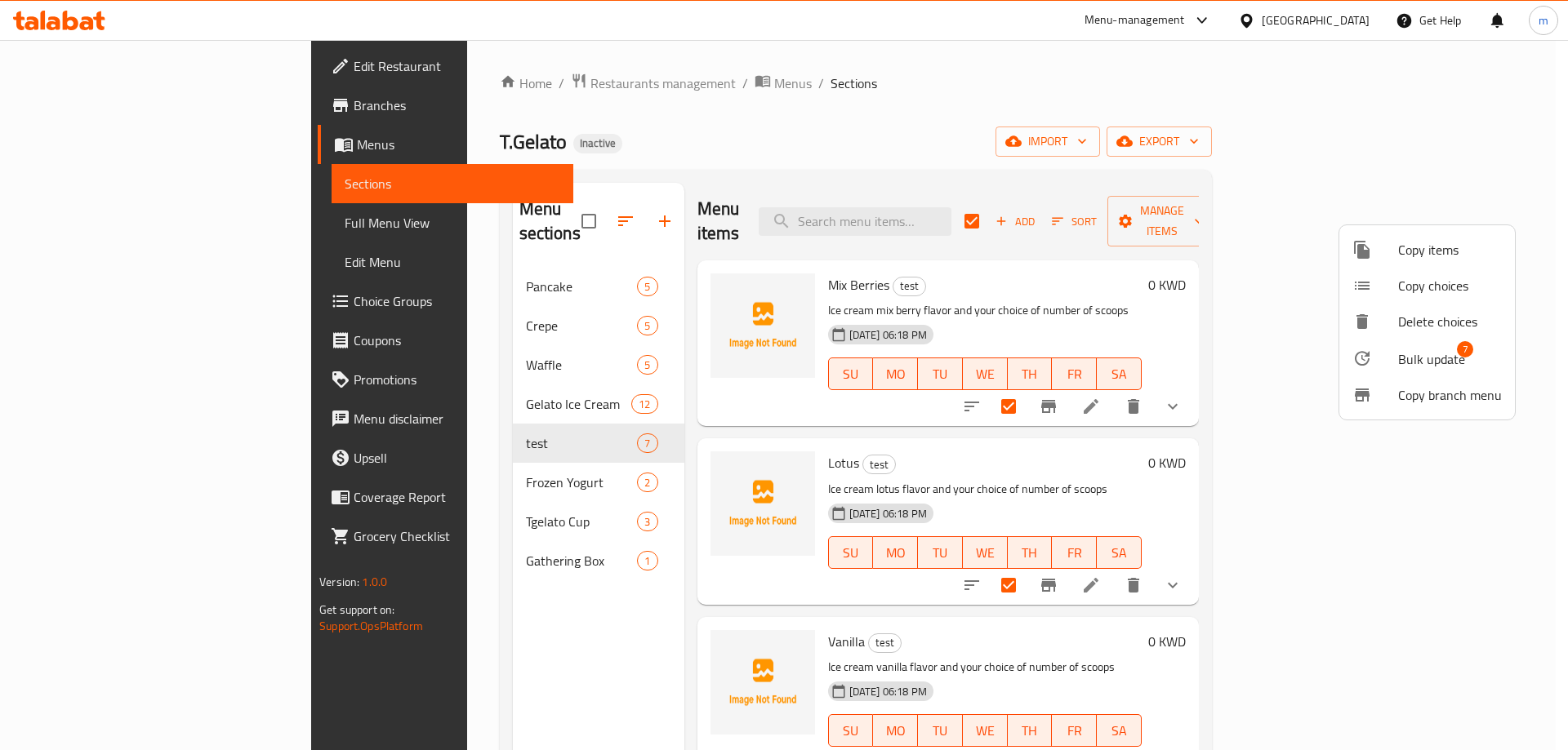
click at [1413, 352] on span "Bulk update" at bounding box center [1431, 358] width 67 height 19
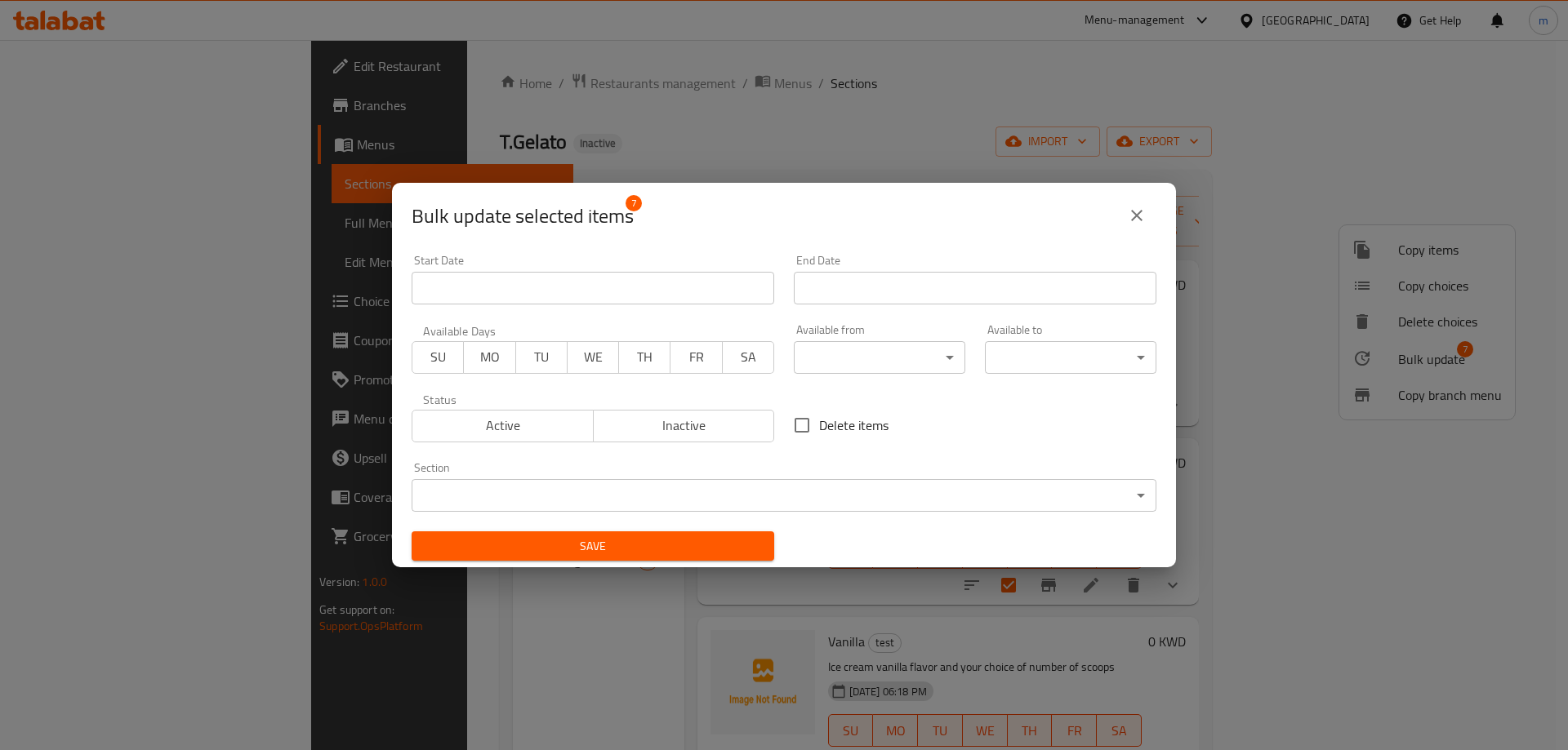
click at [735, 513] on div "Section ​ ​" at bounding box center [784, 487] width 764 height 69
click at [736, 503] on body "​ Menu-management Kuwait Get Help m Edit Restaurant Branches Menus Sections Ful…" at bounding box center [784, 396] width 1568 height 711
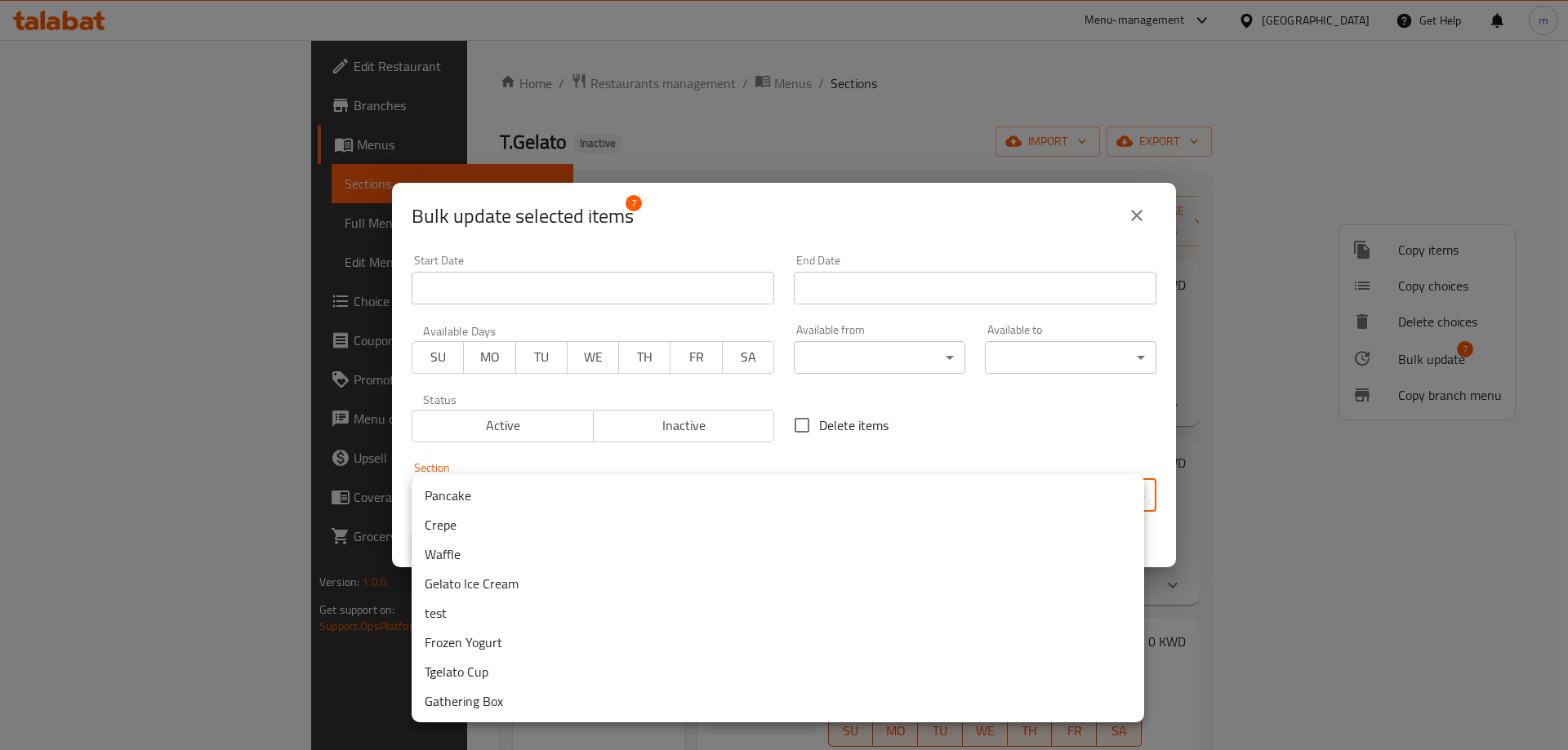
click at [480, 586] on li "Gelato Ice Cream" at bounding box center [778, 584] width 733 height 29
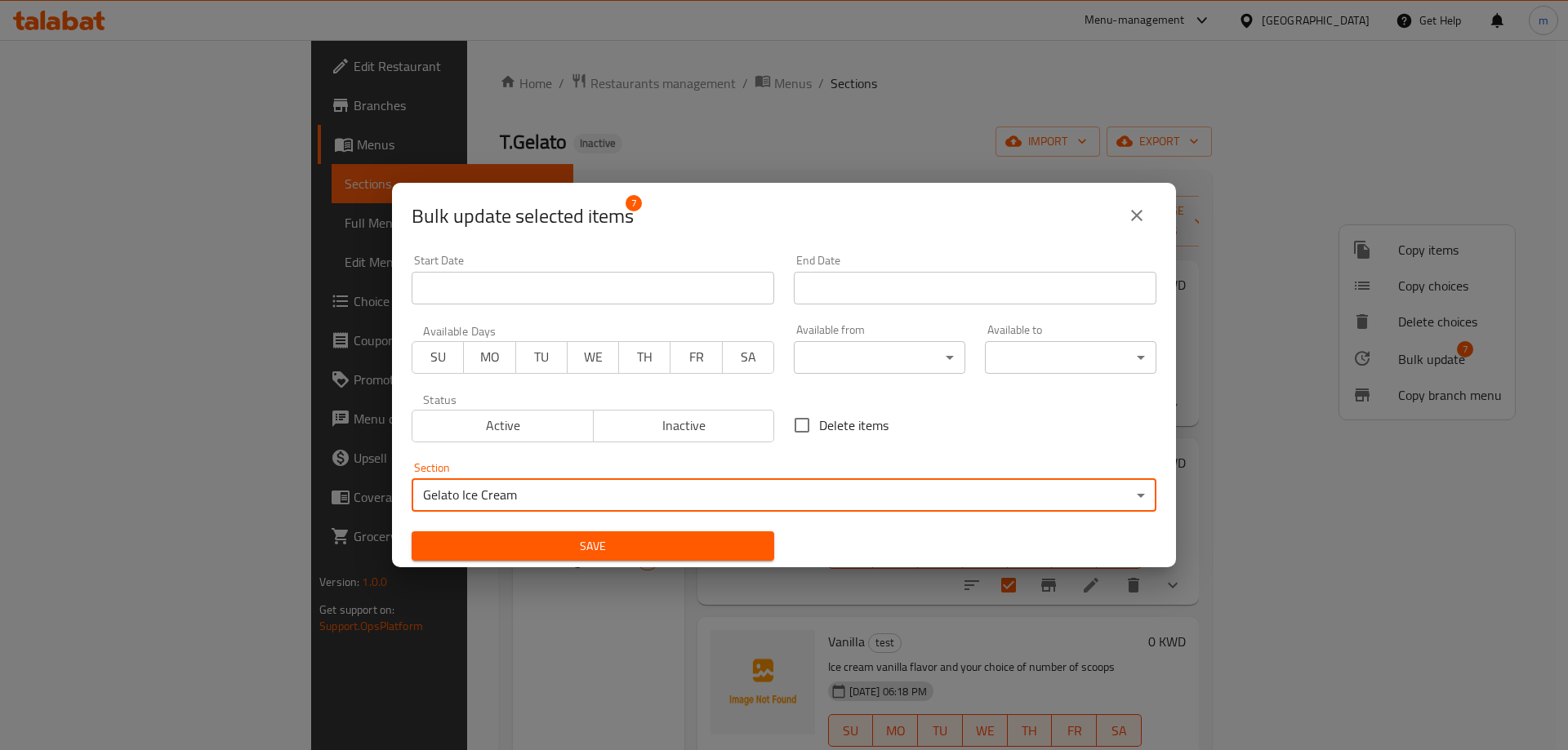
click at [549, 552] on span "Save" at bounding box center [593, 546] width 336 height 20
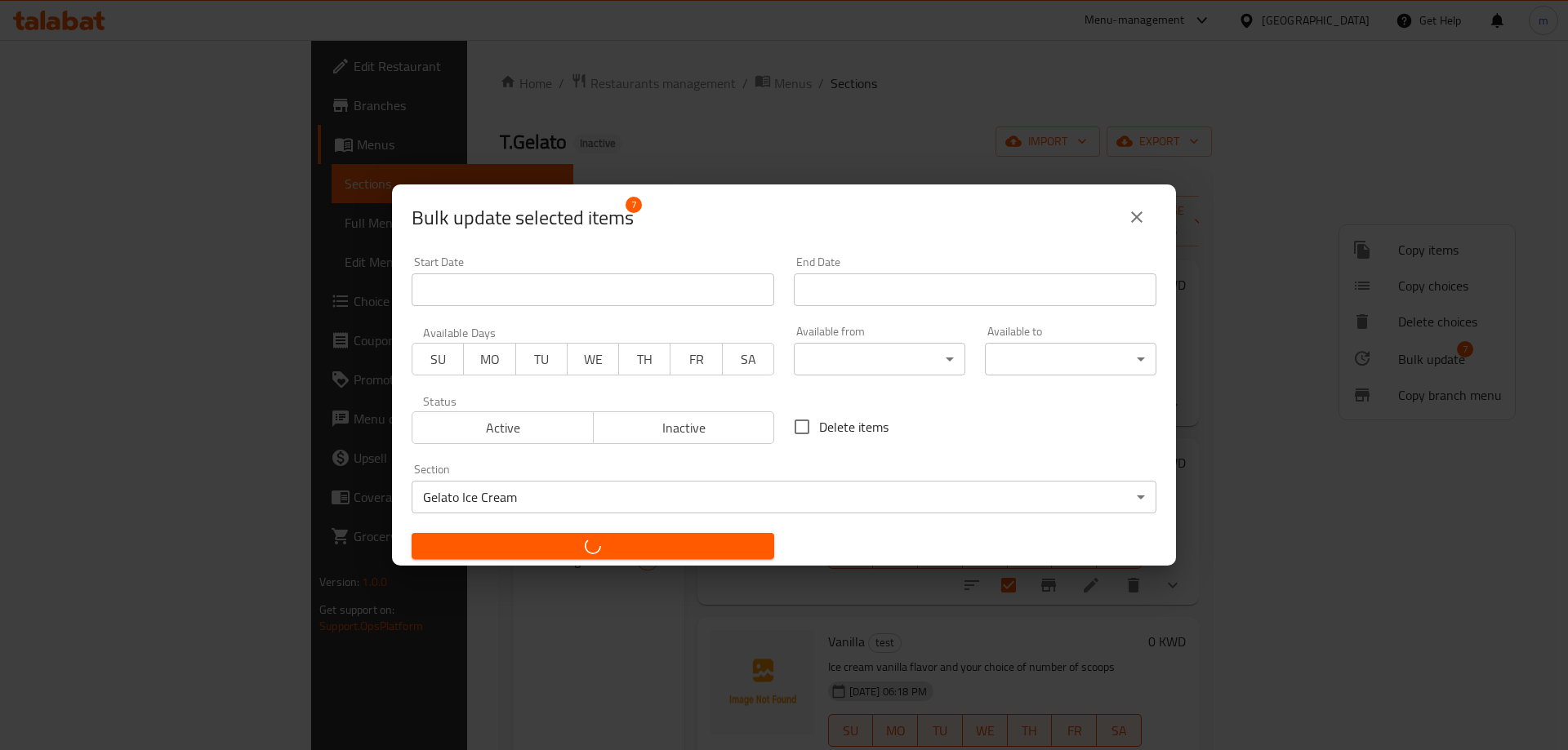
checkbox input "false"
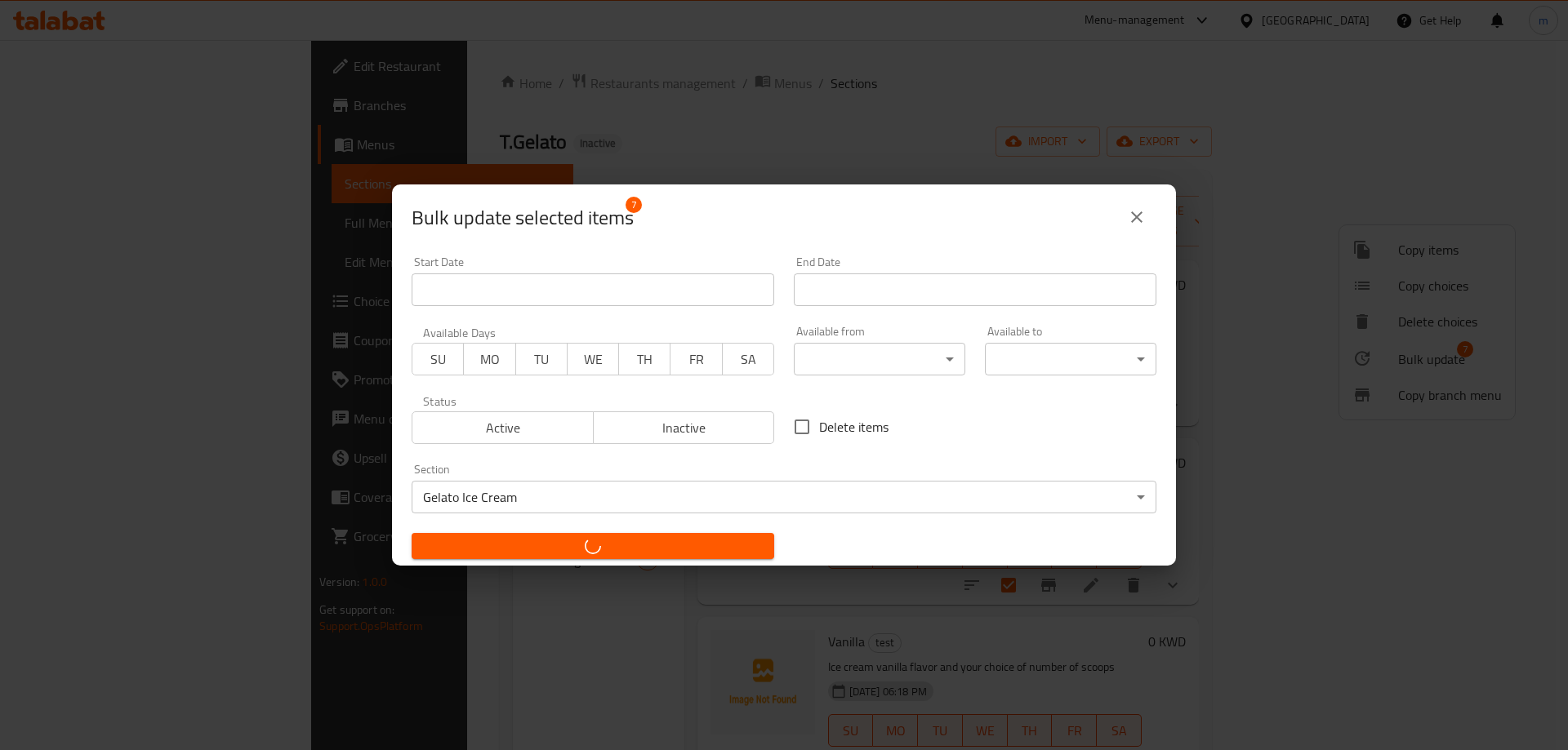
checkbox input "false"
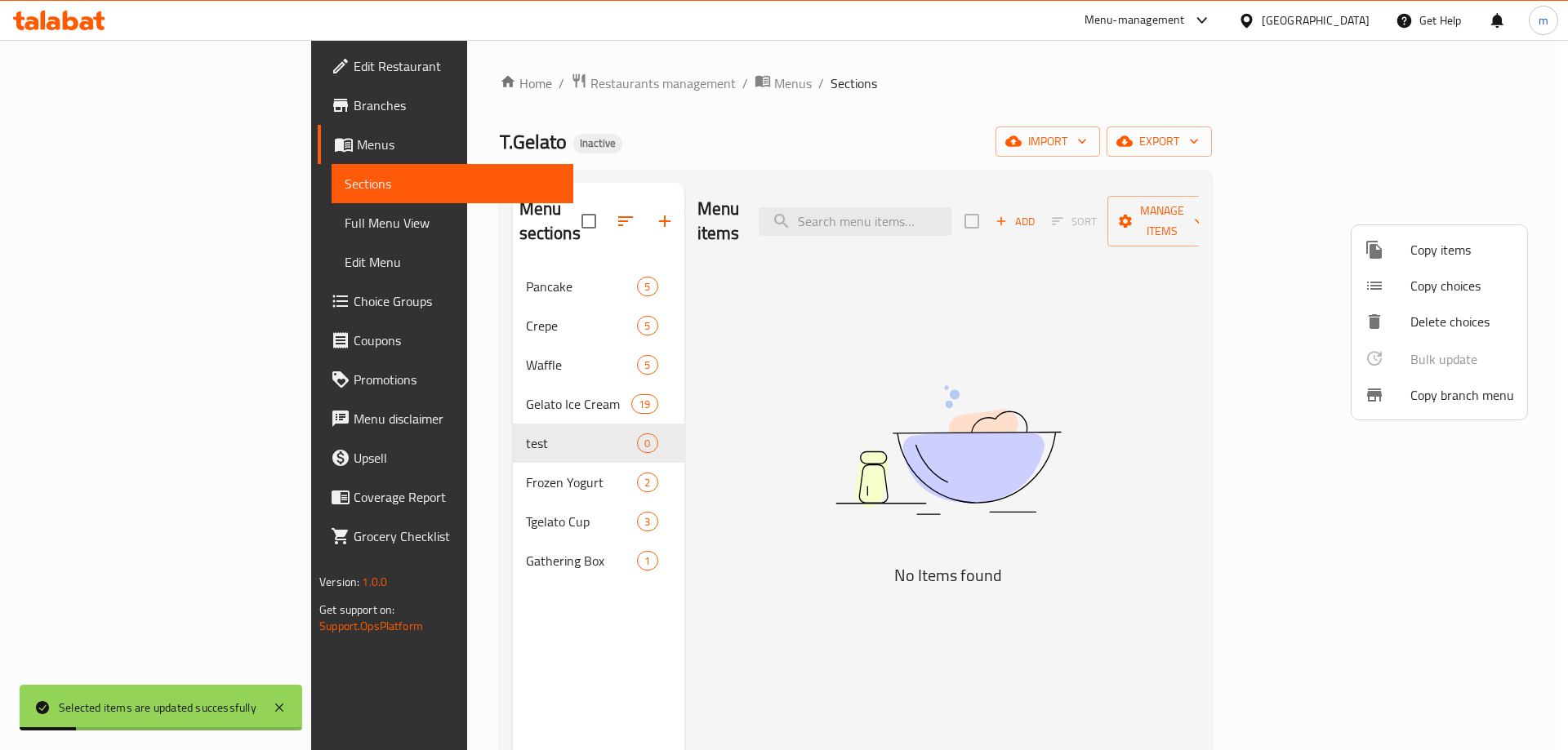
click at [649, 407] on div at bounding box center [784, 375] width 1568 height 750
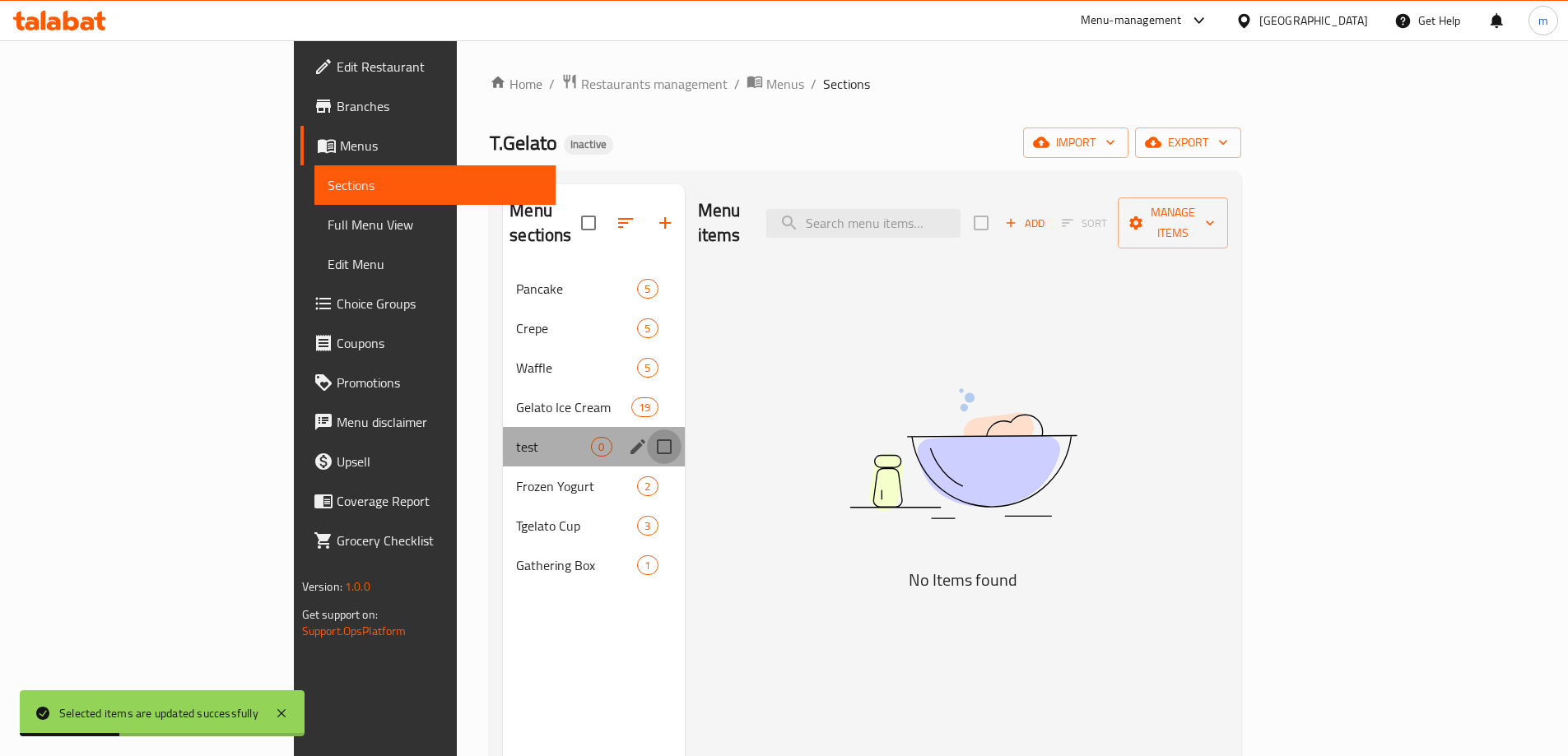
click at [647, 430] on input "Menu sections" at bounding box center [664, 448] width 35 height 35
checkbox input "true"
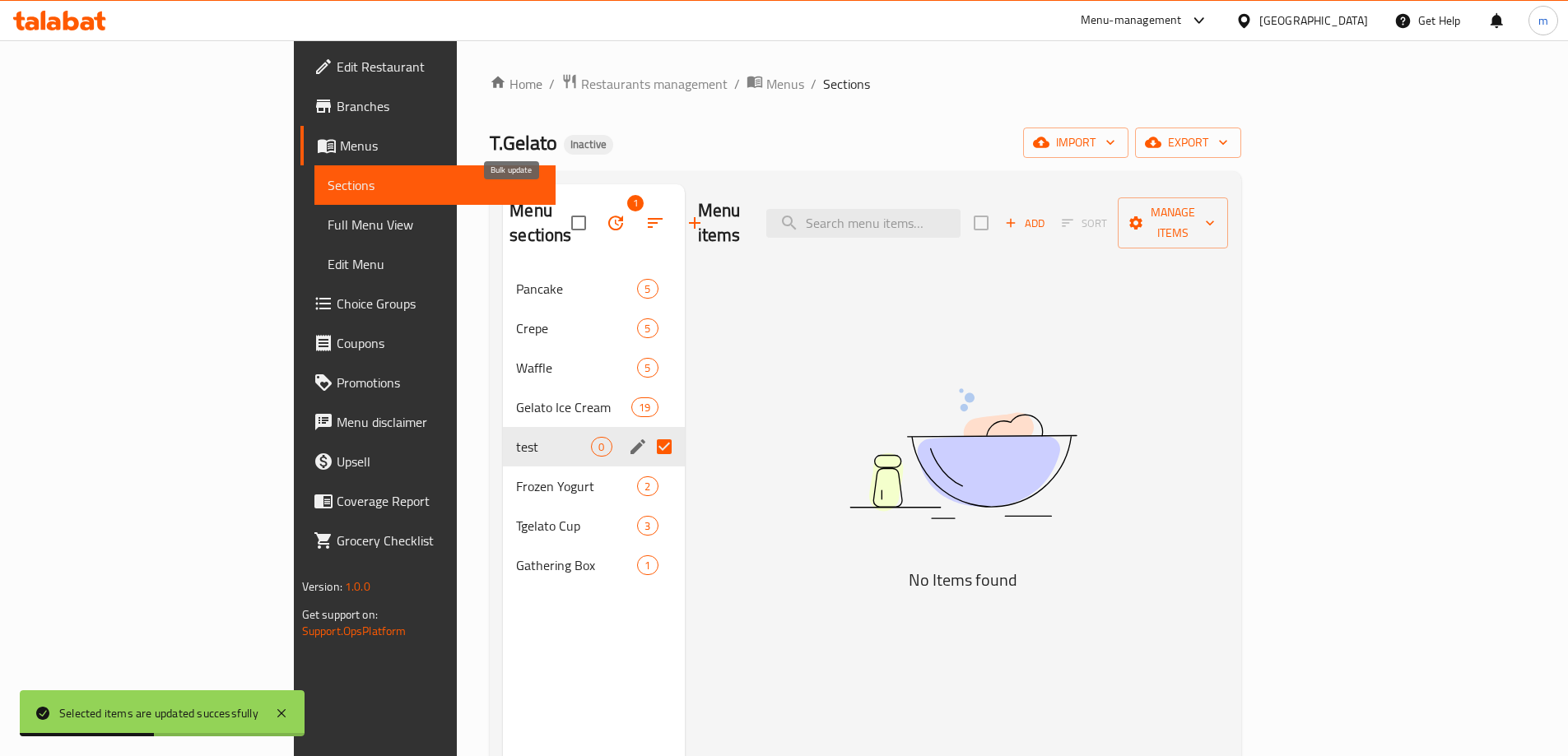
click at [606, 213] on icon "button" at bounding box center [615, 222] width 19 height 19
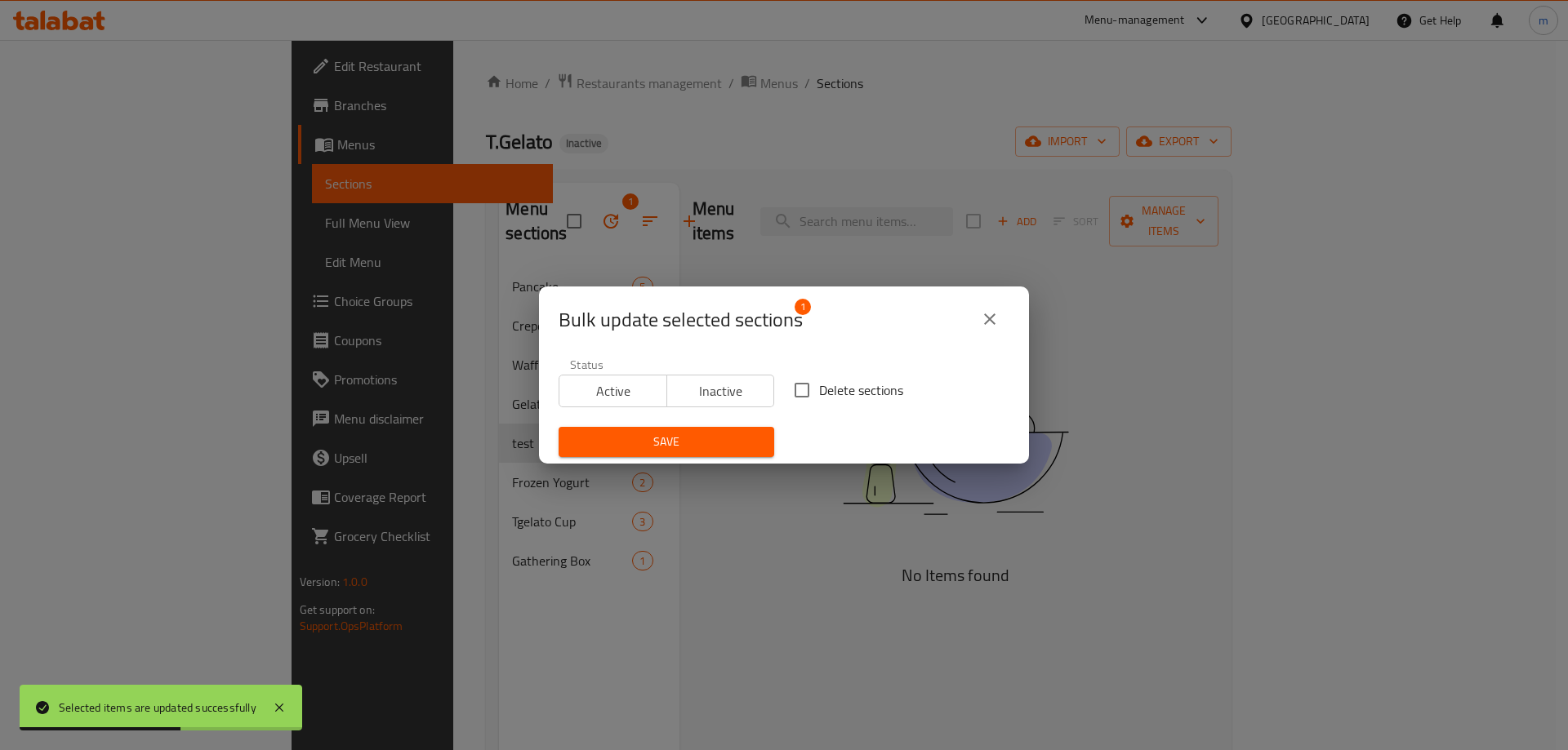
click at [799, 387] on input "Delete sections" at bounding box center [802, 390] width 35 height 35
checkbox input "true"
click at [736, 428] on button "Save" at bounding box center [666, 441] width 216 height 30
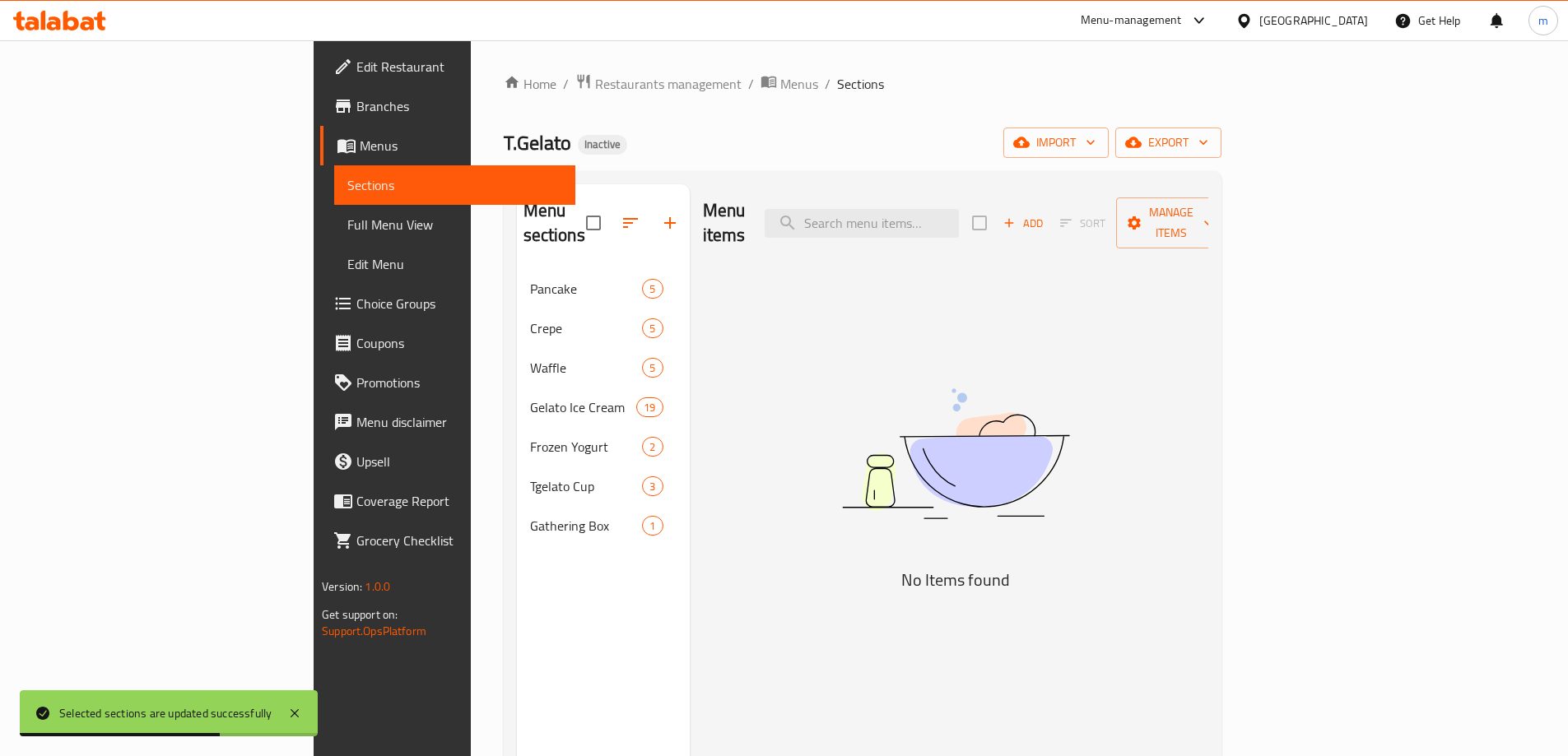
click at [357, 313] on span "Choice Groups" at bounding box center [459, 303] width 205 height 19
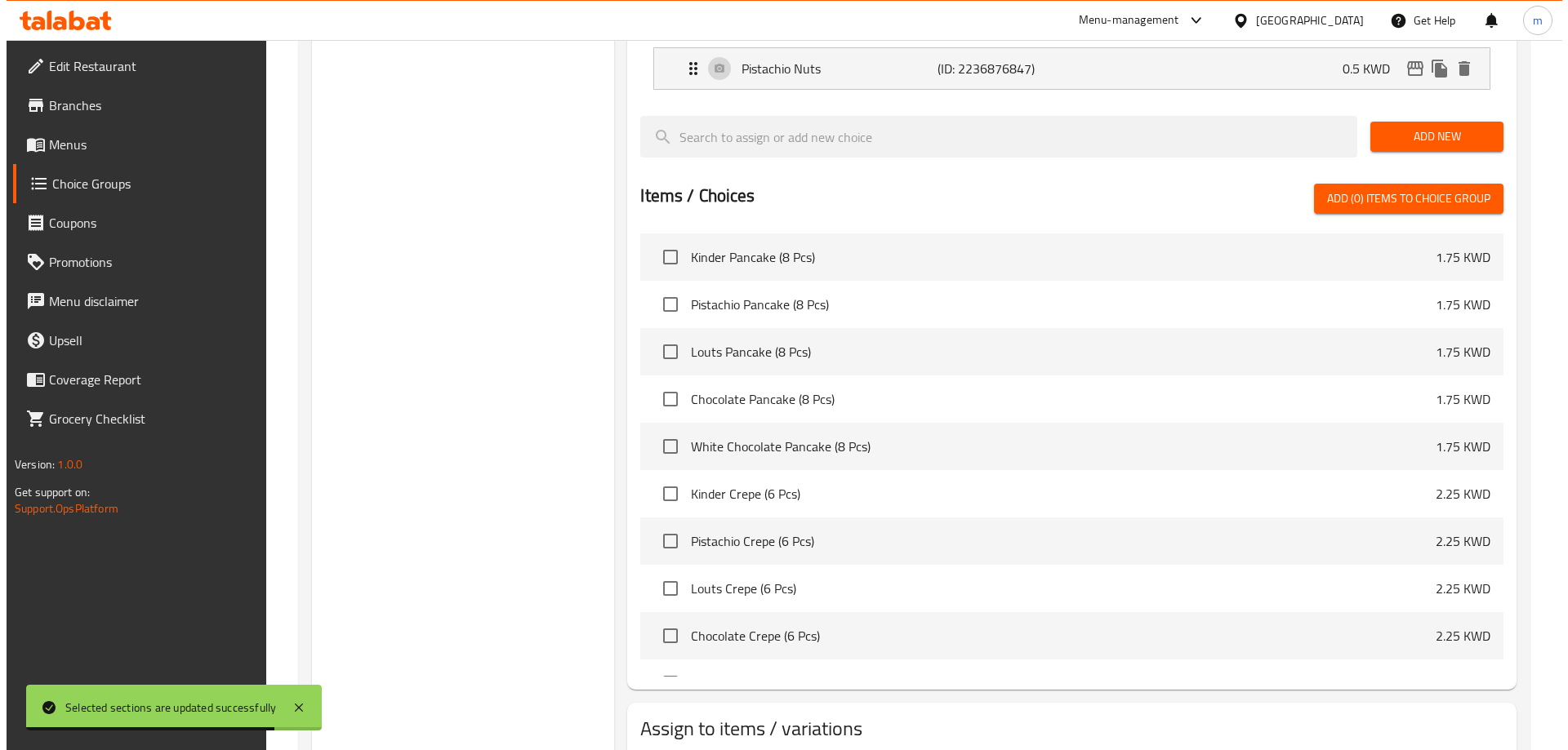
scroll to position [1758, 0]
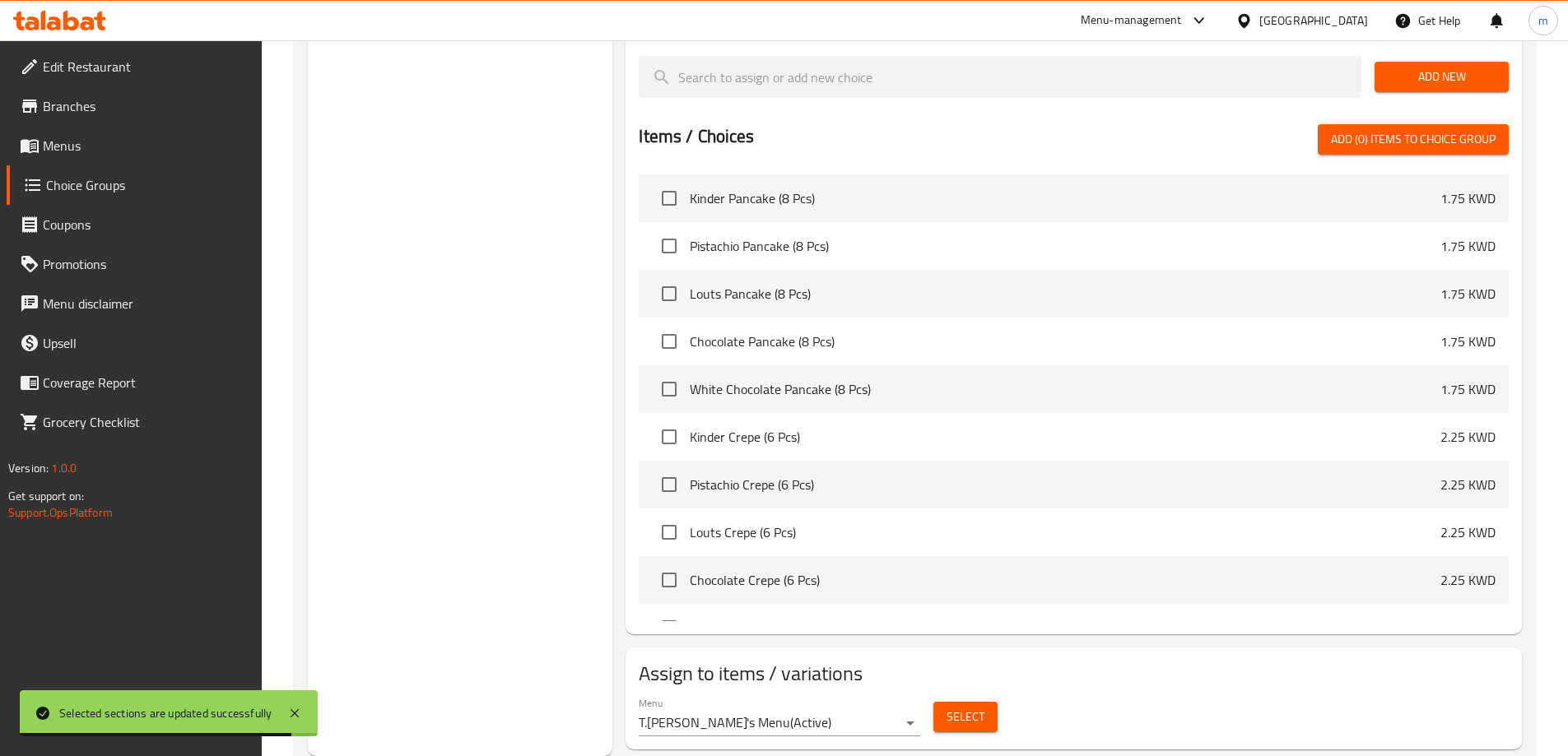
click at [942, 702] on button "Select" at bounding box center [965, 716] width 64 height 30
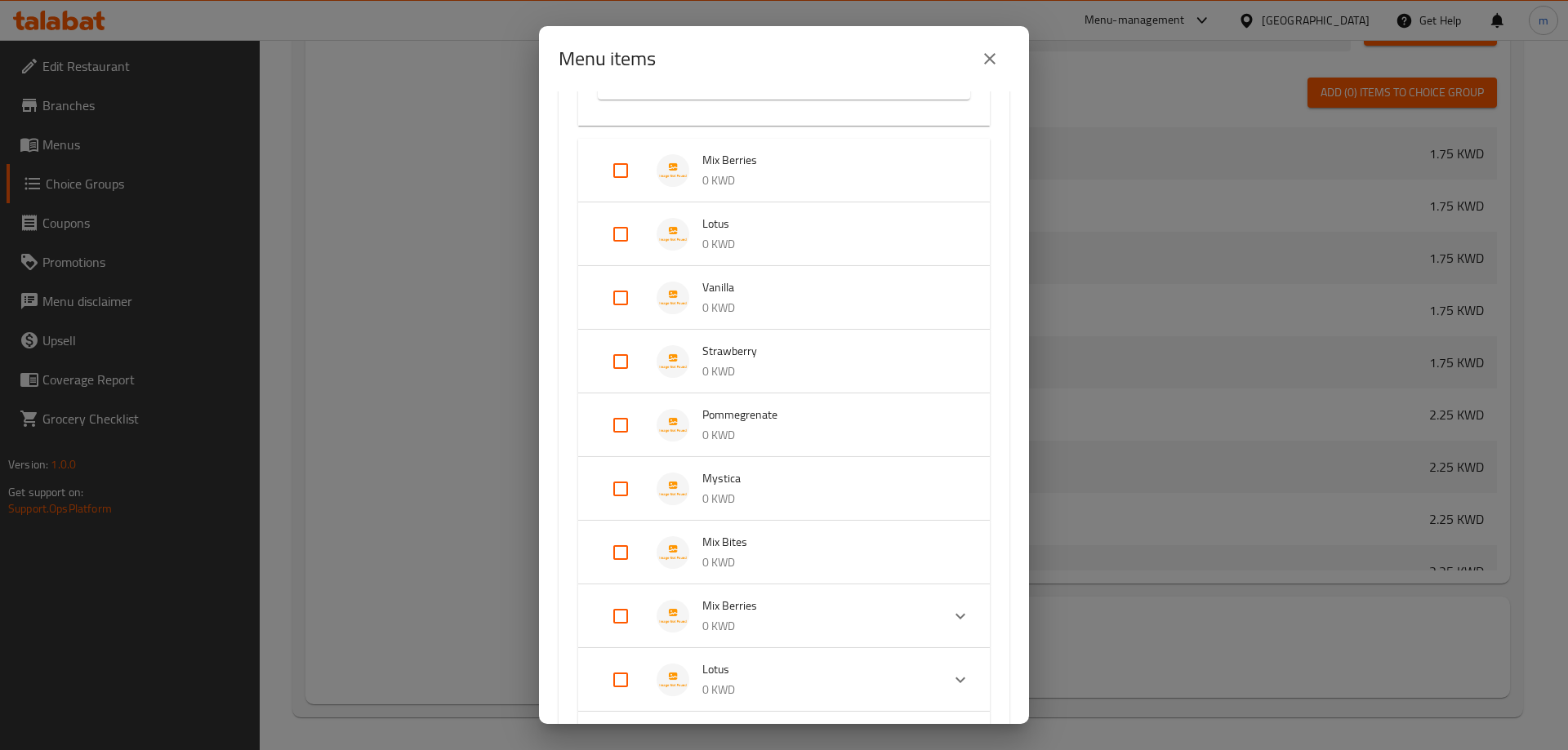
scroll to position [2776, 0]
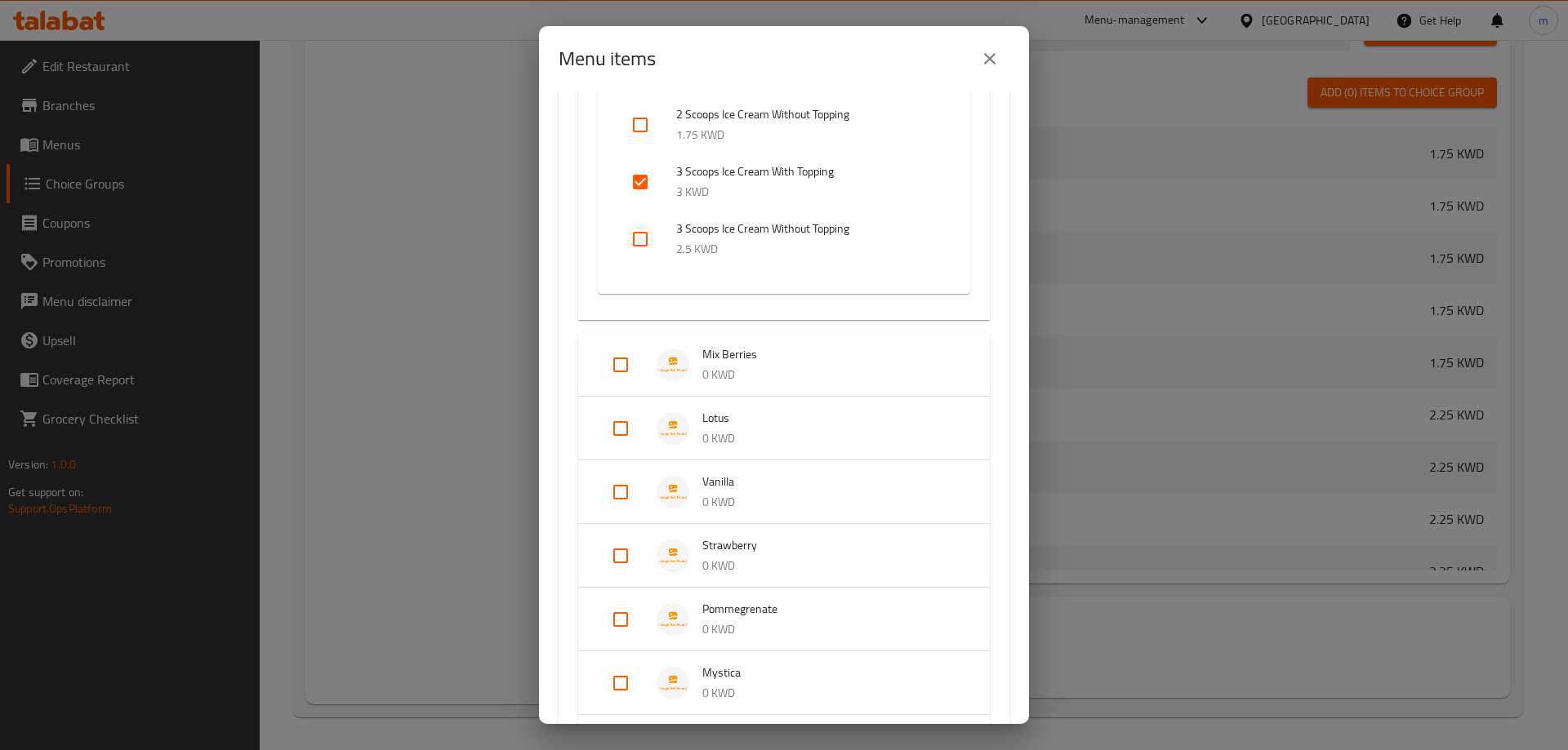
click at [794, 357] on span "Mix Berries" at bounding box center [830, 354] width 255 height 20
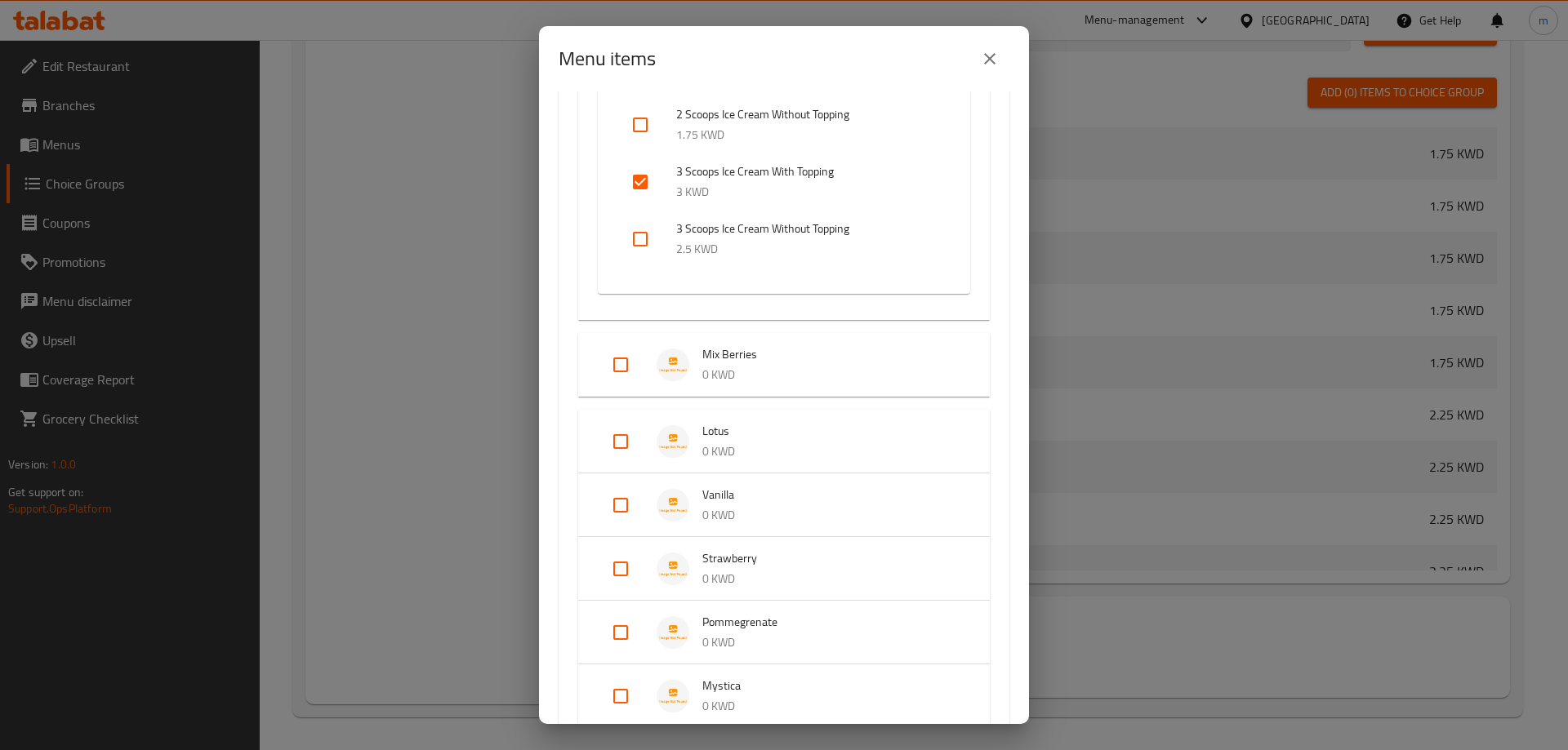
click at [739, 443] on p "0 KWD" at bounding box center [830, 451] width 255 height 20
click at [754, 523] on p "0 KWD" at bounding box center [830, 528] width 255 height 20
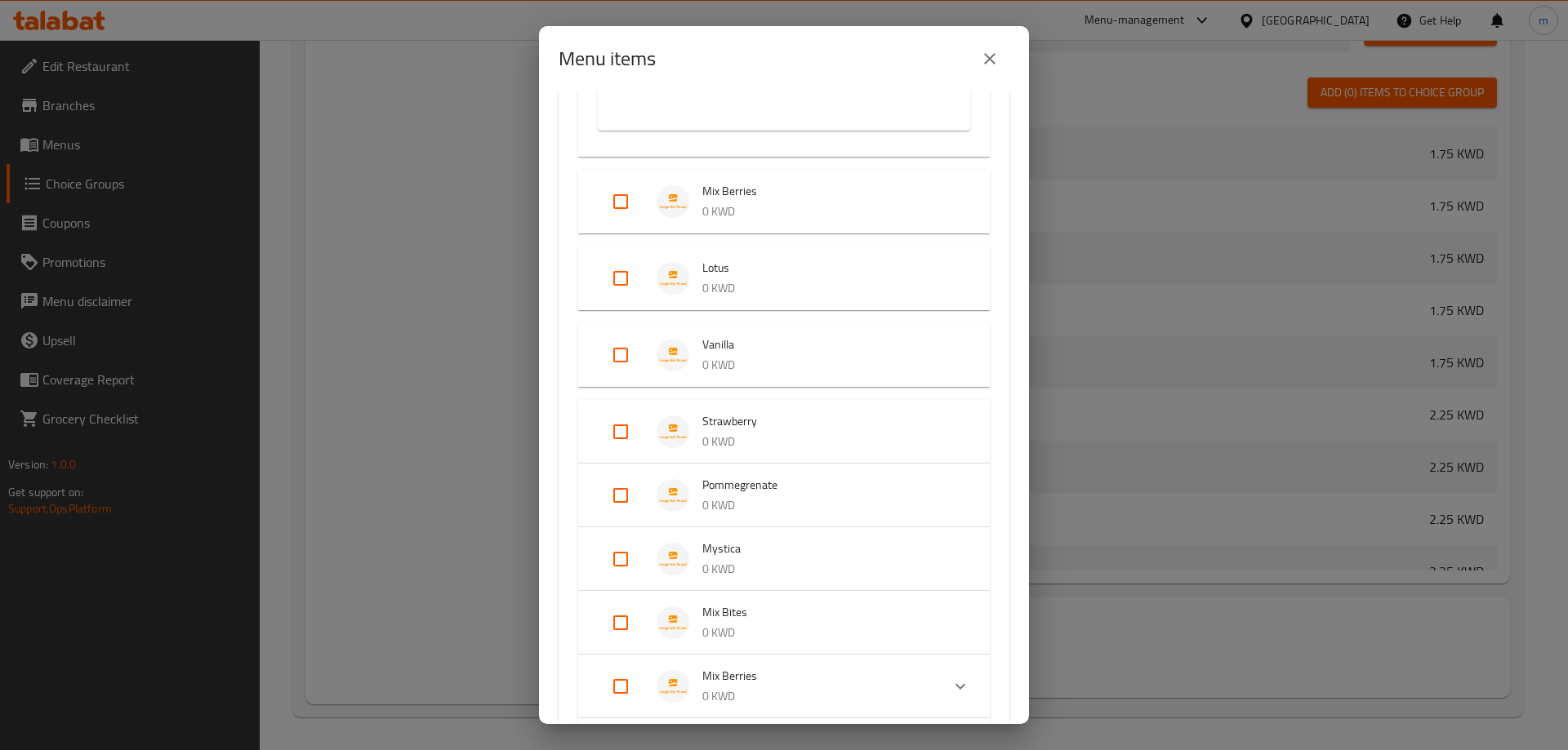
click at [746, 423] on span "Strawberry" at bounding box center [830, 421] width 255 height 20
click at [778, 528] on p "0 KWD" at bounding box center [830, 519] width 255 height 20
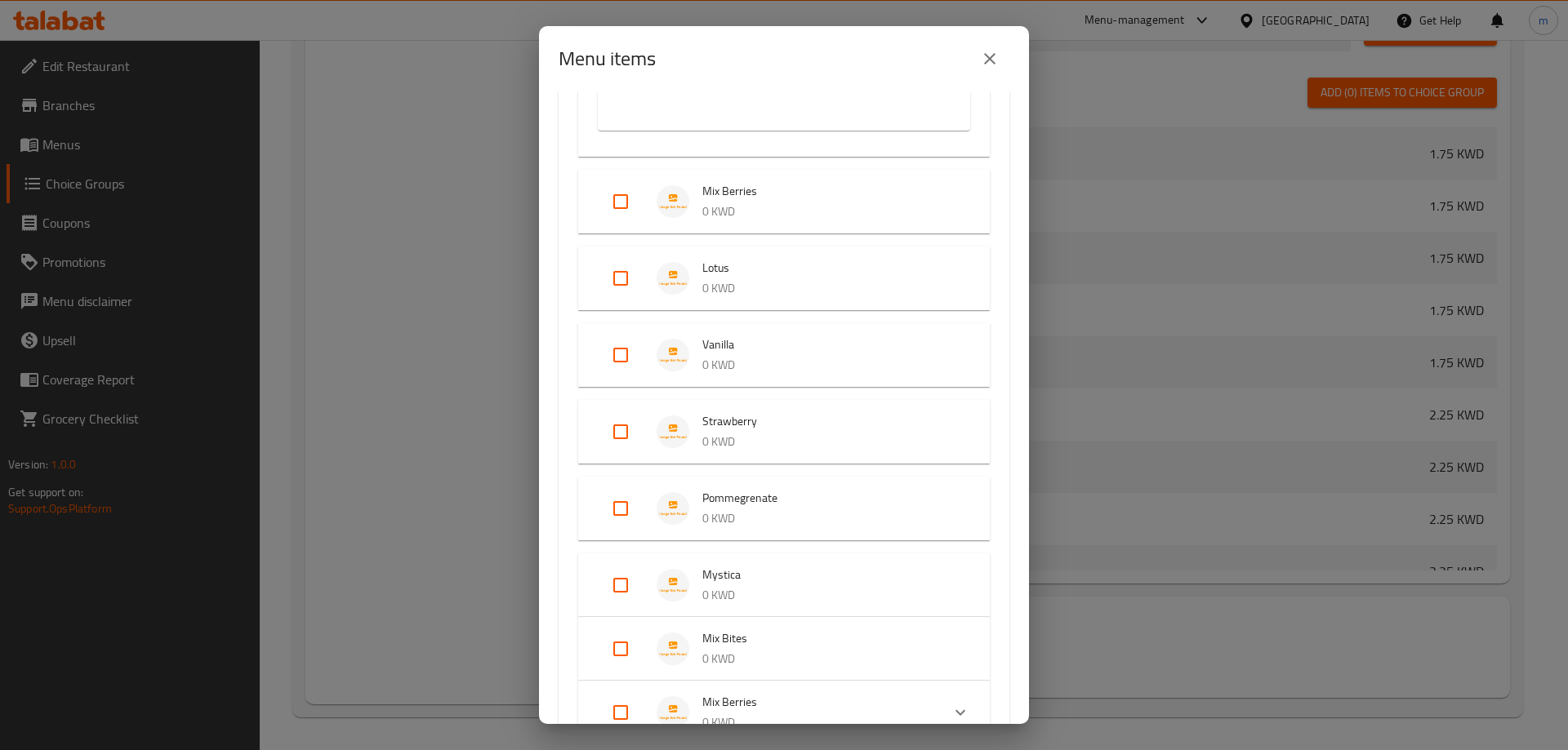
click at [810, 567] on span "Mystica" at bounding box center [830, 575] width 255 height 20
click at [346, 181] on div "Menu items 0 / 40 items selected ​ Pancake Kinder Pancake (8 Pcs) 1.75 KWD Pist…" at bounding box center [784, 375] width 1568 height 750
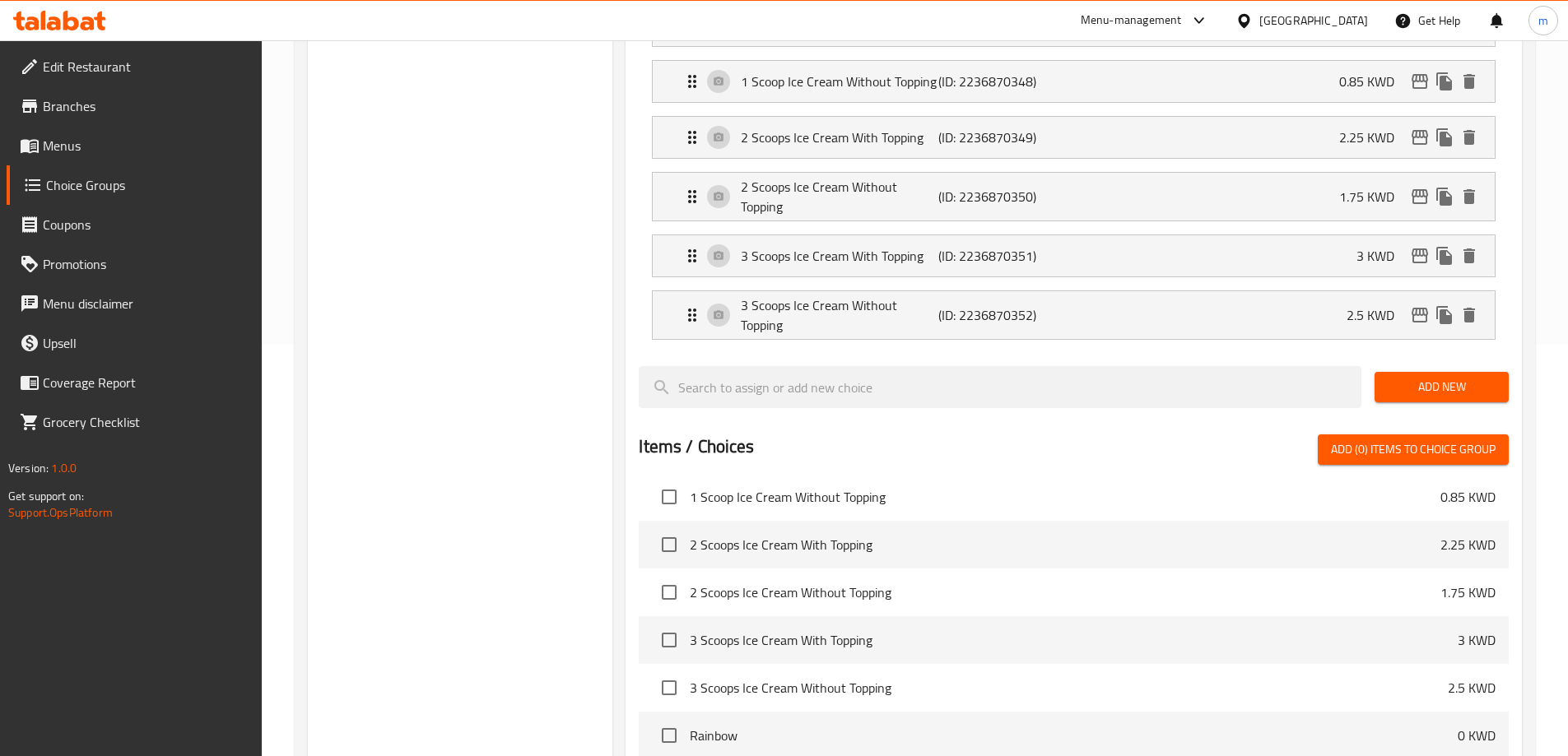
scroll to position [722, 0]
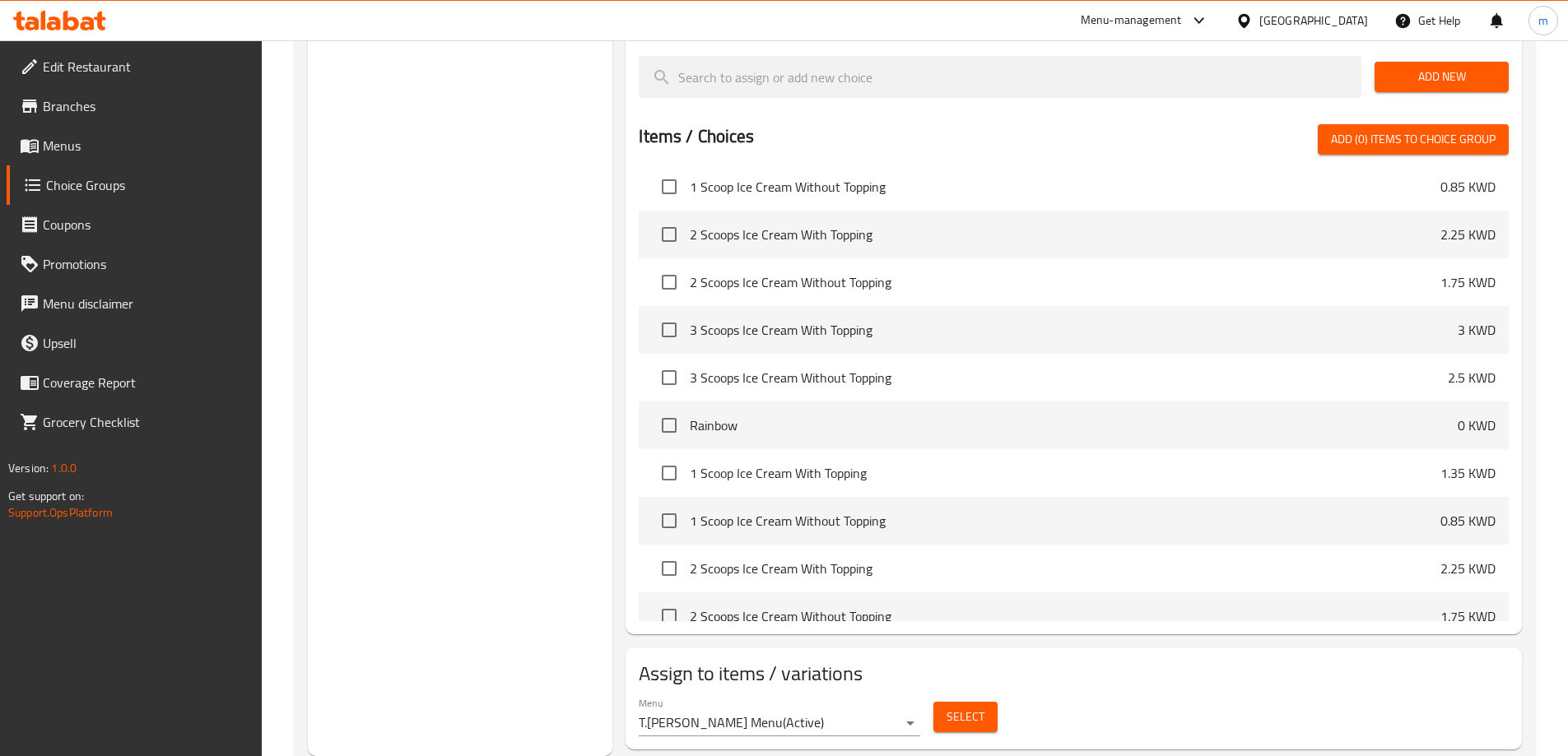
click at [942, 702] on button "Select" at bounding box center [965, 716] width 64 height 30
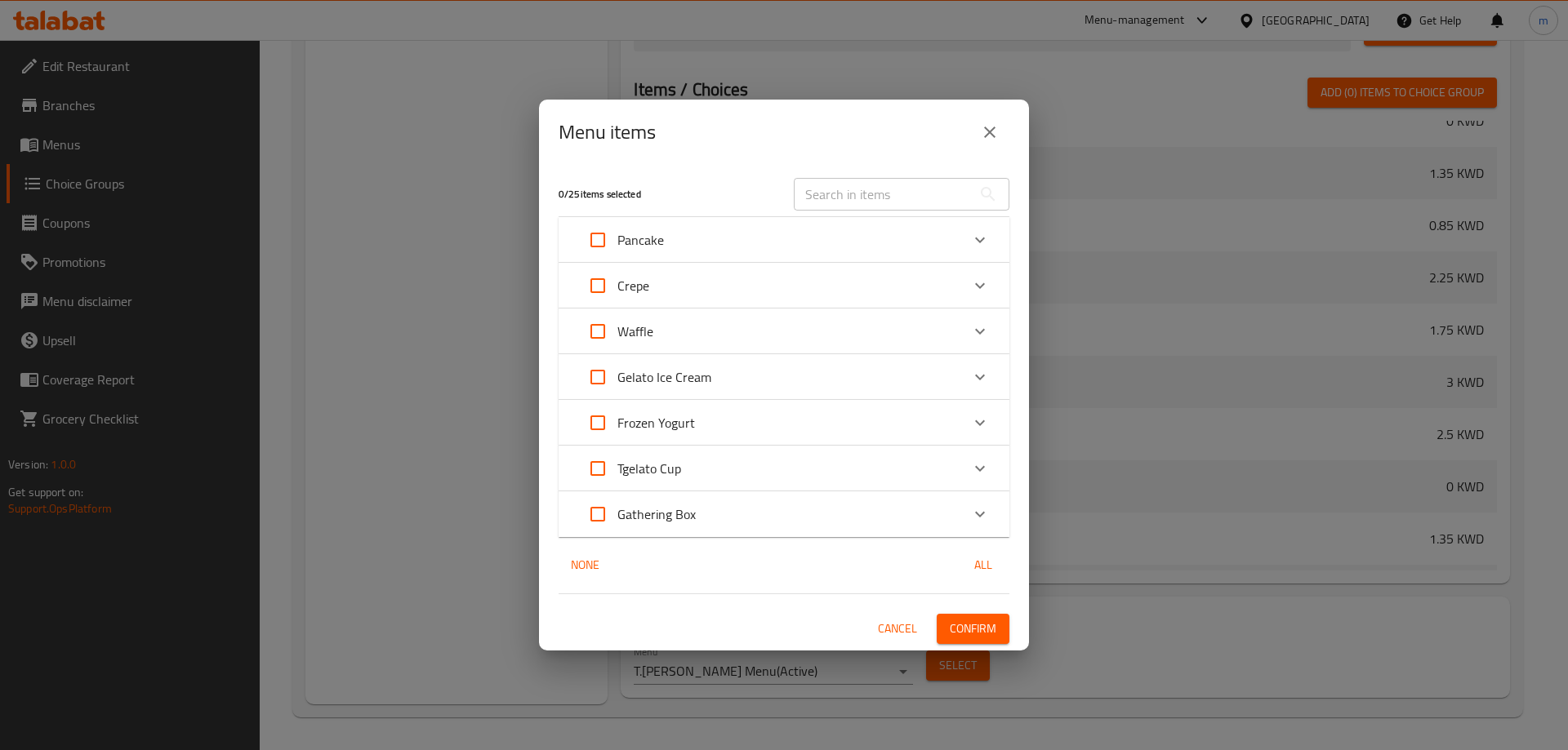
click at [897, 628] on span "Cancel" at bounding box center [897, 629] width 39 height 20
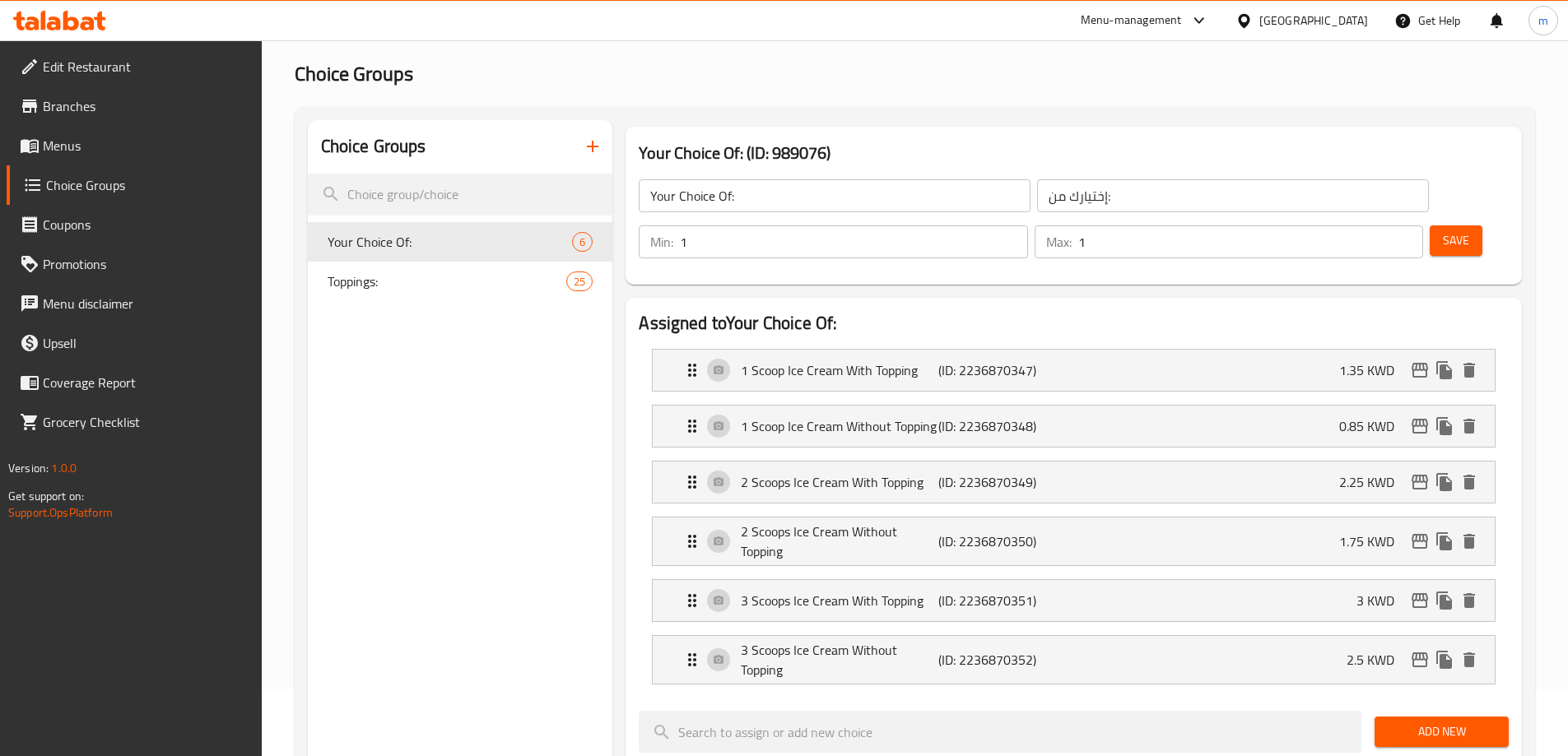
scroll to position [0, 0]
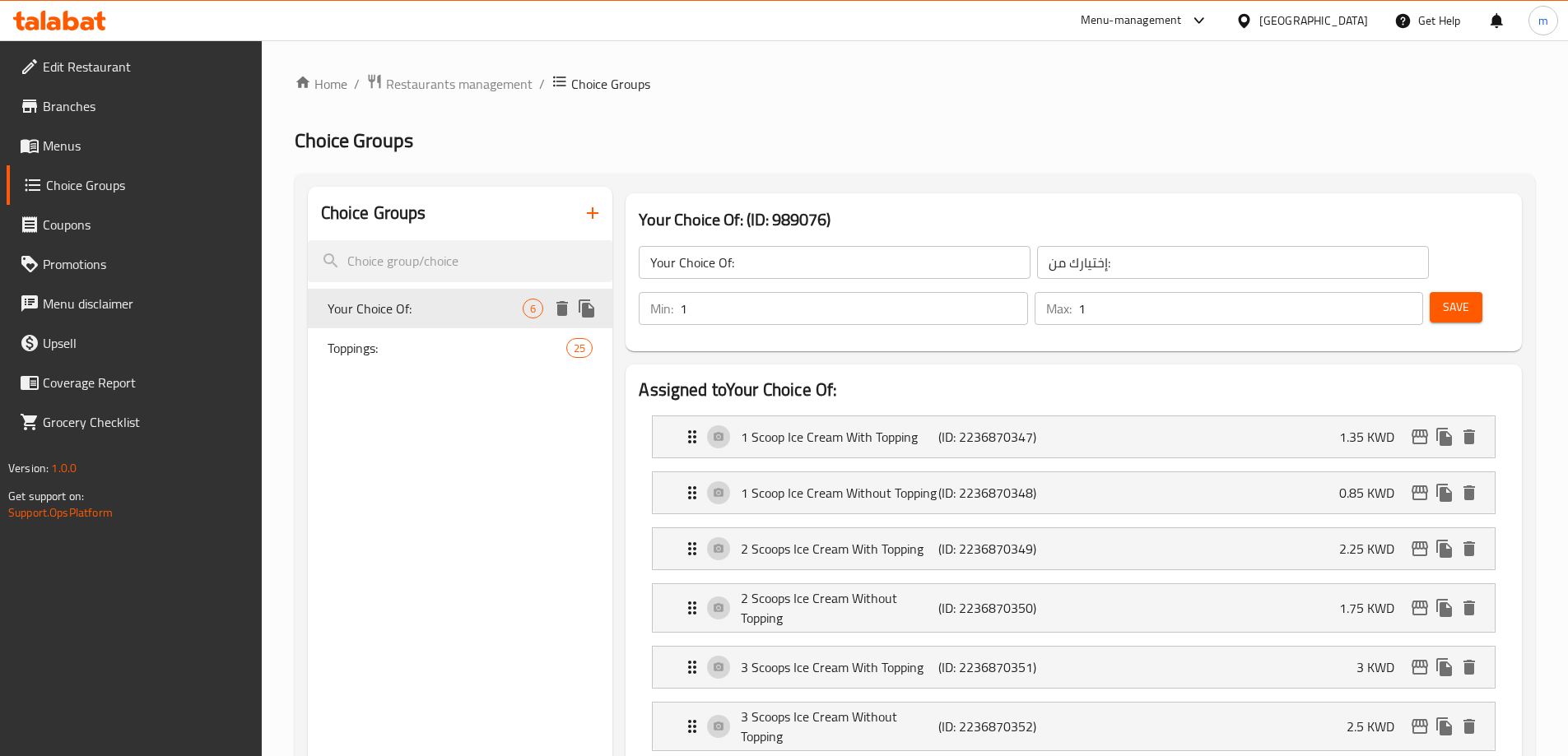
click at [565, 306] on icon "delete" at bounding box center [562, 308] width 12 height 15
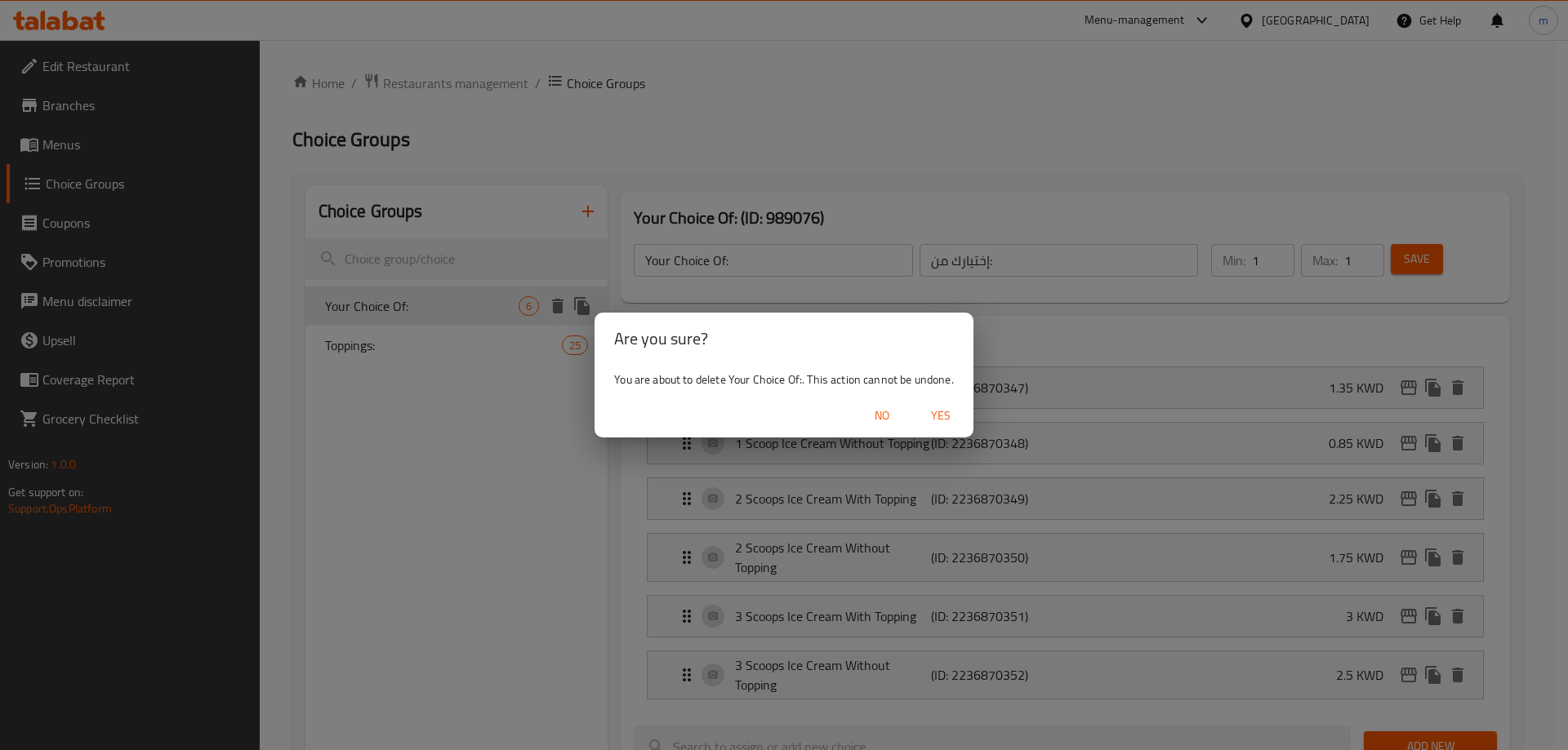
click at [939, 417] on span "Yes" at bounding box center [940, 416] width 39 height 20
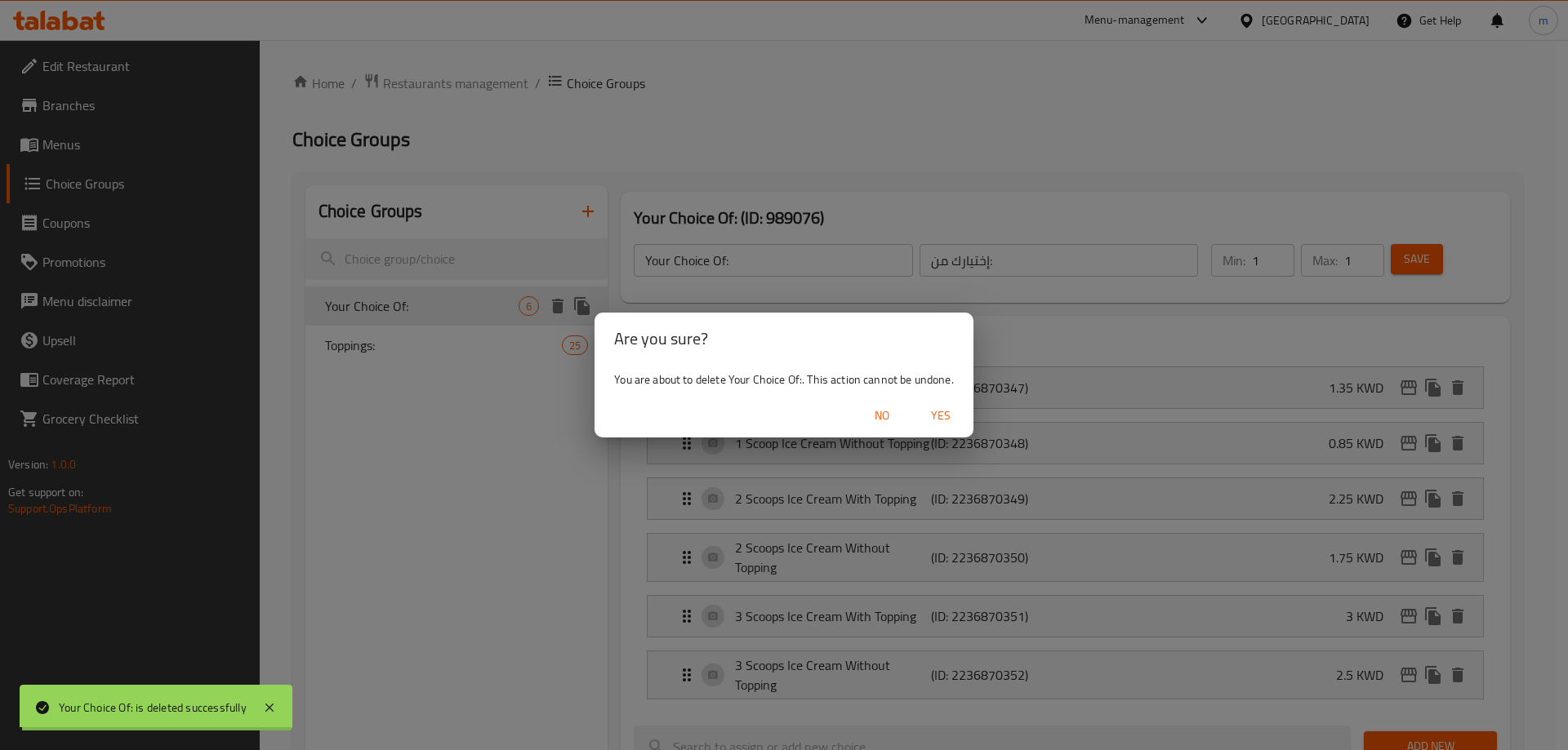
type input "Toppings:"
type input "الإضافات:"
type input "0"
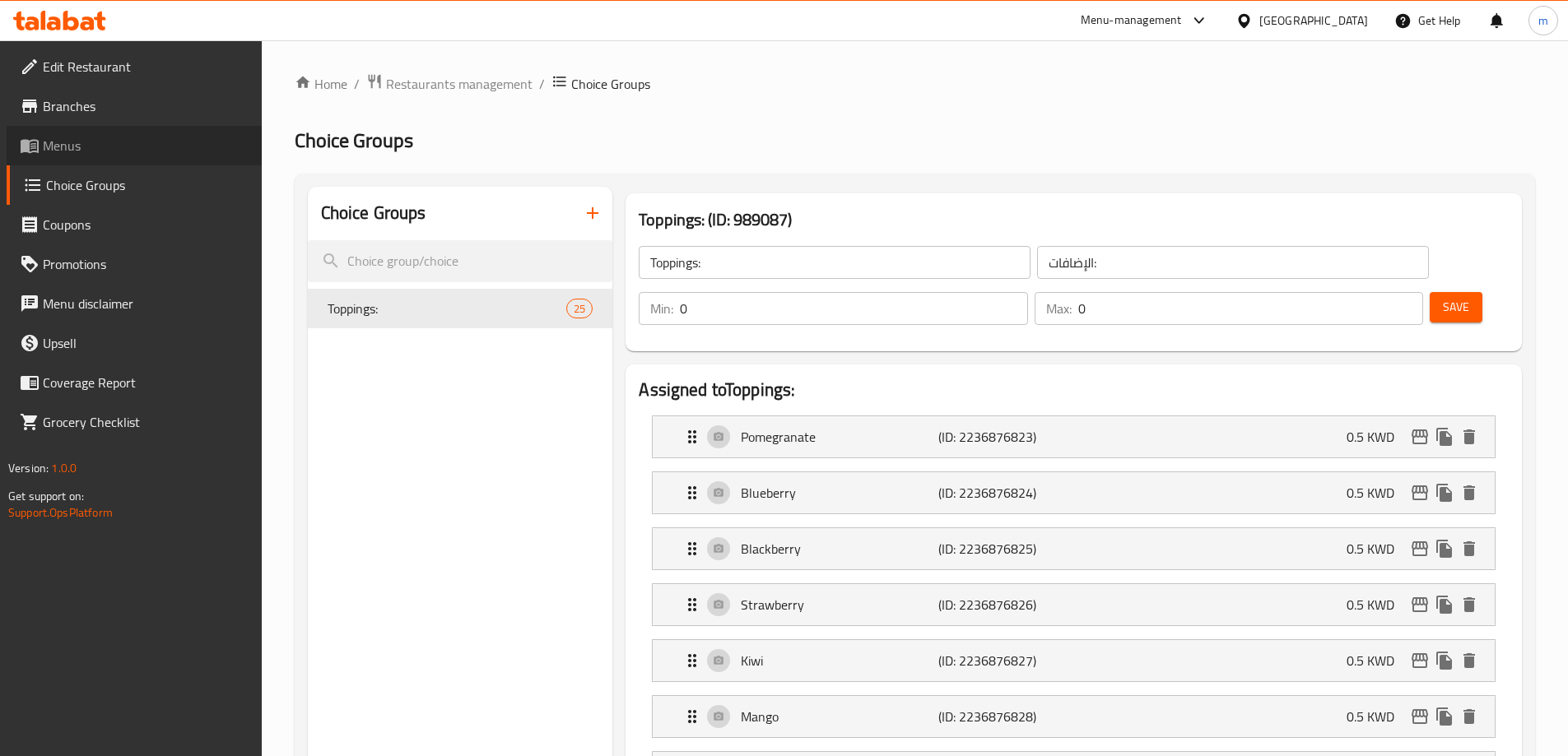
click at [114, 146] on span "Menus" at bounding box center [145, 145] width 205 height 19
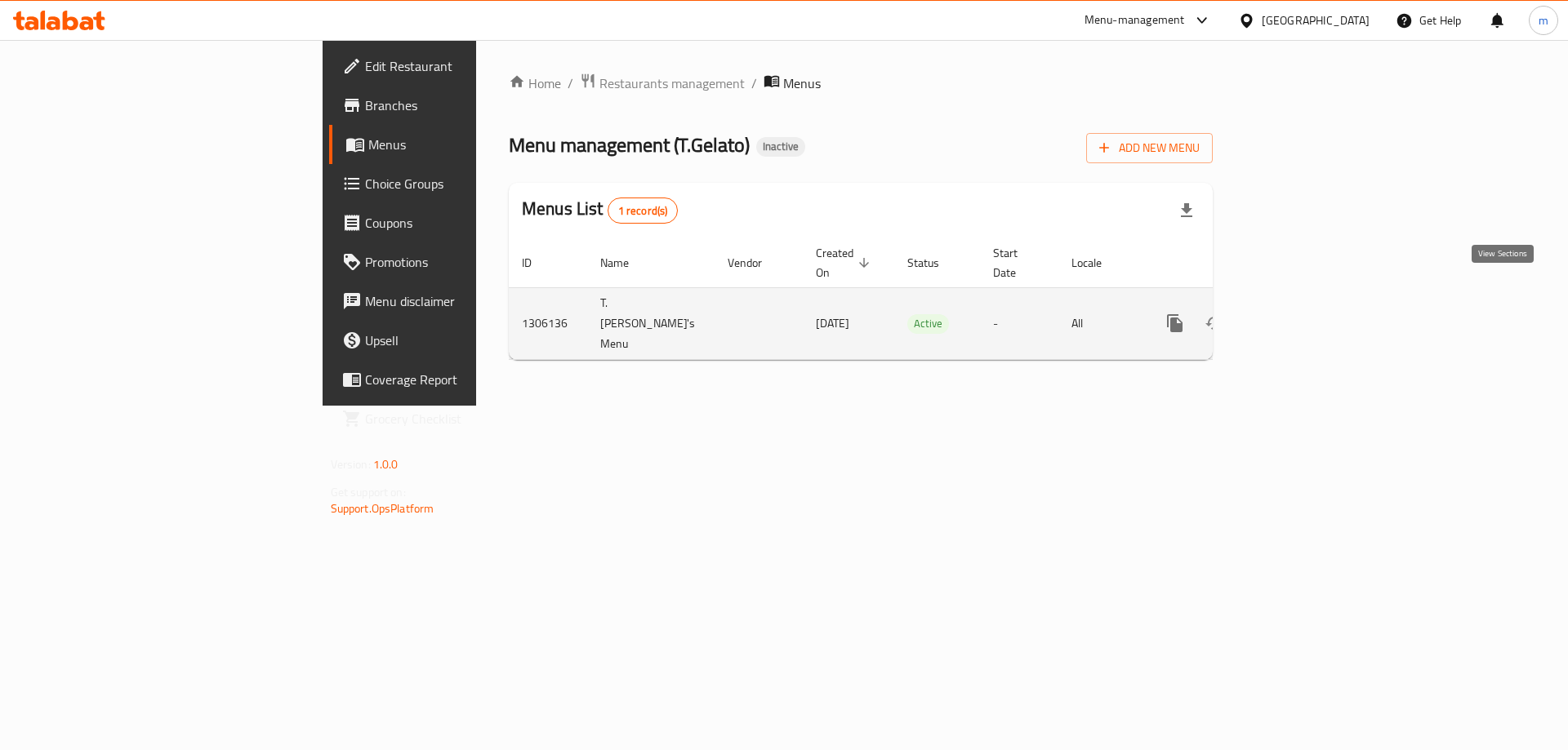
click at [1312, 303] on link "enhanced table" at bounding box center [1292, 322] width 39 height 39
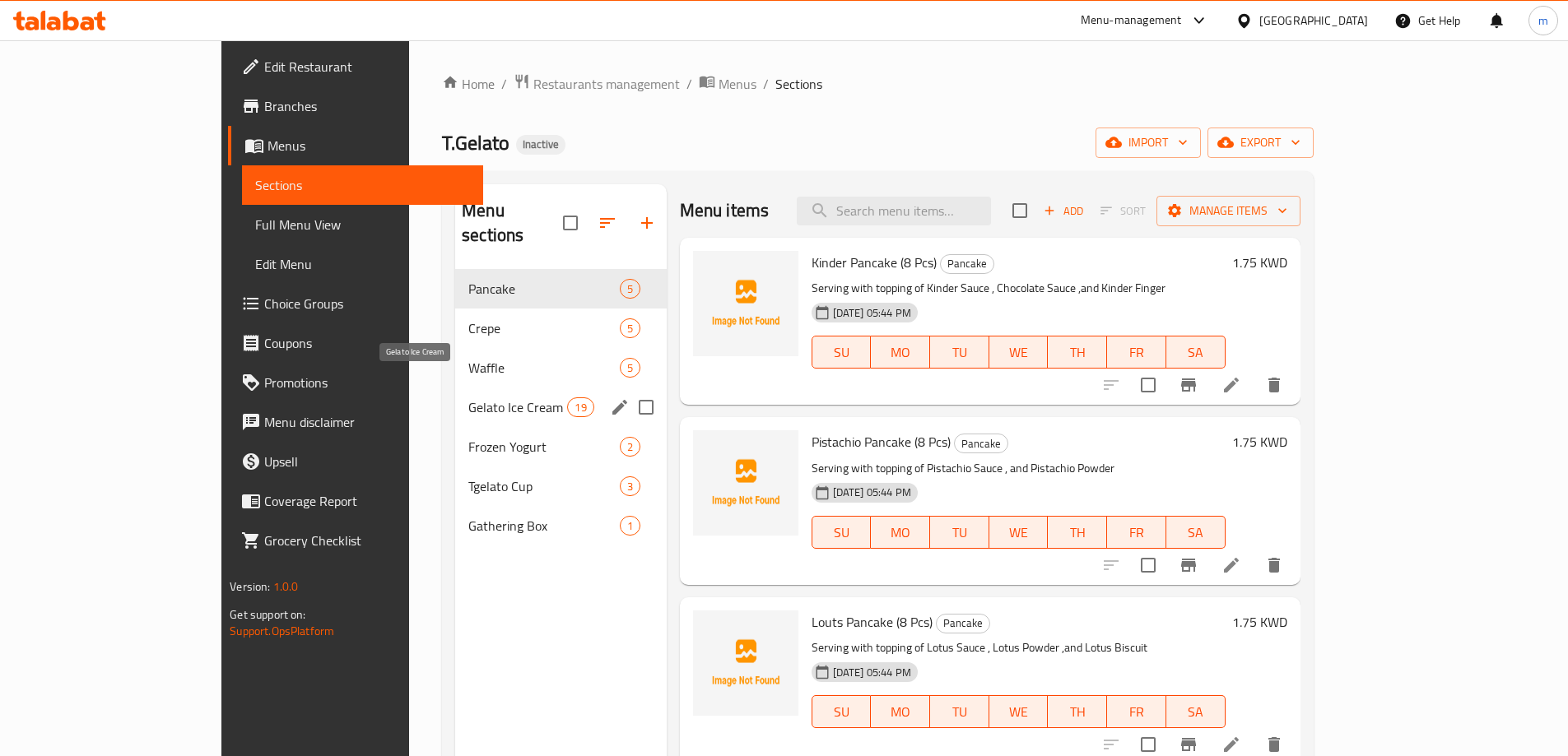
click at [469, 398] on span "Gelato Ice Cream" at bounding box center [518, 407] width 99 height 19
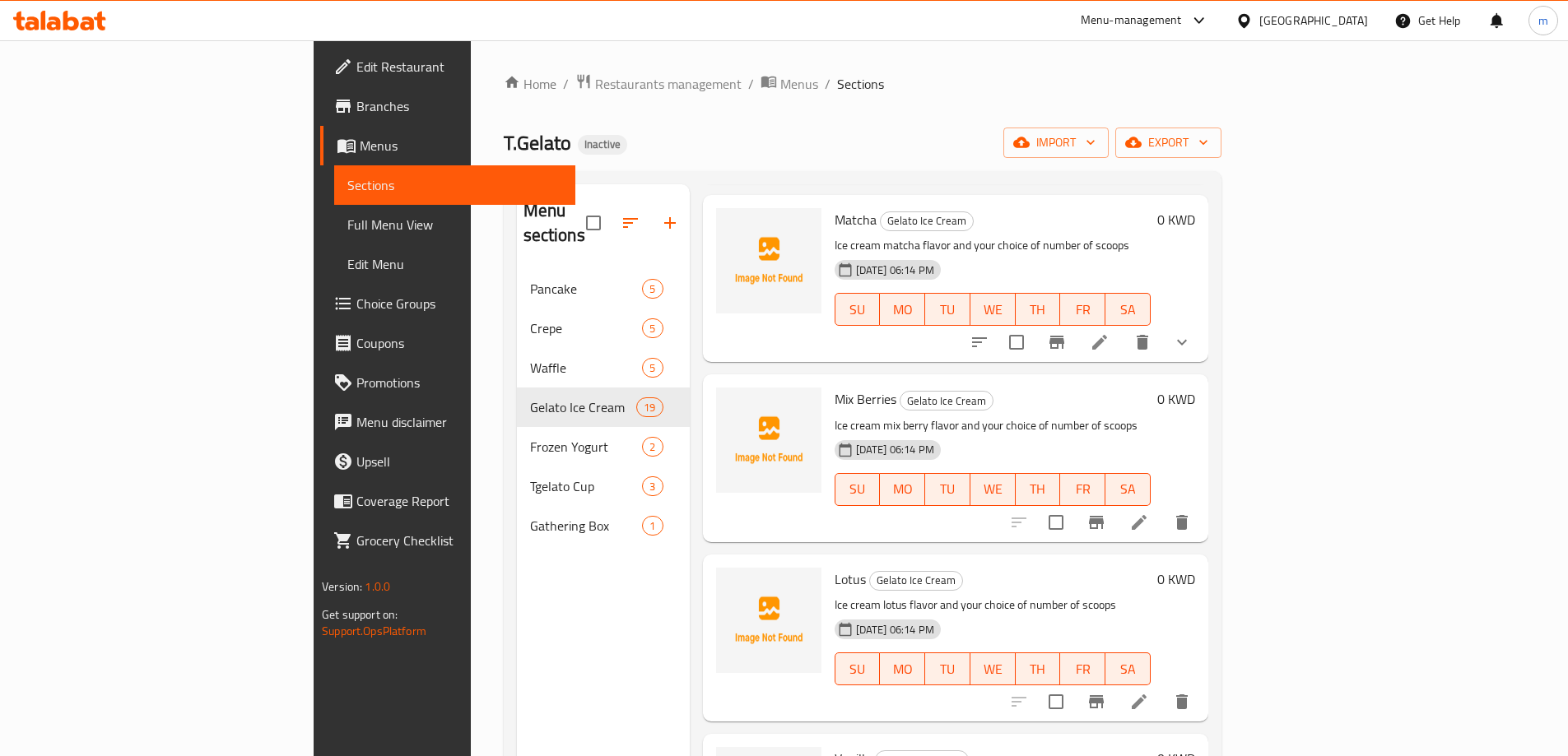
scroll to position [740, 0]
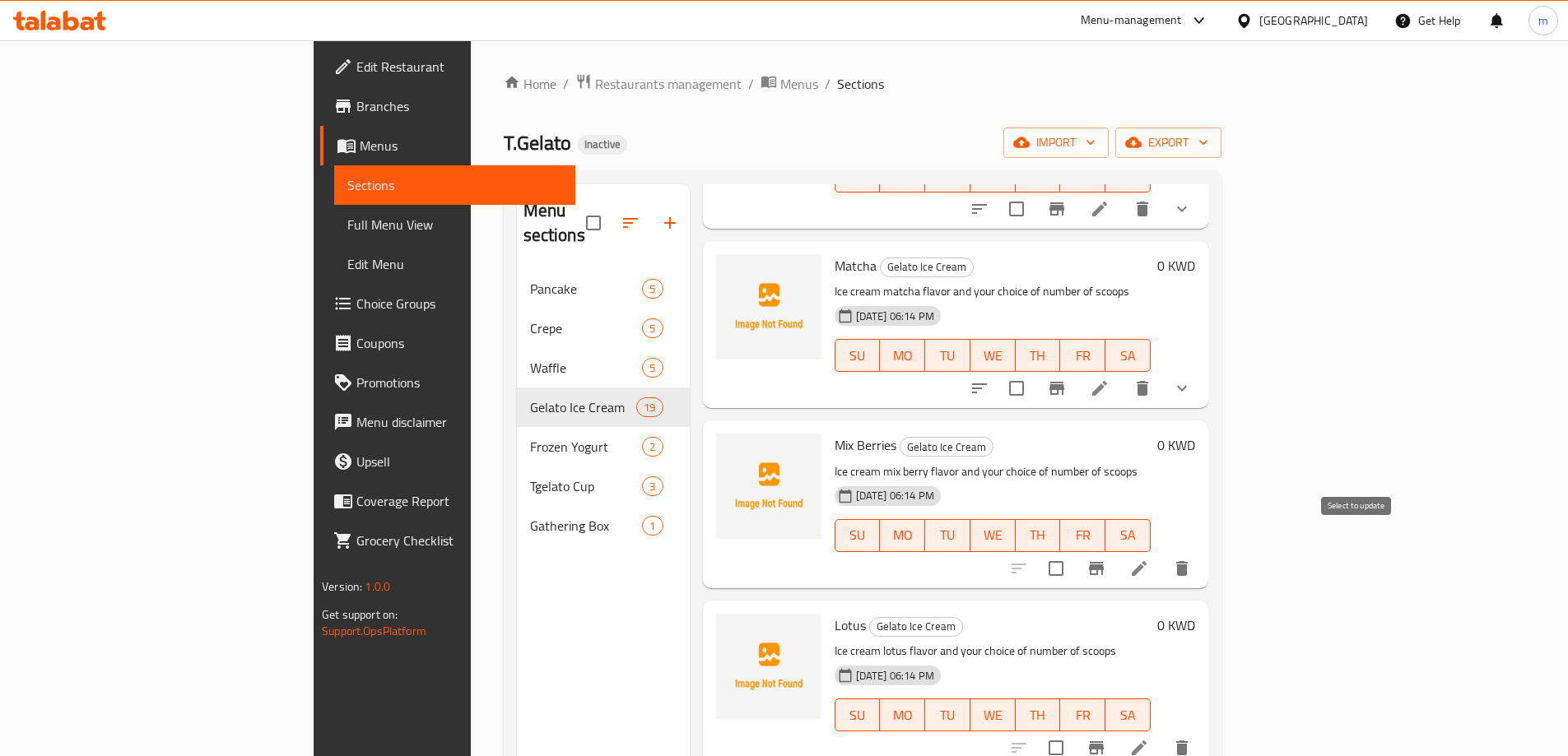
click at [1073, 552] on input "checkbox" at bounding box center [1057, 569] width 35 height 35
checkbox input "true"
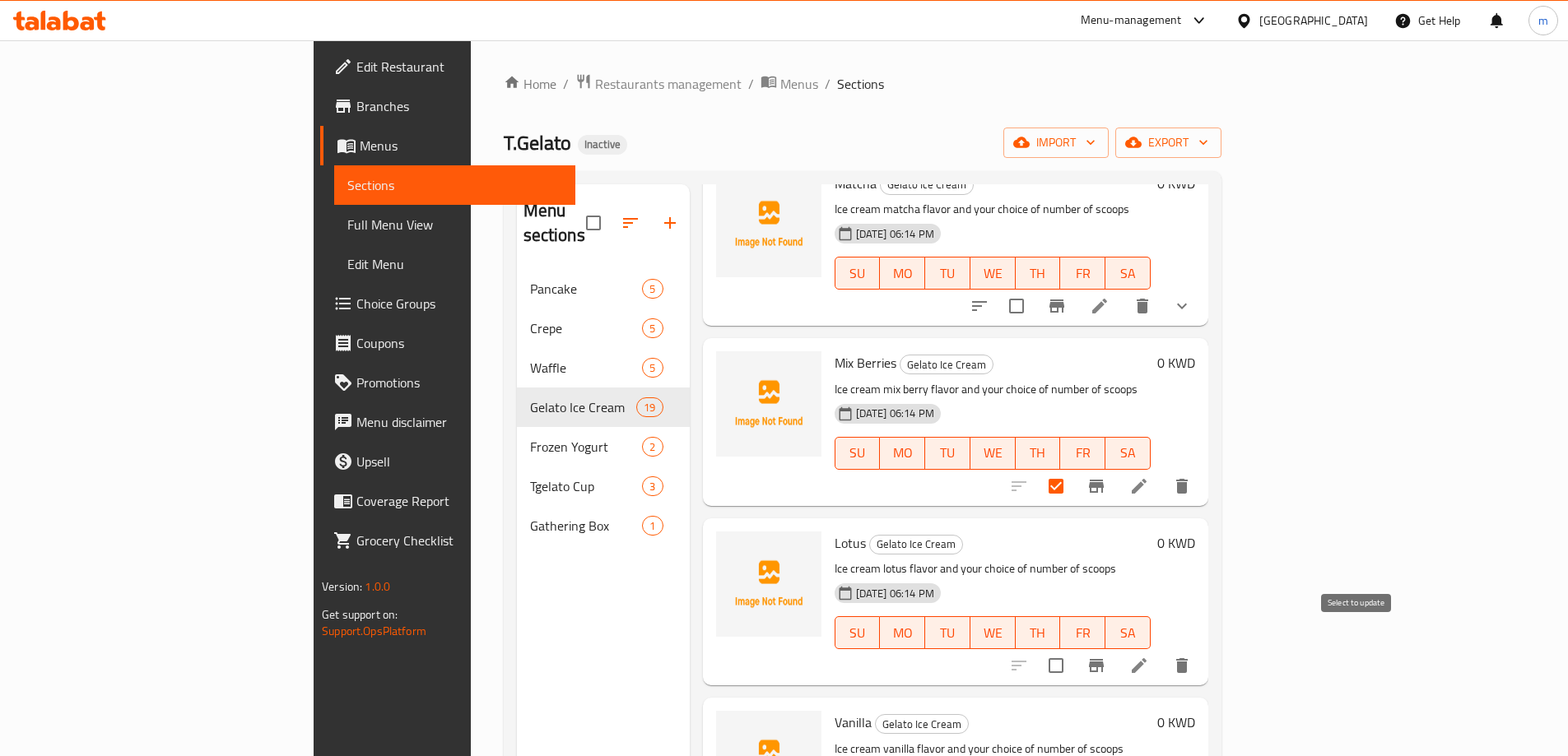
click at [1073, 648] on input "checkbox" at bounding box center [1057, 666] width 35 height 35
checkbox input "true"
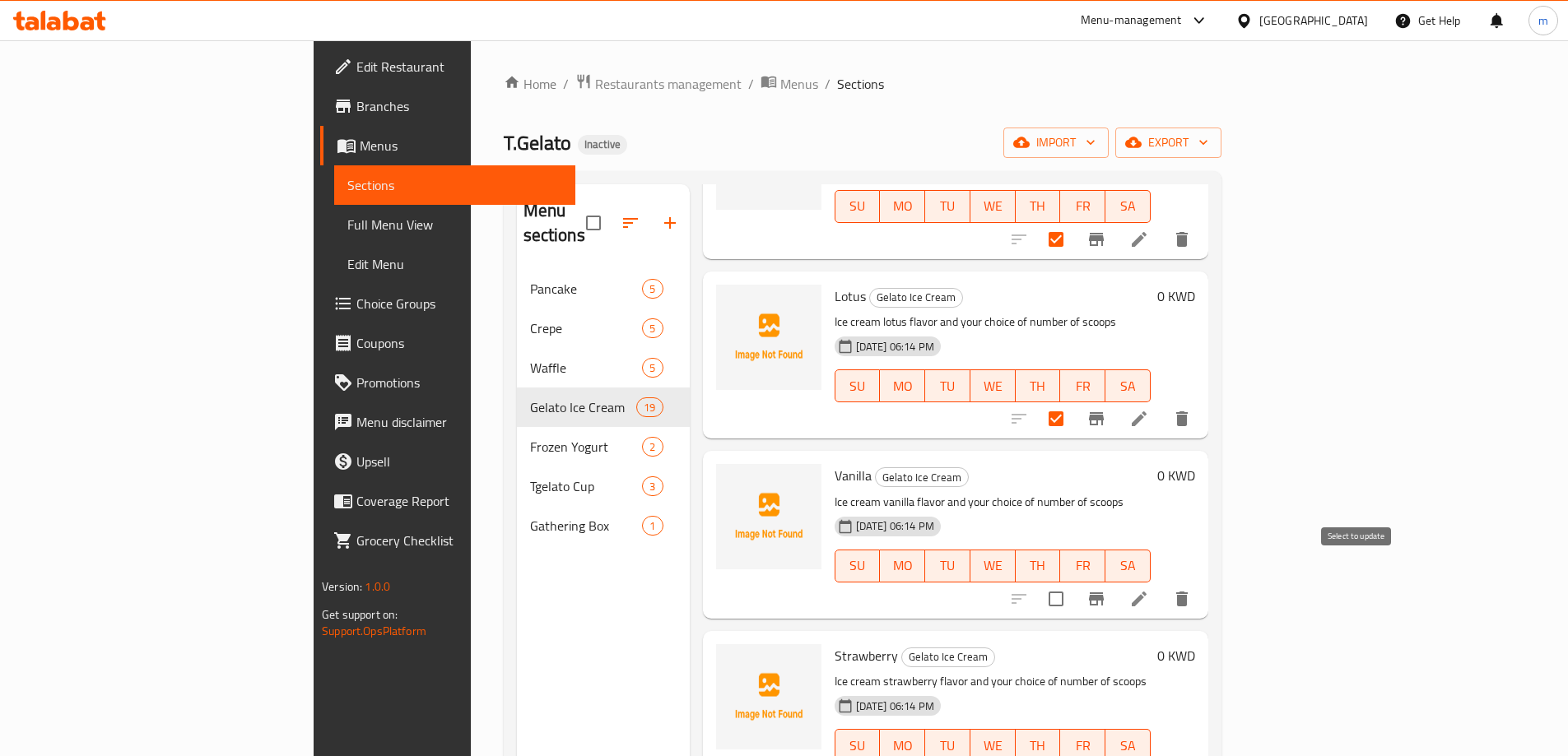
click at [1073, 582] on input "checkbox" at bounding box center [1057, 599] width 35 height 35
checkbox input "true"
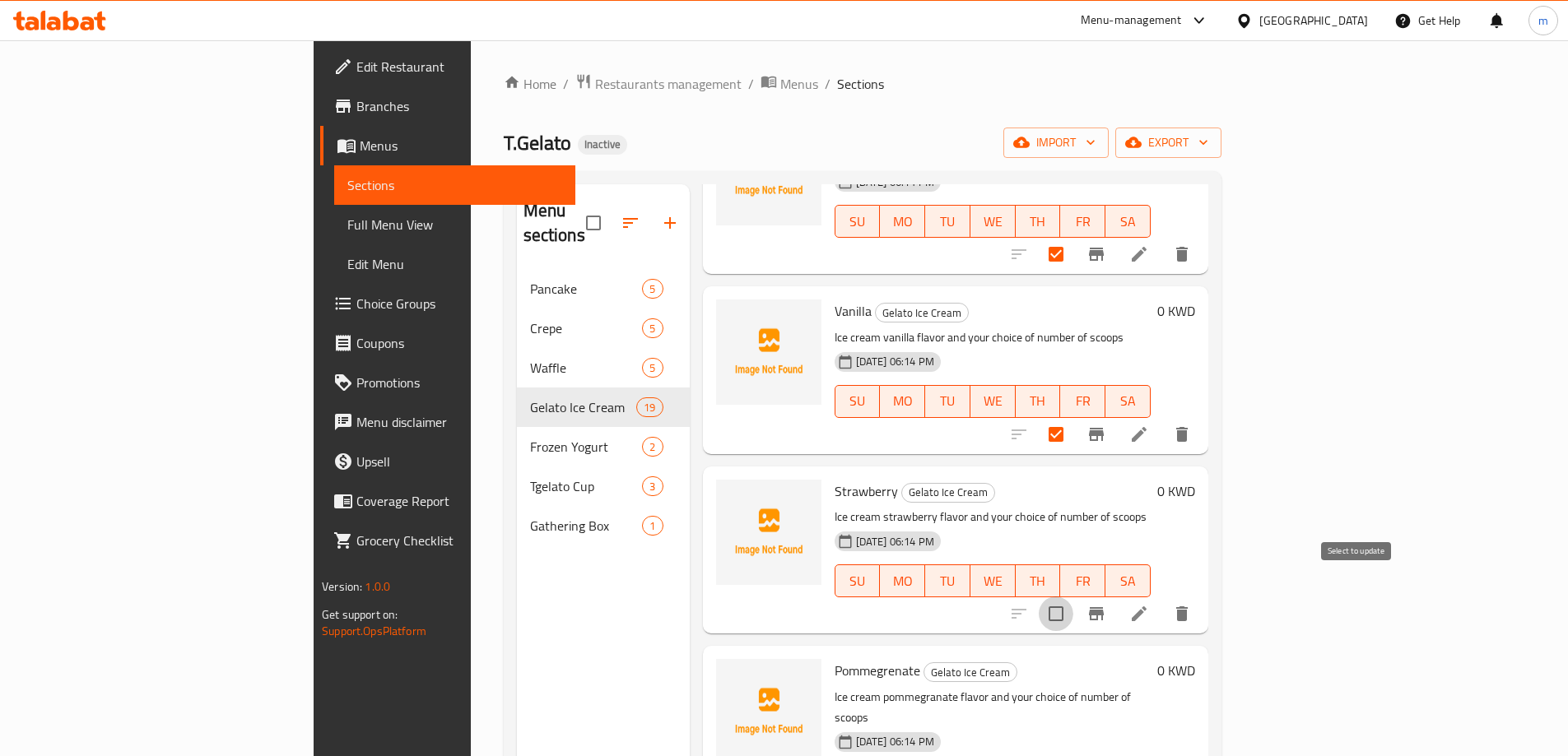
click at [1073, 597] on input "checkbox" at bounding box center [1057, 614] width 35 height 35
checkbox input "true"
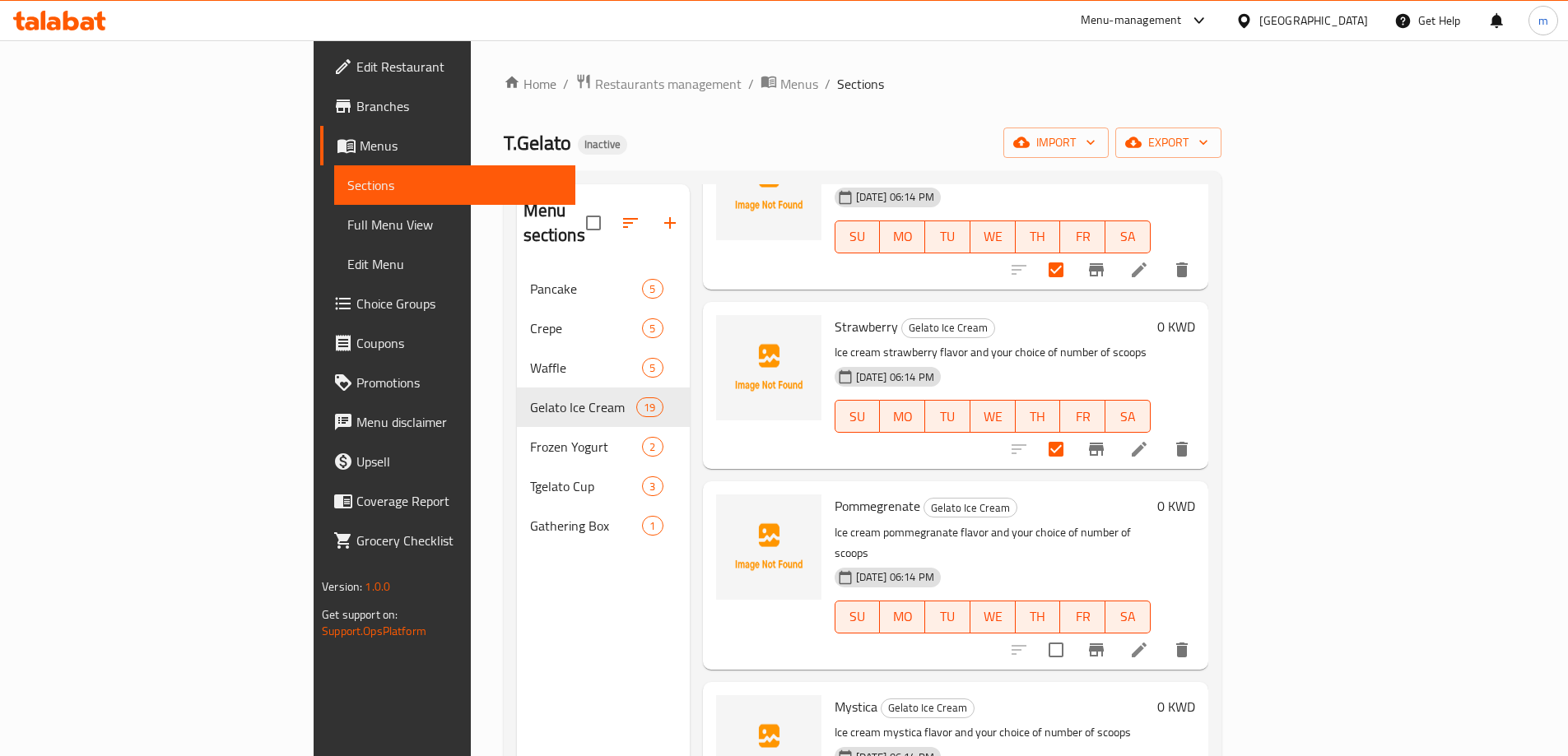
drag, startPoint x: 1347, startPoint y: 612, endPoint x: 1299, endPoint y: 593, distance: 51.6
click at [1073, 633] on input "checkbox" at bounding box center [1057, 650] width 35 height 35
checkbox input "true"
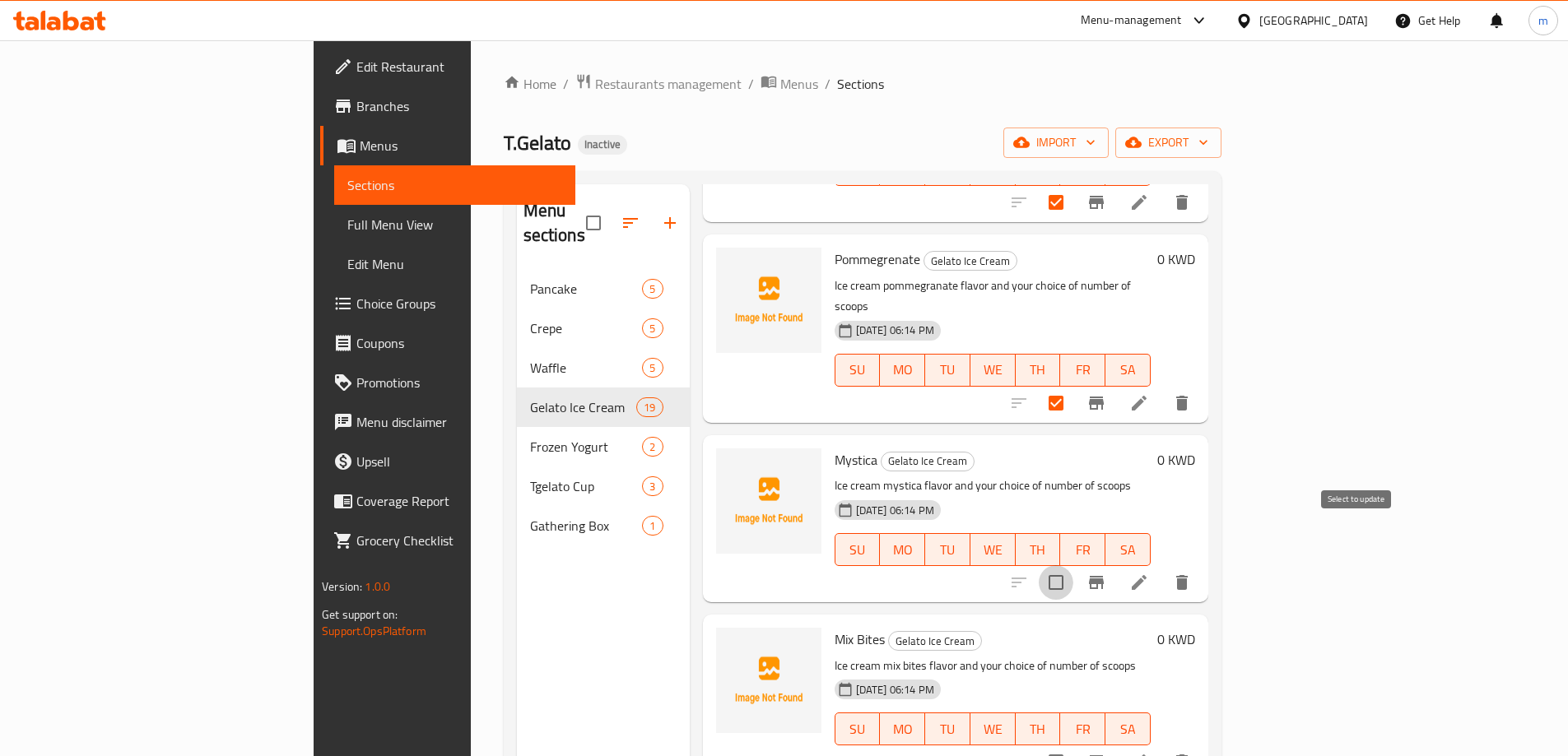
click at [1073, 565] on input "checkbox" at bounding box center [1057, 583] width 35 height 35
checkbox input "true"
click at [1073, 745] on input "checkbox" at bounding box center [1057, 762] width 35 height 35
checkbox input "true"
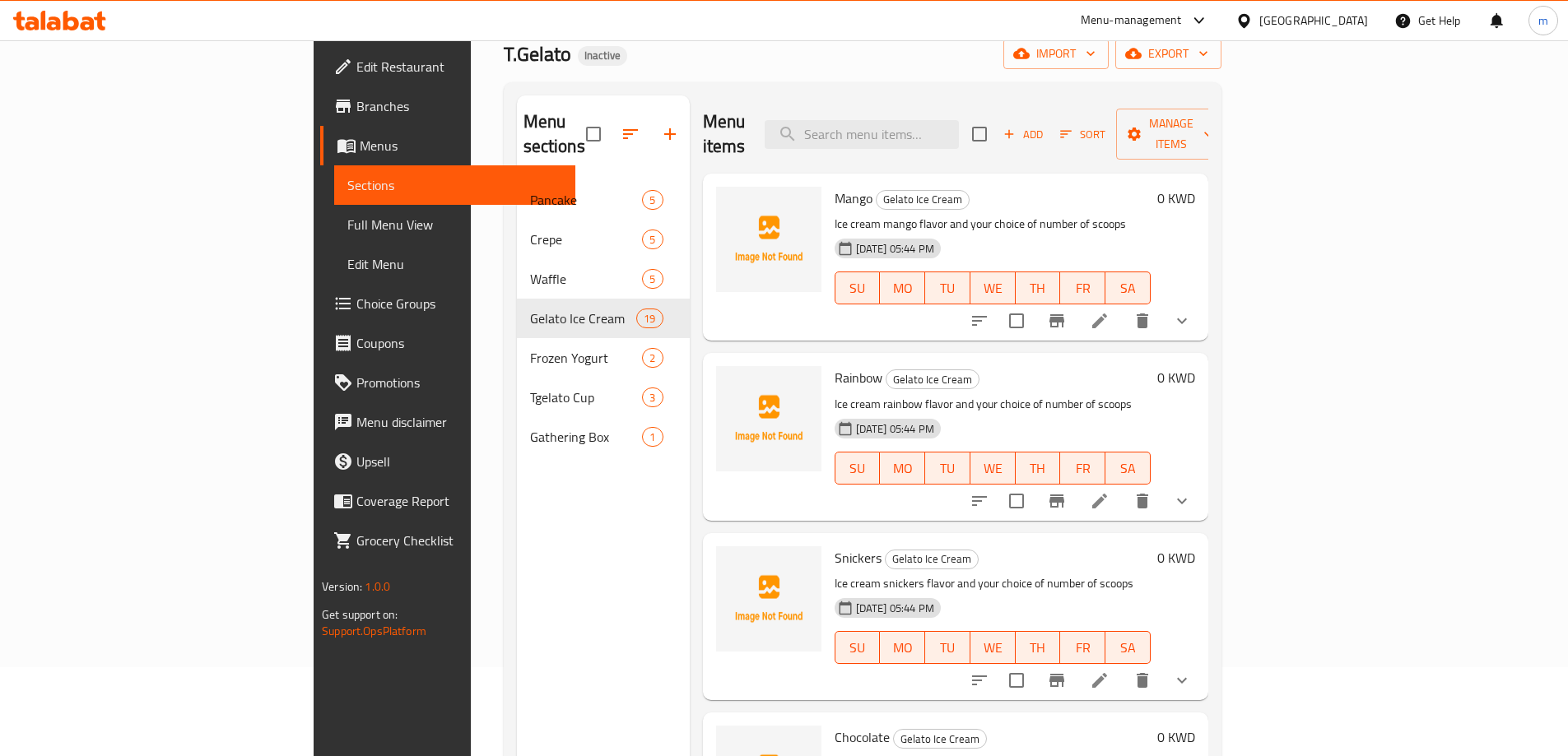
scroll to position [0, 0]
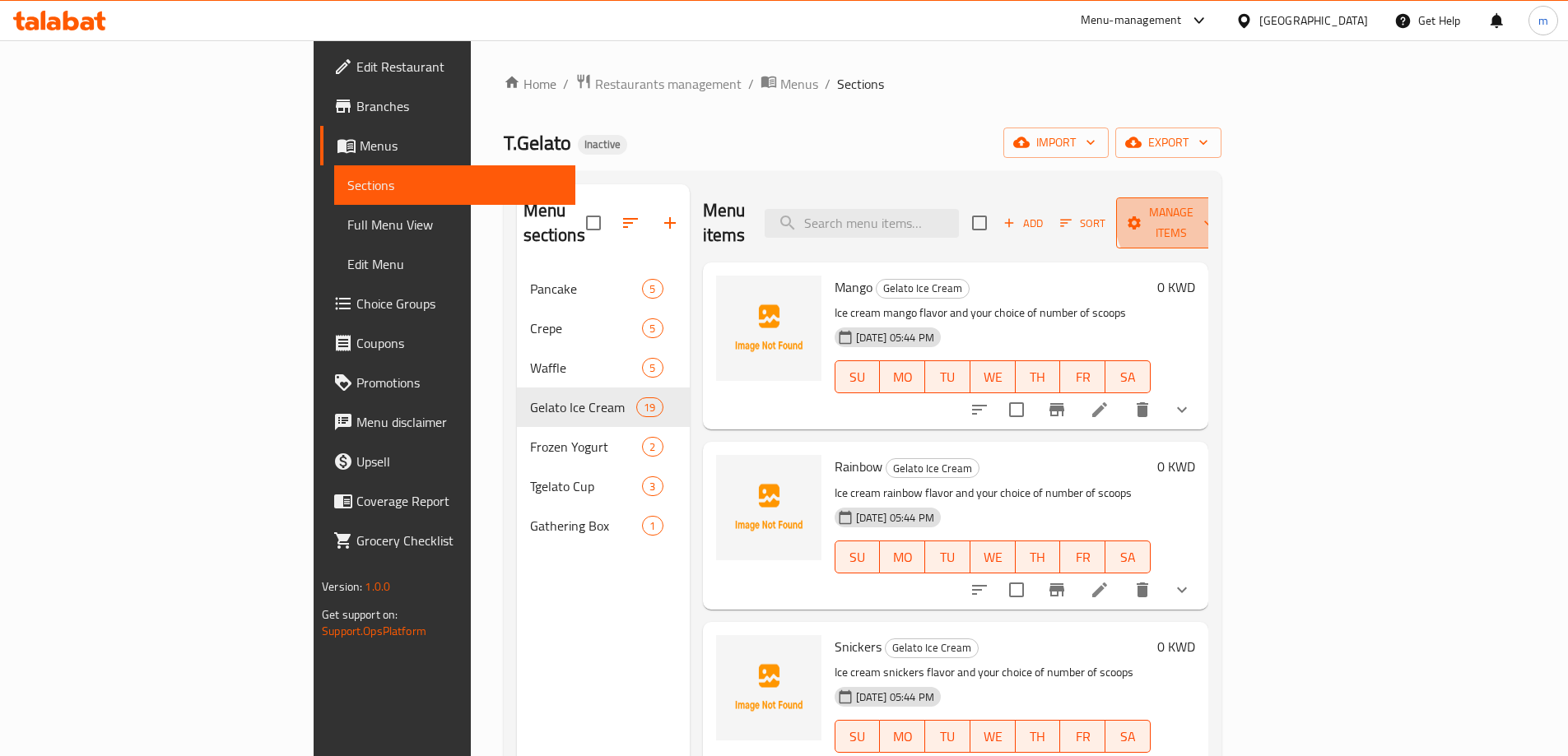
click at [1213, 215] on span "Manage items" at bounding box center [1171, 223] width 84 height 41
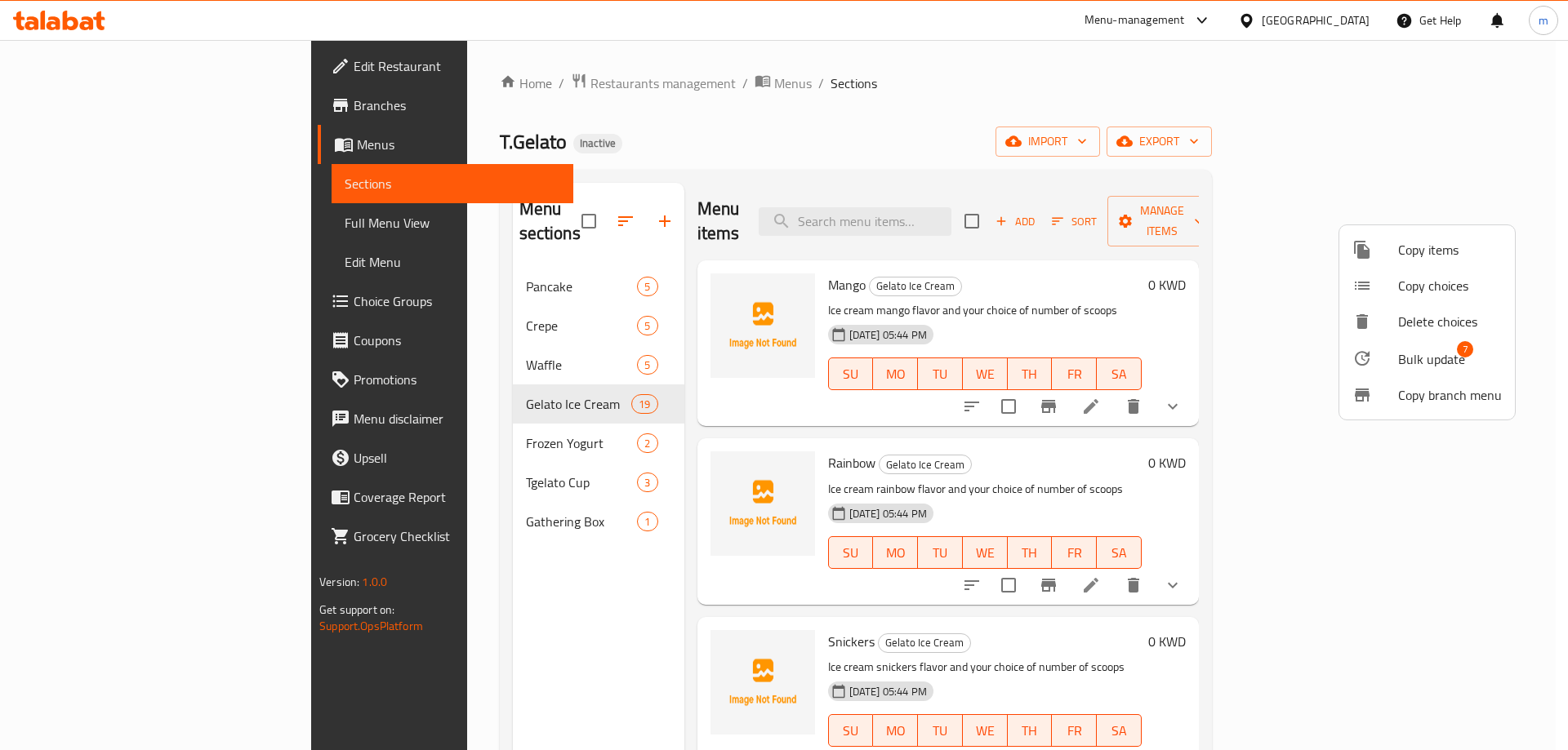
click at [1436, 350] on span "Bulk update" at bounding box center [1431, 358] width 67 height 19
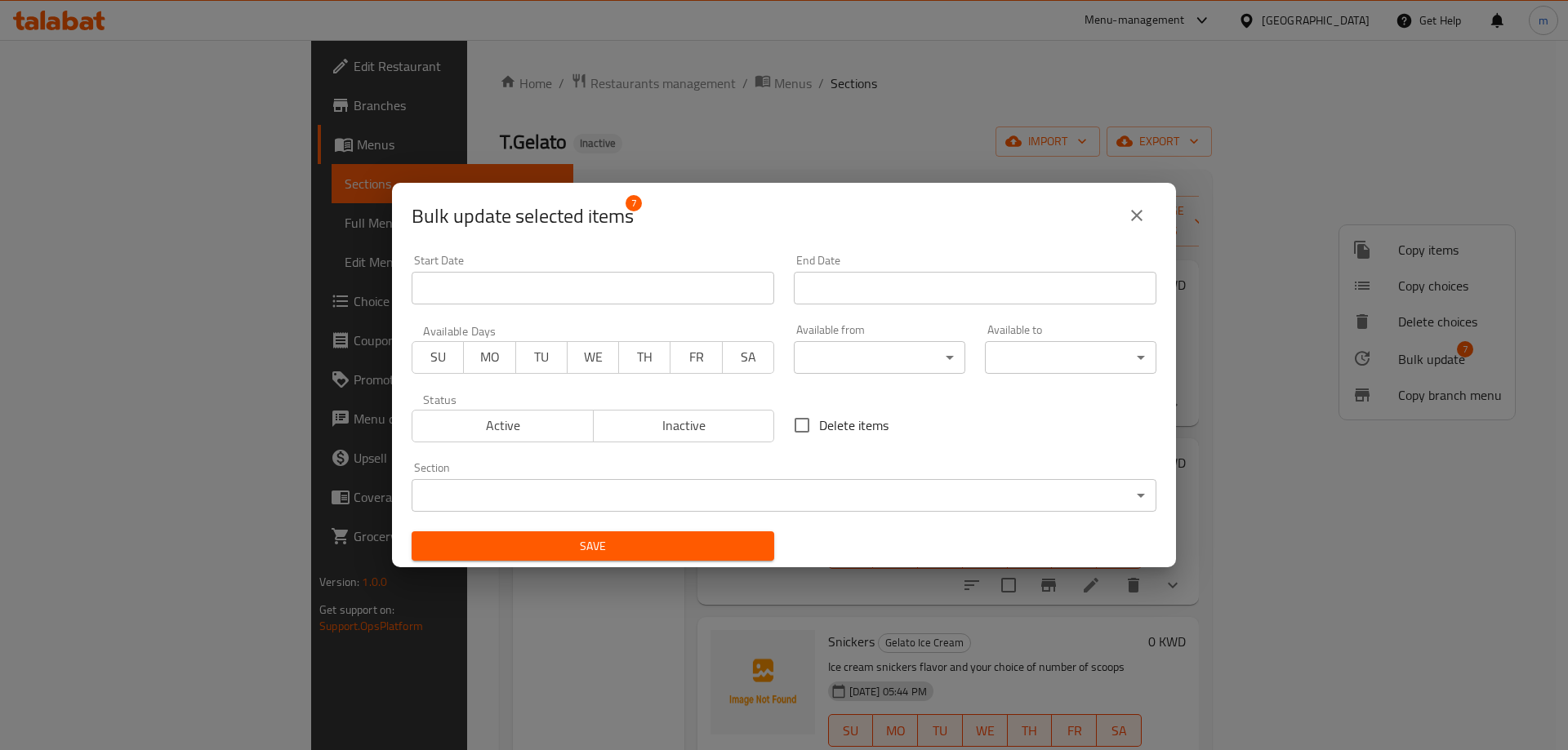
click at [867, 423] on span "Delete items" at bounding box center [853, 425] width 69 height 19
click at [819, 423] on input "Delete items" at bounding box center [802, 426] width 35 height 35
checkbox input "true"
click at [703, 542] on span "Save" at bounding box center [593, 546] width 336 height 20
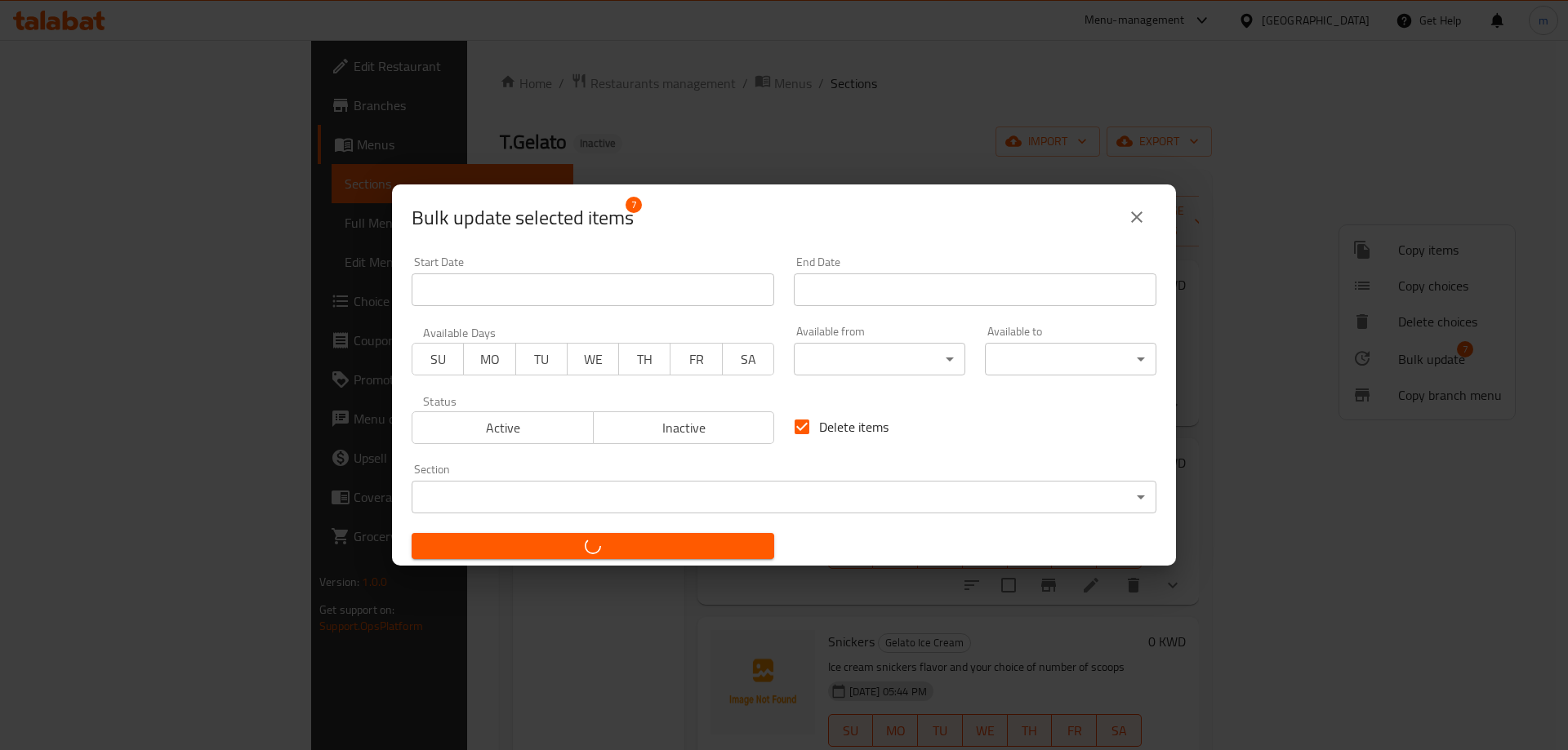
checkbox input "false"
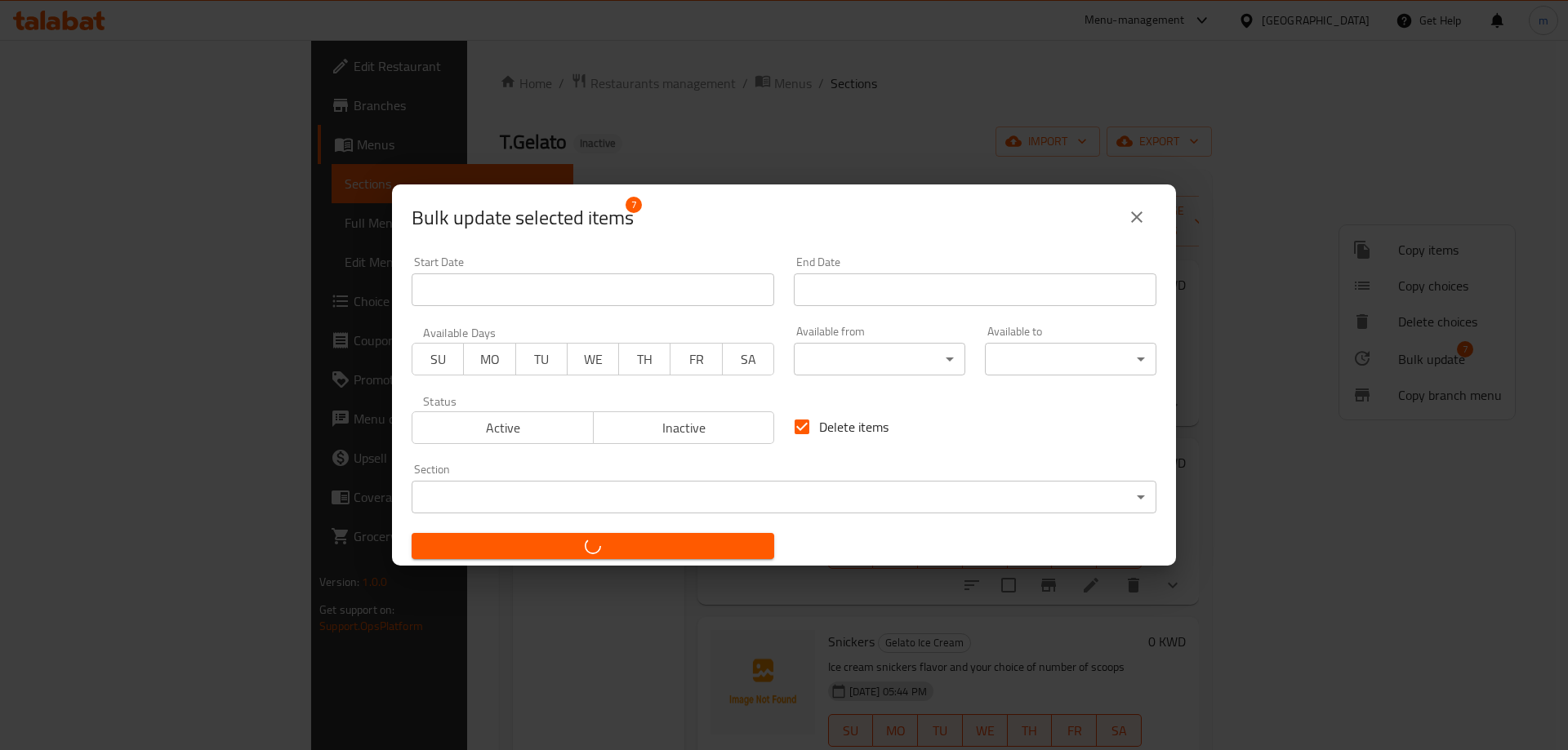
checkbox input "false"
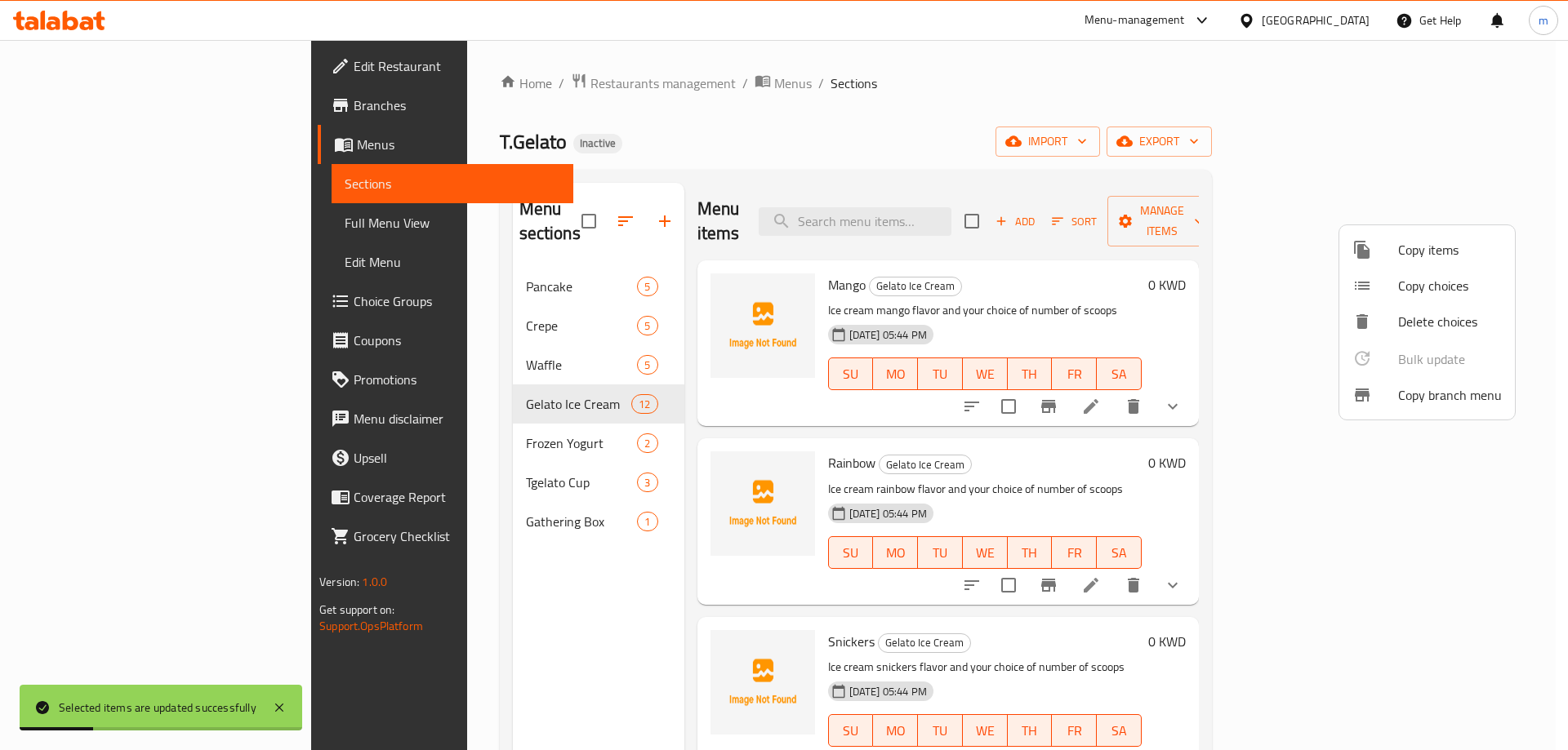
drag, startPoint x: 1245, startPoint y: 664, endPoint x: 1340, endPoint y: 681, distance: 96.5
click at [1340, 681] on div at bounding box center [784, 375] width 1568 height 750
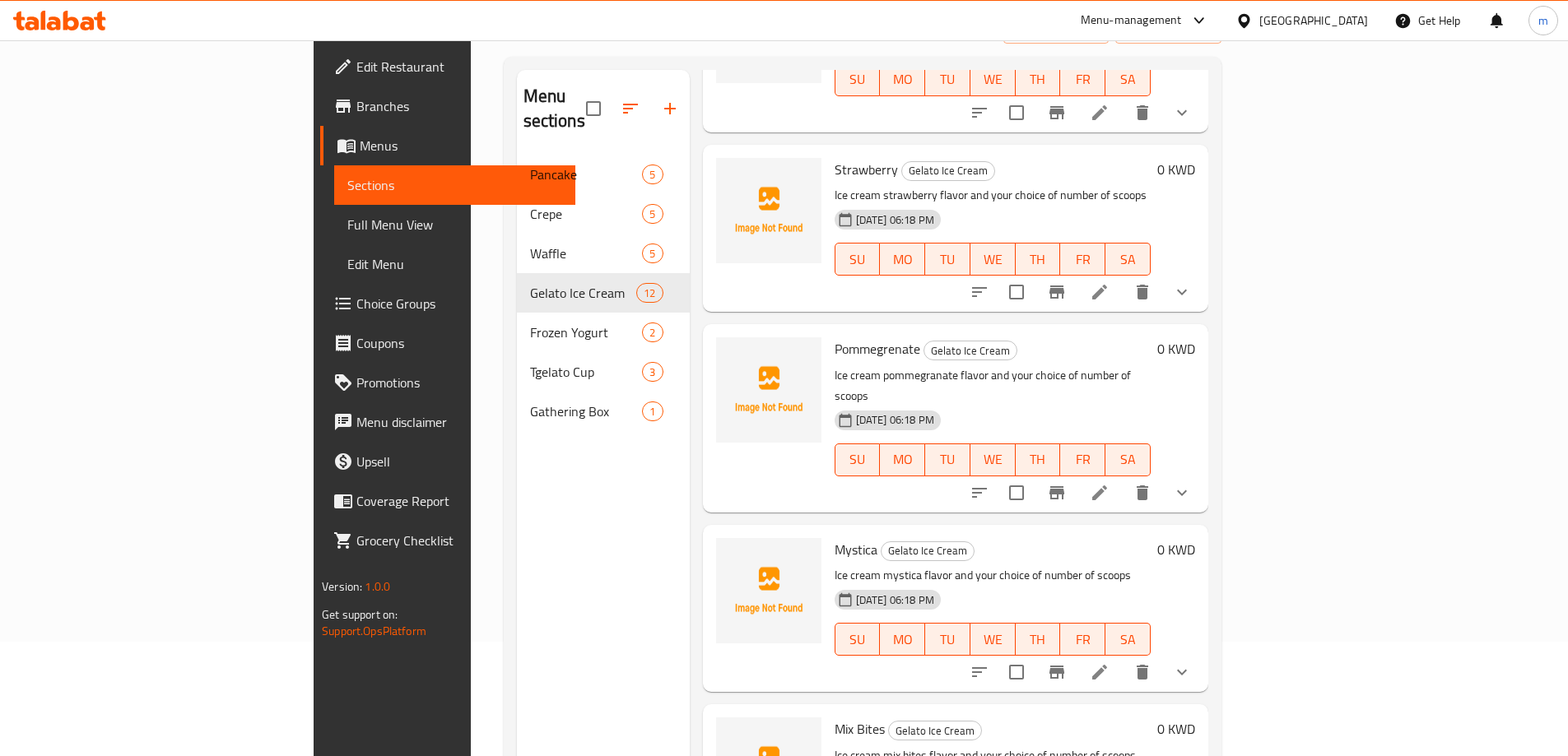
scroll to position [165, 0]
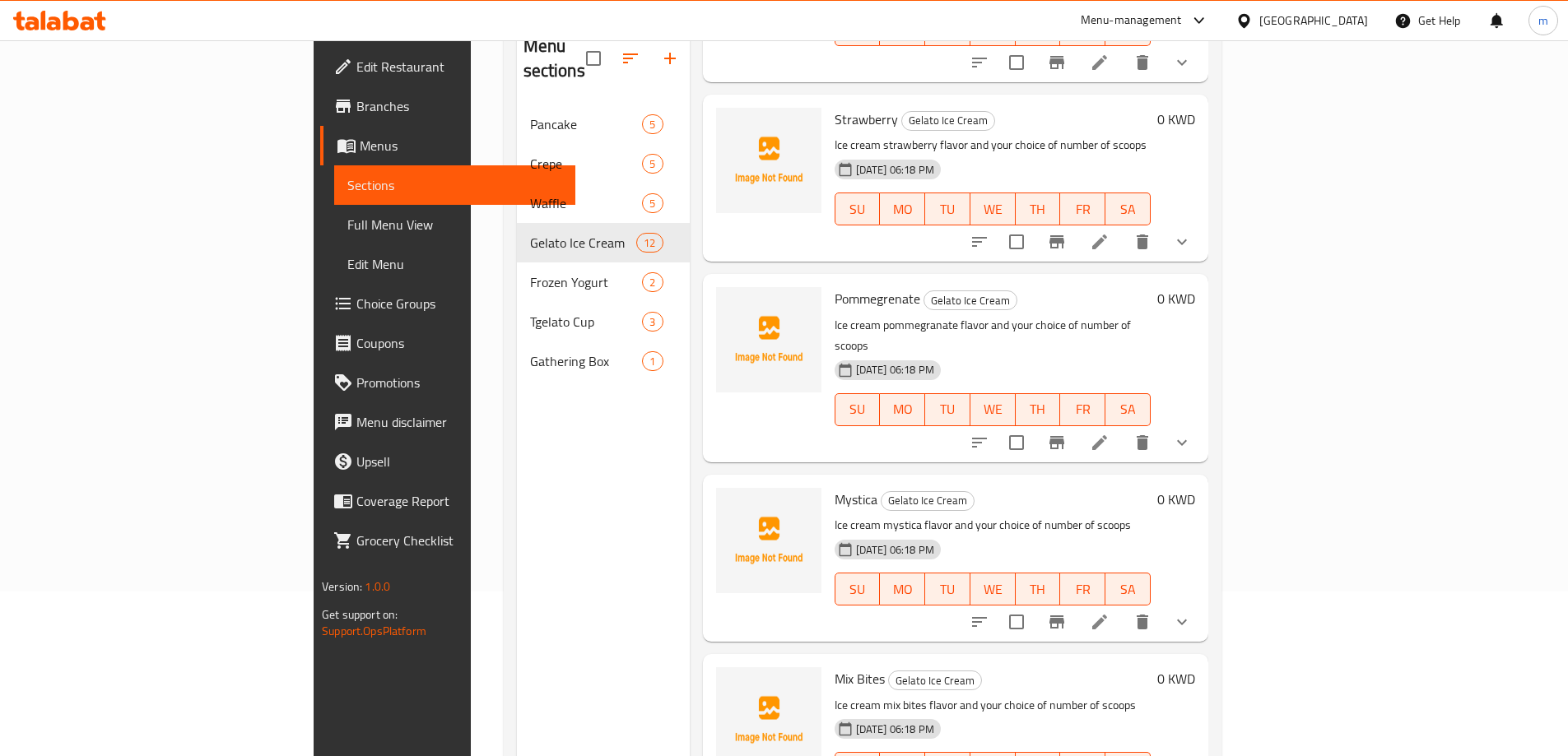
click at [835, 667] on span "Mix Bites" at bounding box center [860, 679] width 51 height 25
copy h6 "Mix Bites"
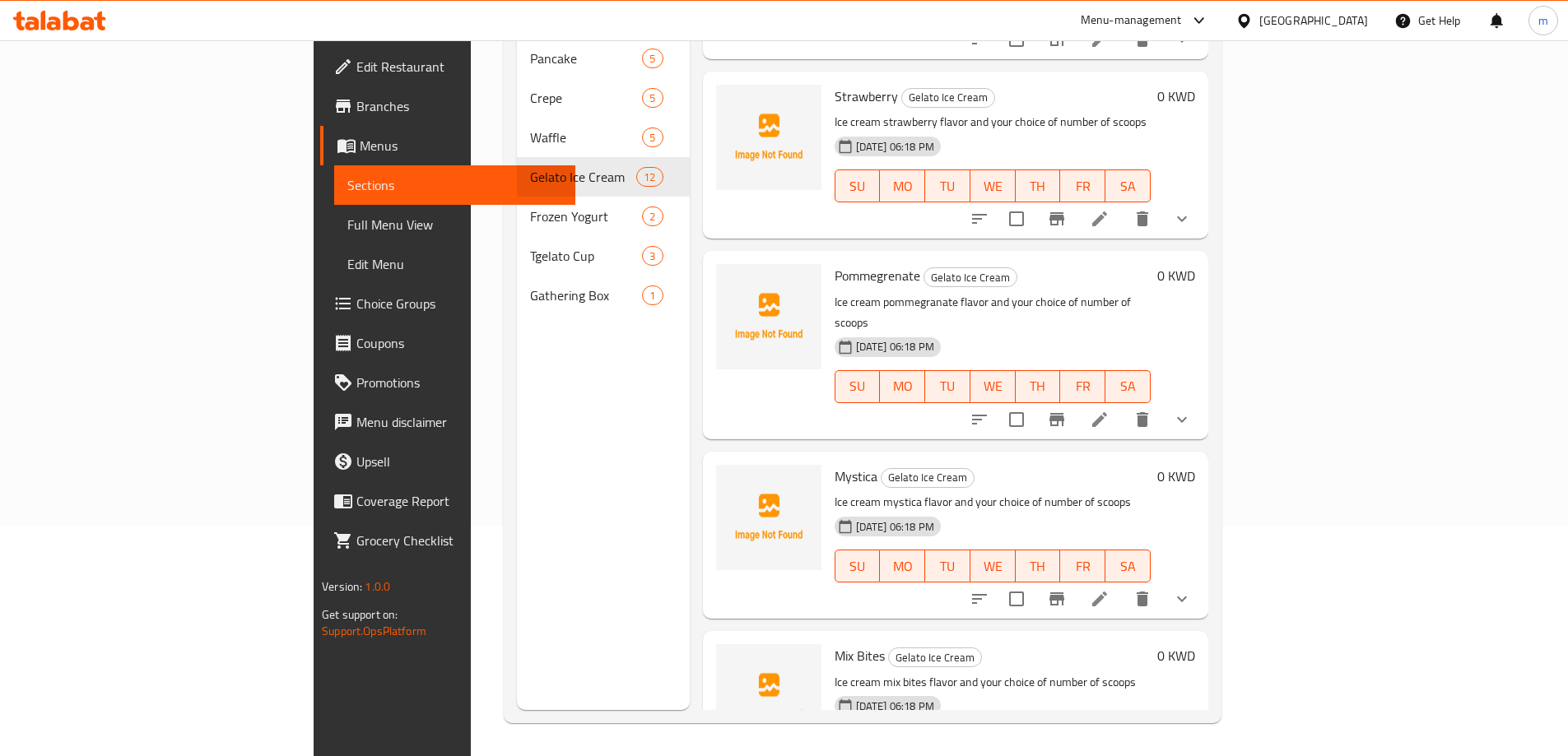
scroll to position [1442, 0]
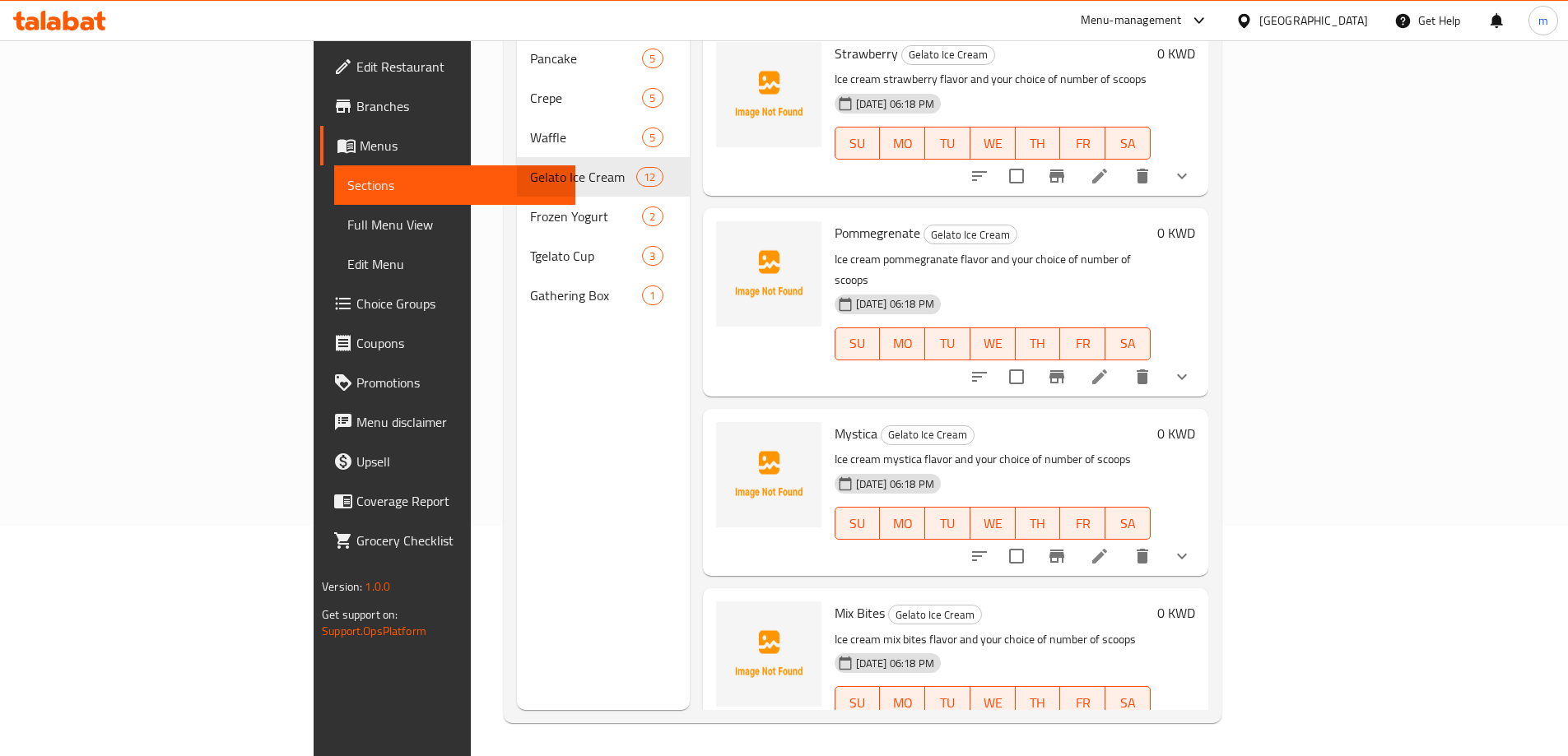
click at [538, 550] on div "Menu sections Pancake 5 Crepe 5 Waffle 5 Gelato Ice Cream 12 Frozen Yogurt 2 Tg…" at bounding box center [603, 331] width 173 height 756
click at [347, 215] on span "Full Menu View" at bounding box center [454, 224] width 215 height 19
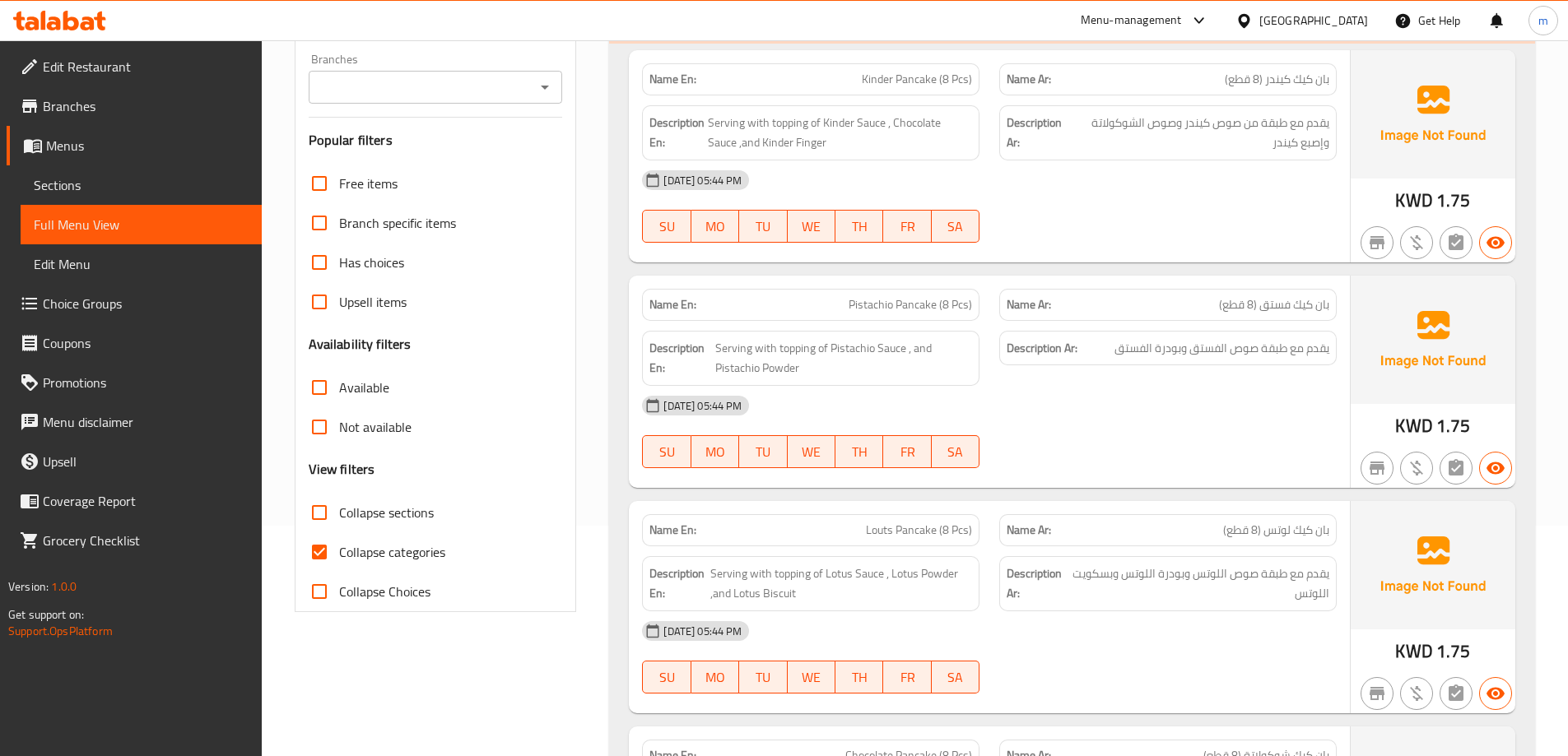
click at [396, 547] on span "Collapse categories" at bounding box center [392, 552] width 106 height 19
click at [339, 547] on input "Collapse categories" at bounding box center [319, 552] width 40 height 40
checkbox input "false"
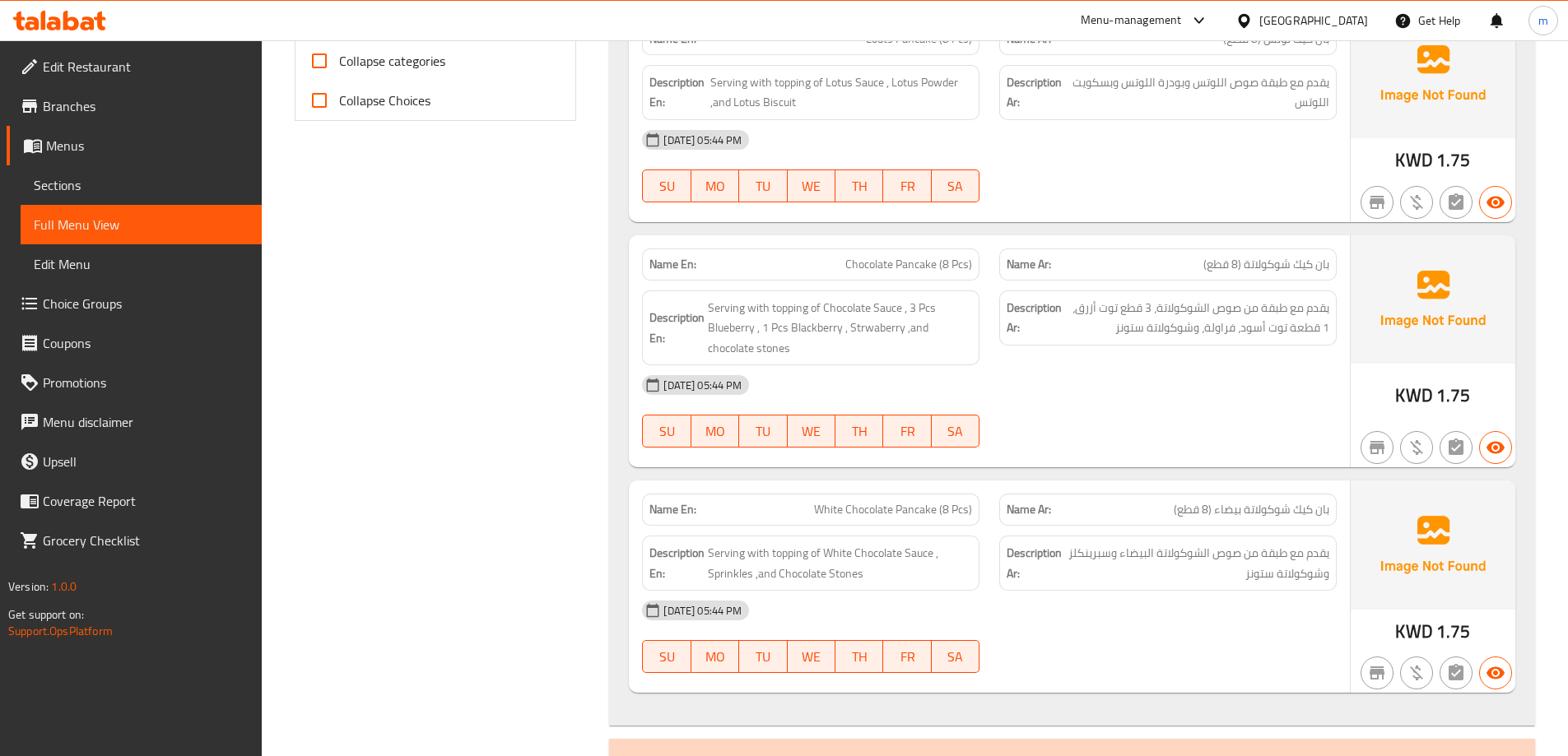
scroll to position [560, 0]
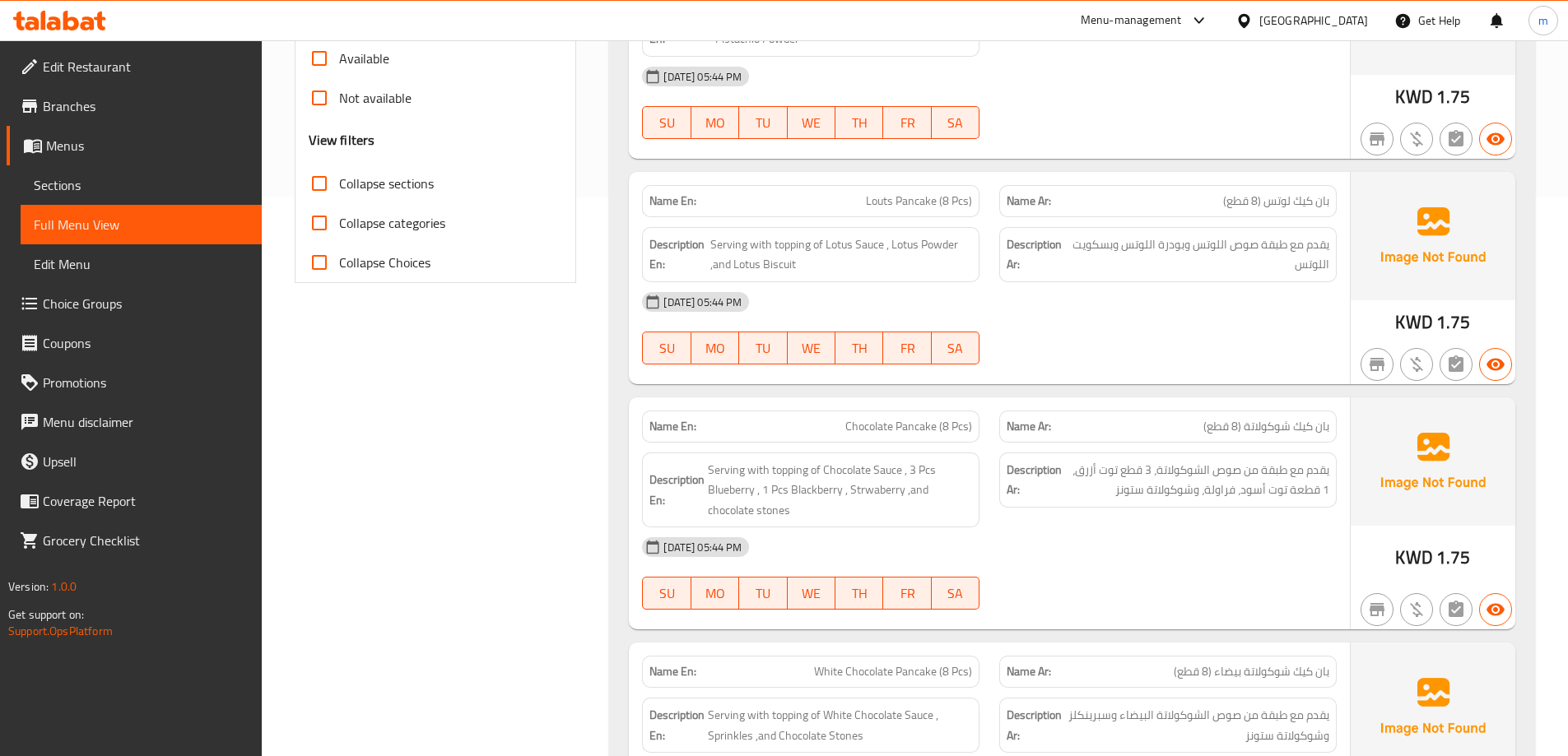
click at [417, 196] on label "Collapse sections" at bounding box center [367, 183] width 135 height 40
click at [339, 196] on input "Collapse sections" at bounding box center [319, 183] width 40 height 40
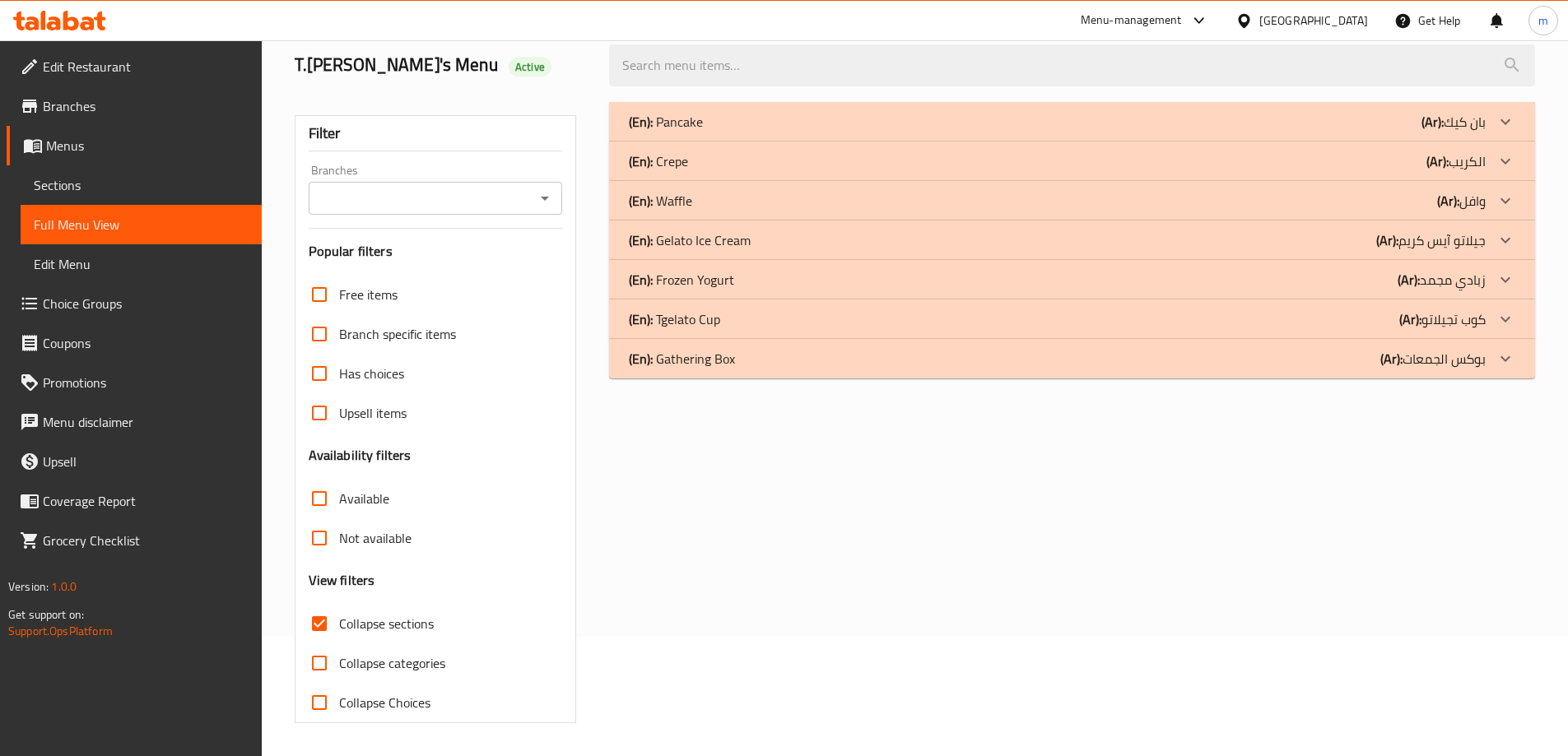
scroll to position [120, 0]
click at [1097, 132] on div "(En): Gelato Ice Cream (Ar): جيلاتو آيس كريم" at bounding box center [1058, 122] width 857 height 19
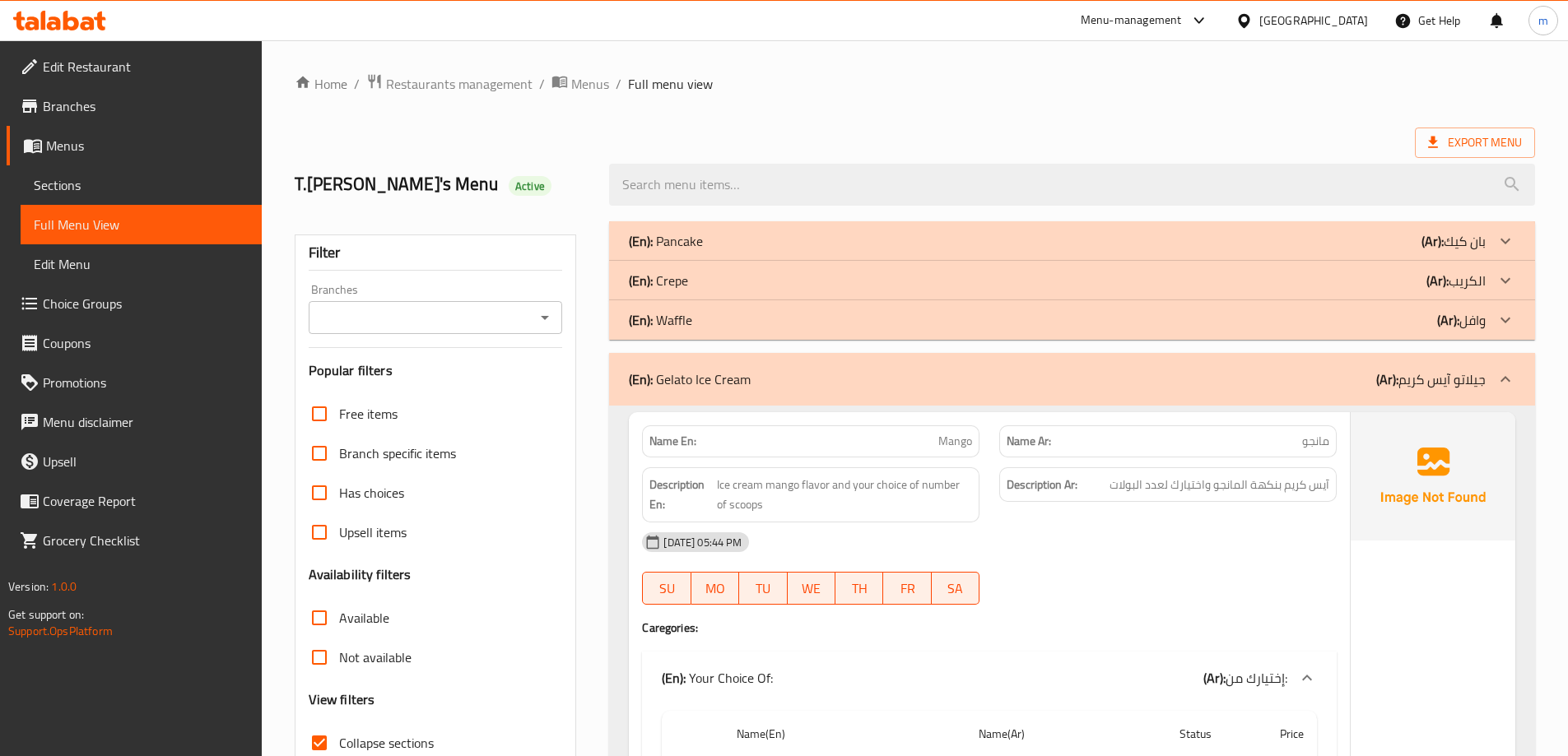
scroll to position [165, 0]
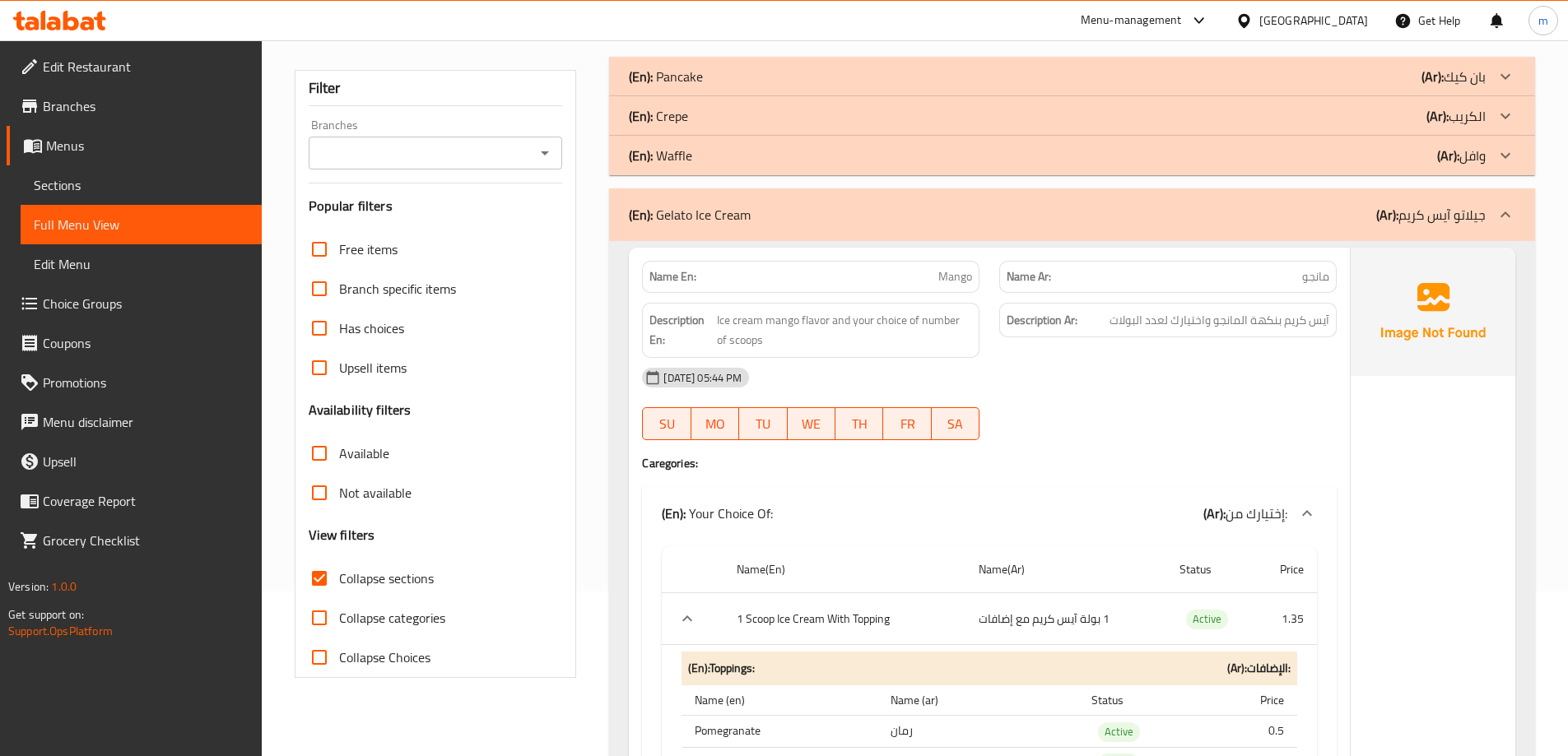
click at [357, 587] on span "Collapse sections" at bounding box center [386, 578] width 95 height 19
click at [339, 587] on input "Collapse sections" at bounding box center [319, 578] width 40 height 40
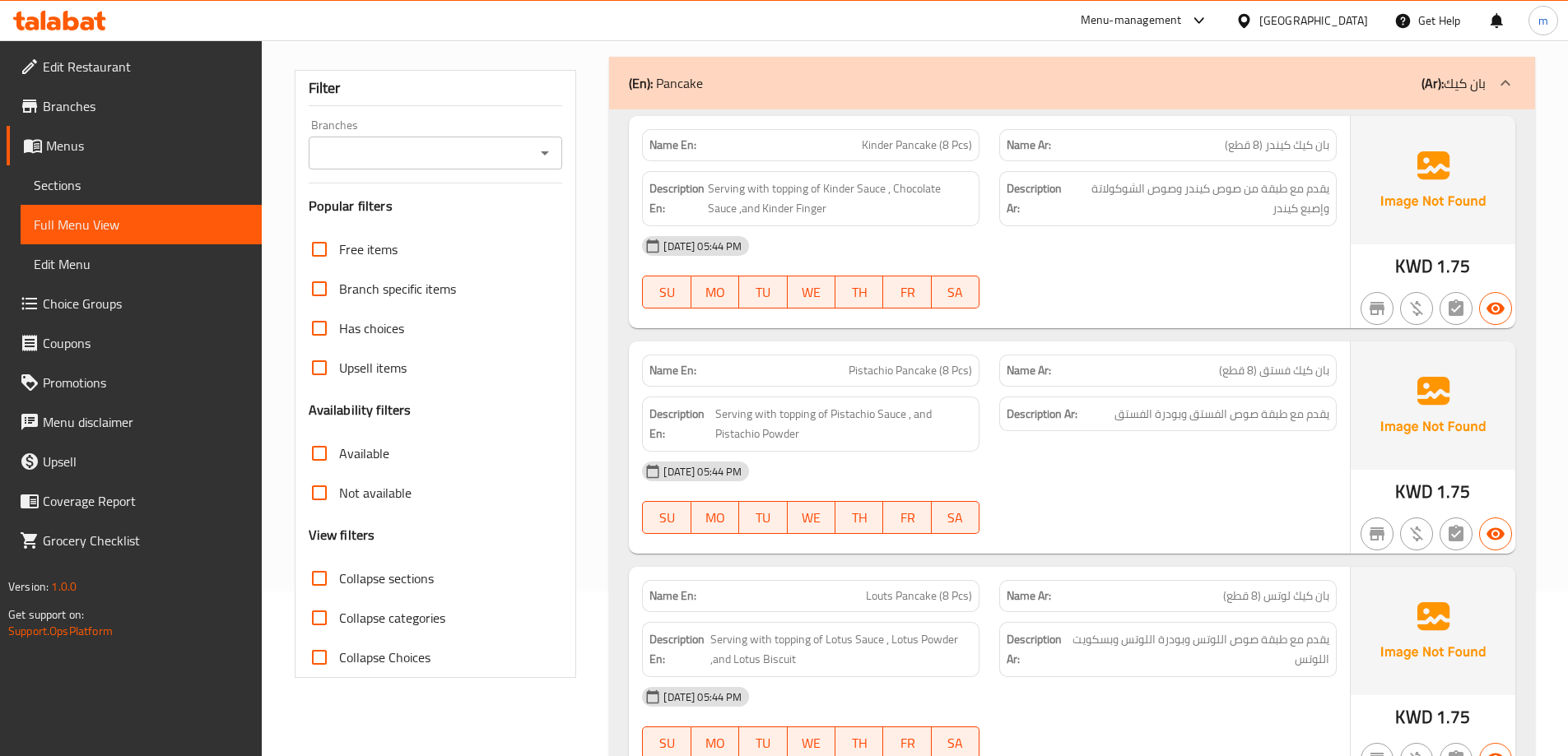
click at [402, 578] on span "Collapse sections" at bounding box center [386, 578] width 95 height 19
click at [339, 578] on input "Collapse sections" at bounding box center [319, 578] width 40 height 40
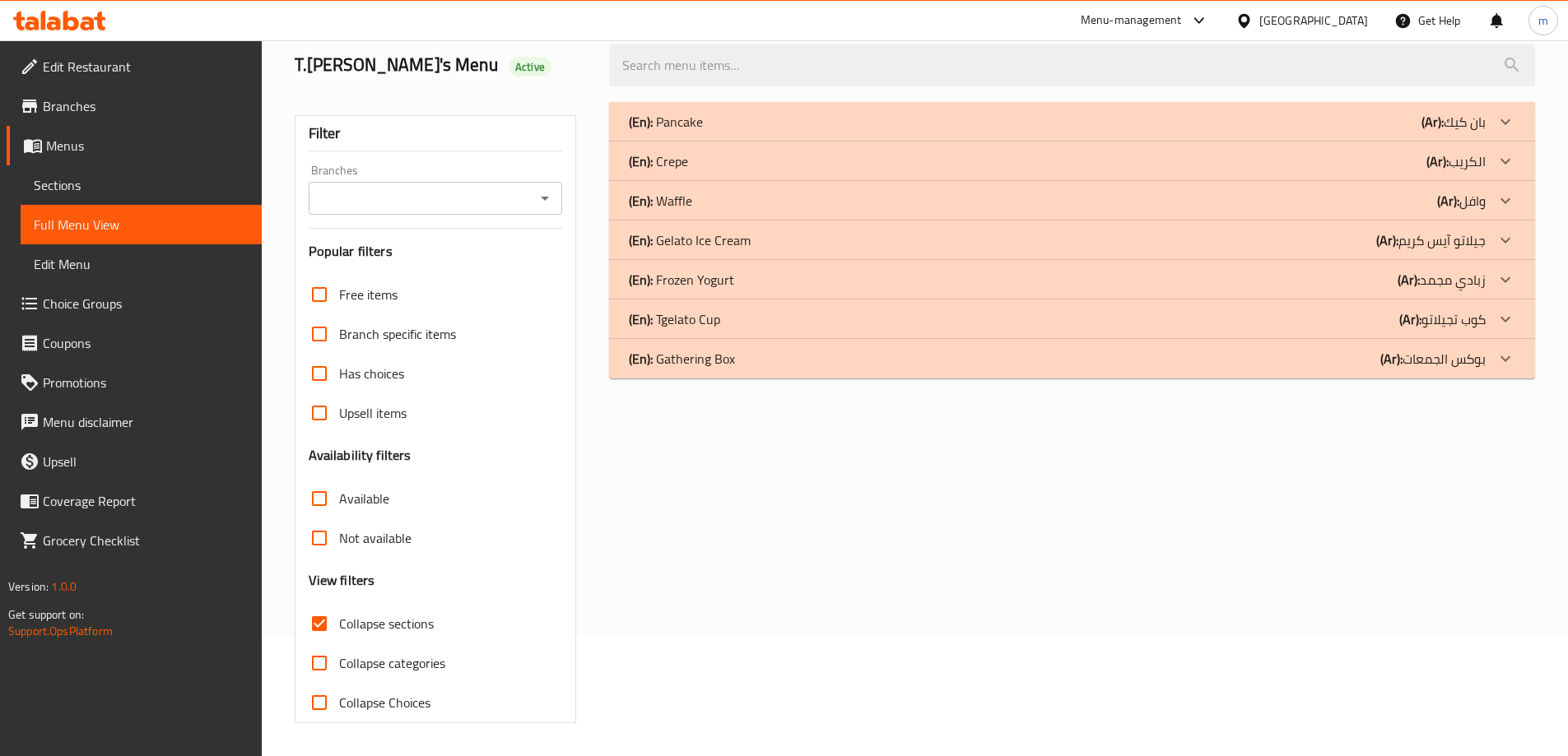
scroll to position [120, 0]
click at [931, 104] on div "(En): Pancake (Ar): بان كيك" at bounding box center [1071, 122] width 926 height 40
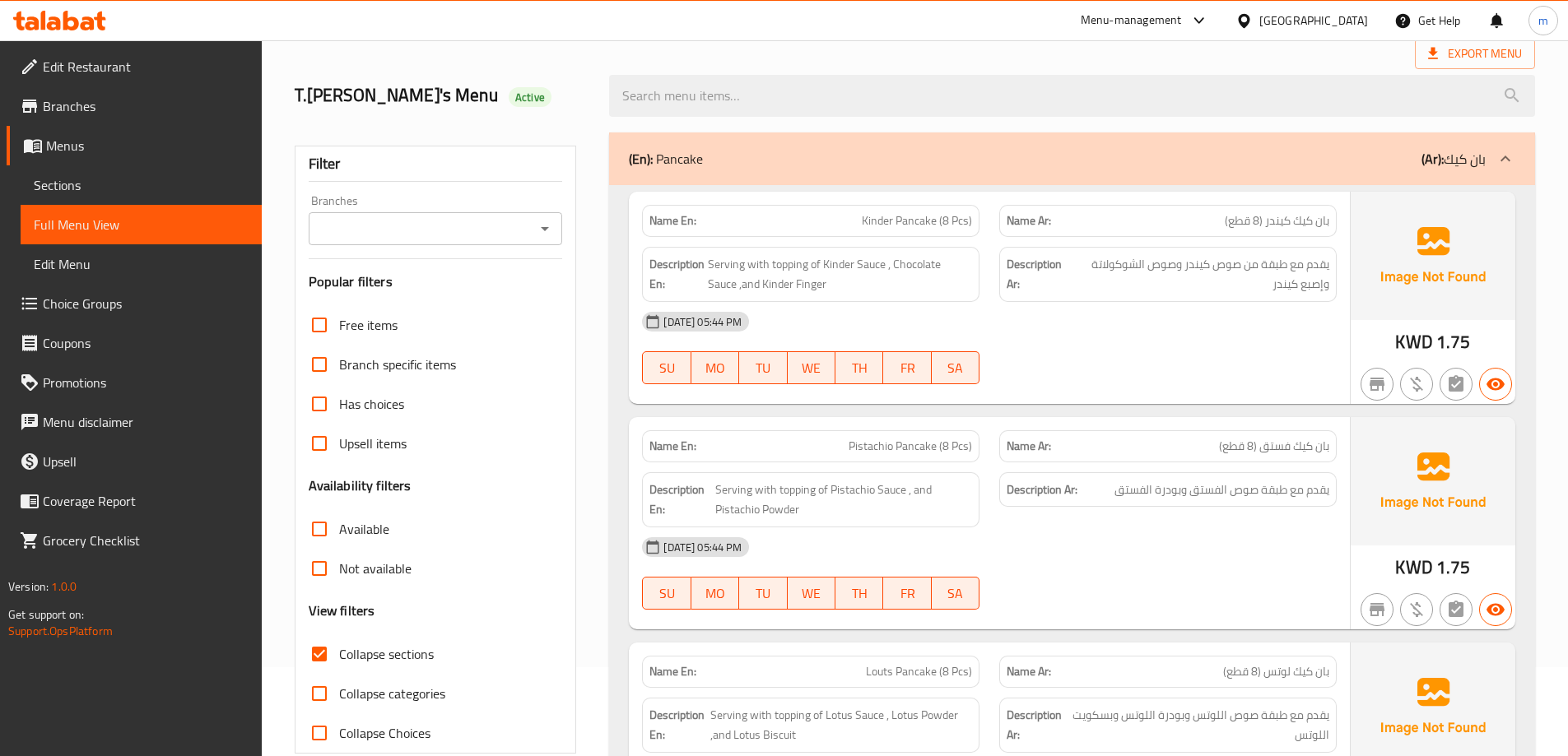
scroll to position [247, 0]
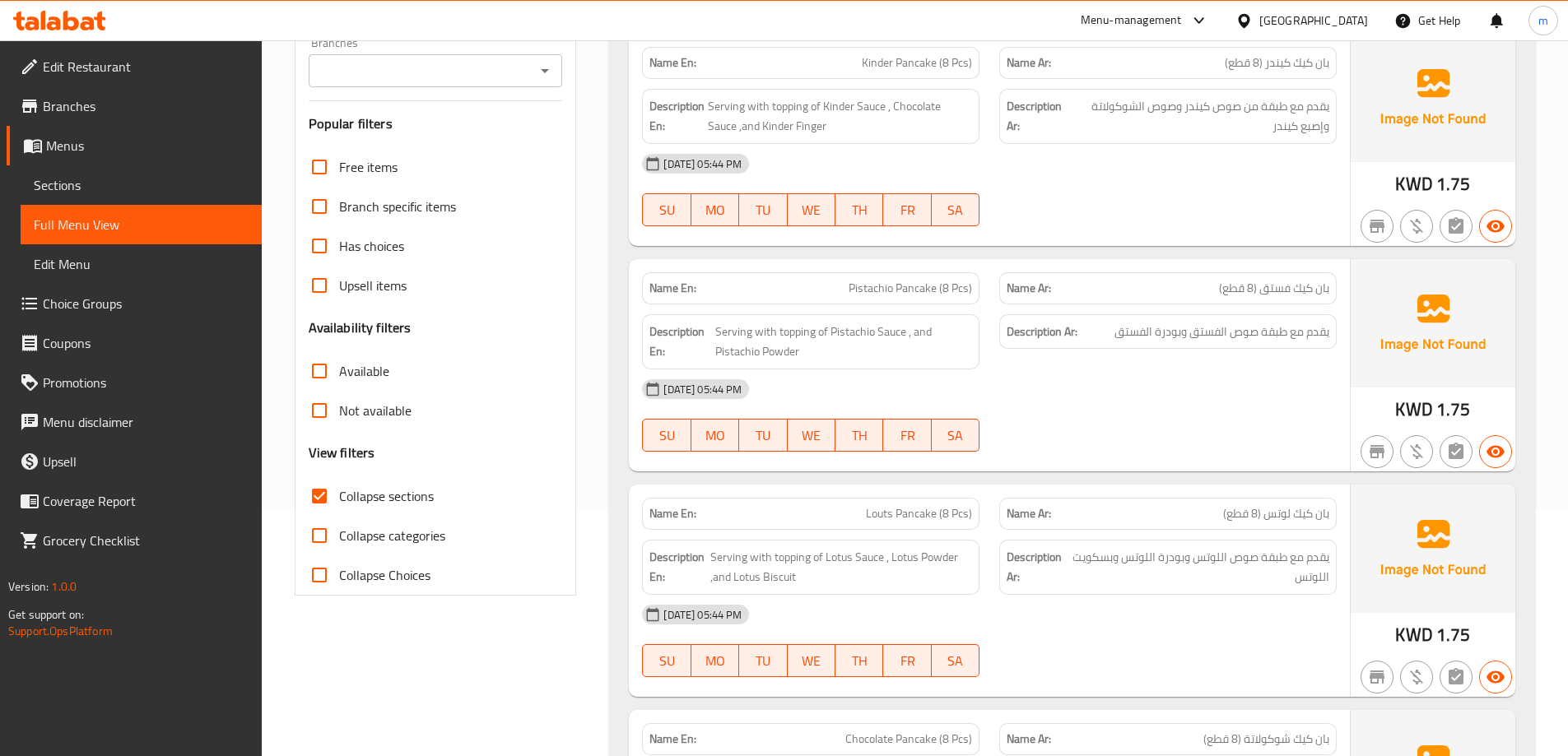
click at [421, 497] on span "Collapse sections" at bounding box center [386, 495] width 95 height 19
click at [339, 497] on input "Collapse sections" at bounding box center [319, 495] width 40 height 40
click at [421, 497] on span "Collapse sections" at bounding box center [386, 495] width 95 height 19
click at [339, 497] on input "Collapse sections" at bounding box center [319, 495] width 40 height 40
checkbox input "true"
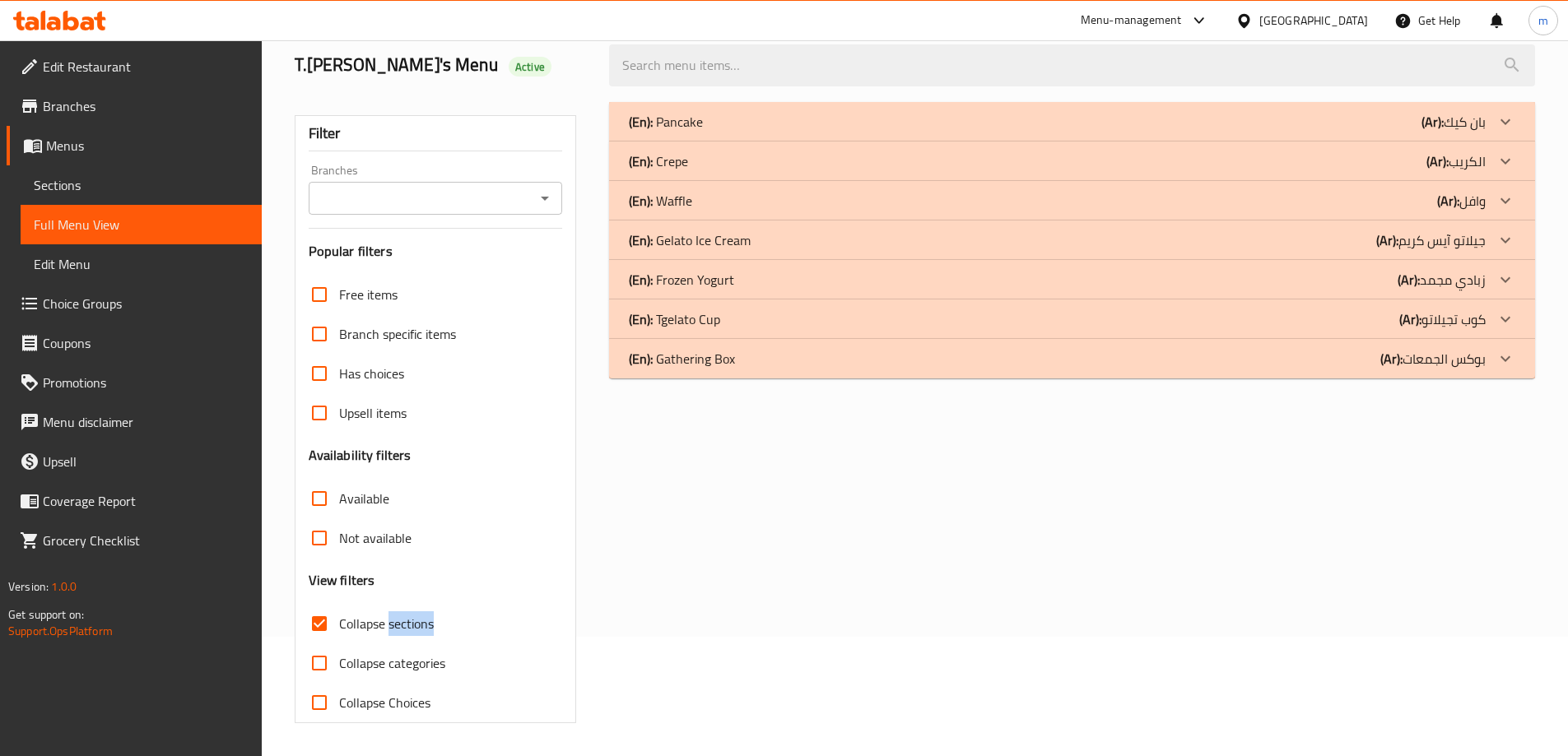
scroll to position [120, 0]
click at [822, 115] on div "(En): Pancake (Ar): بان كيك" at bounding box center [1058, 122] width 857 height 19
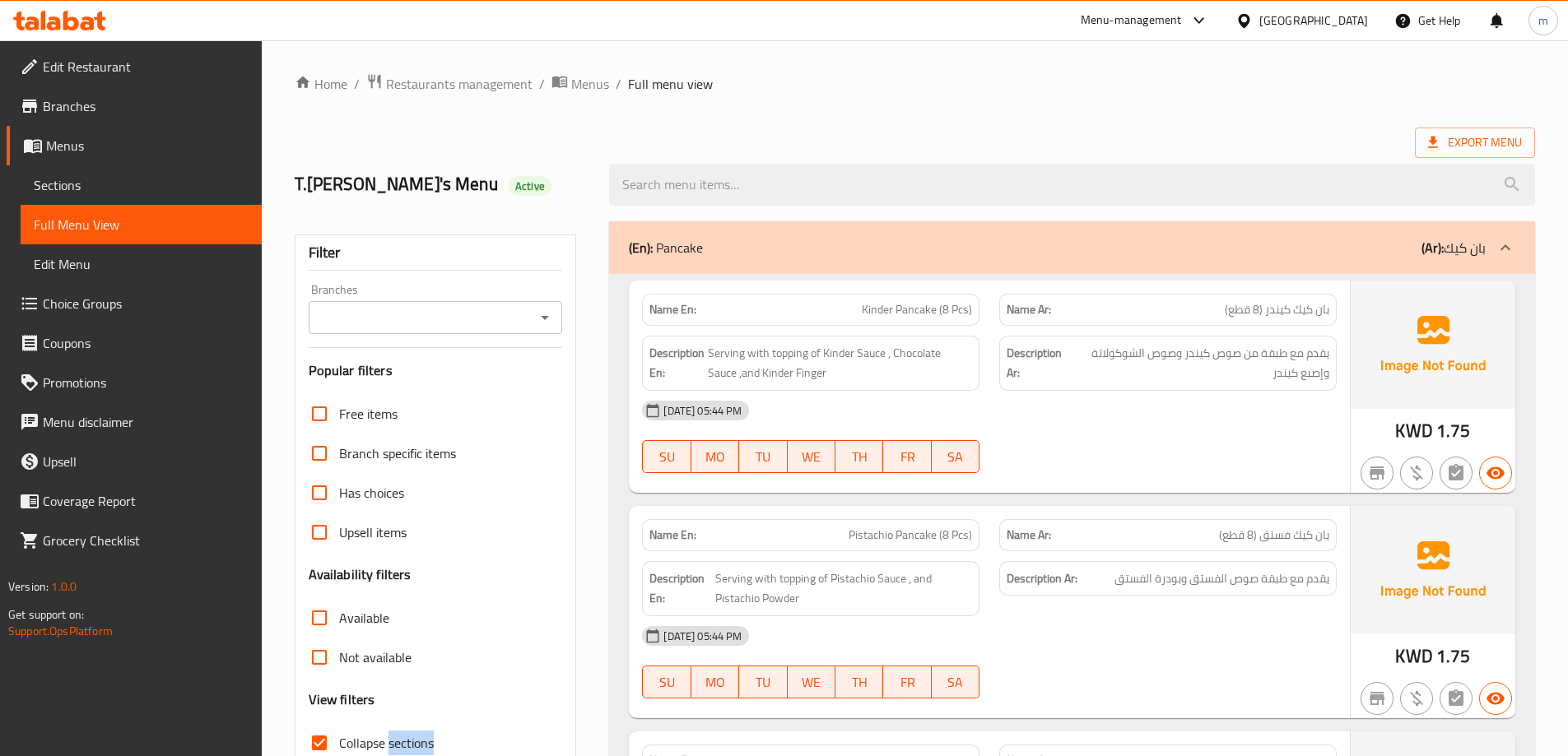
scroll to position [82, 0]
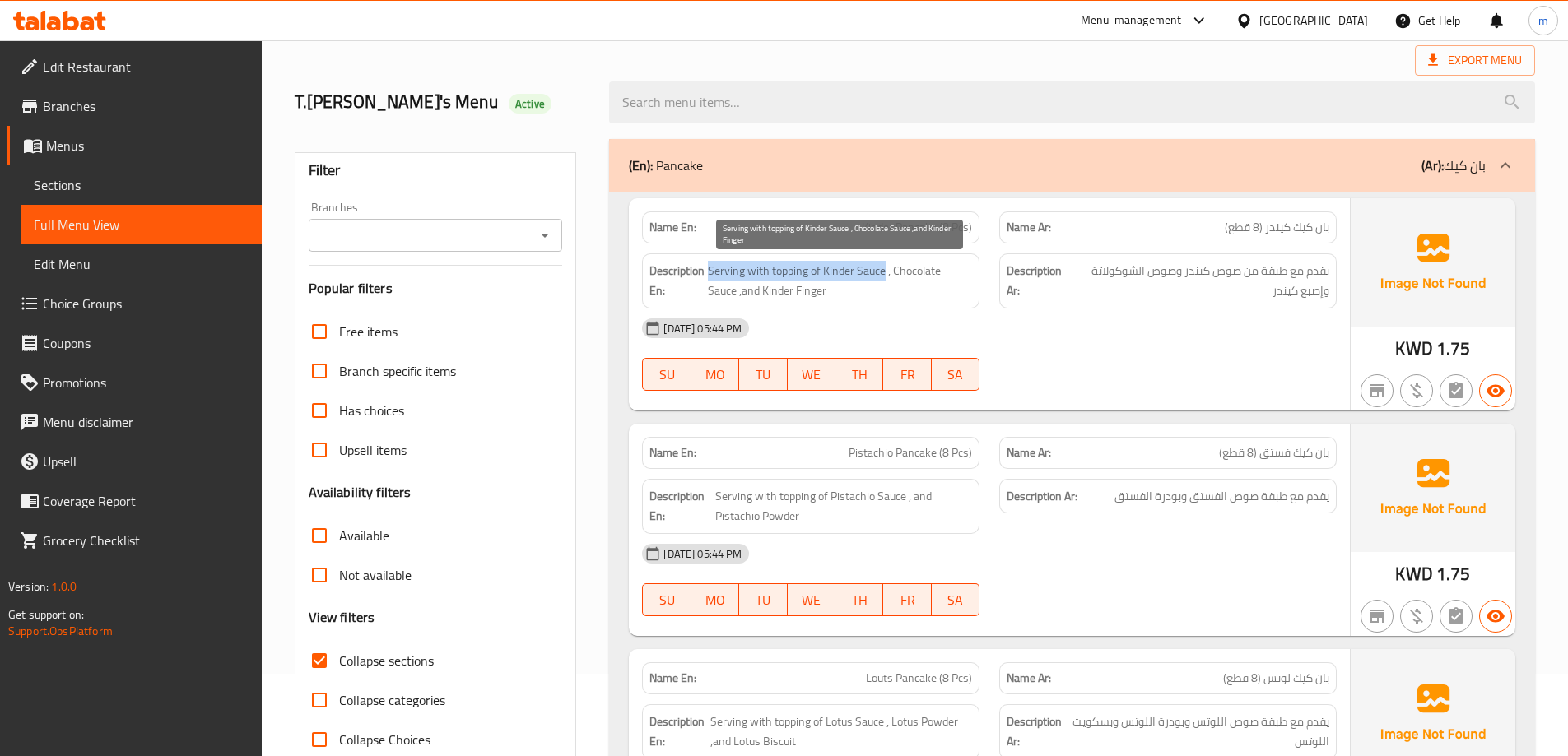
drag, startPoint x: 708, startPoint y: 271, endPoint x: 886, endPoint y: 267, distance: 178.0
click at [886, 267] on span "Serving with topping of Kinder Sauce , Chocolate Sauce ,and Kinder Finger" at bounding box center [840, 281] width 264 height 41
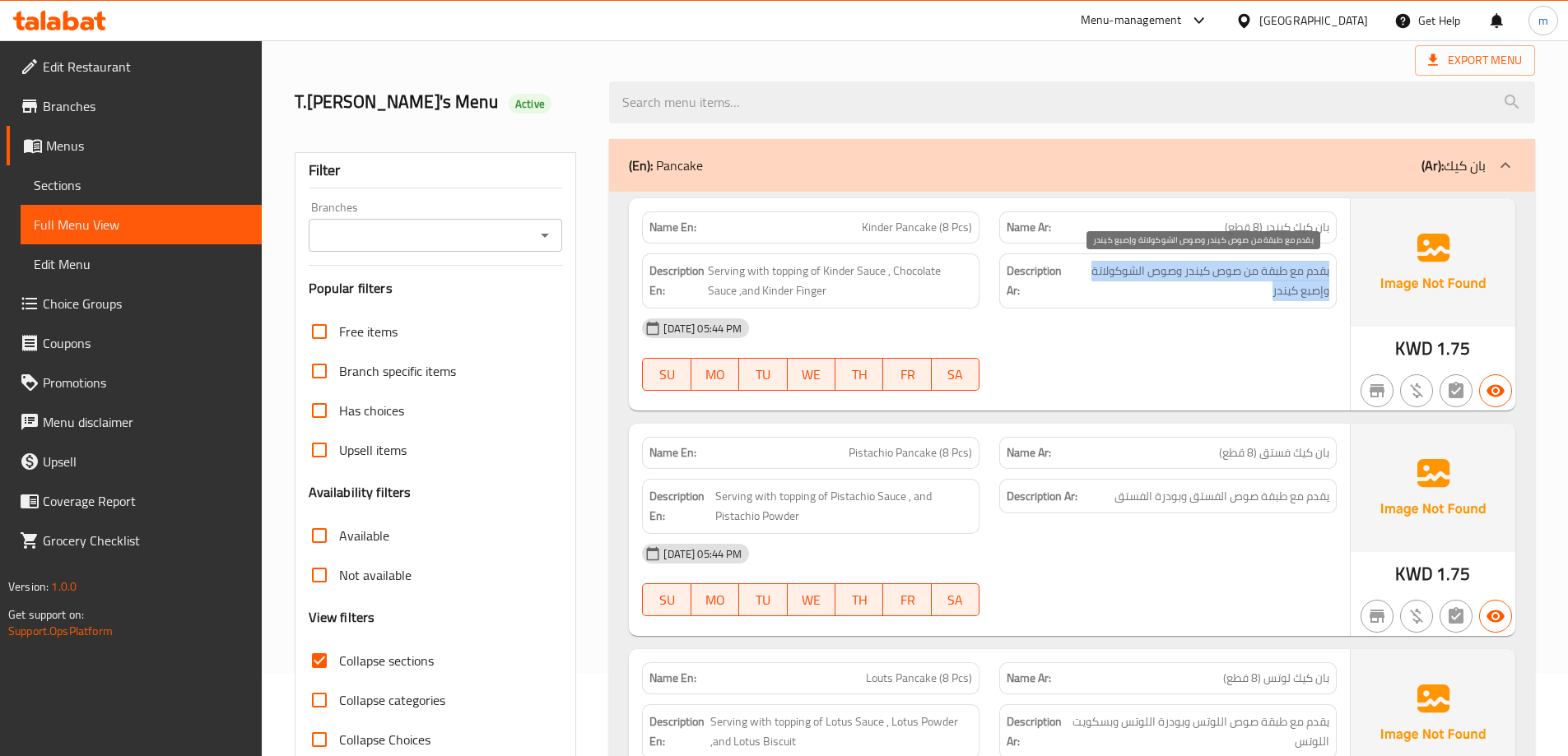
drag, startPoint x: 1331, startPoint y: 269, endPoint x: 1127, endPoint y: 288, distance: 204.9
click at [1127, 288] on div "Description Ar: يقدم مع طبقة من صوص كيندر وصوص الشوكولاتة وإصبع كيندر" at bounding box center [1168, 281] width 337 height 55
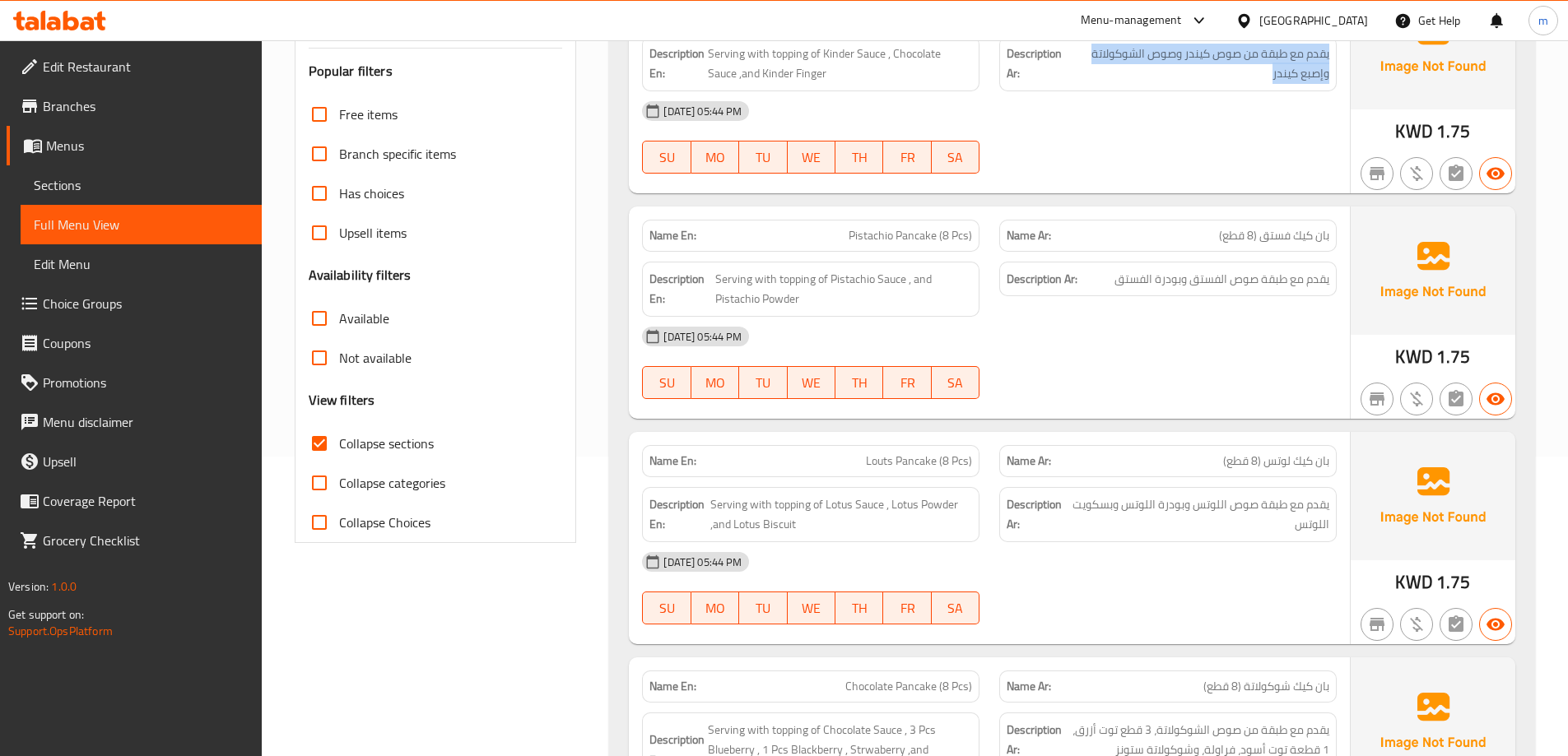
scroll to position [329, 0]
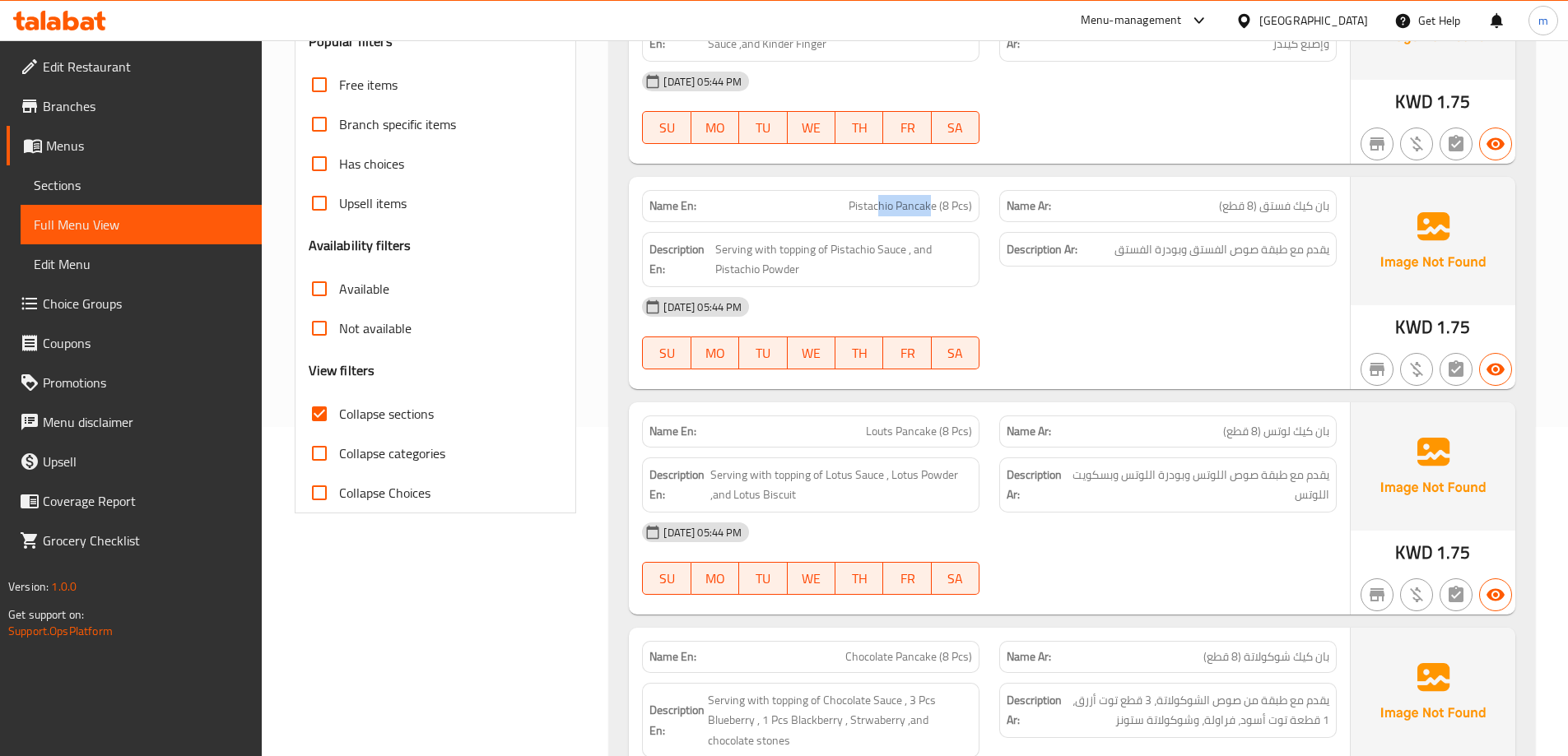
drag, startPoint x: 931, startPoint y: 204, endPoint x: 878, endPoint y: 194, distance: 53.9
click at [878, 194] on div "Name En: Pistachio Pancake (8 Pcs)" at bounding box center [811, 205] width 337 height 32
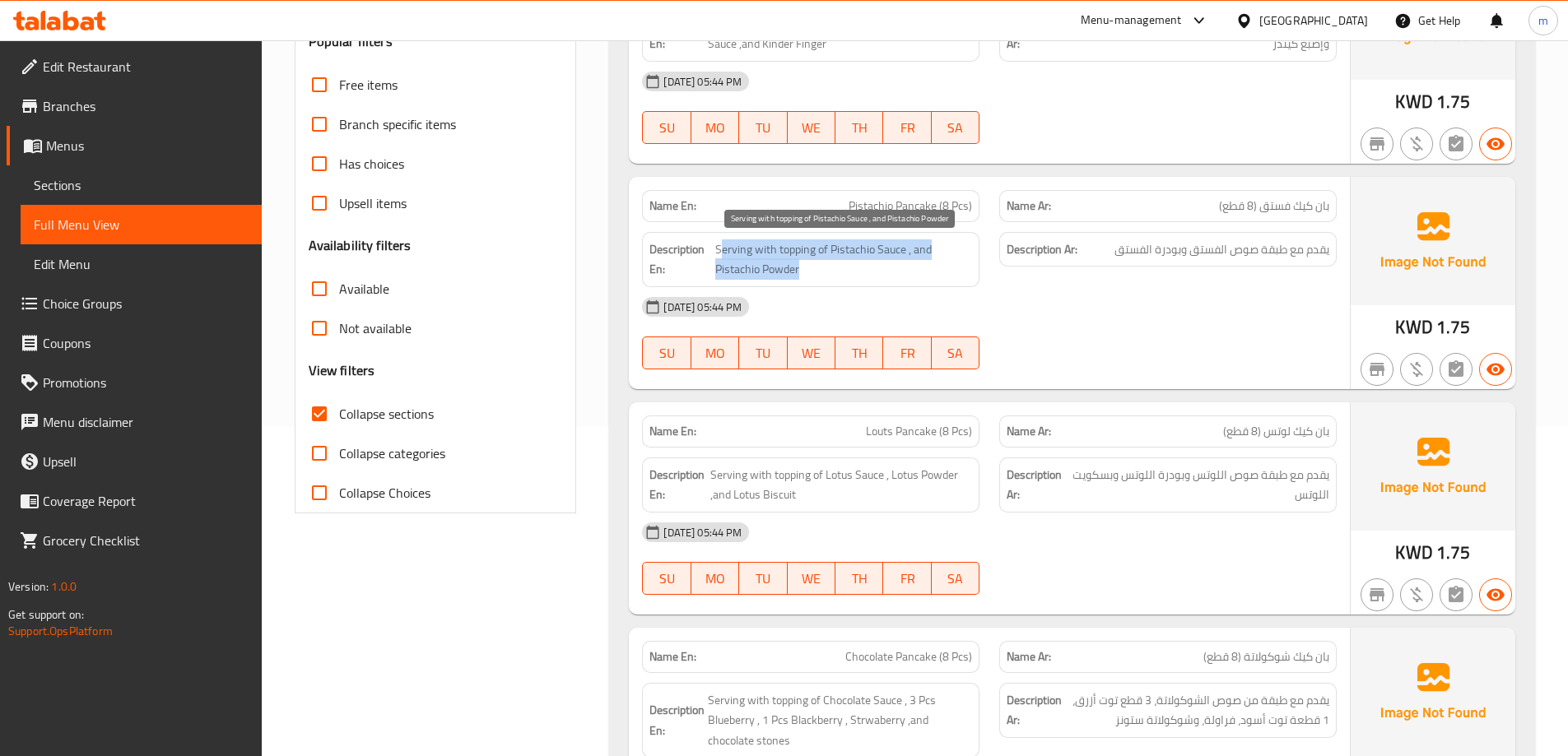
drag, startPoint x: 720, startPoint y: 251, endPoint x: 906, endPoint y: 272, distance: 187.2
click at [906, 272] on span "Serving with topping of Pistachio Sauce , and Pistachio Powder" at bounding box center [844, 260] width 257 height 41
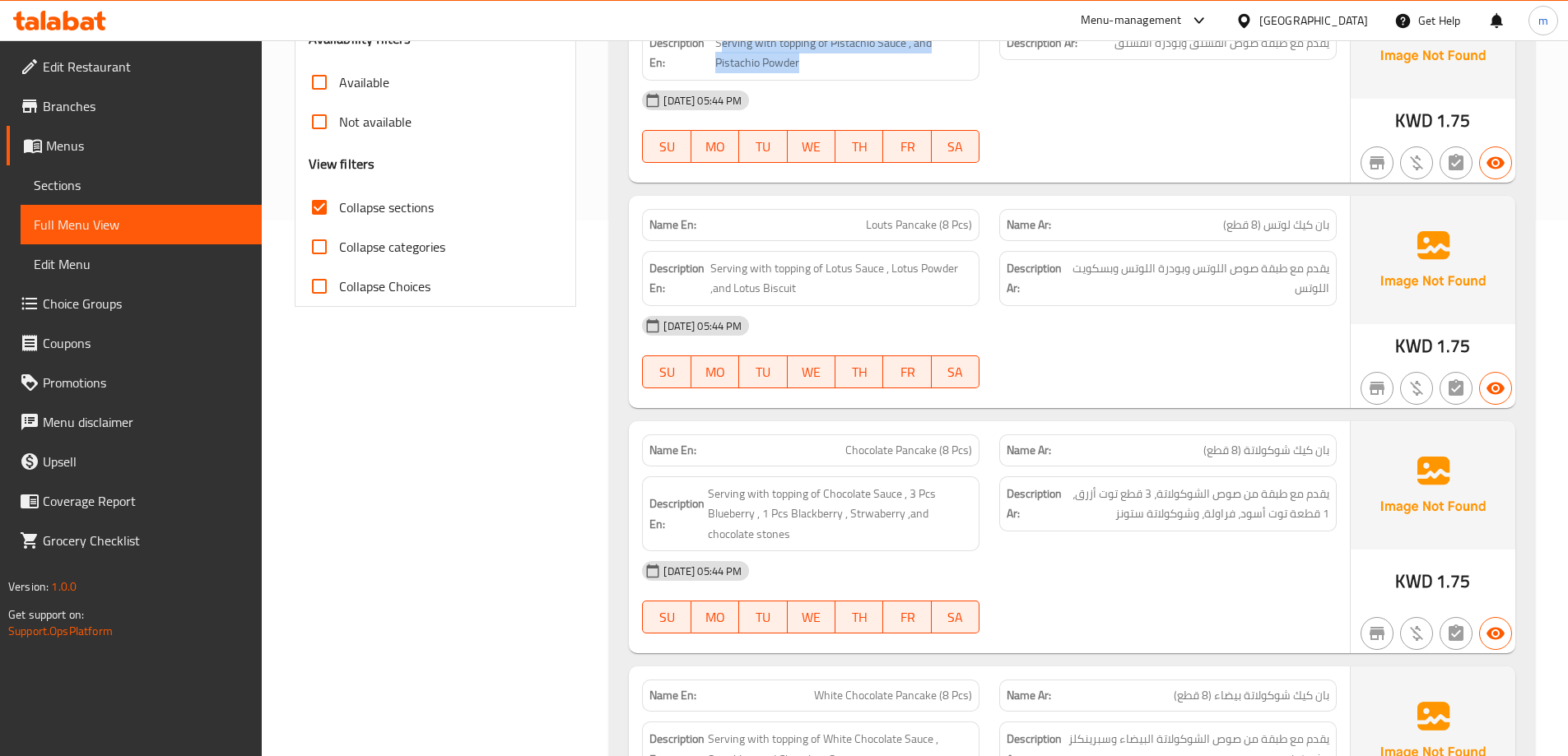
scroll to position [576, 0]
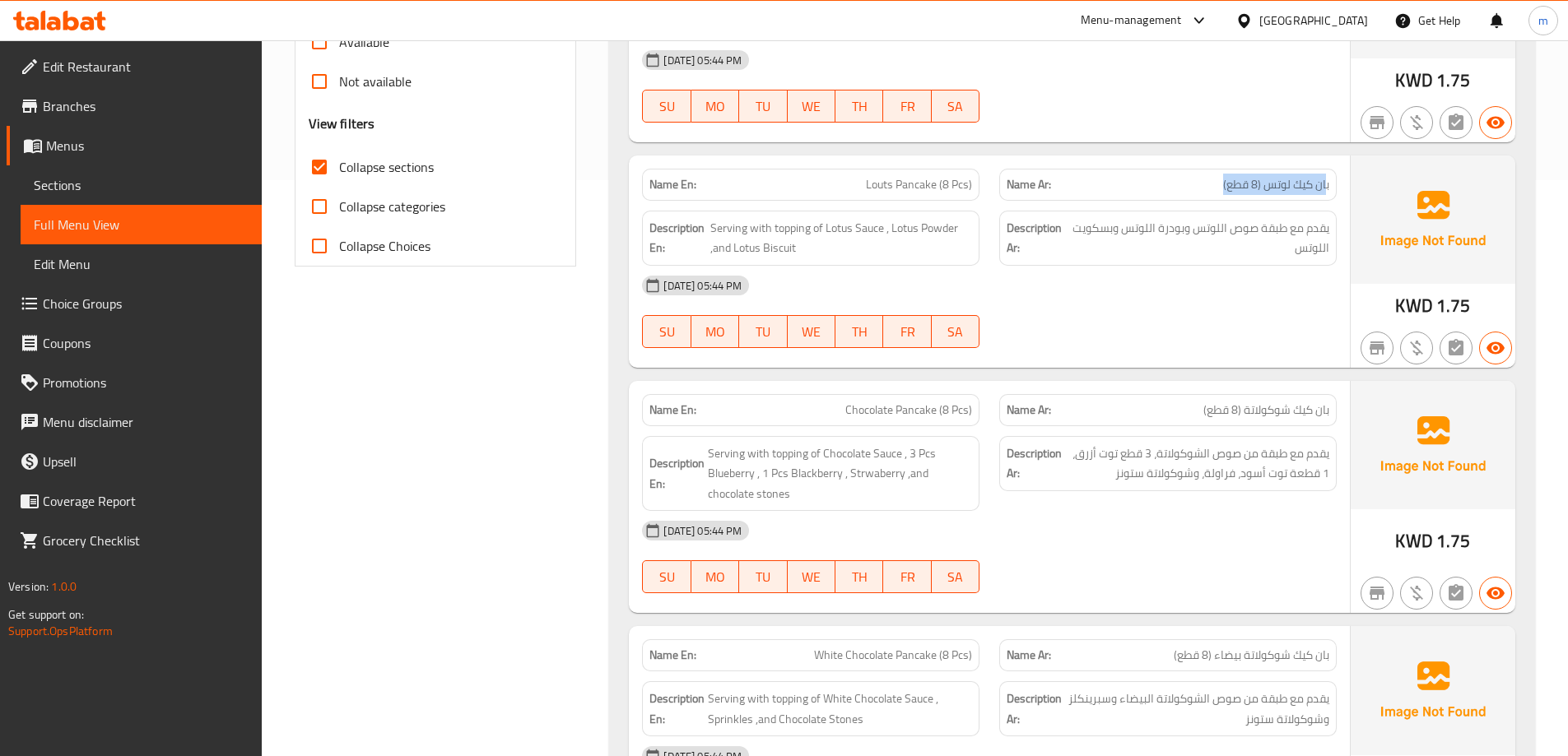
drag, startPoint x: 1328, startPoint y: 185, endPoint x: 1211, endPoint y: 185, distance: 117.0
click at [1211, 185] on p "Name Ar: بان كيك لوتس (8 قطع)" at bounding box center [1168, 184] width 322 height 17
drag, startPoint x: 939, startPoint y: 180, endPoint x: 860, endPoint y: 179, distance: 79.0
click at [860, 179] on p "Name En: Louts Pancake (8 Pcs)" at bounding box center [811, 184] width 322 height 17
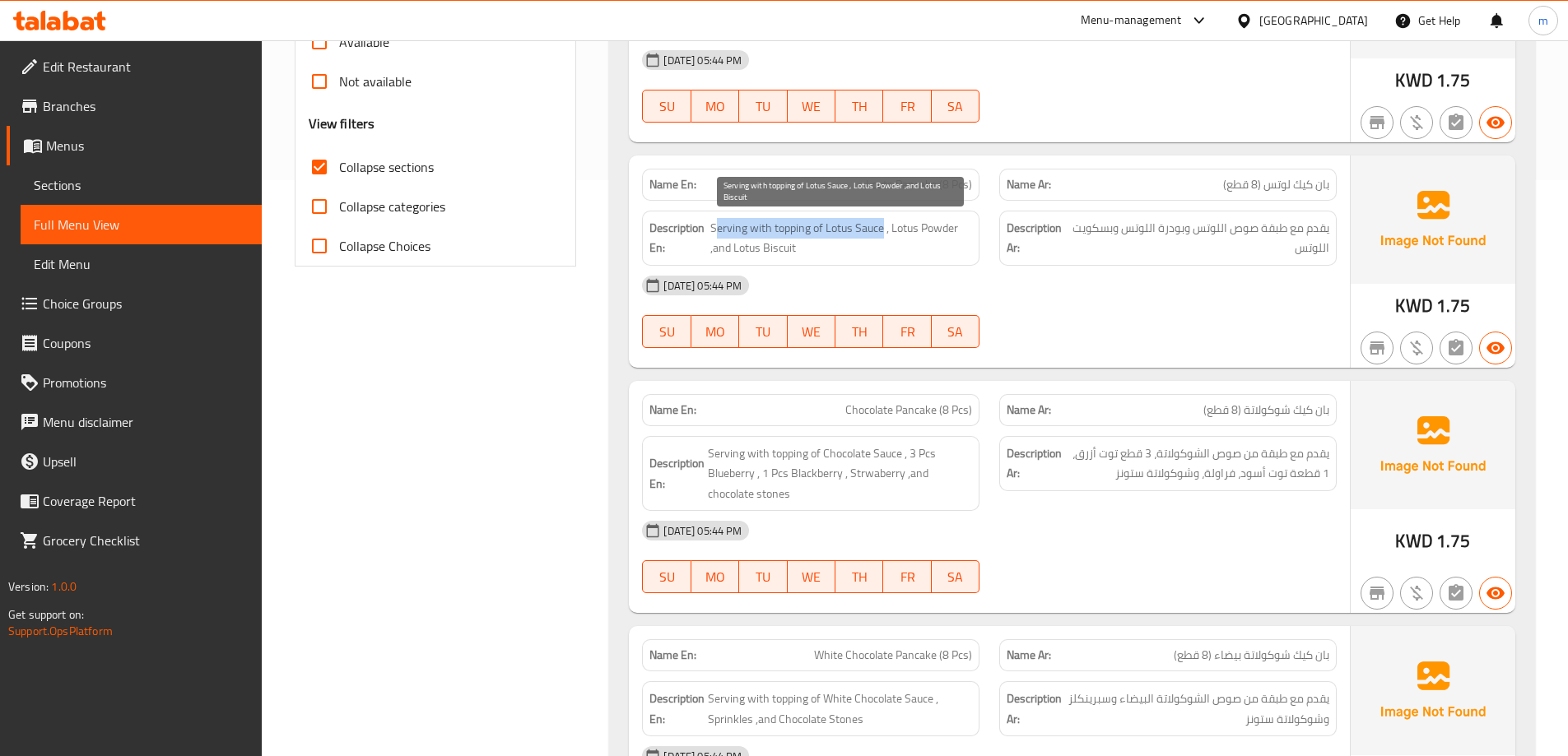
drag, startPoint x: 716, startPoint y: 228, endPoint x: 881, endPoint y: 233, distance: 165.1
click at [881, 233] on span "Serving with topping of Lotus Sauce , Lotus Powder ,and Lotus Biscuit" at bounding box center [841, 238] width 262 height 41
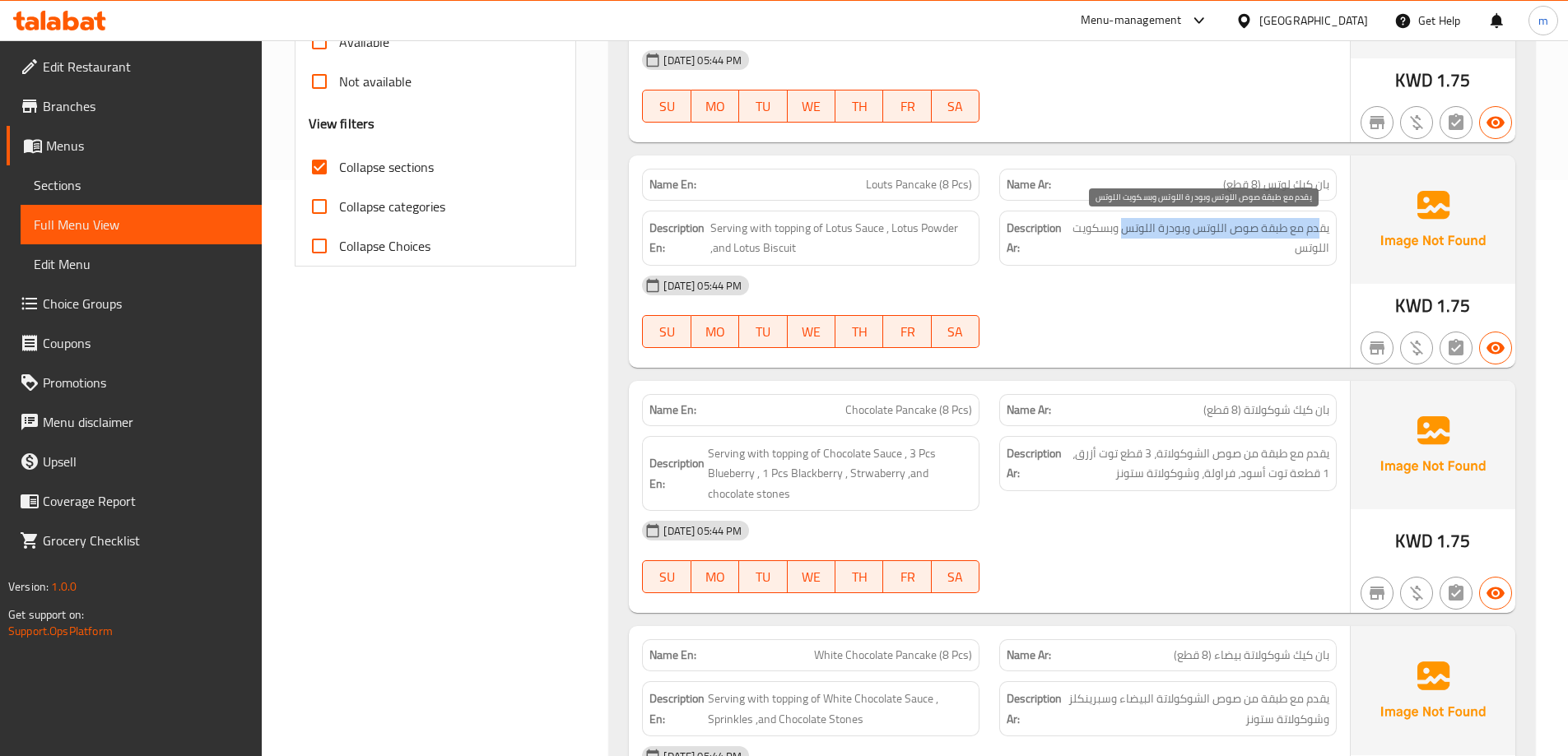
drag, startPoint x: 1318, startPoint y: 228, endPoint x: 1124, endPoint y: 222, distance: 194.1
click at [1124, 222] on span "يقدم مع طبقة صوص اللوتس وبودرة اللوتس وبسكويت اللوتس" at bounding box center [1201, 238] width 258 height 41
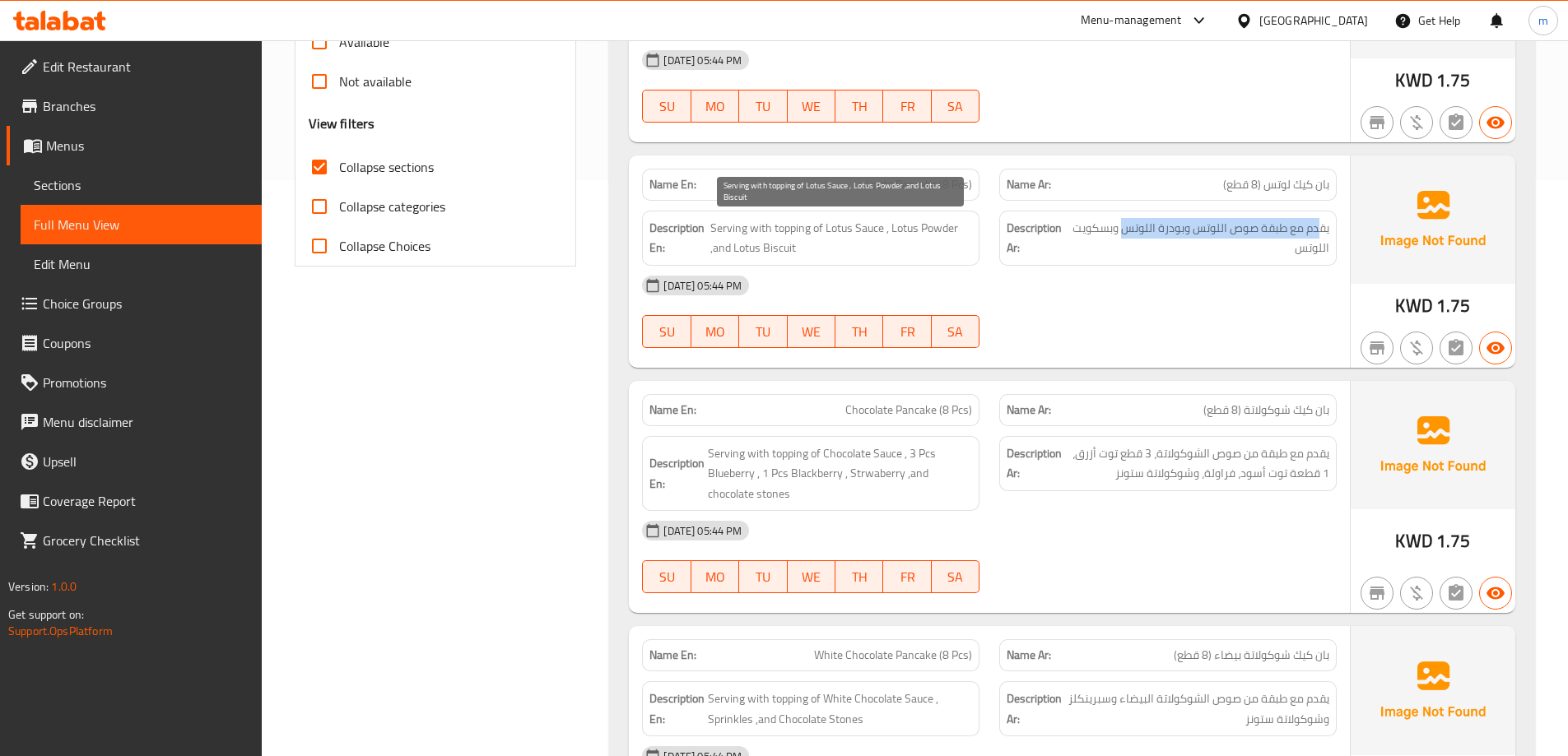
click at [888, 221] on span "Serving with topping of Lotus Sauce , Lotus Powder ,and Lotus Biscuit" at bounding box center [841, 238] width 262 height 41
drag, startPoint x: 949, startPoint y: 231, endPoint x: 895, endPoint y: 232, distance: 54.0
click at [895, 232] on span "Serving with topping of Lotus Sauce , Lotus Powder ,and Lotus Biscuit" at bounding box center [841, 238] width 262 height 41
drag, startPoint x: 713, startPoint y: 250, endPoint x: 778, endPoint y: 257, distance: 65.4
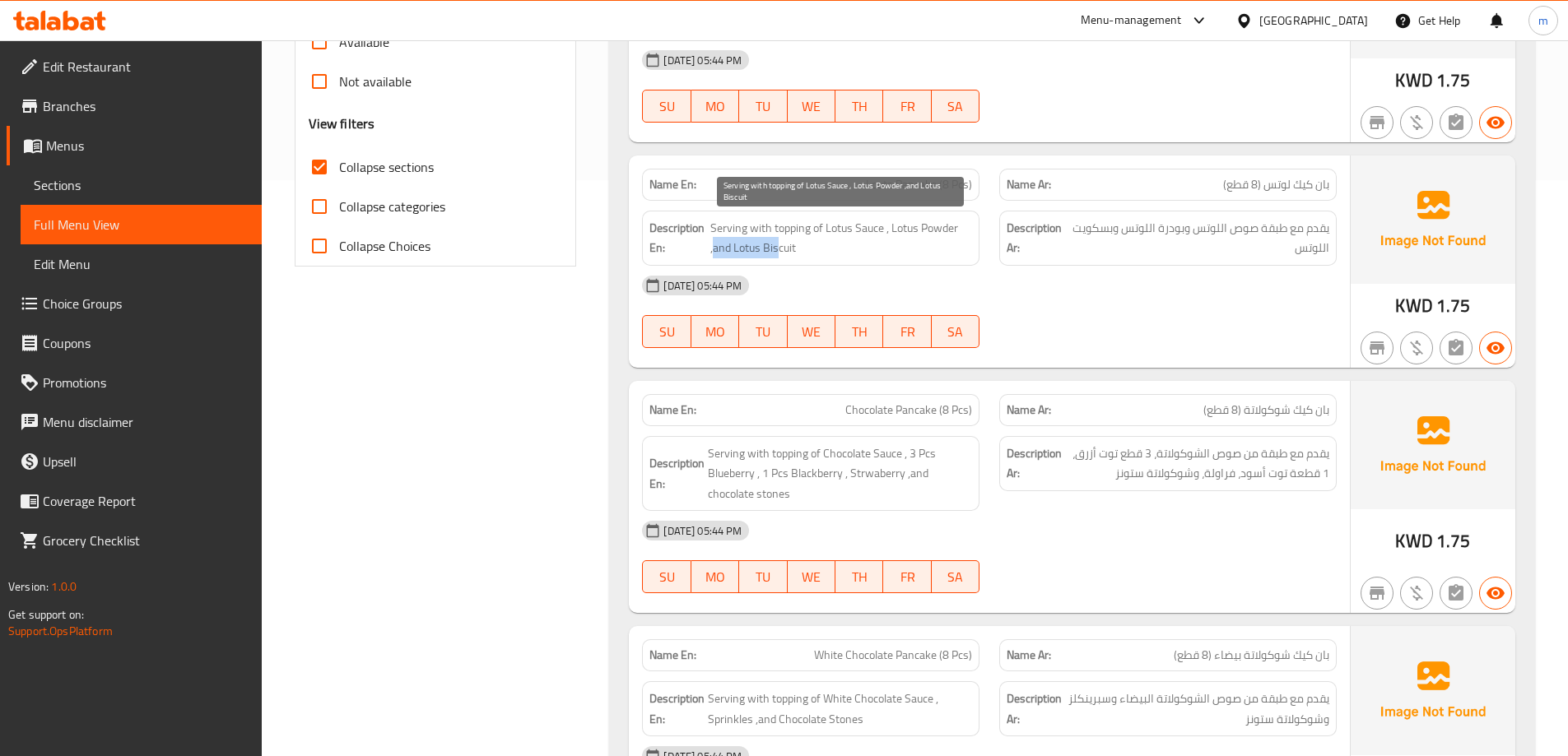
click at [778, 257] on span "Serving with topping of Lotus Sauce , Lotus Powder ,and Lotus Biscuit" at bounding box center [841, 238] width 262 height 41
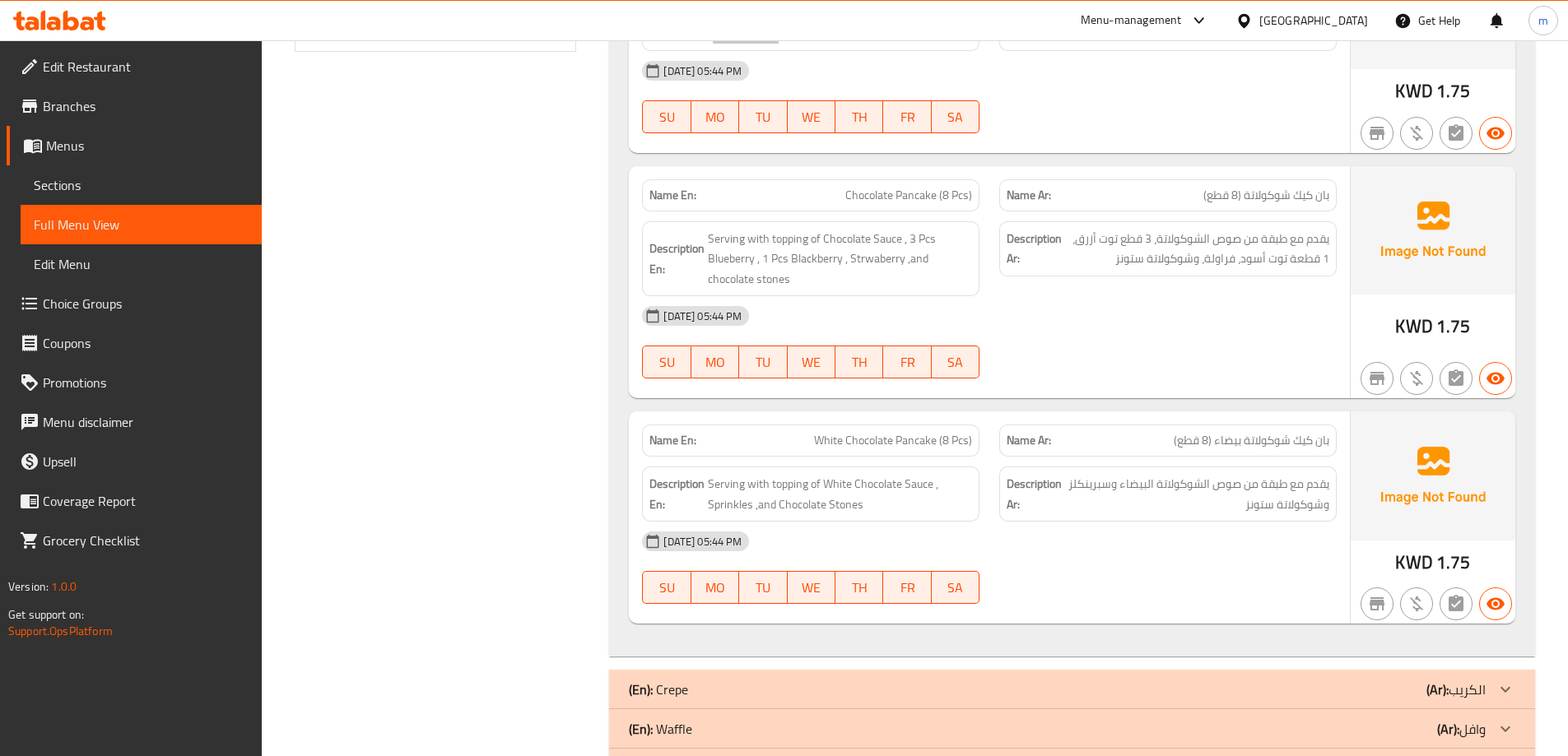
scroll to position [823, 0]
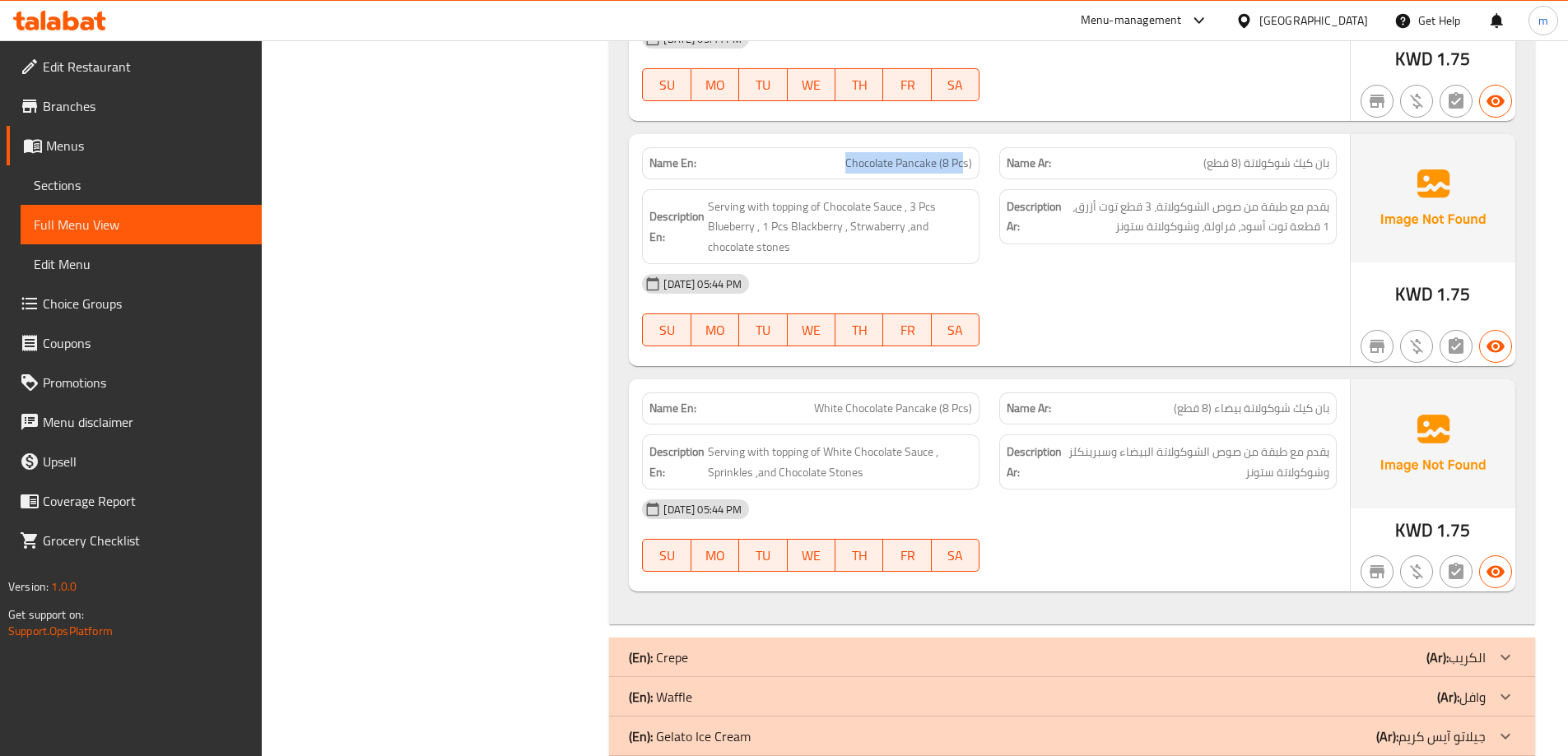
drag, startPoint x: 966, startPoint y: 166, endPoint x: 830, endPoint y: 154, distance: 136.5
click at [830, 155] on p "Name En: Chocolate Pancake (8 Pcs)" at bounding box center [811, 163] width 322 height 17
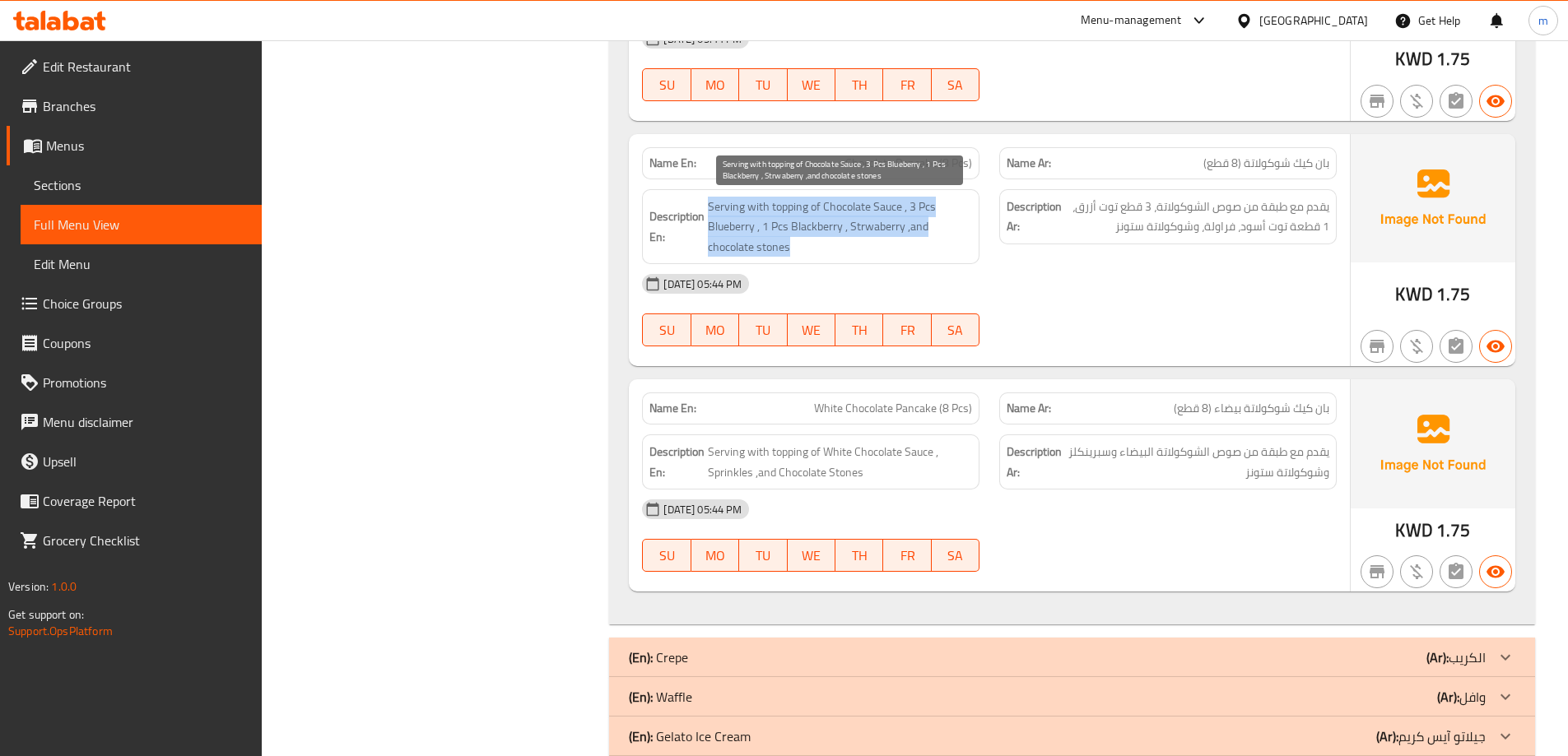
drag, startPoint x: 708, startPoint y: 204, endPoint x: 809, endPoint y: 246, distance: 109.4
click at [809, 246] on span "Serving with topping of Chocolate Sauce , 3 Pcs Blueberry , 1 Pcs Blackberry , …" at bounding box center [840, 227] width 264 height 61
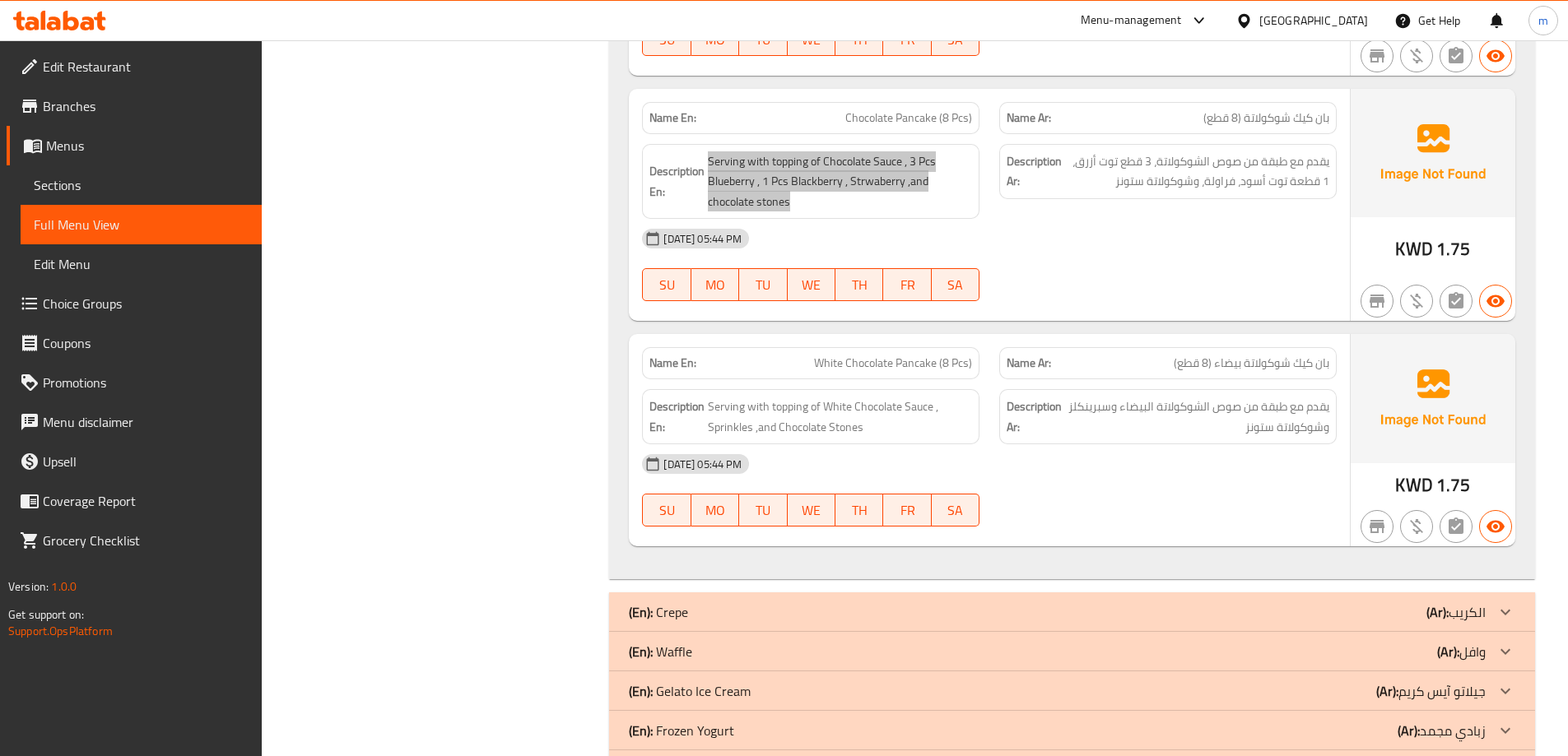
scroll to position [905, 0]
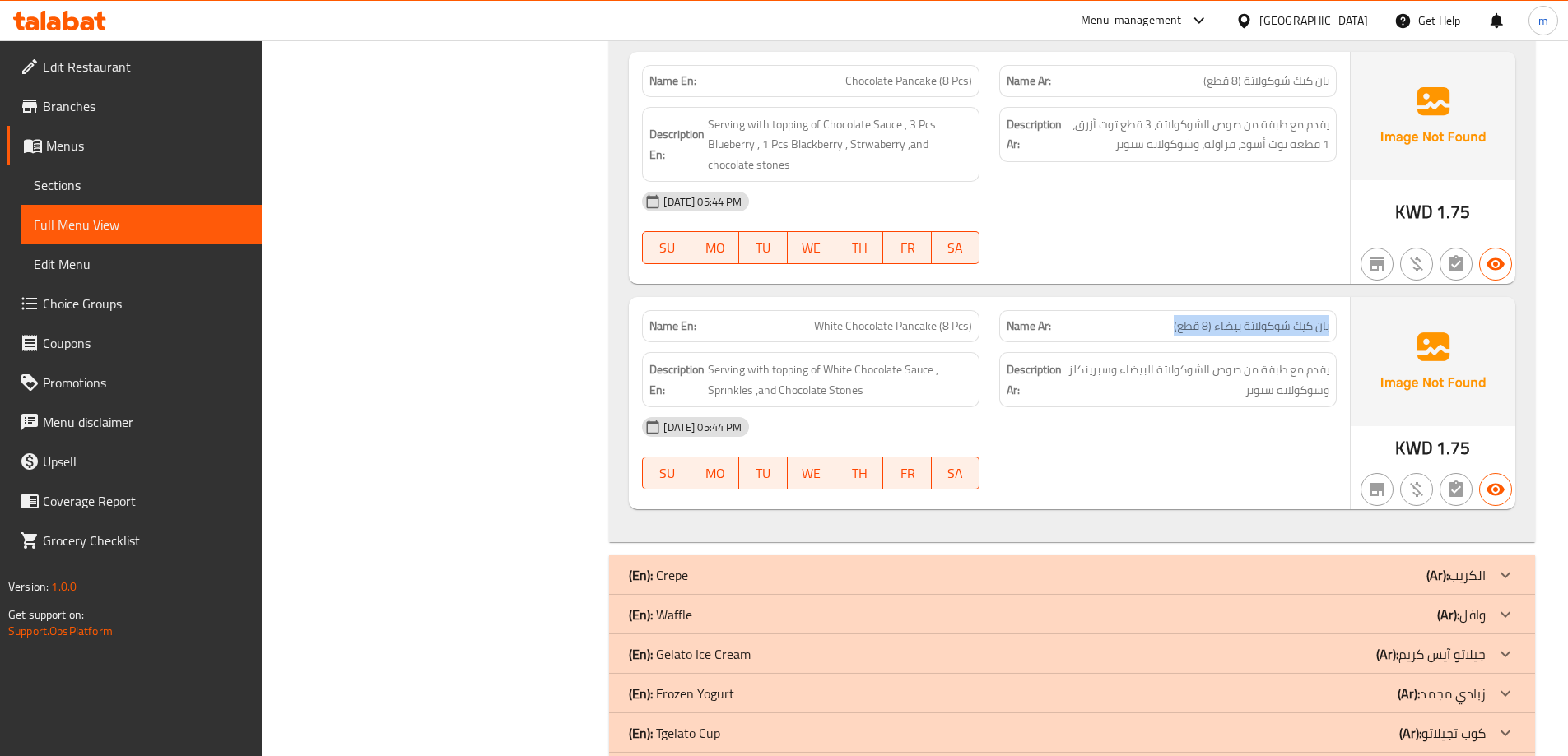
drag, startPoint x: 1328, startPoint y: 330, endPoint x: 1168, endPoint y: 331, distance: 160.0
click at [1168, 331] on p "Name Ar: بان كيك شوكولاتة بيضاء (8 قطع)" at bounding box center [1168, 326] width 322 height 17
drag, startPoint x: 939, startPoint y: 321, endPoint x: 806, endPoint y: 338, distance: 134.1
click at [806, 338] on div "Name En: White Chocolate Pancake (8 Pcs)" at bounding box center [811, 326] width 337 height 32
drag, startPoint x: 1268, startPoint y: 378, endPoint x: 1143, endPoint y: 358, distance: 126.6
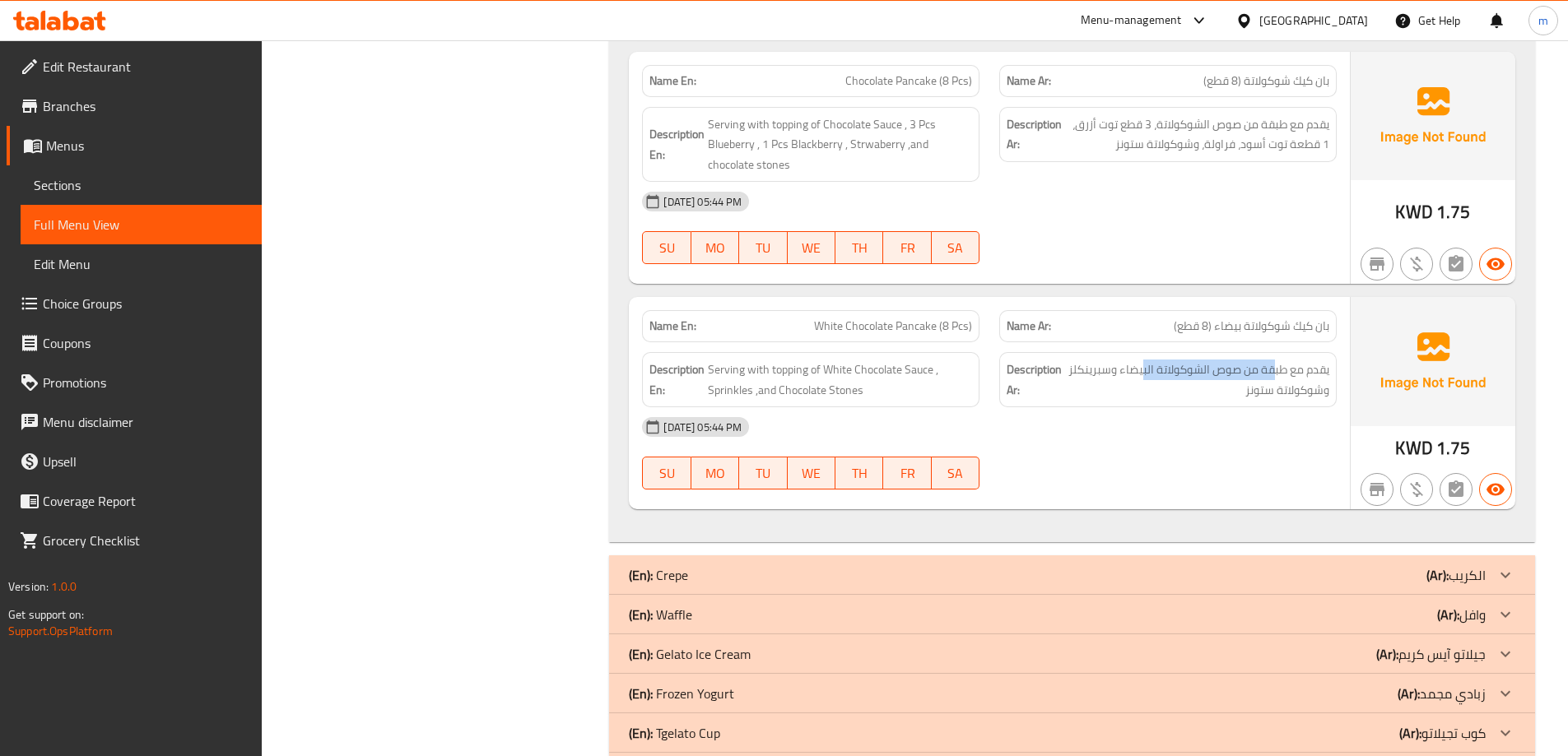
click at [1143, 358] on div "Description Ar: يقدم مع طبقة من صوص الشوكولاتة البيضاء وسبرينكلز وشوكولاتة ستونز" at bounding box center [1168, 379] width 337 height 55
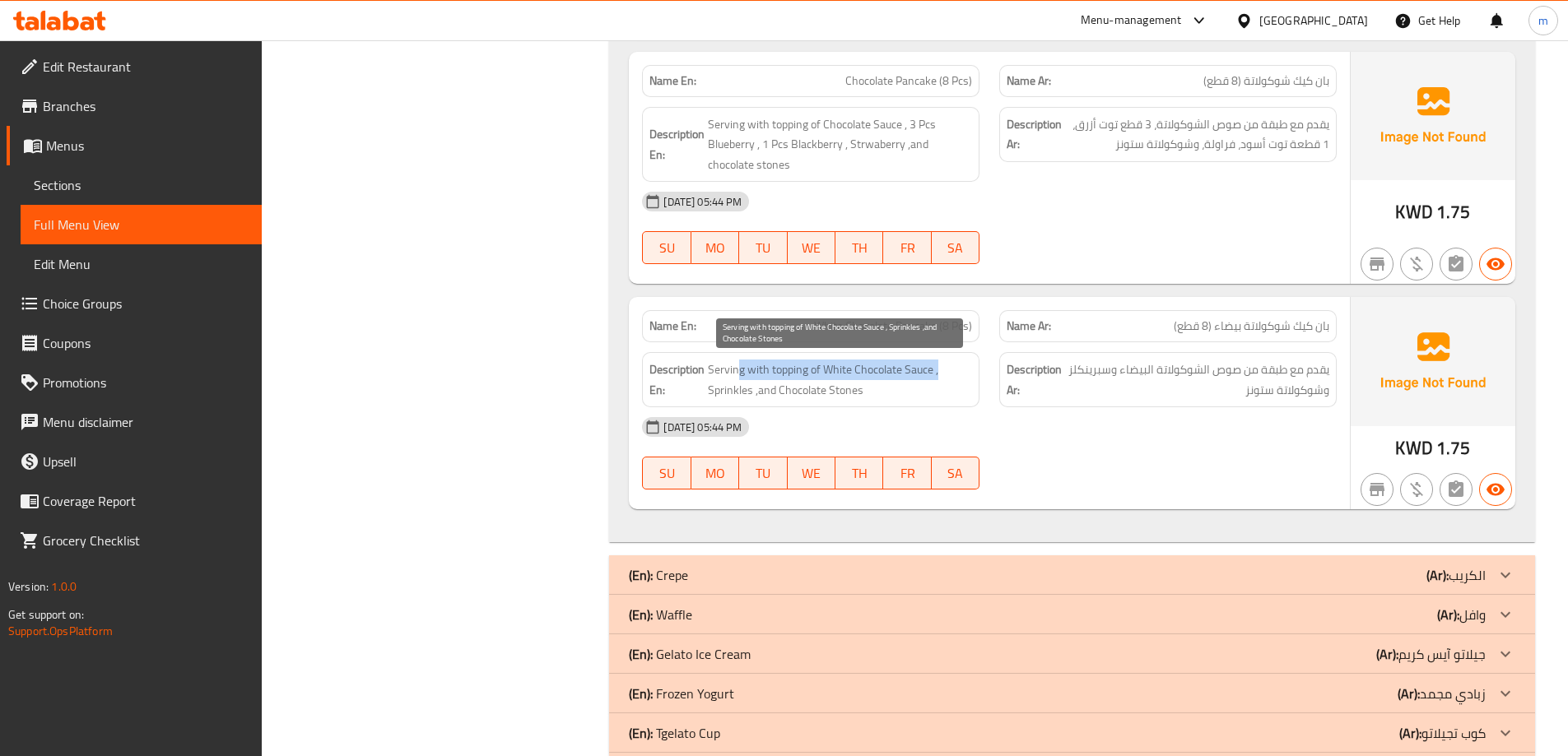
drag, startPoint x: 740, startPoint y: 367, endPoint x: 951, endPoint y: 364, distance: 211.0
click at [951, 364] on span "Serving with topping of White Chocolate Sauce , Sprinkles ,and Chocolate Stones" at bounding box center [840, 380] width 264 height 41
drag, startPoint x: 715, startPoint y: 392, endPoint x: 814, endPoint y: 390, distance: 99.0
click at [814, 390] on span "Serving with topping of White Chocolate Sauce , Sprinkles ,and Chocolate Stones" at bounding box center [840, 380] width 264 height 41
drag, startPoint x: 769, startPoint y: 367, endPoint x: 932, endPoint y: 364, distance: 163.0
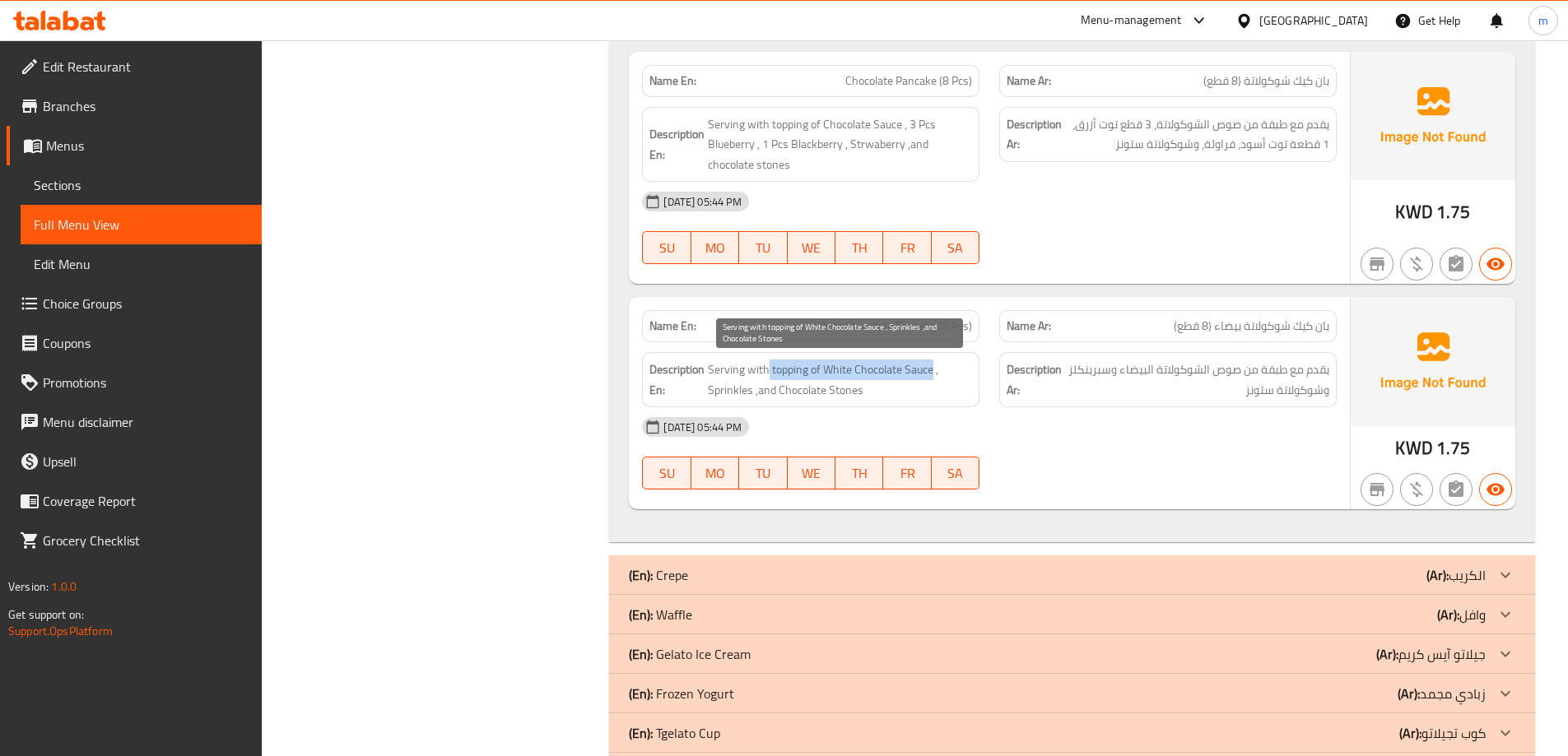
click at [932, 364] on span "Serving with topping of White Chocolate Sauce , Sprinkles ,and Chocolate Stones" at bounding box center [840, 380] width 264 height 41
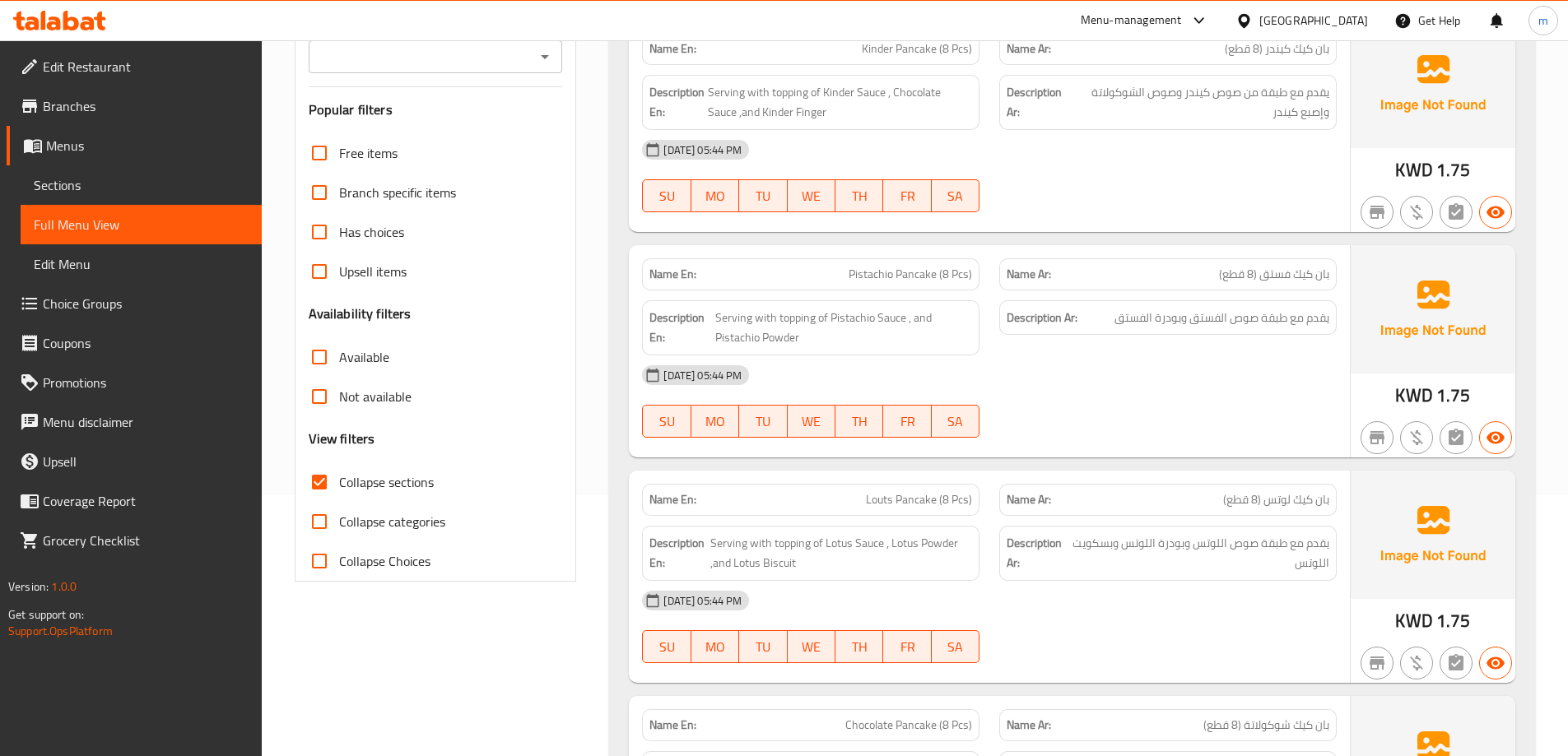
scroll to position [0, 0]
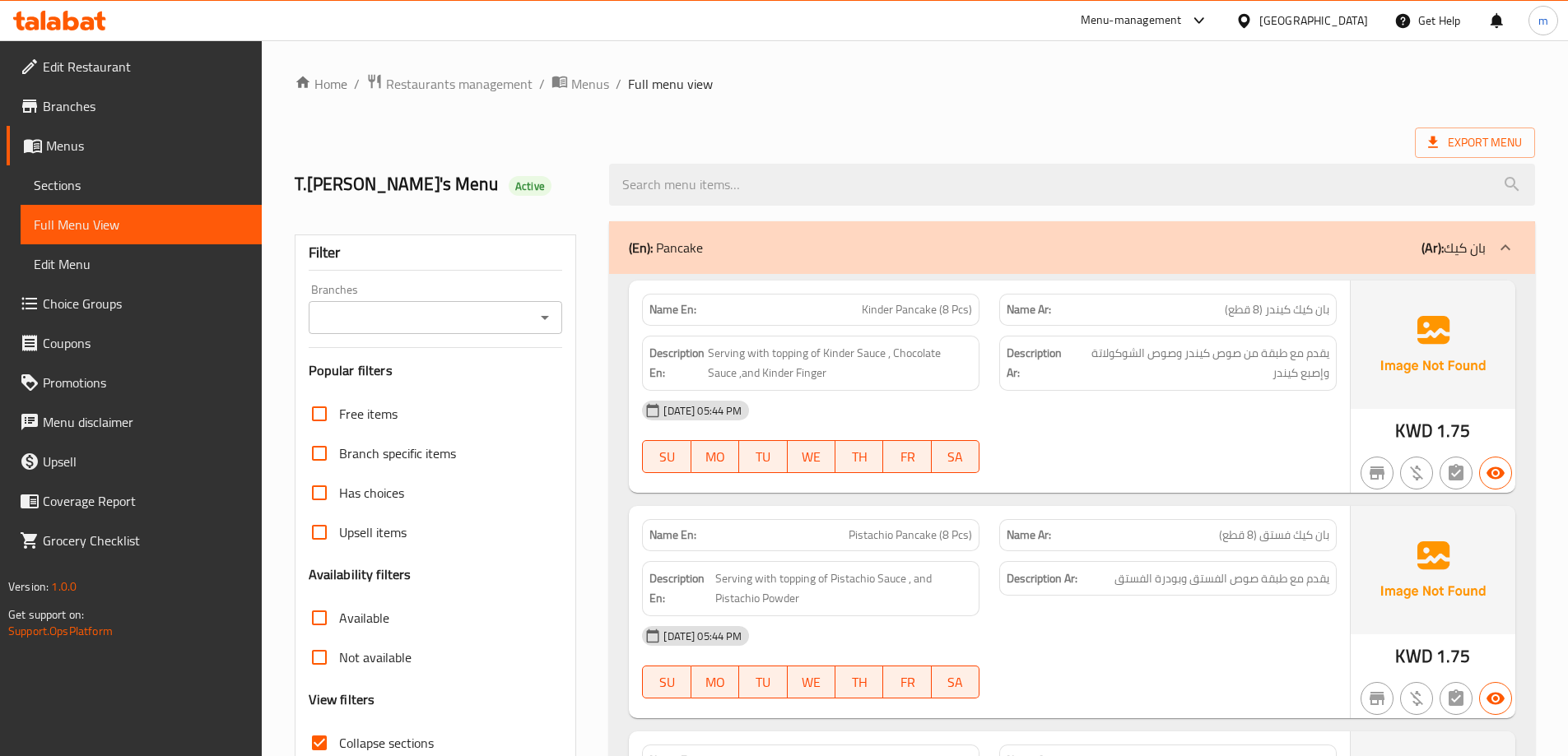
click at [1242, 395] on div "[DATE] 05:44 PM" at bounding box center [989, 411] width 715 height 40
click at [1436, 250] on b "(Ar):" at bounding box center [1433, 248] width 22 height 25
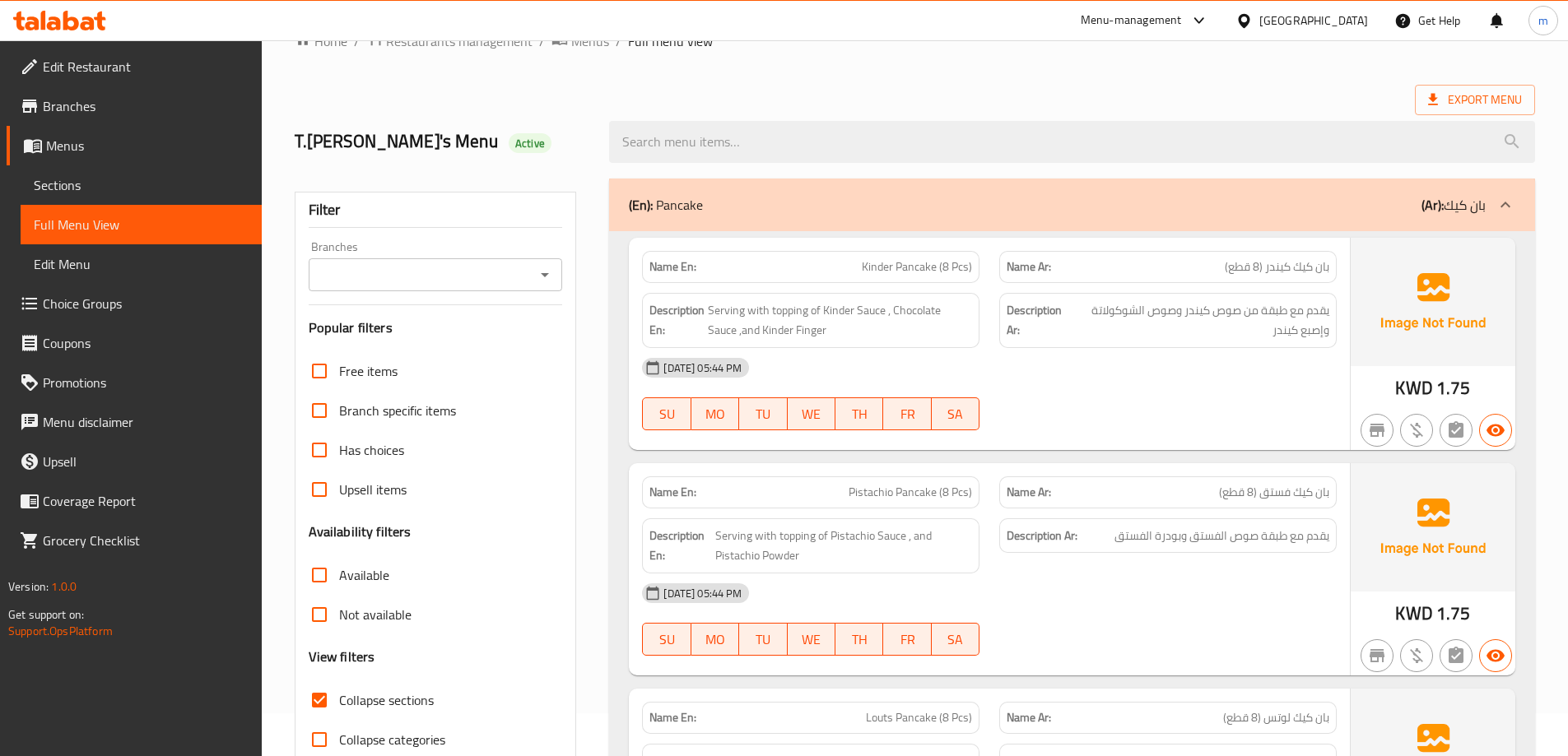
scroll to position [82, 0]
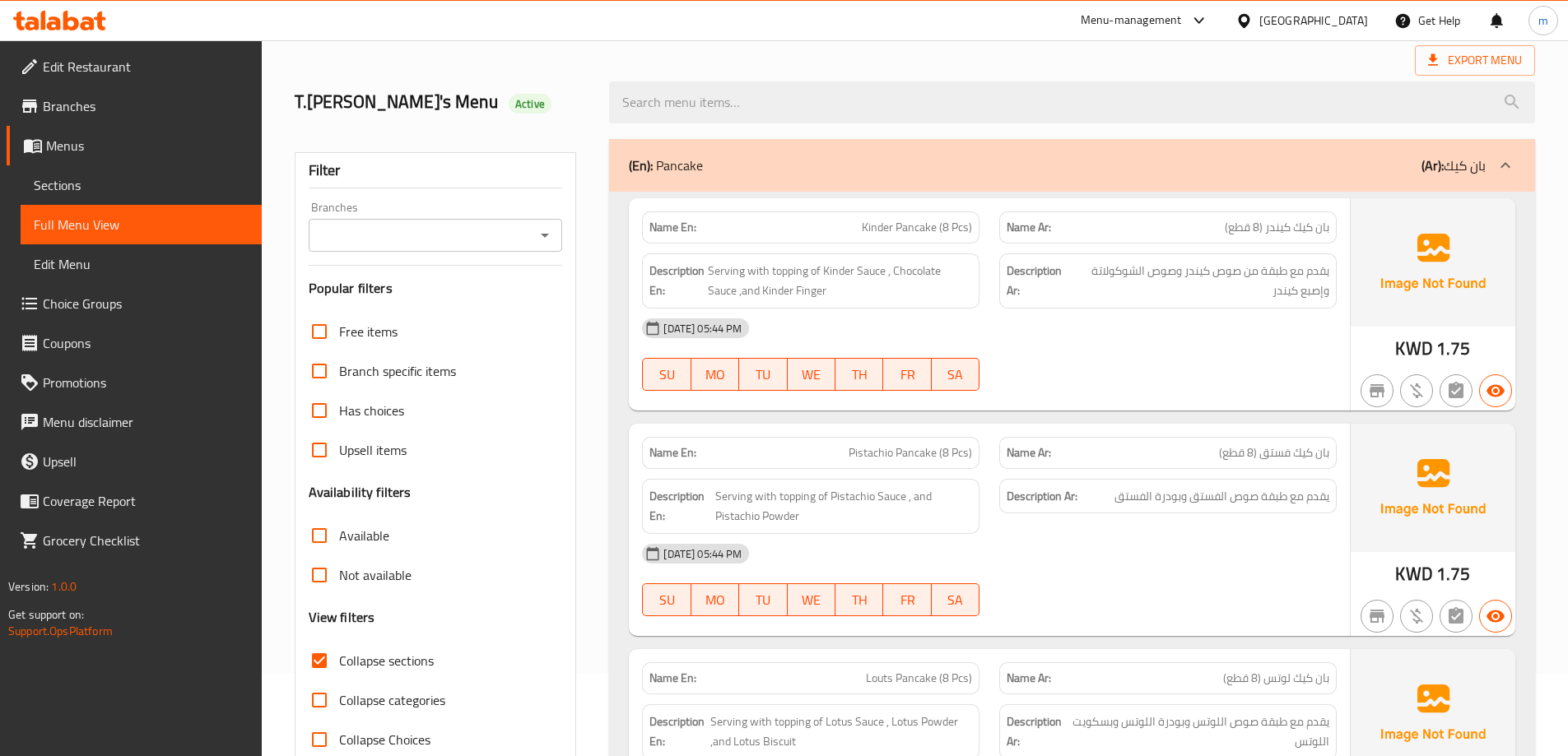
click at [1256, 180] on div "(En): Pancake (Ar): بان كيك" at bounding box center [1071, 165] width 926 height 52
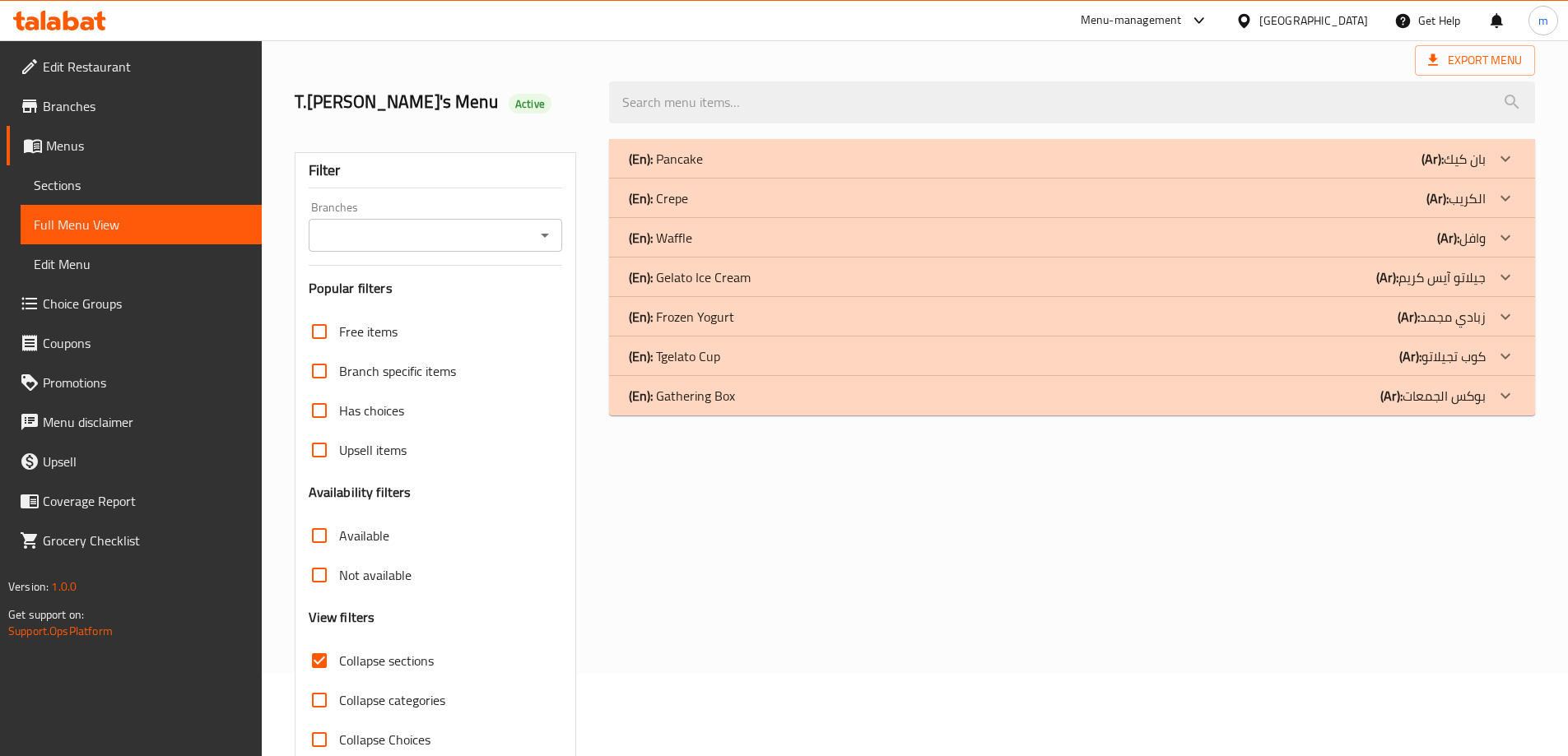
click at [1270, 169] on div "(En): Crepe (Ar): الكريب" at bounding box center [1058, 158] width 857 height 19
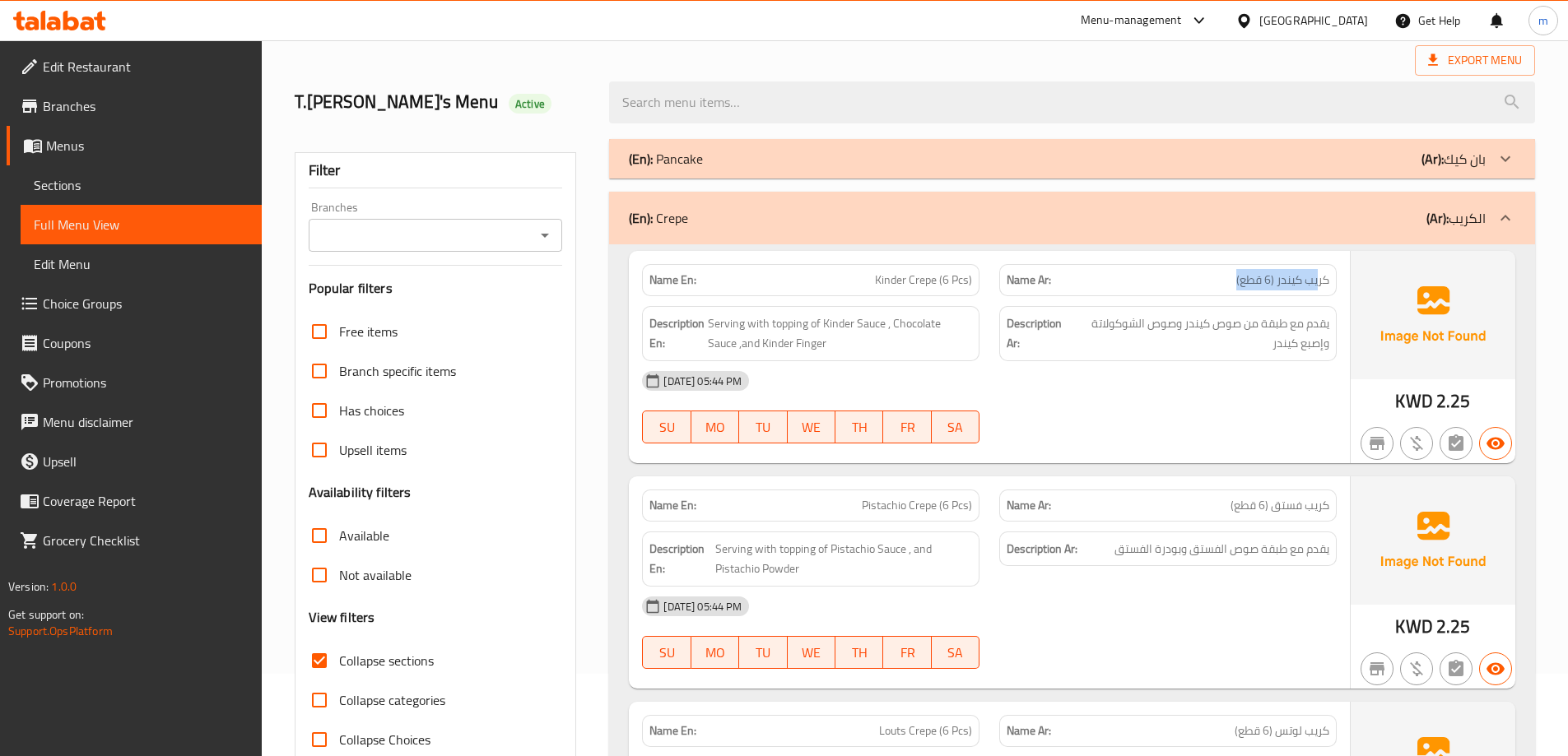
click at [1231, 272] on p "Name Ar: كريب كيندر (6 قطع)" at bounding box center [1168, 280] width 322 height 17
drag, startPoint x: 940, startPoint y: 275, endPoint x: 872, endPoint y: 279, distance: 68.1
click at [872, 279] on p "Name En: Kinder Crepe (6 Pcs)" at bounding box center [811, 280] width 322 height 17
drag, startPoint x: 1328, startPoint y: 317, endPoint x: 1160, endPoint y: 320, distance: 168.0
click at [1160, 320] on span "يقدم مع طبقة من صوص كيندر وصوص الشوكولاتة وإصبع كيندر" at bounding box center [1201, 333] width 258 height 41
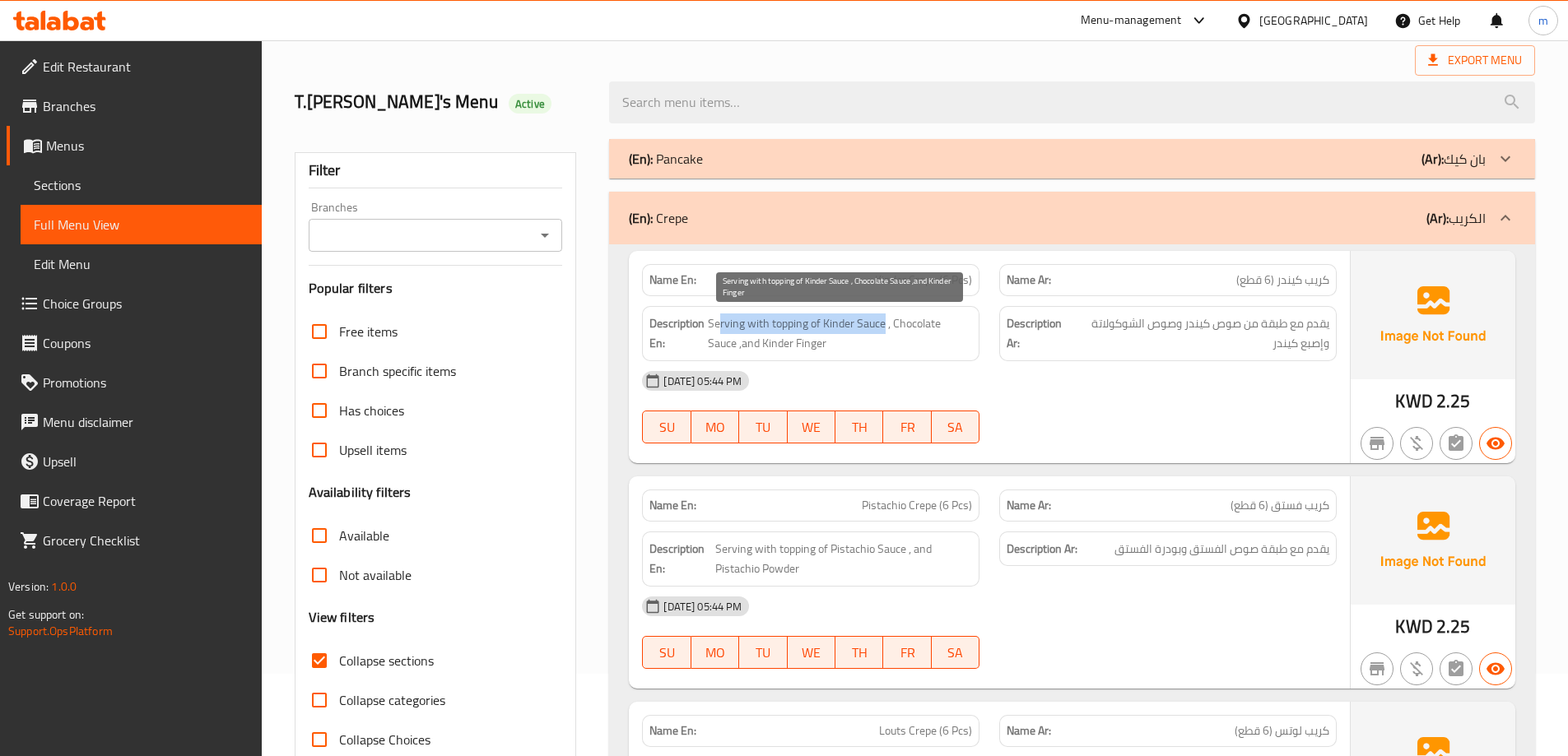
drag, startPoint x: 722, startPoint y: 324, endPoint x: 883, endPoint y: 321, distance: 161.0
click at [883, 321] on span "Serving with topping of Kinder Sauce , Chocolate Sauce ,and Kinder Finger" at bounding box center [840, 333] width 264 height 41
drag, startPoint x: 893, startPoint y: 321, endPoint x: 966, endPoint y: 345, distance: 76.8
click at [966, 345] on span "Serving with topping of Kinder Sauce , Chocolate Sauce ,and Kinder Finger" at bounding box center [840, 333] width 264 height 41
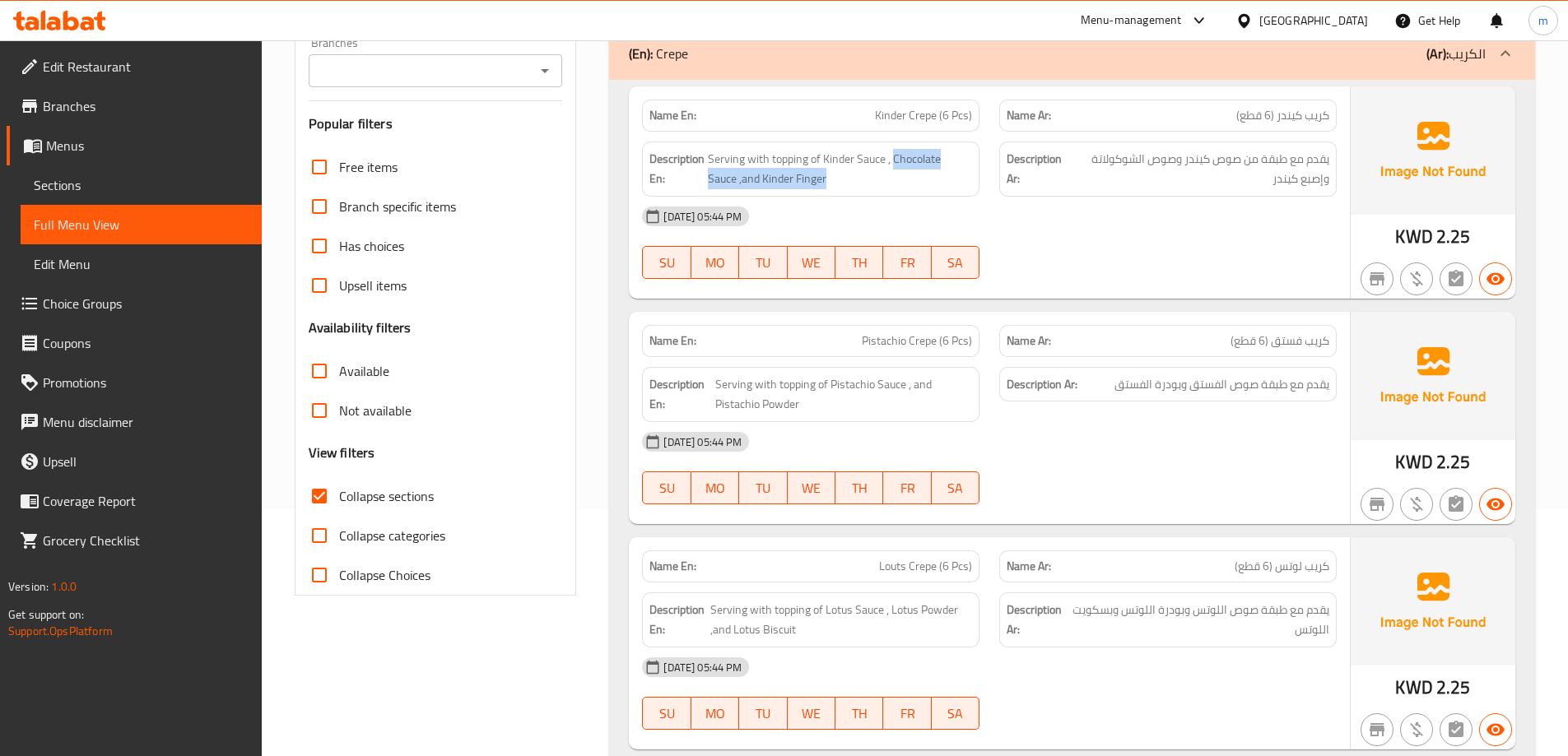
scroll to position [329, 0]
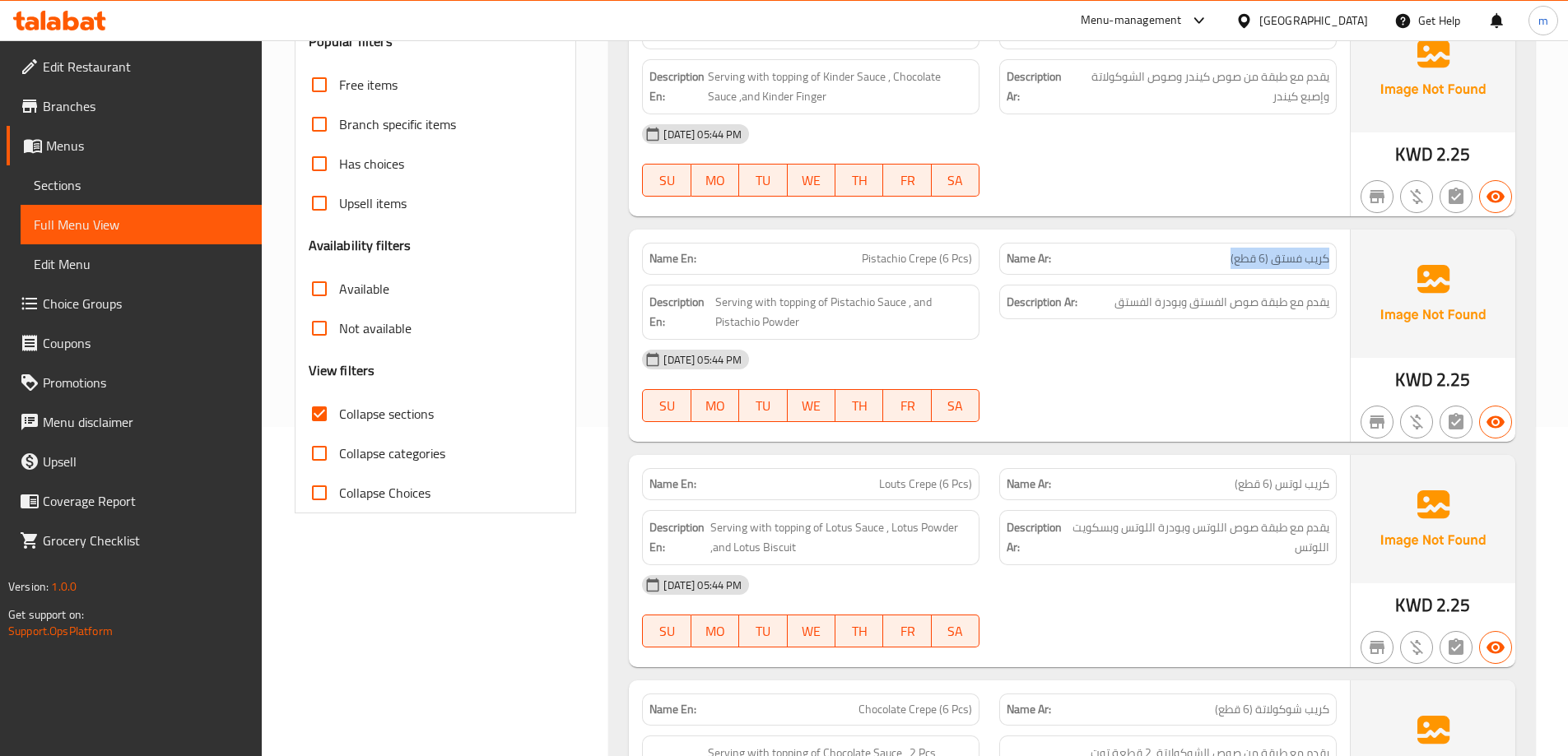
drag, startPoint x: 1328, startPoint y: 261, endPoint x: 1226, endPoint y: 251, distance: 102.5
click at [1226, 251] on p "Name Ar: كريب فستق (6 قطع)" at bounding box center [1168, 259] width 322 height 17
drag, startPoint x: 936, startPoint y: 258, endPoint x: 841, endPoint y: 259, distance: 95.0
click at [841, 259] on p "Name En: Pistachio Crepe (6 Pcs)" at bounding box center [811, 259] width 322 height 17
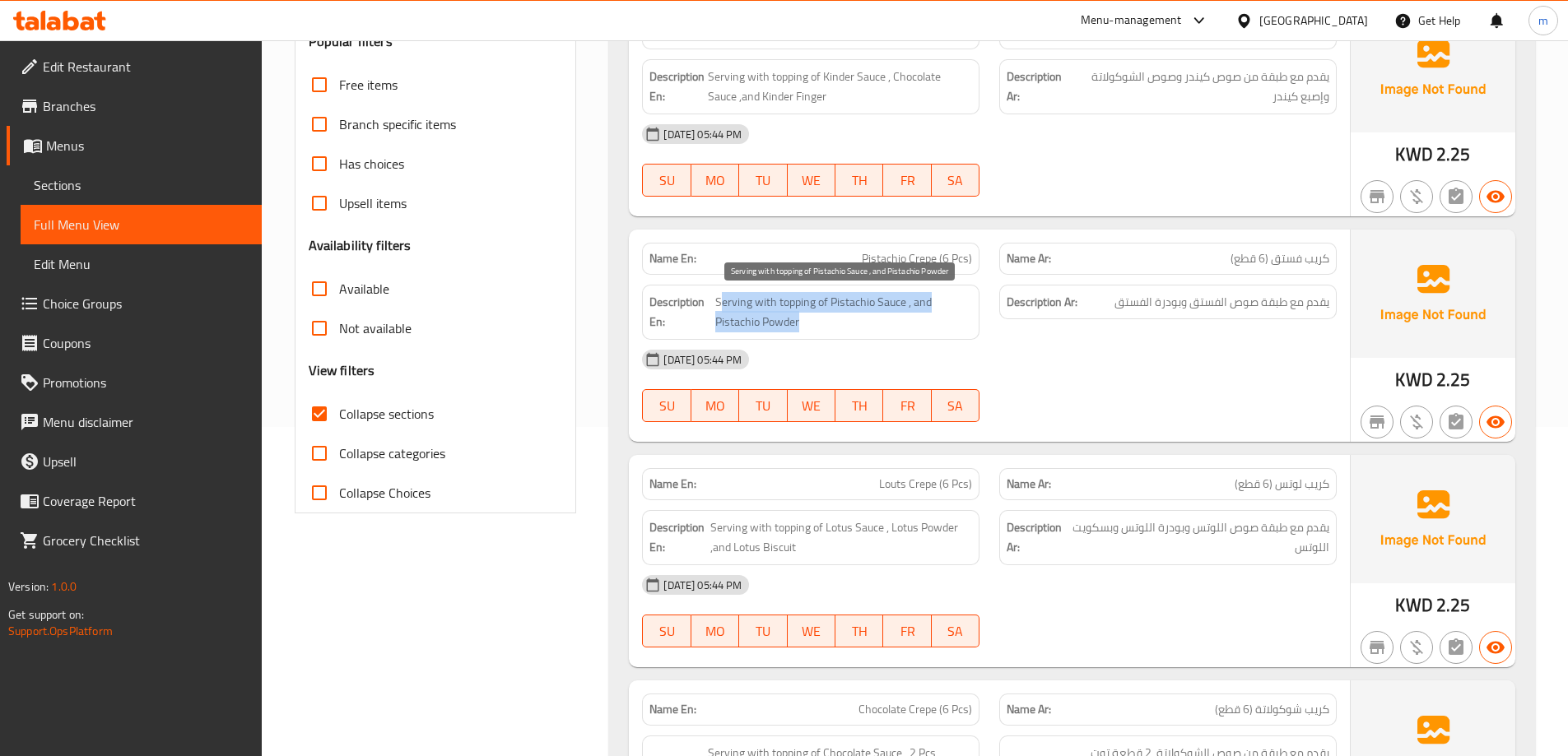
drag, startPoint x: 723, startPoint y: 303, endPoint x: 907, endPoint y: 325, distance: 185.3
click at [907, 325] on span "Serving with topping of Pistachio Sauce , and Pistachio Powder" at bounding box center [844, 312] width 257 height 41
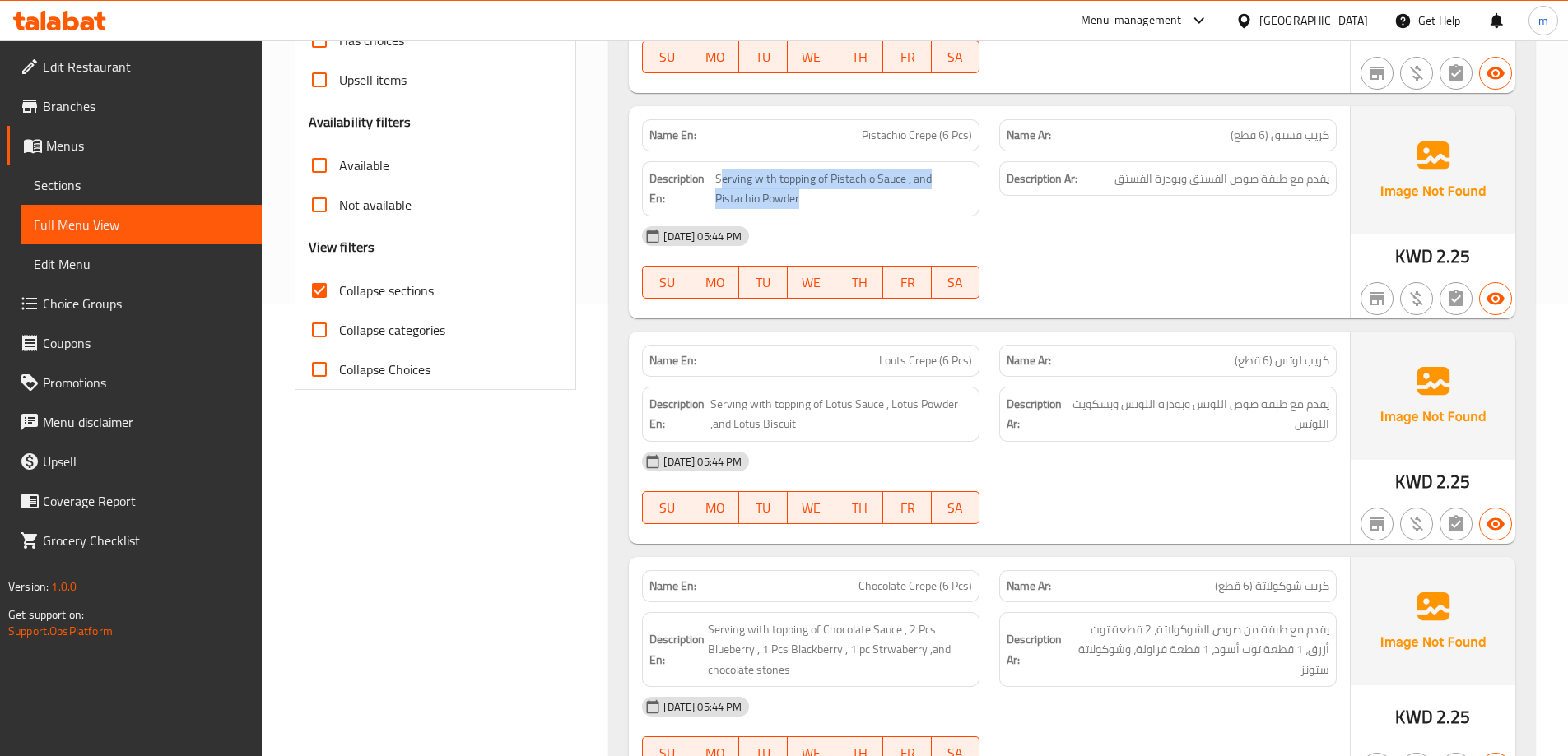
scroll to position [576, 0]
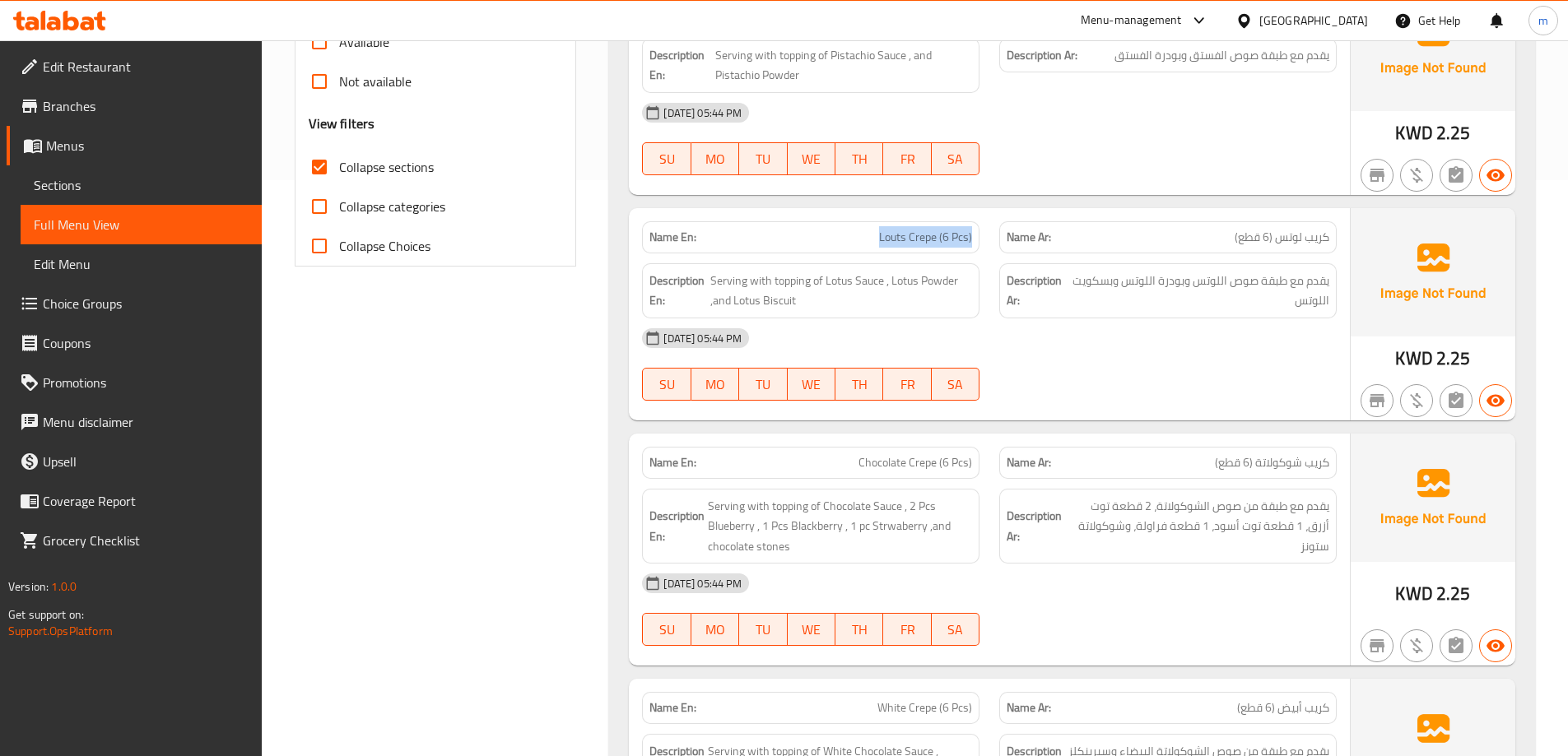
drag, startPoint x: 981, startPoint y: 227, endPoint x: 860, endPoint y: 227, distance: 121.0
click at [860, 227] on div "Name En: Louts Crepe (6 Pcs)" at bounding box center [811, 238] width 357 height 52
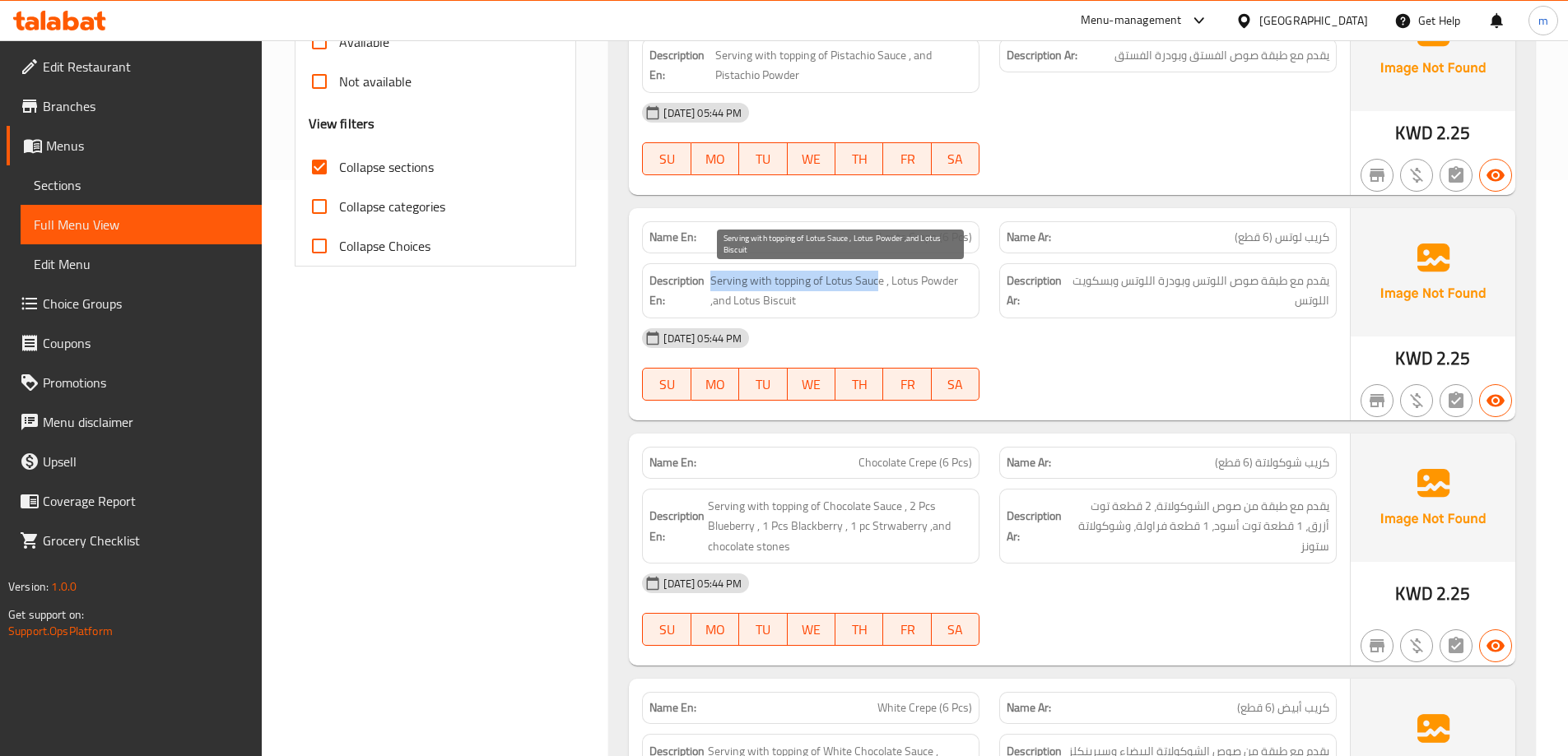
drag, startPoint x: 712, startPoint y: 284, endPoint x: 878, endPoint y: 290, distance: 166.1
click at [878, 290] on span "Serving with topping of Lotus Sauce , Lotus Powder ,and Lotus Biscuit" at bounding box center [841, 291] width 262 height 41
drag, startPoint x: 897, startPoint y: 279, endPoint x: 903, endPoint y: 291, distance: 13.4
click at [903, 291] on span "Serving with topping of Lotus Sauce , Lotus Powder ,and Lotus Biscuit" at bounding box center [841, 291] width 262 height 41
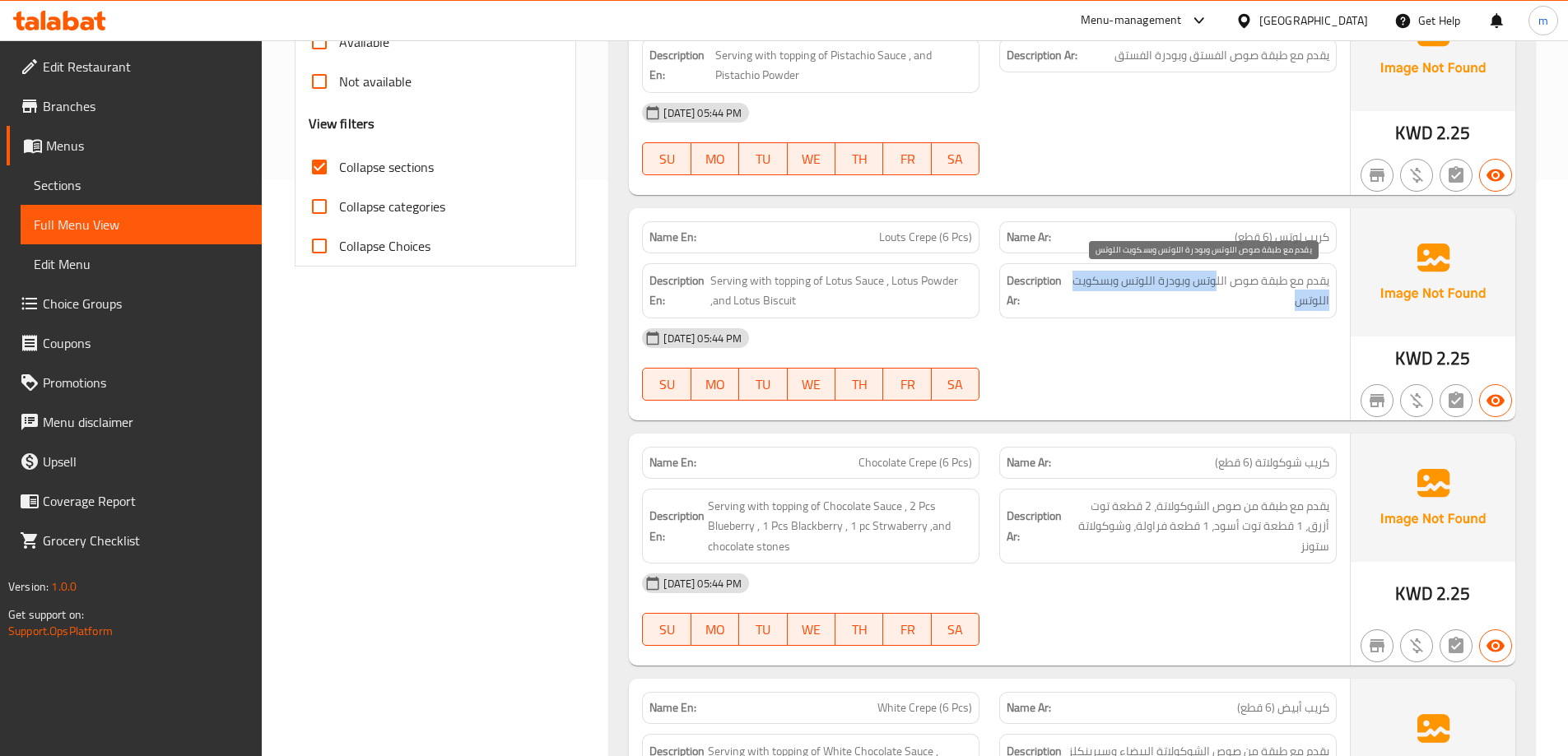
drag, startPoint x: 1213, startPoint y: 288, endPoint x: 1131, endPoint y: 295, distance: 82.3
click at [1131, 295] on span "يقدم مع طبقة صوص اللوتس وبودرة اللوتس وبسكويت اللوتس" at bounding box center [1201, 291] width 258 height 41
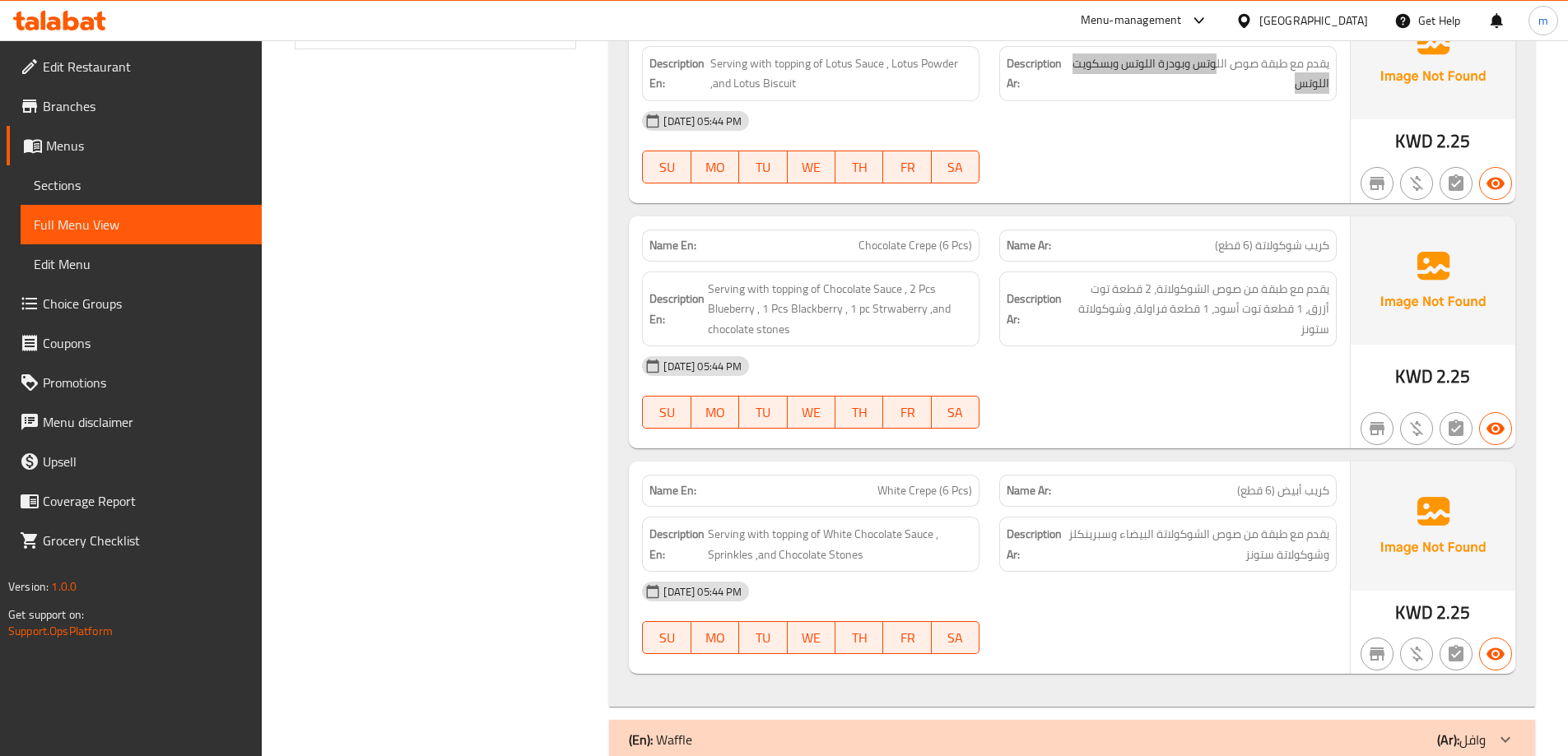
scroll to position [823, 0]
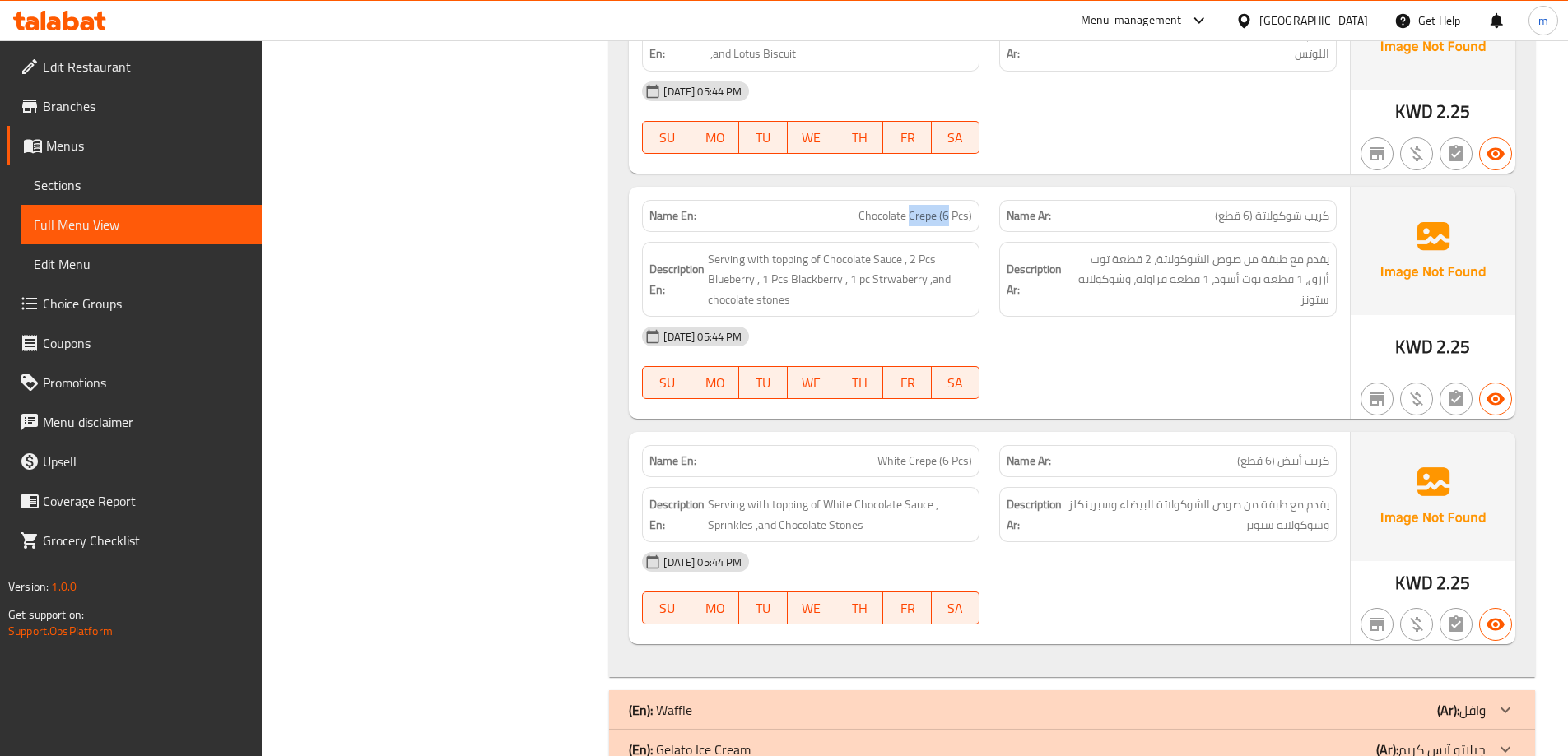
drag, startPoint x: 910, startPoint y: 216, endPoint x: 955, endPoint y: 202, distance: 47.1
click at [955, 202] on div "Name En: Chocolate Crepe (6 Pcs)" at bounding box center [811, 215] width 337 height 32
drag, startPoint x: 719, startPoint y: 270, endPoint x: 826, endPoint y: 257, distance: 107.8
click at [826, 257] on span "Serving with topping of Chocolate Sauce , 2 Pcs Blueberry , 1 Pcs Blackberry , …" at bounding box center [840, 280] width 264 height 61
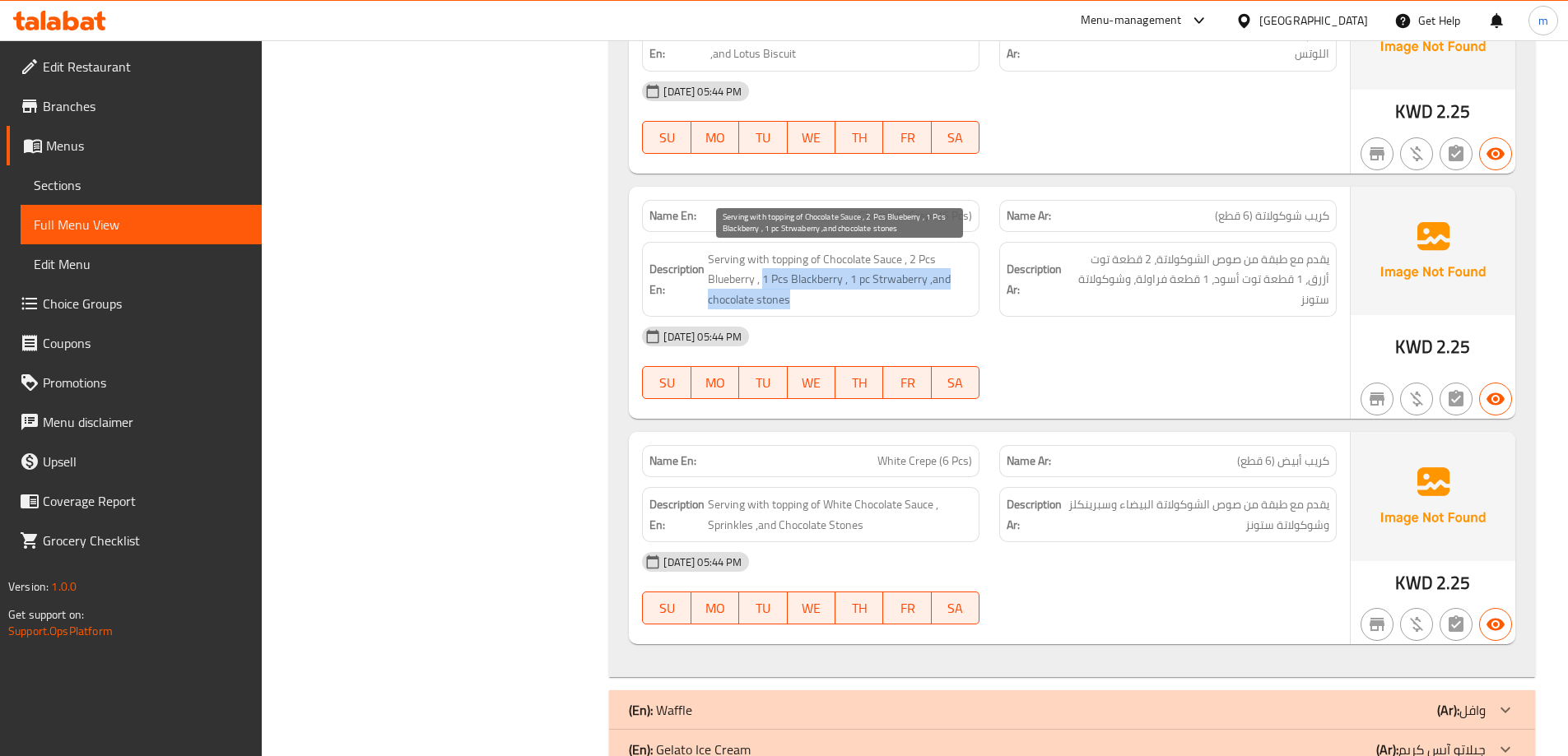
drag, startPoint x: 766, startPoint y: 283, endPoint x: 949, endPoint y: 291, distance: 183.2
click at [949, 291] on span "Serving with topping of Chocolate Sauce , 2 Pcs Blueberry , 1 Pcs Blackberry , …" at bounding box center [840, 280] width 264 height 61
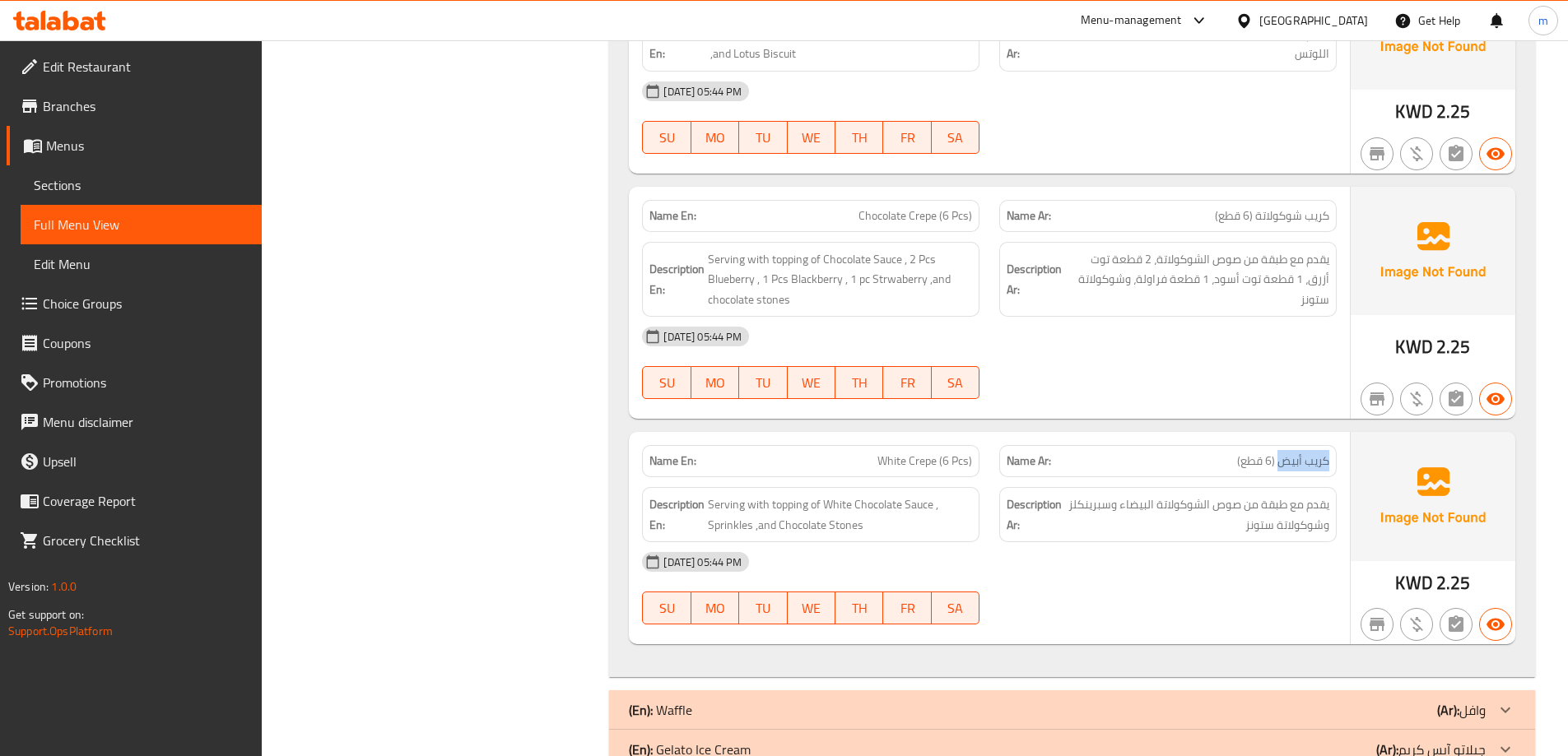
drag, startPoint x: 1332, startPoint y: 459, endPoint x: 1281, endPoint y: 459, distance: 51.0
click at [1281, 459] on div "Name Ar: كريب أبيض (6 قطع)" at bounding box center [1168, 460] width 337 height 32
drag, startPoint x: 879, startPoint y: 469, endPoint x: 942, endPoint y: 459, distance: 63.8
click at [942, 459] on div "Name En: White Crepe (6 Pcs)" at bounding box center [811, 460] width 337 height 32
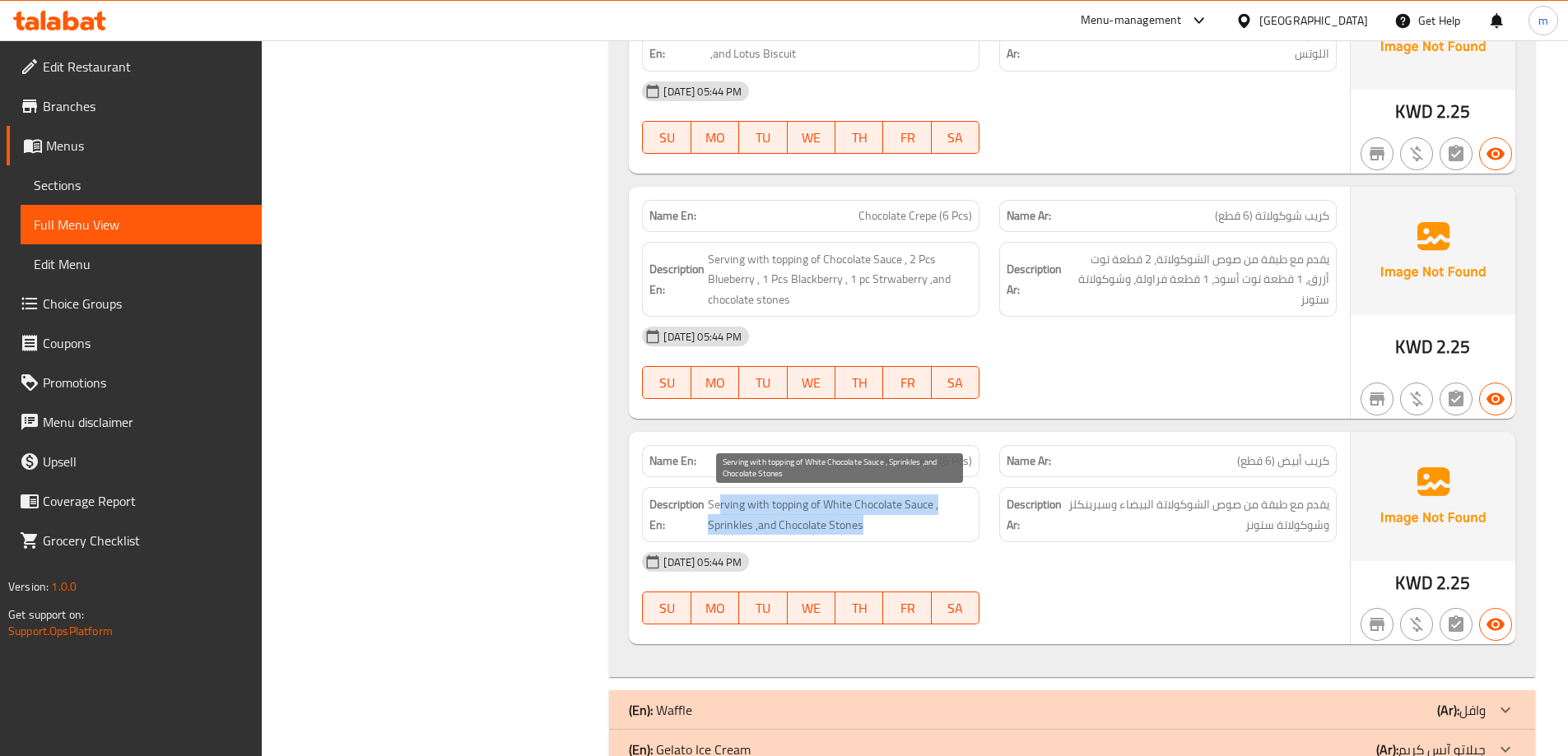
drag, startPoint x: 719, startPoint y: 498, endPoint x: 933, endPoint y: 529, distance: 216.2
click at [933, 529] on span "Serving with topping of White Chocolate Sauce , Sprinkles ,and Chocolate Stones" at bounding box center [840, 515] width 264 height 41
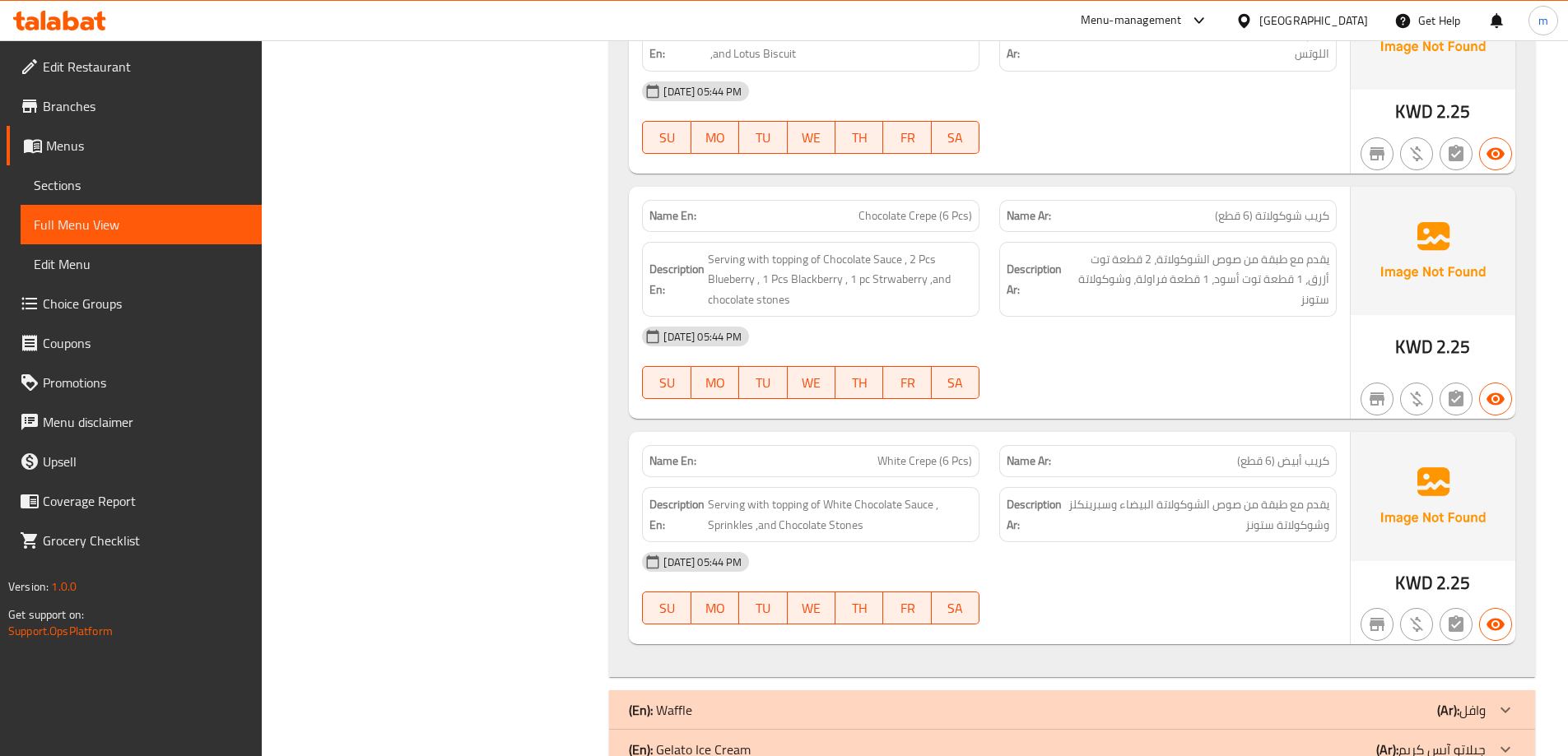
click at [930, 554] on div "17-08-2025 05:44 PM" at bounding box center [989, 562] width 715 height 40
click at [990, 529] on div "Description Ar: يقدم مع طبقة من صوص الشوكولاتة البيضاء وسبرينكلز وشوكولاتة ستونز" at bounding box center [1168, 514] width 357 height 75
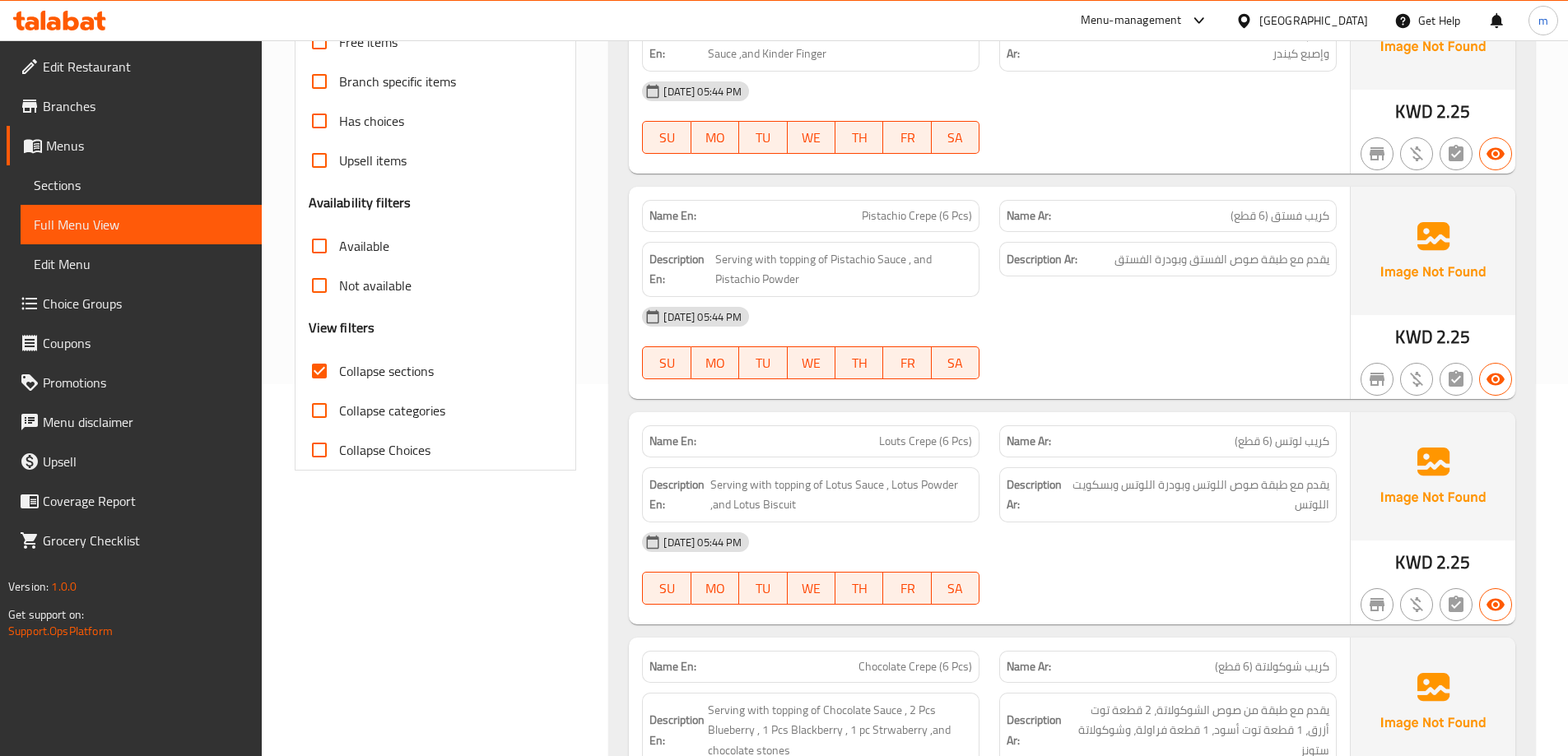
scroll to position [0, 0]
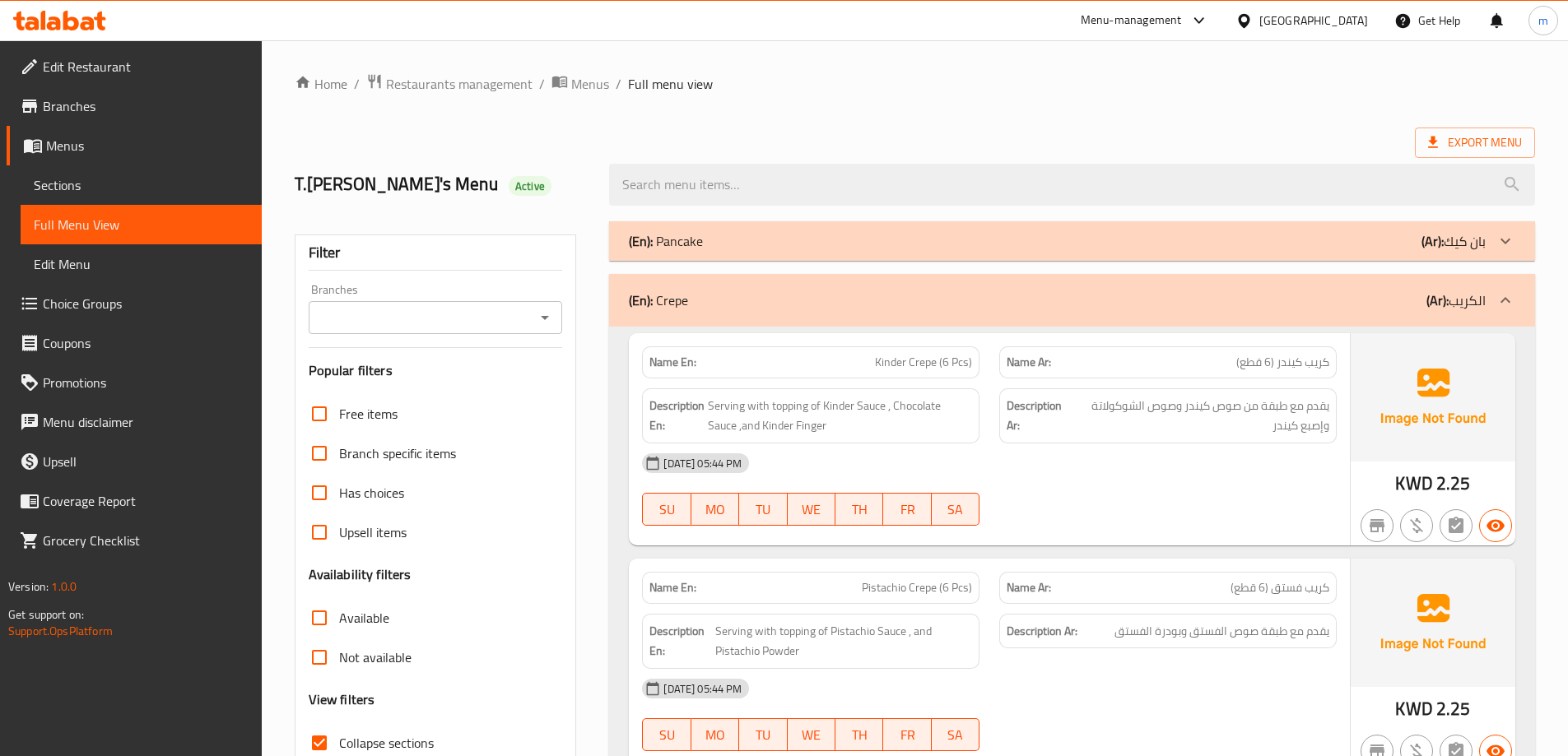
click at [1445, 303] on b "(Ar):" at bounding box center [1438, 300] width 22 height 25
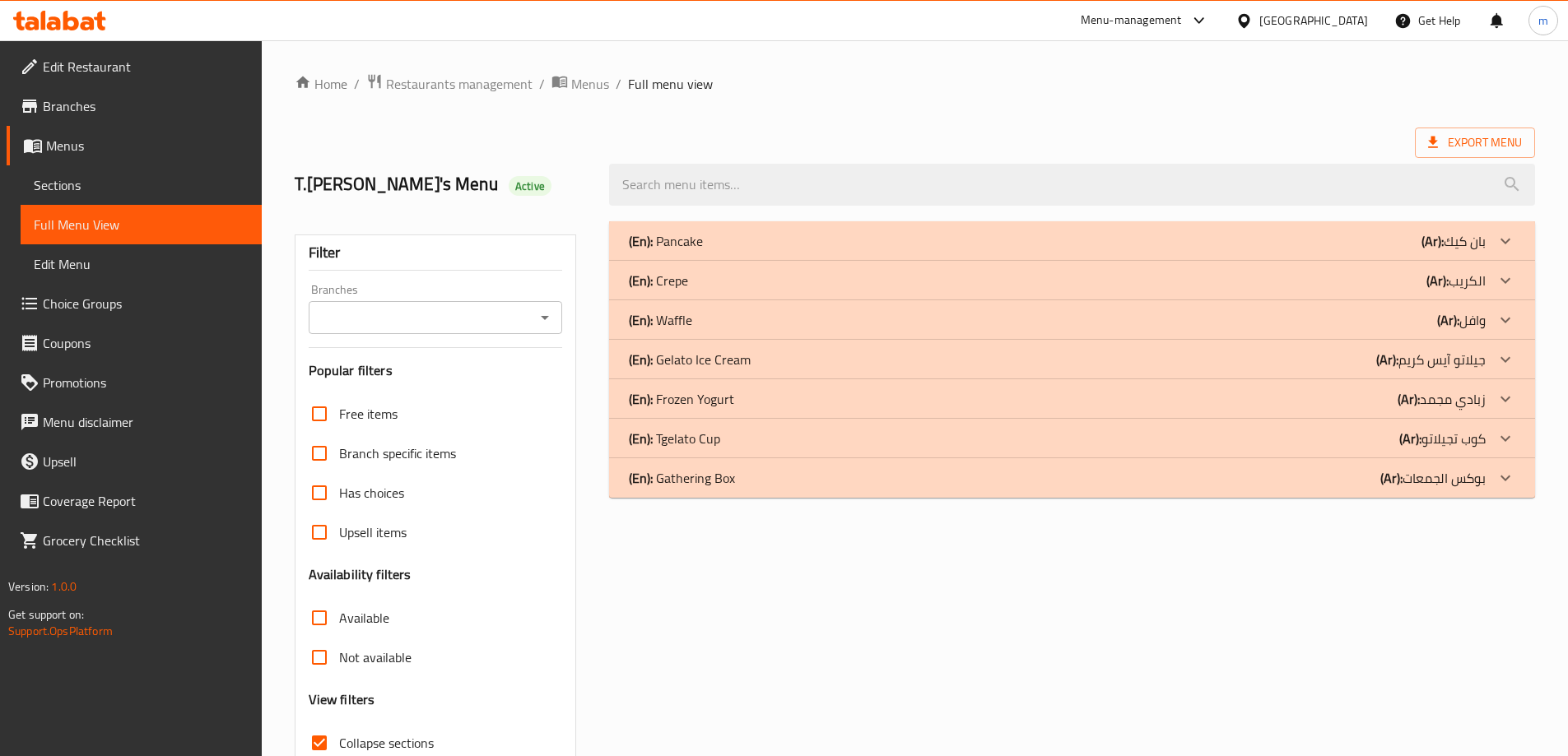
click at [1445, 253] on b "(Ar):" at bounding box center [1433, 240] width 22 height 25
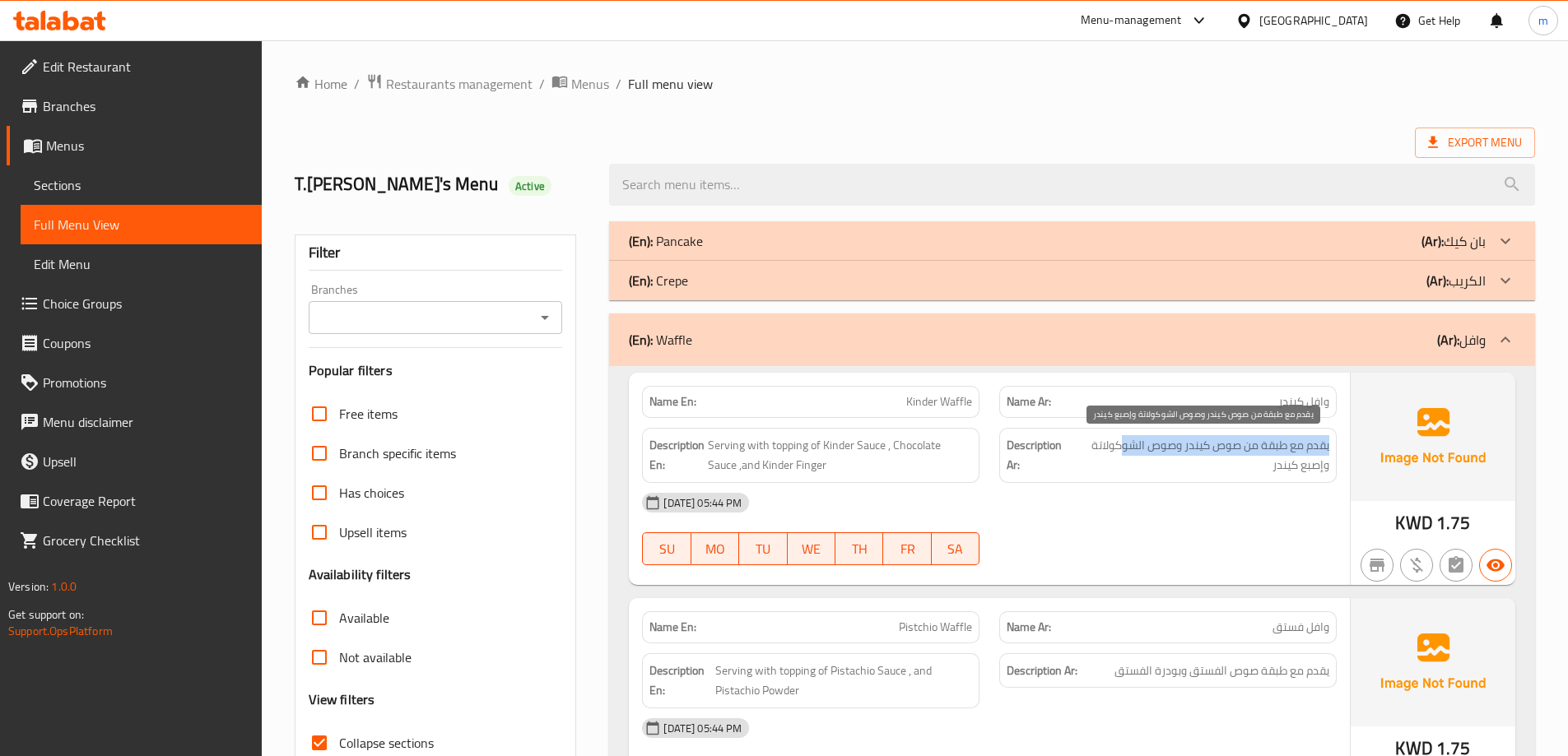
drag, startPoint x: 1330, startPoint y: 439, endPoint x: 1118, endPoint y: 451, distance: 212.3
click at [1118, 451] on div "Description Ar: يقدم مع طبقة من صوص كيندر وصوص الشوكولاتة وإصبع كيندر" at bounding box center [1168, 456] width 337 height 55
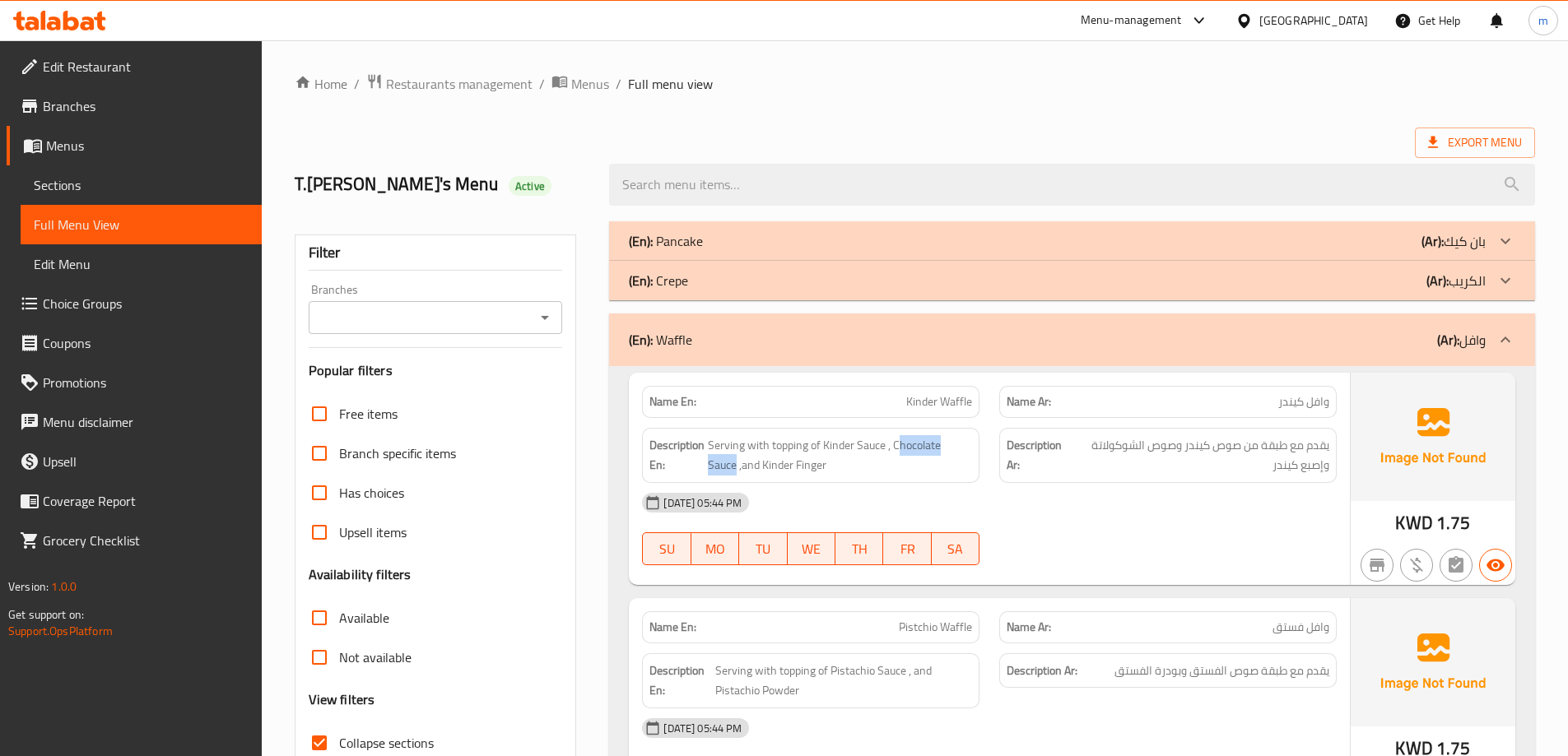
drag, startPoint x: 896, startPoint y: 438, endPoint x: 975, endPoint y: 447, distance: 79.5
click at [975, 447] on div "Description En: Serving with topping of Kinder Sauce , Chocolate Sauce ,and Kin…" at bounding box center [811, 456] width 337 height 55
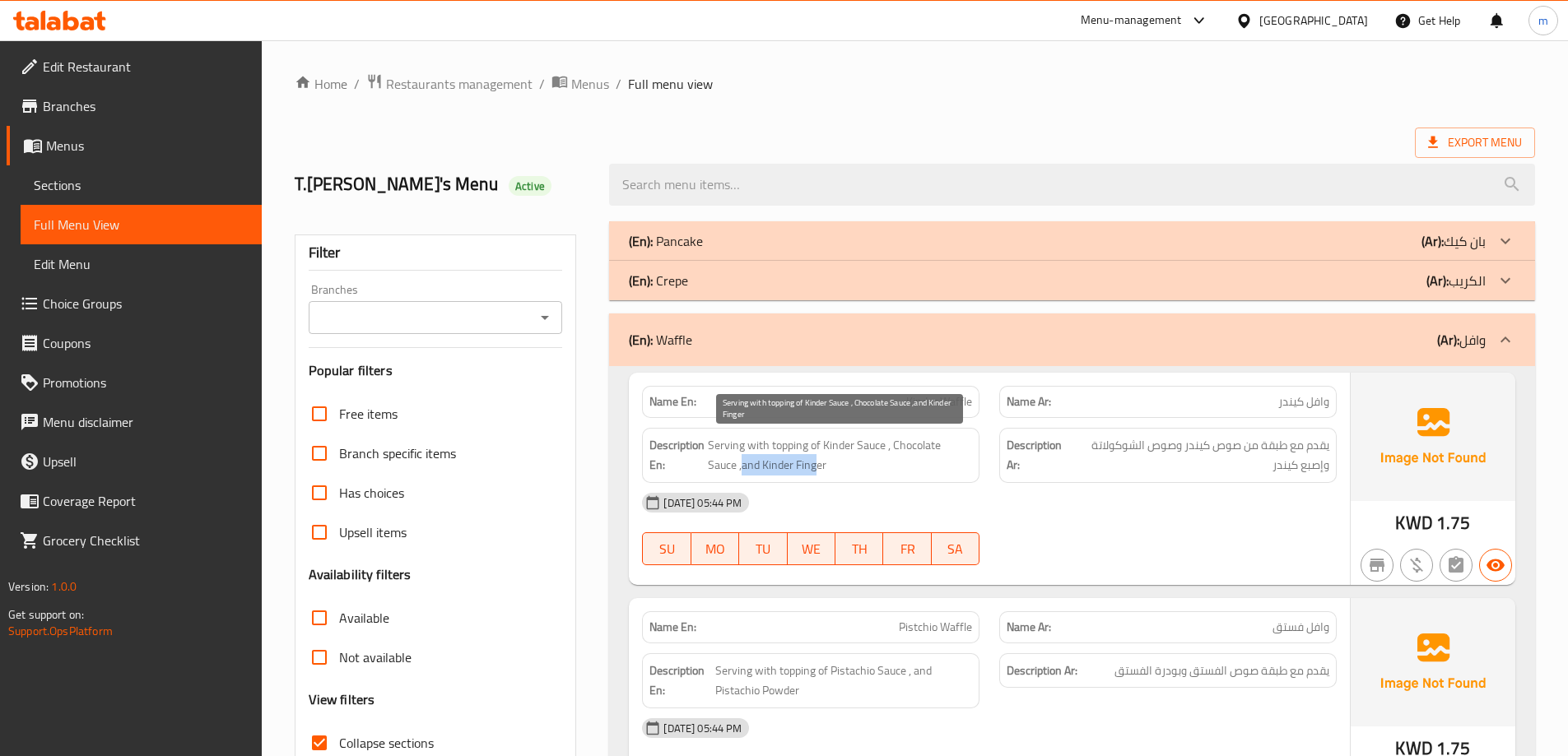
drag, startPoint x: 711, startPoint y: 464, endPoint x: 783, endPoint y: 464, distance: 72.0
click at [783, 464] on span "Serving with topping of Kinder Sauce , Chocolate Sauce ,and Kinder Finger" at bounding box center [840, 456] width 264 height 41
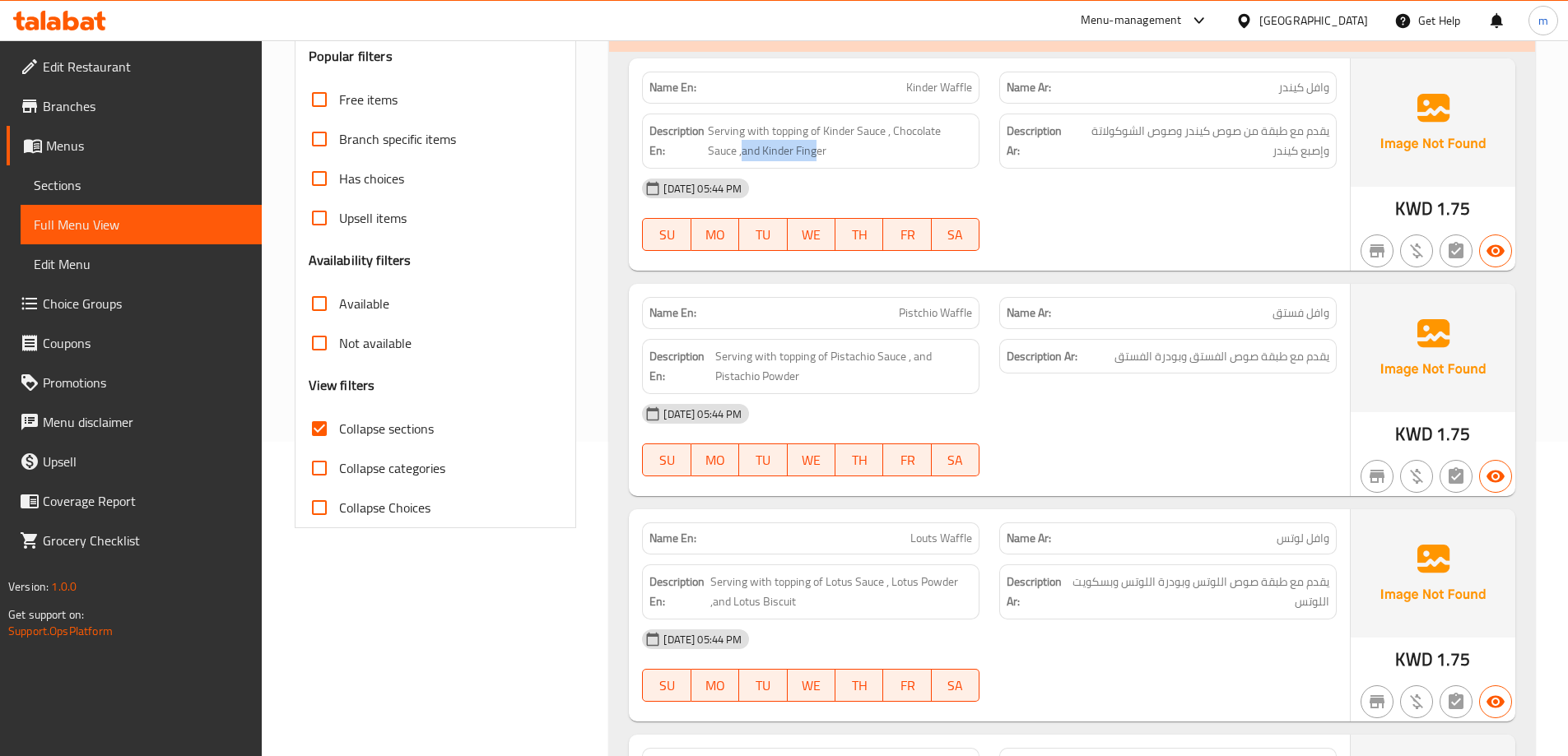
scroll to position [329, 0]
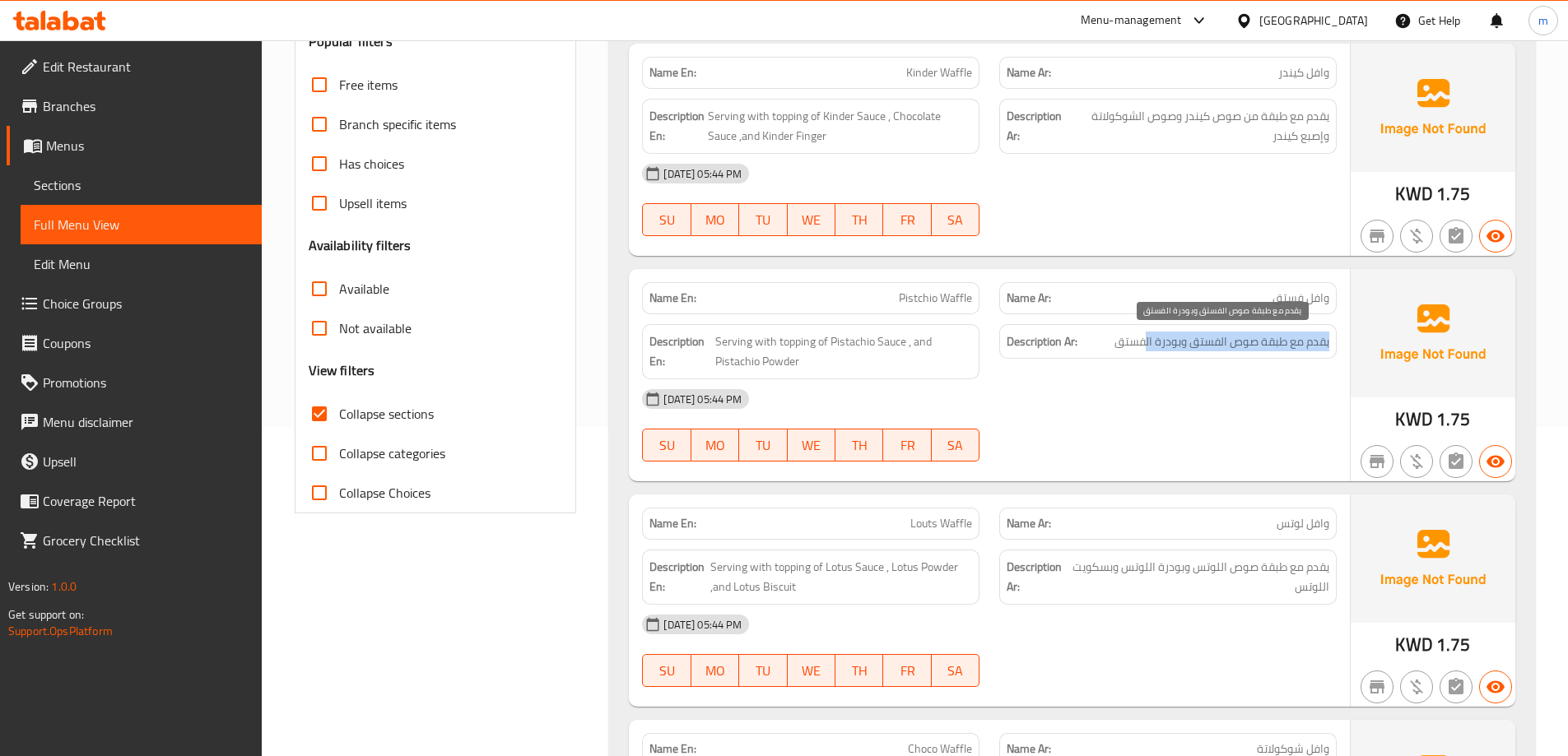
drag, startPoint x: 1328, startPoint y: 340, endPoint x: 1143, endPoint y: 335, distance: 185.1
click at [1143, 335] on span "يقدم مع طبقة صوص الفستق وبودرة الفستق" at bounding box center [1222, 342] width 215 height 20
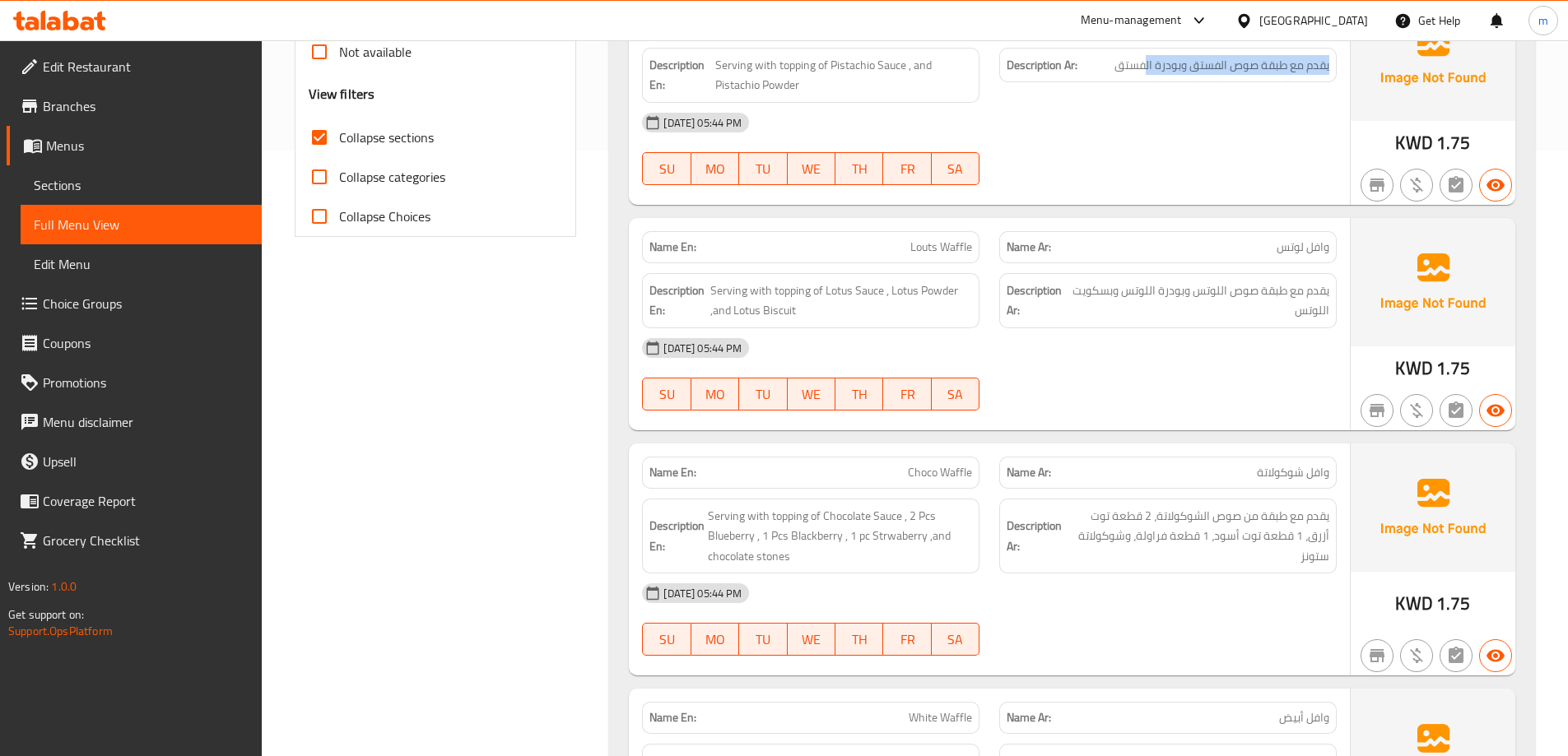
scroll to position [576, 0]
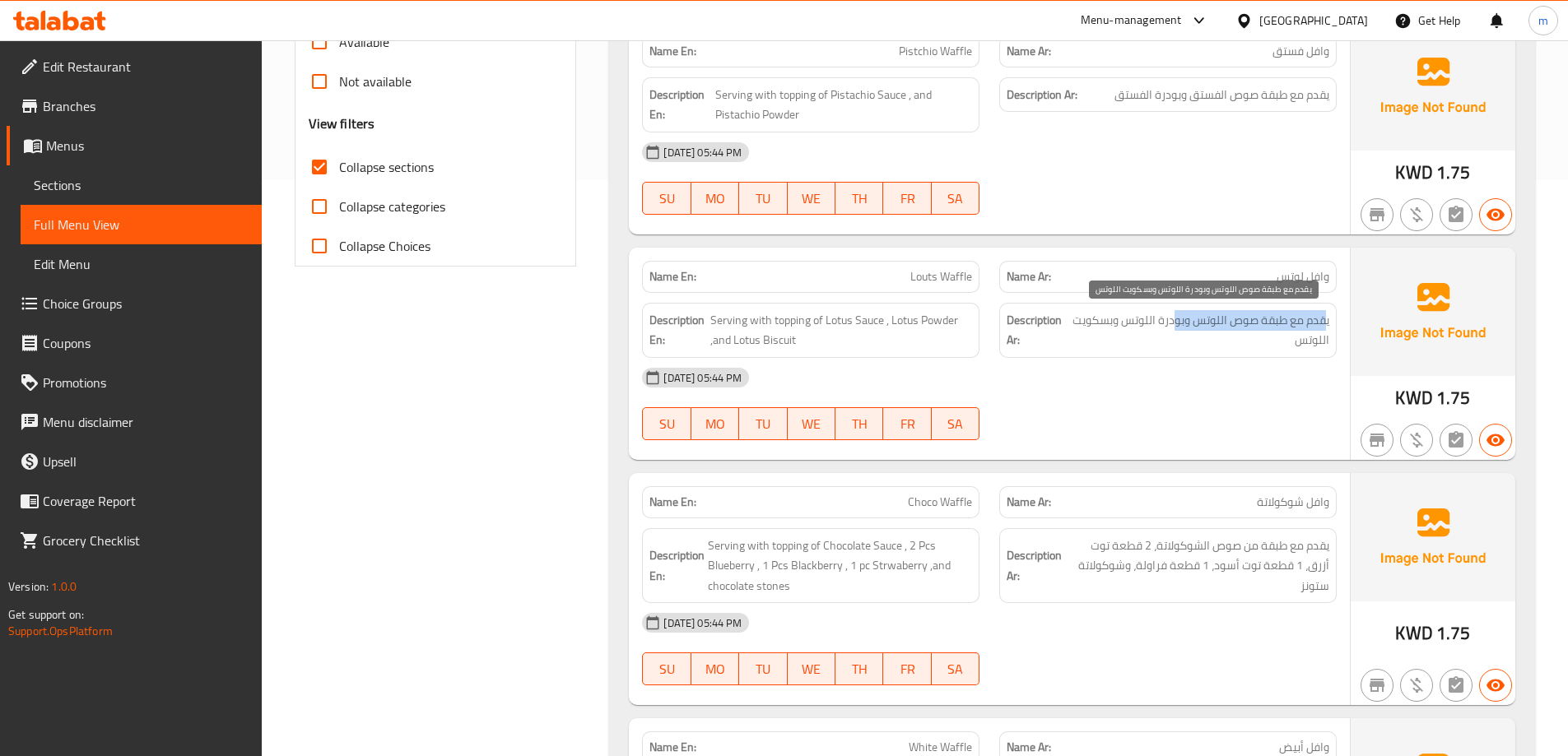
drag, startPoint x: 1328, startPoint y: 320, endPoint x: 1174, endPoint y: 320, distance: 154.0
click at [1174, 320] on span "يقدم مع طبقة صوص اللوتس وبودرة اللوتس وبسكويت اللوتس" at bounding box center [1201, 331] width 258 height 41
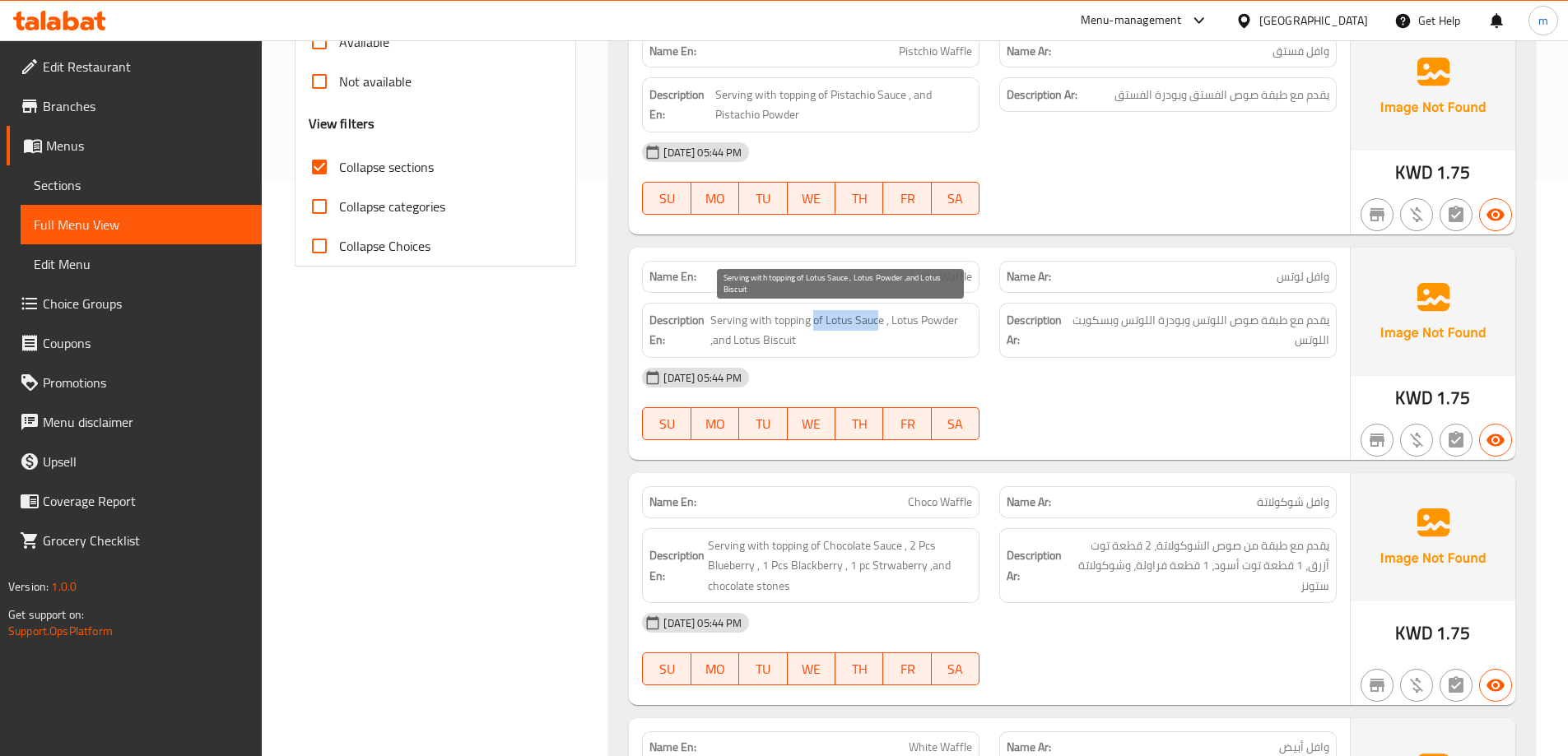
drag, startPoint x: 813, startPoint y: 312, endPoint x: 881, endPoint y: 328, distance: 69.9
click at [879, 326] on span "Serving with topping of Lotus Sauce , Lotus Powder ,and Lotus Biscuit" at bounding box center [841, 331] width 262 height 41
drag, startPoint x: 890, startPoint y: 319, endPoint x: 901, endPoint y: 322, distance: 11.4
click at [901, 322] on span "Serving with topping of Lotus Sauce , Lotus Powder ,and Lotus Biscuit" at bounding box center [841, 331] width 262 height 41
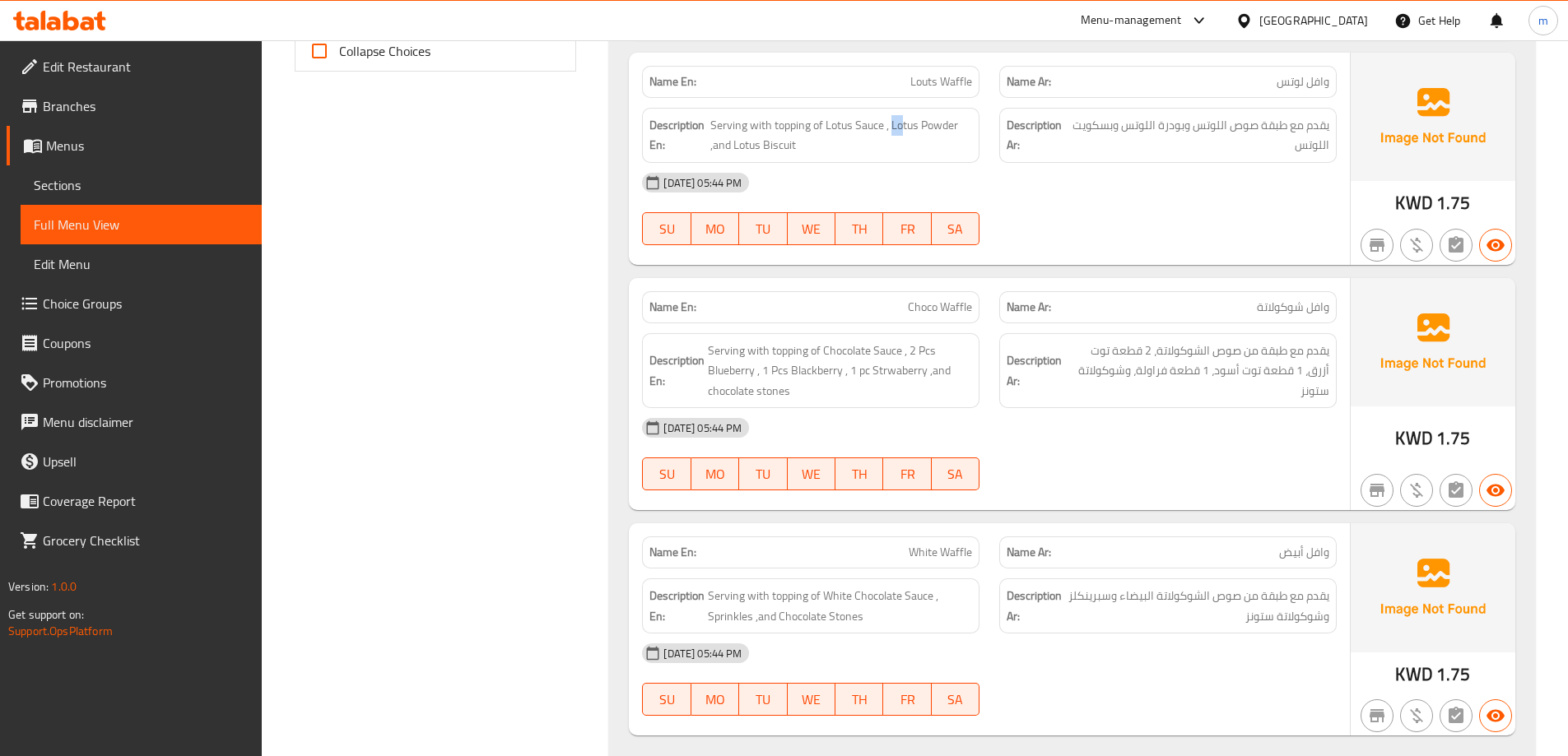
scroll to position [823, 0]
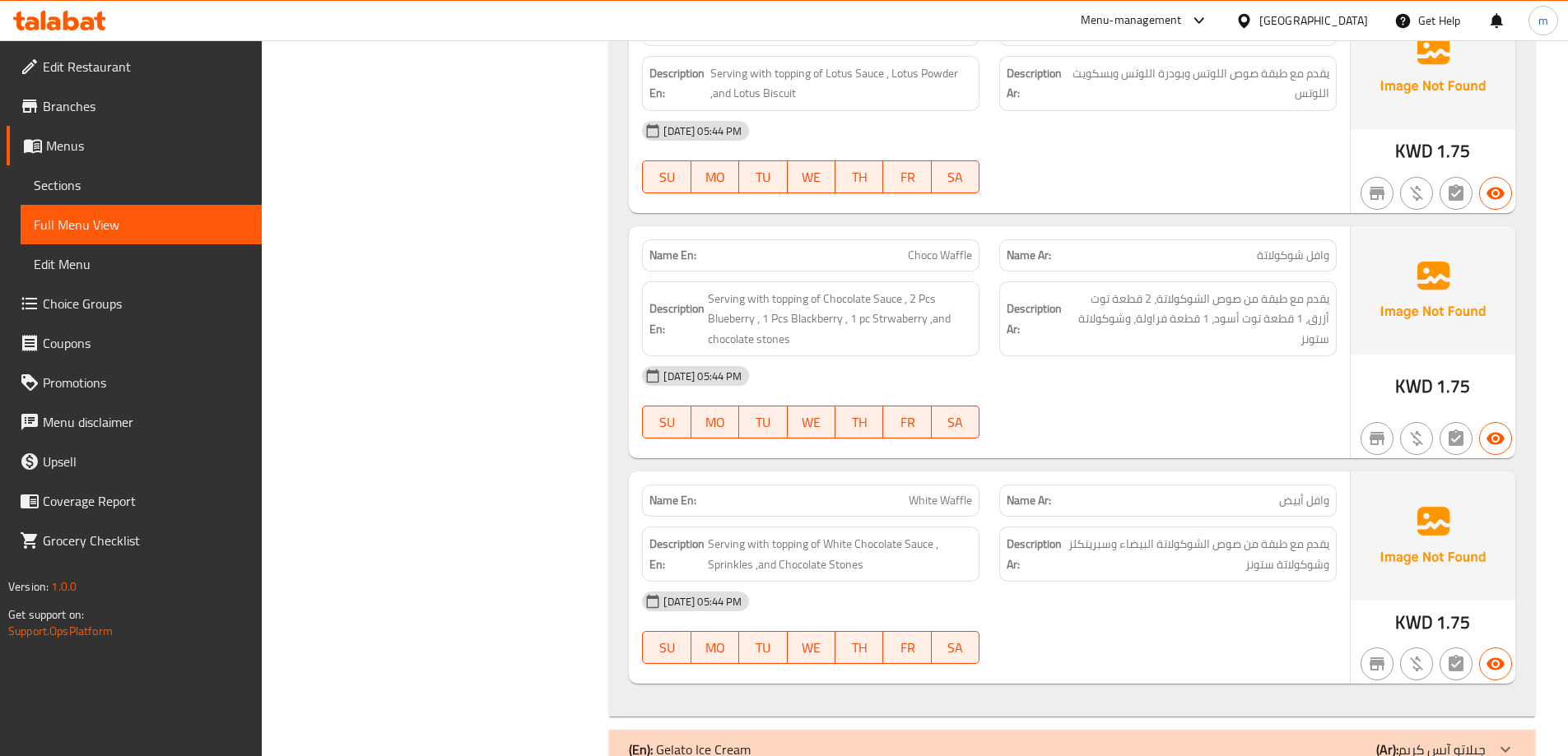
click at [943, 262] on span "Choco Waffle" at bounding box center [941, 255] width 64 height 17
click at [927, 256] on span "Choco Waffle" at bounding box center [941, 255] width 64 height 17
click at [925, 256] on span "Choco Waffle" at bounding box center [941, 255] width 64 height 17
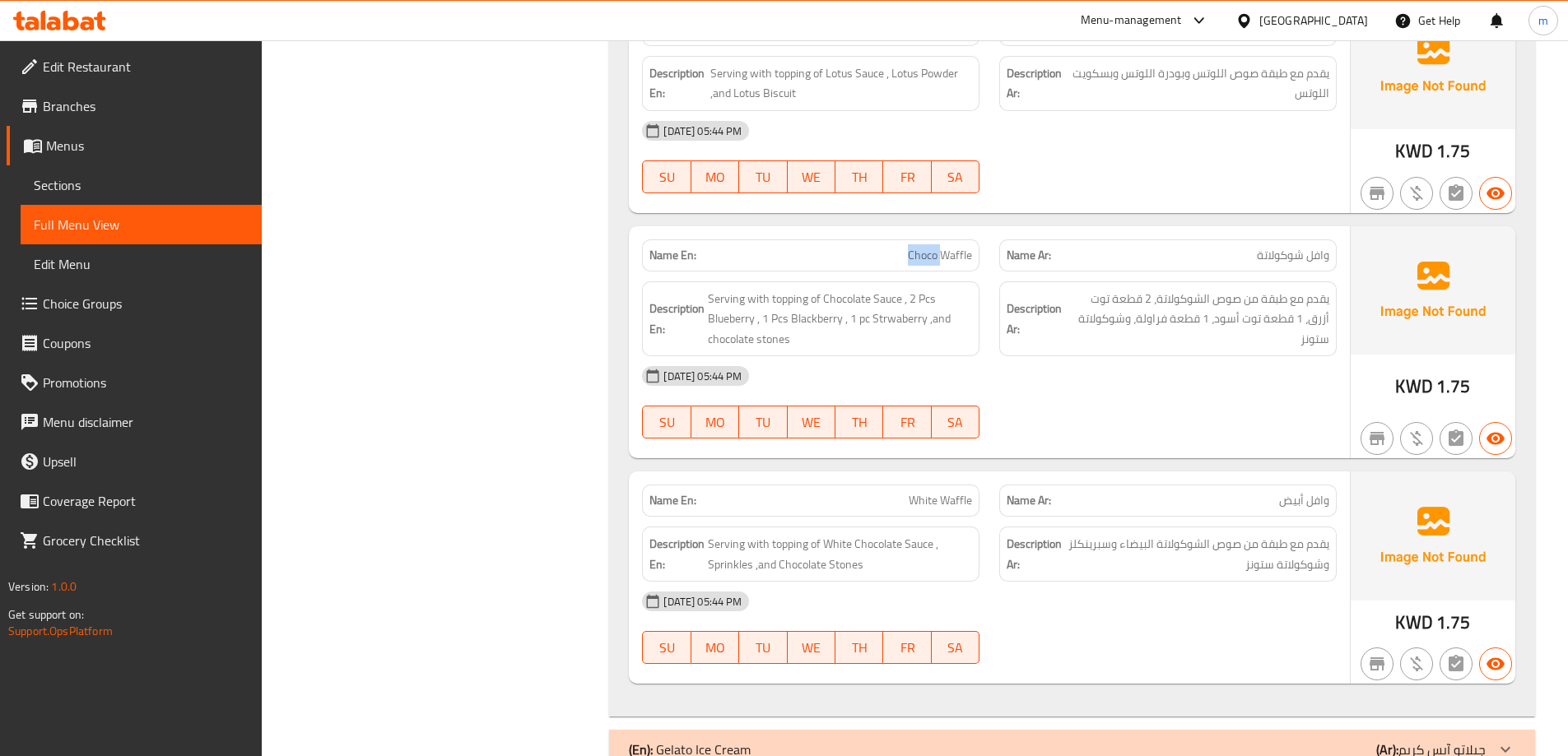
click at [925, 256] on span "Choco Waffle" at bounding box center [941, 255] width 64 height 17
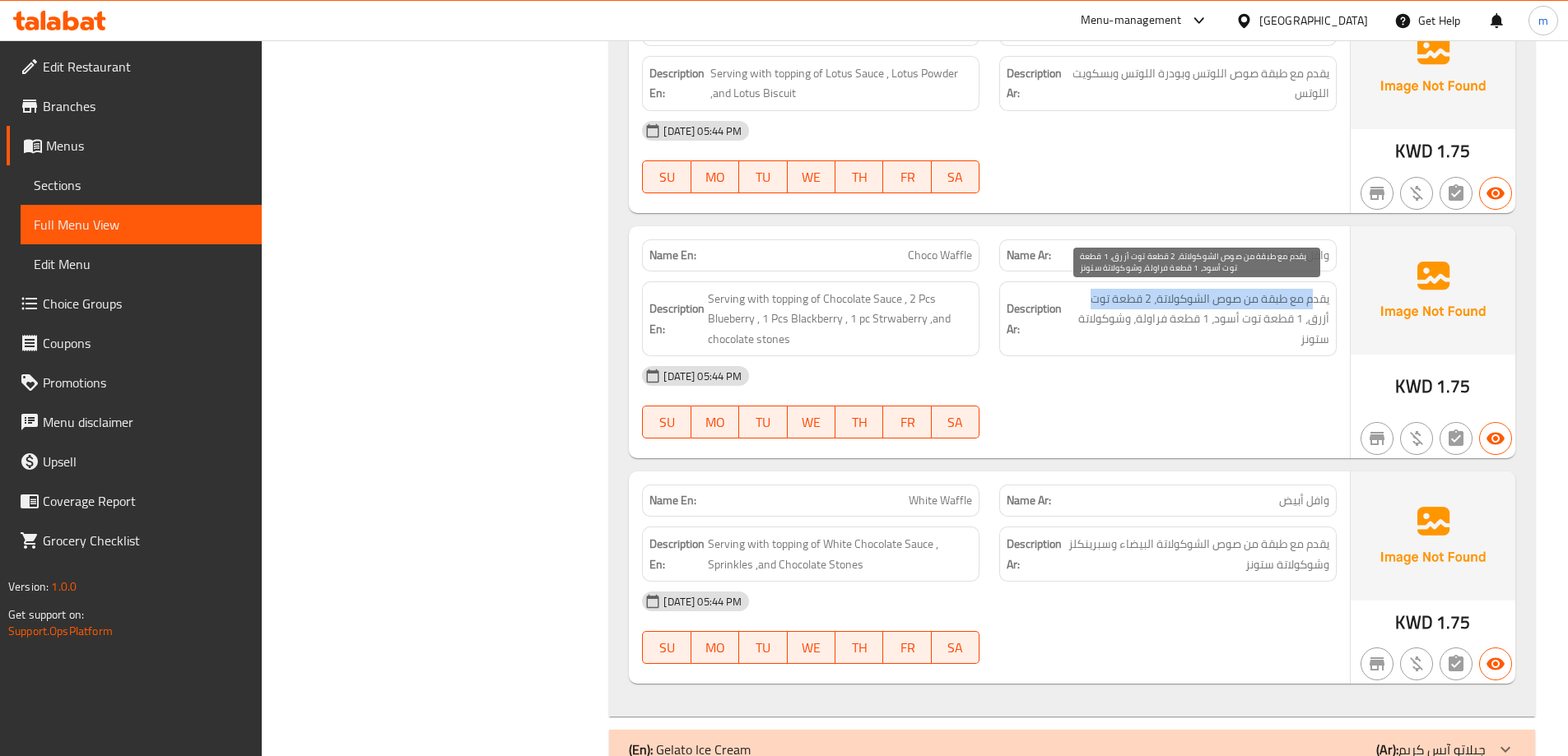
drag, startPoint x: 1312, startPoint y: 302, endPoint x: 1088, endPoint y: 302, distance: 224.0
click at [1088, 302] on span "يقدم مع طبقة من صوص الشوكولاتة، 2 قطعة توت أزرق، 1 قطعة توت أسود، 1 قطعة فراولة…" at bounding box center [1197, 320] width 264 height 61
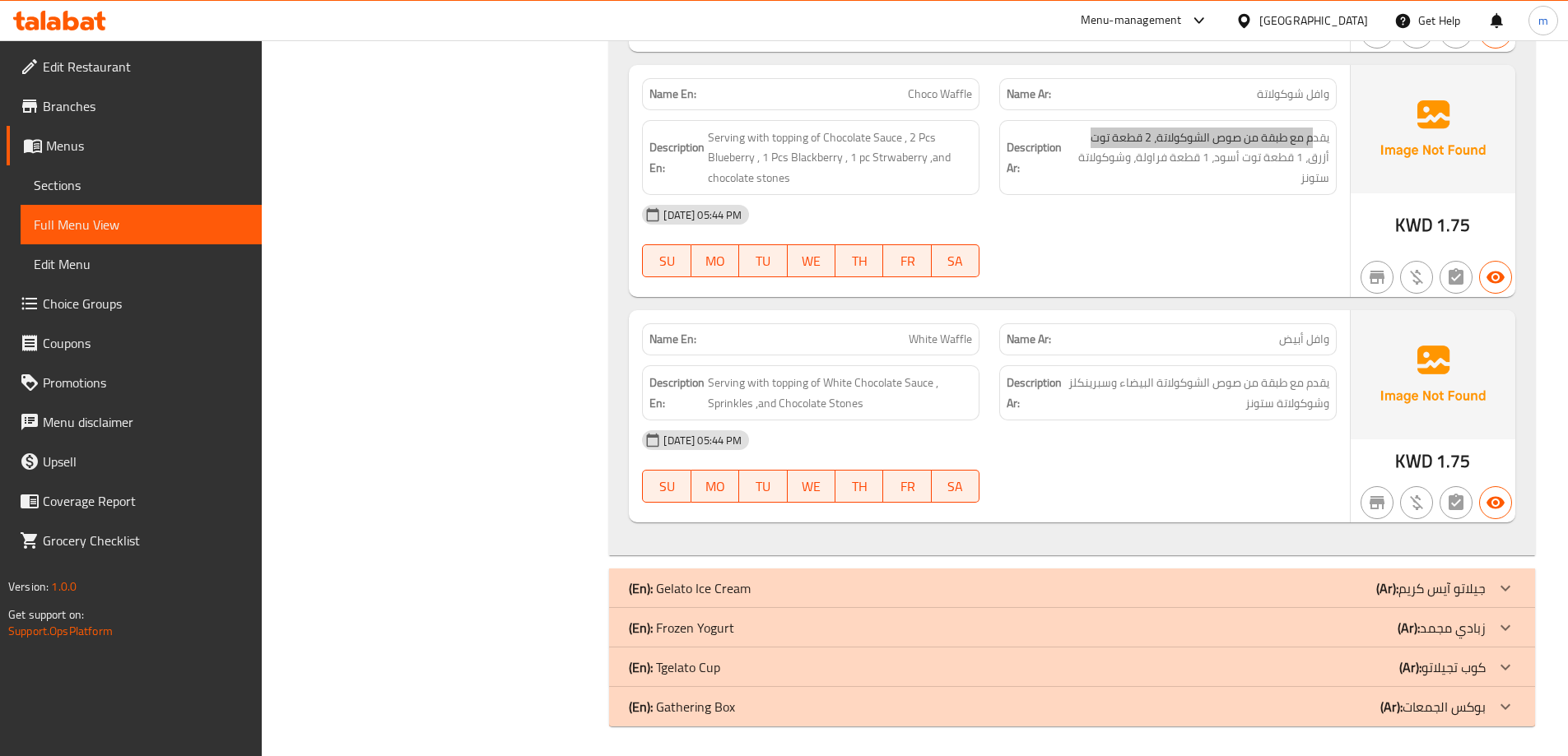
scroll to position [987, 0]
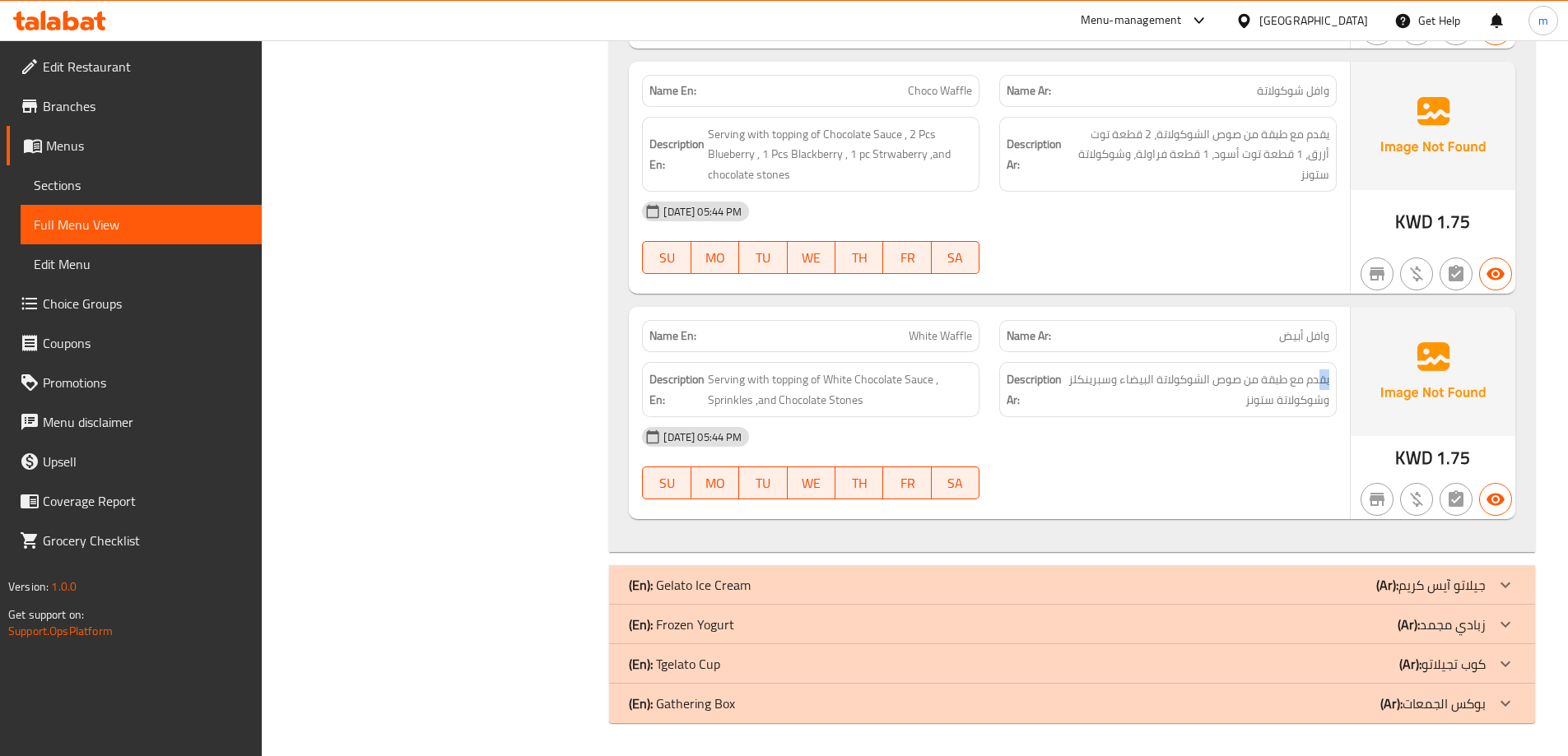
drag, startPoint x: 1319, startPoint y: 380, endPoint x: 1054, endPoint y: 390, distance: 265.2
click at [1054, 390] on h6 "Description Ar: يقدم مع طبقة من صوص الشوكولاتة البيضاء وسبرينكلز وشوكولاتة ستونز" at bounding box center [1168, 390] width 322 height 41
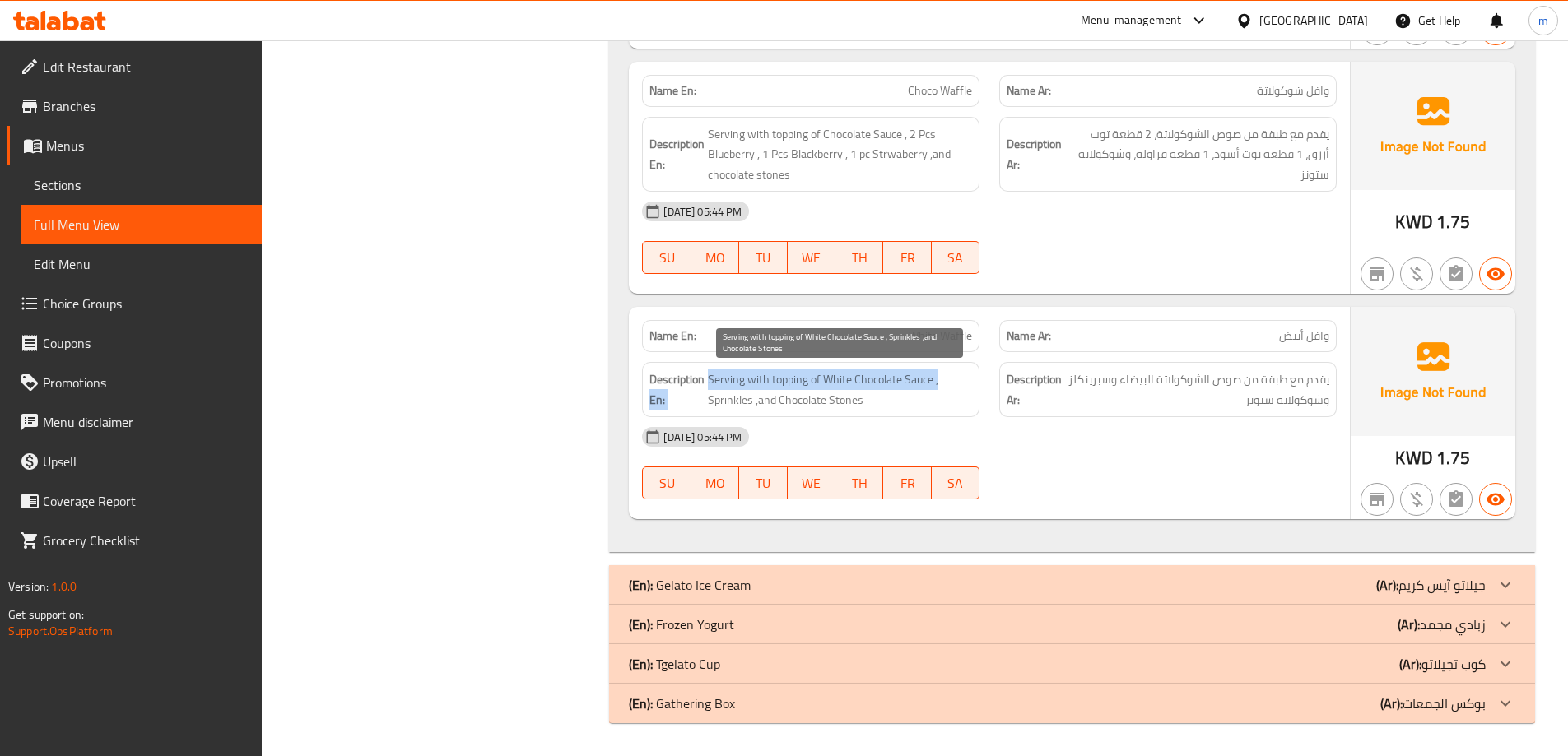
drag, startPoint x: 702, startPoint y: 379, endPoint x: 953, endPoint y: 376, distance: 251.0
click at [953, 376] on h6 "Description En: Serving with topping of White Chocolate Sauce , Sprinkles ,and …" at bounding box center [811, 390] width 322 height 41
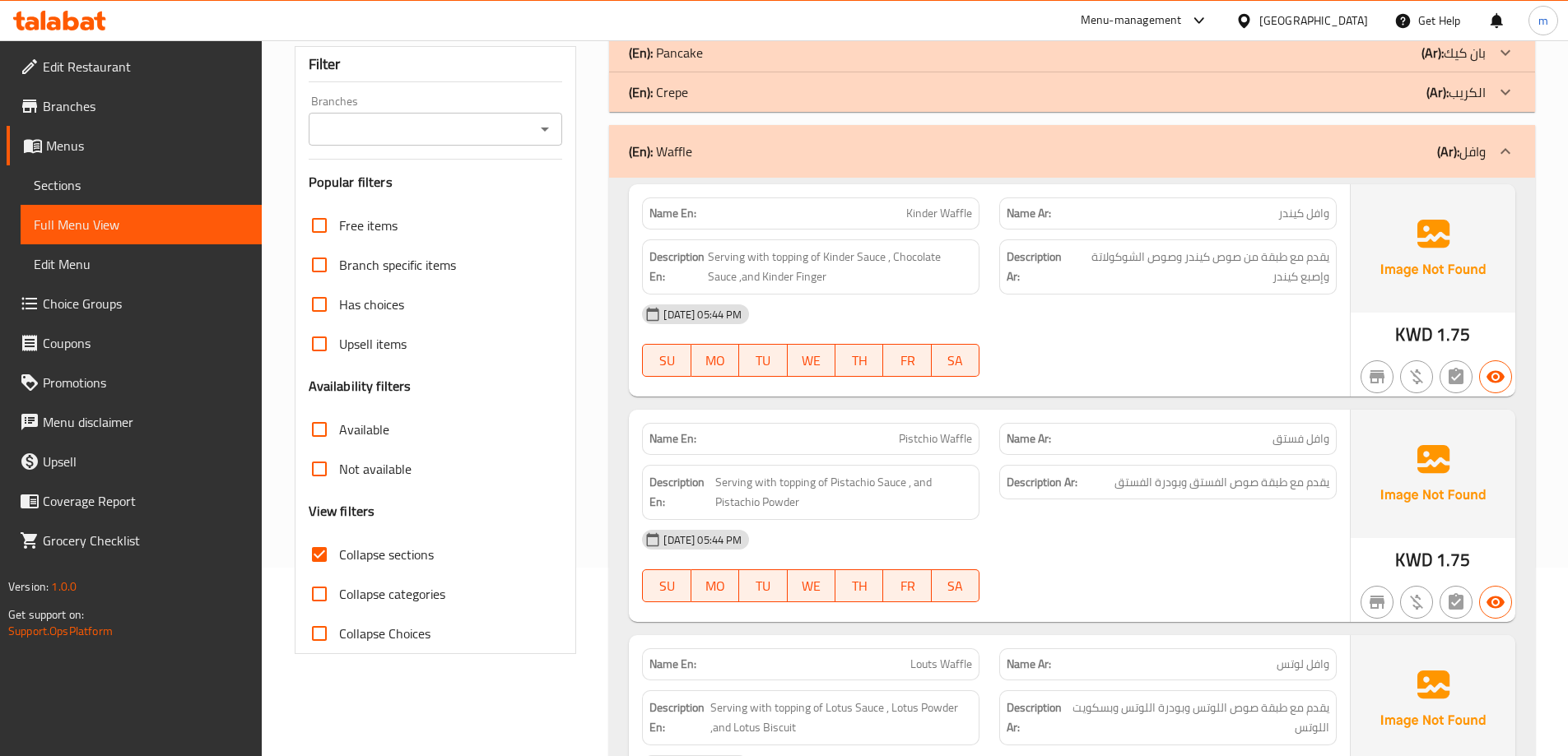
scroll to position [0, 0]
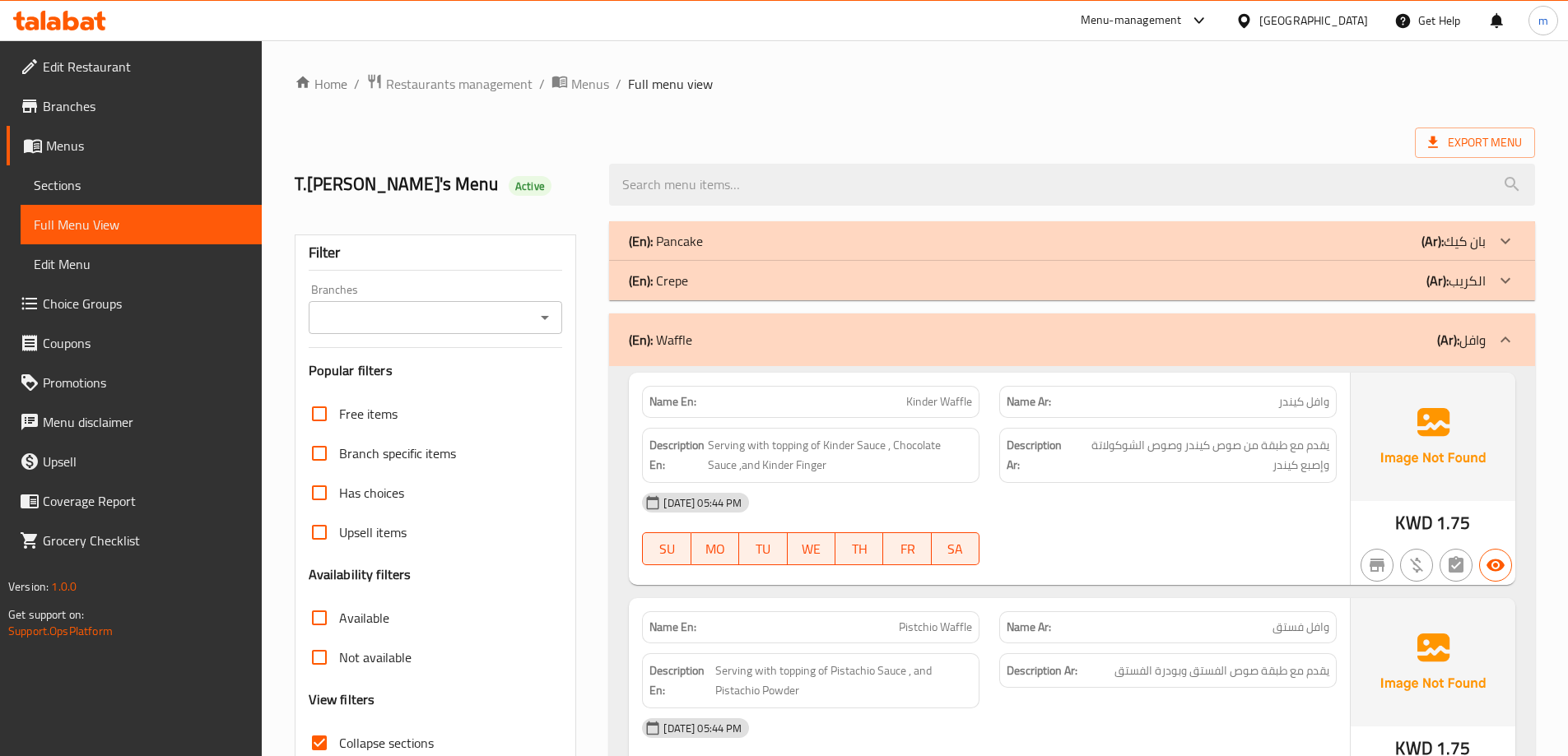
click at [1207, 425] on div "Description Ar: يقدم مع طبقة من صوص كيندر وصوص الشوكولاتة وإصبع كيندر" at bounding box center [1168, 455] width 357 height 75
click at [1282, 335] on div "(En): Waffle (Ar): وافل" at bounding box center [1058, 339] width 857 height 19
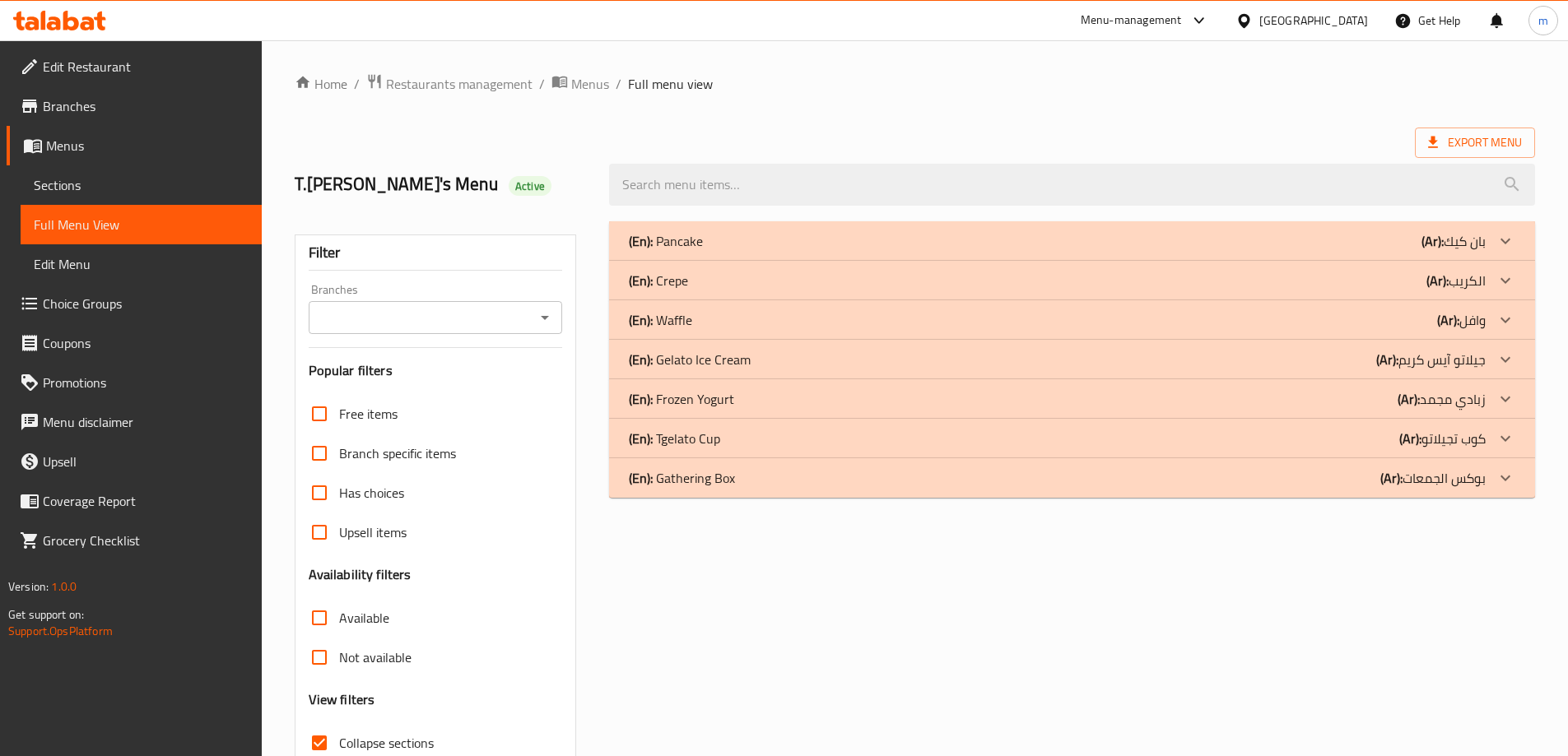
click at [1452, 251] on p "(Ar): زبادي مجمد" at bounding box center [1454, 240] width 64 height 19
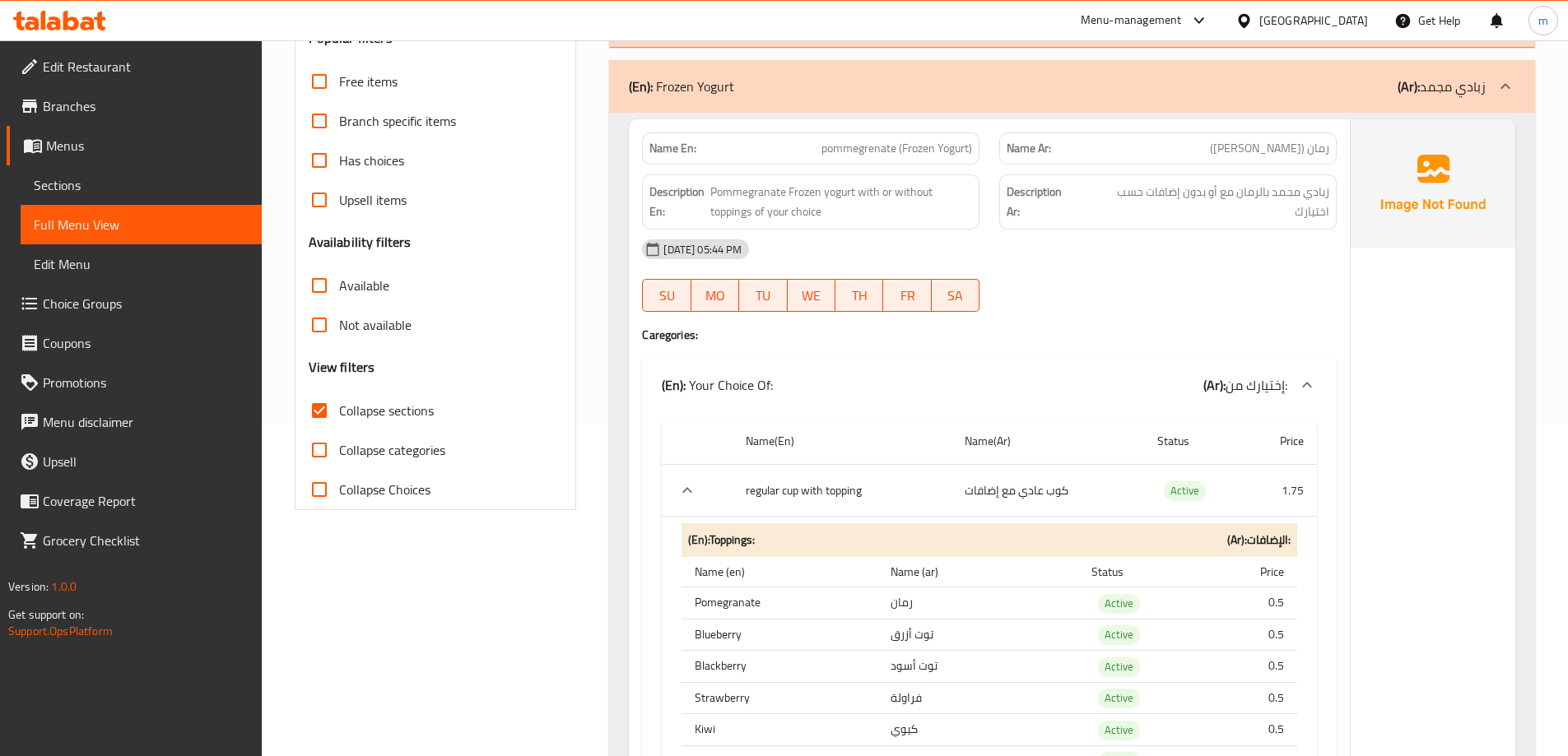
scroll to position [329, 0]
drag, startPoint x: 1317, startPoint y: 147, endPoint x: 1141, endPoint y: 199, distance: 183.5
drag, startPoint x: 822, startPoint y: 139, endPoint x: 933, endPoint y: 140, distance: 111.0
click at [933, 144] on div "Name En: pommegrenate (Frozen Yogurt)" at bounding box center [811, 151] width 337 height 32
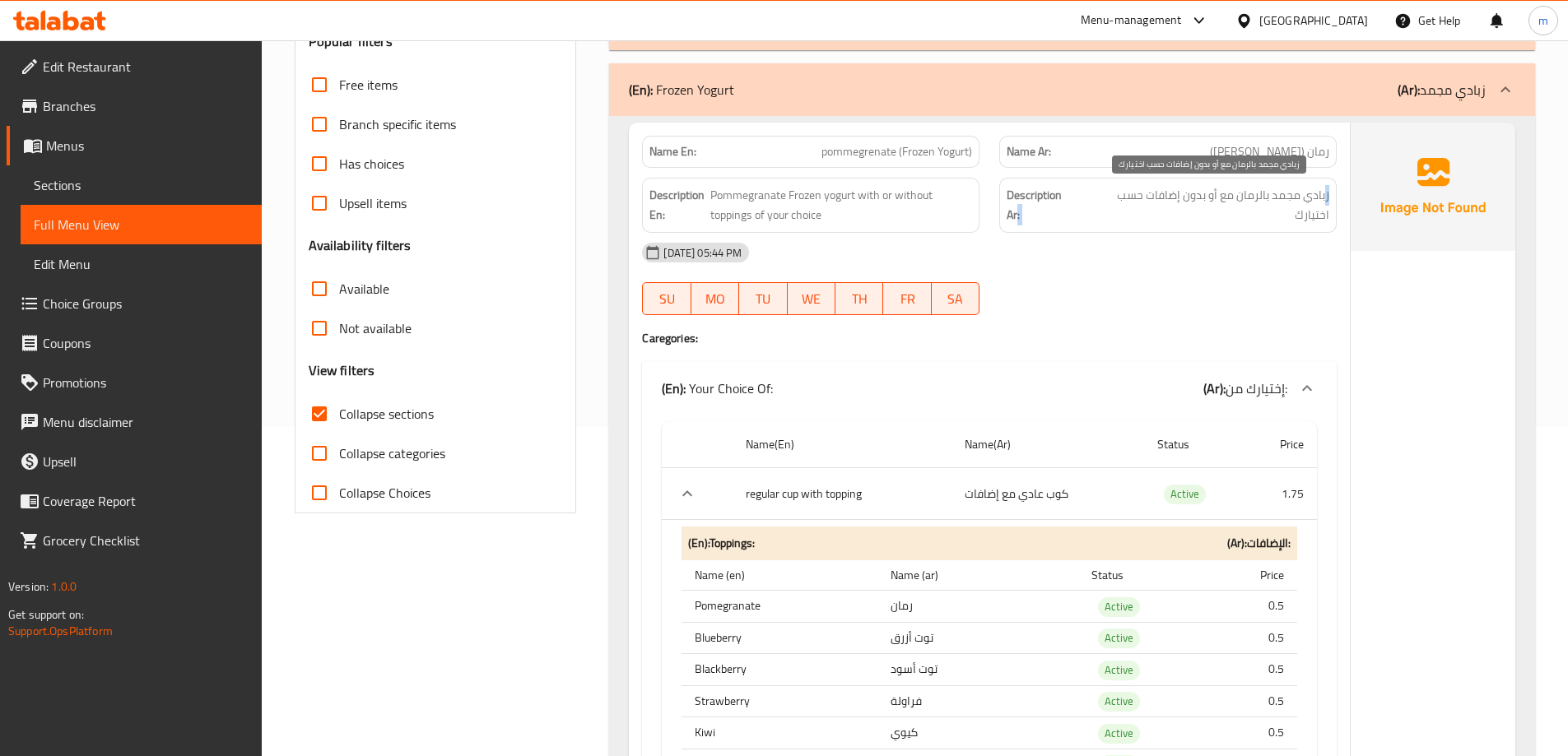
drag, startPoint x: 1326, startPoint y: 197, endPoint x: 1076, endPoint y: 199, distance: 250.0
click at [1076, 199] on h6 "Description Ar: زبادي مجمد بالرمان مع أو بدون إضافات حسب اختيارك" at bounding box center [1168, 205] width 322 height 41
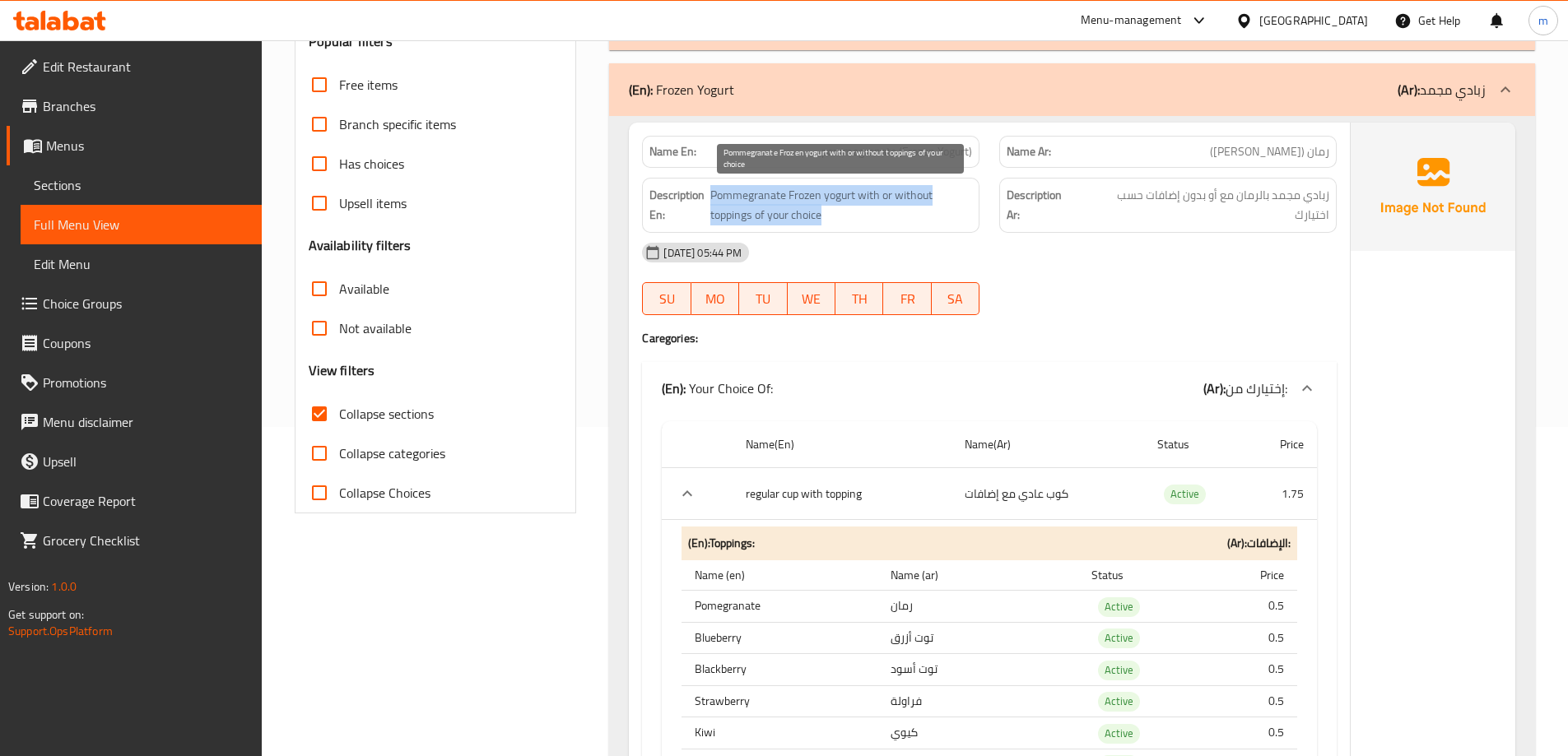
drag, startPoint x: 708, startPoint y: 191, endPoint x: 840, endPoint y: 221, distance: 135.4
click at [840, 221] on h6 "Description En: Pommegranate Frozen yogurt with or without toppings of your cho…" at bounding box center [811, 205] width 322 height 41
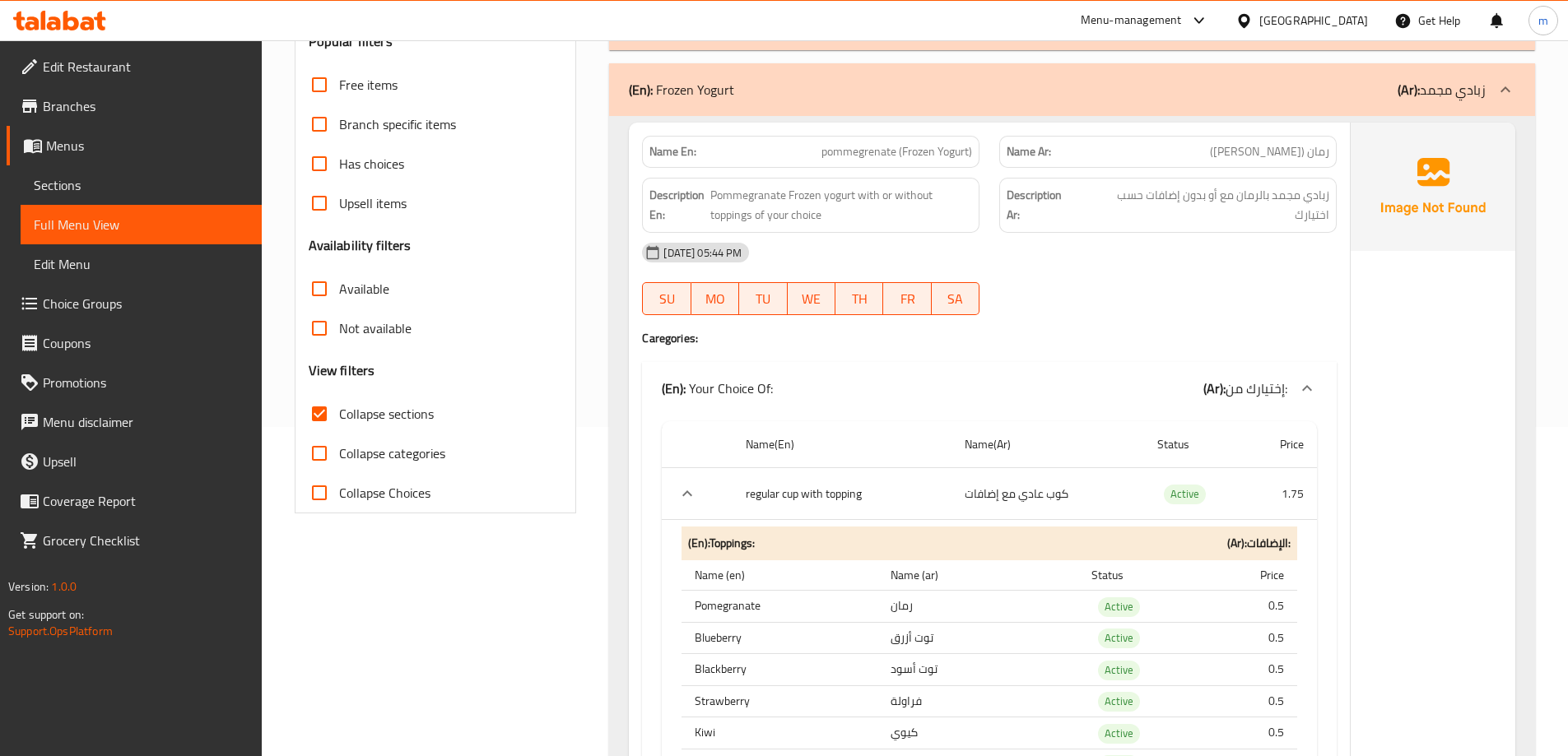
click at [1095, 250] on div "17-08-2025 05:44 PM" at bounding box center [989, 252] width 715 height 40
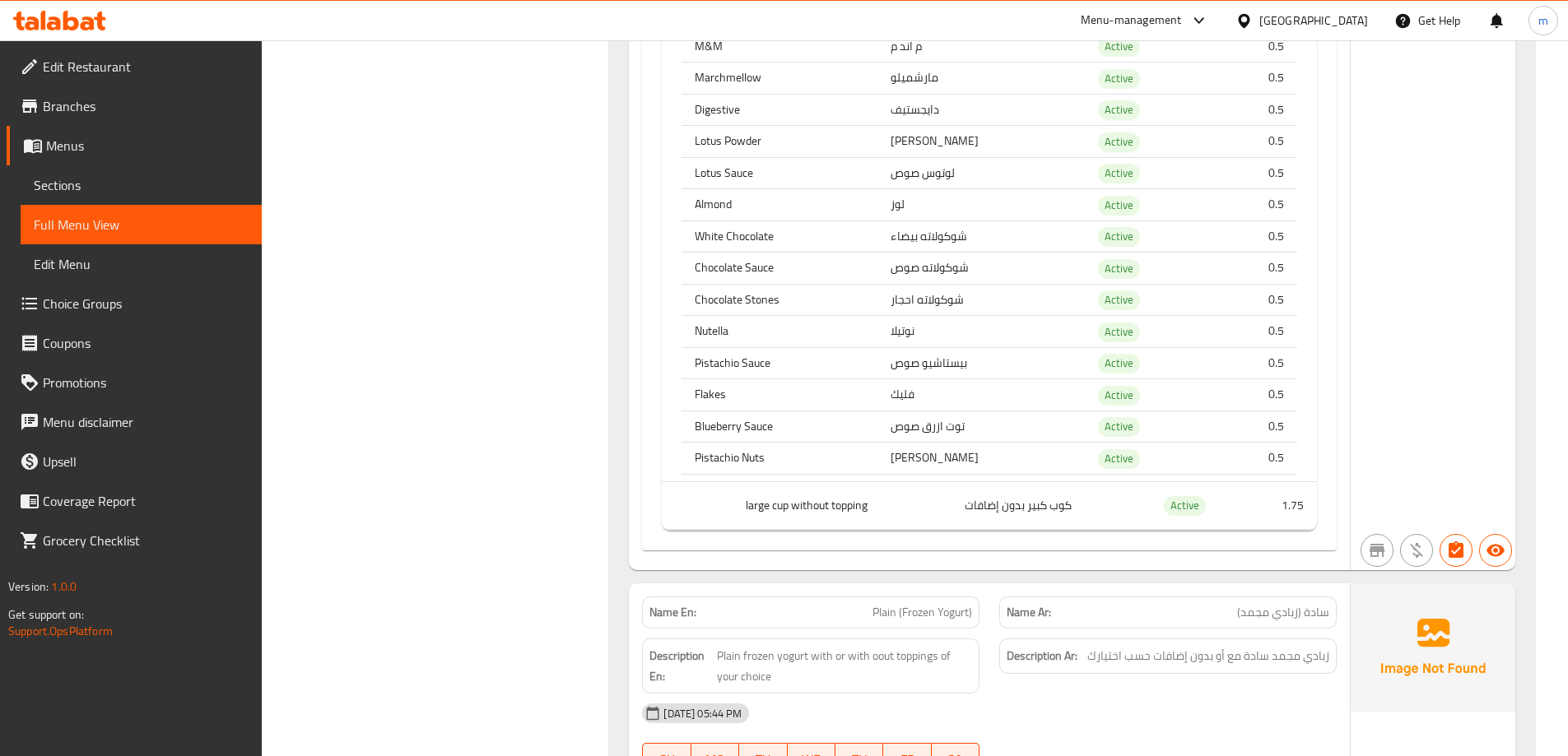
scroll to position [2222, 0]
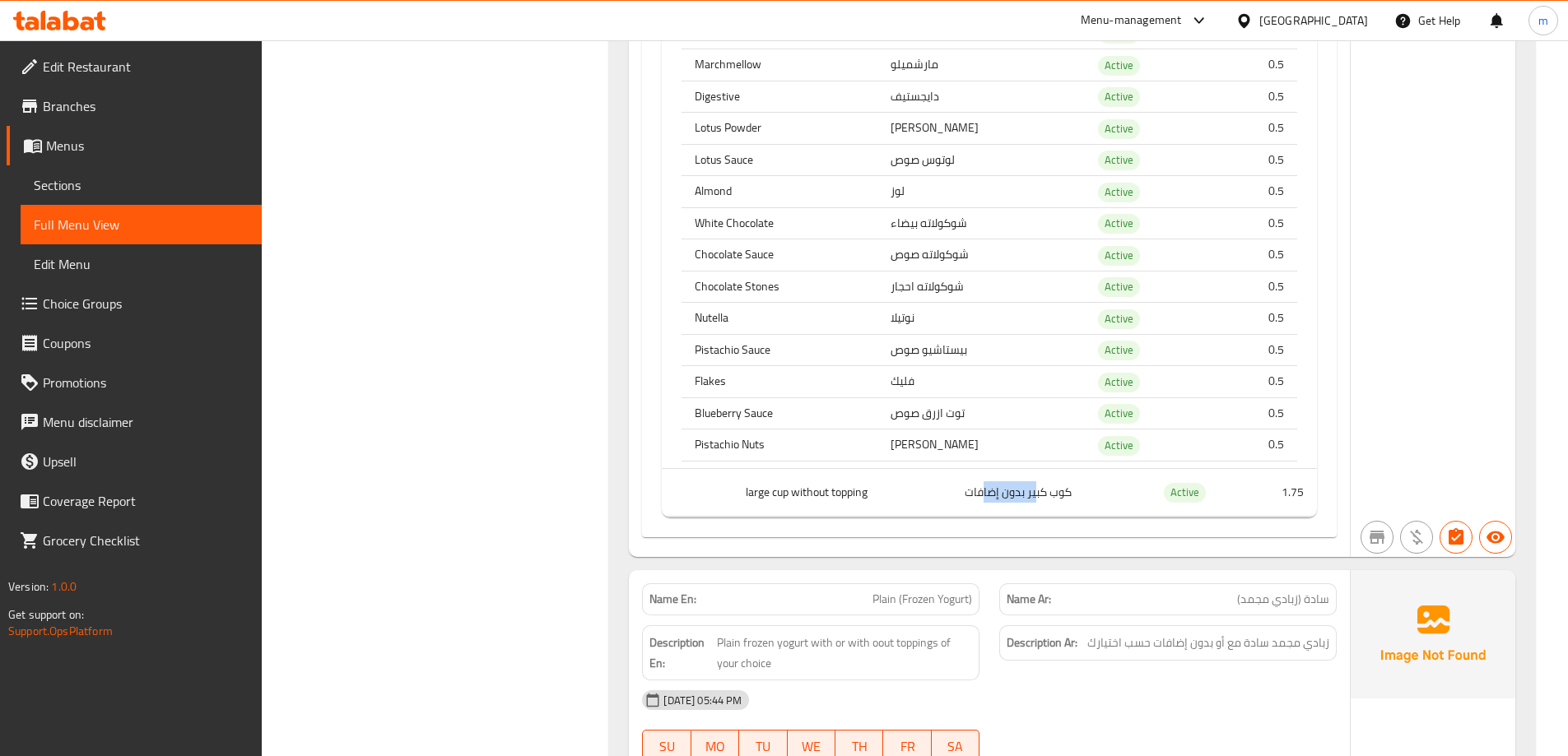
drag, startPoint x: 1036, startPoint y: 499, endPoint x: 987, endPoint y: 505, distance: 49.4
click at [987, 505] on td "كوب كبير بدون إضافات" at bounding box center [1047, 493] width 193 height 49
drag, startPoint x: 789, startPoint y: 497, endPoint x: 897, endPoint y: 502, distance: 108.1
click at [897, 502] on th "large cup without topping" at bounding box center [842, 493] width 219 height 49
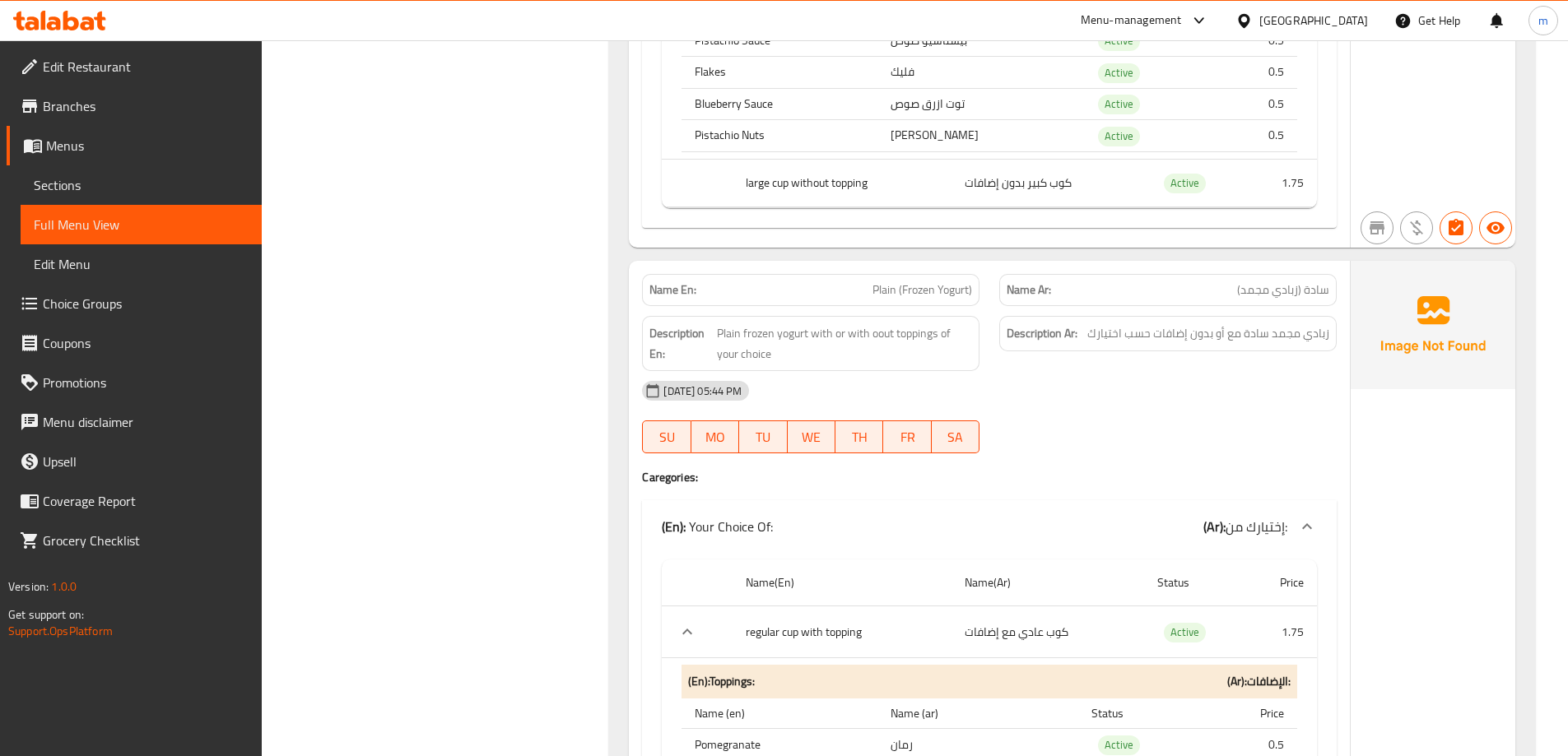
scroll to position [2551, 0]
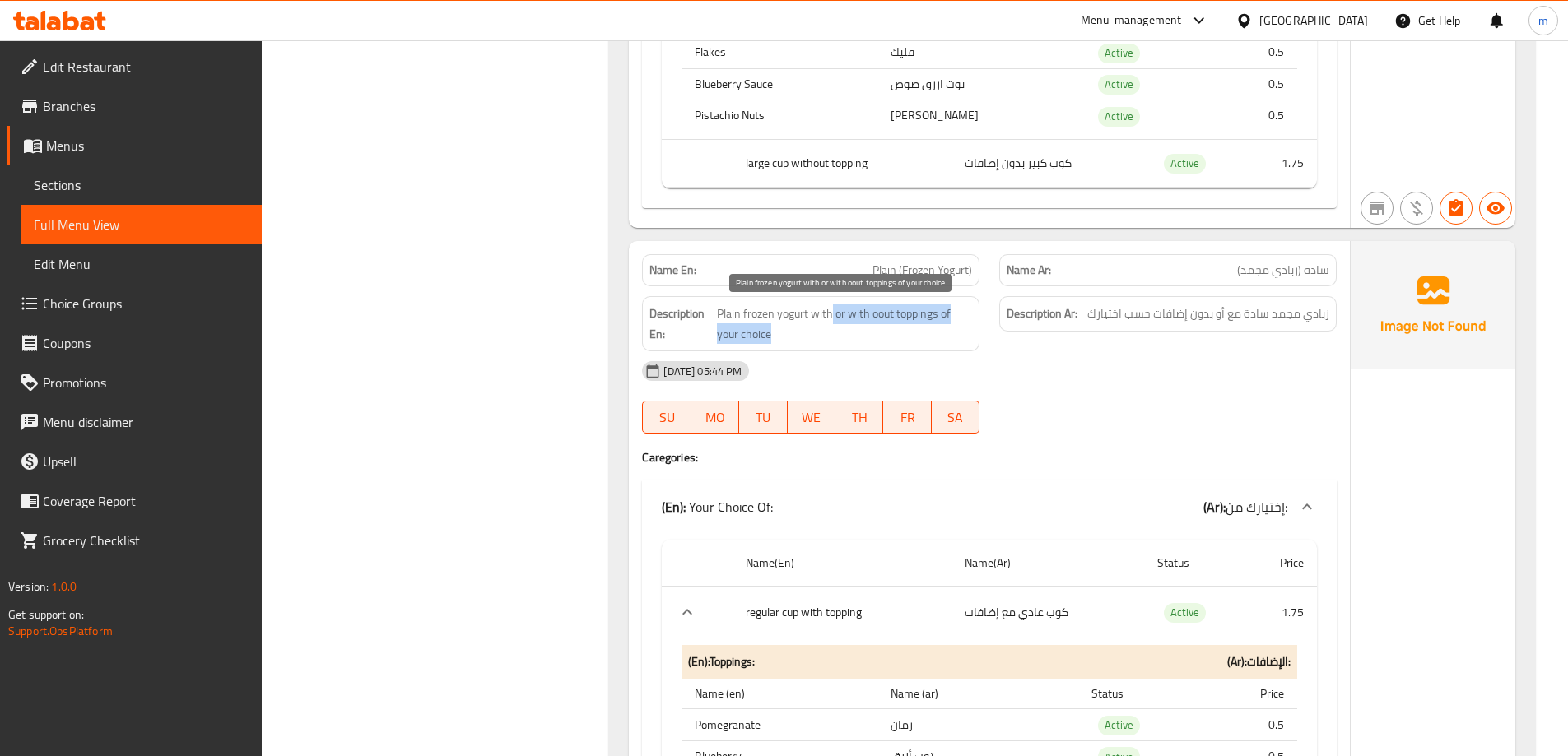
drag, startPoint x: 832, startPoint y: 317, endPoint x: 872, endPoint y: 344, distance: 48.3
click at [872, 344] on div "Description En: Plain frozen yogurt with or with oout toppings of your choice" at bounding box center [811, 324] width 337 height 55
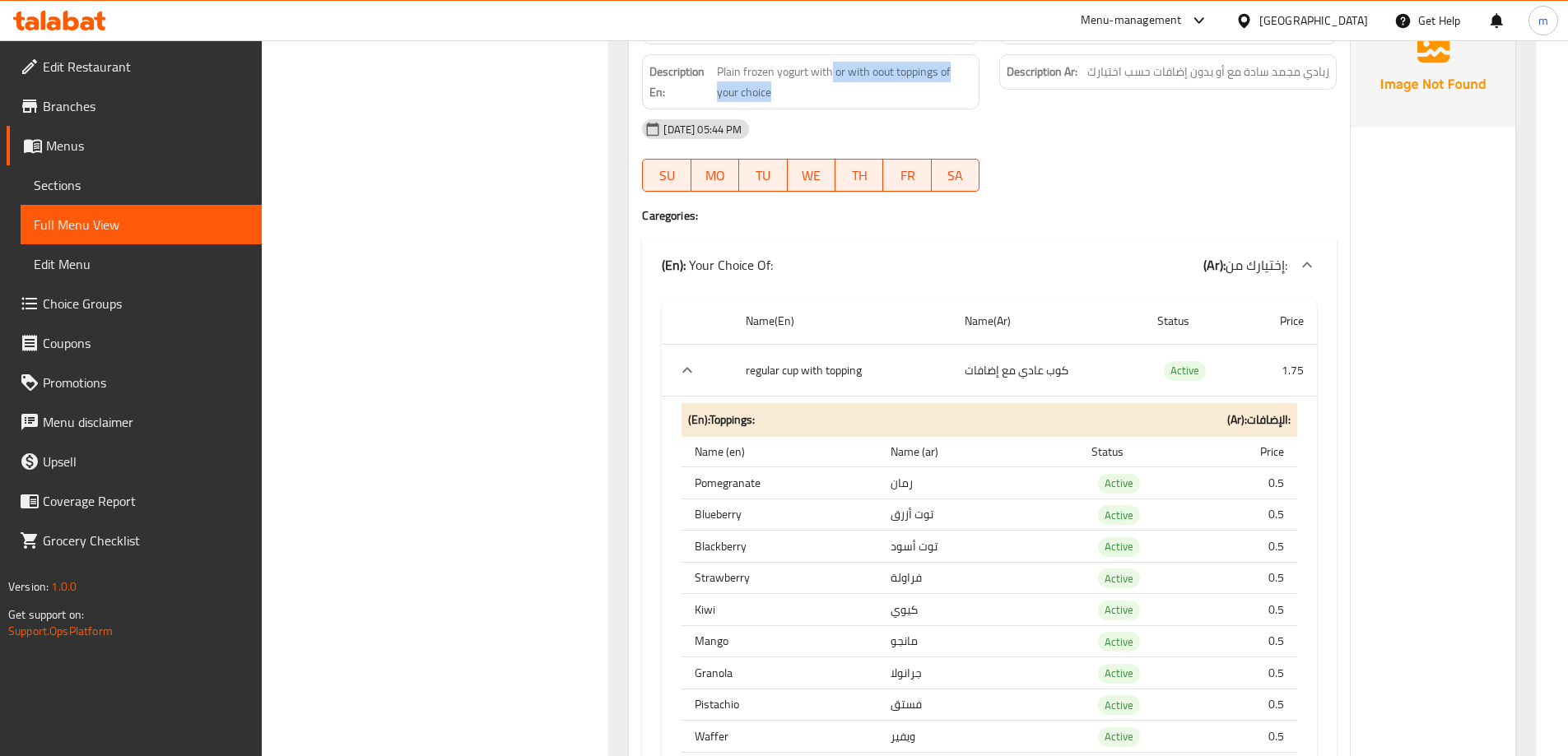
scroll to position [2798, 0]
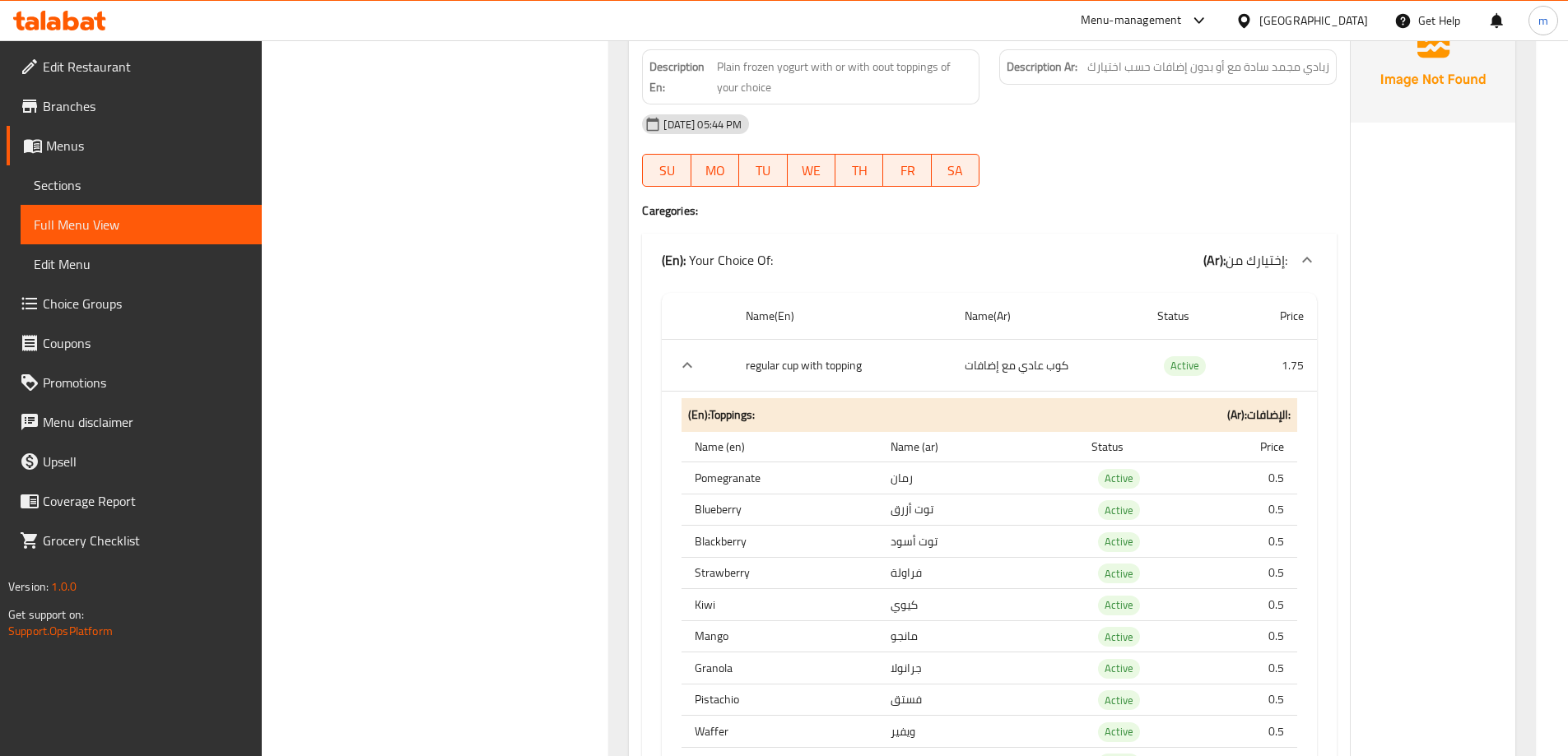
drag, startPoint x: 1083, startPoint y: 366, endPoint x: 967, endPoint y: 367, distance: 116.0
drag, startPoint x: 734, startPoint y: 370, endPoint x: 881, endPoint y: 371, distance: 147.0
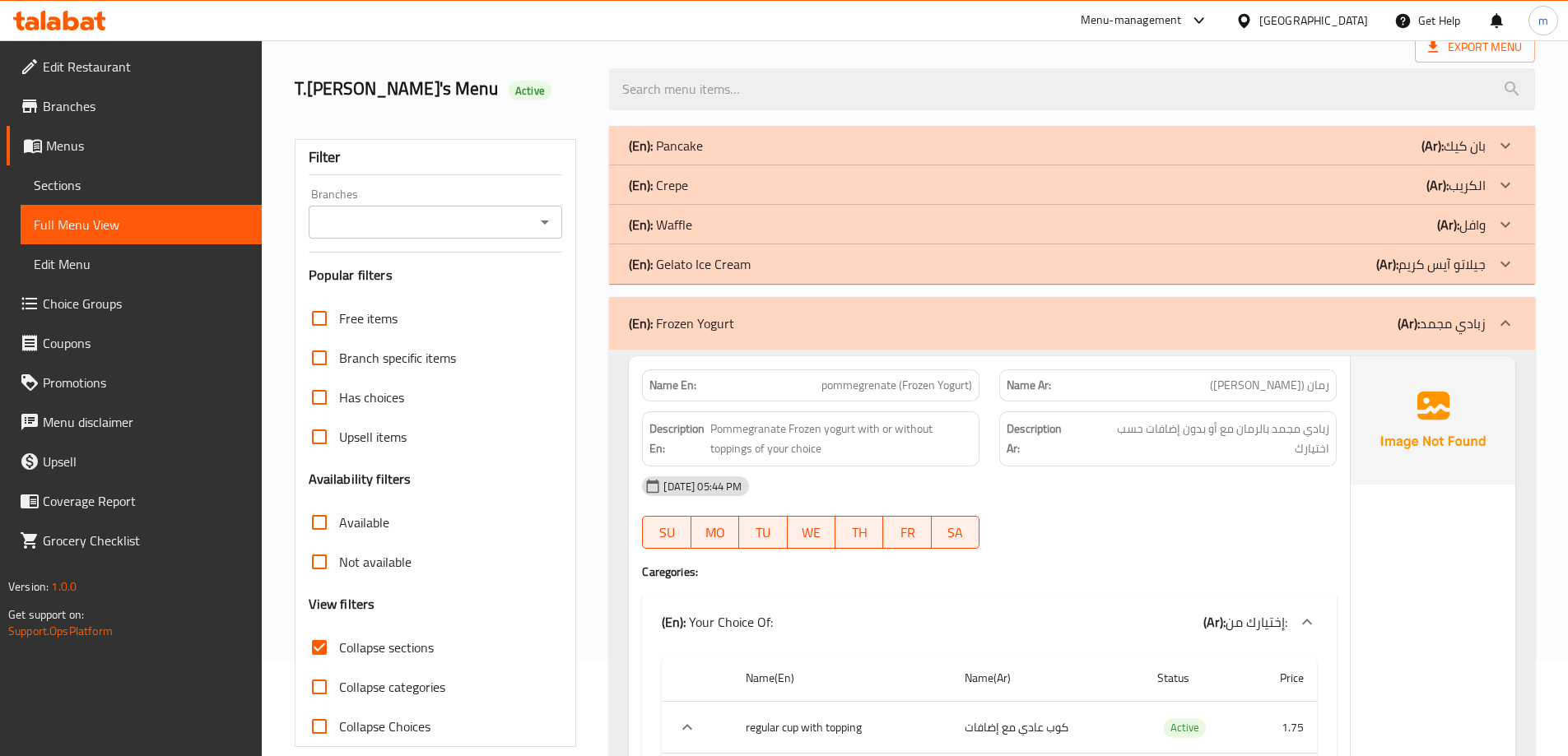
scroll to position [0, 0]
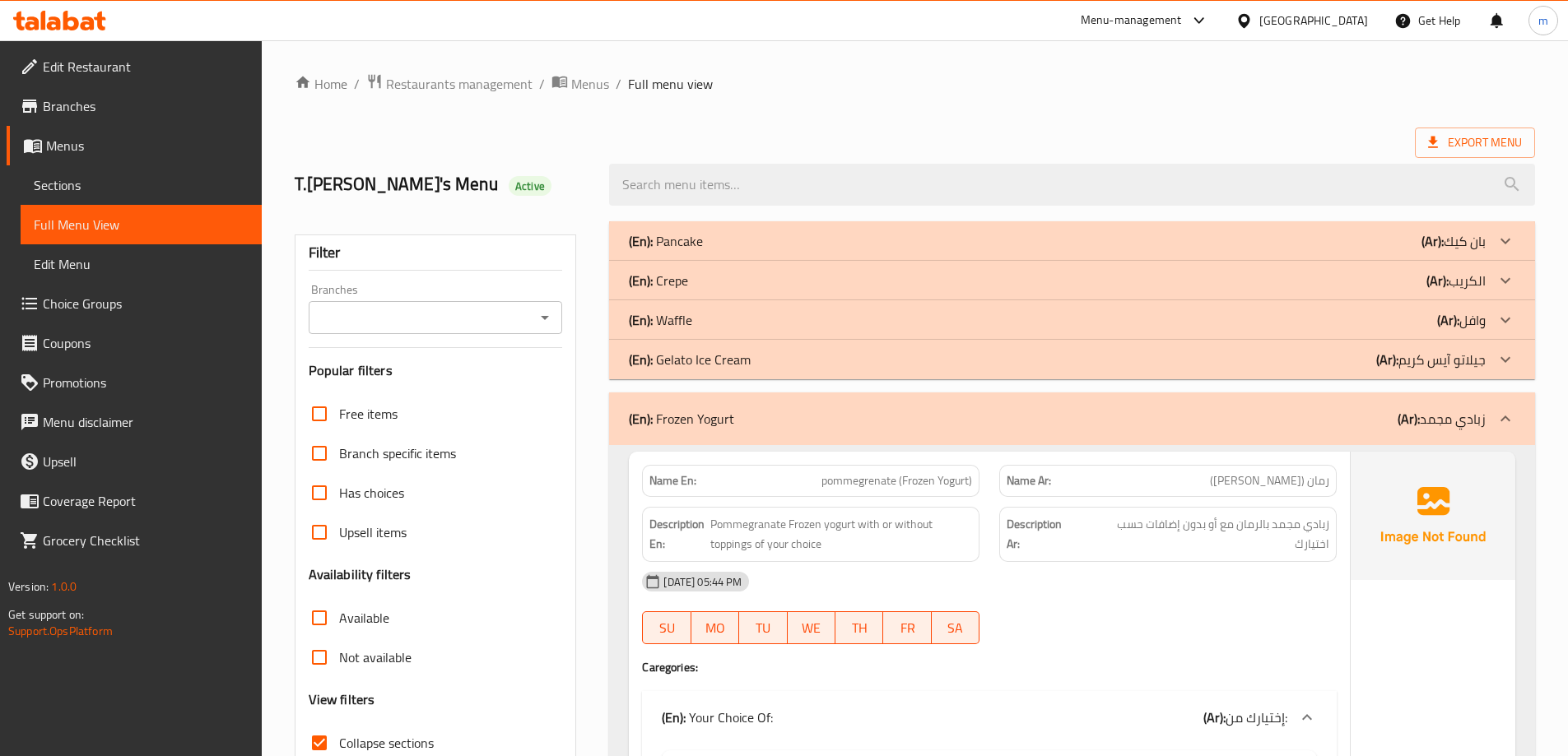
click at [1266, 422] on div "(En): Frozen Yogurt (Ar): زبادي مجمد" at bounding box center [1058, 418] width 857 height 19
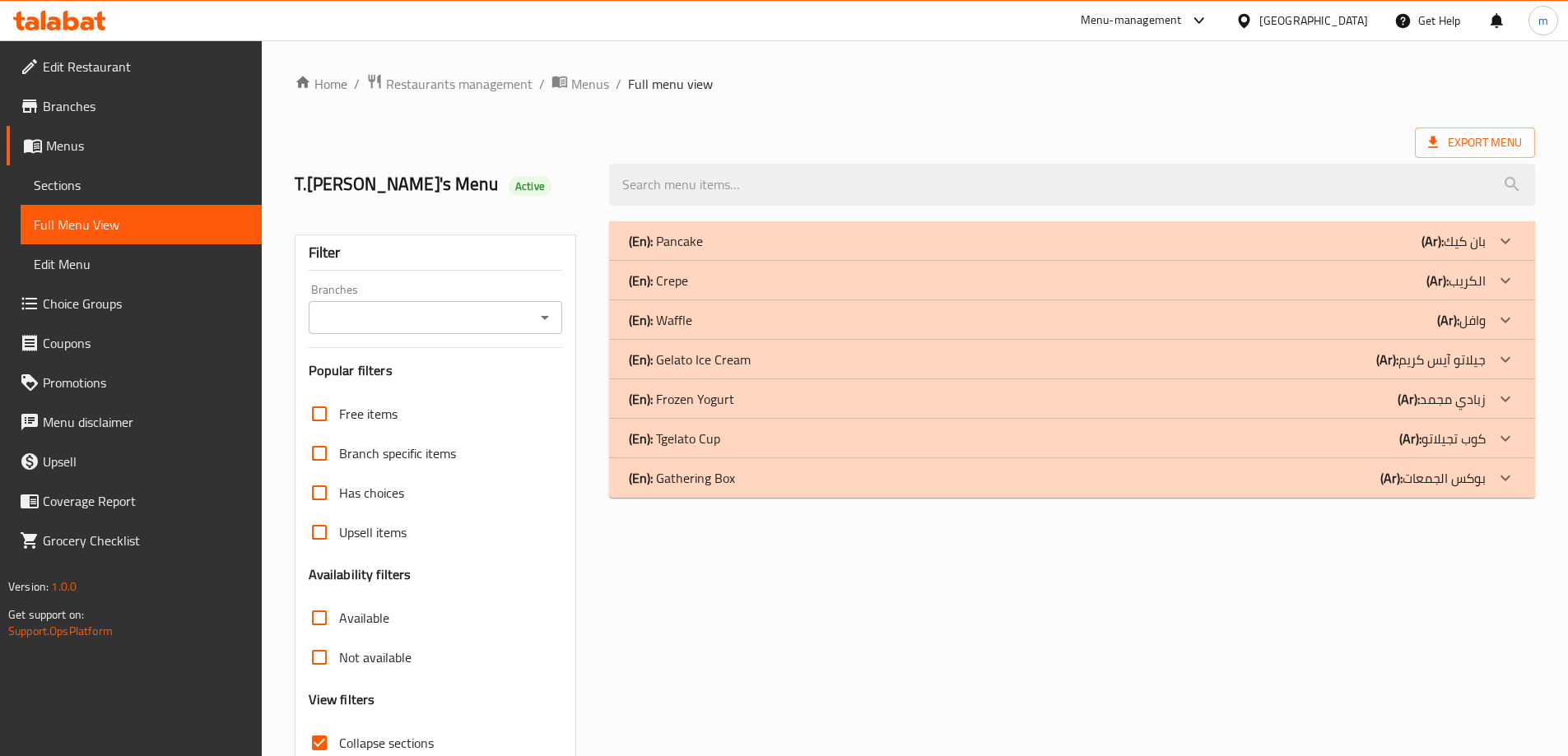
click at [1267, 251] on div "(En): Tgelato Cup (Ar): كوب تجيلاتو" at bounding box center [1058, 240] width 857 height 19
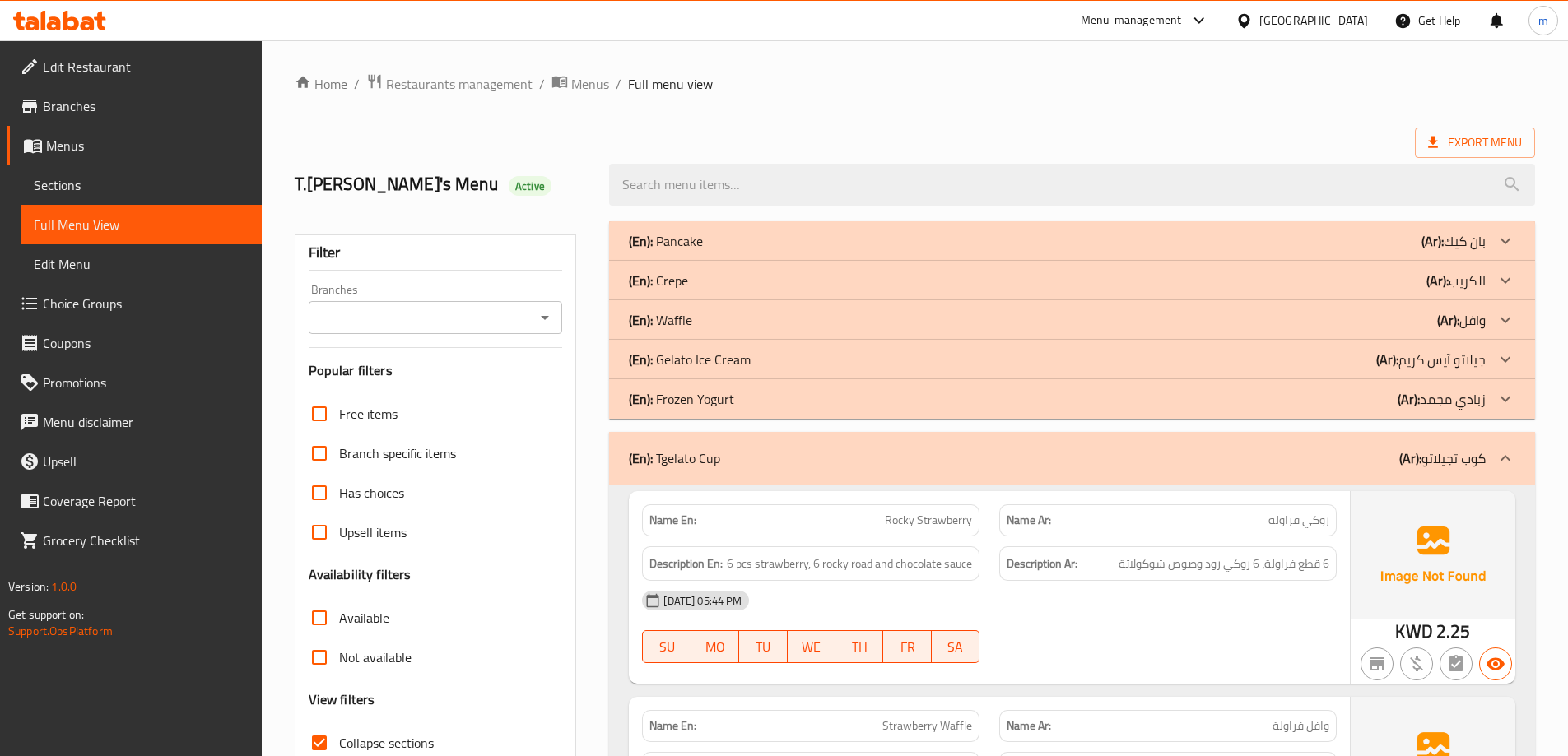
click at [1337, 459] on div "(En): Tgelato Cup (Ar): كوب تجيلاتو" at bounding box center [1058, 458] width 857 height 19
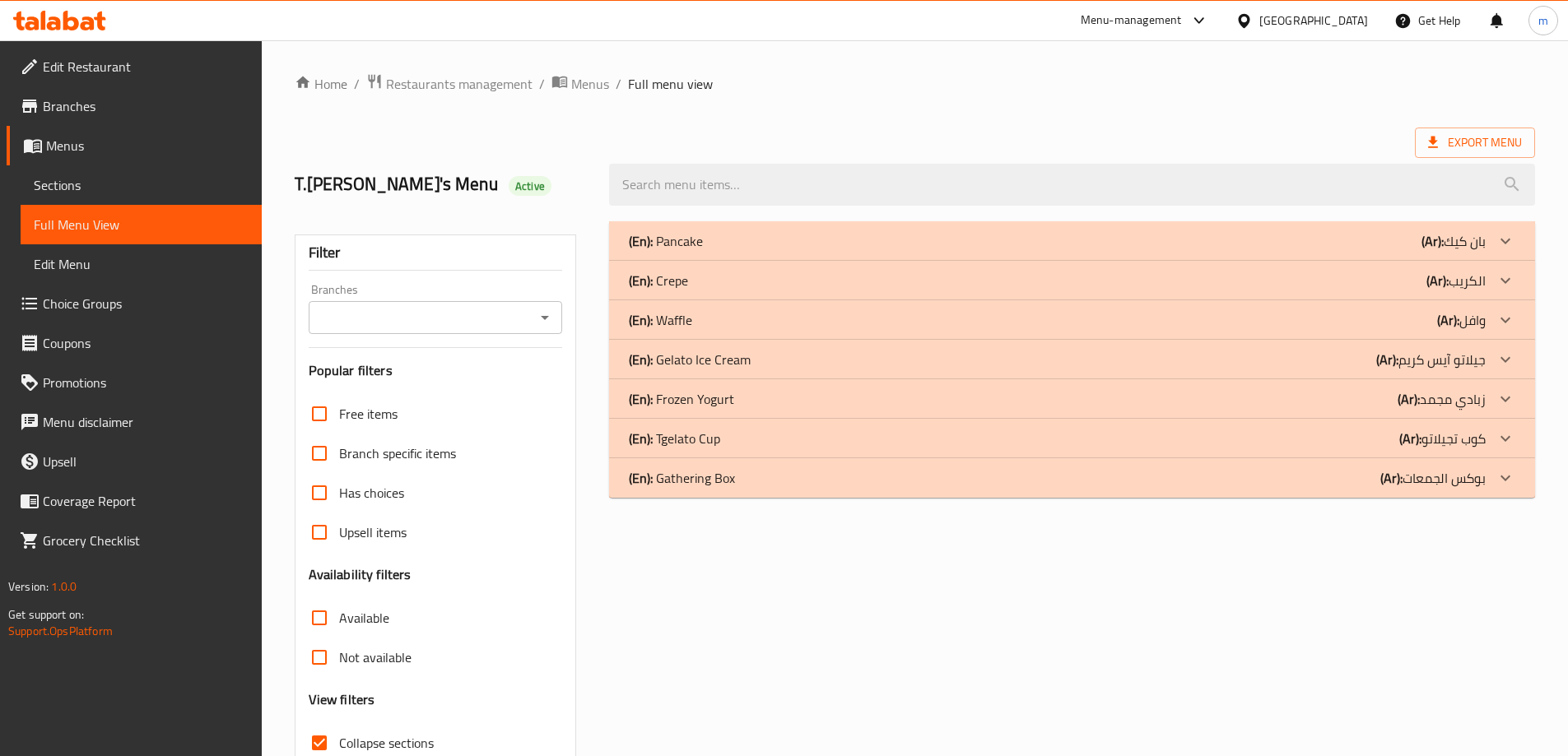
click at [1343, 505] on div "(En): Pancake (Ar): بان كيك Name En: Kinder Pancake (8 Pcs) Name Ar: بان كيك كي…" at bounding box center [1072, 532] width 946 height 641
click at [1339, 251] on div "(En): Gathering Box (Ar): بوكس الجمعات" at bounding box center [1058, 240] width 857 height 19
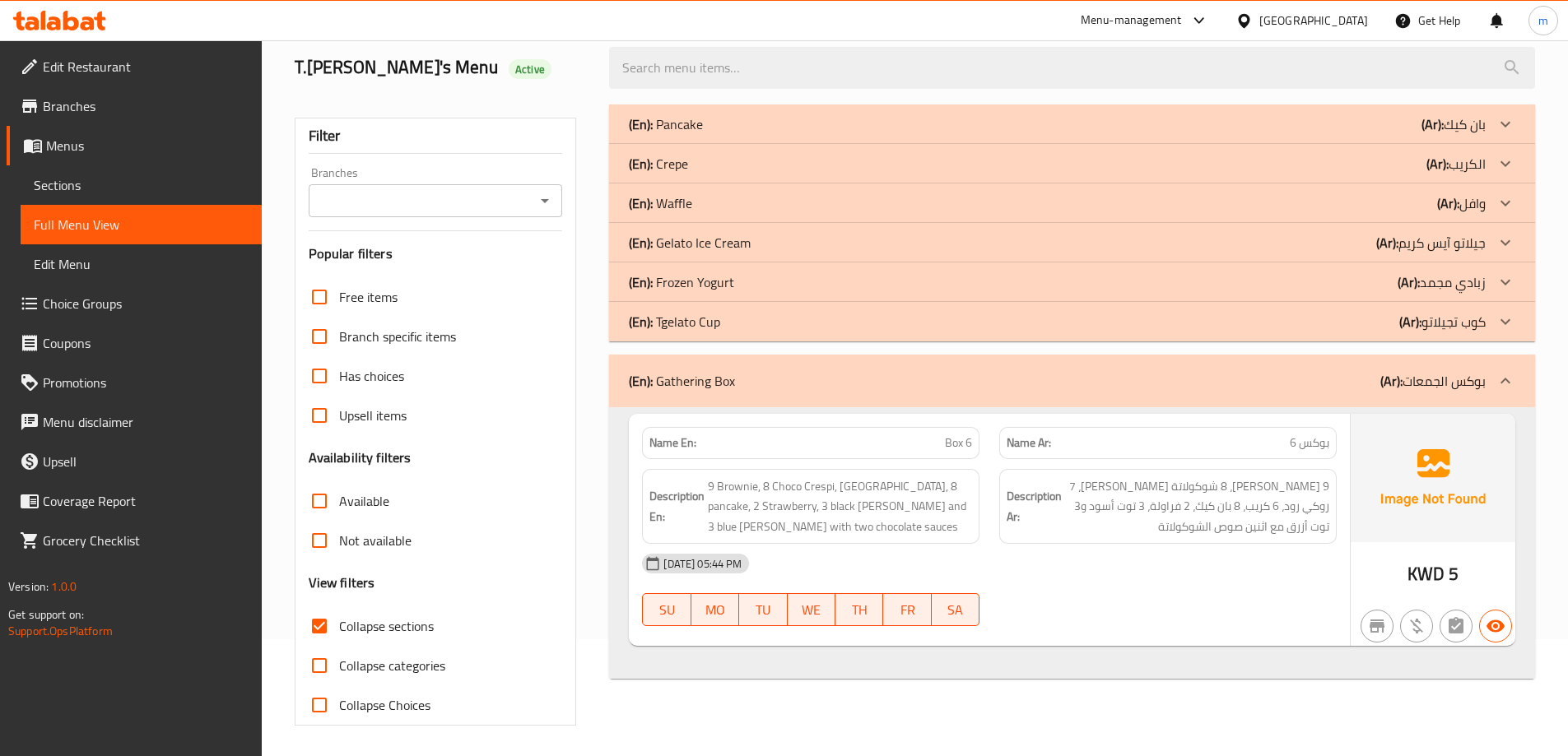
scroll to position [120, 0]
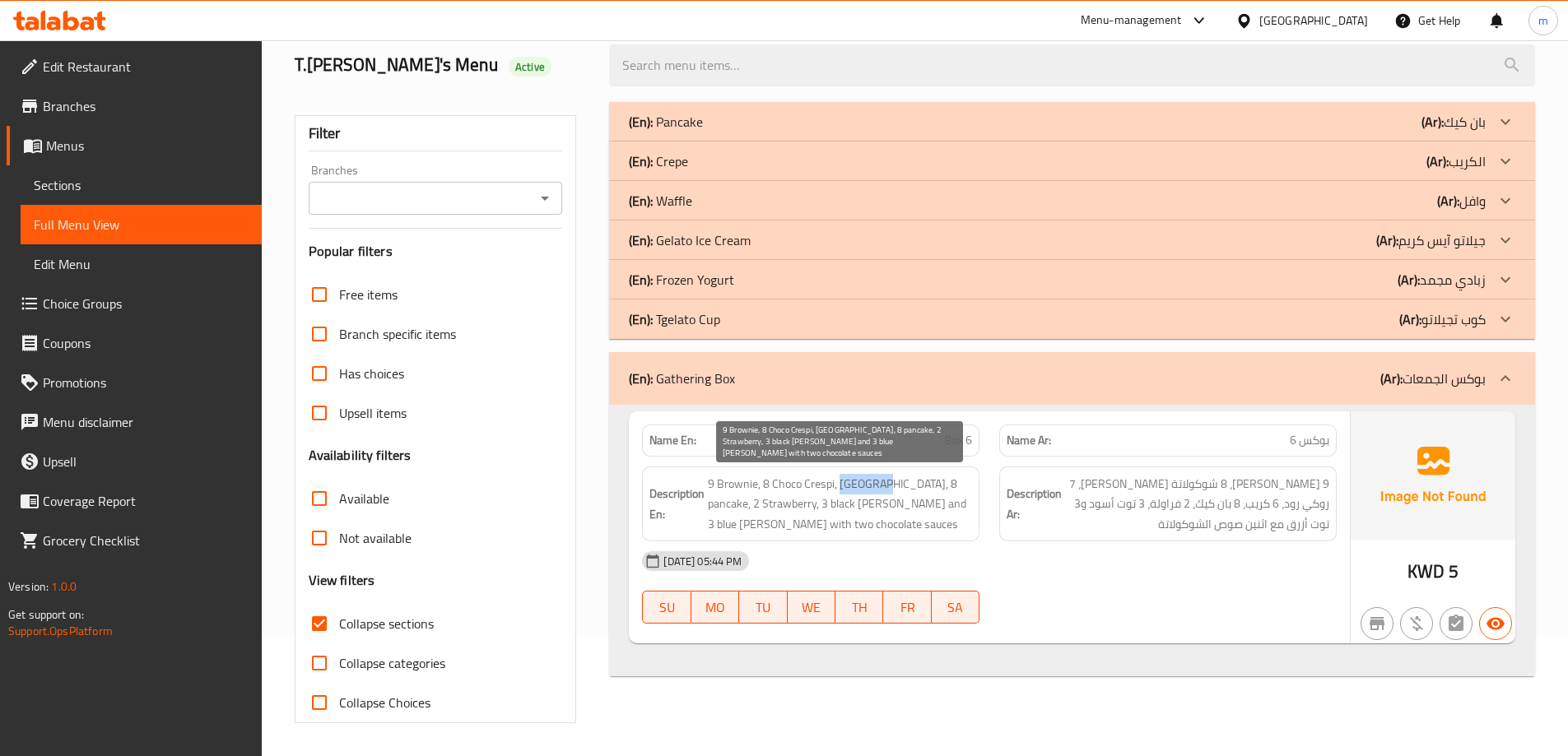
drag, startPoint x: 840, startPoint y: 482, endPoint x: 879, endPoint y: 483, distance: 39.0
click at [879, 483] on span "9 Brownie, 8 Choco Crespi, 7 Rocky Road, 6 crepe, 8 pancake, 2 Strawberry, 3 bl…" at bounding box center [840, 505] width 264 height 61
drag, startPoint x: 902, startPoint y: 477, endPoint x: 944, endPoint y: 483, distance: 42.4
click at [944, 483] on span "9 Brownie, 8 Choco Crespi, 7 Rocky Road, 6 crepe, 8 pancake, 2 Strawberry, 3 bl…" at bounding box center [840, 505] width 264 height 61
drag, startPoint x: 821, startPoint y: 502, endPoint x: 884, endPoint y: 506, distance: 63.1
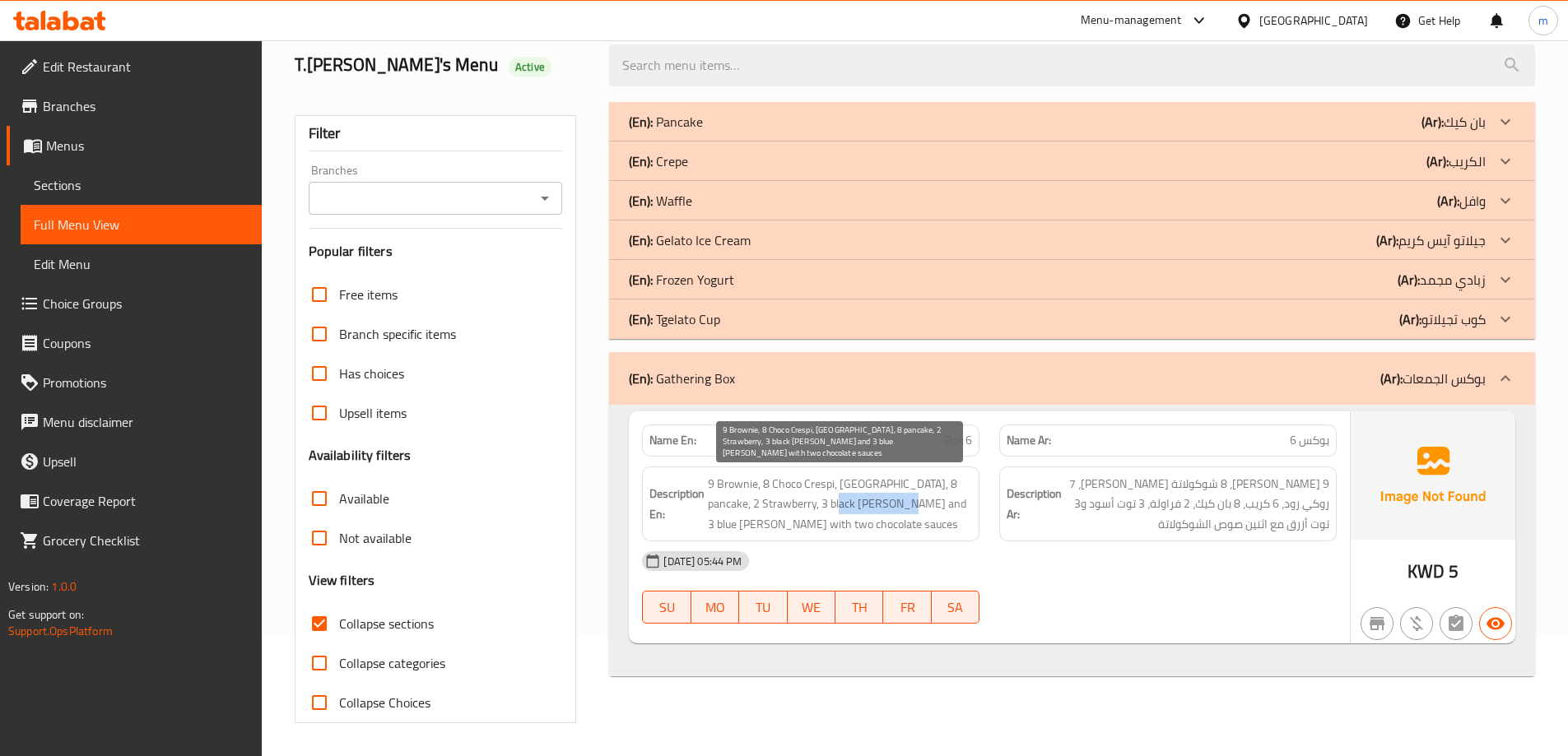
click at [884, 506] on span "9 Brownie, 8 Choco Crespi, 7 Rocky Road, 6 crepe, 8 pancake, 2 Strawberry, 3 bl…" at bounding box center [840, 505] width 264 height 61
drag, startPoint x: 907, startPoint y: 506, endPoint x: 926, endPoint y: 508, distance: 19.1
click at [926, 508] on span "9 Brownie, 8 Choco Crespi, 7 Rocky Road, 6 crepe, 8 pancake, 2 Strawberry, 3 bl…" at bounding box center [840, 505] width 264 height 61
click at [749, 527] on span "9 Brownie, 8 Choco Crespi, 7 Rocky Road, 6 crepe, 8 pancake, 2 Strawberry, 3 bl…" at bounding box center [840, 505] width 264 height 61
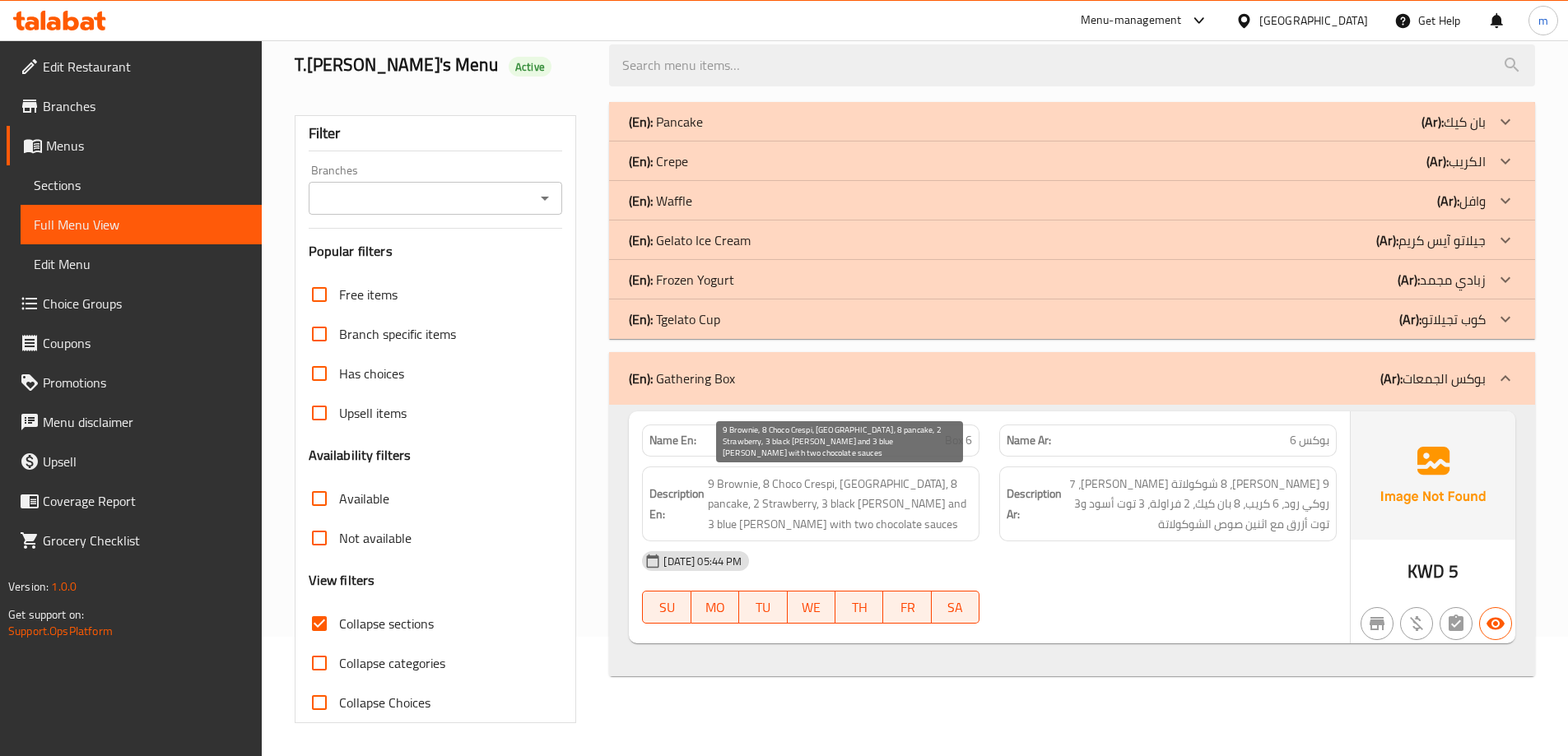
click at [742, 527] on span "9 Brownie, 8 Choco Crespi, 7 Rocky Road, 6 crepe, 8 pancake, 2 Strawberry, 3 bl…" at bounding box center [840, 505] width 264 height 61
click at [1125, 575] on div "17-08-2025 05:44 PM" at bounding box center [989, 561] width 715 height 40
click at [1169, 378] on div "(En): Gathering Box (Ar): بوكس الجمعات" at bounding box center [1058, 378] width 857 height 19
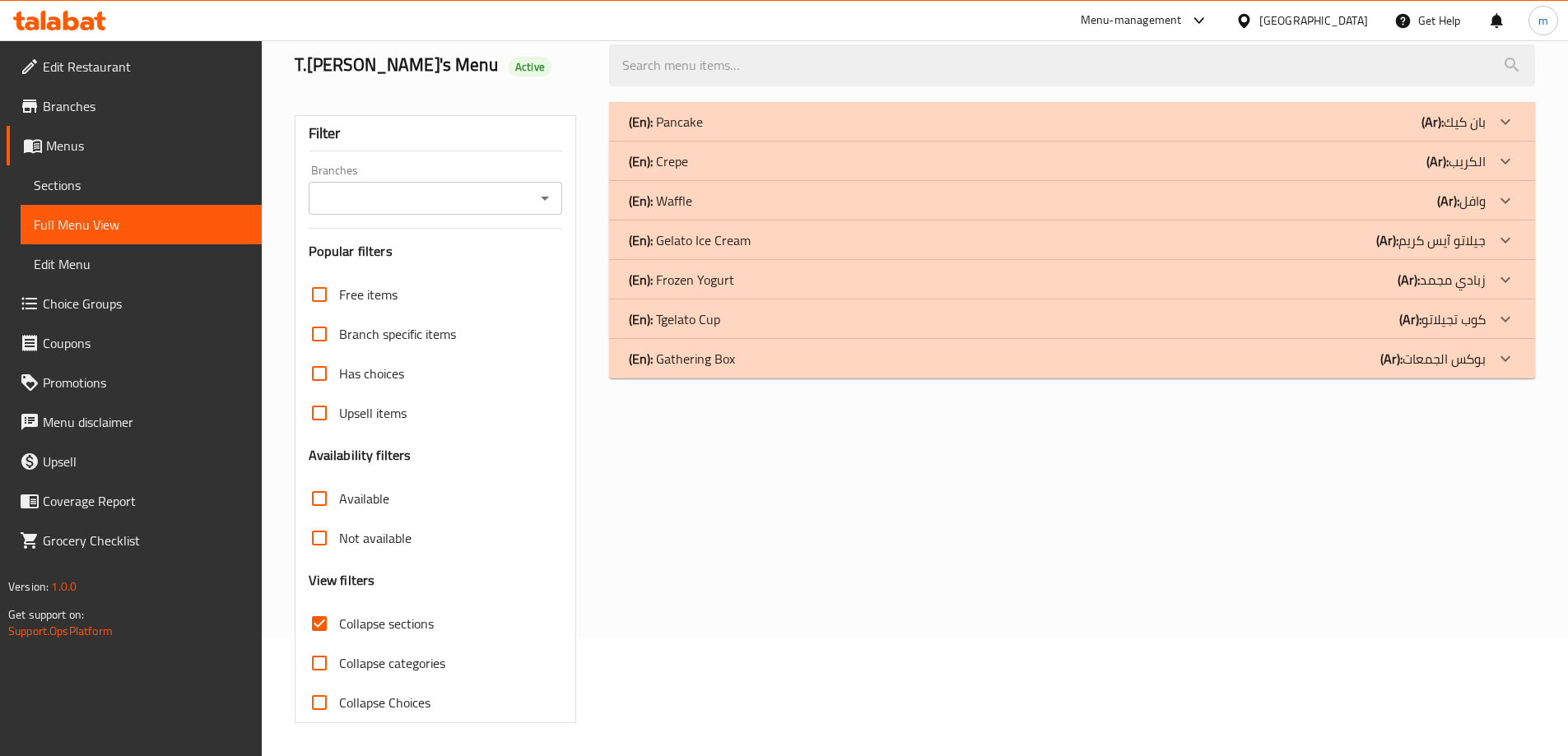
click at [1282, 132] on div "(En): Tgelato Cup (Ar): كوب تجيلاتو" at bounding box center [1058, 122] width 857 height 19
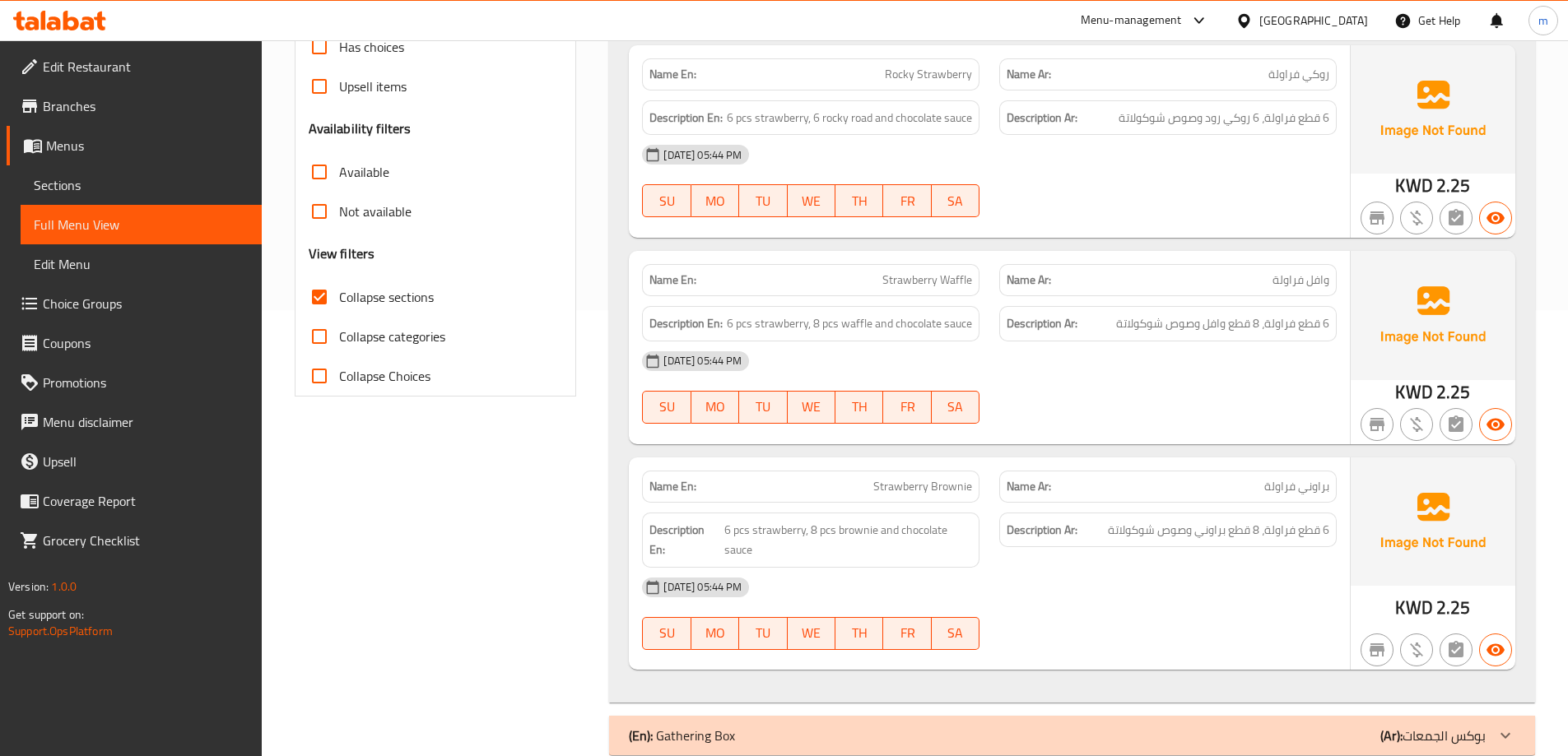
scroll to position [35, 0]
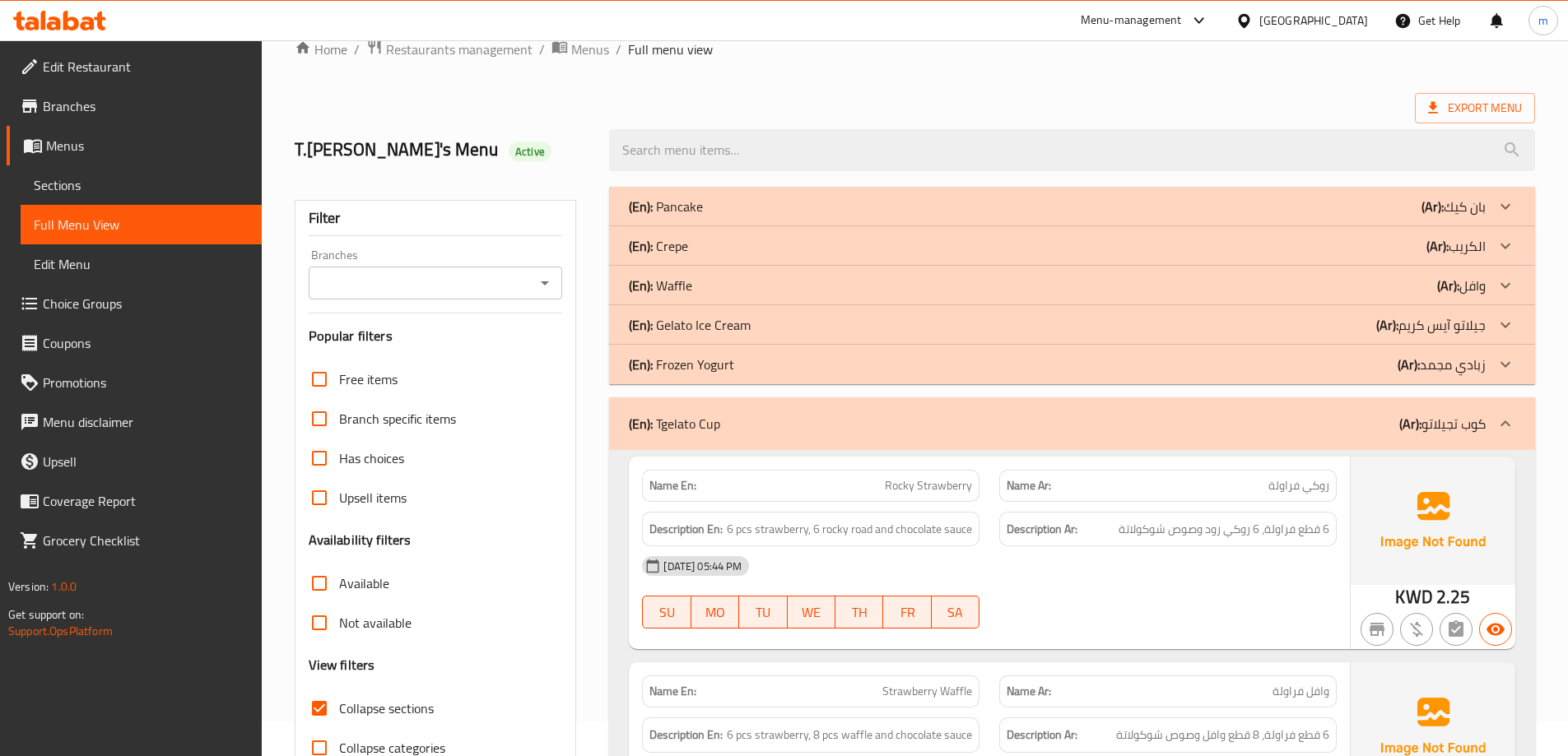
click at [1256, 421] on div "(En): Tgelato Cup (Ar): كوب تجيلاتو" at bounding box center [1058, 424] width 857 height 19
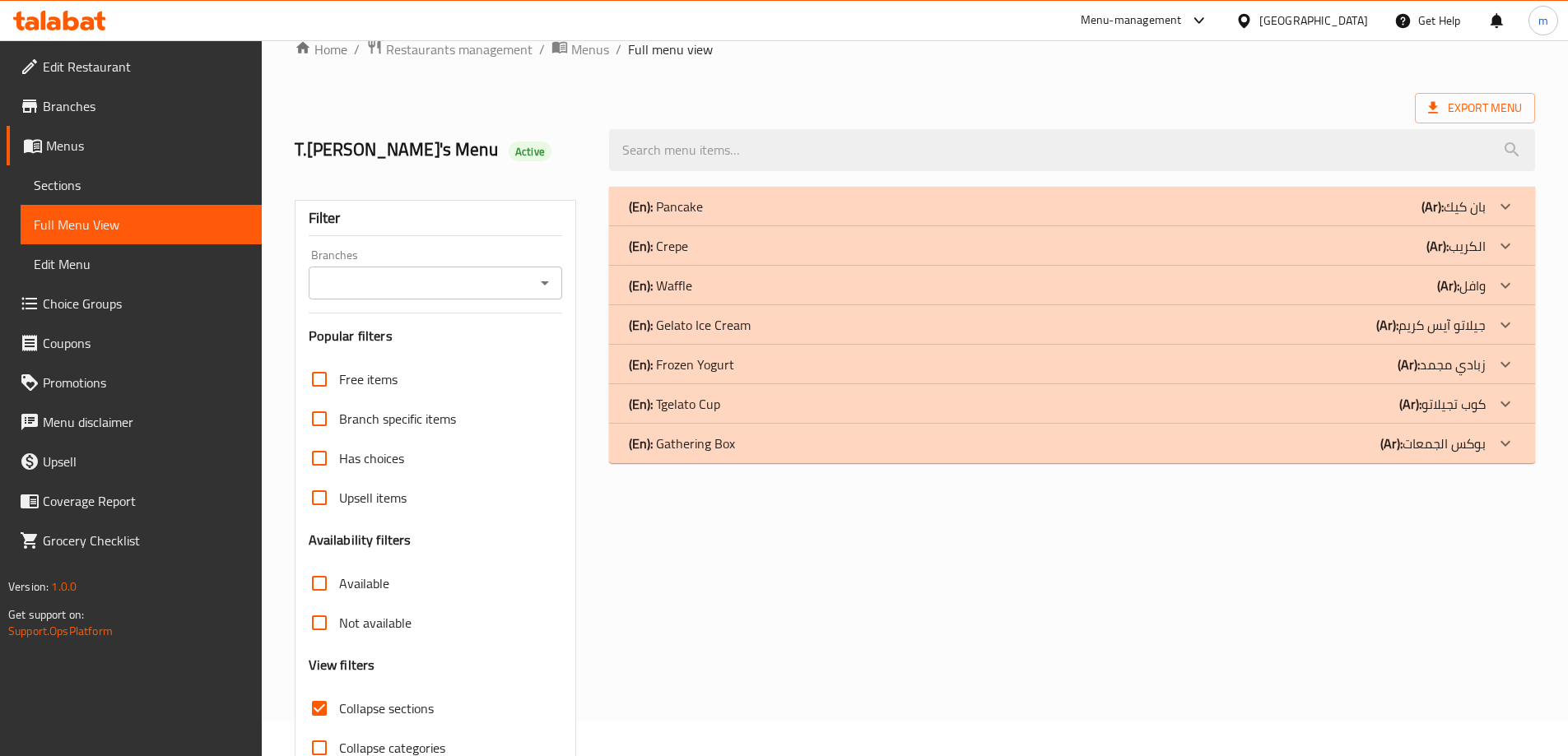
click at [875, 216] on div "(En): Gelato Ice Cream (Ar): جيلاتو آيس كريم" at bounding box center [1058, 206] width 857 height 19
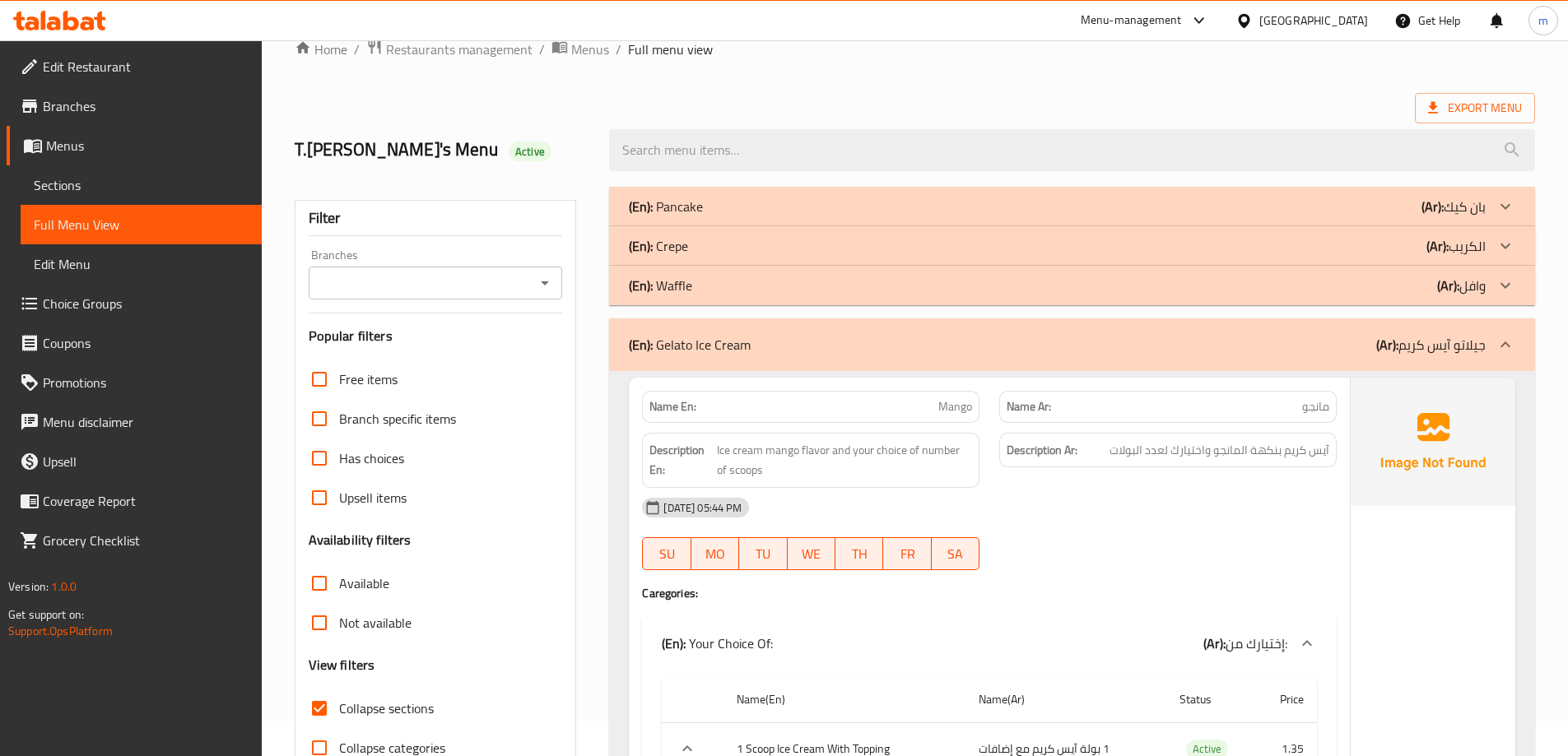
click at [883, 344] on div "(En): Gelato Ice Cream (Ar): جيلاتو آيس كريم" at bounding box center [1058, 344] width 857 height 19
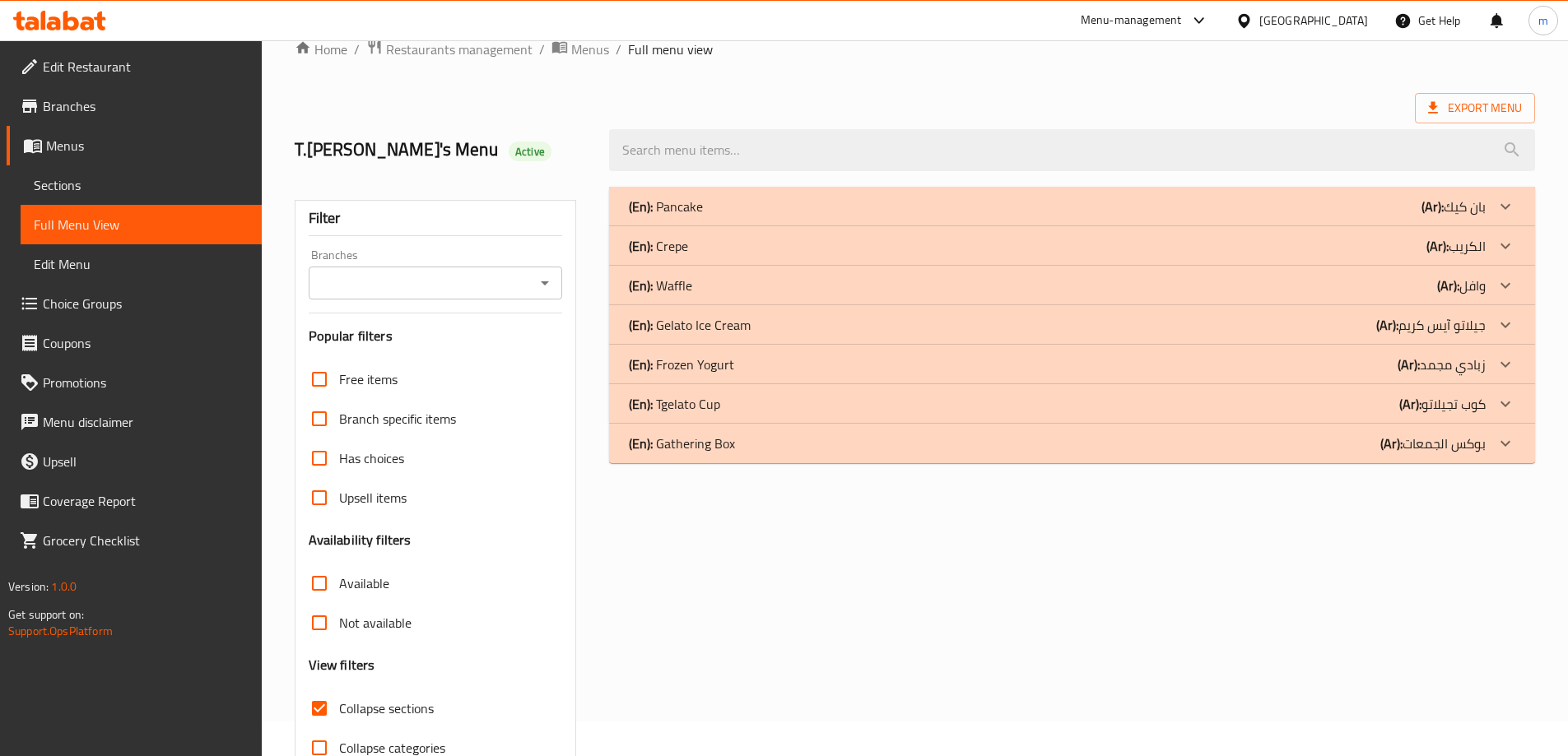
click at [883, 227] on div "(En): Frozen Yogurt (Ar): زبادي مجمد" at bounding box center [1071, 206] width 926 height 40
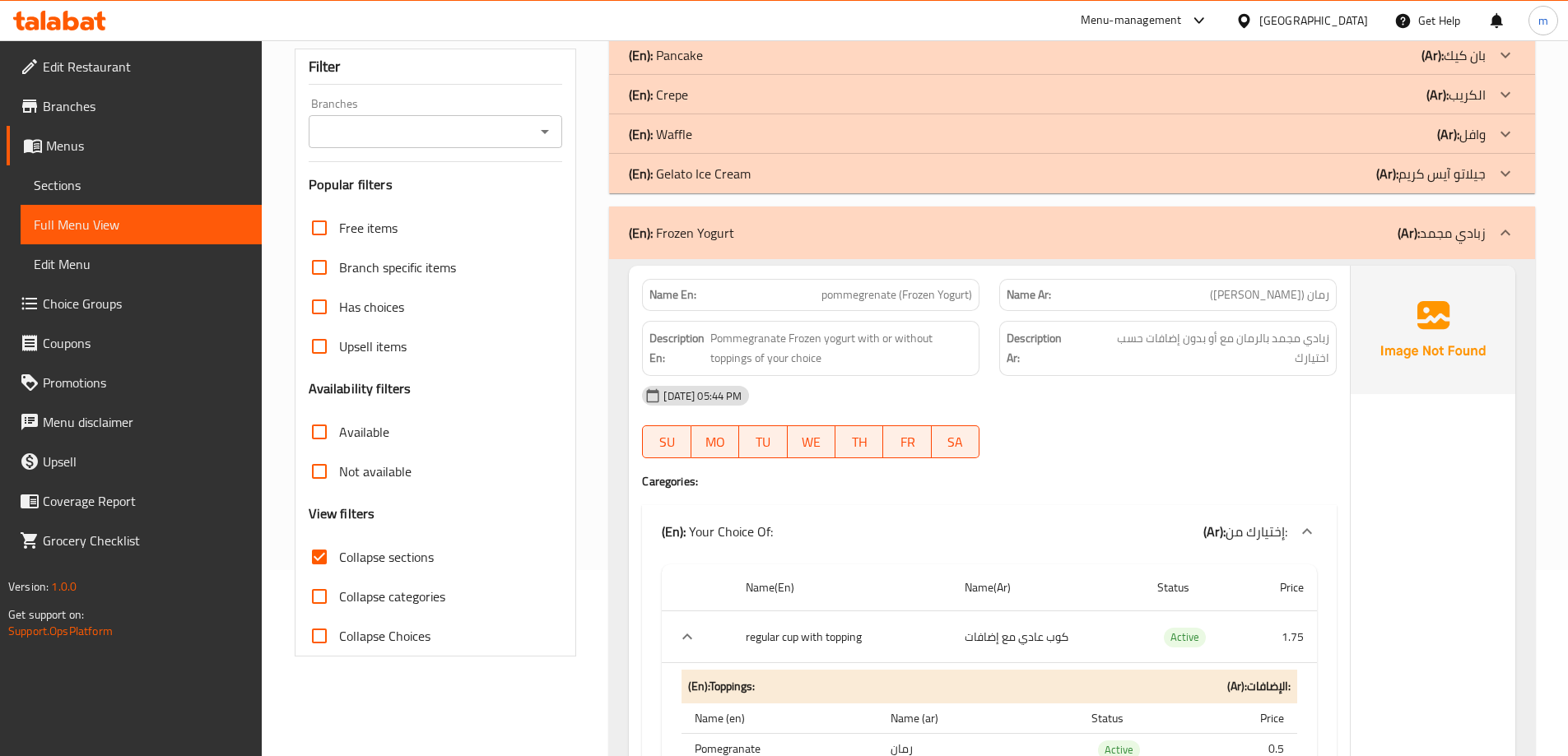
scroll to position [159, 0]
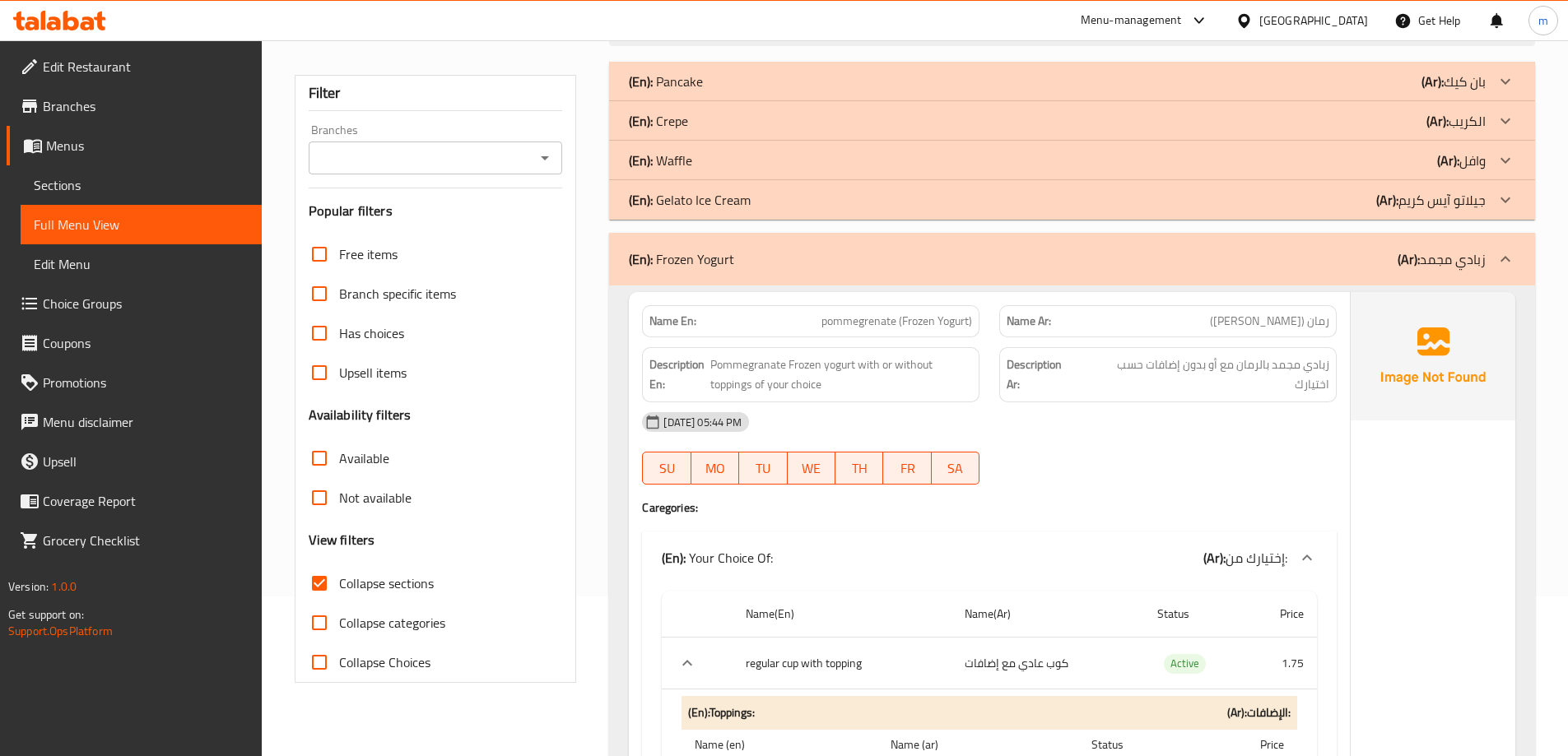
click at [1210, 256] on div "(En): Frozen Yogurt (Ar): زبادي مجمد" at bounding box center [1058, 259] width 857 height 19
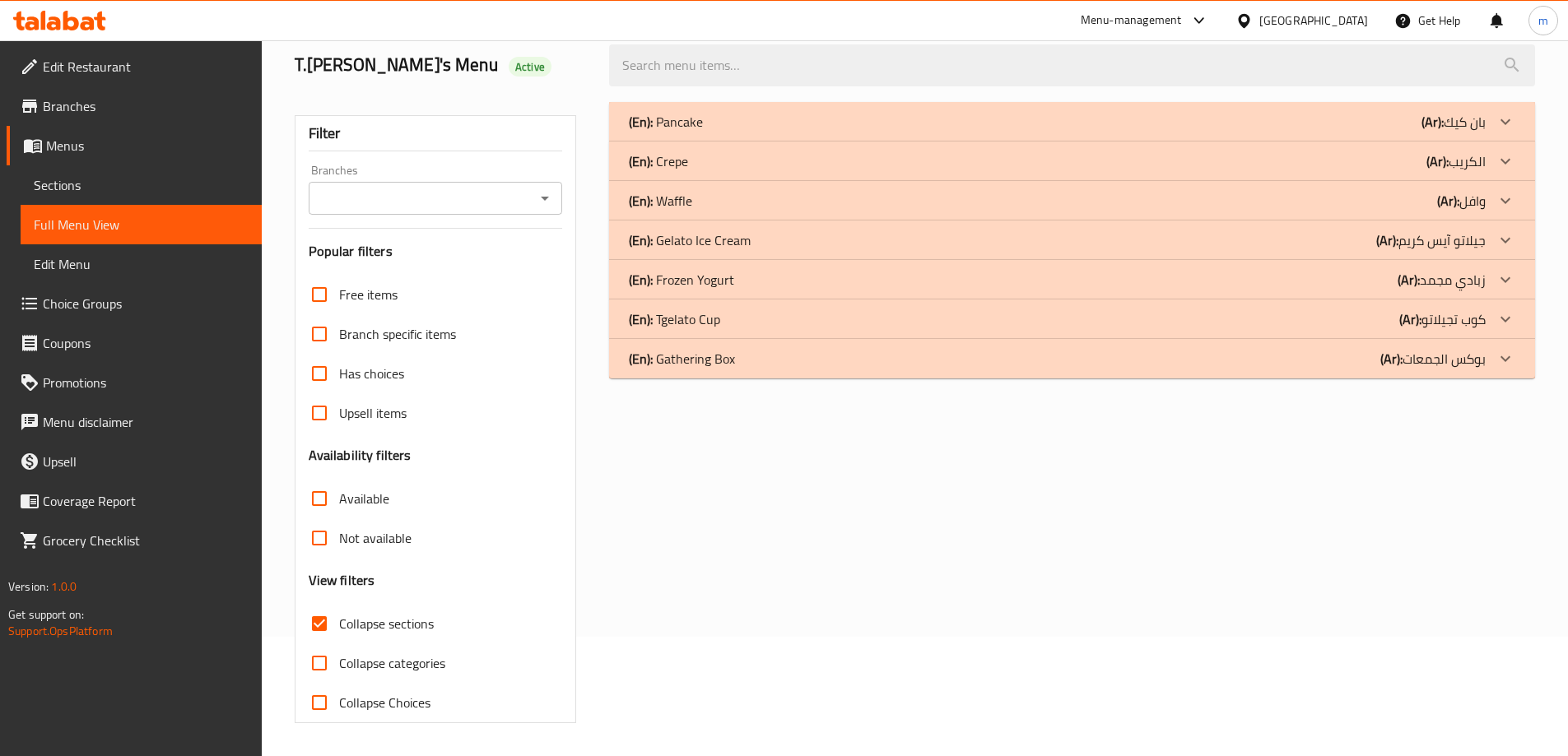
scroll to position [120, 0]
click at [1422, 132] on p "(Ar): جيلاتو آيس كريم" at bounding box center [1454, 122] width 64 height 19
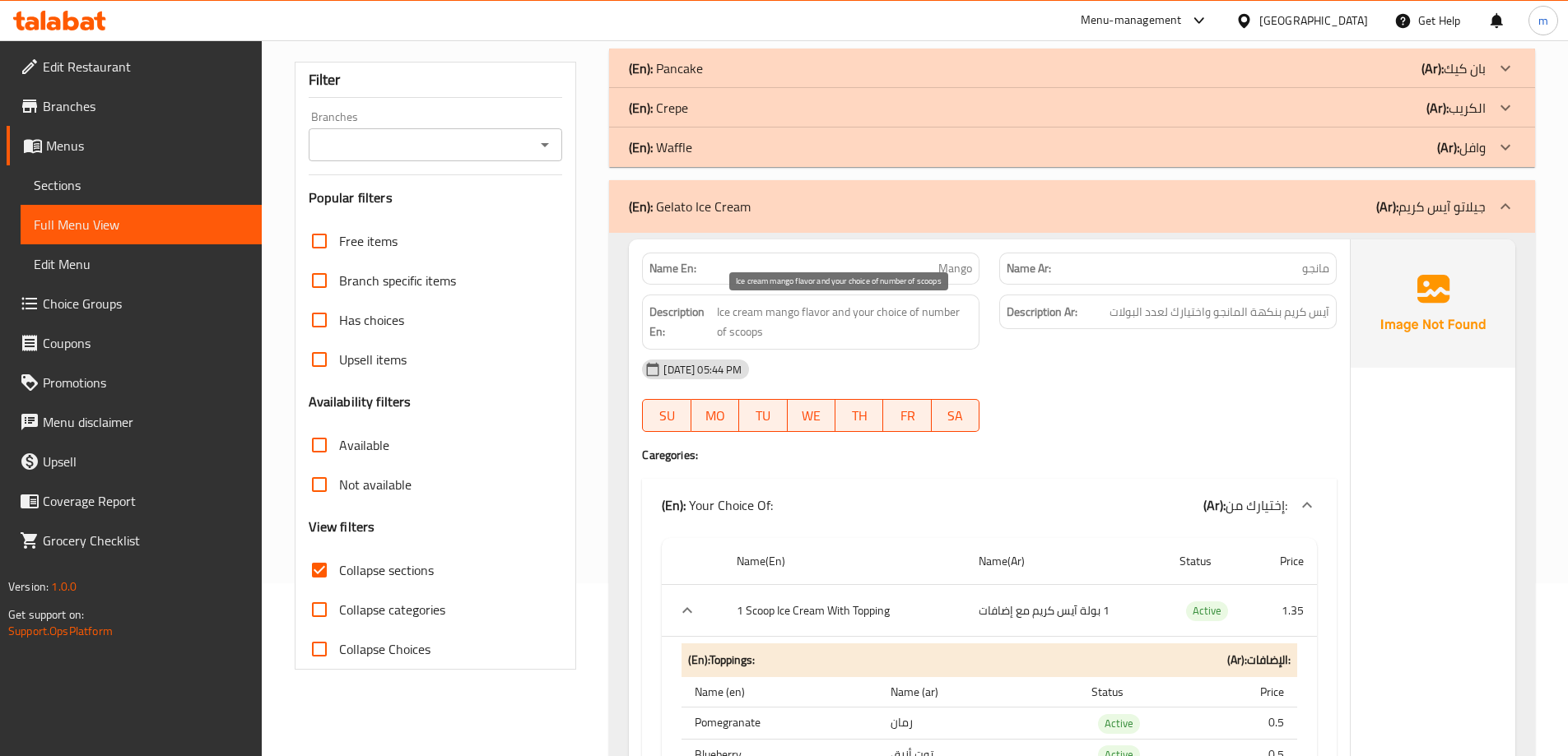
scroll to position [202, 0]
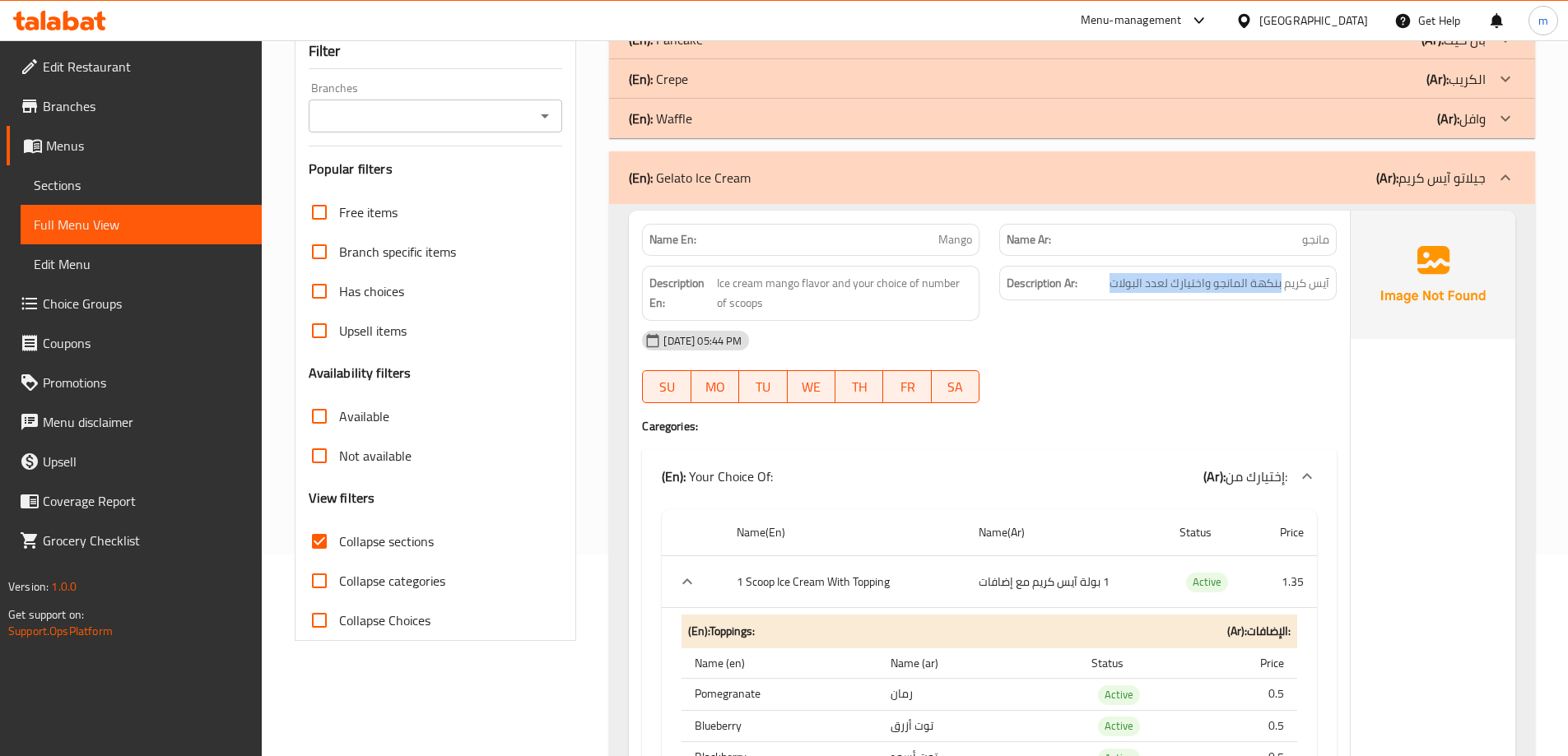
drag, startPoint x: 1281, startPoint y: 288, endPoint x: 1095, endPoint y: 290, distance: 186.0
click at [1095, 290] on h6 "Description Ar: آيس كريم بنكهة المانجو واختيارك لعدد البولات" at bounding box center [1168, 284] width 322 height 20
click at [1174, 346] on div "17-08-2025 05:44 PM" at bounding box center [989, 341] width 715 height 40
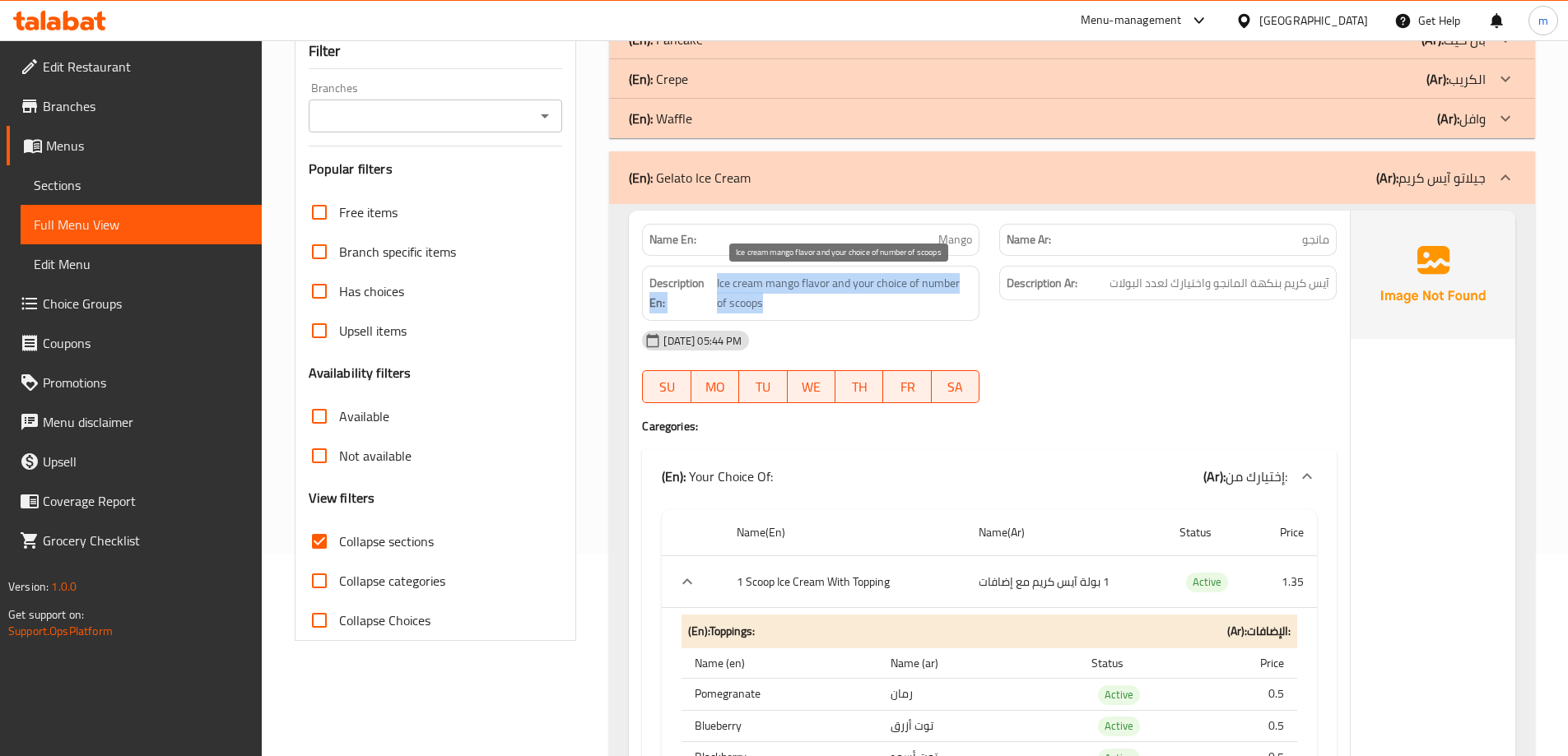
drag, startPoint x: 711, startPoint y: 275, endPoint x: 945, endPoint y: 300, distance: 235.3
click at [946, 299] on h6 "Description En: Ice cream mango flavor and your choice of number of scoops" at bounding box center [811, 294] width 322 height 41
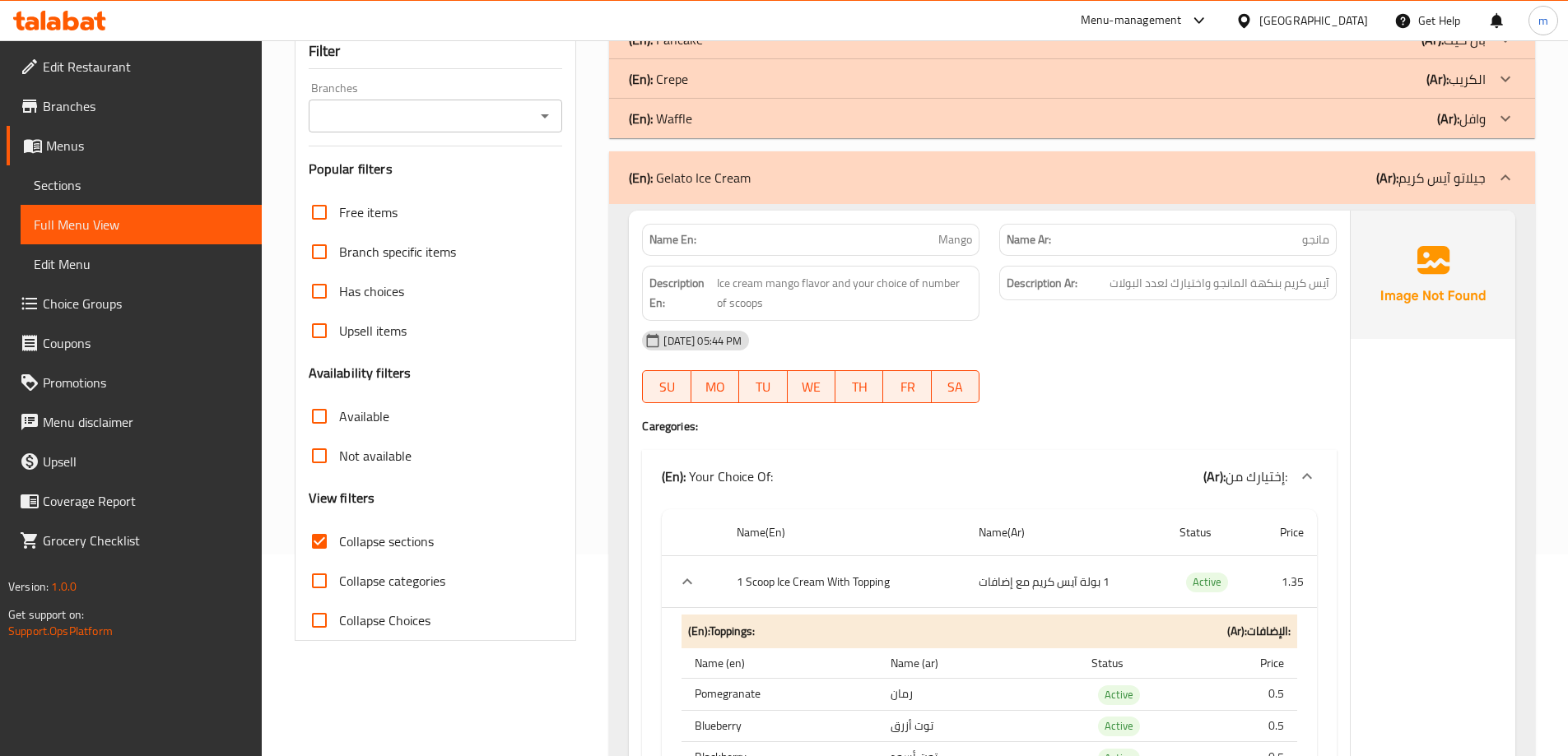
click at [1050, 343] on div "17-08-2025 05:44 PM" at bounding box center [989, 341] width 715 height 40
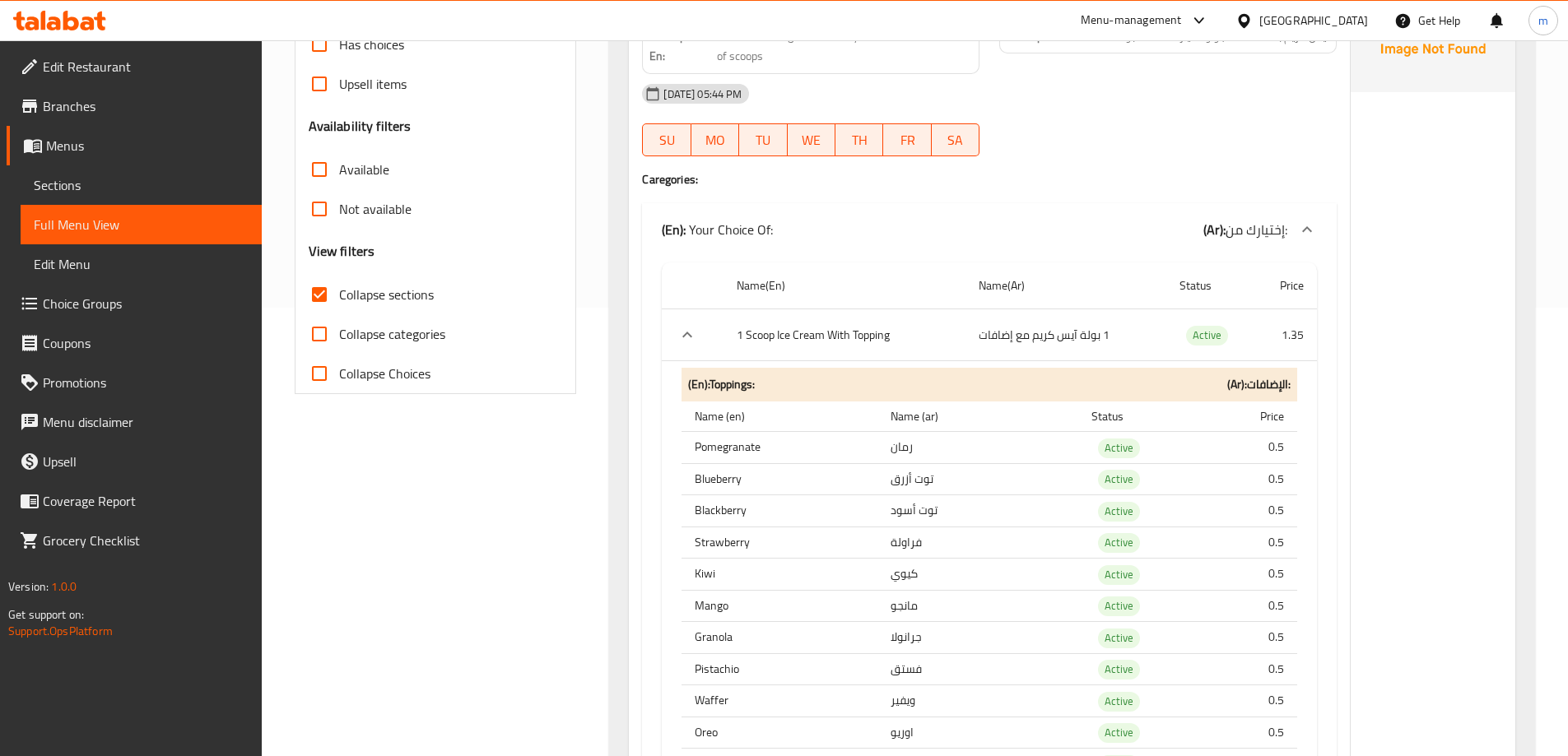
scroll to position [530, 0]
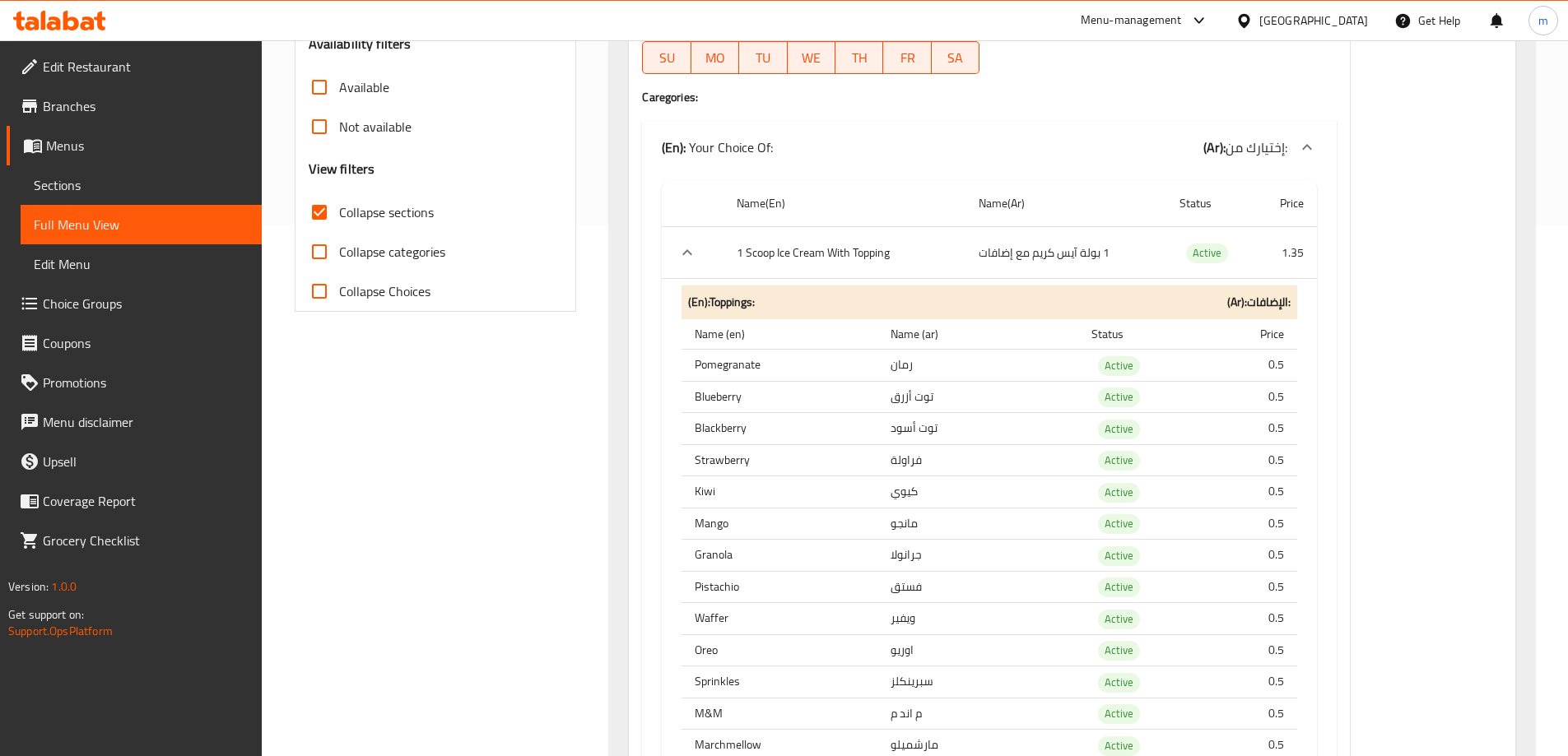
click at [720, 551] on th "Granola" at bounding box center [779, 555] width 196 height 32
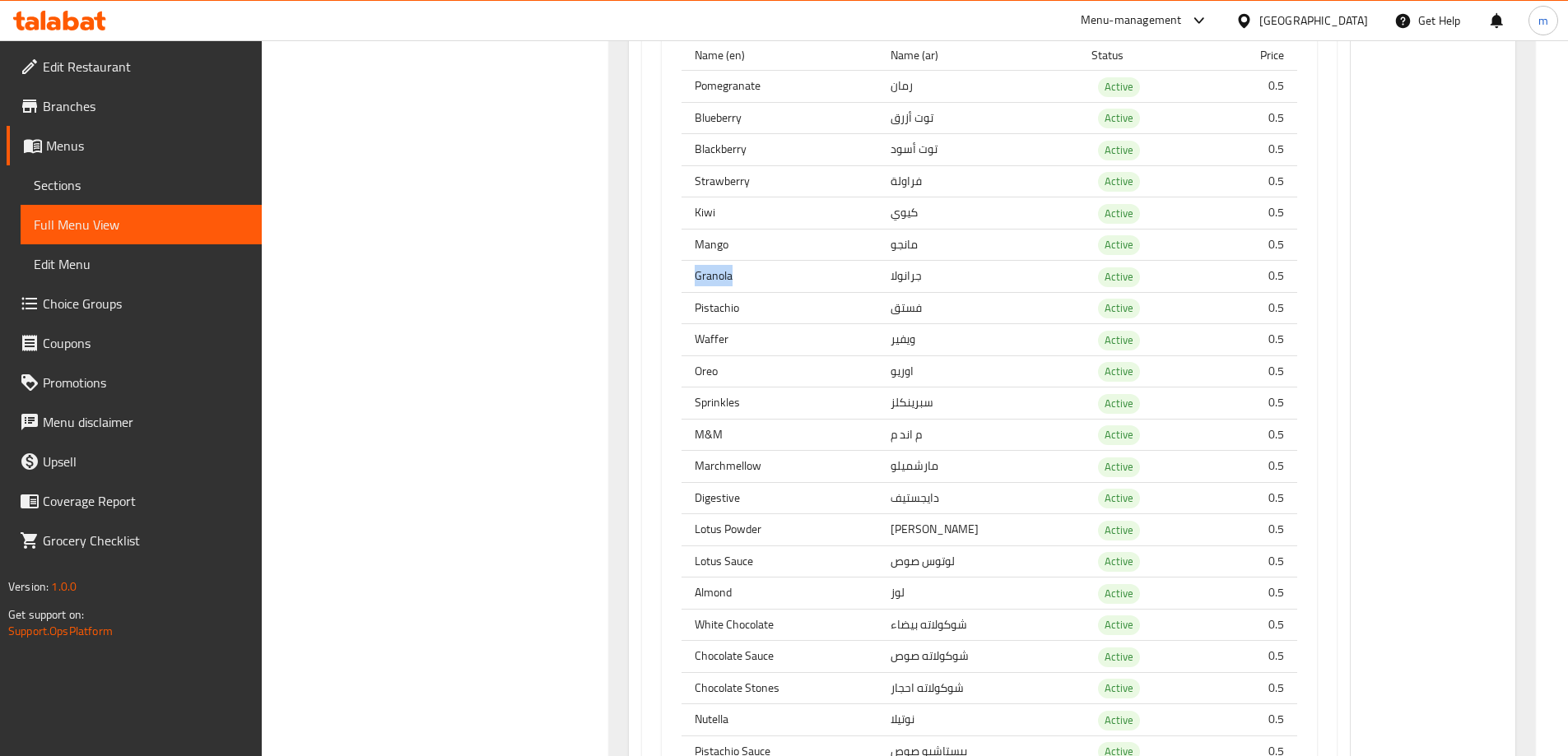
scroll to position [860, 0]
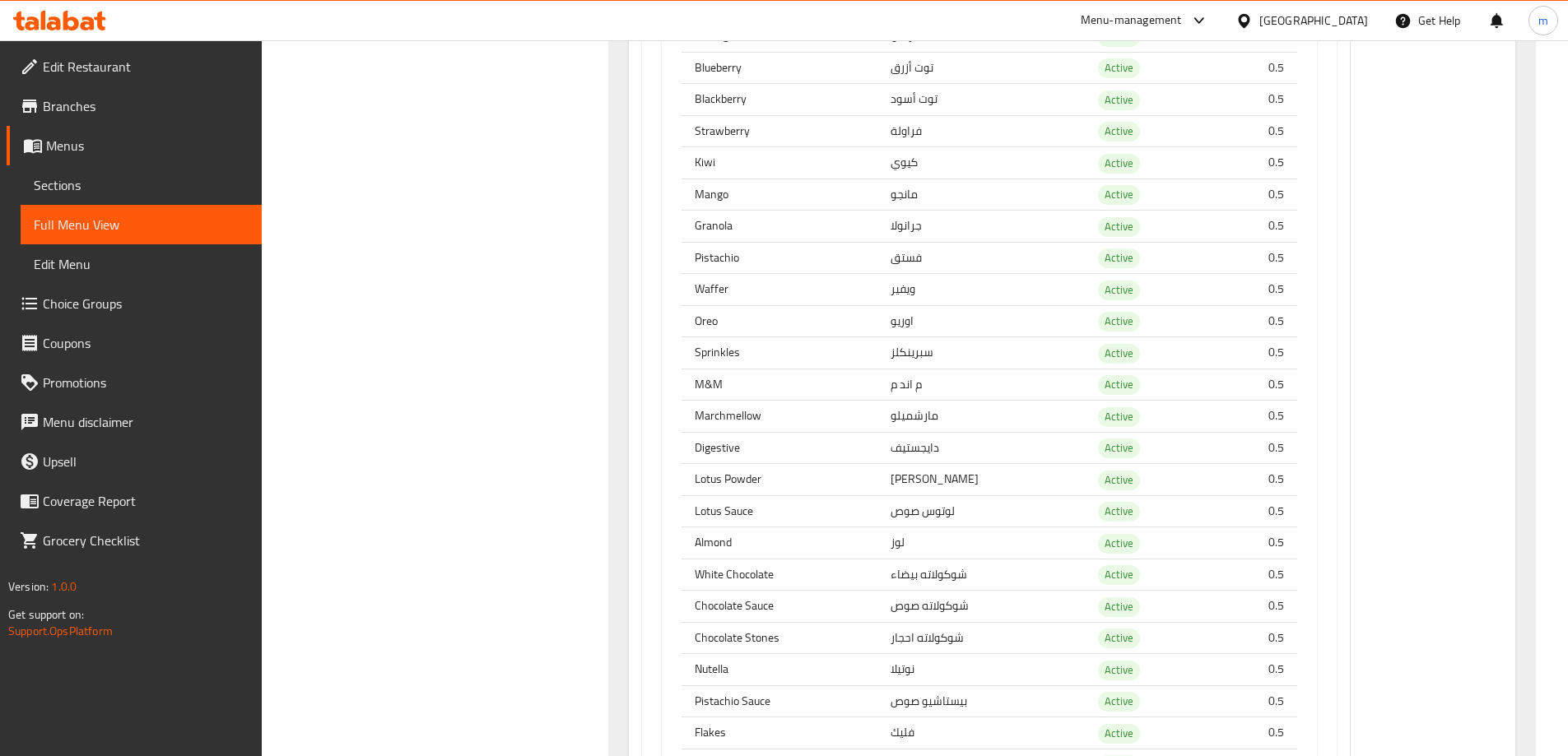
click at [711, 538] on th "Almond" at bounding box center [779, 543] width 196 height 32
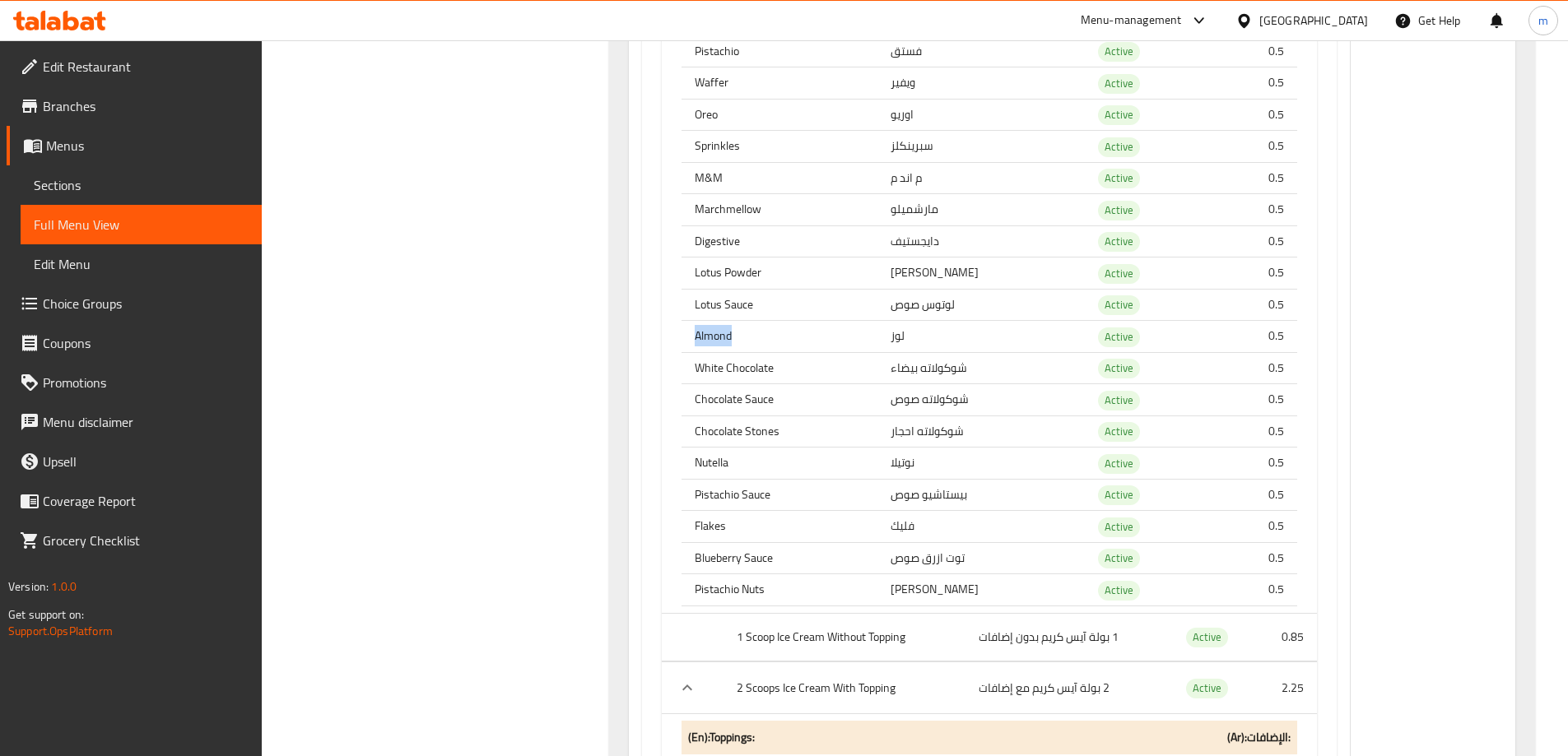
scroll to position [1107, 0]
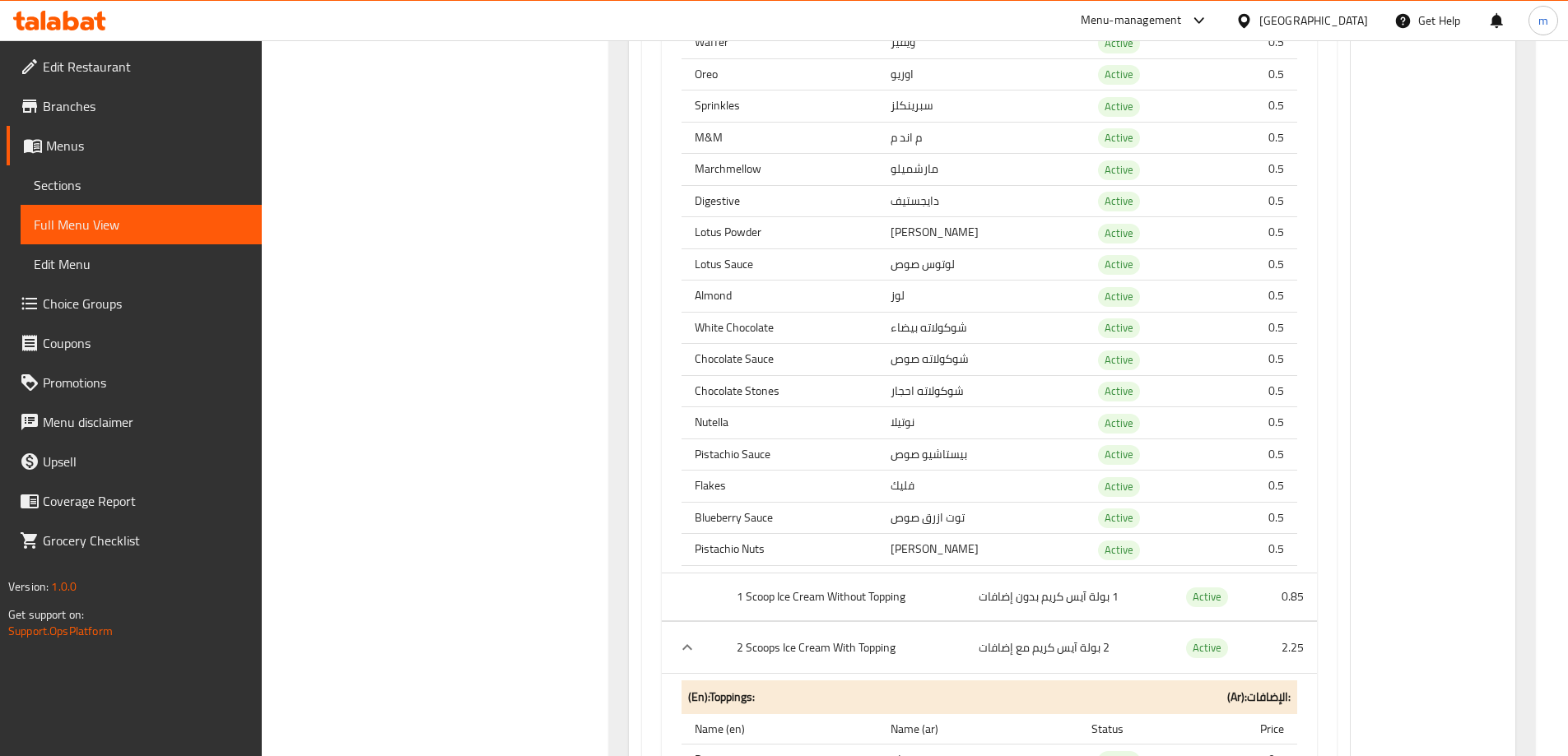
click at [718, 486] on th "Flakes" at bounding box center [779, 486] width 196 height 32
click at [718, 517] on th "Blueberry Sauce" at bounding box center [779, 518] width 196 height 32
click at [727, 548] on th "Pistachio Nuts" at bounding box center [779, 550] width 196 height 32
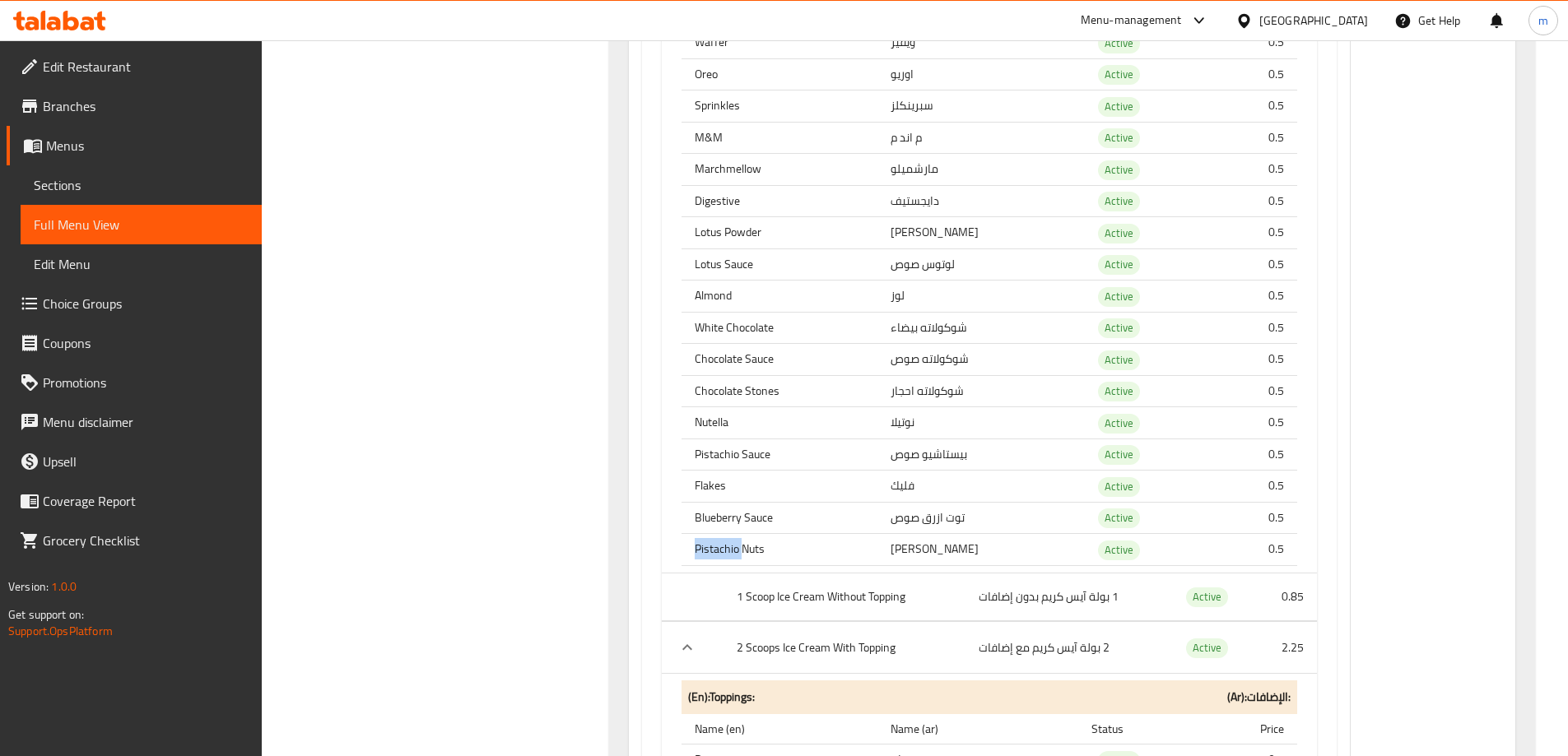
click at [727, 548] on th "Pistachio Nuts" at bounding box center [779, 550] width 196 height 32
click at [757, 387] on th "Chocolate Stones" at bounding box center [779, 391] width 196 height 32
copy th "Stones"
drag, startPoint x: 696, startPoint y: 450, endPoint x: 803, endPoint y: 454, distance: 107.1
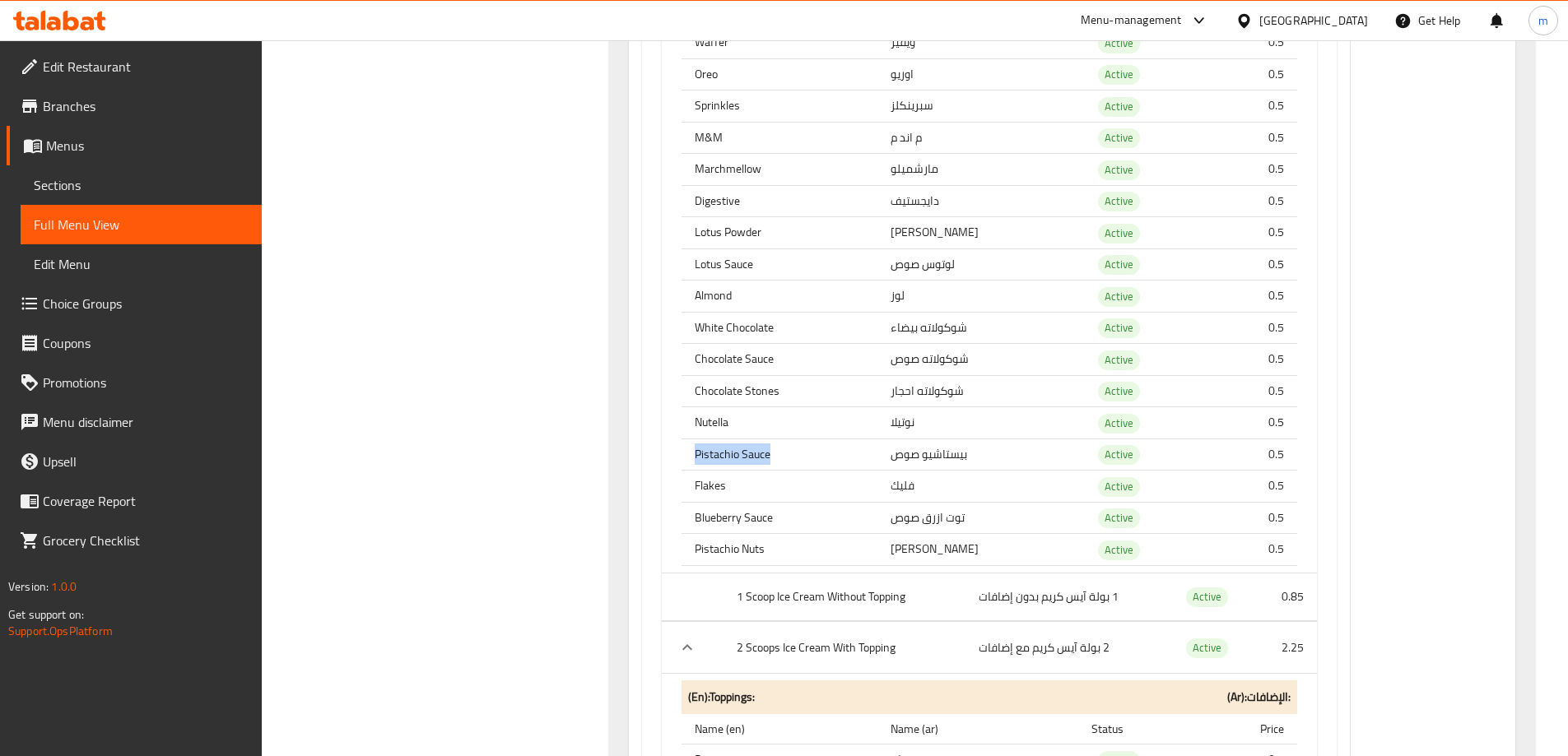
click at [803, 454] on th "Pistachio Sauce" at bounding box center [779, 454] width 196 height 32
drag, startPoint x: 697, startPoint y: 489, endPoint x: 737, endPoint y: 488, distance: 40.0
click at [737, 488] on th "Flakes" at bounding box center [779, 486] width 196 height 32
click at [772, 526] on th "Blueberry Sauce" at bounding box center [779, 518] width 196 height 32
drag, startPoint x: 731, startPoint y: 542, endPoint x: 862, endPoint y: 556, distance: 131.7
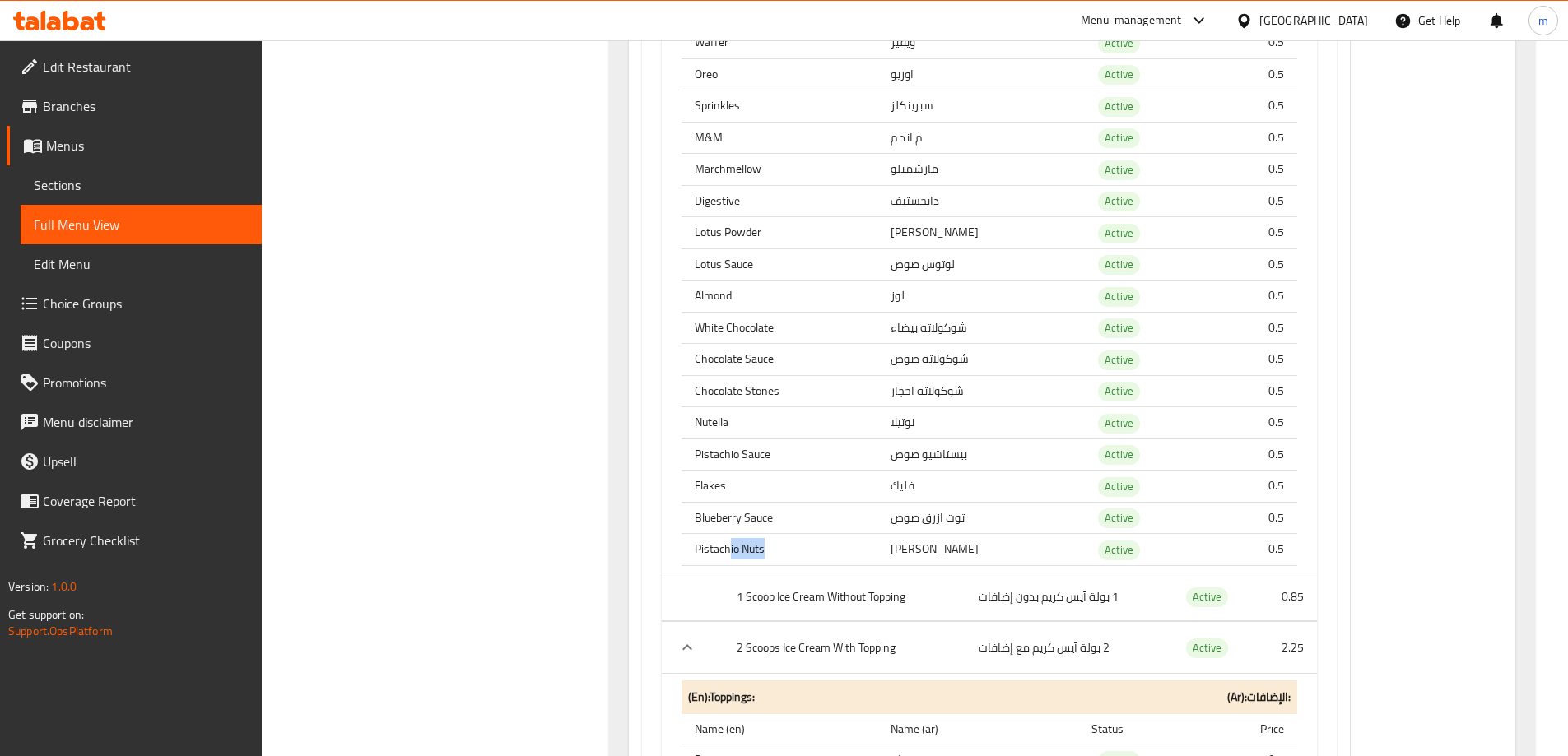
click at [800, 554] on th "Pistachio Nuts" at bounding box center [779, 550] width 196 height 32
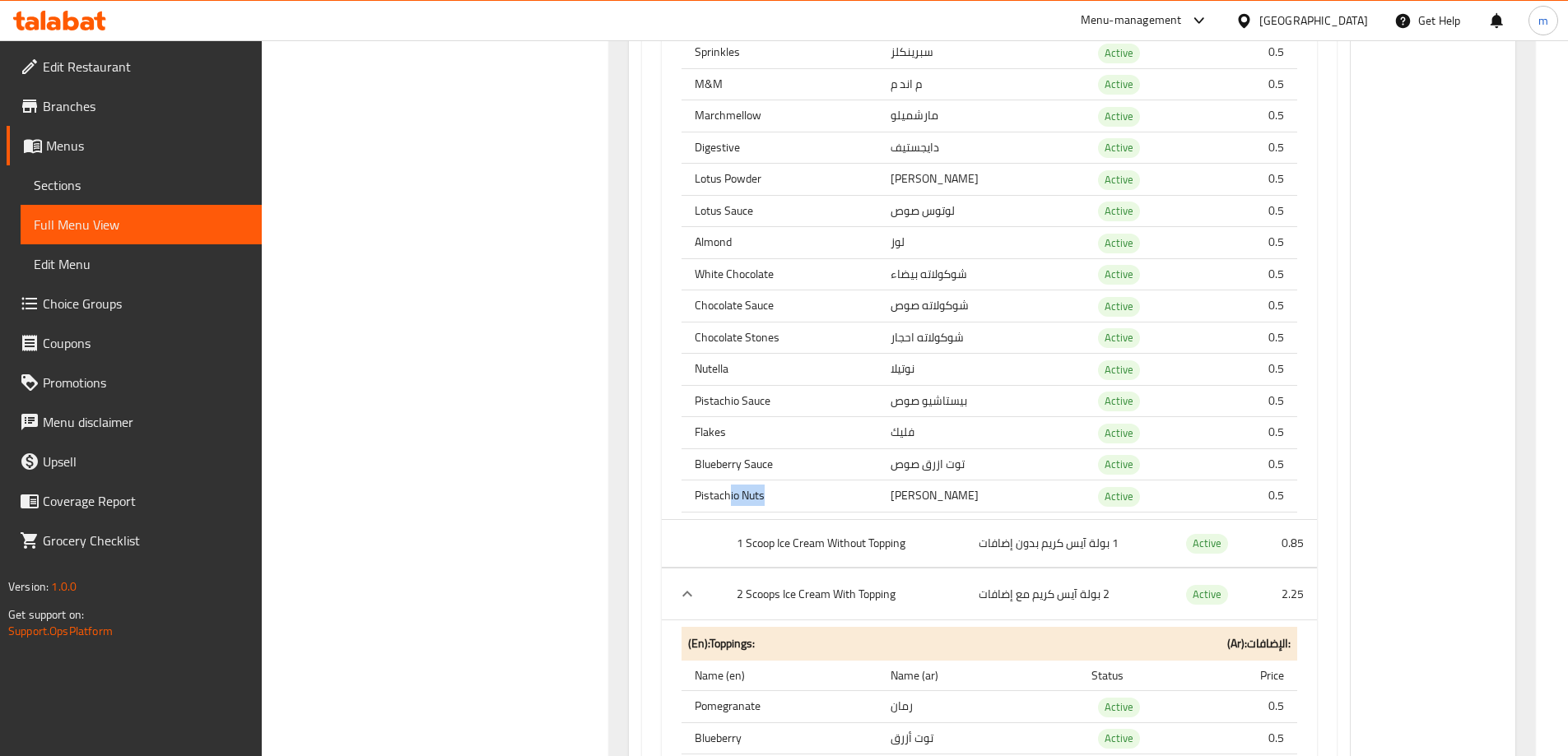
scroll to position [1436, 0]
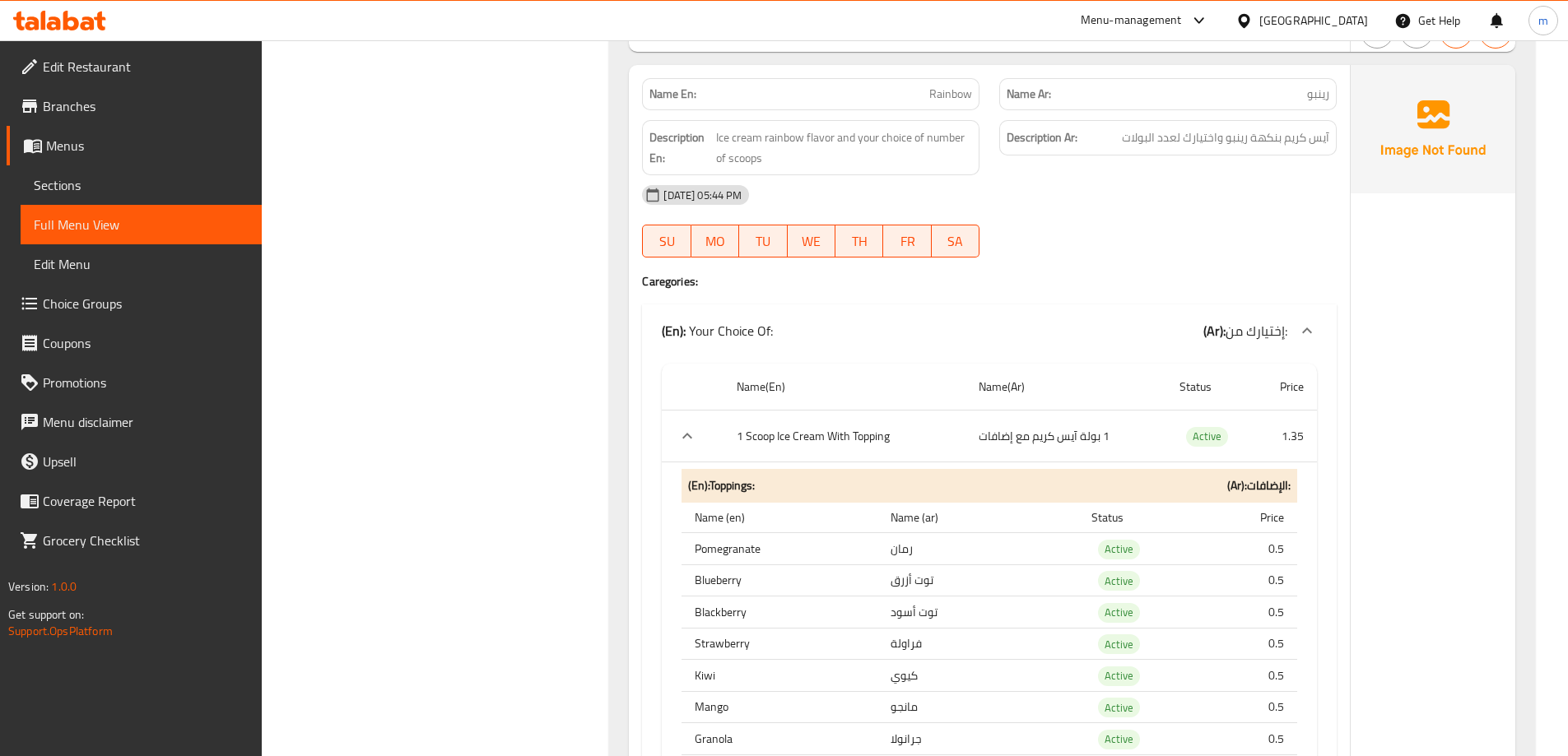
scroll to position [3658, 0]
drag, startPoint x: 1329, startPoint y: 141, endPoint x: 1116, endPoint y: 138, distance: 213.0
click at [1116, 138] on div "Description Ar: آيس كريم بنكهة رينبو واختيارك لعدد البولات" at bounding box center [1168, 138] width 337 height 35
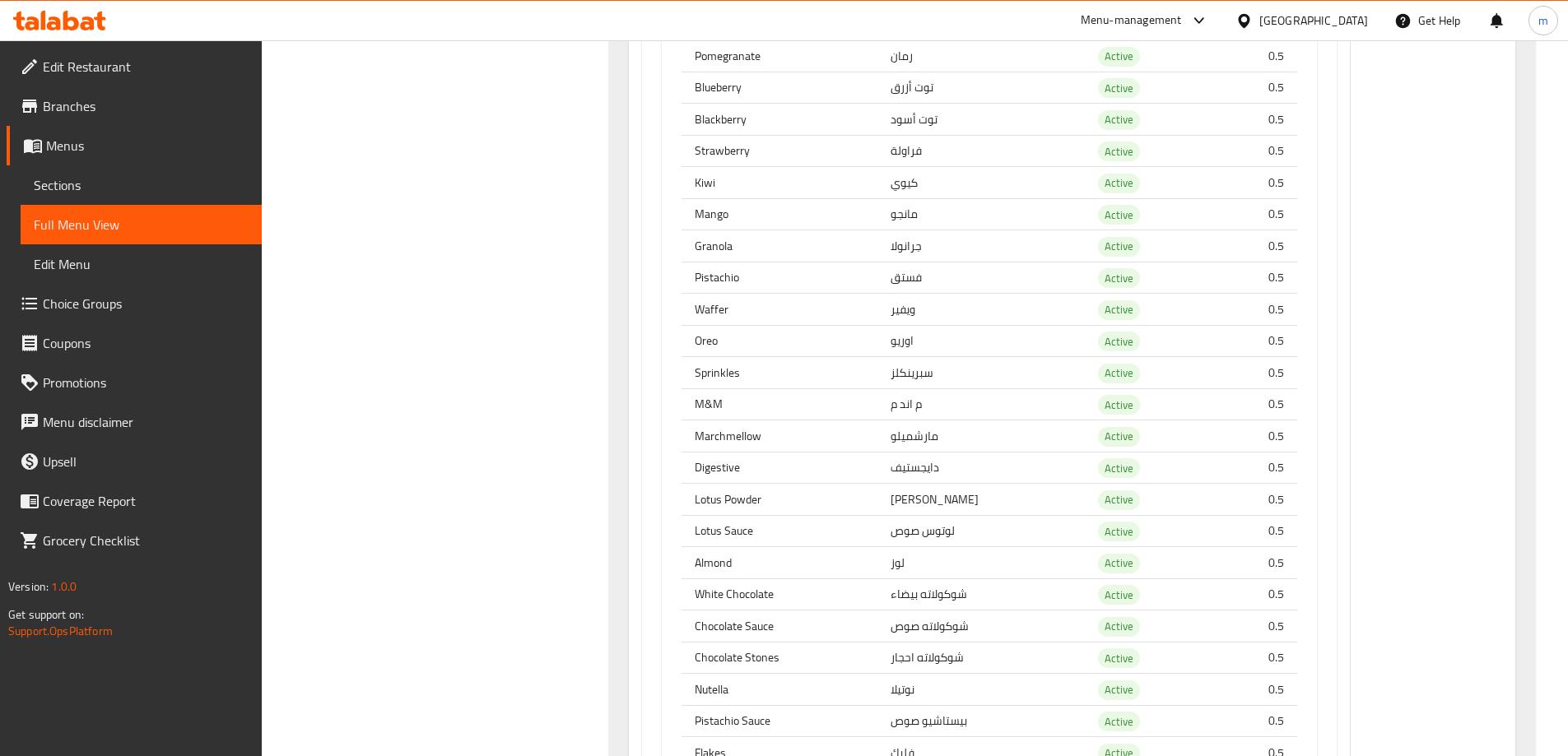
scroll to position [3576, 0]
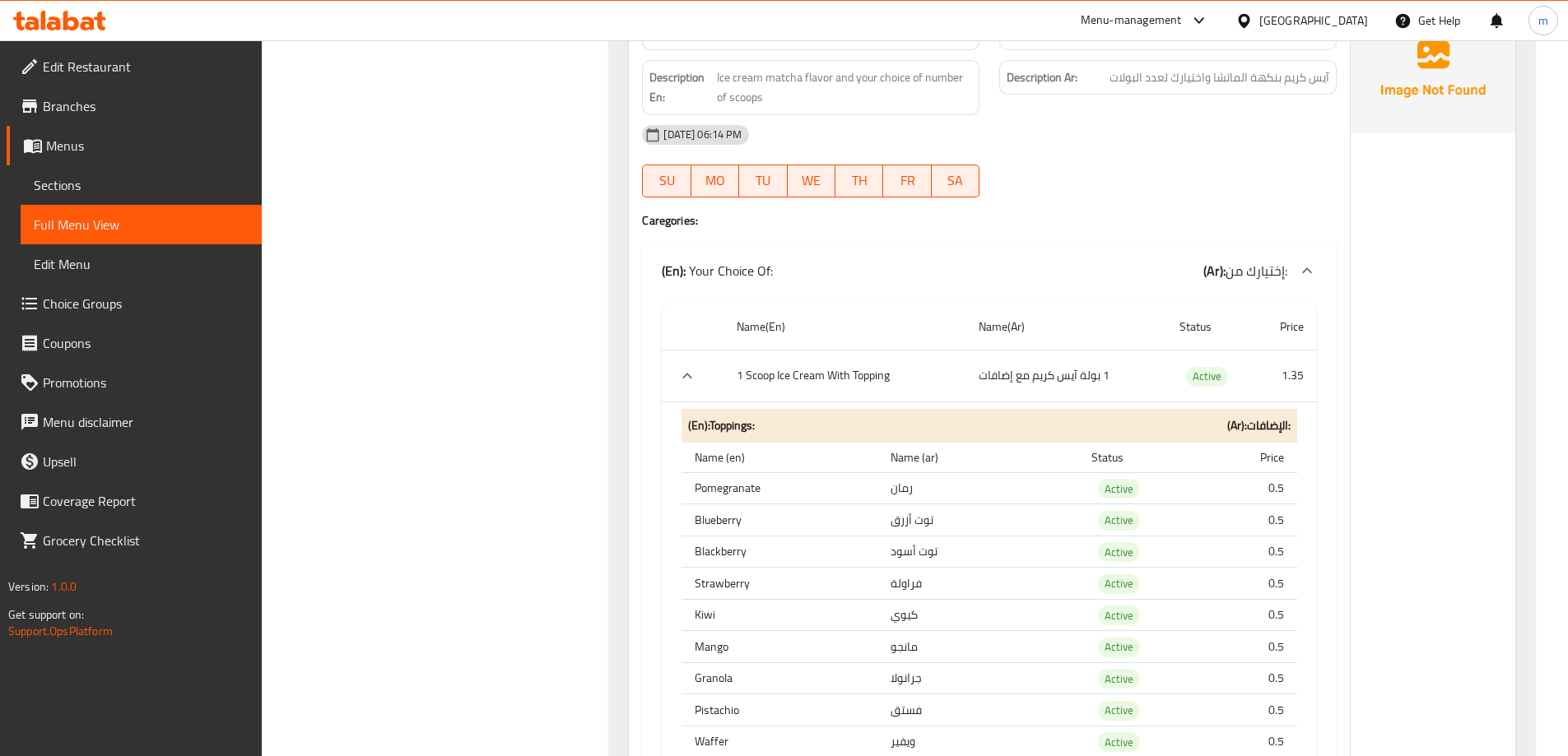
scroll to position [13697, 0]
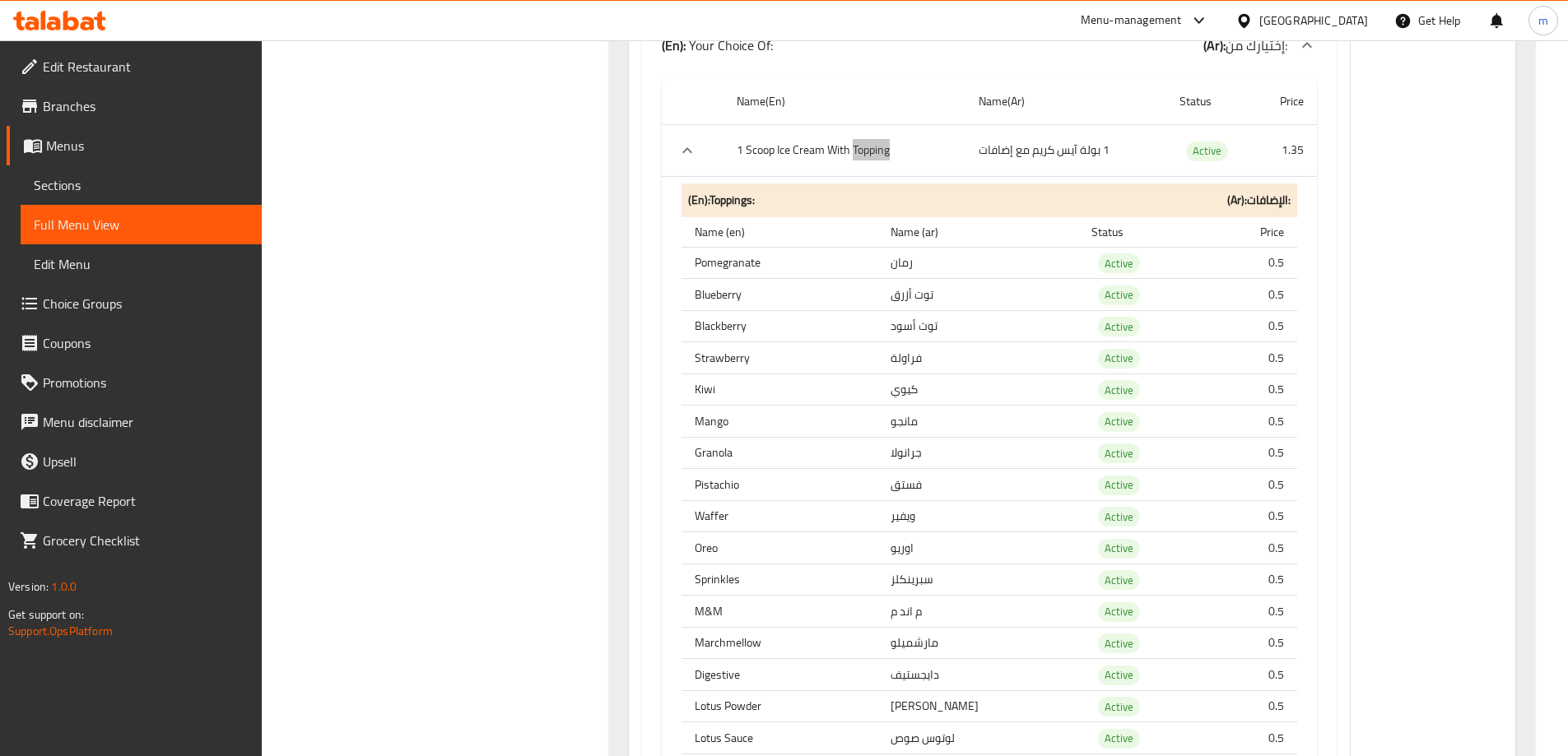
scroll to position [13945, 0]
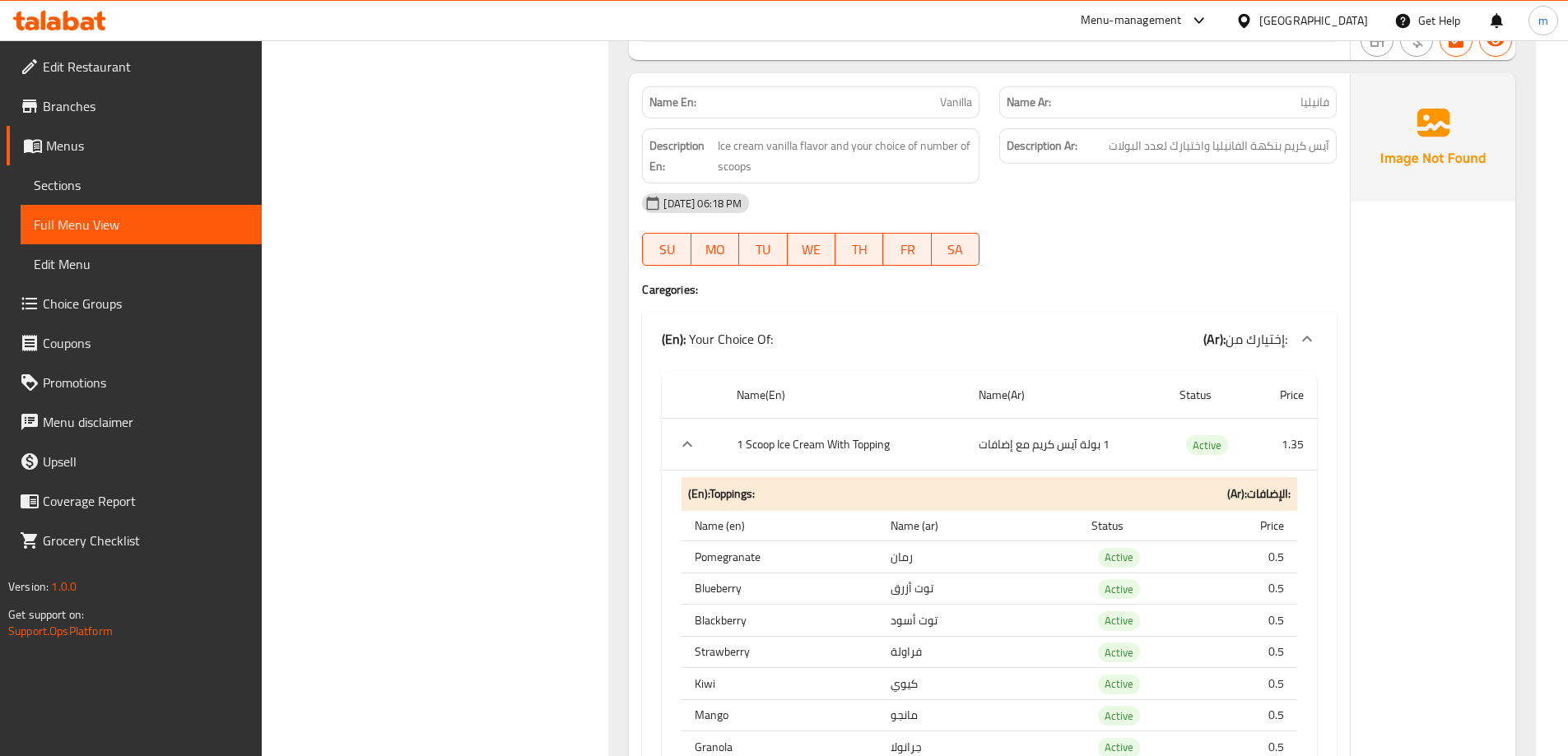
scroll to position [23490, 0]
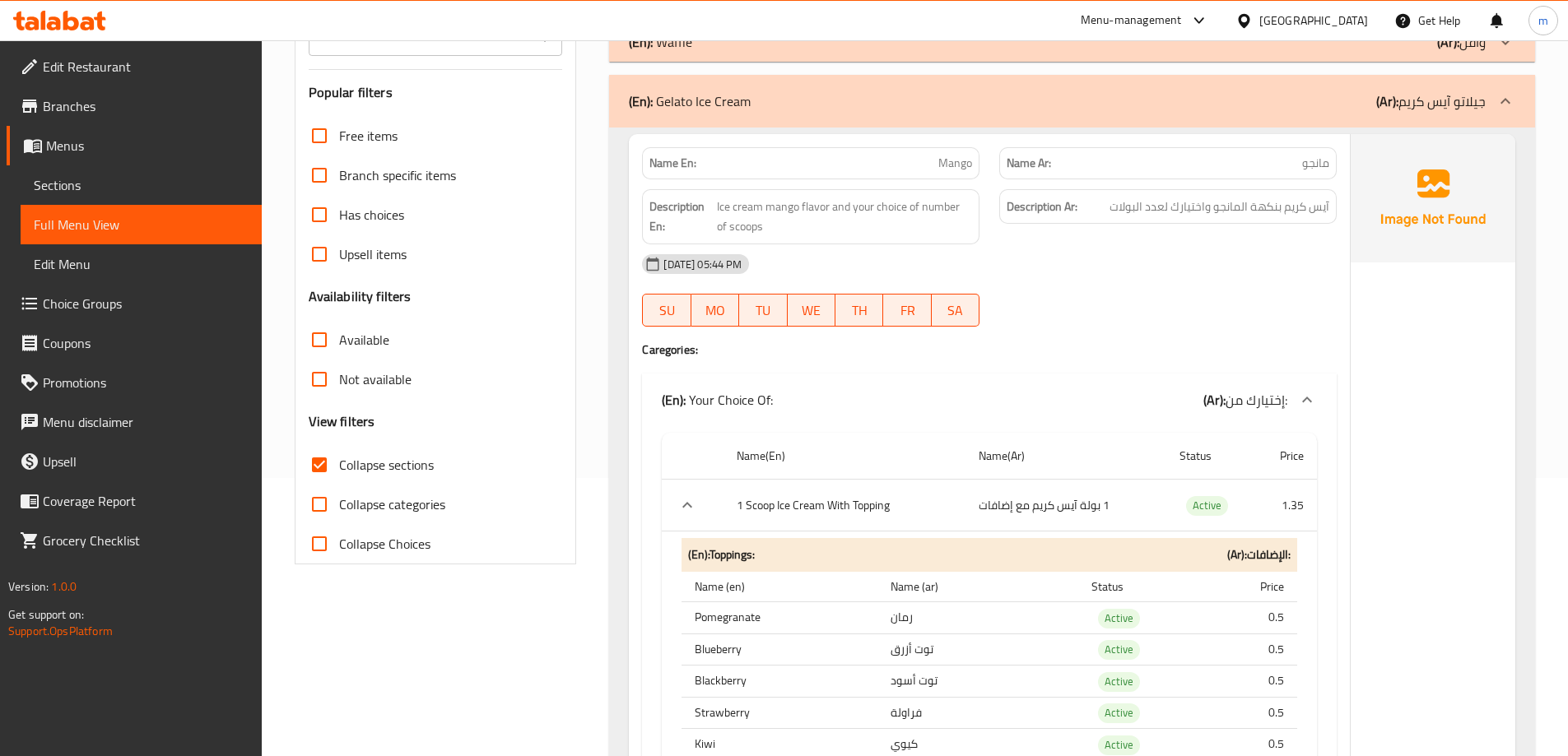
scroll to position [232, 0]
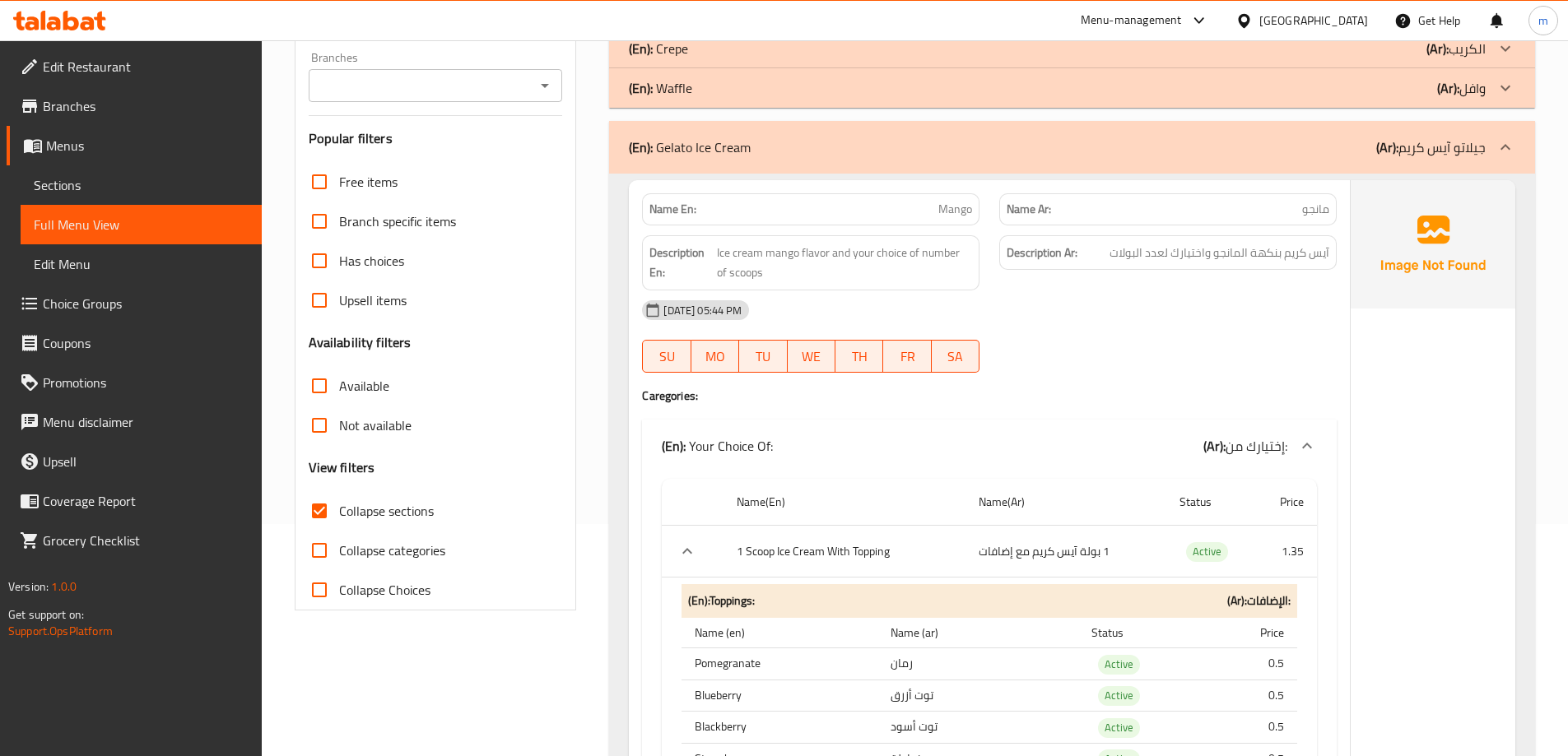
click at [1474, 152] on p "(Ar): جيلاتو آيس كريم" at bounding box center [1431, 146] width 110 height 19
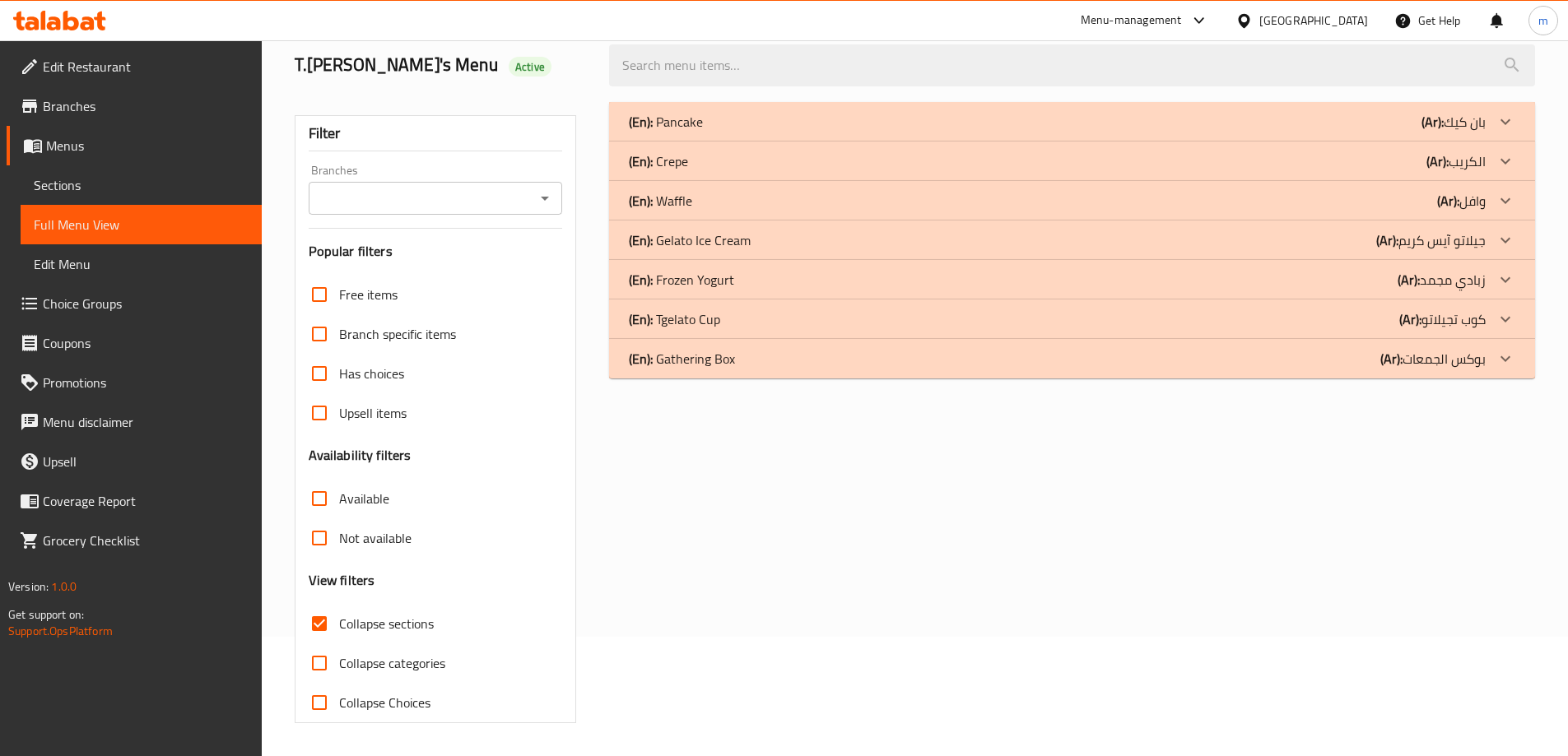
scroll to position [120, 0]
click at [1296, 132] on div "(En): Frozen Yogurt (Ar): زبادي مجمد" at bounding box center [1058, 122] width 857 height 19
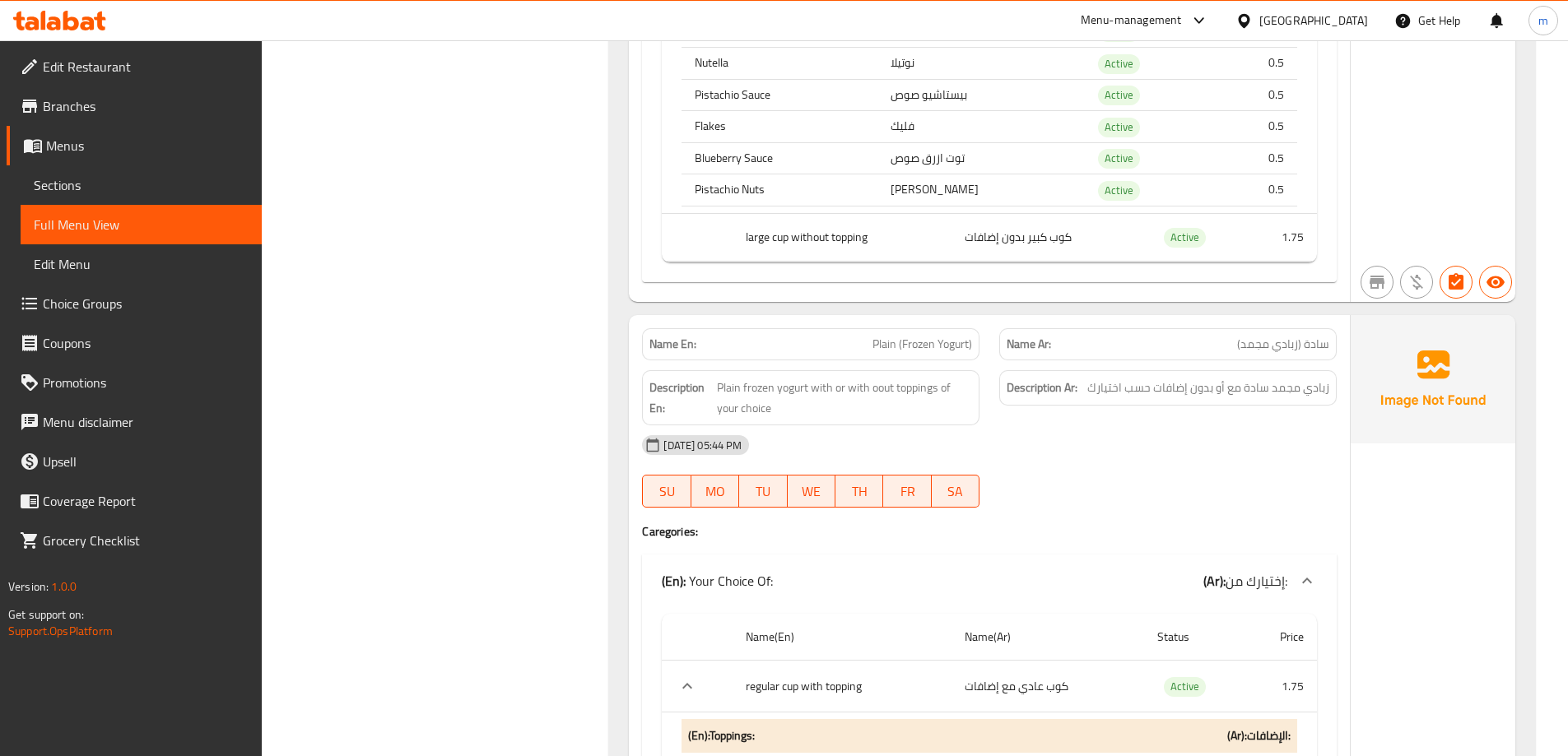
scroll to position [2588, 0]
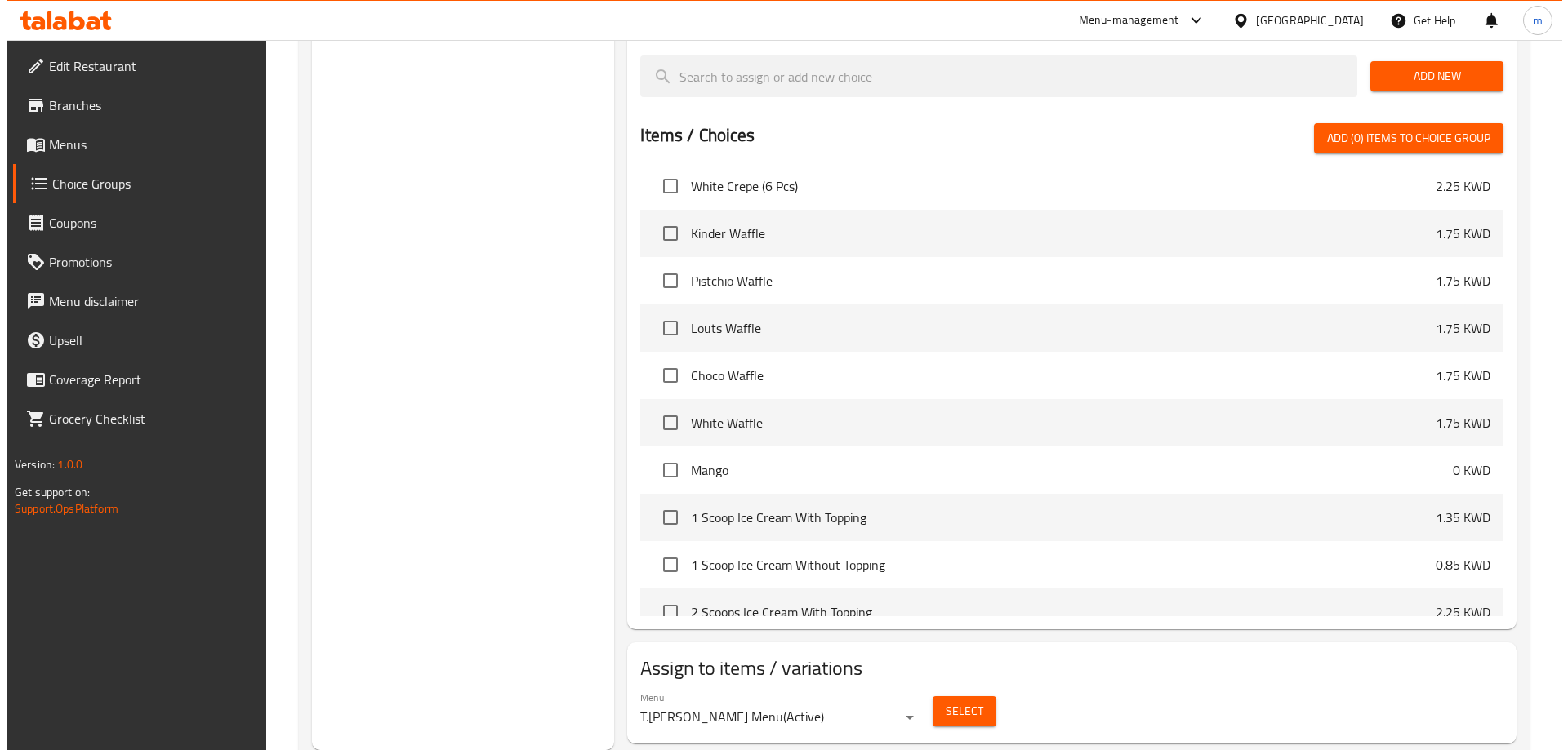
scroll to position [490, 0]
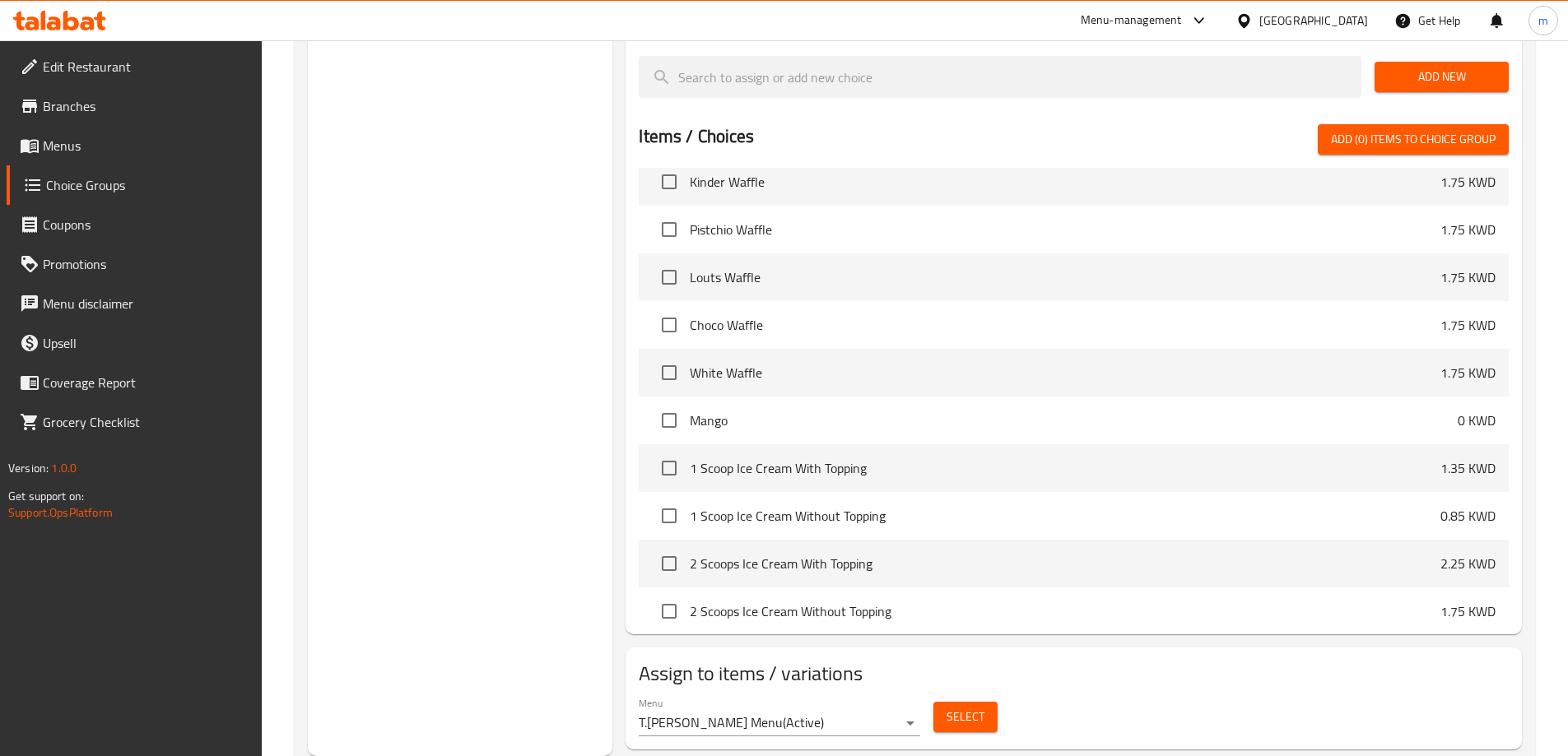
click at [956, 707] on span "Select" at bounding box center [965, 717] width 38 height 20
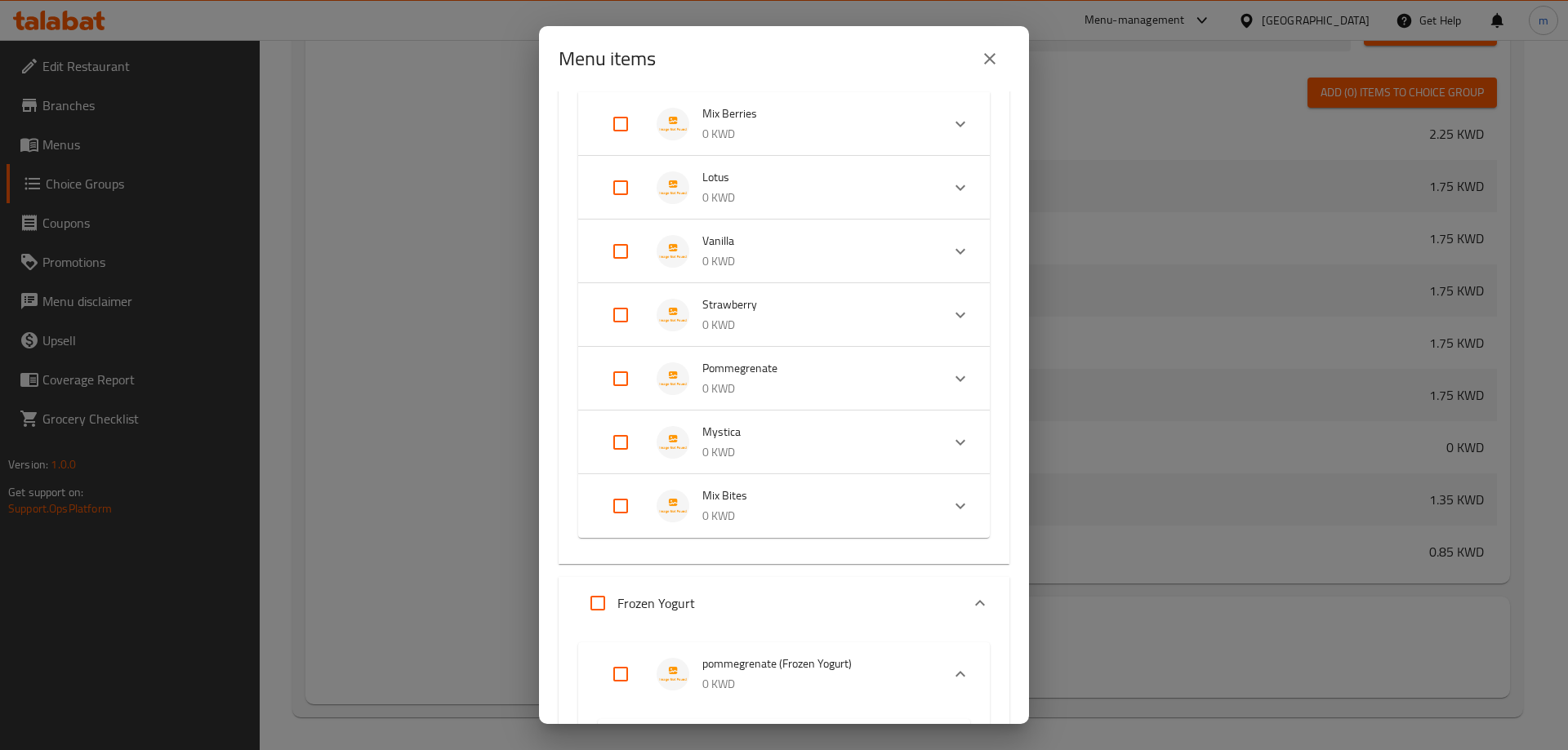
scroll to position [3021, 0]
click at [804, 123] on p "0 KWD" at bounding box center [815, 130] width 226 height 20
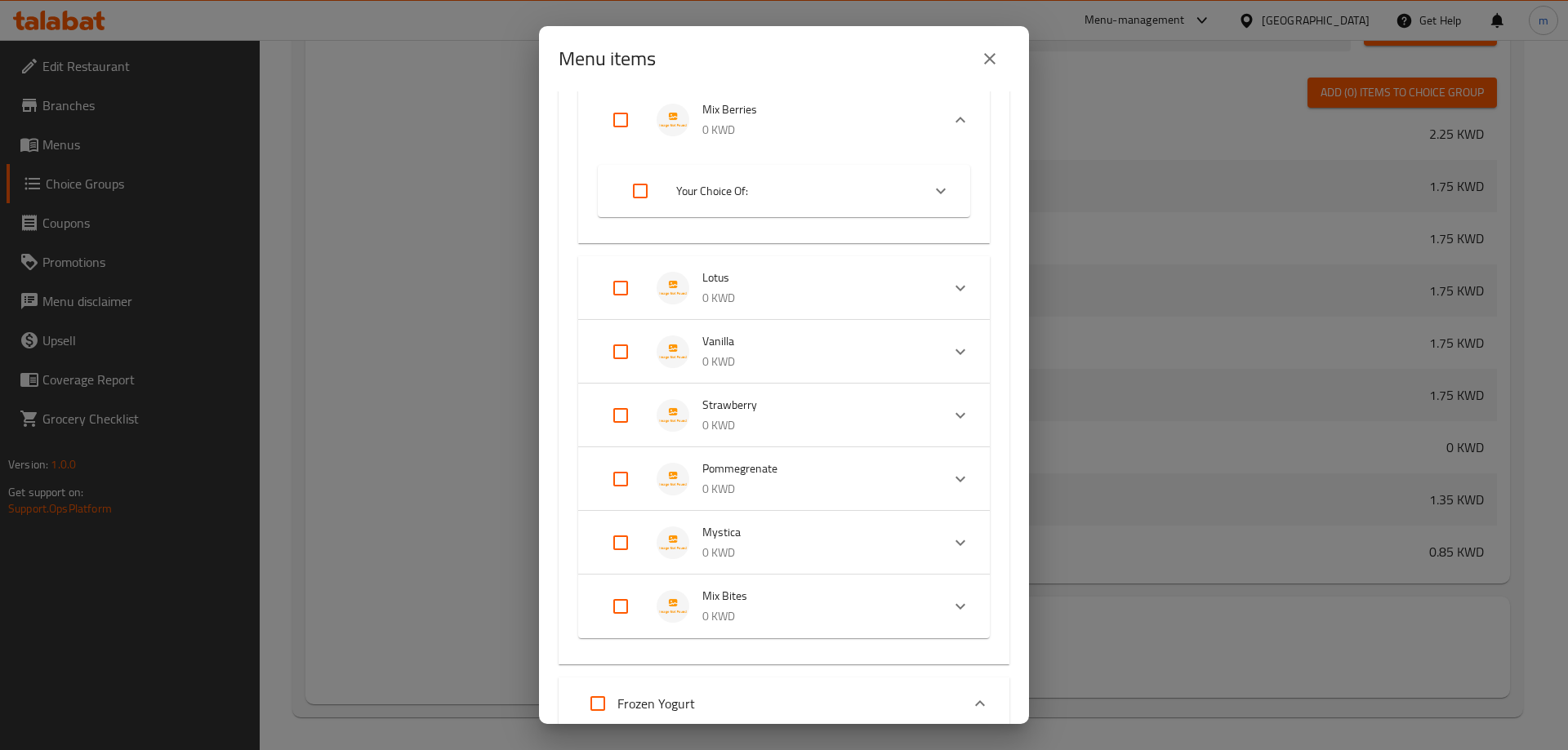
click at [758, 182] on span "Your Choice Of:" at bounding box center [792, 191] width 232 height 20
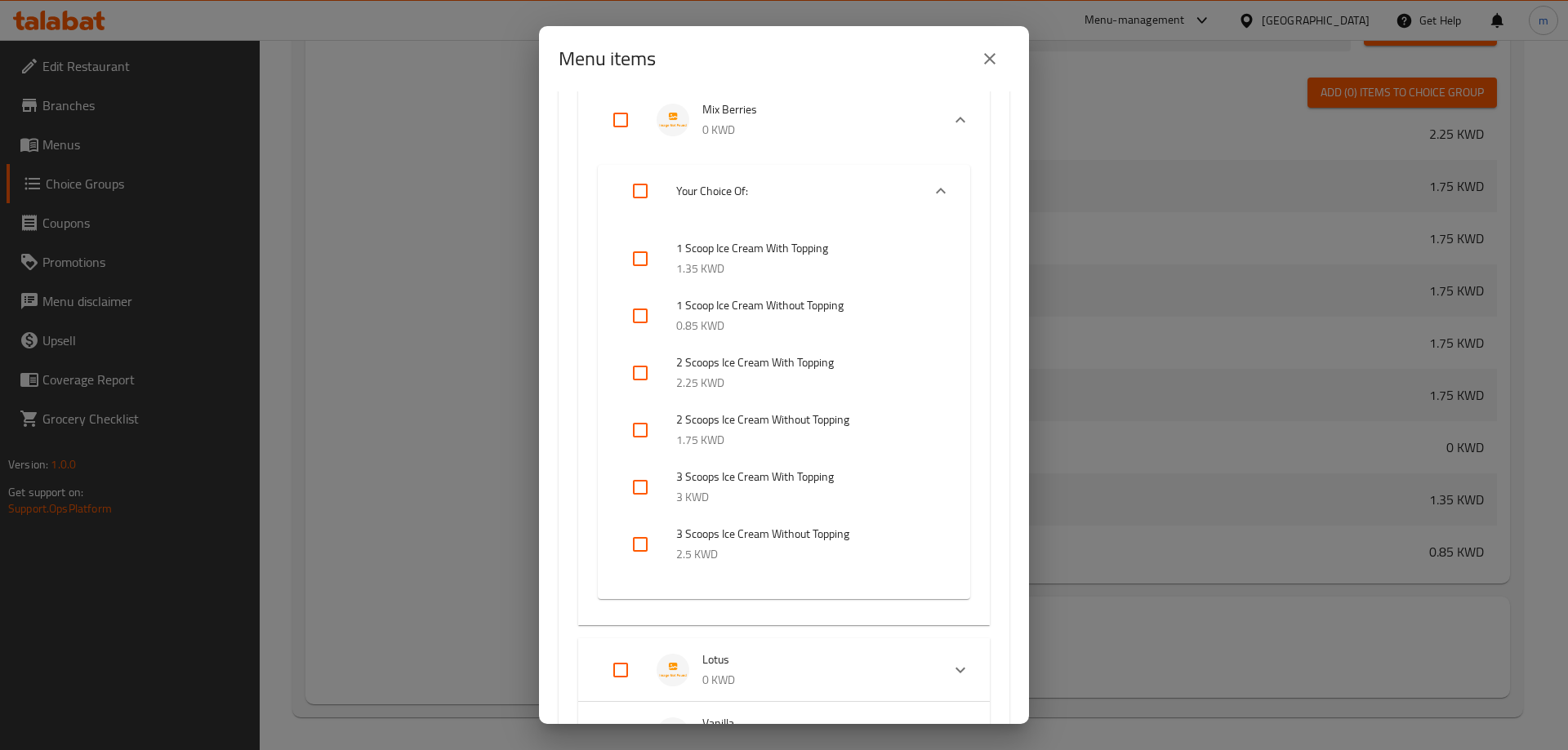
click at [643, 259] on input "checkbox" at bounding box center [640, 259] width 39 height 39
checkbox input "true"
click at [637, 370] on input "checkbox" at bounding box center [640, 373] width 39 height 39
checkbox input "true"
click at [635, 487] on input "checkbox" at bounding box center [640, 487] width 39 height 39
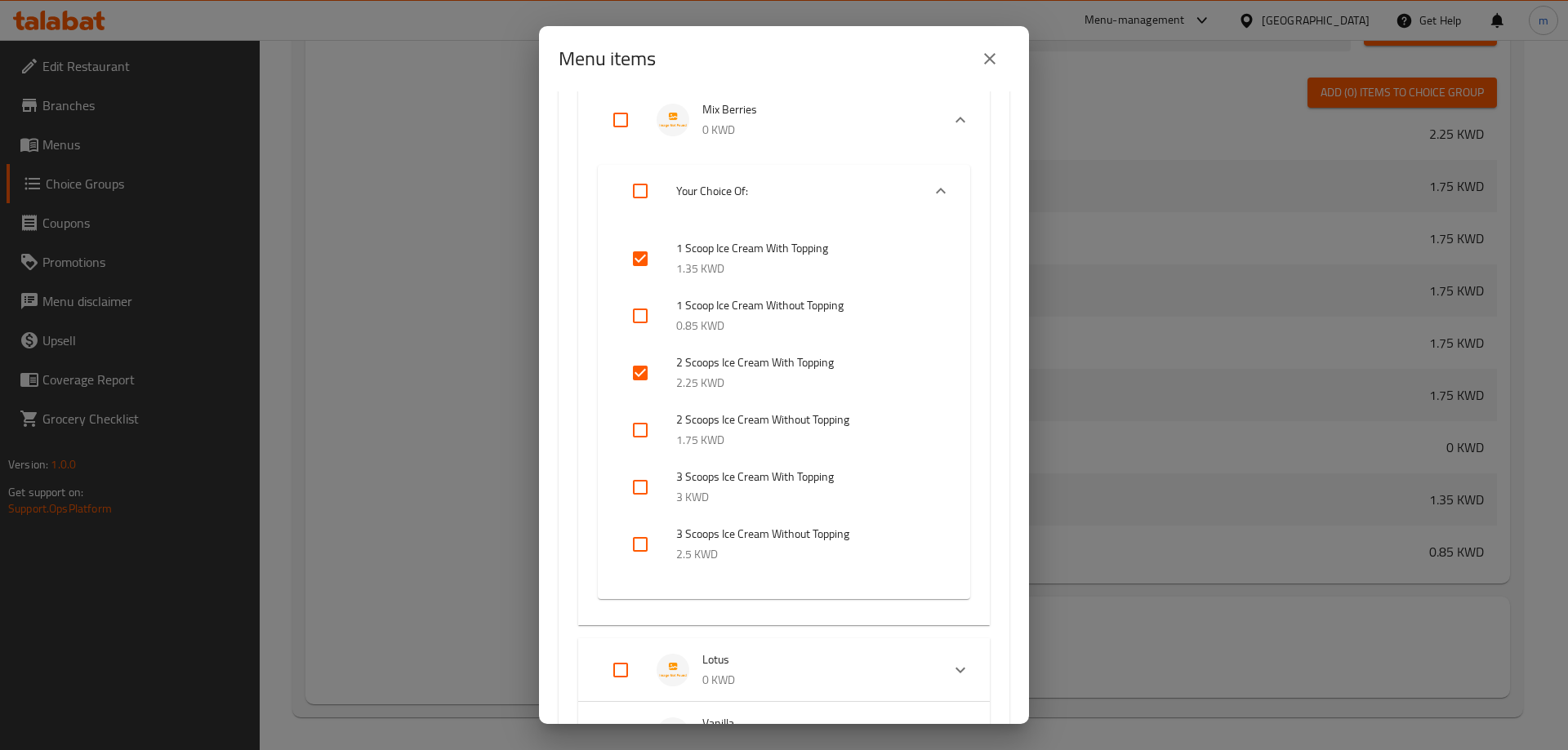
checkbox input "true"
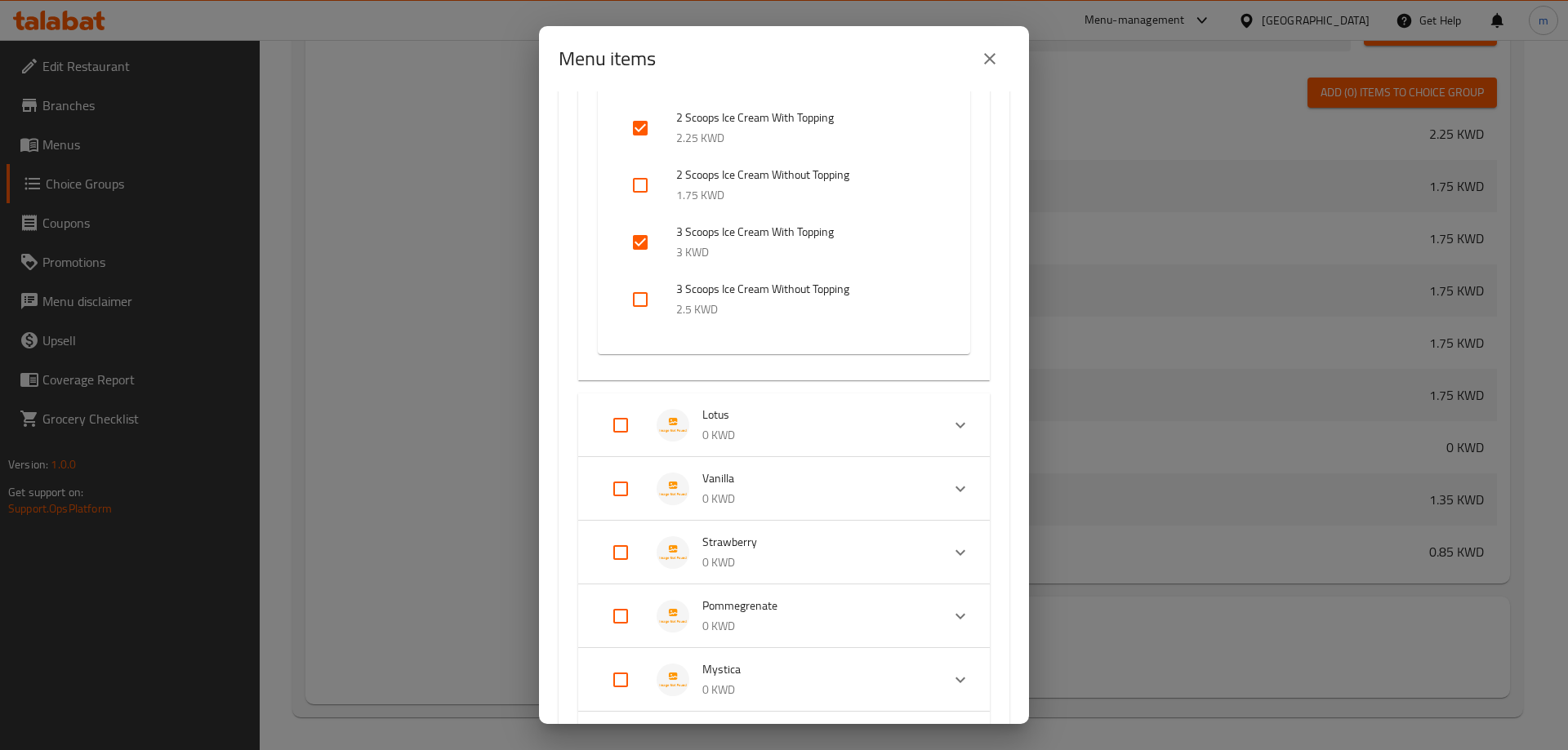
click at [705, 423] on span "Lotus" at bounding box center [815, 415] width 226 height 20
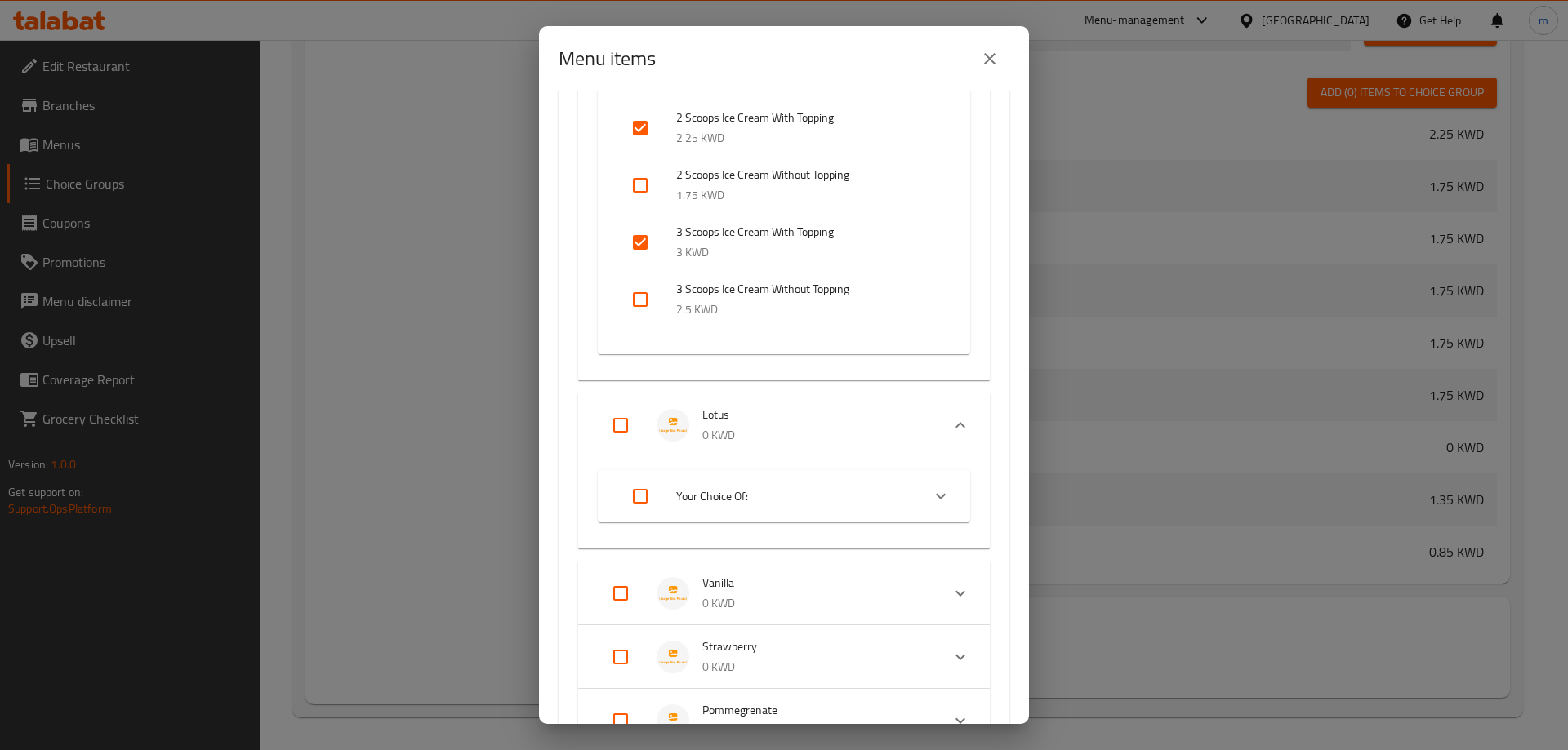
click at [755, 500] on span "Your Choice Of:" at bounding box center [792, 497] width 232 height 20
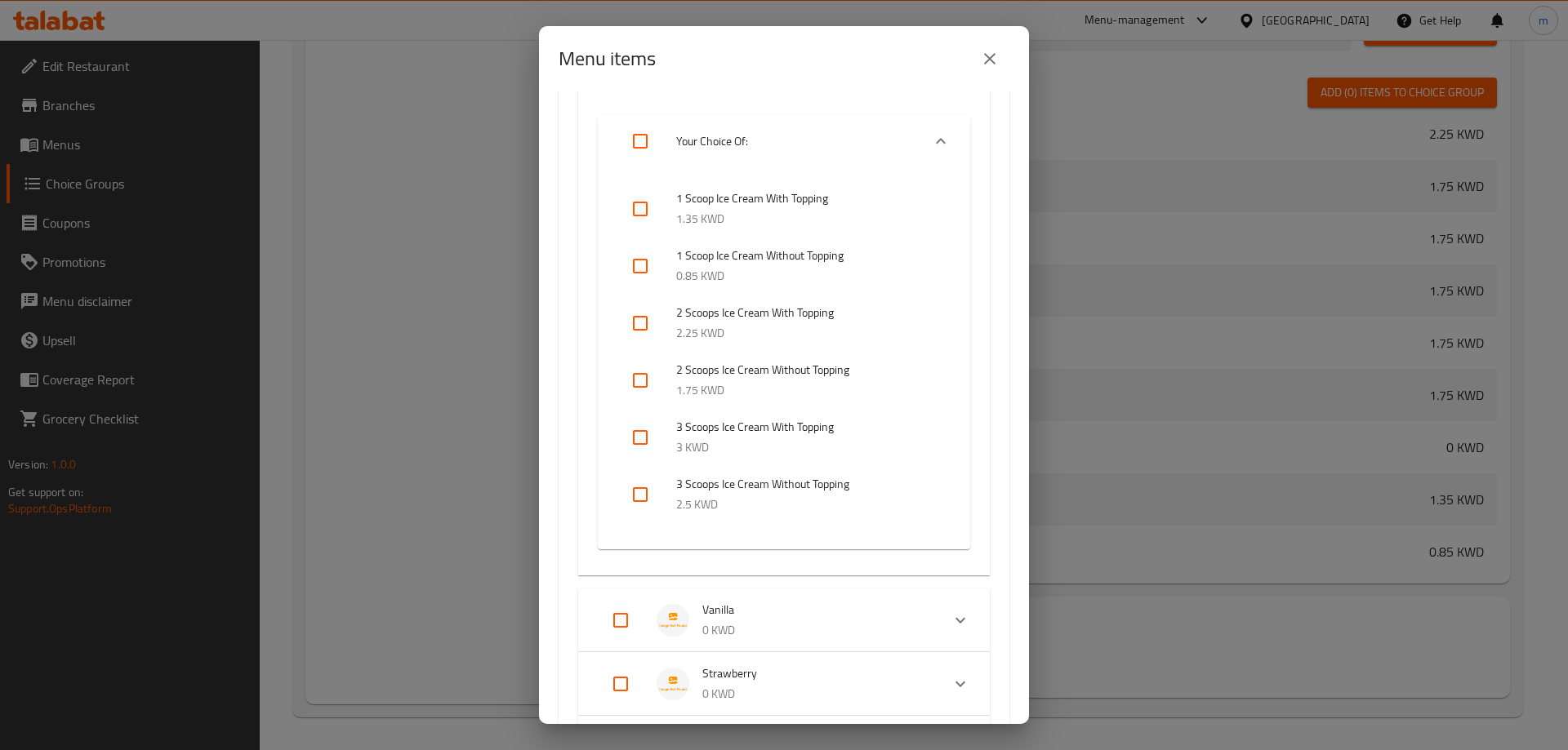
scroll to position [3592, 0]
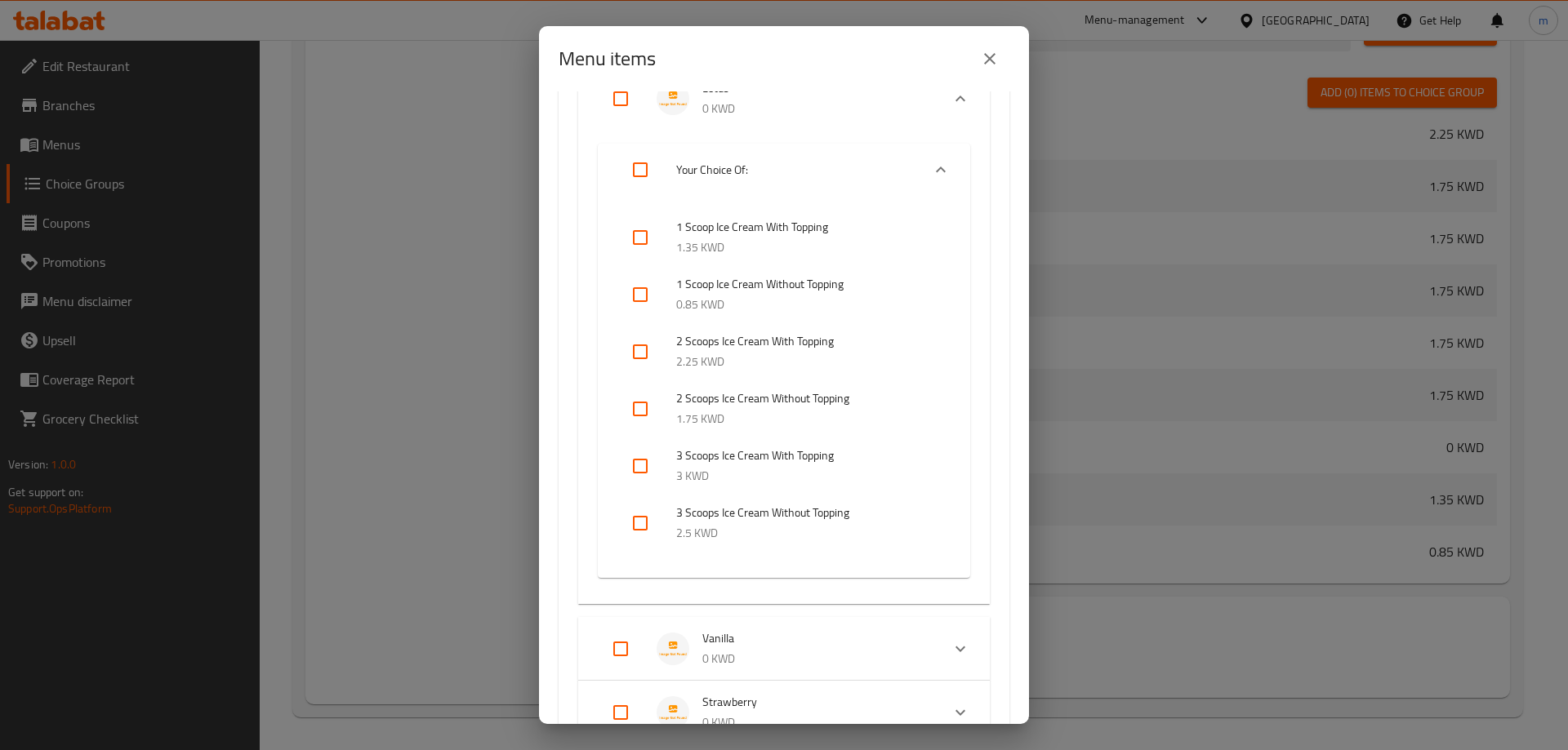
click at [646, 234] on input "checkbox" at bounding box center [640, 238] width 39 height 39
checkbox input "true"
click at [643, 357] on input "checkbox" at bounding box center [640, 352] width 39 height 39
checkbox input "true"
click at [636, 464] on input "checkbox" at bounding box center [640, 466] width 39 height 39
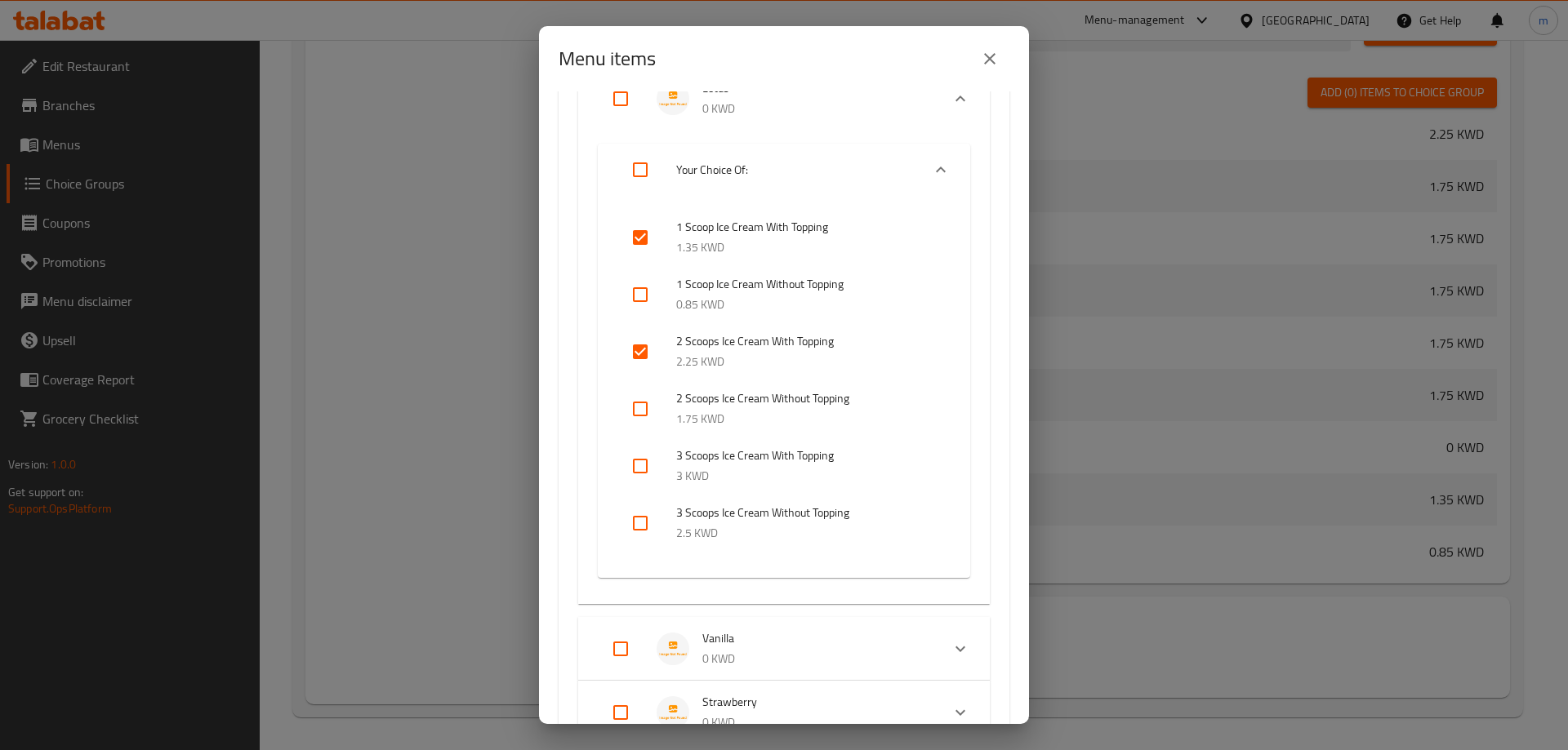
checkbox input "true"
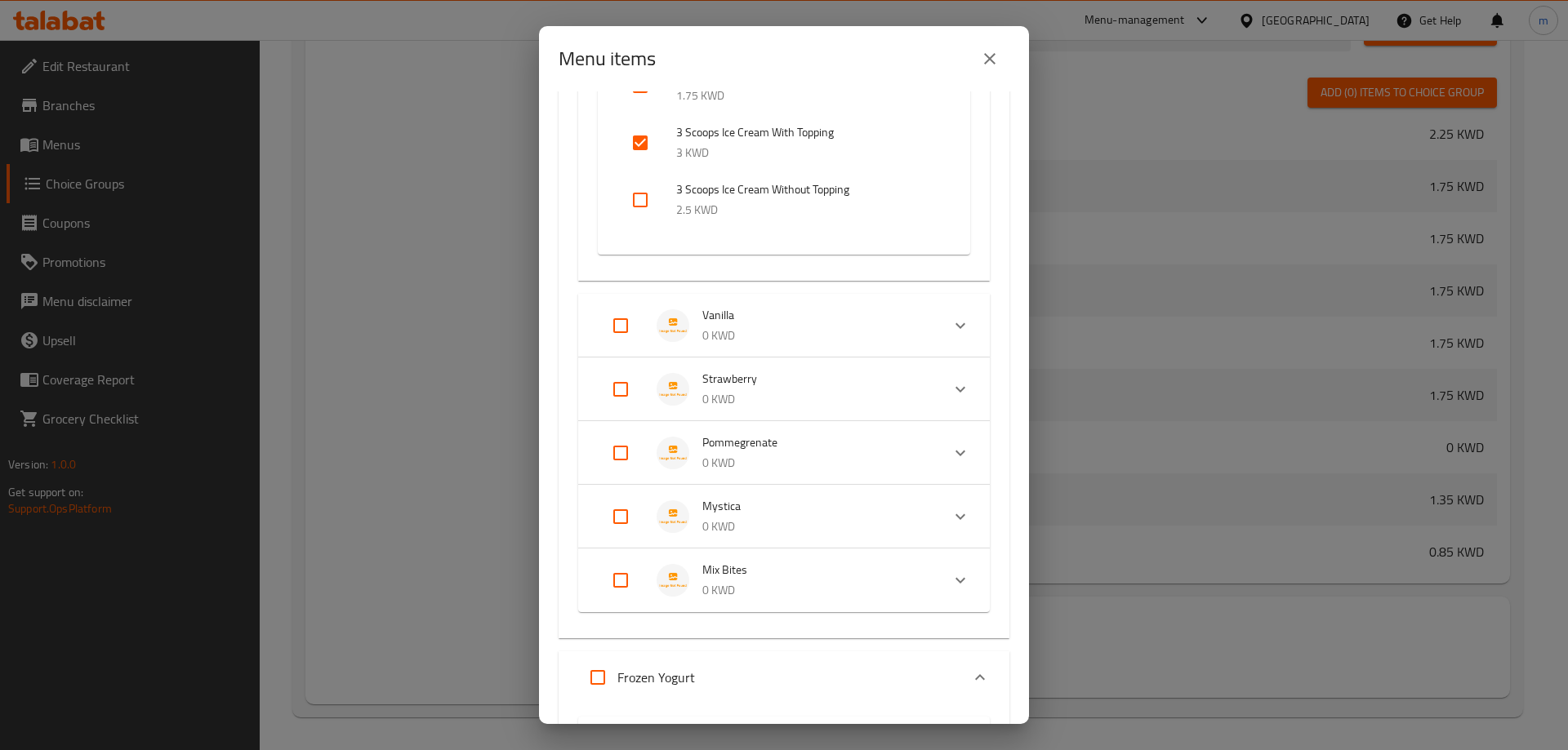
scroll to position [4000, 0]
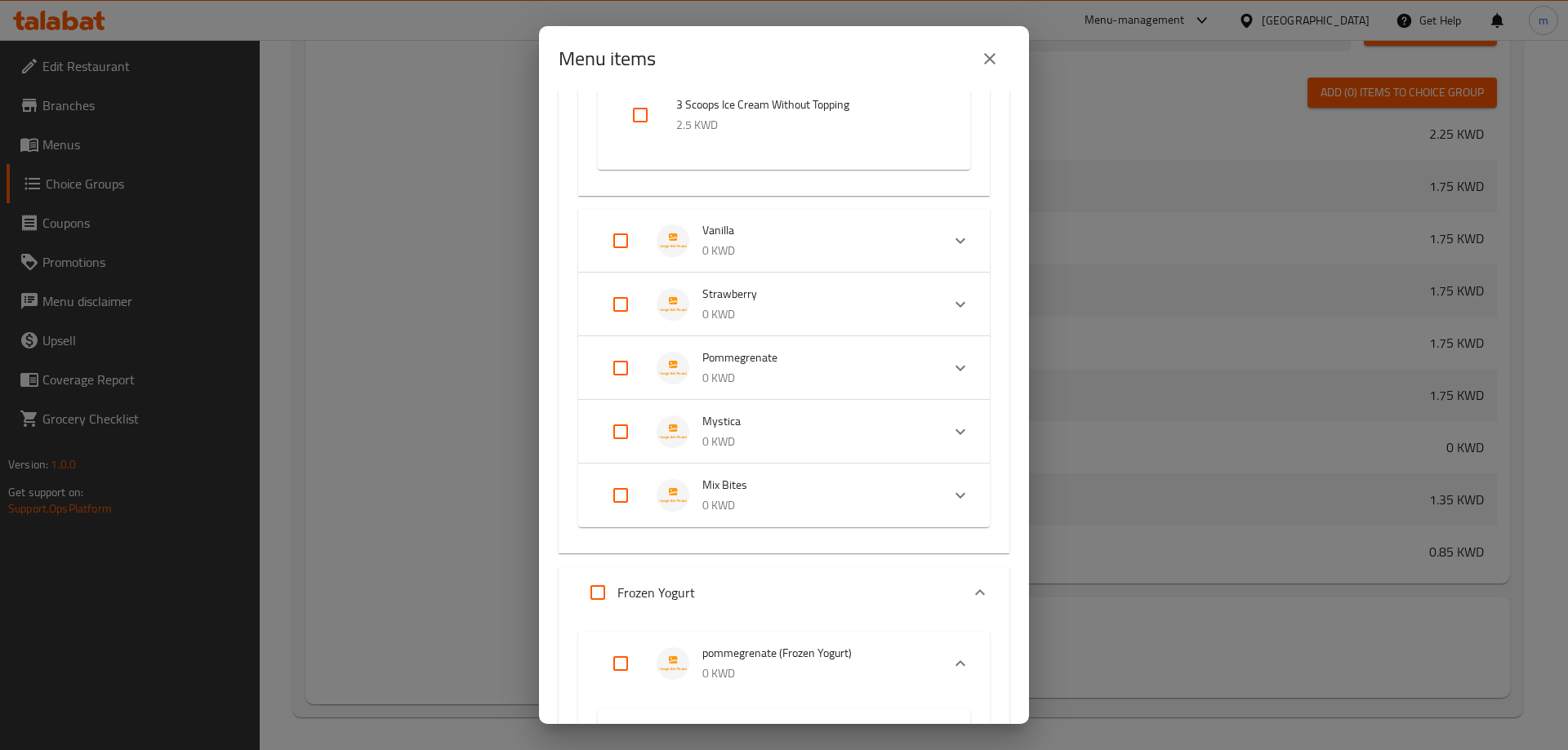
click at [770, 249] on p "0 KWD" at bounding box center [815, 251] width 226 height 20
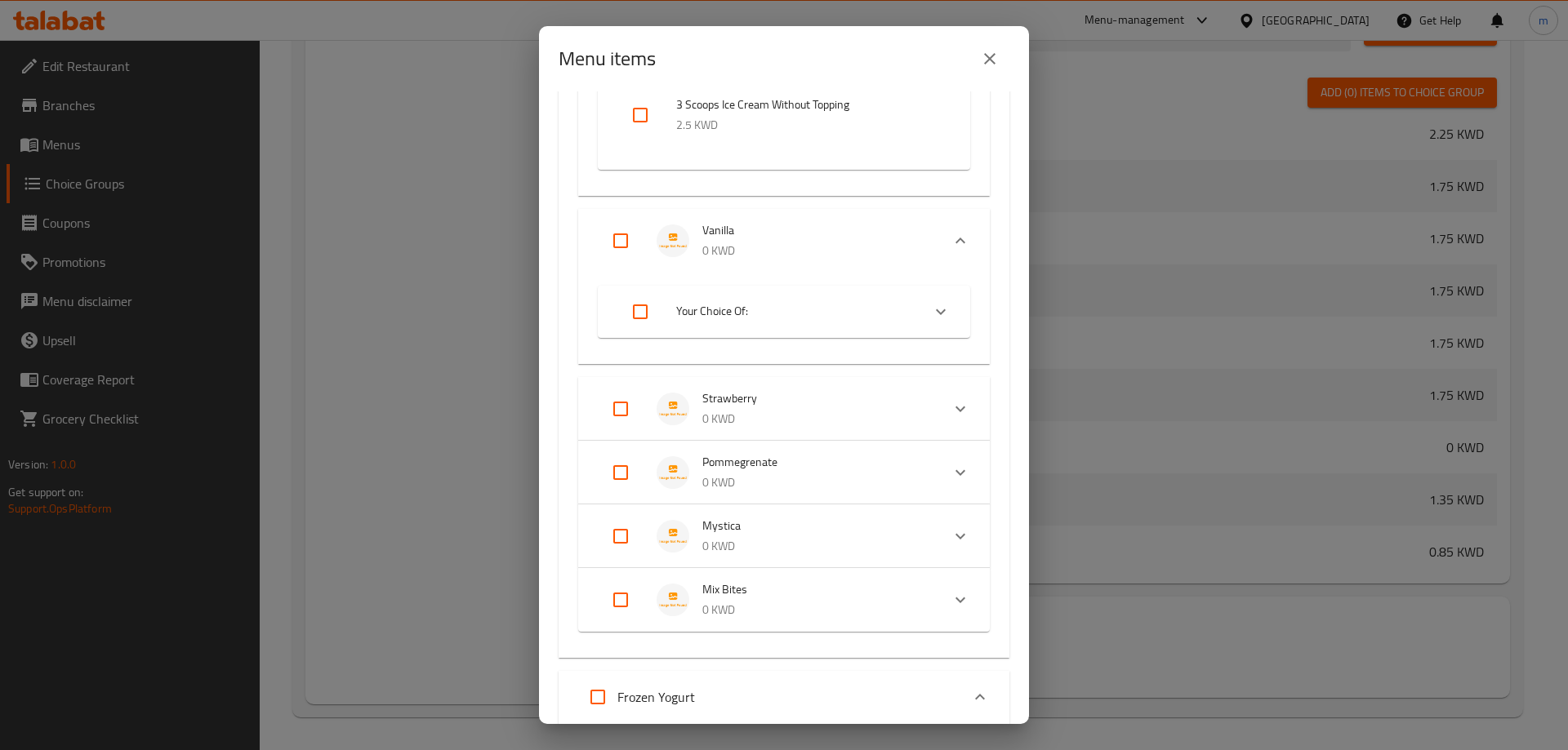
click at [768, 313] on span "Your Choice Of:" at bounding box center [792, 312] width 232 height 20
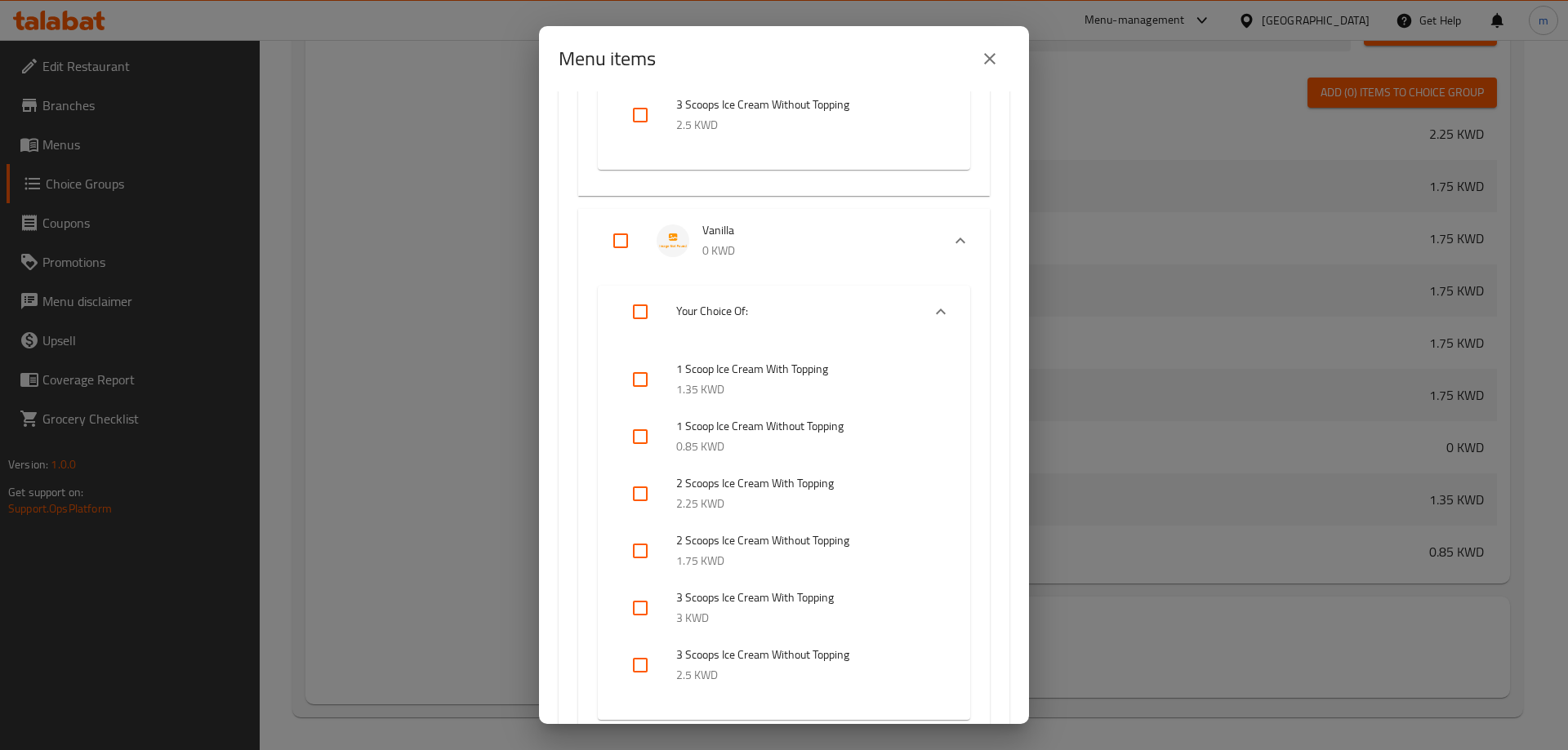
click at [657, 371] on input "checkbox" at bounding box center [640, 379] width 39 height 39
checkbox input "true"
click at [634, 496] on input "checkbox" at bounding box center [640, 493] width 39 height 39
checkbox input "true"
click at [639, 604] on input "checkbox" at bounding box center [640, 607] width 39 height 39
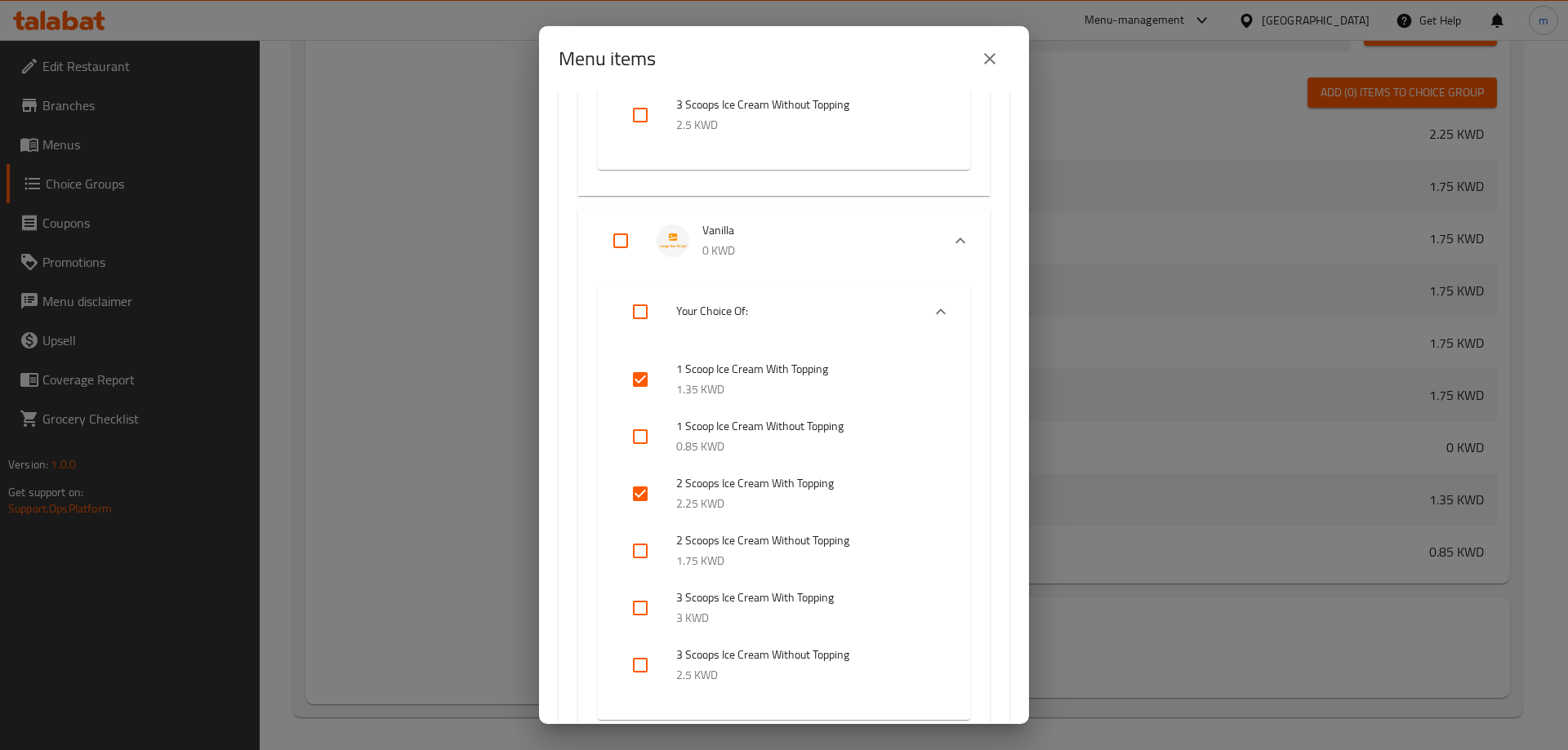
checkbox input "true"
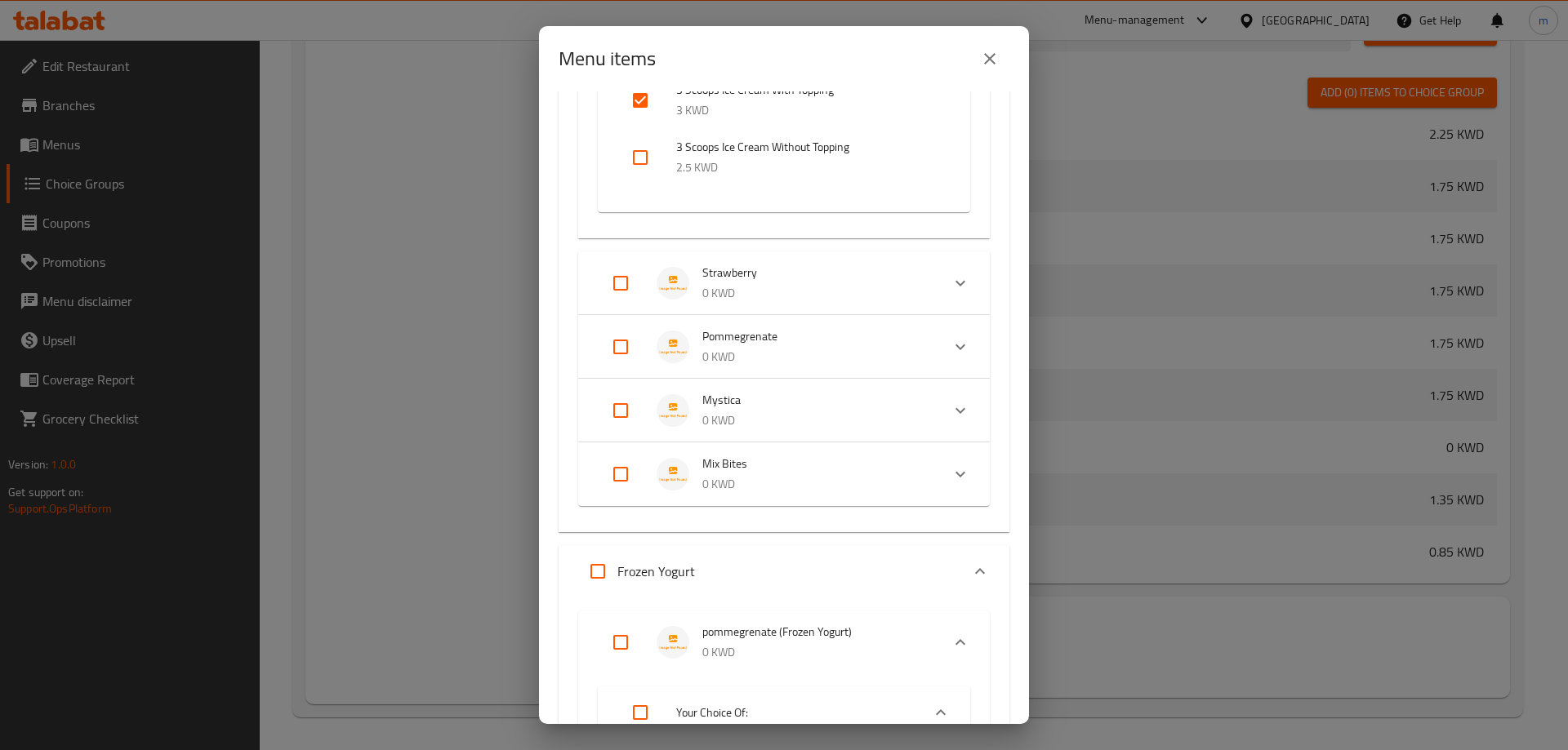
scroll to position [4572, 0]
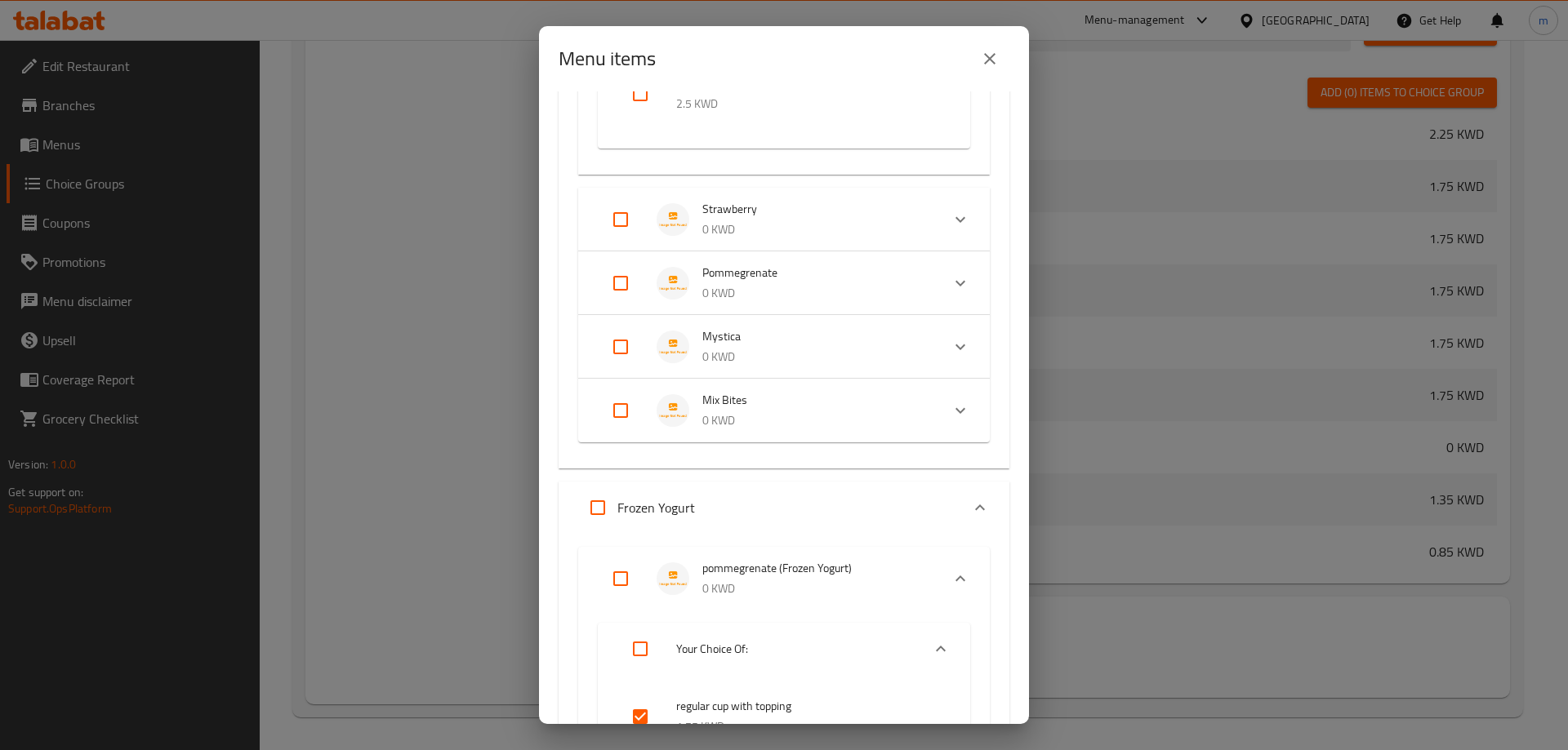
click at [744, 223] on p "0 KWD" at bounding box center [815, 229] width 226 height 20
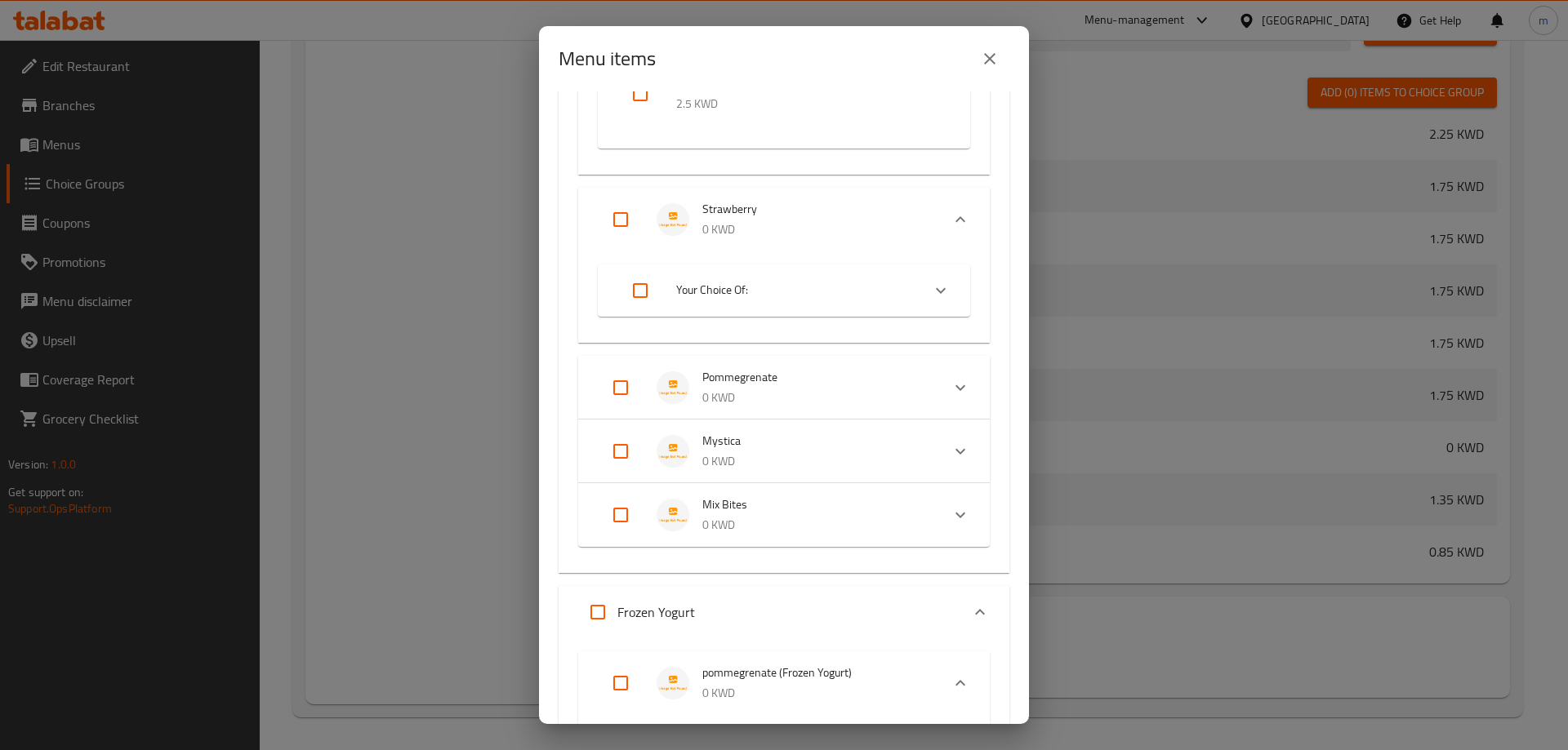
click at [754, 303] on li "Your Choice Of:" at bounding box center [769, 290] width 303 height 46
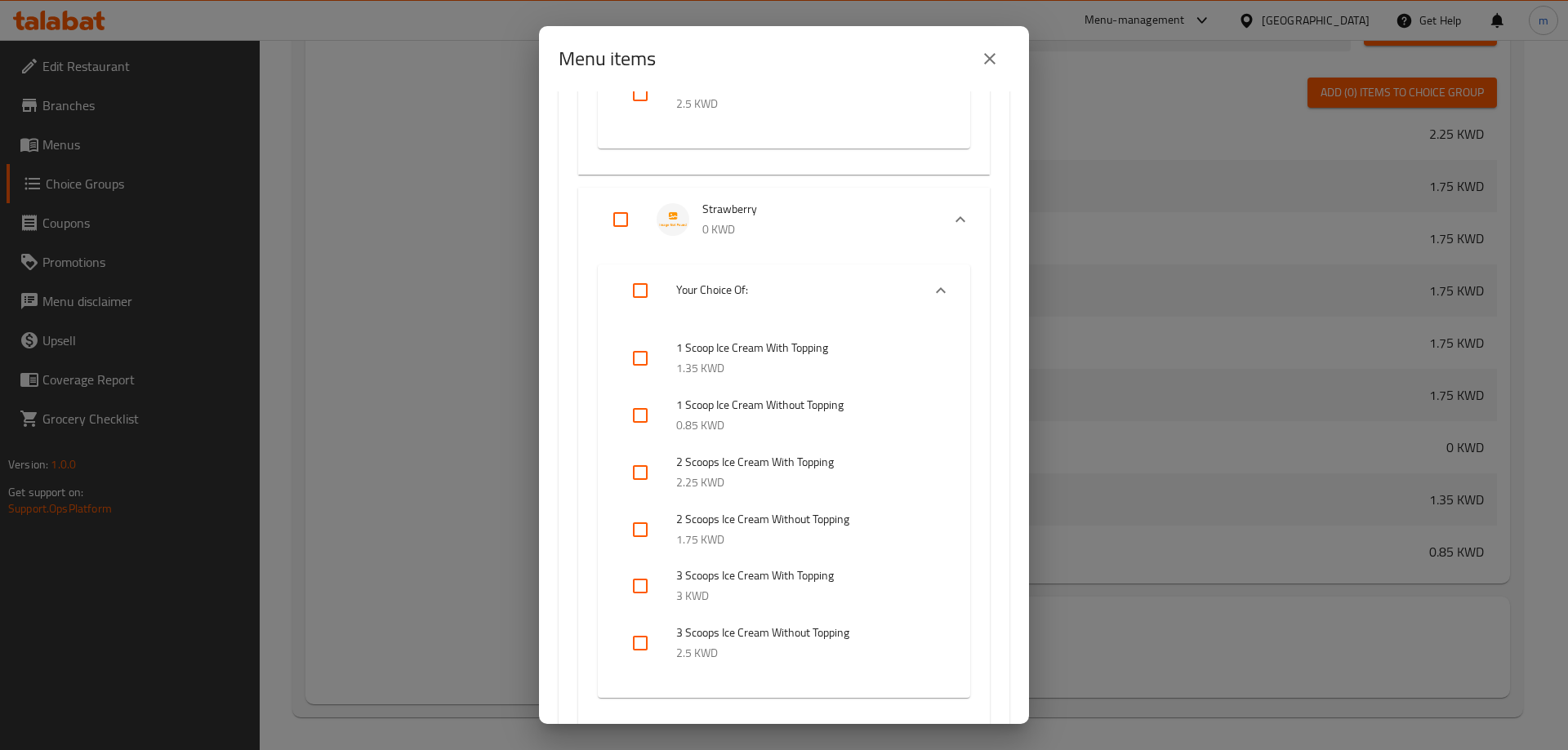
click at [645, 357] on input "checkbox" at bounding box center [640, 358] width 39 height 39
checkbox input "true"
click at [642, 477] on input "checkbox" at bounding box center [640, 472] width 39 height 39
checkbox input "true"
click at [630, 587] on input "checkbox" at bounding box center [640, 586] width 39 height 39
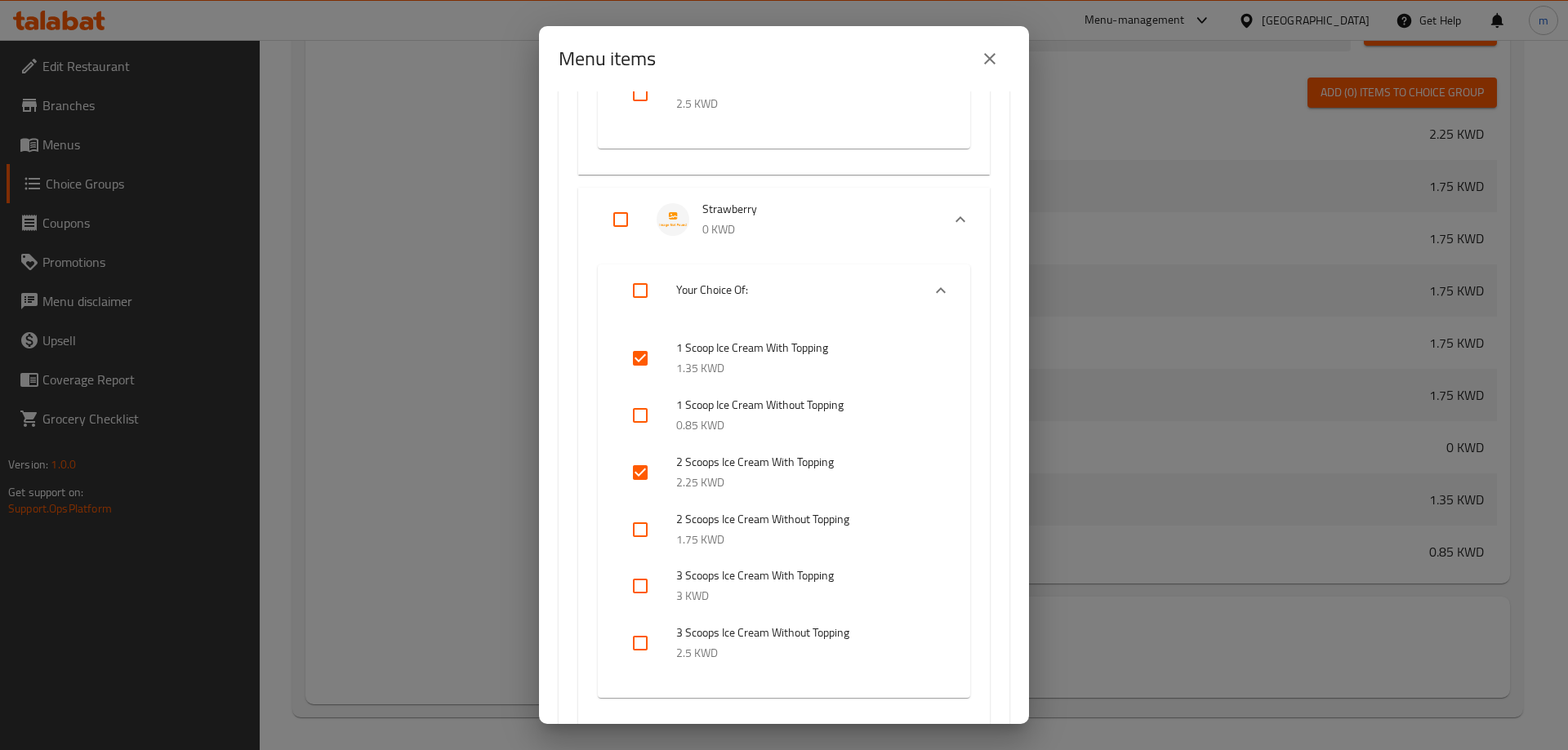
checkbox input "true"
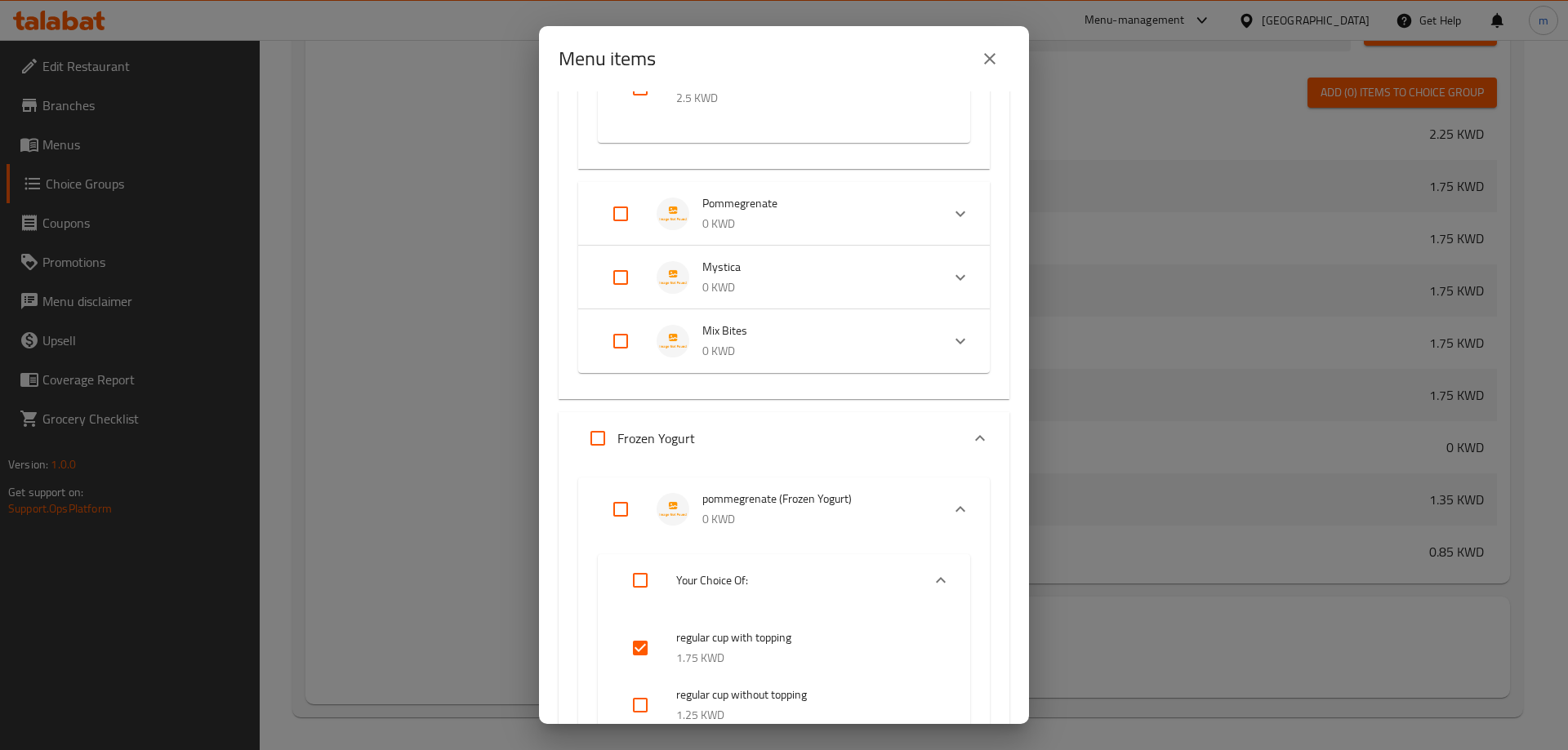
scroll to position [5143, 0]
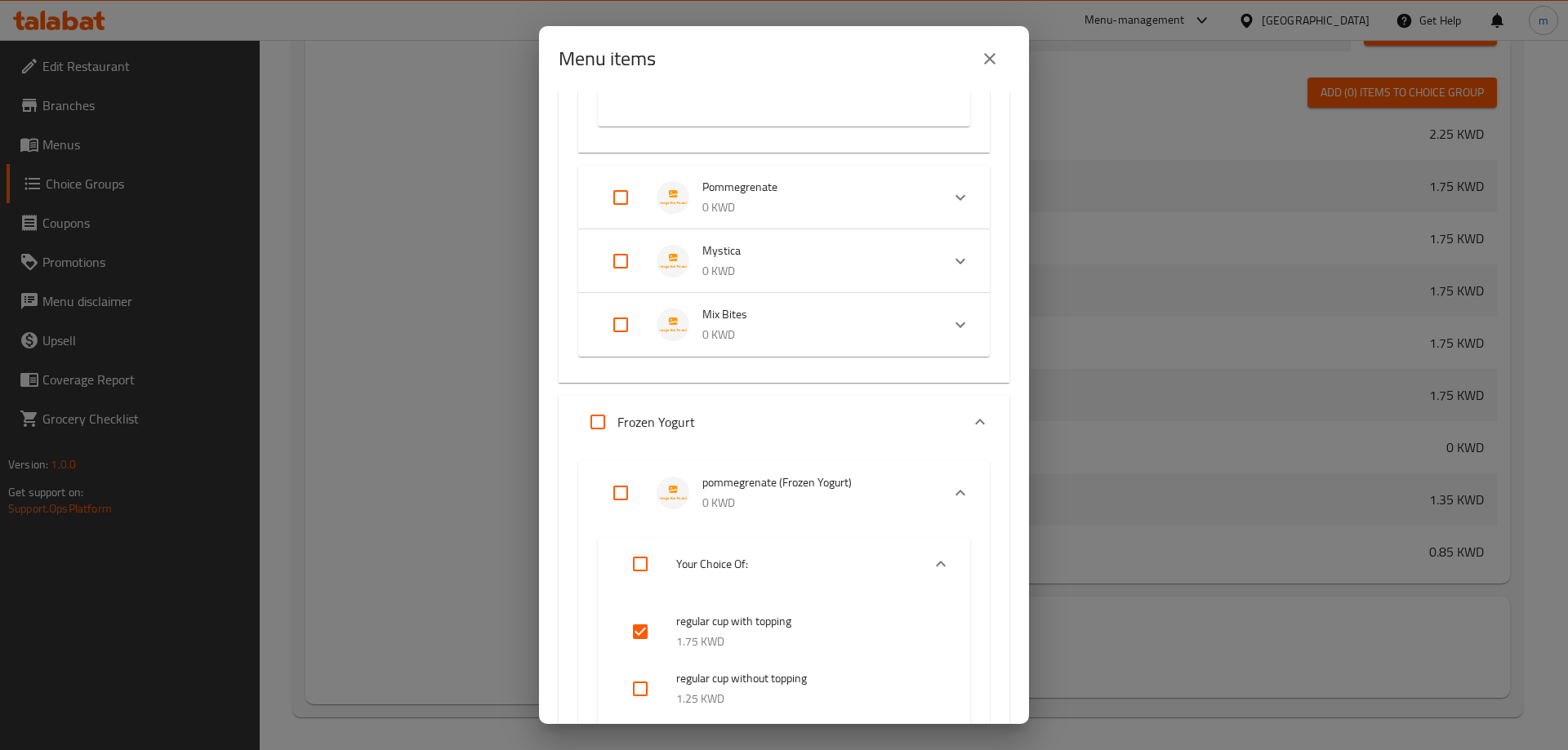
click at [755, 203] on p "0 KWD" at bounding box center [815, 207] width 226 height 20
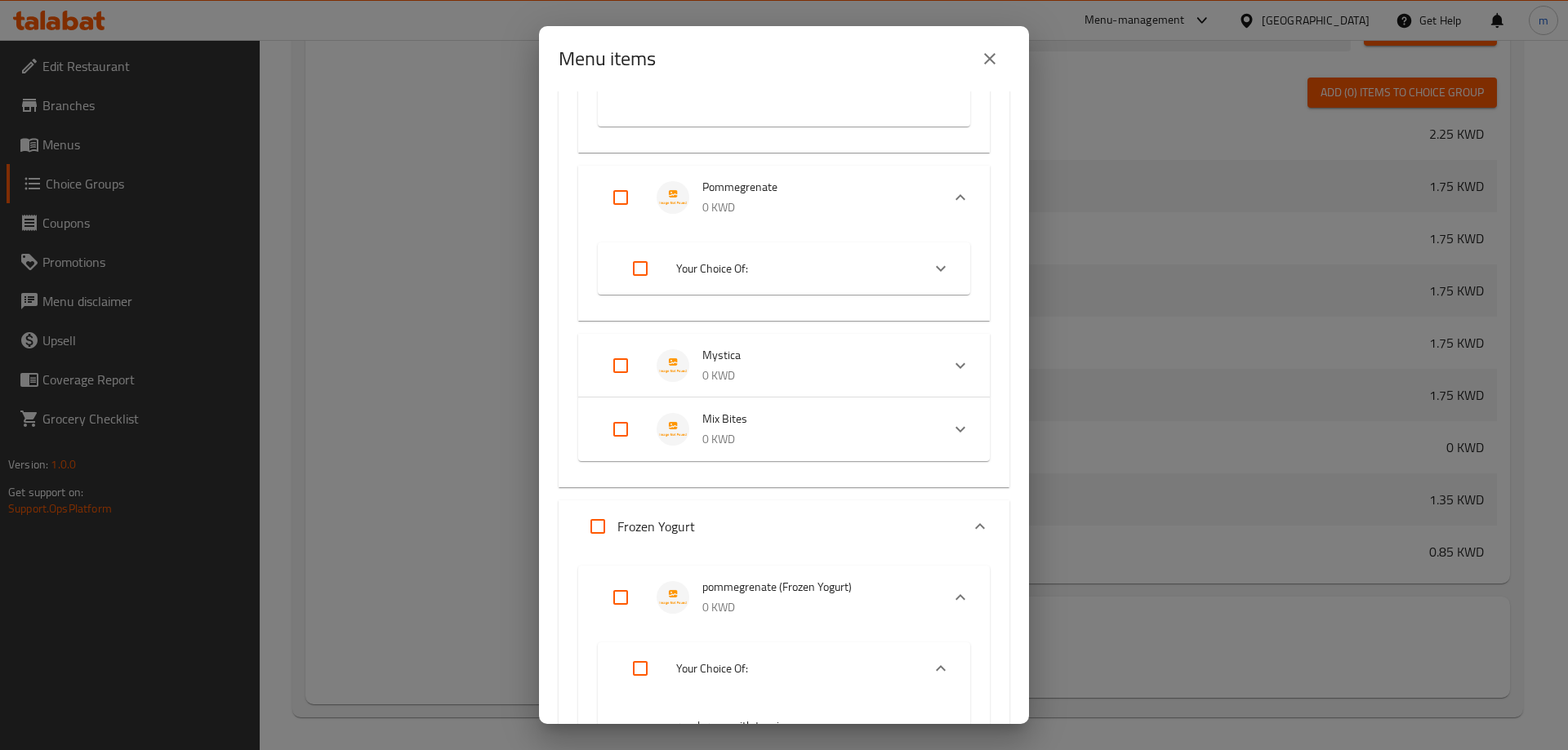
click at [760, 284] on li "Your Choice Of:" at bounding box center [769, 269] width 303 height 46
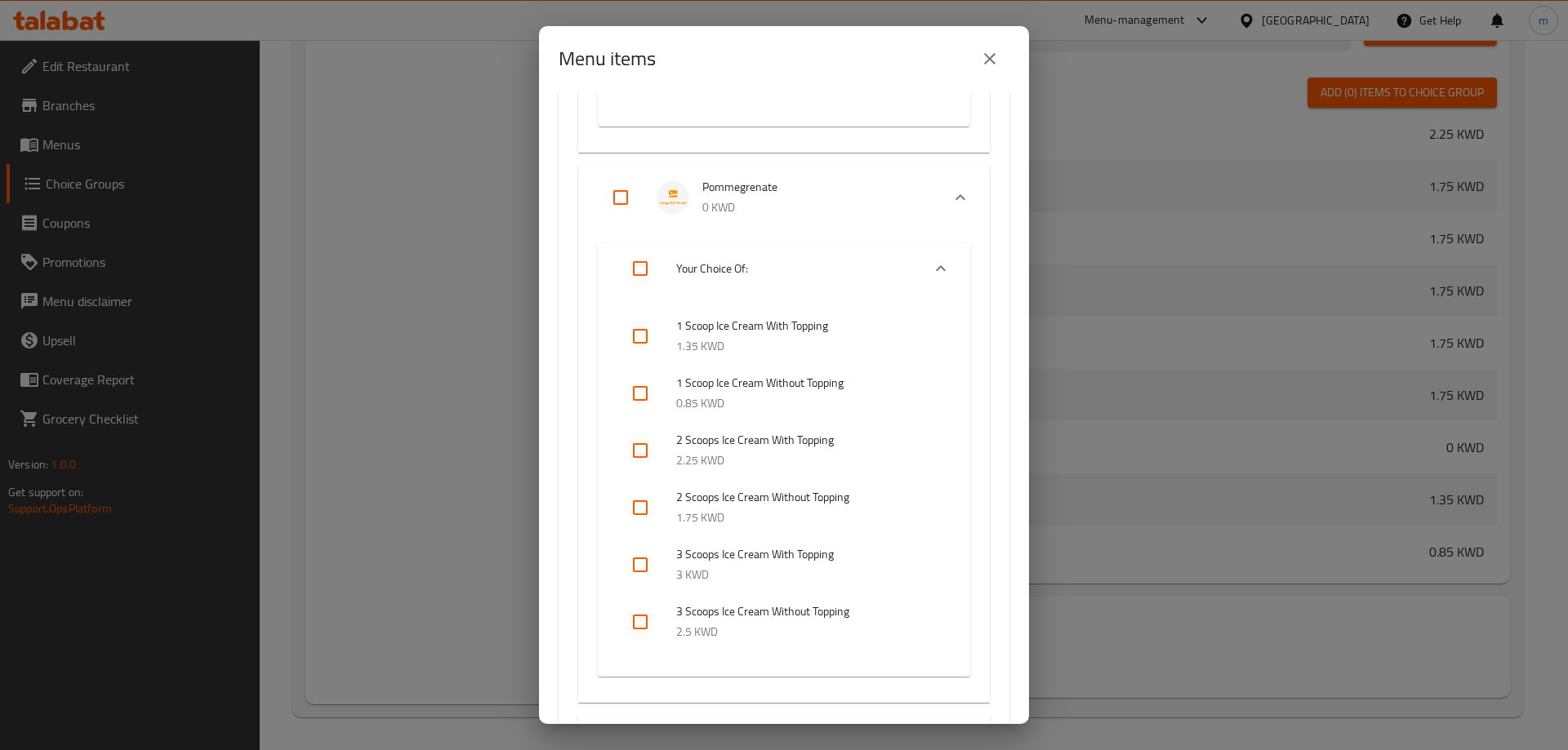
click at [634, 340] on input "checkbox" at bounding box center [640, 336] width 39 height 39
checkbox input "true"
click at [637, 452] on input "checkbox" at bounding box center [640, 450] width 39 height 39
checkbox input "true"
click at [646, 564] on input "checkbox" at bounding box center [640, 565] width 39 height 39
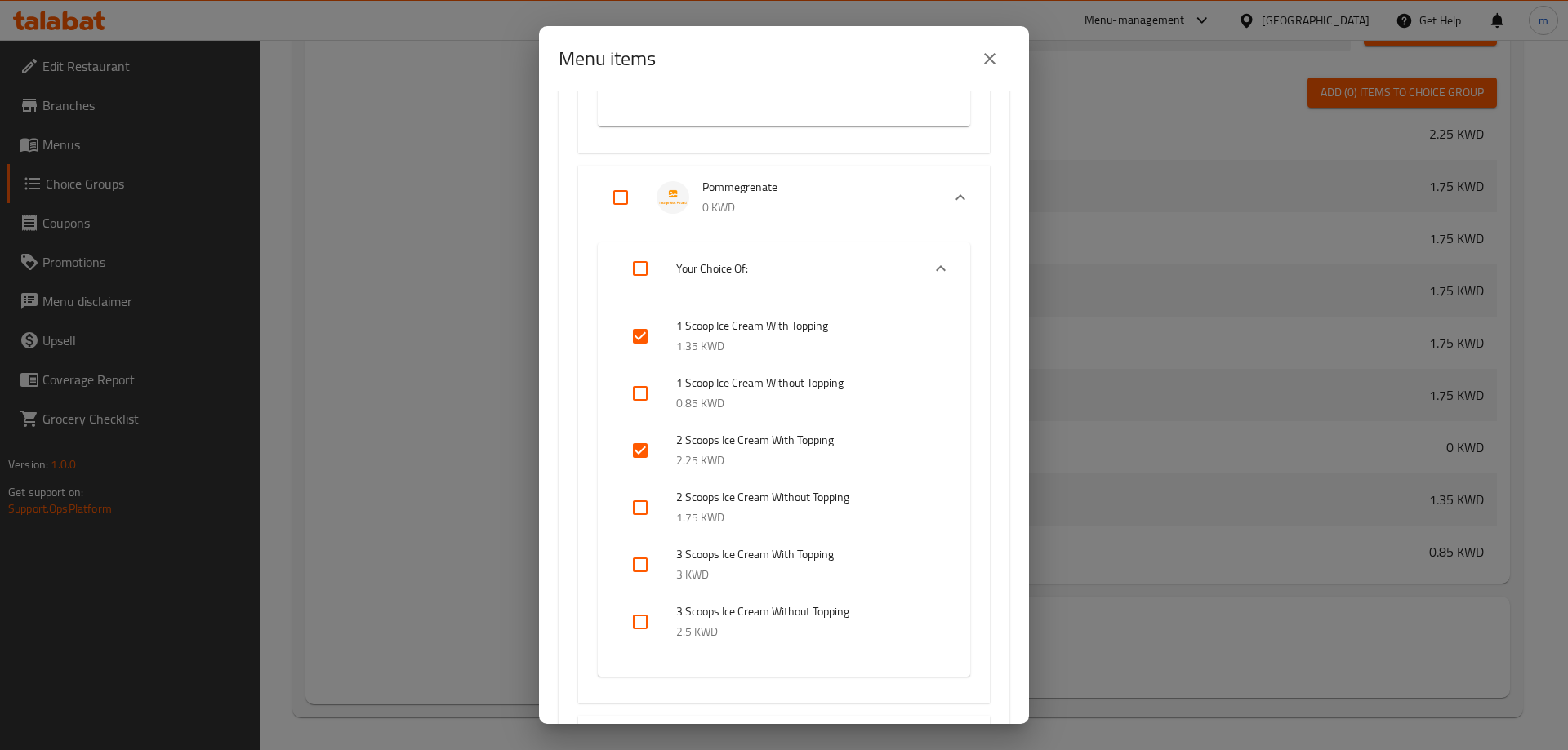
checkbox input "true"
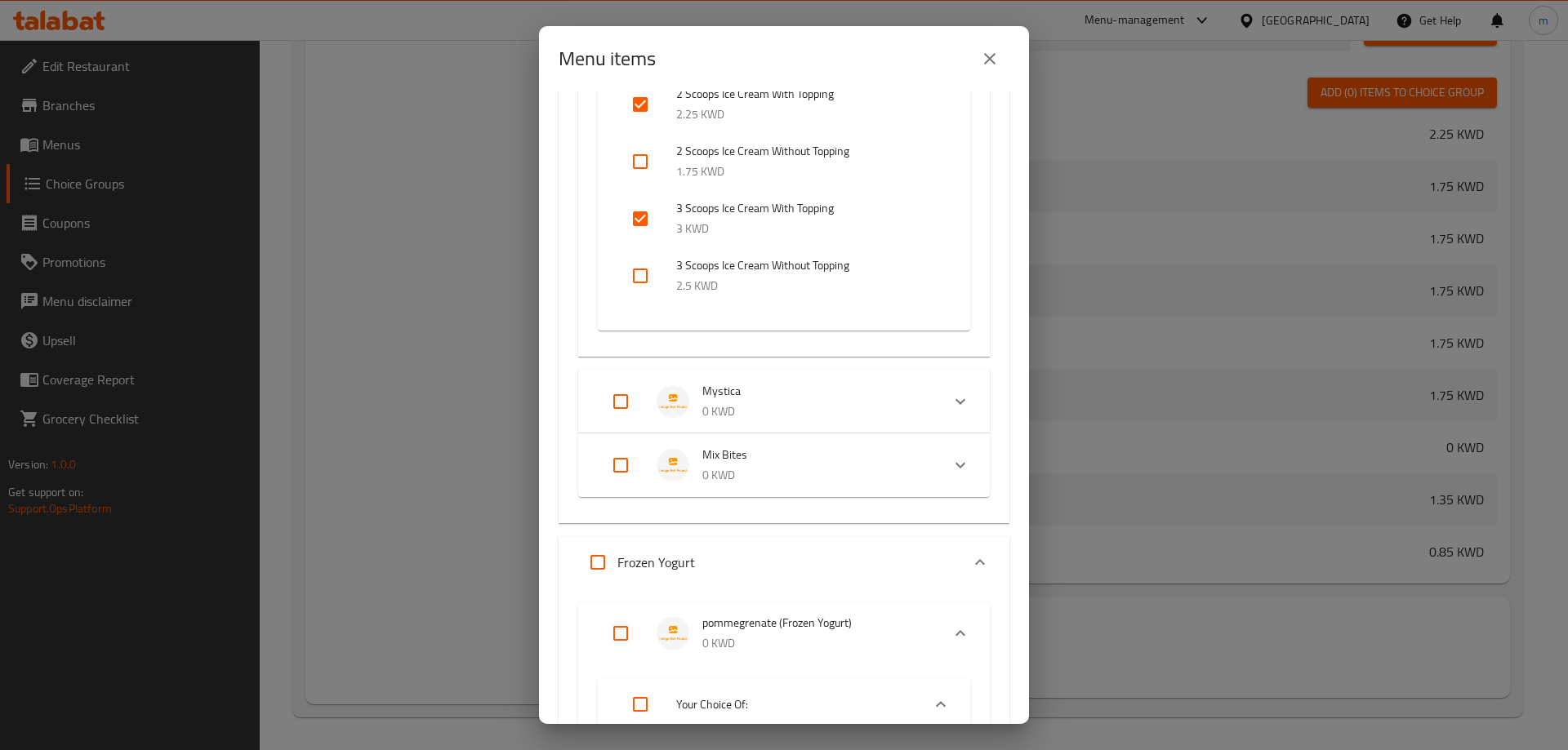
scroll to position [5551, 0]
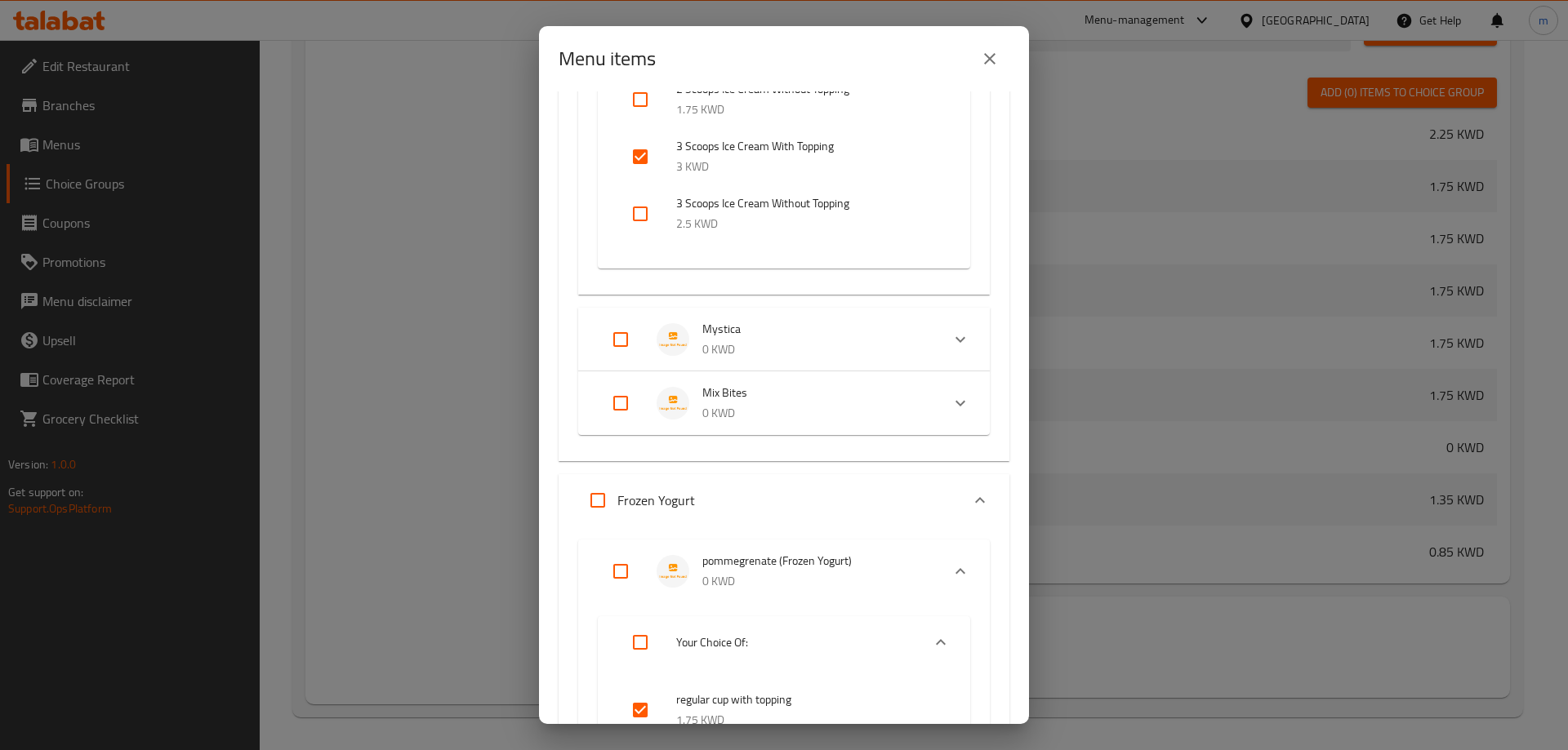
click at [753, 336] on span "Mystica" at bounding box center [815, 329] width 226 height 20
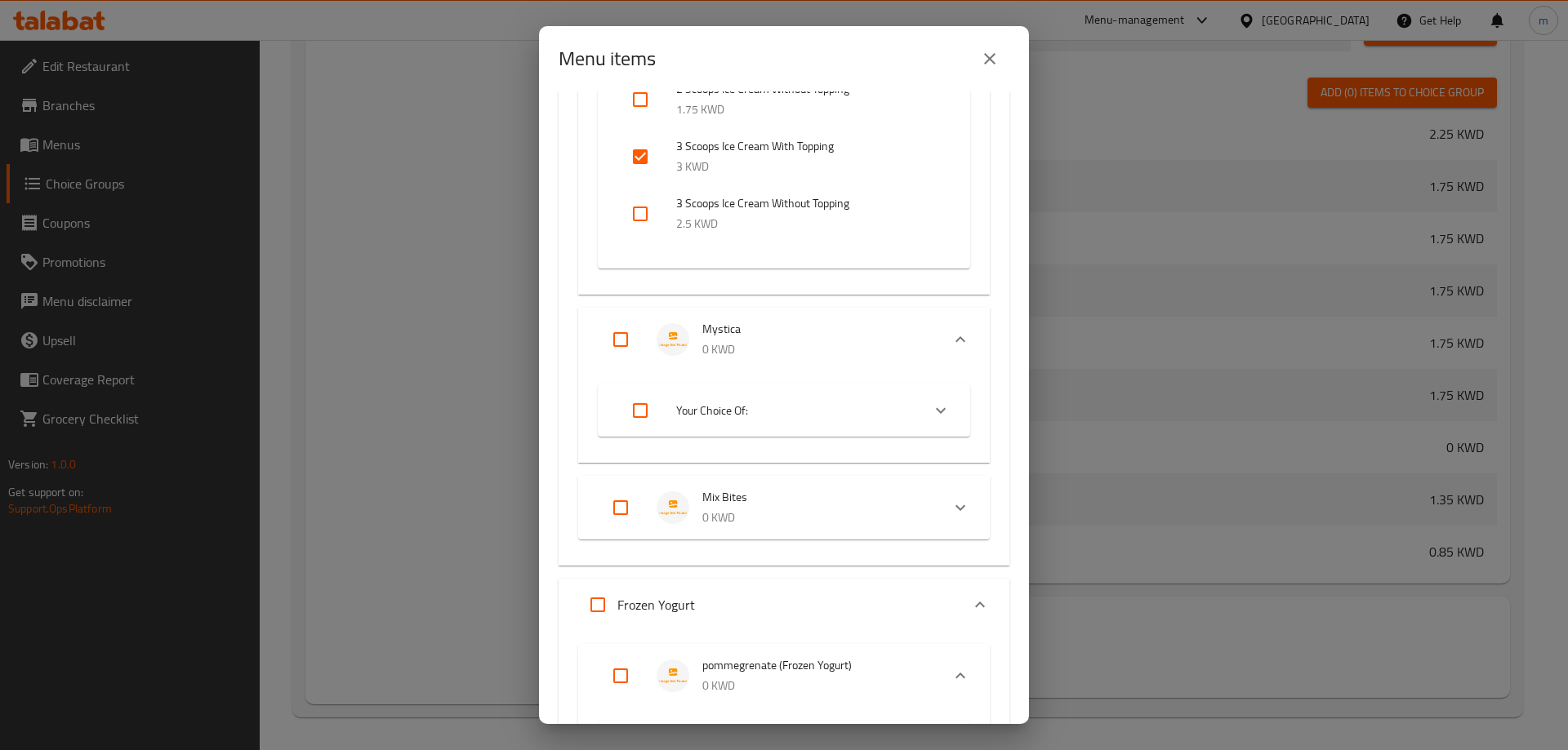
click at [759, 404] on span "Your Choice Of:" at bounding box center [792, 411] width 232 height 20
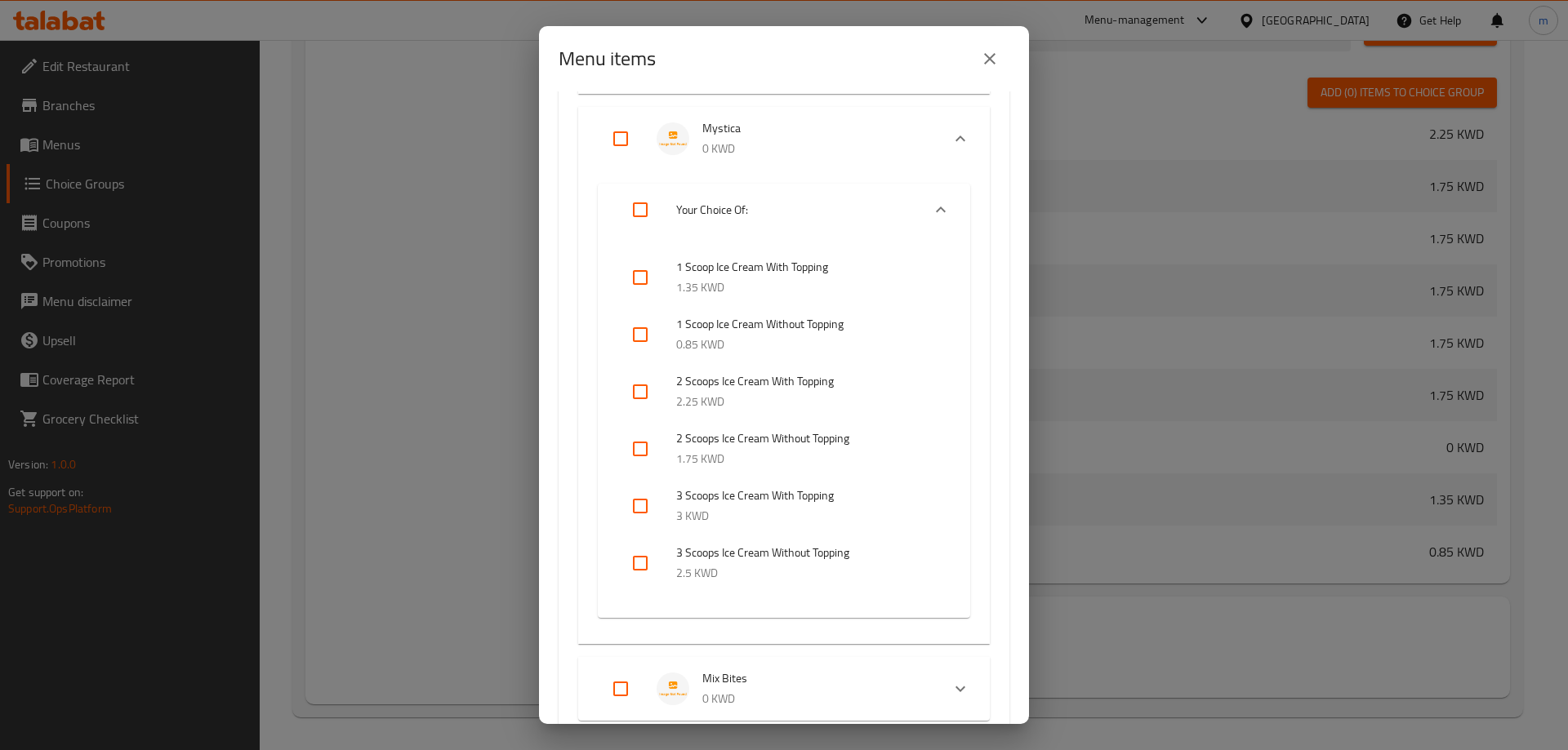
scroll to position [5796, 0]
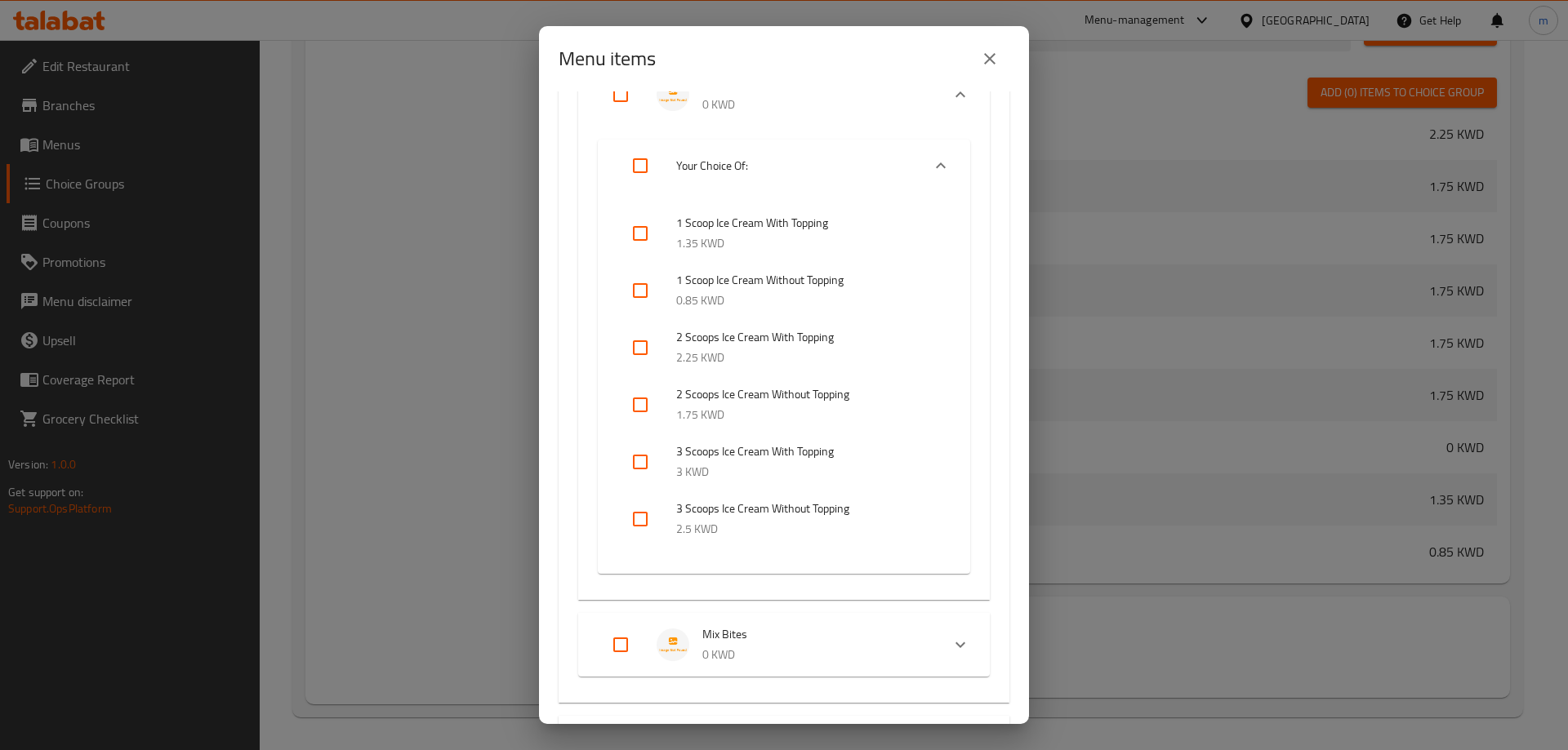
click at [635, 240] on input "checkbox" at bounding box center [640, 233] width 39 height 39
checkbox input "true"
click at [649, 361] on input "checkbox" at bounding box center [640, 347] width 39 height 39
checkbox input "true"
click at [646, 461] on input "checkbox" at bounding box center [640, 461] width 39 height 39
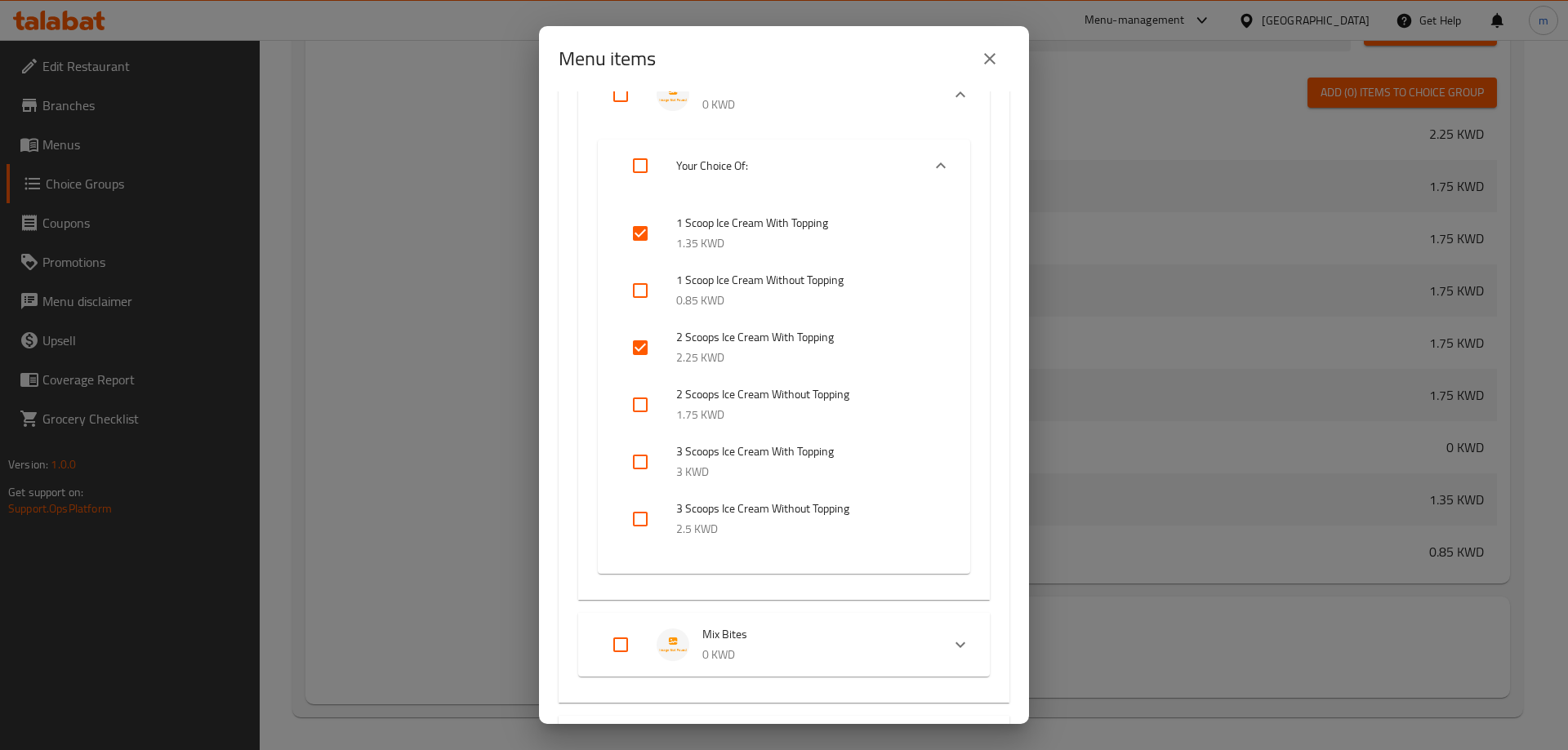
checkbox input "true"
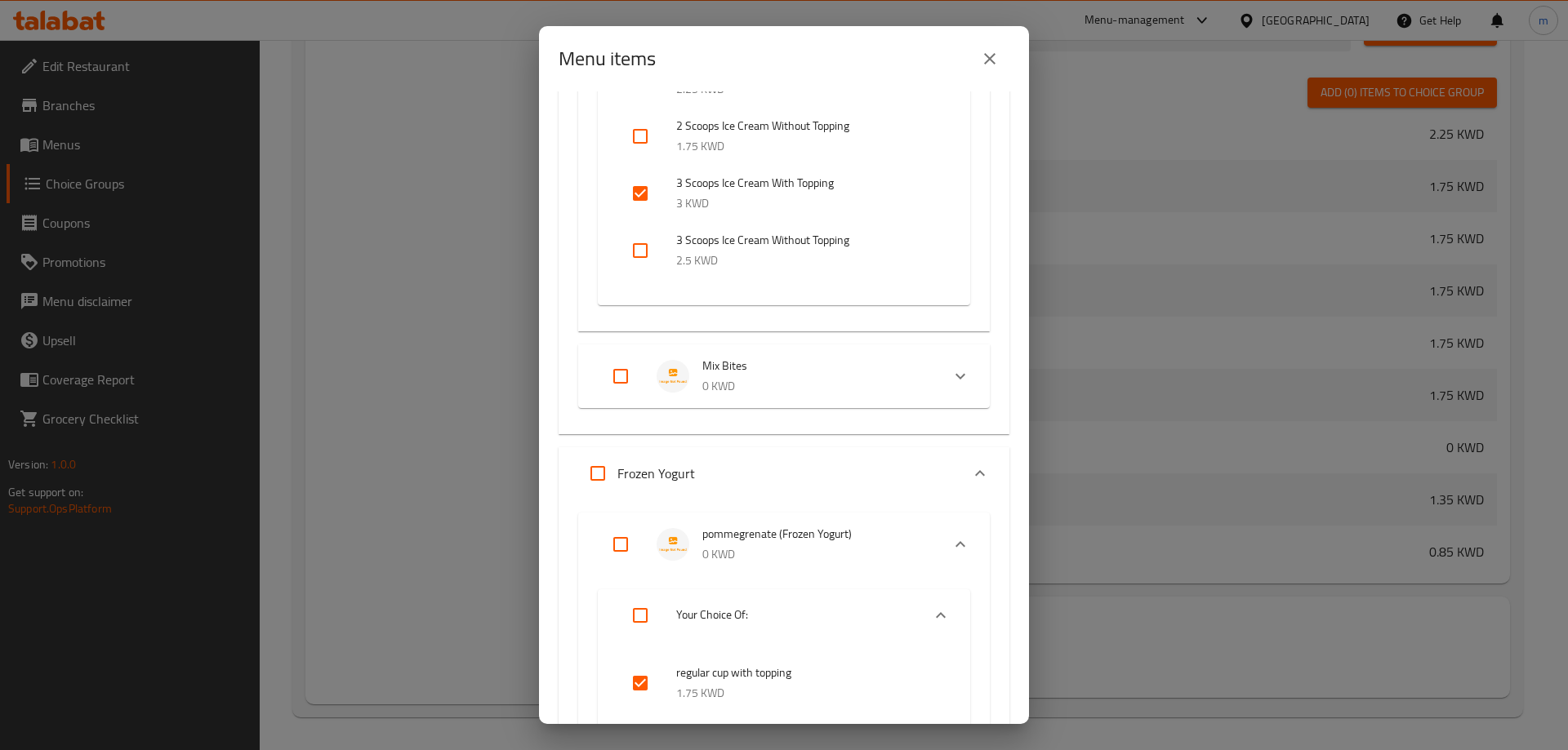
scroll to position [6123, 0]
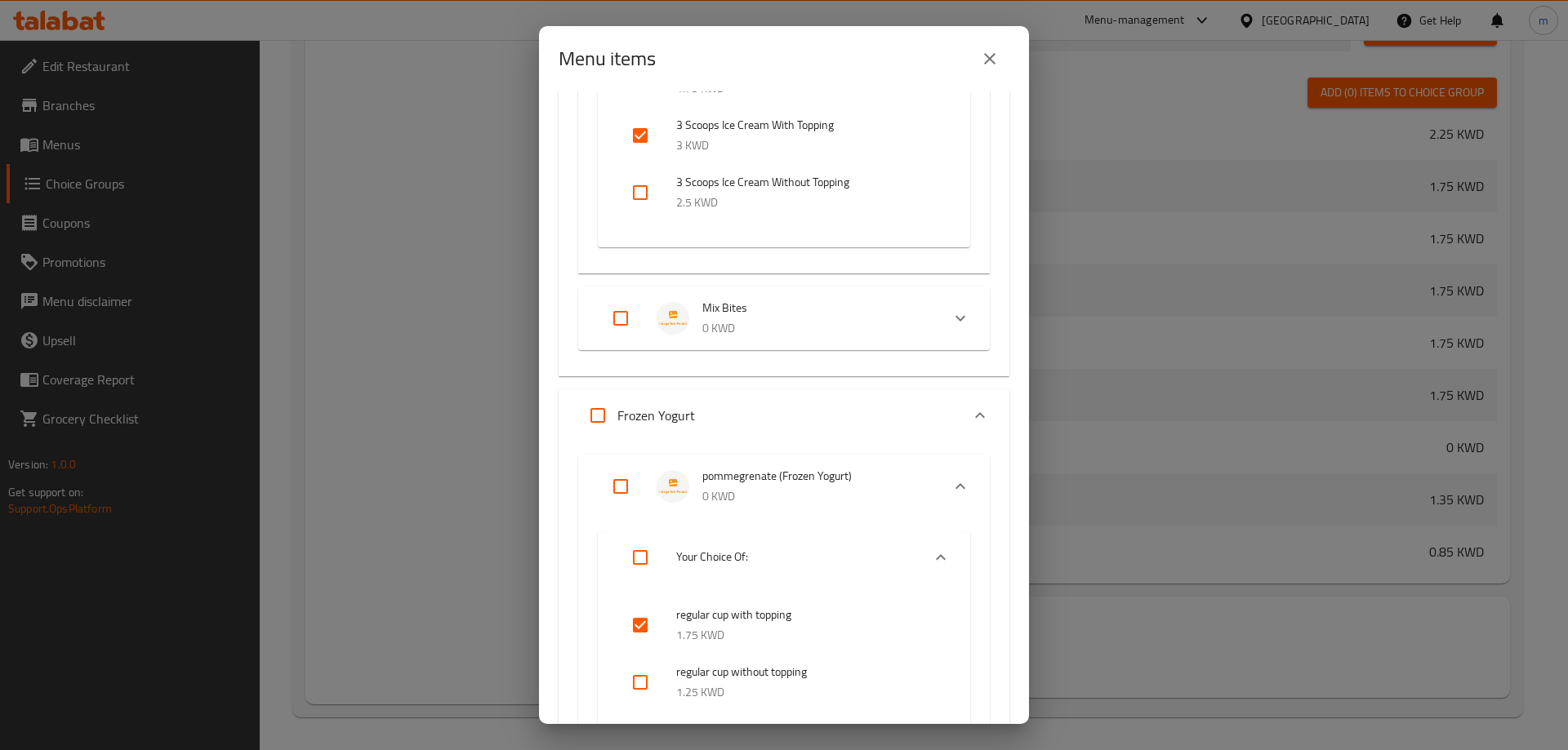
click at [797, 319] on p "0 KWD" at bounding box center [815, 329] width 226 height 20
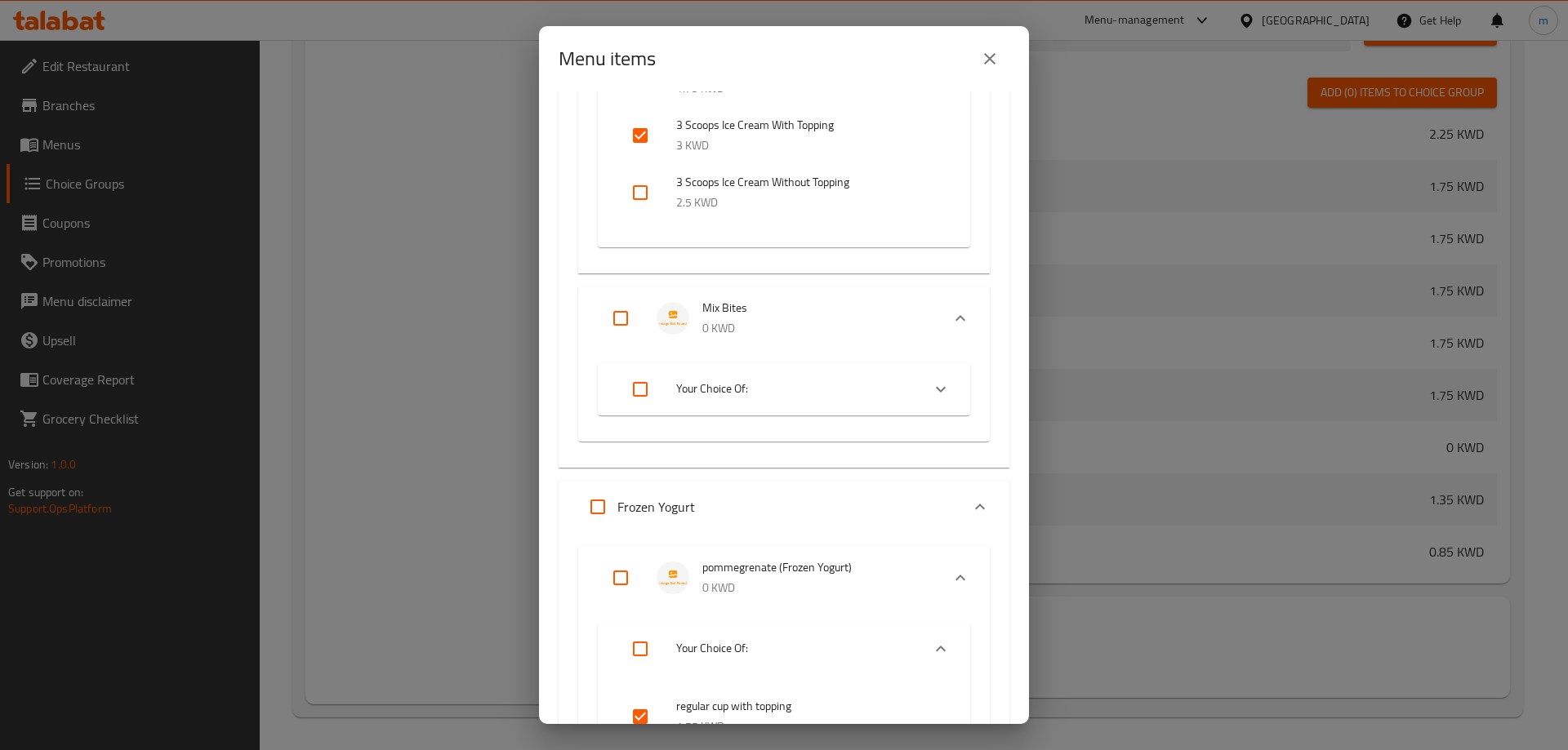
click at [780, 396] on span "Your Choice Of:" at bounding box center [792, 389] width 232 height 20
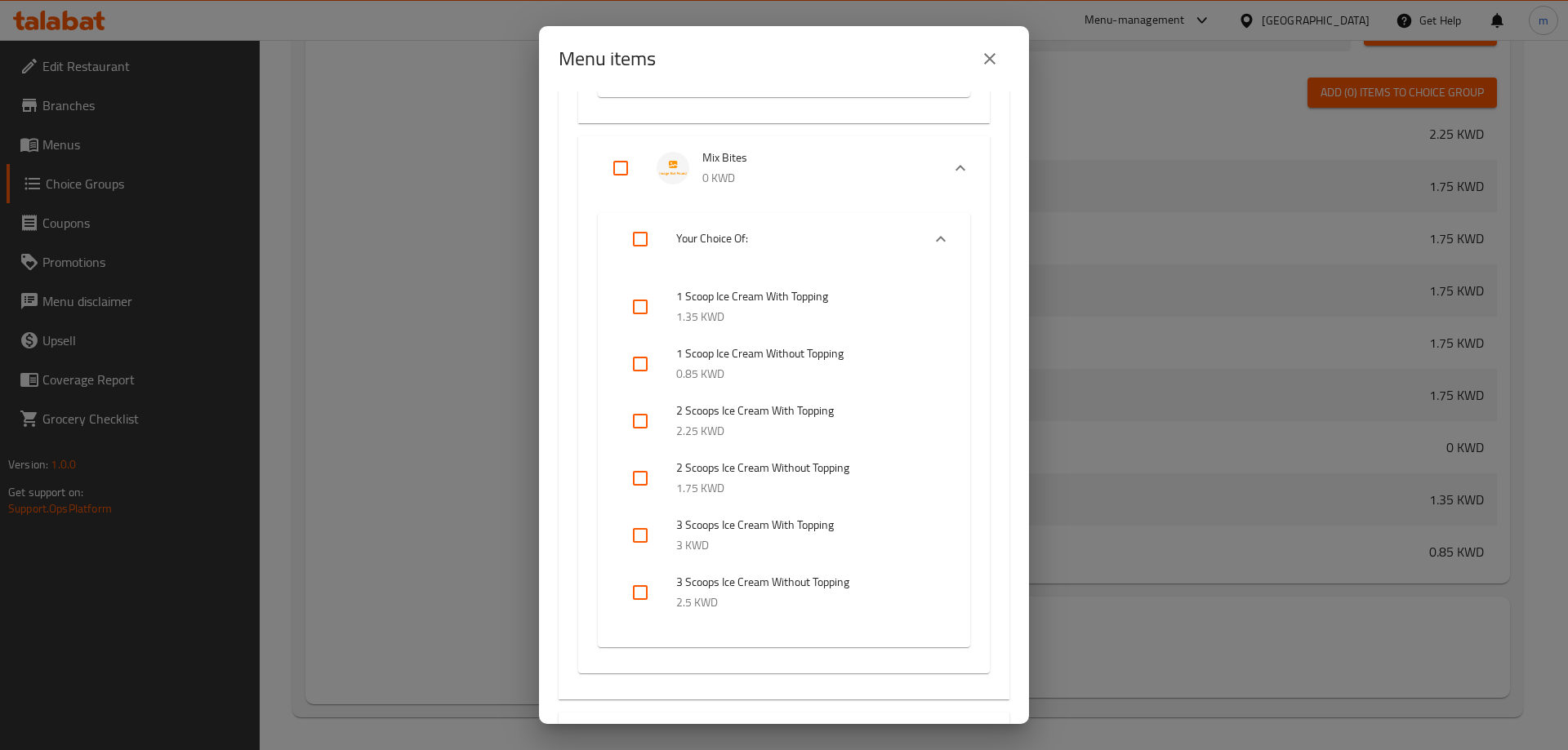
scroll to position [6286, 0]
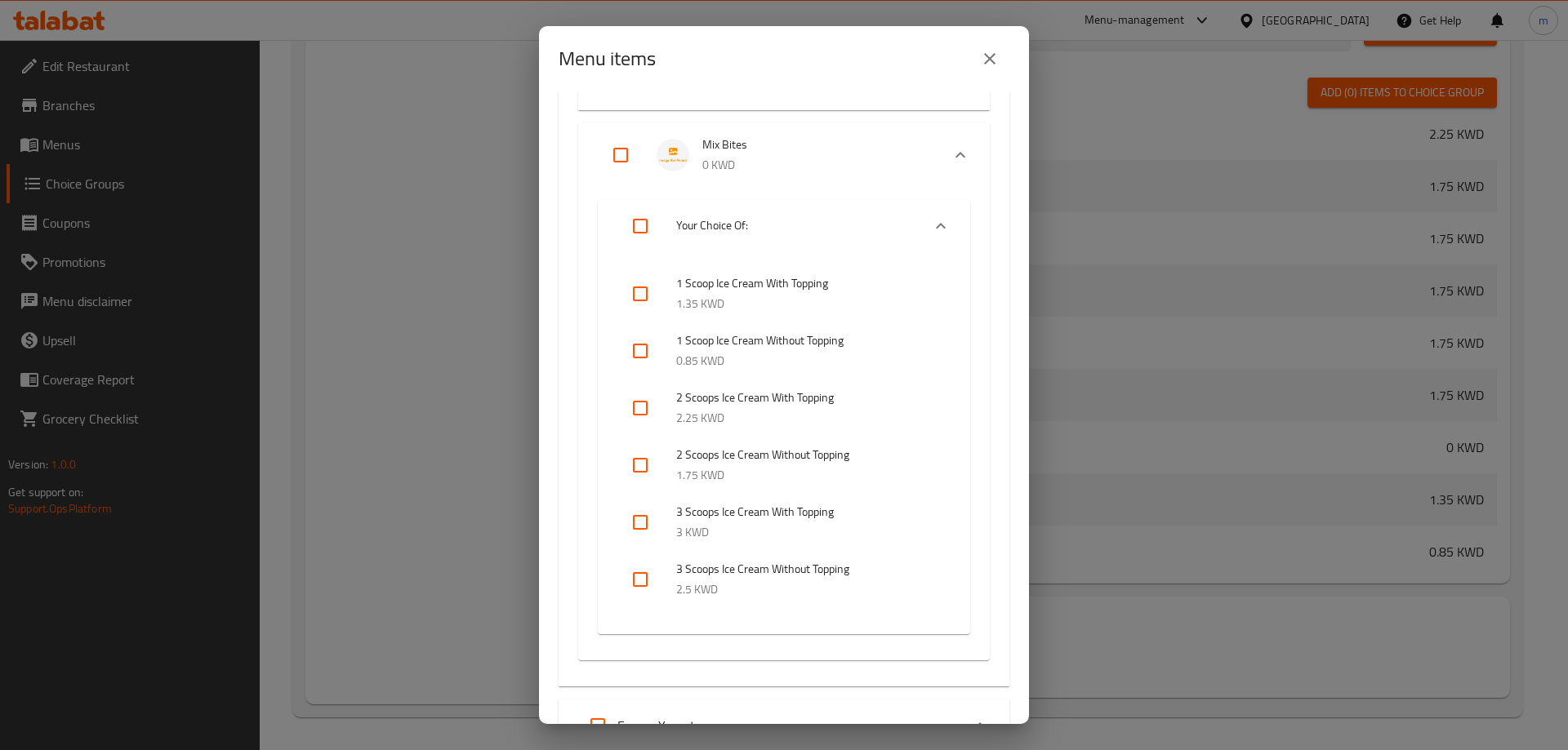
click at [644, 296] on input "checkbox" at bounding box center [640, 293] width 39 height 39
checkbox input "true"
click at [641, 411] on input "checkbox" at bounding box center [640, 407] width 39 height 39
checkbox input "true"
click at [644, 520] on input "checkbox" at bounding box center [640, 523] width 39 height 39
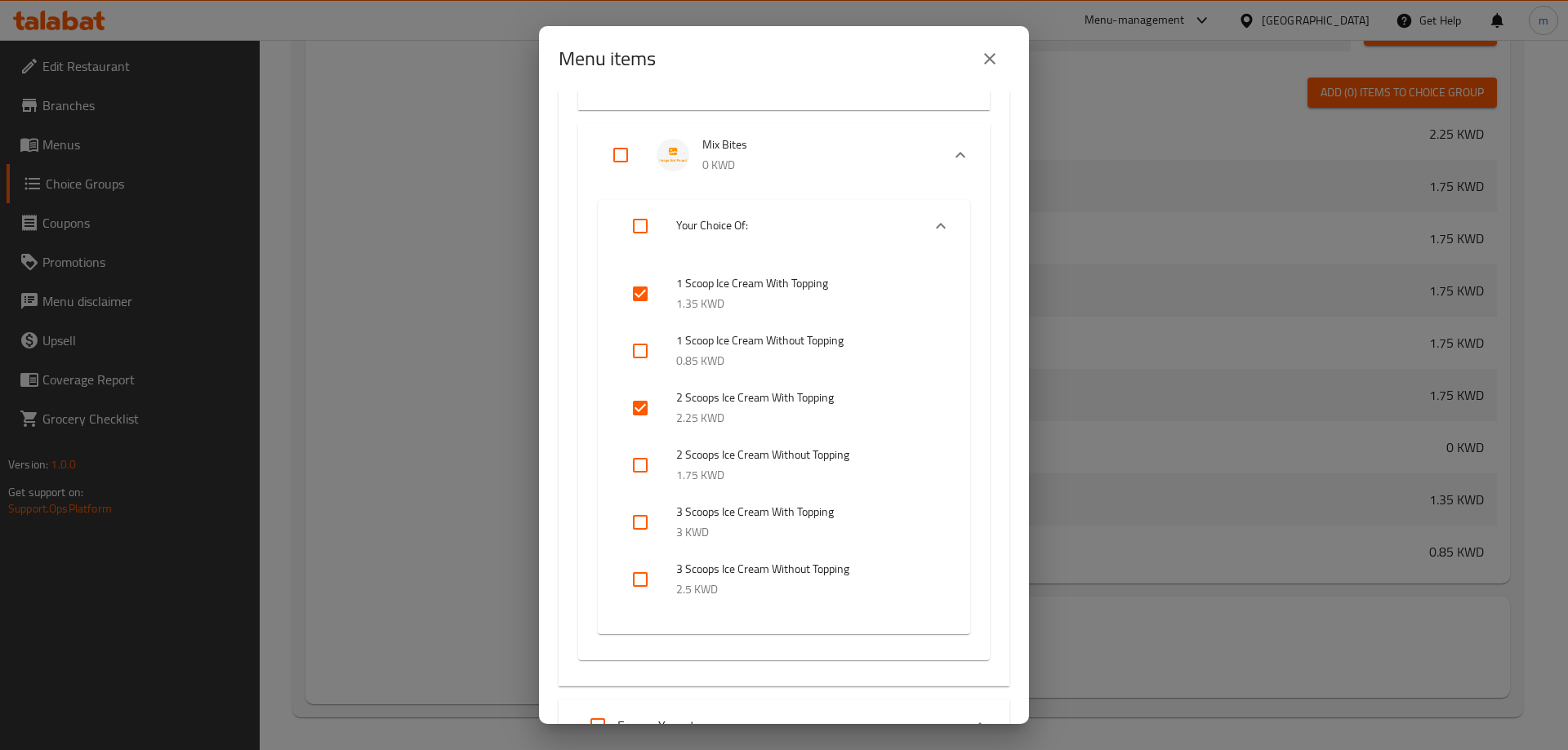
checkbox input "true"
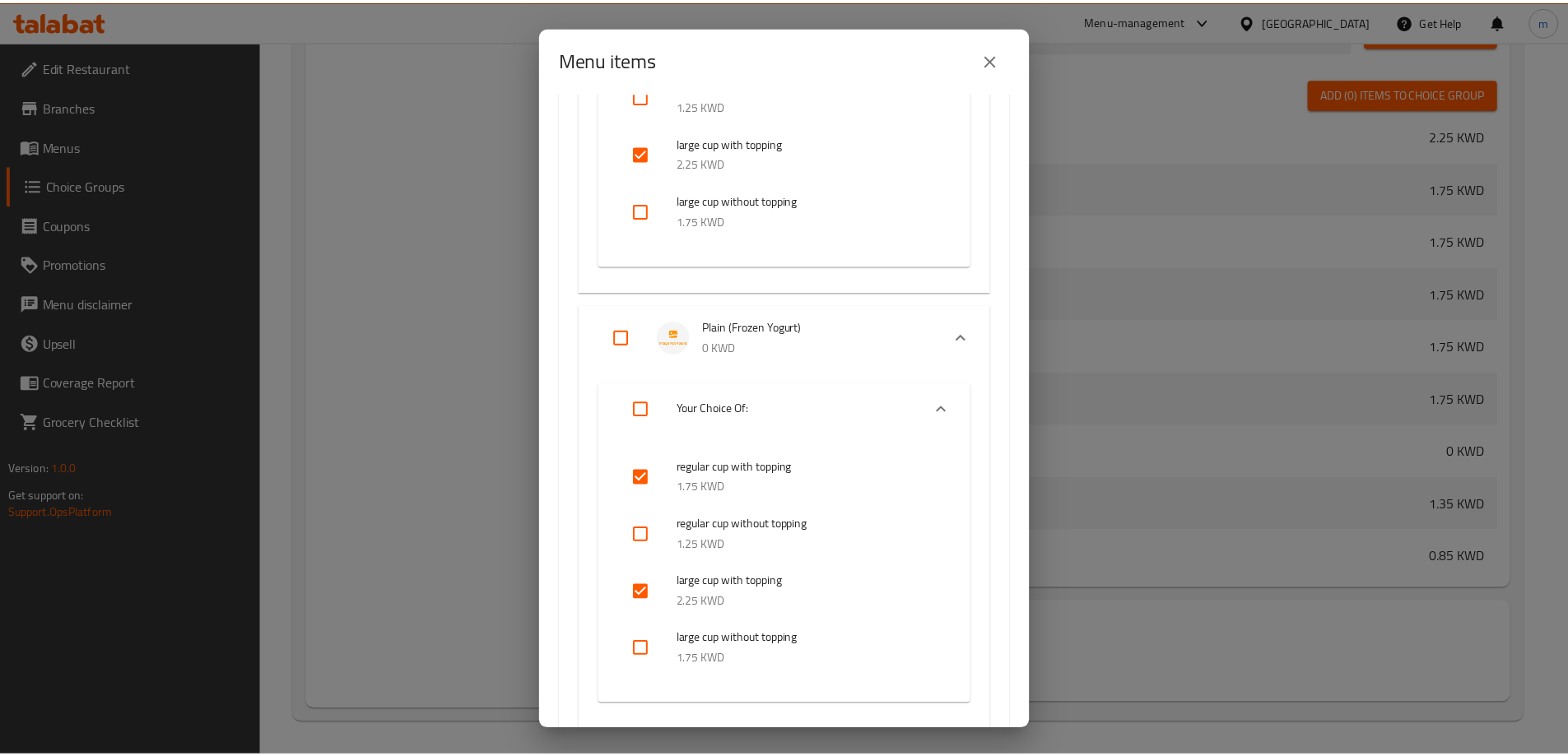
scroll to position [7489, 0]
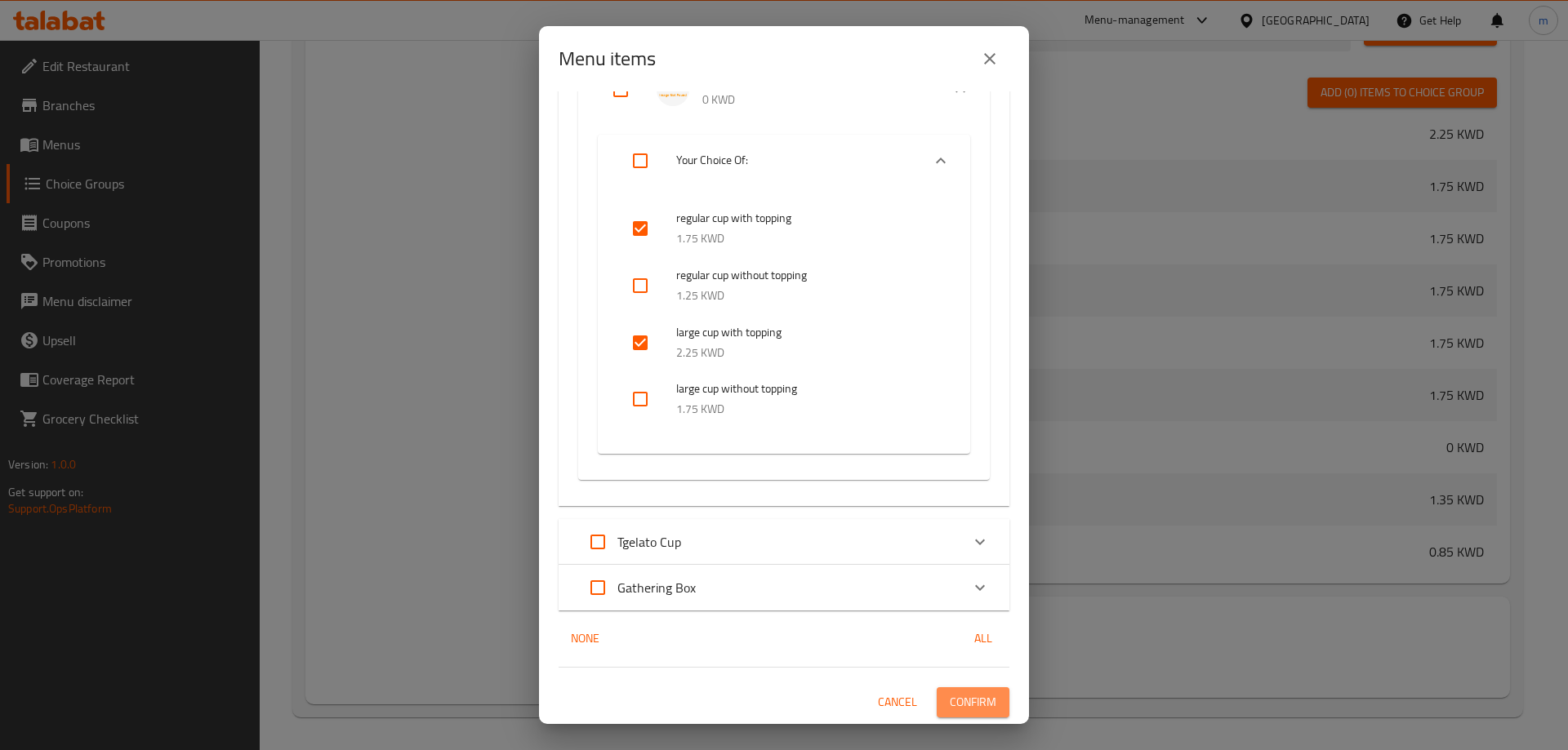
click at [958, 708] on span "Confirm" at bounding box center [972, 702] width 47 height 20
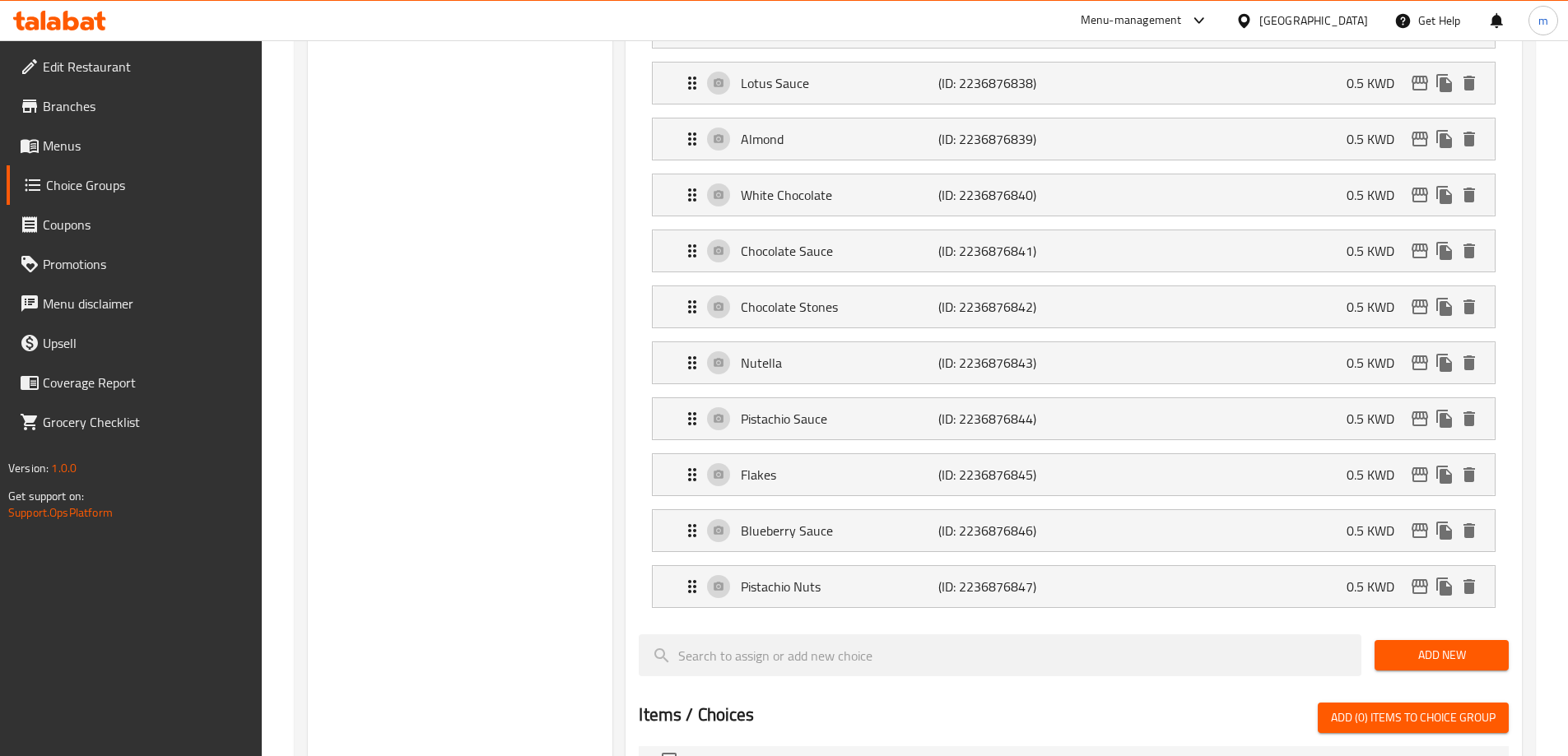
scroll to position [1113, 0]
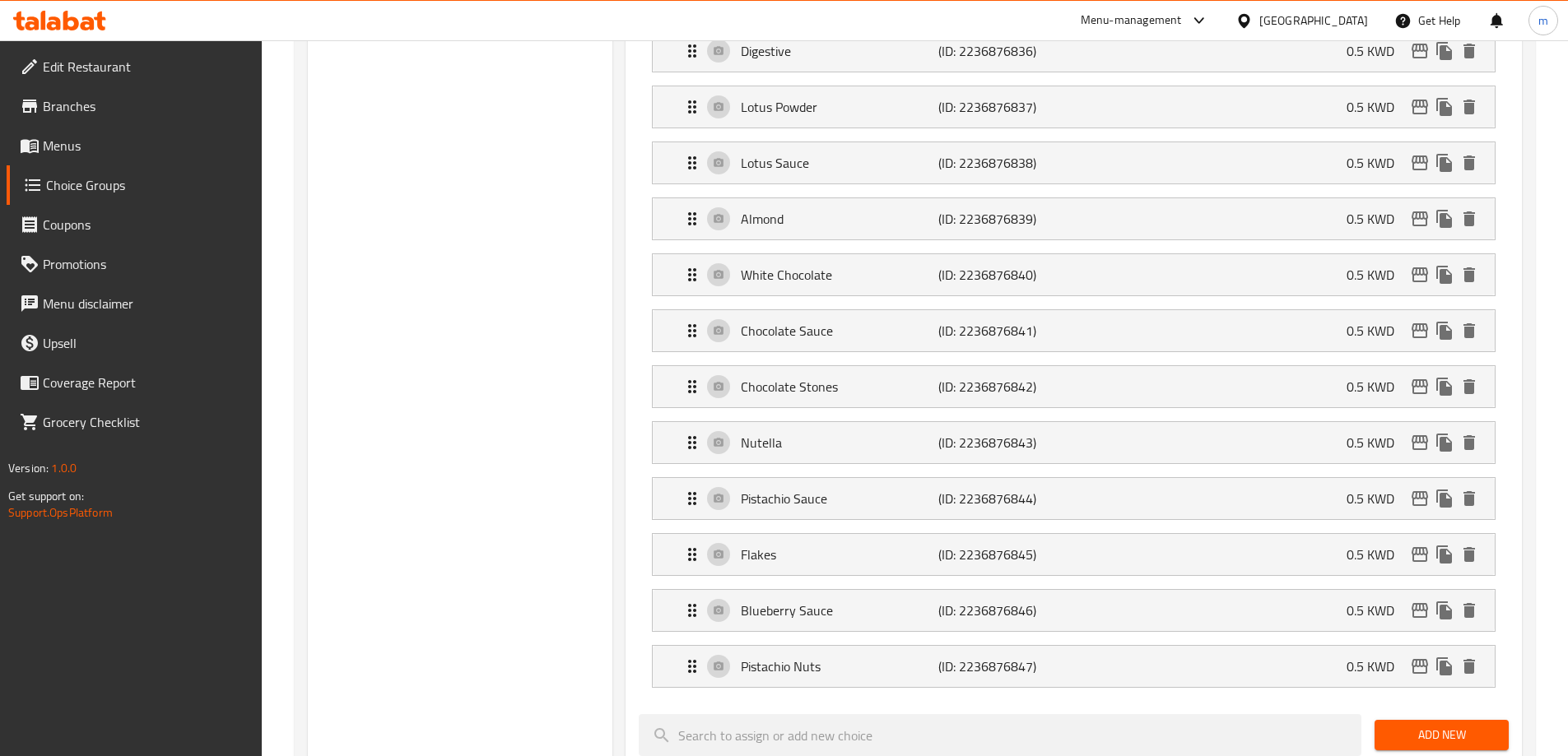
click at [133, 151] on span "Menus" at bounding box center [145, 145] width 205 height 19
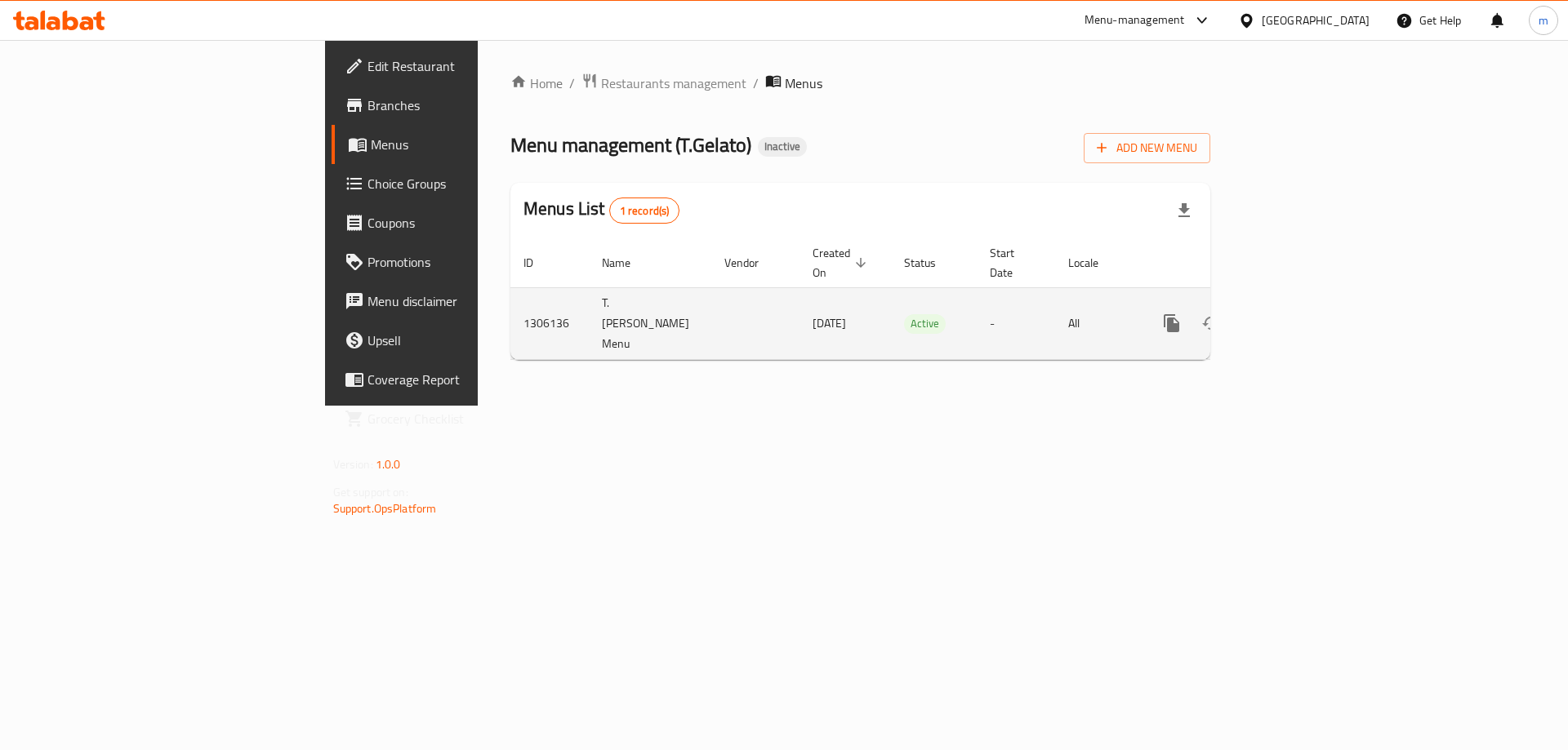
click at [1297, 316] on icon "enhanced table" at bounding box center [1289, 323] width 15 height 15
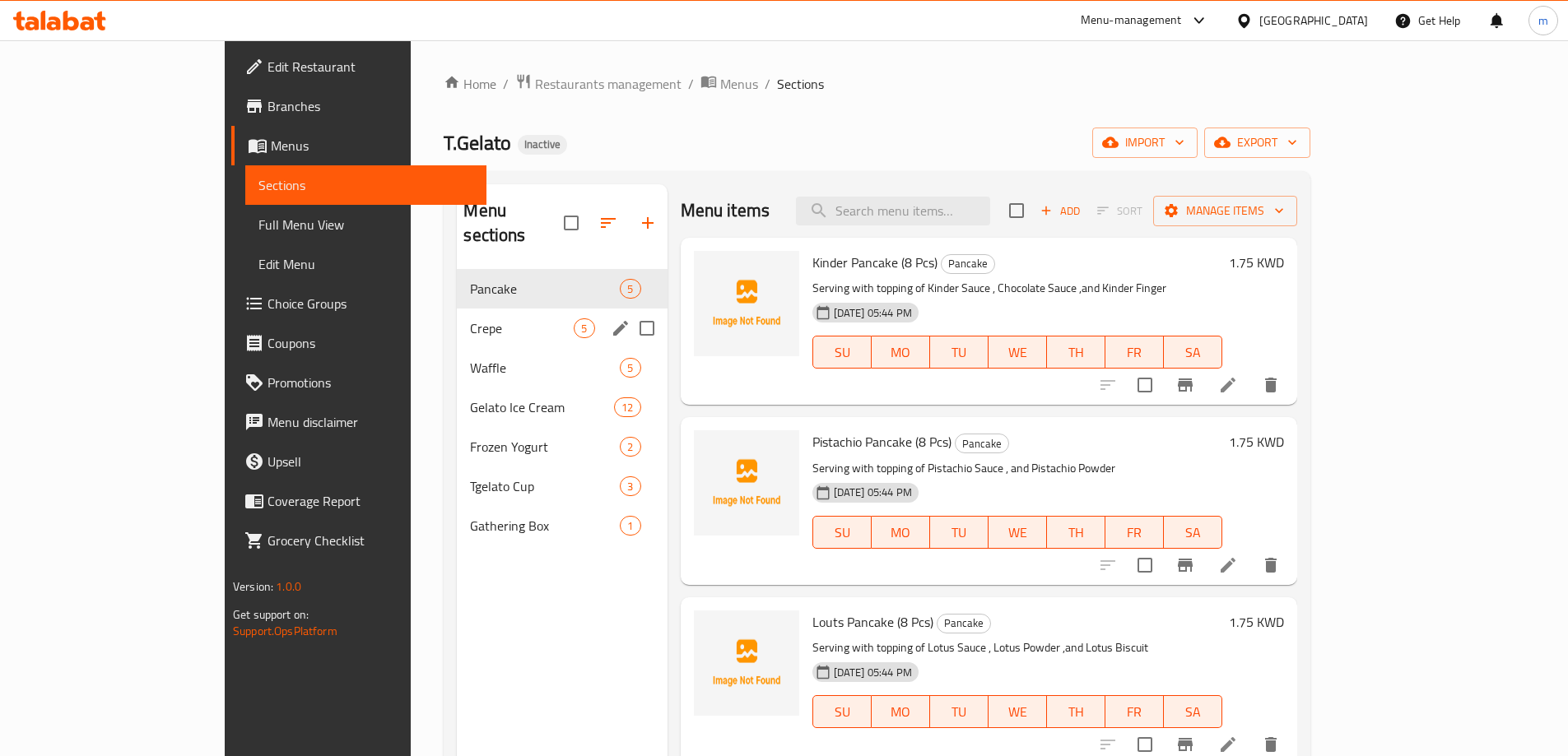
click at [457, 308] on div "Crepe 5" at bounding box center [562, 328] width 210 height 40
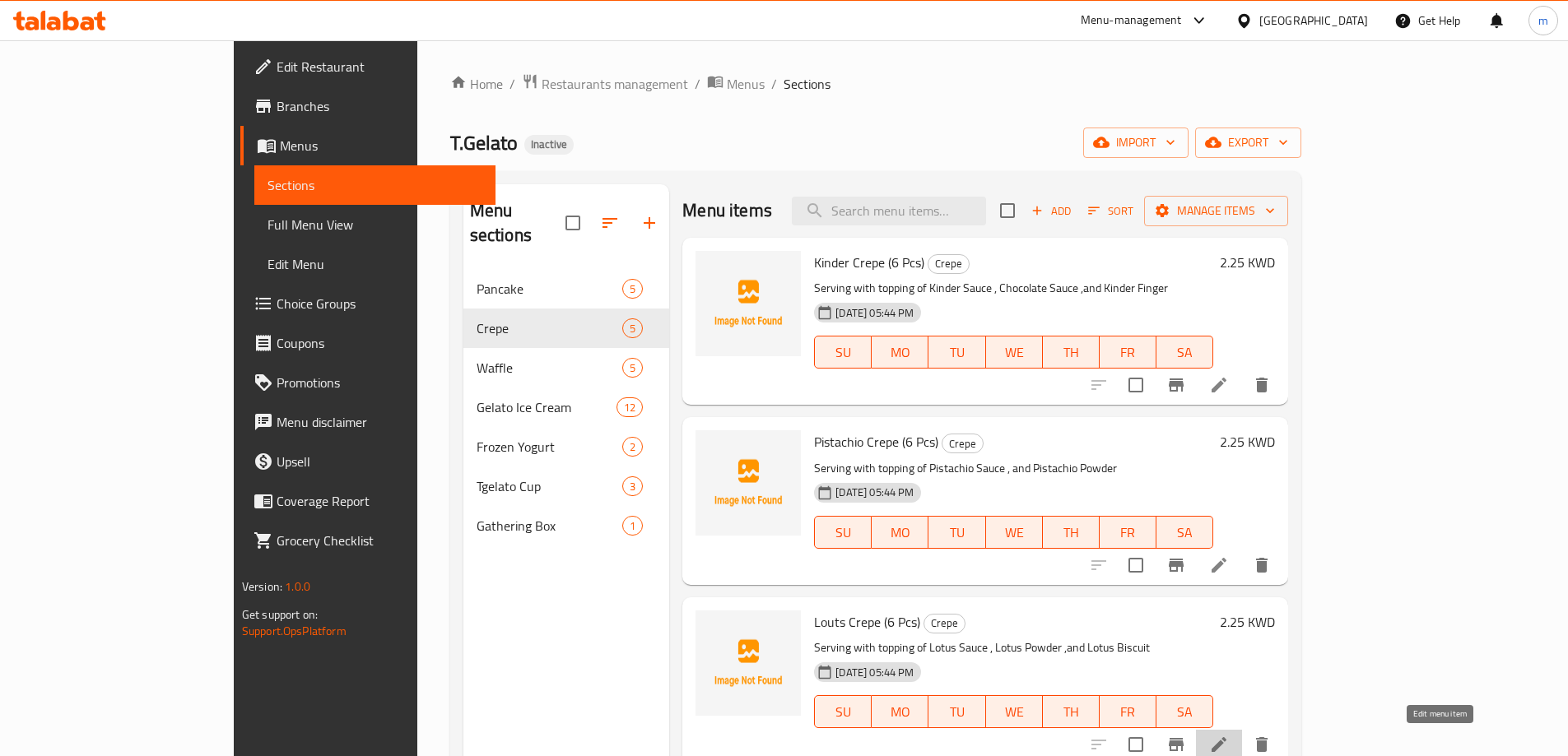
click at [1229, 751] on icon at bounding box center [1219, 744] width 19 height 19
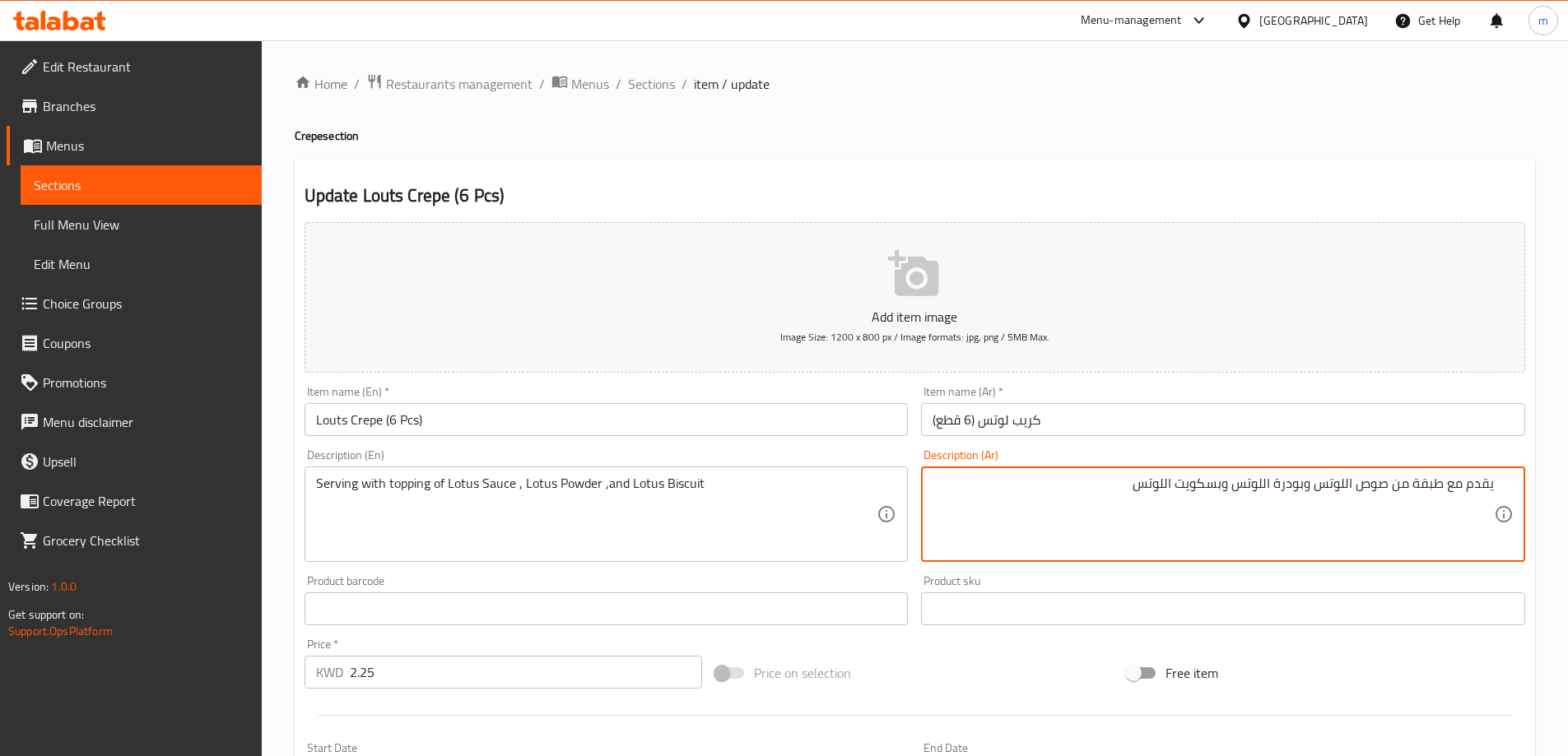
scroll to position [406, 0]
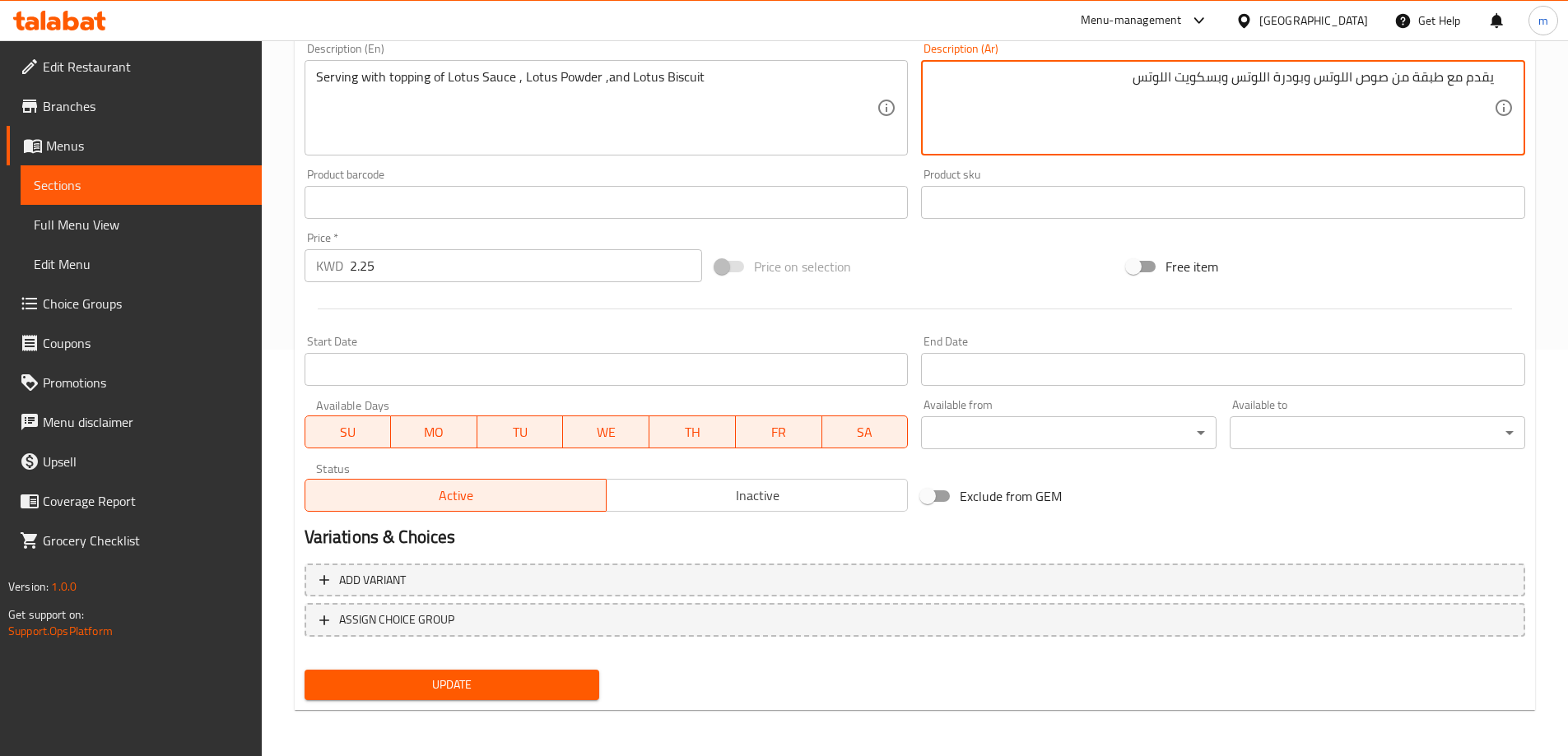
type textarea "يقدم مع طبقة من صوص اللوتس وبودرة اللوتس وبسكويت اللوتس"
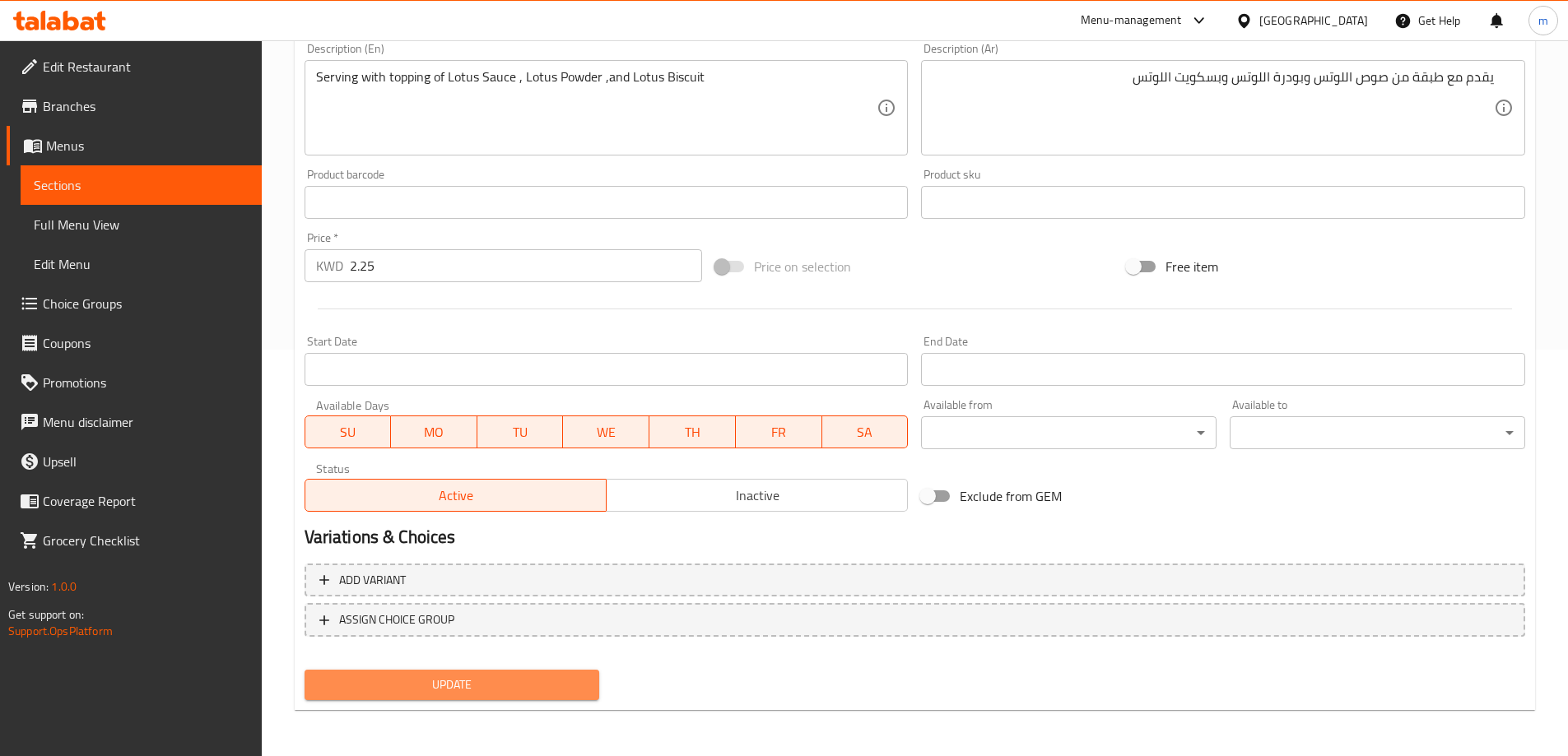
click at [546, 674] on button "Update" at bounding box center [452, 684] width 296 height 30
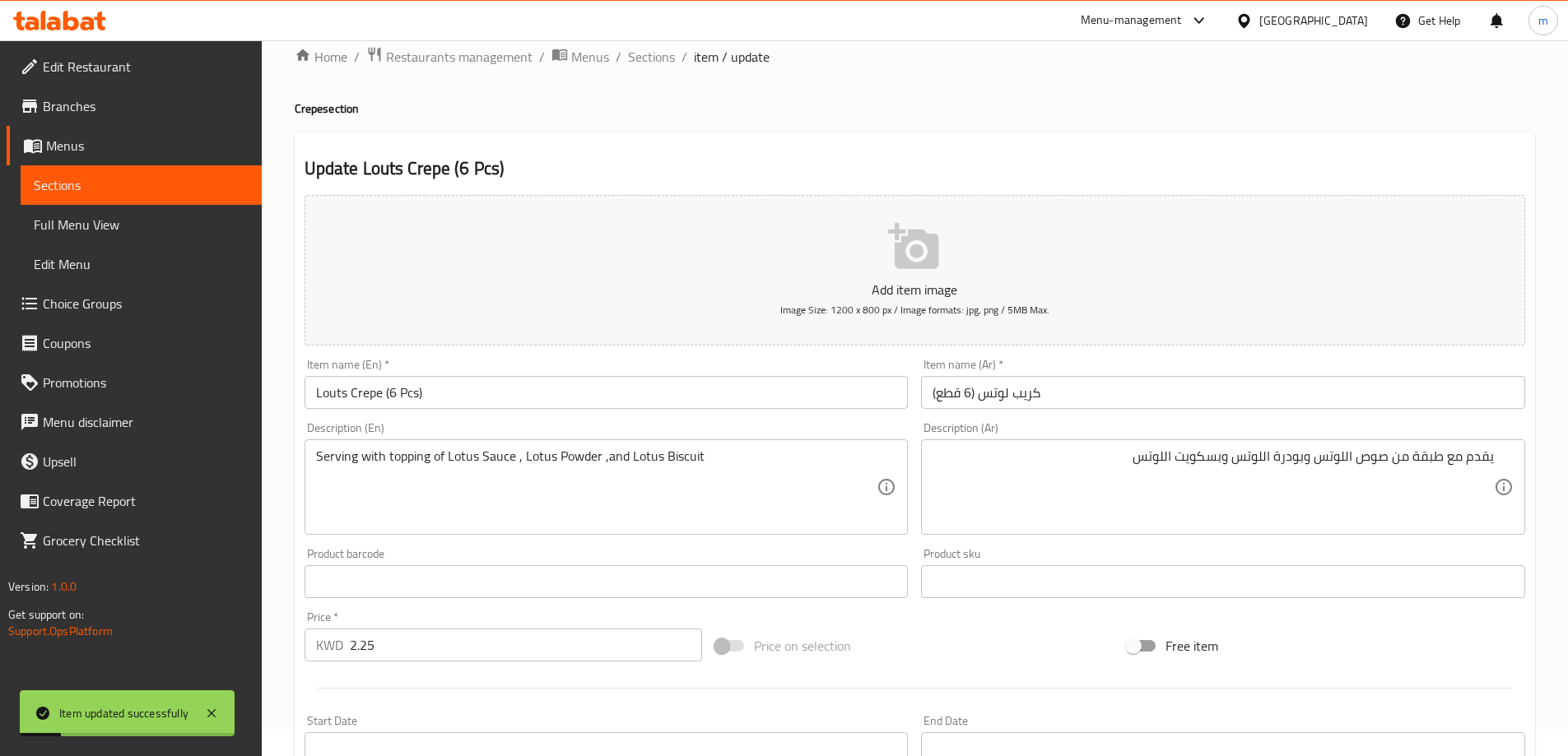
scroll to position [0, 0]
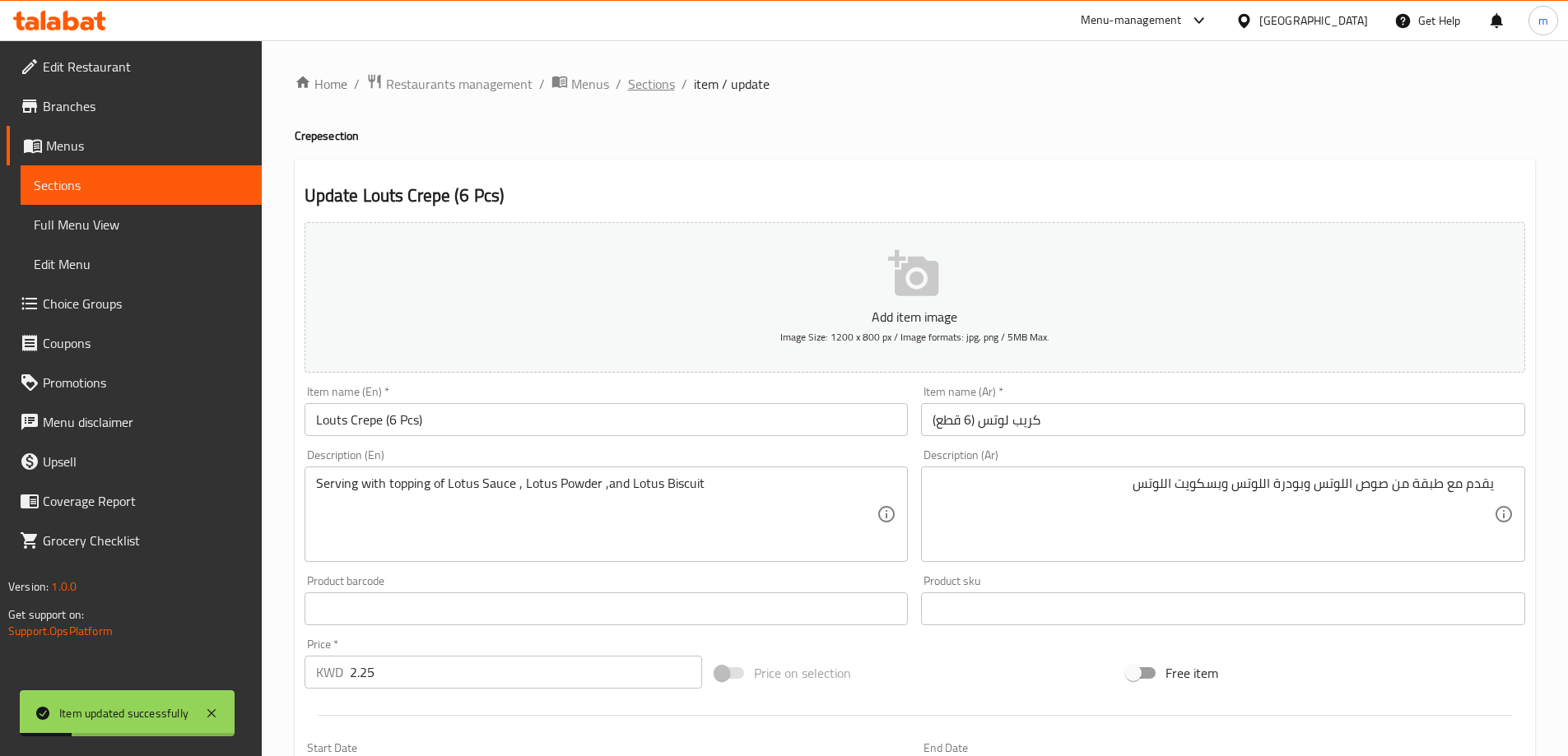
click at [644, 85] on span "Sections" at bounding box center [651, 83] width 47 height 19
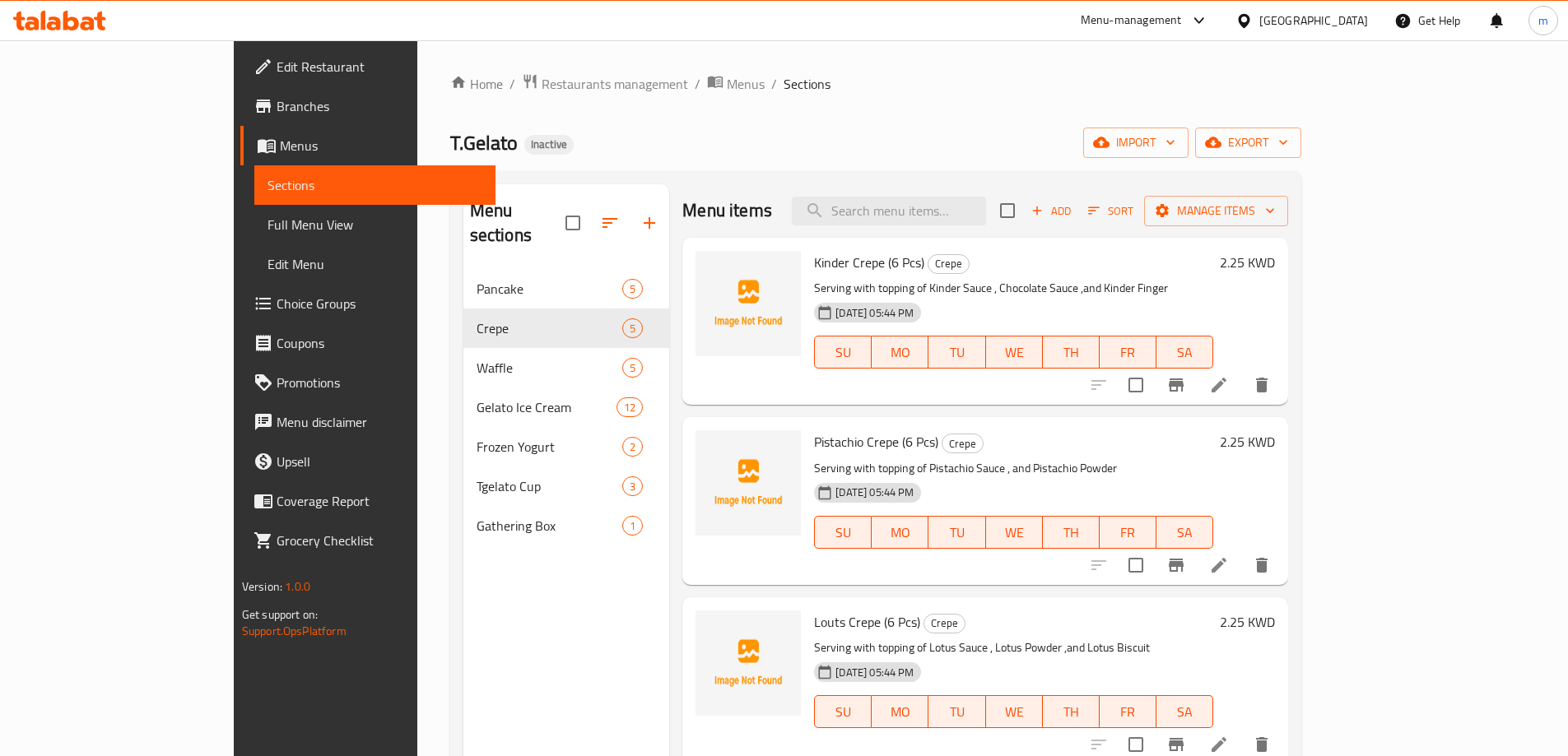
click at [276, 305] on span "Choice Groups" at bounding box center [379, 303] width 205 height 19
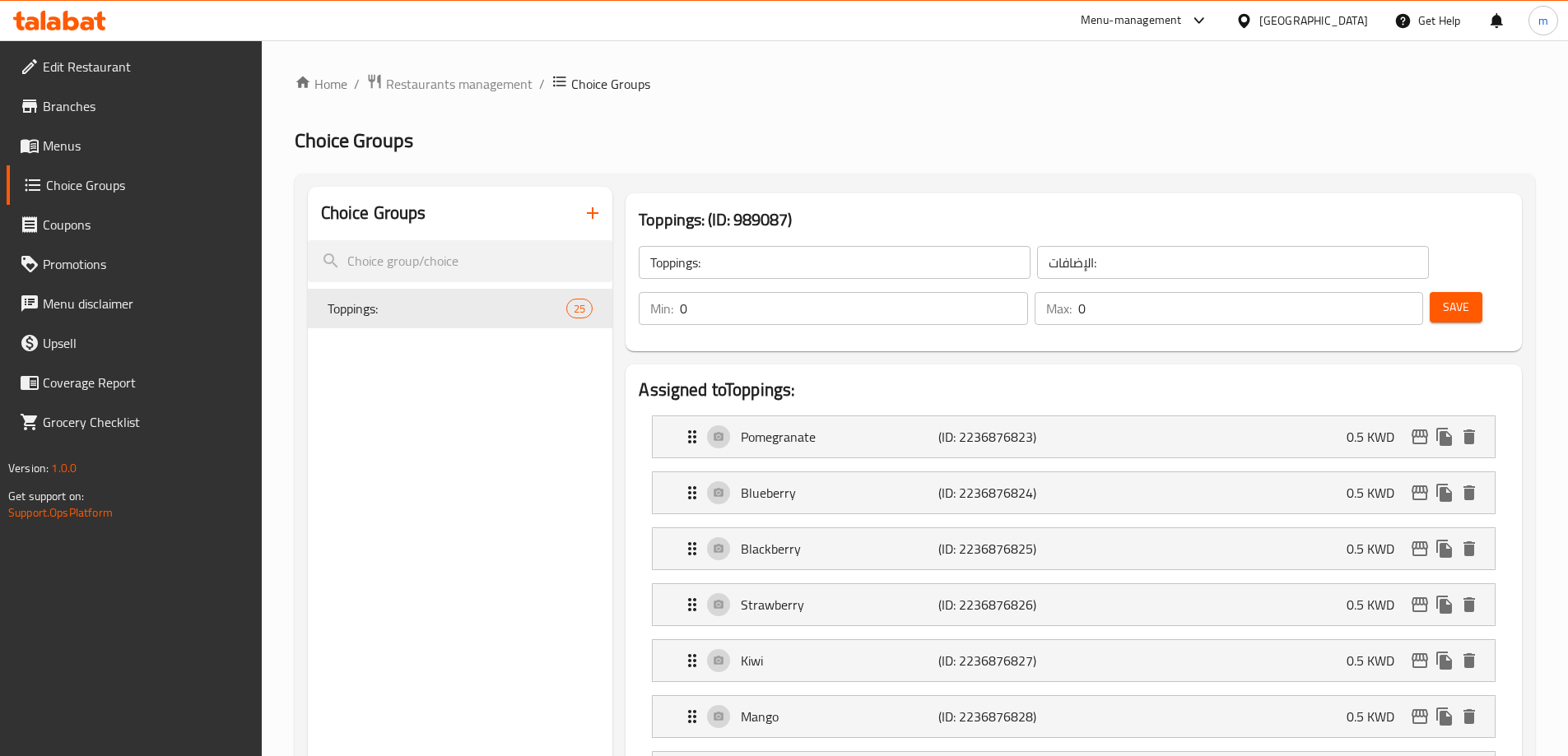
click at [123, 156] on link "Menus" at bounding box center [134, 145] width 255 height 40
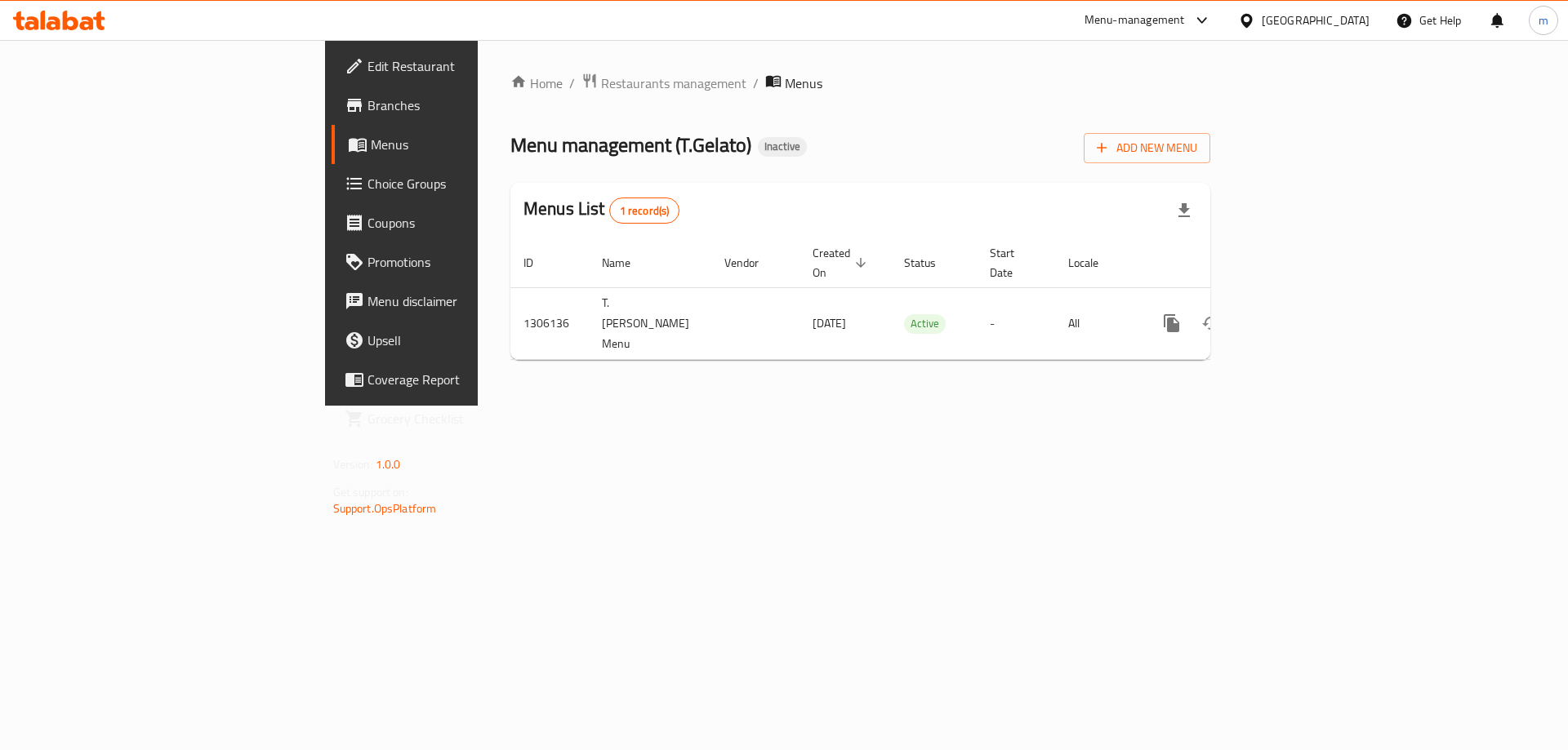
click at [367, 185] on span "Choice Groups" at bounding box center [471, 183] width 207 height 19
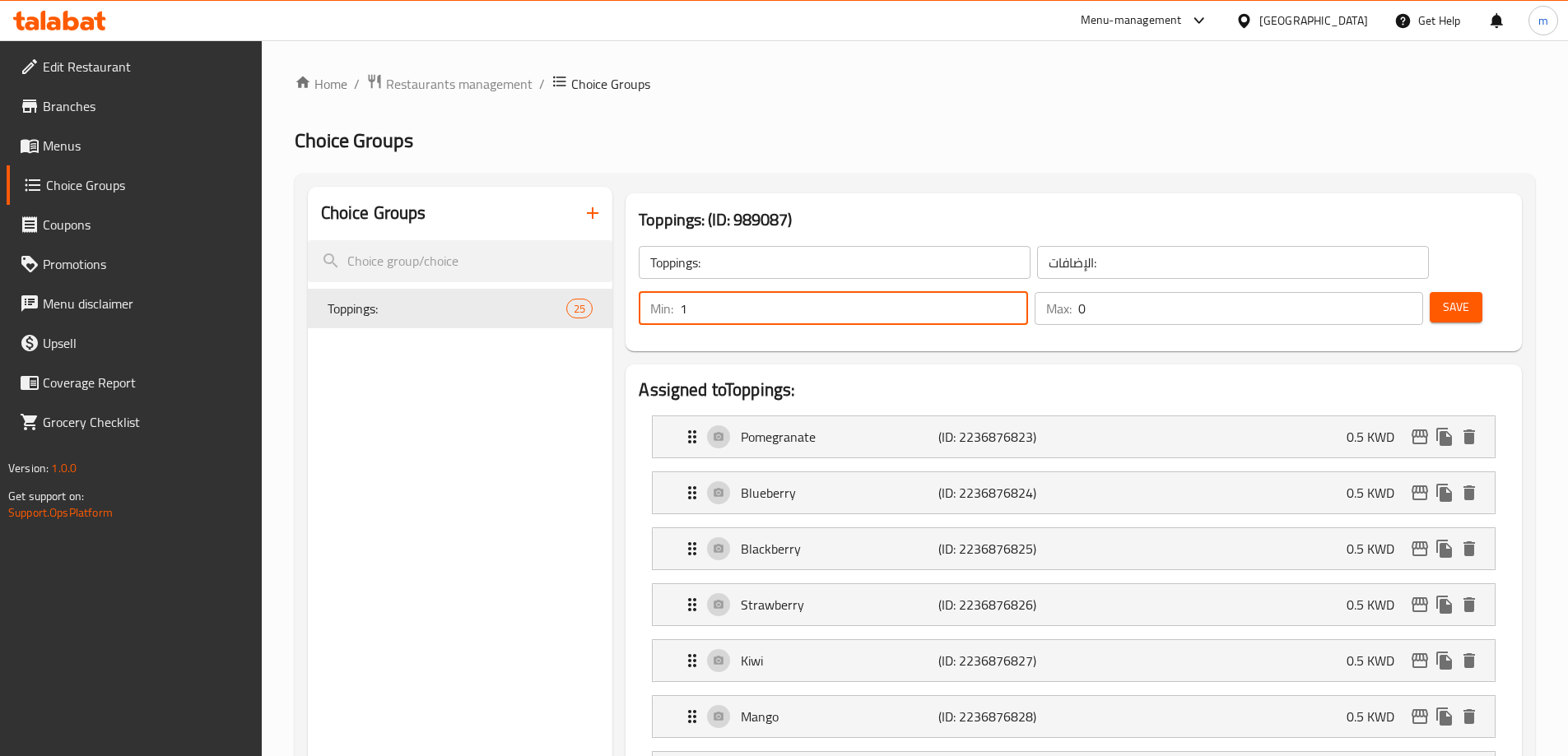
type input "1"
click at [1027, 292] on input "1" at bounding box center [853, 308] width 347 height 33
type input "1"
click at [1376, 292] on input "1" at bounding box center [1251, 308] width 345 height 33
click at [1430, 292] on button "Save" at bounding box center [1456, 307] width 53 height 30
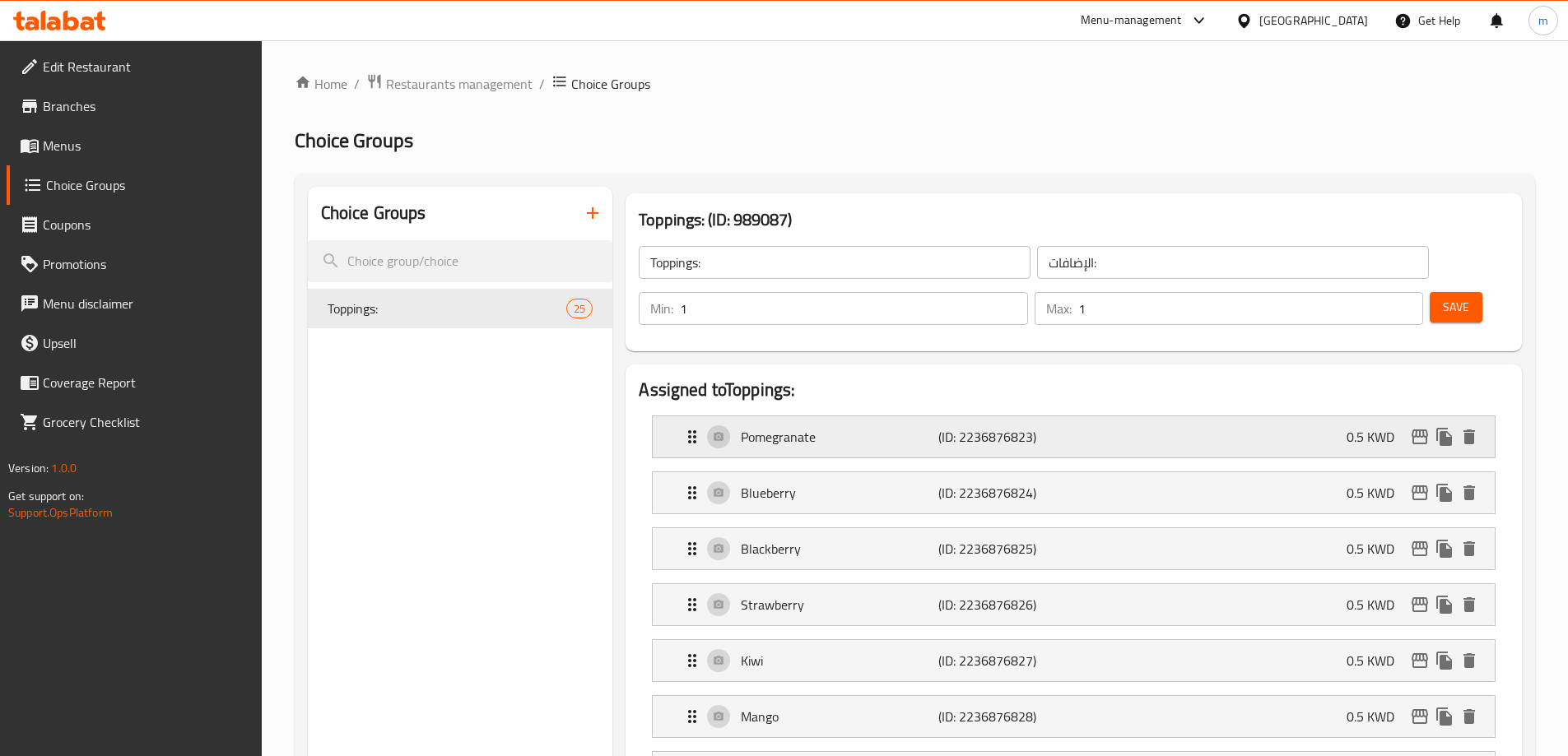
click at [1003, 416] on div "Pomegranate (ID: 2236876823) 0.5 KWD" at bounding box center [1079, 436] width 793 height 41
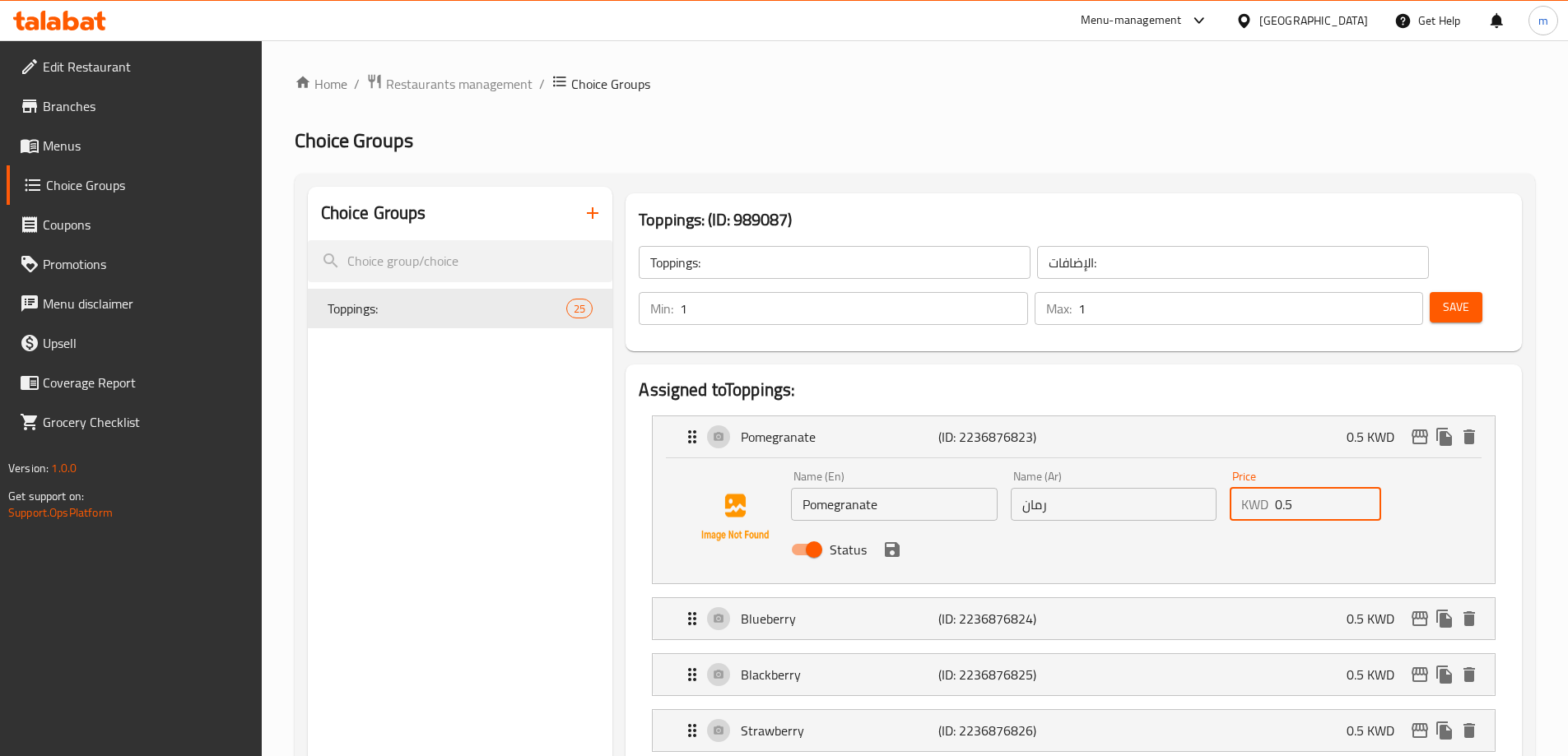
drag, startPoint x: 1297, startPoint y: 459, endPoint x: 1122, endPoint y: 459, distance: 175.0
click at [1129, 464] on div "Name (En) Pomegranate Name (En) Name (Ar) رمان Name (Ar) Price KWD 0.5 Price St…" at bounding box center [1114, 518] width 658 height 108
click at [888, 542] on icon "save" at bounding box center [893, 550] width 15 height 15
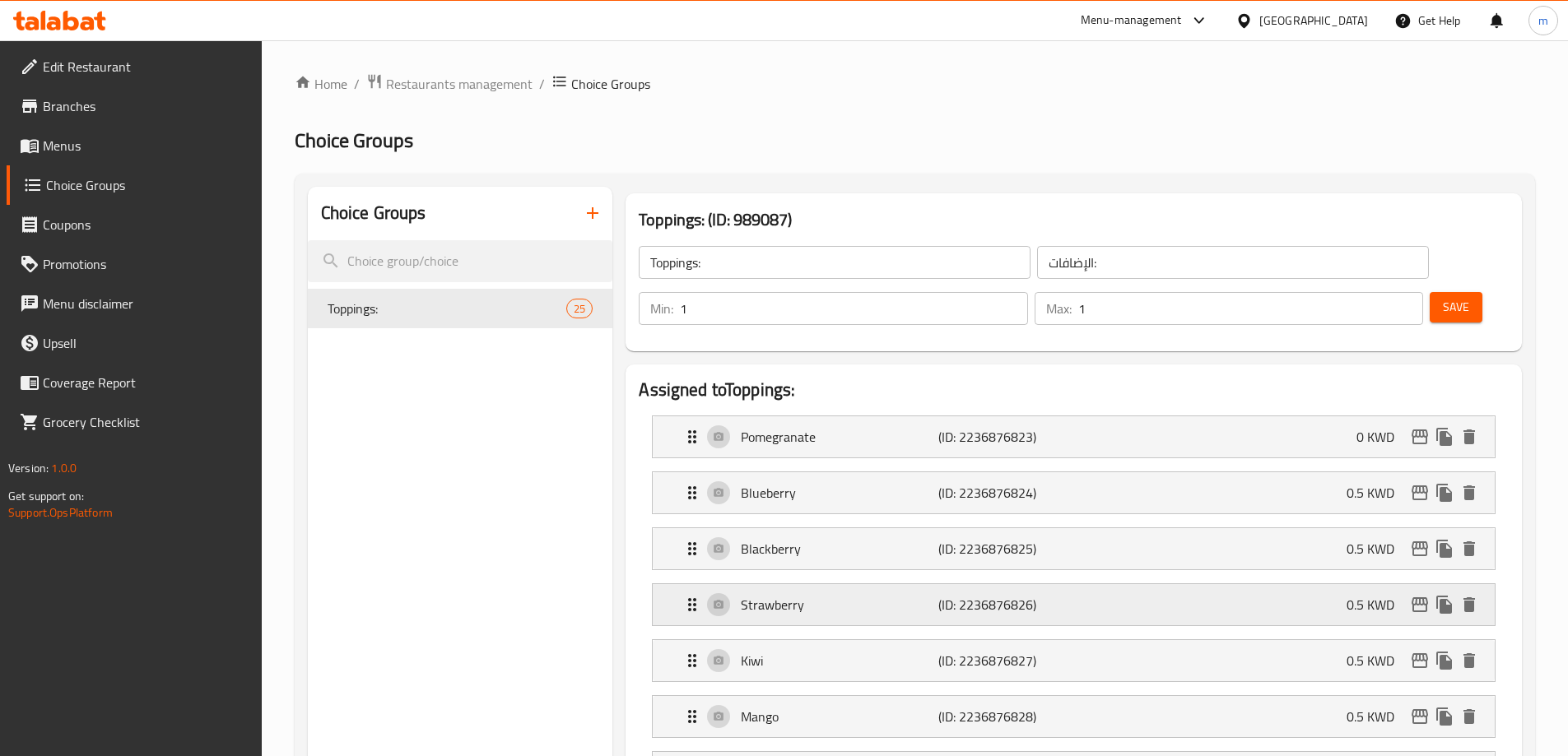
type input "0"
click at [1280, 472] on div "Blueberry (ID: 2236876824) 0.5 KWD" at bounding box center [1079, 493] width 793 height 41
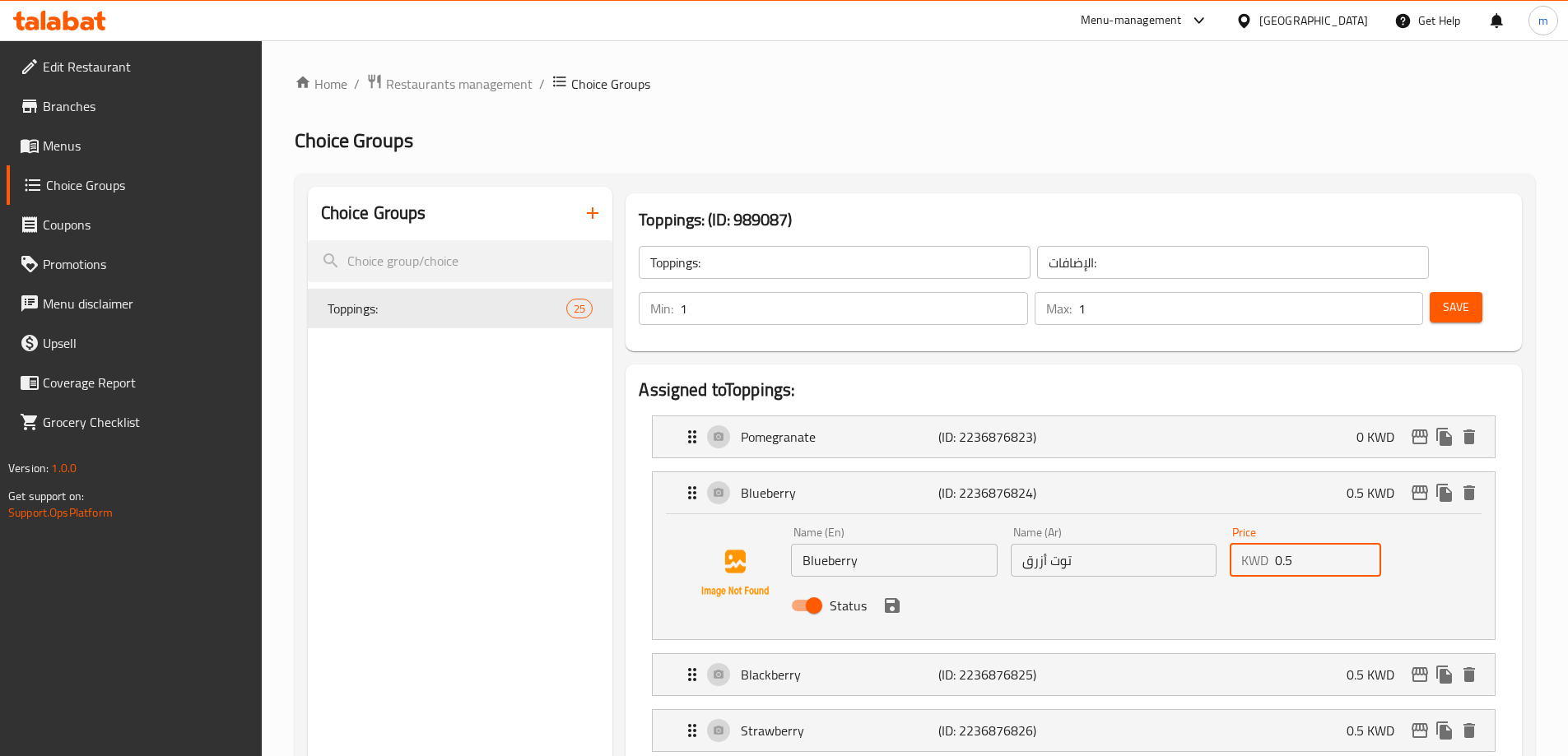
drag, startPoint x: 1293, startPoint y: 519, endPoint x: 848, endPoint y: 547, distance: 445.9
click at [1012, 528] on div "Name (En) Blueberry Name (En) Name (Ar) توت أزرق Name (Ar) Price KWD 0.5 Price …" at bounding box center [1114, 574] width 658 height 108
type input "0"
click at [881, 593] on button "save" at bounding box center [892, 605] width 25 height 25
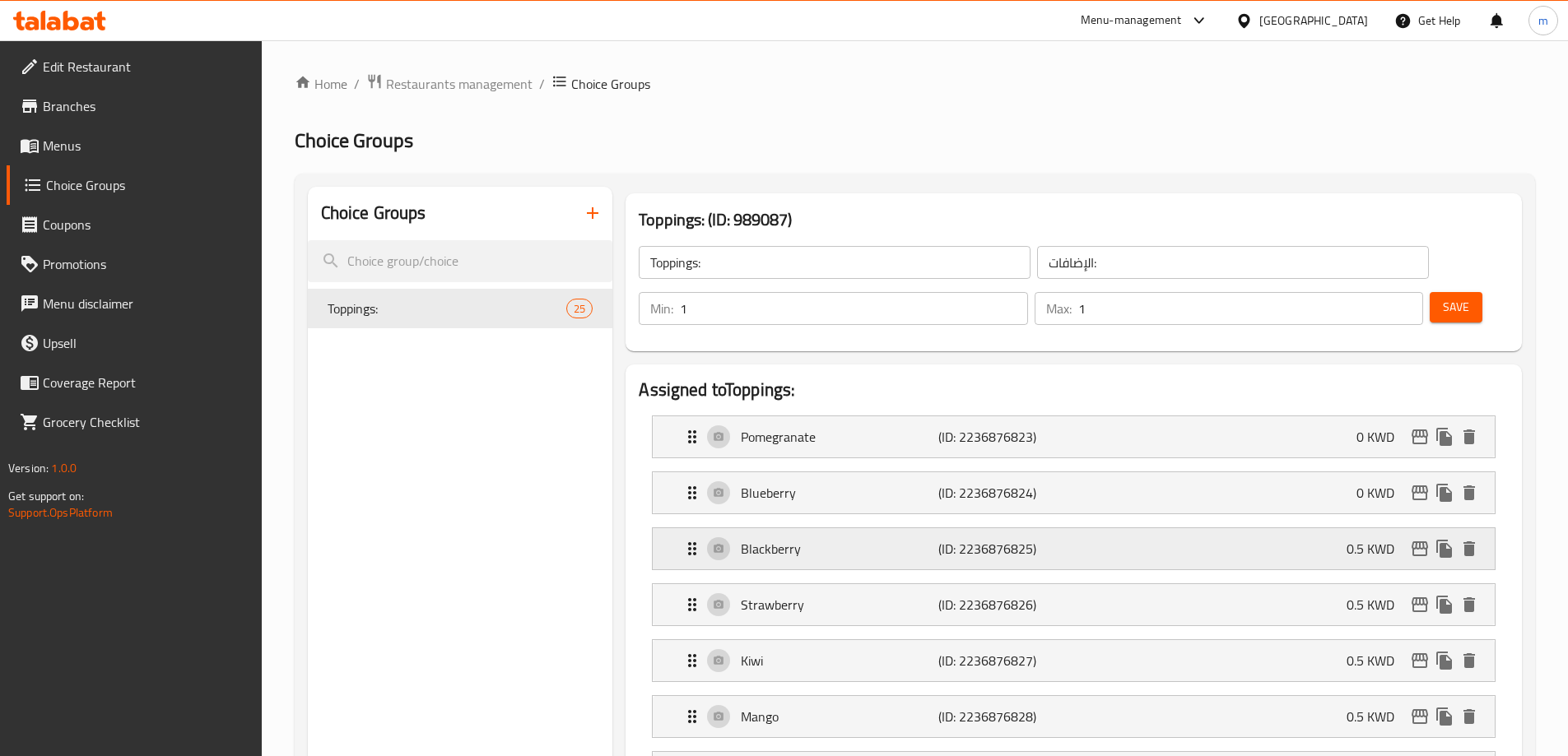
click at [1215, 529] on div "Blackberry (ID: 2236876825) 0.5 KWD" at bounding box center [1079, 549] width 793 height 41
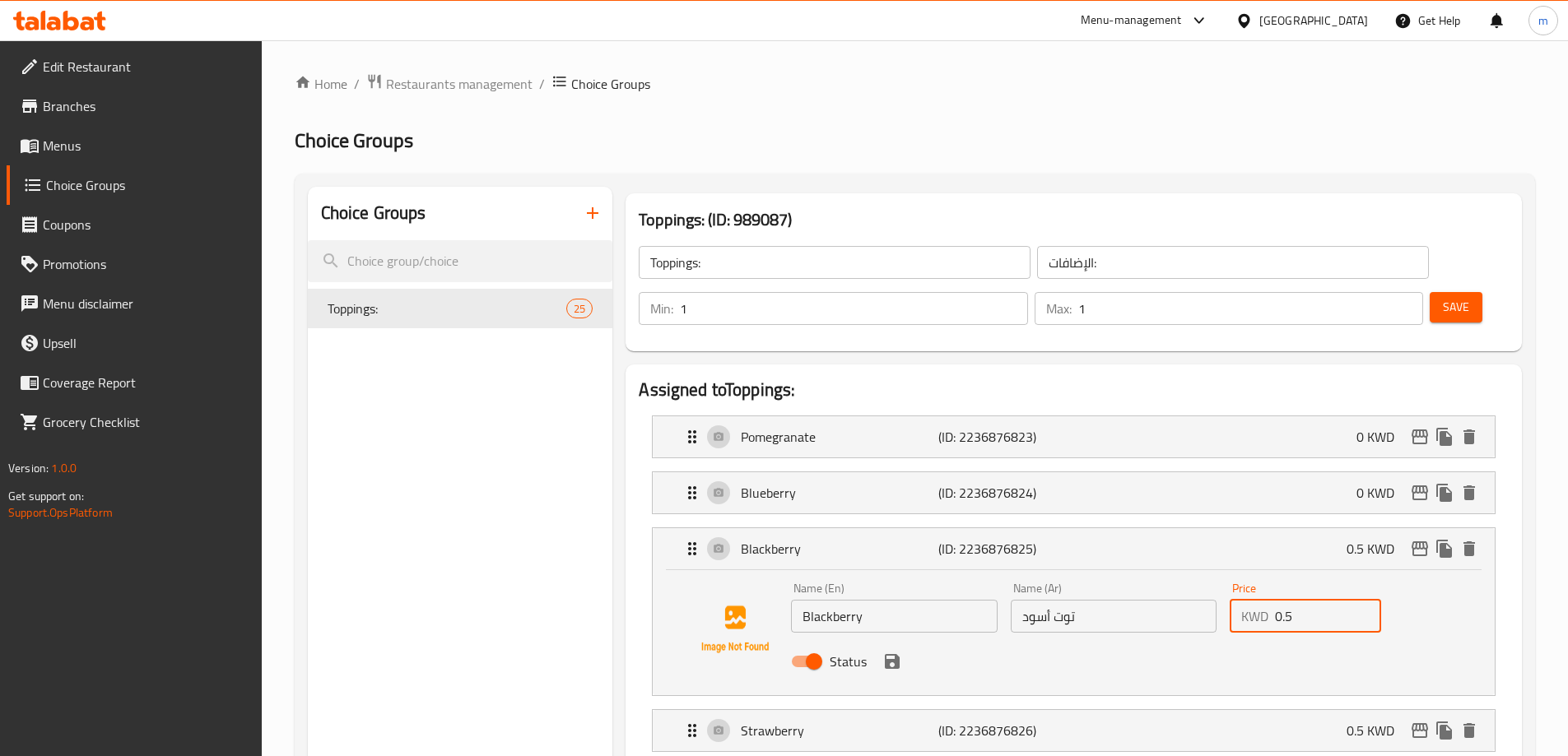
drag, startPoint x: 1326, startPoint y: 574, endPoint x: 1000, endPoint y: 599, distance: 327.0
click at [1003, 598] on div "Name (En) Blackberry Name (En) Name (Ar) توت أسود Name (Ar) Price KWD 0.5 Price…" at bounding box center [1114, 630] width 658 height 108
click at [894, 654] on icon "save" at bounding box center [893, 661] width 15 height 15
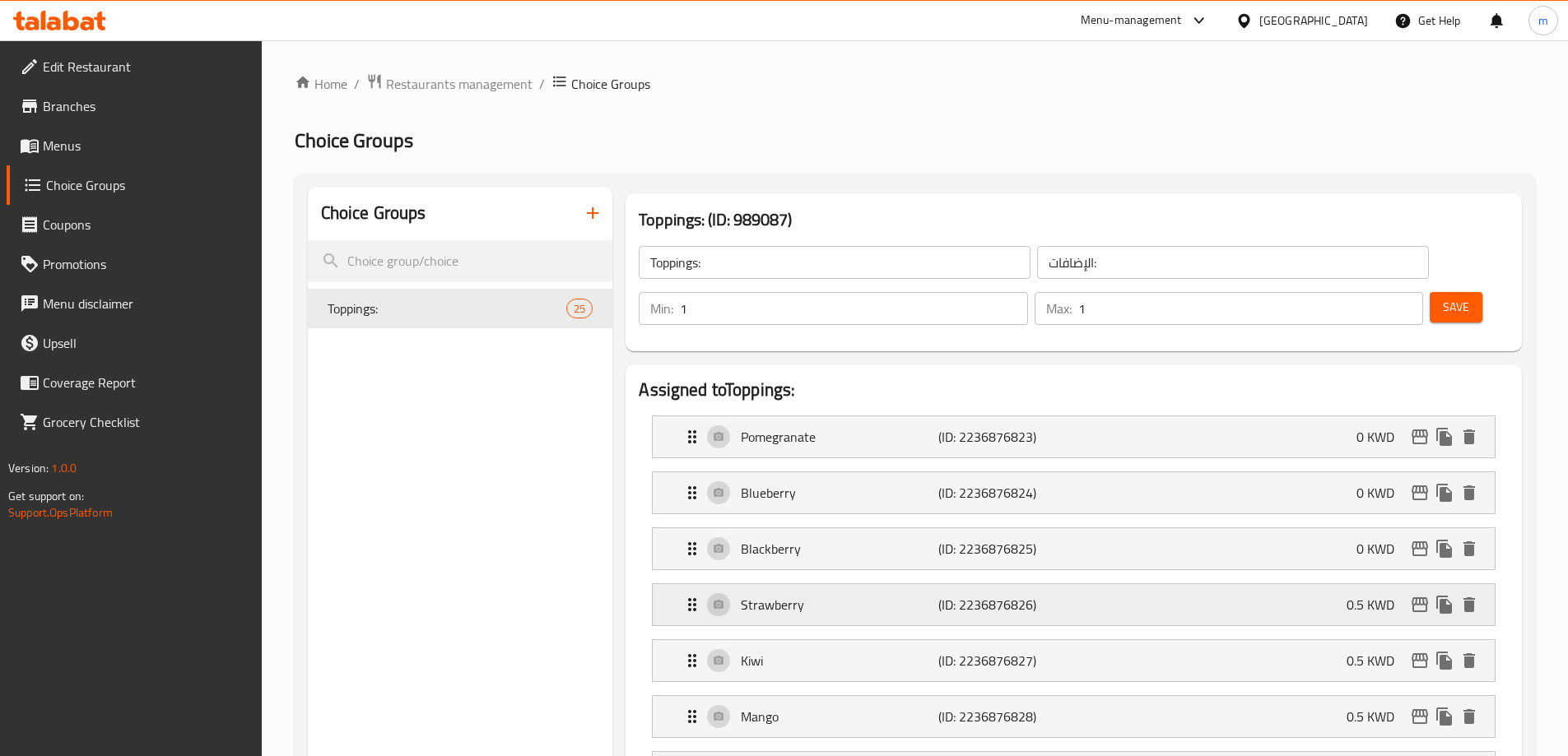
type input "0"
click at [1294, 585] on div "Strawberry (ID: 2236876826) 0.5 KWD" at bounding box center [1079, 605] width 793 height 41
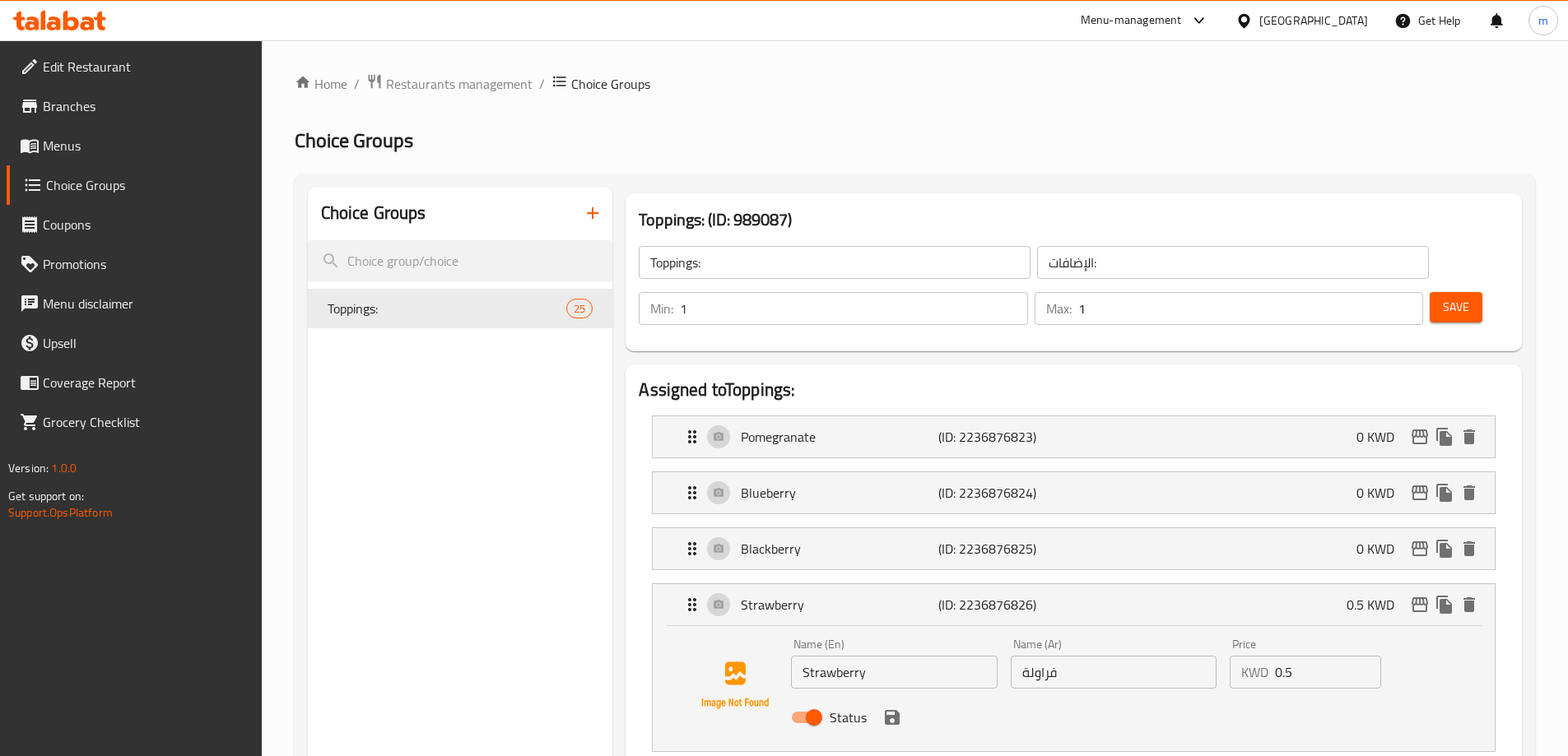
drag, startPoint x: 1317, startPoint y: 626, endPoint x: 1125, endPoint y: 635, distance: 192.2
click at [1144, 635] on div "Name (En) Strawberry Name (En) Name (Ar) فراولة Name (Ar) Price KWD 0.5 Price S…" at bounding box center [1114, 685] width 658 height 108
click at [895, 708] on icon "save" at bounding box center [892, 717] width 19 height 19
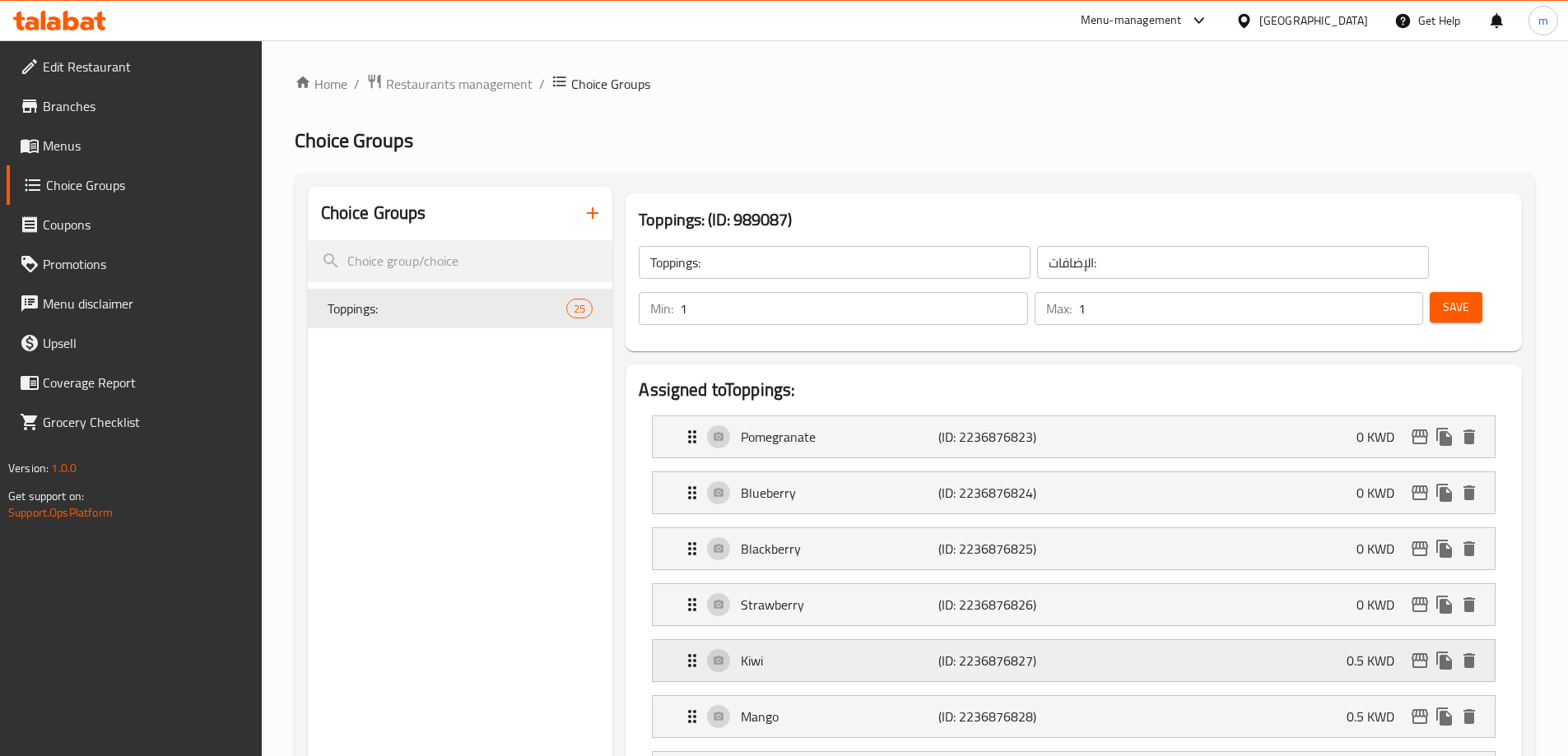
type input "0"
click at [1328, 640] on div "Kiwi (ID: 2236876827) 0.5 KWD" at bounding box center [1079, 660] width 793 height 41
drag, startPoint x: 1296, startPoint y: 695, endPoint x: 1247, endPoint y: 698, distance: 49.1
click at [1247, 712] on div "KWD 0.5 Price" at bounding box center [1305, 728] width 151 height 33
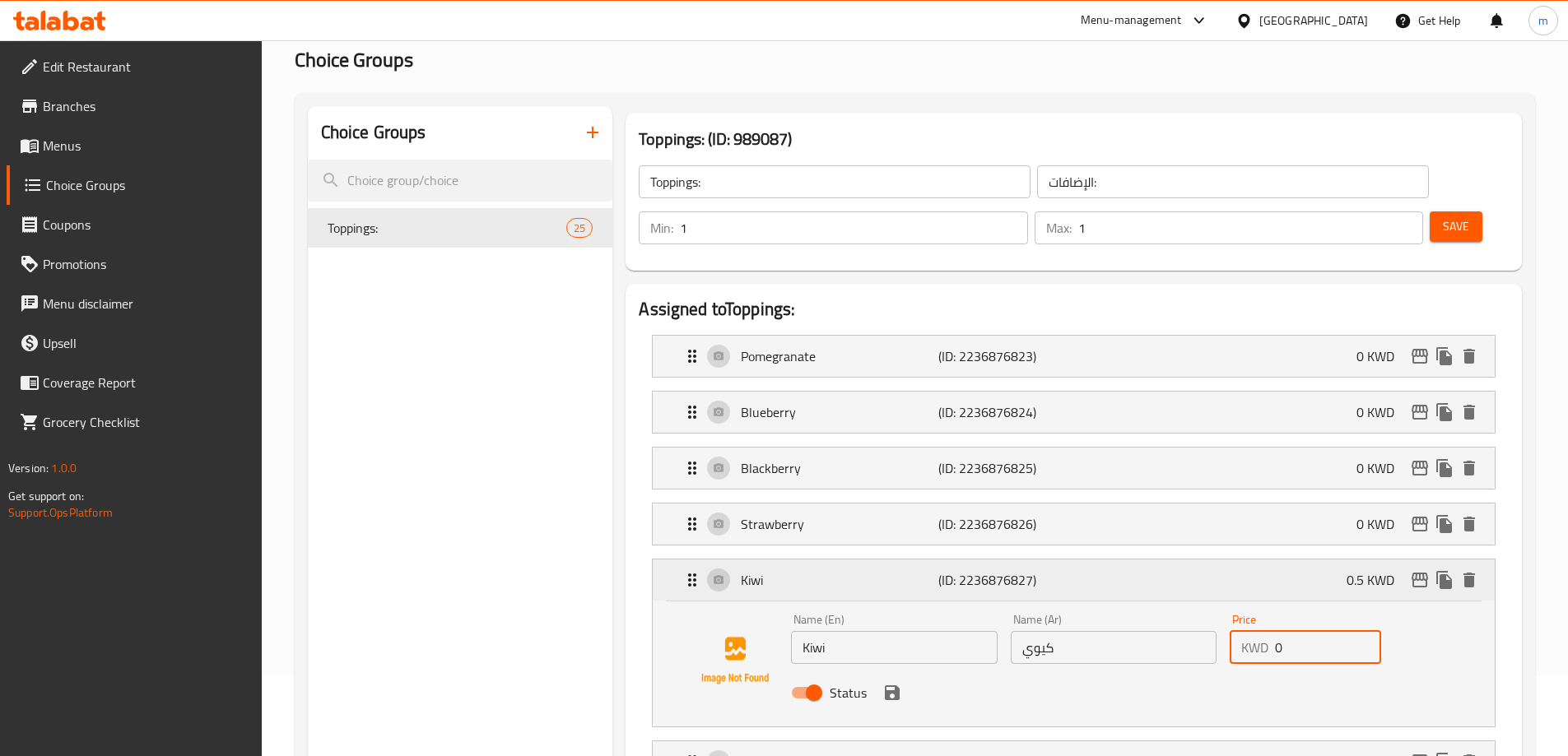
scroll to position [247, 0]
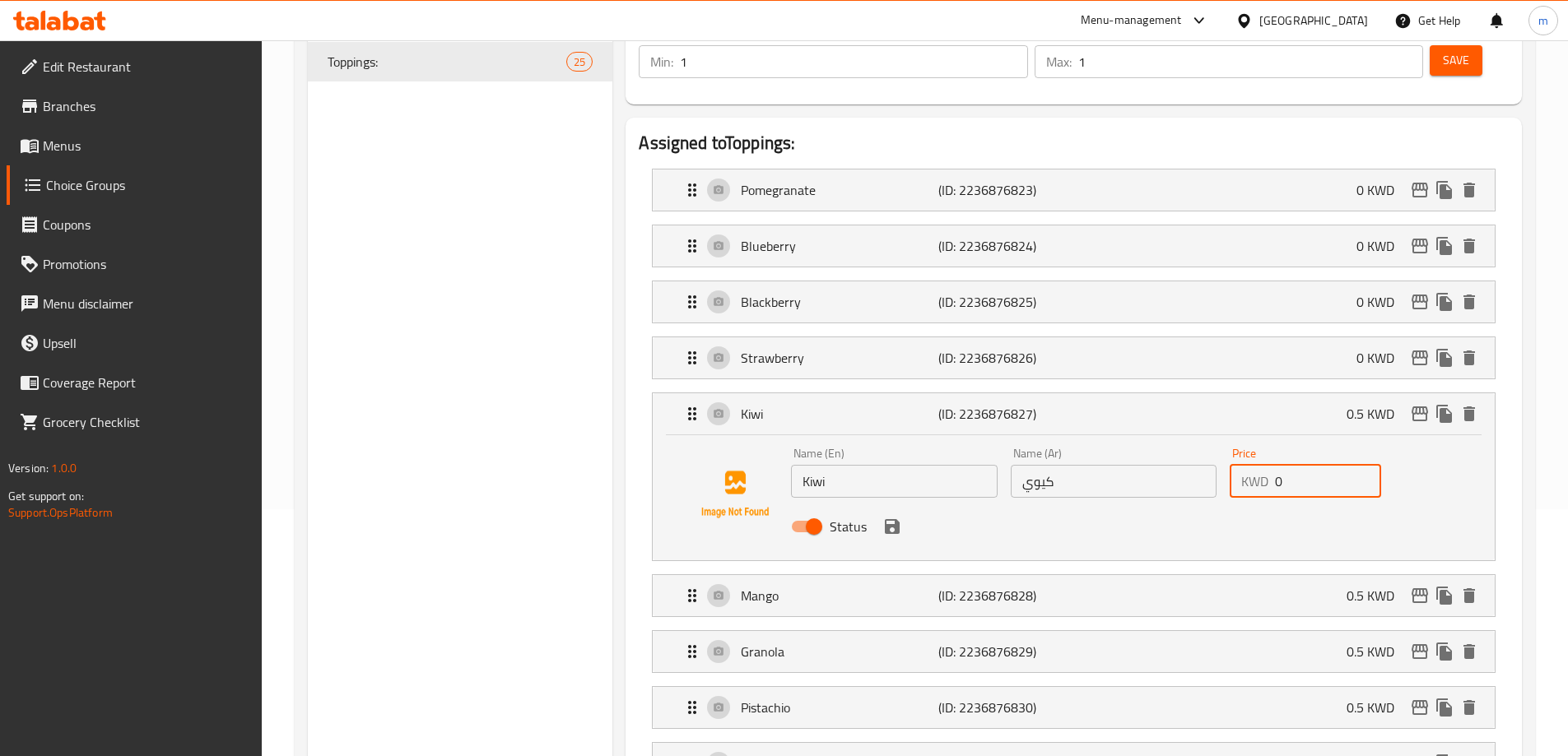
type input "0"
click at [895, 515] on button "save" at bounding box center [892, 527] width 25 height 25
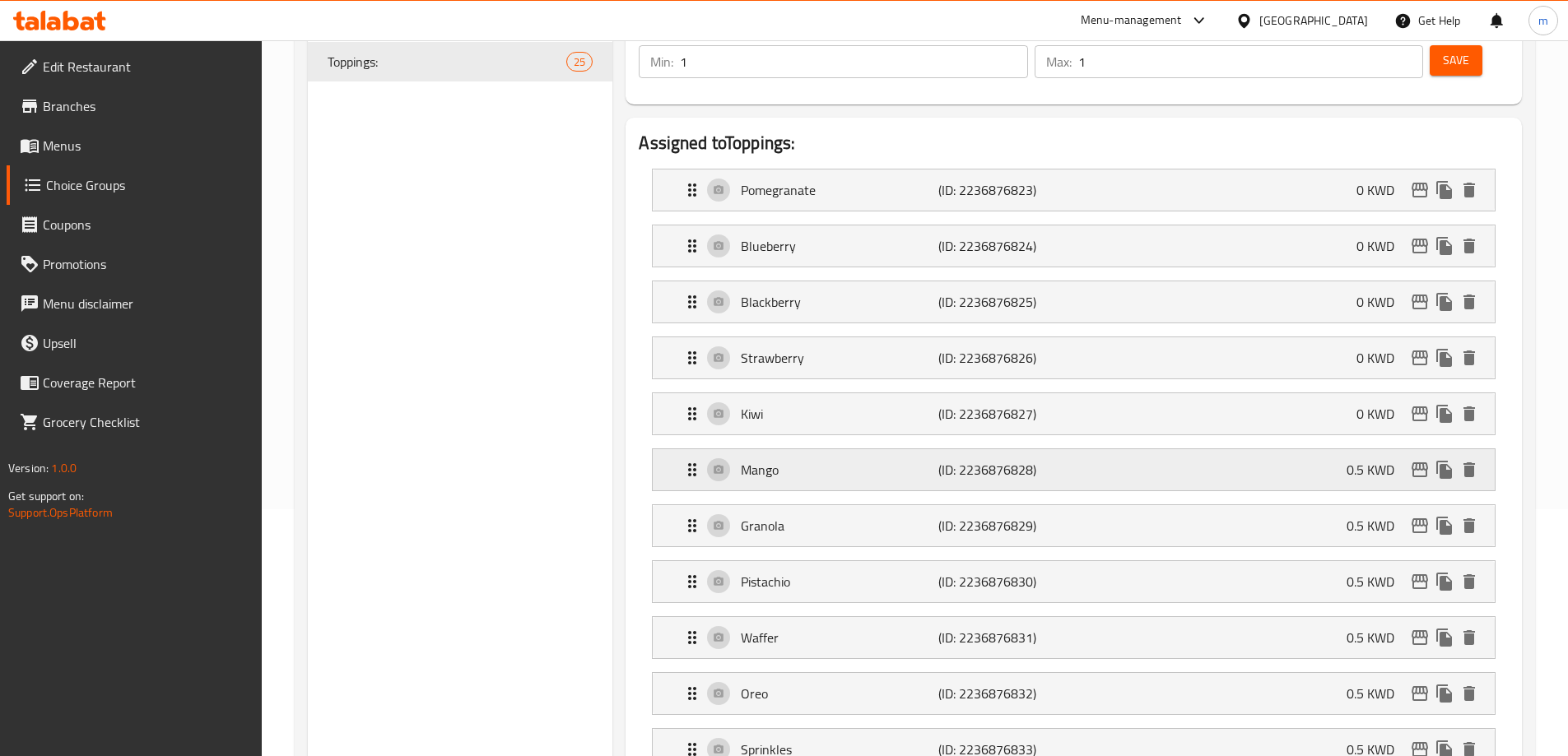
click at [1274, 449] on div "Mango (ID: 2236876828) 0.5 KWD" at bounding box center [1079, 470] width 793 height 41
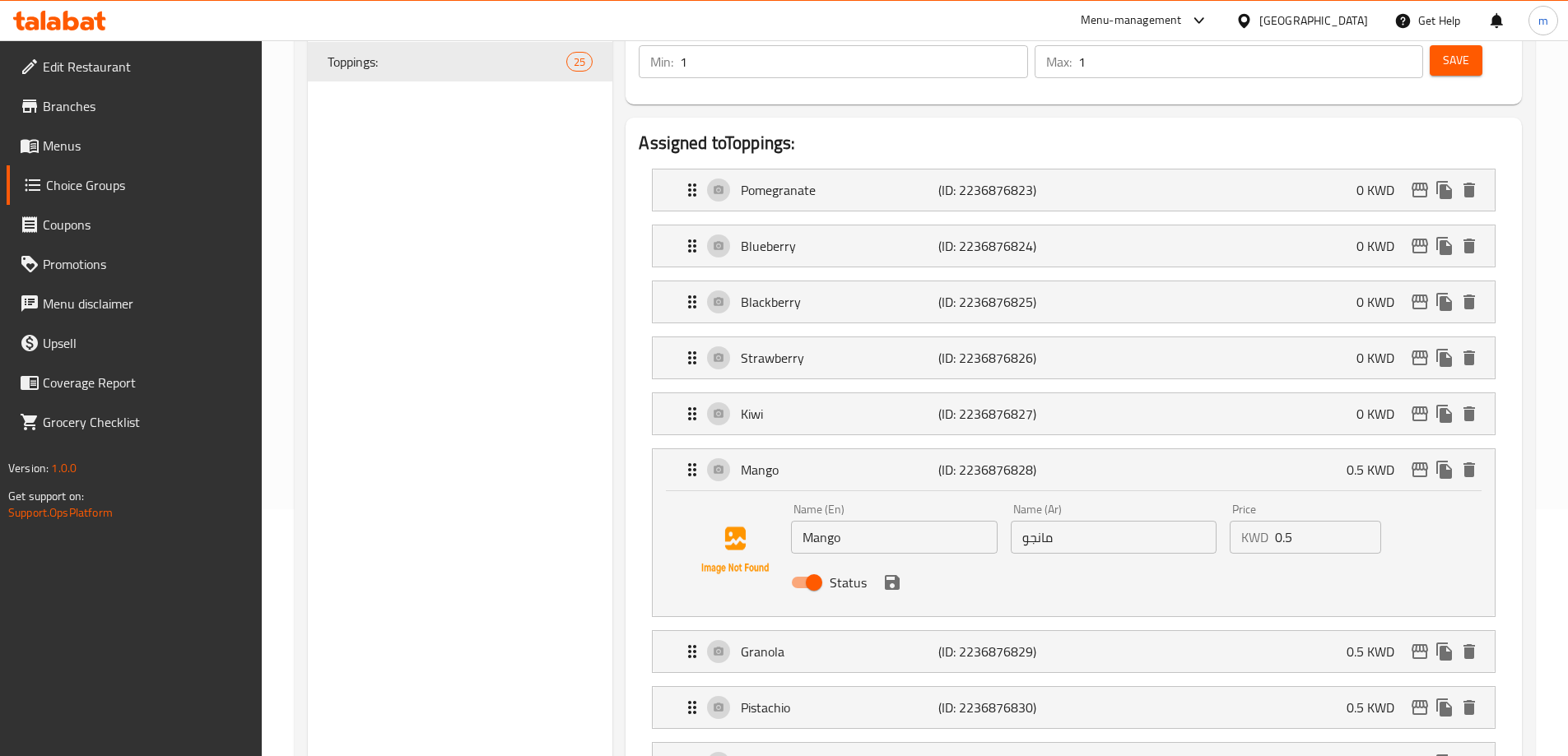
drag, startPoint x: 1225, startPoint y: 498, endPoint x: 1059, endPoint y: 518, distance: 167.2
click at [1117, 510] on div "Name (En) Mango Name (En) Name (Ar) مانجو Name (Ar) Price KWD 0.5 Price Status" at bounding box center [1114, 551] width 658 height 108
click at [875, 561] on div "Status" at bounding box center [1114, 583] width 658 height 44
click at [887, 576] on icon "save" at bounding box center [893, 583] width 15 height 15
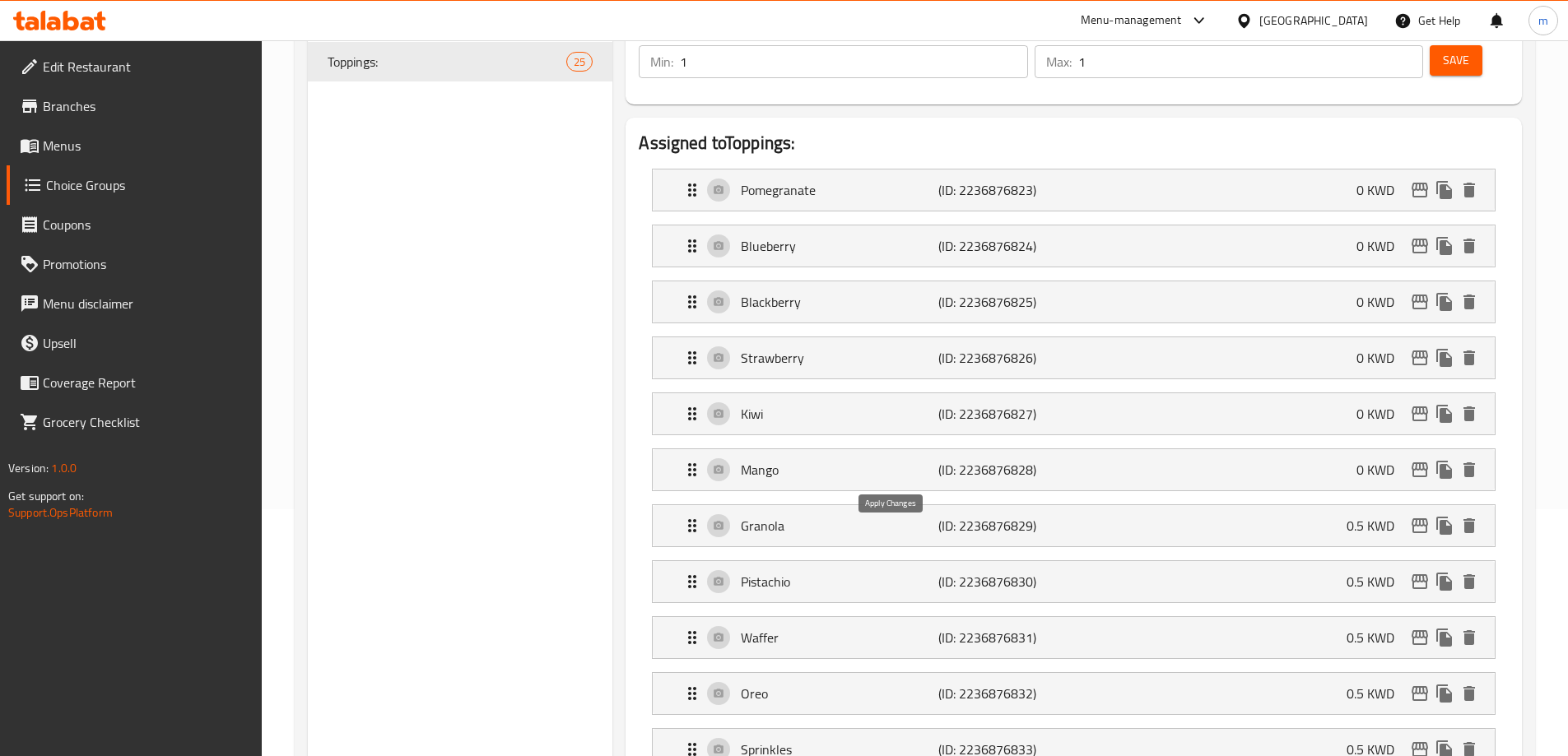
type input "0"
click at [1129, 449] on div "Mango (ID: 2236876828) 0 KWD" at bounding box center [1079, 470] width 793 height 41
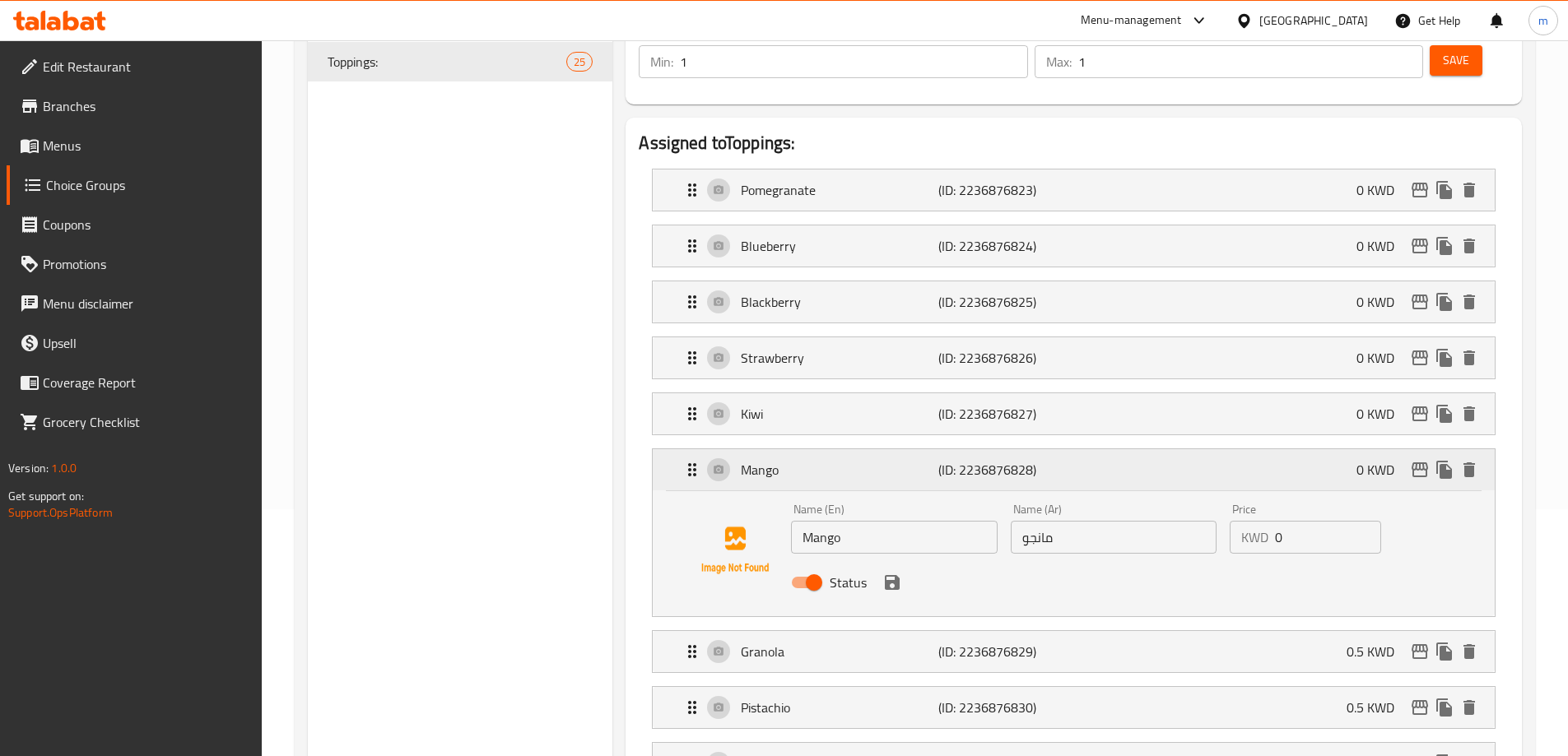
click at [1129, 449] on div "Mango (ID: 2236876828) 0 KWD" at bounding box center [1079, 470] width 793 height 41
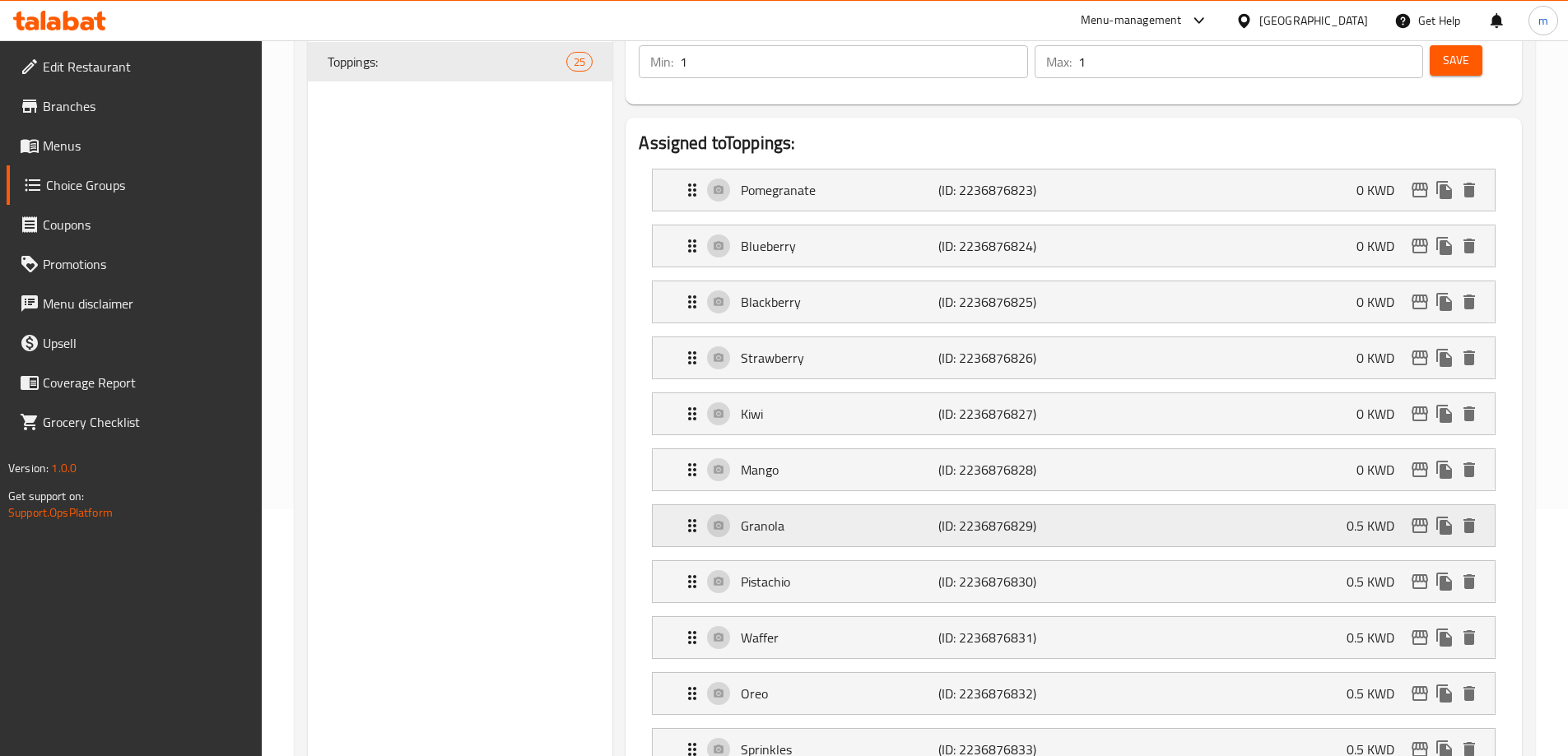
click at [1124, 506] on div "Granola (ID: 2236876829) 0.5 KWD" at bounding box center [1079, 526] width 793 height 41
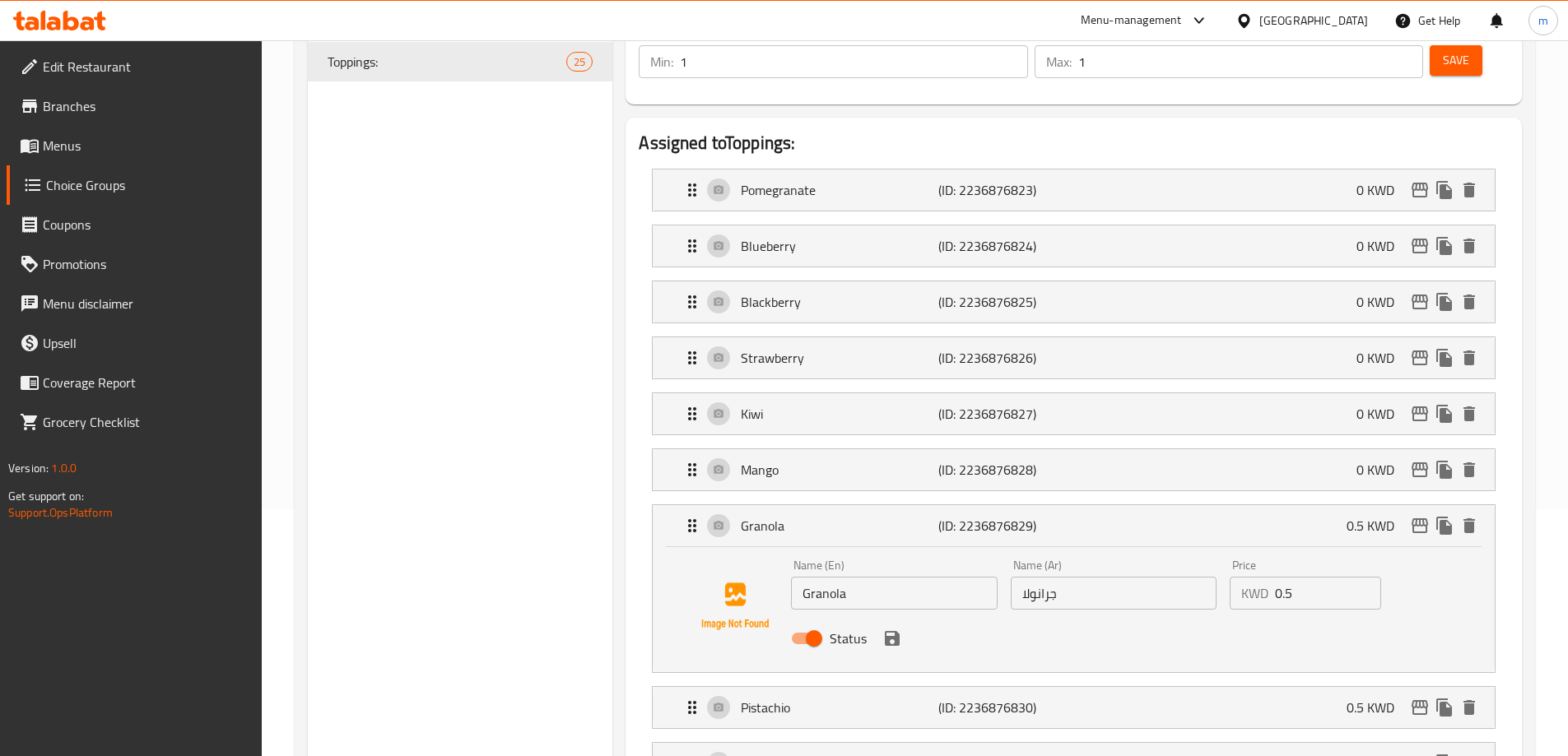
drag, startPoint x: 1305, startPoint y: 552, endPoint x: 1162, endPoint y: 555, distance: 143.0
click at [1181, 555] on div "Name (En) Granola Name (En) Name (Ar) جرانولا Name (Ar) Price KWD 0.5 Price Sta…" at bounding box center [1114, 607] width 658 height 108
click at [890, 631] on icon "save" at bounding box center [893, 638] width 15 height 15
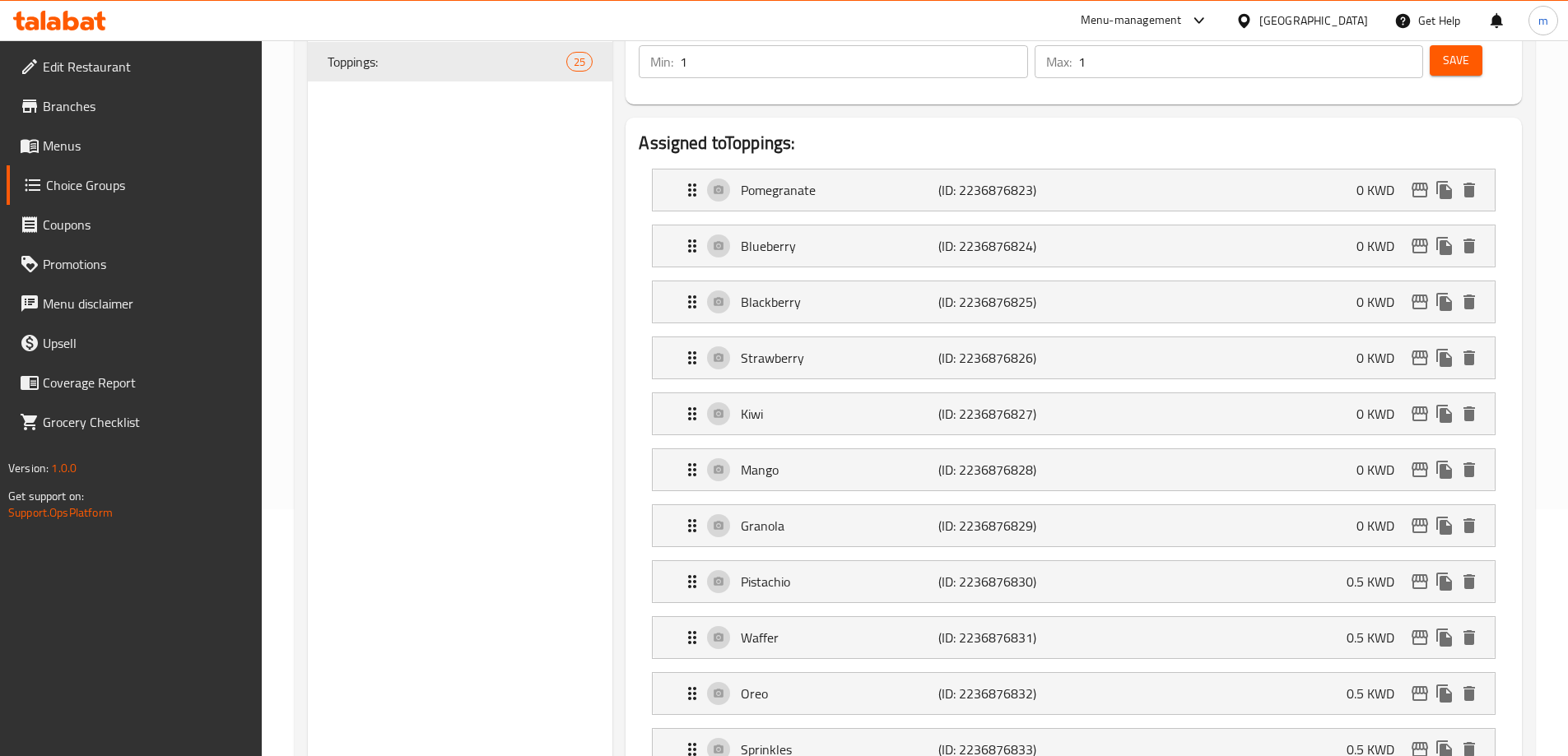
type input "0"
click at [1263, 561] on div "Pistachio (ID: 2236876830) 0.5 KWD" at bounding box center [1079, 581] width 793 height 41
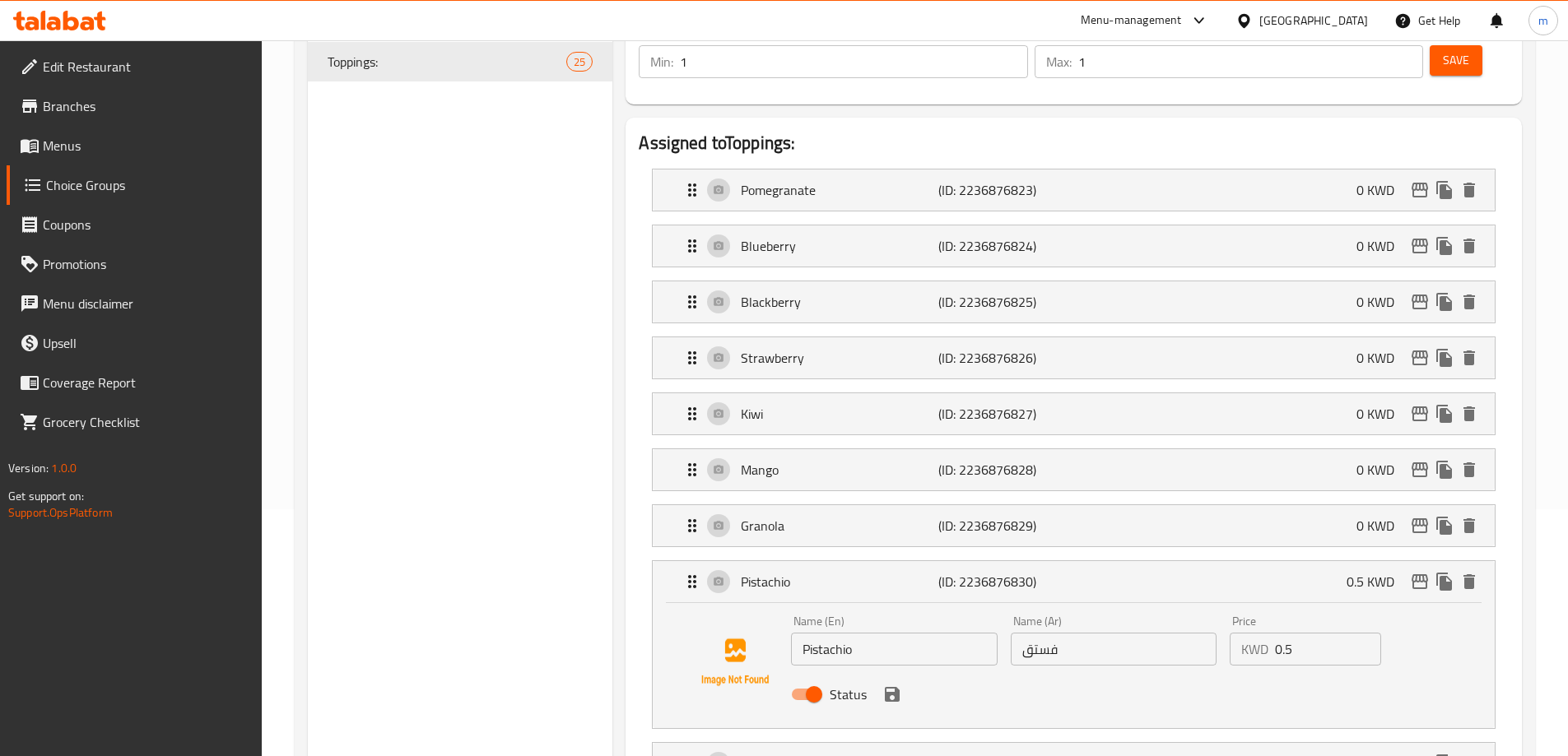
drag, startPoint x: 1303, startPoint y: 611, endPoint x: 1059, endPoint y: 615, distance: 244.0
click at [1070, 615] on div "Name (En) Pistachio Name (En) Name (Ar) فستق Name (Ar) Price KWD 0.5 Price Stat…" at bounding box center [1114, 662] width 658 height 108
click at [891, 685] on icon "save" at bounding box center [892, 694] width 19 height 19
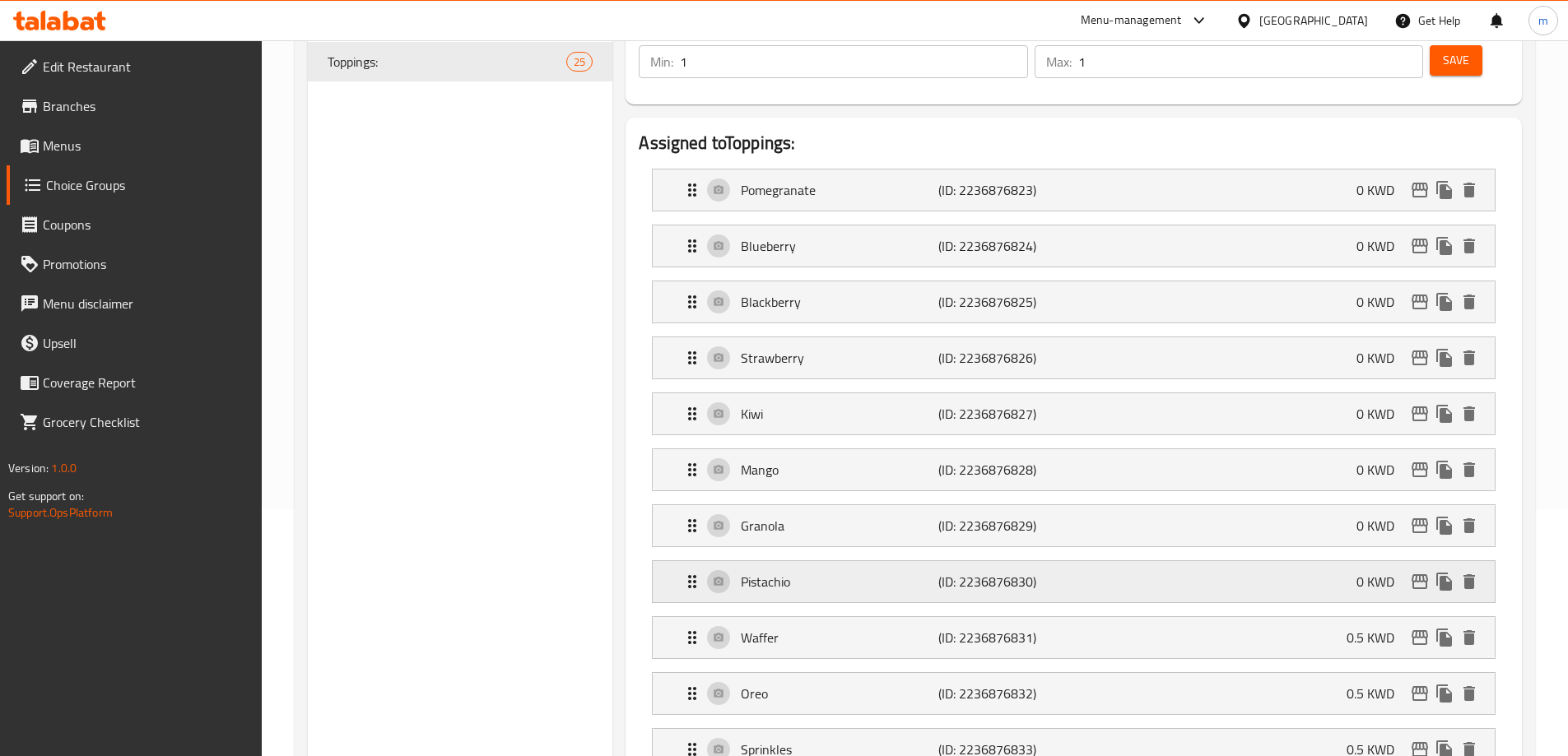
type input "0"
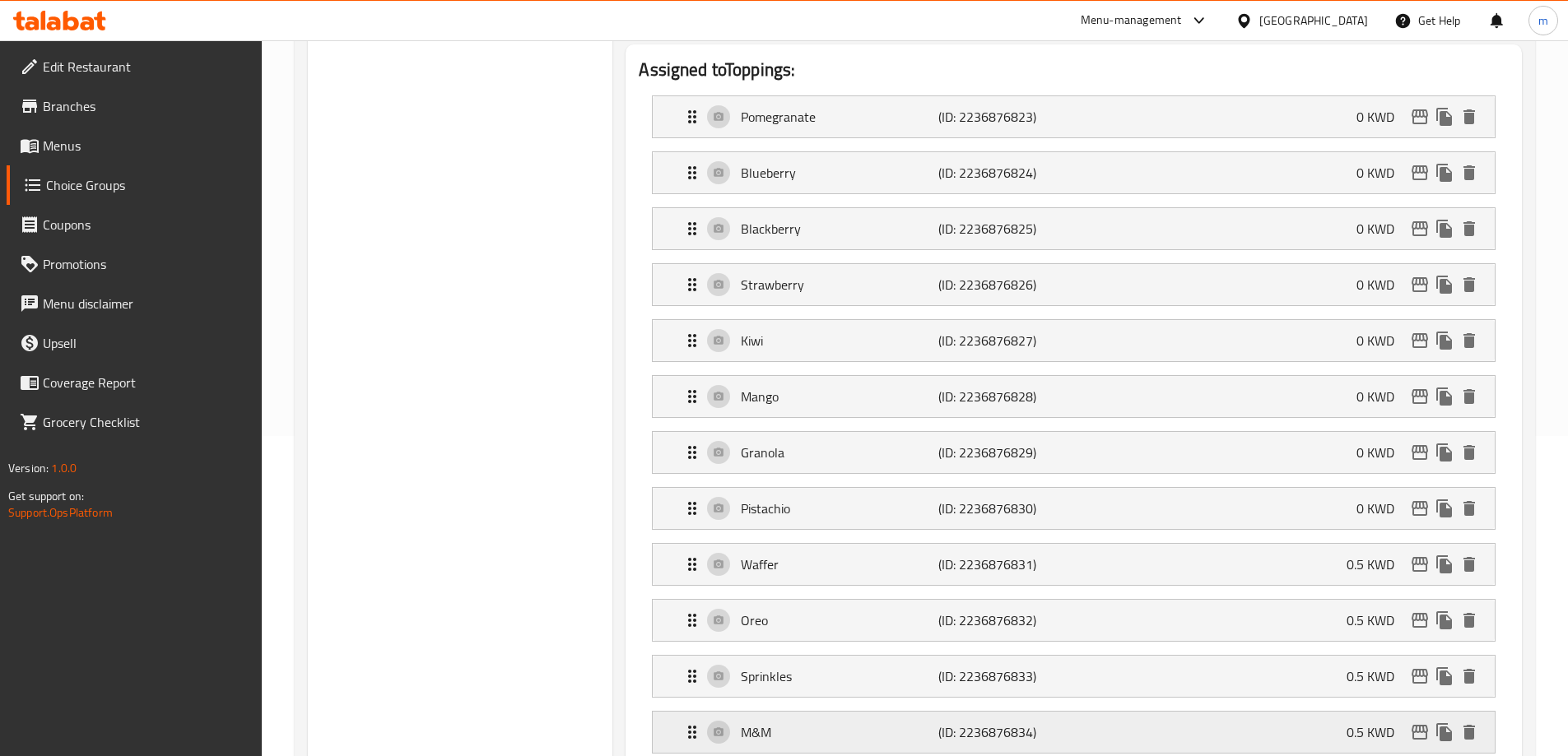
scroll to position [494, 0]
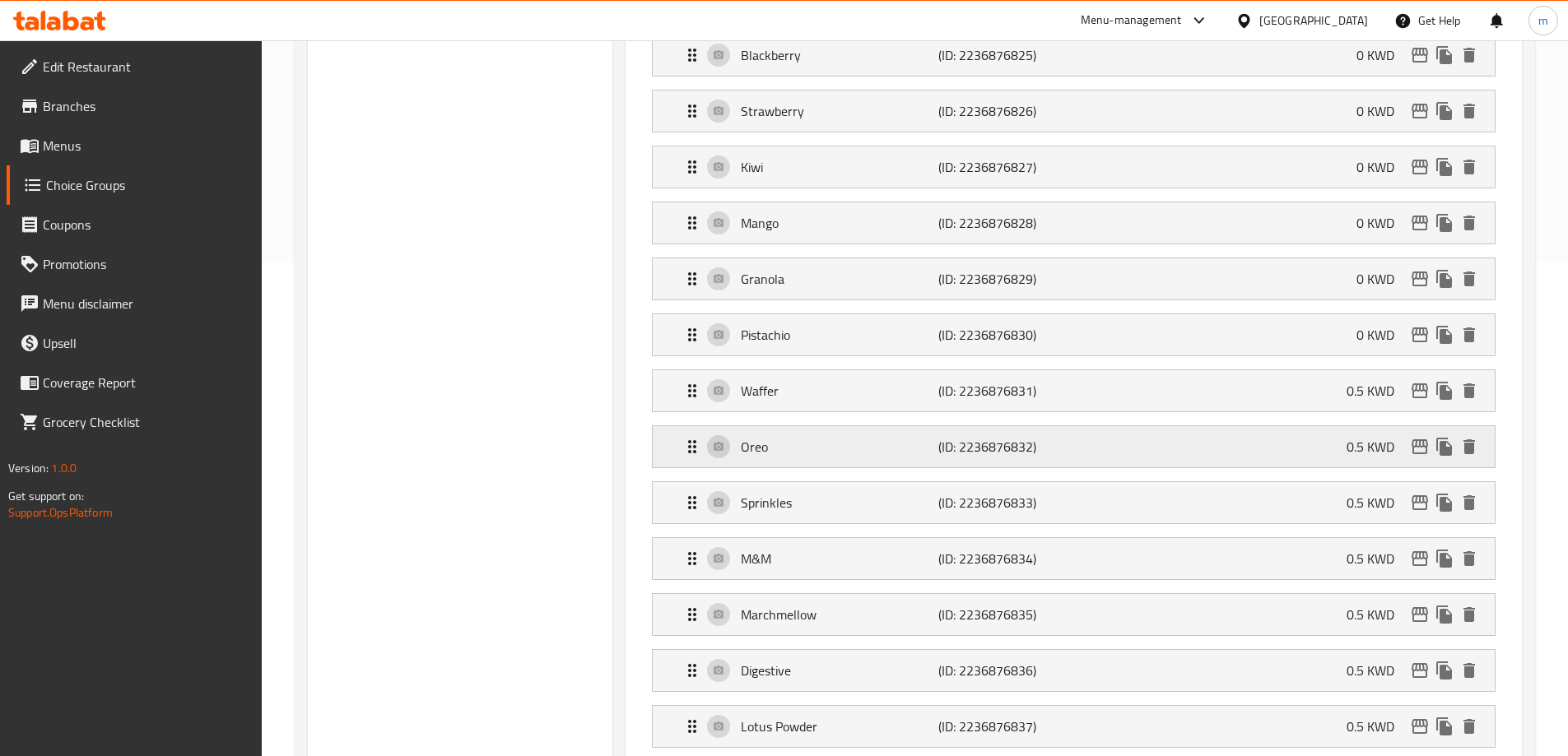
click at [1176, 426] on div "Oreo (ID: 2236876832) 0.5 KWD" at bounding box center [1079, 447] width 793 height 41
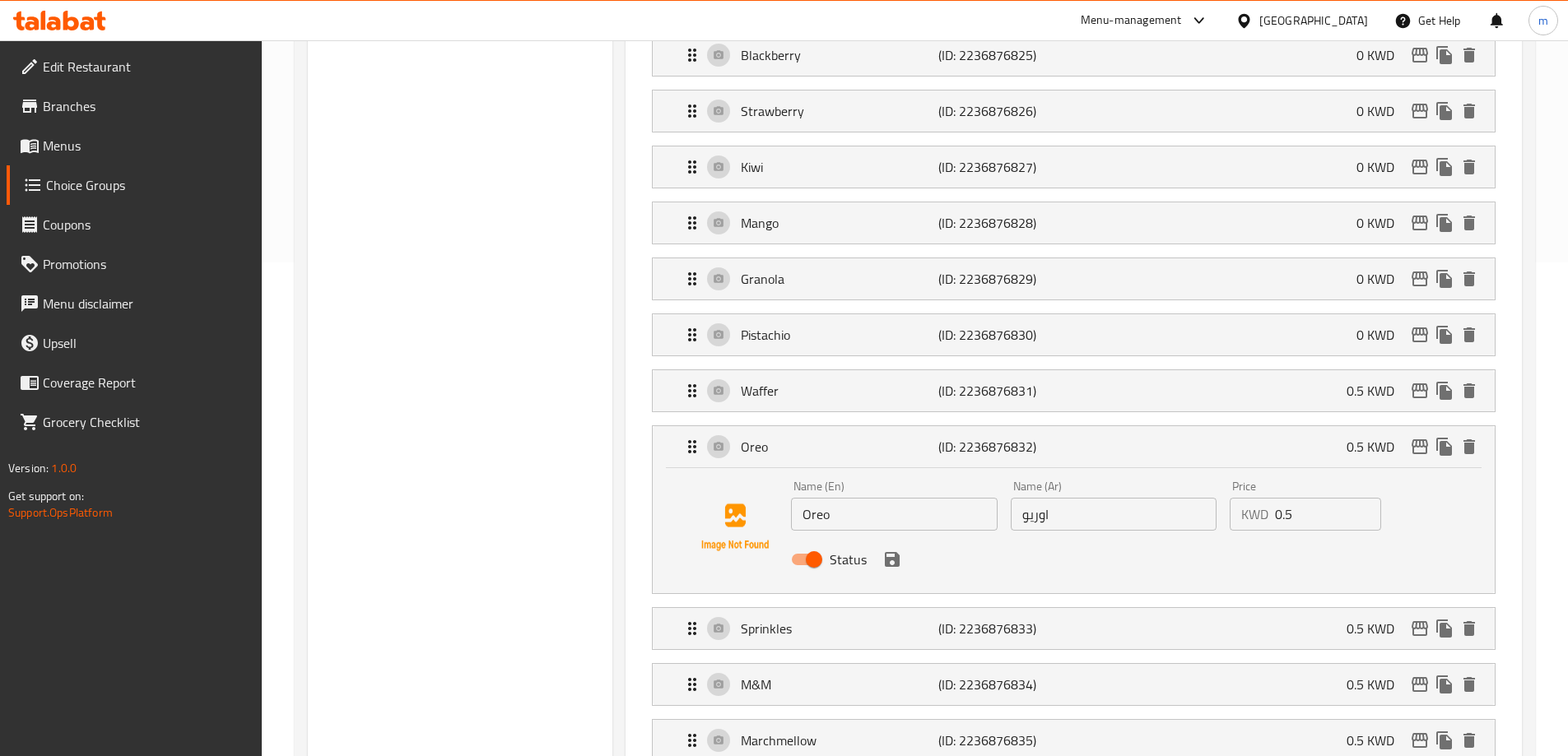
drag, startPoint x: 1303, startPoint y: 478, endPoint x: 1181, endPoint y: 476, distance: 122.0
click at [1210, 476] on div "Name (En) Oreo Name (En) Name (Ar) اوريو Name (Ar) Price KWD 0.5 Price Status" at bounding box center [1114, 528] width 658 height 108
click at [890, 550] on icon "save" at bounding box center [892, 559] width 19 height 19
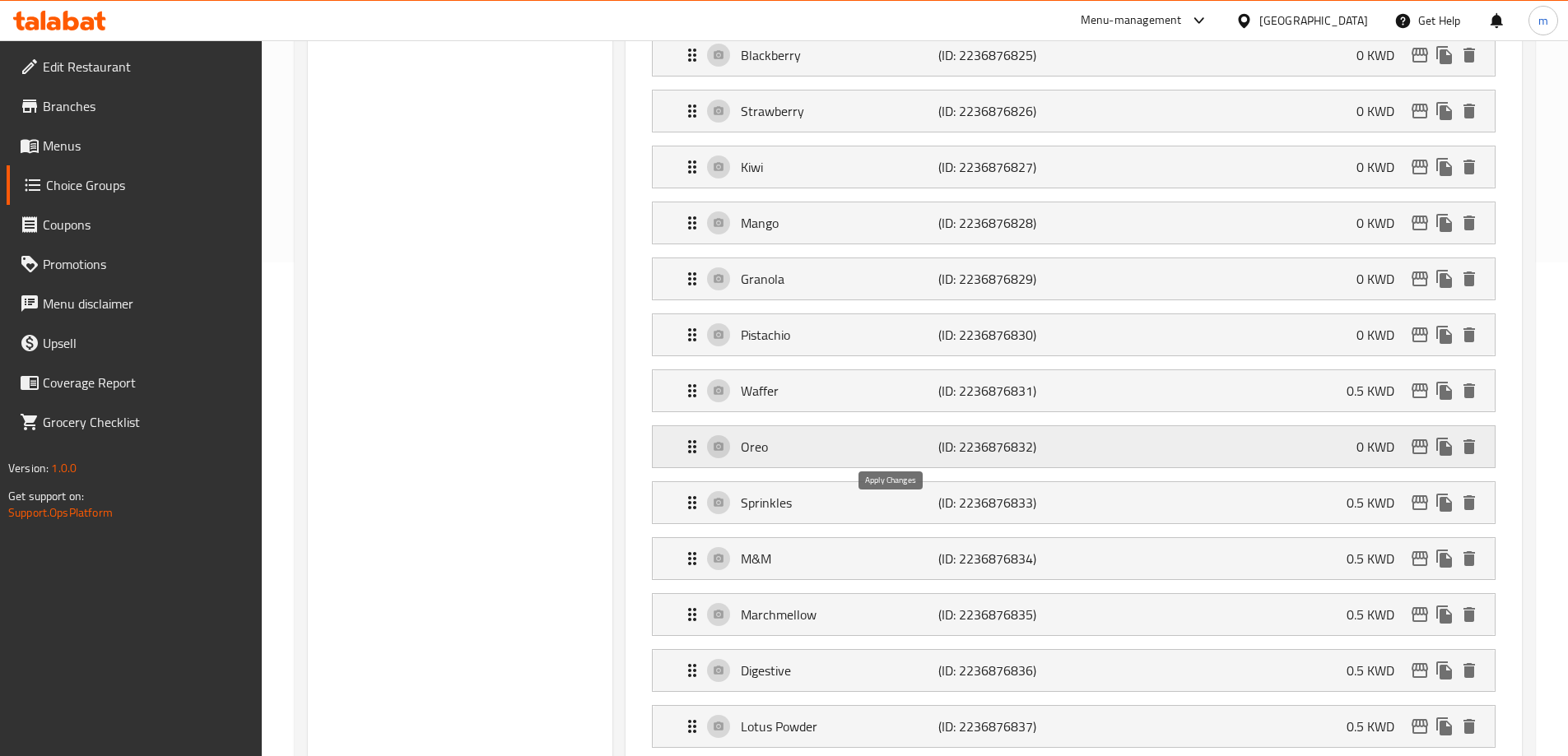
type input "0"
click at [1071, 370] on div "Waffer (ID: 2236876831) 0.5 KWD" at bounding box center [1079, 390] width 793 height 41
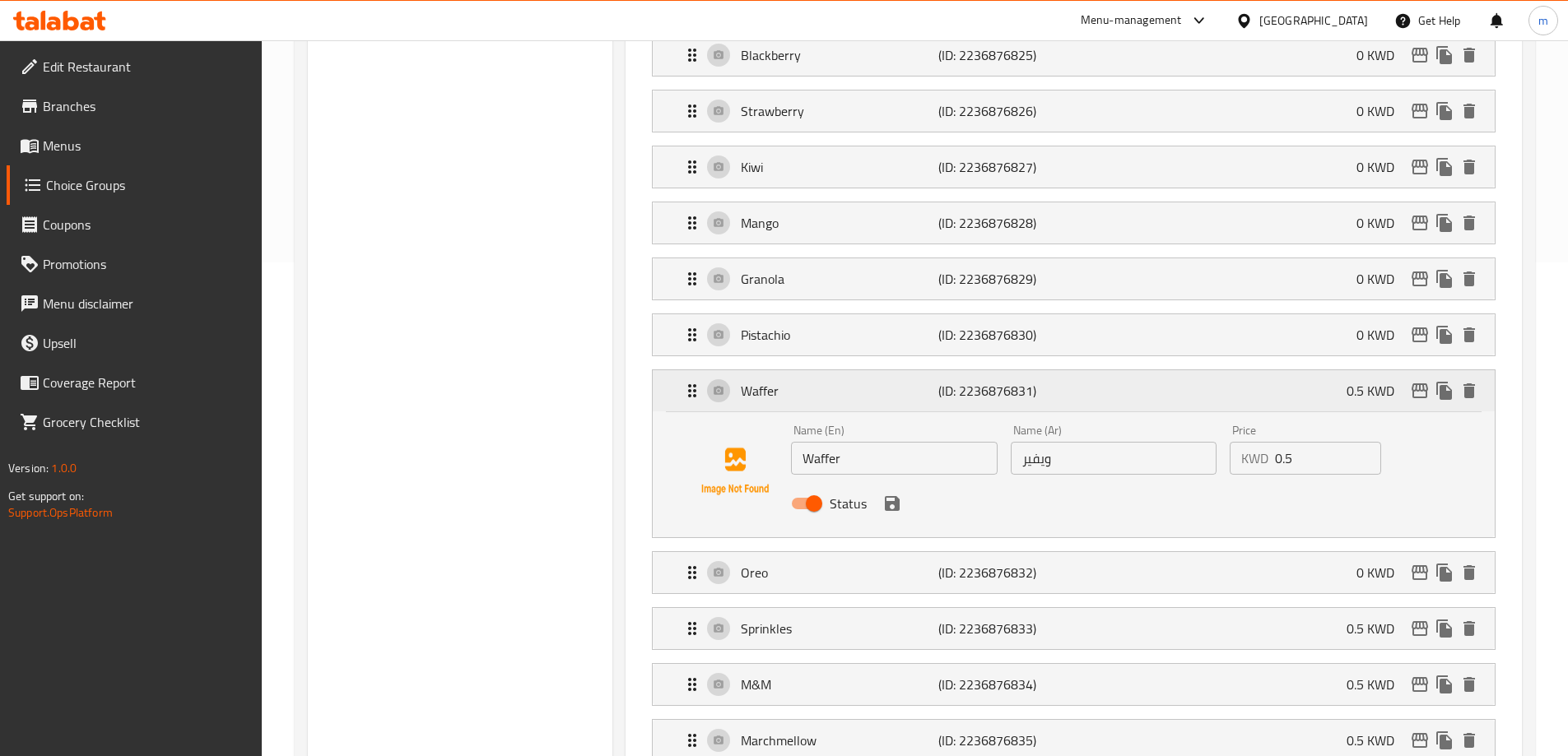
click at [1071, 370] on div "Waffer (ID: 2236876831) 0.5 KWD" at bounding box center [1079, 390] width 793 height 41
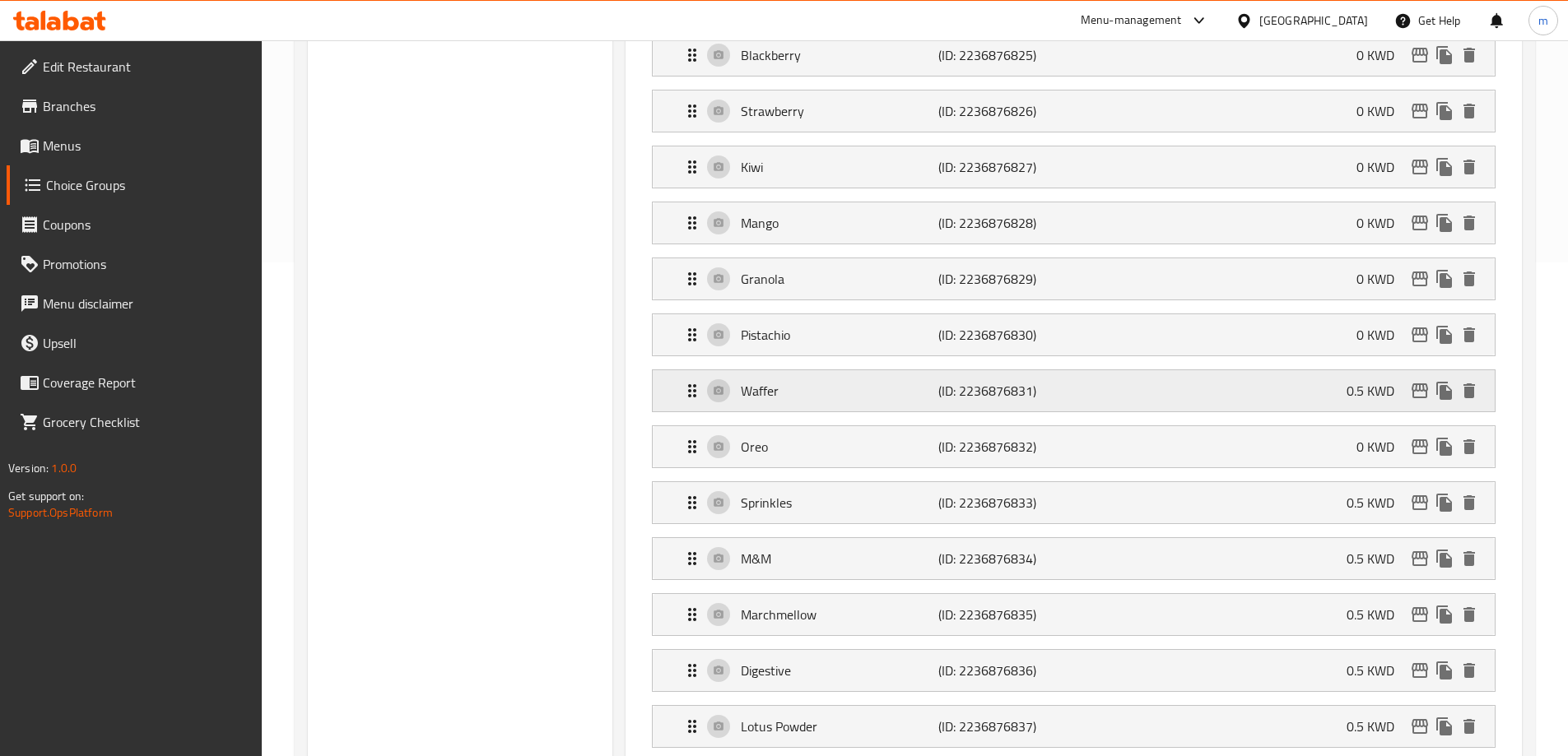
click at [1071, 370] on div "Waffer (ID: 2236876831) 0.5 KWD" at bounding box center [1079, 390] width 793 height 41
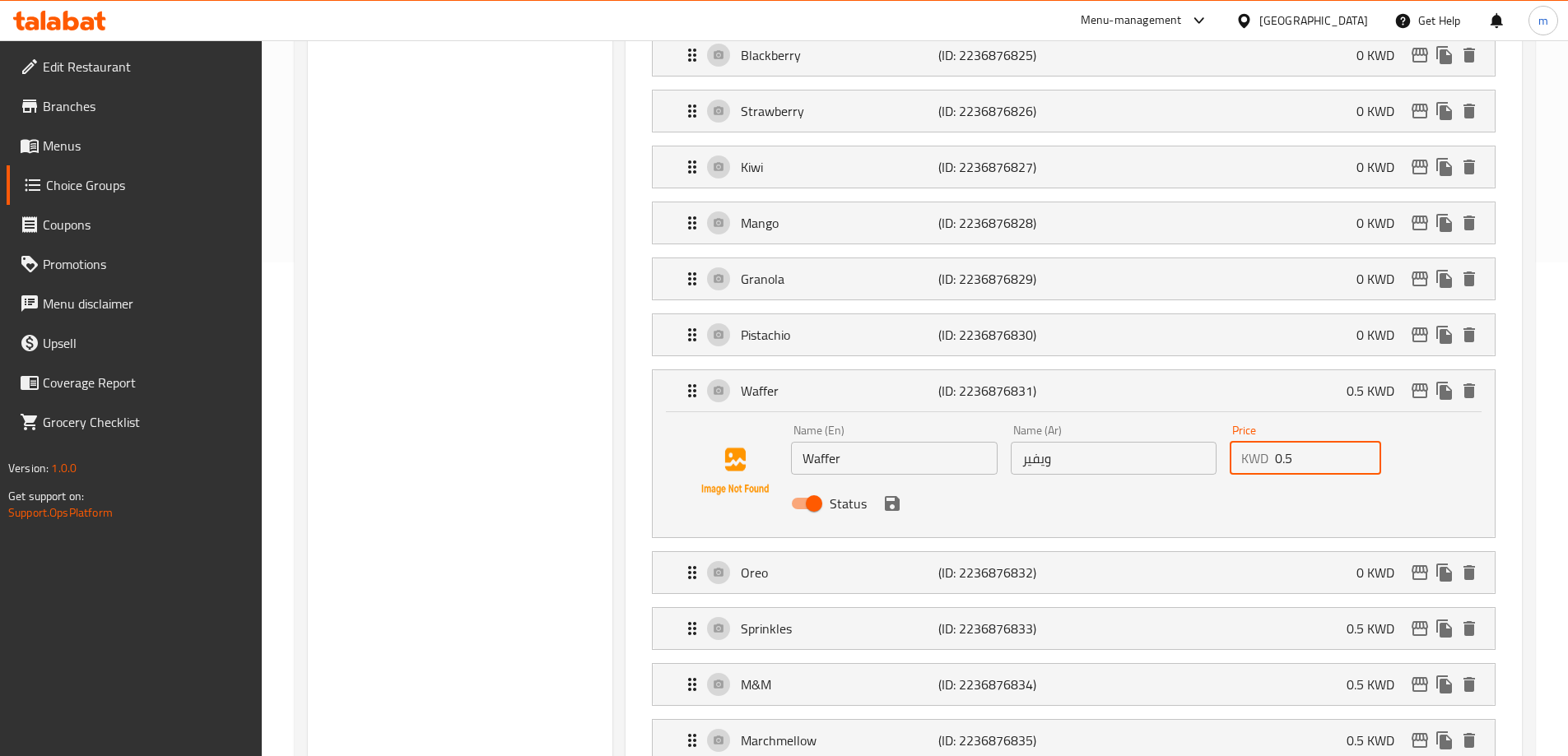
drag, startPoint x: 1315, startPoint y: 408, endPoint x: 1097, endPoint y: 425, distance: 218.7
click at [1125, 425] on div "Name (En) Waffer Name (En) Name (Ar) ويفير Name (Ar) Price KWD 0.5 Price Status" at bounding box center [1114, 471] width 658 height 108
click at [881, 482] on div "Status" at bounding box center [1114, 504] width 658 height 44
type input "0"
click at [886, 492] on button "save" at bounding box center [892, 504] width 25 height 25
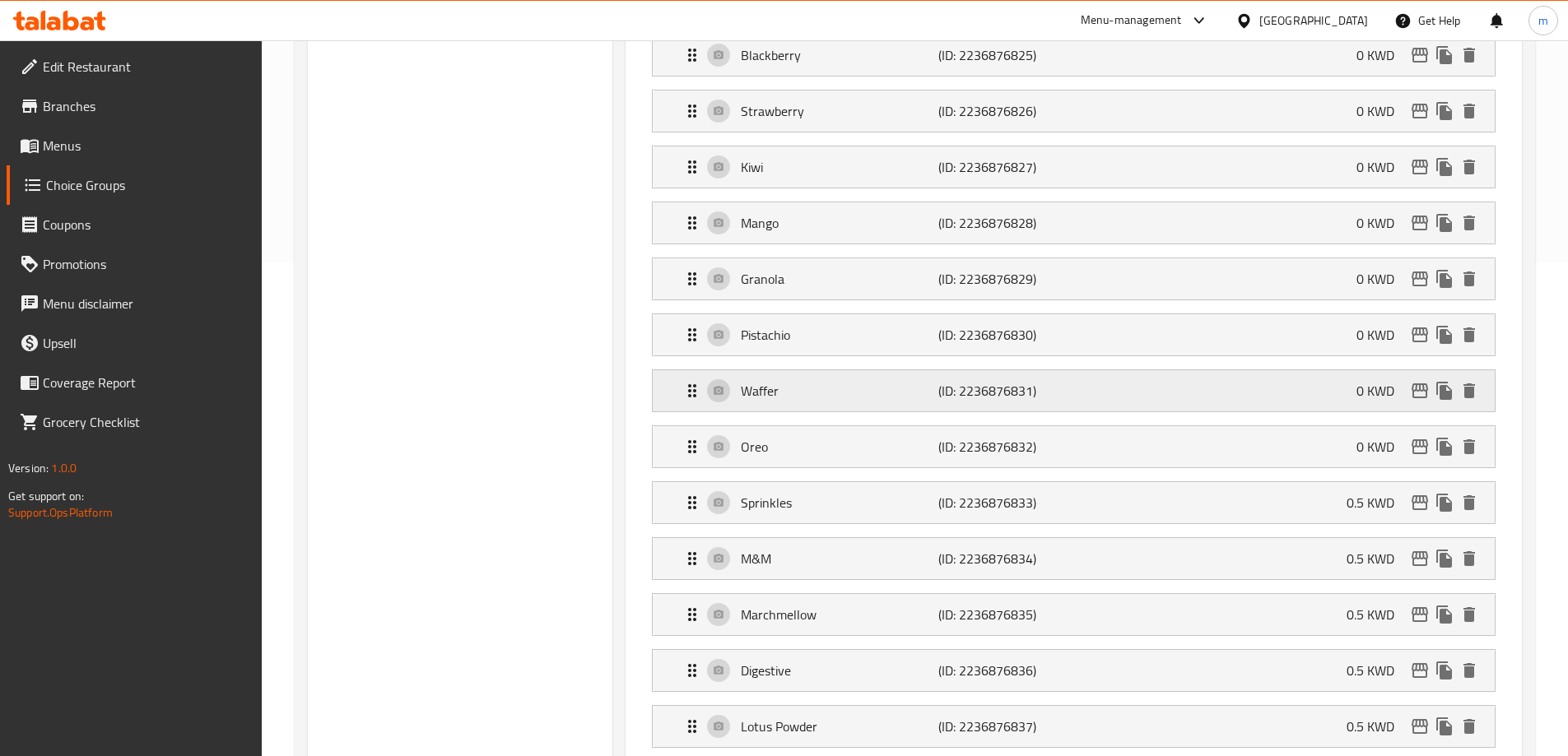
click at [1176, 370] on div "Waffer (ID: 2236876831) 0 KWD" at bounding box center [1079, 390] width 793 height 41
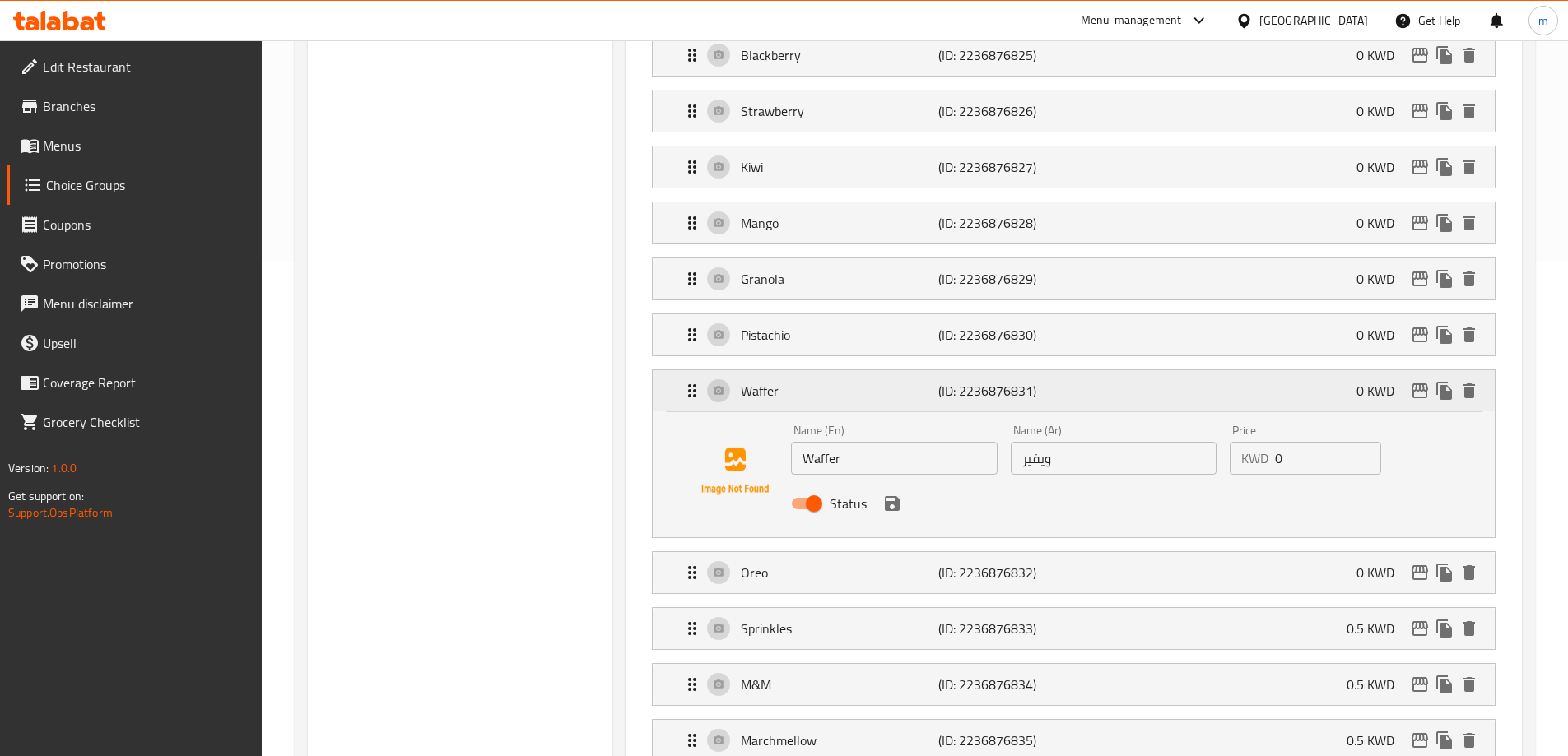
click at [1176, 370] on div "Waffer (ID: 2236876831) 0 KWD" at bounding box center [1079, 390] width 793 height 41
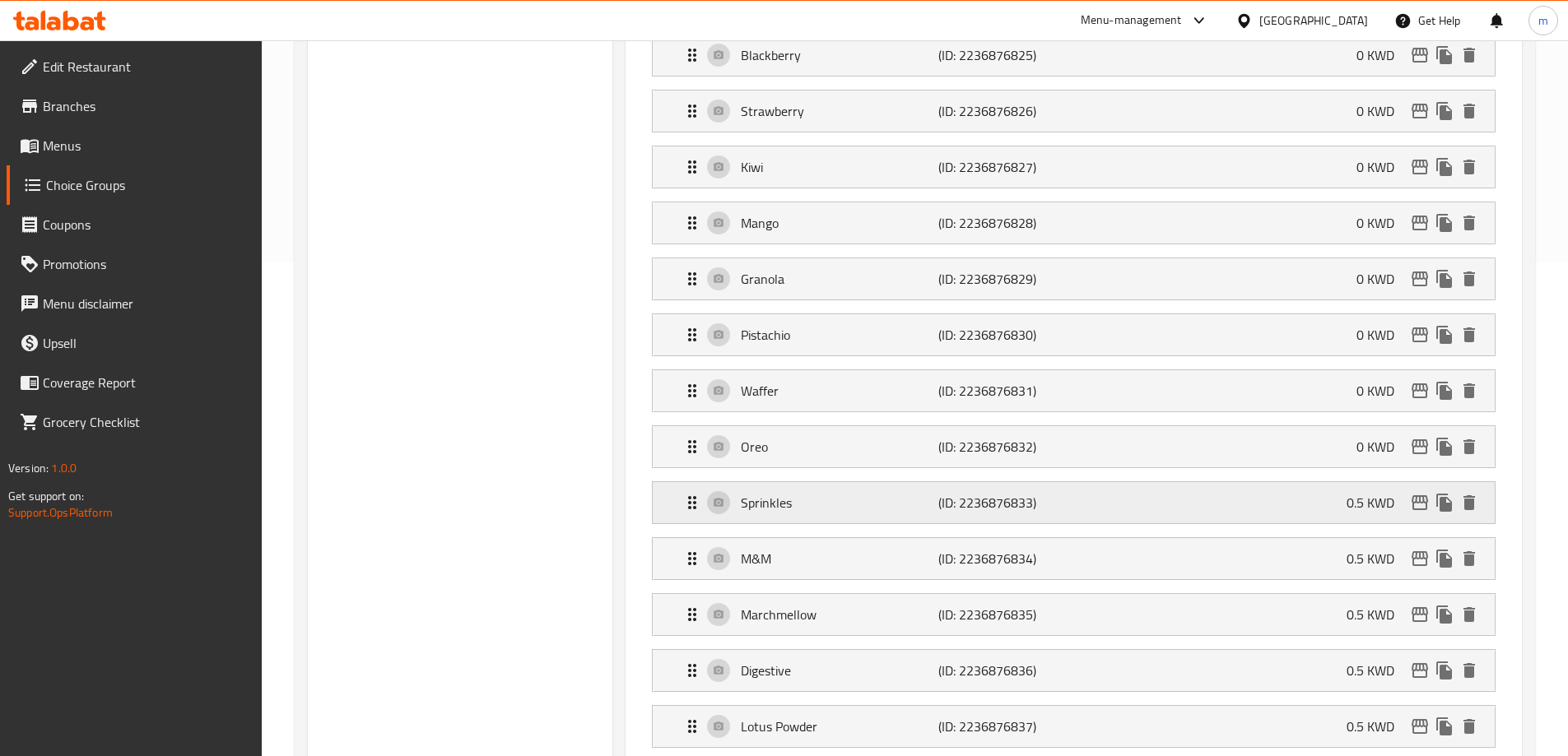
click at [1215, 483] on div "Sprinkles (ID: 2236876833) 0.5 KWD" at bounding box center [1079, 503] width 793 height 41
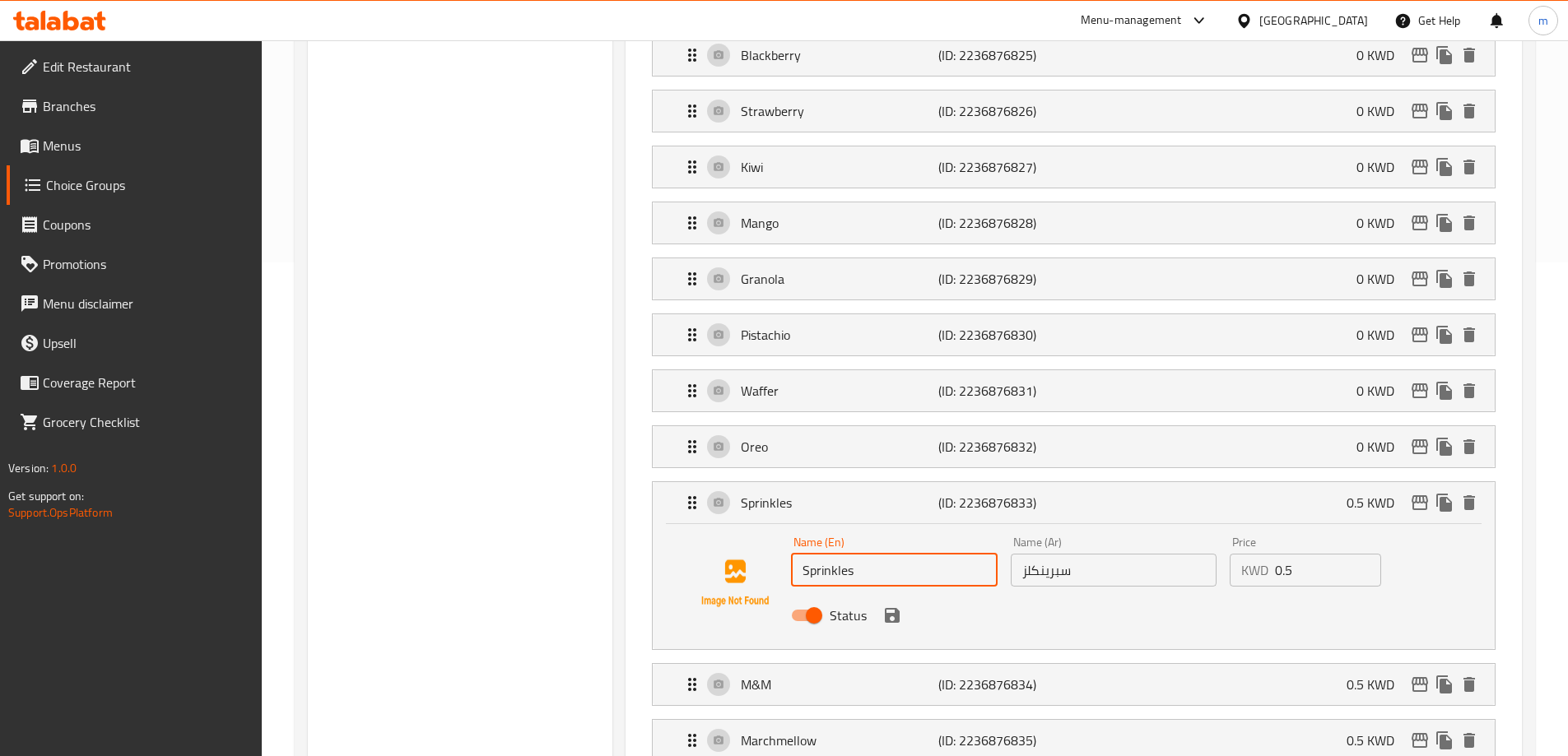
drag, startPoint x: 876, startPoint y: 533, endPoint x: 848, endPoint y: 532, distance: 28.0
click at [848, 553] on input "Sprinkles" at bounding box center [894, 570] width 205 height 33
drag, startPoint x: 1308, startPoint y: 519, endPoint x: 1108, endPoint y: 530, distance: 200.3
click at [1128, 530] on div "Name (En) Sprinkles Name (En) Name (Ar) سبرينكلز Name (Ar) Price KWD 0.5 Price …" at bounding box center [1114, 584] width 658 height 108
click at [887, 606] on icon "save" at bounding box center [892, 615] width 19 height 19
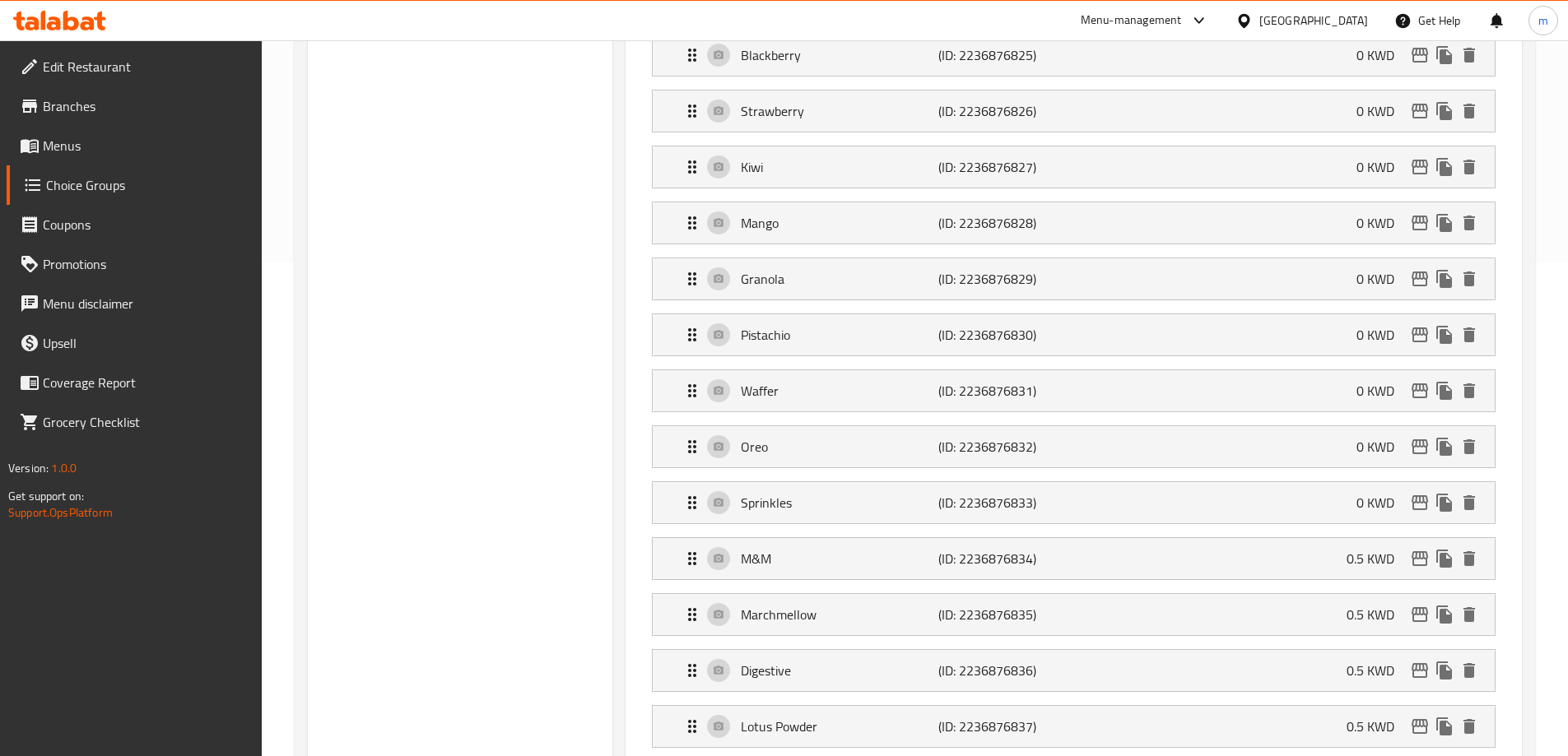
type input "0"
click at [1248, 538] on div "M&M (ID: 2236876834) 0.5 KWD" at bounding box center [1079, 558] width 793 height 41
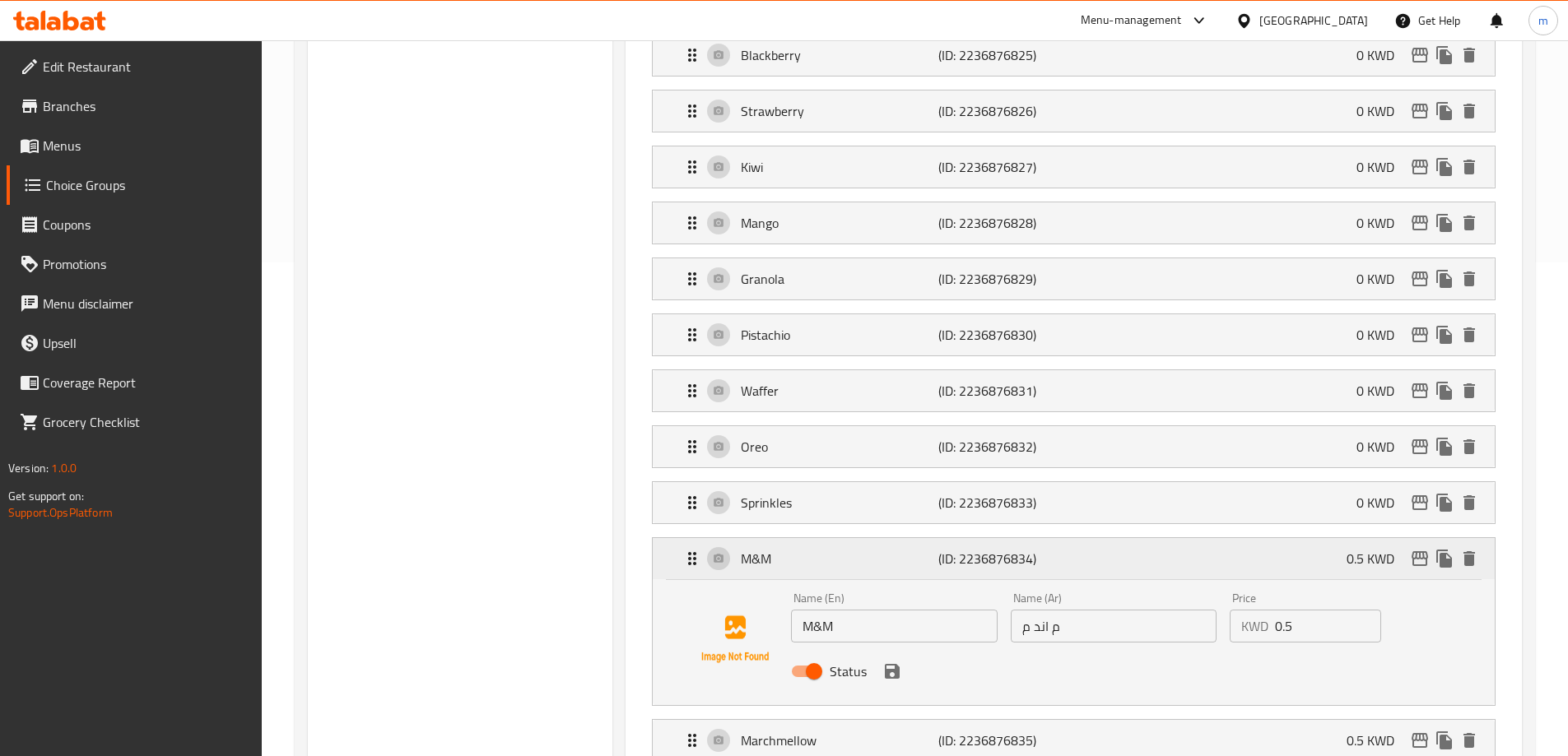
scroll to position [658, 0]
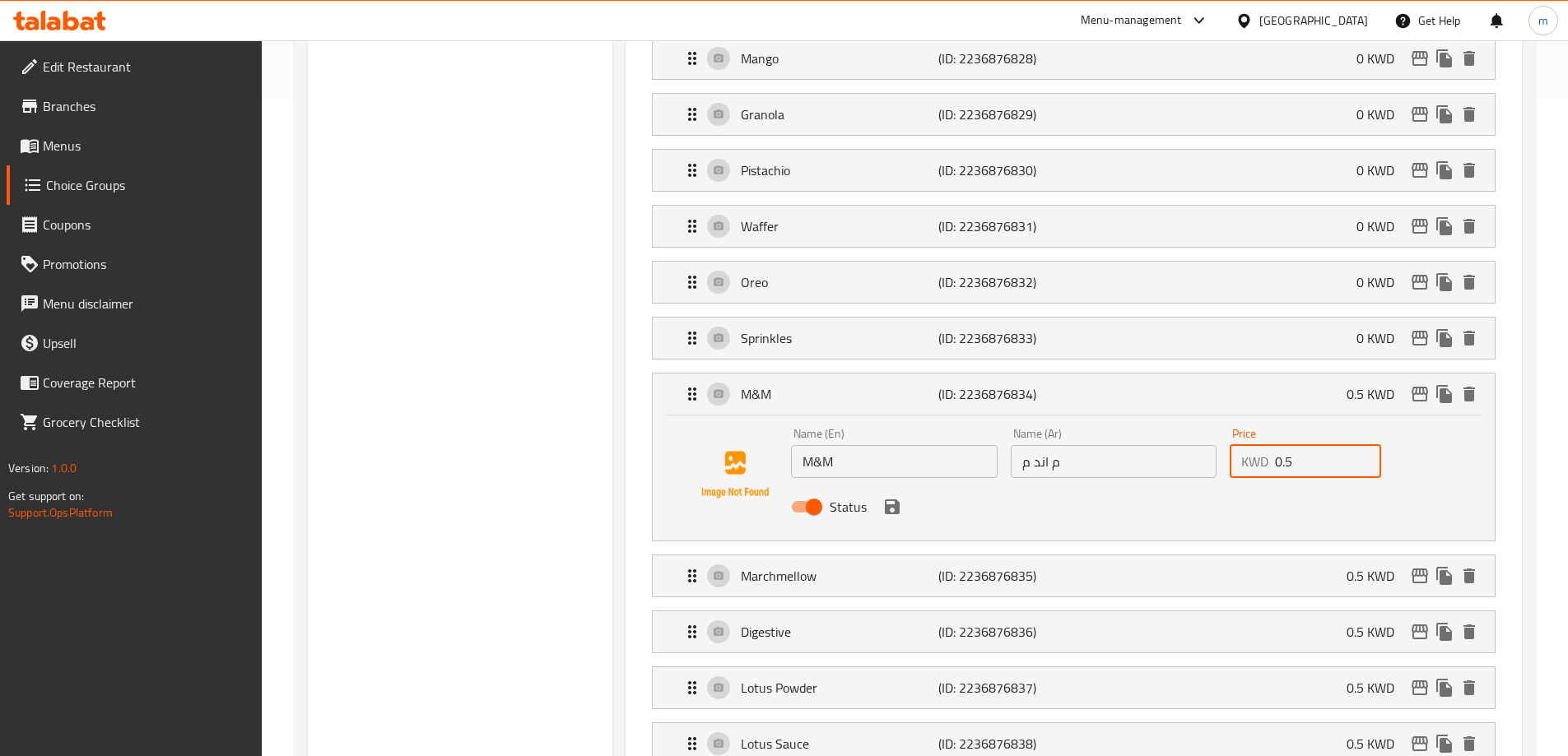
drag, startPoint x: 1314, startPoint y: 416, endPoint x: 1193, endPoint y: 416, distance: 121.0
click at [1220, 422] on div "Name (En) M&M Name (En) Name (Ar) م اند م Name (Ar) Price KWD 0.5 Price Status" at bounding box center [1114, 475] width 658 height 108
click at [902, 497] on icon "save" at bounding box center [892, 506] width 19 height 19
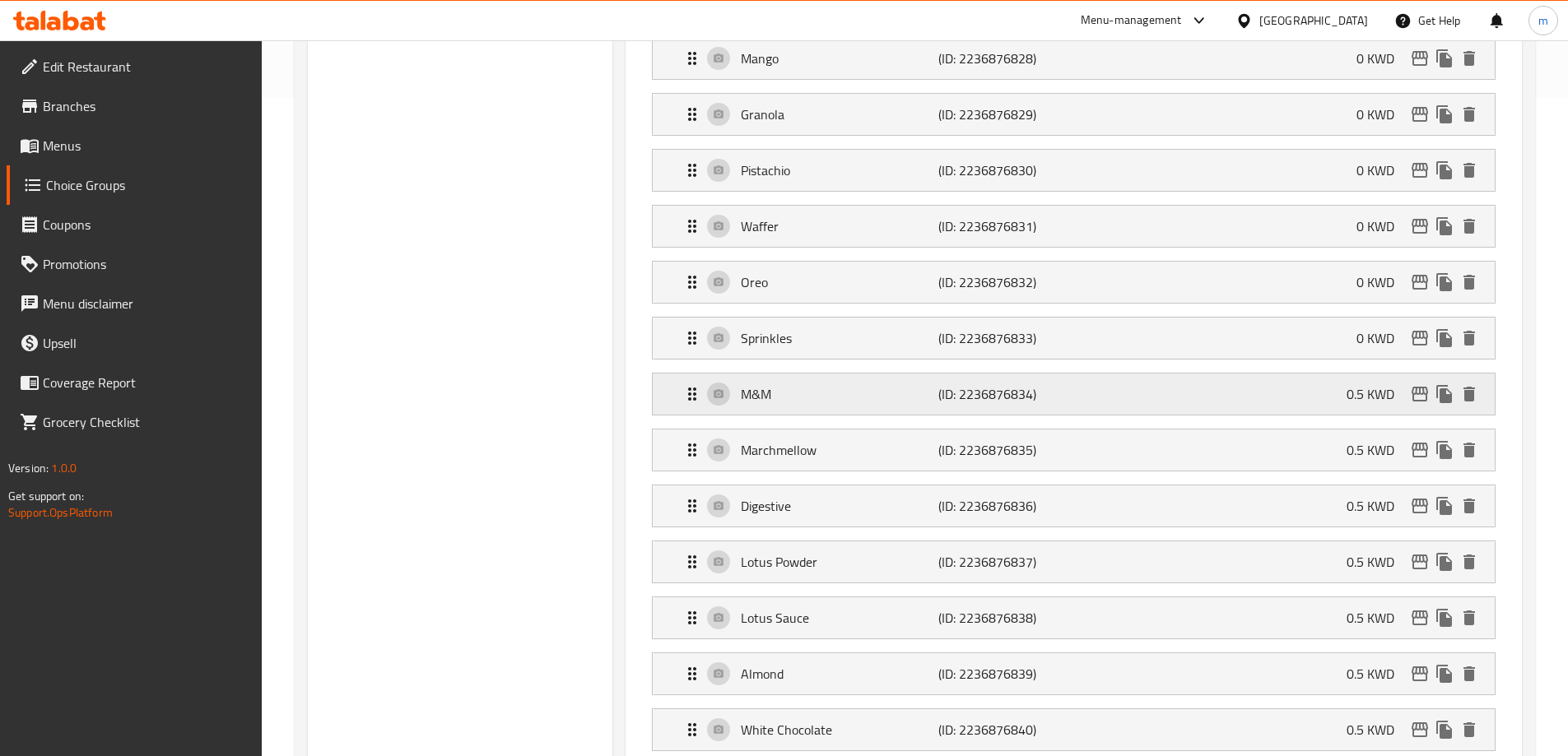
click at [1302, 374] on div "M&M (ID: 2236876834) 0.5 KWD" at bounding box center [1079, 394] width 793 height 41
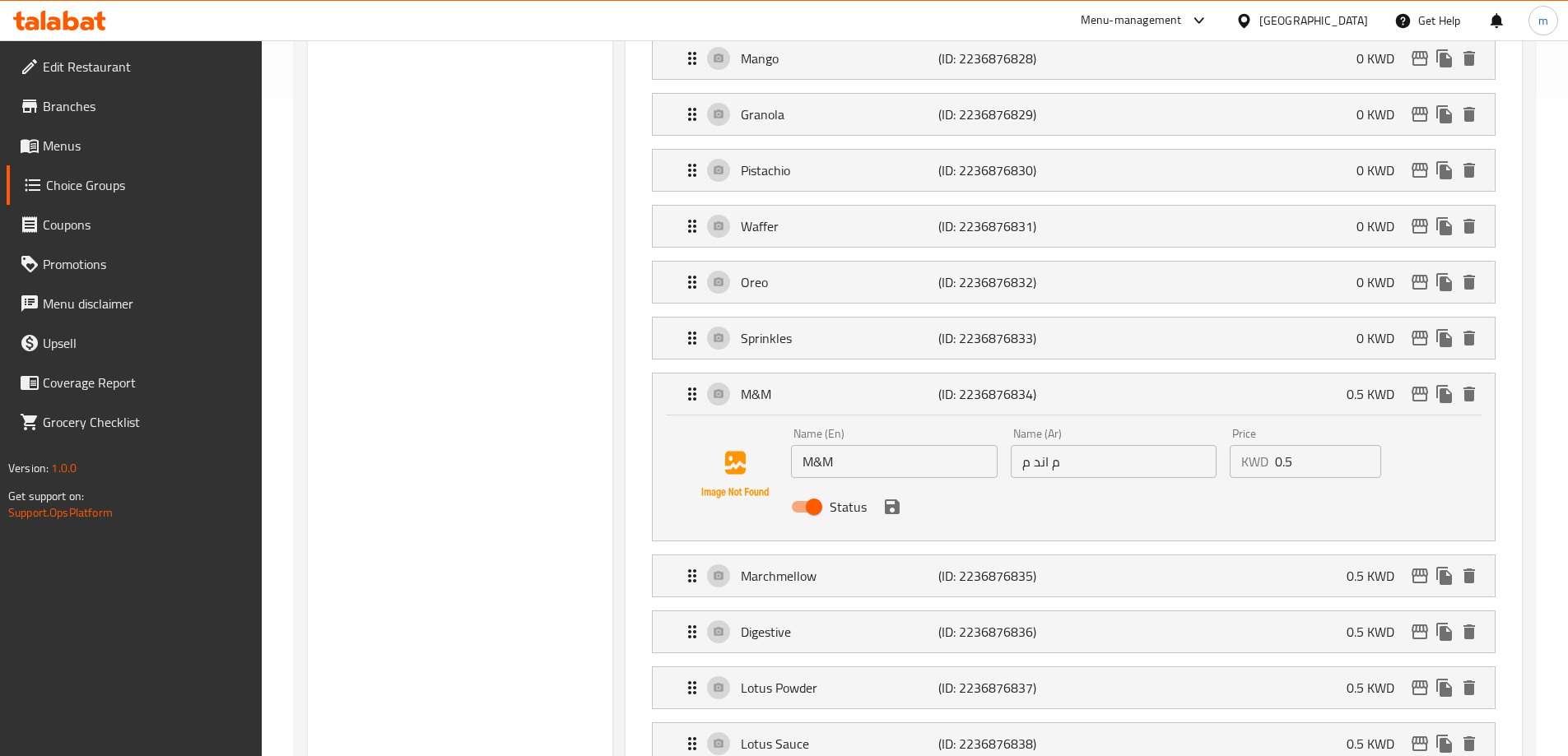
drag, startPoint x: 1285, startPoint y: 424, endPoint x: 1225, endPoint y: 424, distance: 60.0
click at [1234, 445] on div "KWD 0.5 Price" at bounding box center [1305, 461] width 151 height 33
drag, startPoint x: 1258, startPoint y: 412, endPoint x: 1009, endPoint y: 422, distance: 249.2
click at [1108, 422] on div "Name (En) M&M Name (En) Name (Ar) م اند م Name (Ar) Price KWD 0.5 Price Status" at bounding box center [1114, 475] width 658 height 108
click at [896, 497] on icon "save" at bounding box center [892, 506] width 19 height 19
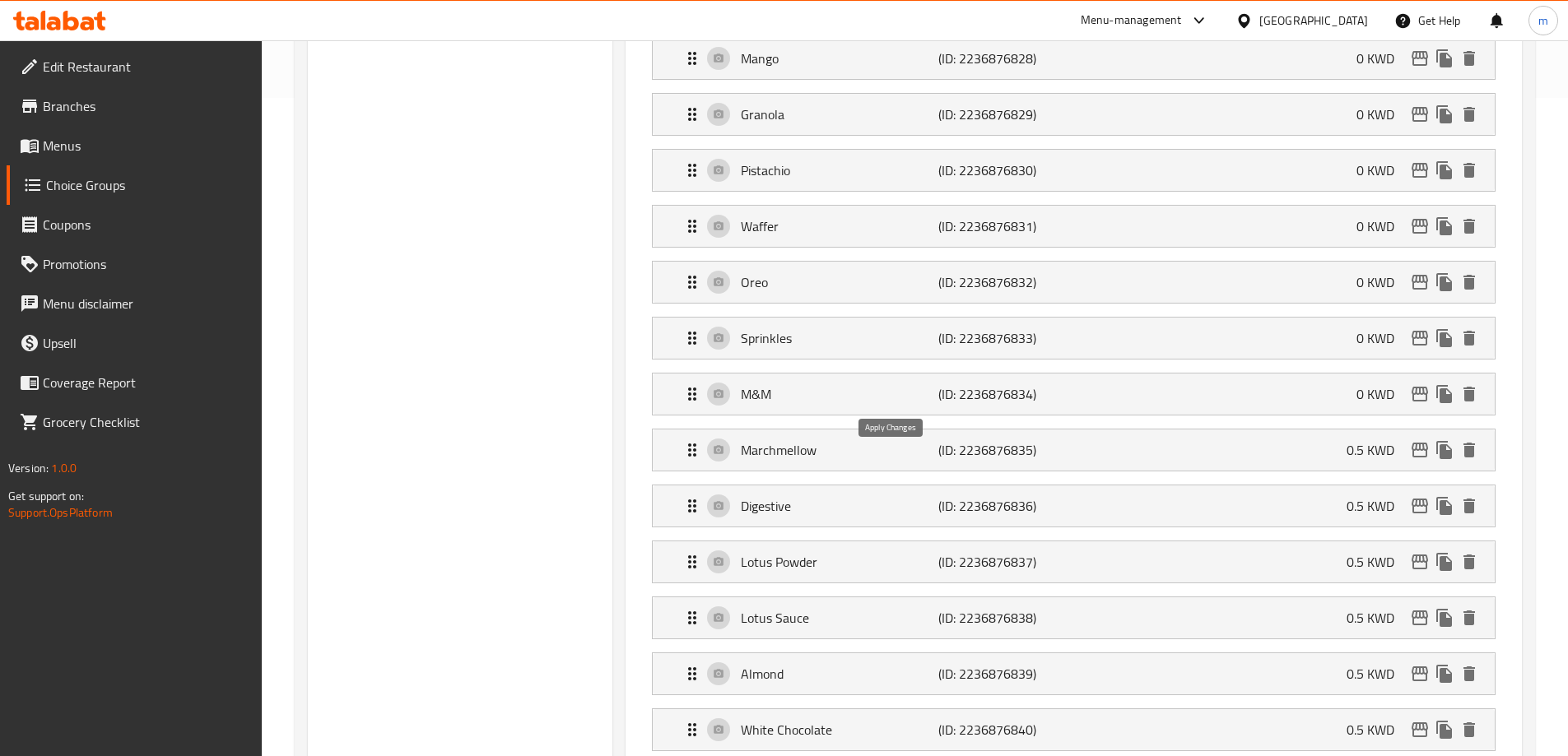
type input "0"
click at [894, 467] on nav "Pomegranate (ID: 2236876823) 0 KWD Name (En) Pomegranate Name (En) Name (Ar) رم…" at bounding box center [1074, 450] width 871 height 1413
click at [1287, 430] on div "Marchmellow (ID: 2236876835) 0.5 KWD" at bounding box center [1079, 450] width 793 height 41
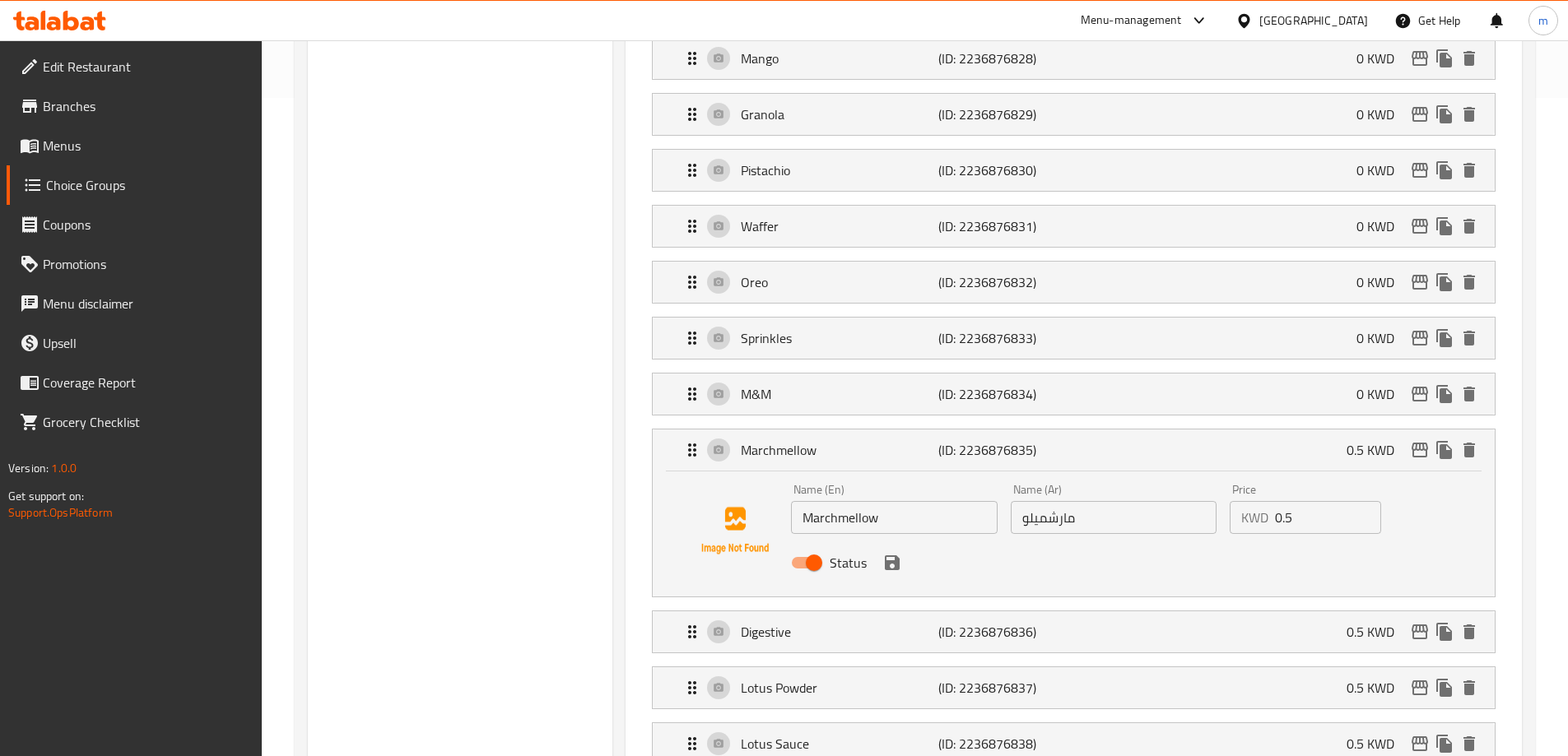
drag, startPoint x: 1304, startPoint y: 478, endPoint x: 1068, endPoint y: 469, distance: 236.2
click at [1079, 477] on div "Name (En) Marchmellow Name (En) Name (Ar) مارشميلو Name (Ar) Price KWD 0.5 Pric…" at bounding box center [1114, 530] width 658 height 108
click at [887, 555] on icon "save" at bounding box center [893, 563] width 15 height 15
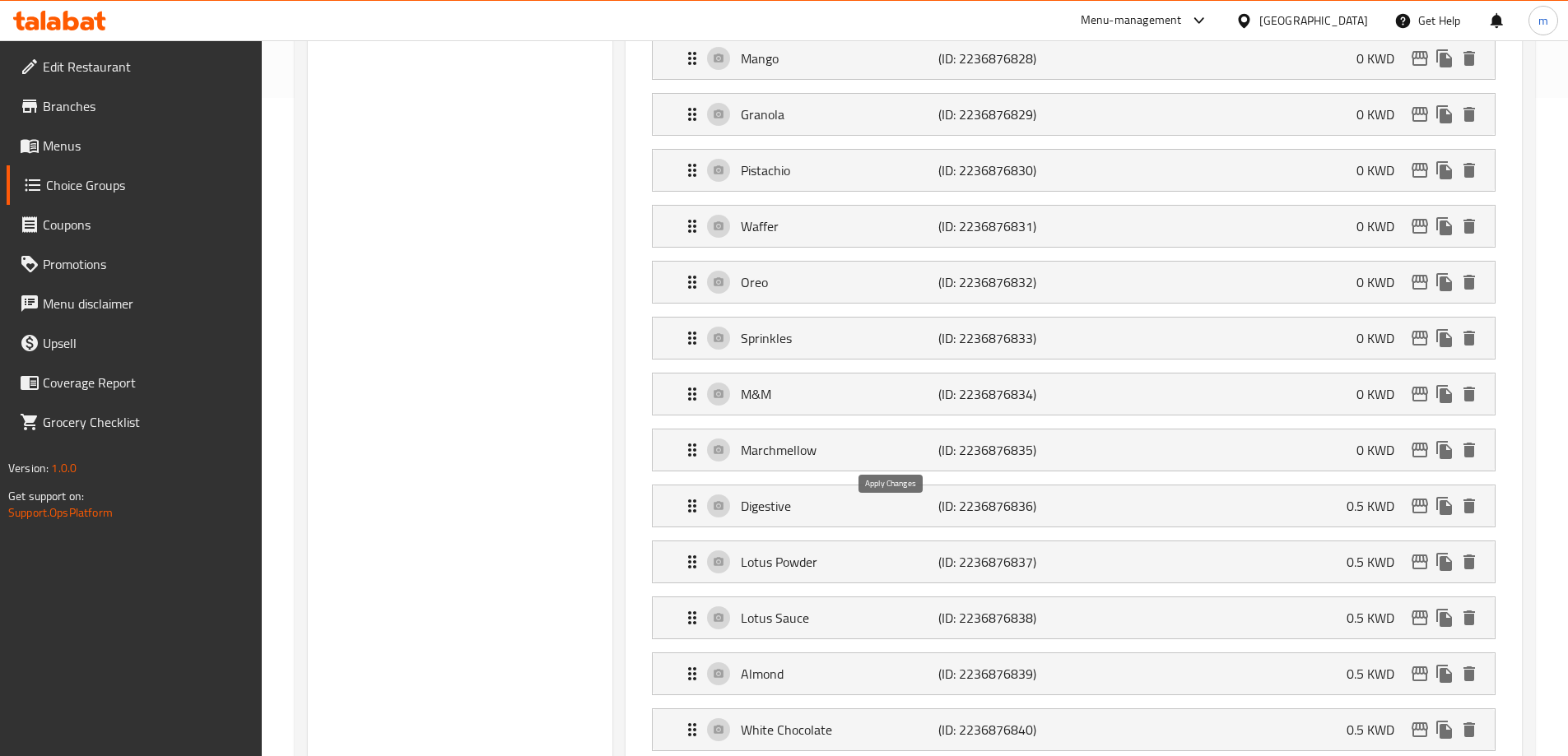
type input "0"
click at [1316, 485] on div "Digestive (ID: 2236876836) 0.5 KWD" at bounding box center [1079, 506] width 793 height 41
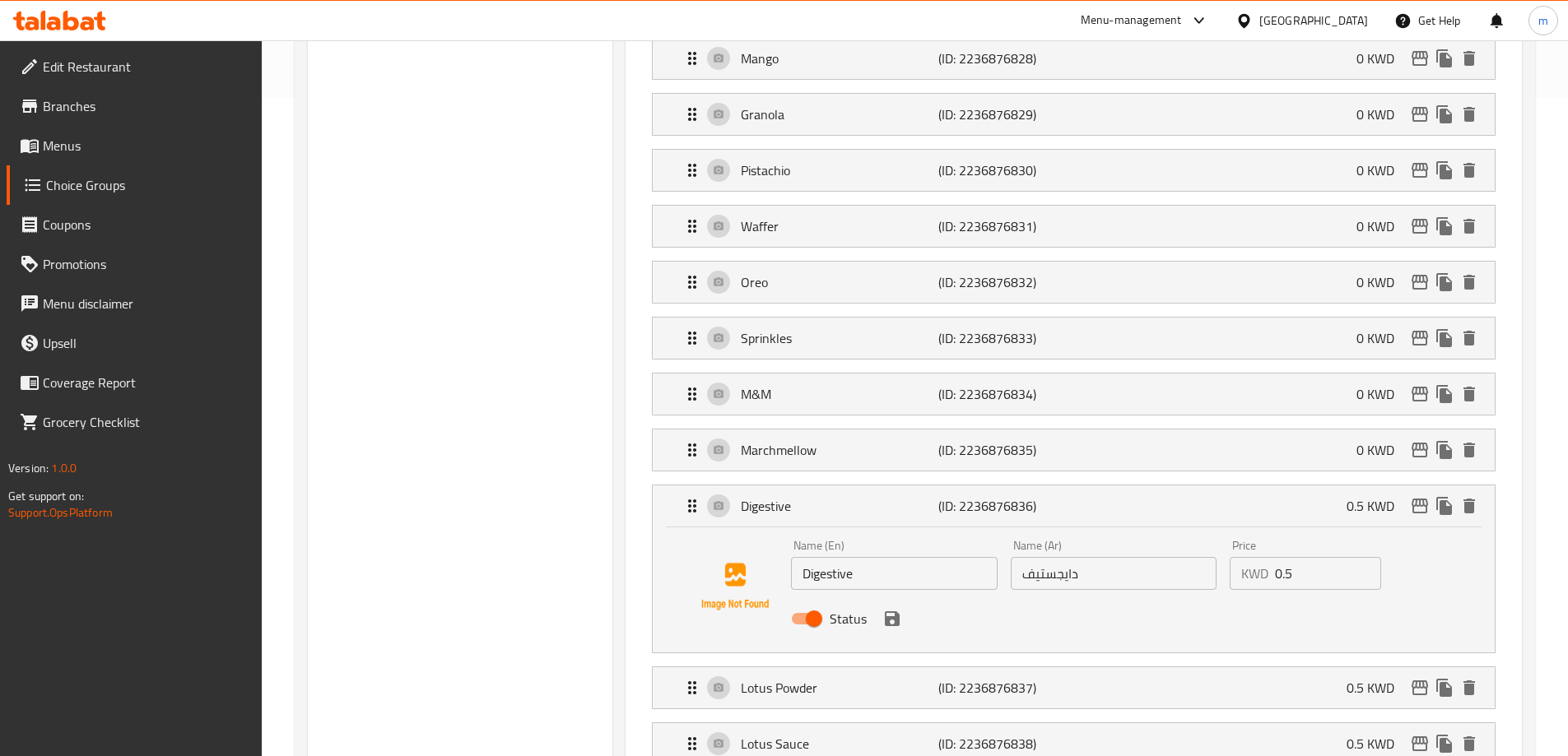
drag, startPoint x: 1165, startPoint y: 535, endPoint x: 1042, endPoint y: 536, distance: 123.0
click at [1071, 535] on div "Name (En) Digestive Name (En) Name (Ar) دايجستيف Name (Ar) Price KWD 0.5 Price …" at bounding box center [1114, 587] width 658 height 108
click at [883, 609] on icon "save" at bounding box center [892, 618] width 19 height 19
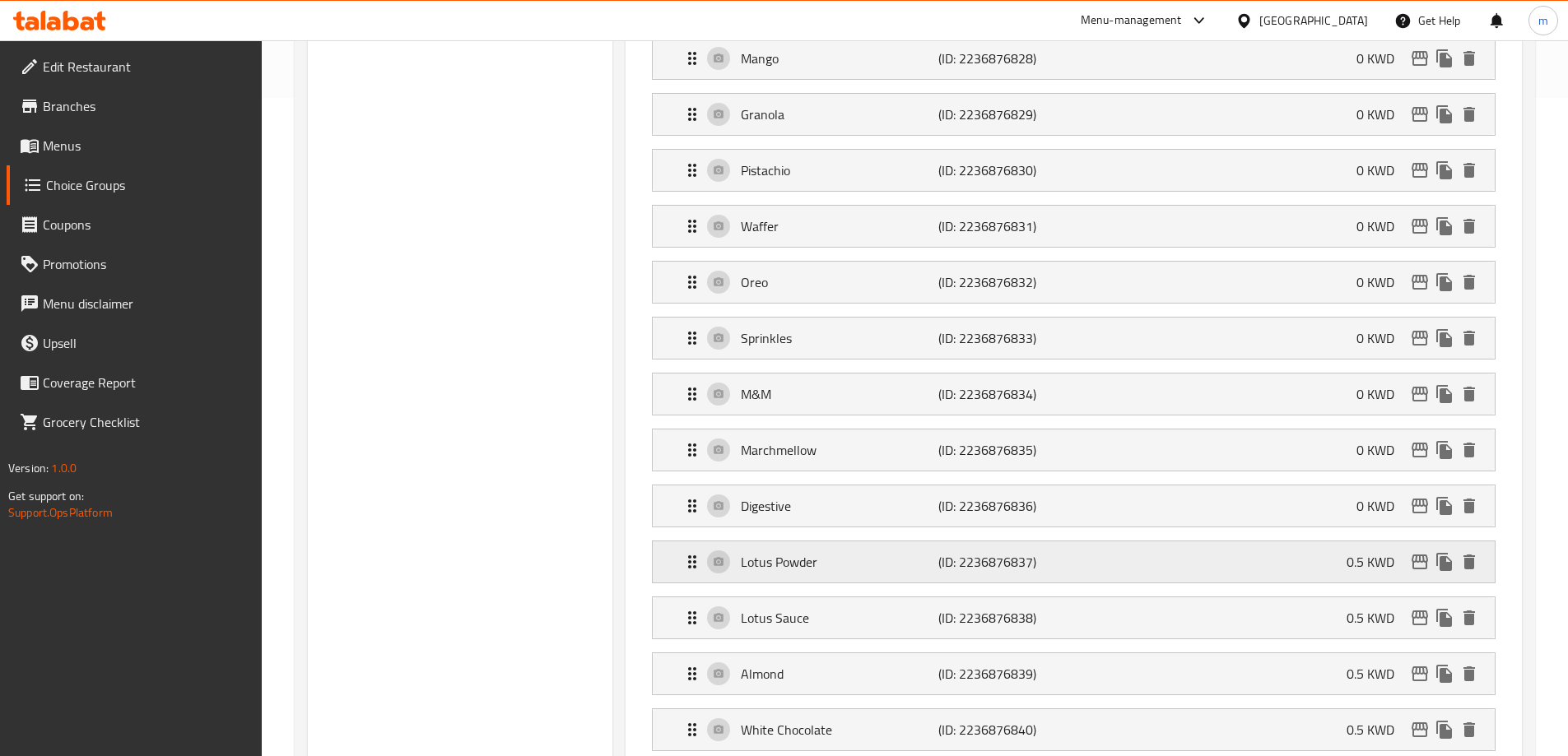
type input "0"
click at [1230, 541] on div "Lotus Powder (ID: 2236876837) 0.5 KWD" at bounding box center [1079, 562] width 793 height 41
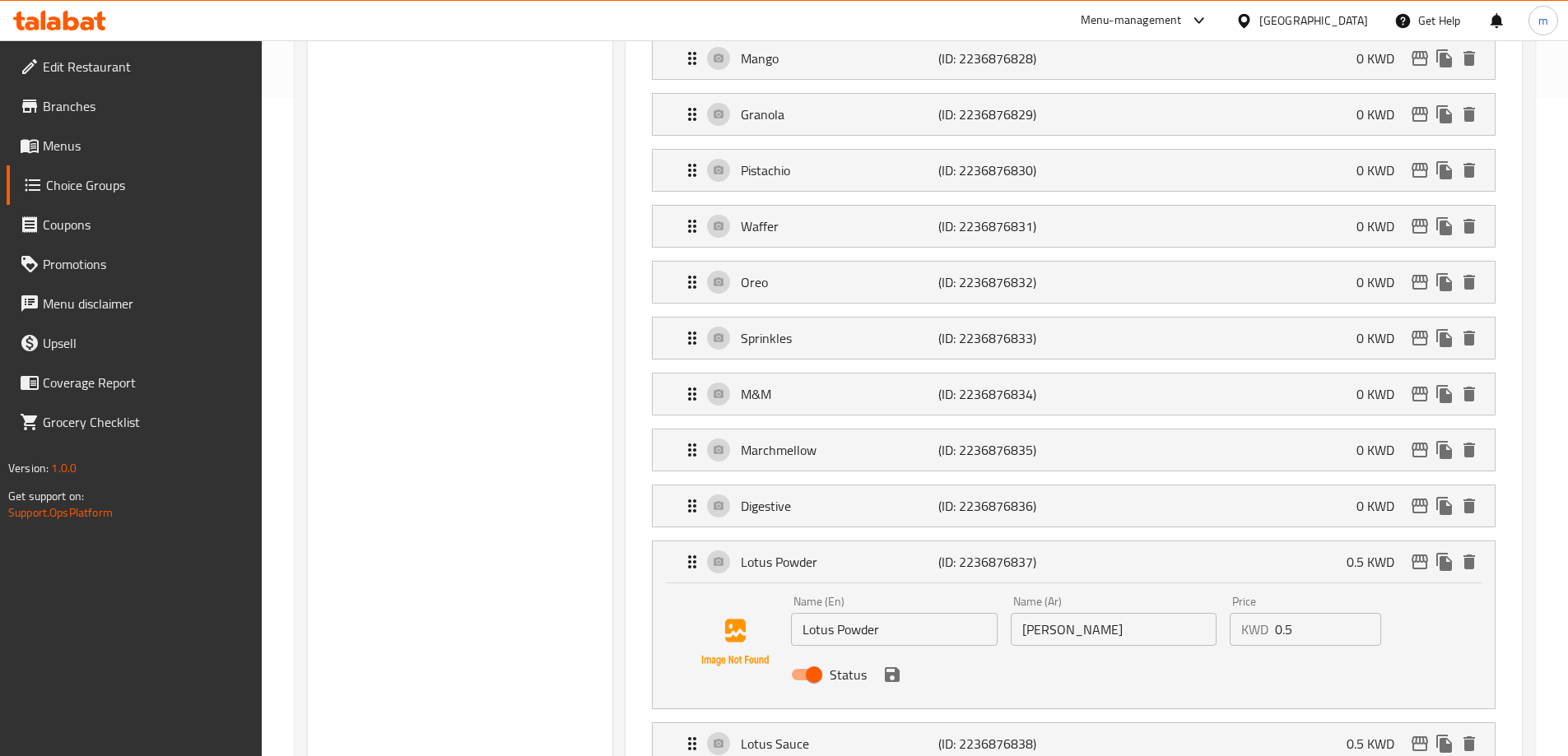
drag, startPoint x: 1303, startPoint y: 584, endPoint x: 1176, endPoint y: 592, distance: 127.3
click at [1201, 592] on div "Name (En) Lotus Powder Name (En) Name (Ar) لوتوس باودر Name (Ar) Price KWD 0.5 …" at bounding box center [1114, 643] width 658 height 108
drag, startPoint x: 887, startPoint y: 631, endPoint x: 939, endPoint y: 613, distance: 55.0
click at [887, 668] on icon "save" at bounding box center [893, 675] width 15 height 15
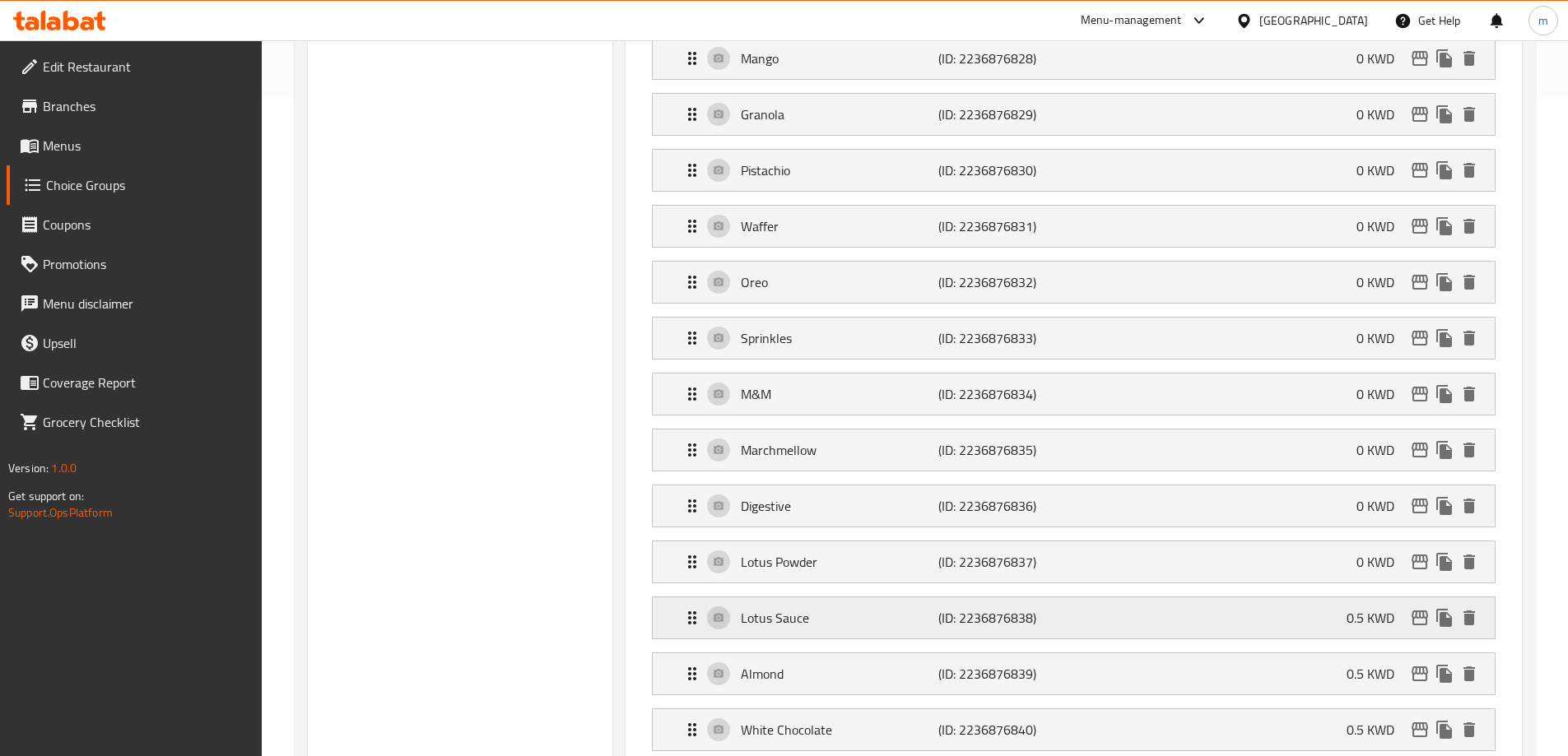
type input "0"
click at [1278, 598] on div "Lotus Sauce (ID: 2236876838) 0.5 KWD" at bounding box center [1079, 618] width 793 height 41
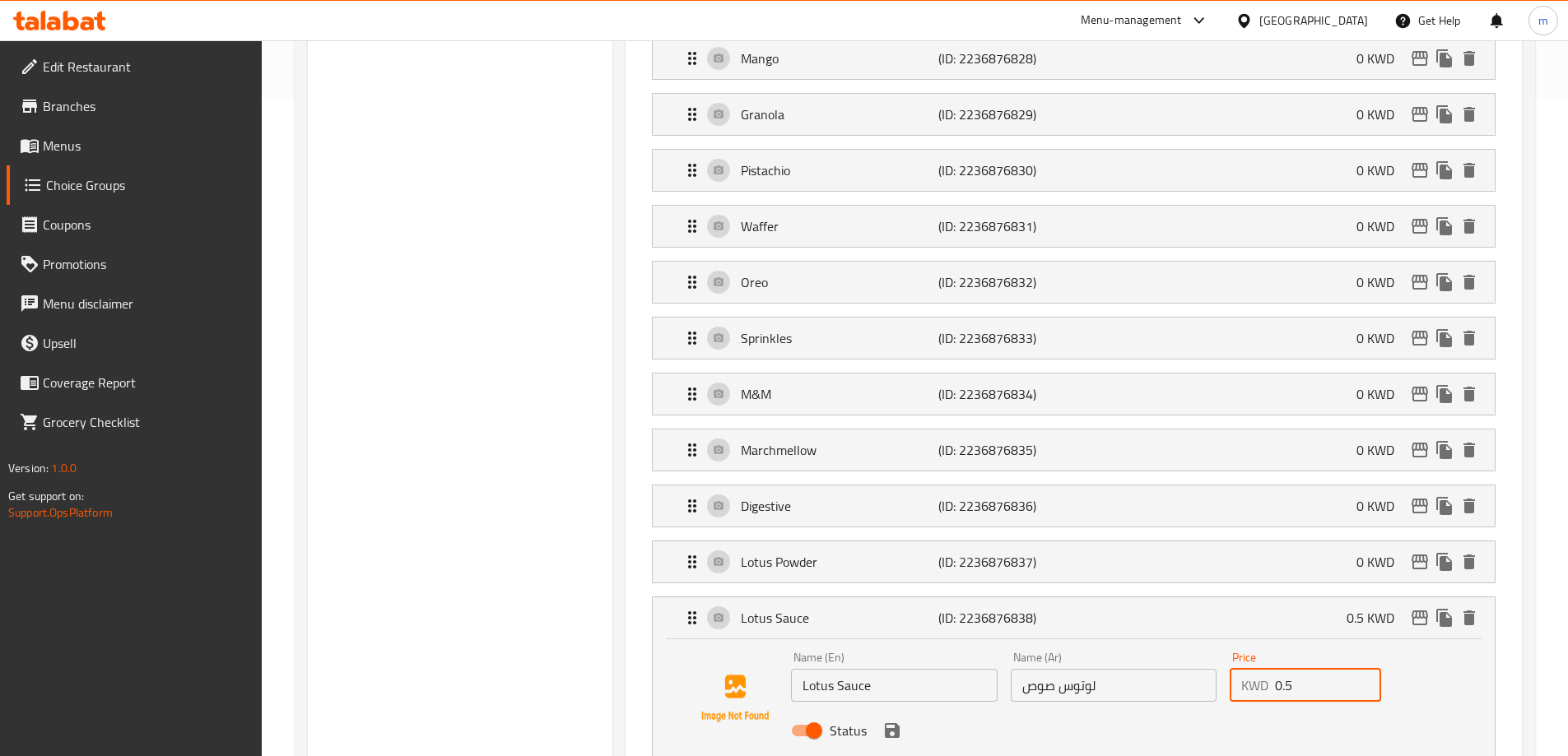
drag, startPoint x: 1302, startPoint y: 637, endPoint x: 1094, endPoint y: 669, distance: 210.4
click at [1213, 653] on div "Name (En) Lotus Sauce Name (En) Name (Ar) لوتوس صوص Name (Ar) Price KWD 0.5 Pri…" at bounding box center [1114, 699] width 658 height 108
click at [902, 708] on div "Status" at bounding box center [1114, 730] width 658 height 44
click at [895, 724] on icon "save" at bounding box center [893, 731] width 15 height 15
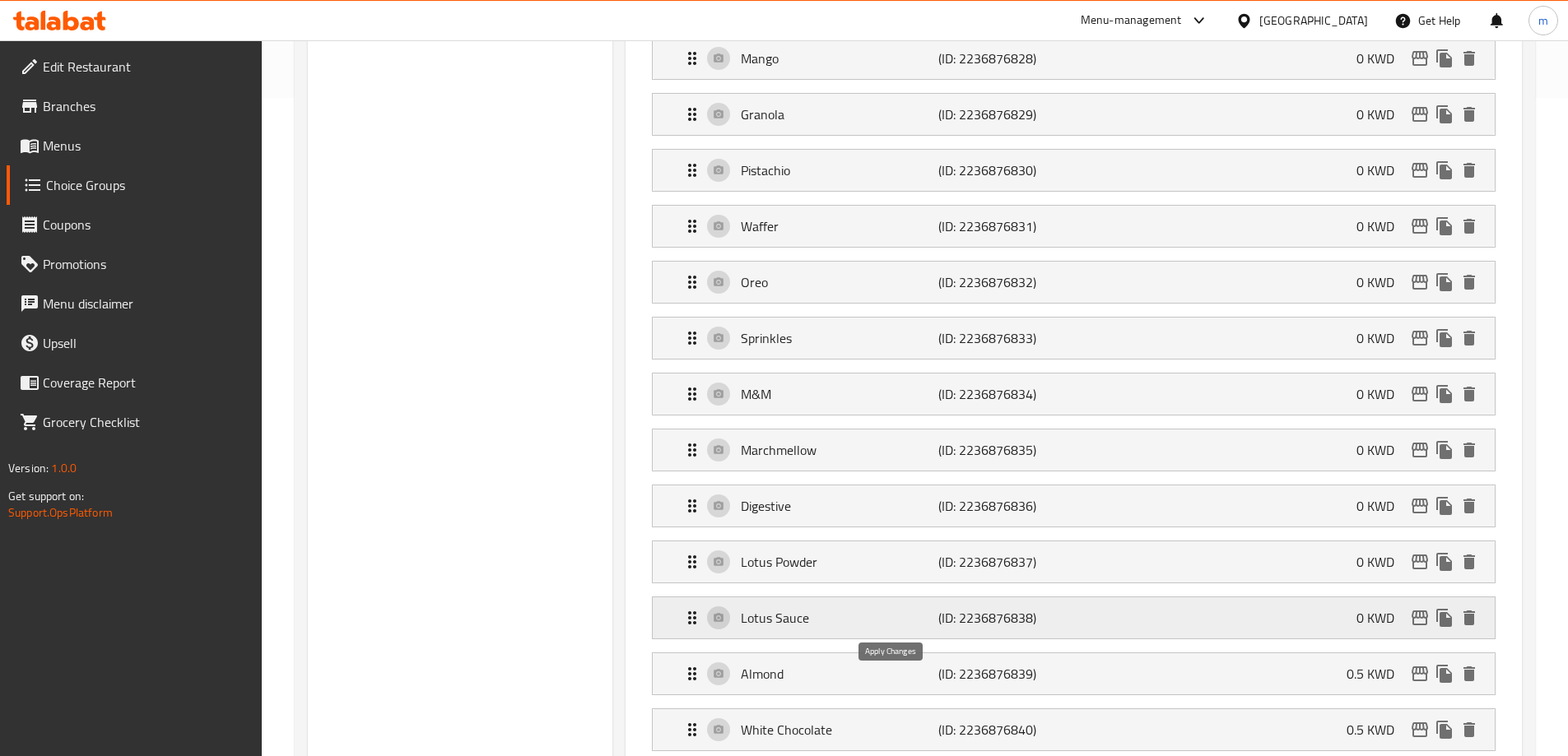
type input "0"
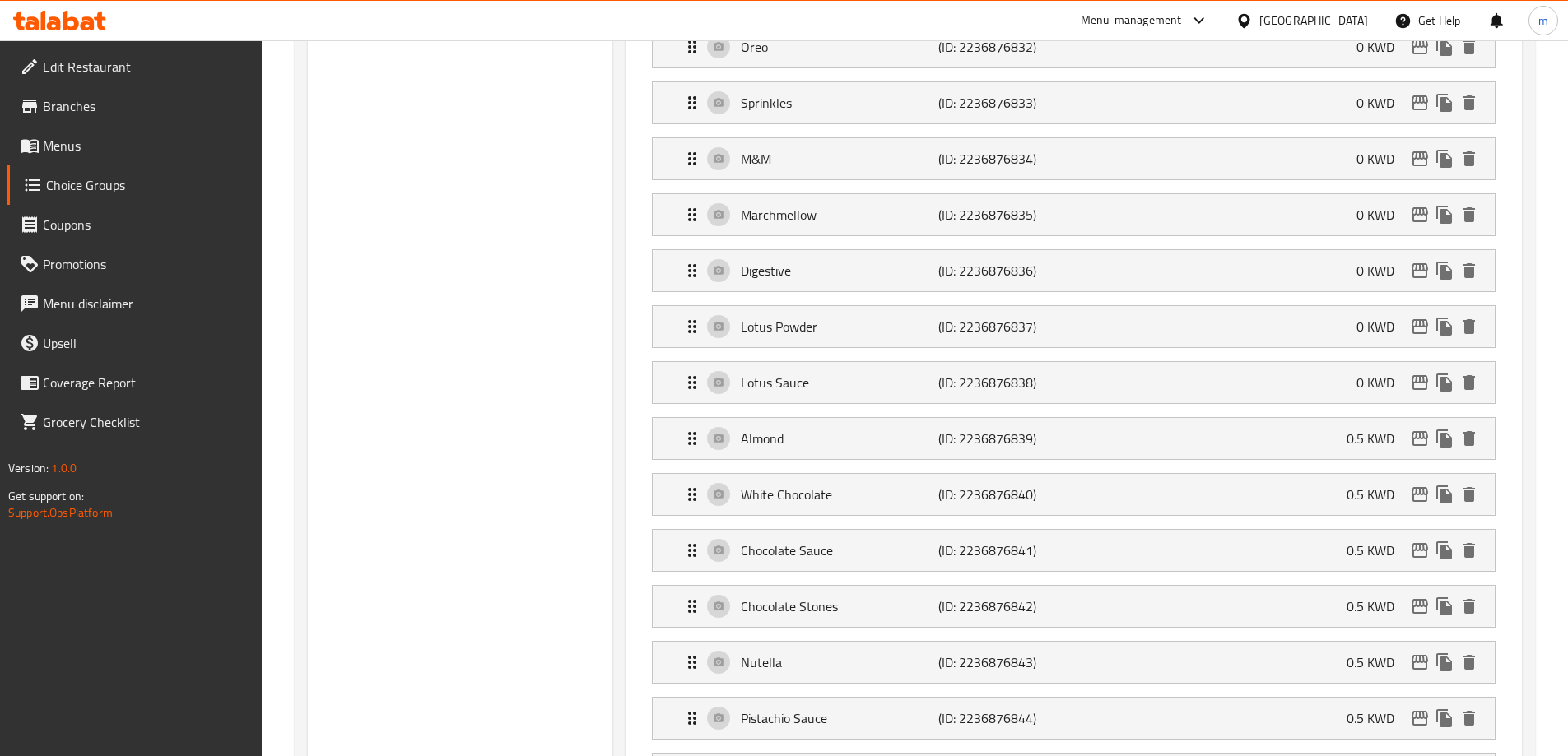
scroll to position [905, 0]
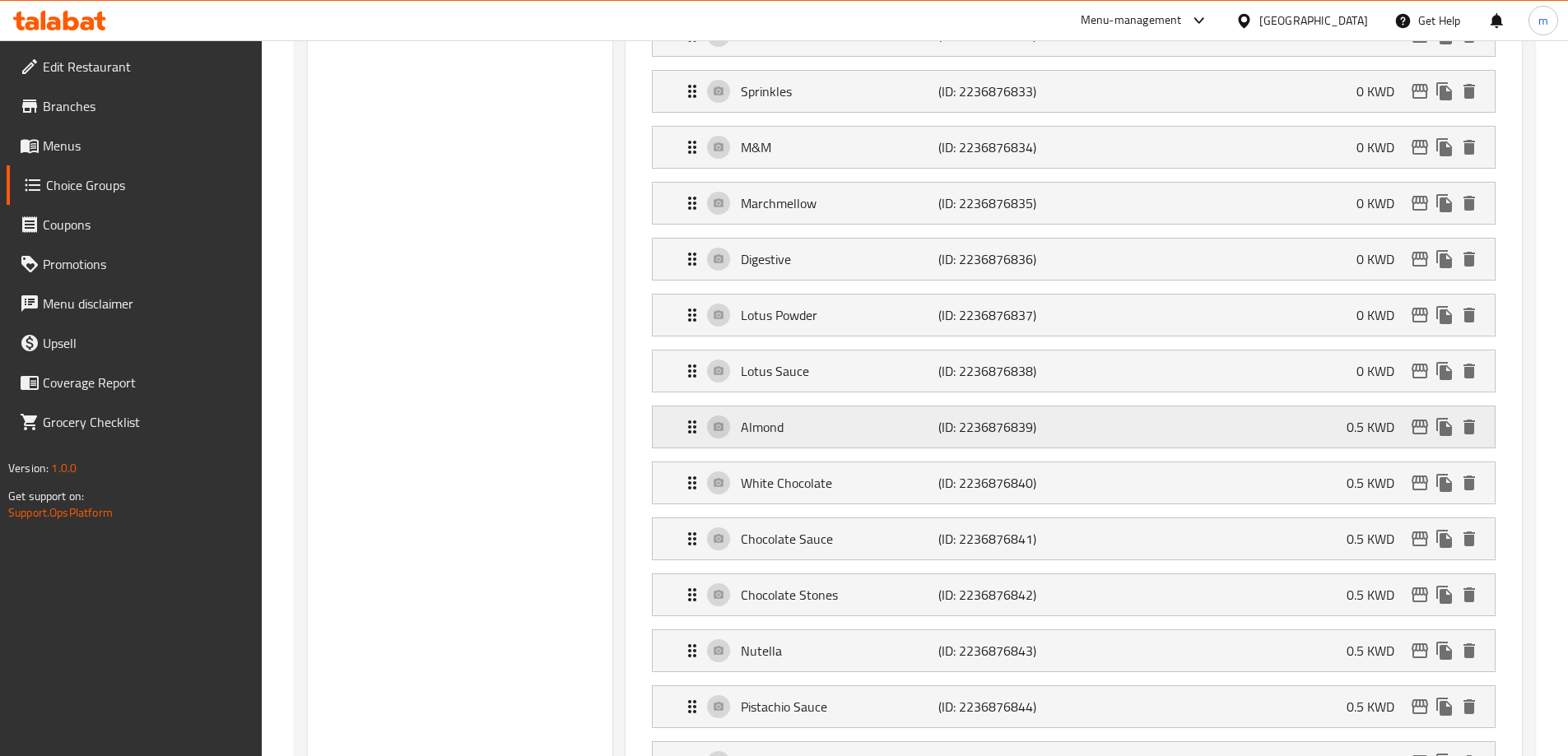
click at [1315, 406] on div "Almond (ID: 2236876839) 0.5 KWD" at bounding box center [1079, 426] width 793 height 41
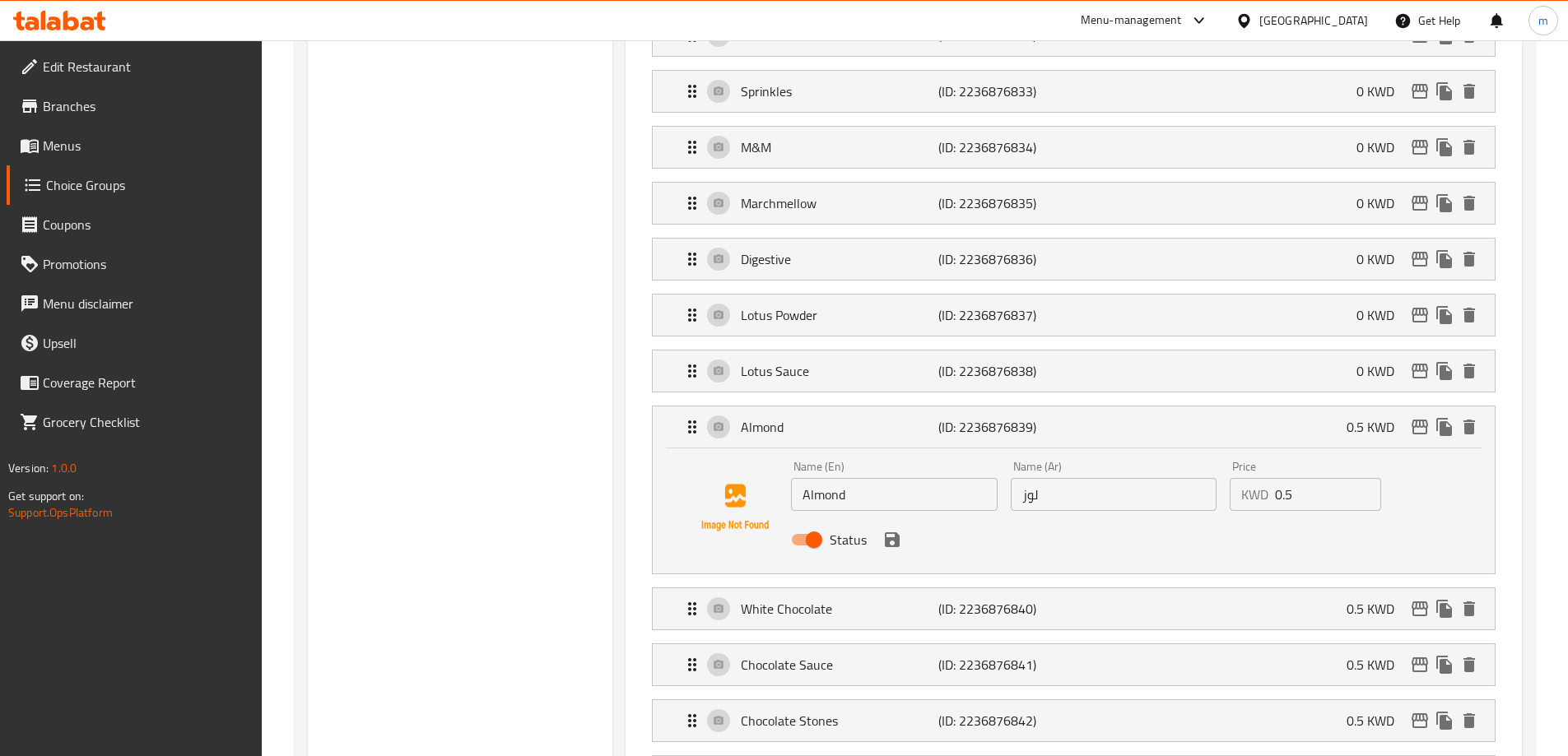
drag, startPoint x: 1314, startPoint y: 456, endPoint x: 1139, endPoint y: 456, distance: 175.0
click at [1224, 454] on div "Price KWD 0.5 Price" at bounding box center [1305, 485] width 165 height 64
click at [883, 518] on div "Status" at bounding box center [1114, 540] width 658 height 44
click at [892, 530] on icon "save" at bounding box center [892, 540] width 19 height 19
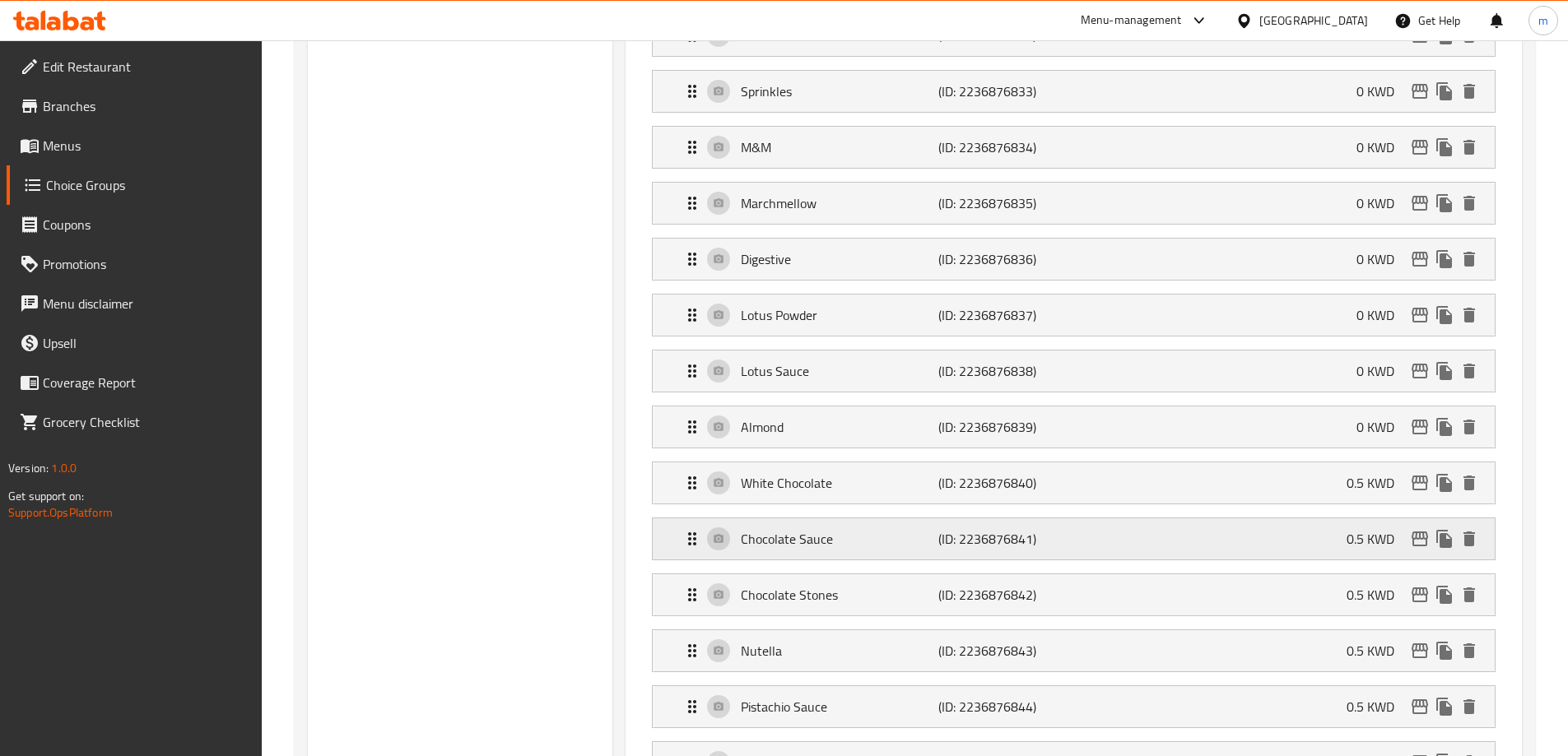
type input "0"
click at [1313, 462] on div "White Chocolate (ID: 2236876840) 0.5 KWD" at bounding box center [1079, 483] width 793 height 41
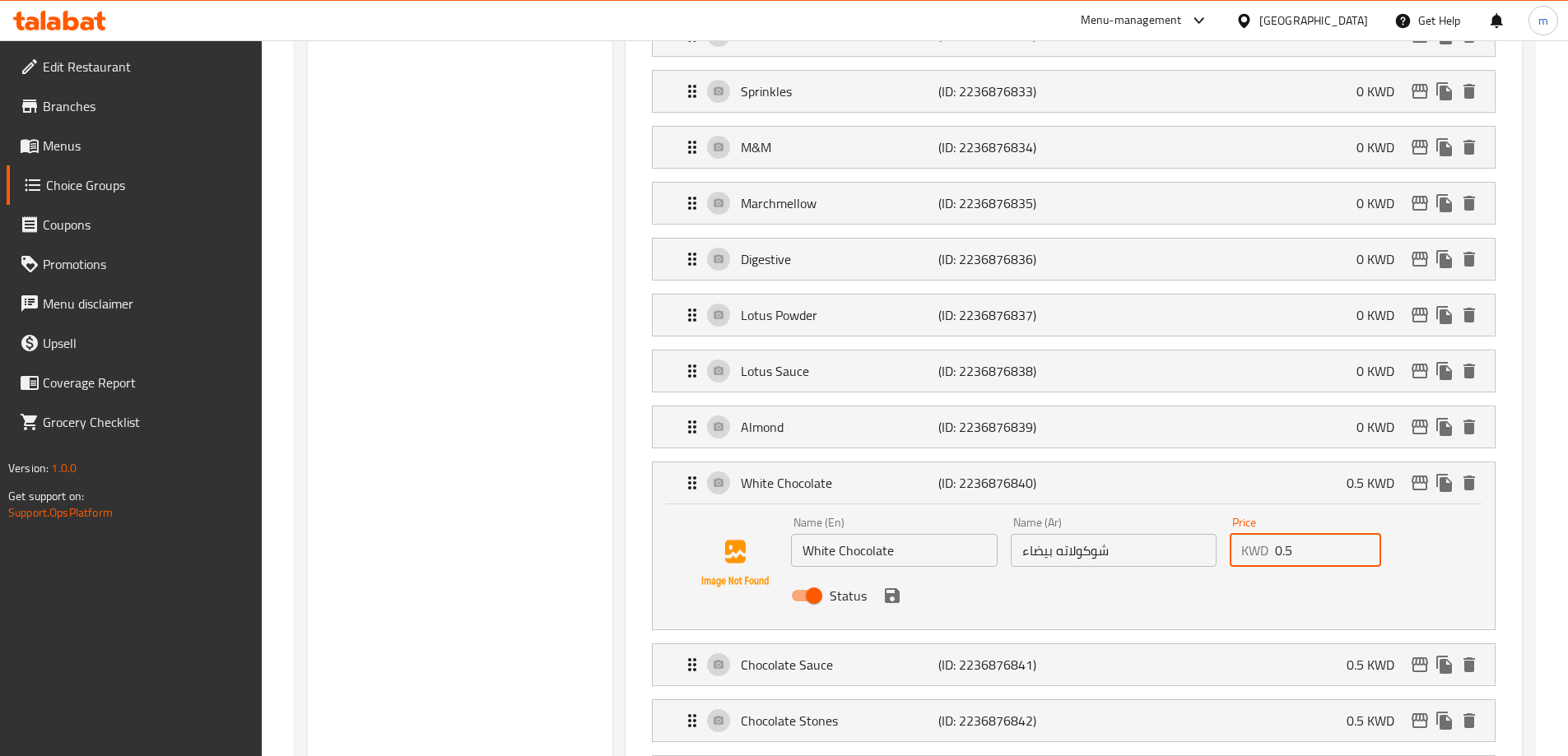
drag, startPoint x: 1316, startPoint y: 505, endPoint x: 1111, endPoint y: 515, distance: 205.2
click at [1140, 514] on div "Name (En) White Chocolate Name (En) Name (Ar) شوكولاته بيضاء Name (Ar) Price KW…" at bounding box center [1114, 564] width 658 height 108
click at [894, 586] on icon "save" at bounding box center [892, 595] width 19 height 19
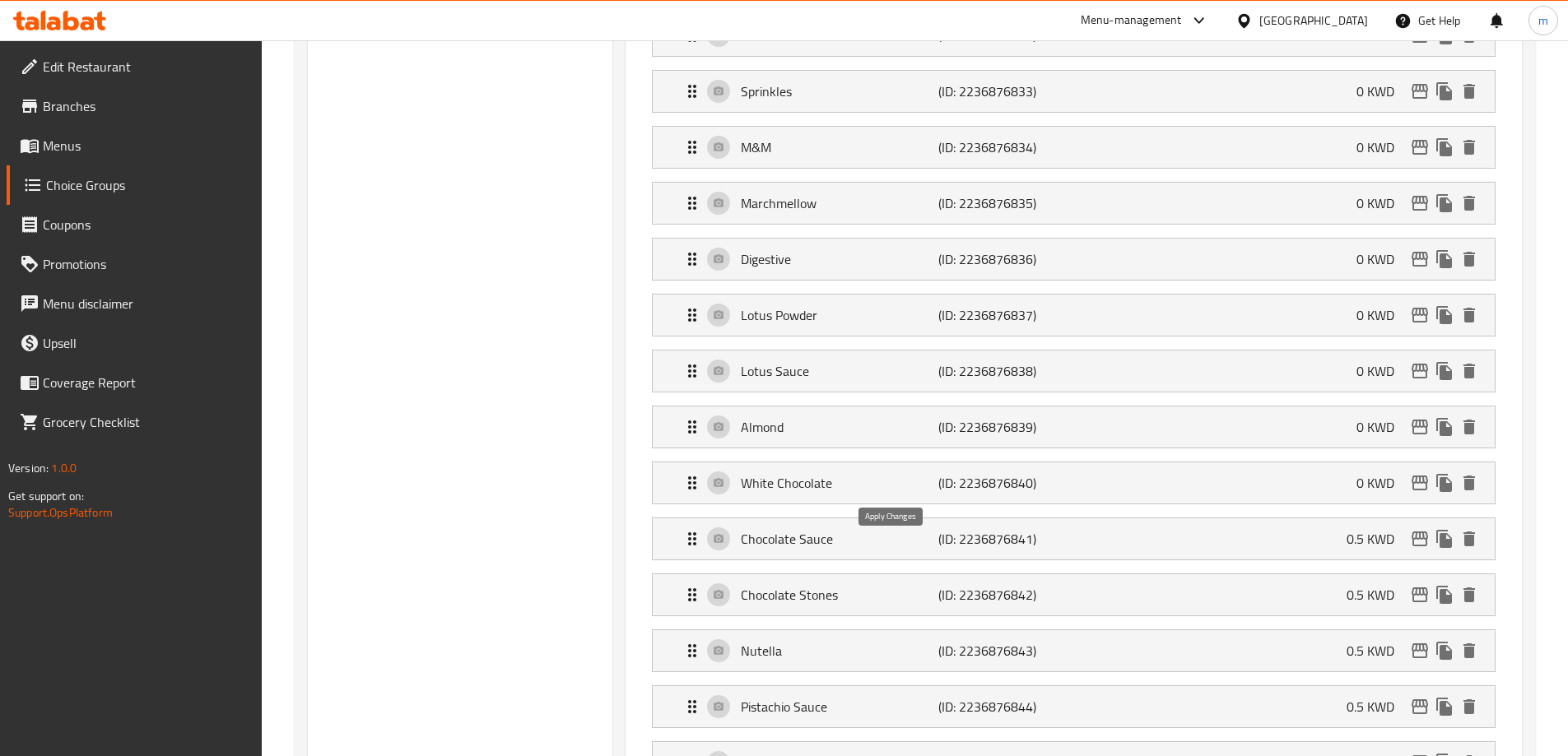
type input "0"
click at [1316, 518] on div "Chocolate Sauce (ID: 2236876841) 0.5 KWD" at bounding box center [1079, 539] width 793 height 41
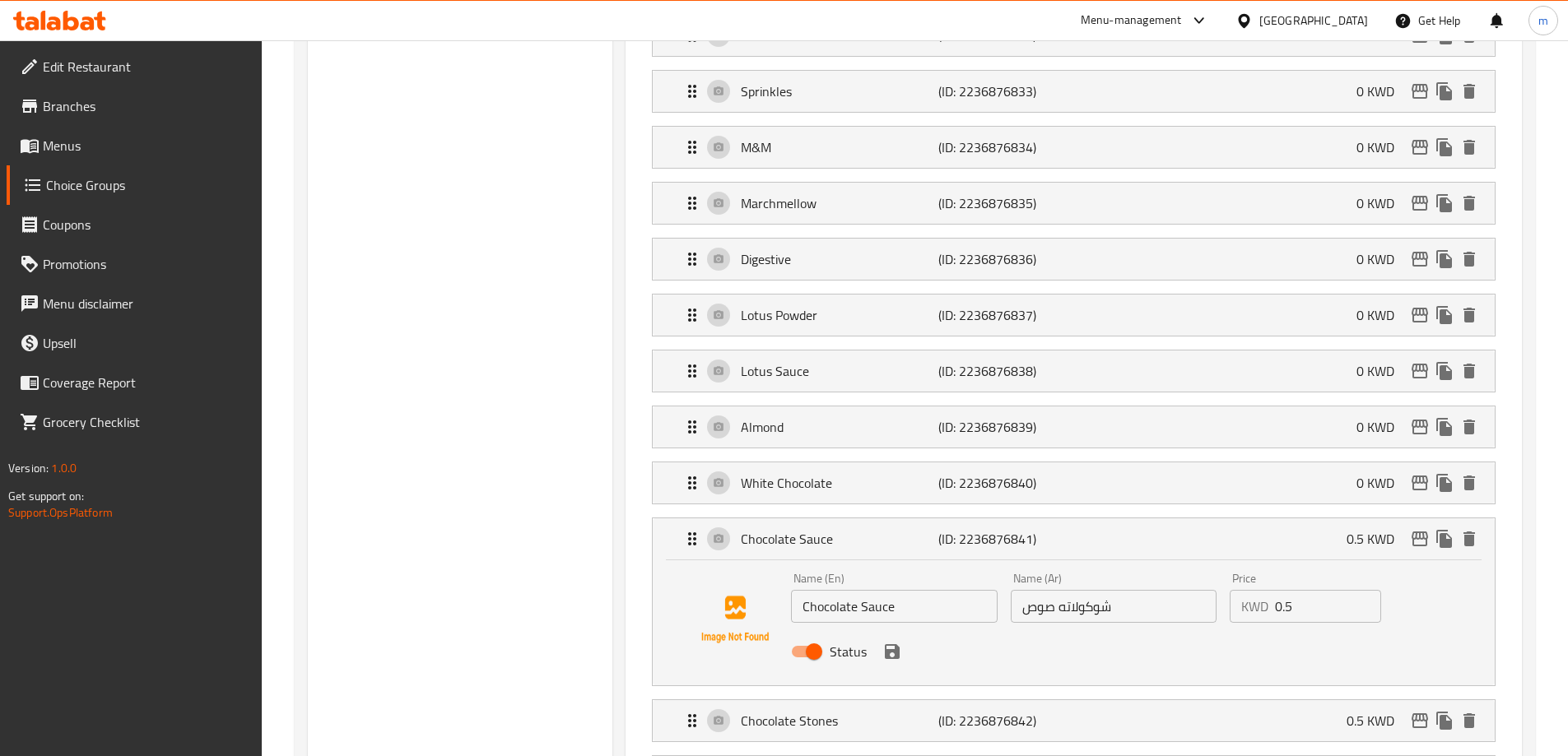
drag, startPoint x: 1261, startPoint y: 572, endPoint x: 1133, endPoint y: 576, distance: 128.1
click at [1210, 572] on div "Name (En) Chocolate Sauce Name (En) Name (Ar) شوكولاته صوص Name (Ar) Price KWD …" at bounding box center [1114, 620] width 658 height 108
click at [890, 642] on icon "save" at bounding box center [892, 651] width 19 height 19
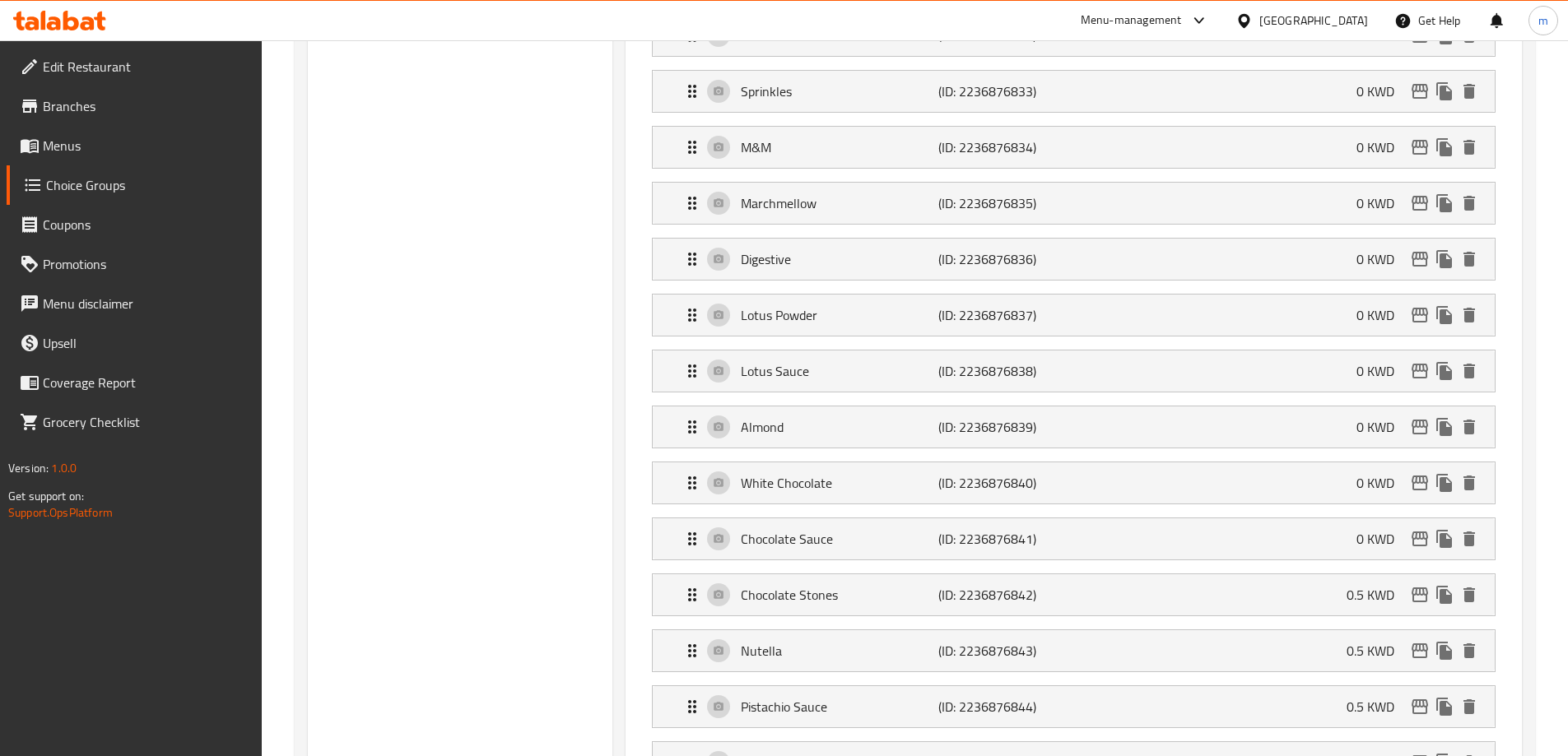
type input "0"
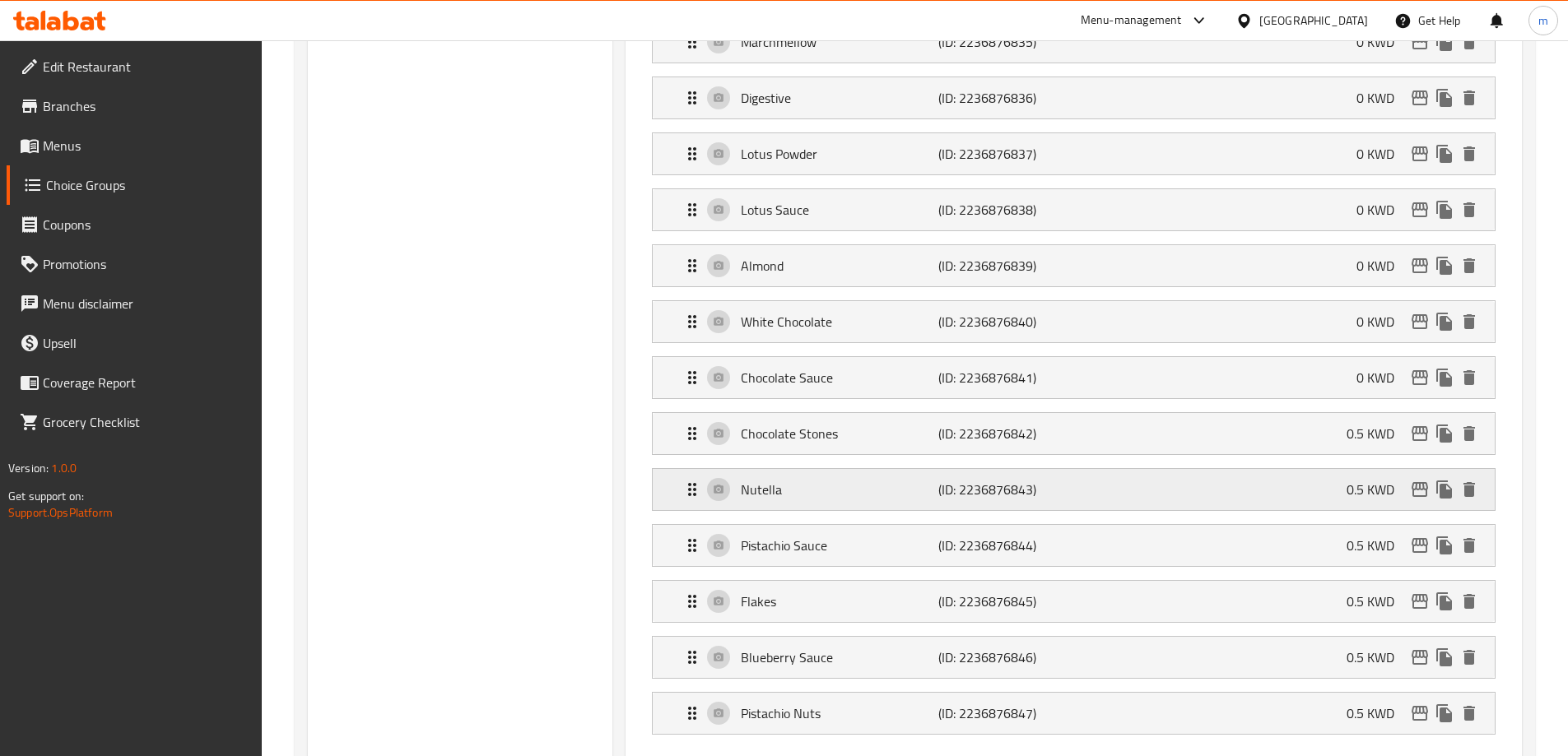
scroll to position [1070, 0]
click at [1263, 466] on div "Nutella (ID: 2236876843) 0.5 KWD" at bounding box center [1079, 486] width 793 height 41
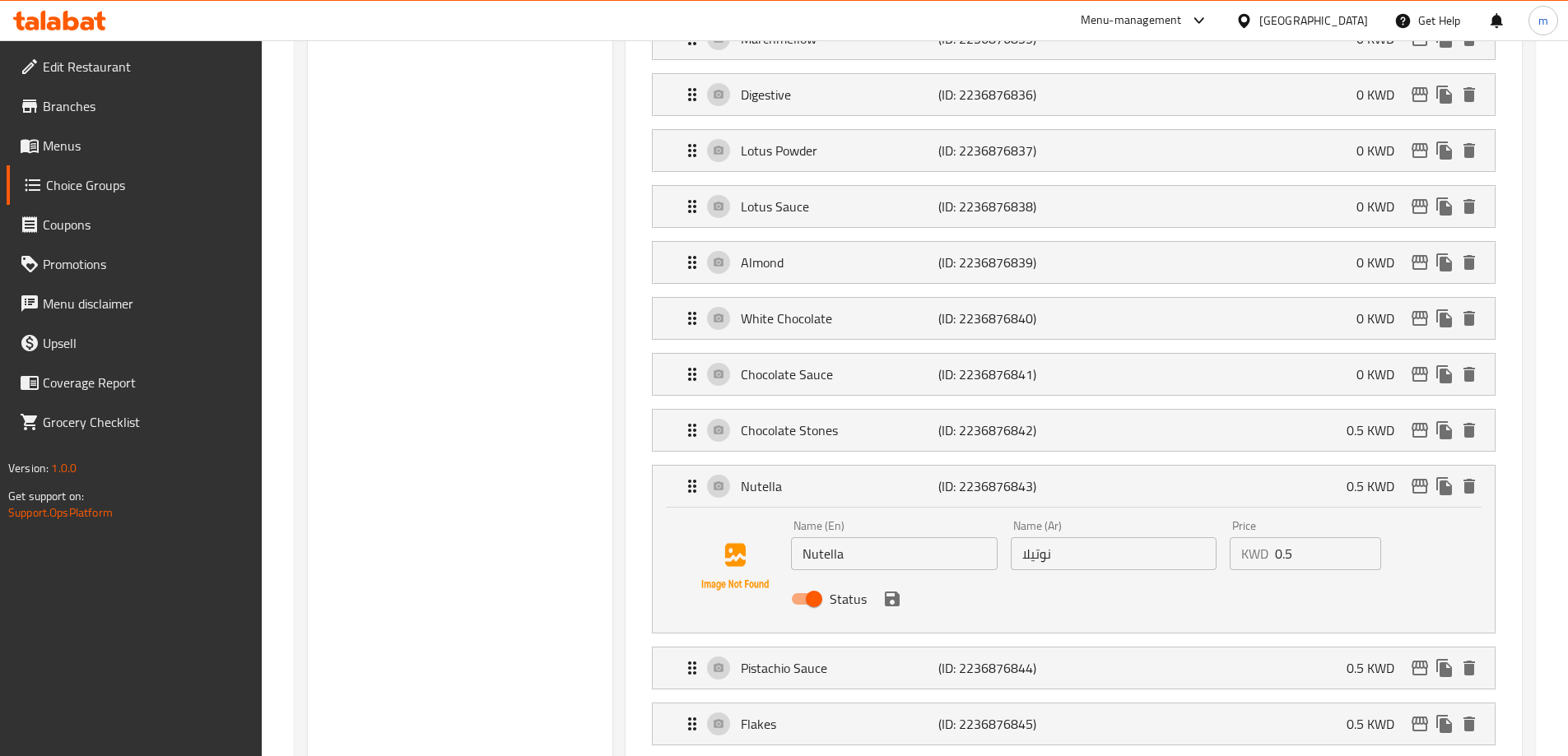
drag, startPoint x: 1318, startPoint y: 513, endPoint x: 1164, endPoint y: 510, distance: 154.0
click at [1186, 514] on div "Name (En) Nutella Name (En) Name (Ar) نوتيلا Name (Ar) Price KWD 0.5 Price Stat…" at bounding box center [1114, 567] width 658 height 108
click at [896, 589] on icon "save" at bounding box center [892, 599] width 19 height 19
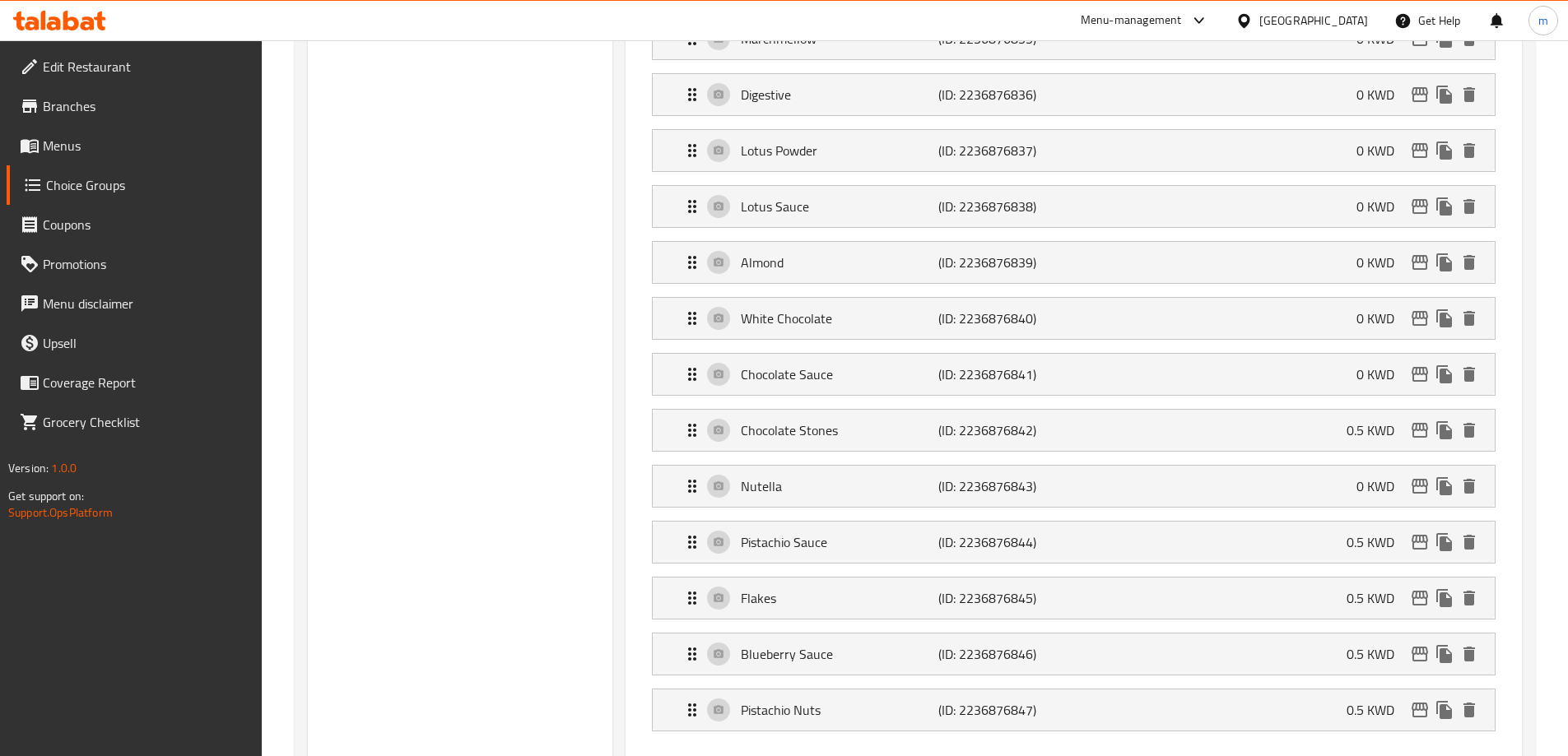
type input "0"
click at [1305, 410] on div "Chocolate Stones (ID: 2236876842) 0.5 KWD" at bounding box center [1079, 430] width 793 height 41
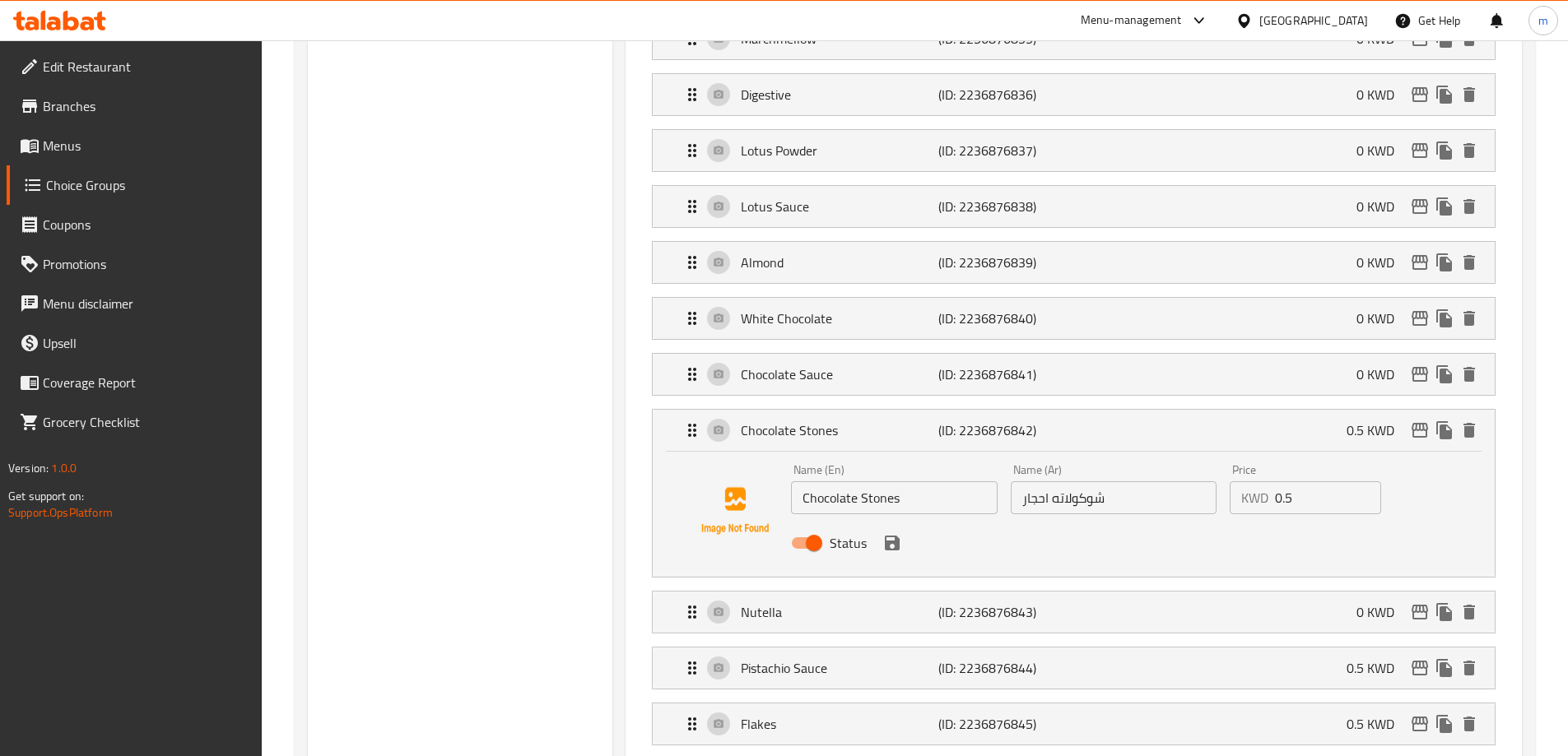
drag, startPoint x: 1315, startPoint y: 474, endPoint x: 1280, endPoint y: 469, distance: 35.4
click at [1280, 469] on nav "Pomegranate (ID: 2236876823) 0 KWD Name (En) Pomegranate Name (En) Name (Ar) رم…" at bounding box center [1074, 101] width 871 height 1538
drag, startPoint x: 1315, startPoint y: 452, endPoint x: 1214, endPoint y: 456, distance: 101.1
click at [1214, 456] on nav "Pomegranate (ID: 2236876823) 0 KWD Name (En) Pomegranate Name (En) Name (Ar) رم…" at bounding box center [1074, 101] width 871 height 1538
drag, startPoint x: 1290, startPoint y: 458, endPoint x: 1281, endPoint y: 458, distance: 9.0
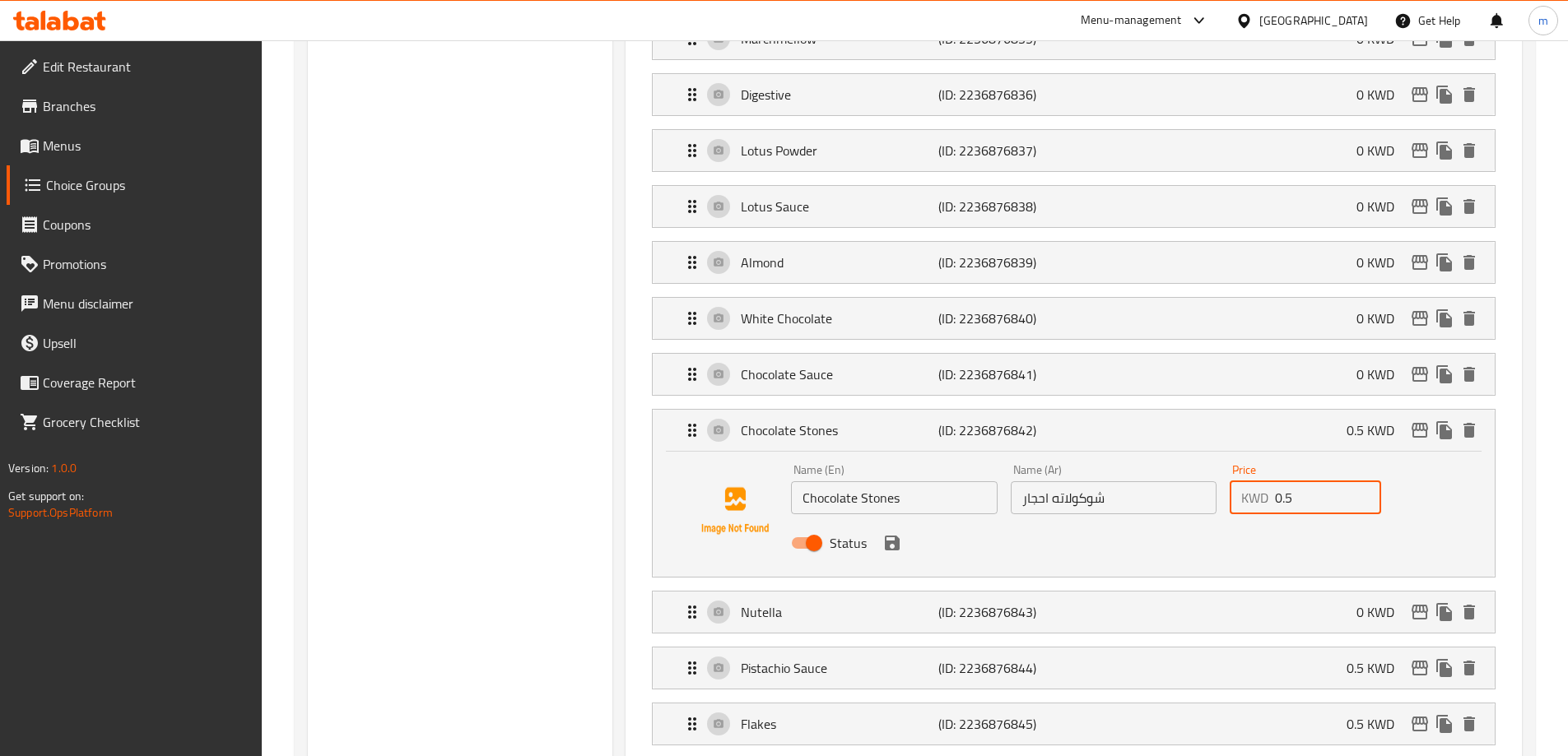
click at [1281, 482] on input "0.5" at bounding box center [1328, 498] width 106 height 33
click at [1281, 482] on input "0.5" at bounding box center [1328, 498] width 106 height 33
click at [895, 533] on icon "save" at bounding box center [892, 542] width 19 height 19
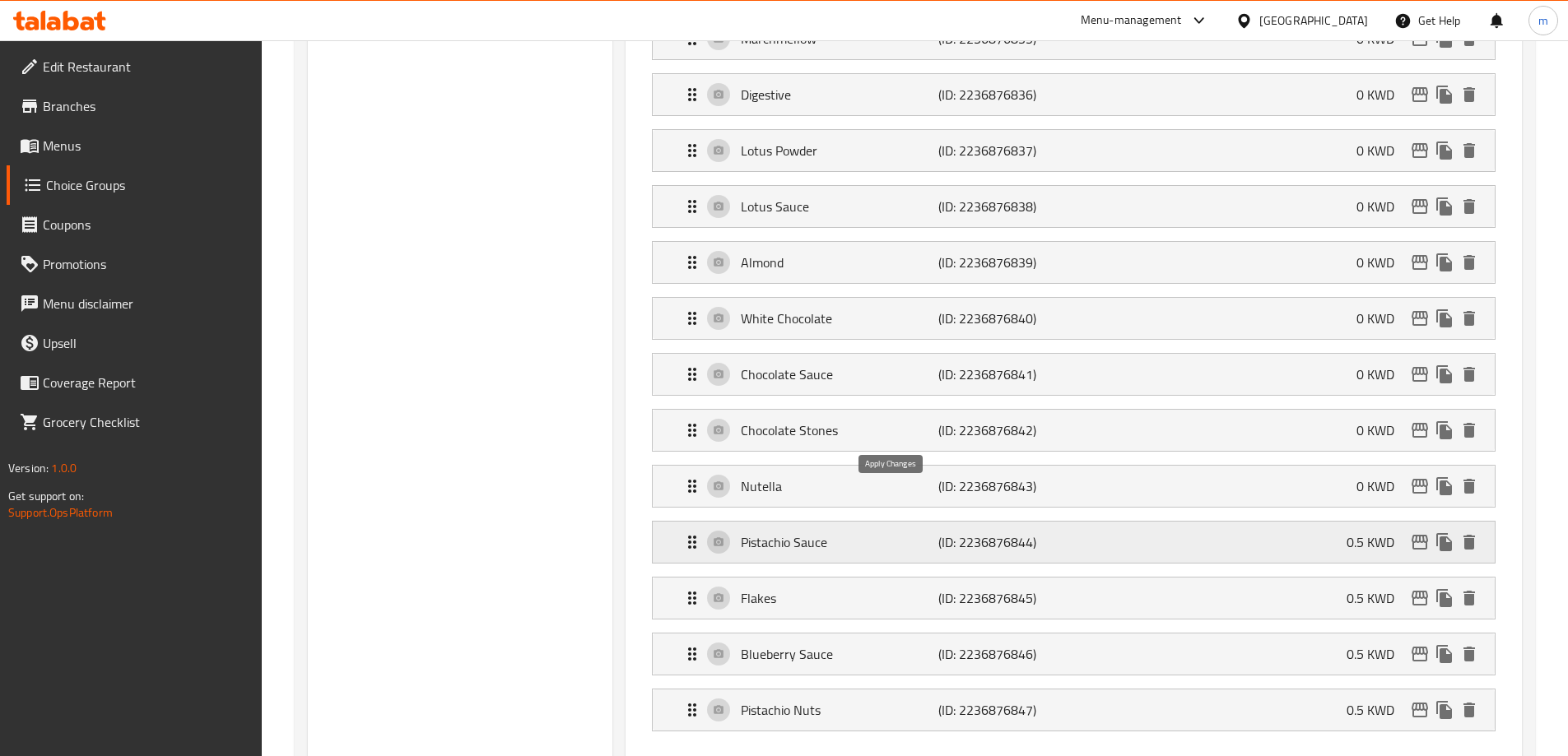
type input "0"
click at [1213, 522] on div "Pistachio Sauce (ID: 2236876844) 0.5 KWD" at bounding box center [1079, 542] width 793 height 41
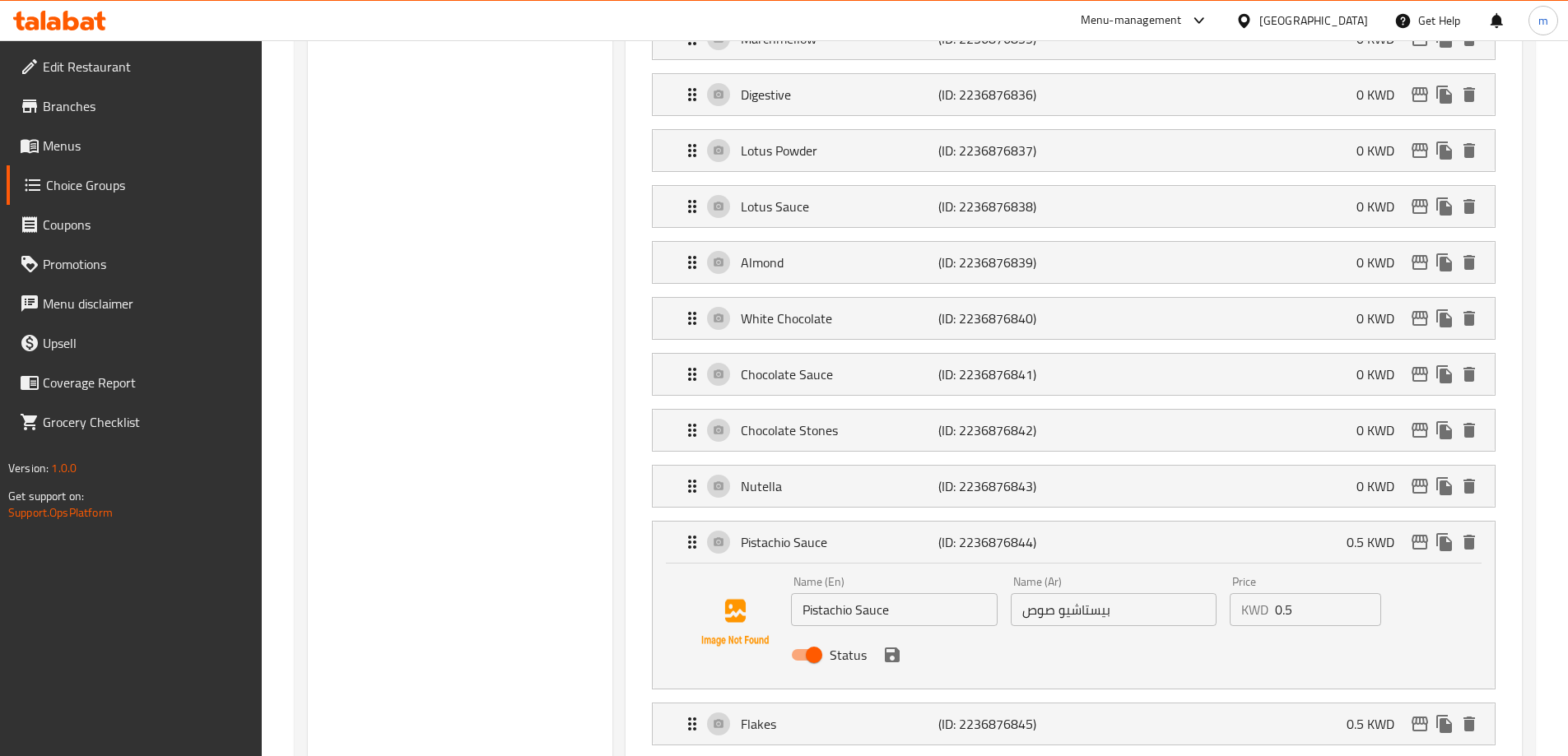
drag, startPoint x: 1297, startPoint y: 559, endPoint x: 1178, endPoint y: 569, distance: 119.4
click at [1184, 569] on div "Name (En) Pistachio Sauce Name (En) Name (Ar) بيستاشيو صوص Name (Ar) Price KWD …" at bounding box center [1114, 622] width 658 height 108
click at [895, 647] on icon "save" at bounding box center [893, 655] width 15 height 15
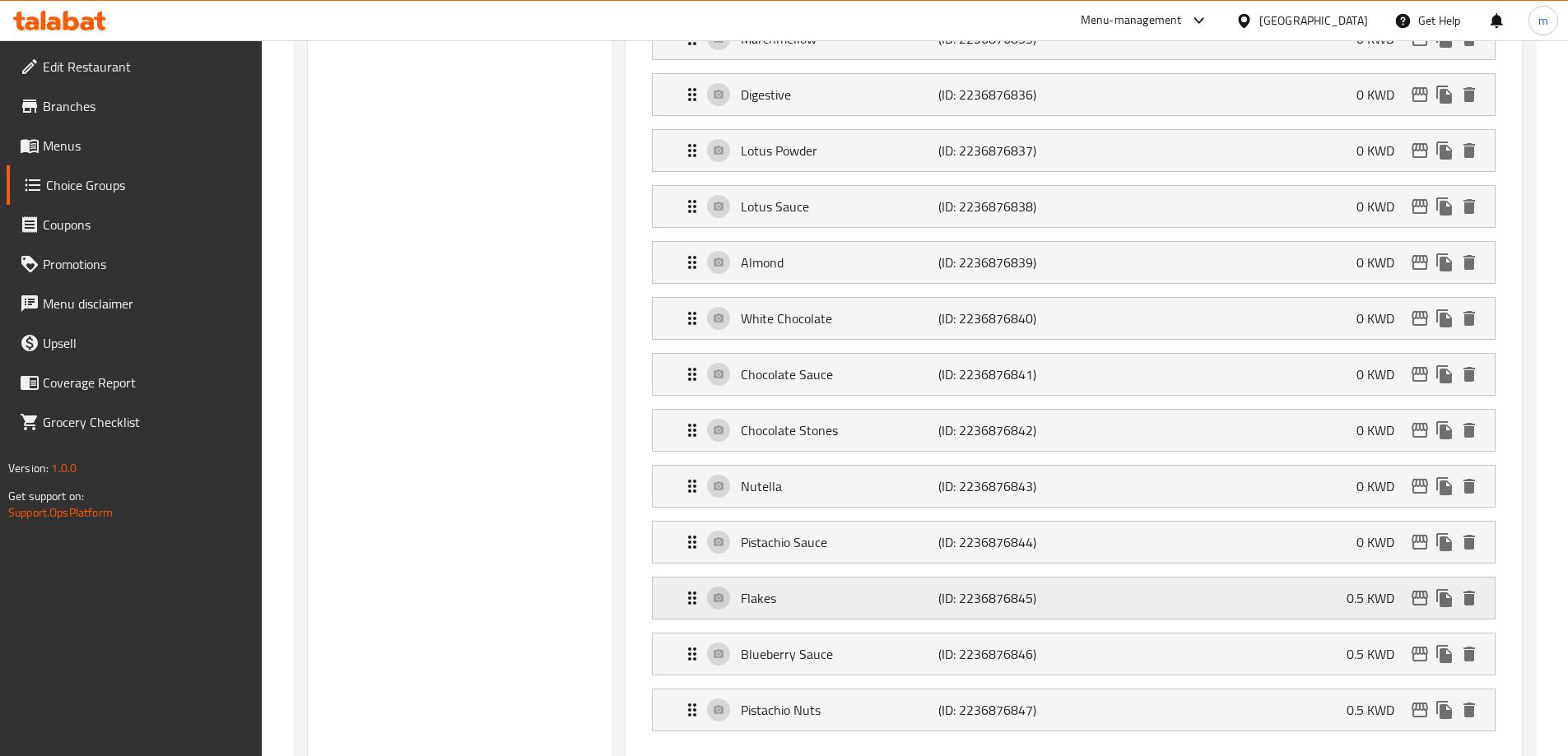
type input "0"
click at [1291, 577] on div "Flakes (ID: 2236876845) 0.5 KWD" at bounding box center [1079, 598] width 793 height 41
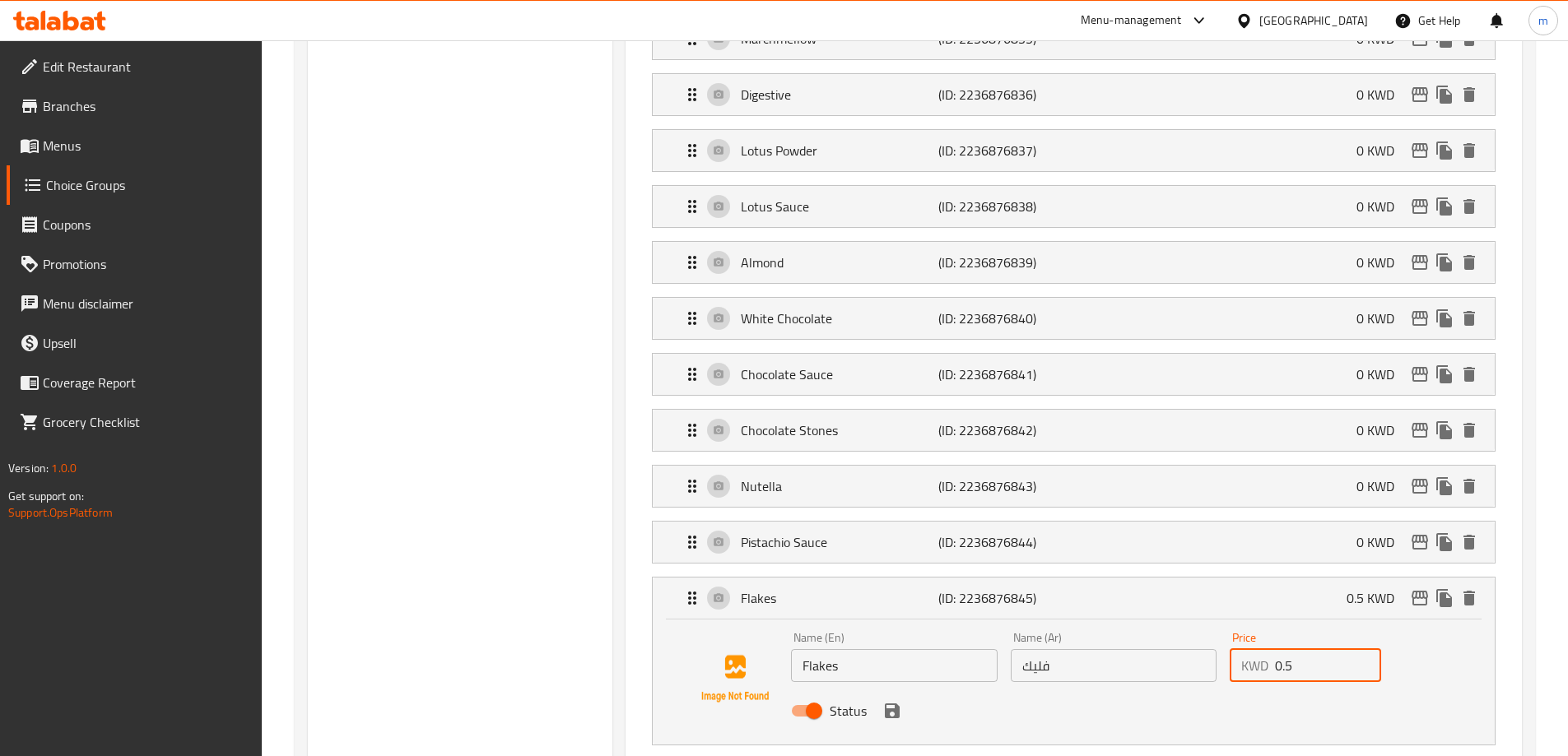
drag, startPoint x: 1305, startPoint y: 621, endPoint x: 1244, endPoint y: 624, distance: 61.1
click at [1253, 649] on div "KWD 0.5 Price" at bounding box center [1305, 666] width 151 height 33
click at [883, 701] on icon "save" at bounding box center [892, 710] width 19 height 19
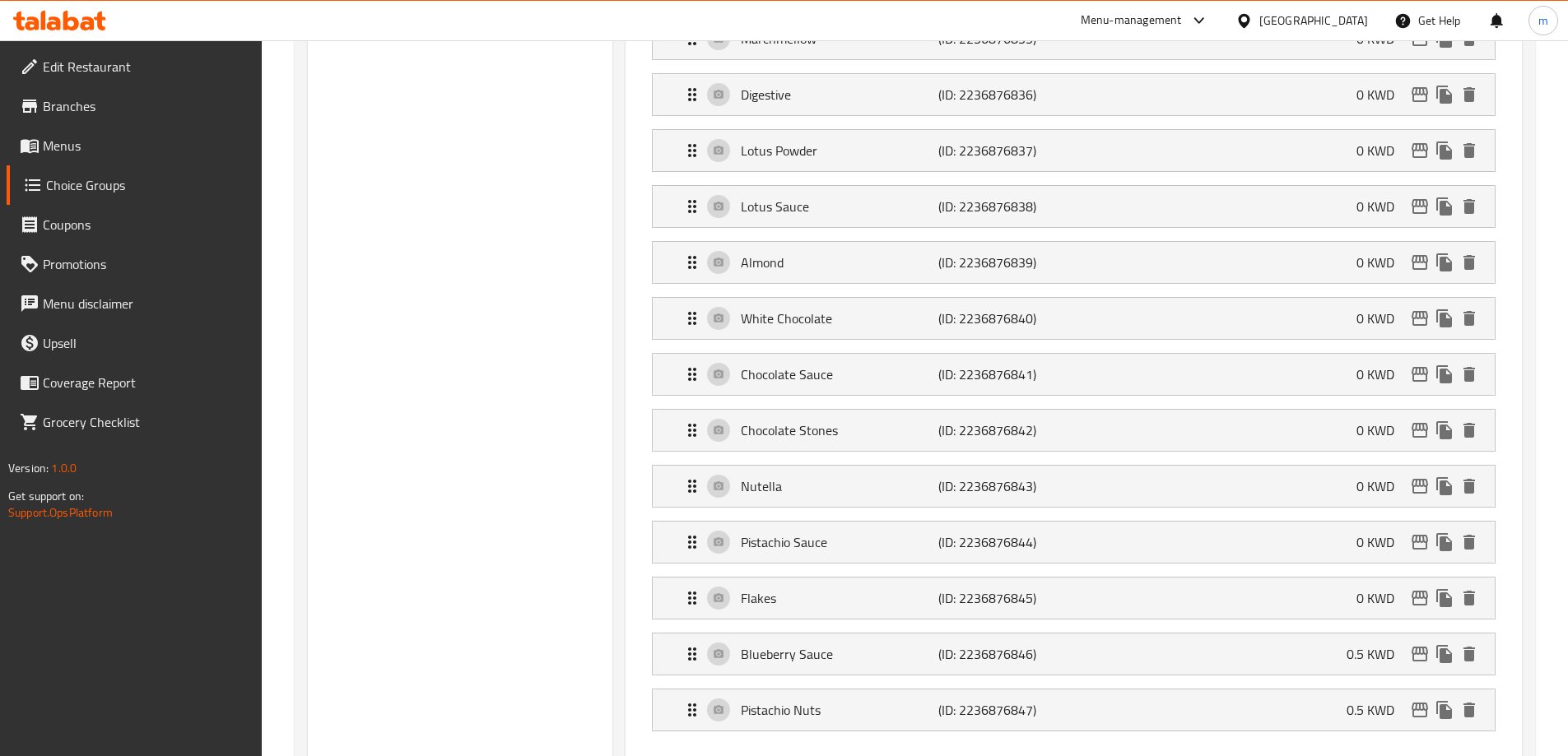
type input "0"
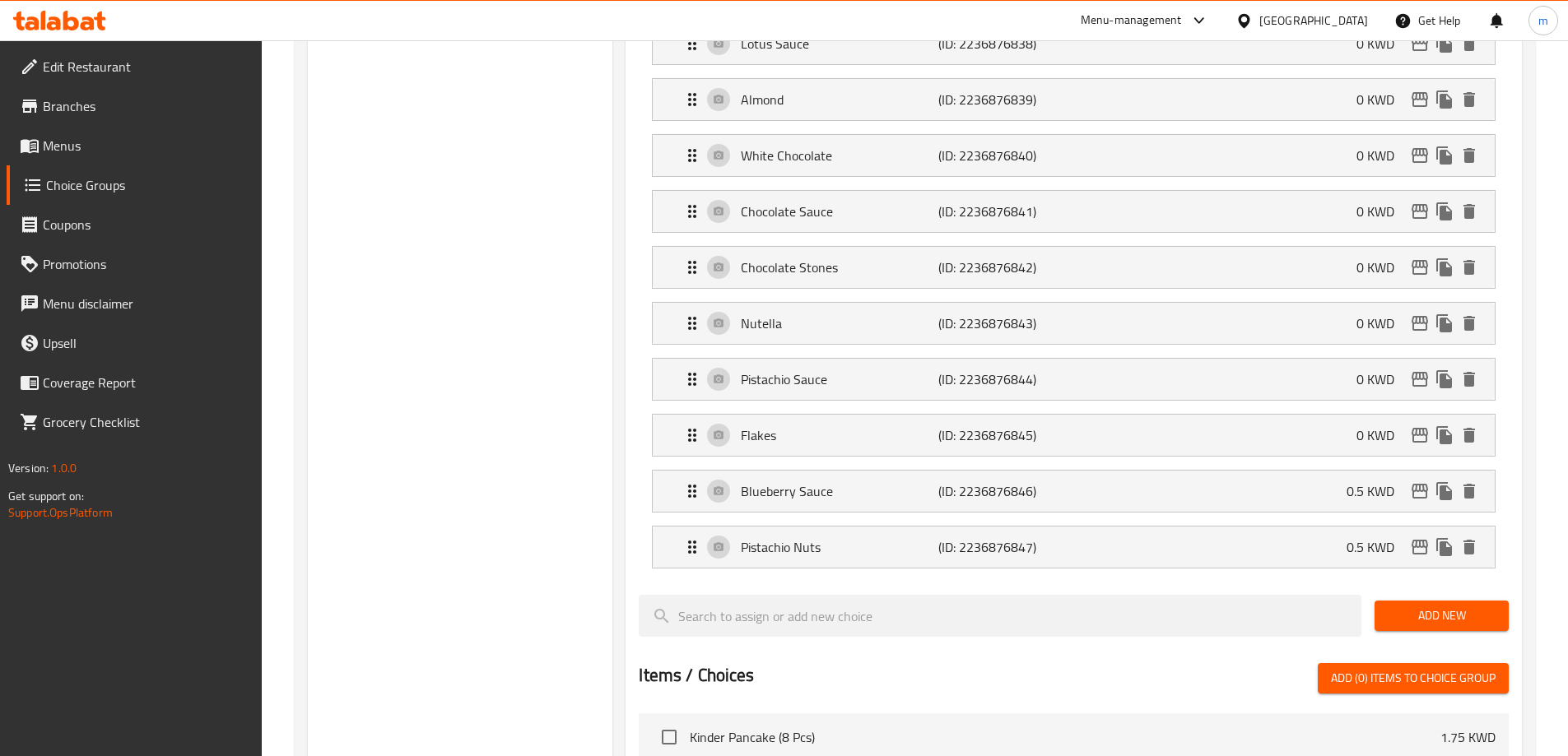
scroll to position [1235, 0]
click at [1302, 469] on div "Blueberry Sauce (ID: 2236876846) 0.5 KWD" at bounding box center [1079, 489] width 793 height 41
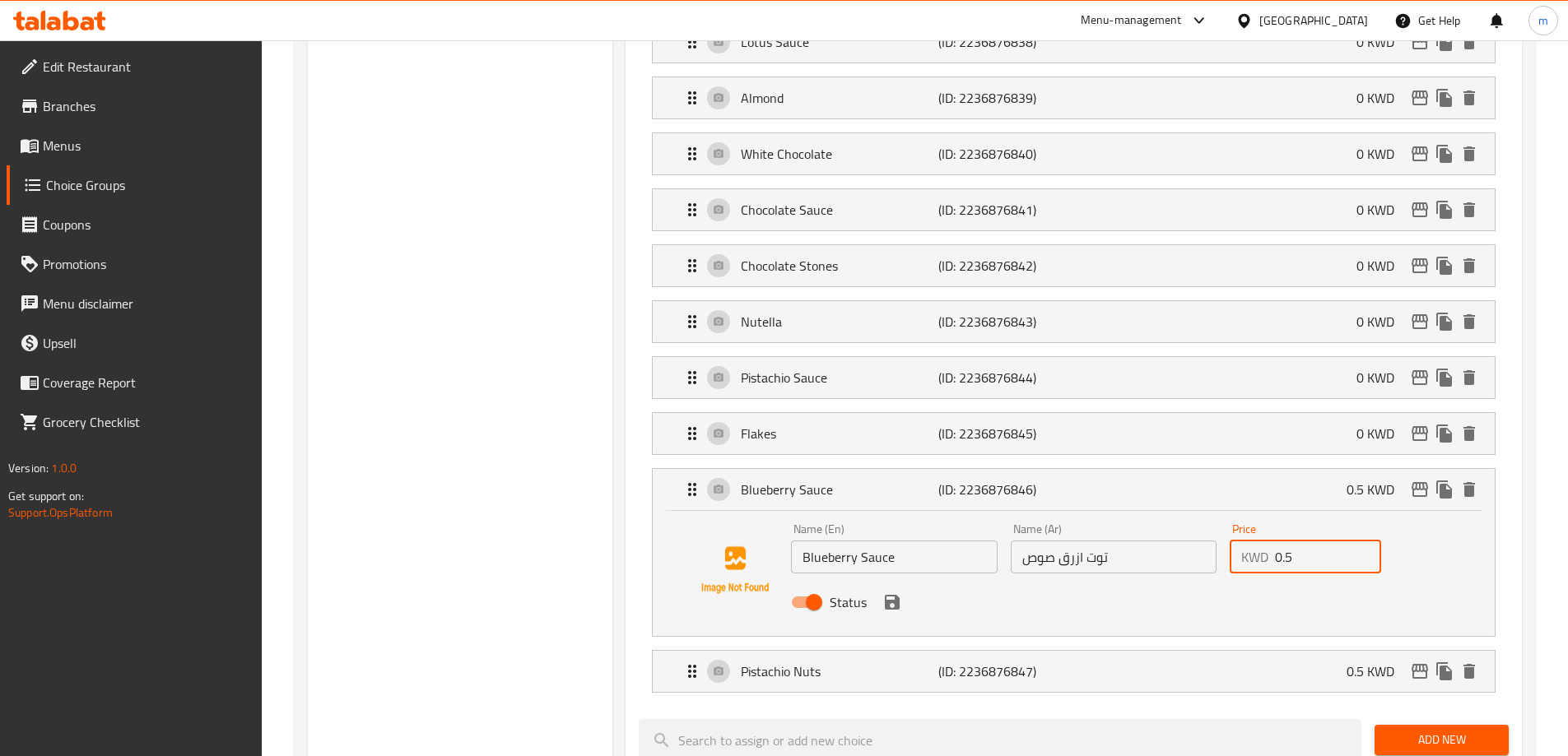
drag, startPoint x: 1325, startPoint y: 513, endPoint x: 1120, endPoint y: 526, distance: 205.4
click at [1188, 517] on div "Name (En) Blueberry Sauce Name (En) Name (Ar) توت ازرق صوص Name (Ar) Price KWD …" at bounding box center [1114, 570] width 658 height 108
click at [893, 595] on icon "save" at bounding box center [893, 602] width 15 height 15
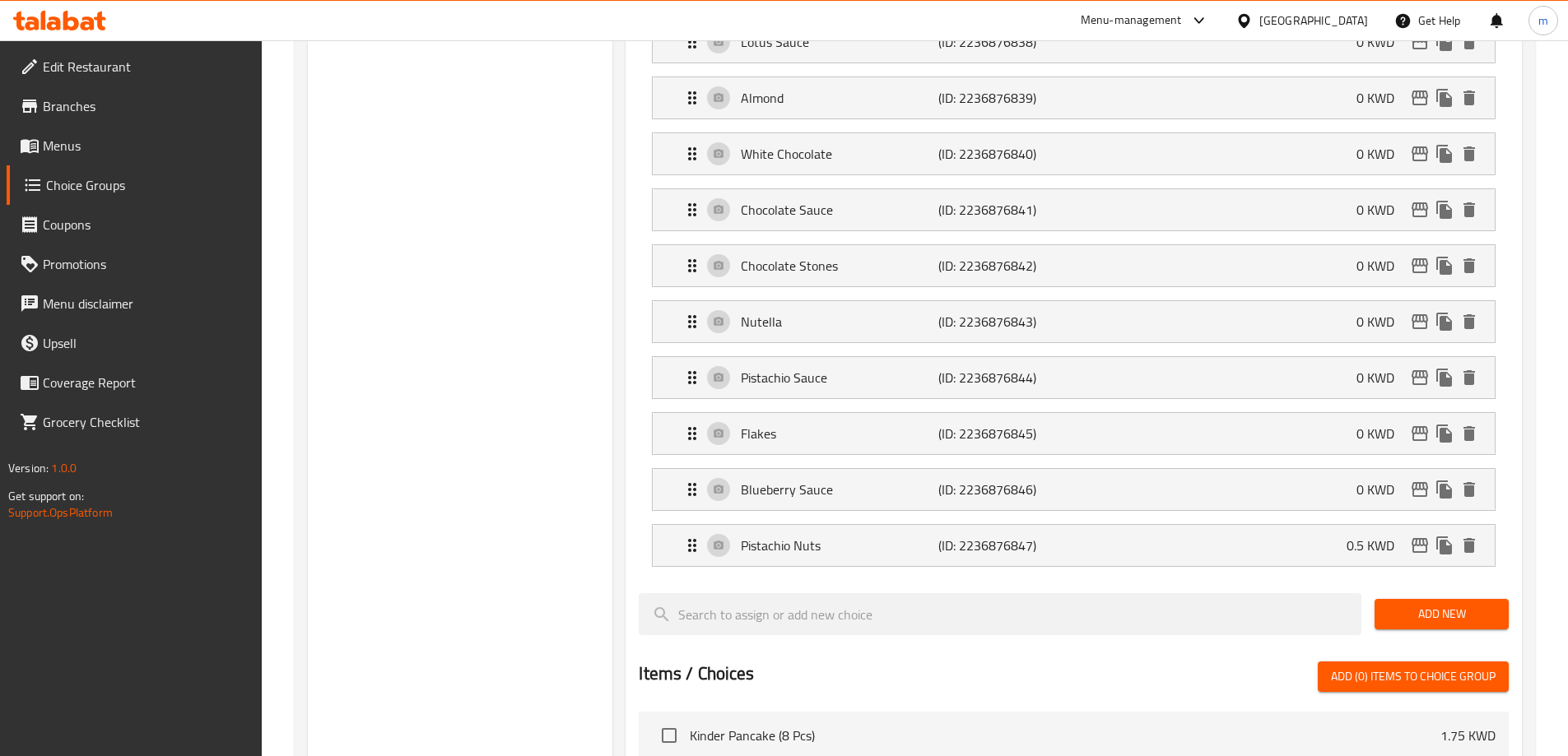
type input "0"
click at [1306, 525] on div "Pistachio Nuts (ID: 2236876847) 0.5 KWD" at bounding box center [1079, 545] width 793 height 41
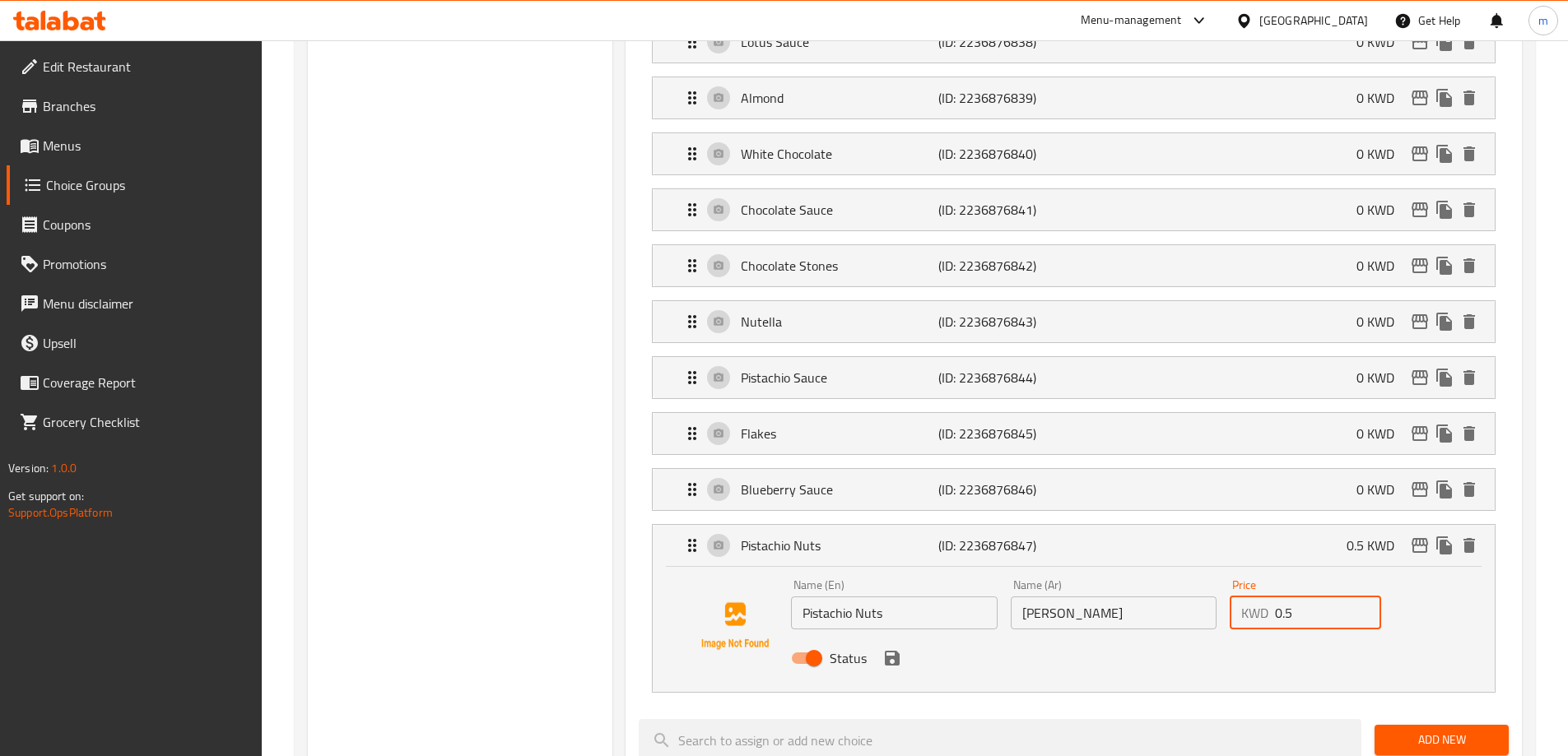
drag, startPoint x: 1303, startPoint y: 576, endPoint x: 1178, endPoint y: 584, distance: 125.3
click at [1254, 597] on div "KWD 0.5 Price" at bounding box center [1305, 613] width 151 height 33
click at [895, 651] on icon "save" at bounding box center [893, 658] width 15 height 15
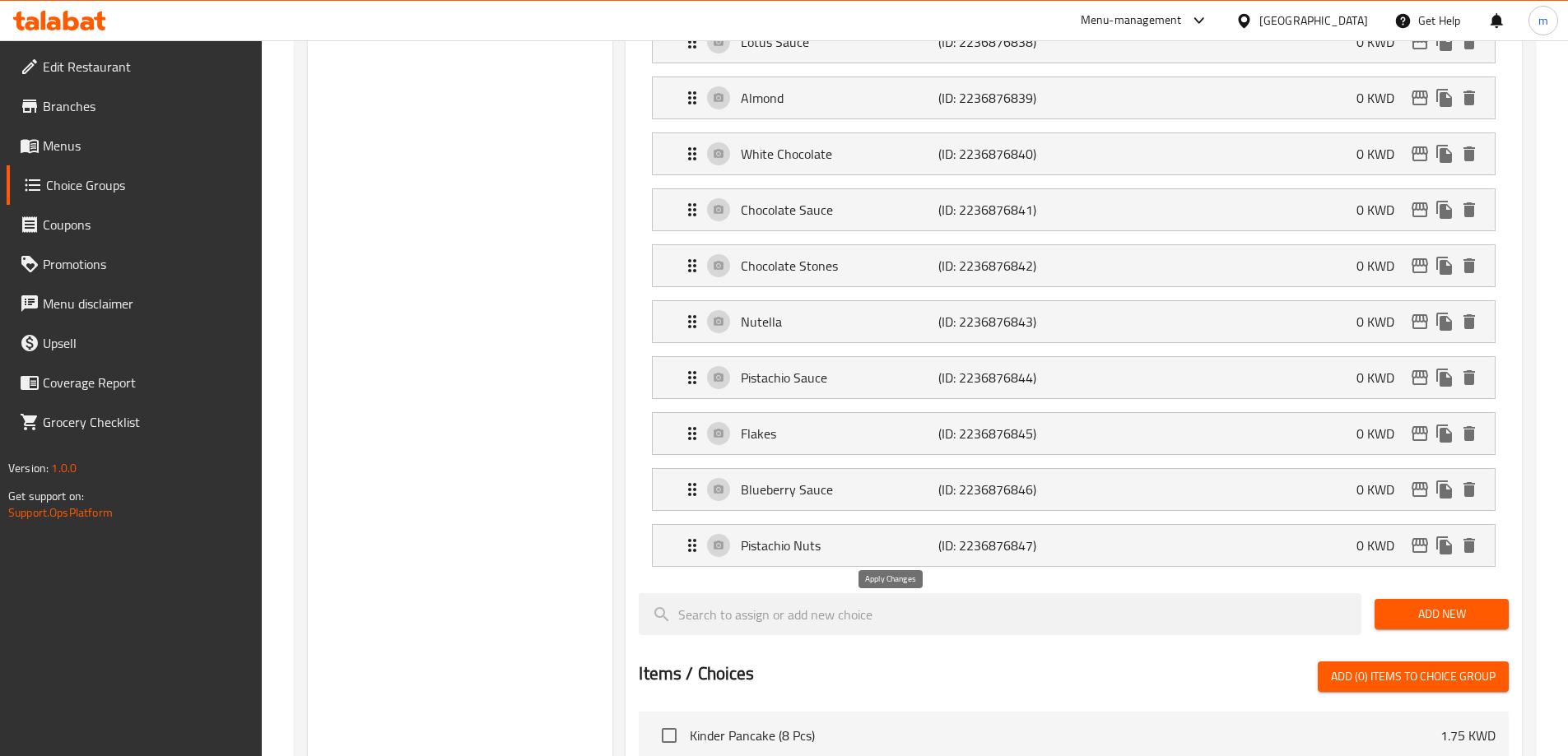
type input "0"
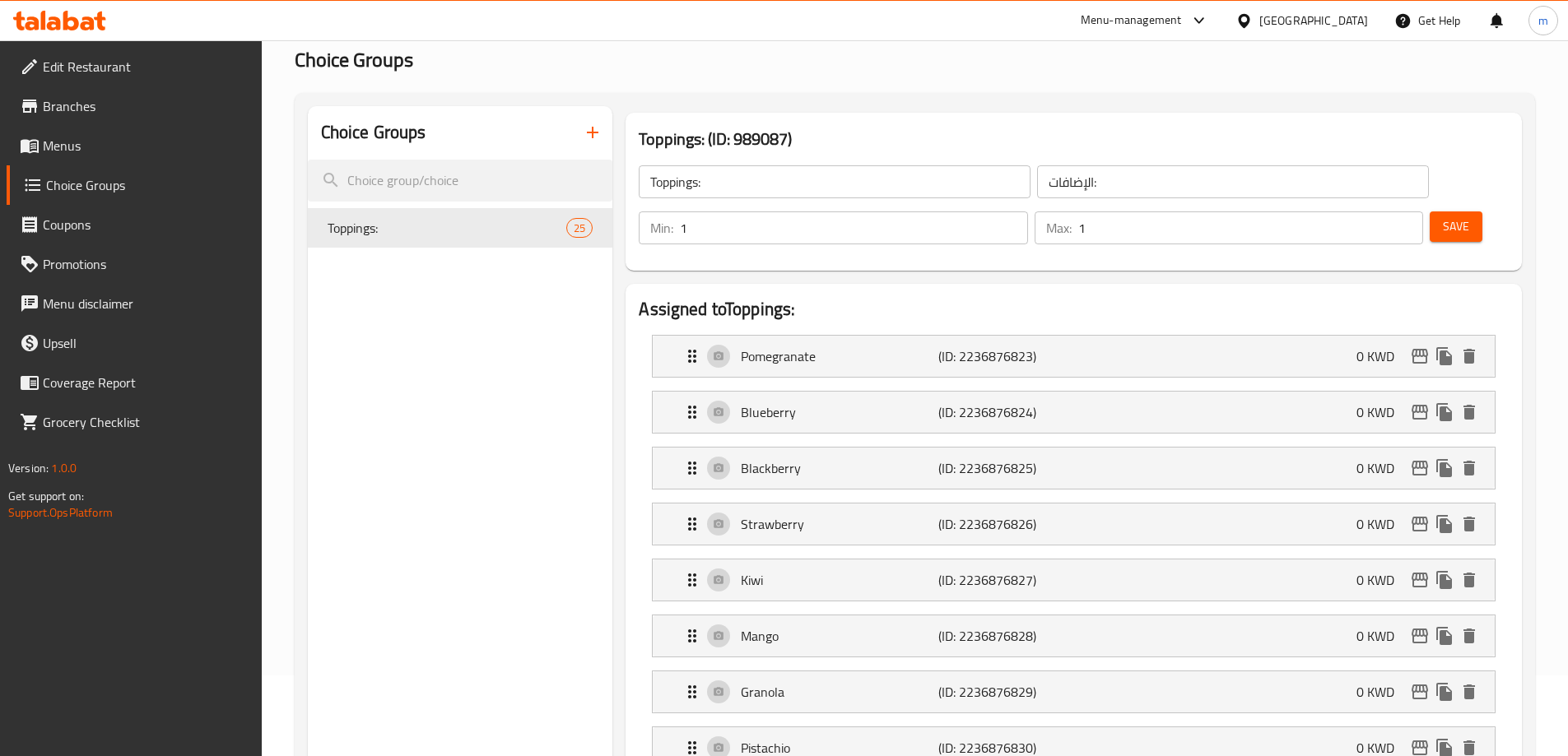
scroll to position [0, 0]
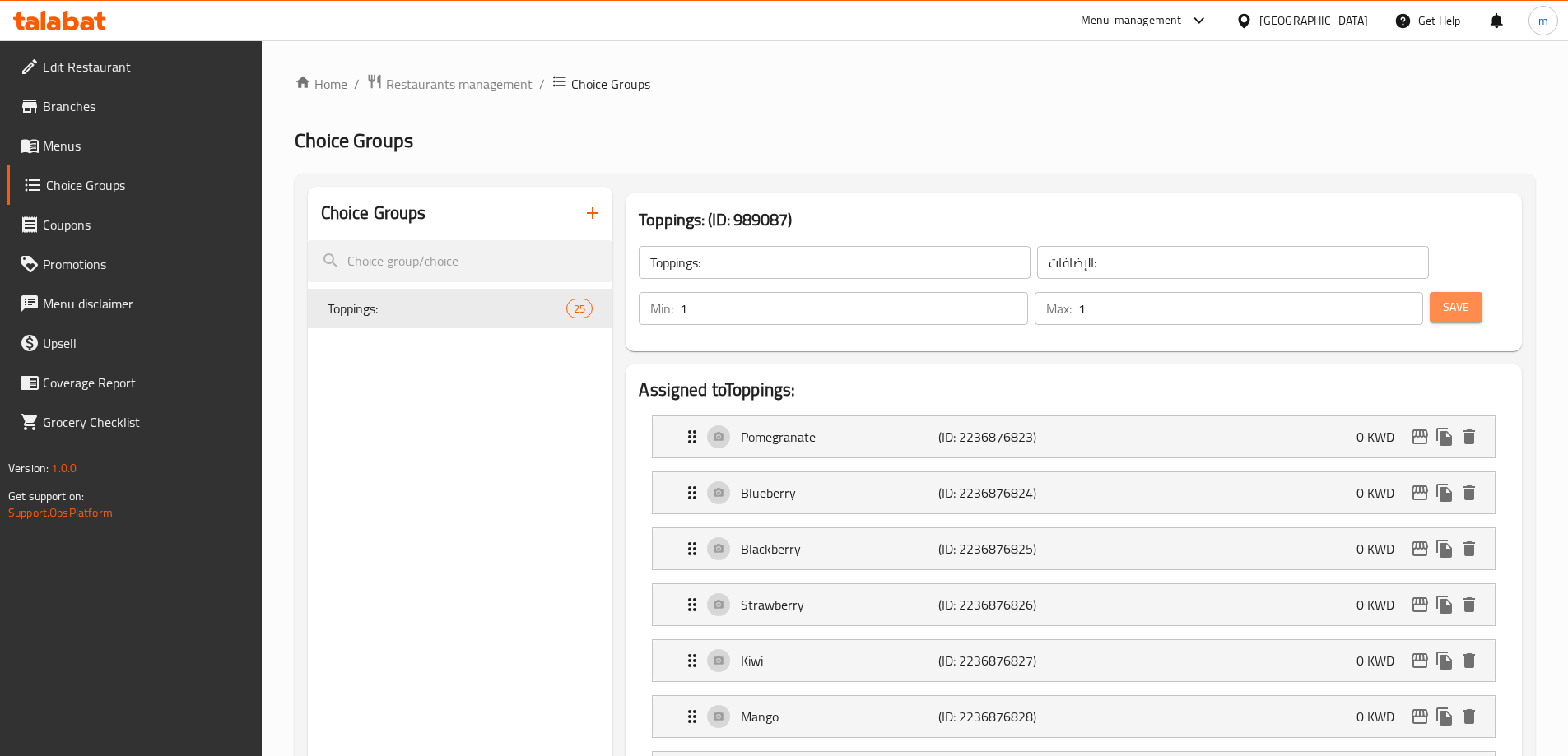
click at [1437, 292] on button "Save" at bounding box center [1456, 307] width 53 height 30
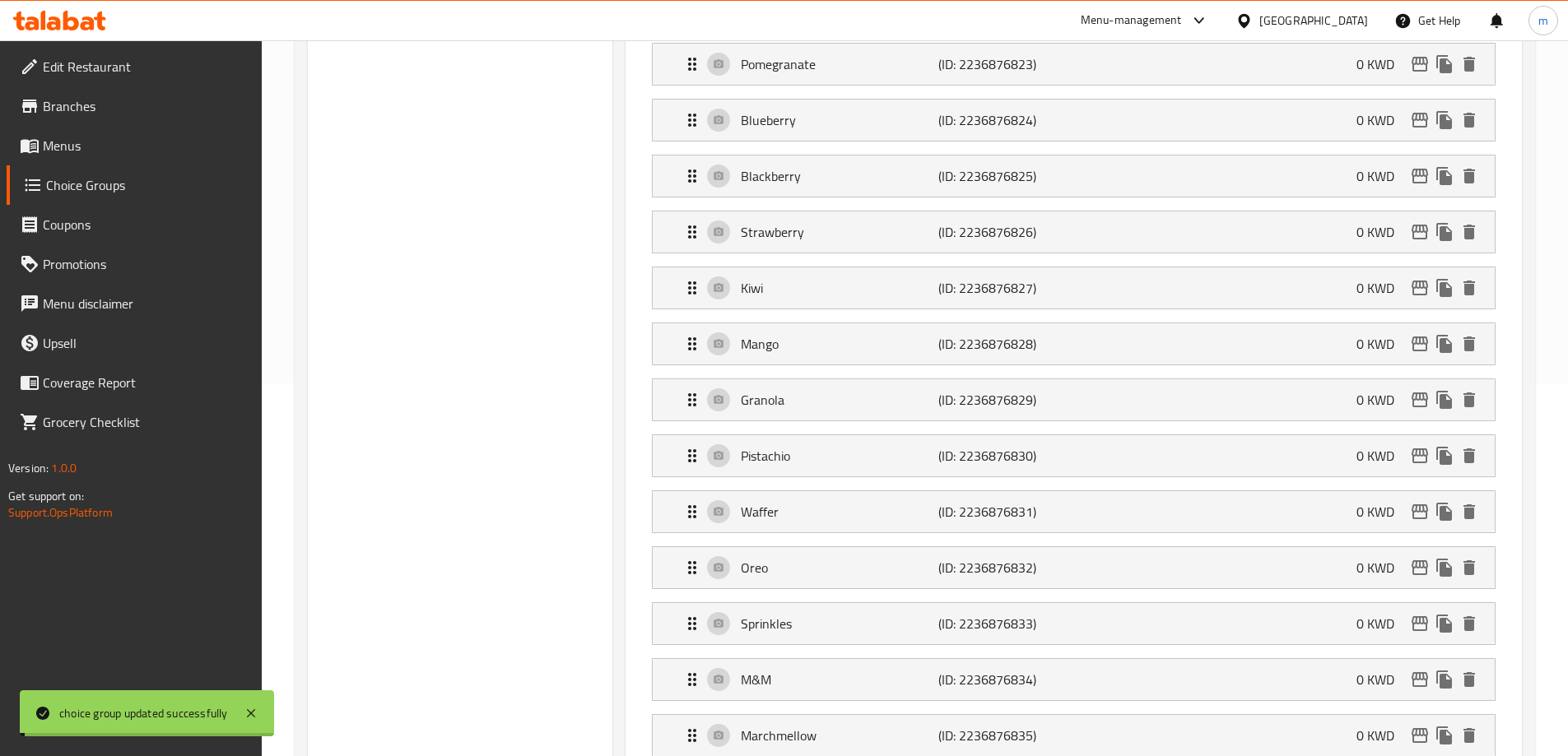
scroll to position [43, 0]
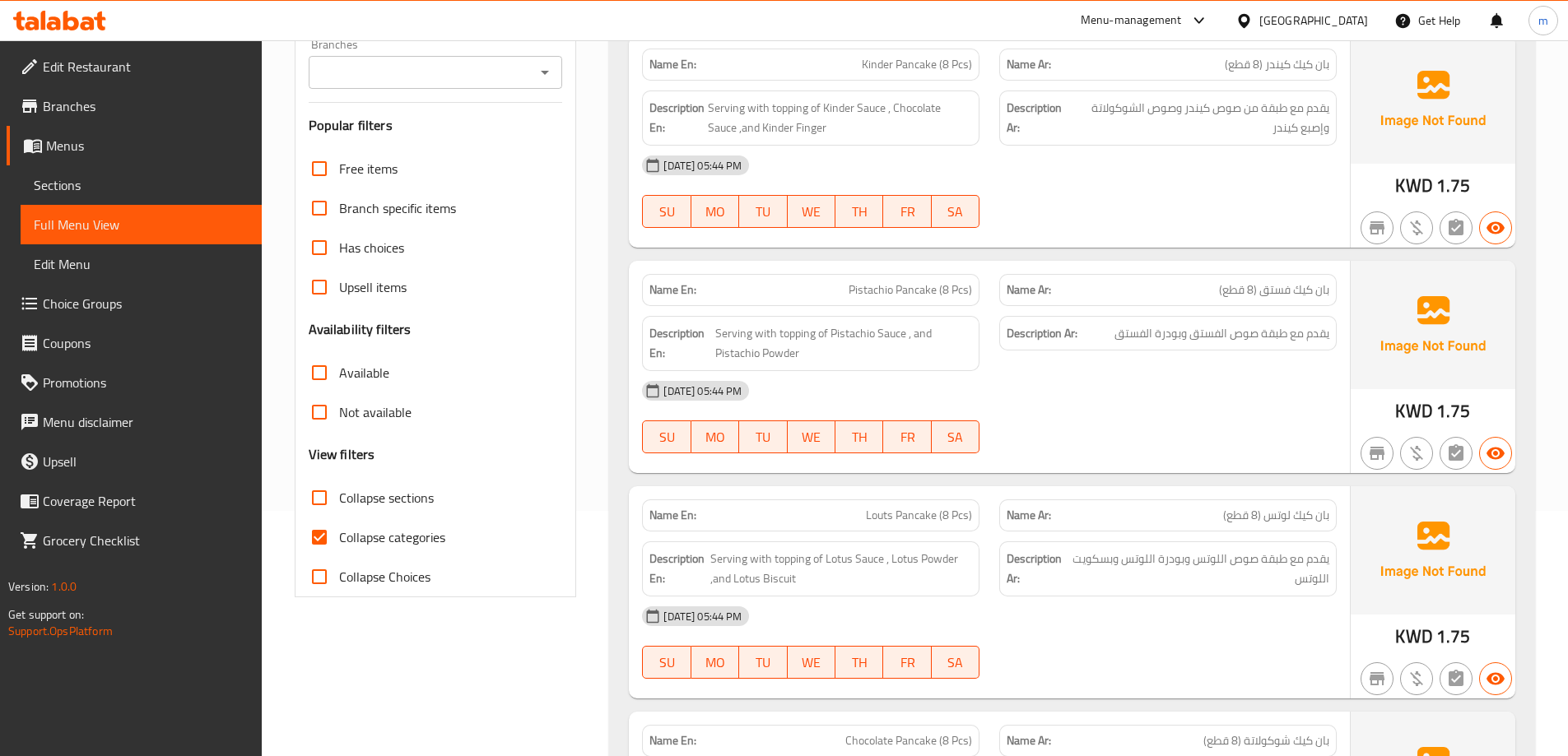
scroll to position [247, 0]
click at [368, 506] on span "Collapse sections" at bounding box center [386, 495] width 95 height 19
click at [339, 506] on input "Collapse sections" at bounding box center [319, 495] width 40 height 40
checkbox input "true"
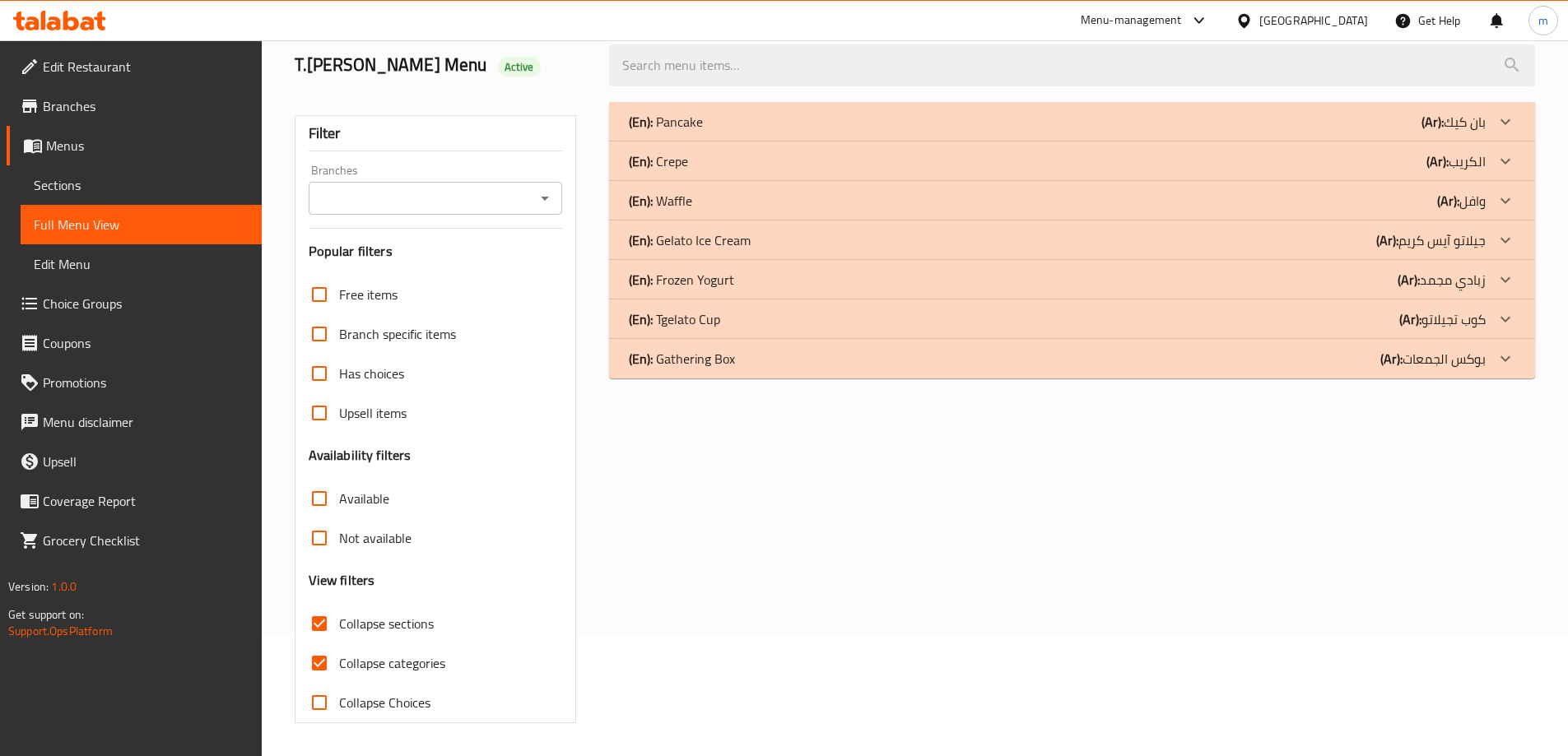
click at [376, 654] on span "Collapse categories" at bounding box center [392, 663] width 106 height 19
click at [339, 644] on input "Collapse categories" at bounding box center [319, 663] width 40 height 40
checkbox input "false"
click at [703, 132] on p "(En): Frozen Yogurt" at bounding box center [666, 122] width 74 height 19
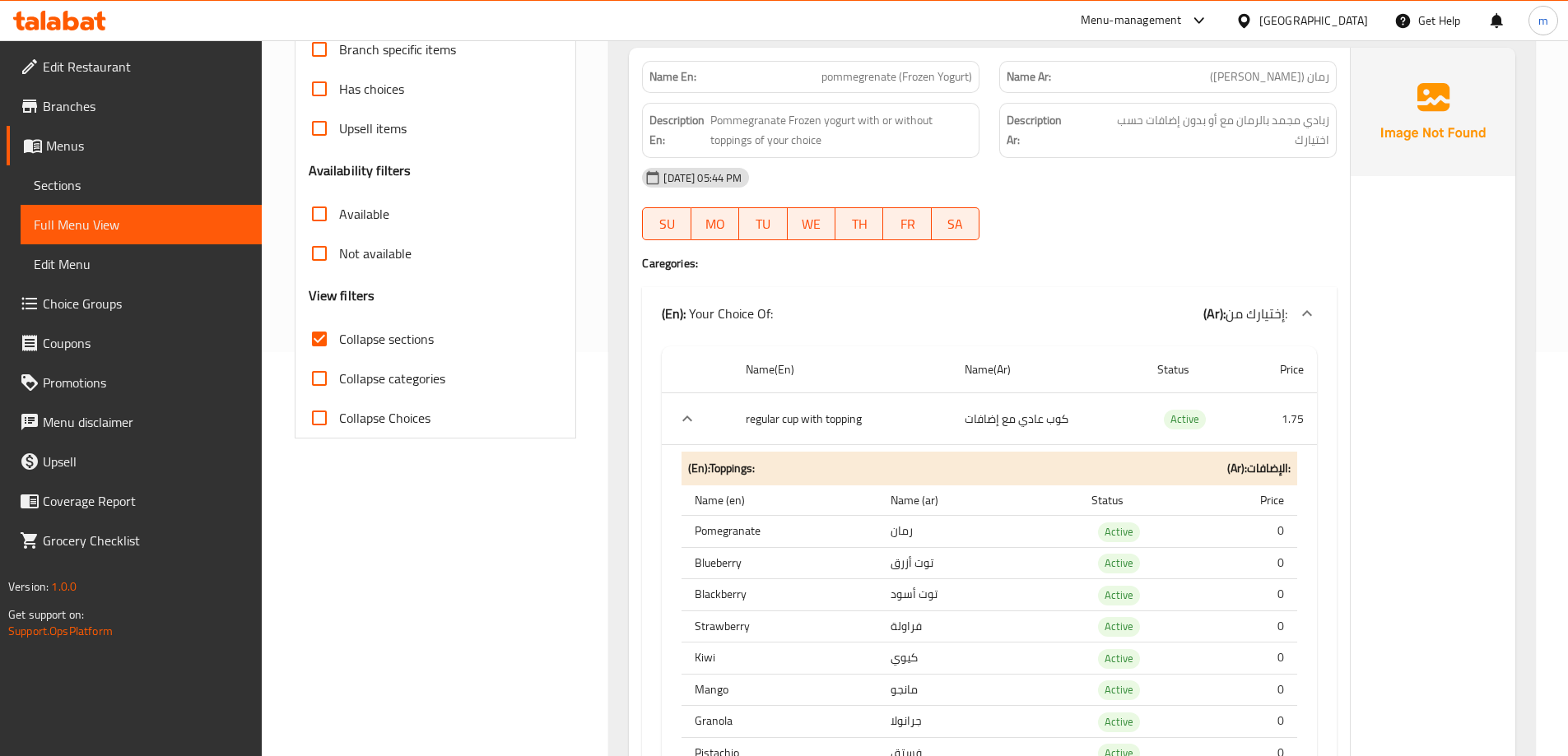
scroll to position [202, 0]
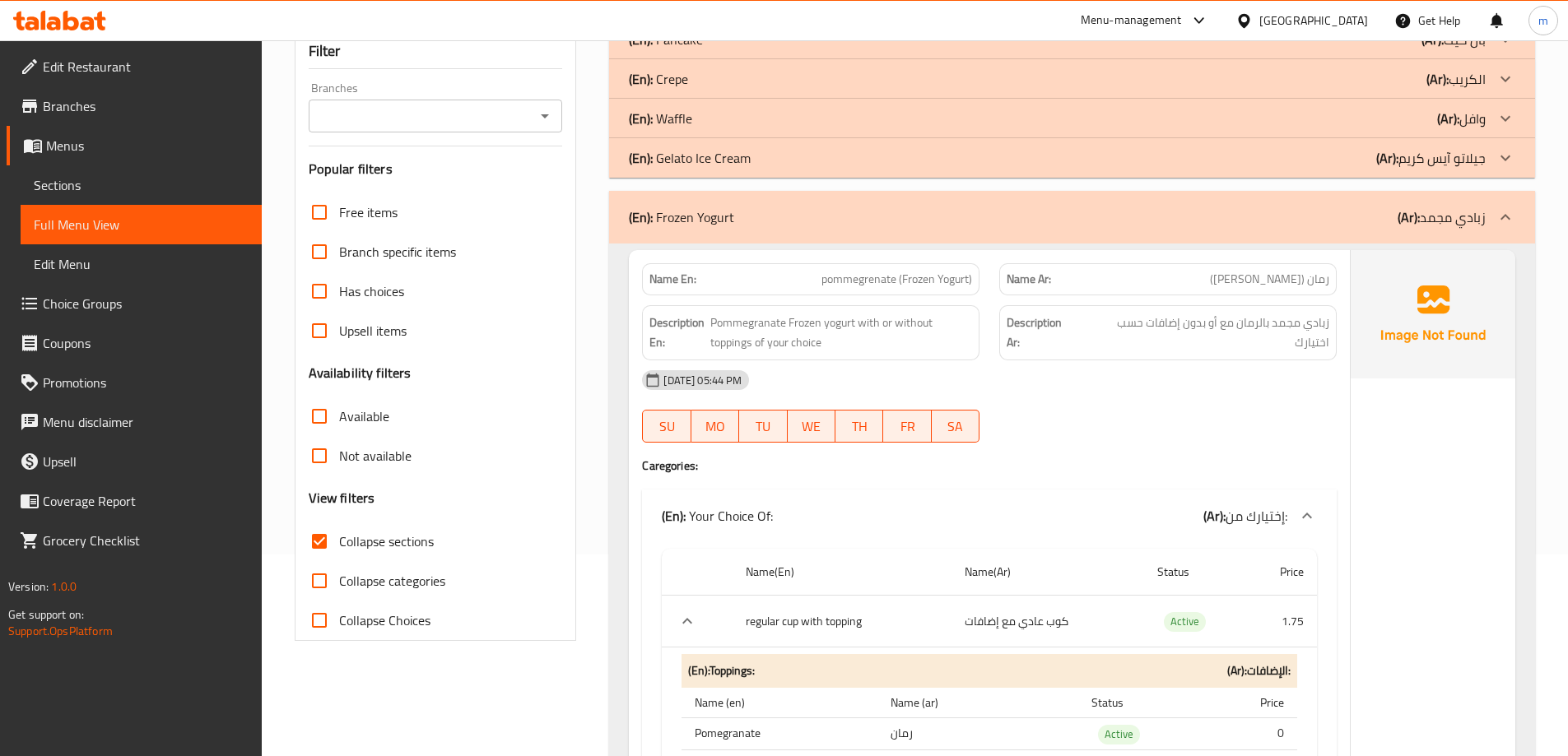
click at [1193, 227] on div "(En): Frozen Yogurt (Ar): زبادي مجمد" at bounding box center [1058, 216] width 857 height 19
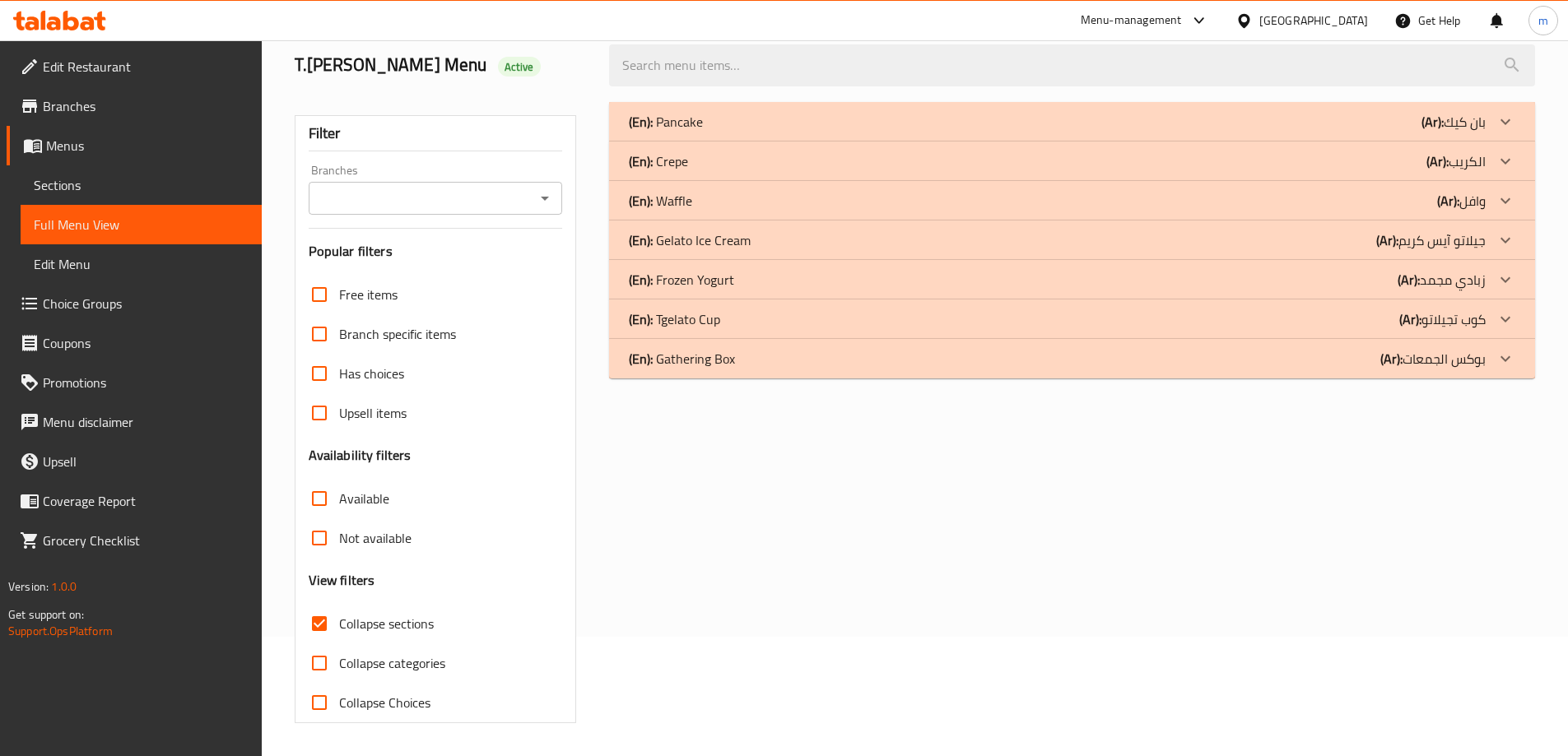
scroll to position [120, 0]
drag, startPoint x: 695, startPoint y: 159, endPoint x: 852, endPoint y: 433, distance: 315.8
click at [852, 433] on div "(En): Pancake (Ar): بان كيك Name En: Kinder Pancake (8 Pcs) Name Ar: بان كيك كي…" at bounding box center [1072, 413] width 946 height 641
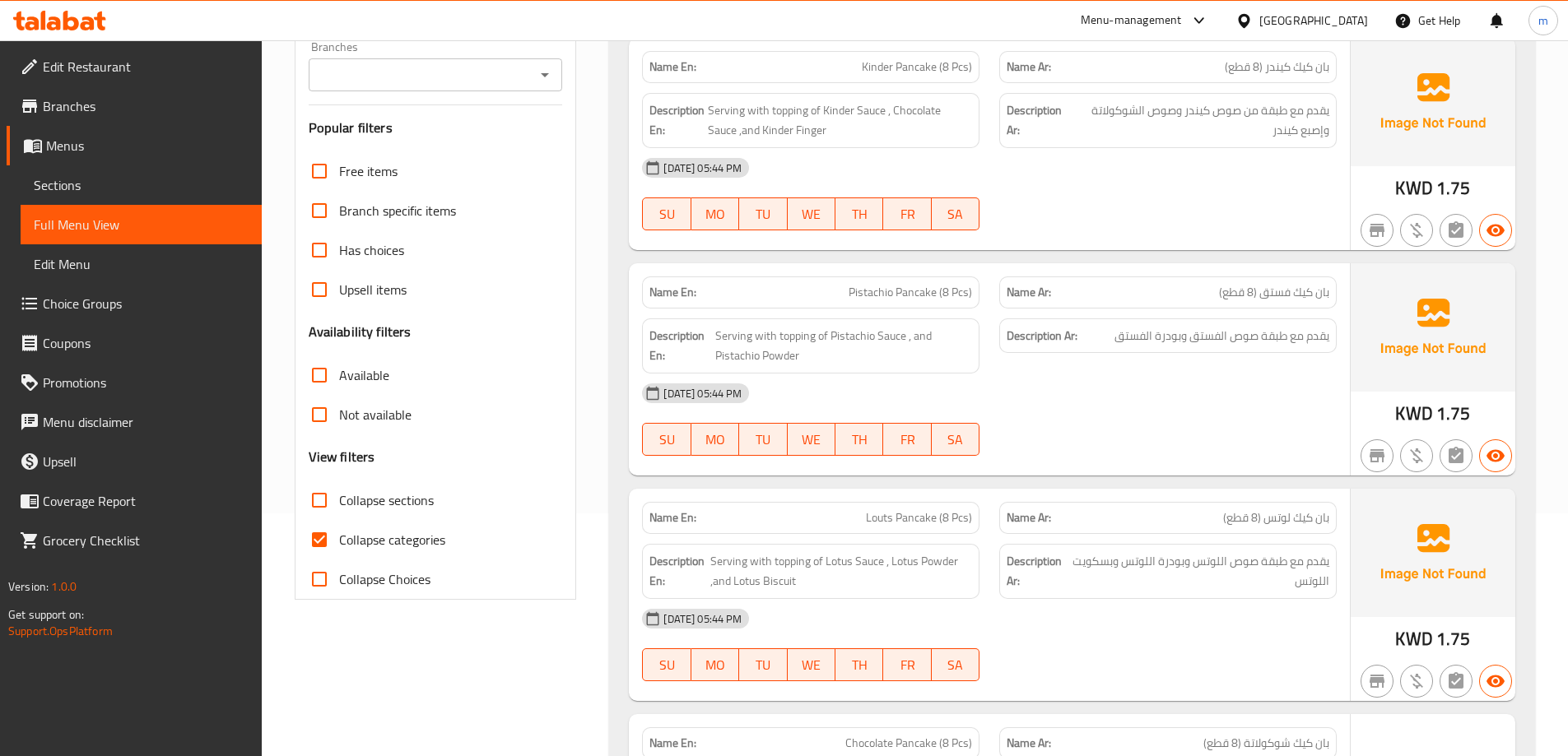
scroll to position [247, 0]
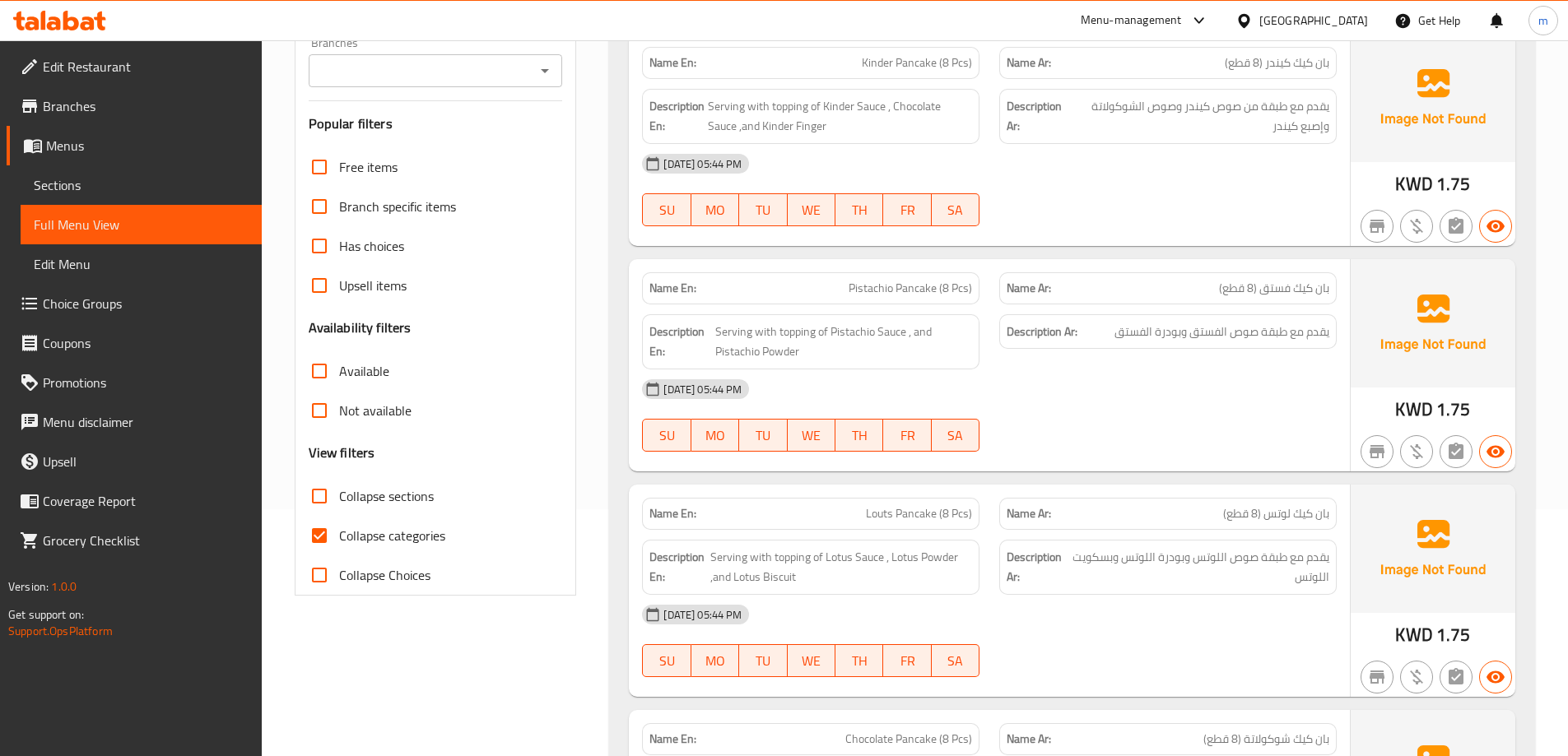
click at [409, 543] on span "Collapse categories" at bounding box center [392, 535] width 106 height 19
click at [339, 543] on input "Collapse categories" at bounding box center [319, 535] width 40 height 40
checkbox input "false"
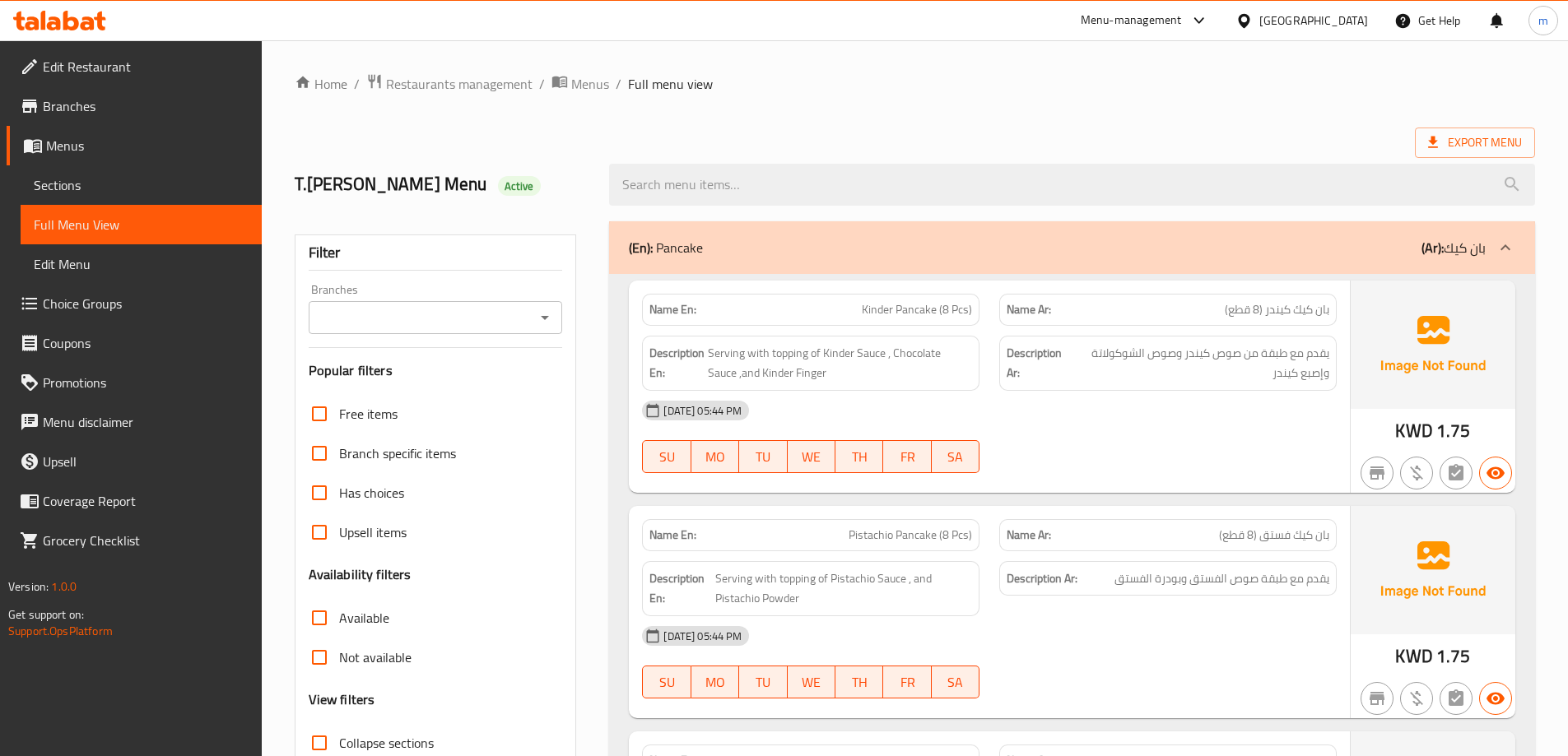
click at [1481, 144] on span "Export Menu" at bounding box center [1476, 143] width 94 height 20
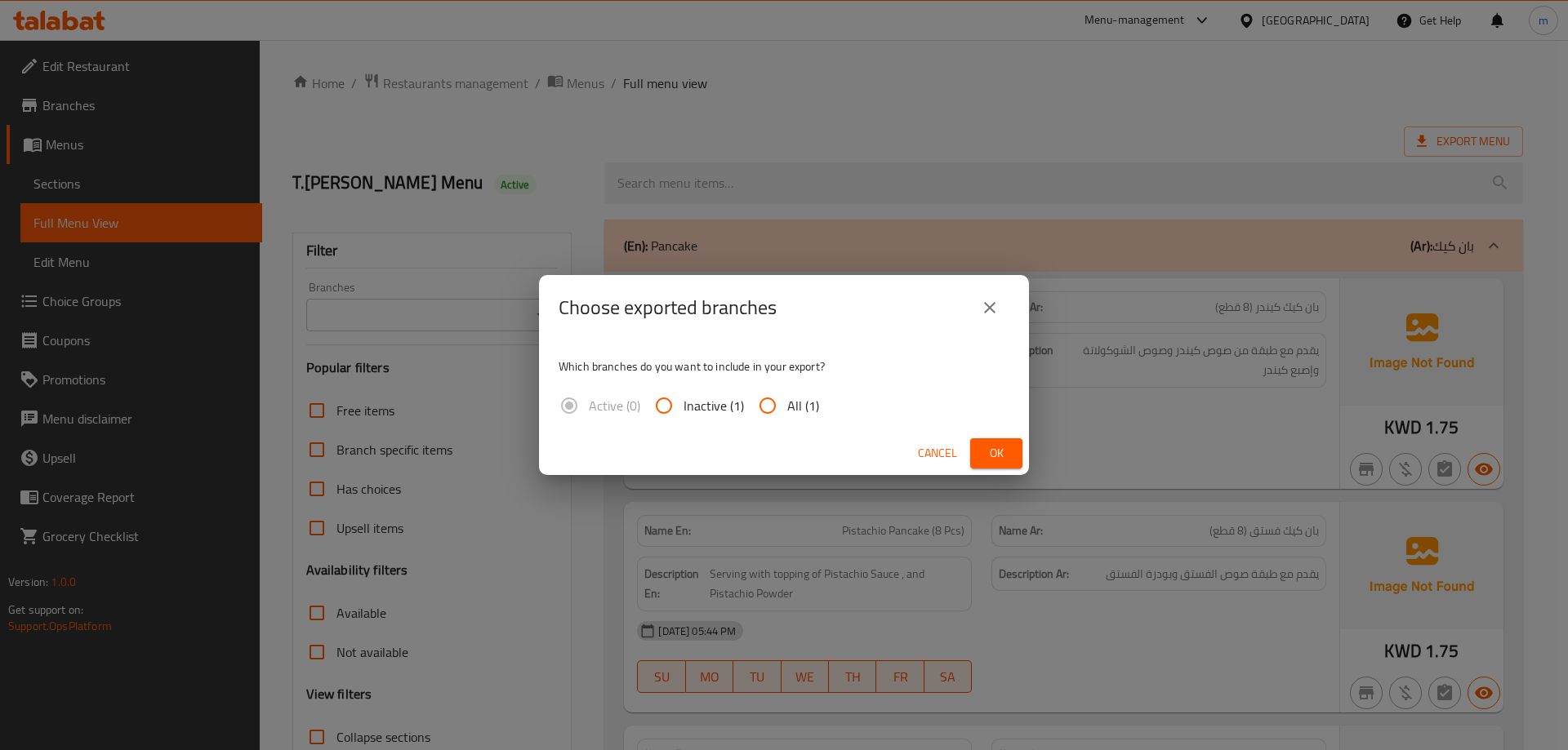
click at [810, 410] on span "All (1)" at bounding box center [803, 405] width 32 height 19
click at [788, 410] on input "All (1)" at bounding box center [768, 406] width 39 height 39
radio input "true"
click at [1001, 456] on span "Ok" at bounding box center [996, 453] width 26 height 20
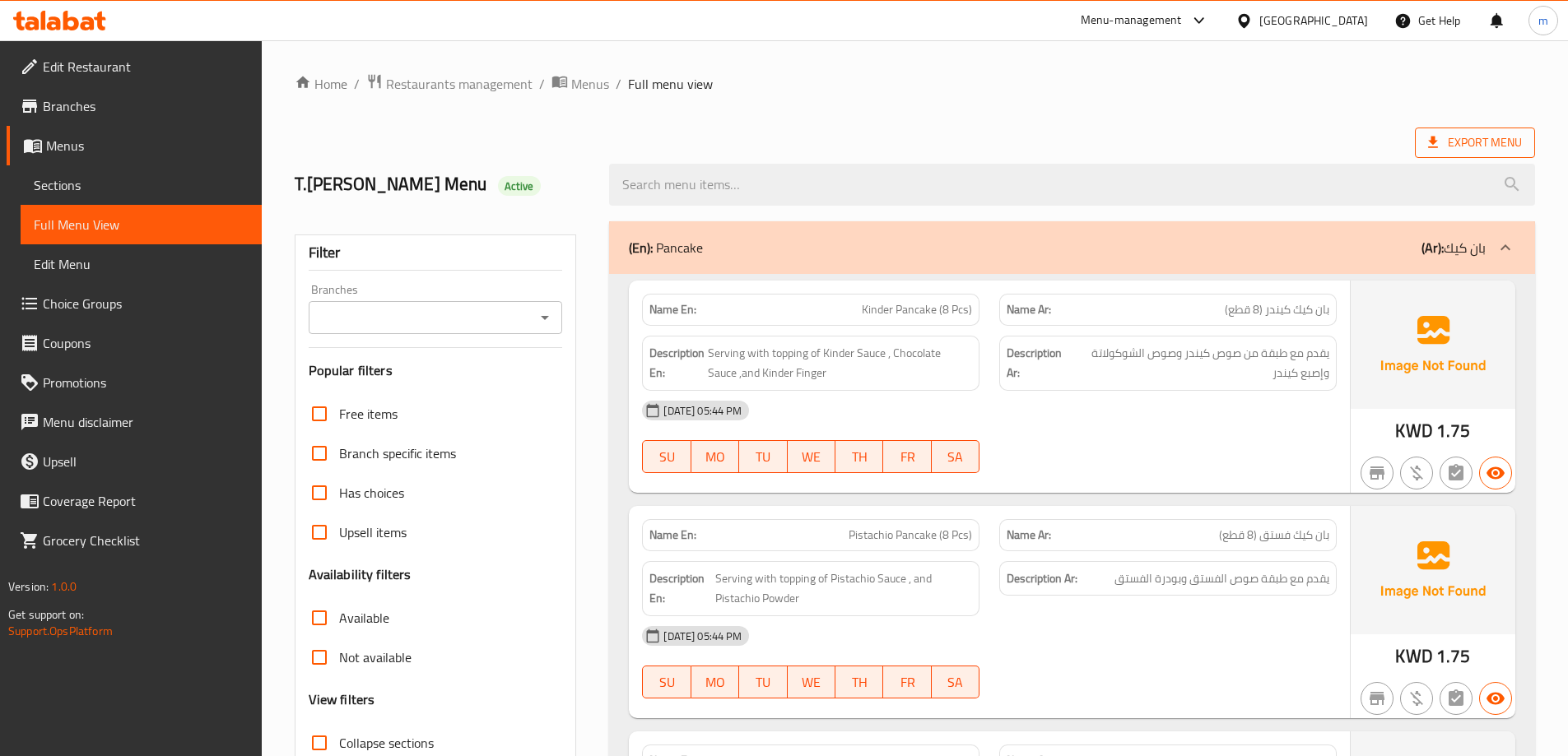
click at [1500, 149] on span "Export Menu" at bounding box center [1476, 143] width 94 height 20
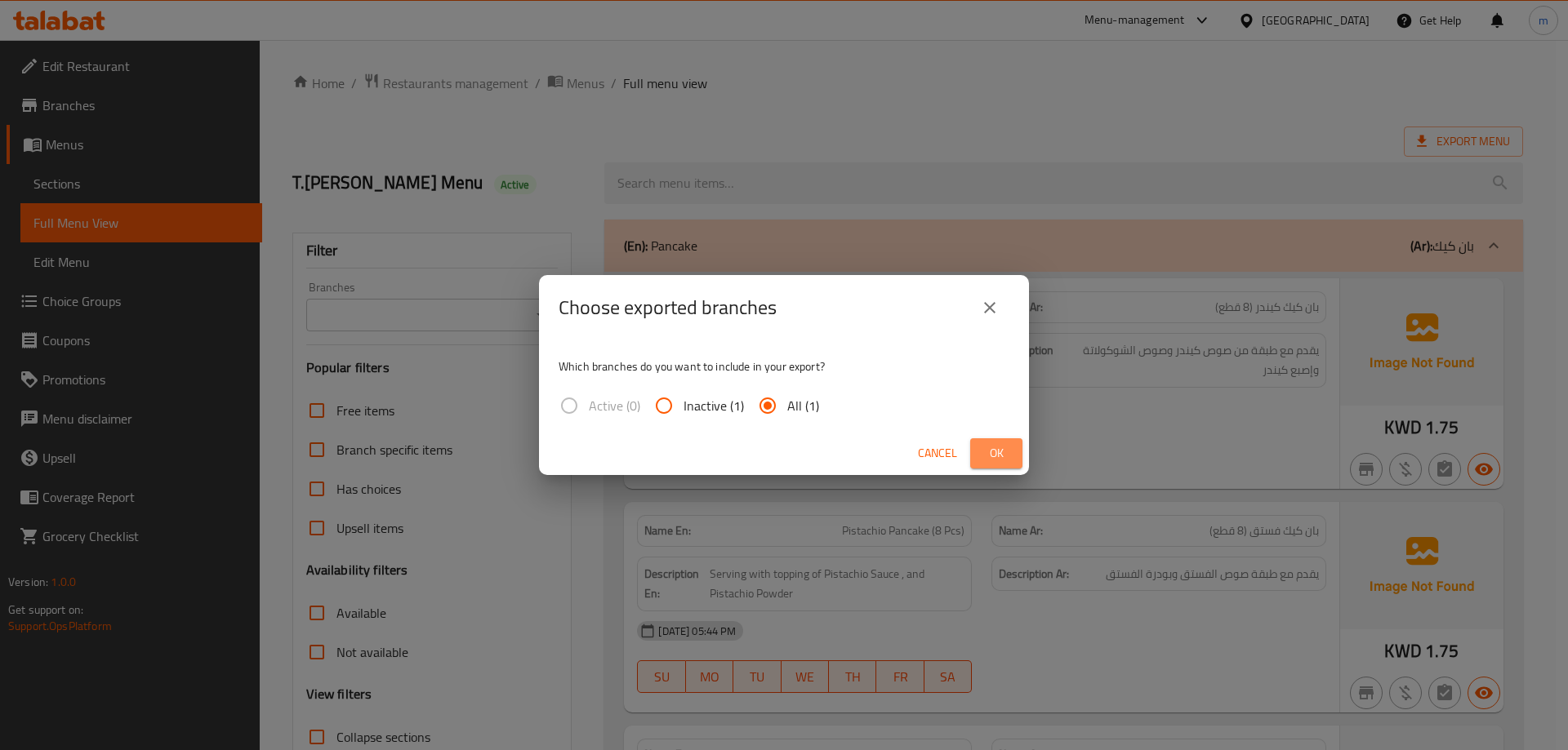
click at [980, 458] on button "Ok" at bounding box center [996, 453] width 52 height 30
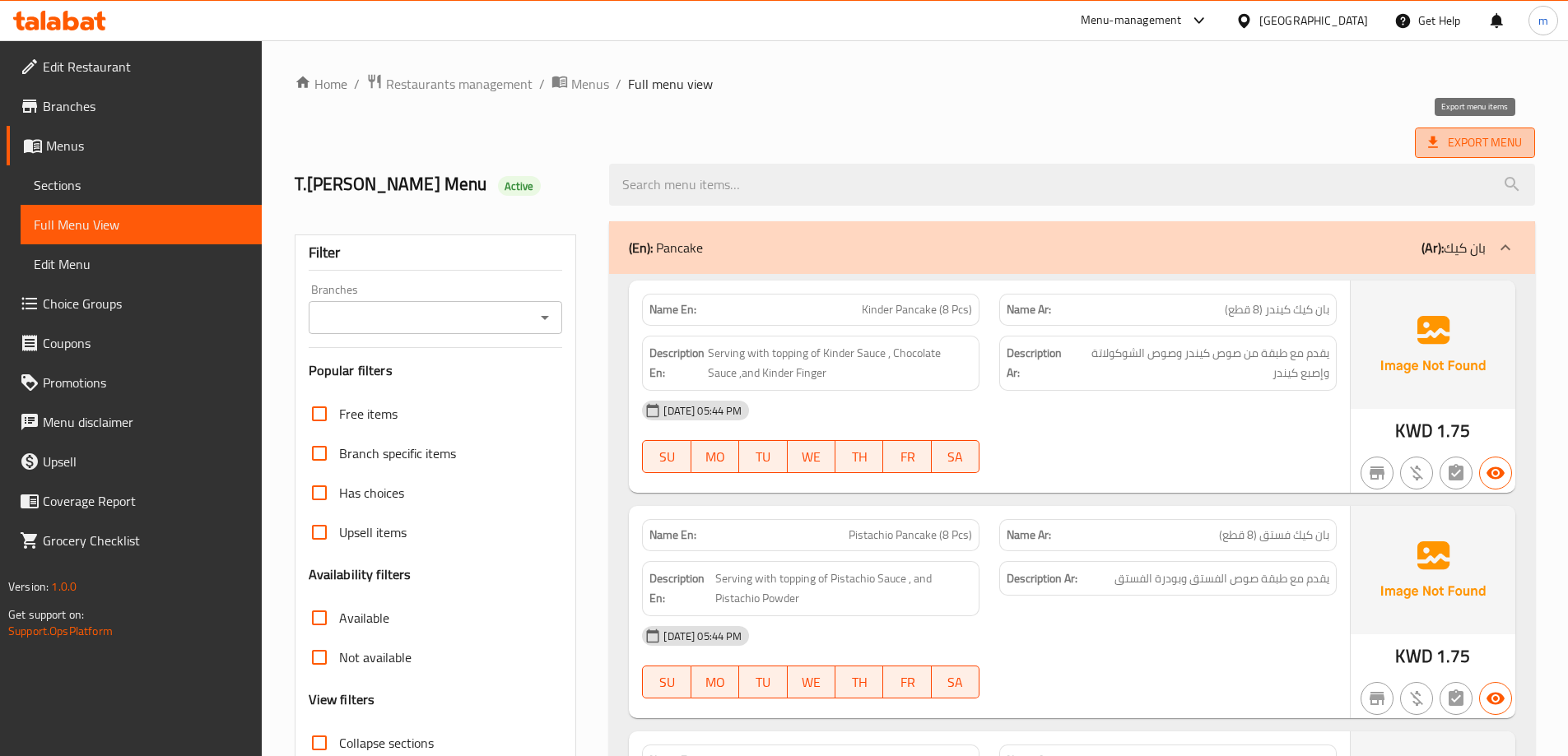
click at [1470, 135] on span "Export Menu" at bounding box center [1476, 143] width 94 height 20
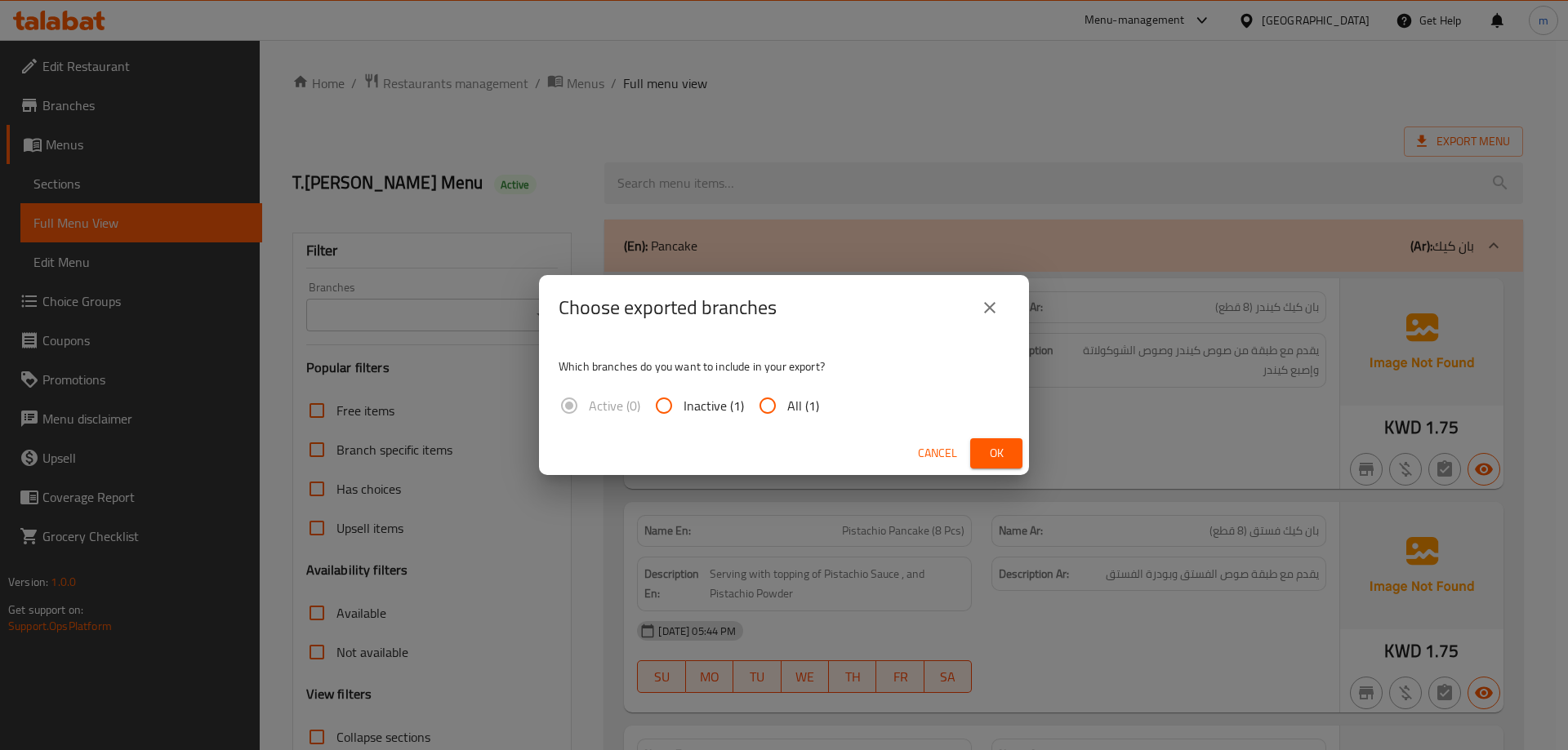
click at [788, 406] on span "All (1)" at bounding box center [803, 405] width 32 height 19
click at [788, 406] on input "All (1)" at bounding box center [768, 406] width 39 height 39
radio input "true"
click at [987, 446] on span "Ok" at bounding box center [996, 453] width 26 height 20
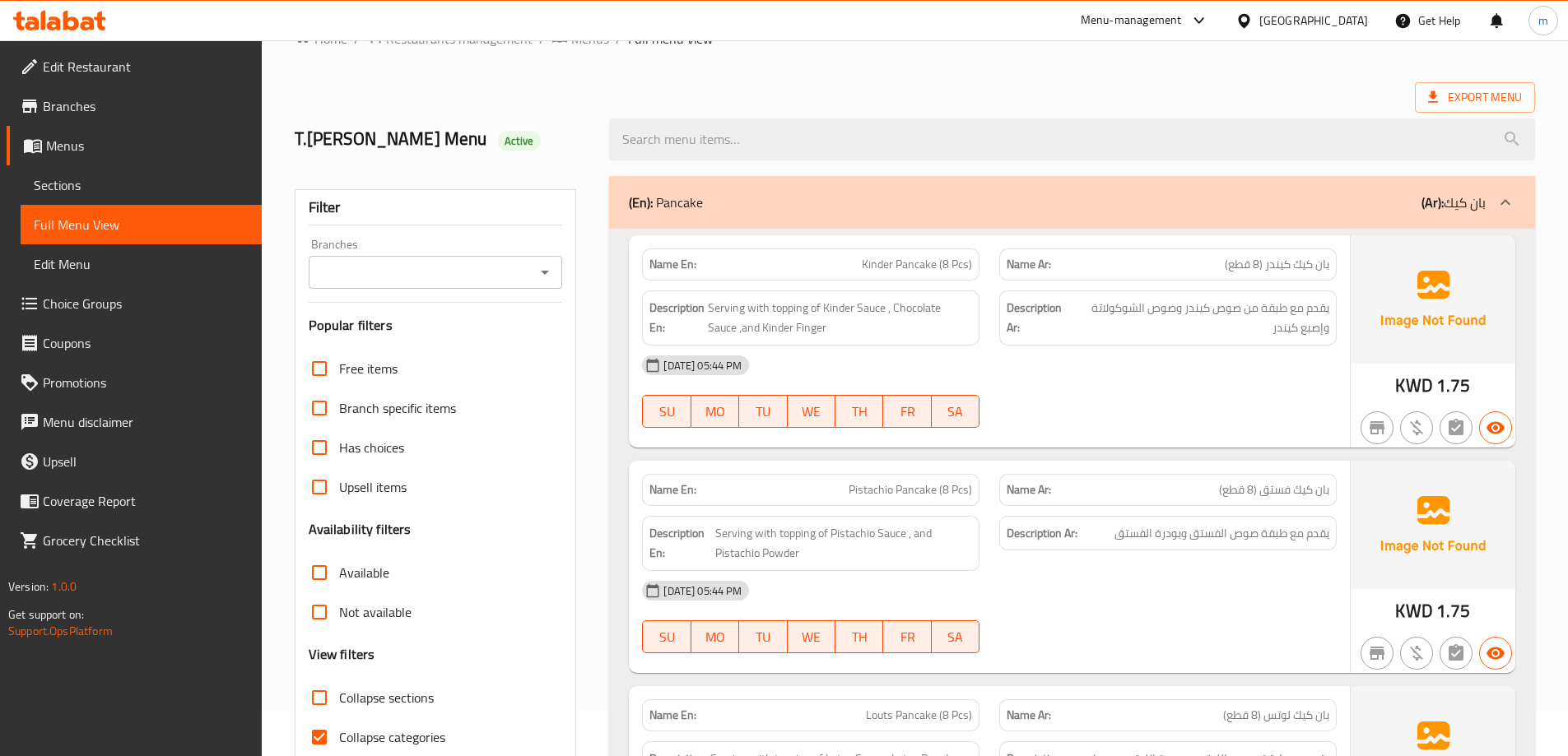
scroll to position [82, 0]
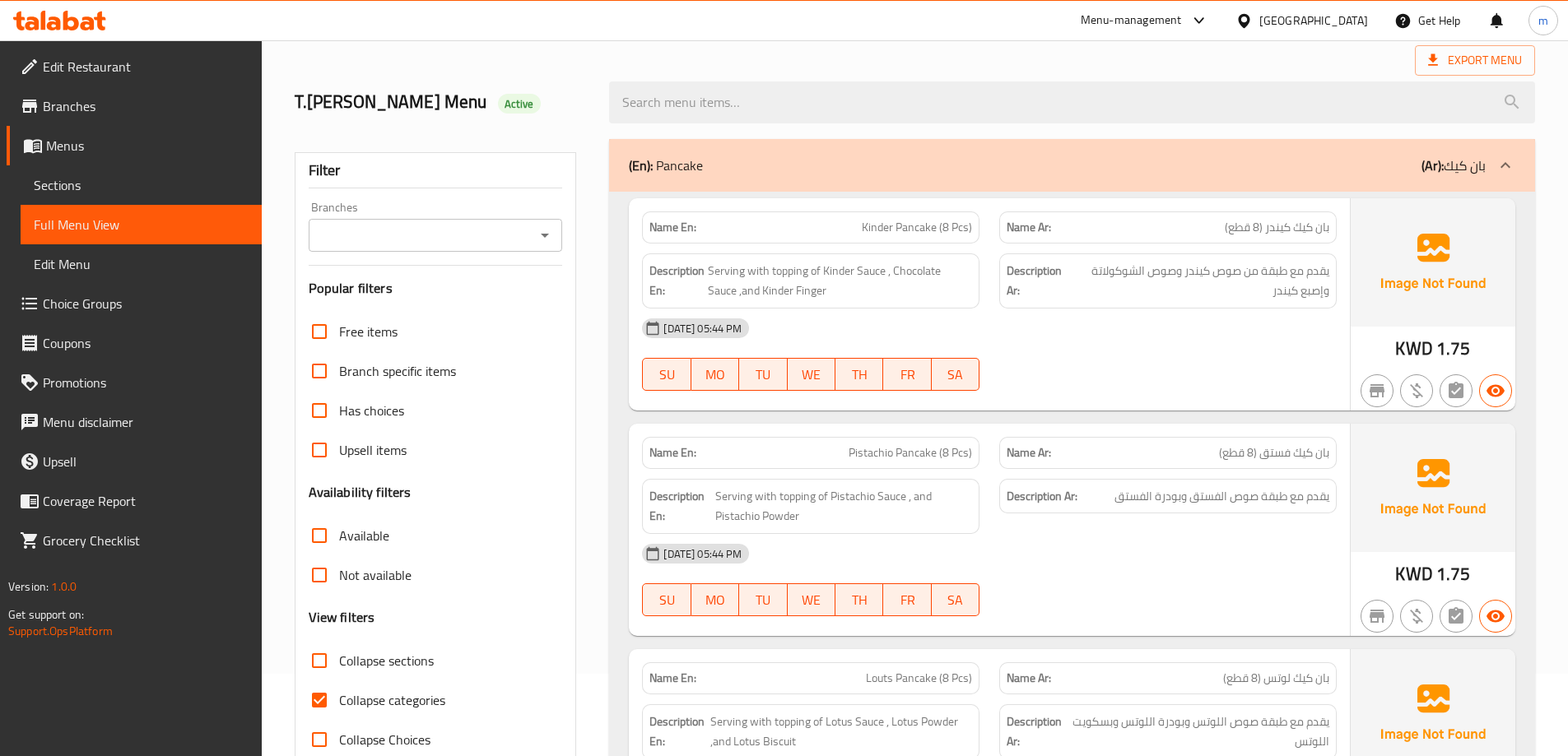
drag, startPoint x: 391, startPoint y: 685, endPoint x: 392, endPoint y: 702, distance: 17.0
click at [391, 691] on label "Collapse categories" at bounding box center [372, 700] width 146 height 40
click at [339, 691] on input "Collapse categories" at bounding box center [319, 700] width 40 height 40
checkbox input "false"
click at [1035, 65] on div "T.Gelato's Menu Active" at bounding box center [915, 102] width 1260 height 74
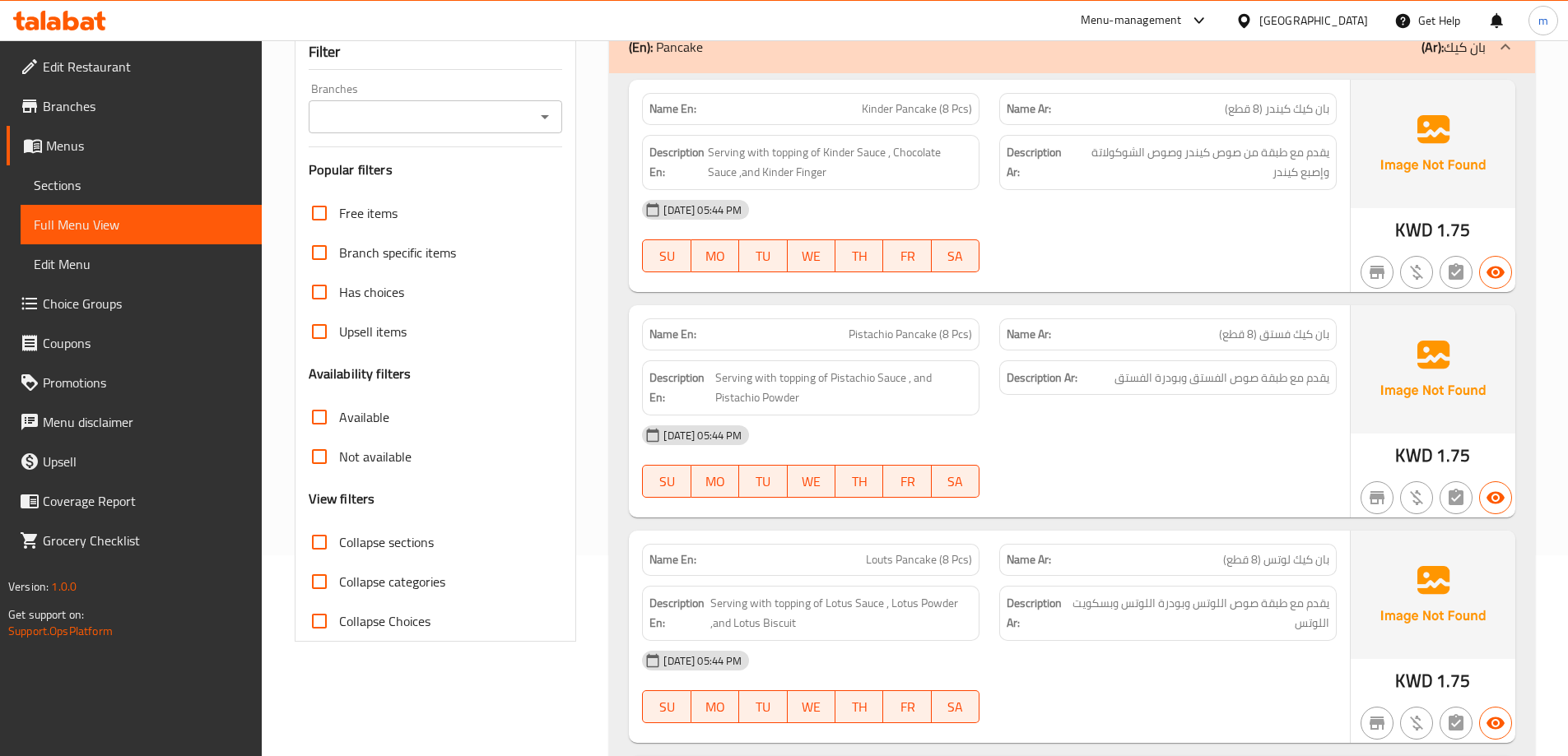
scroll to position [0, 0]
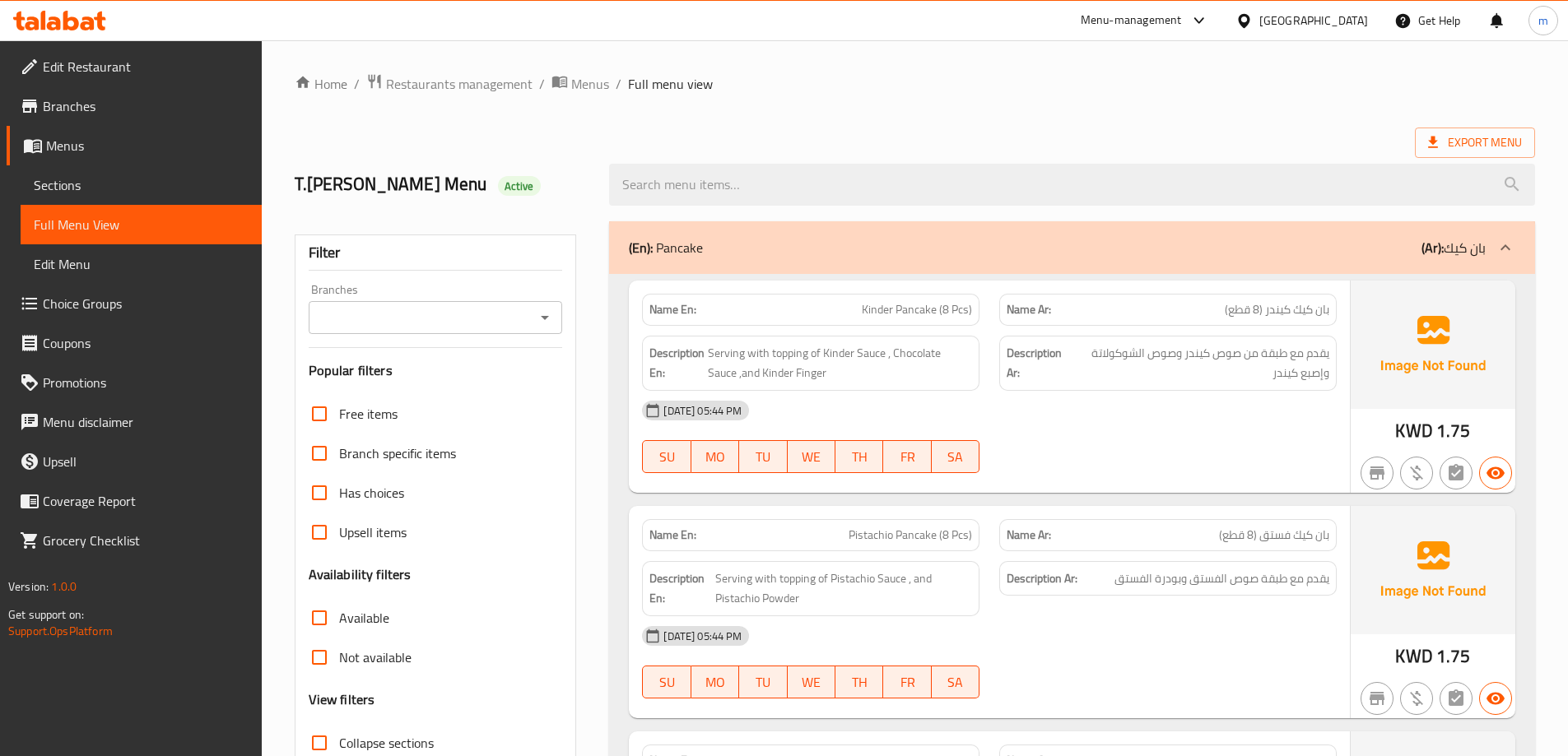
click at [1206, 80] on ol "Home / Restaurants management / Menus / Full menu view" at bounding box center [915, 84] width 1241 height 21
click at [1453, 147] on span "Export Menu" at bounding box center [1476, 143] width 94 height 20
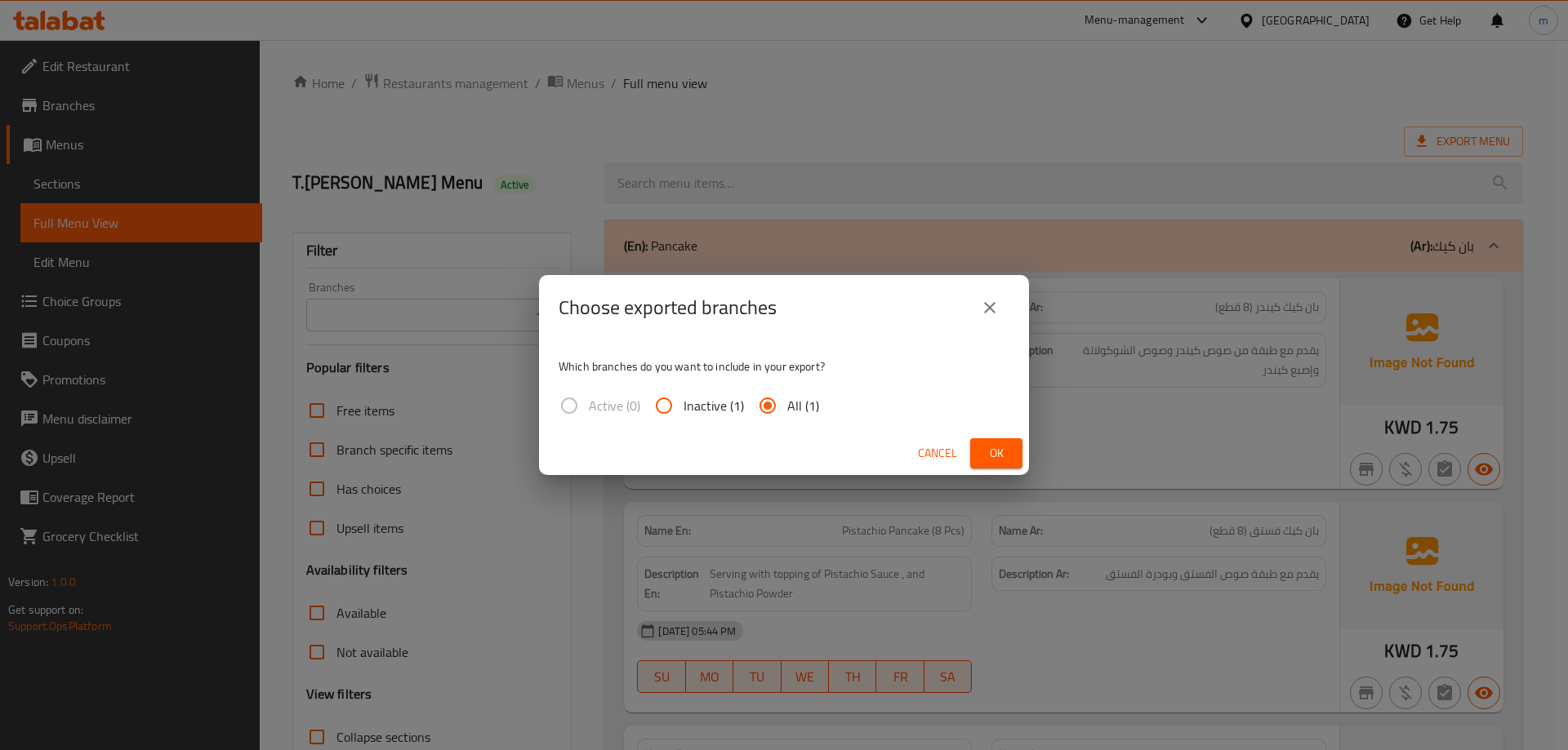
click at [995, 458] on span "Ok" at bounding box center [996, 453] width 26 height 20
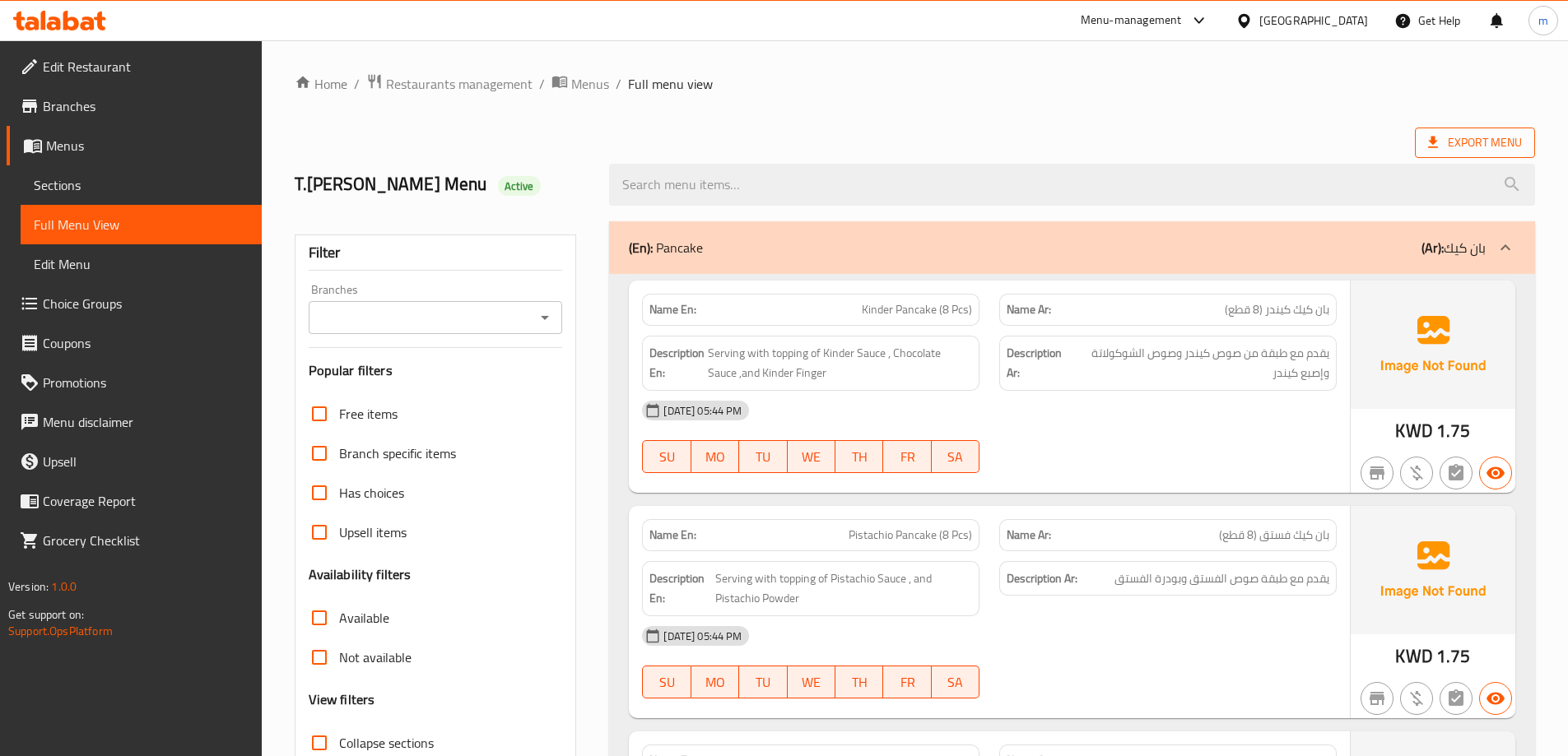
click at [1488, 145] on span "Export Menu" at bounding box center [1476, 143] width 94 height 20
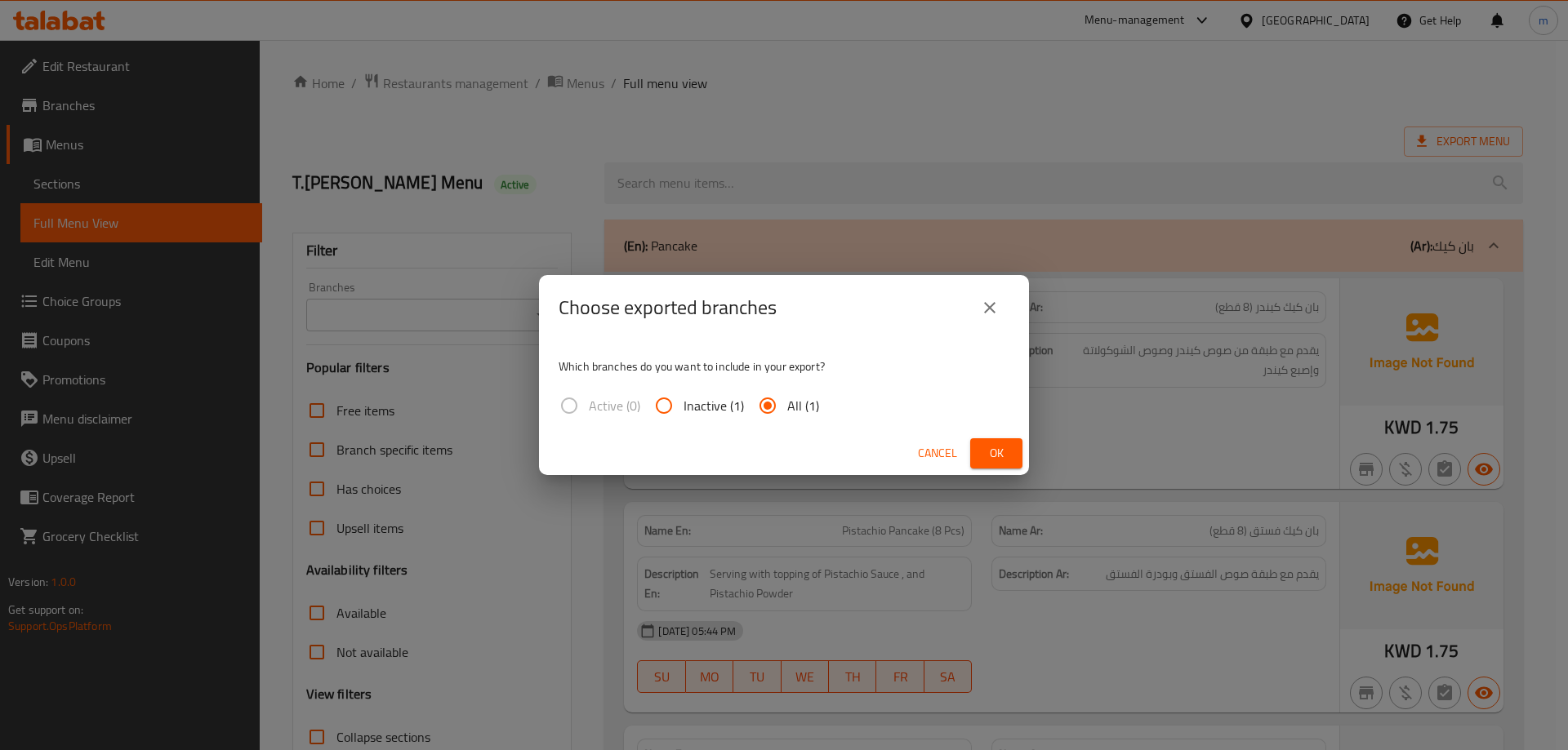
click at [991, 305] on icon "close" at bounding box center [989, 307] width 19 height 19
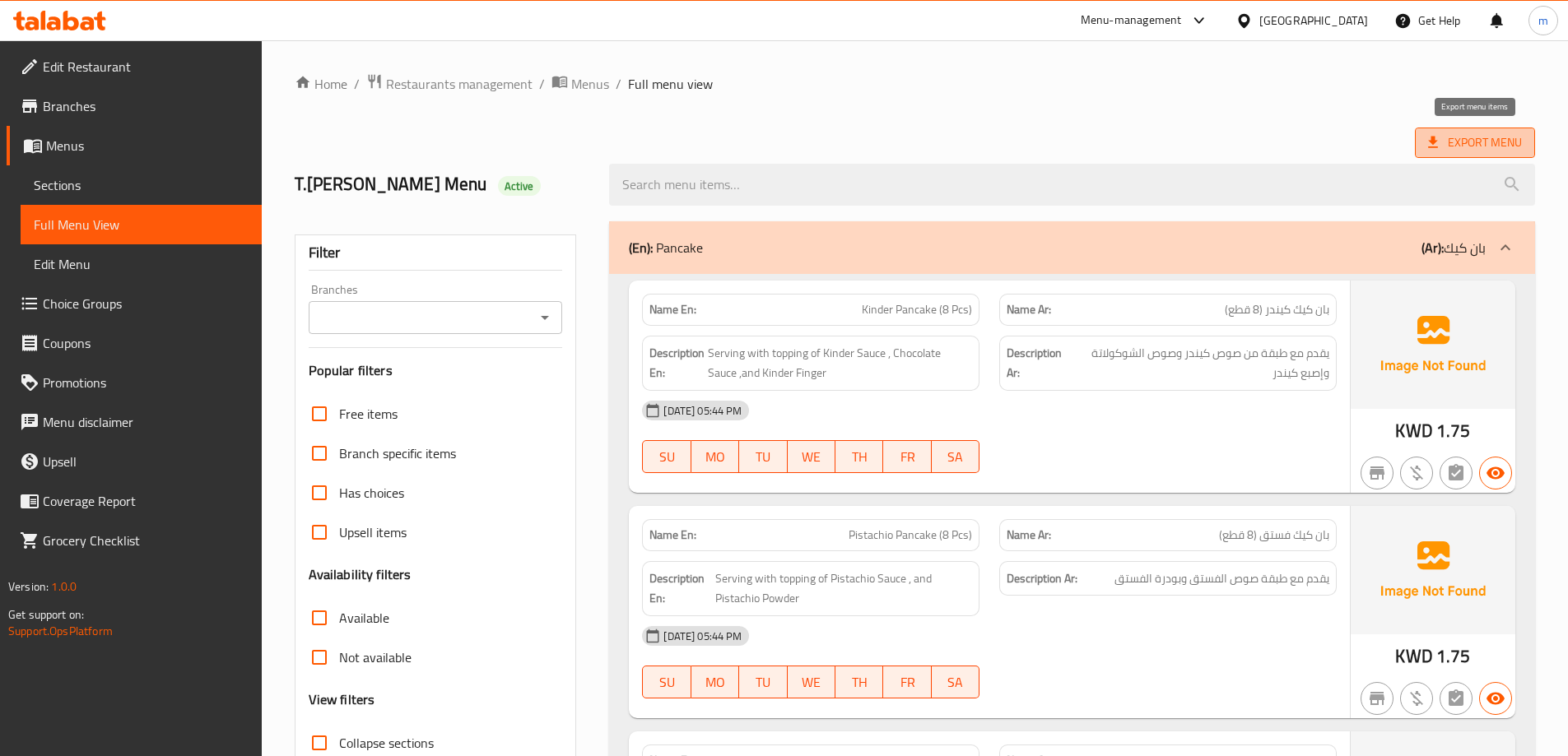
click at [1485, 154] on span "Export Menu" at bounding box center [1475, 143] width 120 height 30
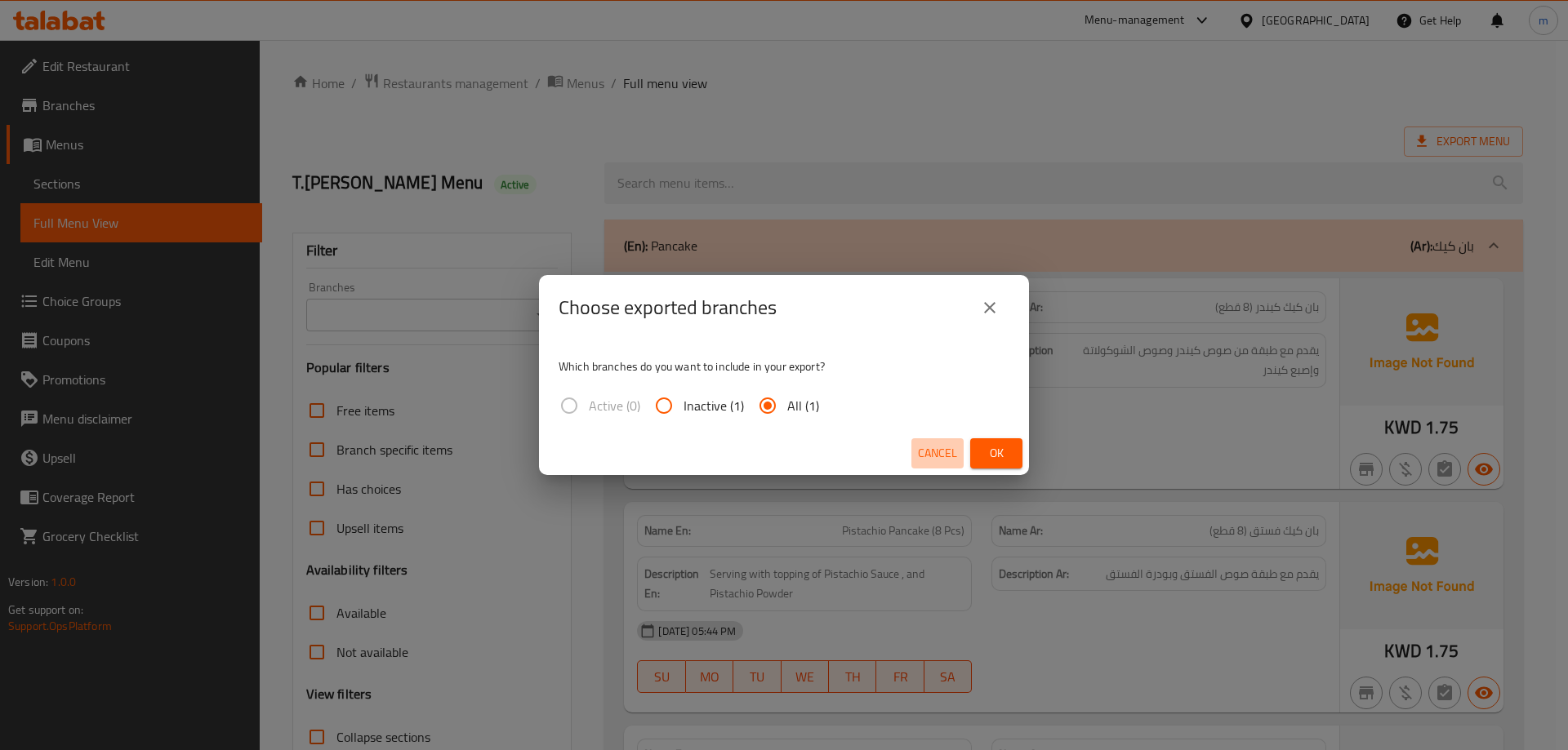
click at [933, 452] on span "Cancel" at bounding box center [938, 453] width 39 height 20
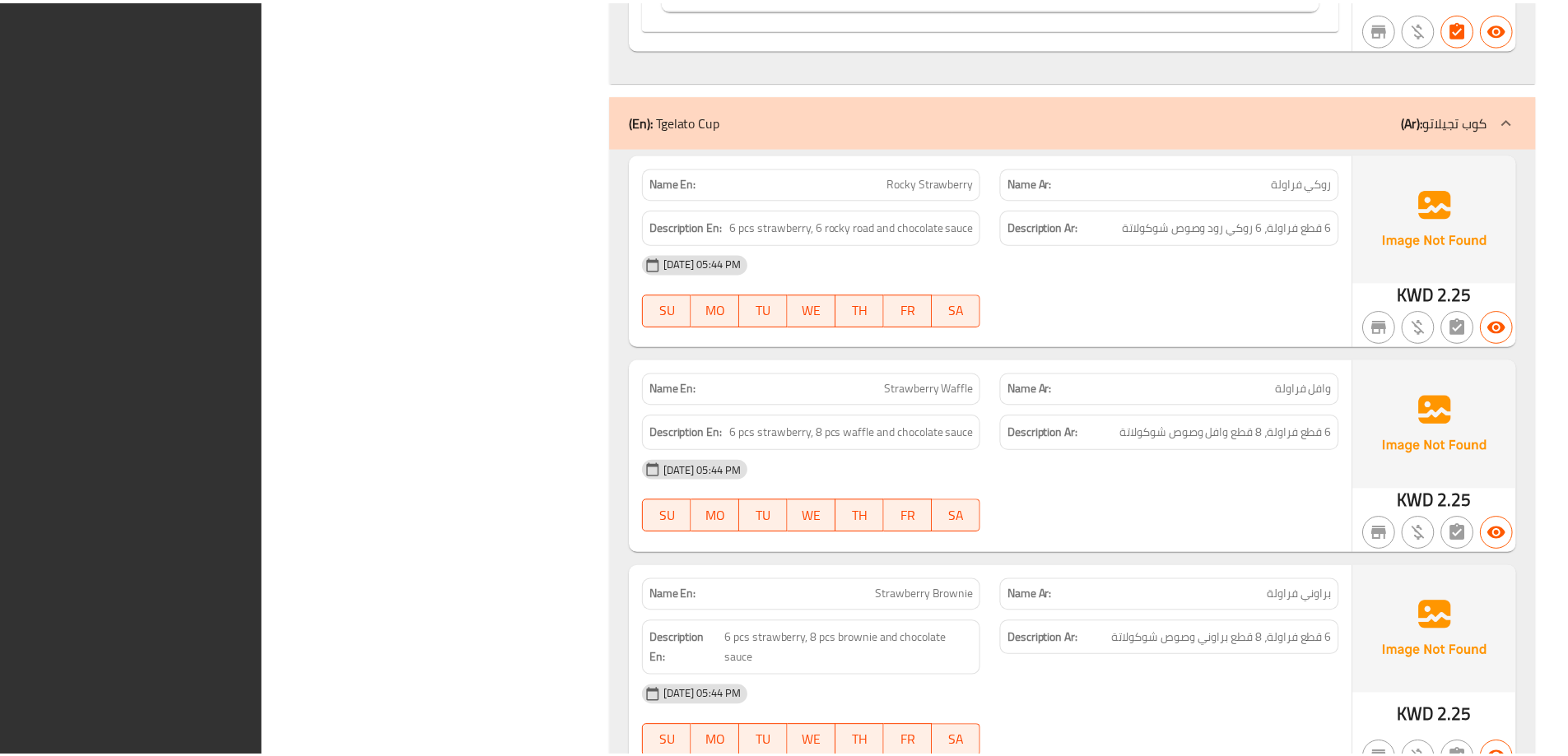
scroll to position [48877, 0]
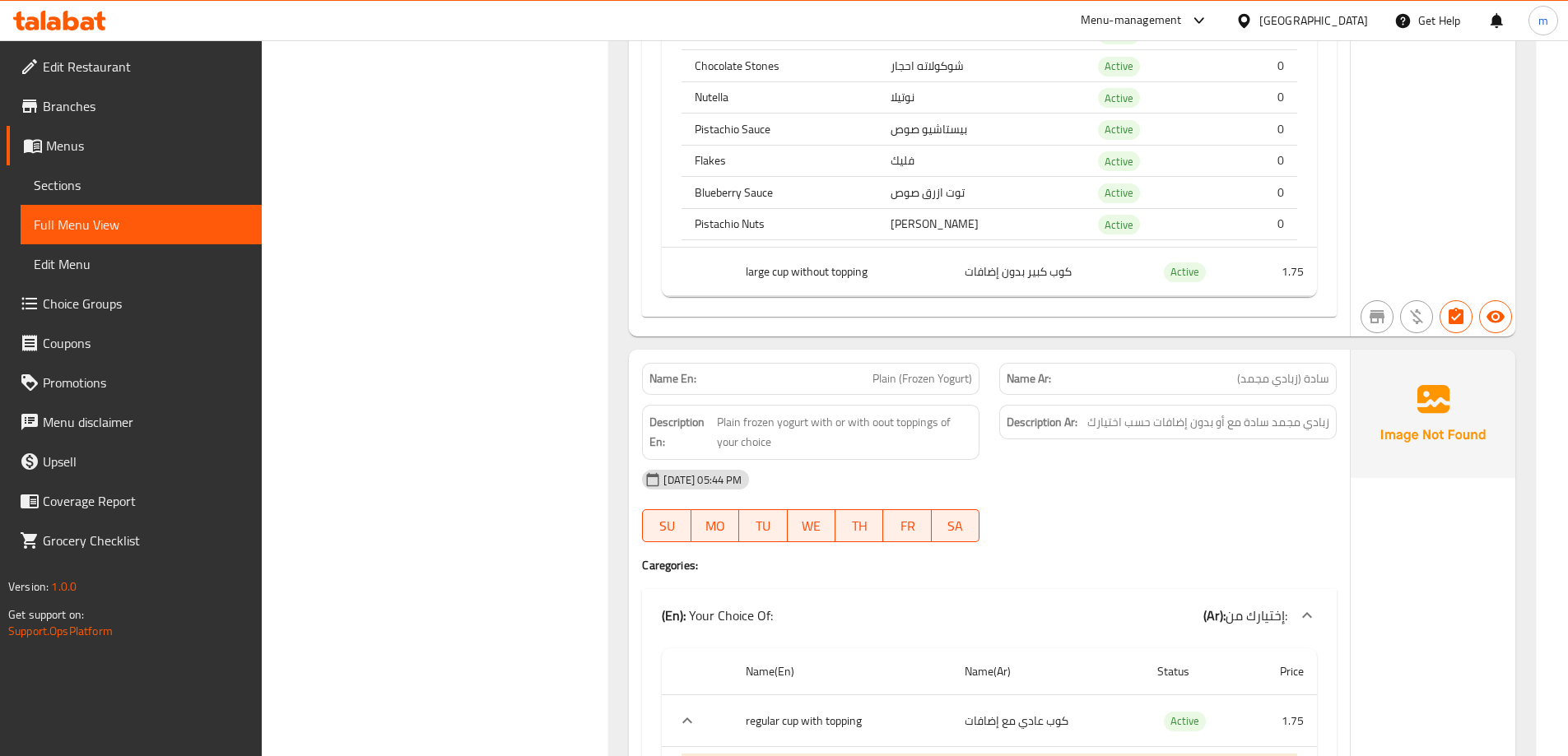
click at [156, 289] on link "Choice Groups" at bounding box center [134, 303] width 255 height 40
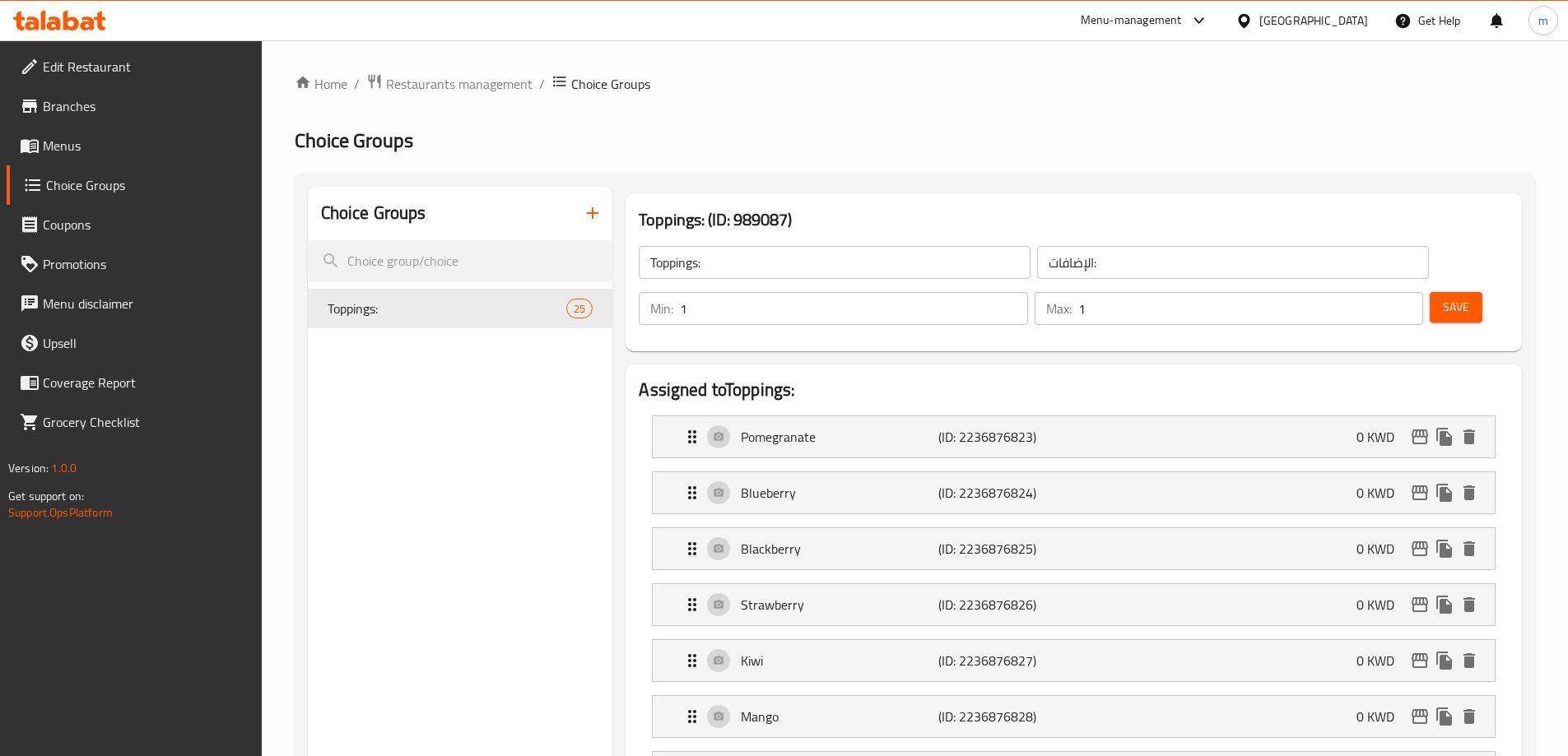
click at [181, 58] on span "Edit Restaurant" at bounding box center [145, 66] width 205 height 19
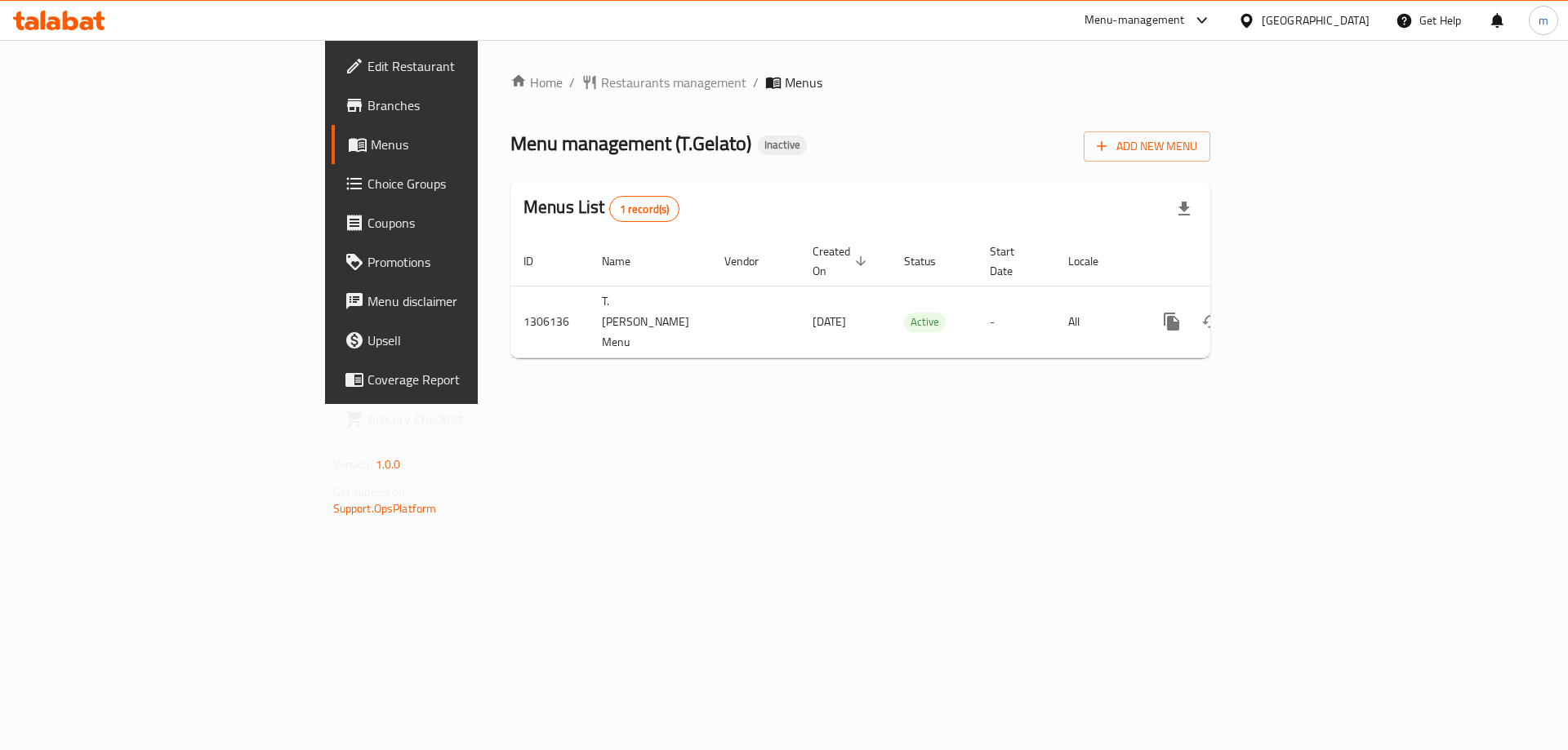
click at [367, 194] on span "Choice Groups" at bounding box center [471, 183] width 207 height 19
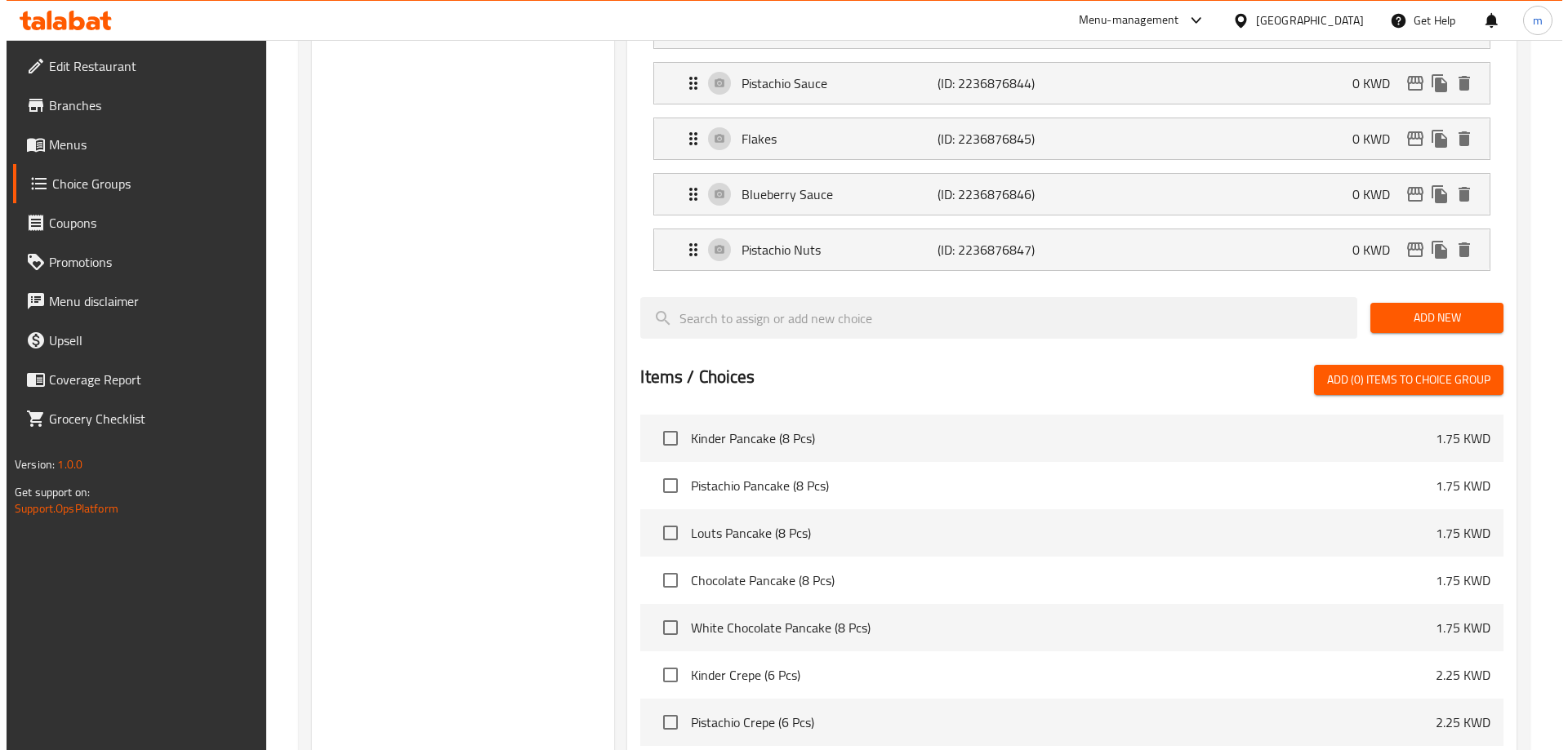
scroll to position [1715, 0]
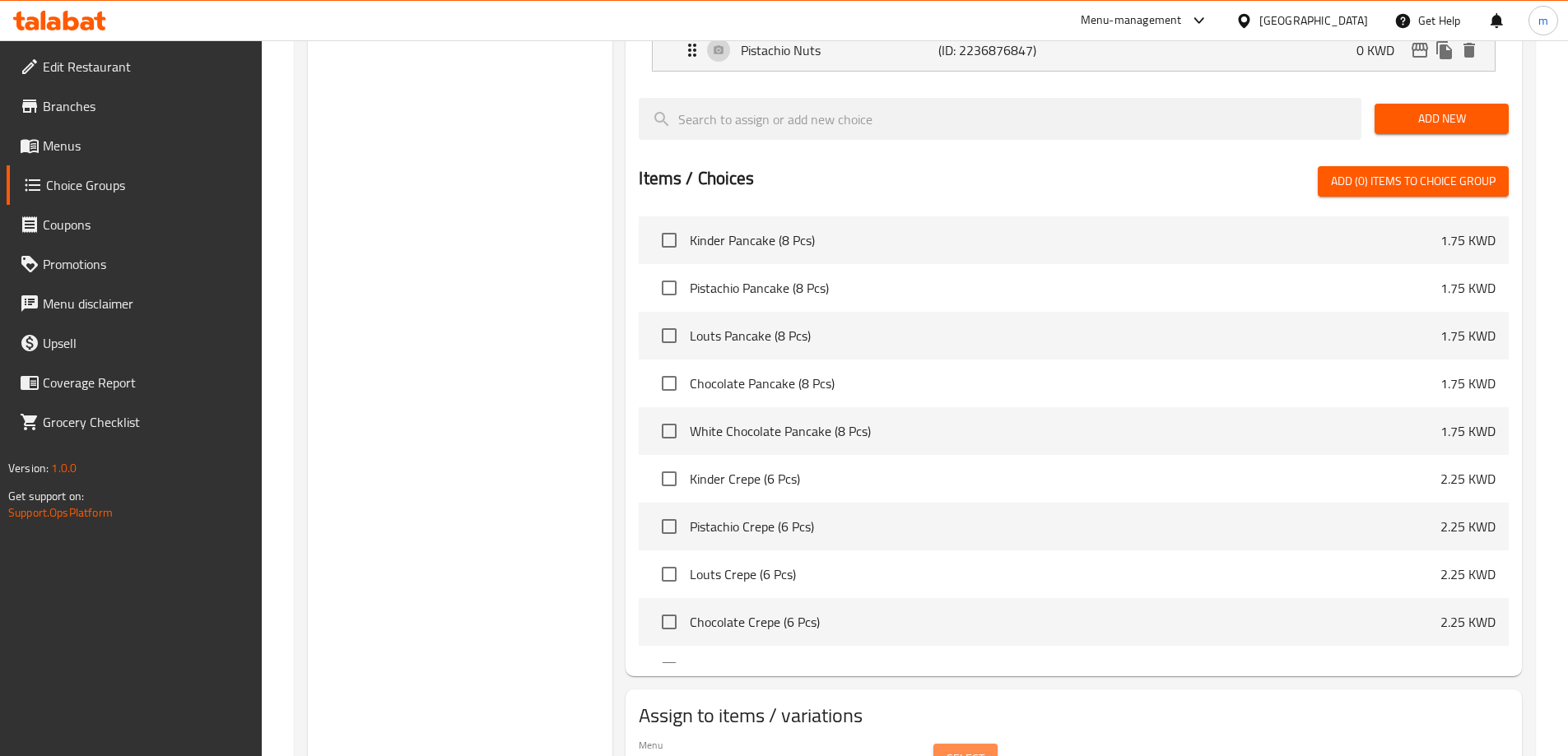
click at [956, 749] on span "Select" at bounding box center [965, 759] width 38 height 20
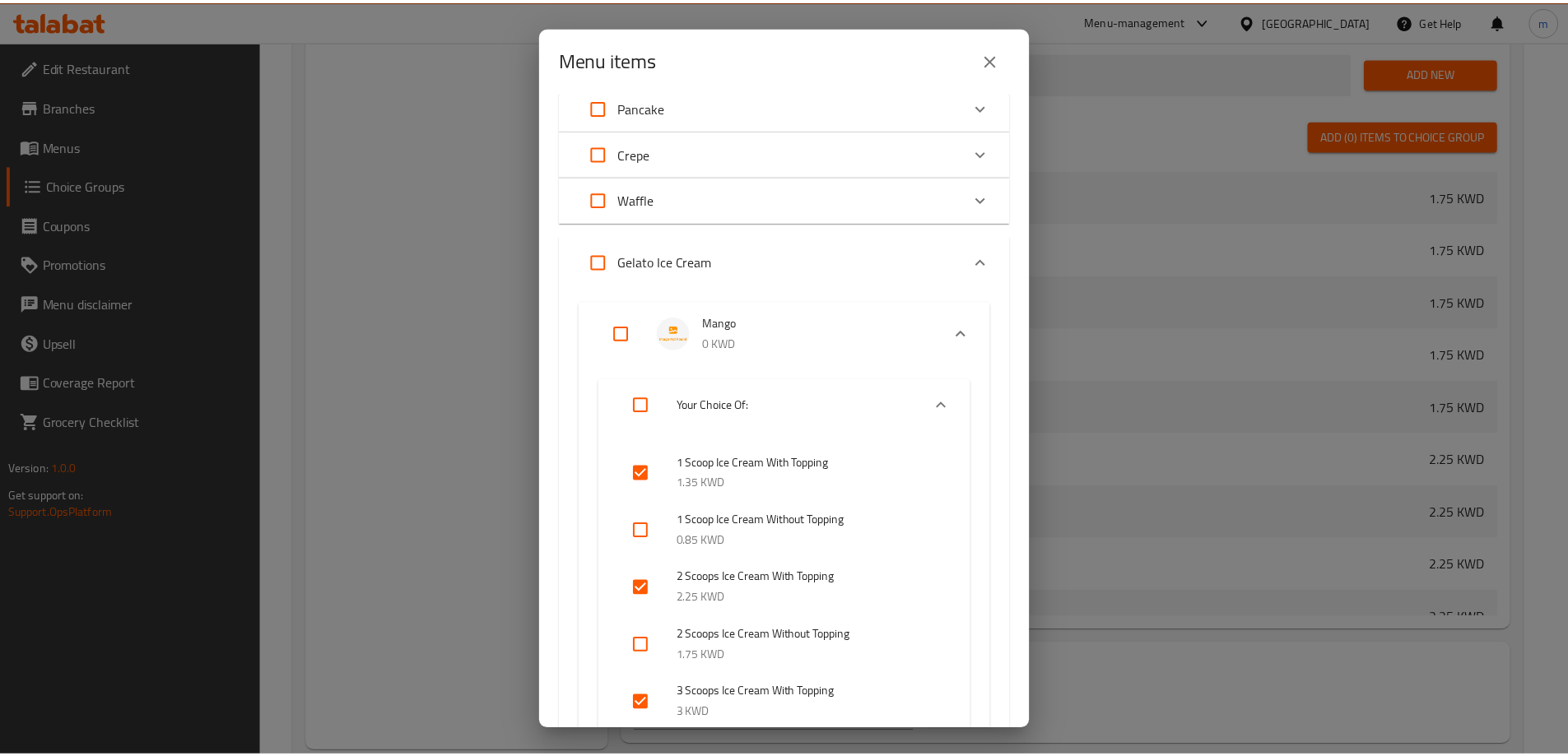
scroll to position [0, 0]
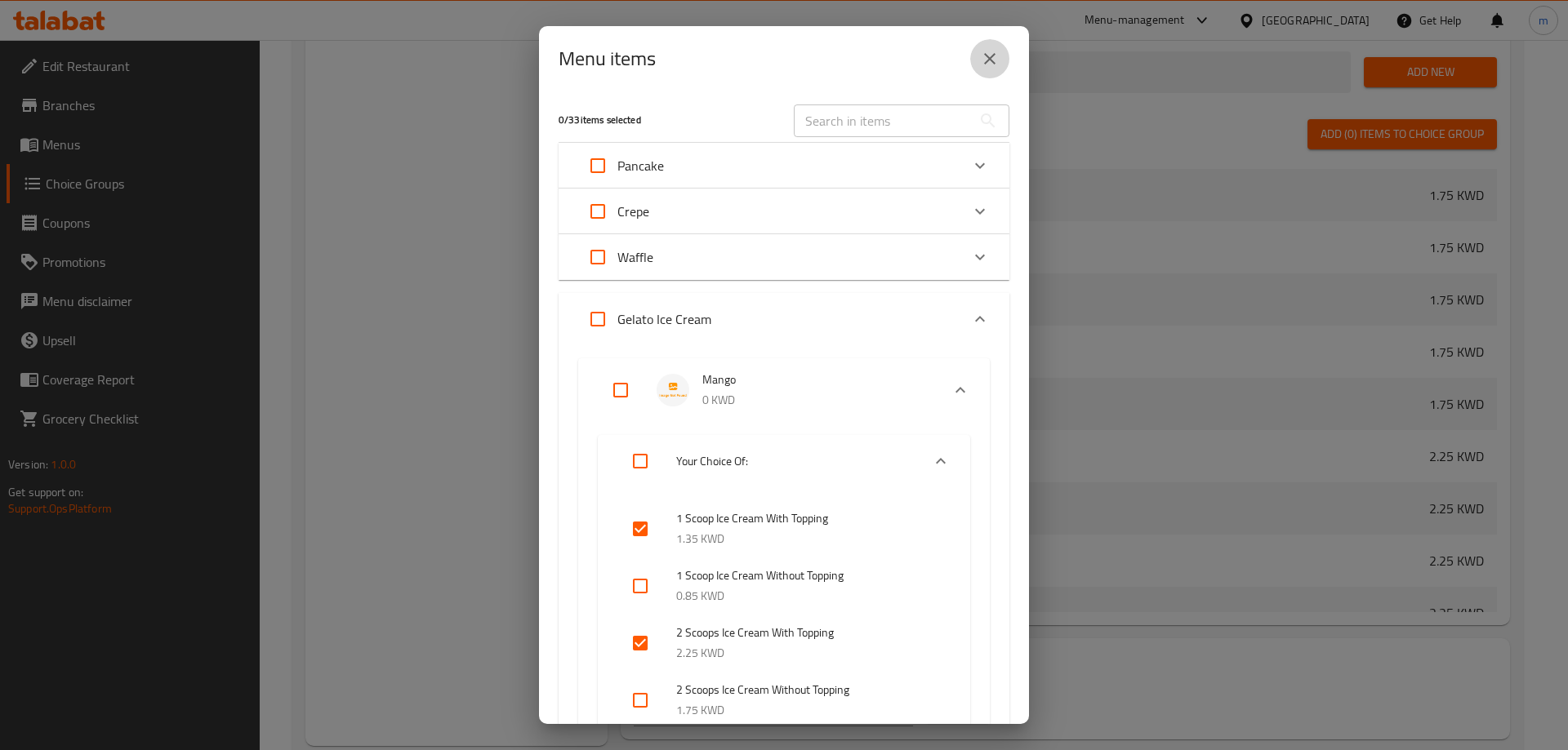
click at [999, 65] on icon "close" at bounding box center [989, 58] width 19 height 19
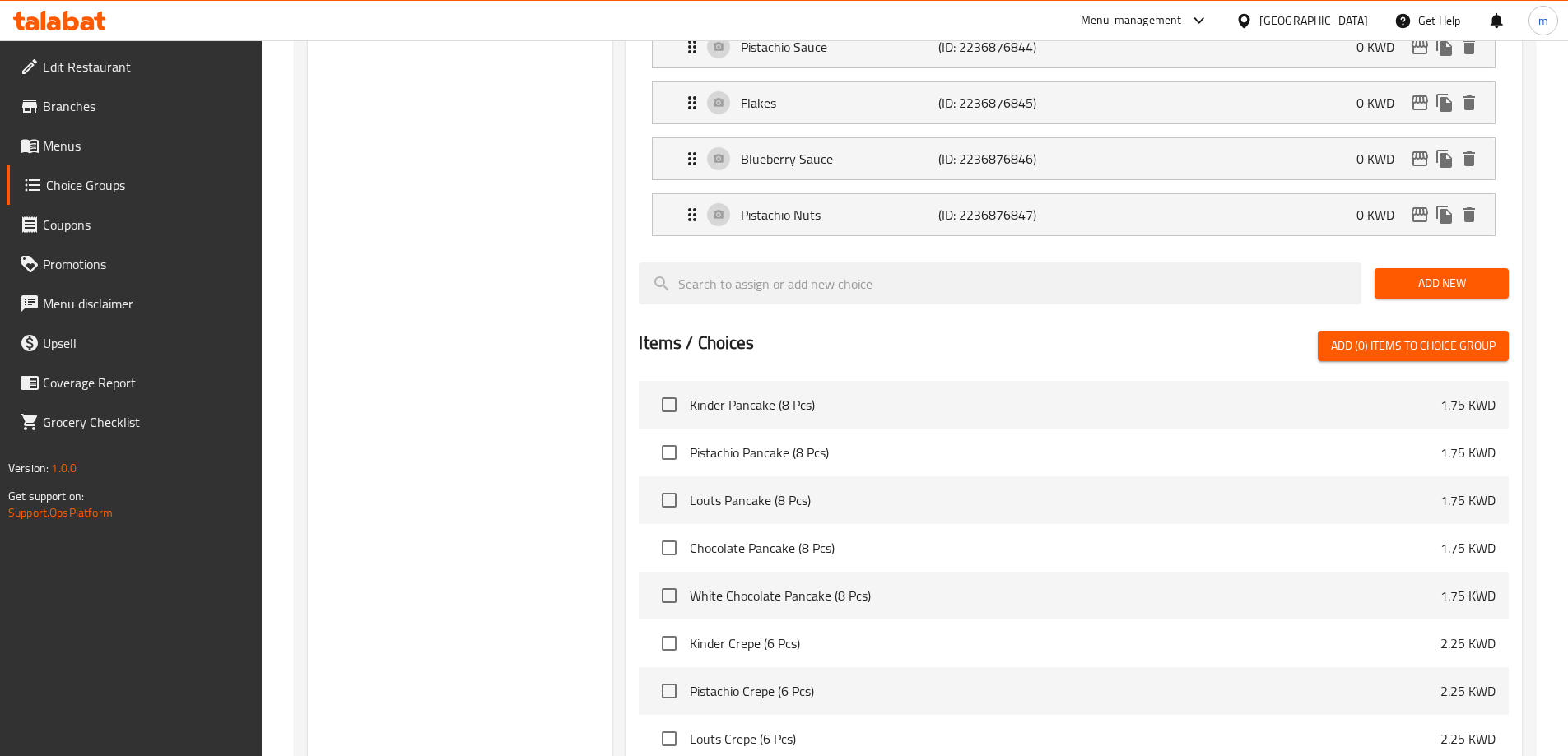
scroll to position [1482, 0]
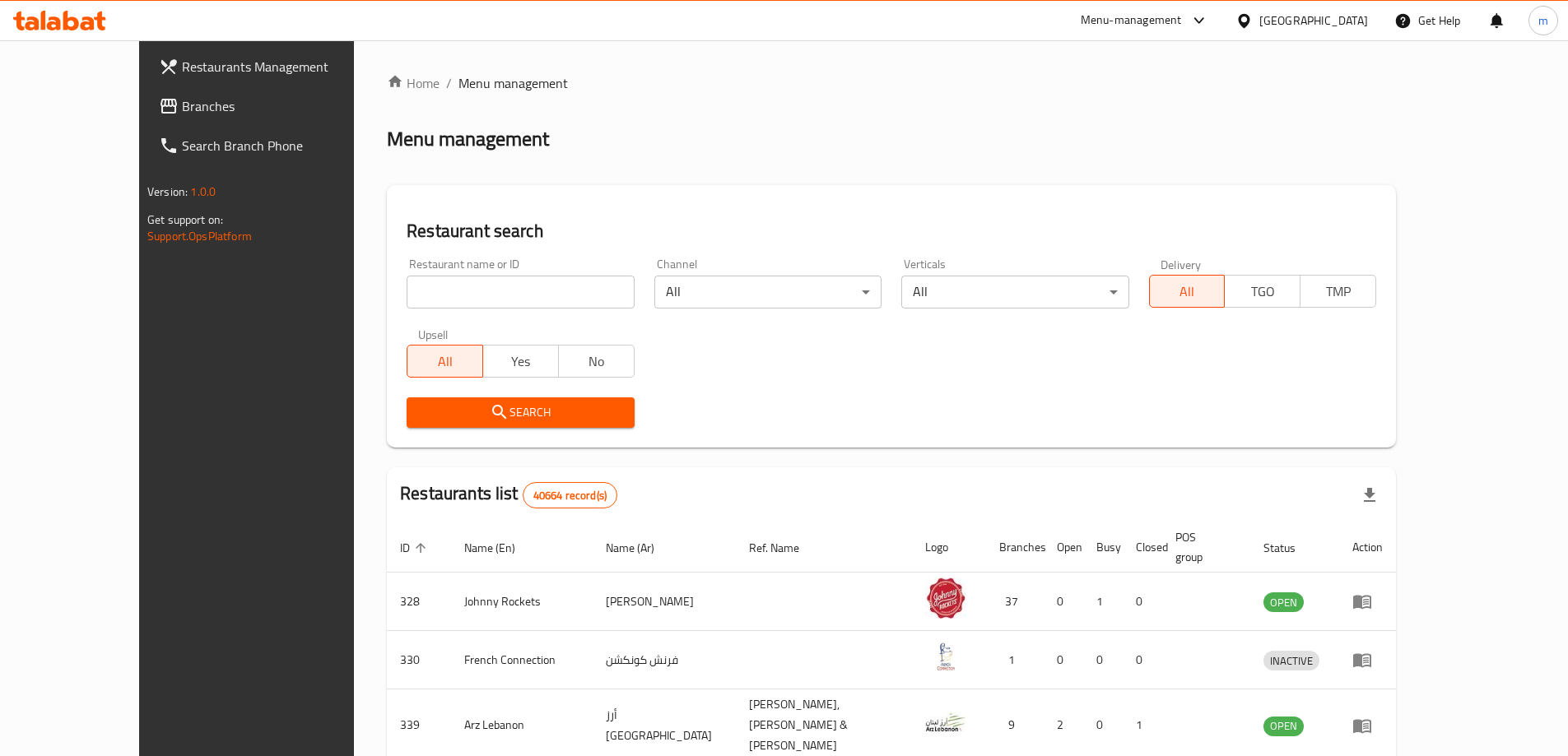
click at [182, 99] on span "Branches" at bounding box center [285, 106] width 205 height 19
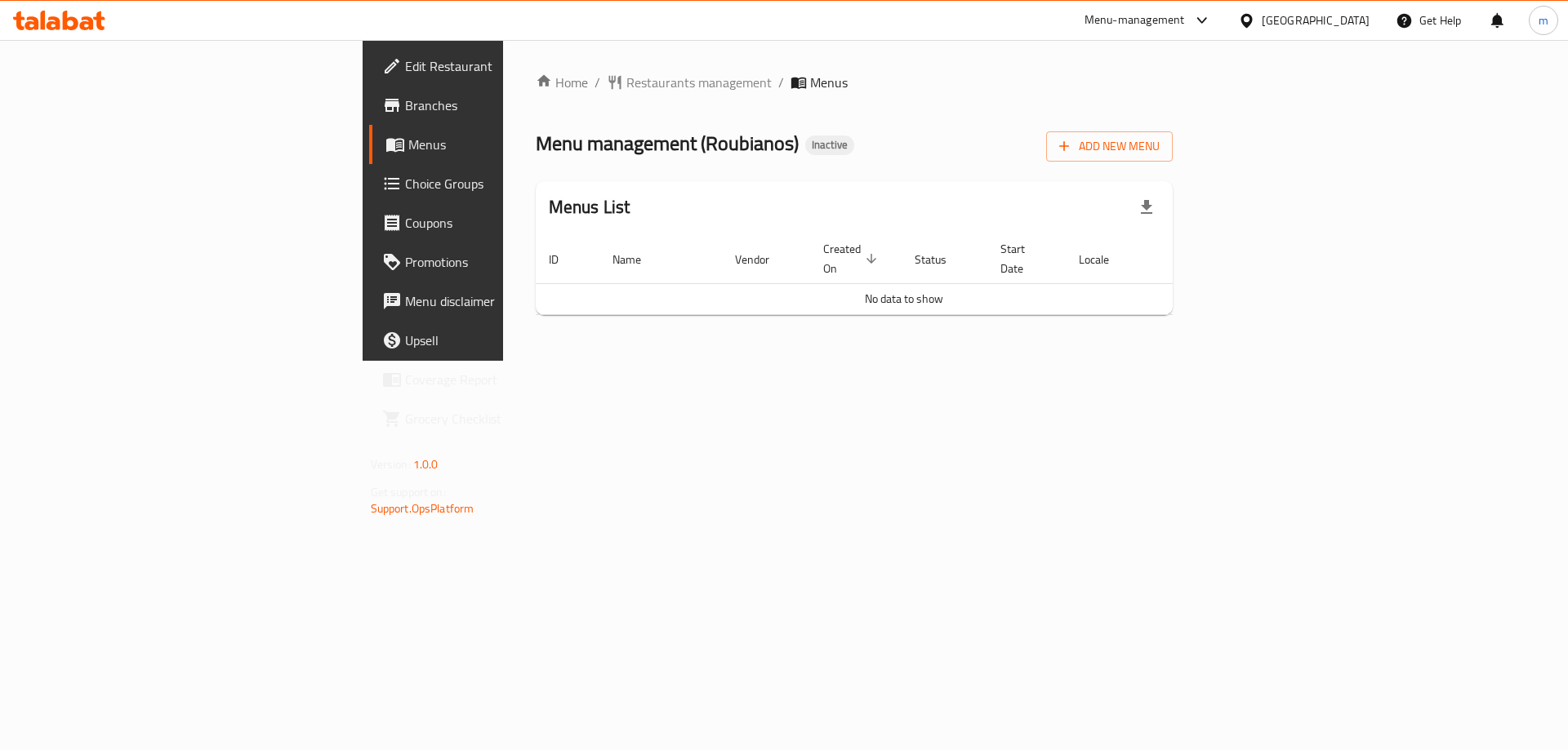
click at [535, 125] on span "Menu management ( Roubianos )" at bounding box center [667, 143] width 263 height 37
click at [535, 135] on span "Menu management ( Roubianos )" at bounding box center [667, 143] width 263 height 37
copy span "Roubianos"
click at [852, 361] on div "Home / Restaurants management / Menus Menu management ( Roubianos ) Inactive Ad…" at bounding box center [854, 200] width 703 height 321
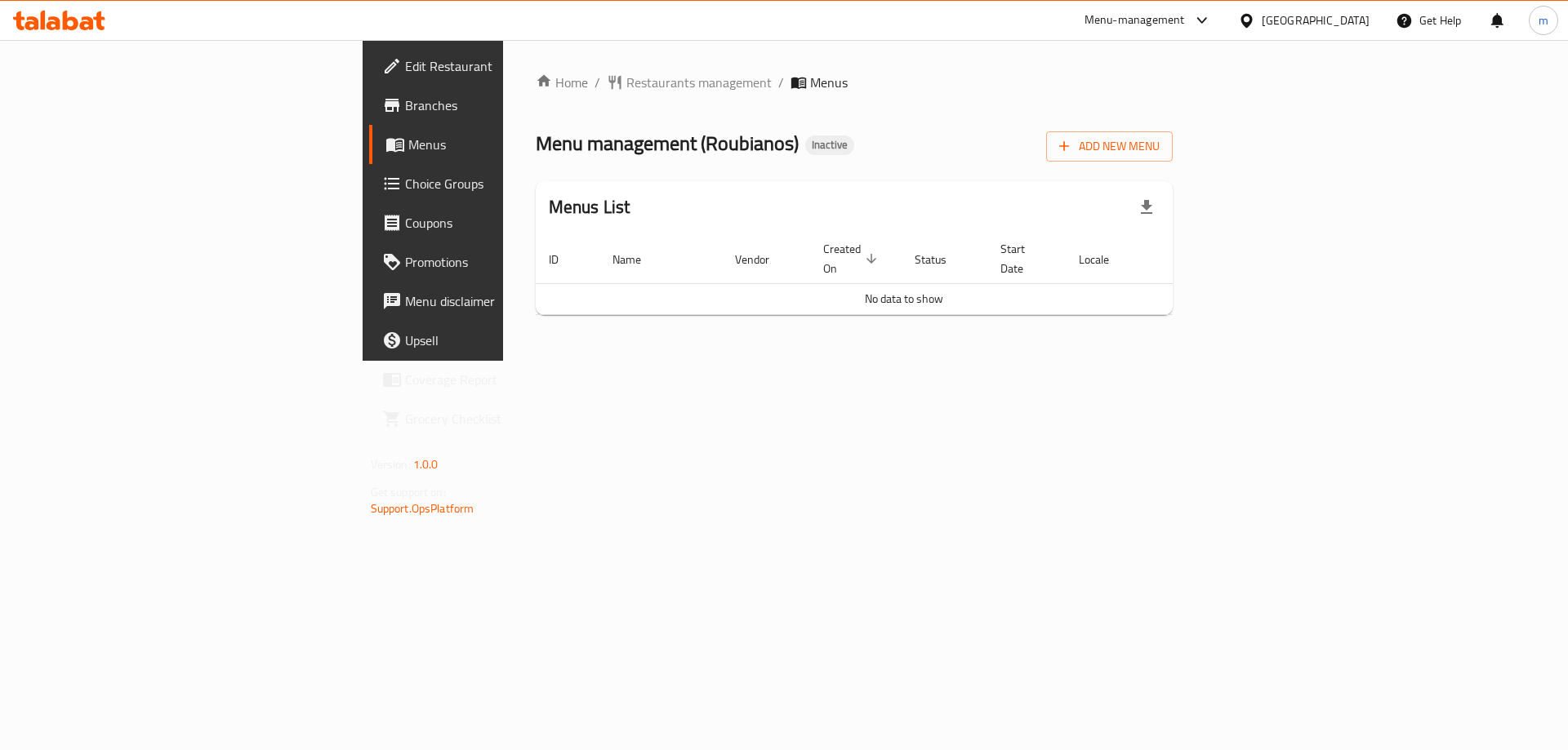
click at [405, 76] on span "Edit Restaurant" at bounding box center [508, 66] width 207 height 19
